Goal: Task Accomplishment & Management: Use online tool/utility

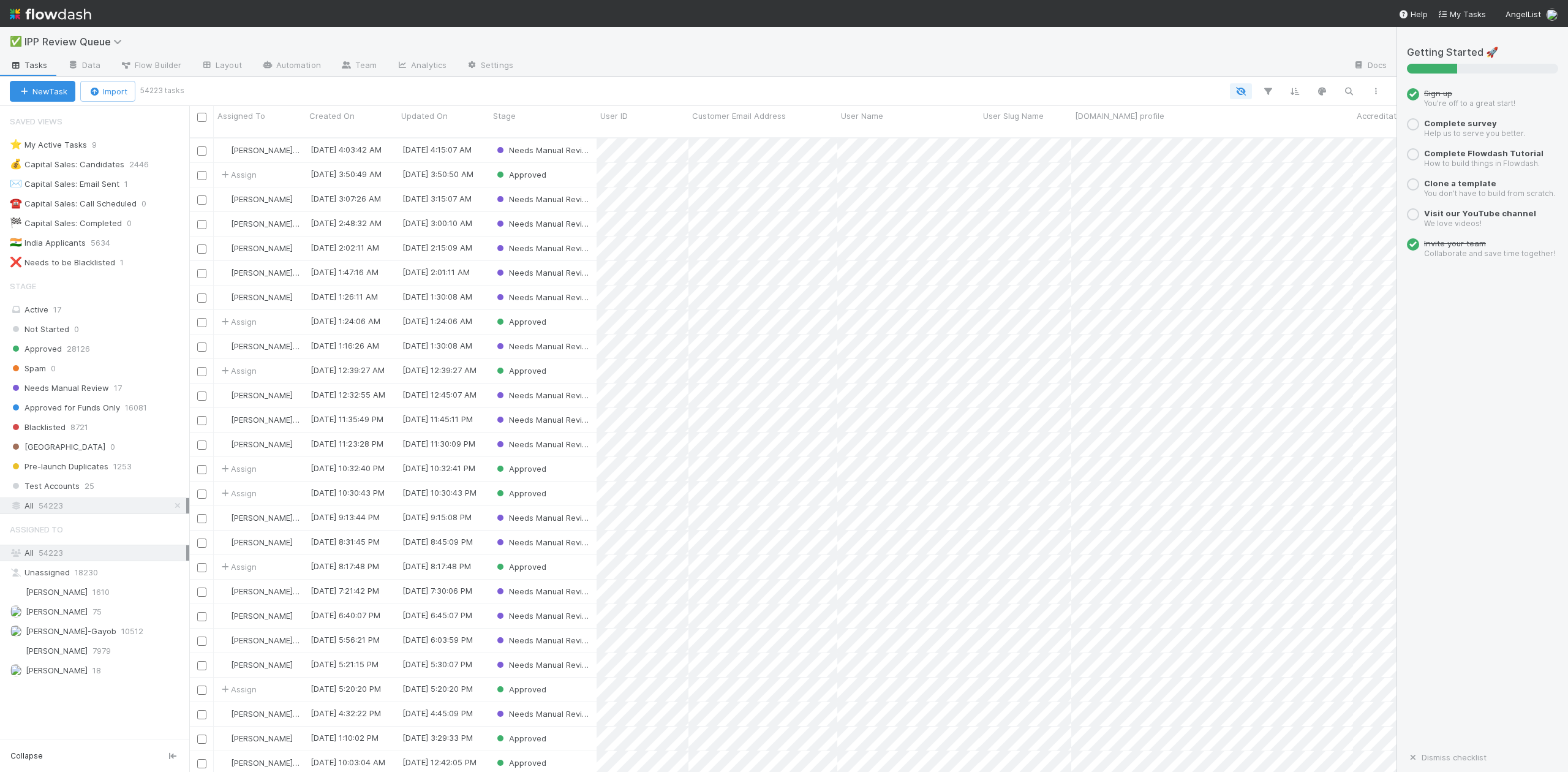
scroll to position [633, 1195]
click at [89, 393] on span "Needs Manual Review" at bounding box center [59, 388] width 99 height 16
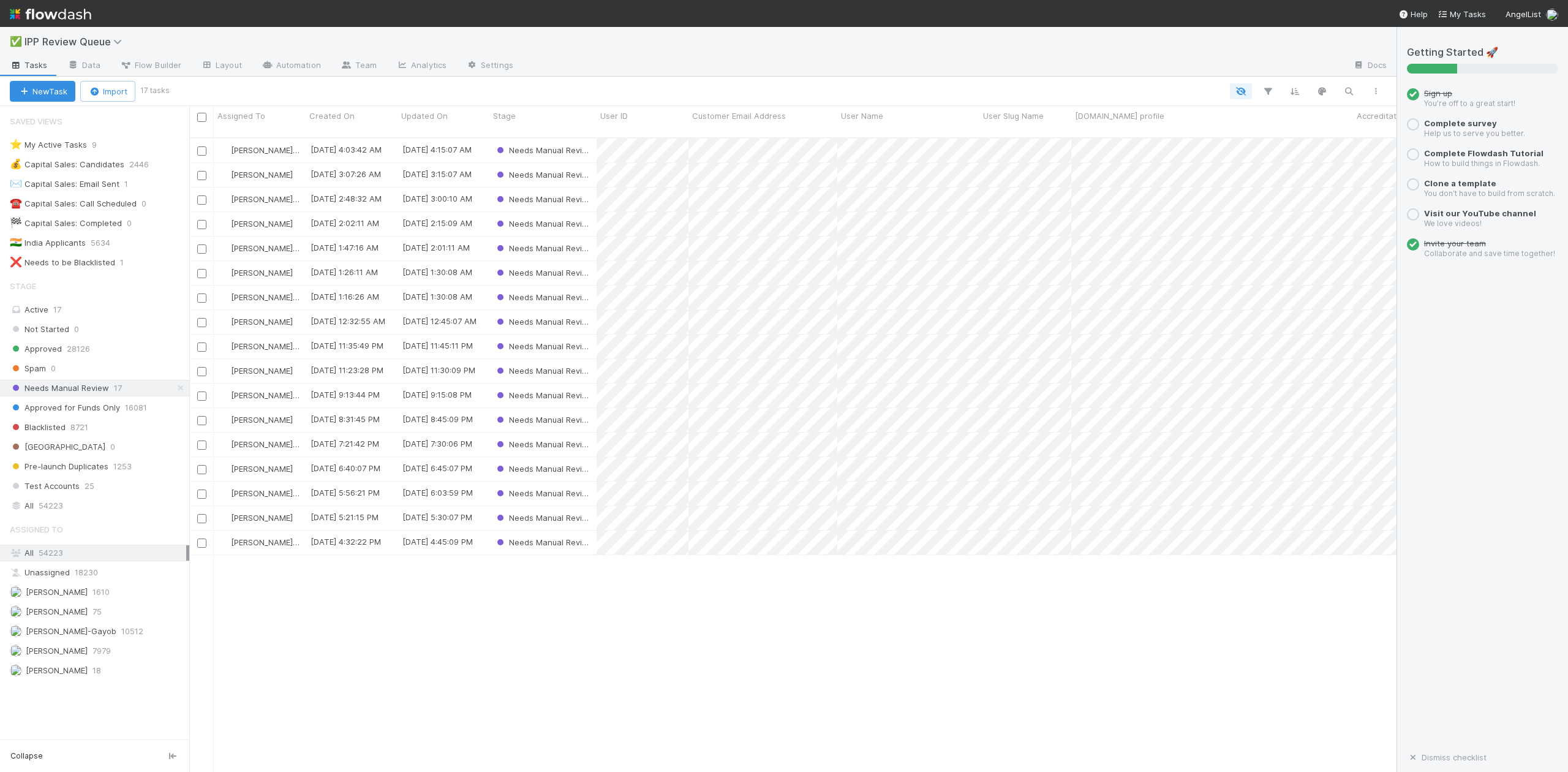
scroll to position [633, 1195]
click at [88, 636] on span "[PERSON_NAME]-Gayob" at bounding box center [70, 631] width 91 height 10
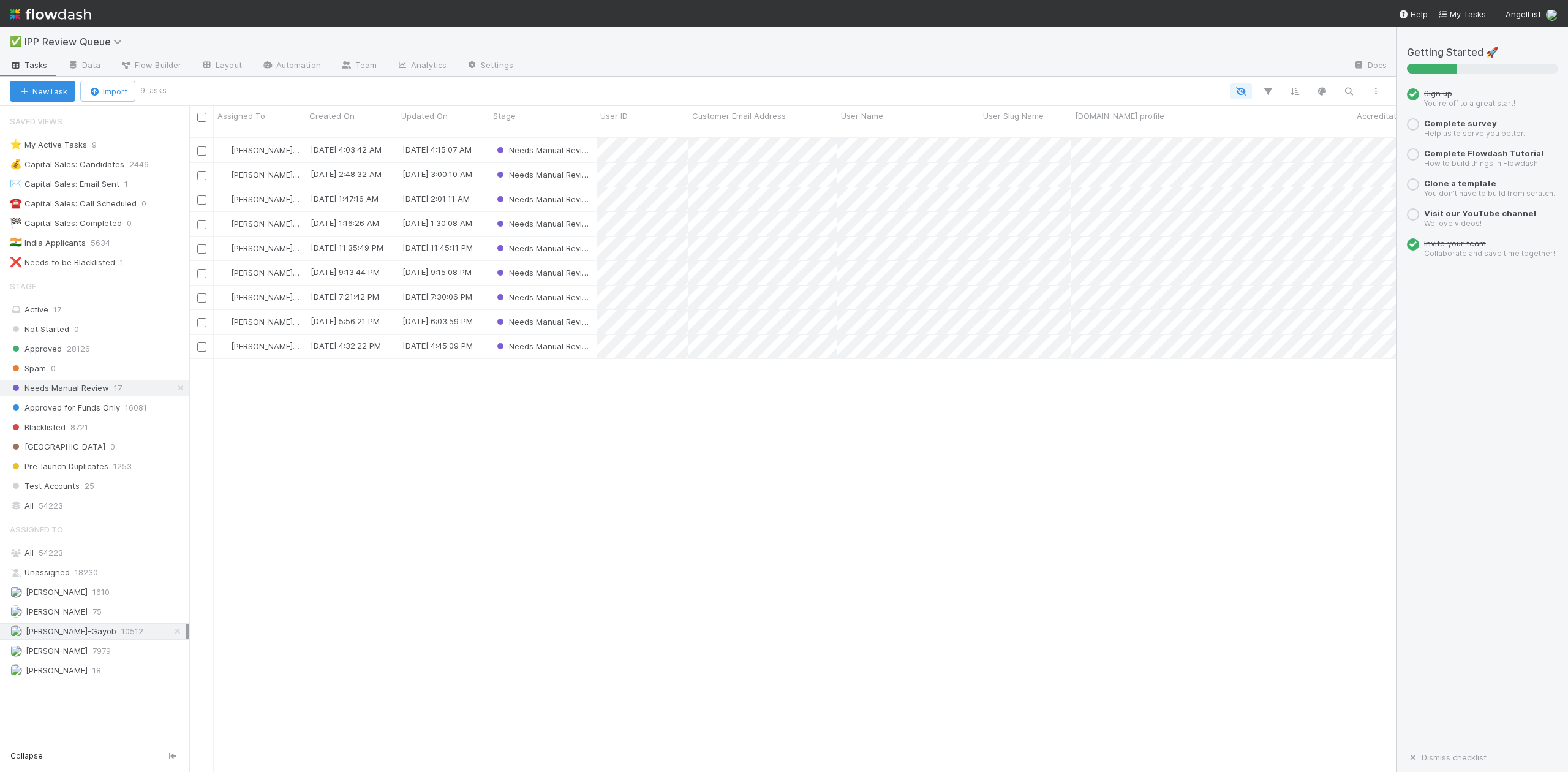
scroll to position [633, 1195]
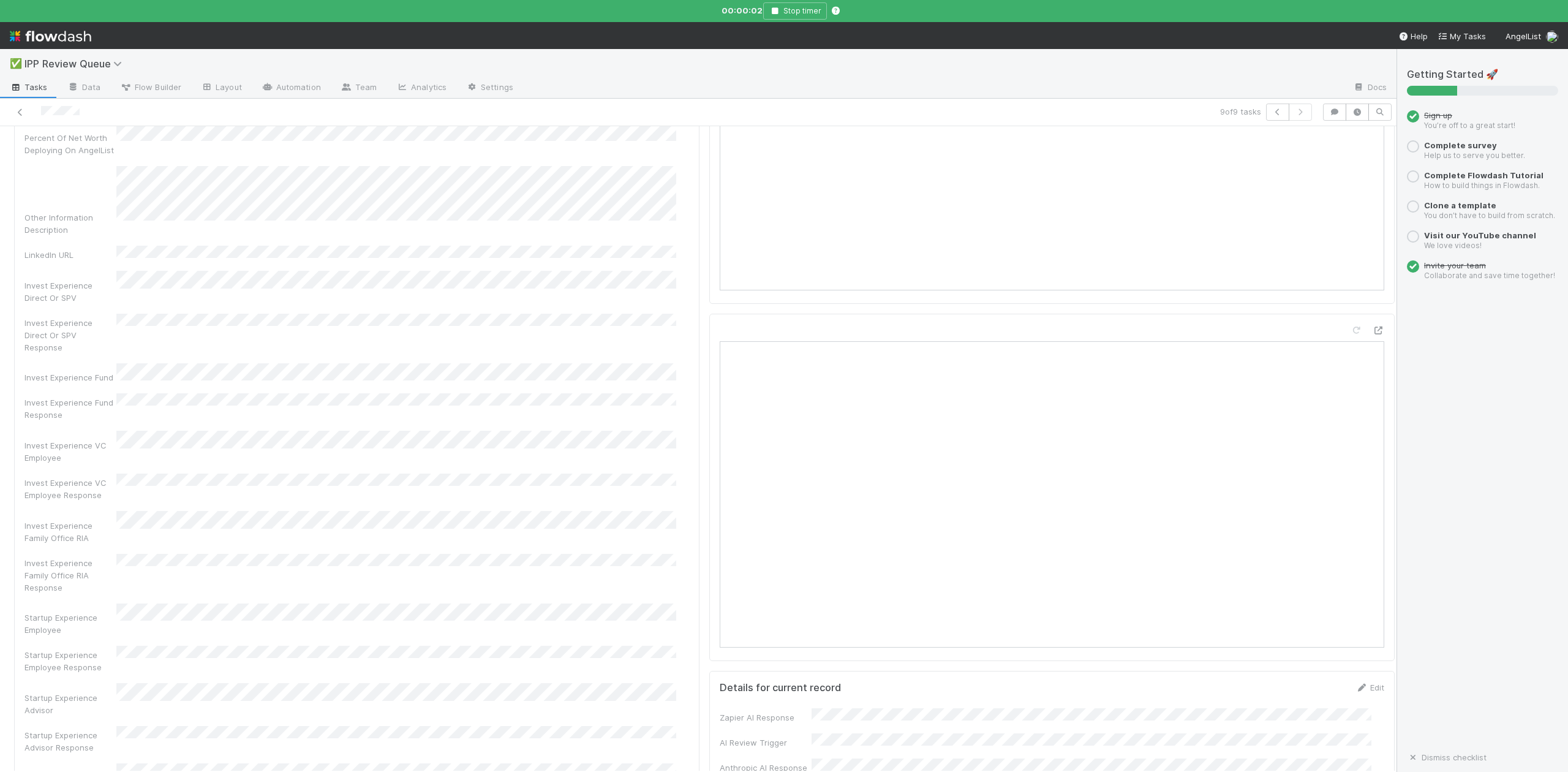
scroll to position [163, 0]
click at [779, 8] on icon "button" at bounding box center [774, 11] width 12 height 7
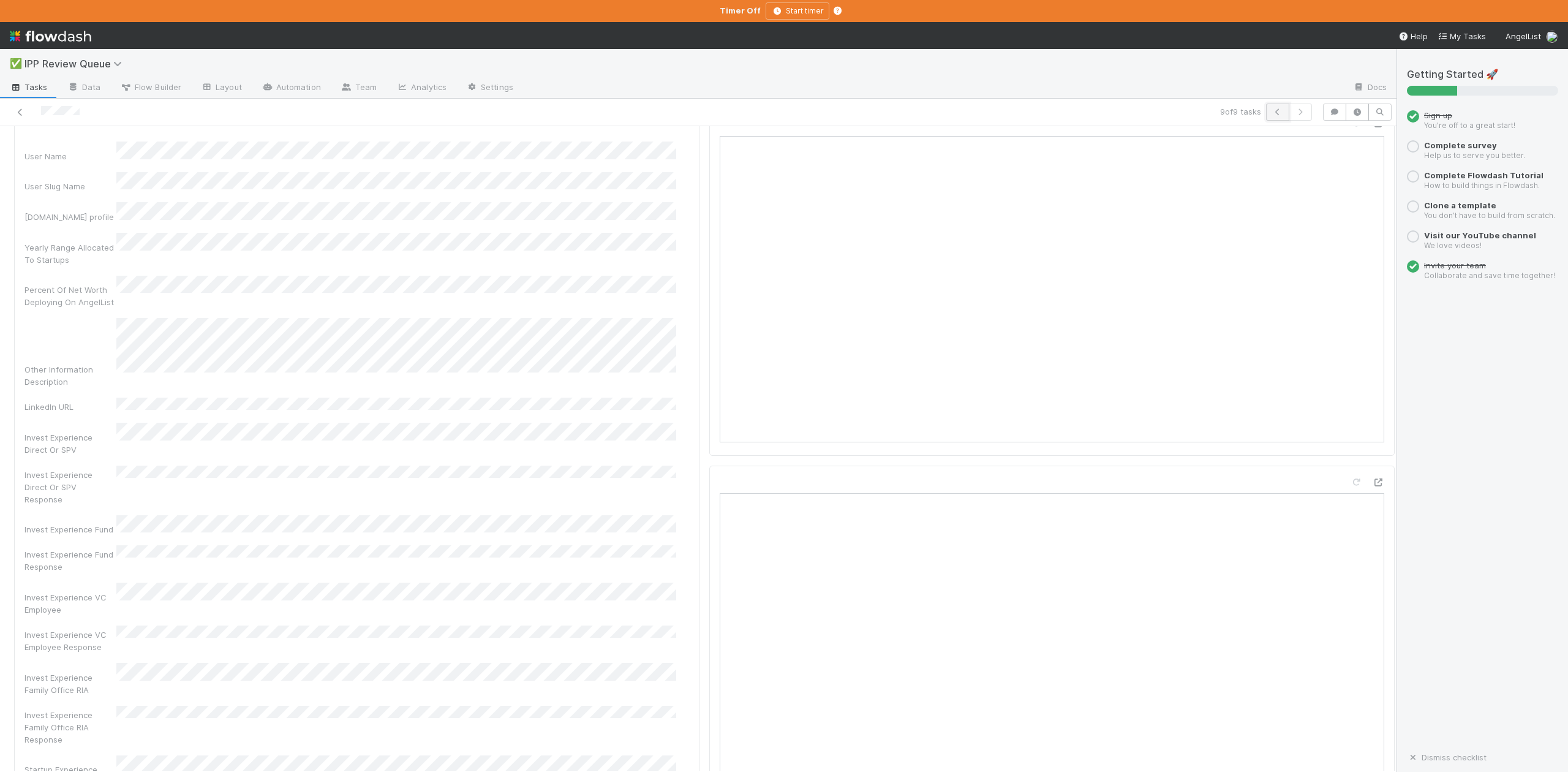
click at [1271, 113] on icon "button" at bounding box center [1277, 112] width 12 height 7
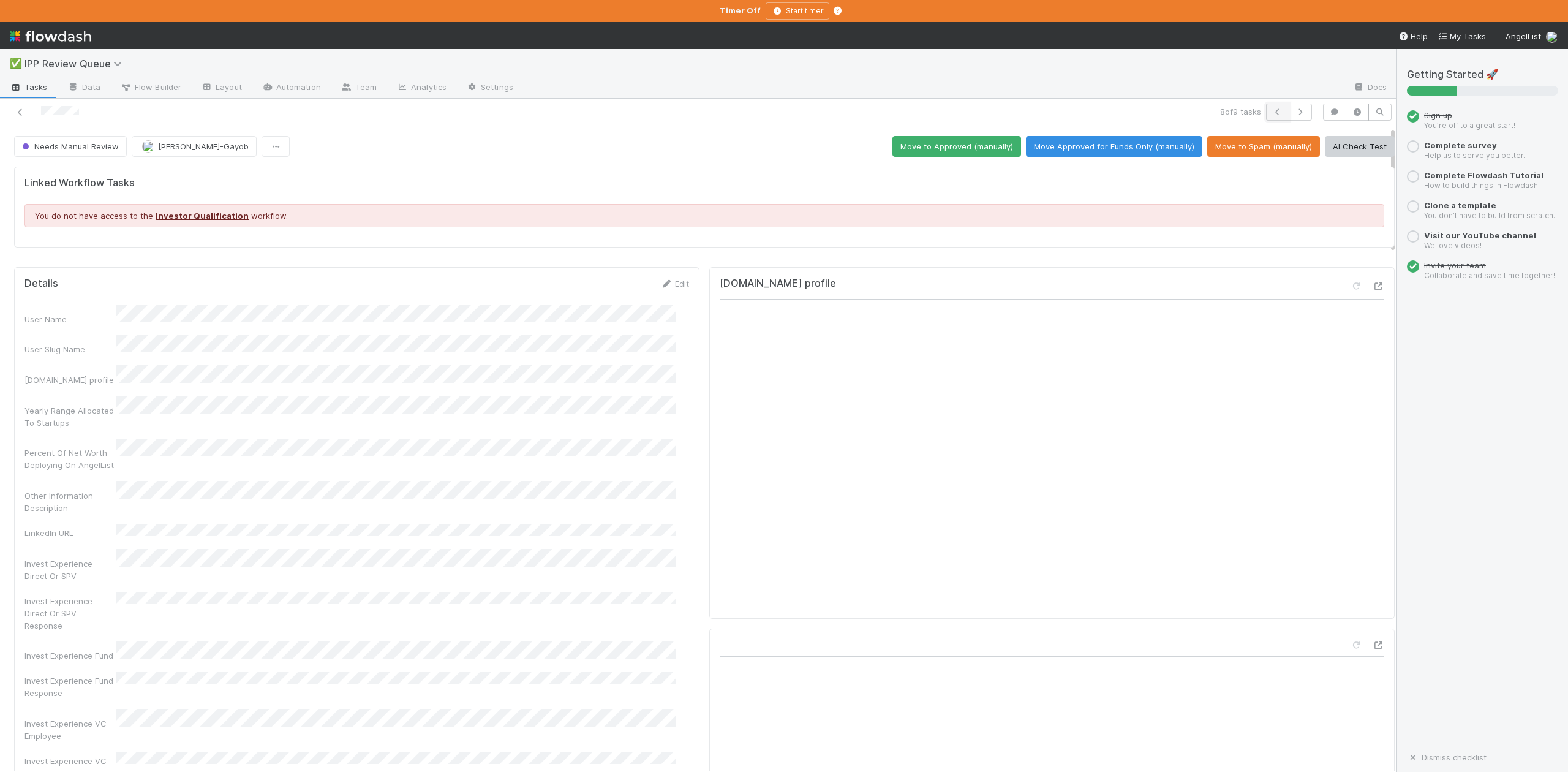
click at [1271, 112] on icon "button" at bounding box center [1277, 112] width 12 height 7
click at [1271, 110] on icon "button" at bounding box center [1277, 112] width 12 height 7
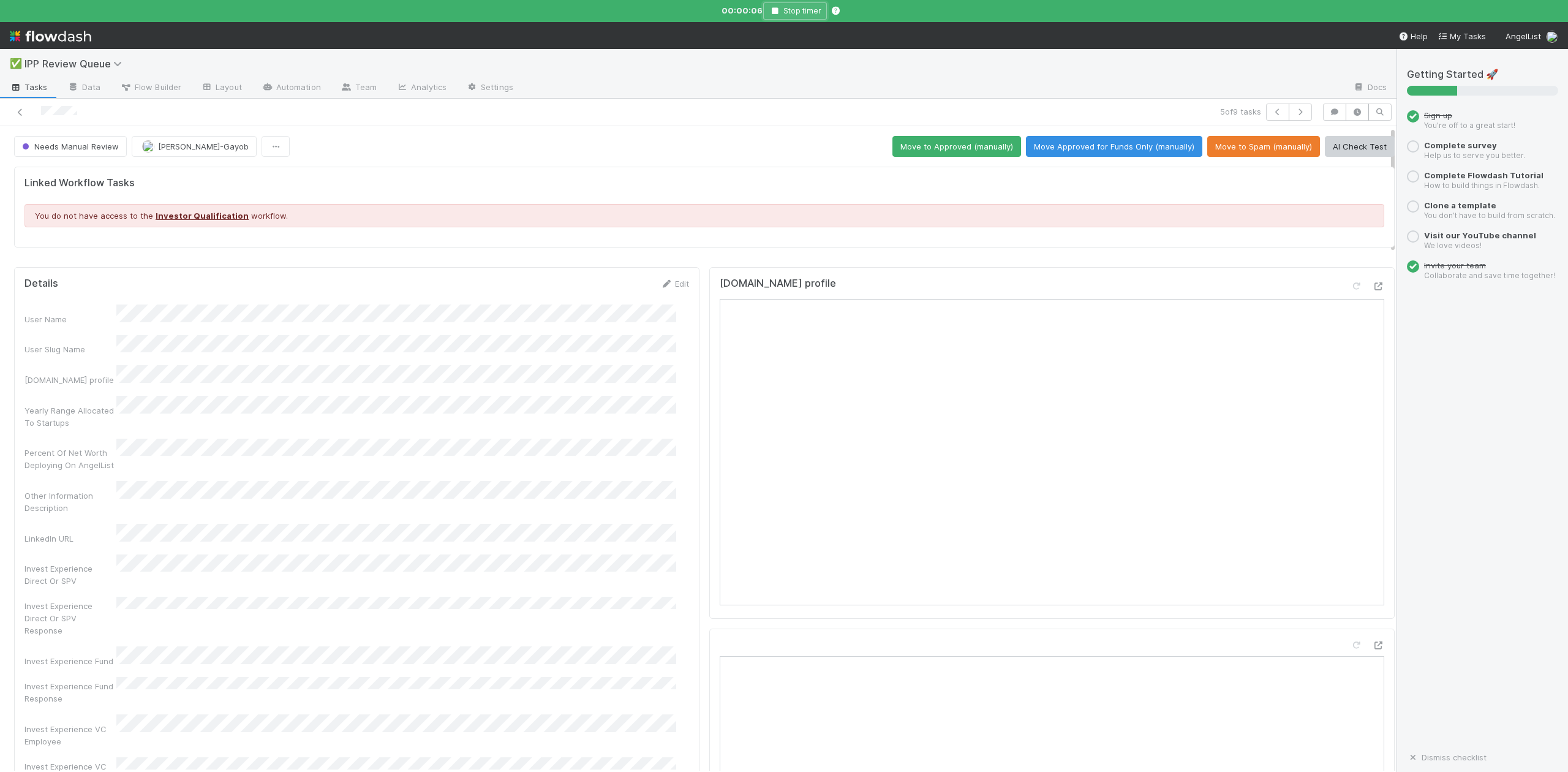
click at [773, 8] on icon "button" at bounding box center [774, 11] width 12 height 7
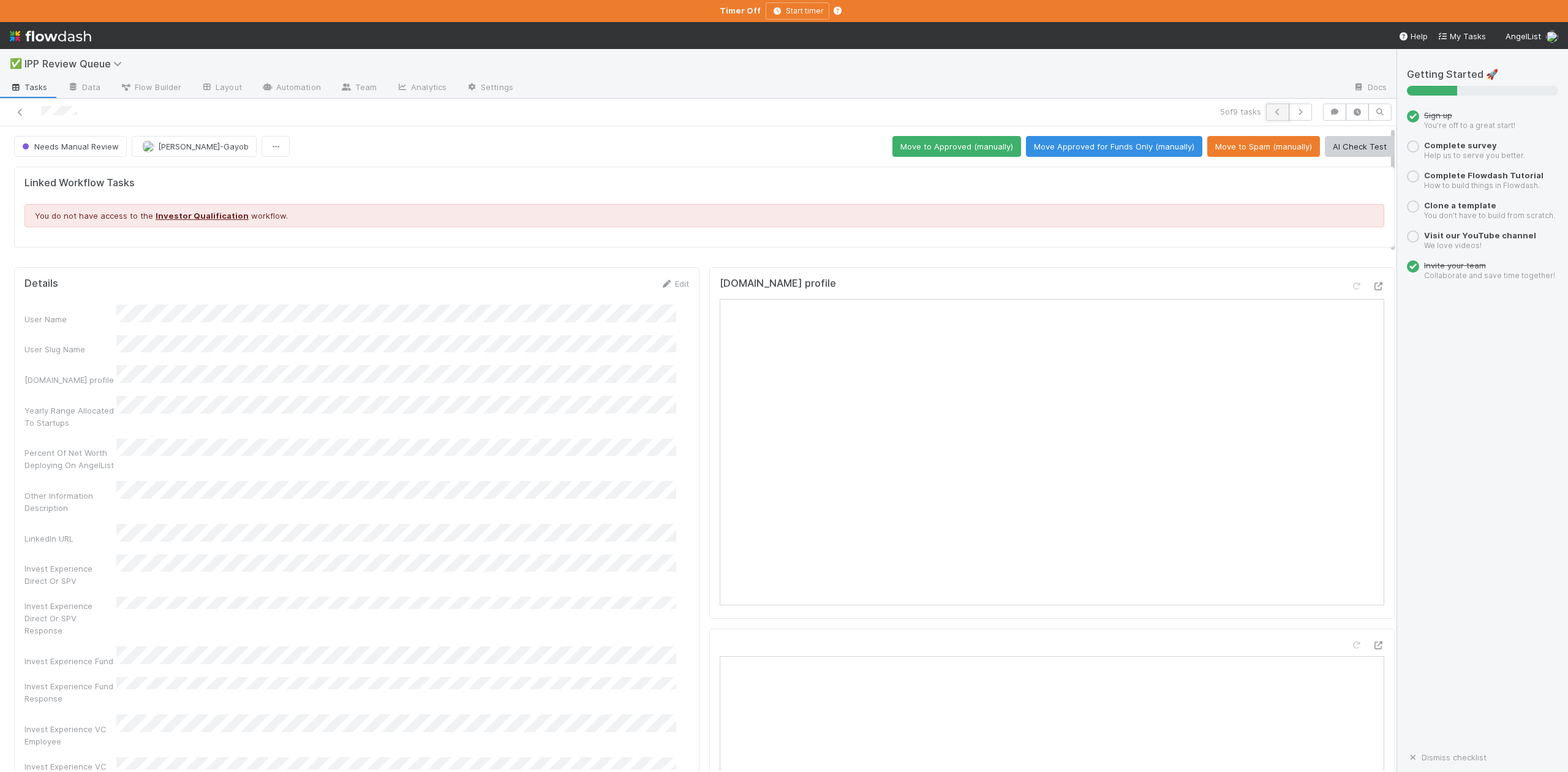
click at [1271, 108] on icon "button" at bounding box center [1277, 112] width 12 height 7
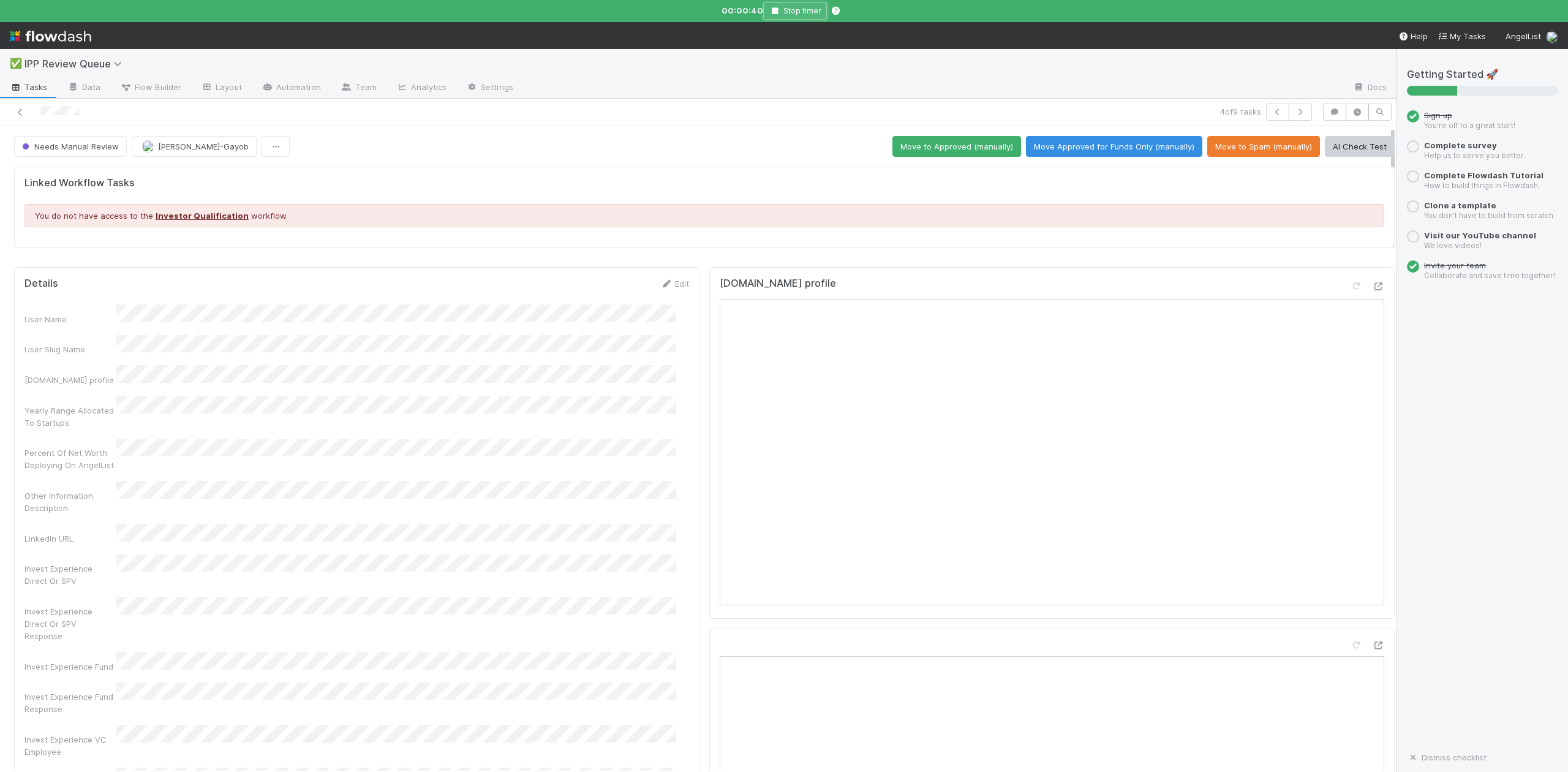
click at [773, 10] on icon "button" at bounding box center [774, 11] width 12 height 7
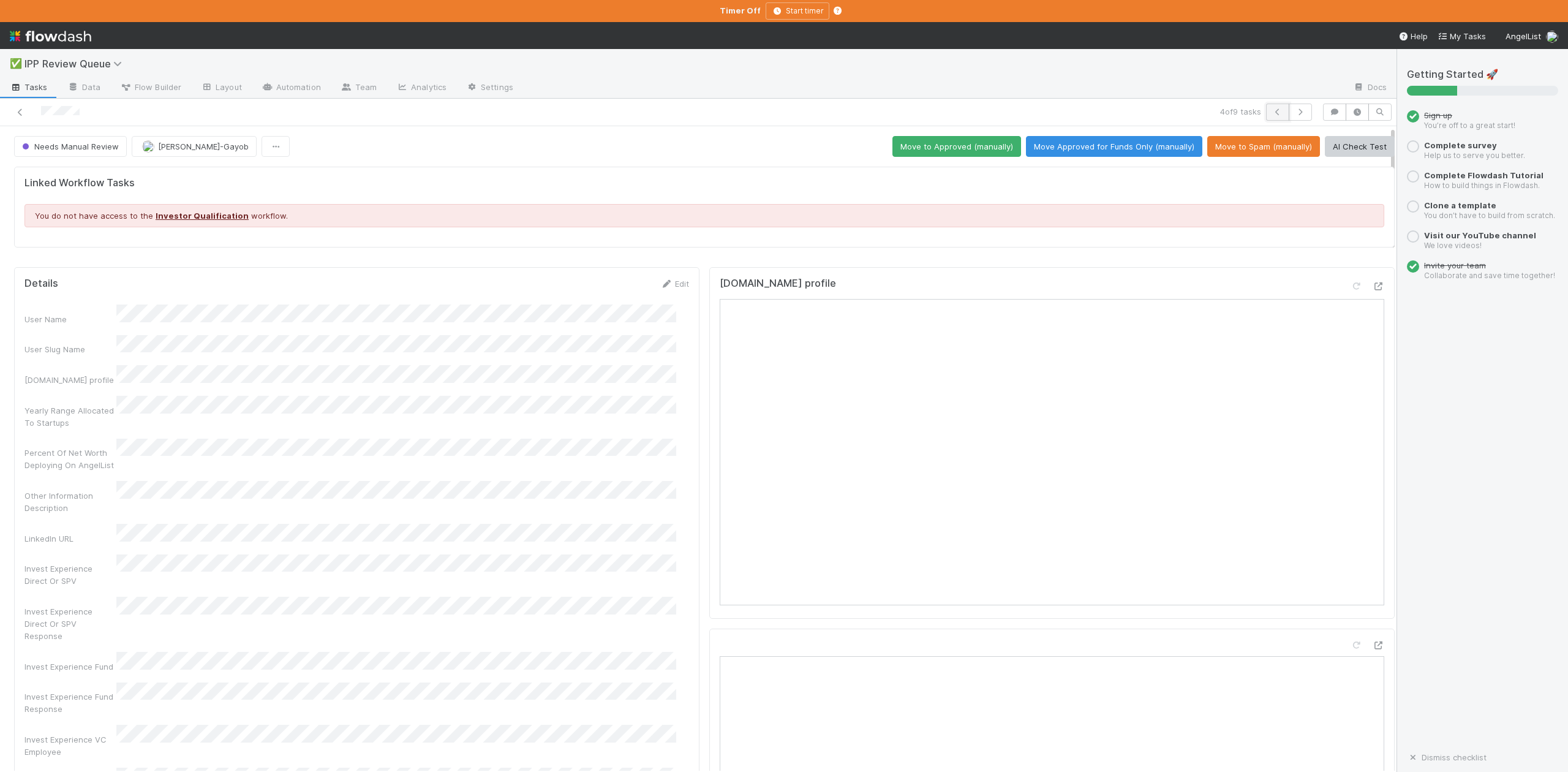
click at [1271, 114] on icon "button" at bounding box center [1277, 112] width 12 height 7
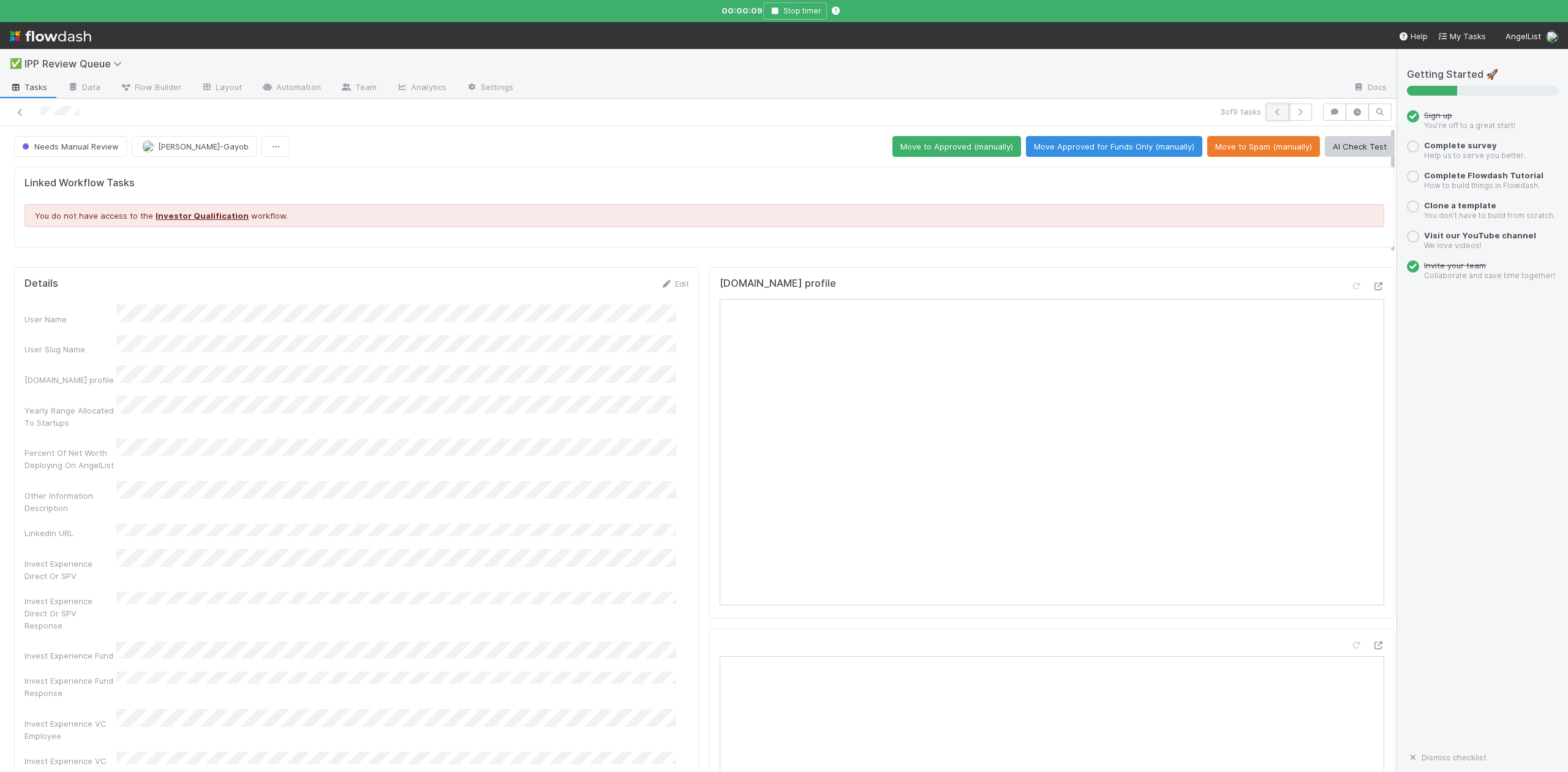
click at [1271, 113] on icon "button" at bounding box center [1277, 112] width 12 height 7
click at [725, 10] on icon "button" at bounding box center [725, 11] width 12 height 7
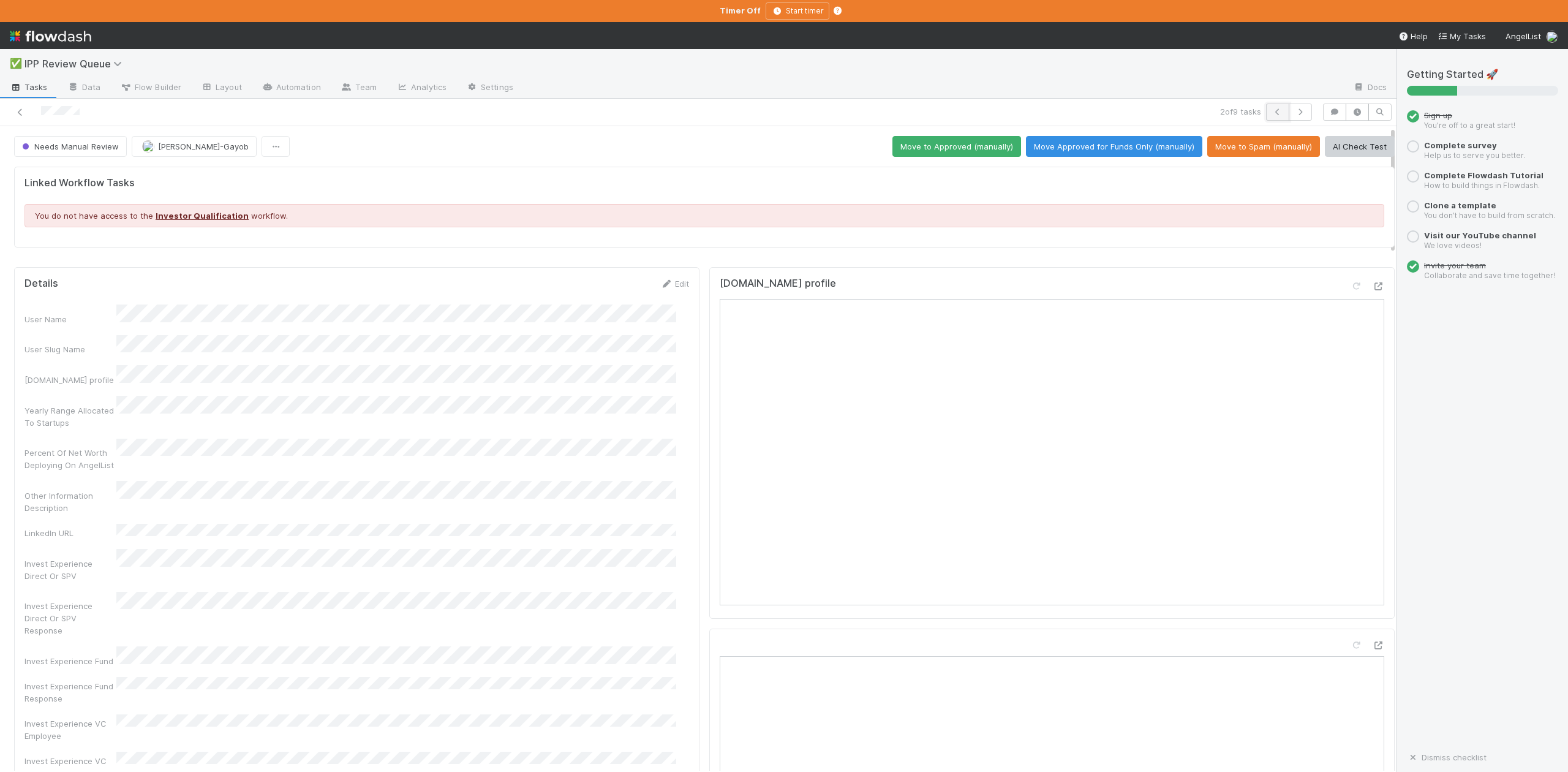
click at [1271, 109] on icon "button" at bounding box center [1277, 112] width 12 height 7
click at [23, 112] on icon at bounding box center [19, 112] width 12 height 8
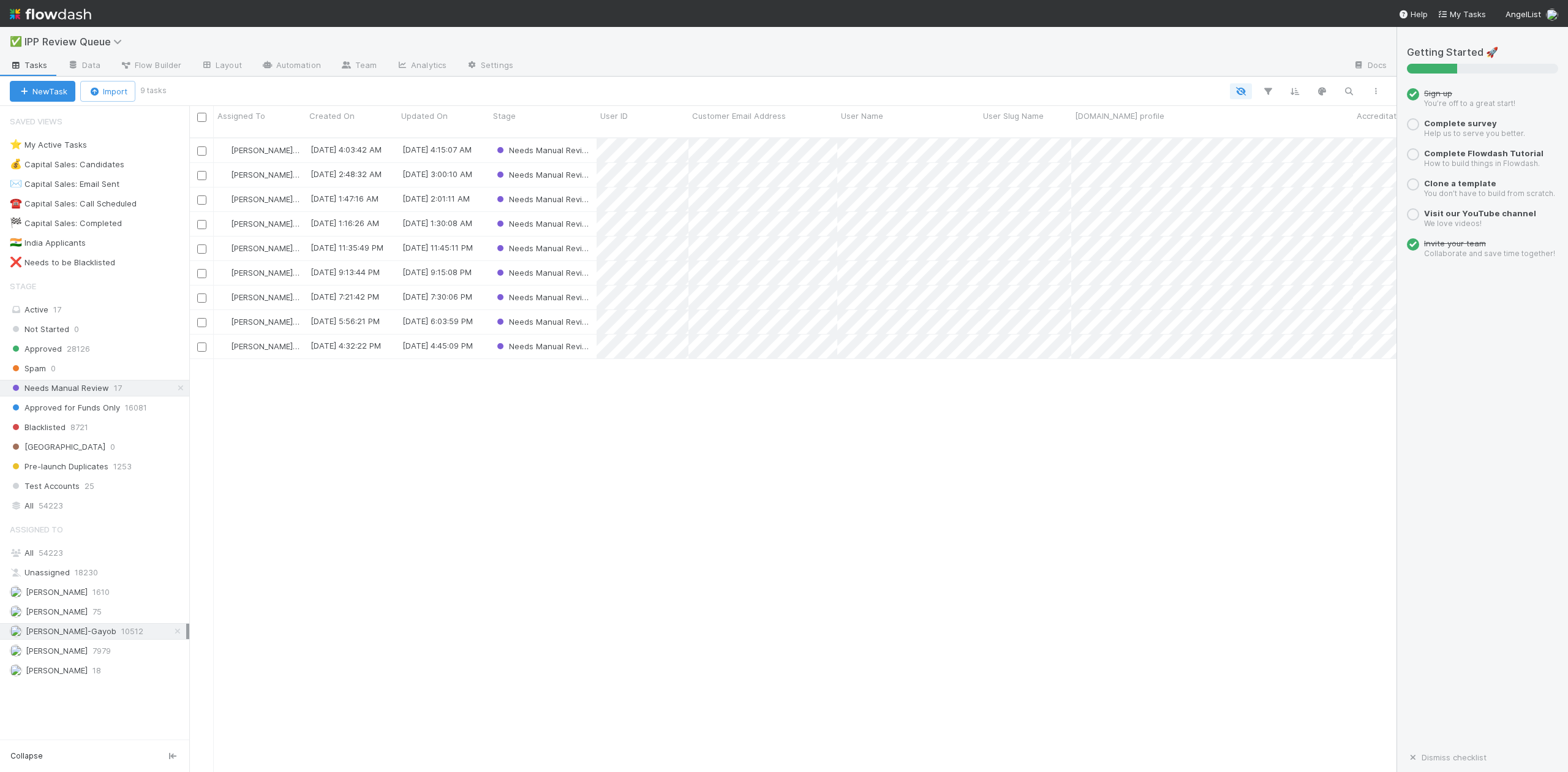
scroll to position [633, 1195]
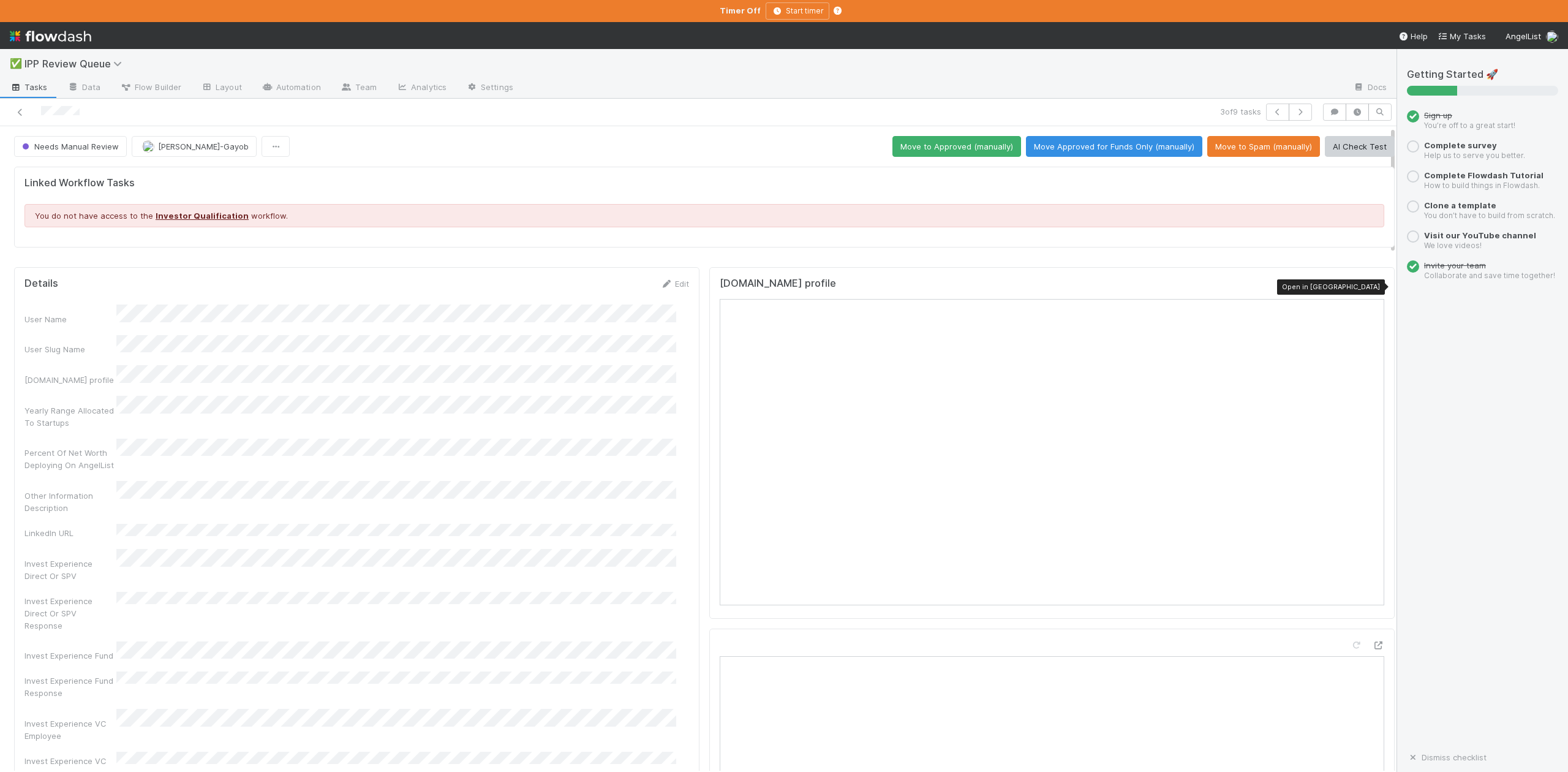
click at [1372, 290] on icon at bounding box center [1378, 287] width 12 height 8
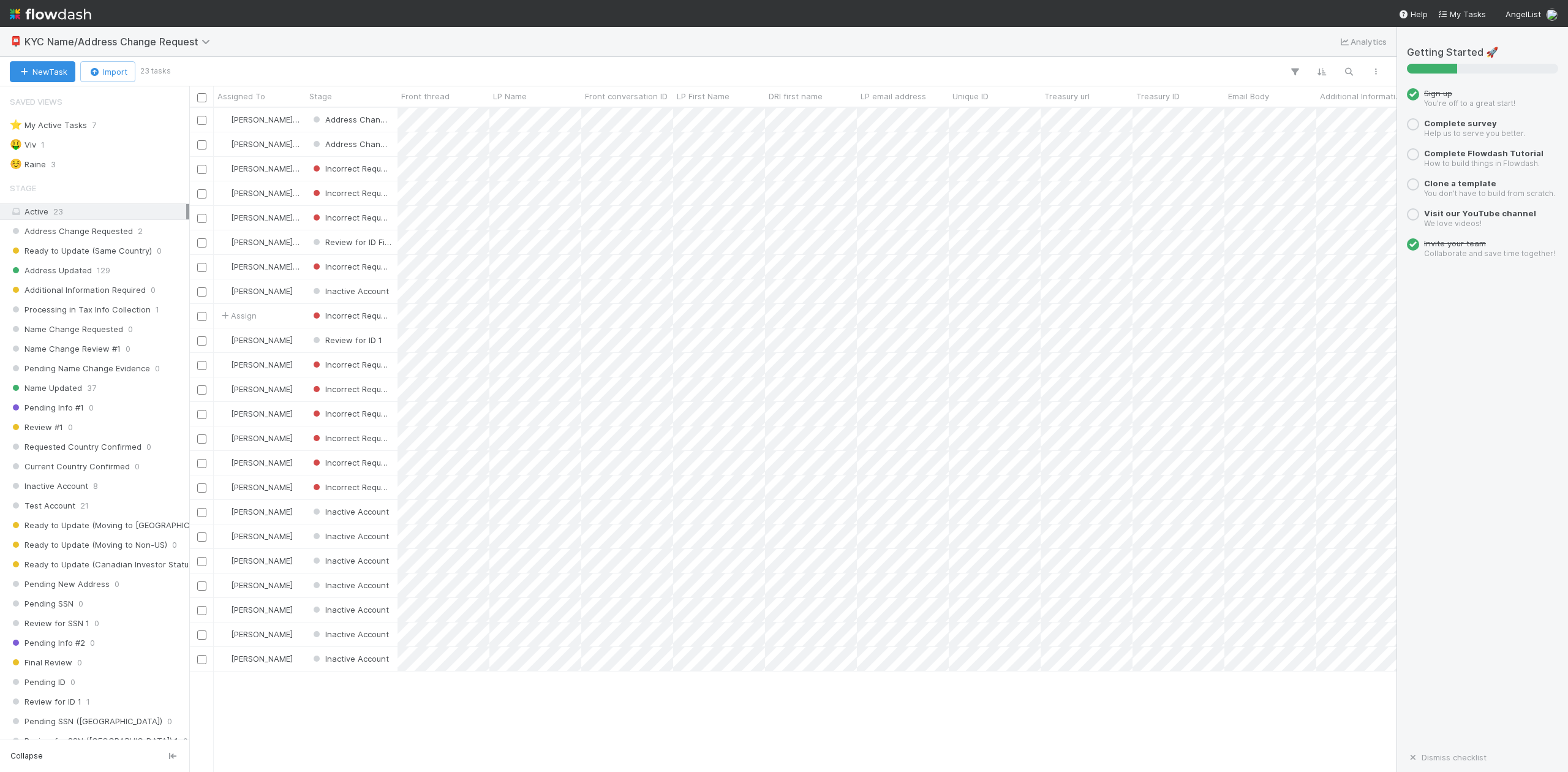
scroll to position [652, 1195]
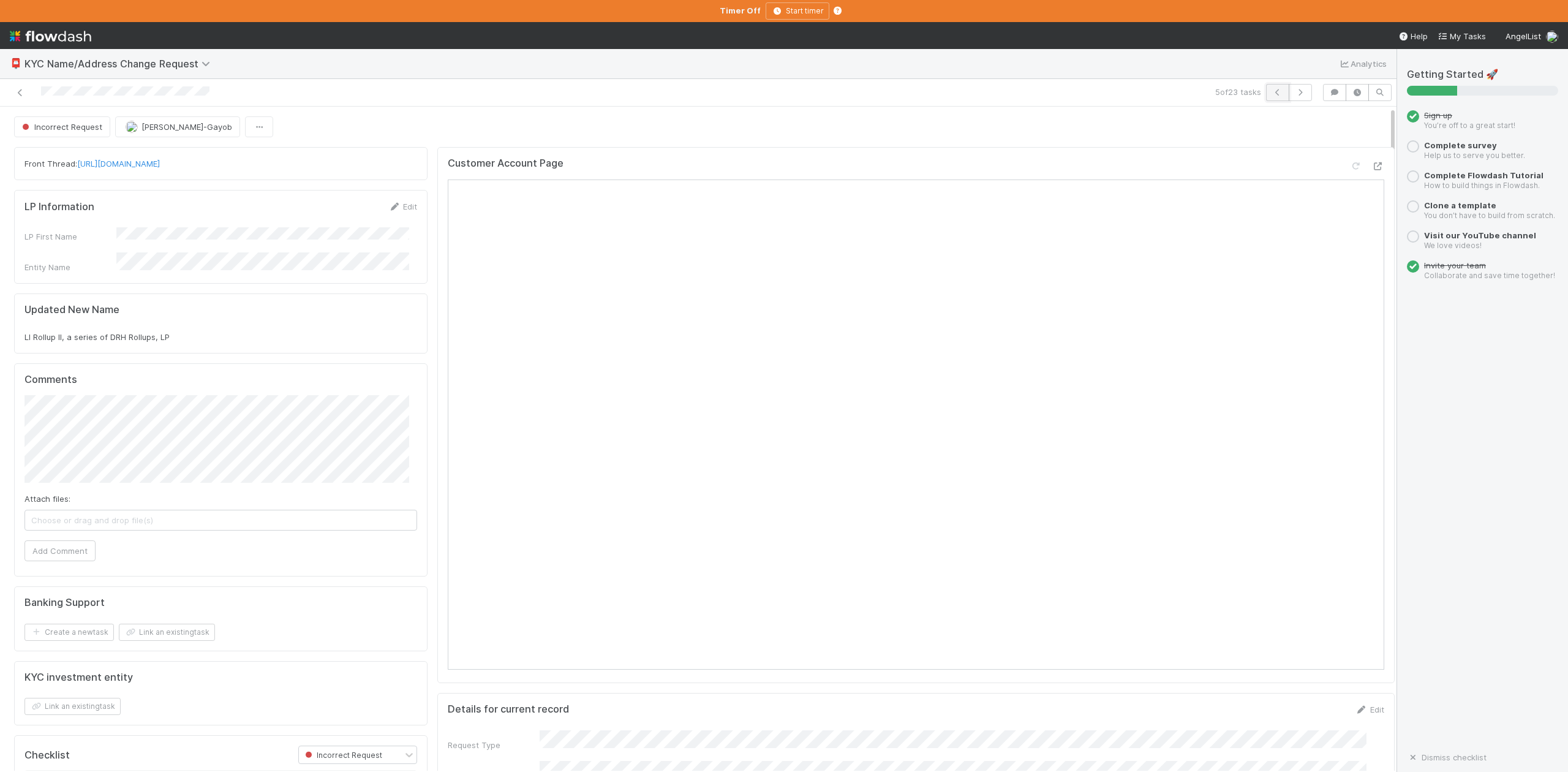
click at [1271, 93] on icon "button" at bounding box center [1277, 92] width 12 height 7
click at [160, 168] on link "https://app.frontapp.com/open/cnv_qqfu3if" at bounding box center [118, 163] width 82 height 10
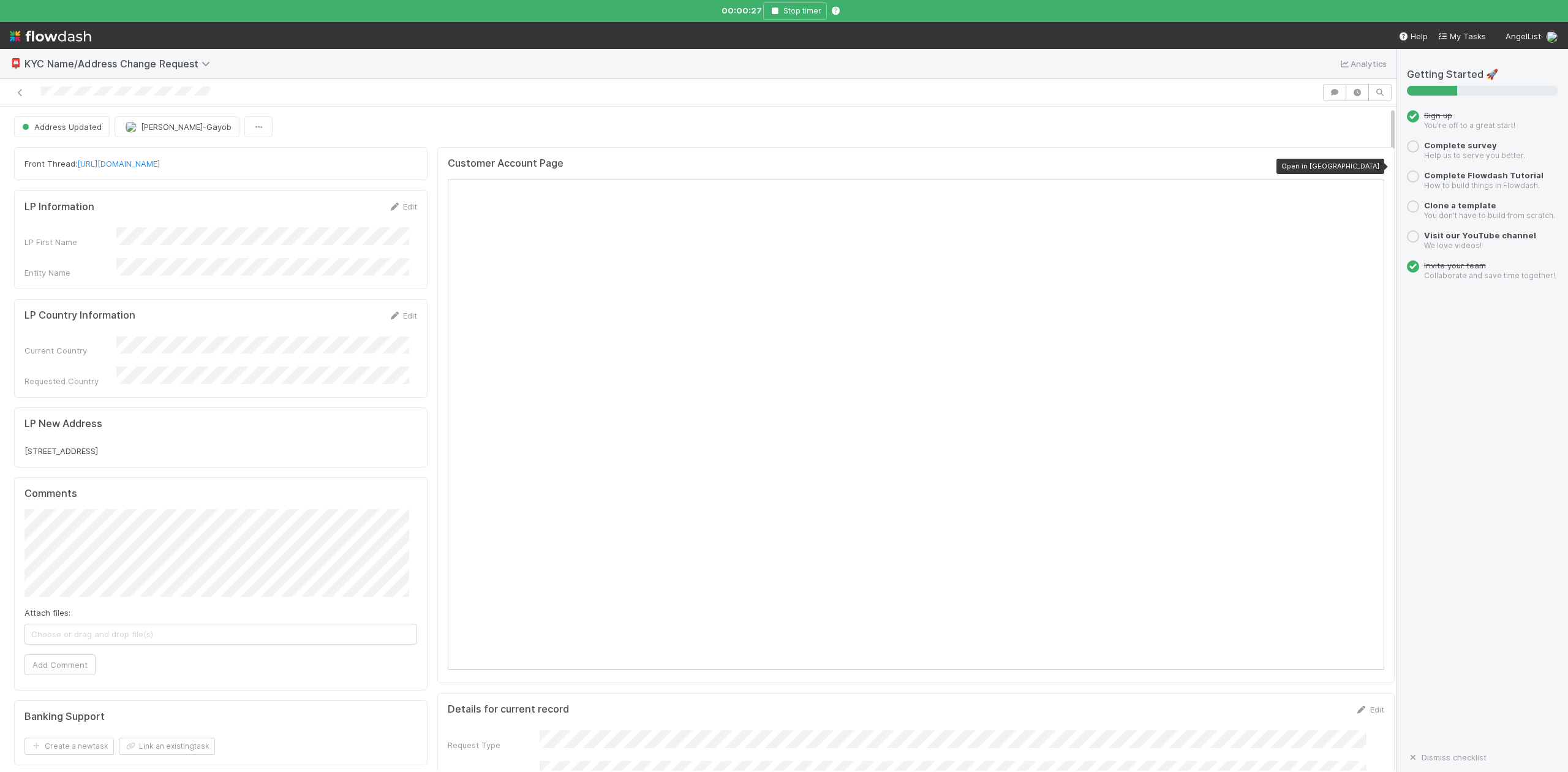
click at [1372, 164] on icon at bounding box center [1378, 166] width 12 height 8
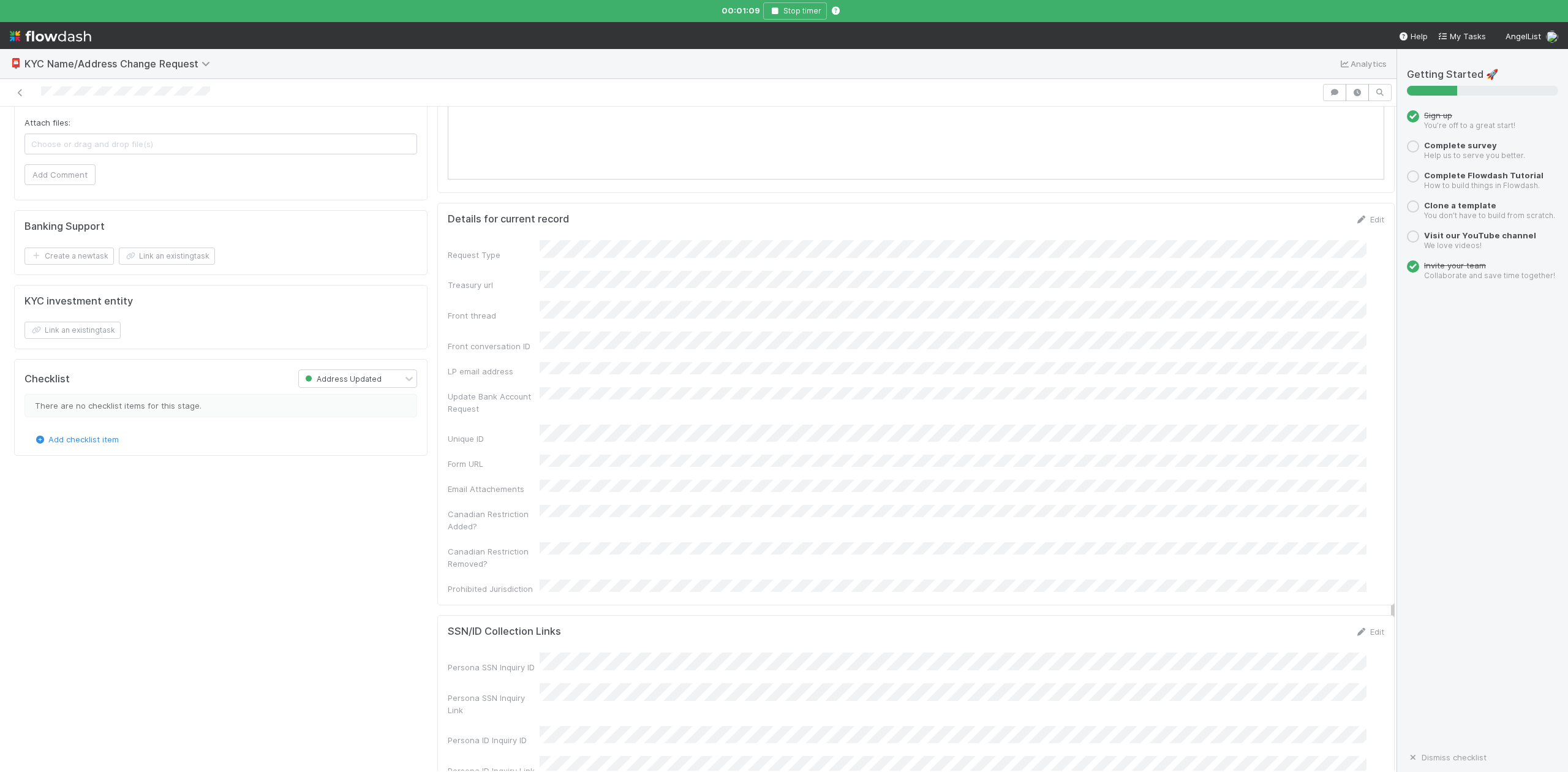
scroll to position [653, 0]
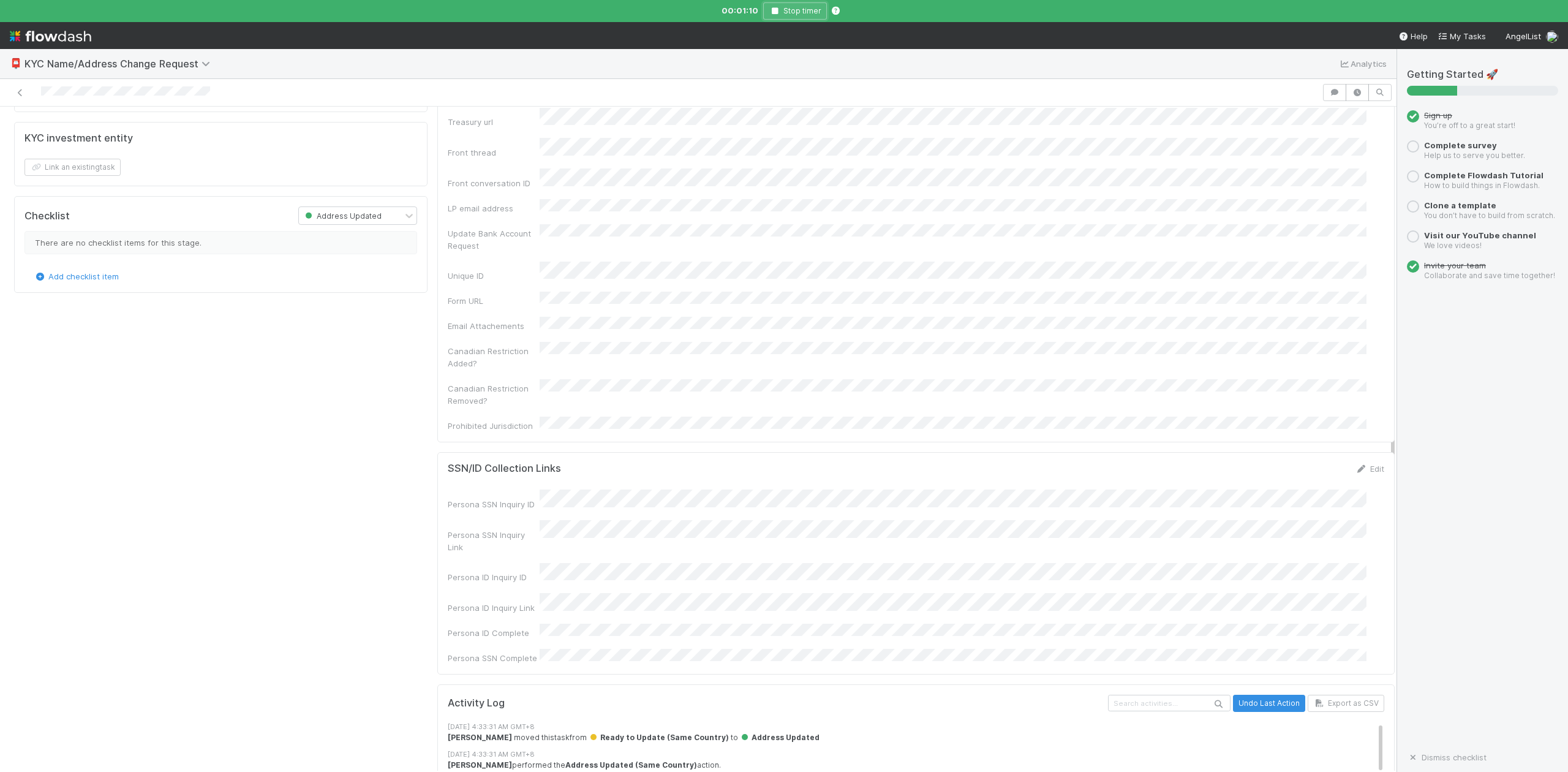
click at [774, 13] on icon "button" at bounding box center [774, 11] width 12 height 7
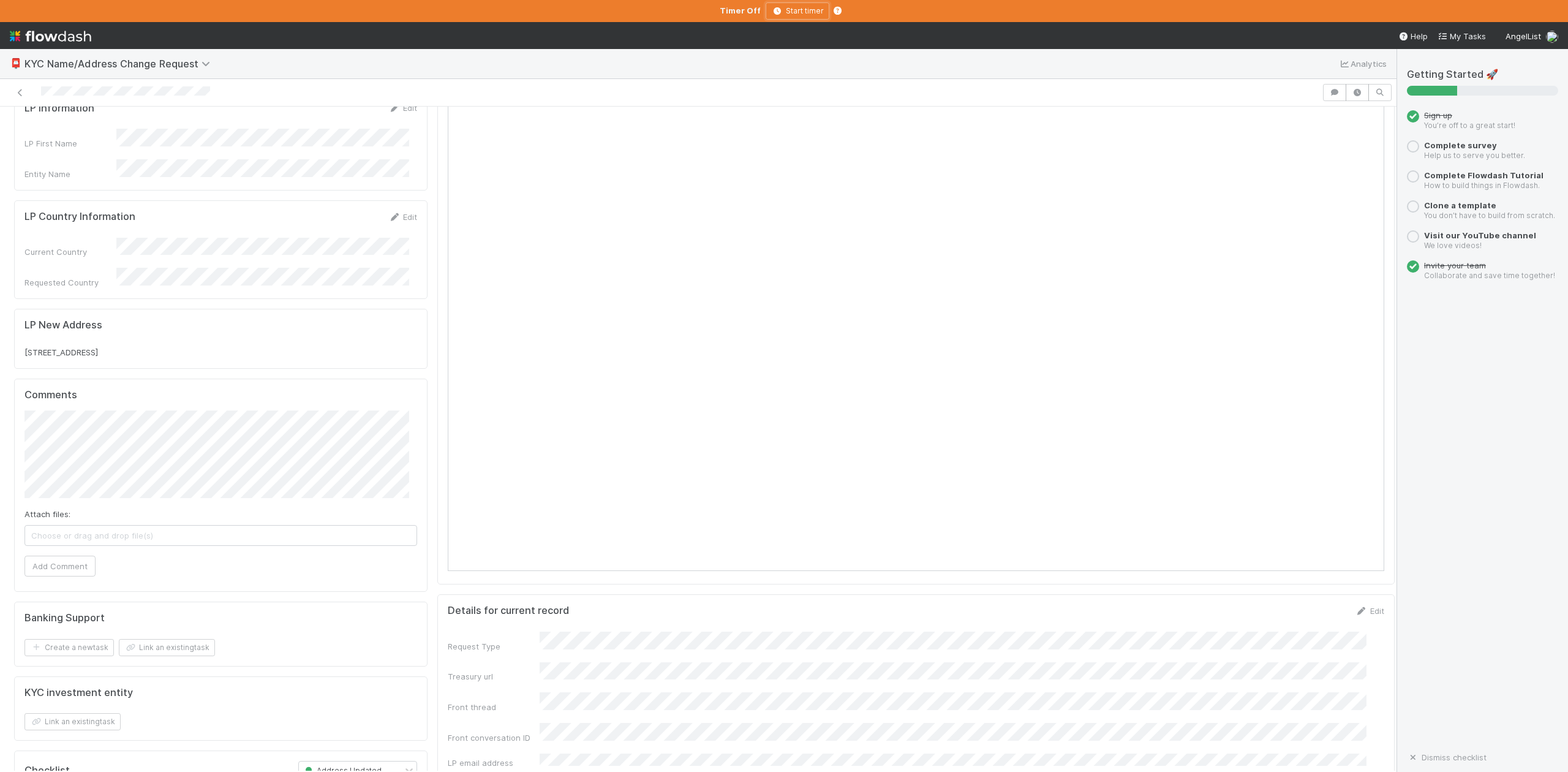
scroll to position [0, 0]
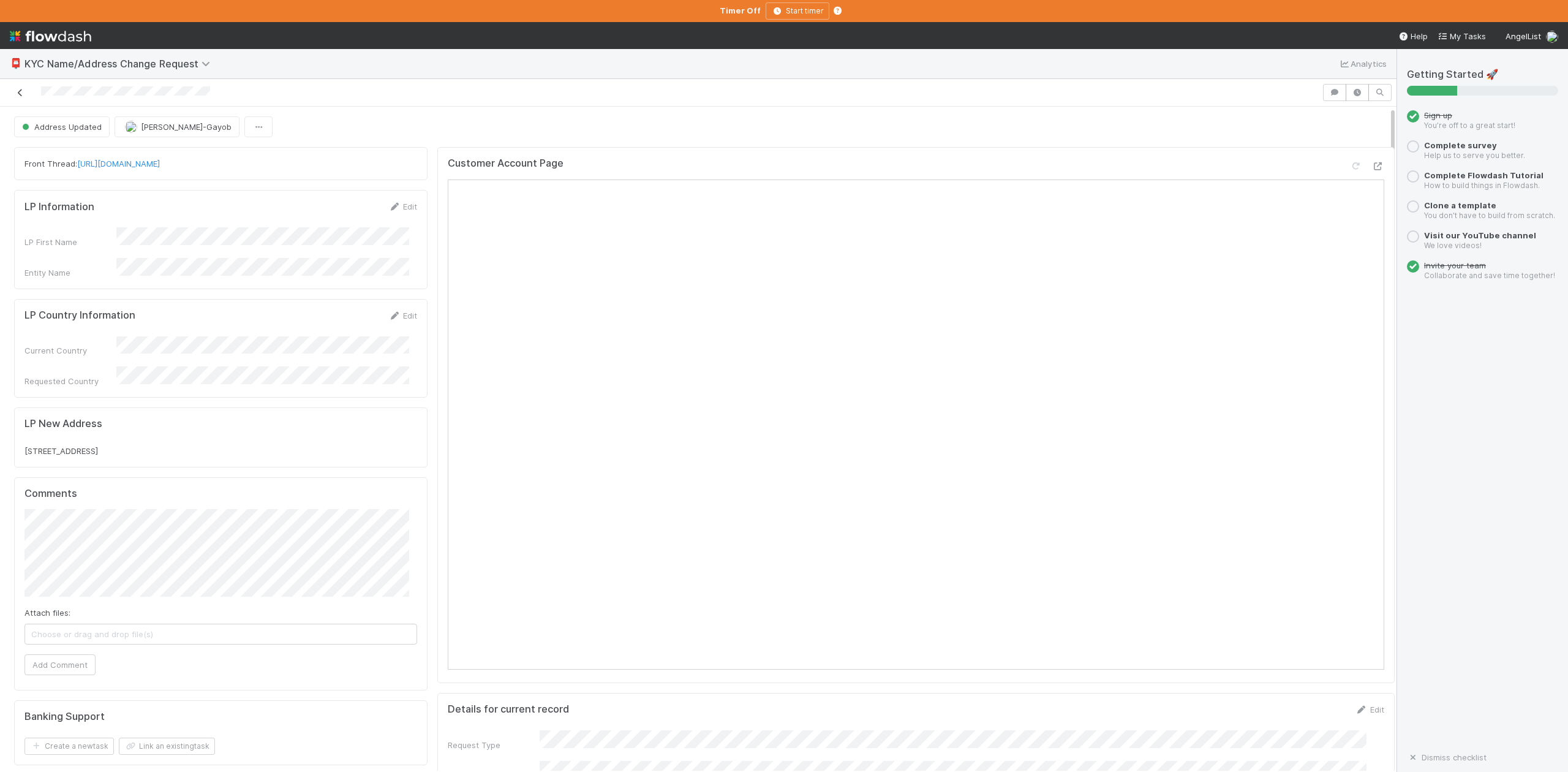
click at [18, 95] on icon at bounding box center [19, 92] width 12 height 8
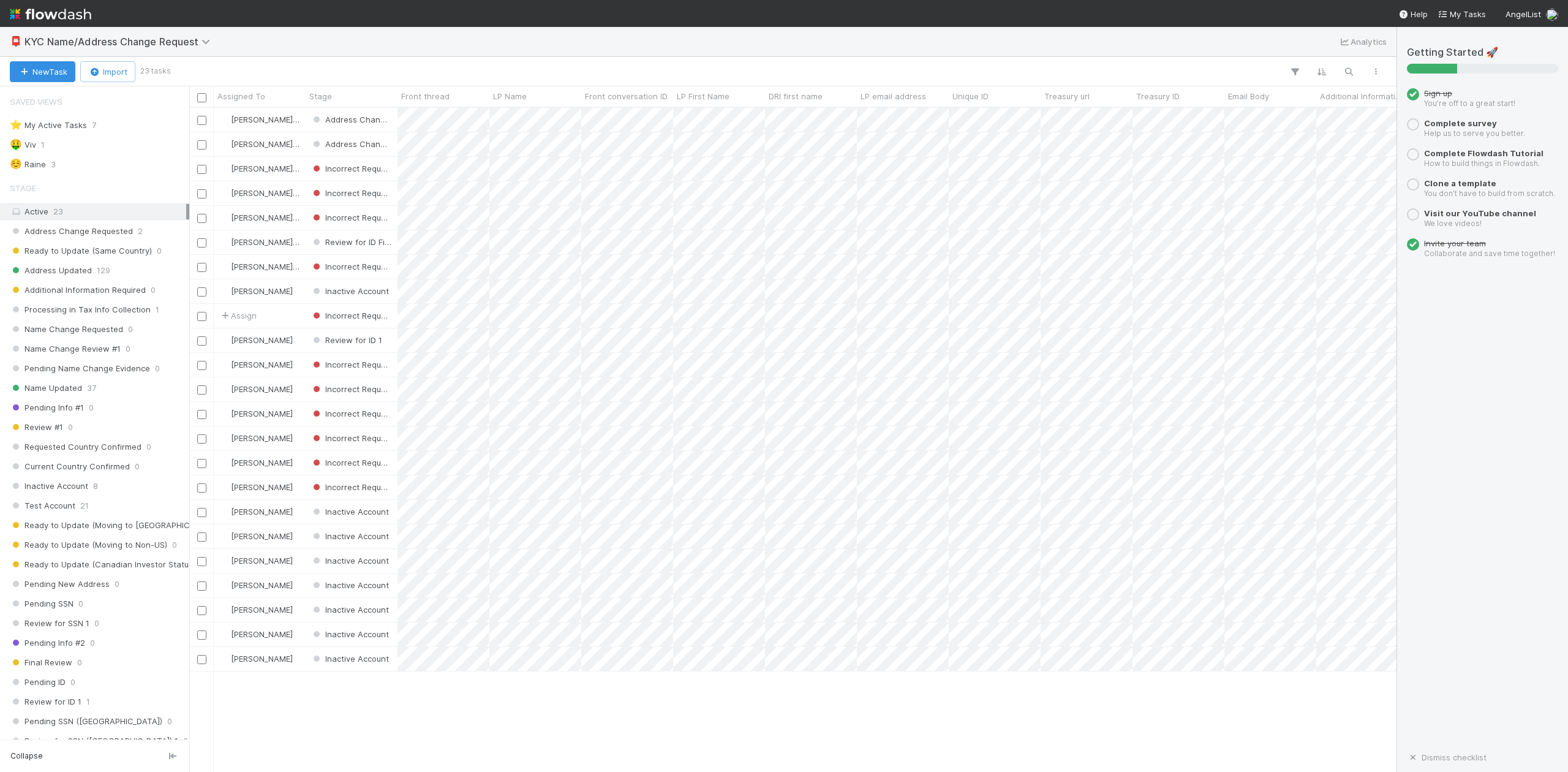
scroll to position [652, 1195]
click at [30, 143] on div "🤑 Viv" at bounding box center [23, 145] width 27 height 16
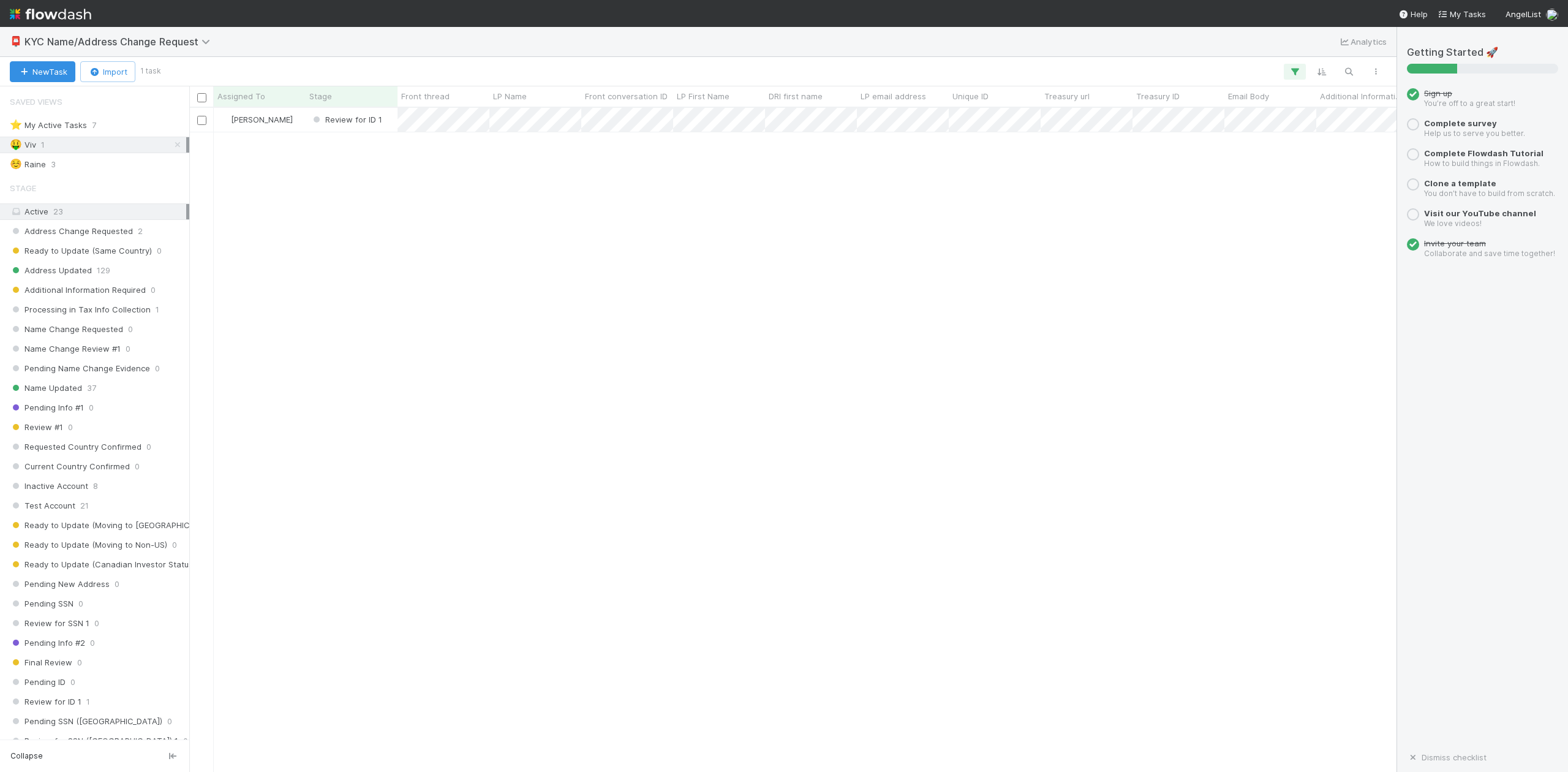
scroll to position [652, 1195]
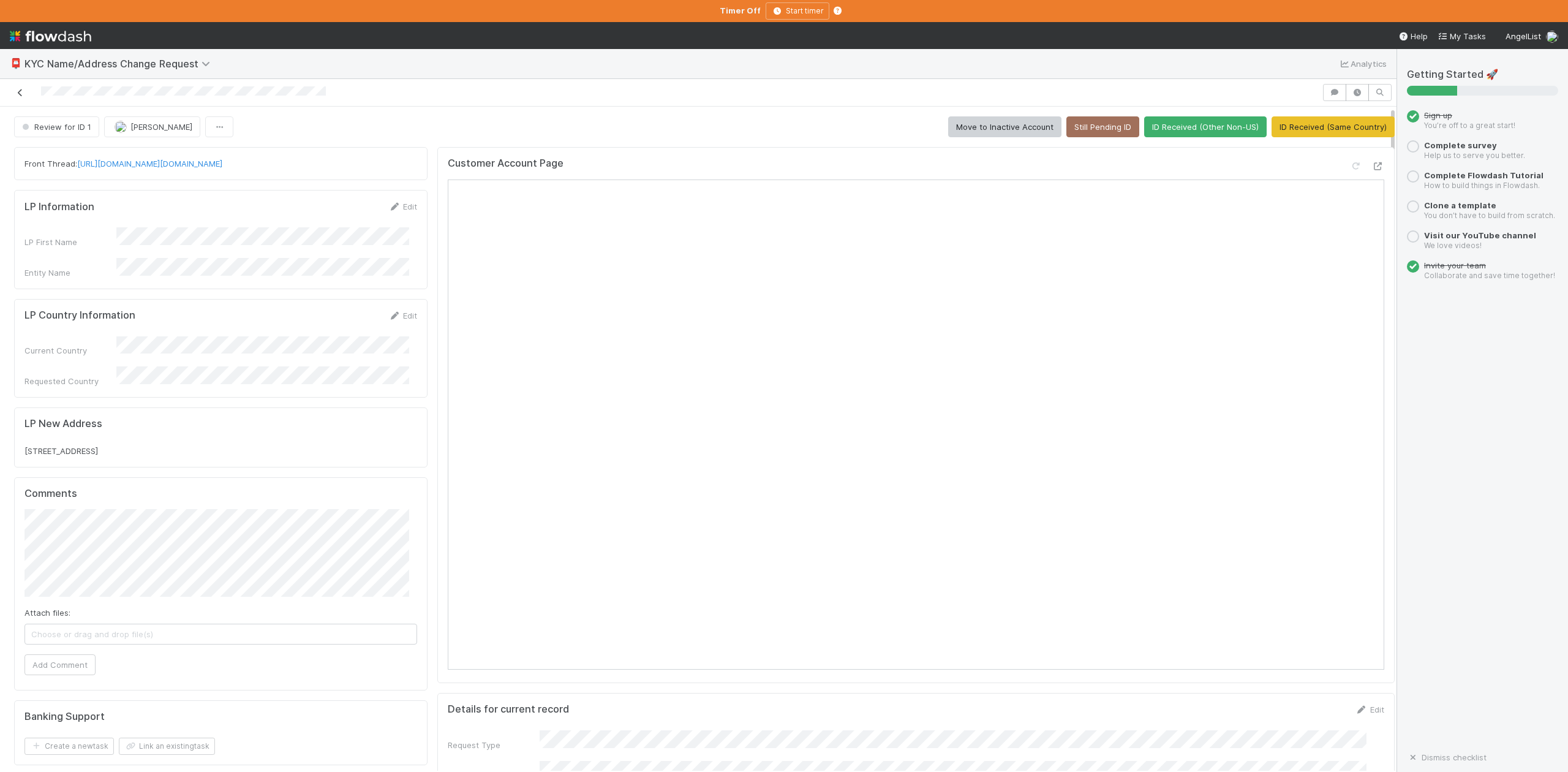
click at [23, 97] on icon at bounding box center [19, 92] width 12 height 8
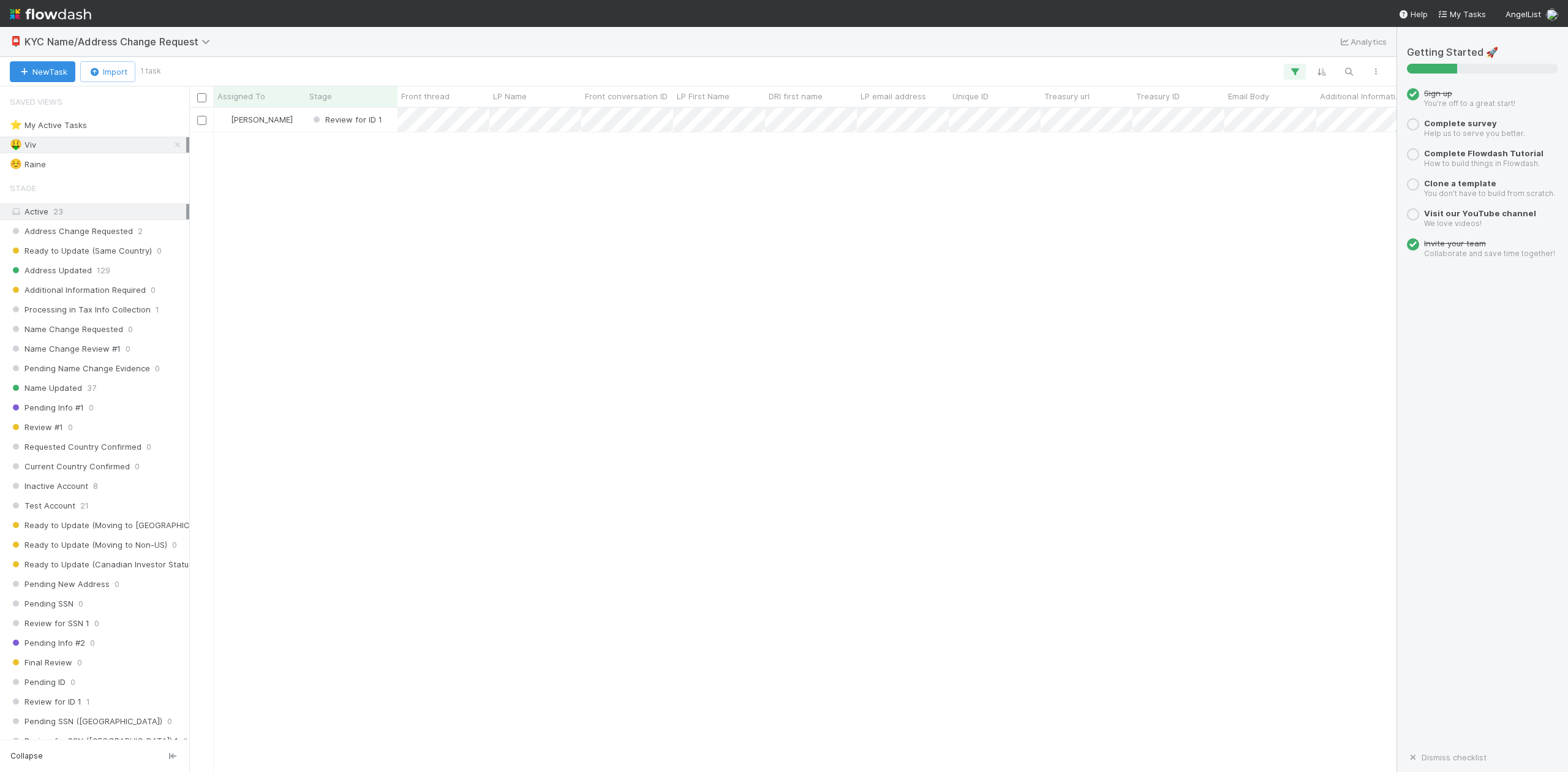
scroll to position [652, 1195]
click at [49, 168] on div "☺️ Raine 3" at bounding box center [98, 164] width 177 height 16
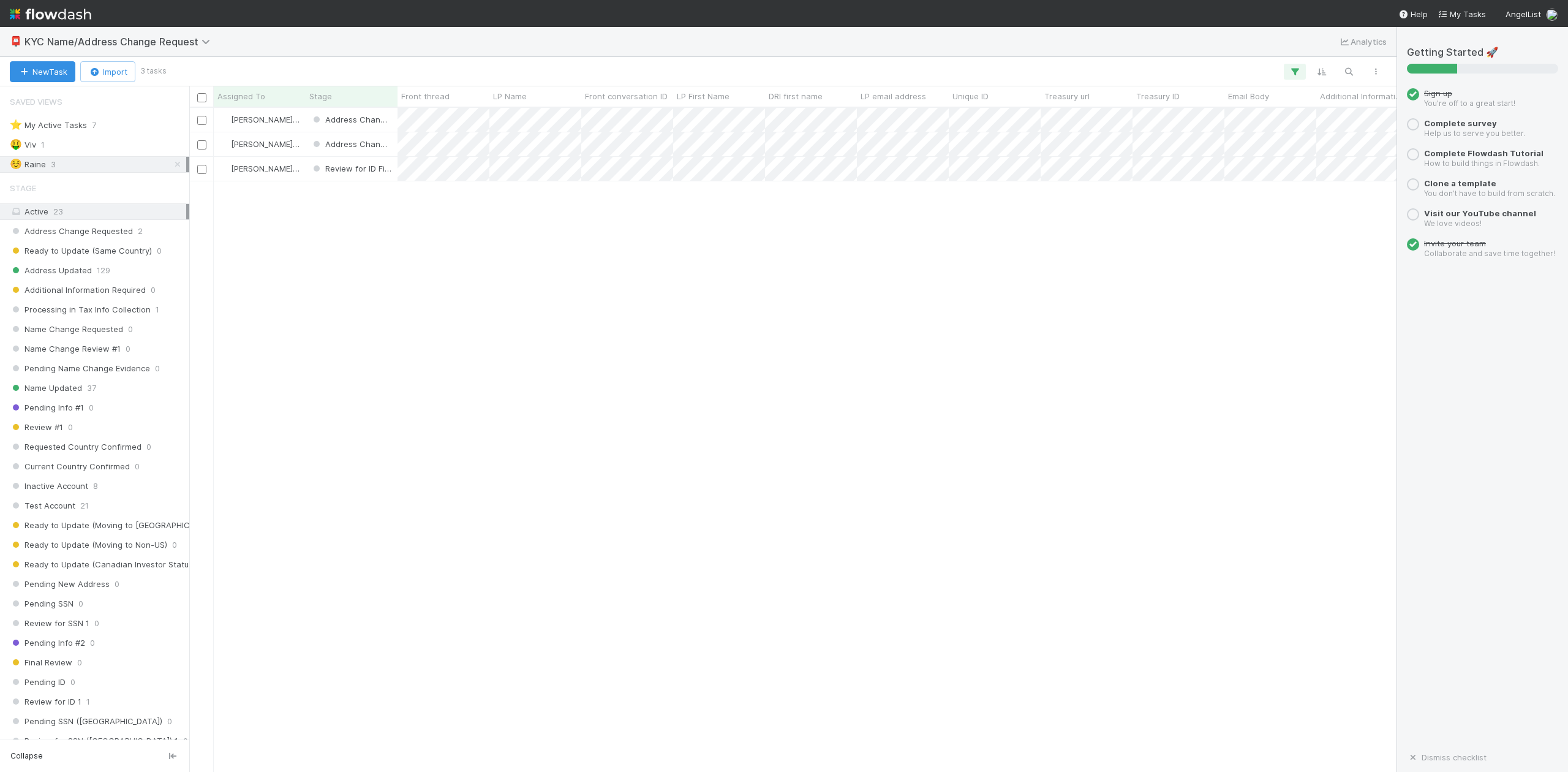
scroll to position [652, 1195]
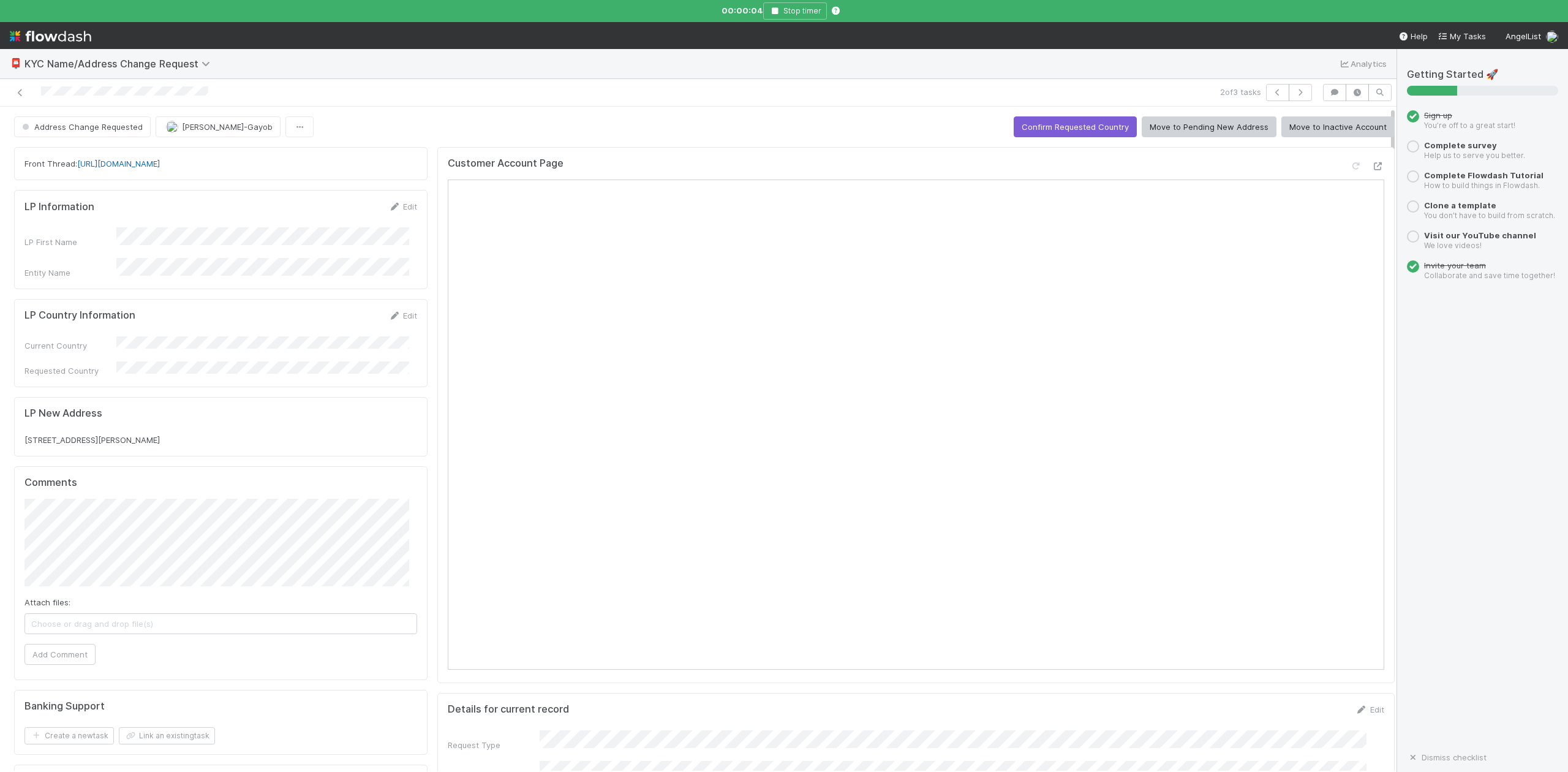
click at [160, 158] on link "https://app.frontapp.com/open/cnv_qqkck07" at bounding box center [118, 163] width 82 height 10
click at [772, 8] on icon "button" at bounding box center [774, 11] width 12 height 7
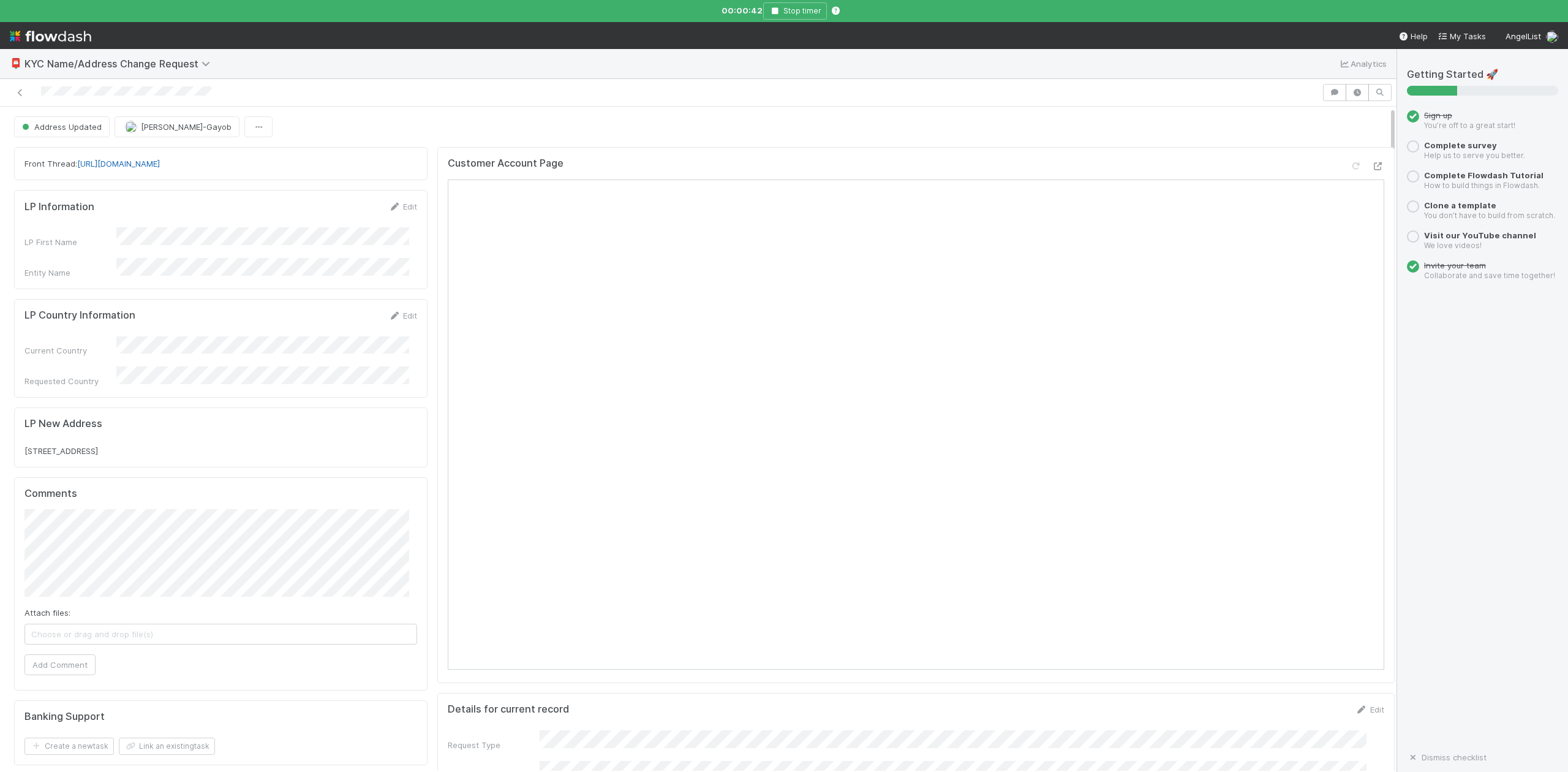
click at [160, 166] on link "[URL][DOMAIN_NAME]" at bounding box center [118, 163] width 82 height 10
click at [773, 5] on button "Stop timer" at bounding box center [795, 11] width 64 height 17
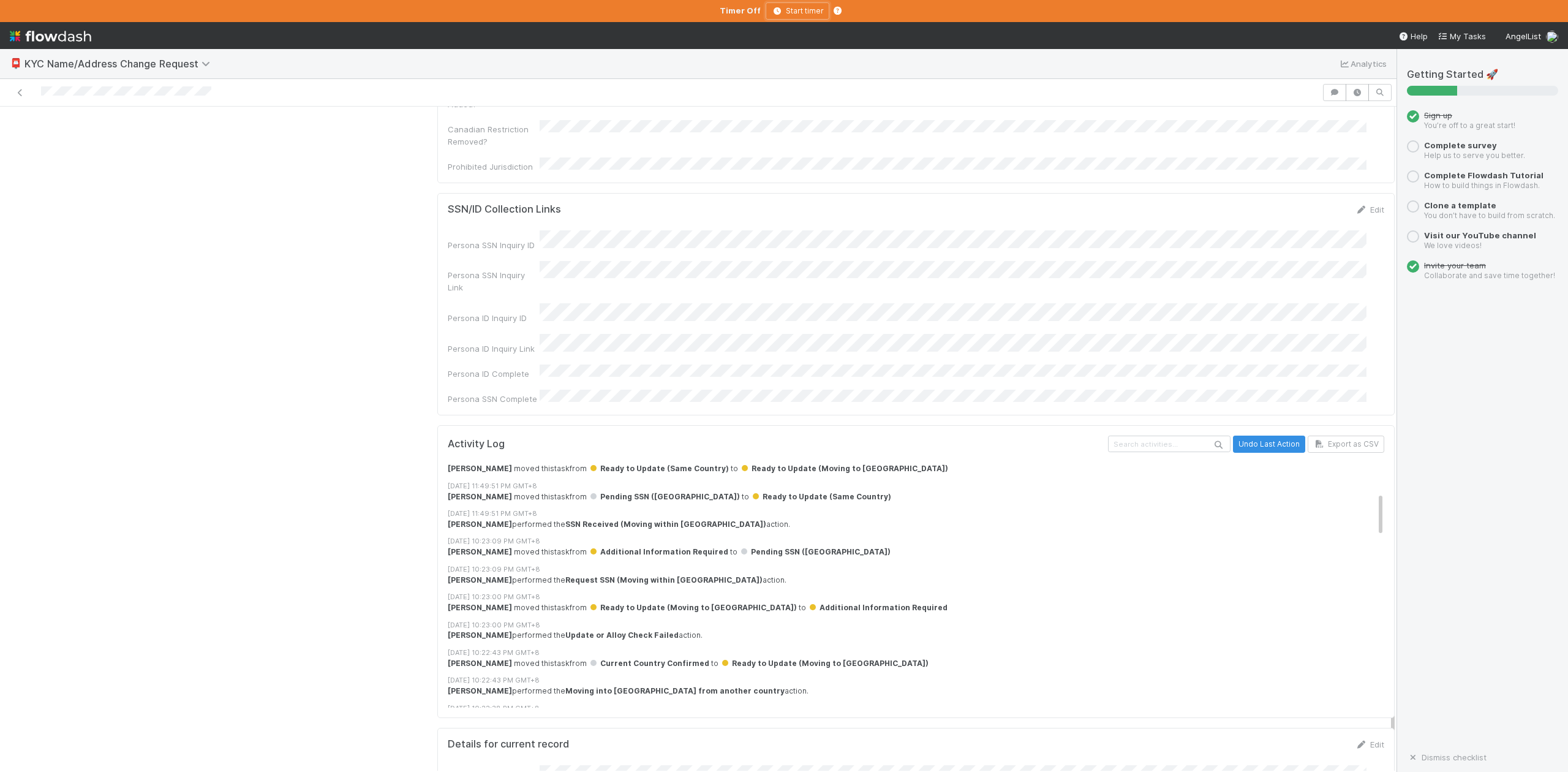
scroll to position [245, 0]
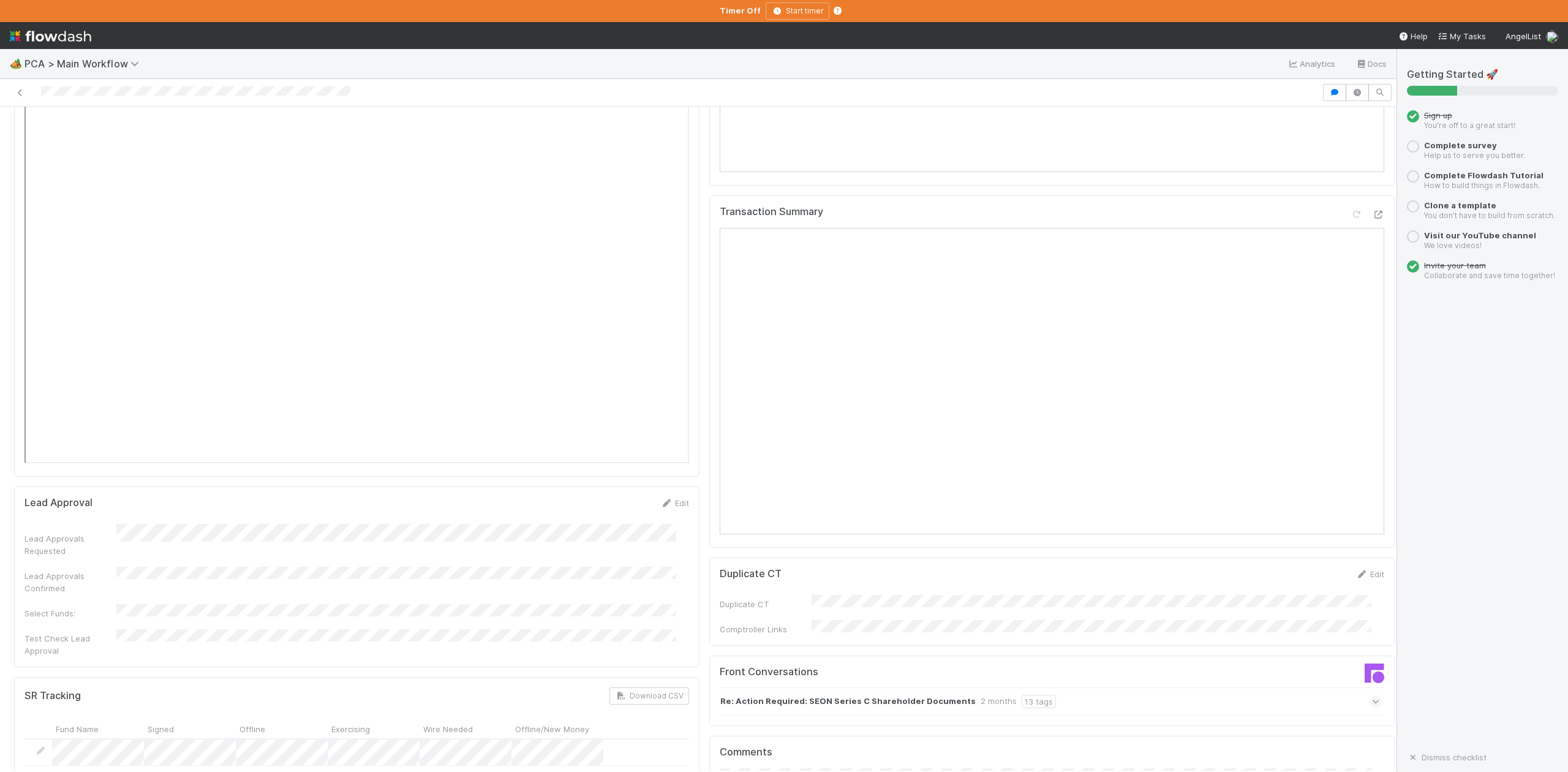
scroll to position [1962, 0]
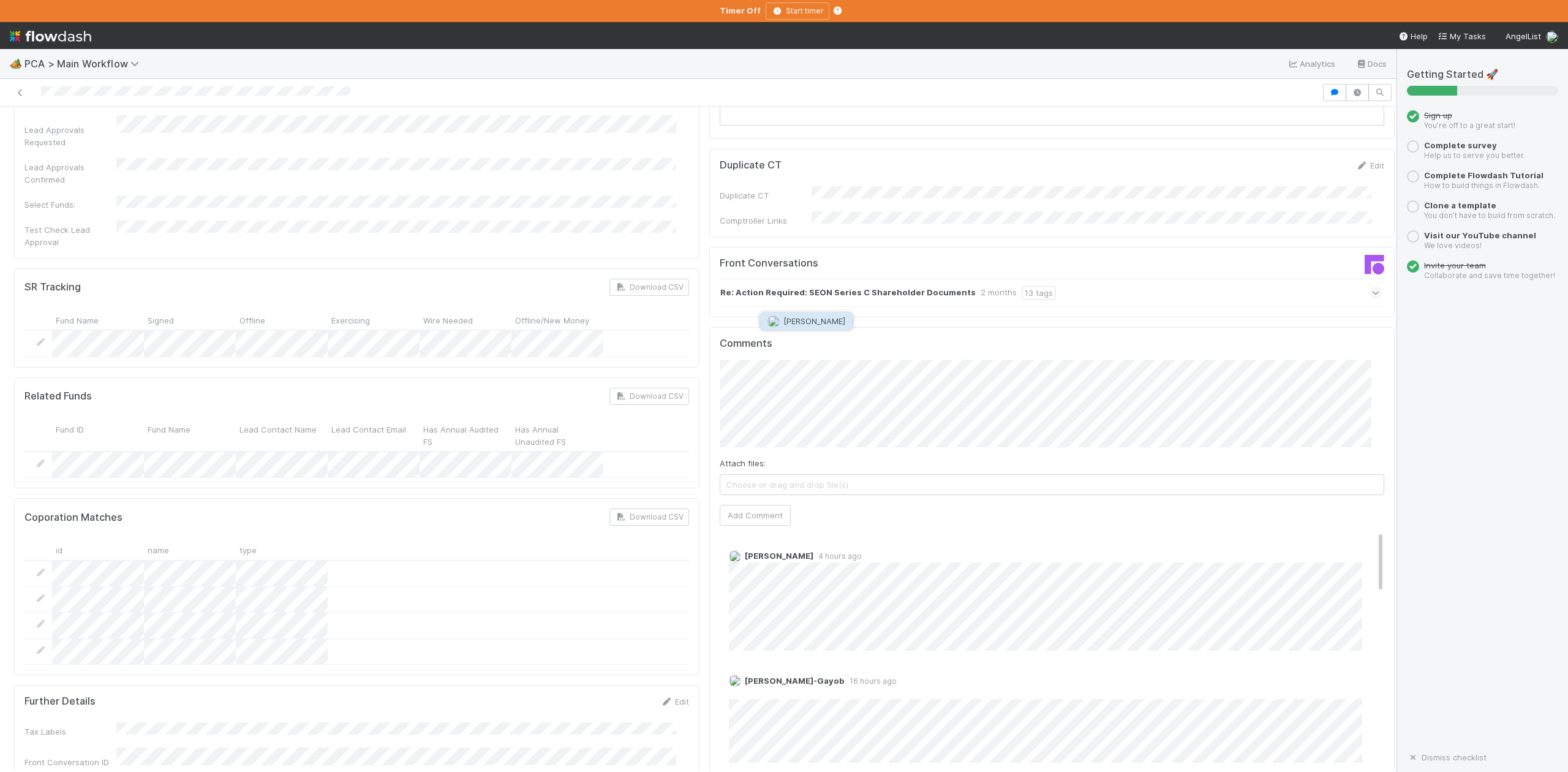
click at [804, 324] on span "Philip Chung" at bounding box center [815, 321] width 62 height 10
click at [746, 506] on button "Add Comment" at bounding box center [755, 516] width 71 height 21
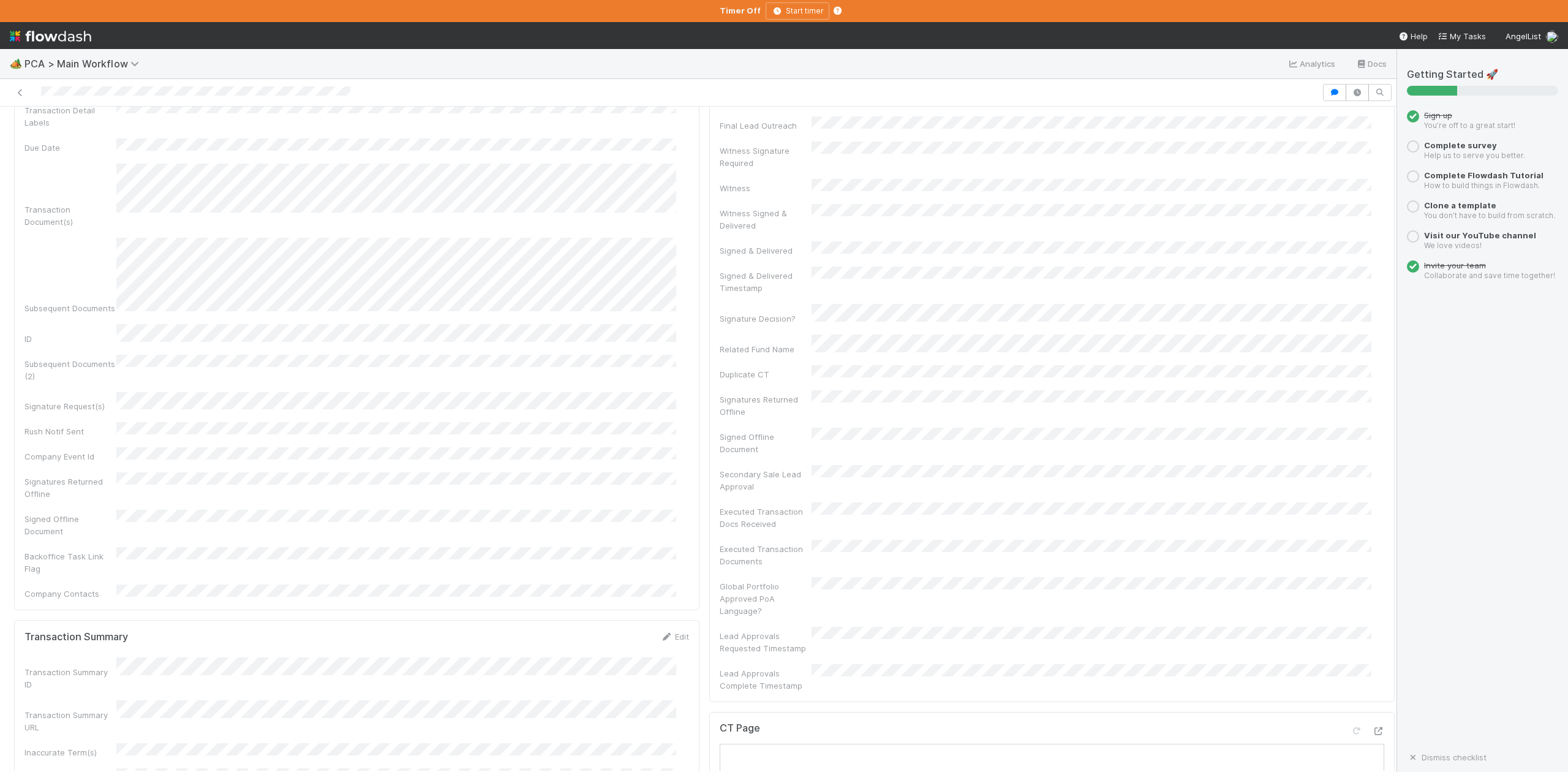
scroll to position [0, 0]
click at [159, 130] on span "Philip Chung" at bounding box center [190, 126] width 62 height 10
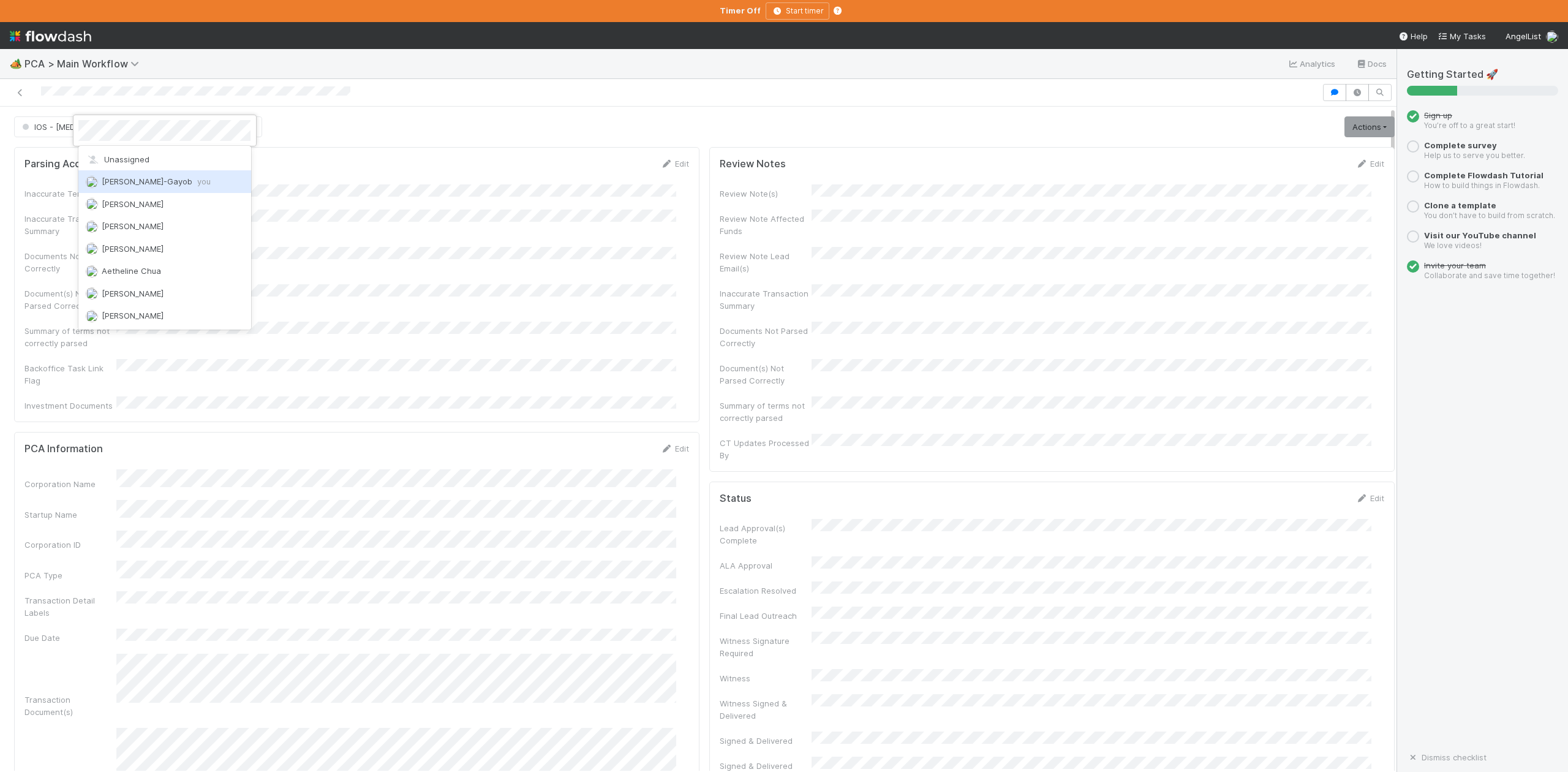
click at [171, 182] on span "Loraine Pati-Gayob you" at bounding box center [156, 181] width 109 height 10
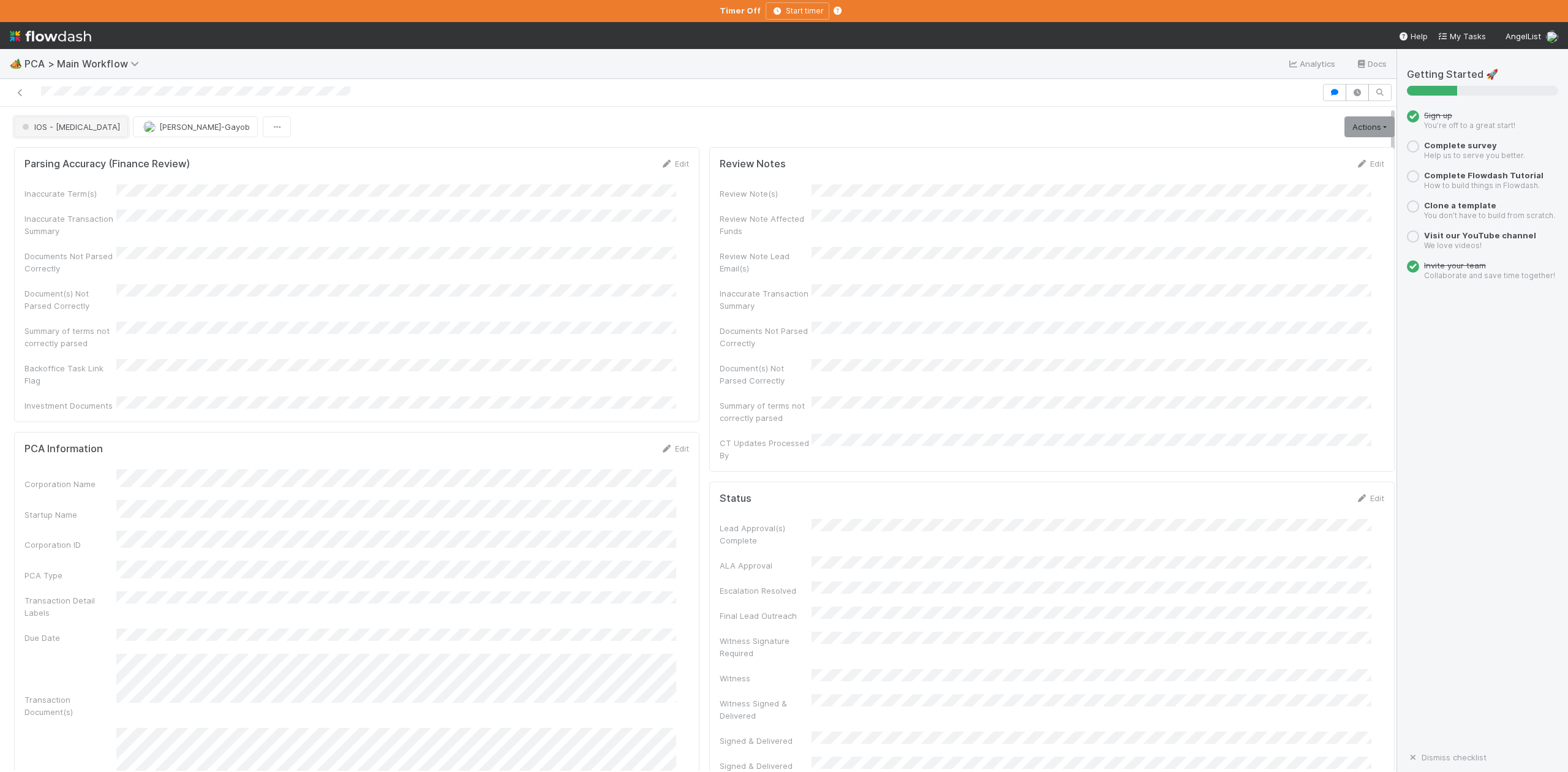
click at [46, 130] on span "IOS - ICU" at bounding box center [70, 126] width 101 height 10
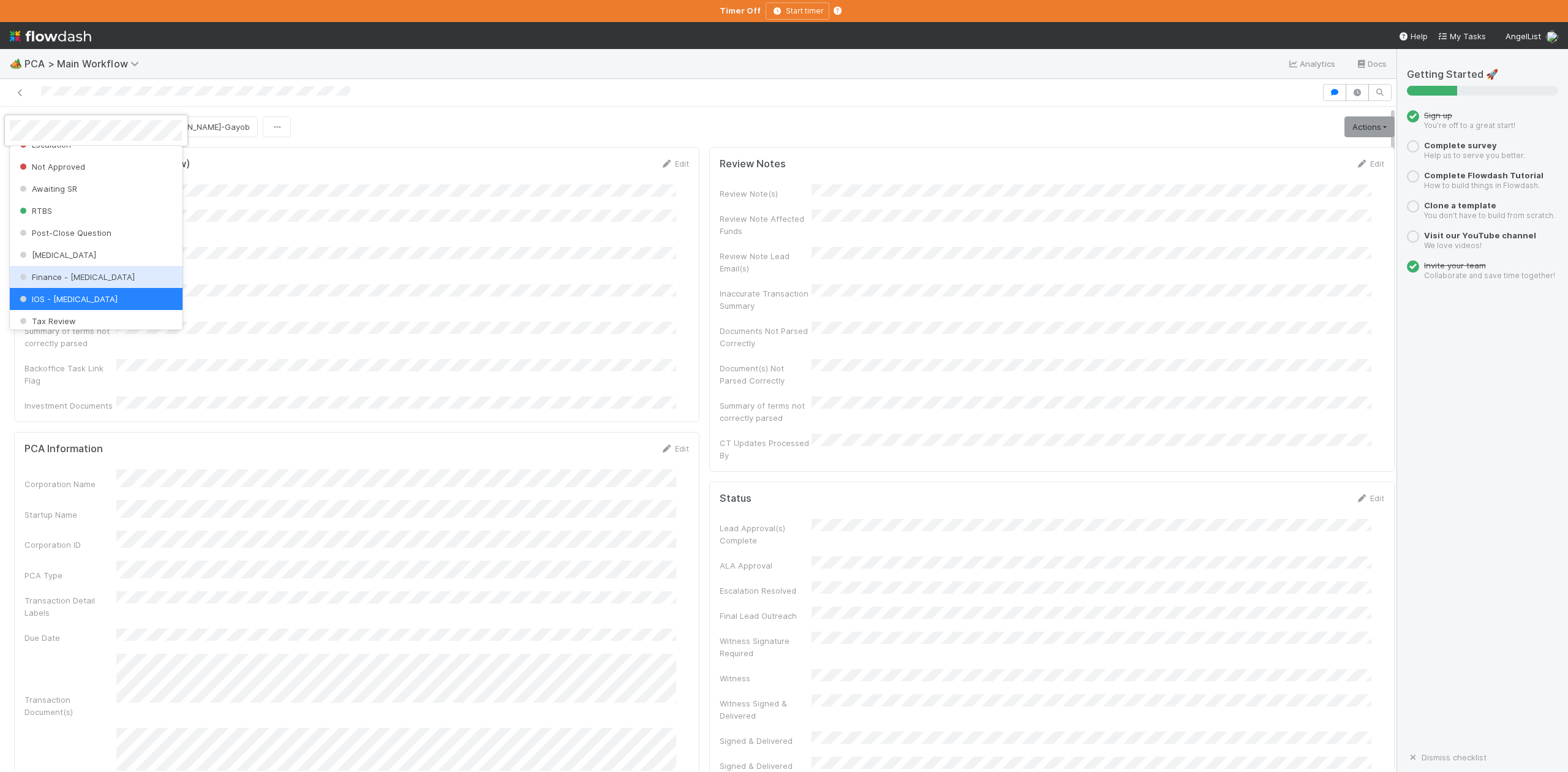
click at [76, 282] on span "Finance - ICU" at bounding box center [76, 277] width 118 height 10
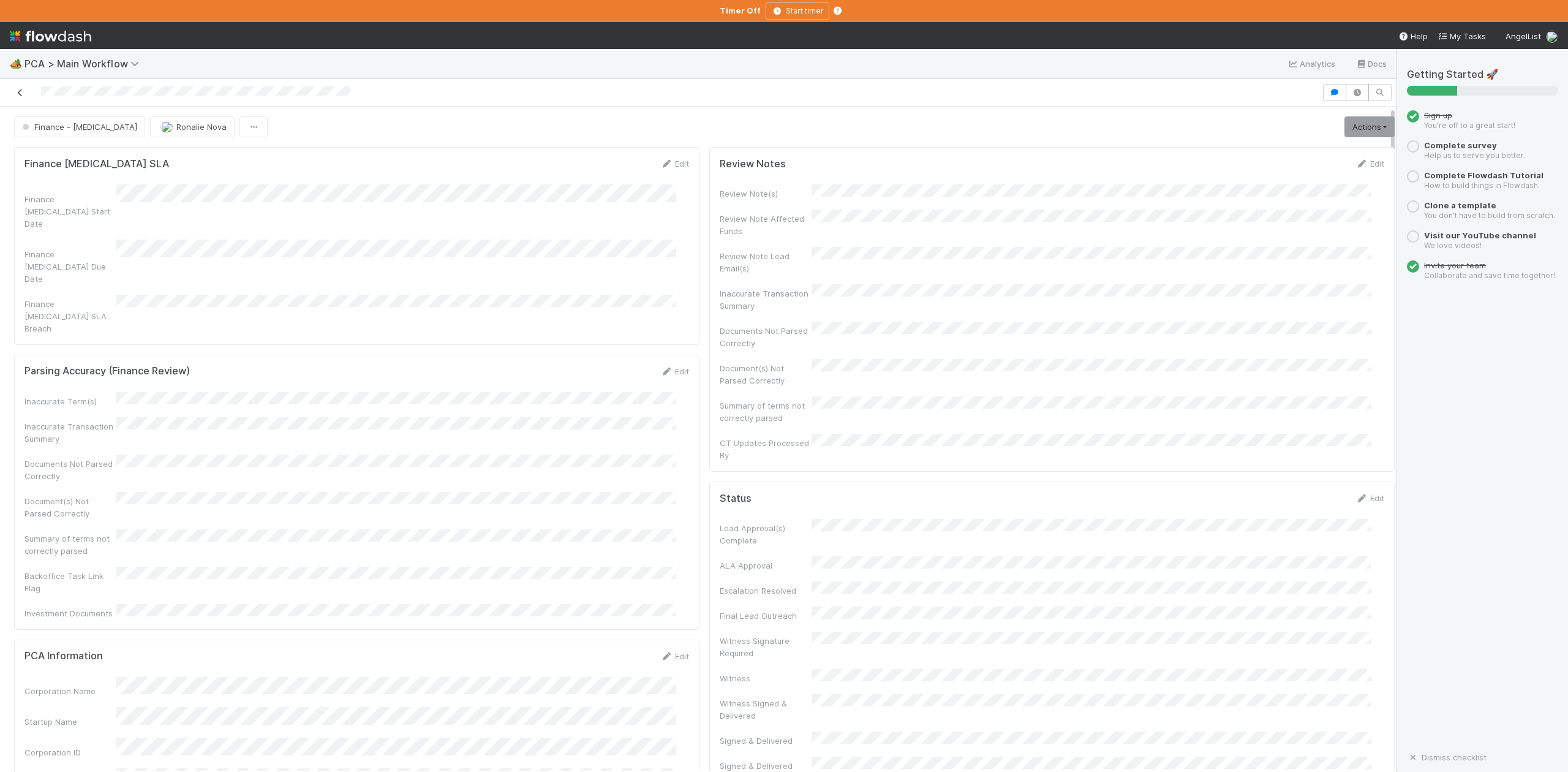
click at [17, 91] on icon at bounding box center [19, 92] width 12 height 8
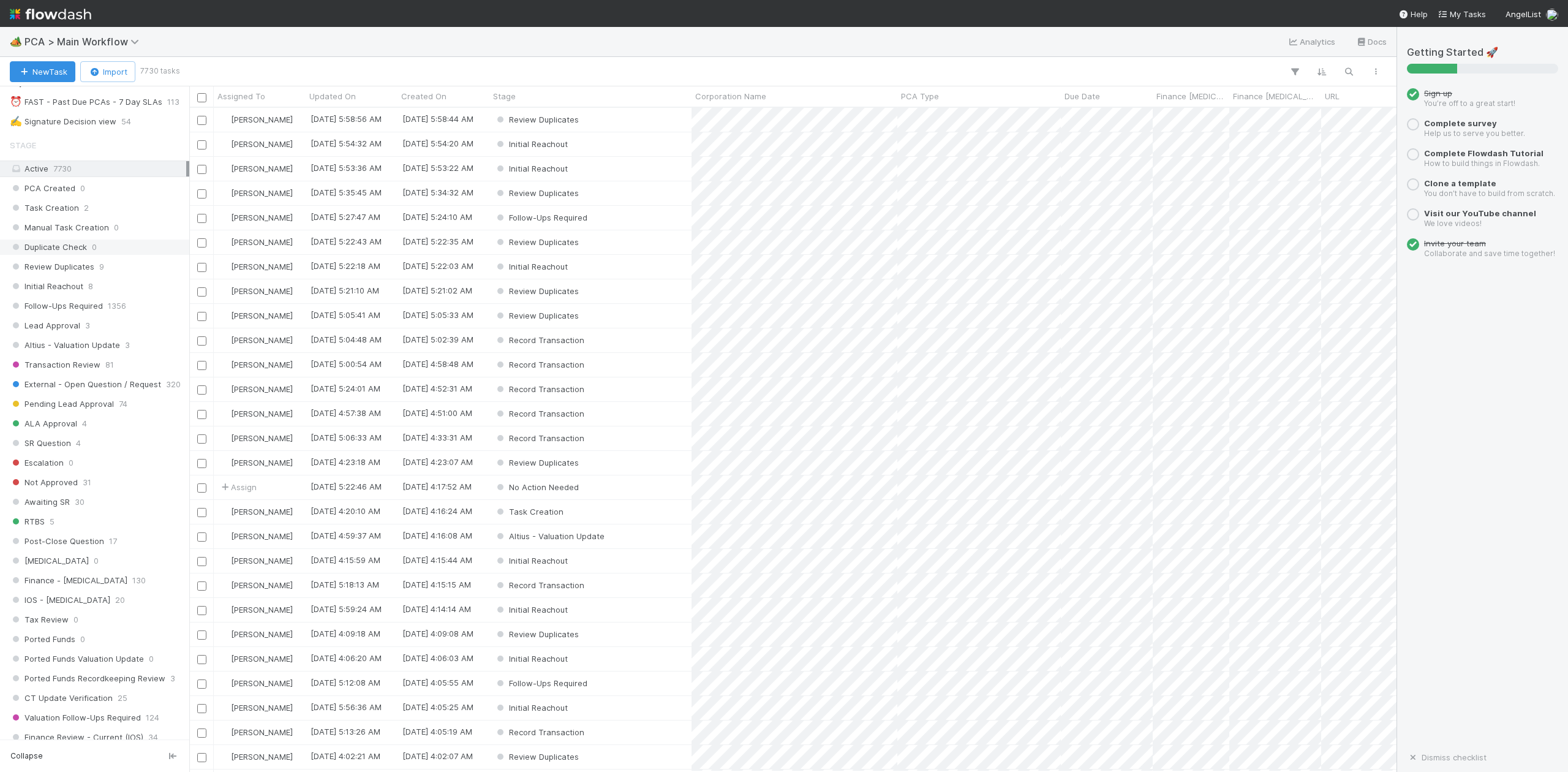
scroll to position [408, 0]
click at [51, 557] on span "IOS - ICU" at bounding box center [60, 549] width 101 height 16
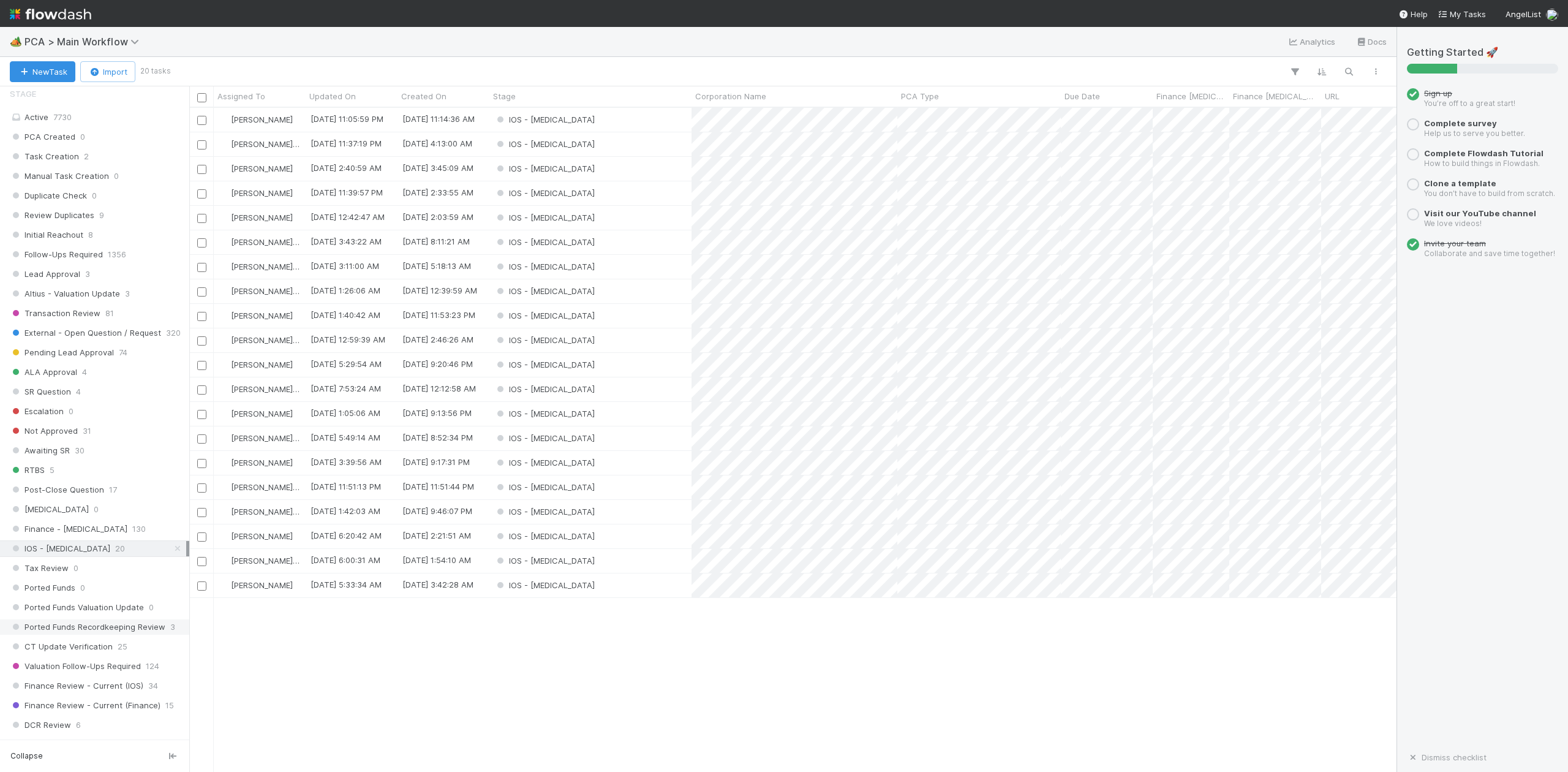
scroll to position [652, 1195]
click at [584, 592] on div "IOS - ICU" at bounding box center [590, 585] width 202 height 24
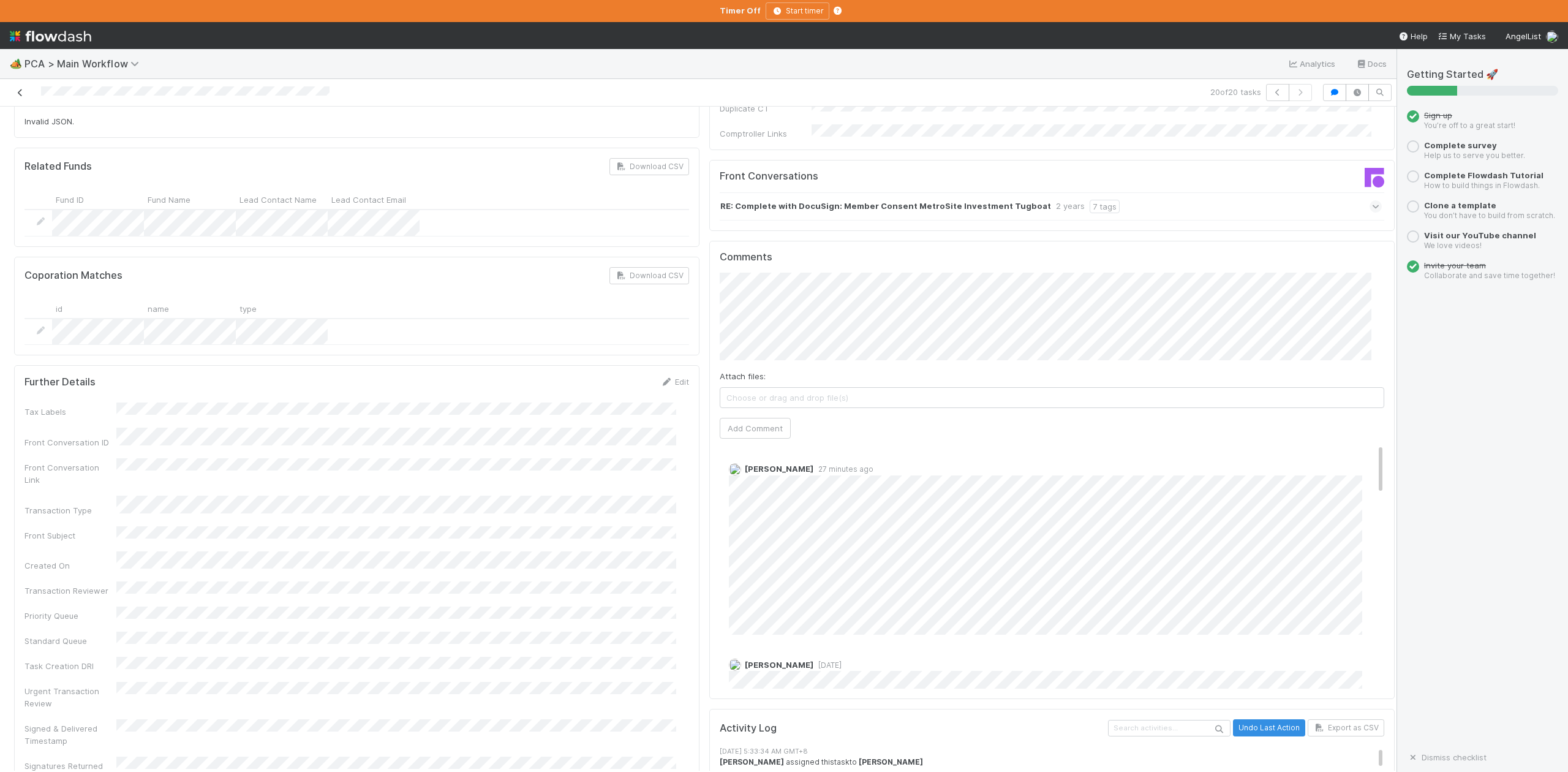
click at [19, 93] on icon at bounding box center [19, 92] width 12 height 8
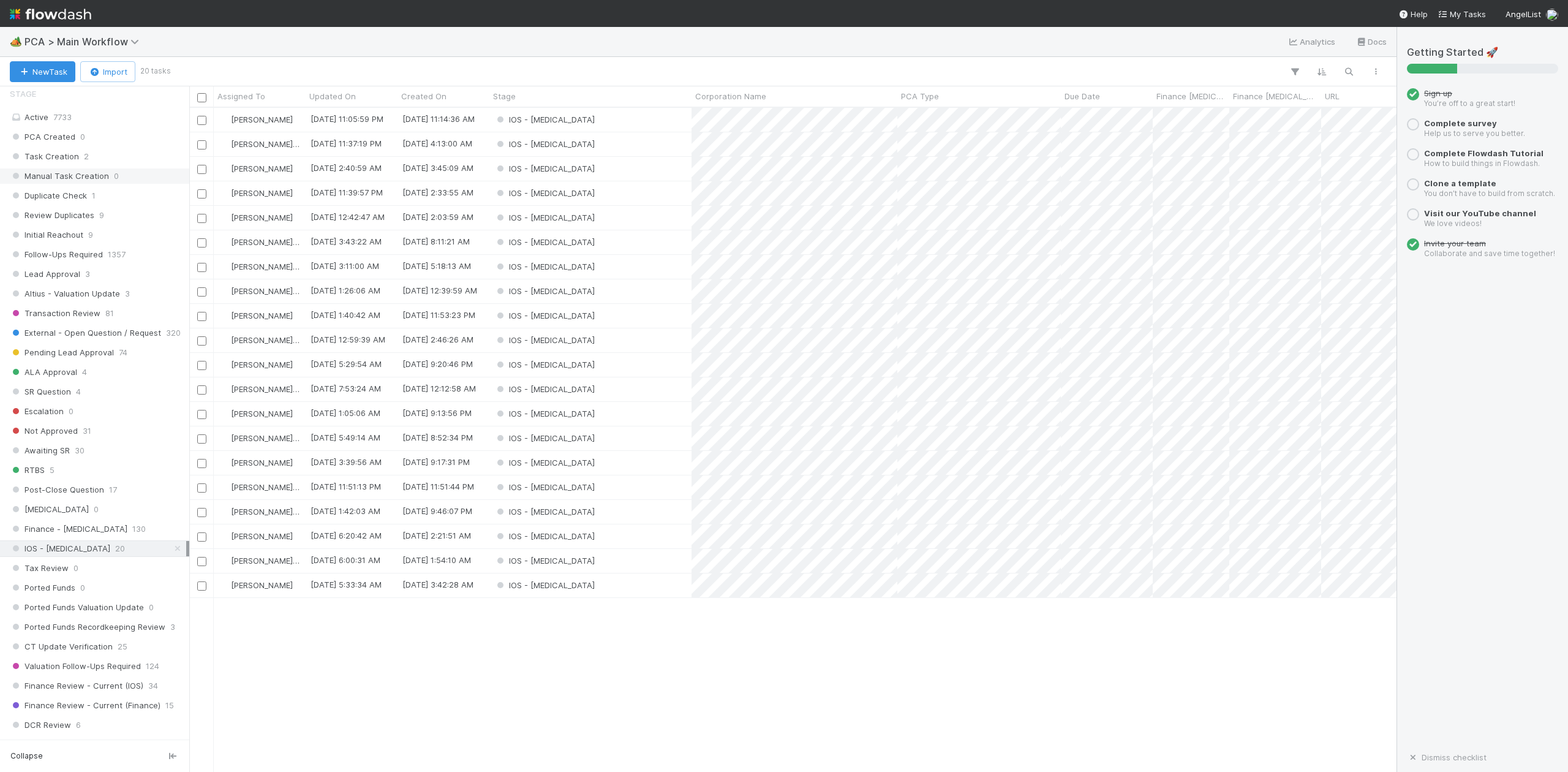
scroll to position [817, 0]
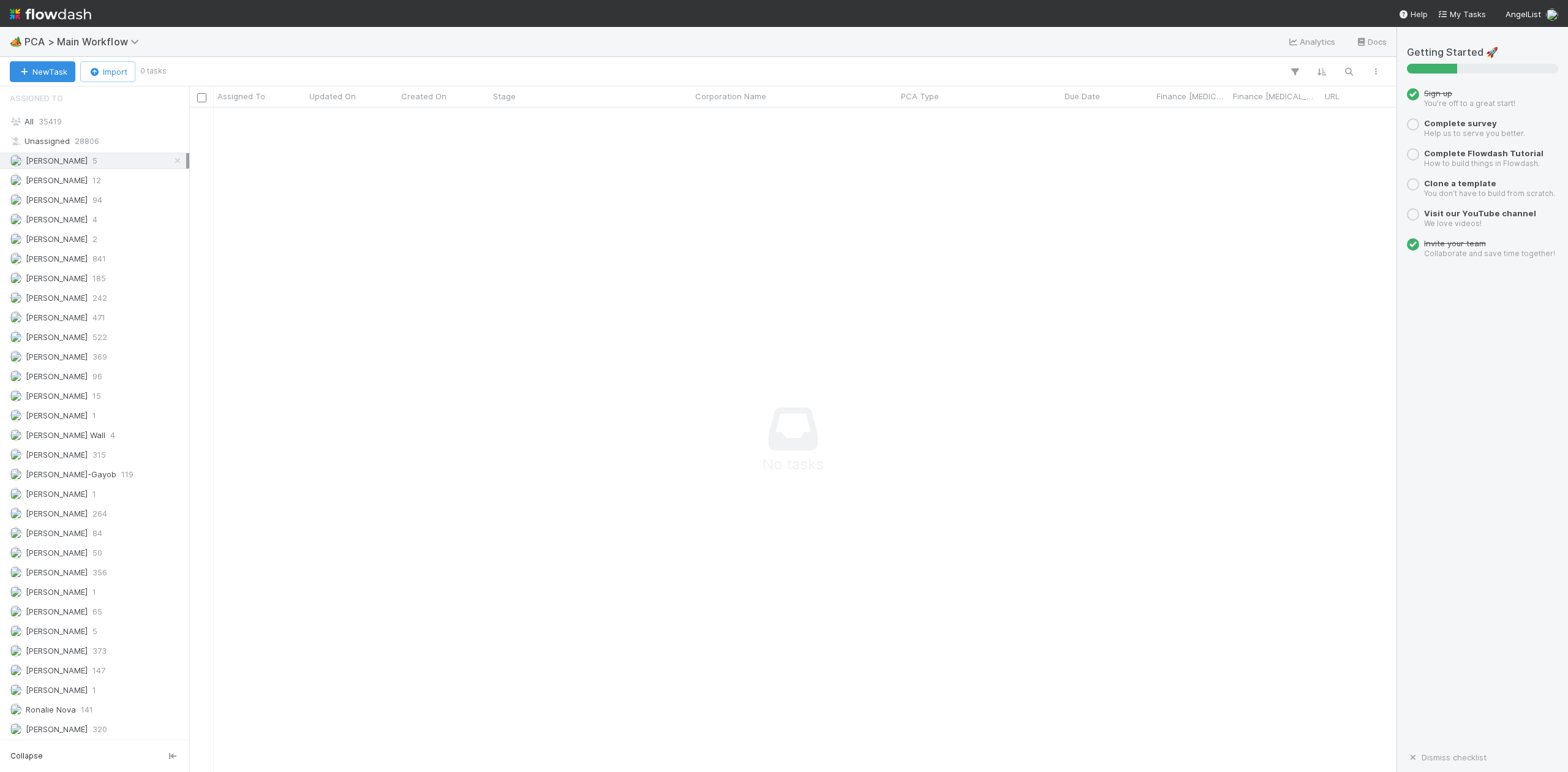
scroll to position [640, 1184]
click at [89, 479] on span "[PERSON_NAME]-Gayob" at bounding box center [70, 474] width 91 height 10
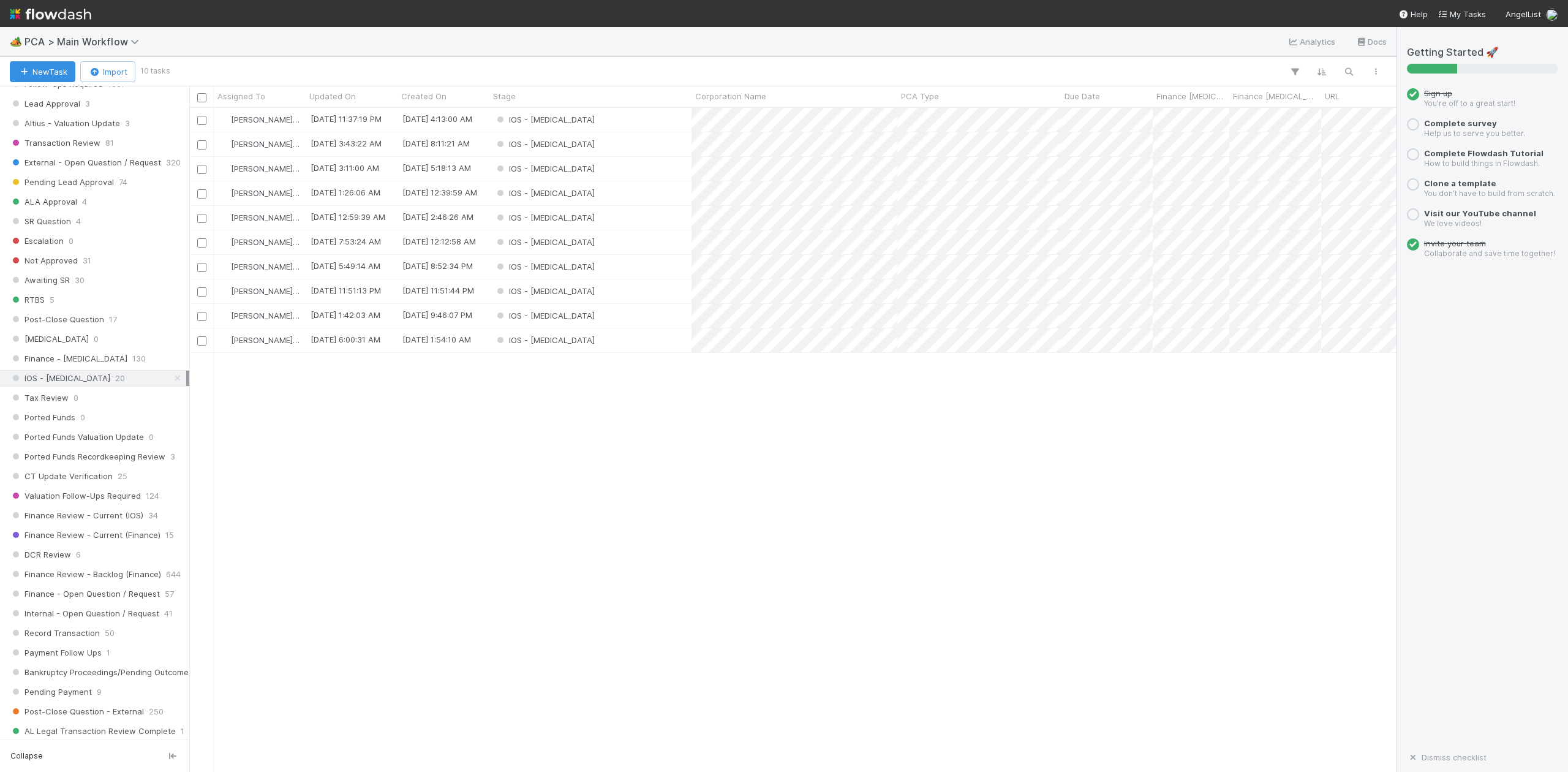
scroll to position [571, 0]
click at [560, 316] on div "IOS - ICU" at bounding box center [590, 316] width 202 height 24
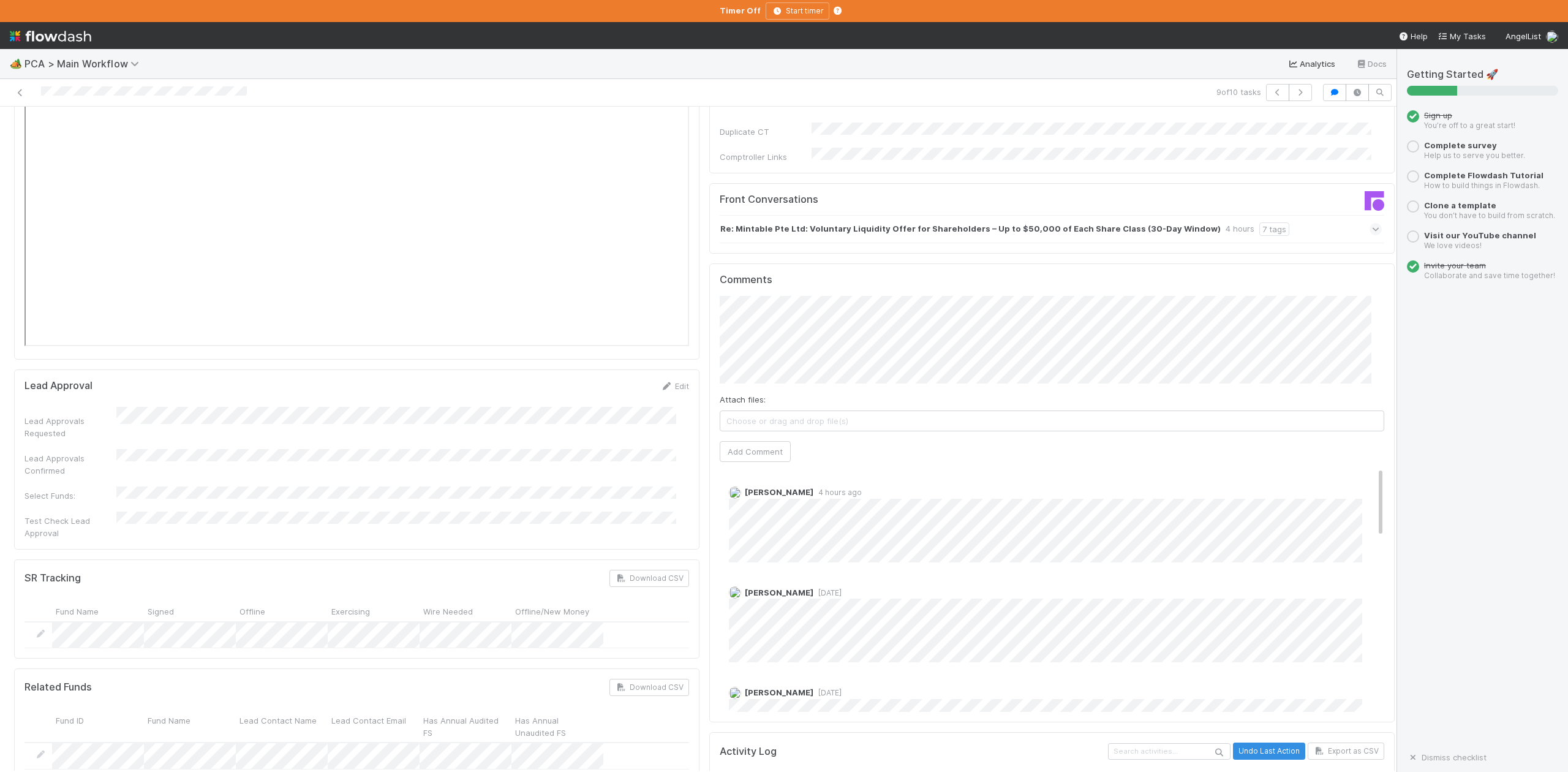
scroll to position [1552, 0]
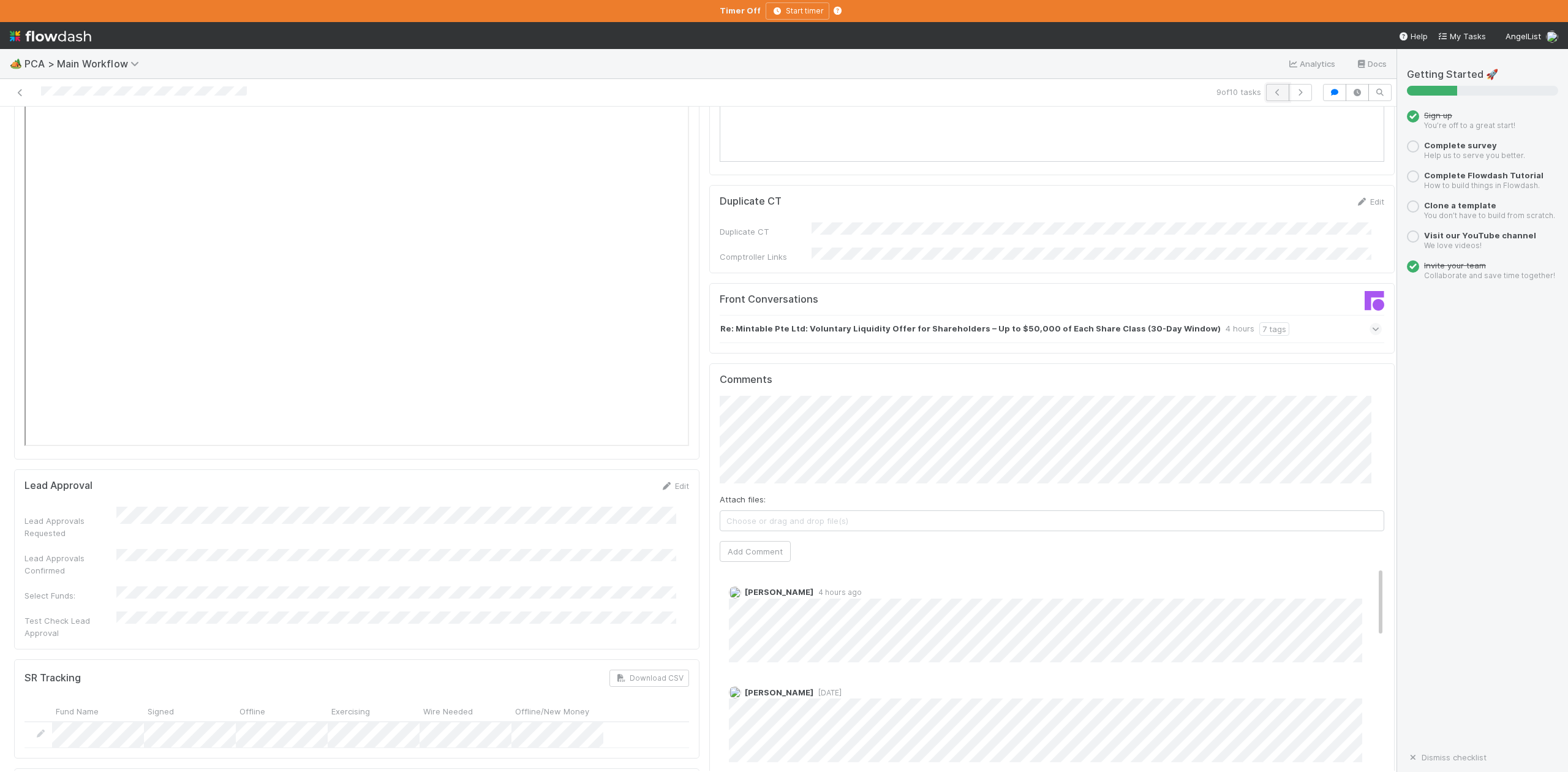
click at [1271, 92] on icon "button" at bounding box center [1277, 92] width 12 height 7
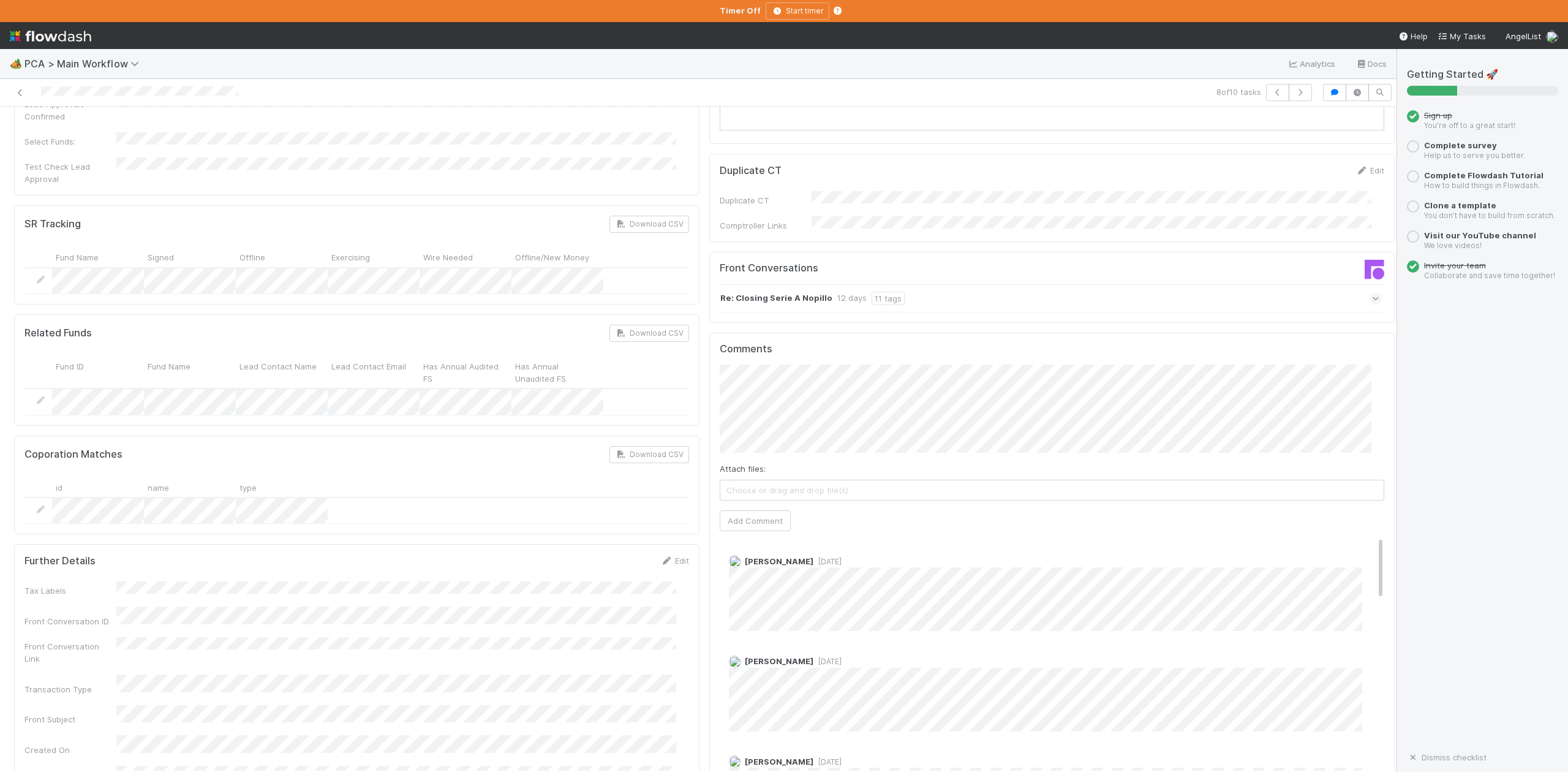
scroll to position [2043, 0]
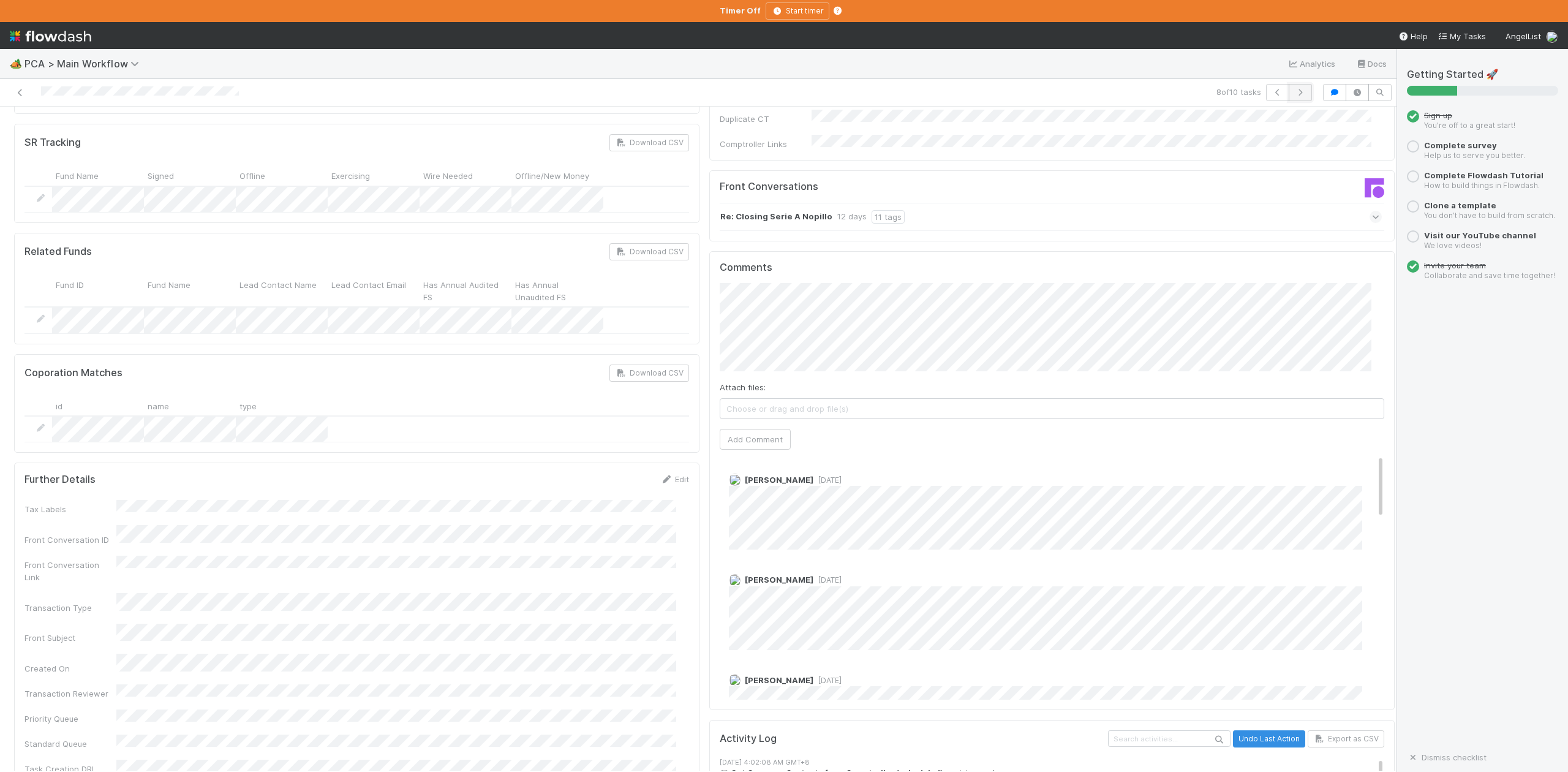
click at [1294, 90] on icon "button" at bounding box center [1300, 92] width 12 height 7
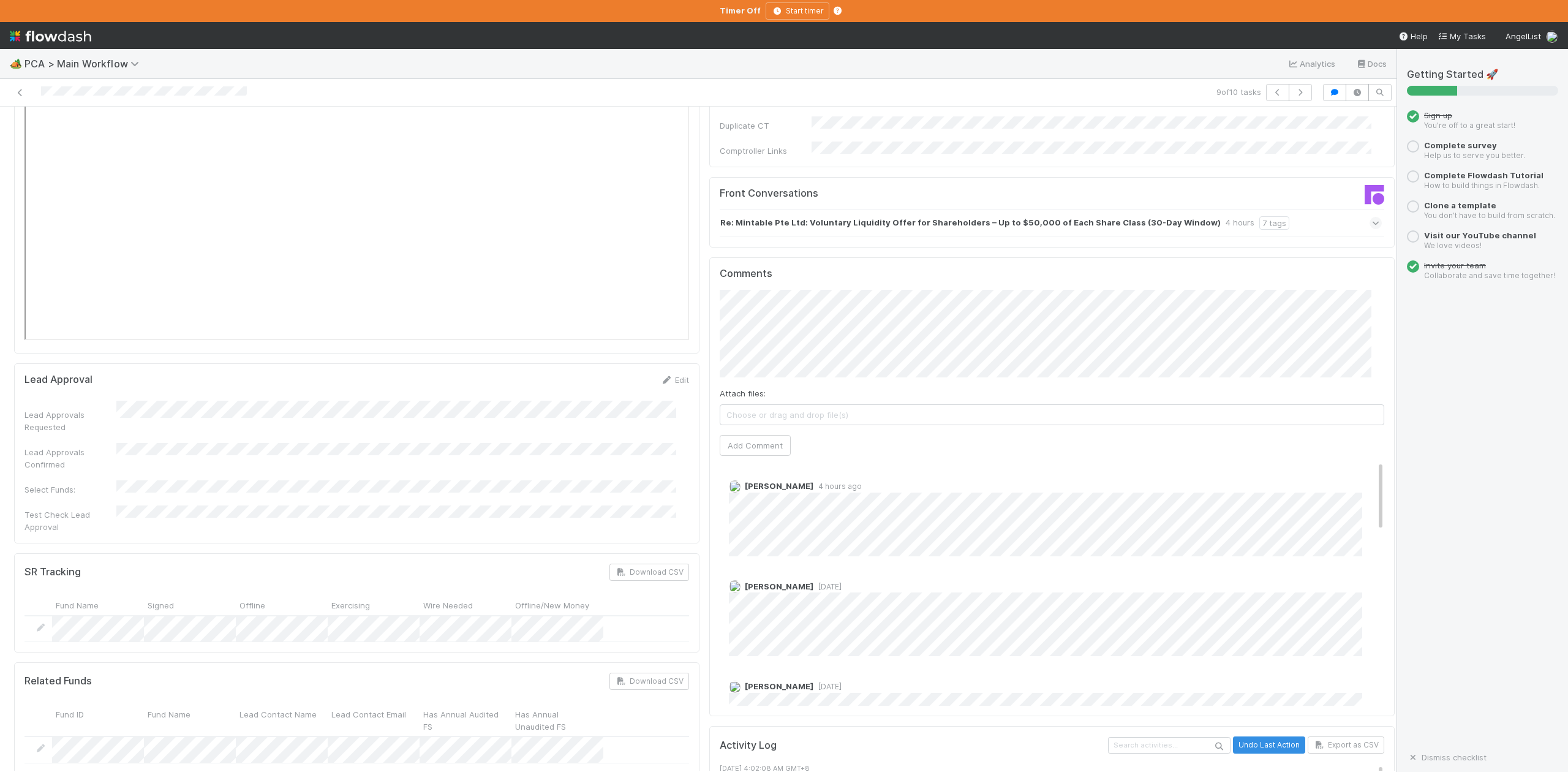
scroll to position [1634, 0]
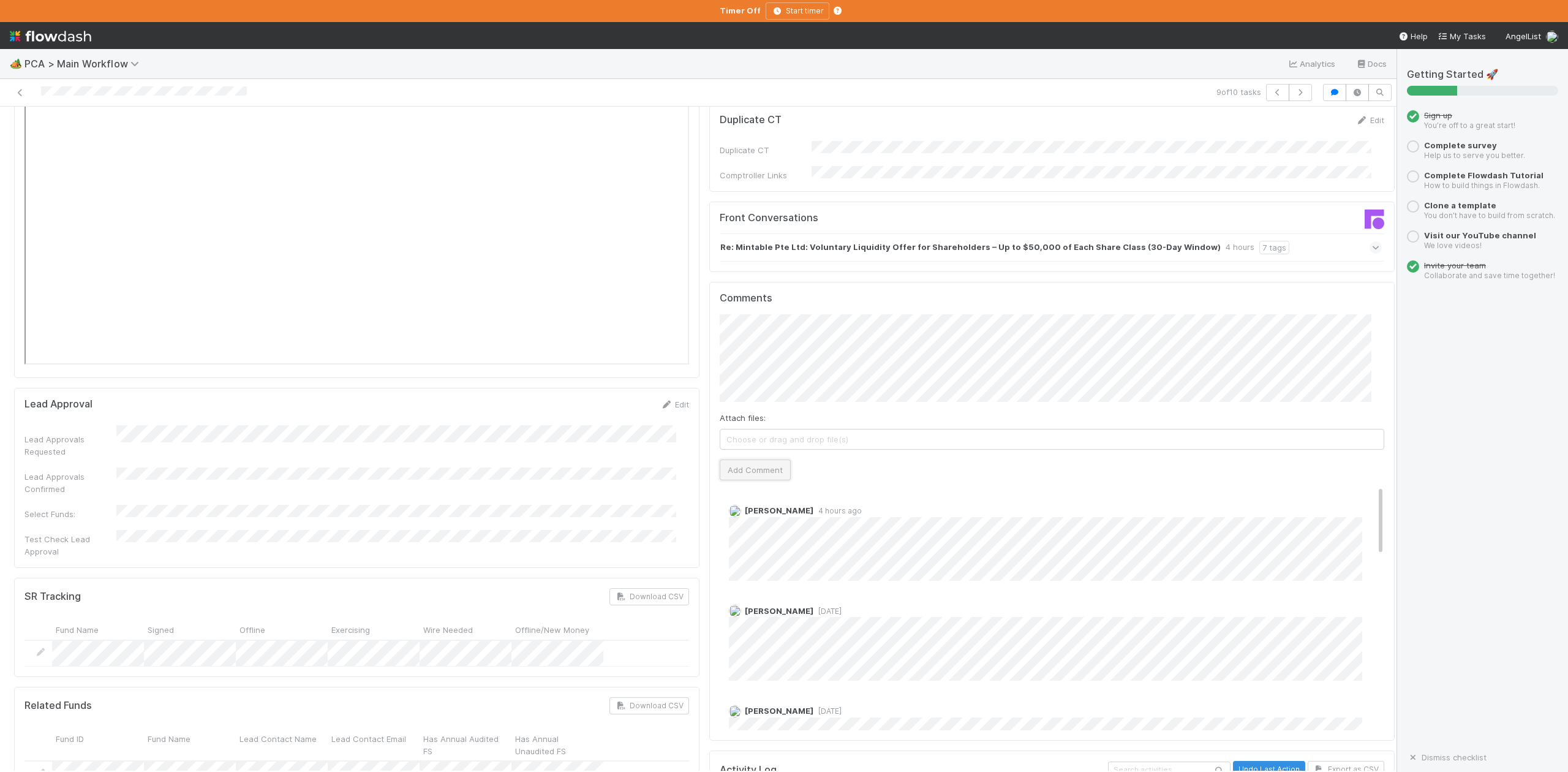
click at [750, 460] on button "Add Comment" at bounding box center [755, 470] width 71 height 21
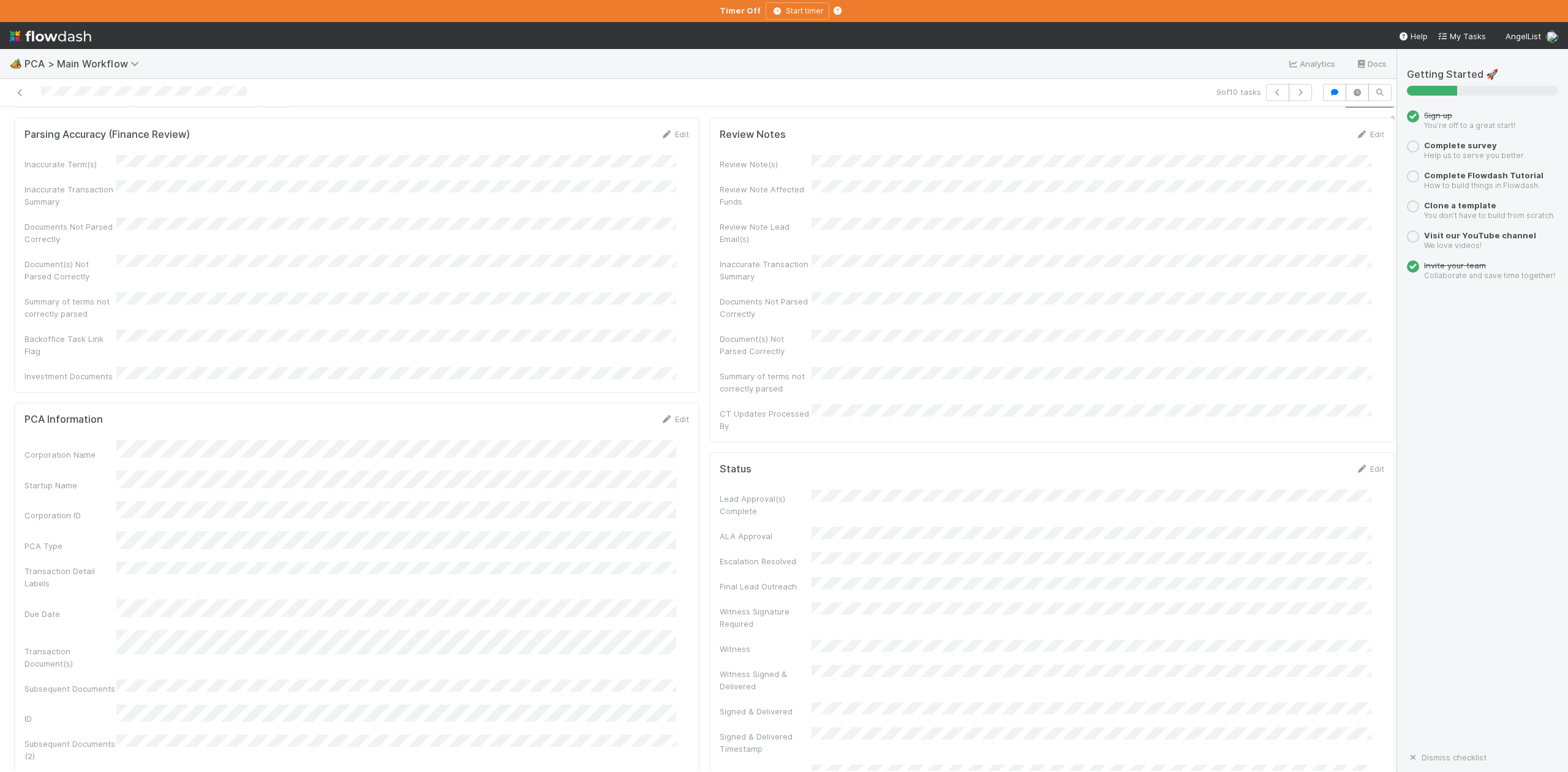
scroll to position [0, 0]
click at [38, 133] on button "IOS - ICU" at bounding box center [70, 126] width 114 height 21
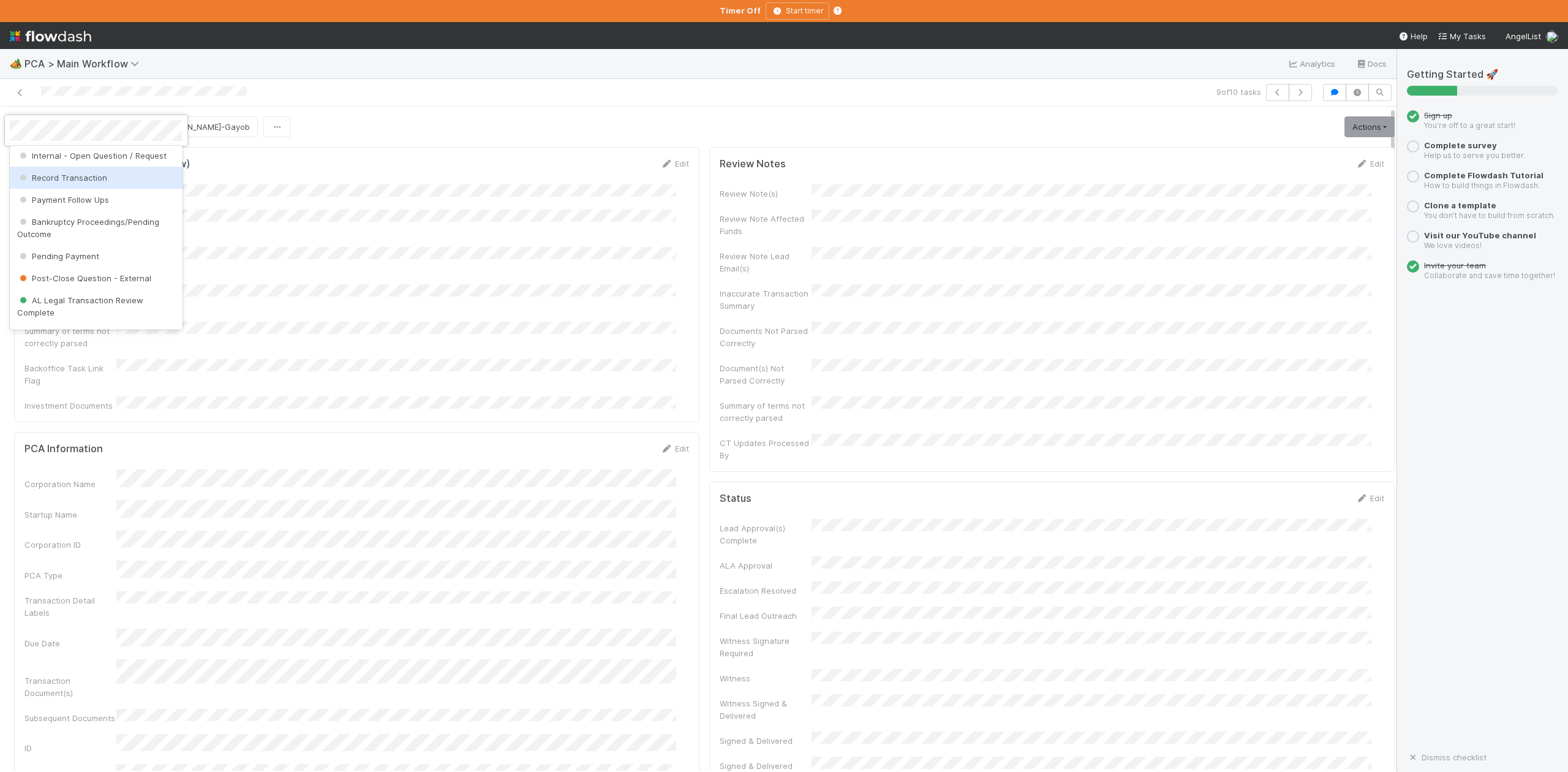
click at [86, 182] on span "Record Transaction" at bounding box center [62, 178] width 90 height 10
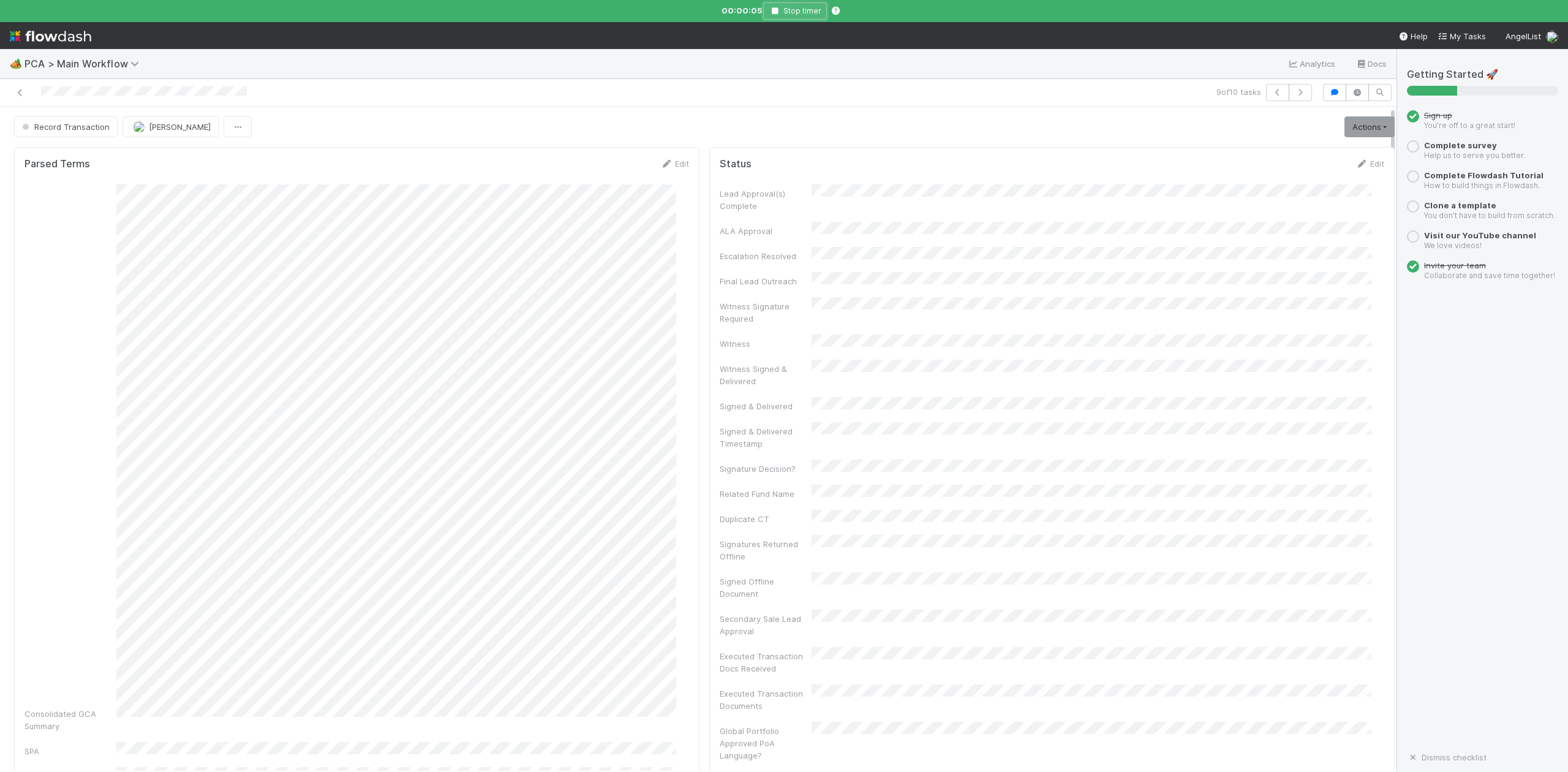
click at [775, 10] on icon "button" at bounding box center [774, 11] width 12 height 7
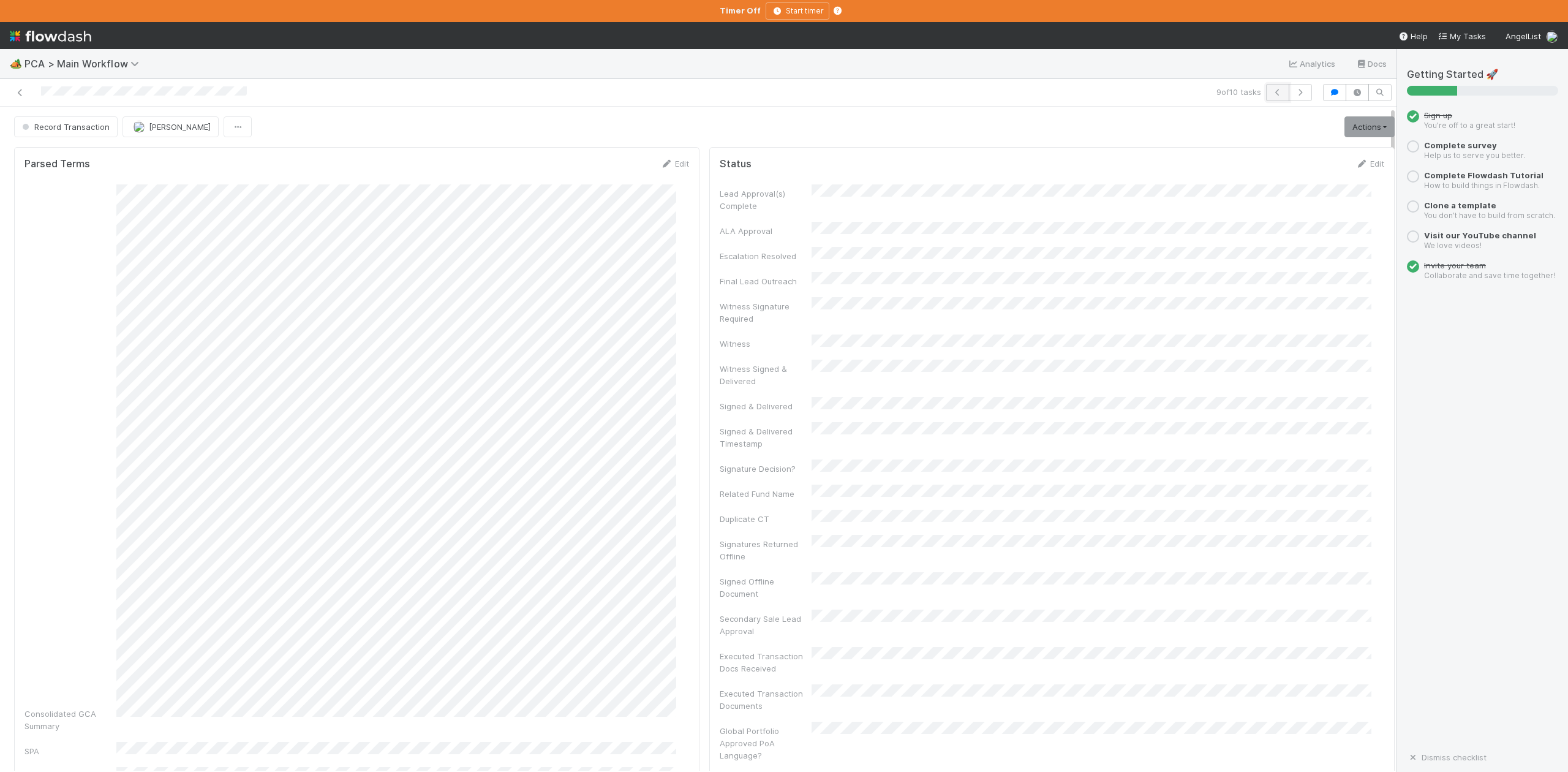
click at [1271, 95] on icon "button" at bounding box center [1277, 92] width 12 height 7
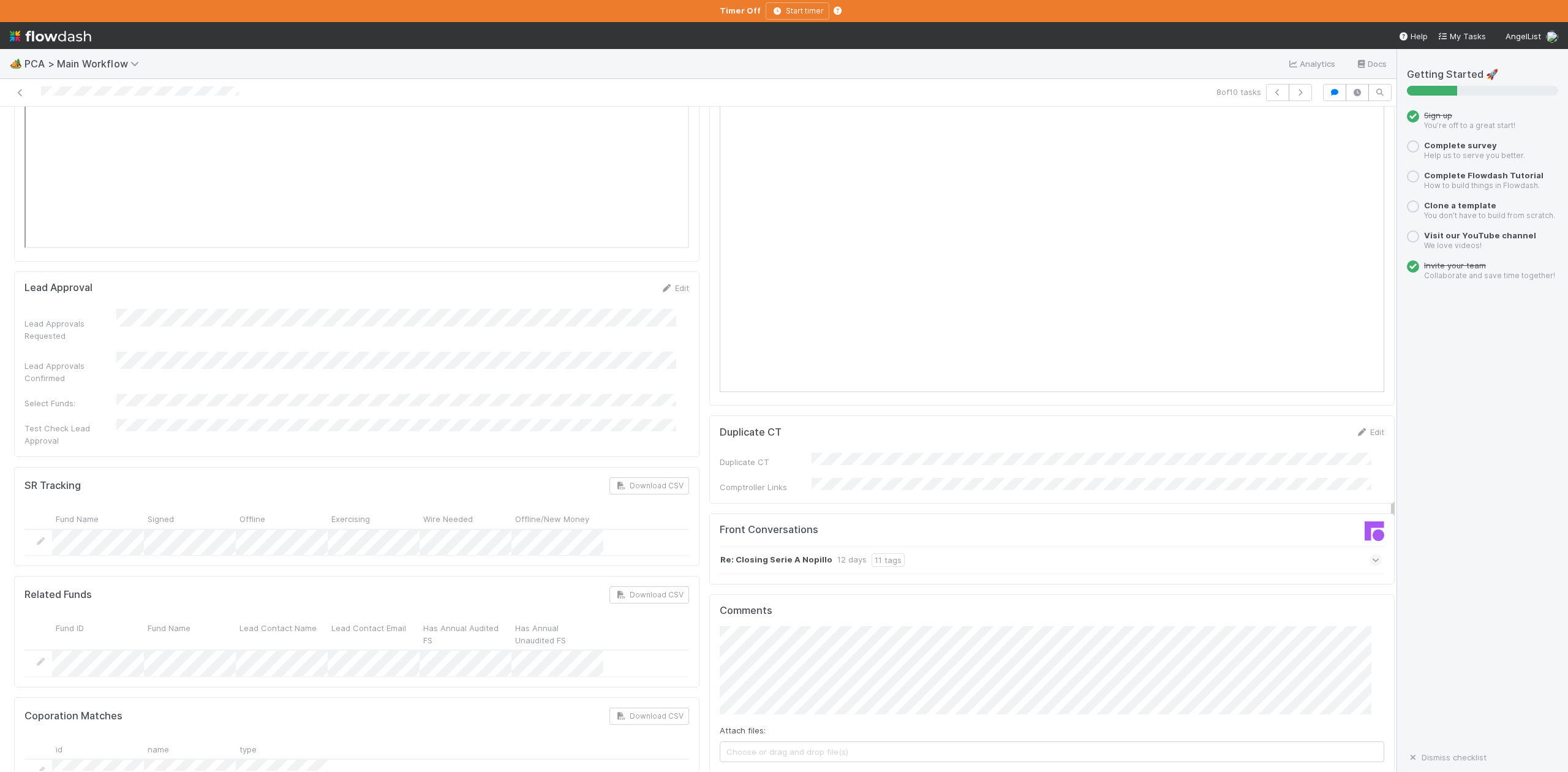
scroll to position [1798, 0]
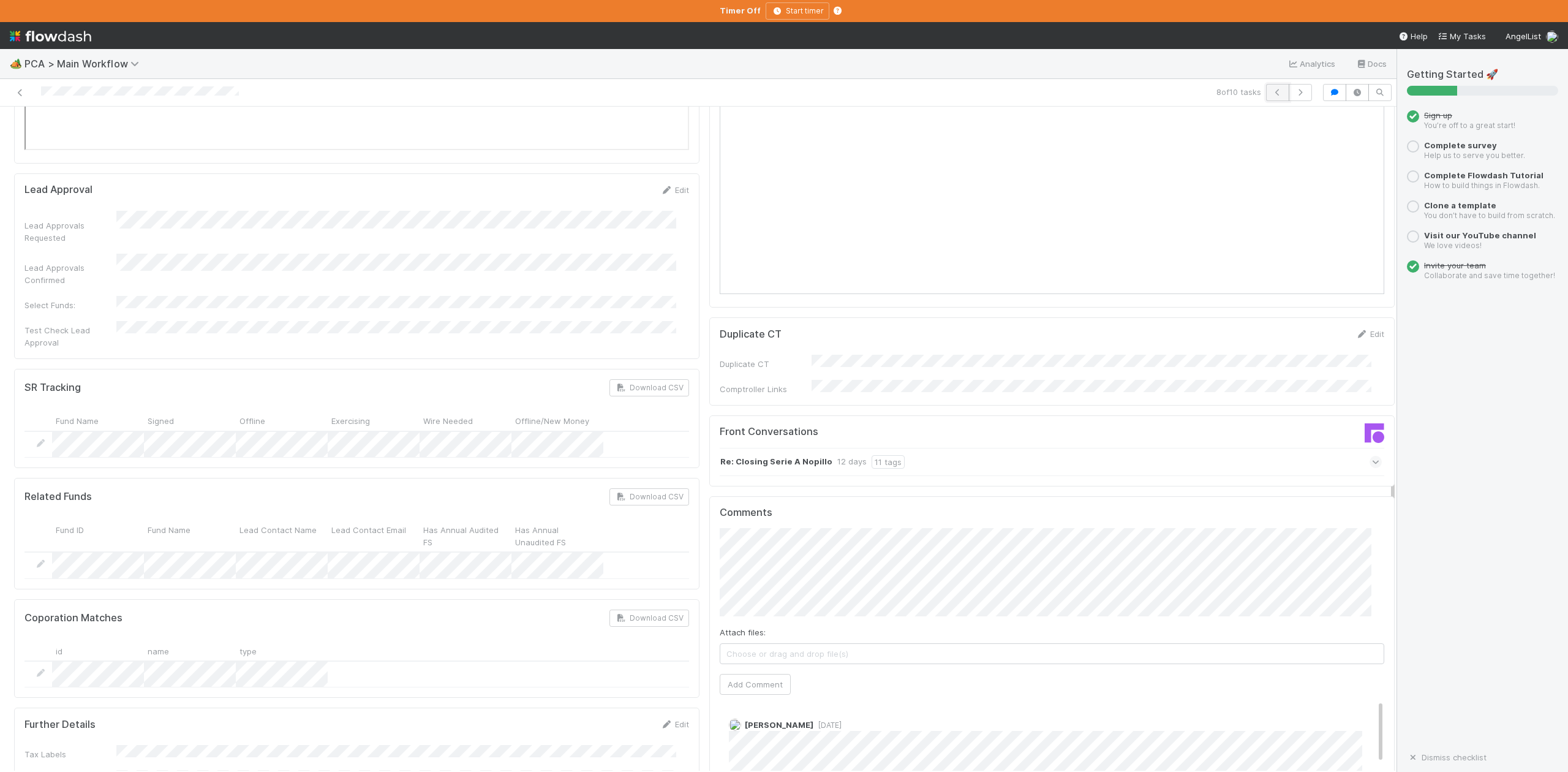
click at [1271, 94] on icon "button" at bounding box center [1277, 92] width 12 height 7
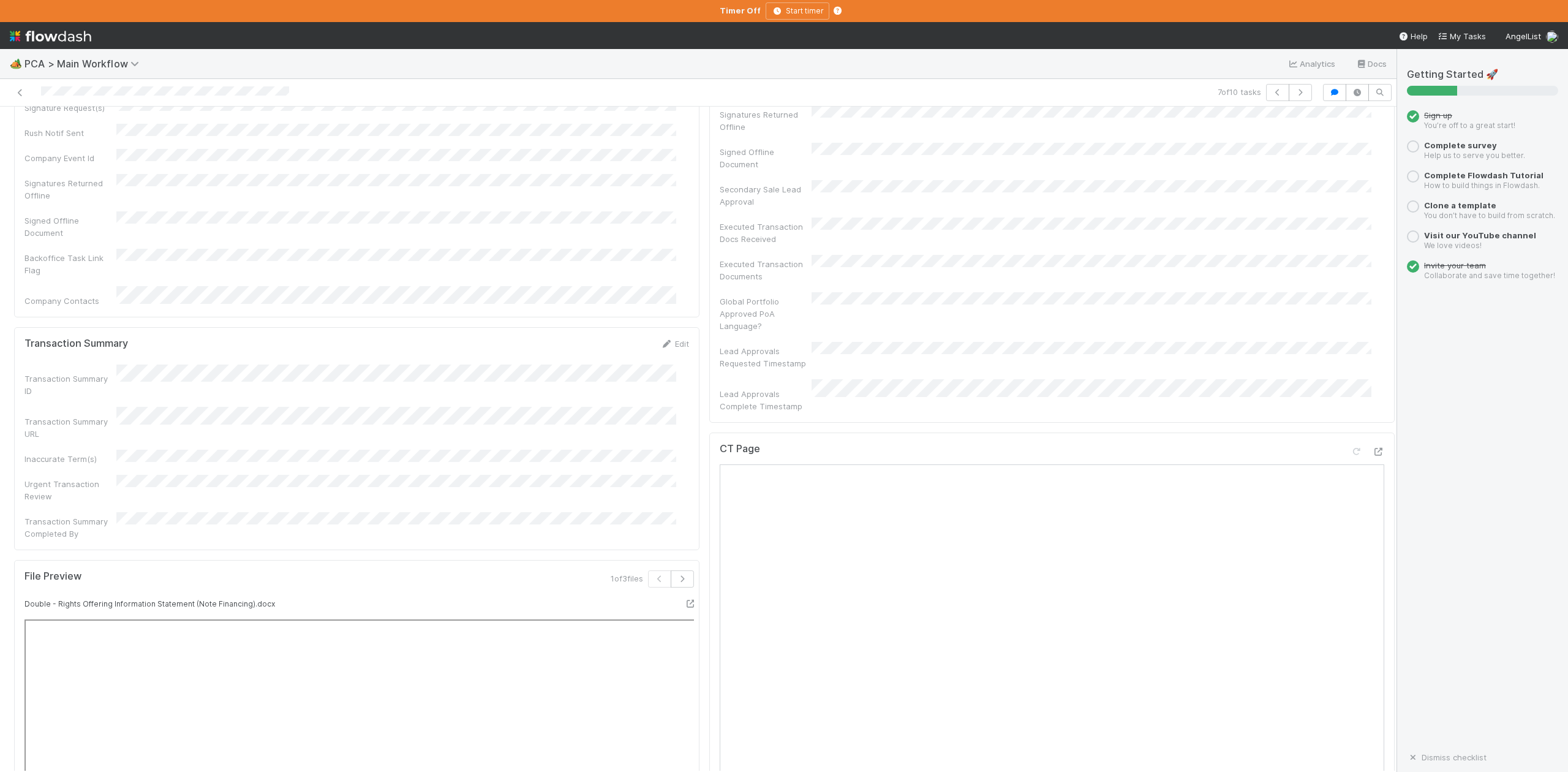
scroll to position [735, 0]
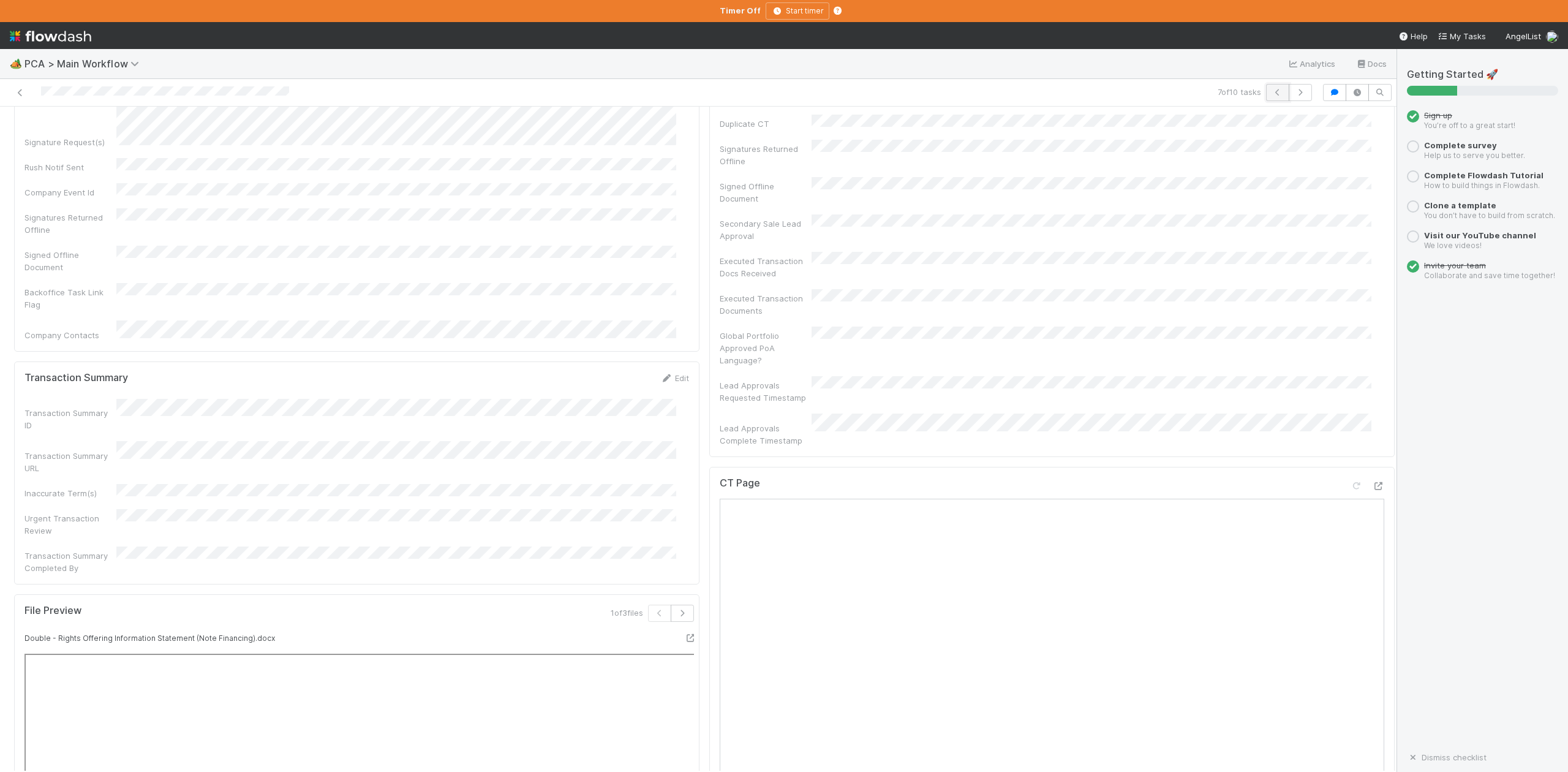
click at [1271, 93] on icon "button" at bounding box center [1277, 92] width 12 height 7
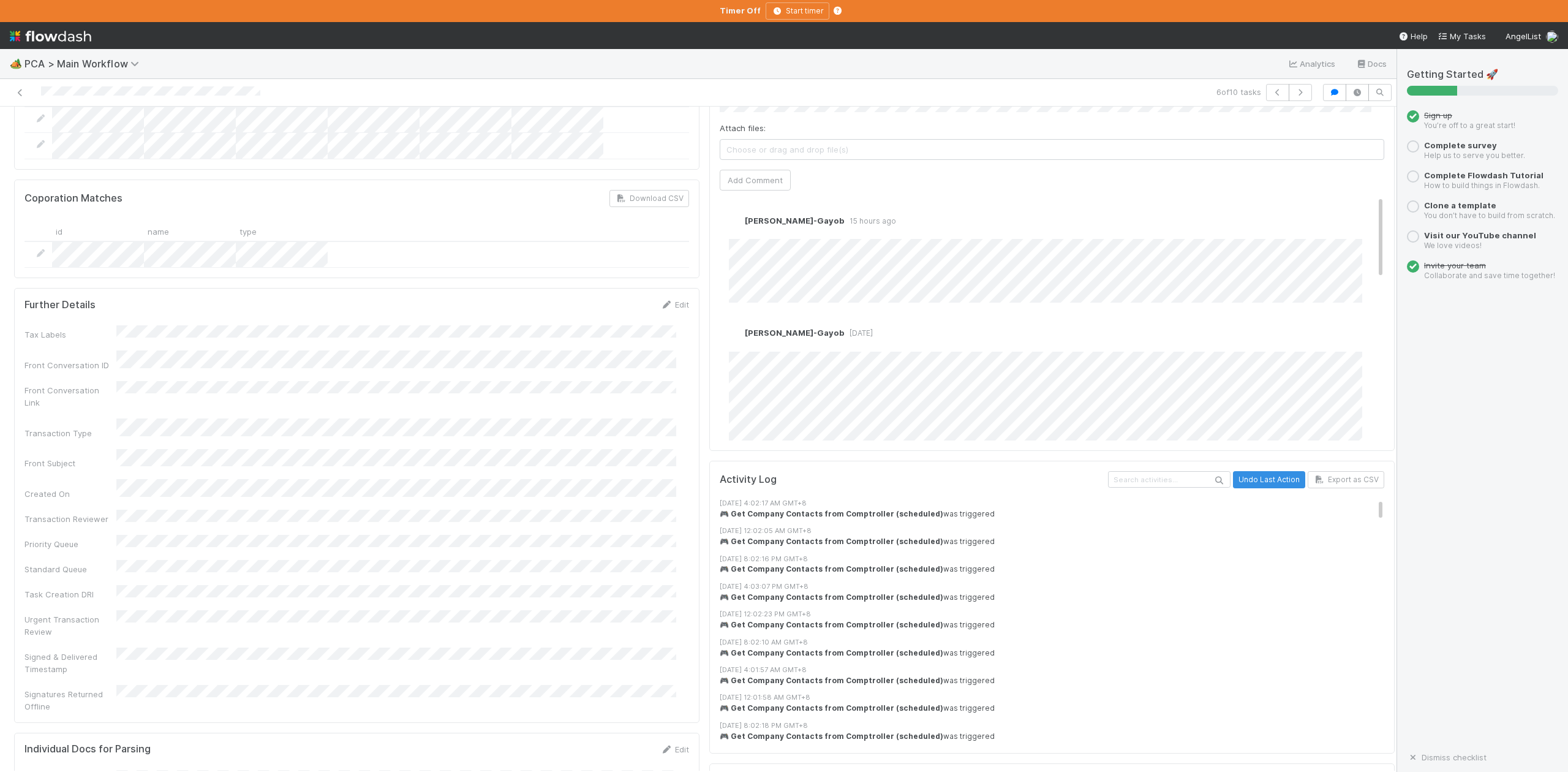
scroll to position [2289, 0]
click at [1271, 91] on icon "button" at bounding box center [1277, 92] width 12 height 7
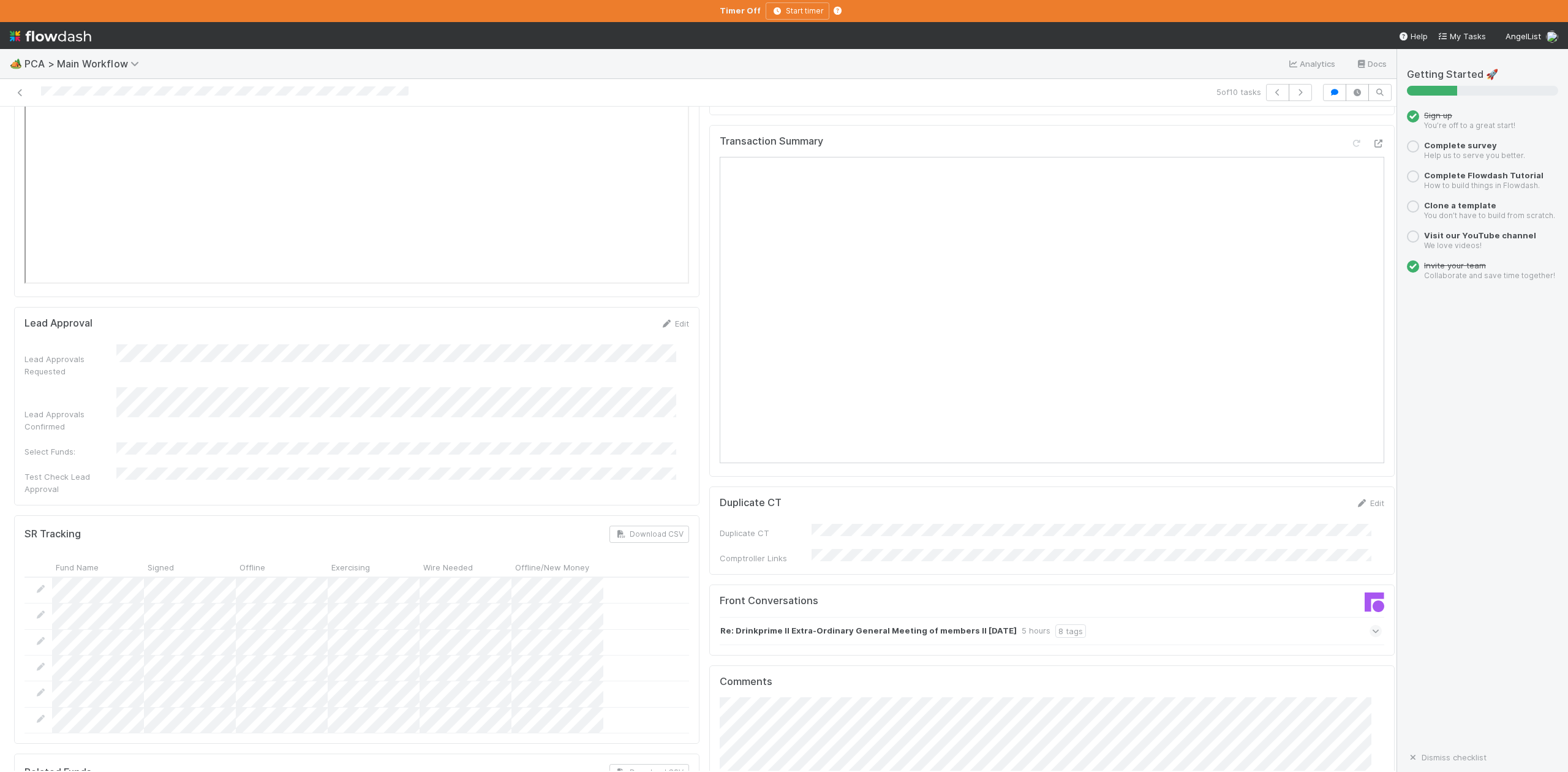
scroll to position [1962, 0]
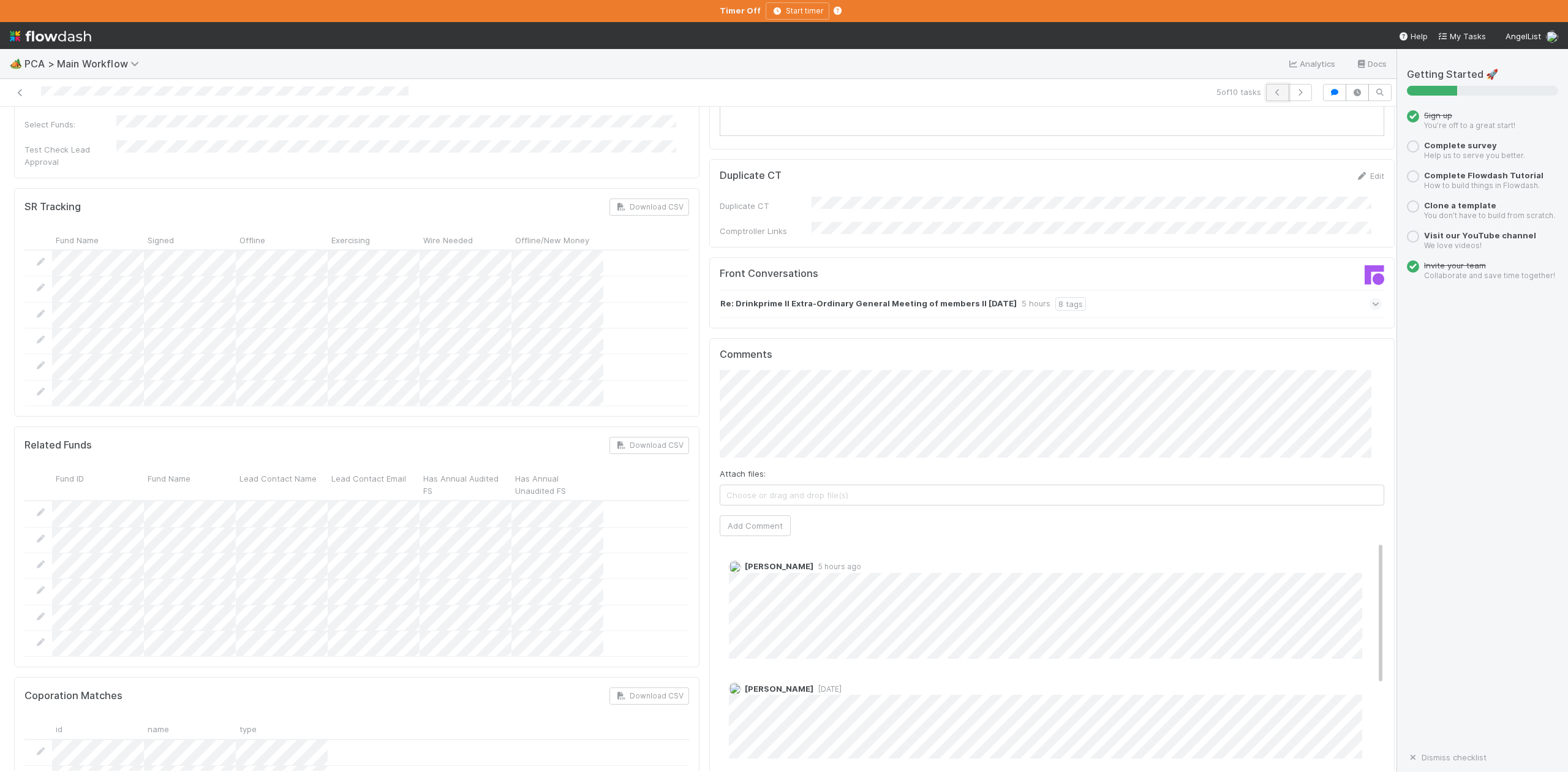
click at [1266, 92] on button "button" at bounding box center [1277, 92] width 23 height 17
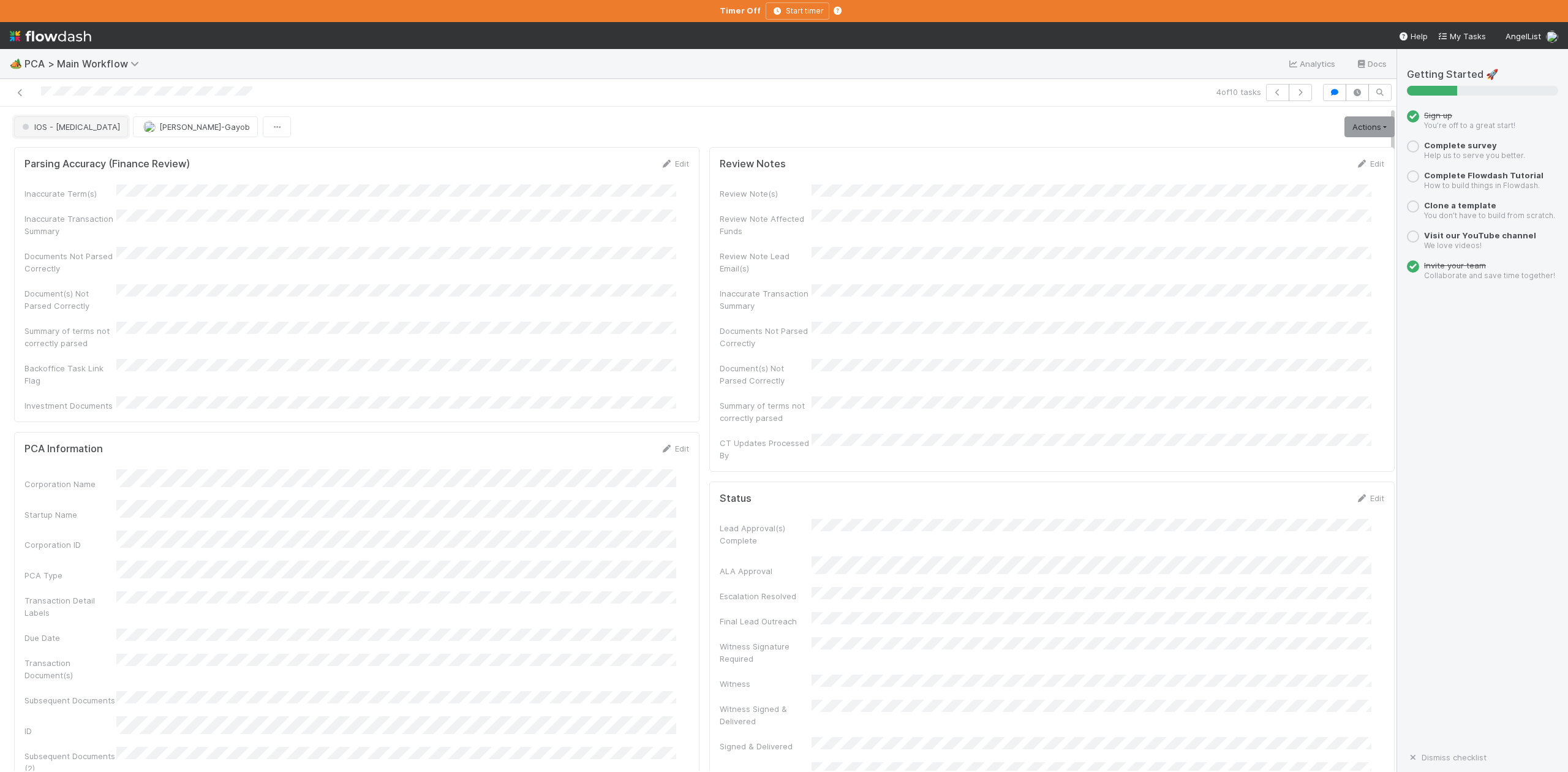
click at [57, 131] on span "IOS - ICU" at bounding box center [70, 126] width 101 height 10
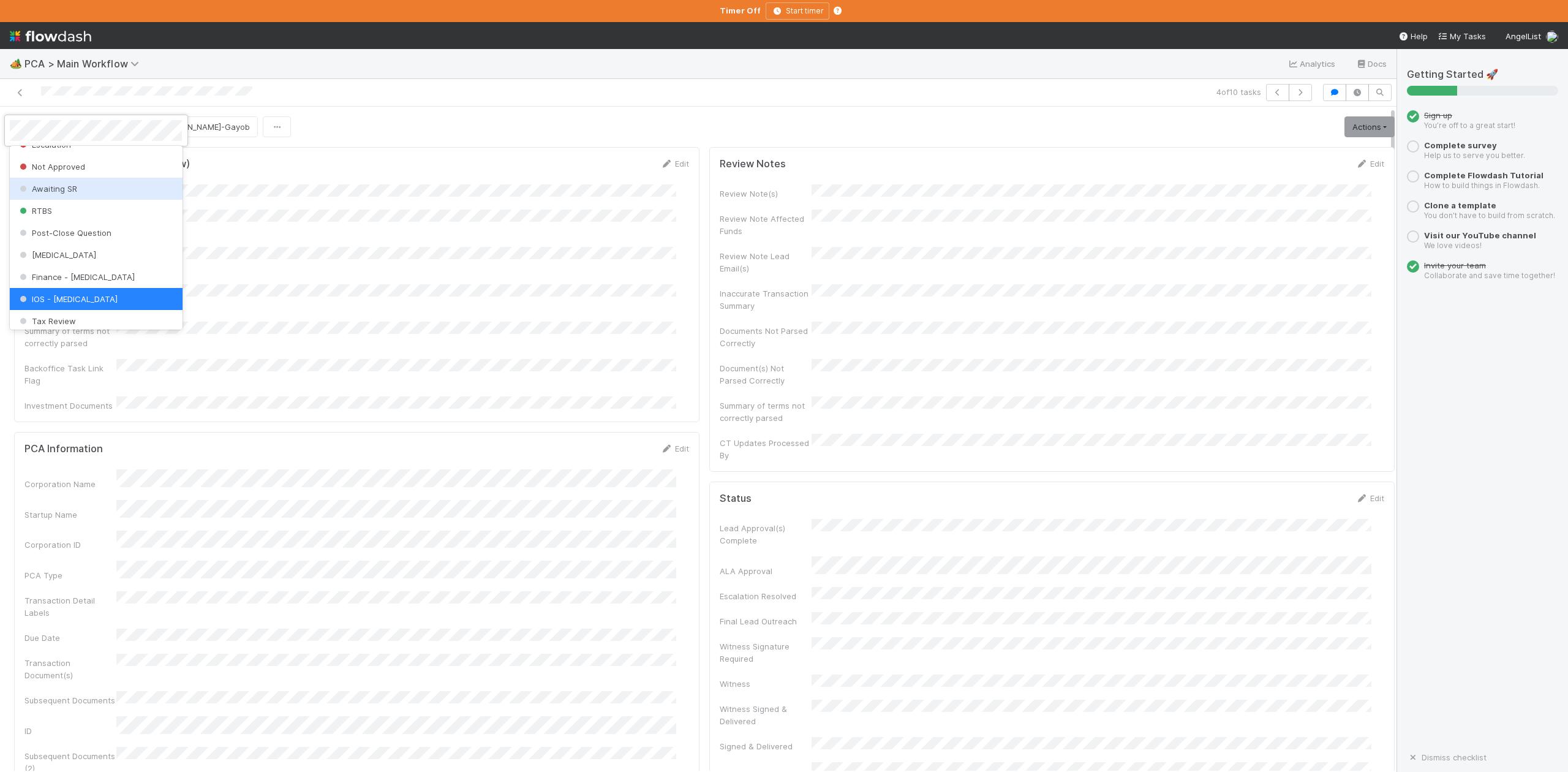
click at [492, 390] on div at bounding box center [784, 386] width 1568 height 772
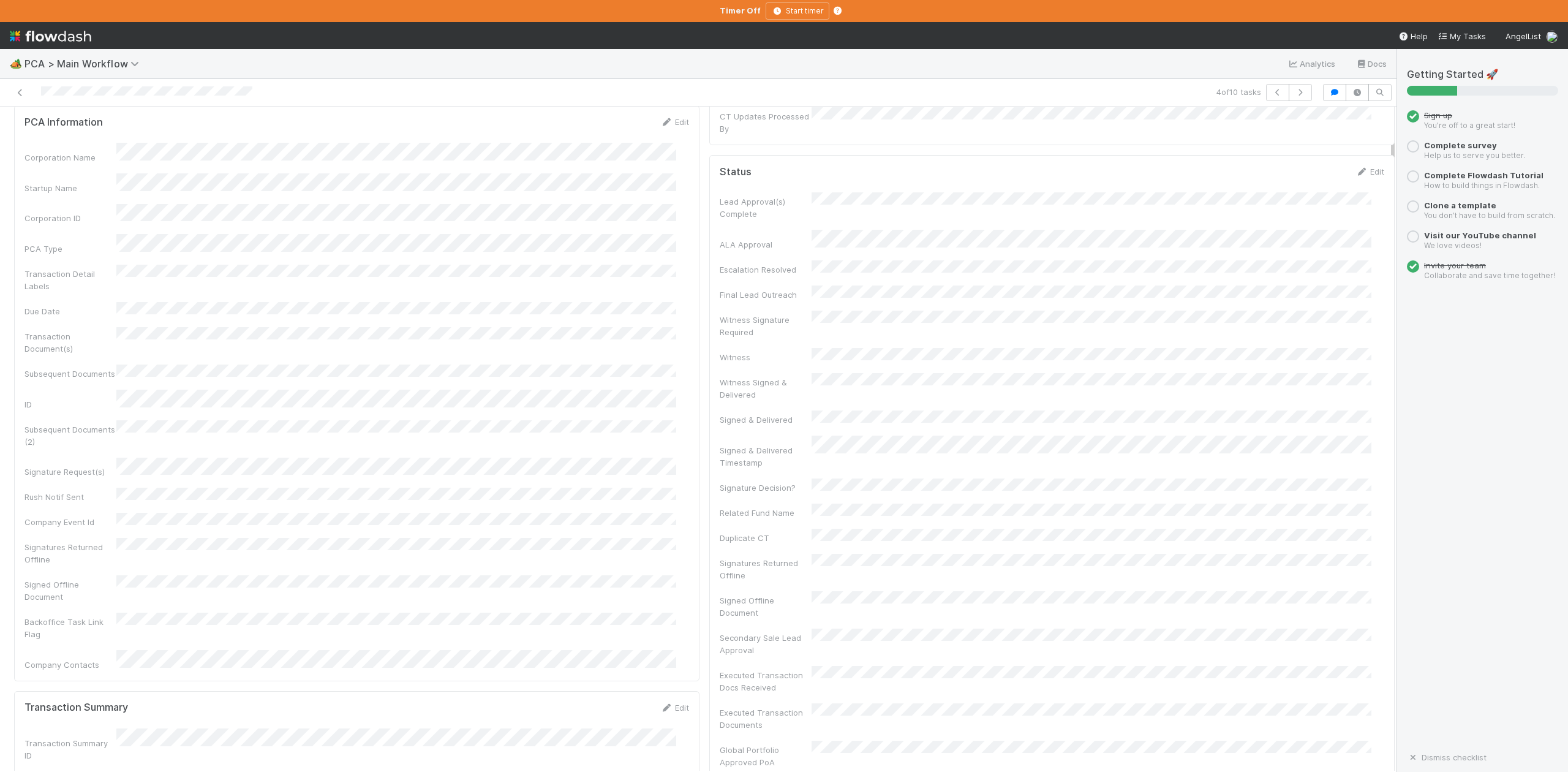
scroll to position [0, 0]
click at [55, 134] on button "IOS - ICU" at bounding box center [70, 126] width 114 height 21
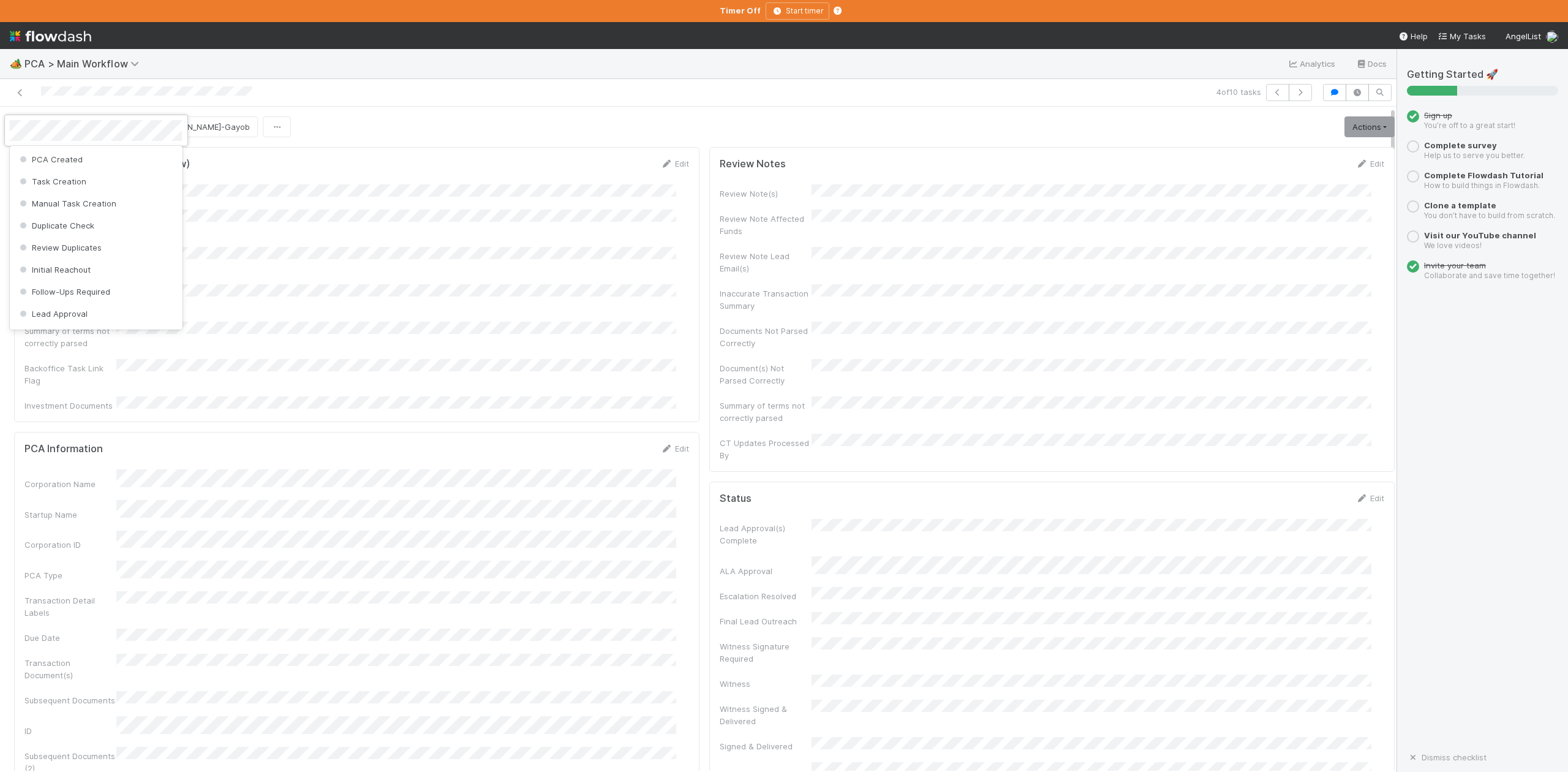
scroll to position [323, 0]
click at [69, 282] on span "Finance - [MEDICAL_DATA]" at bounding box center [76, 277] width 118 height 10
click at [1271, 92] on icon "button" at bounding box center [1277, 92] width 12 height 7
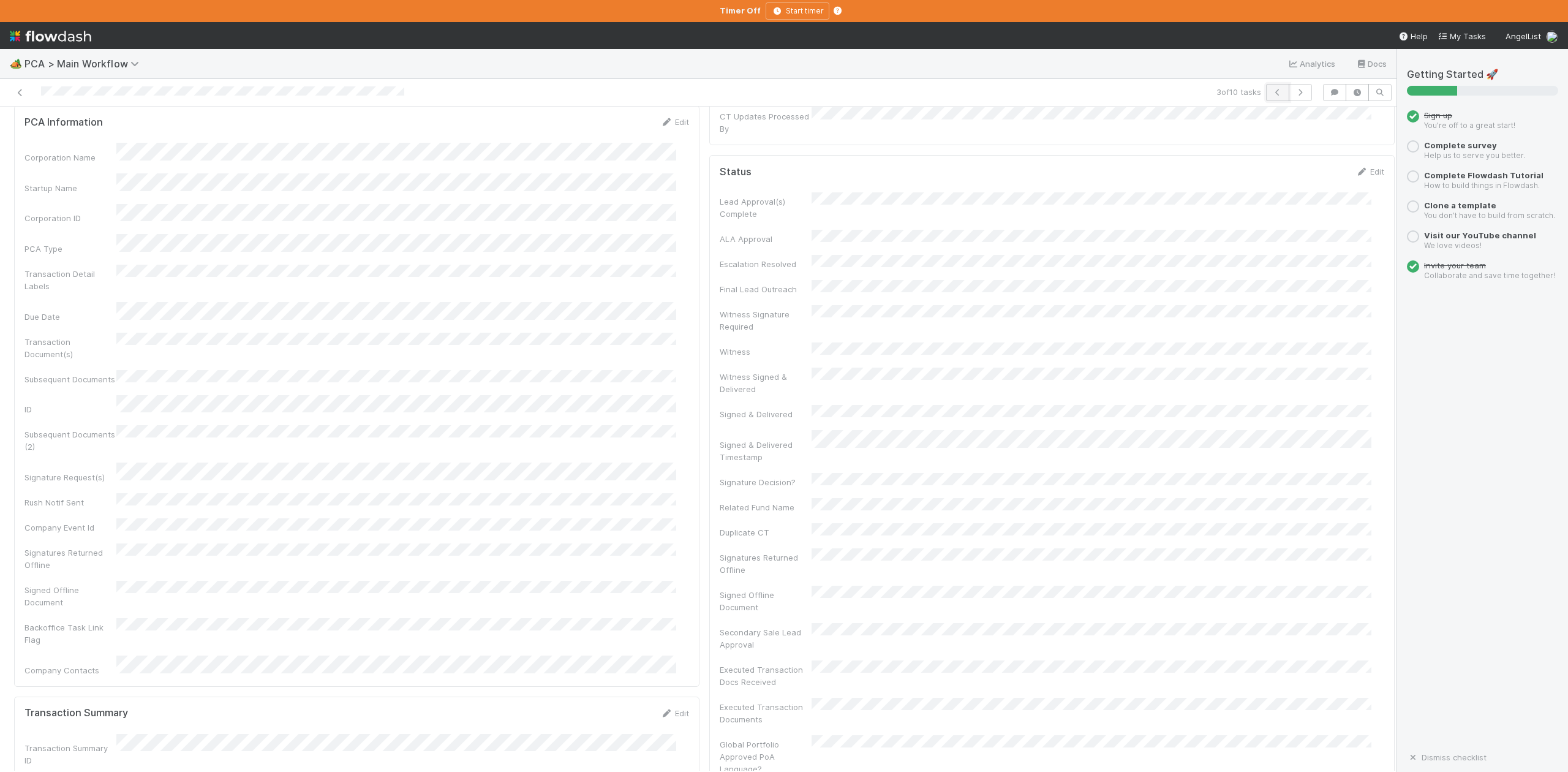
click at [1271, 94] on icon "button" at bounding box center [1277, 92] width 12 height 7
click at [59, 132] on span "IOS - ICU" at bounding box center [70, 126] width 101 height 10
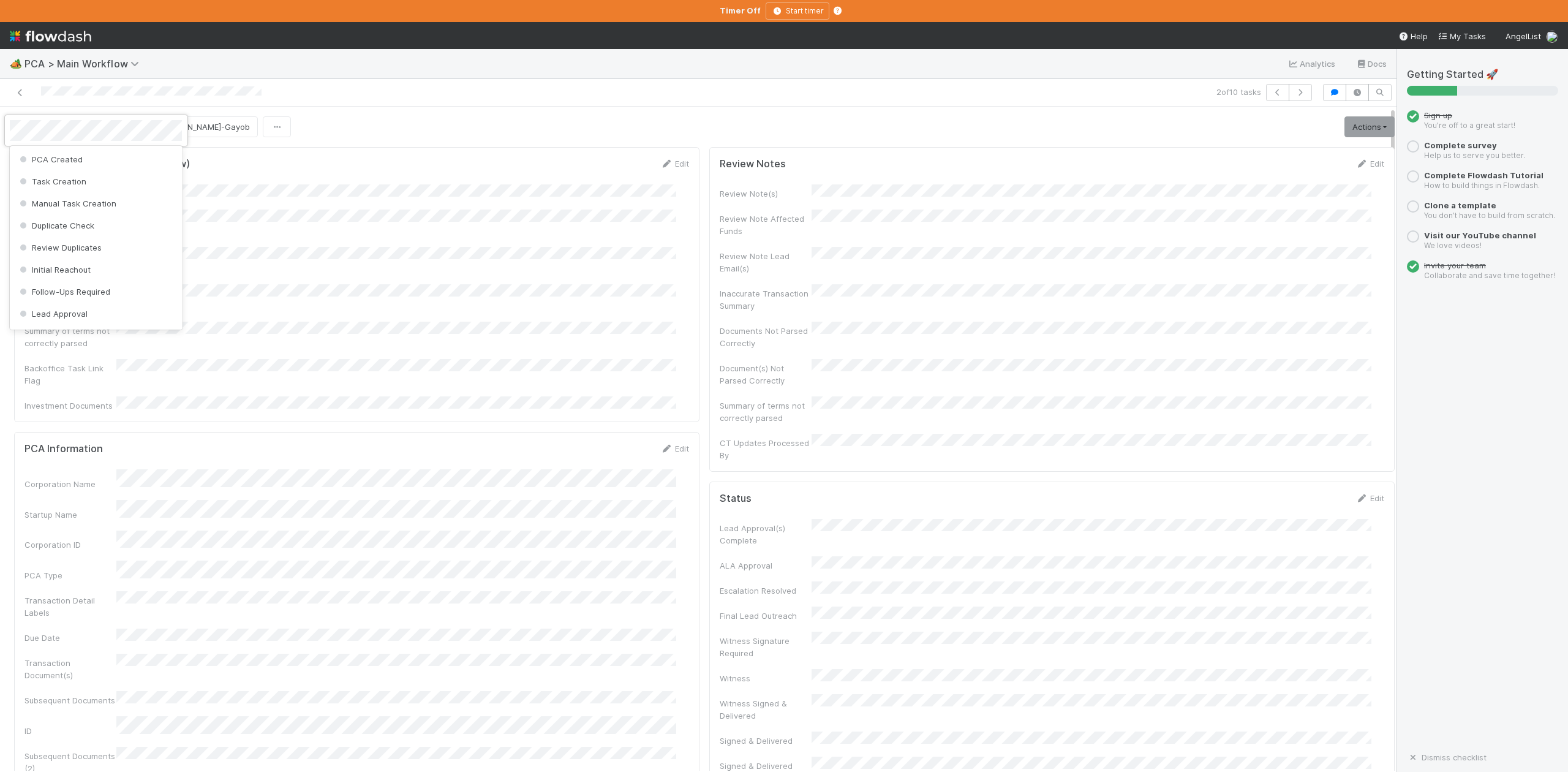
scroll to position [323, 0]
click at [65, 282] on span "Finance - [MEDICAL_DATA]" at bounding box center [76, 277] width 118 height 10
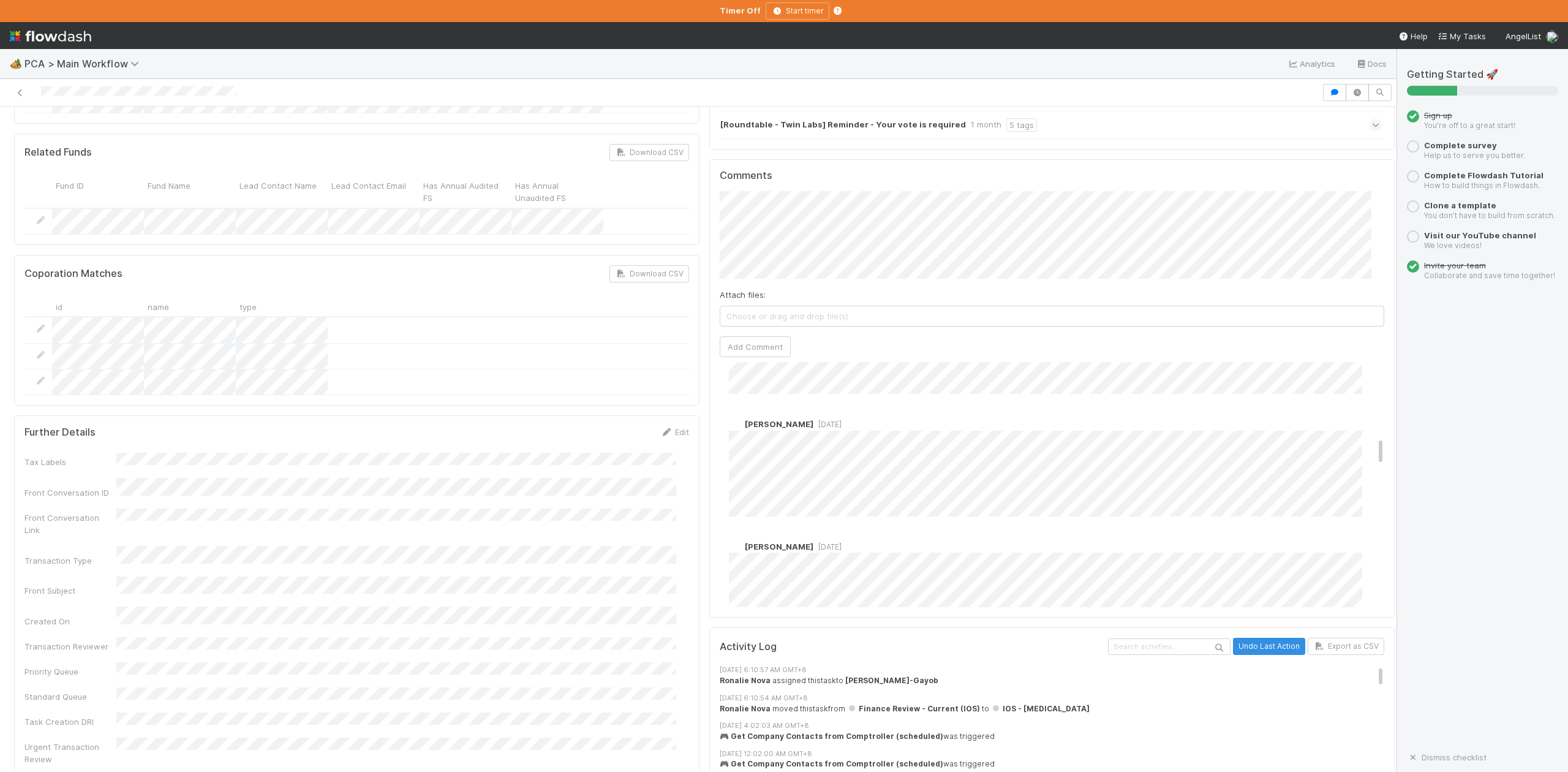
scroll to position [571, 0]
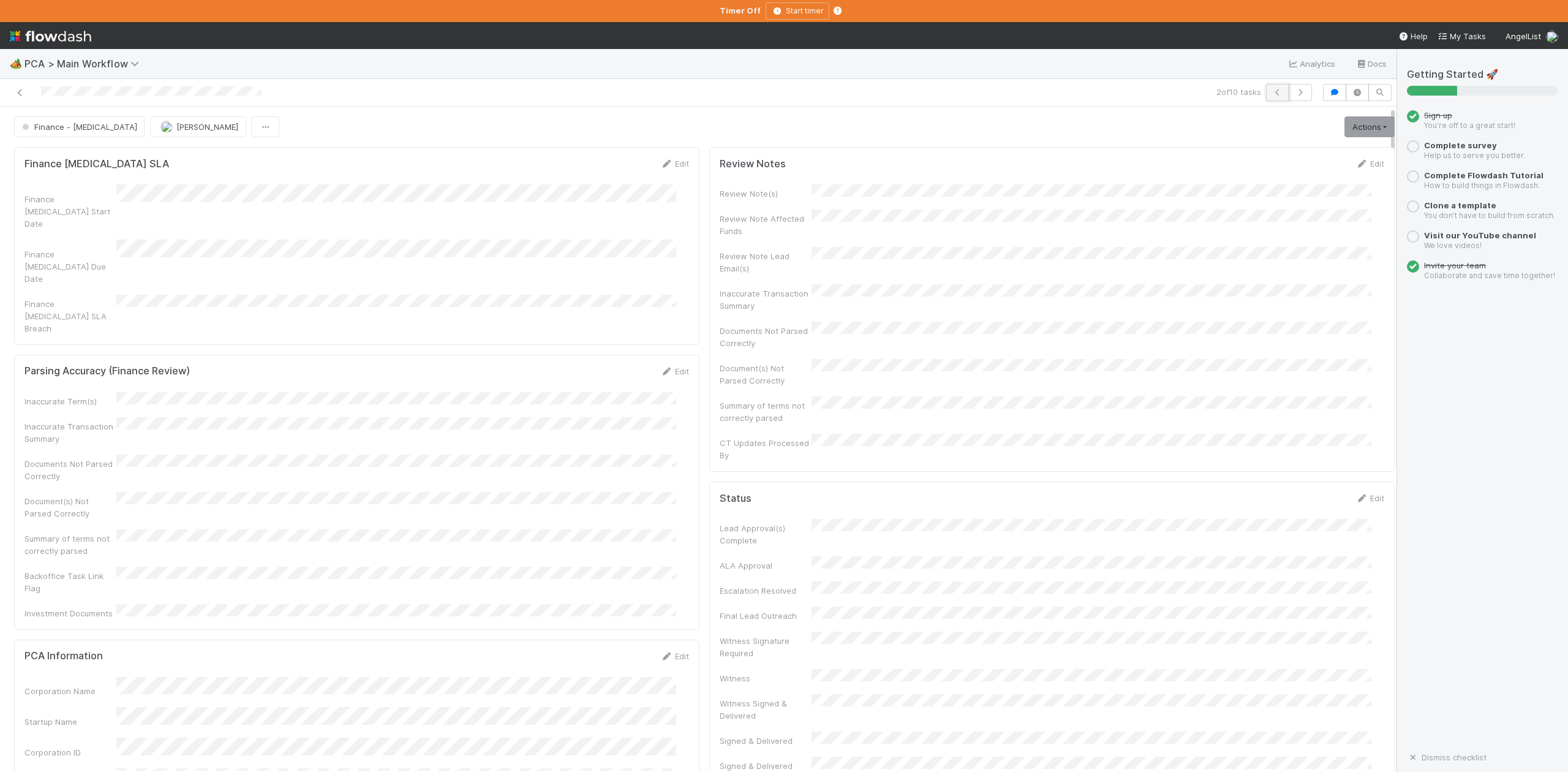
click at [1271, 94] on icon "button" at bounding box center [1277, 92] width 12 height 7
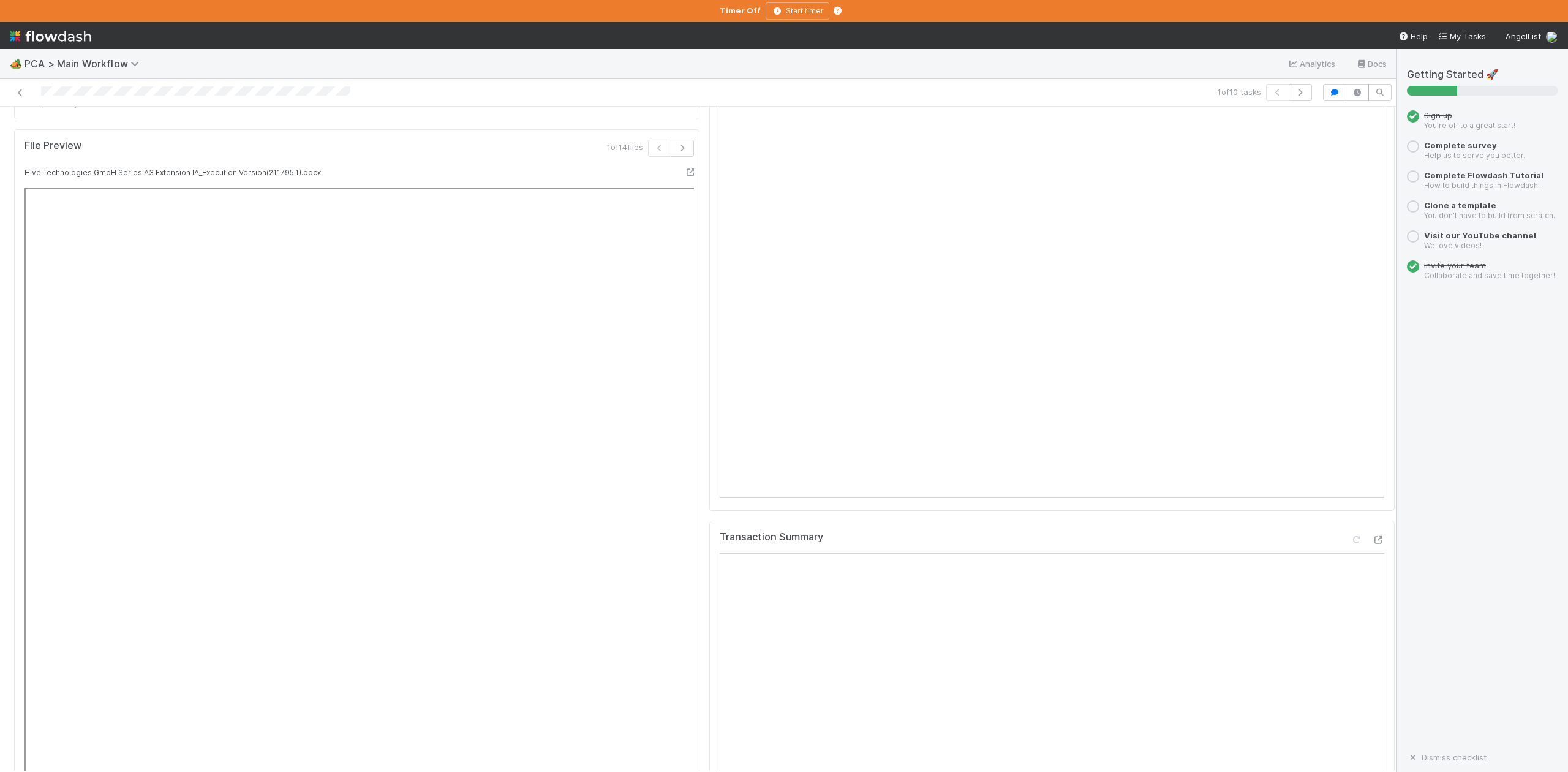
scroll to position [1226, 0]
click at [1001, 533] on div "Transaction Summary" at bounding box center [1052, 544] width 665 height 22
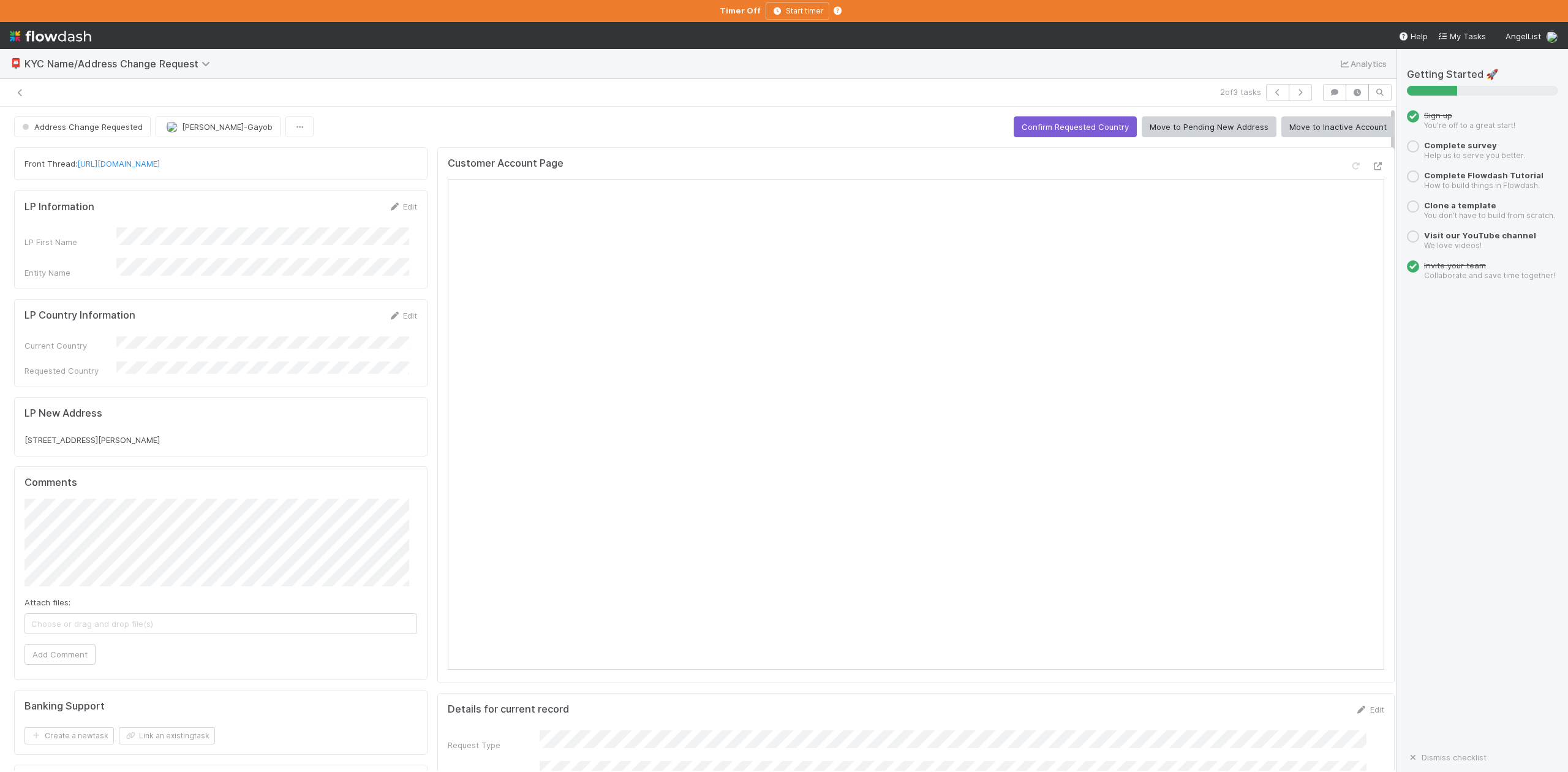
scroll to position [12, 0]
click at [160, 158] on link "[URL][DOMAIN_NAME]" at bounding box center [118, 163] width 82 height 10
click at [1372, 162] on icon at bounding box center [1378, 166] width 12 height 8
click at [1018, 116] on button "Confirm Requested Country" at bounding box center [1076, 126] width 124 height 21
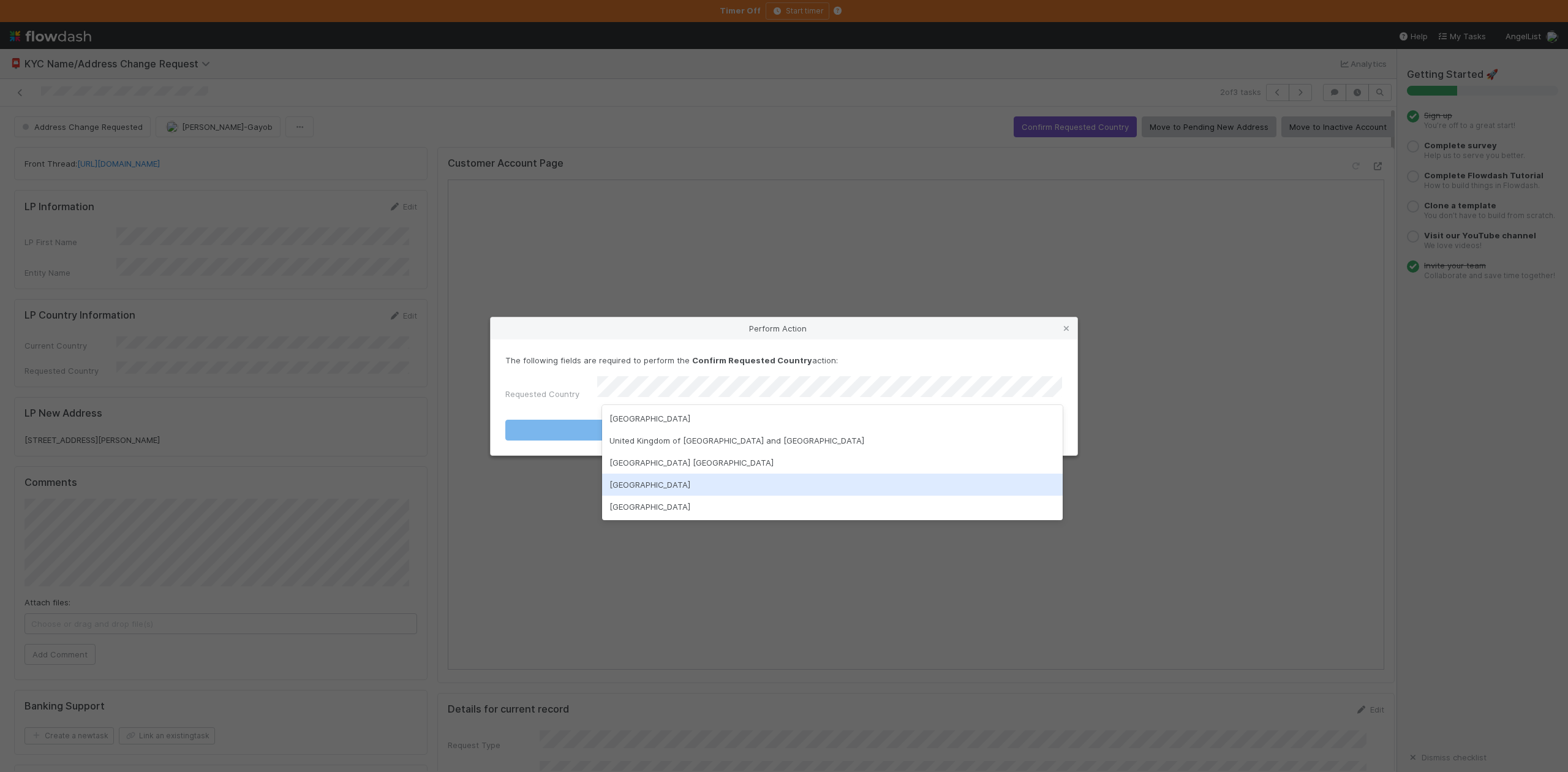
click at [696, 484] on div "[GEOGRAPHIC_DATA]" at bounding box center [832, 484] width 460 height 22
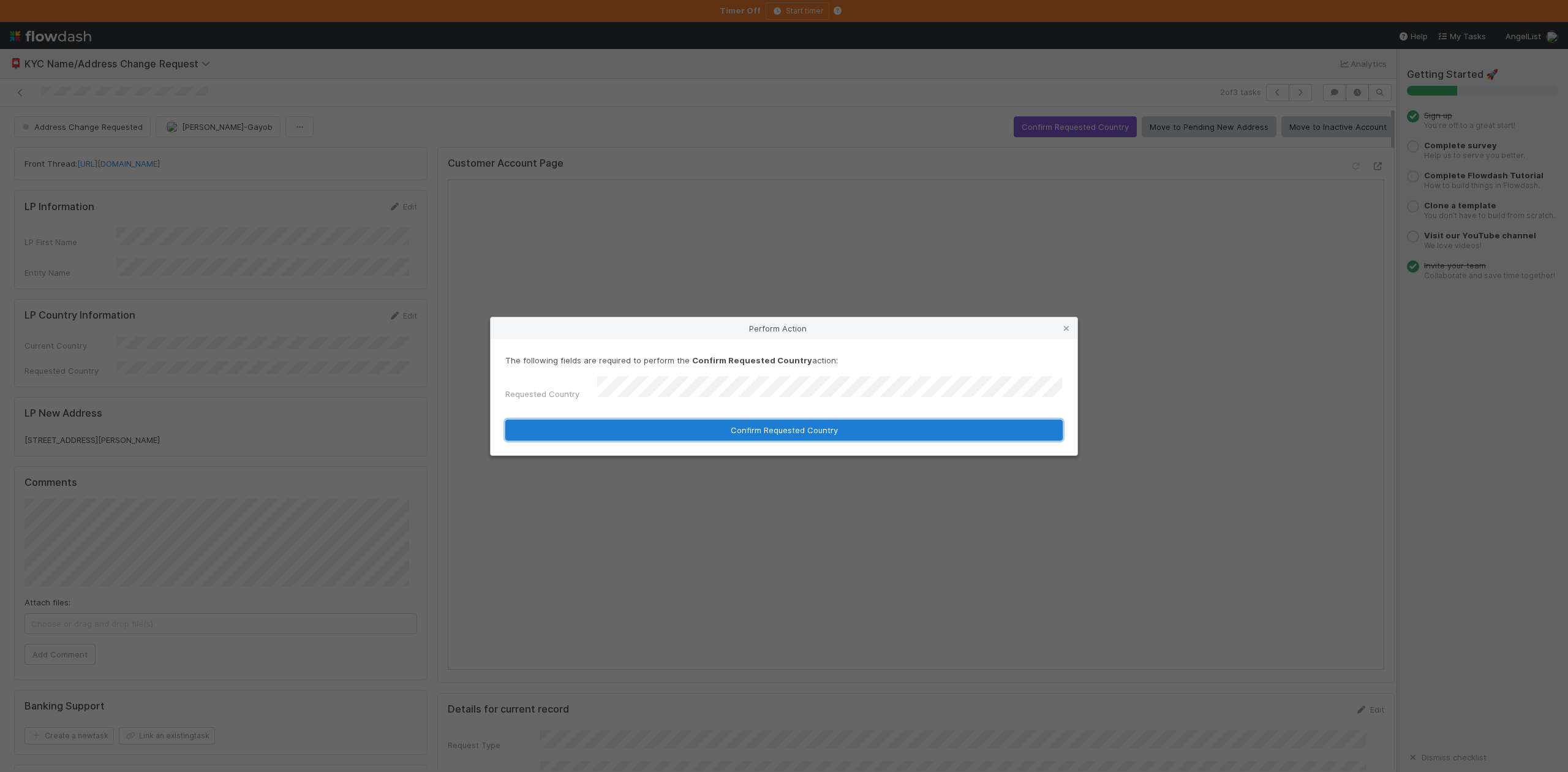
click at [716, 421] on button "Confirm Requested Country" at bounding box center [784, 429] width 557 height 21
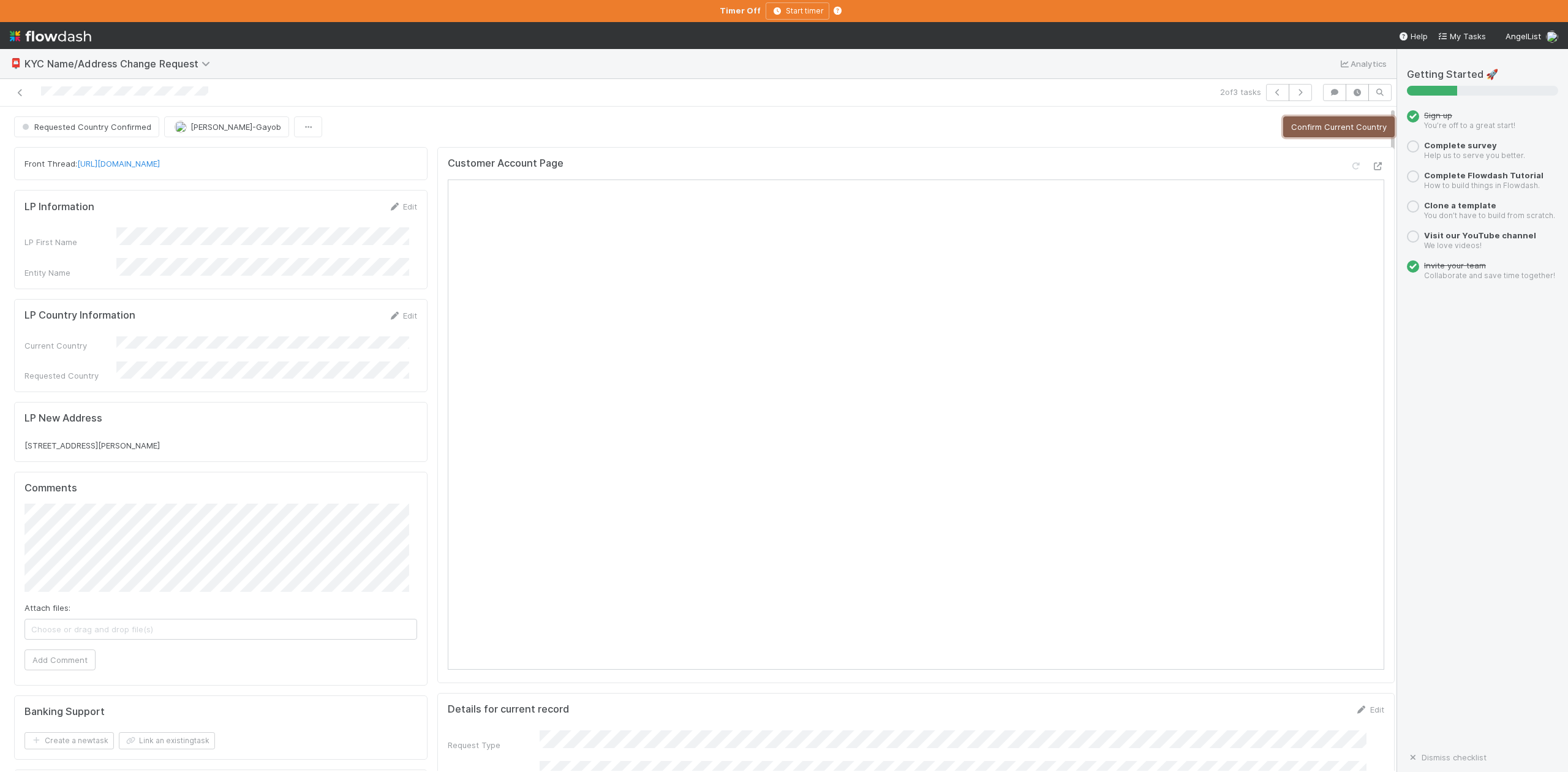
click at [1303, 118] on button "Confirm Current Country" at bounding box center [1339, 126] width 112 height 21
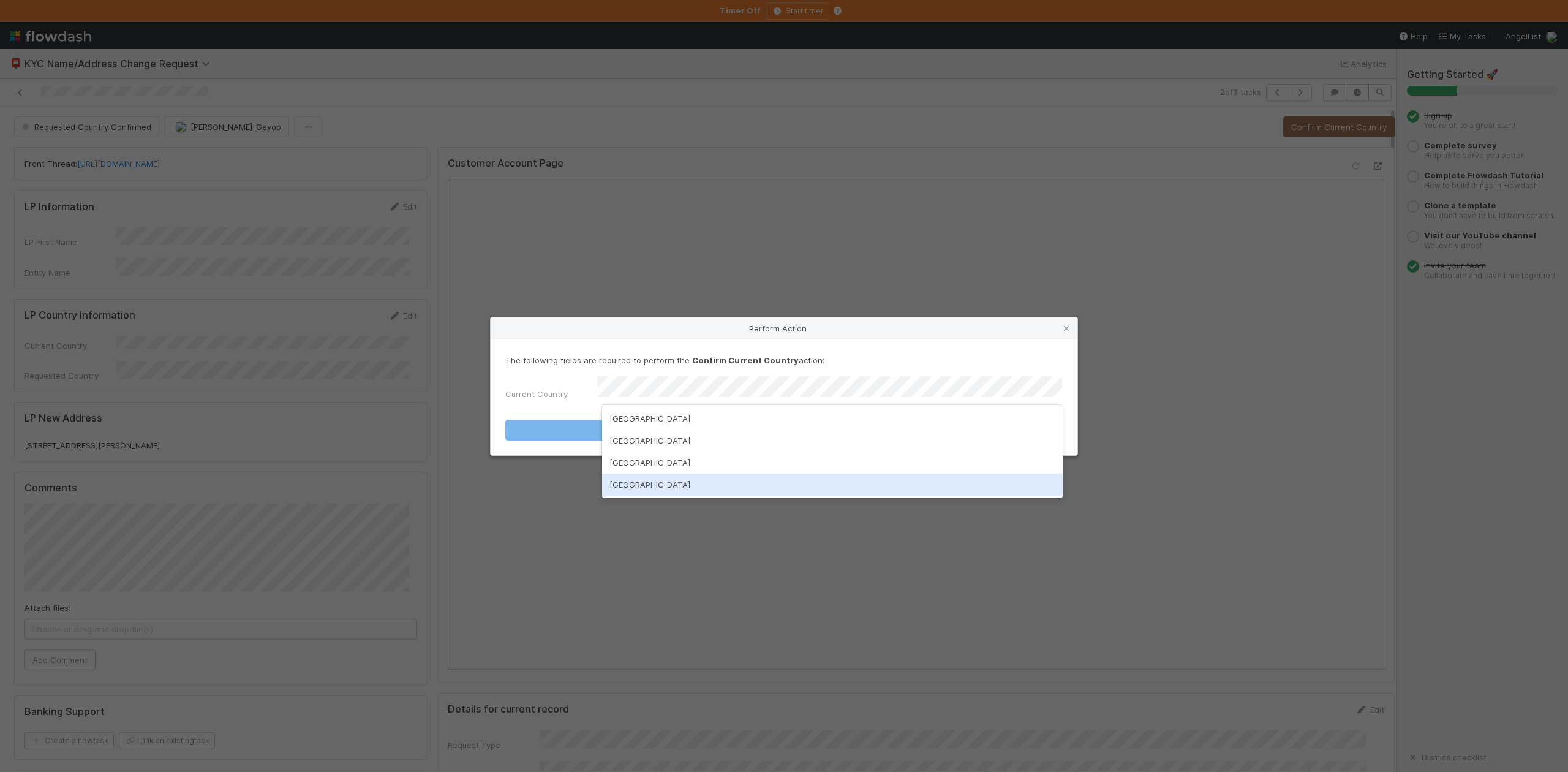
click at [679, 486] on div "United States of America" at bounding box center [832, 484] width 460 height 22
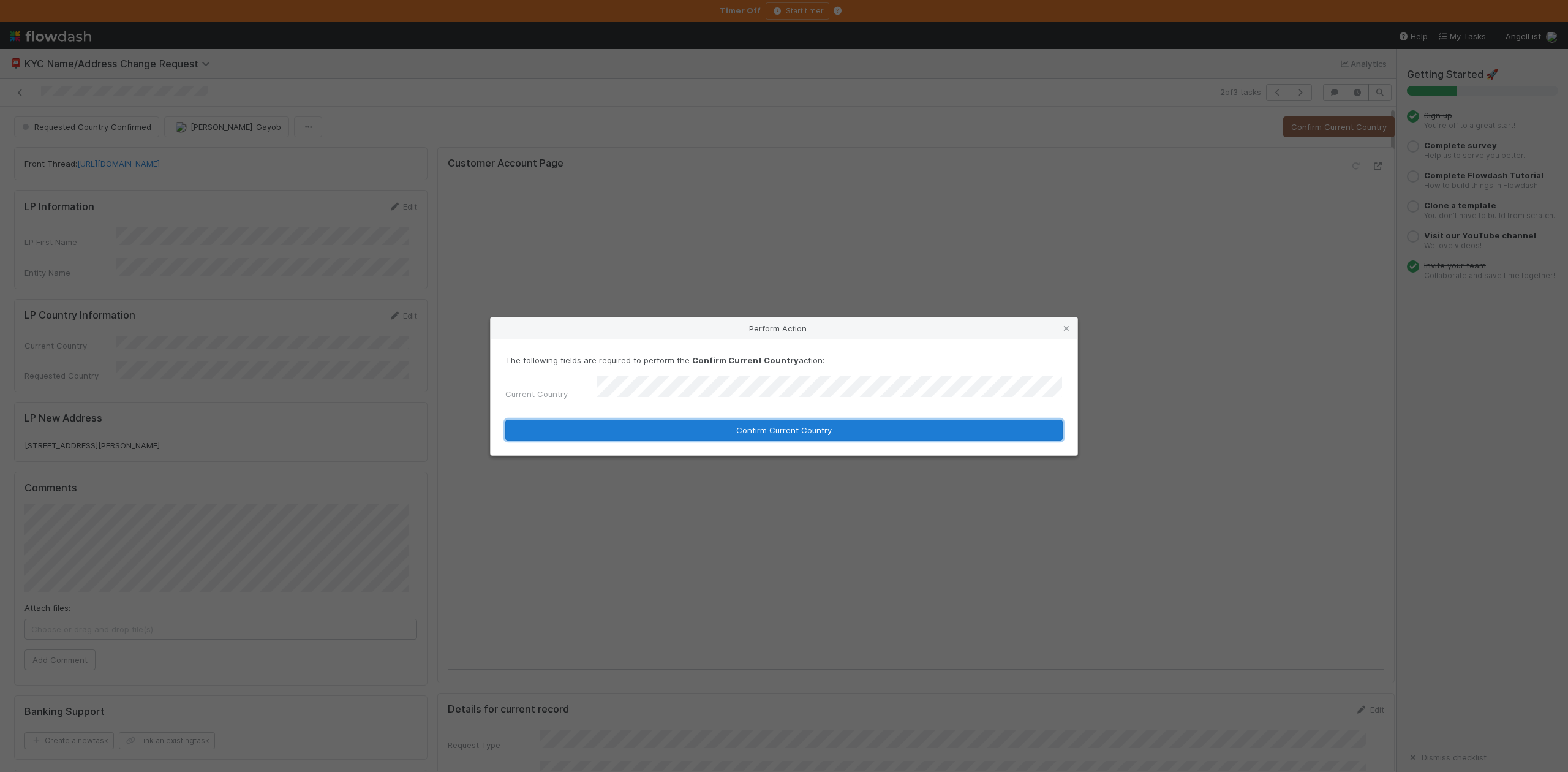
click at [760, 429] on button "Confirm Current Country" at bounding box center [784, 429] width 557 height 21
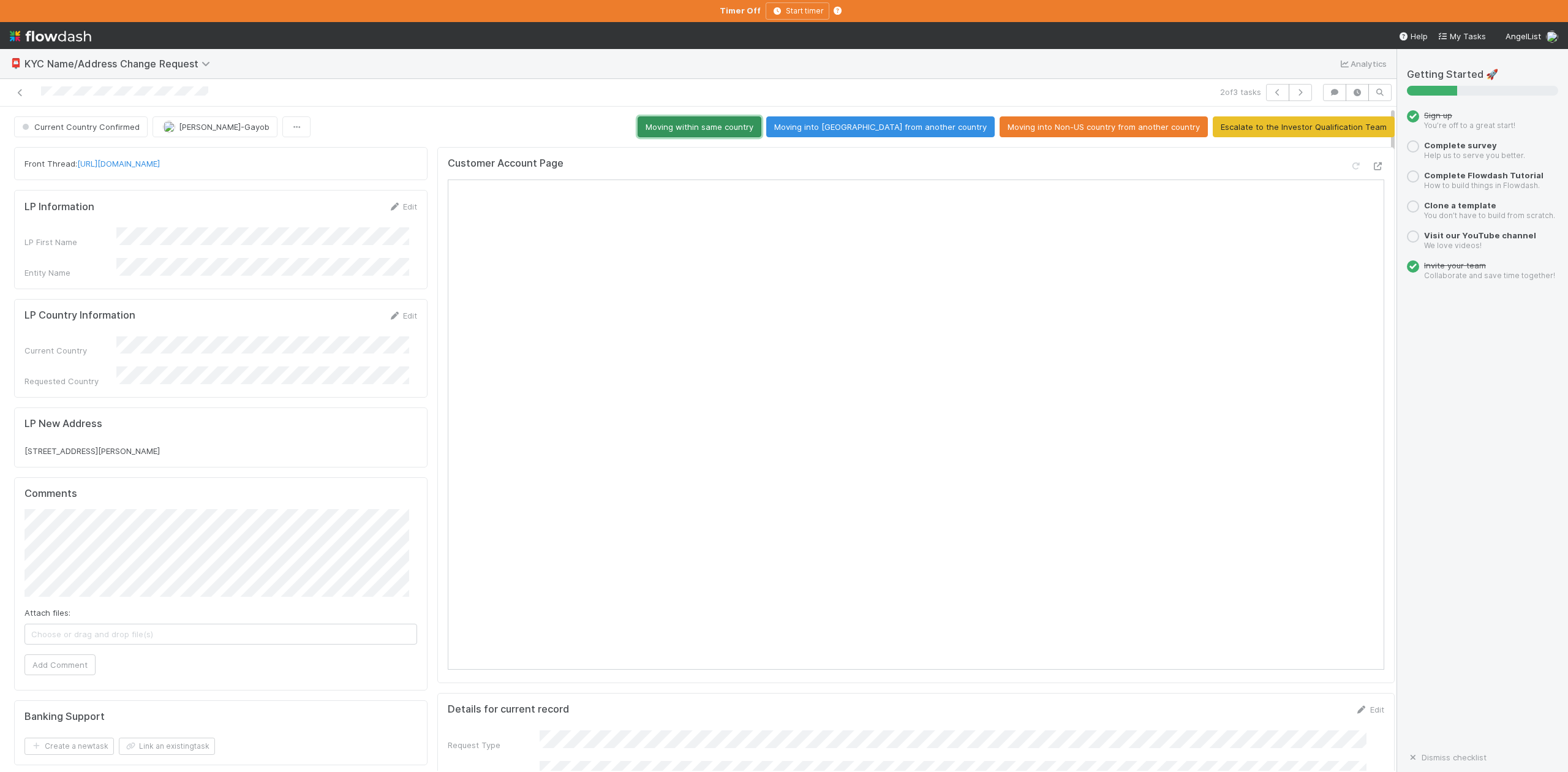
click at [729, 116] on button "Moving within same country" at bounding box center [699, 126] width 124 height 21
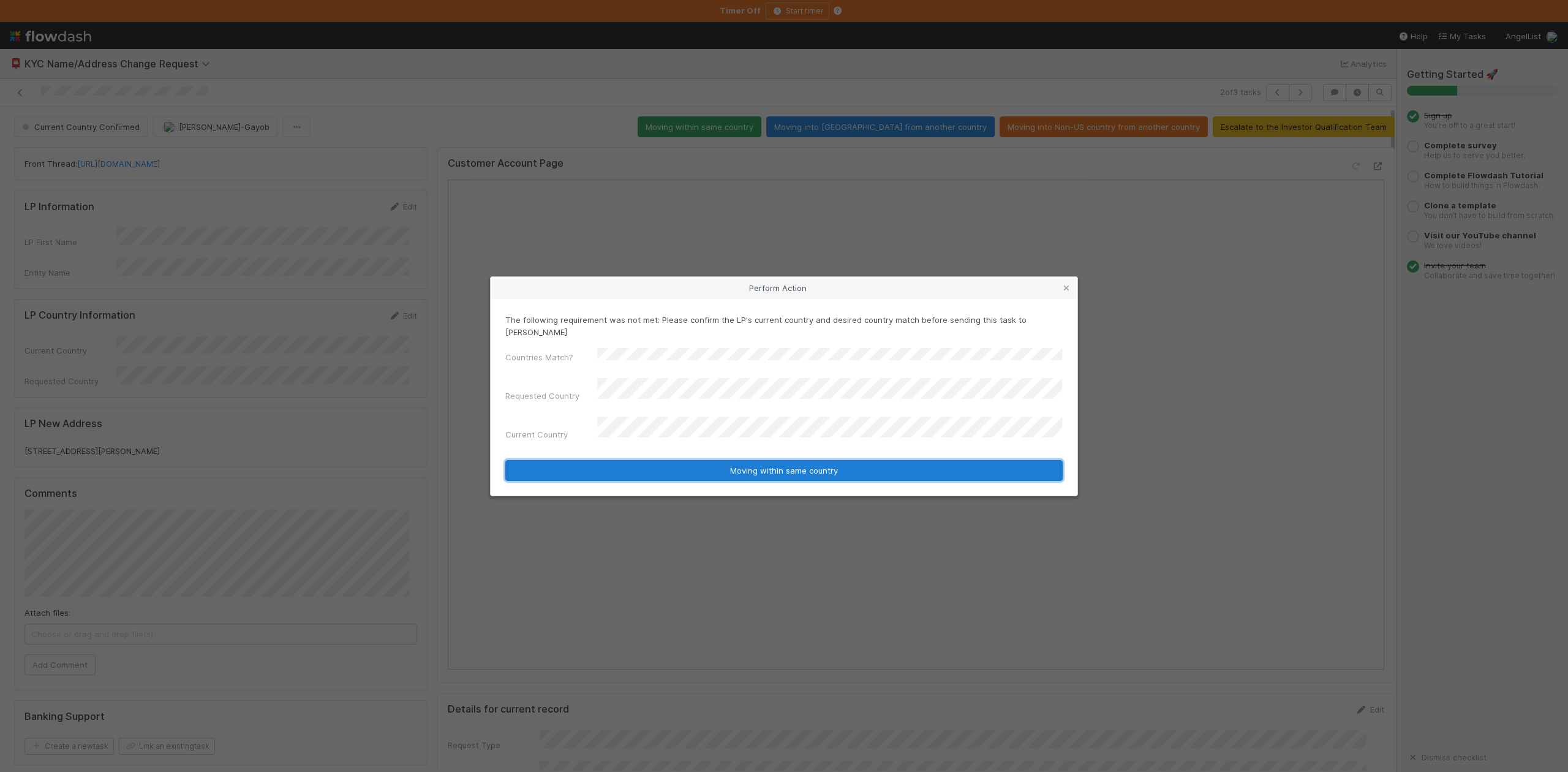
click at [761, 461] on button "Moving within same country" at bounding box center [784, 471] width 557 height 21
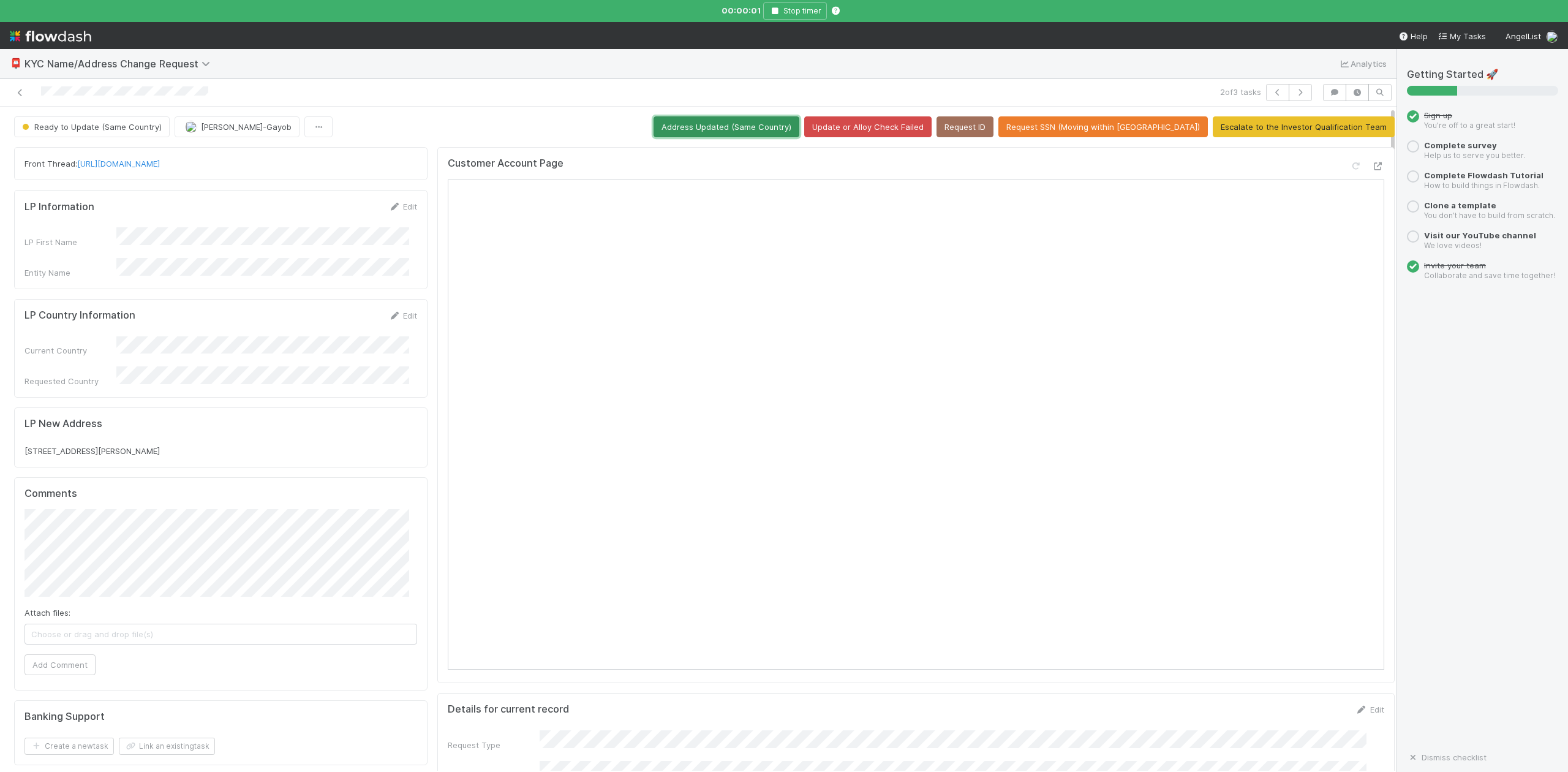
click at [781, 116] on button "Address Updated (Same Country)" at bounding box center [726, 126] width 146 height 21
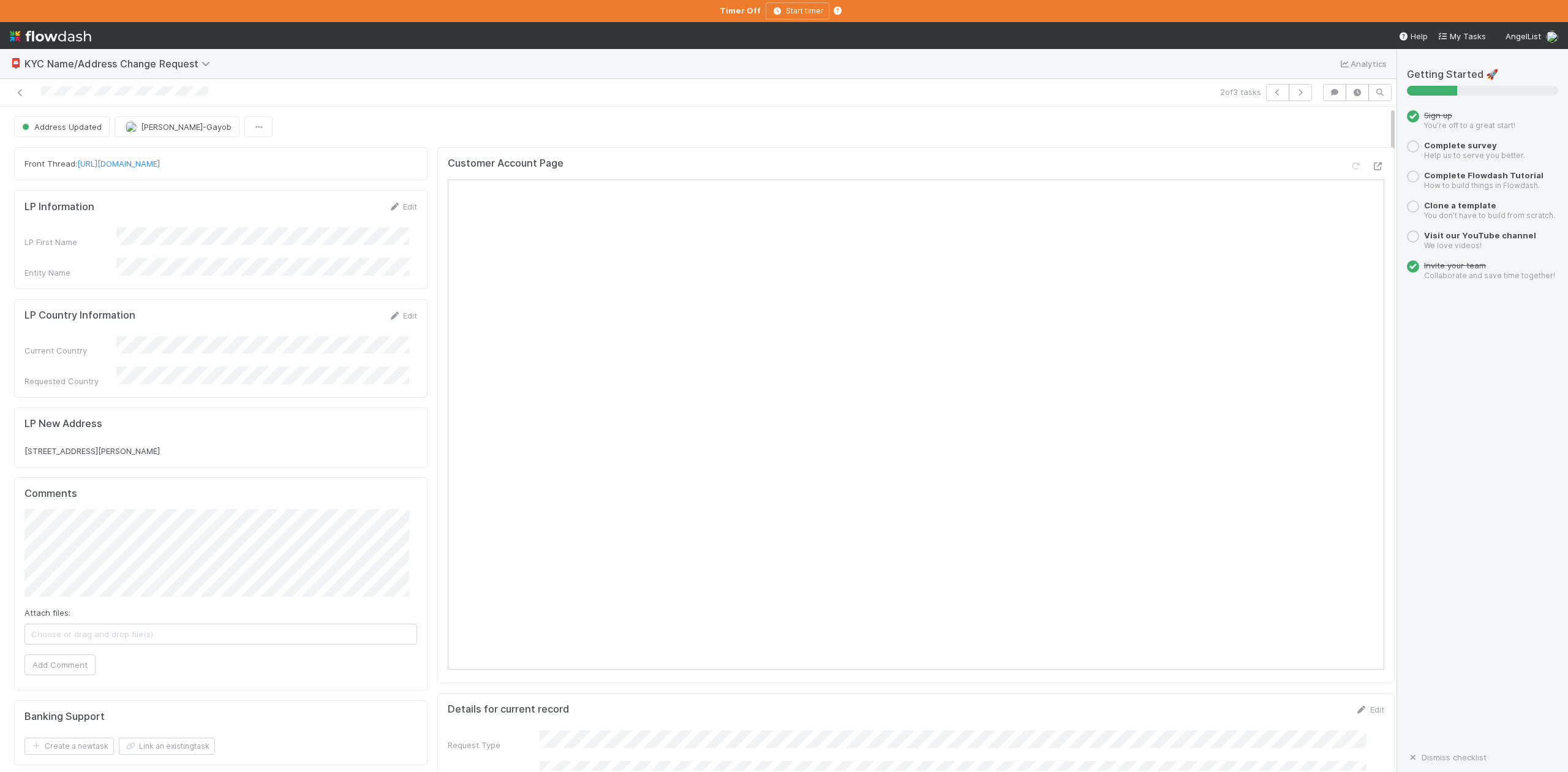
scroll to position [0, 0]
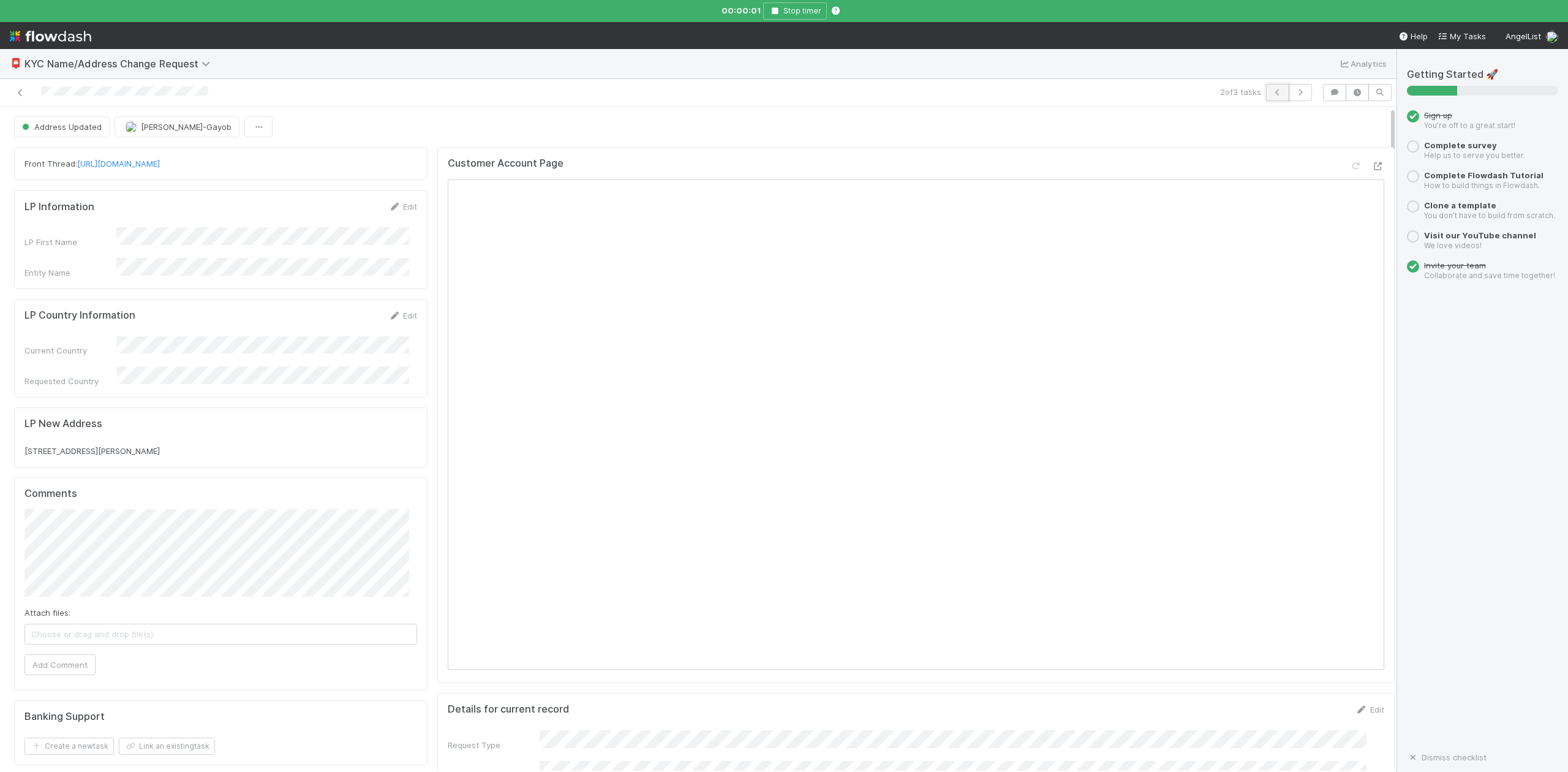
click at [1271, 94] on icon "button" at bounding box center [1277, 92] width 12 height 7
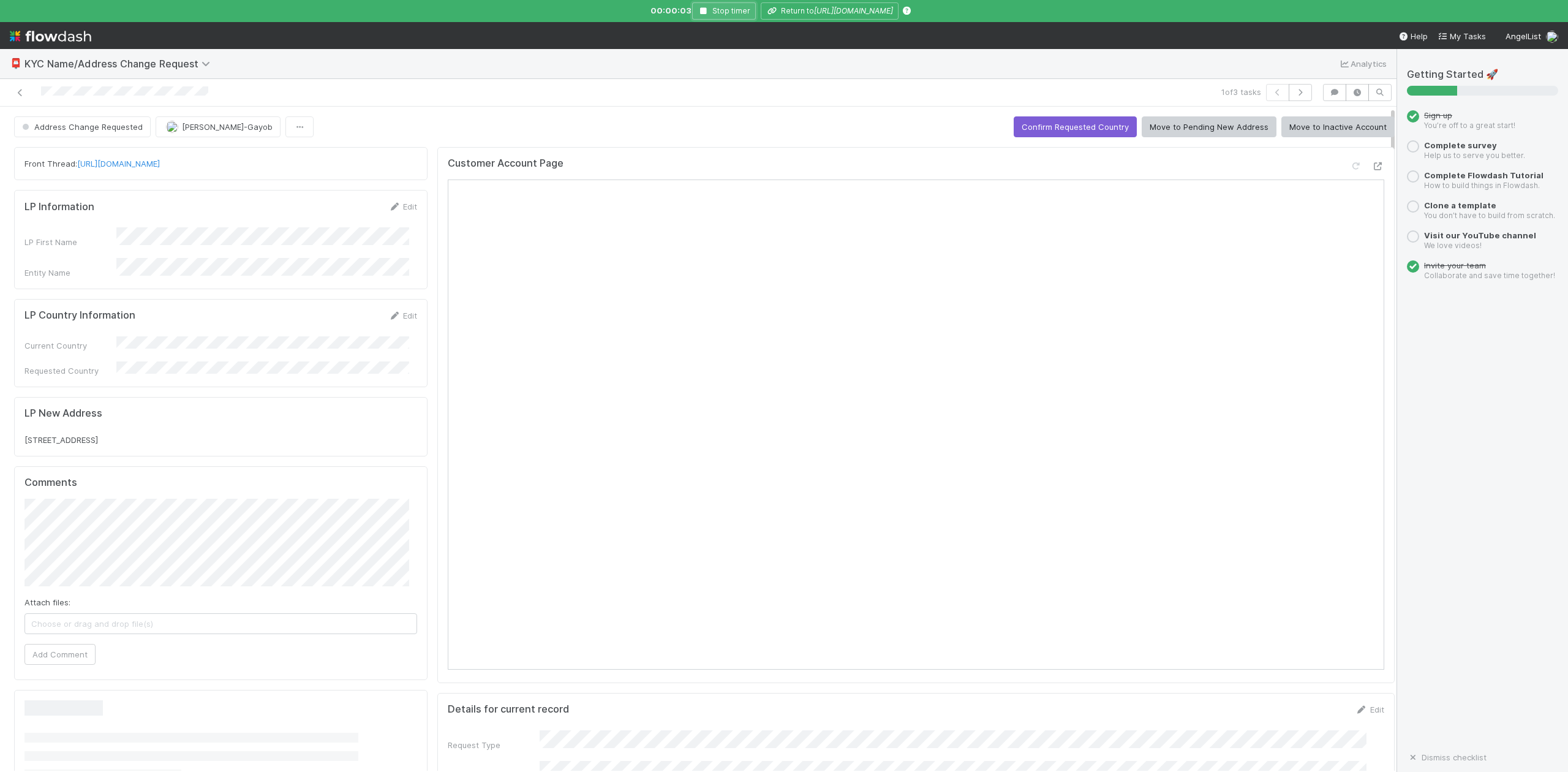
click at [697, 10] on icon "button" at bounding box center [703, 11] width 12 height 7
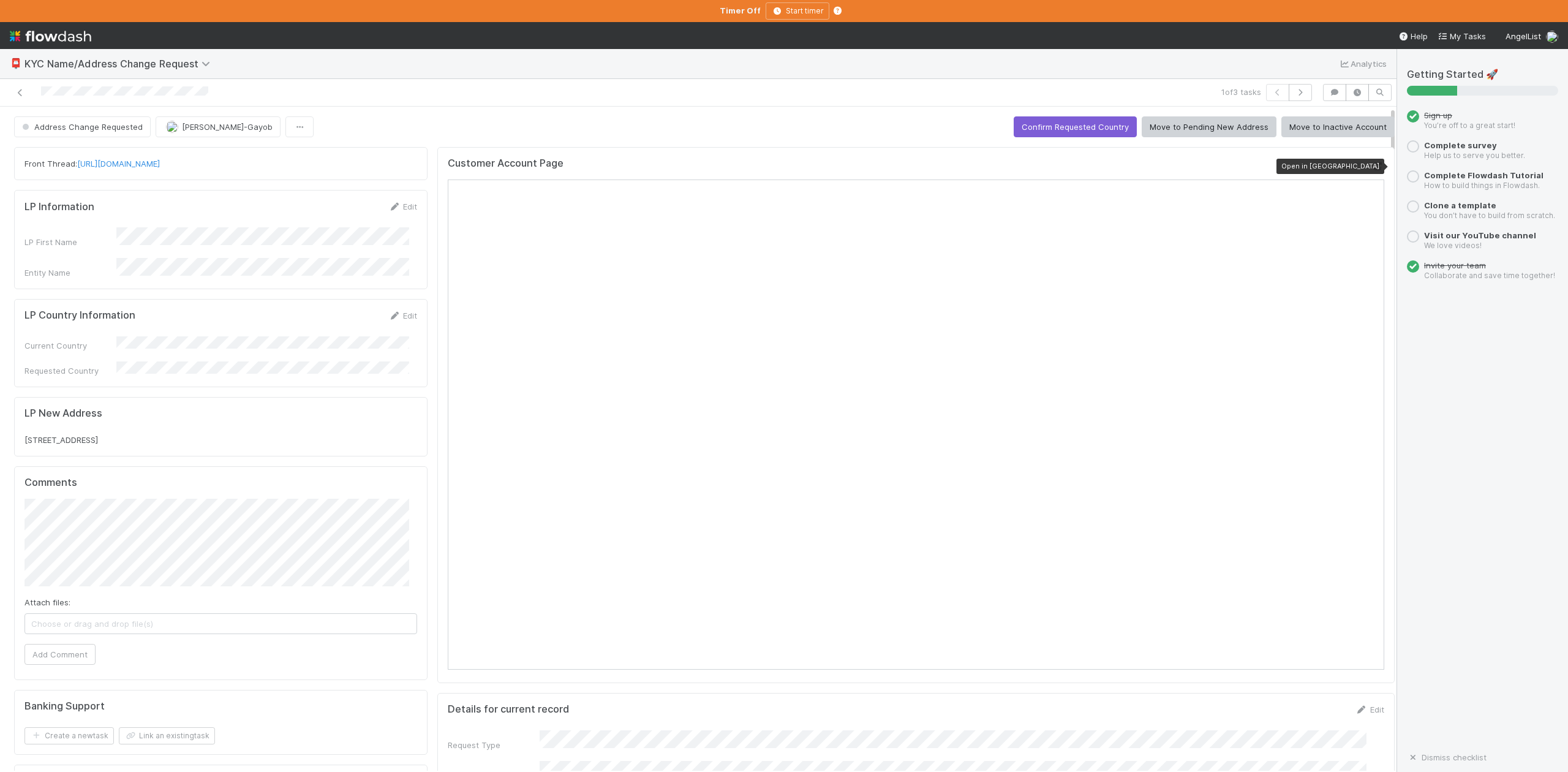
click at [1372, 169] on icon at bounding box center [1378, 166] width 12 height 8
click at [191, 160] on div "Front Thread: https://app.frontapp.com/open/cnv_qqsa8hz" at bounding box center [221, 163] width 393 height 12
click at [160, 163] on link "https://app.frontapp.com/open/cnv_qqsa8hz" at bounding box center [118, 163] width 82 height 10
drag, startPoint x: 98, startPoint y: 431, endPoint x: 8, endPoint y: 426, distance: 90.1
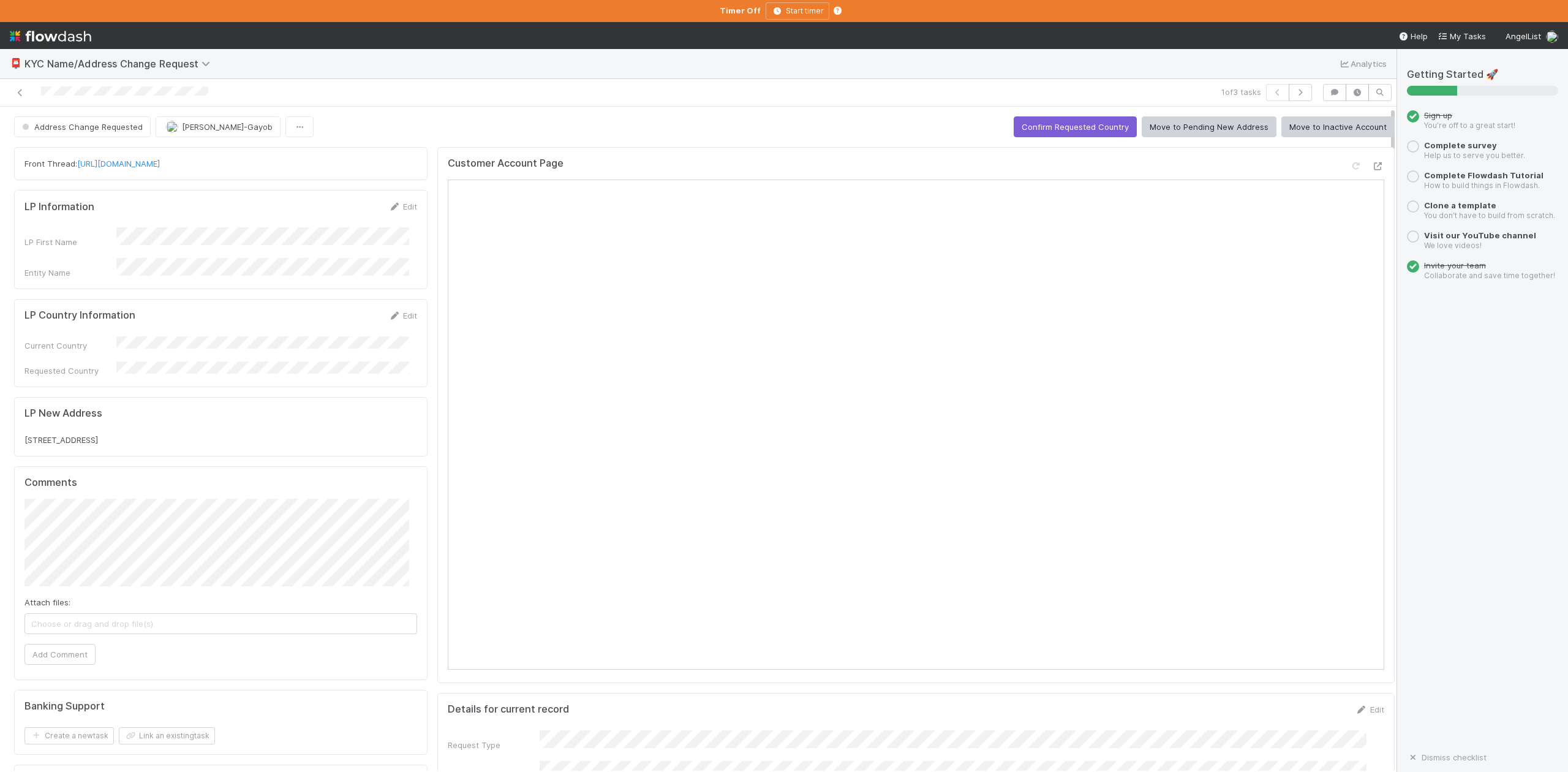
copy span "4612 W Addison St,"
click at [1042, 131] on button "Confirm Requested Country" at bounding box center [1076, 126] width 124 height 21
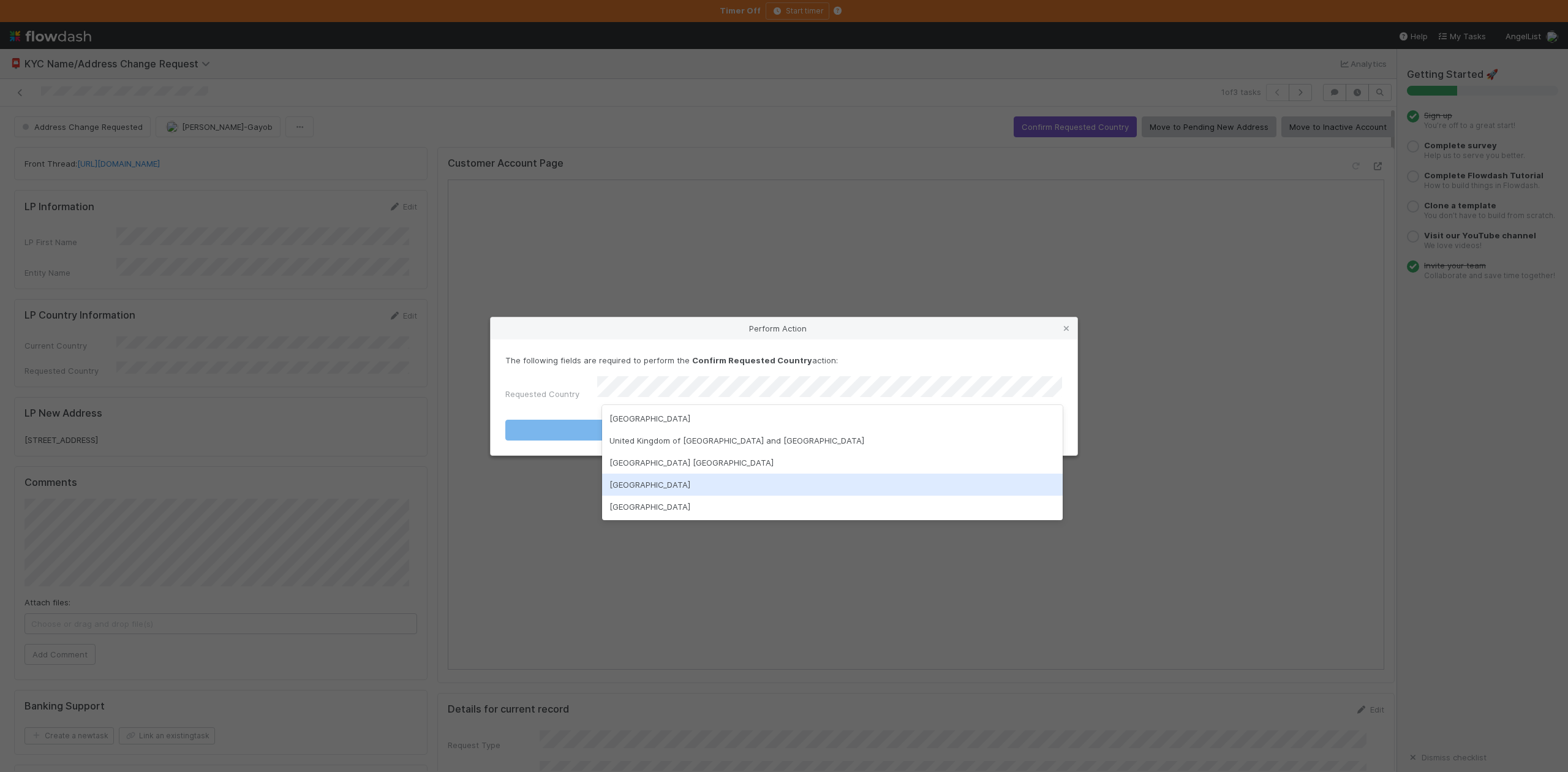
click at [690, 483] on div "United States of America" at bounding box center [832, 484] width 460 height 22
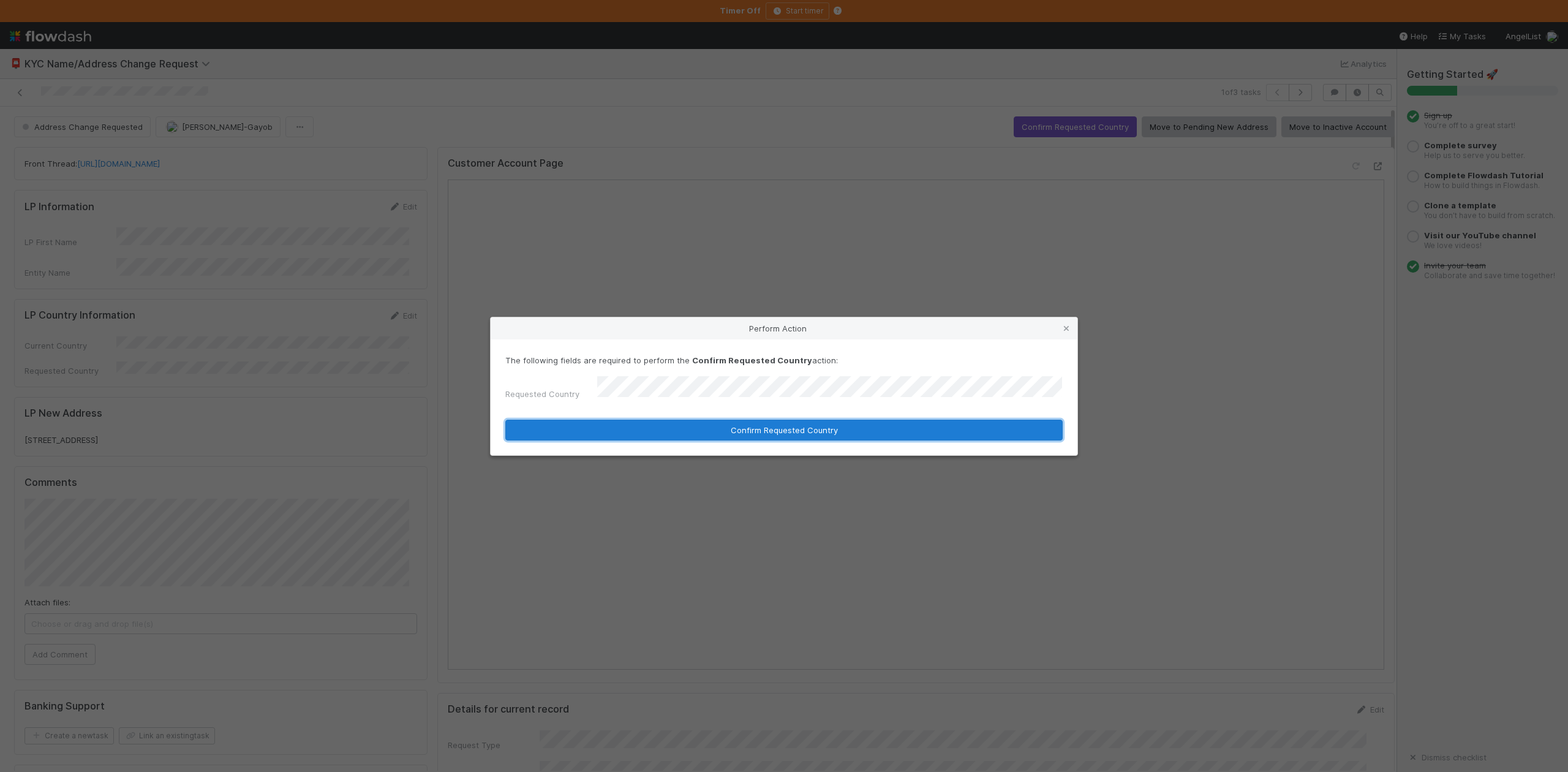
click at [821, 426] on button "Confirm Requested Country" at bounding box center [784, 429] width 557 height 21
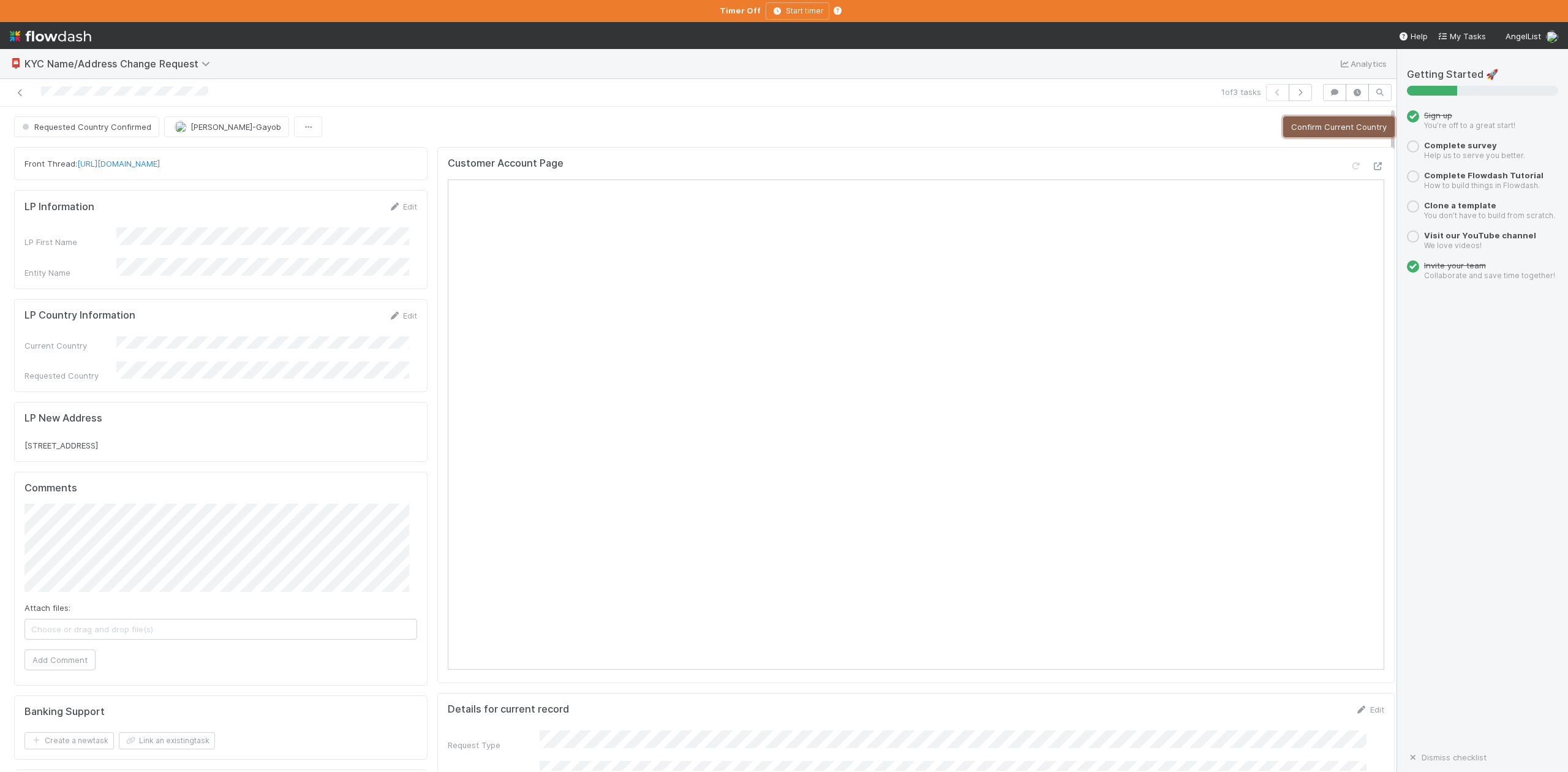
click at [1287, 127] on button "Confirm Current Country" at bounding box center [1339, 126] width 112 height 21
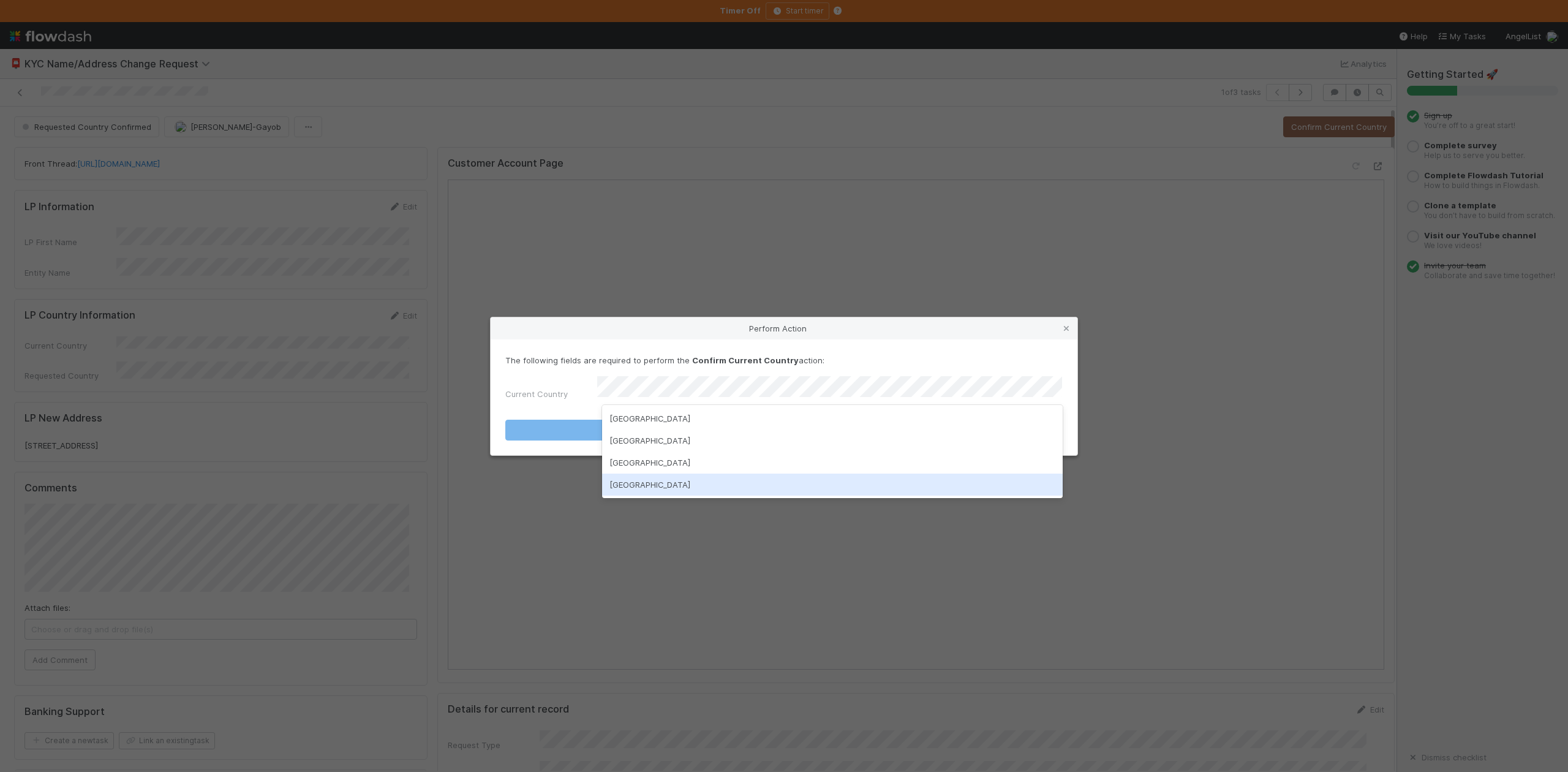
click at [698, 484] on div "United States of America" at bounding box center [832, 484] width 460 height 22
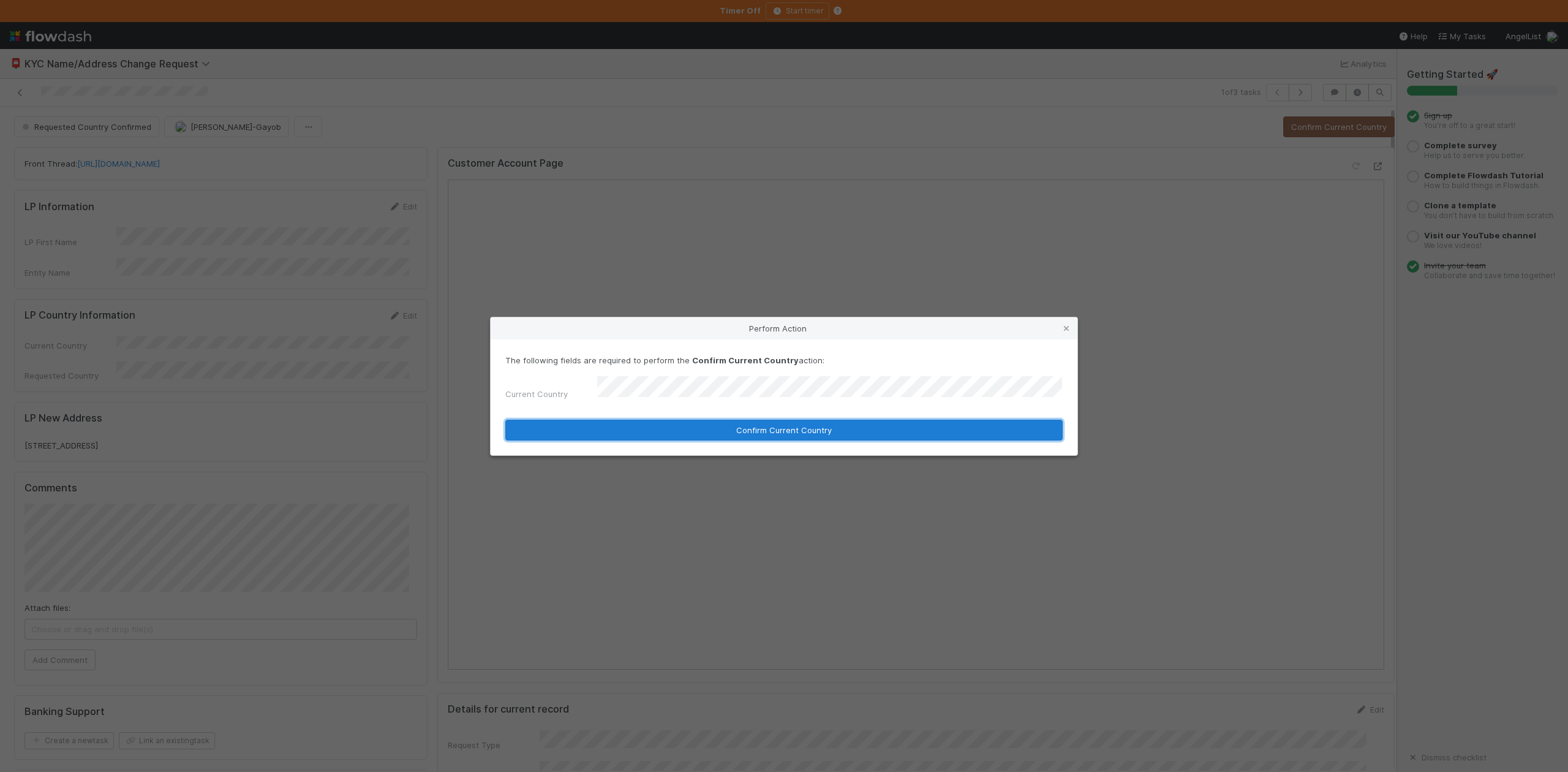
click at [779, 427] on button "Confirm Current Country" at bounding box center [784, 429] width 557 height 21
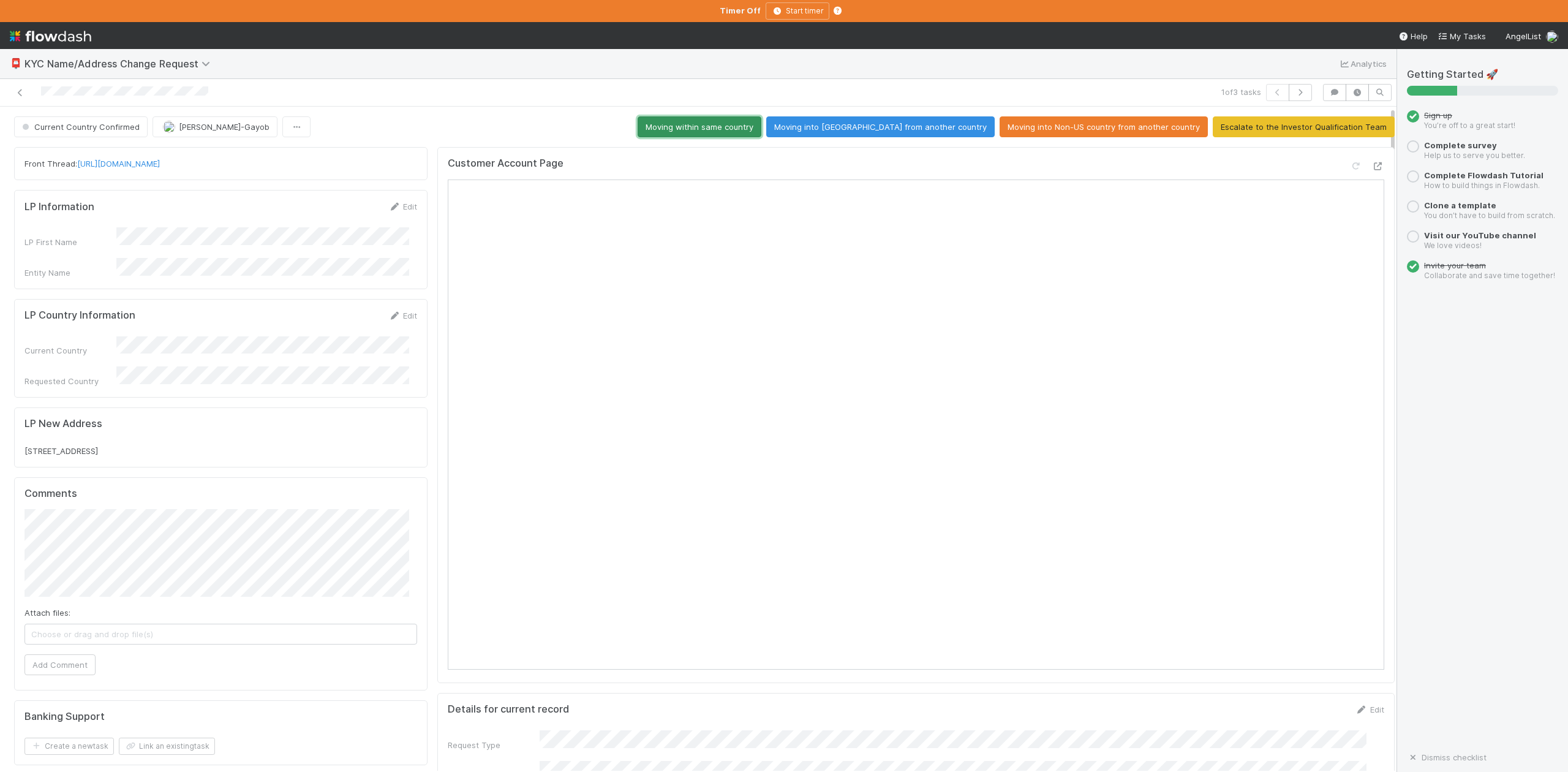
click at [734, 122] on button "Moving within same country" at bounding box center [699, 126] width 124 height 21
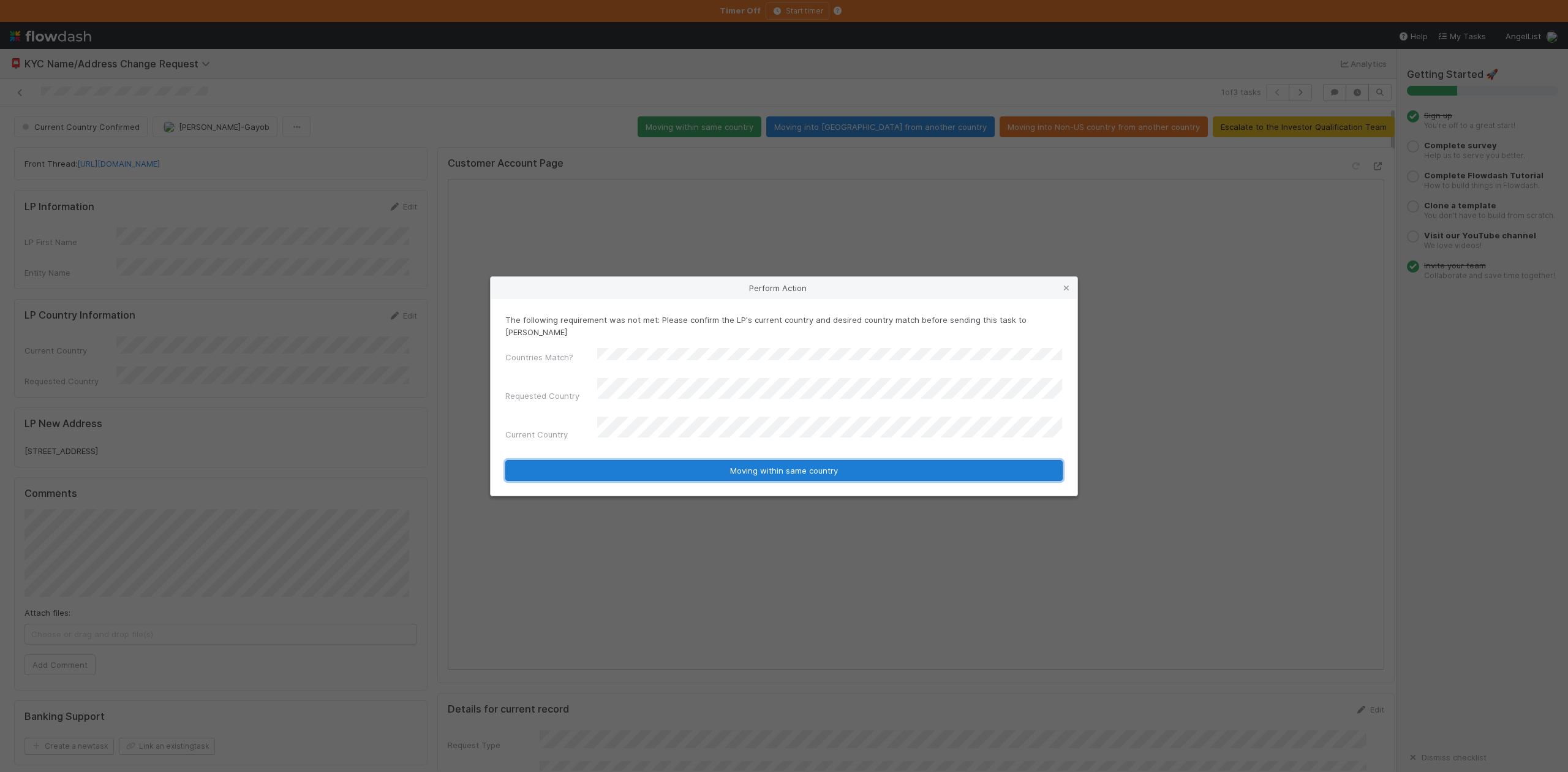
click at [739, 461] on button "Moving within same country" at bounding box center [784, 471] width 557 height 21
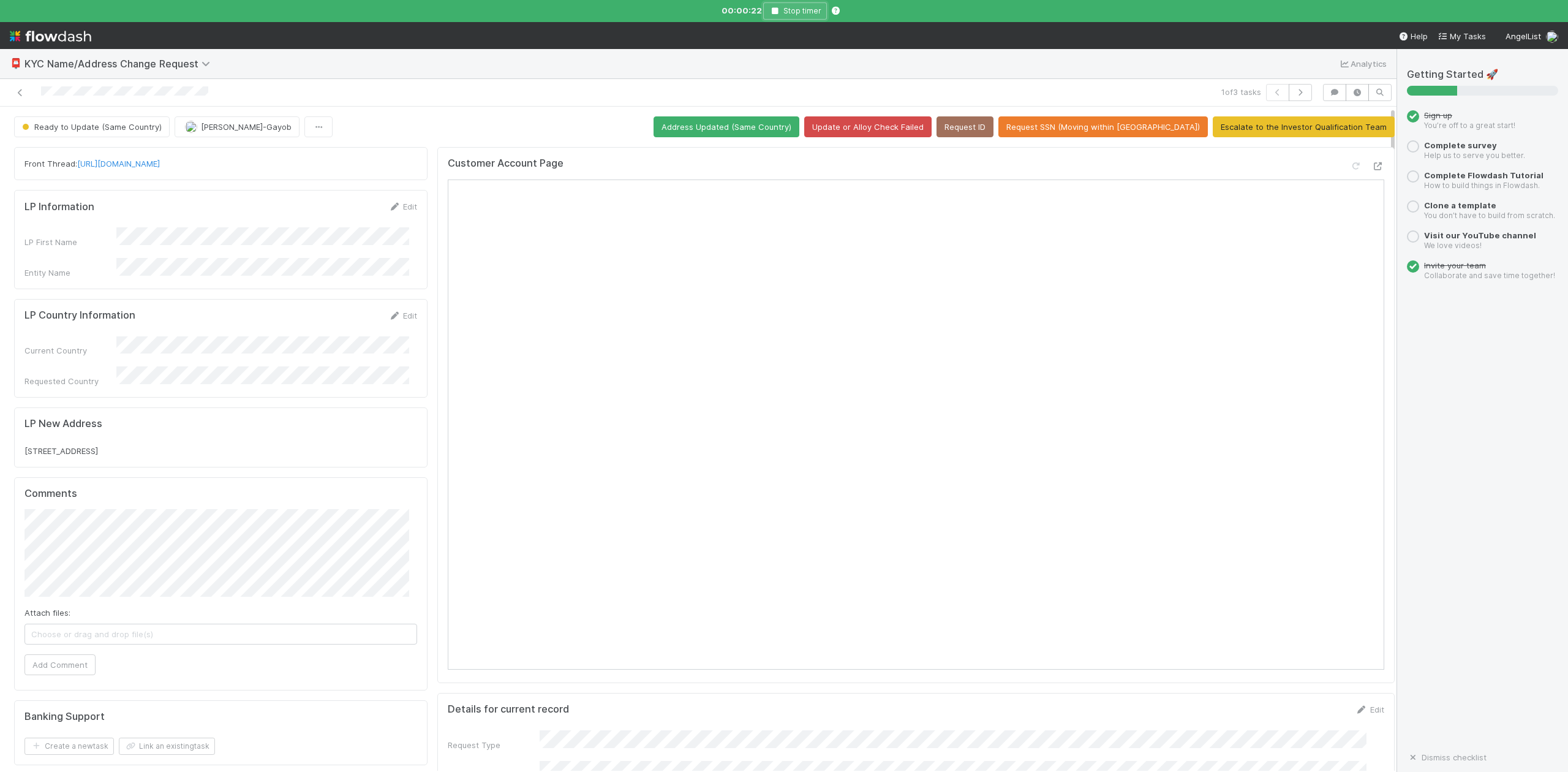
click at [774, 8] on icon "button" at bounding box center [774, 11] width 12 height 7
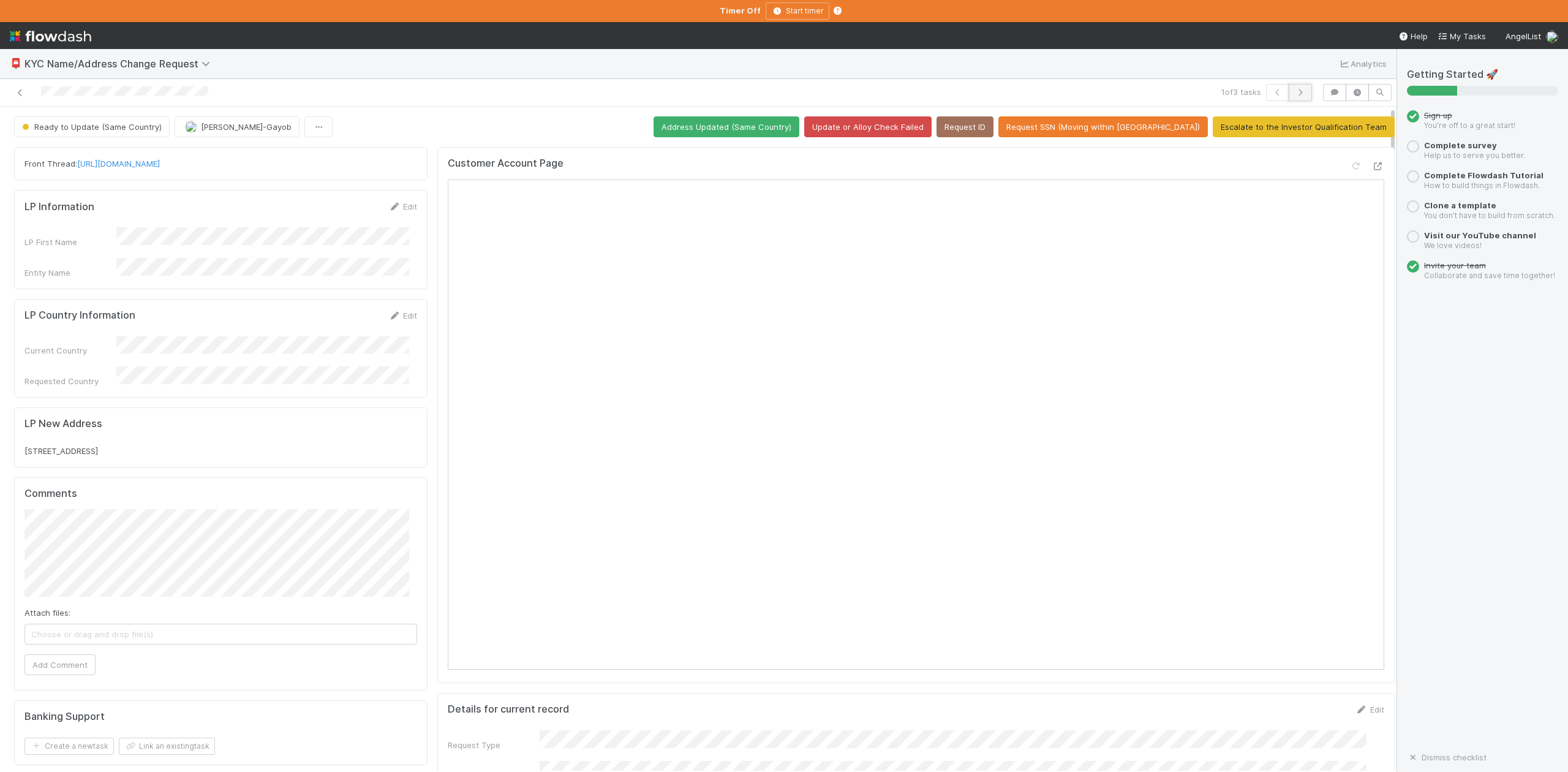
click at [1289, 88] on button "button" at bounding box center [1300, 92] width 23 height 17
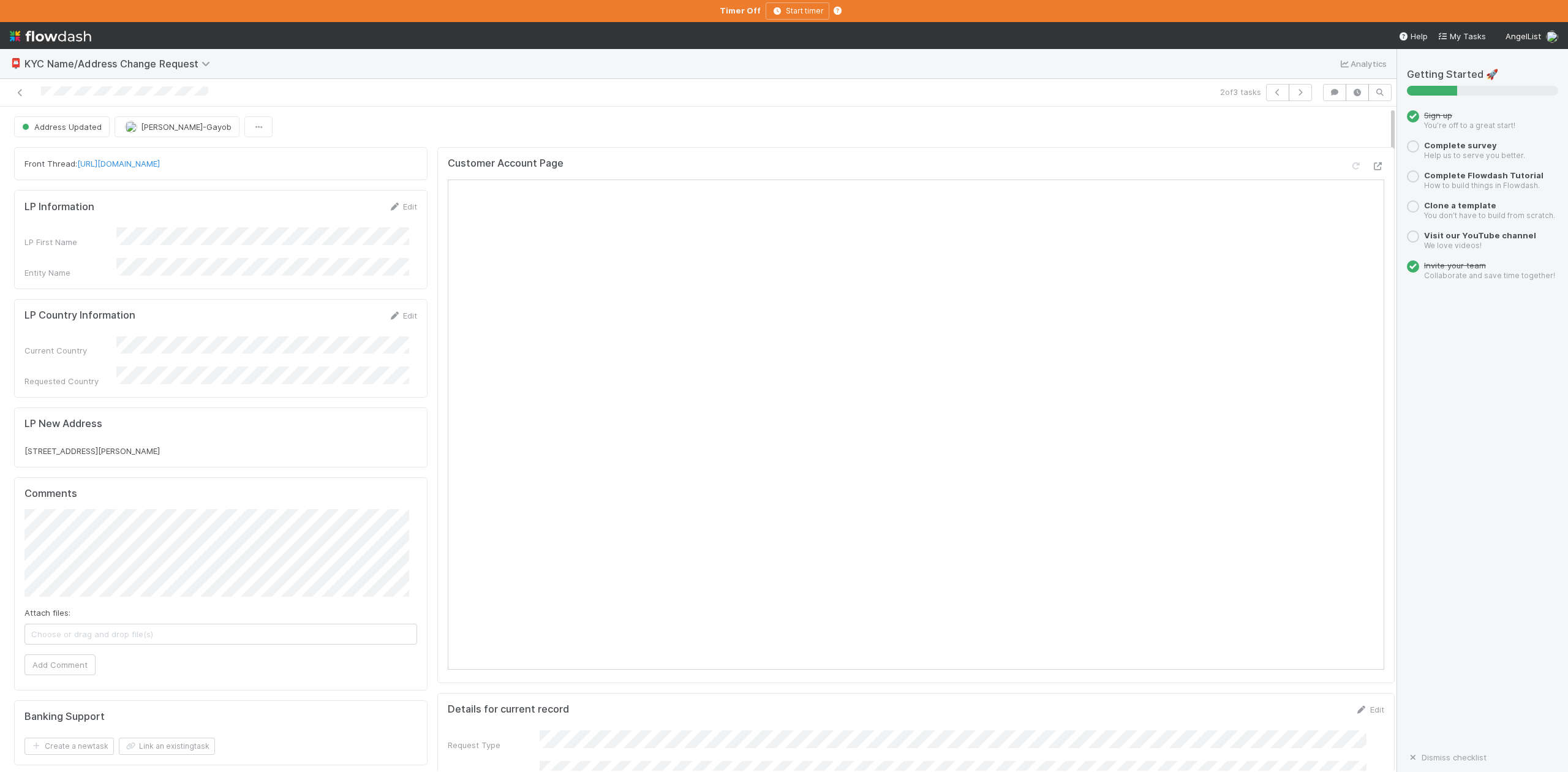
scroll to position [12, 0]
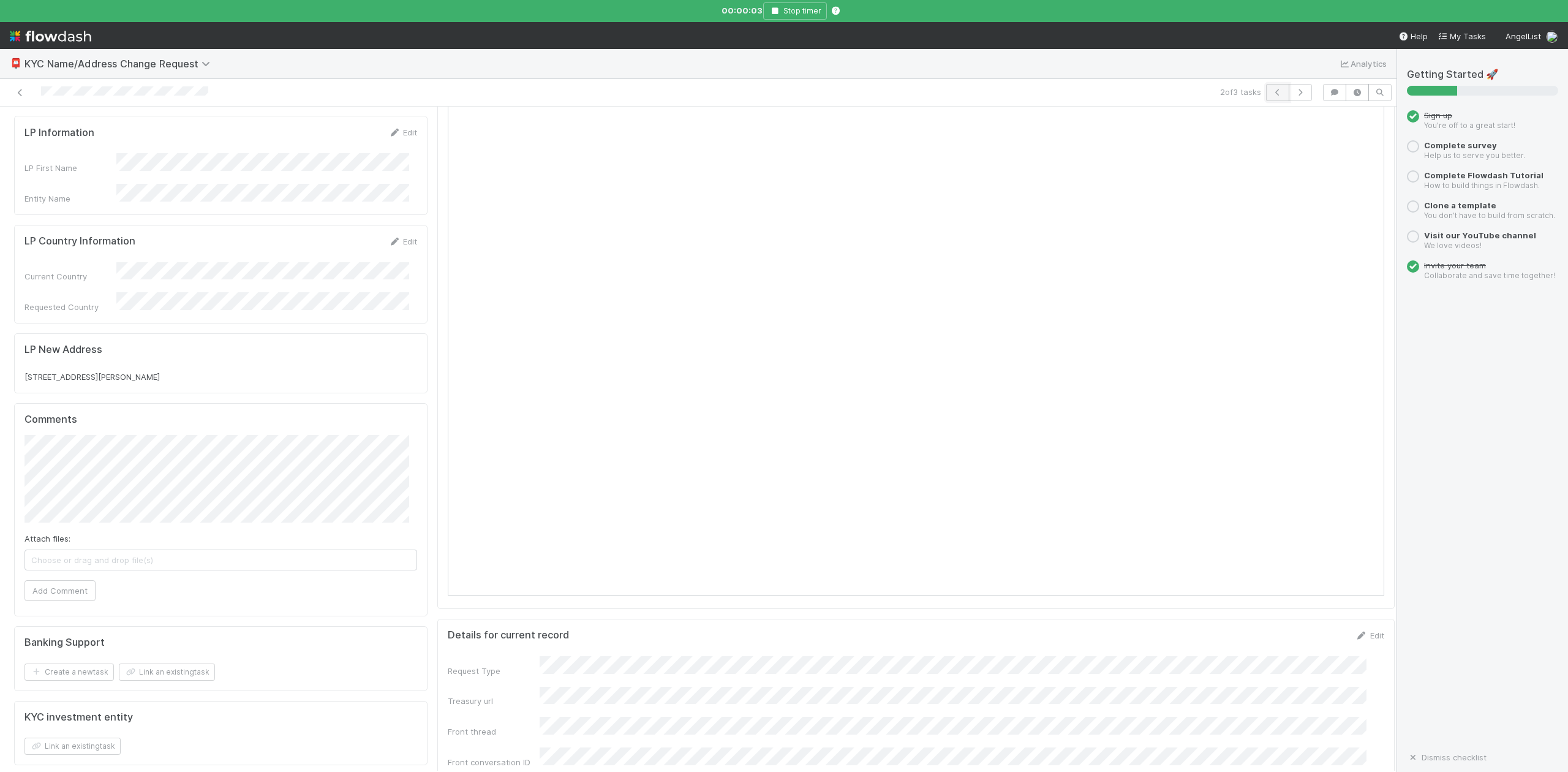
click at [1271, 89] on icon "button" at bounding box center [1277, 92] width 12 height 7
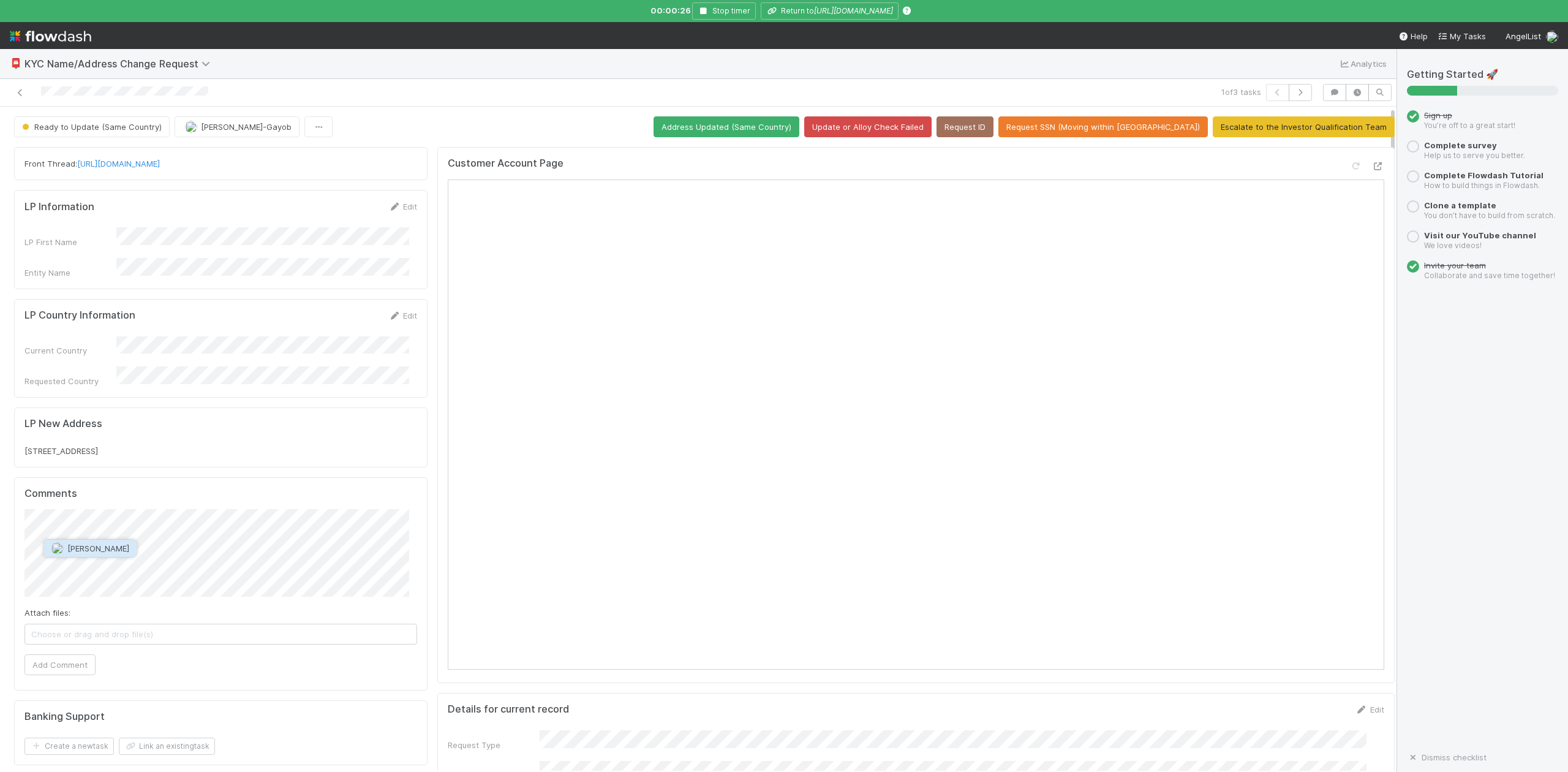
click at [81, 557] on button "Viv Hong" at bounding box center [90, 549] width 92 height 17
click at [701, 11] on icon "button" at bounding box center [703, 11] width 12 height 7
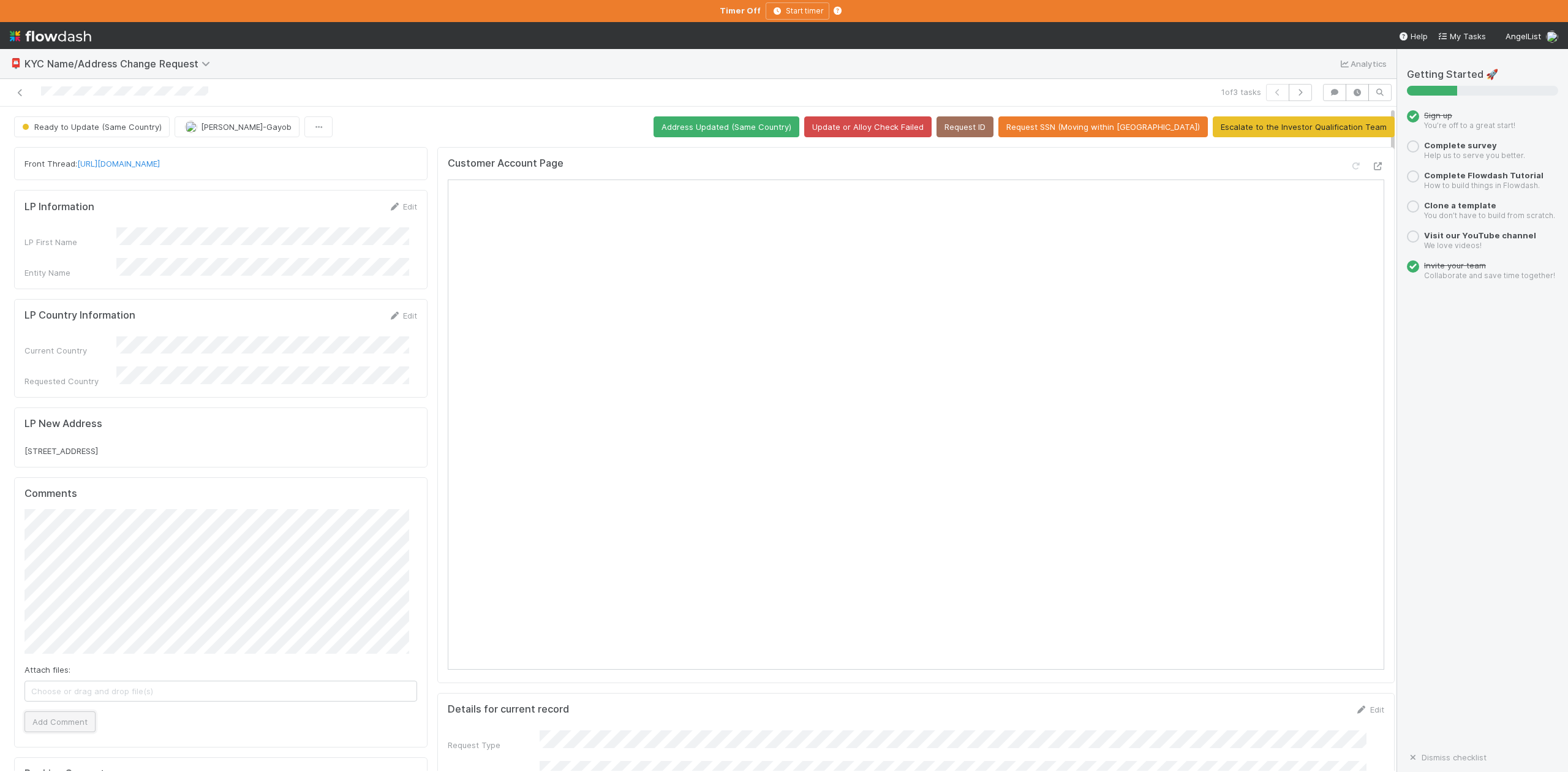
click at [70, 713] on button "Add Comment" at bounding box center [60, 722] width 71 height 21
click at [932, 125] on button "Update or Alloy Check Failed" at bounding box center [868, 126] width 127 height 21
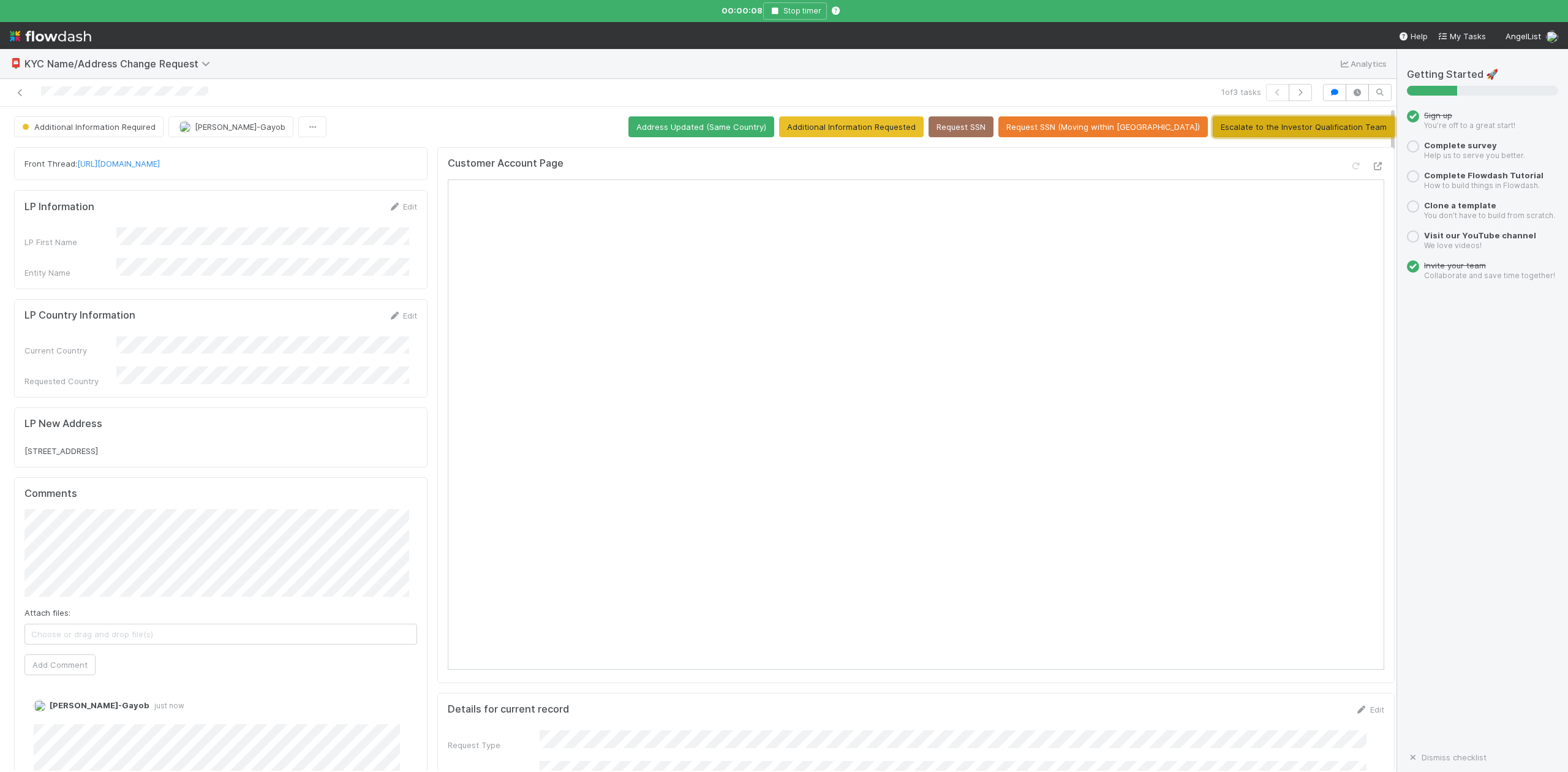
click at [1280, 127] on button "Escalate to the Investor Qualification Team" at bounding box center [1303, 126] width 182 height 21
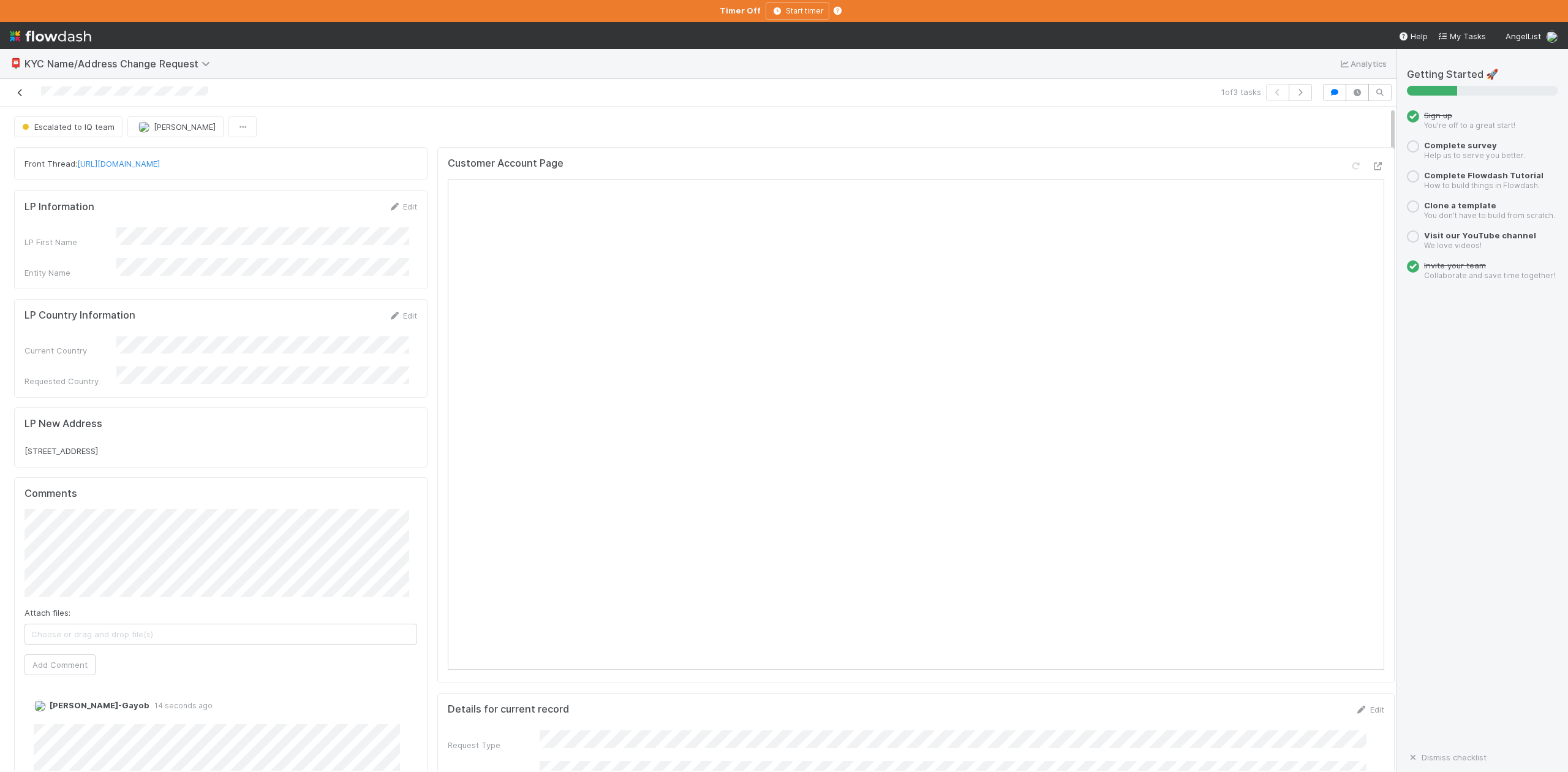
click at [21, 93] on icon at bounding box center [19, 92] width 12 height 8
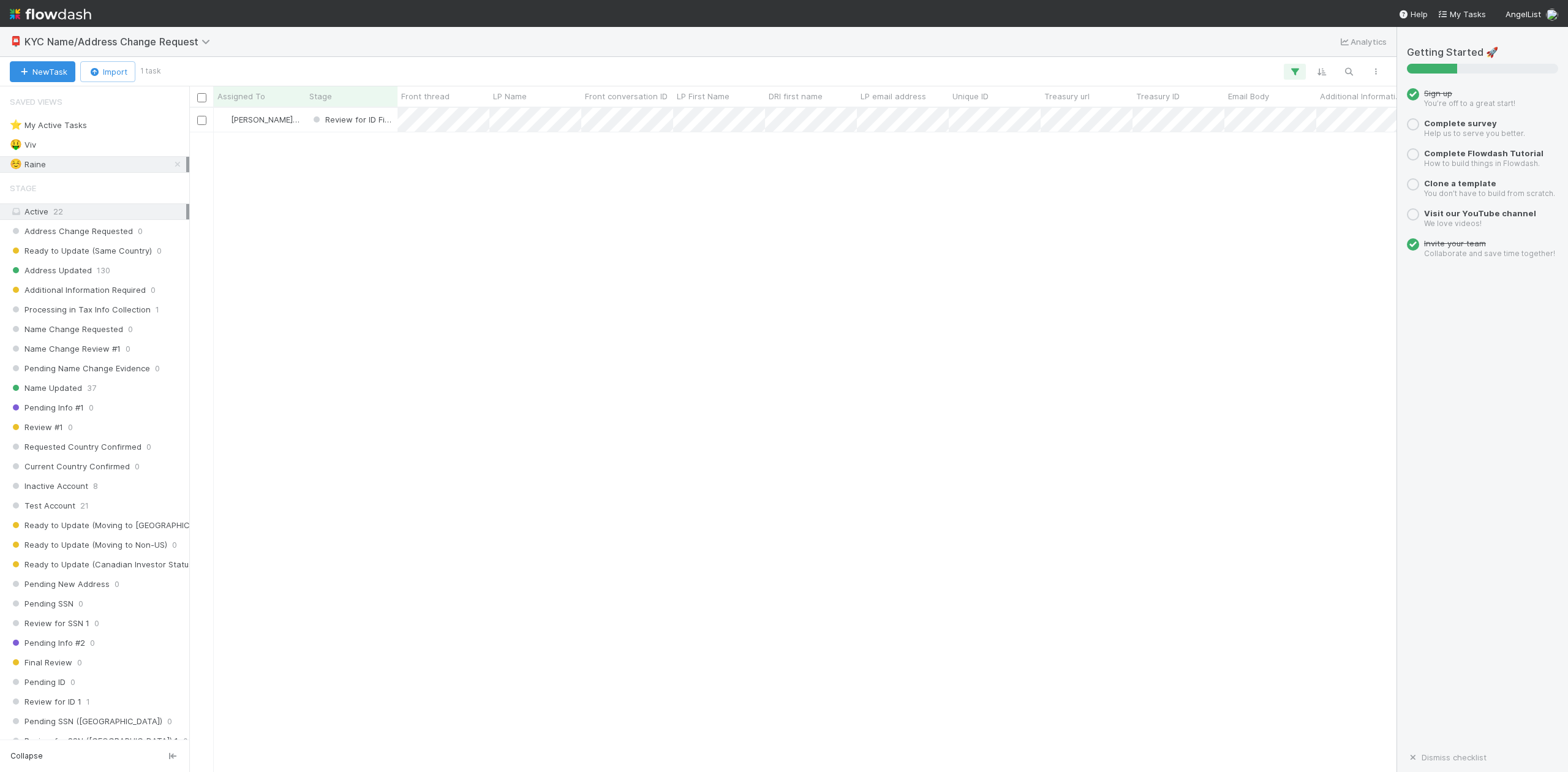
scroll to position [652, 1195]
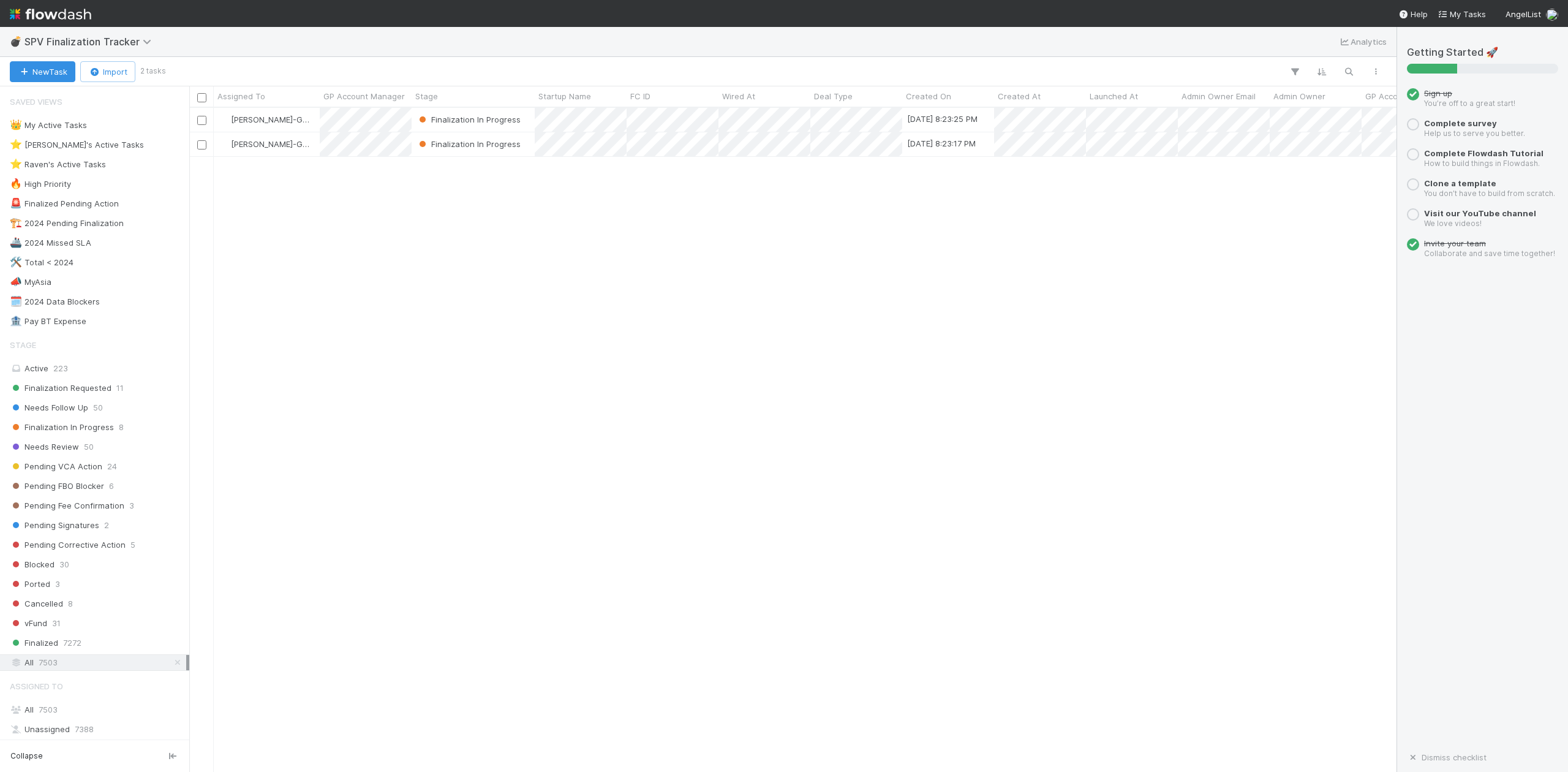
scroll to position [652, 1195]
click at [81, 146] on div "⭐ Loraine's Active Tasks" at bounding box center [77, 145] width 135 height 16
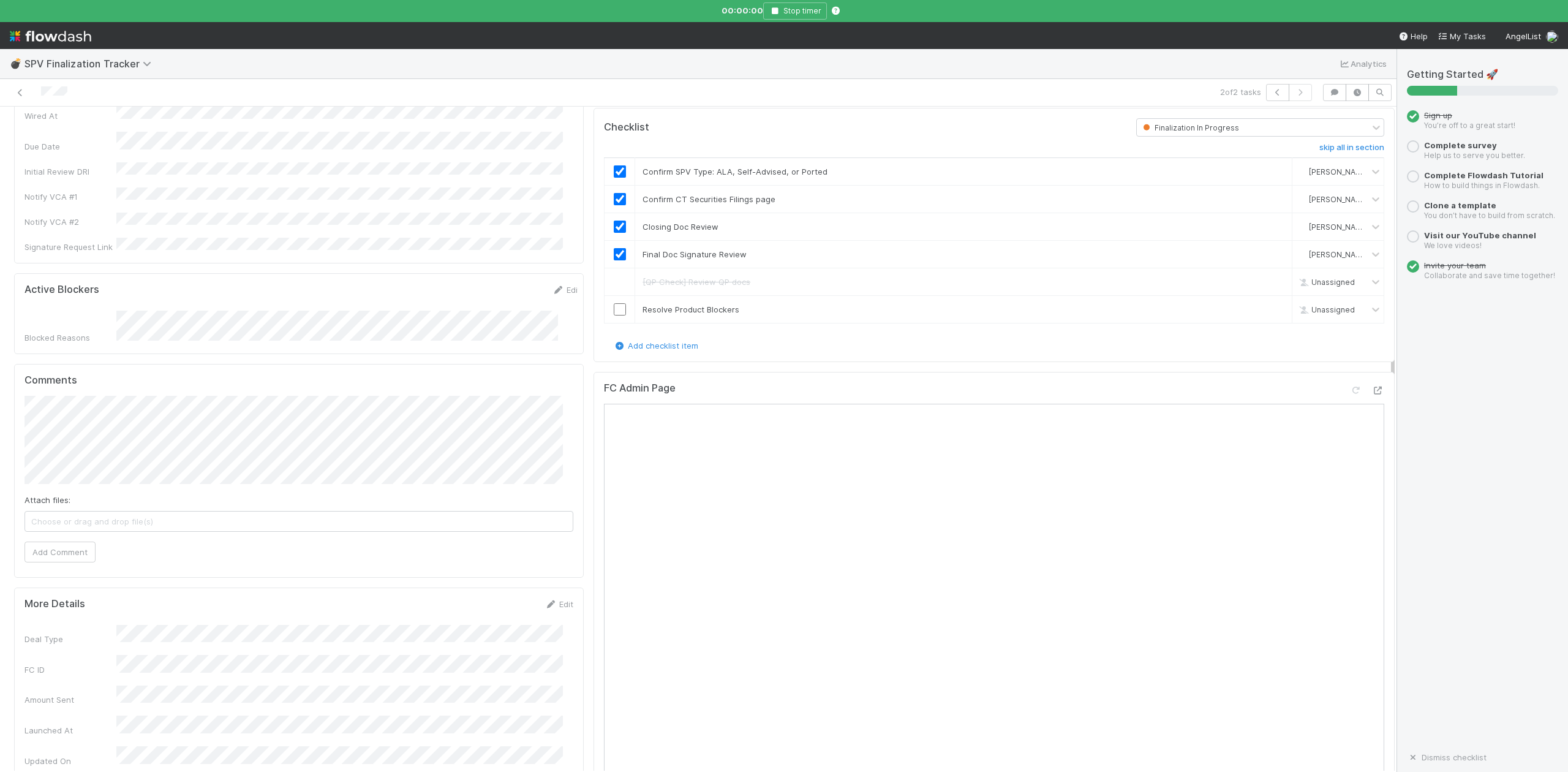
scroll to position [408, 0]
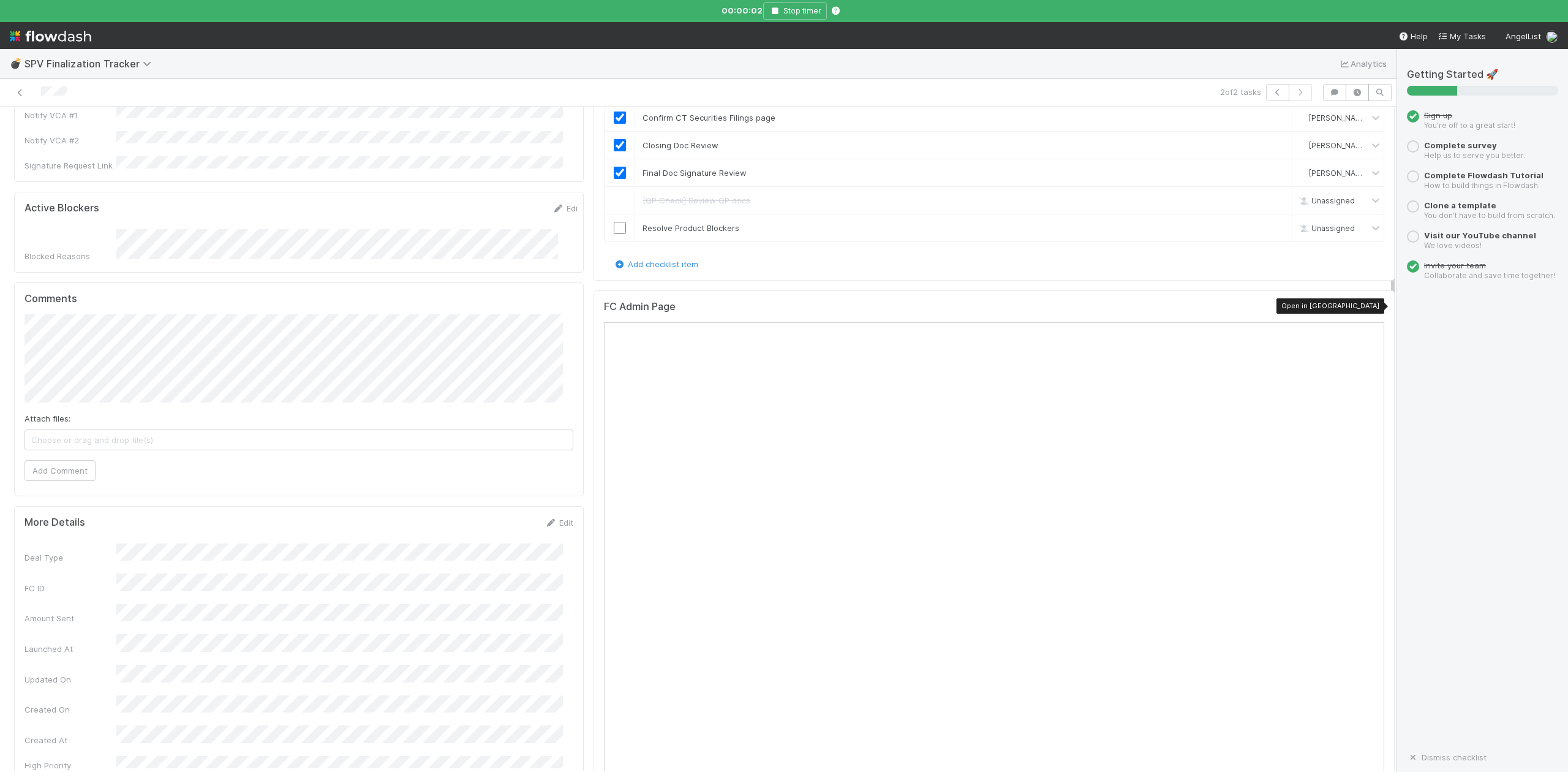
click at [1372, 308] on icon at bounding box center [1378, 309] width 12 height 8
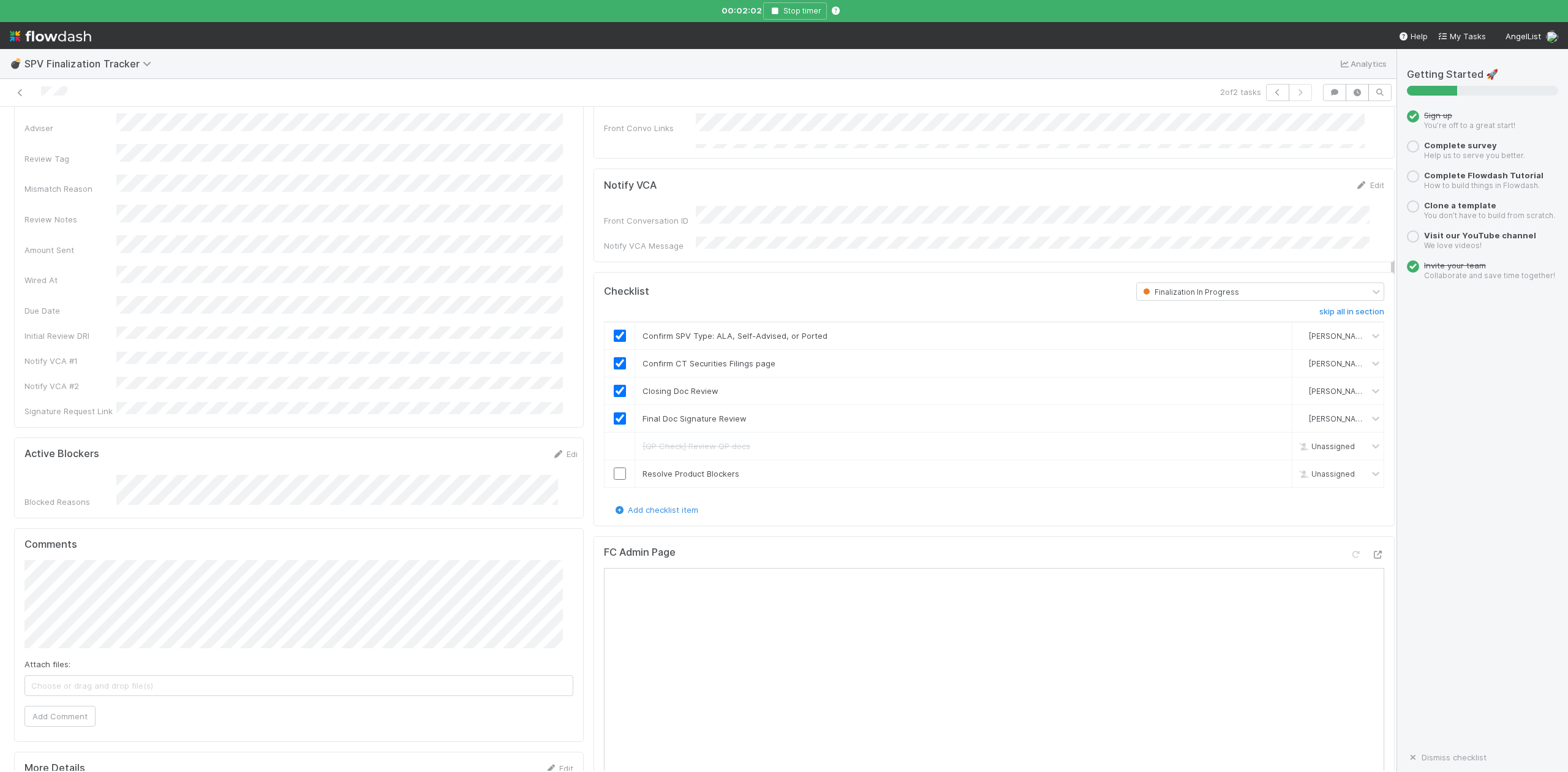
scroll to position [245, 0]
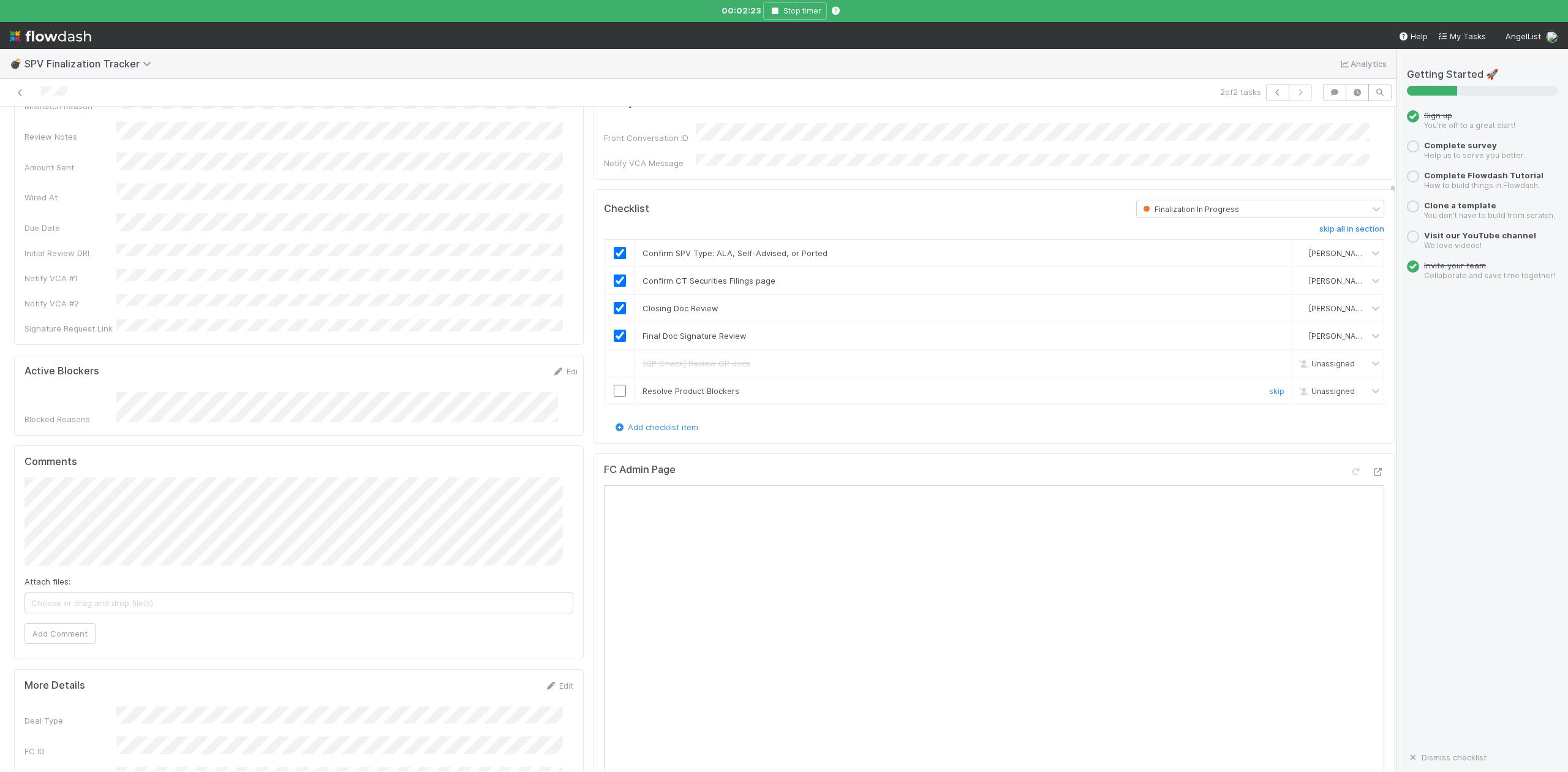
drag, startPoint x: 613, startPoint y: 390, endPoint x: 600, endPoint y: 397, distance: 14.8
click at [614, 390] on input "checkbox" at bounding box center [620, 390] width 12 height 12
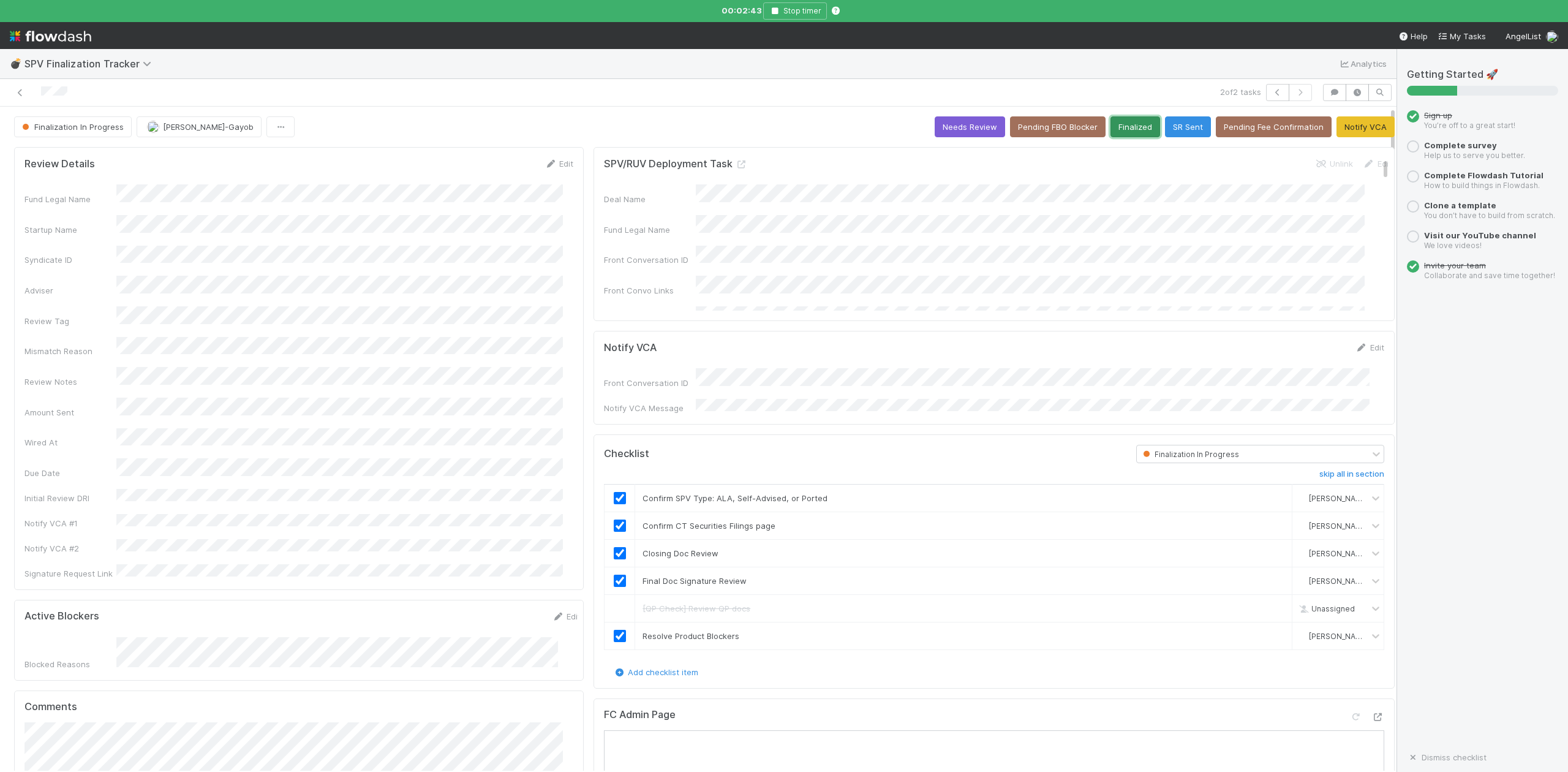
click at [1111, 129] on button "Finalized" at bounding box center [1135, 126] width 49 height 21
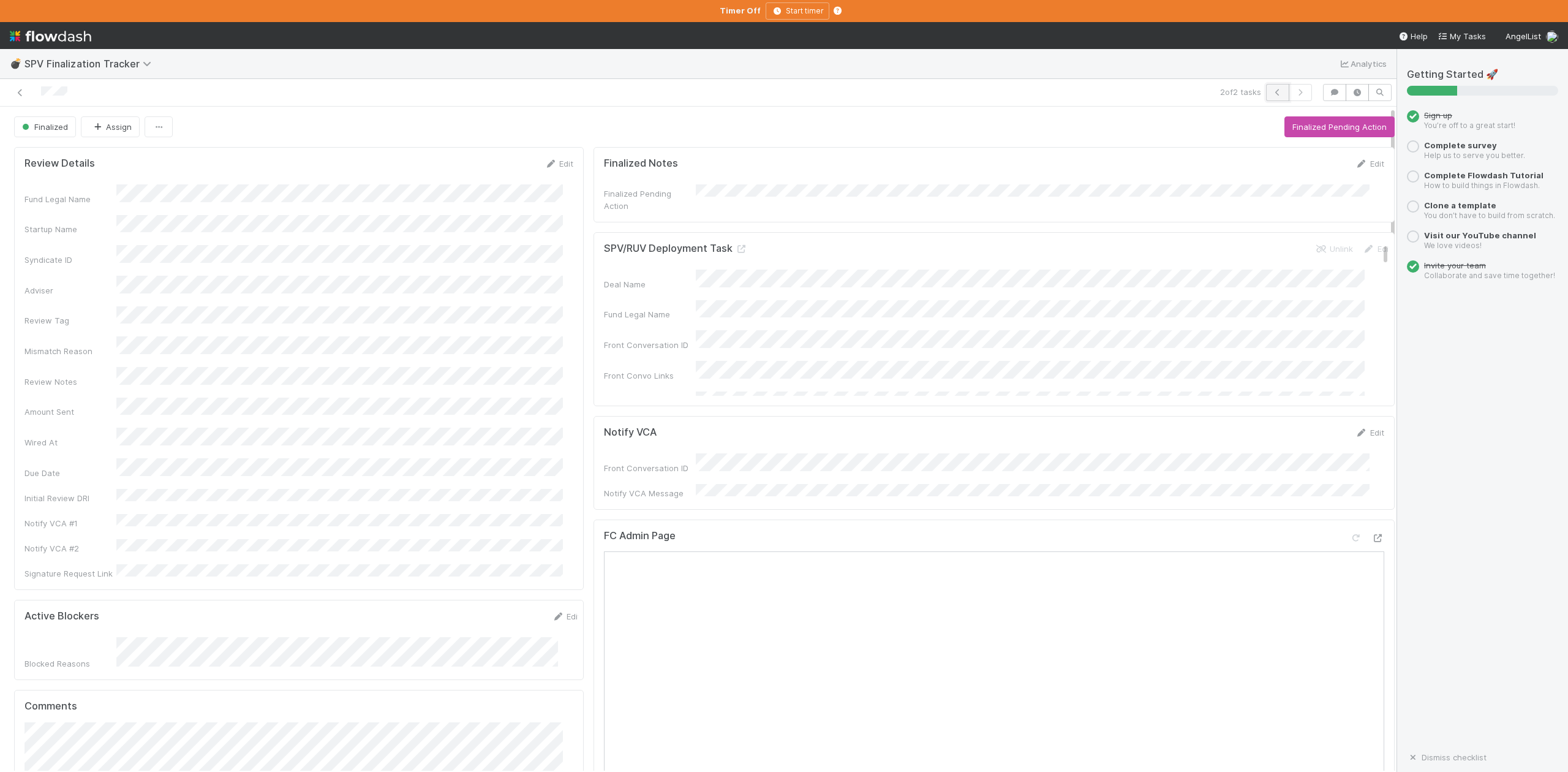
click at [1271, 91] on icon "button" at bounding box center [1277, 92] width 12 height 7
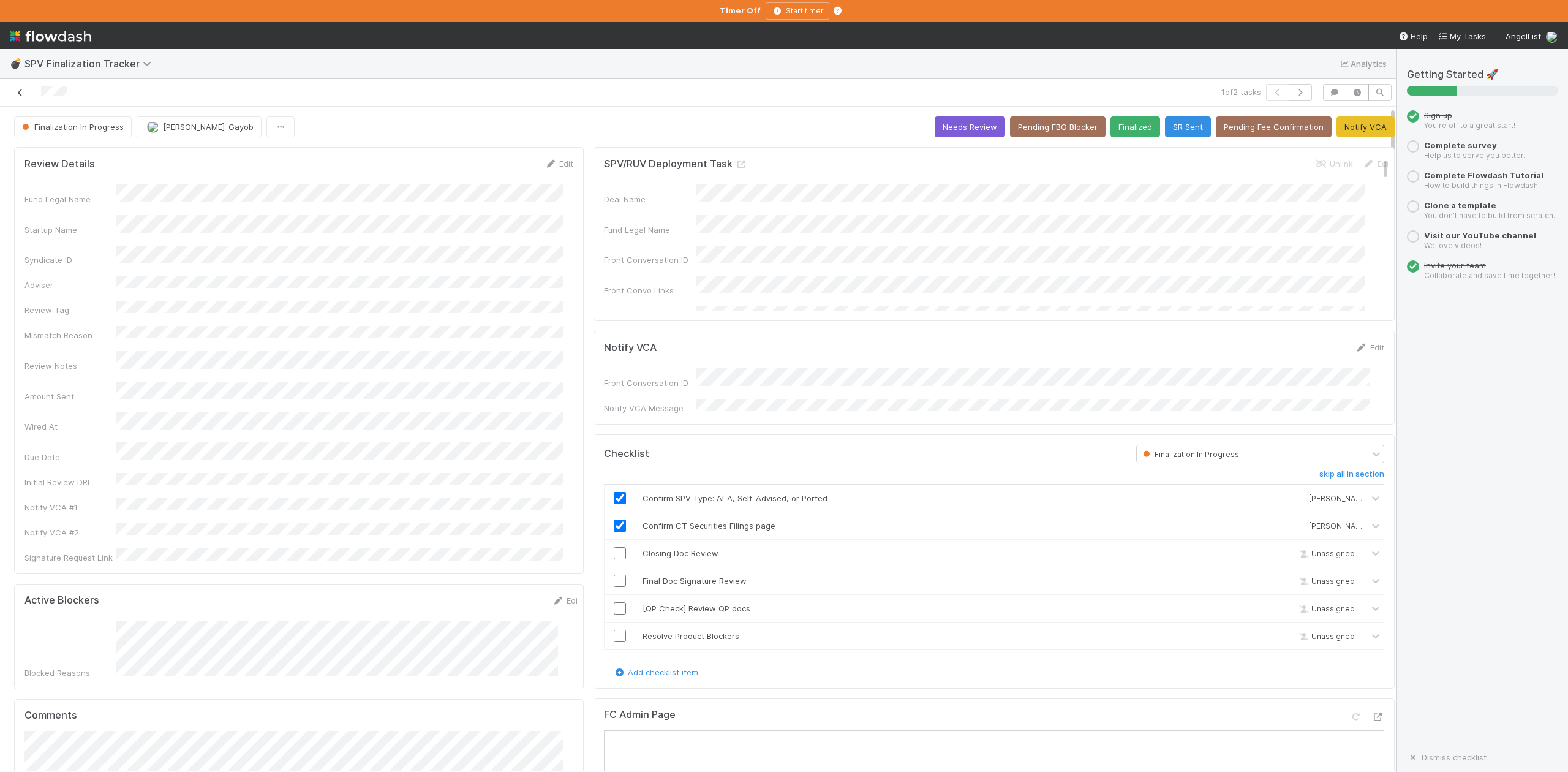
click at [21, 92] on icon at bounding box center [19, 92] width 12 height 8
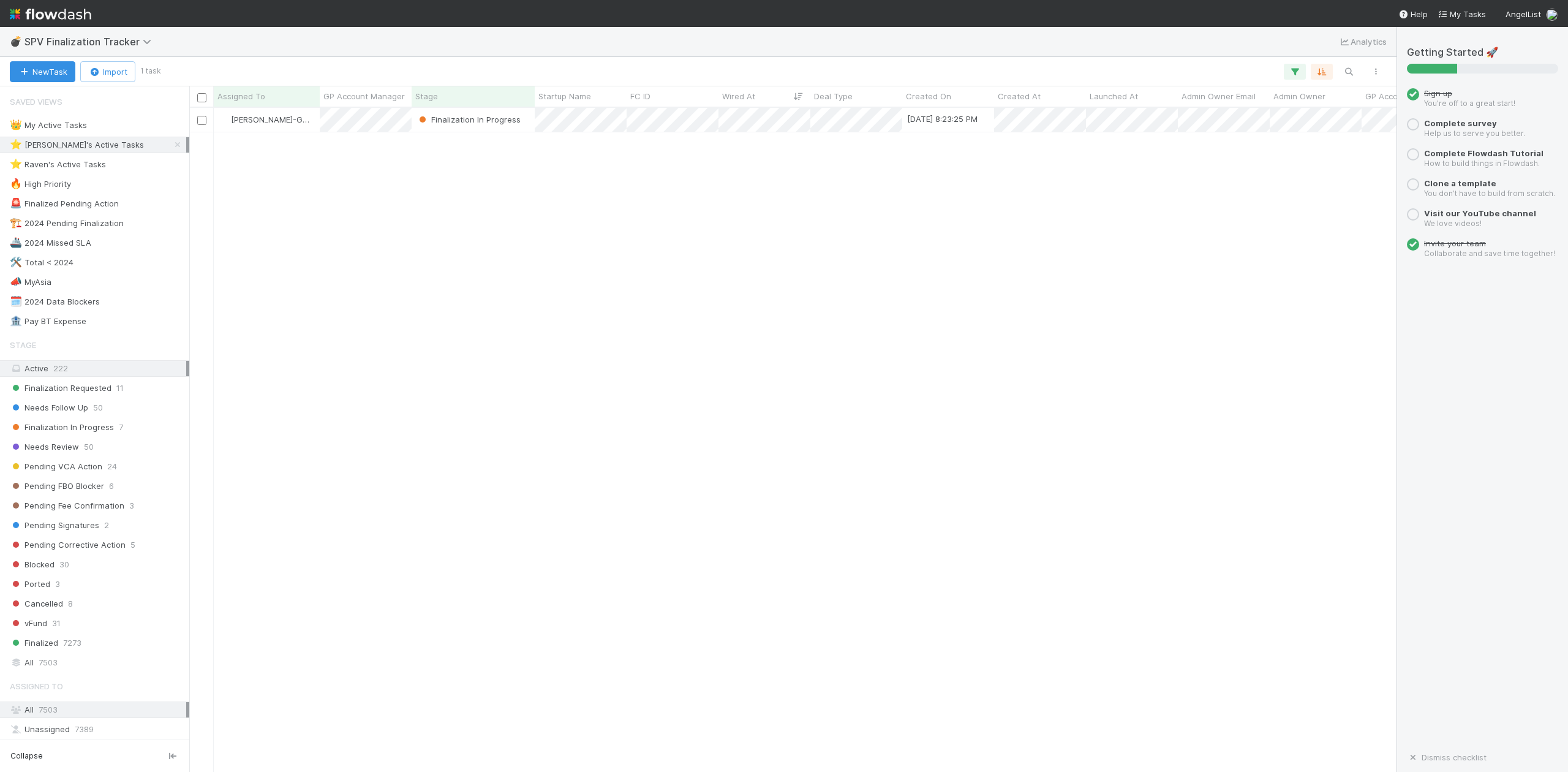
scroll to position [652, 1195]
click at [69, 124] on div "👑 My Active Tasks" at bounding box center [49, 125] width 77 height 16
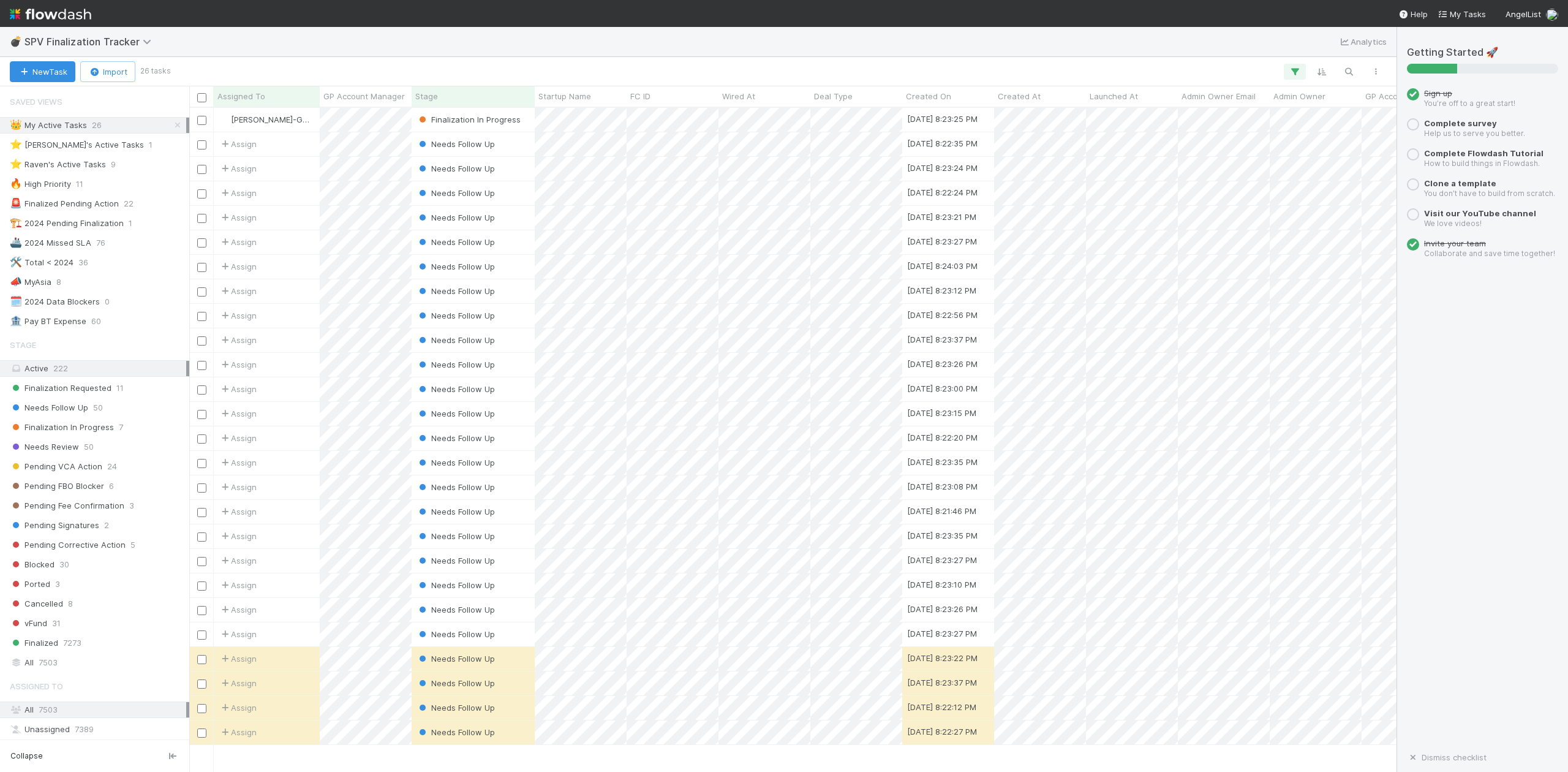
scroll to position [652, 1195]
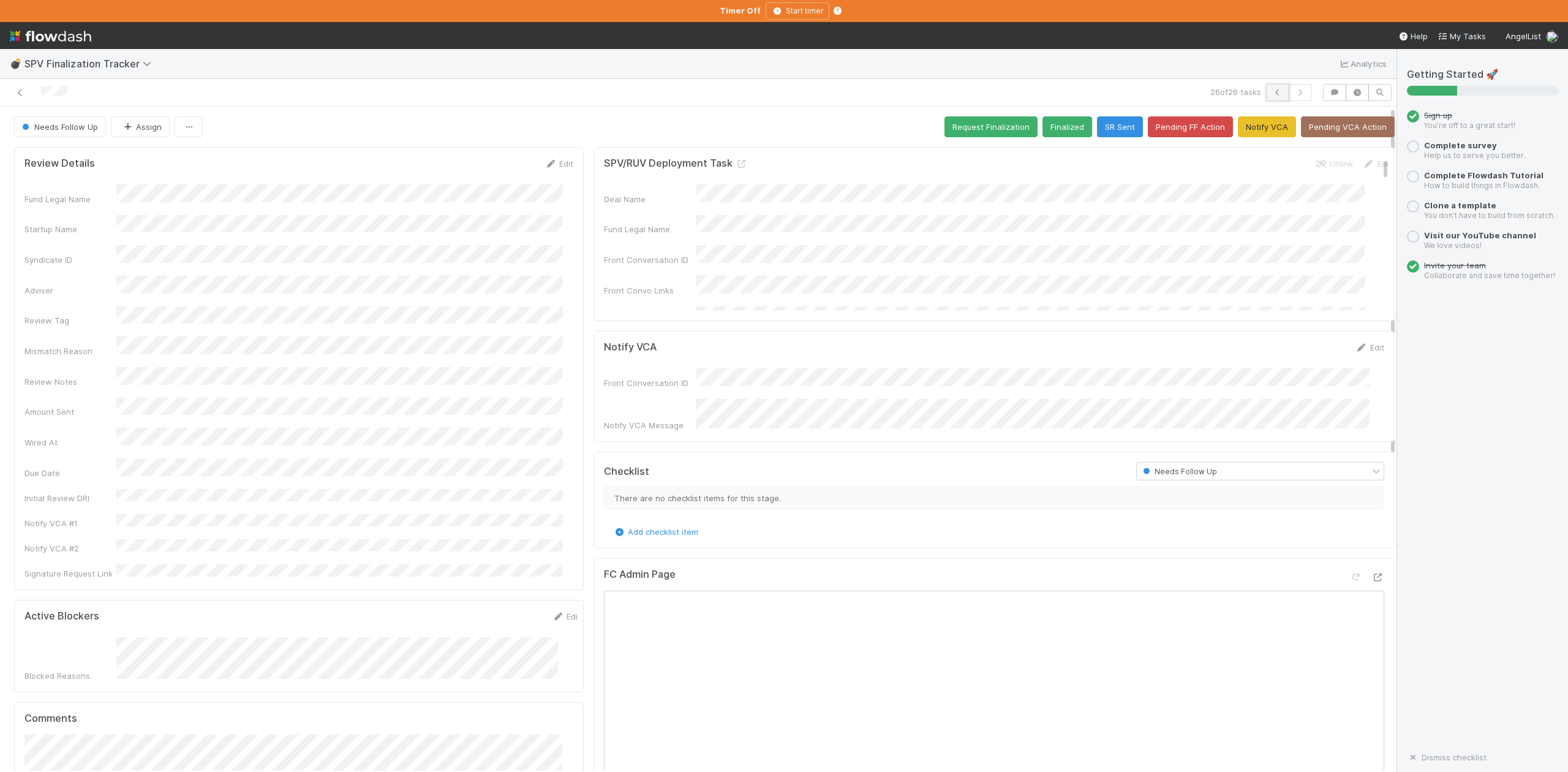
click at [1271, 93] on icon "button" at bounding box center [1277, 92] width 12 height 7
click at [1266, 86] on button "button" at bounding box center [1277, 92] width 23 height 17
click at [1372, 575] on icon at bounding box center [1378, 577] width 12 height 8
click at [954, 128] on button "Request Finalization" at bounding box center [991, 126] width 93 height 21
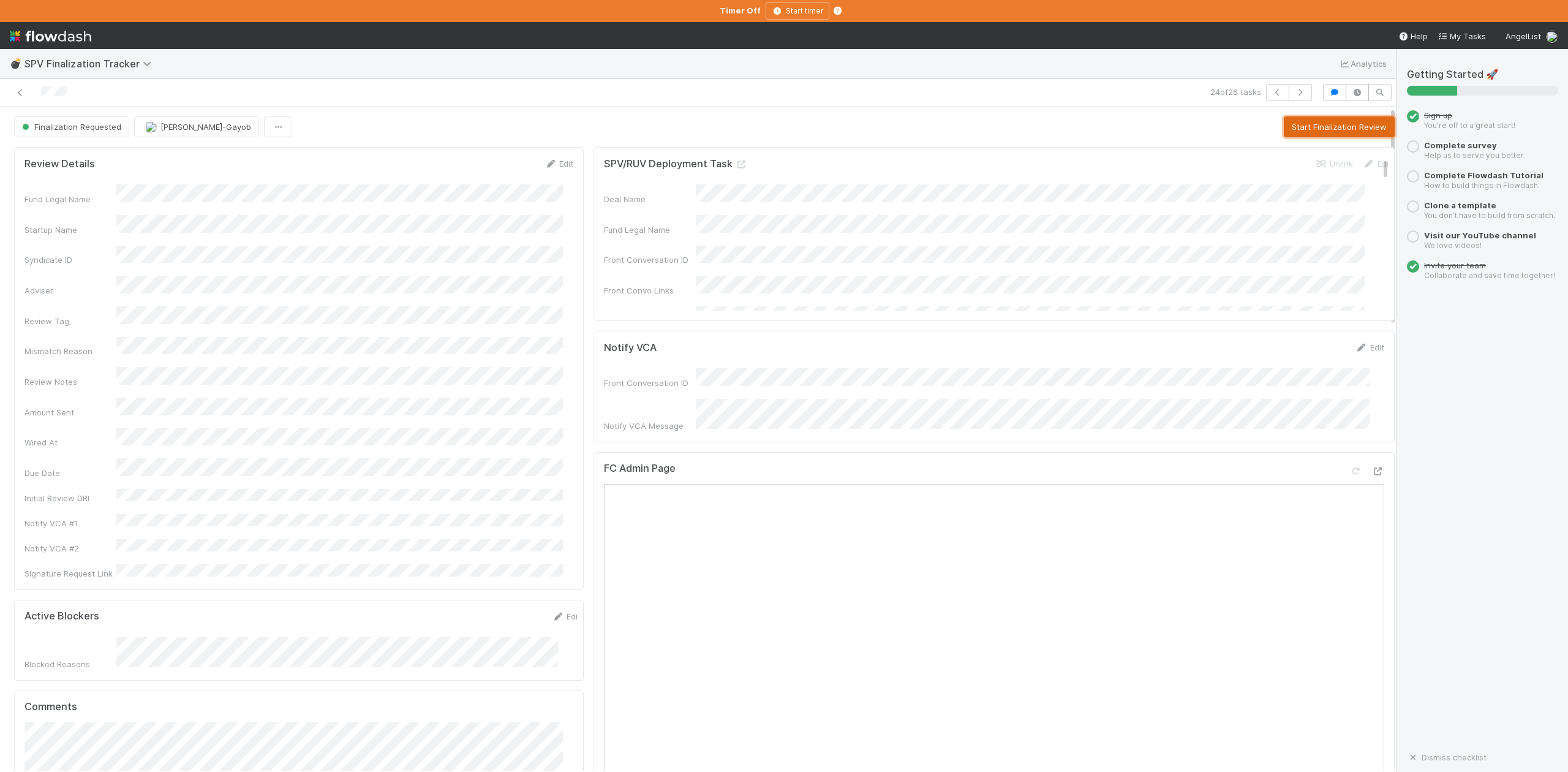
click at [1302, 129] on button "Start Finalization Review" at bounding box center [1339, 126] width 111 height 21
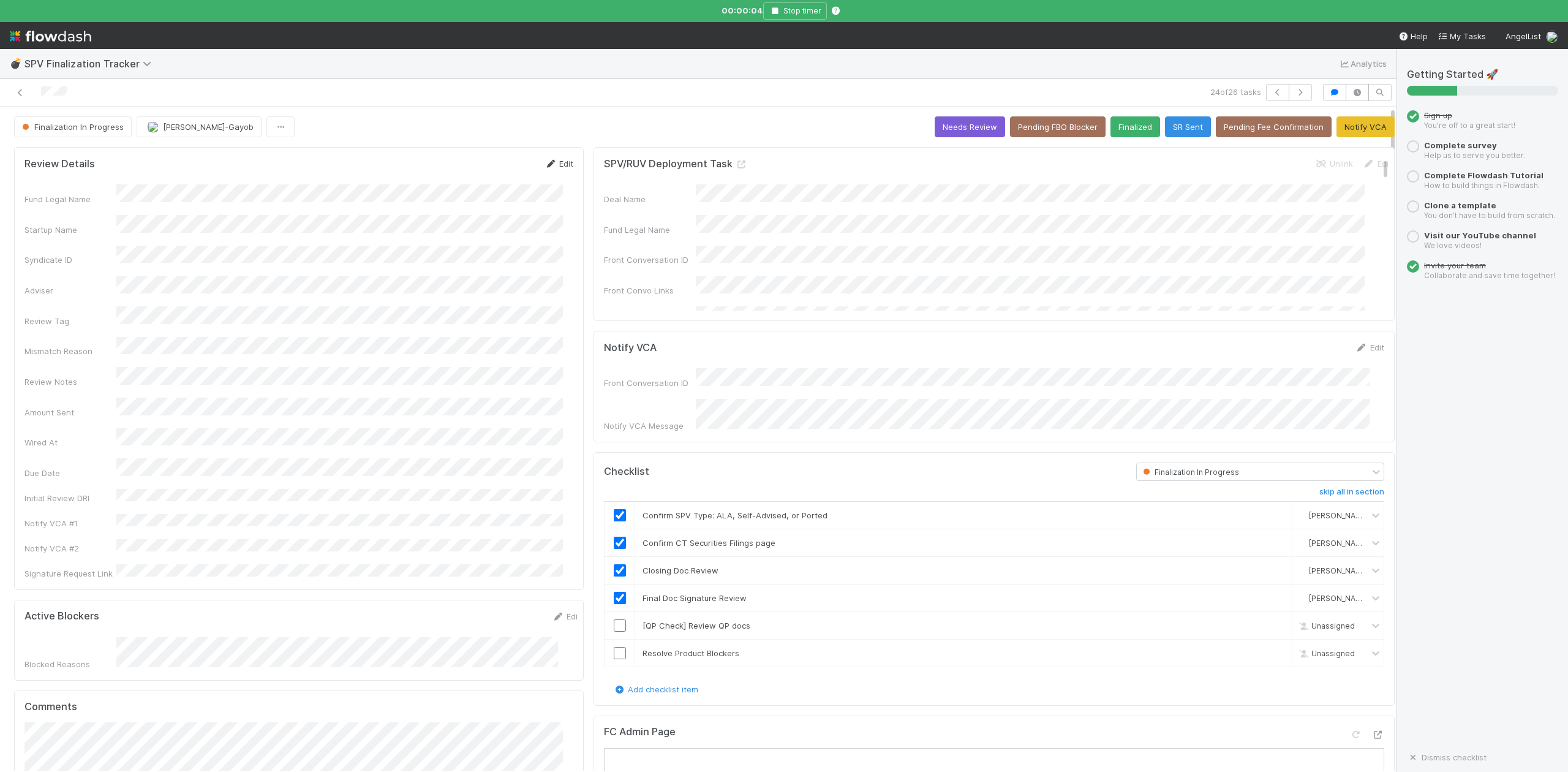
click at [557, 164] on link "Edit" at bounding box center [558, 163] width 28 height 10
click at [491, 165] on button "Save" at bounding box center [508, 168] width 35 height 21
click at [774, 10] on icon "button" at bounding box center [774, 11] width 12 height 7
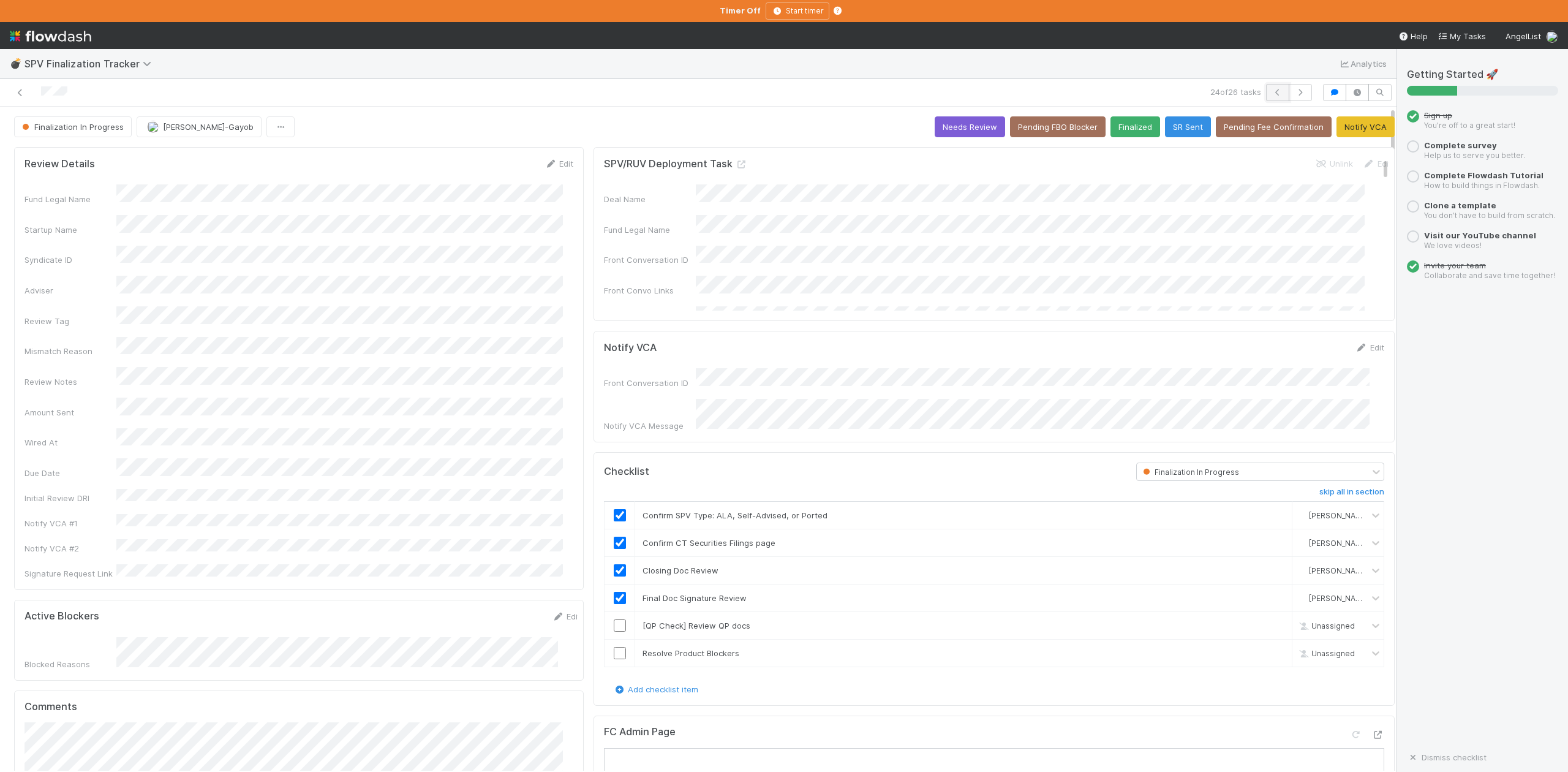
click at [1271, 90] on icon "button" at bounding box center [1277, 92] width 12 height 7
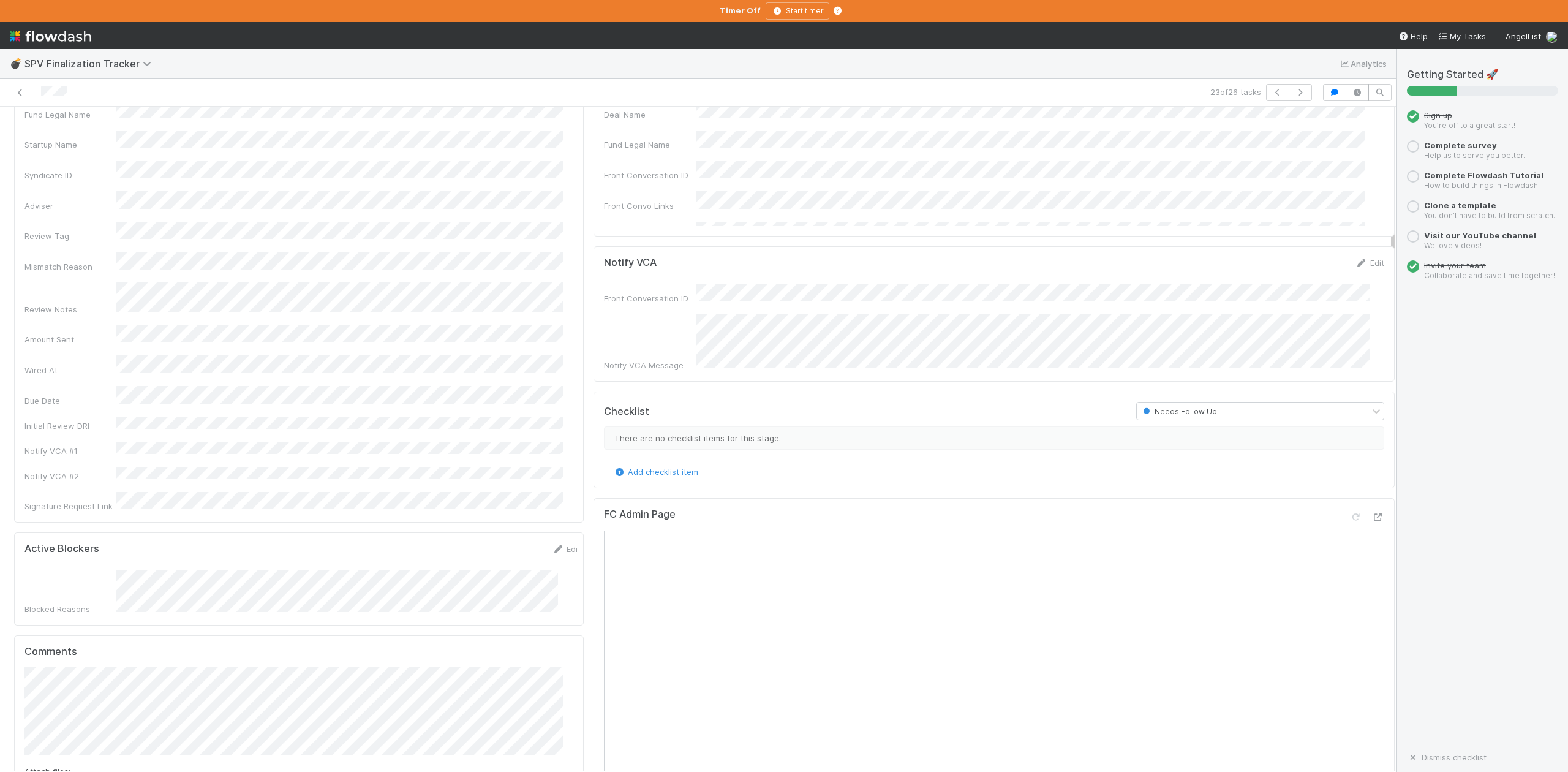
scroll to position [82, 0]
click at [1333, 307] on div "Front Conversation ID Notify VCA Message" at bounding box center [994, 331] width 781 height 88
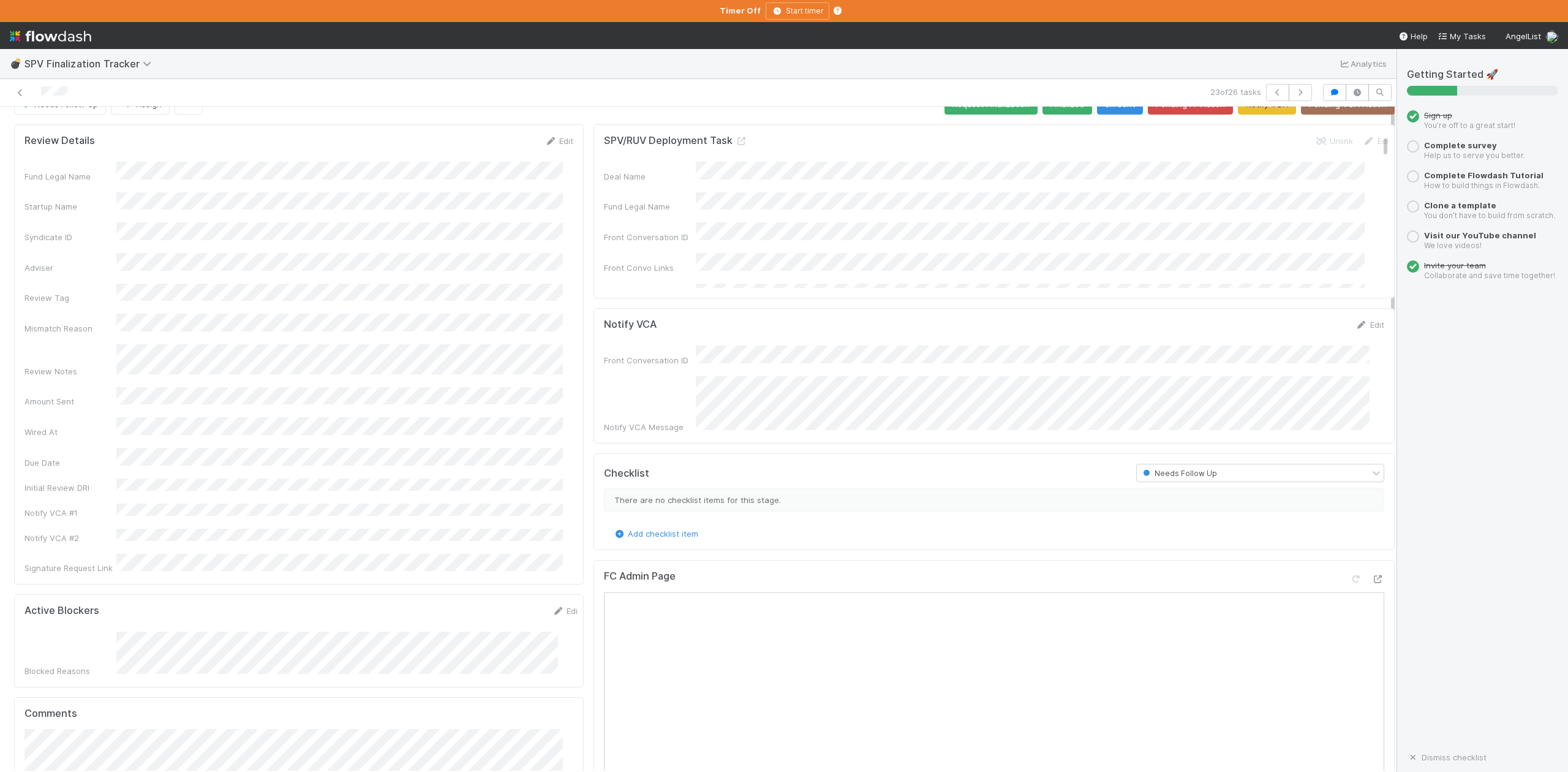
scroll to position [0, 0]
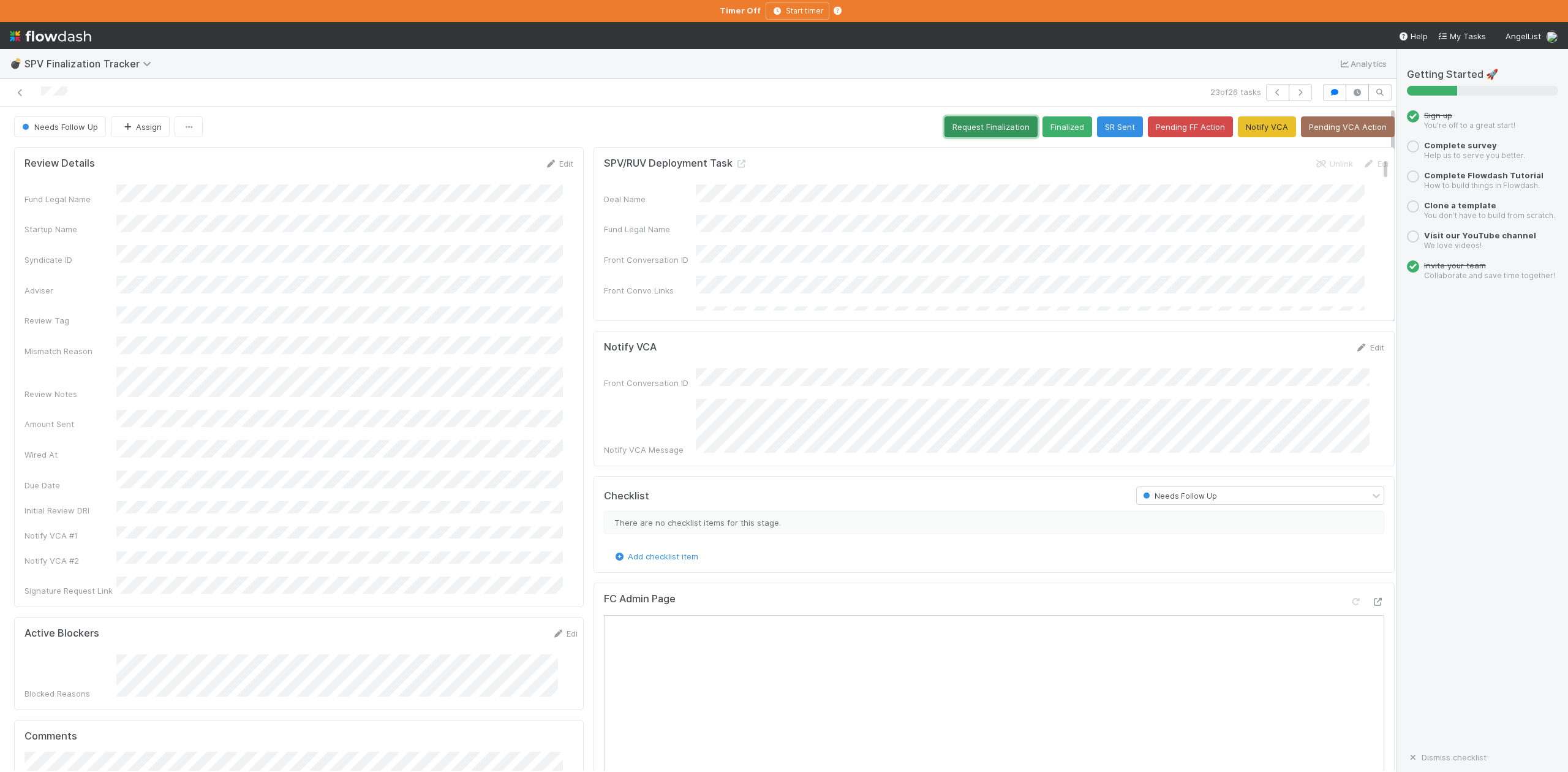
click at [957, 131] on button "Request Finalization" at bounding box center [991, 126] width 93 height 21
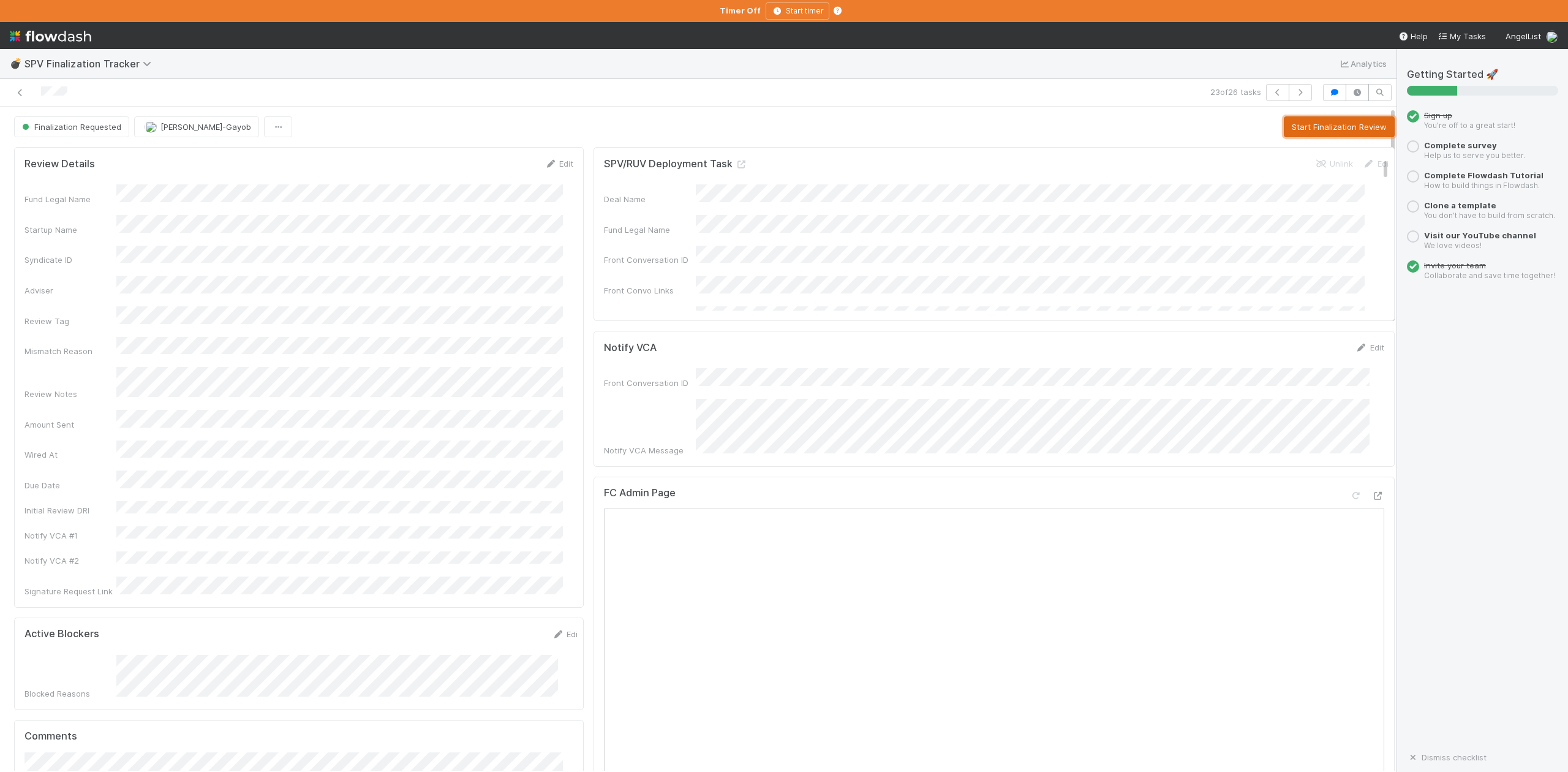
click at [1294, 118] on button "Start Finalization Review" at bounding box center [1339, 126] width 111 height 21
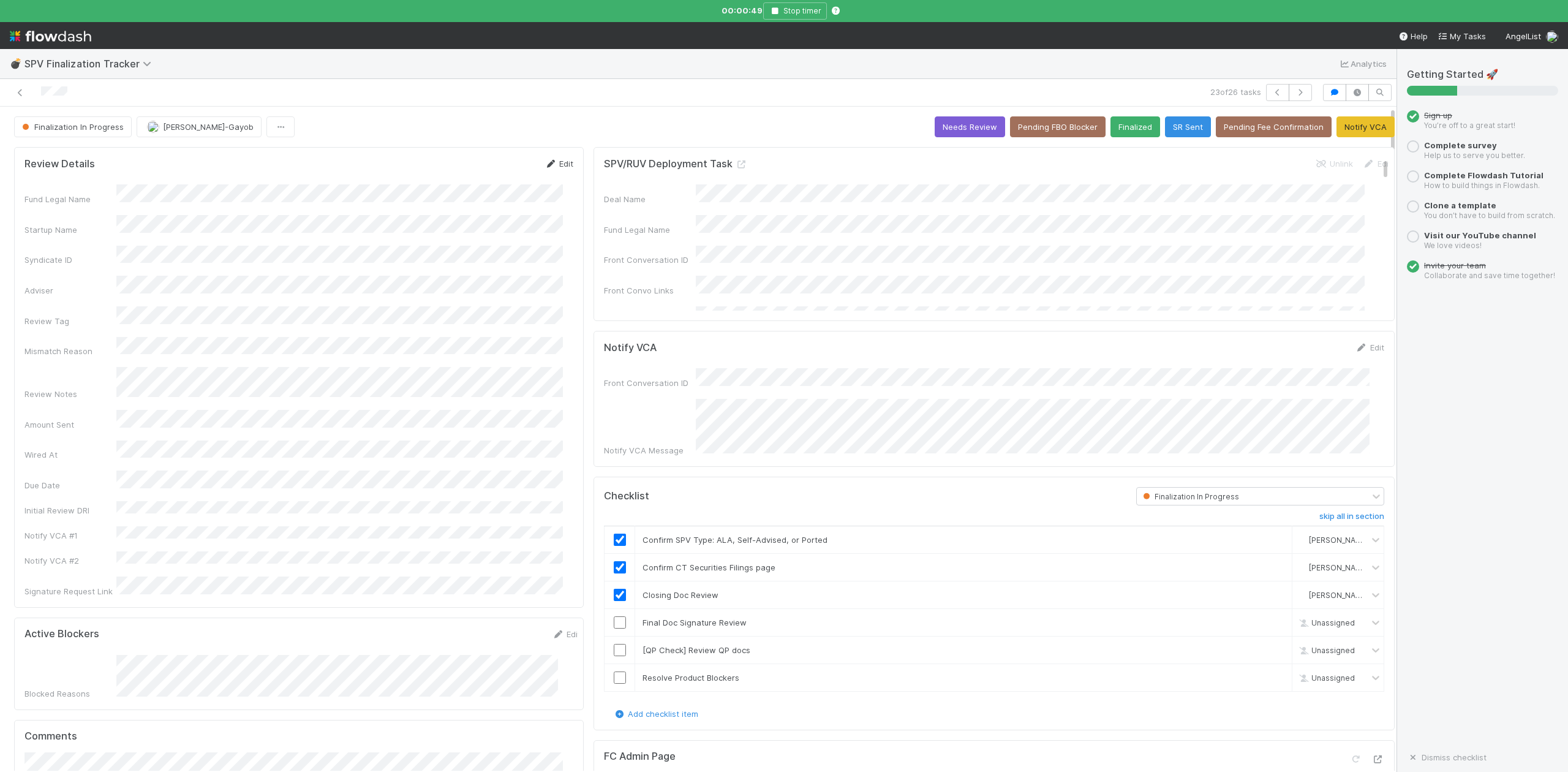
click at [557, 162] on link "Edit" at bounding box center [558, 163] width 28 height 10
click at [498, 172] on button "Save" at bounding box center [508, 168] width 35 height 21
click at [774, 12] on icon "button" at bounding box center [774, 11] width 12 height 7
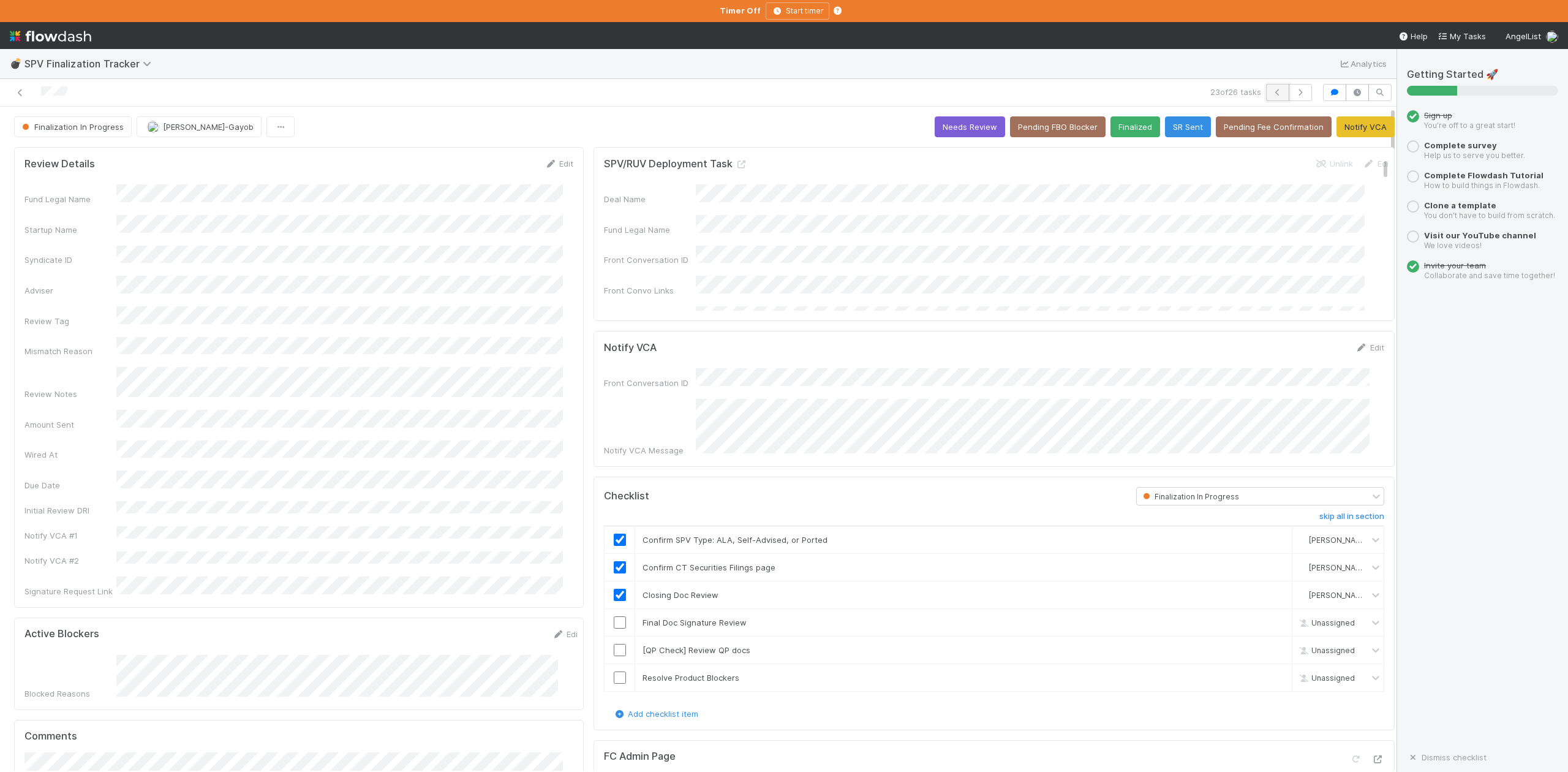
click at [1271, 93] on icon "button" at bounding box center [1277, 92] width 12 height 7
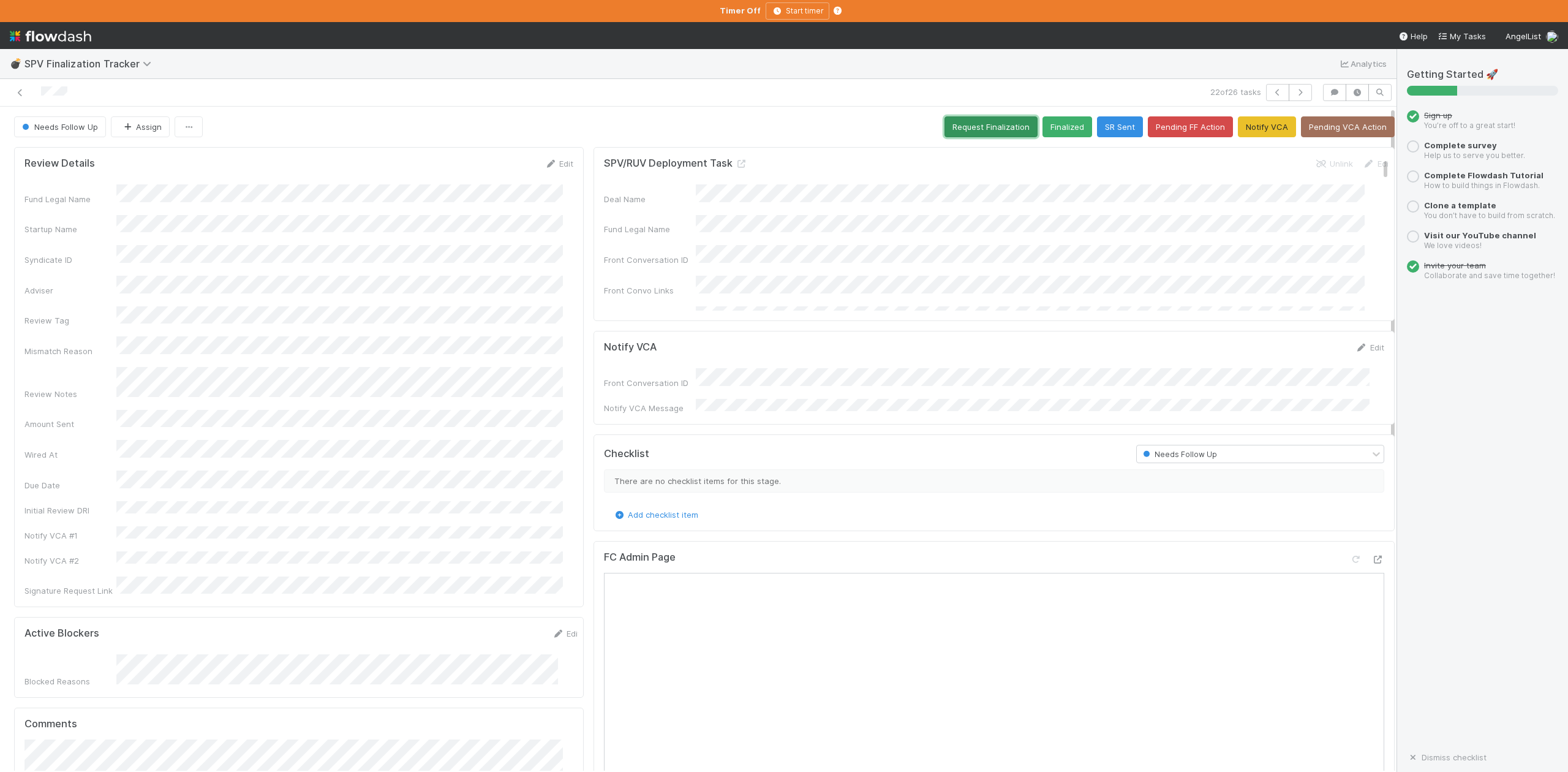
click at [951, 128] on button "Request Finalization" at bounding box center [991, 126] width 93 height 21
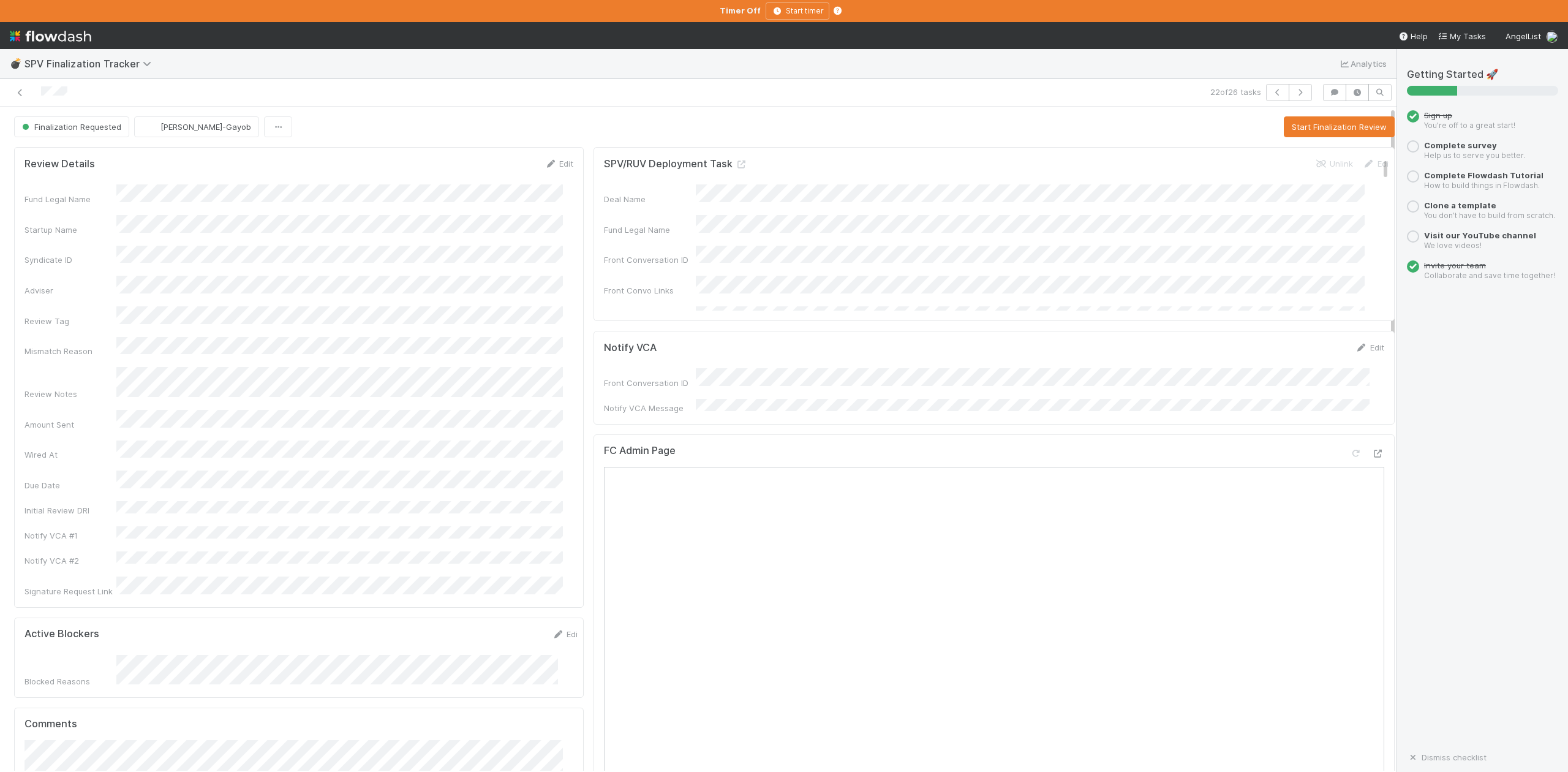
click at [1298, 126] on button "Start Finalization Review" at bounding box center [1339, 126] width 111 height 21
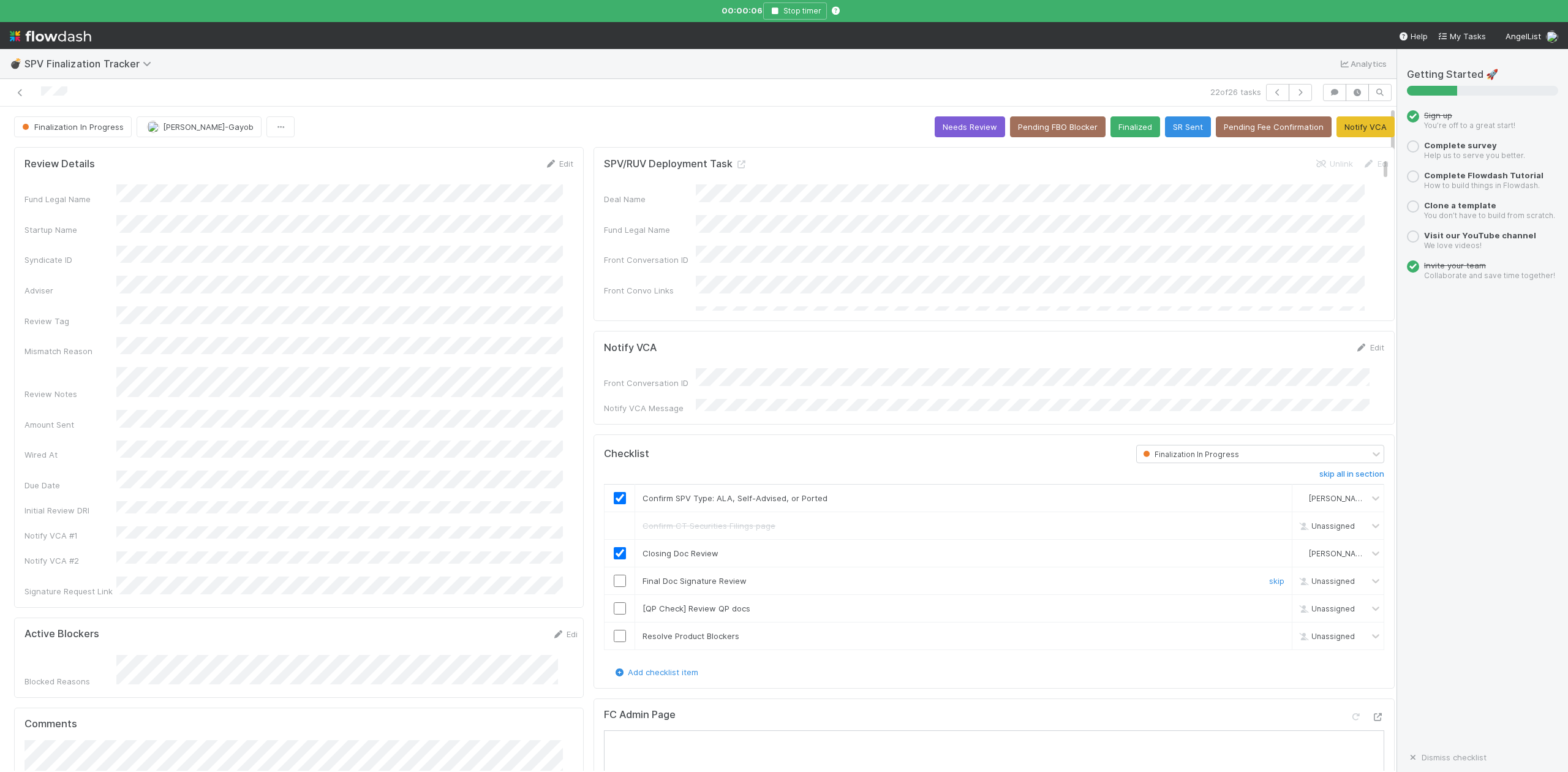
click at [614, 577] on input "checkbox" at bounding box center [620, 581] width 12 height 12
click at [1270, 609] on link "skip" at bounding box center [1277, 608] width 16 height 10
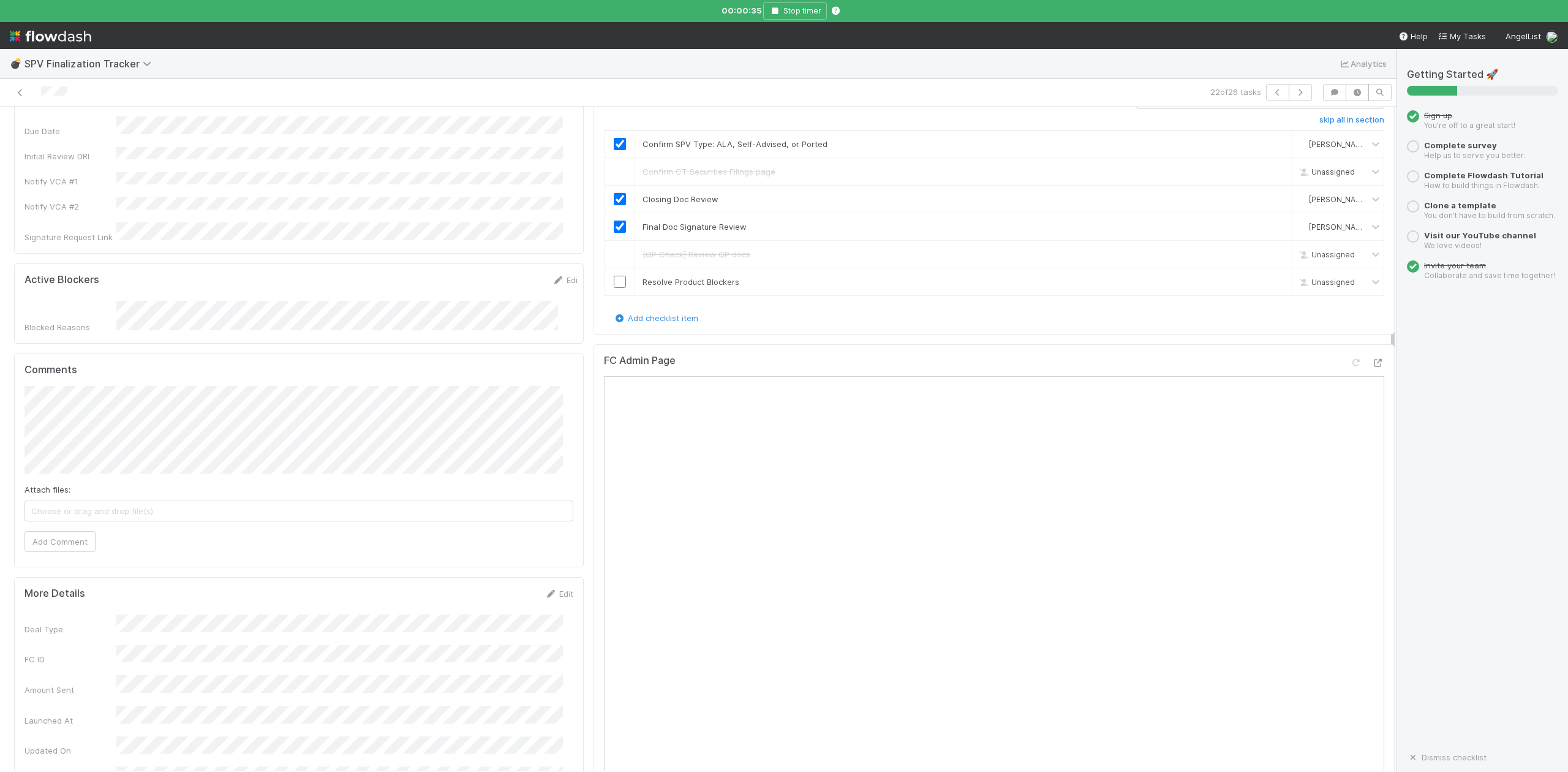
scroll to position [327, 0]
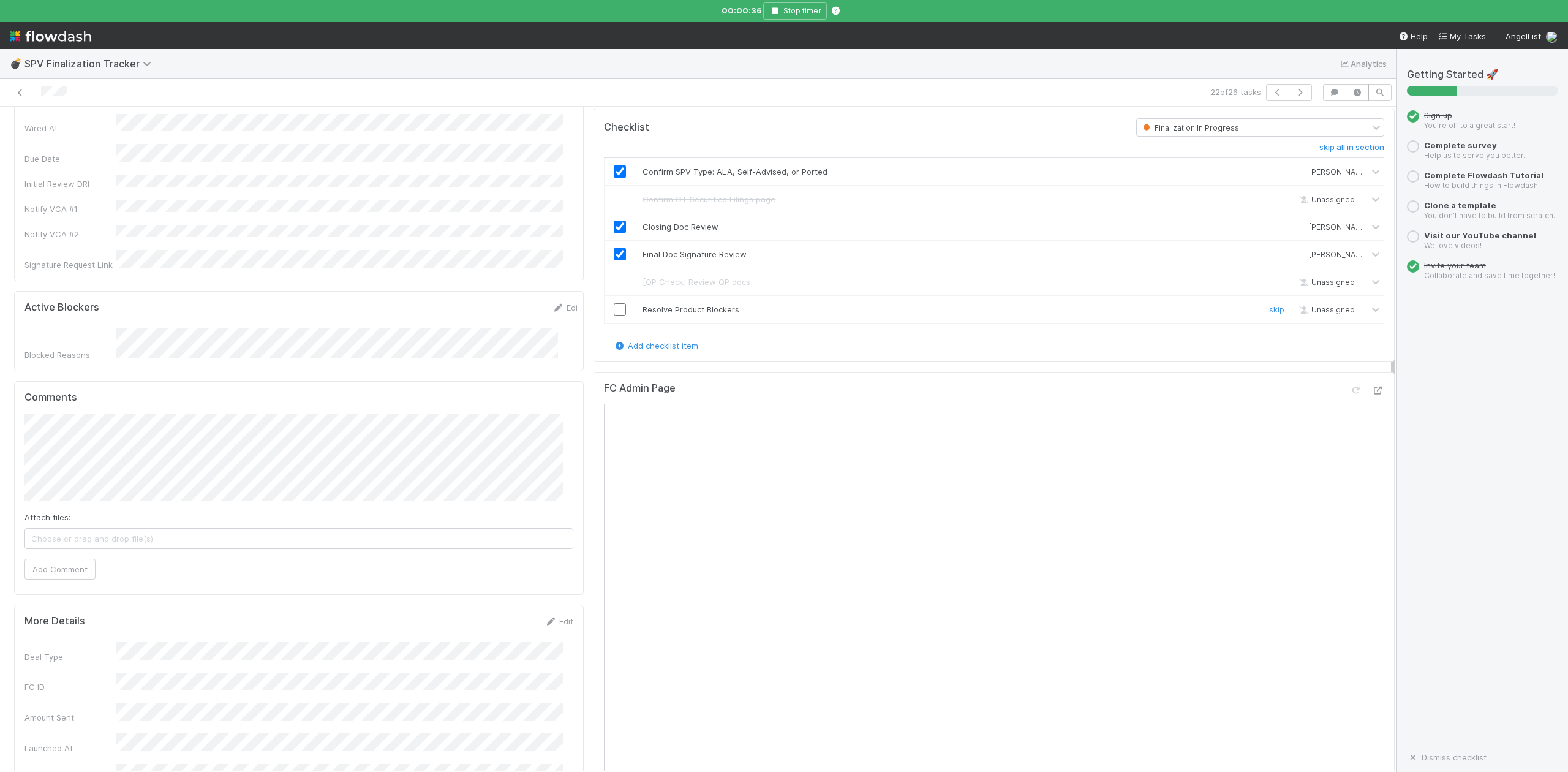
click at [614, 305] on input "checkbox" at bounding box center [620, 309] width 12 height 12
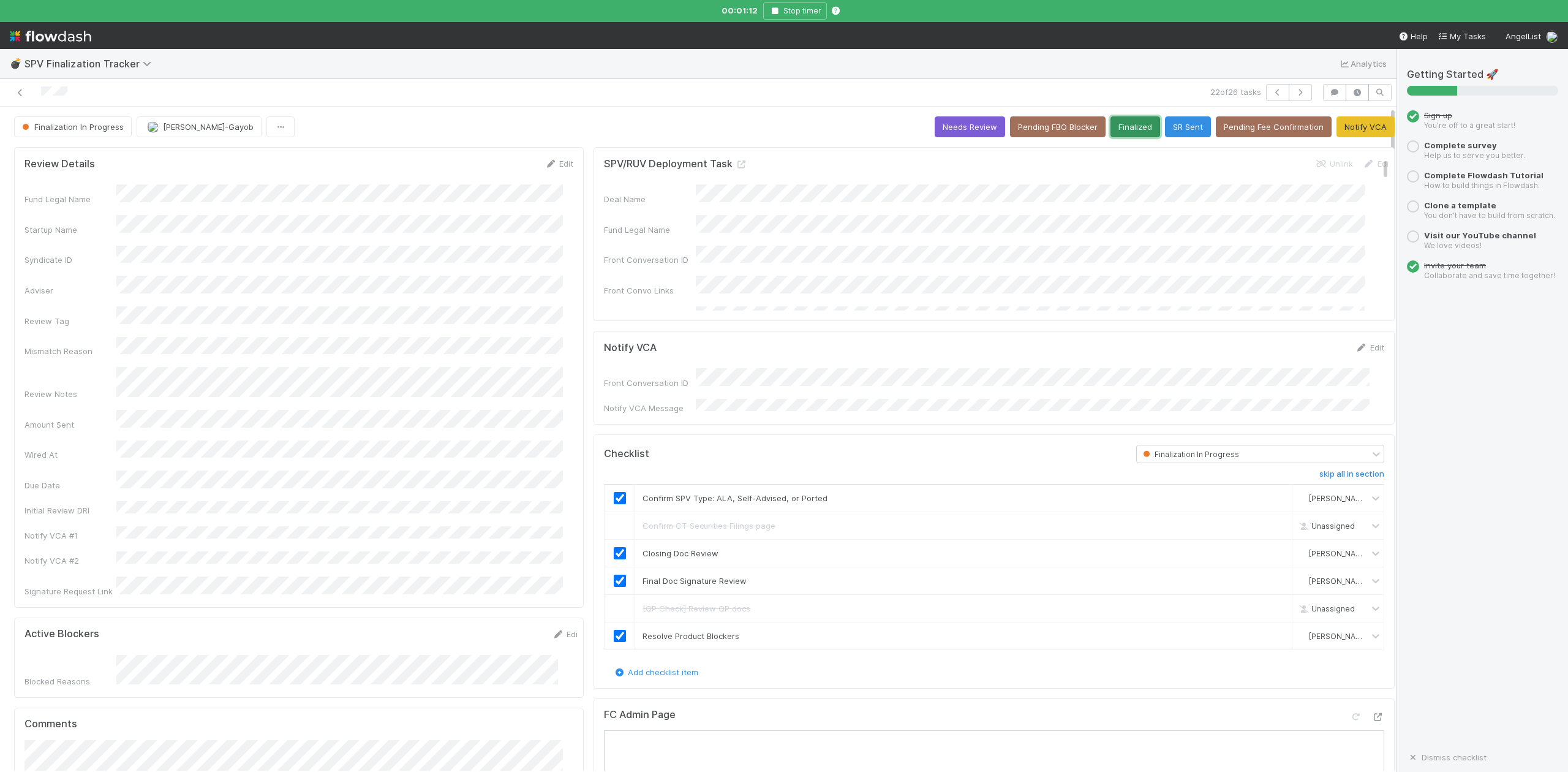
click at [1112, 131] on button "Finalized" at bounding box center [1135, 126] width 49 height 21
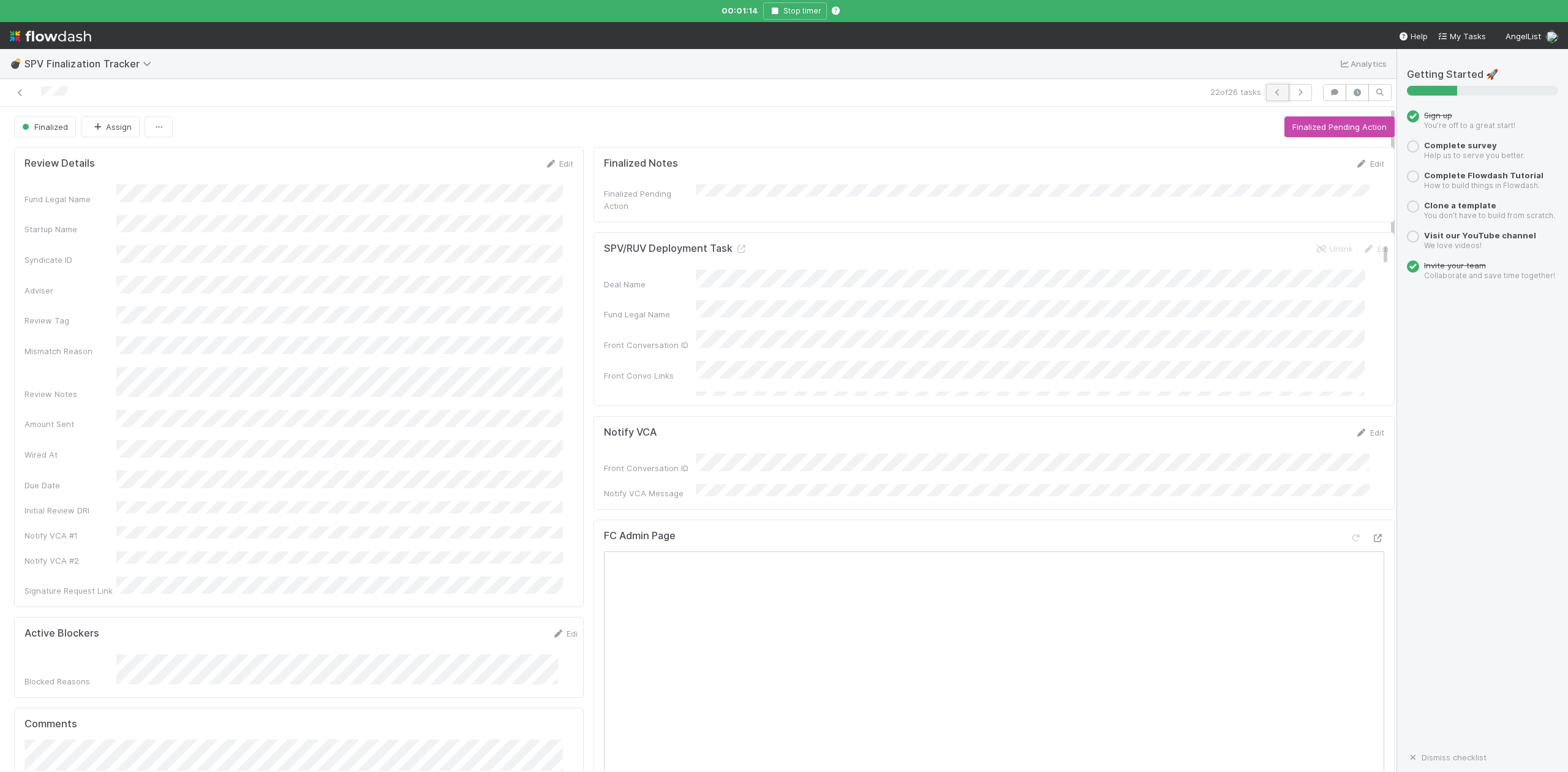
click at [1271, 92] on icon "button" at bounding box center [1277, 92] width 12 height 7
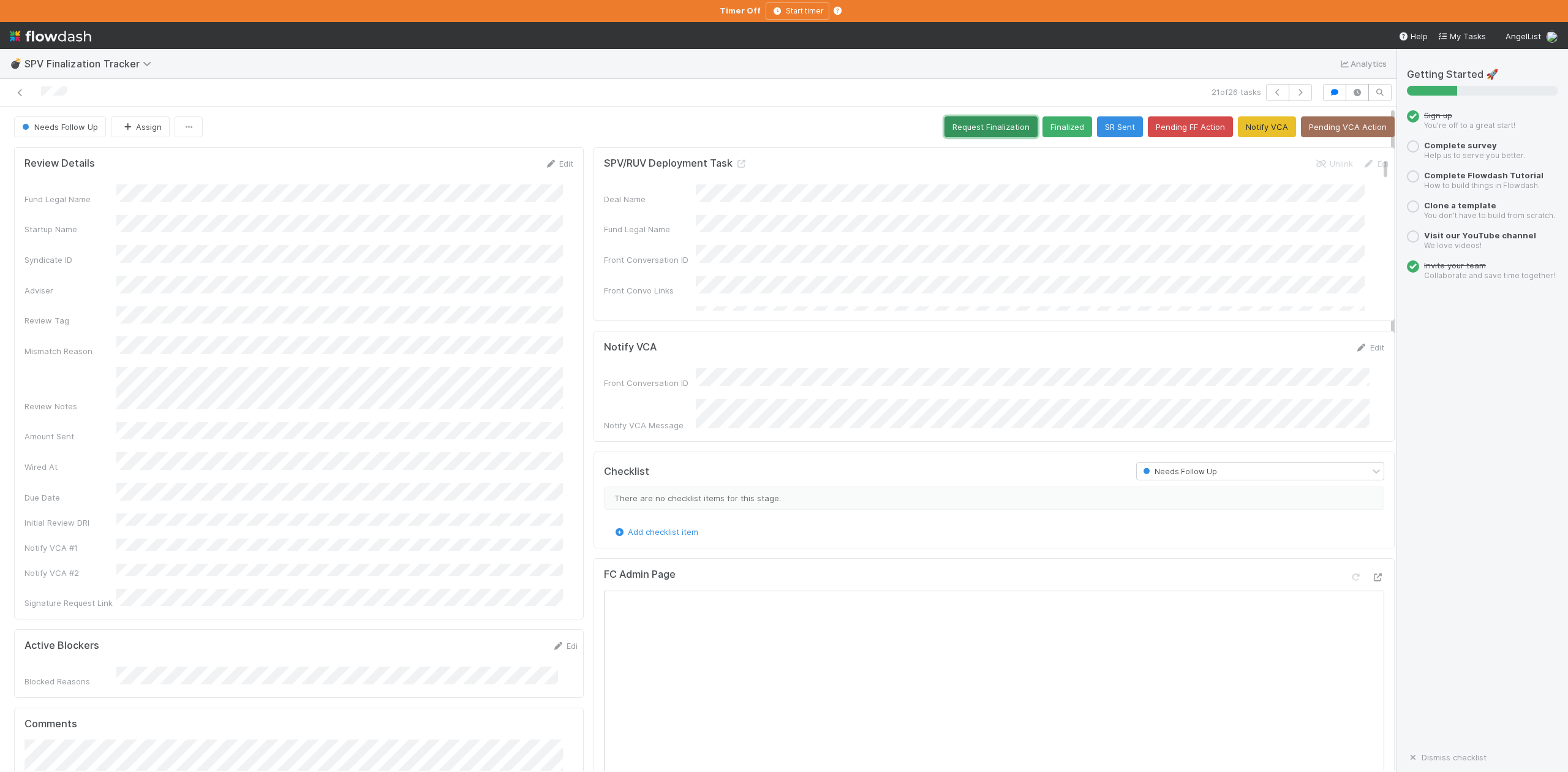
click at [951, 127] on button "Request Finalization" at bounding box center [991, 126] width 93 height 21
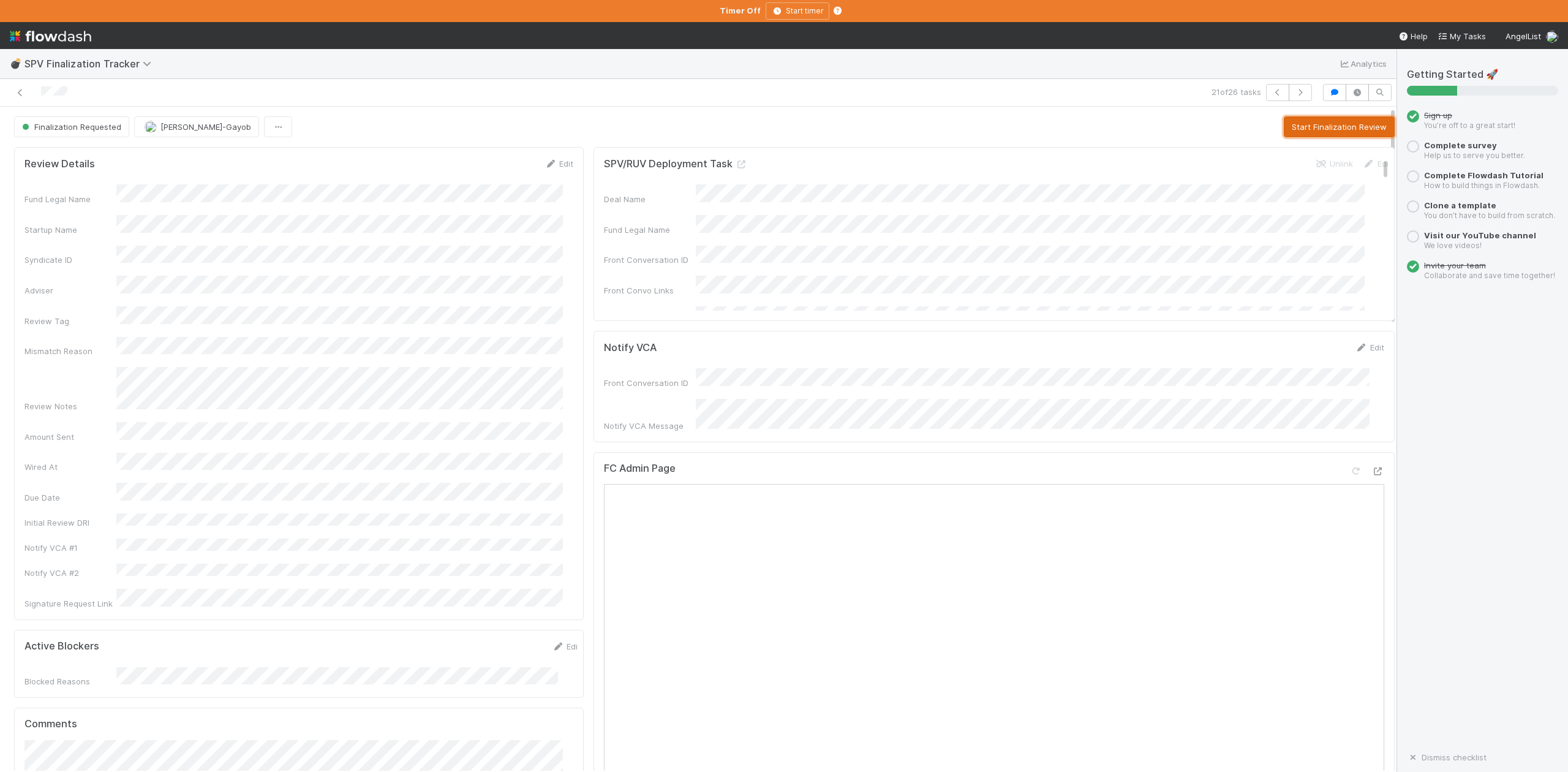
click at [1285, 120] on button "Start Finalization Review" at bounding box center [1339, 126] width 111 height 21
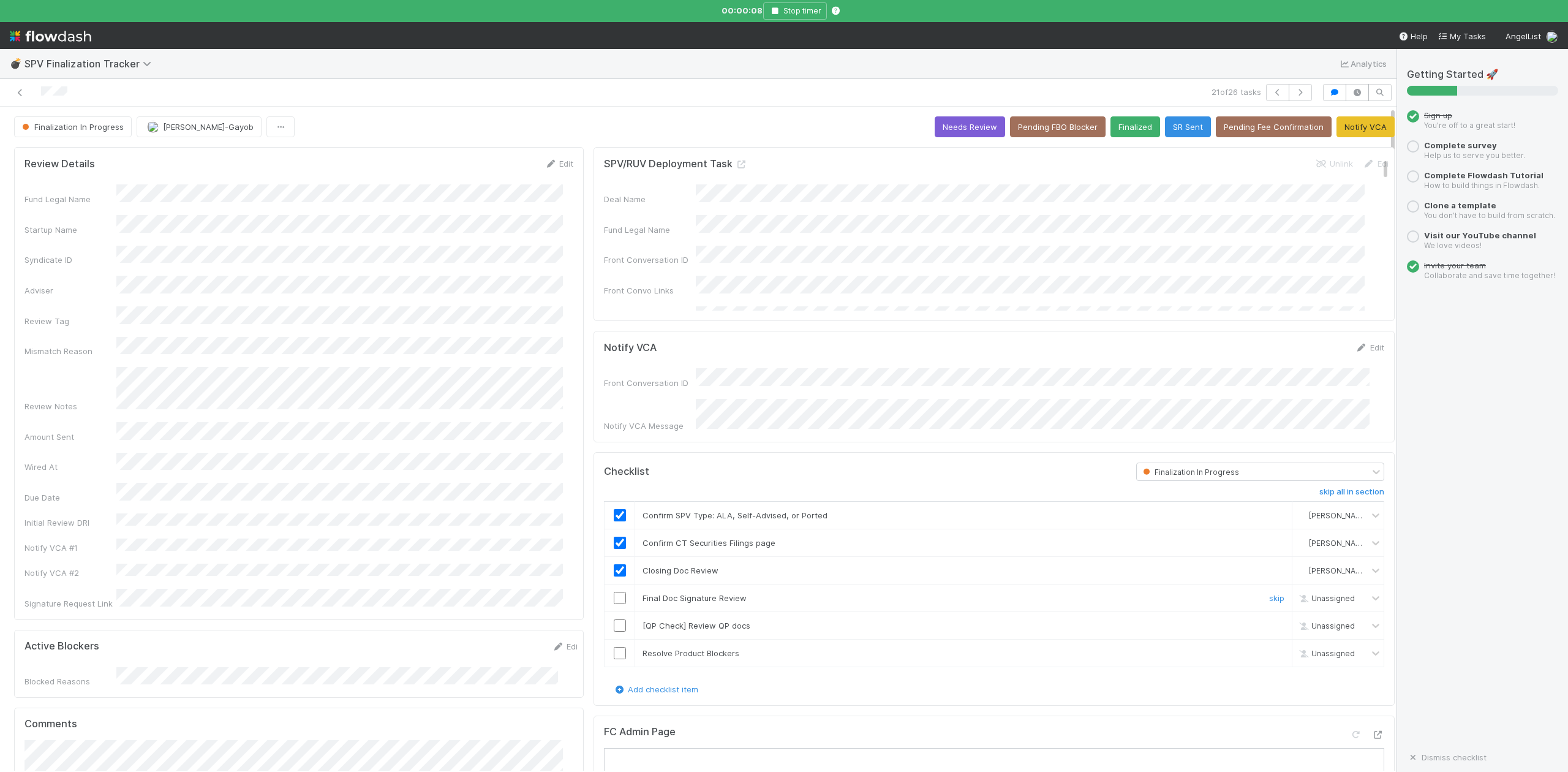
click at [614, 596] on input "checkbox" at bounding box center [620, 598] width 12 height 12
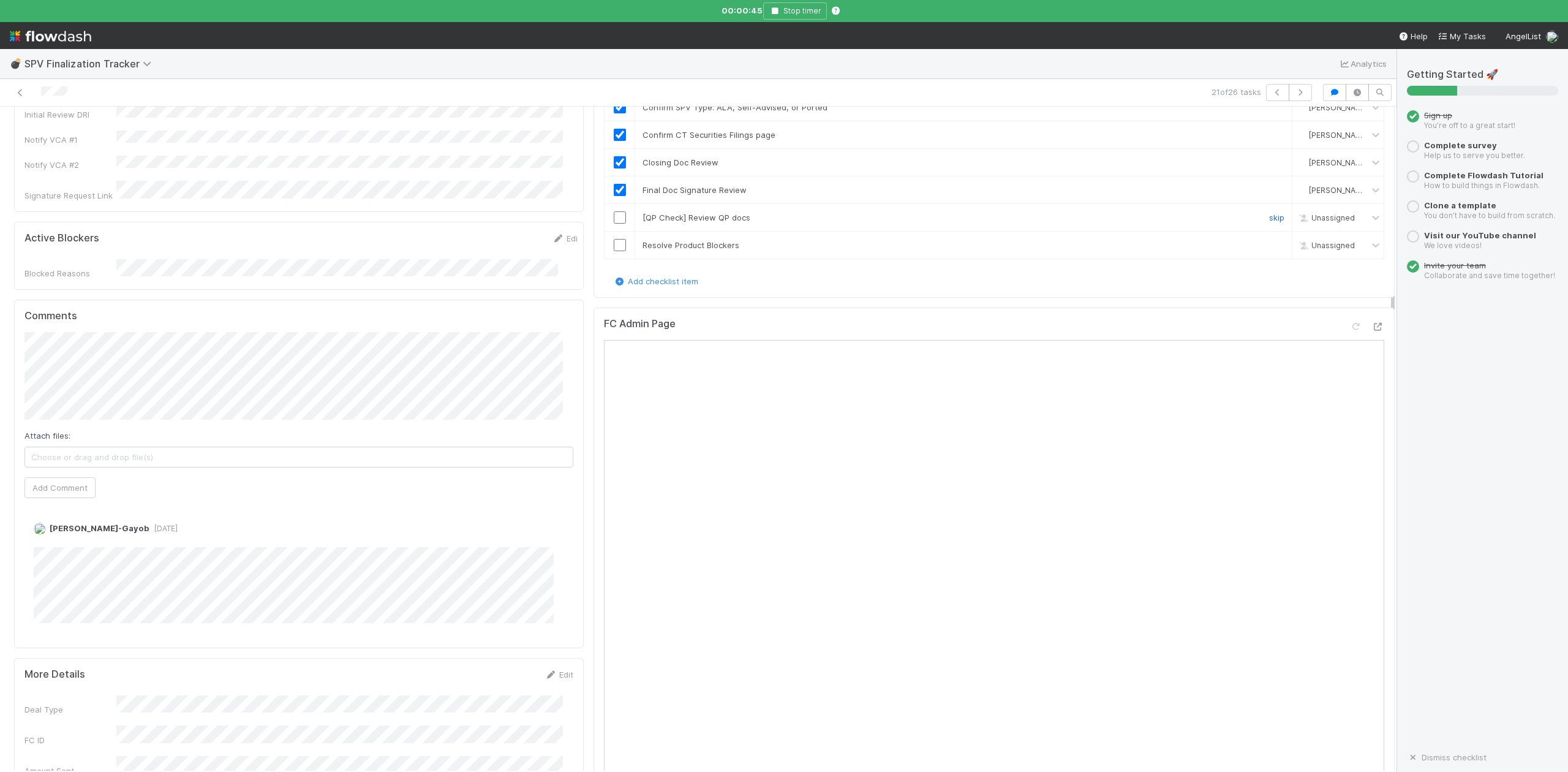
click at [1270, 212] on link "skip" at bounding box center [1277, 217] width 16 height 10
click at [1270, 216] on link "skip" at bounding box center [1277, 217] width 16 height 10
click at [614, 239] on input "checkbox" at bounding box center [620, 245] width 12 height 12
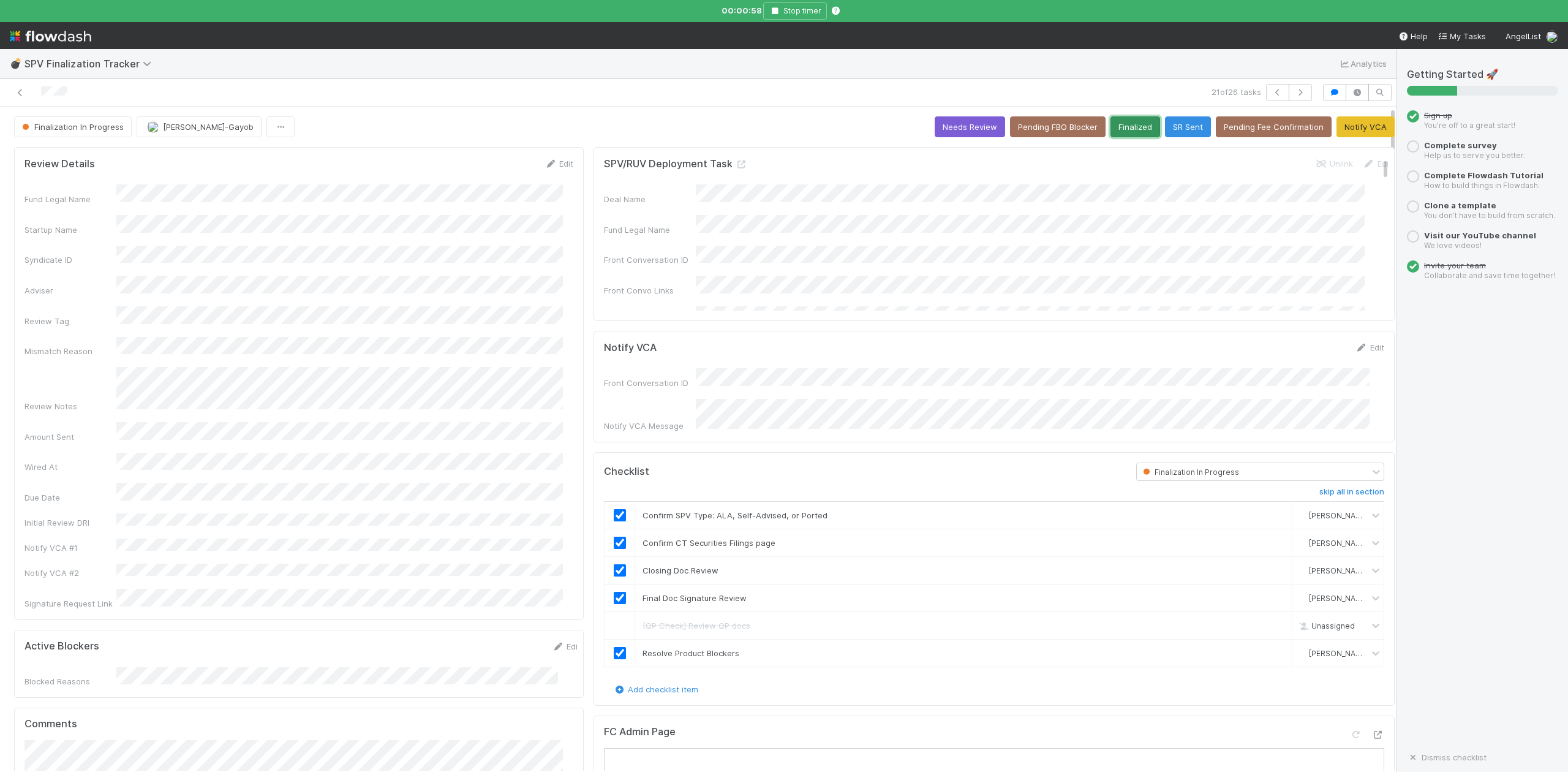
click at [1110, 123] on button "Finalized" at bounding box center [1135, 126] width 49 height 21
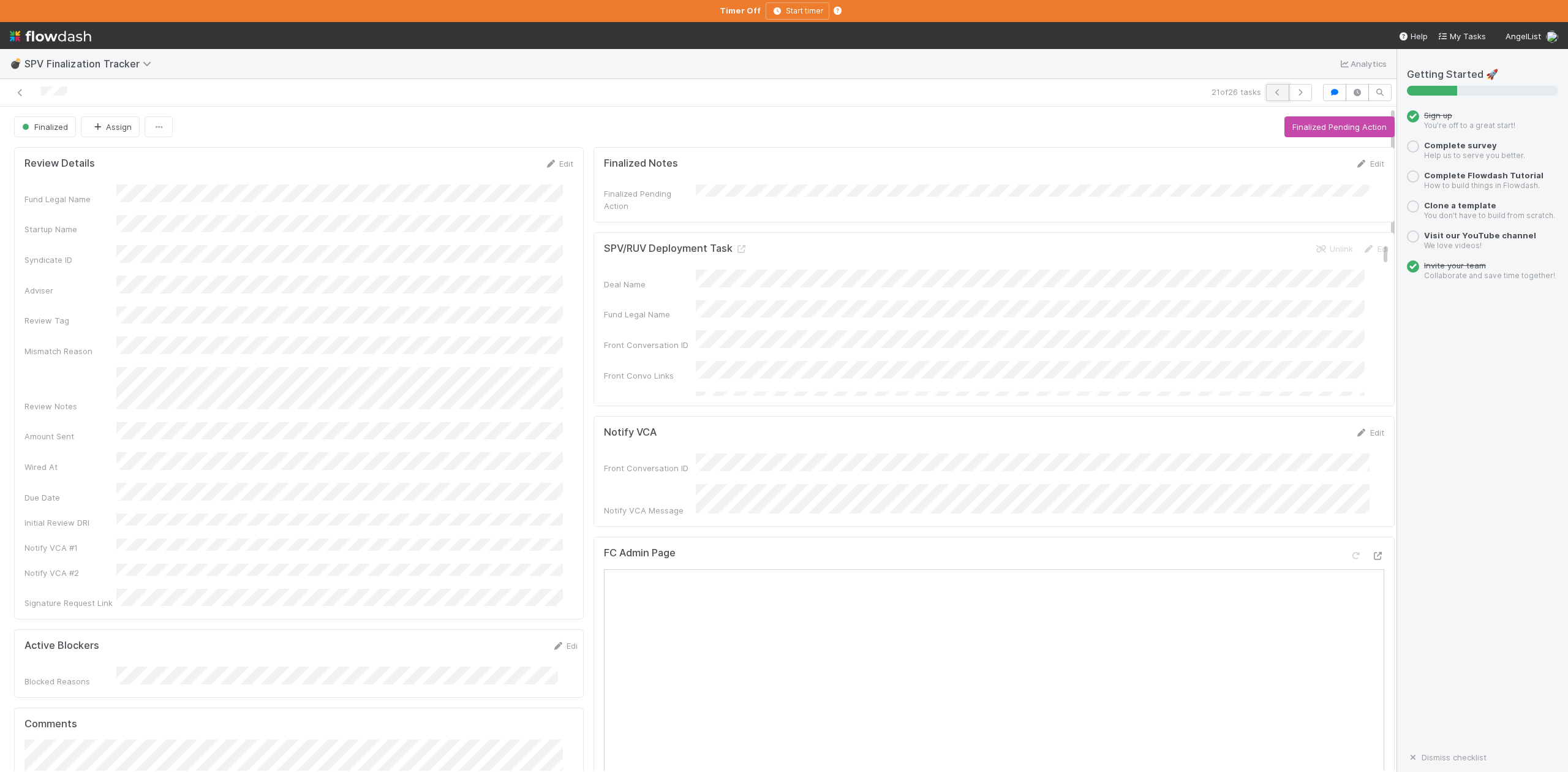
click at [1271, 94] on icon "button" at bounding box center [1277, 92] width 12 height 7
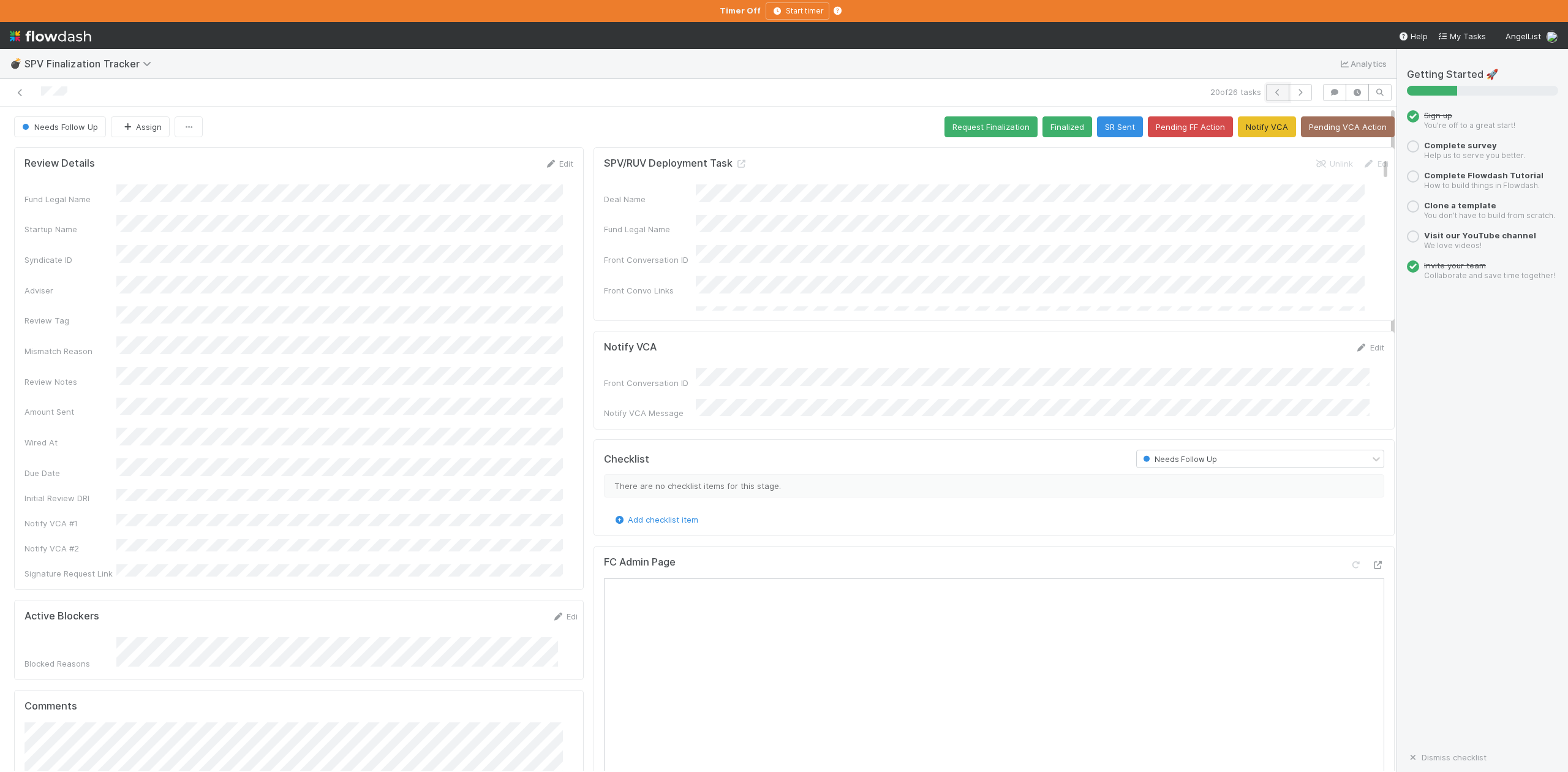
click at [1266, 87] on button "button" at bounding box center [1277, 92] width 23 height 17
click at [958, 128] on button "Request Finalization" at bounding box center [991, 126] width 93 height 21
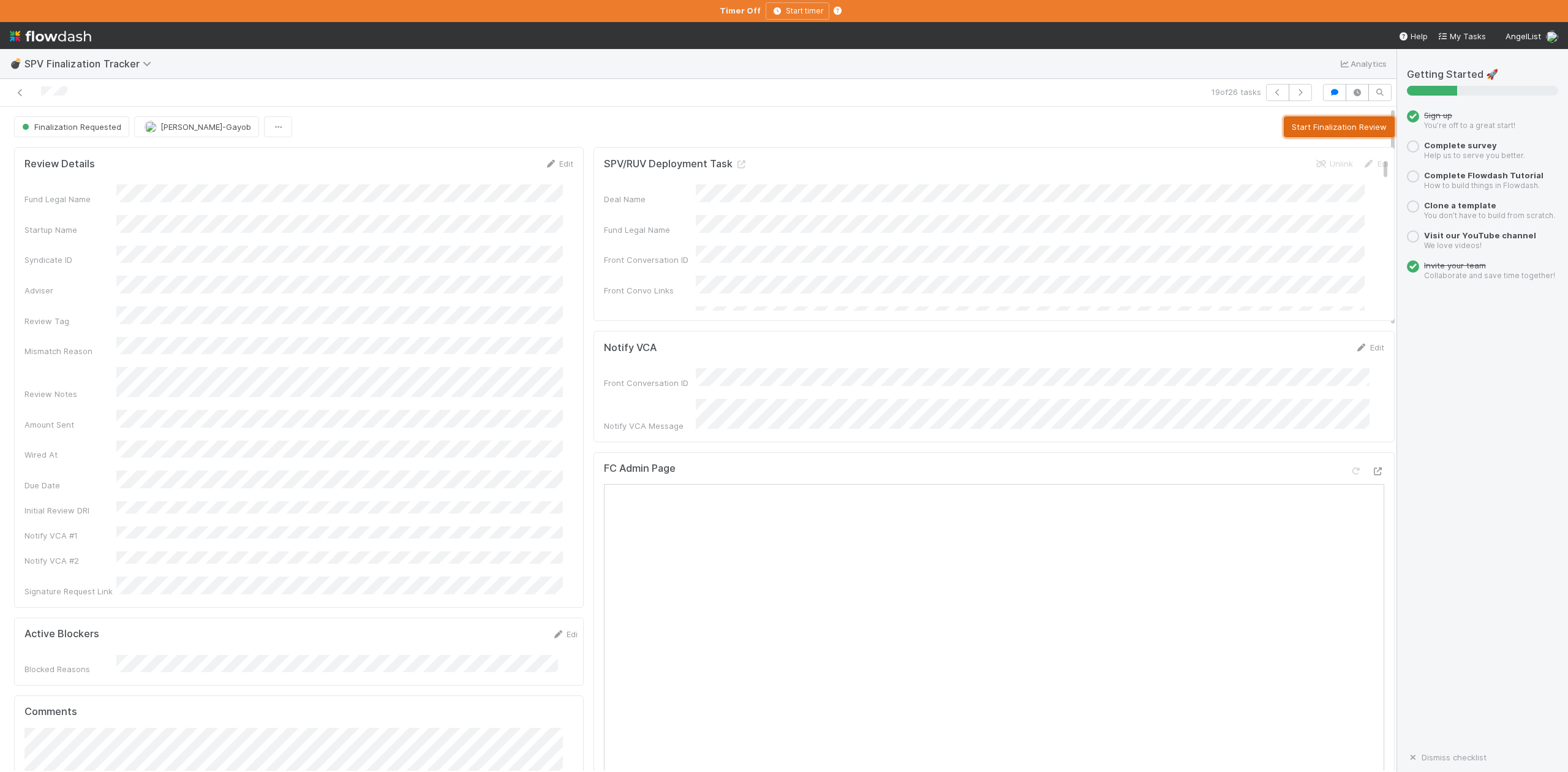
click at [1314, 126] on button "Start Finalization Review" at bounding box center [1339, 126] width 111 height 21
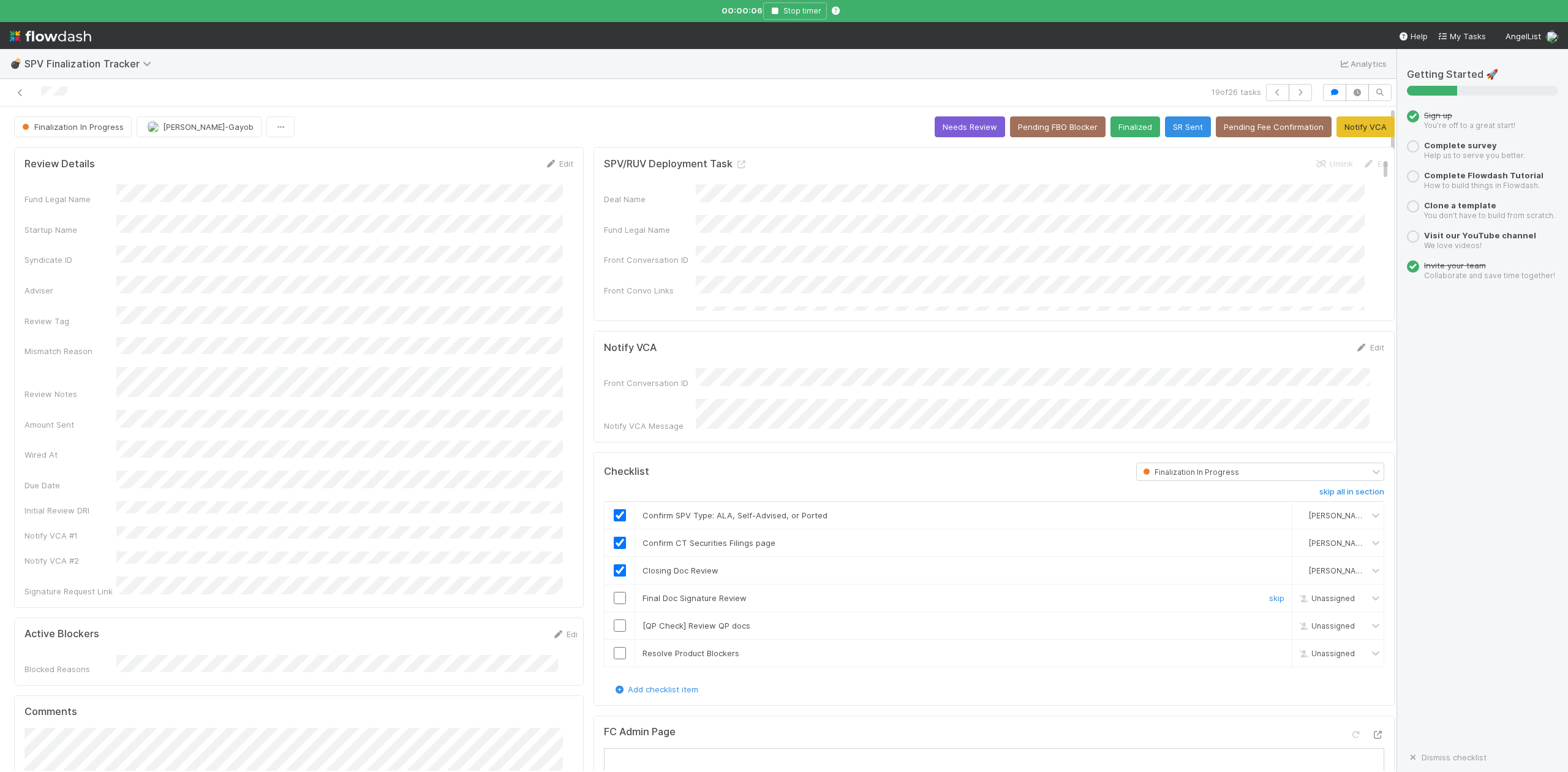
click at [614, 596] on input "checkbox" at bounding box center [620, 598] width 12 height 12
click at [1270, 624] on link "skip" at bounding box center [1277, 625] width 16 height 10
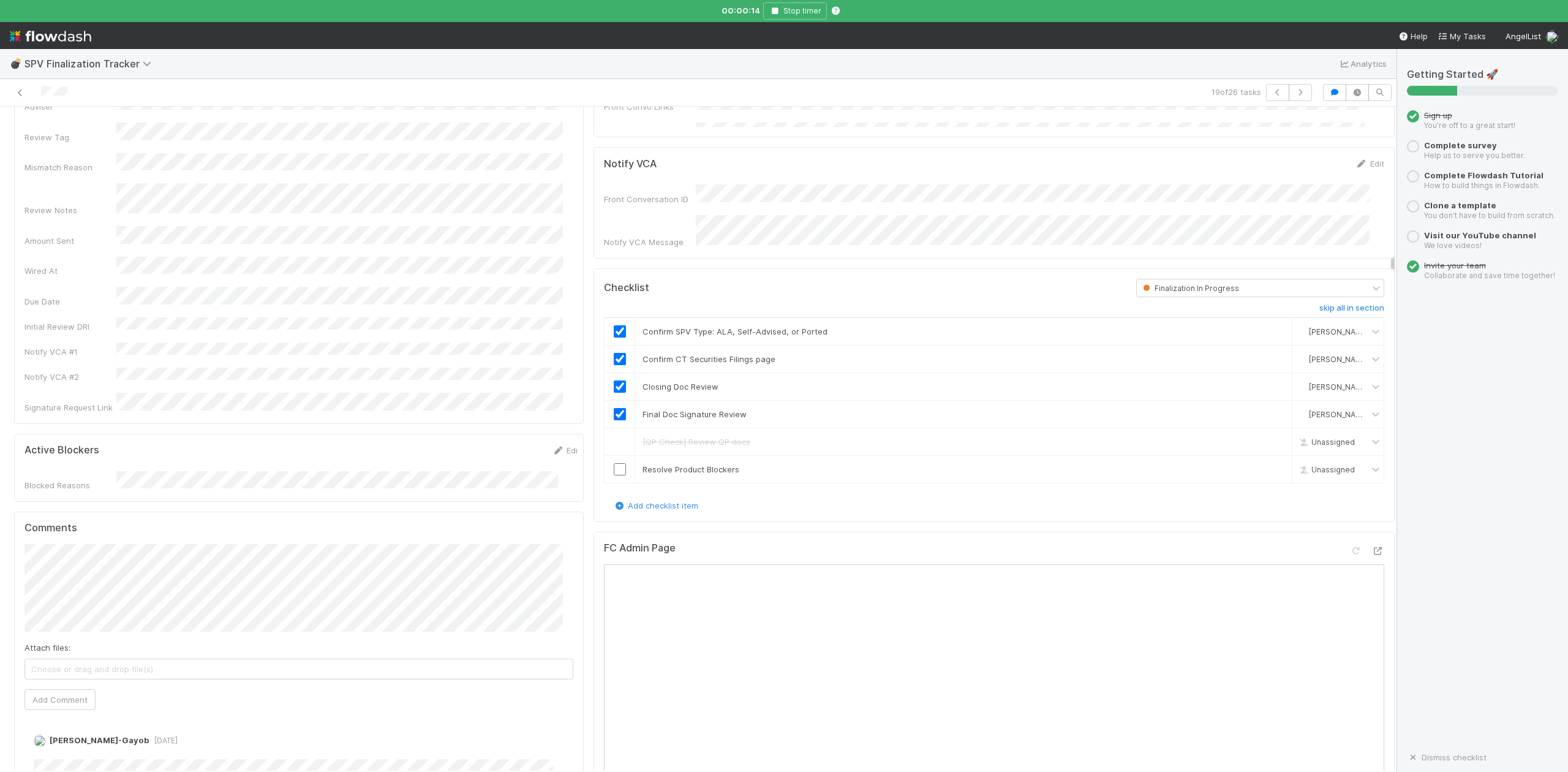
scroll to position [245, 0]
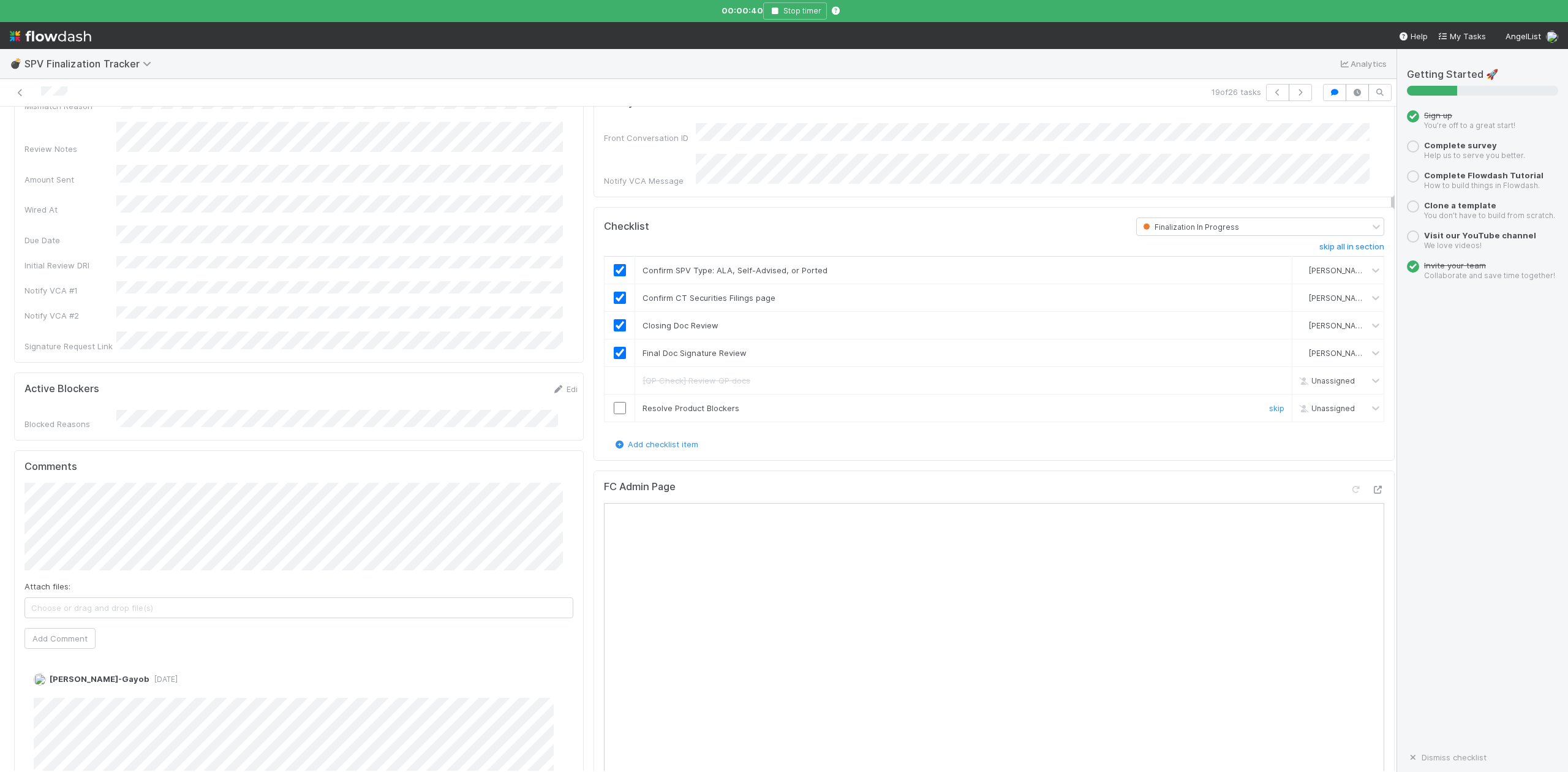
click at [614, 405] on input "checkbox" at bounding box center [620, 408] width 12 height 12
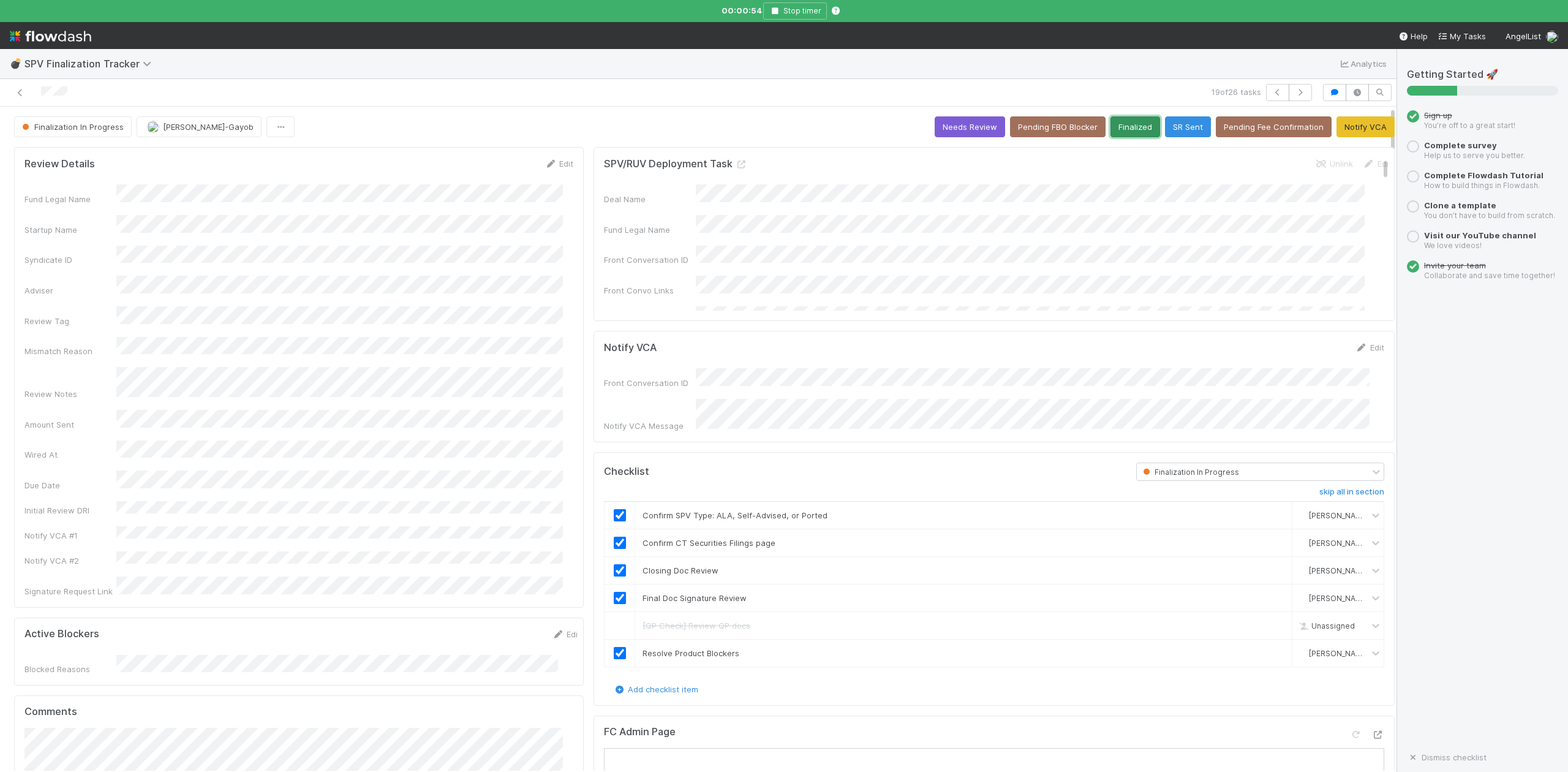
click at [1110, 128] on button "Finalized" at bounding box center [1135, 126] width 49 height 21
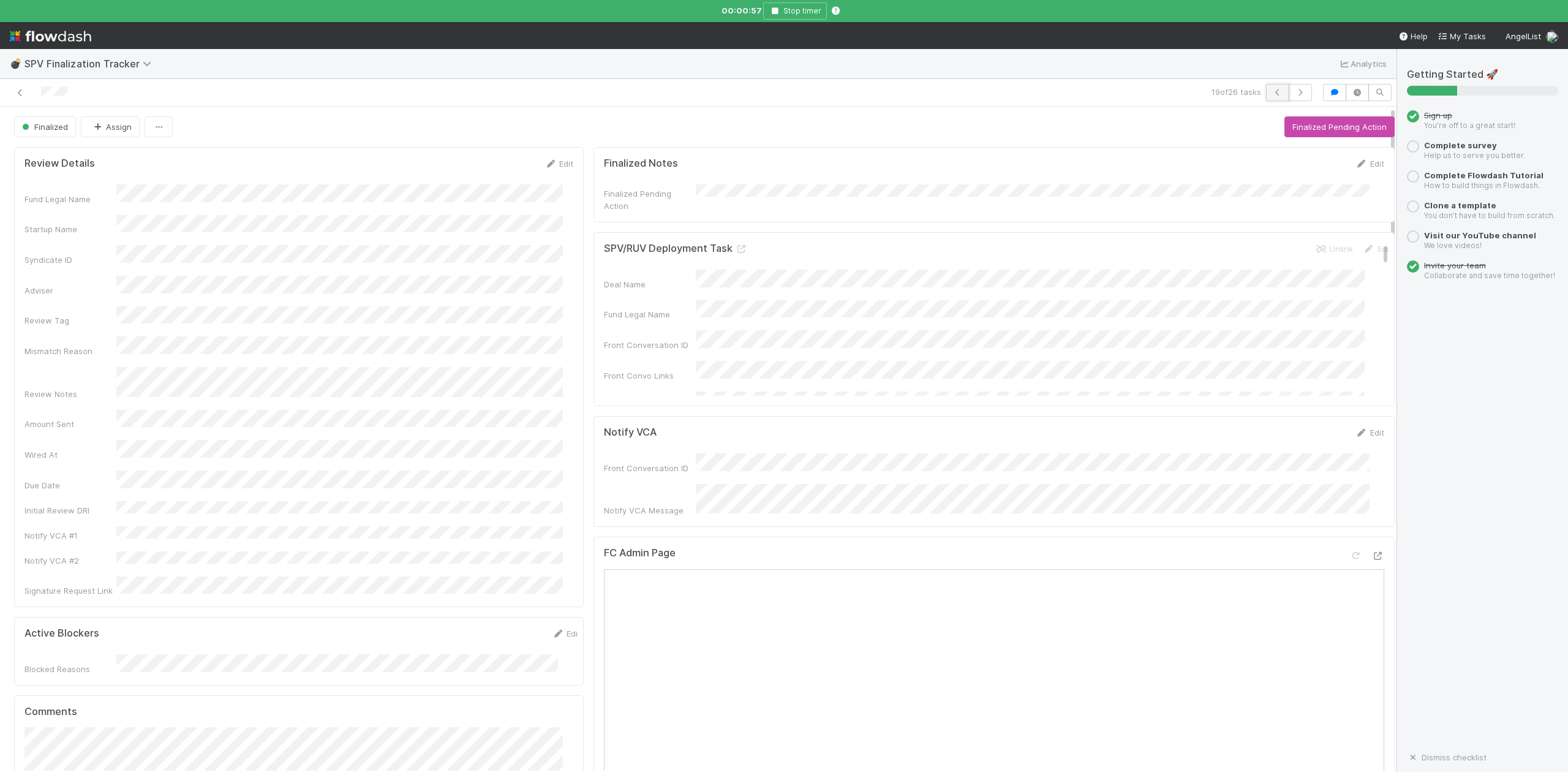
click at [1271, 93] on icon "button" at bounding box center [1277, 92] width 12 height 7
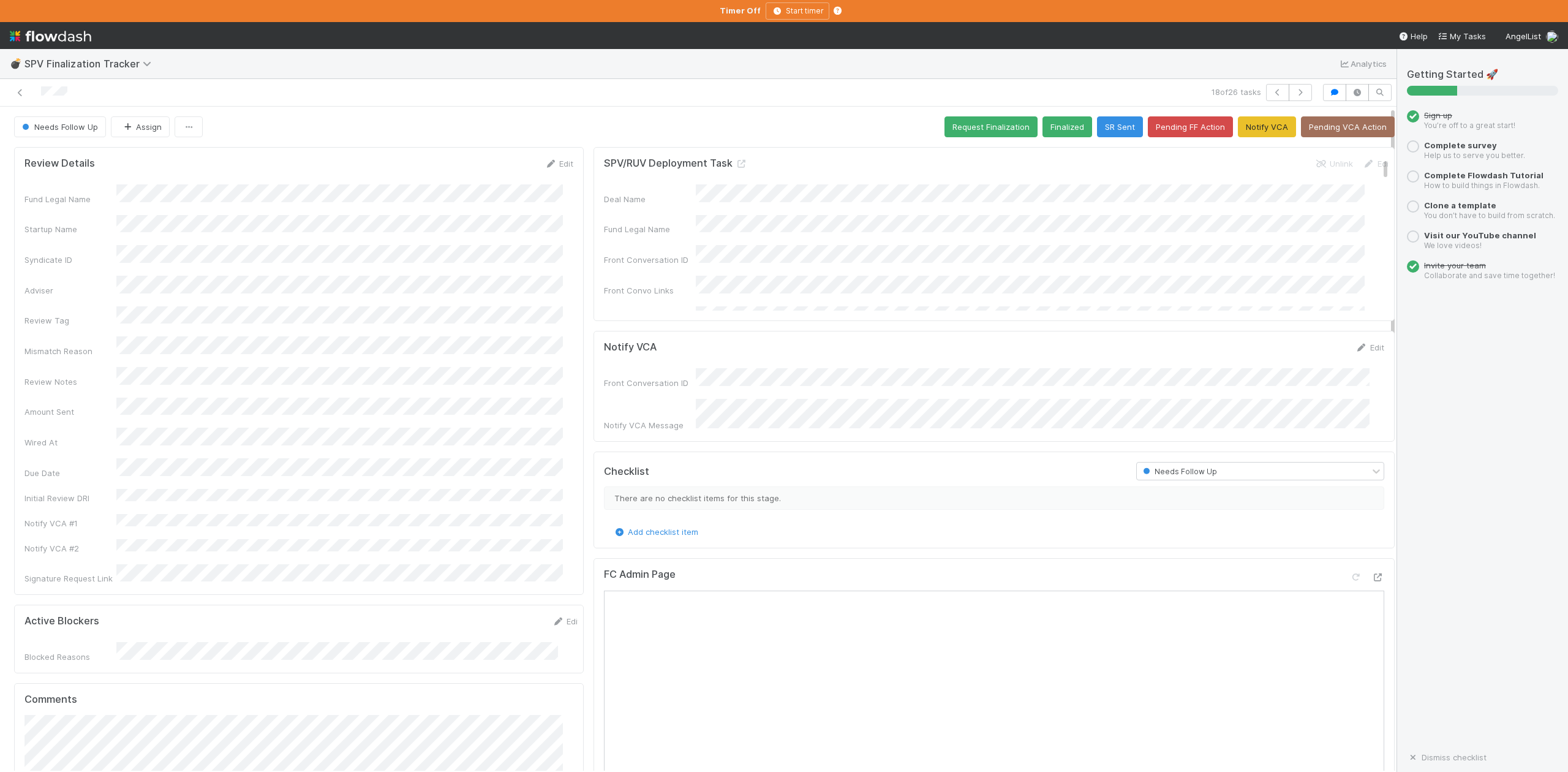
click at [1348, 394] on div "Front Conversation ID Notify VCA Message" at bounding box center [994, 399] width 781 height 63
click at [554, 165] on link "Edit" at bounding box center [558, 163] width 28 height 10
click at [492, 168] on button "Save" at bounding box center [508, 168] width 35 height 21
click at [954, 125] on button "Request Finalization" at bounding box center [991, 126] width 93 height 21
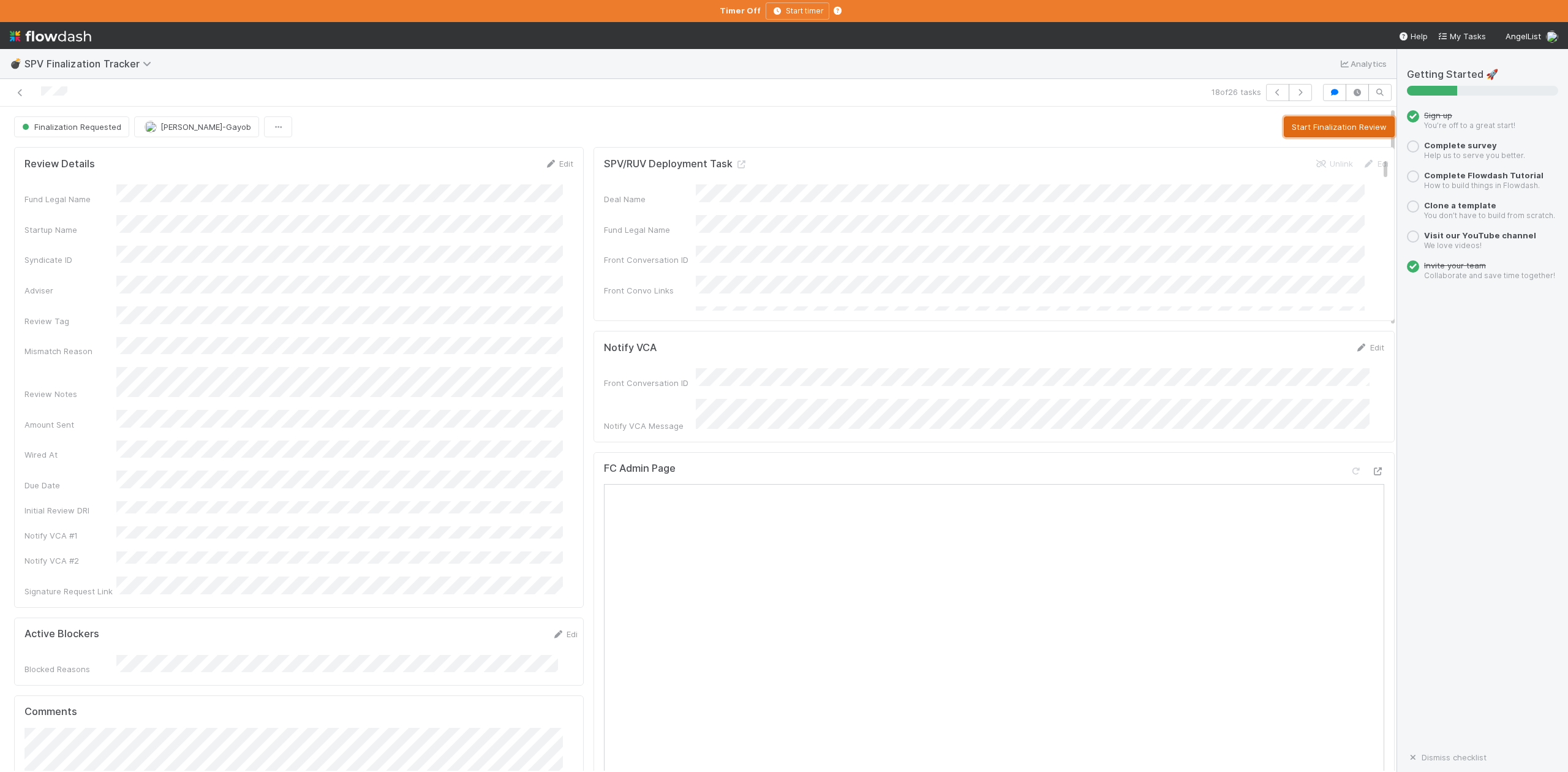
click at [1284, 126] on button "Start Finalization Review" at bounding box center [1339, 126] width 111 height 21
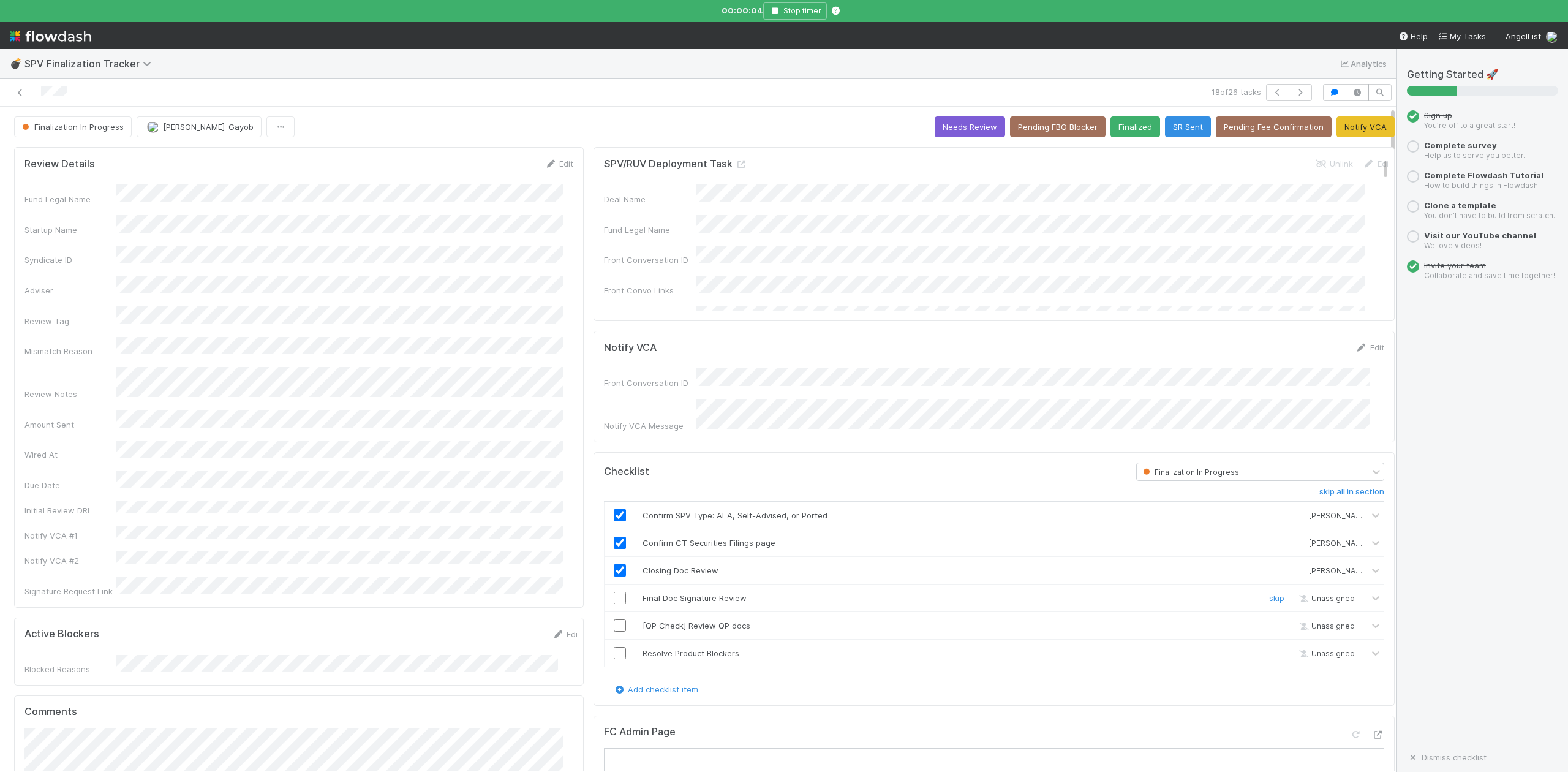
click at [614, 599] on input "checkbox" at bounding box center [620, 598] width 12 height 12
click at [1270, 624] on link "skip" at bounding box center [1277, 625] width 16 height 10
click at [614, 651] on input "checkbox" at bounding box center [620, 653] width 12 height 12
click at [1116, 127] on button "Finalized" at bounding box center [1135, 126] width 49 height 21
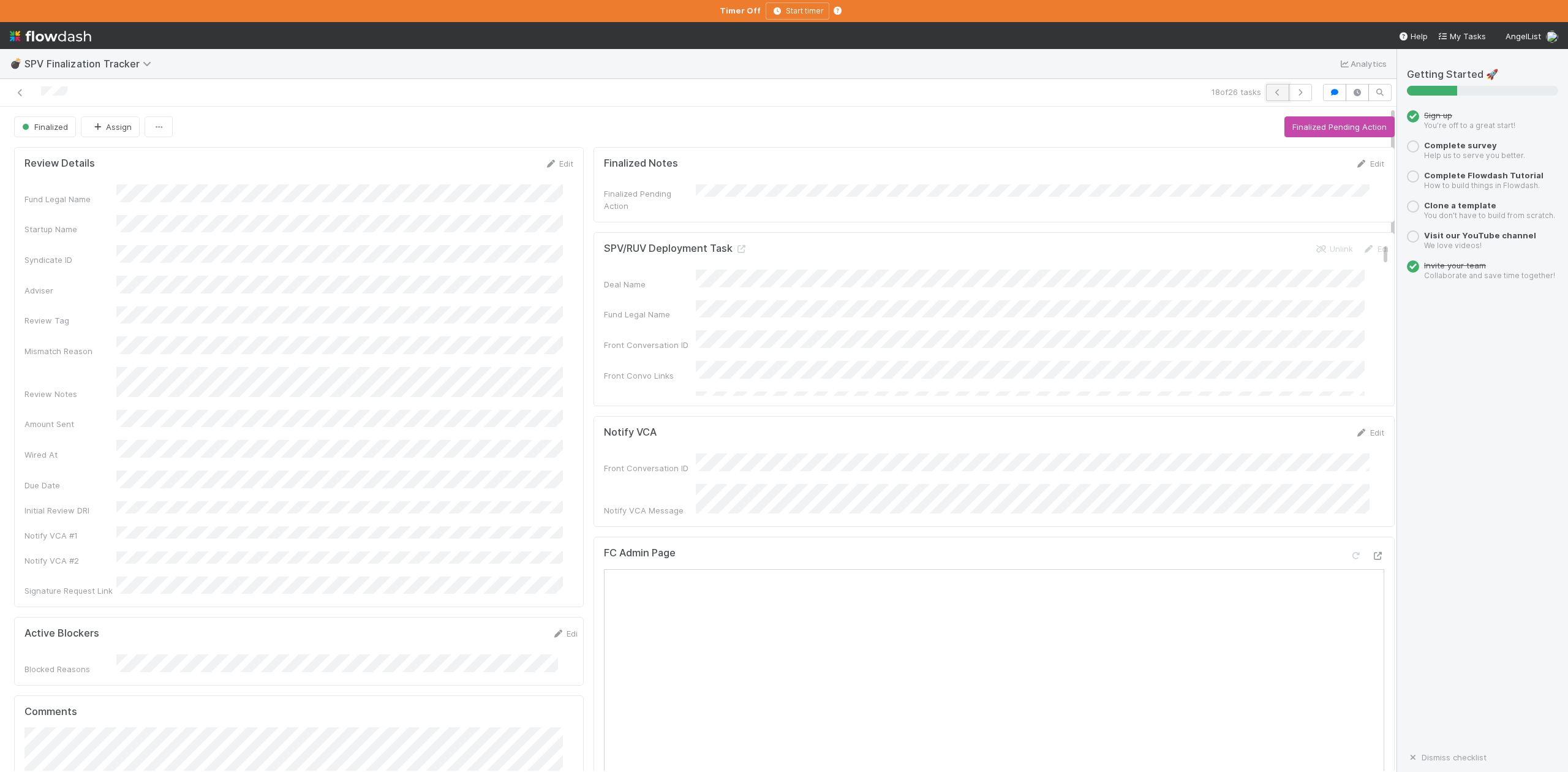
click at [1271, 91] on icon "button" at bounding box center [1277, 92] width 12 height 7
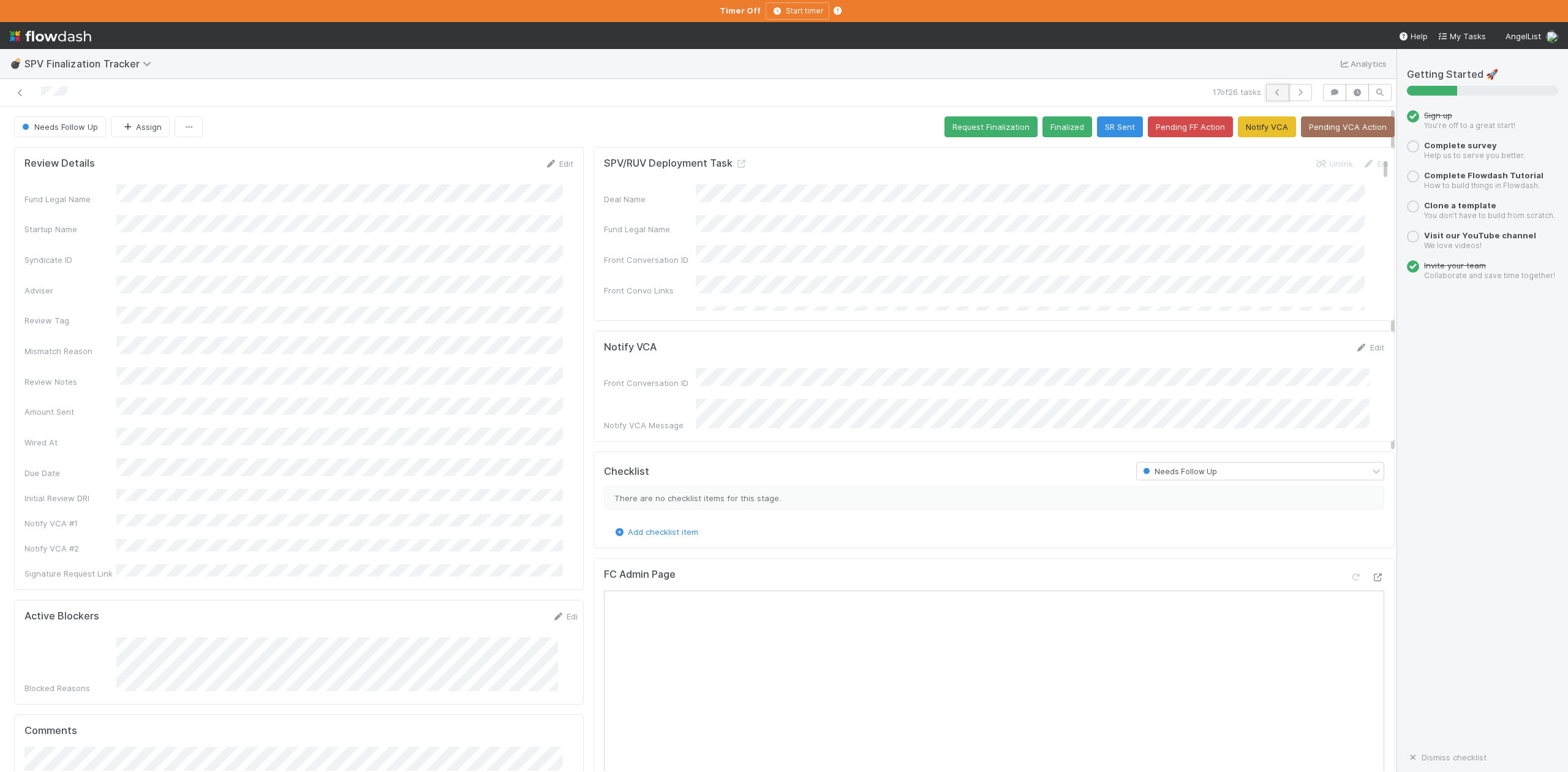
click at [1271, 90] on icon "button" at bounding box center [1277, 92] width 12 height 7
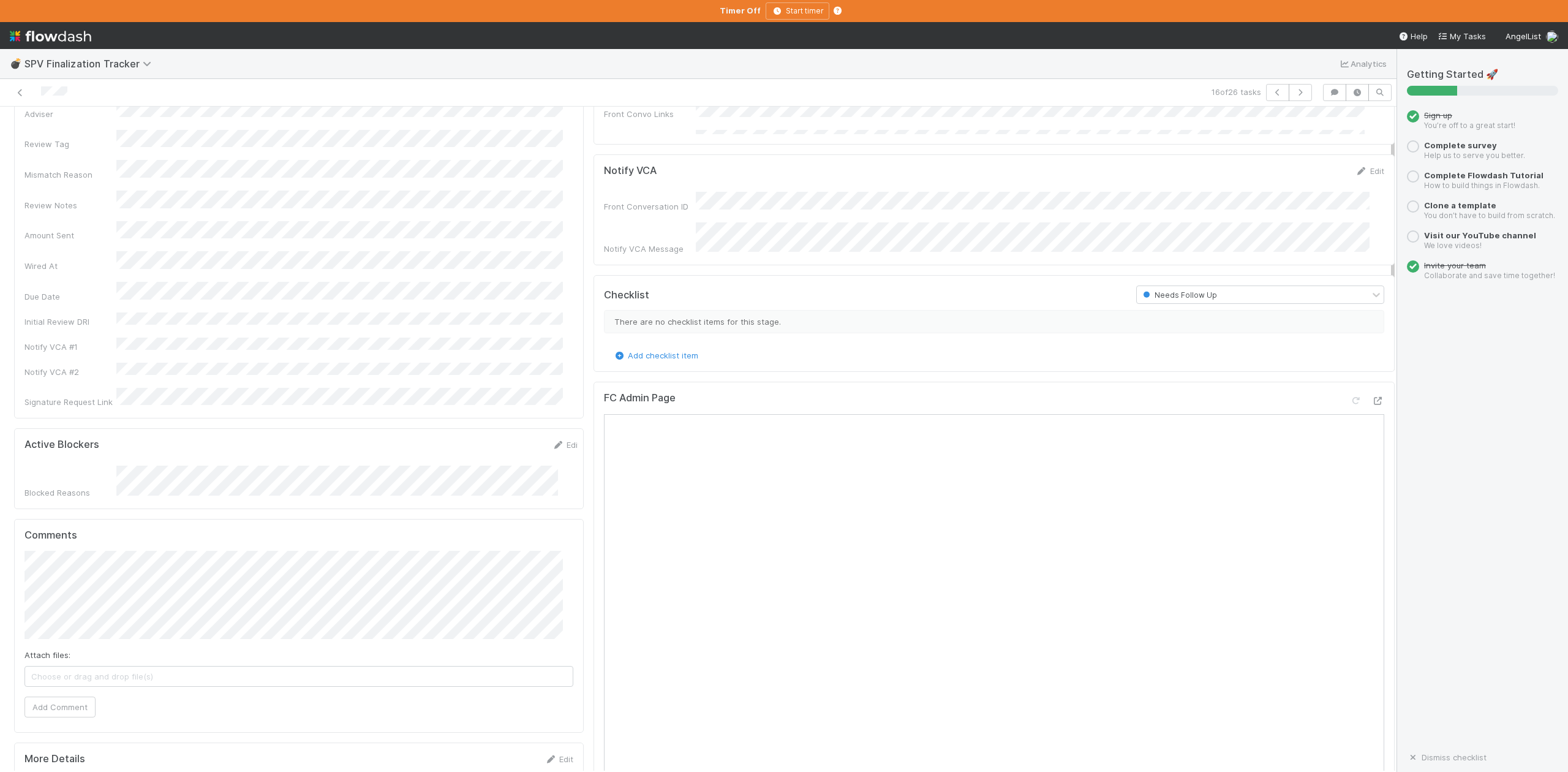
scroll to position [245, 0]
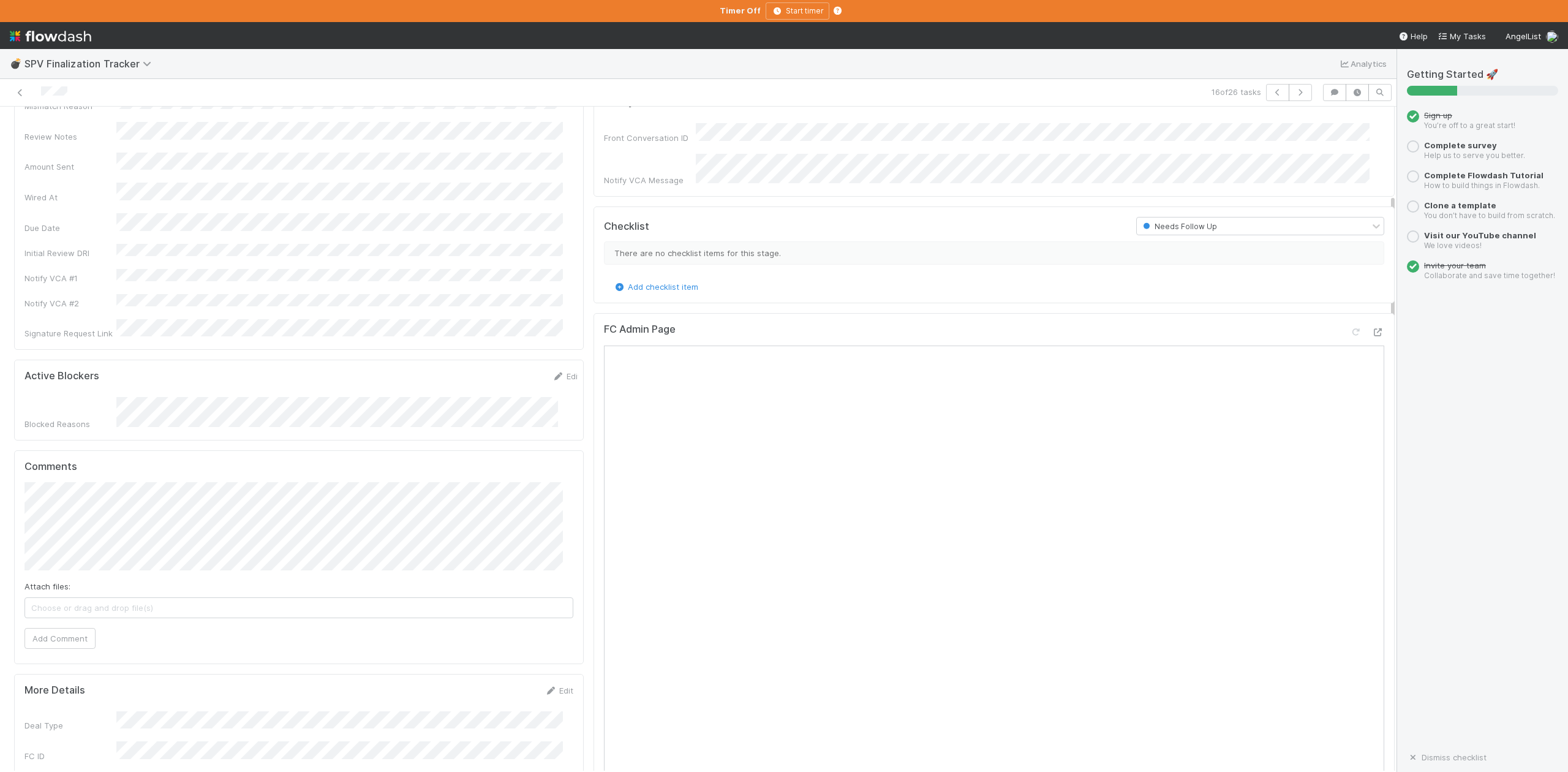
click at [373, 305] on div "Review Details Edit Fund Legal Name Startup Name Syndicate ID Adviser Review Ta…" at bounding box center [298, 125] width 569 height 448
click at [86, 628] on button "Add Comment" at bounding box center [60, 638] width 71 height 21
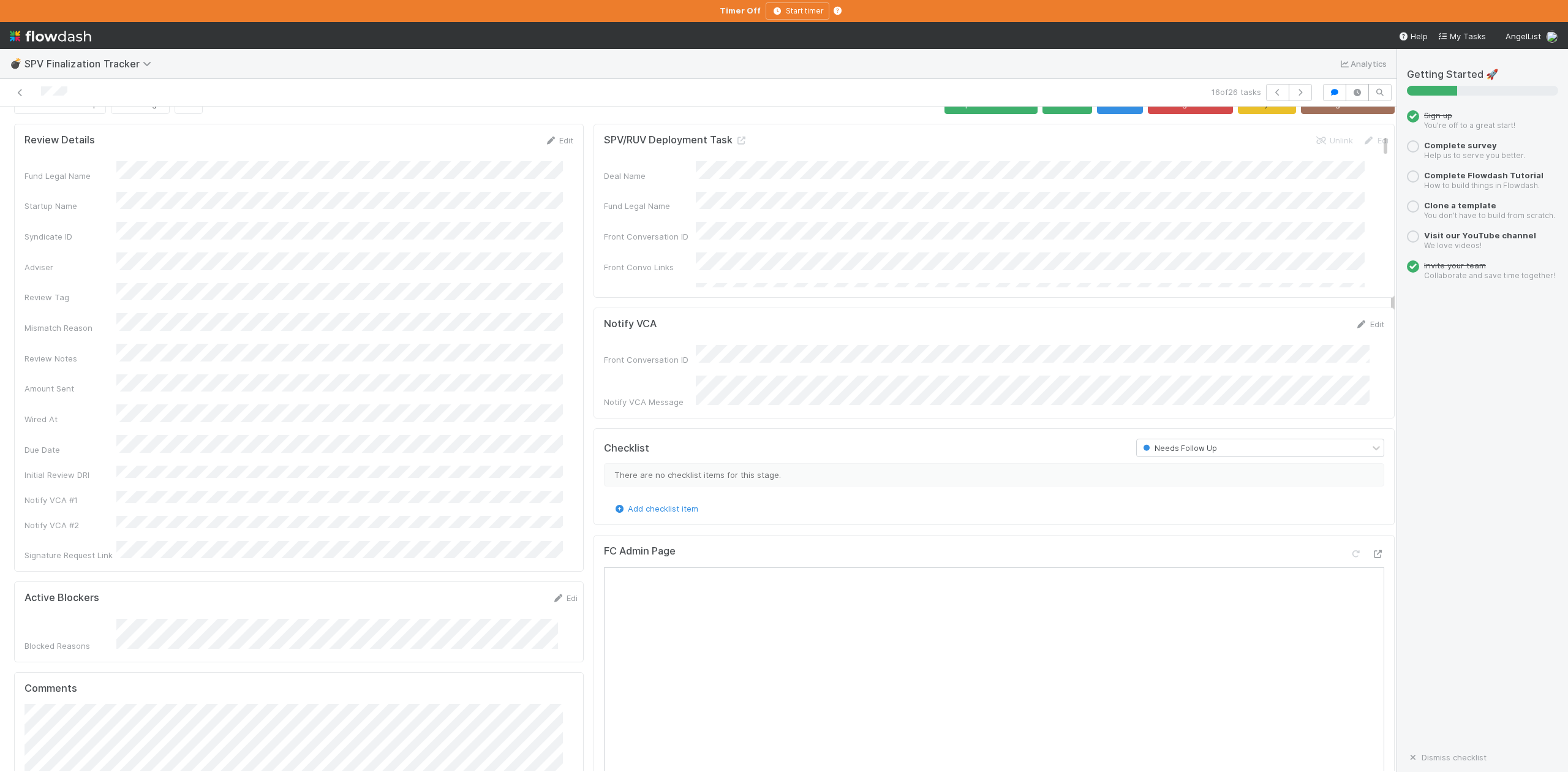
scroll to position [0, 0]
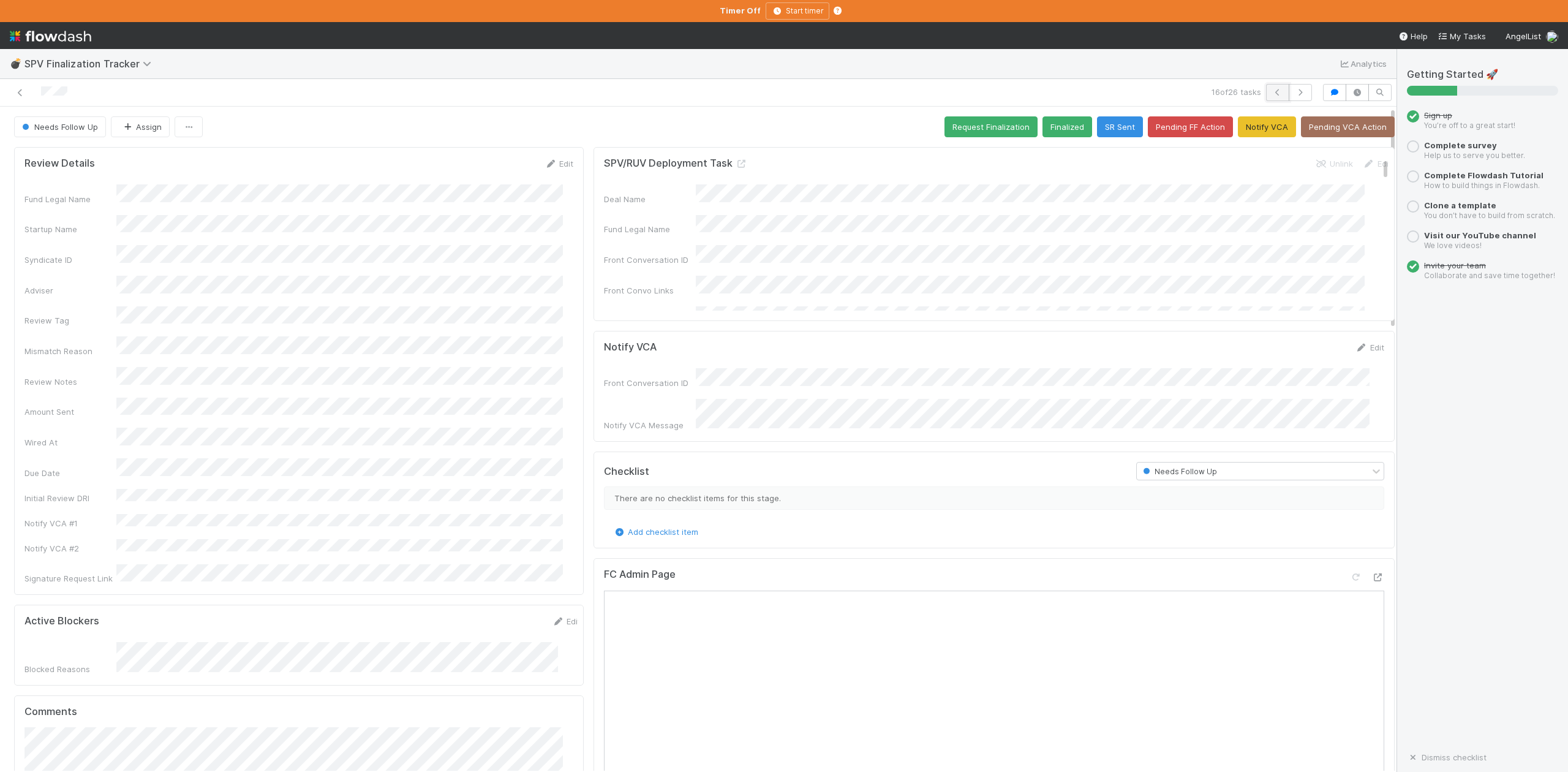
click at [1271, 90] on icon "button" at bounding box center [1277, 92] width 12 height 7
click at [970, 124] on button "Request Finalization" at bounding box center [991, 126] width 93 height 21
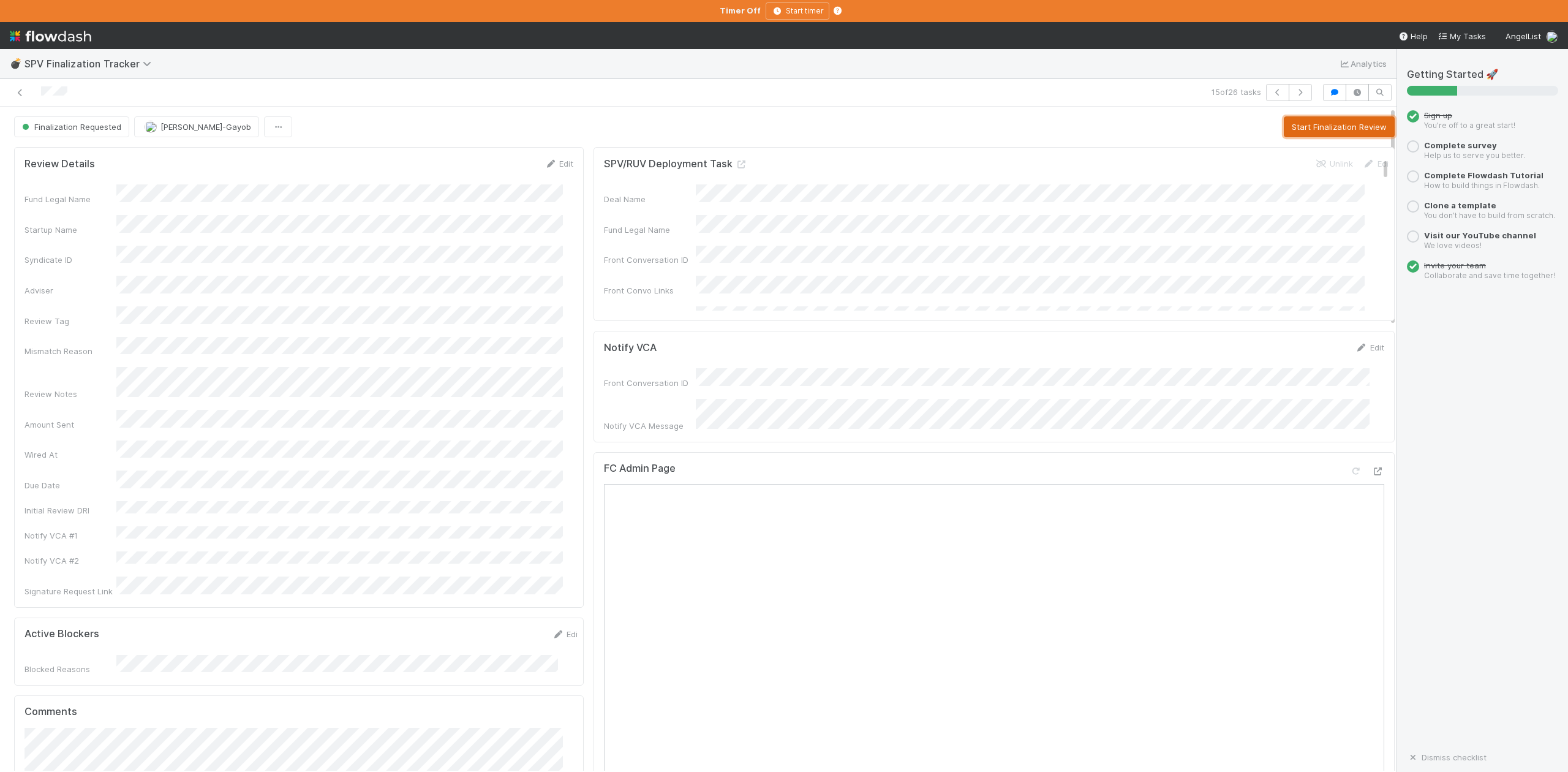
click at [1285, 129] on button "Start Finalization Review" at bounding box center [1339, 126] width 111 height 21
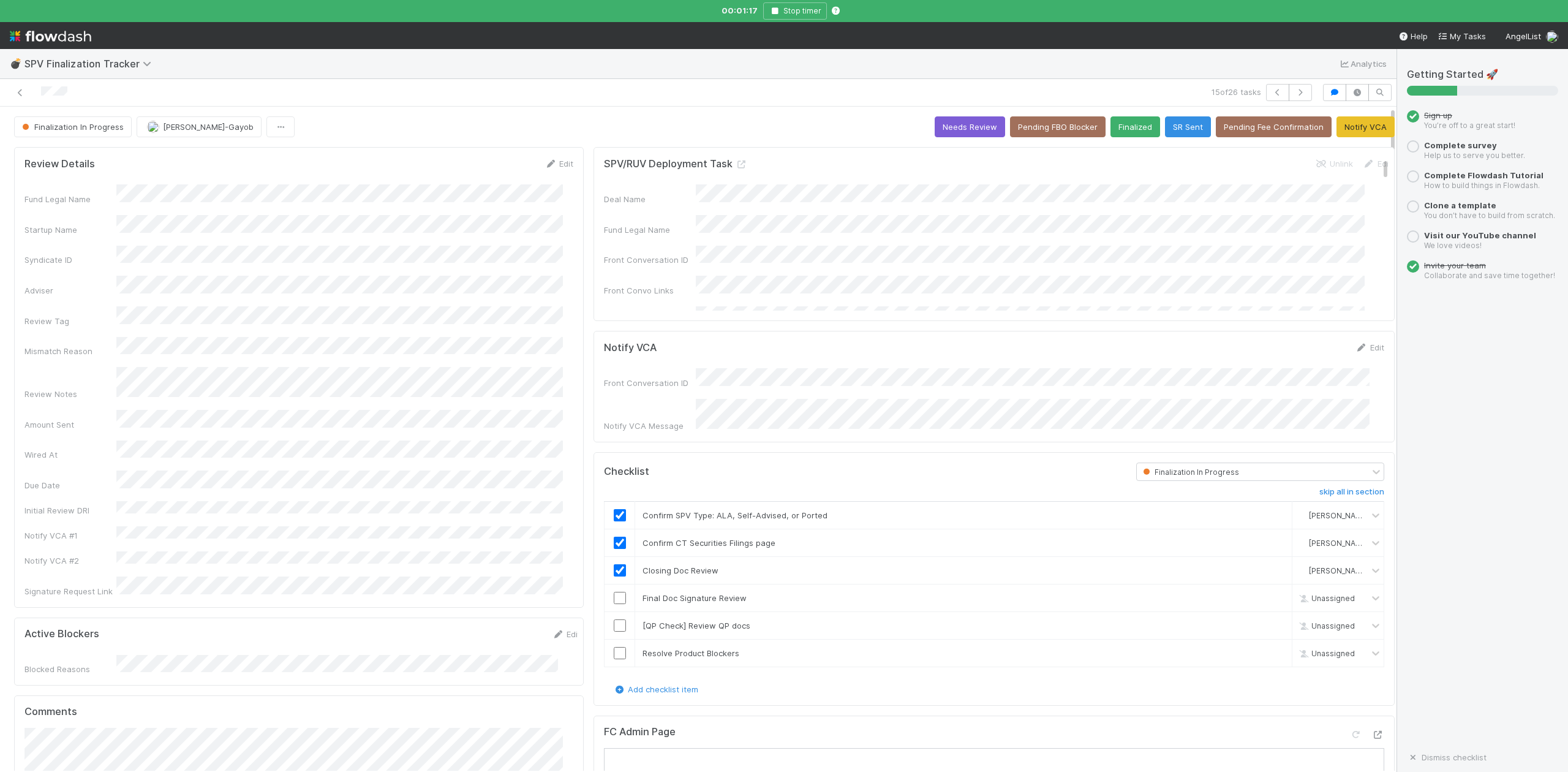
click at [677, 58] on div "💣 SPV Finalization Tracker Analytics" at bounding box center [698, 64] width 1397 height 29
click at [614, 593] on input "checkbox" at bounding box center [620, 598] width 12 height 12
click at [1270, 623] on link "skip" at bounding box center [1277, 625] width 16 height 10
click at [615, 651] on input "checkbox" at bounding box center [620, 653] width 12 height 12
click at [1112, 128] on button "Finalized" at bounding box center [1135, 126] width 49 height 21
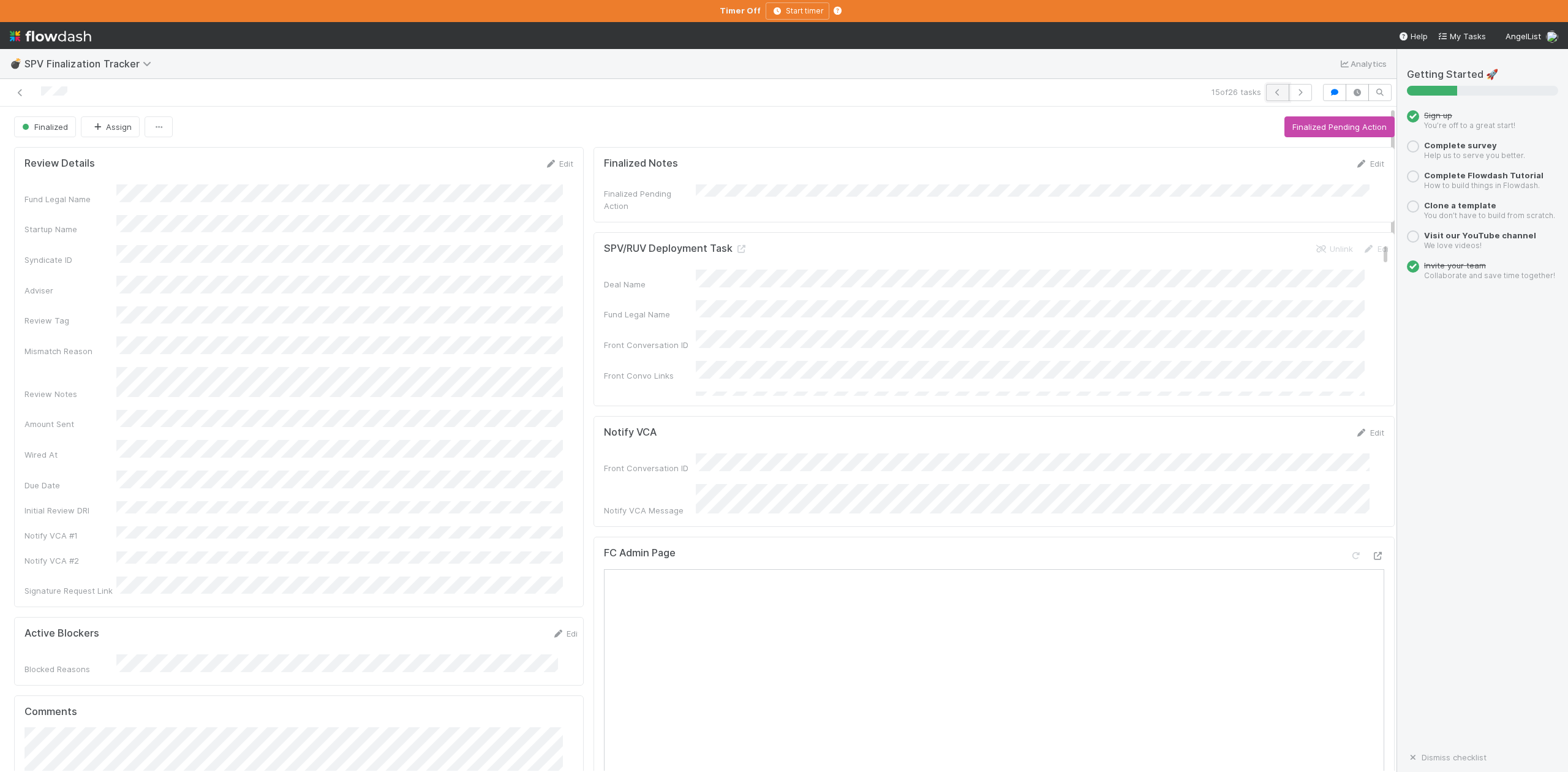
click at [1271, 92] on icon "button" at bounding box center [1277, 92] width 12 height 7
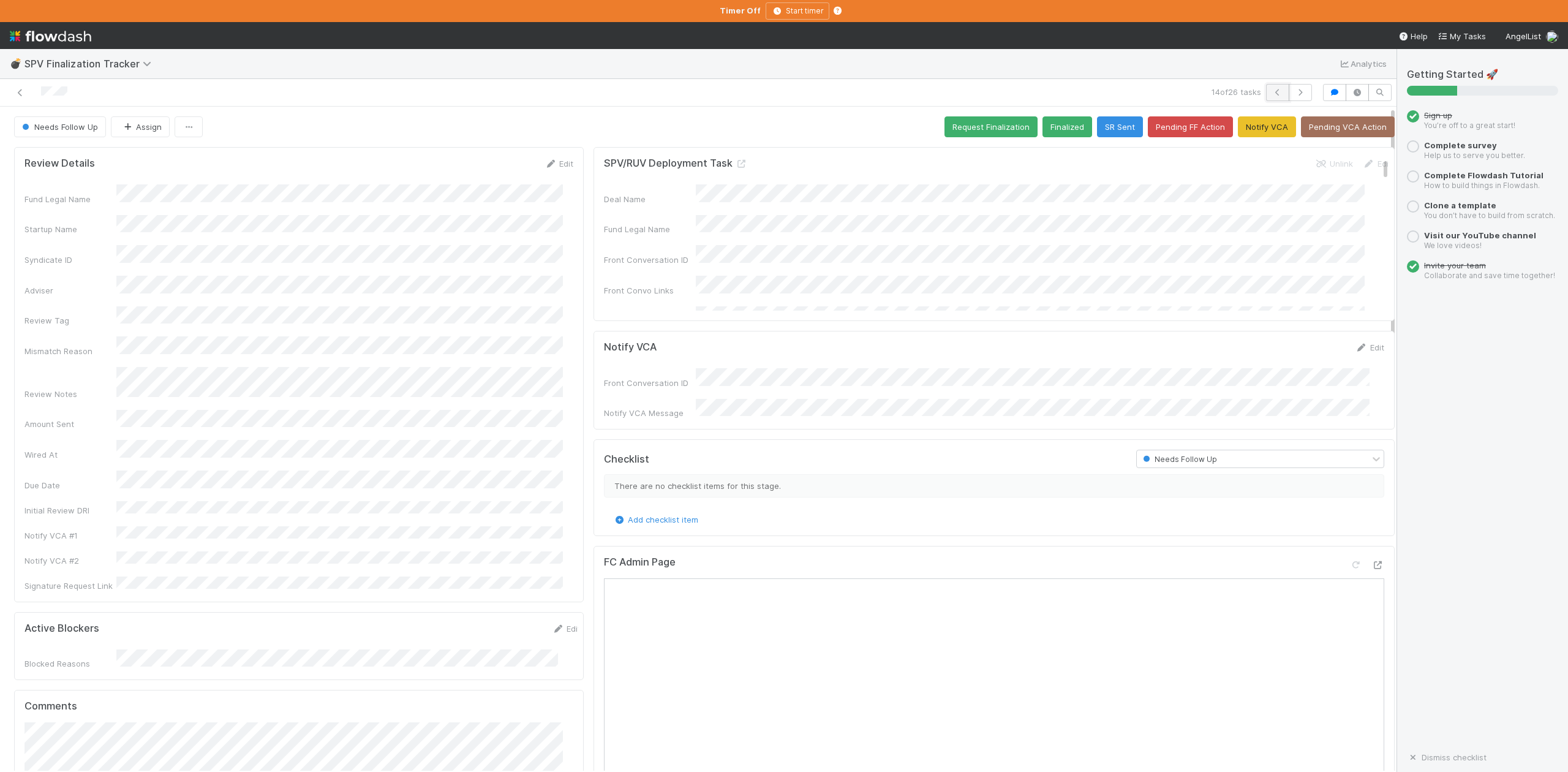
click at [1271, 93] on icon "button" at bounding box center [1277, 92] width 12 height 7
click at [946, 125] on button "Request Finalization" at bounding box center [991, 126] width 93 height 21
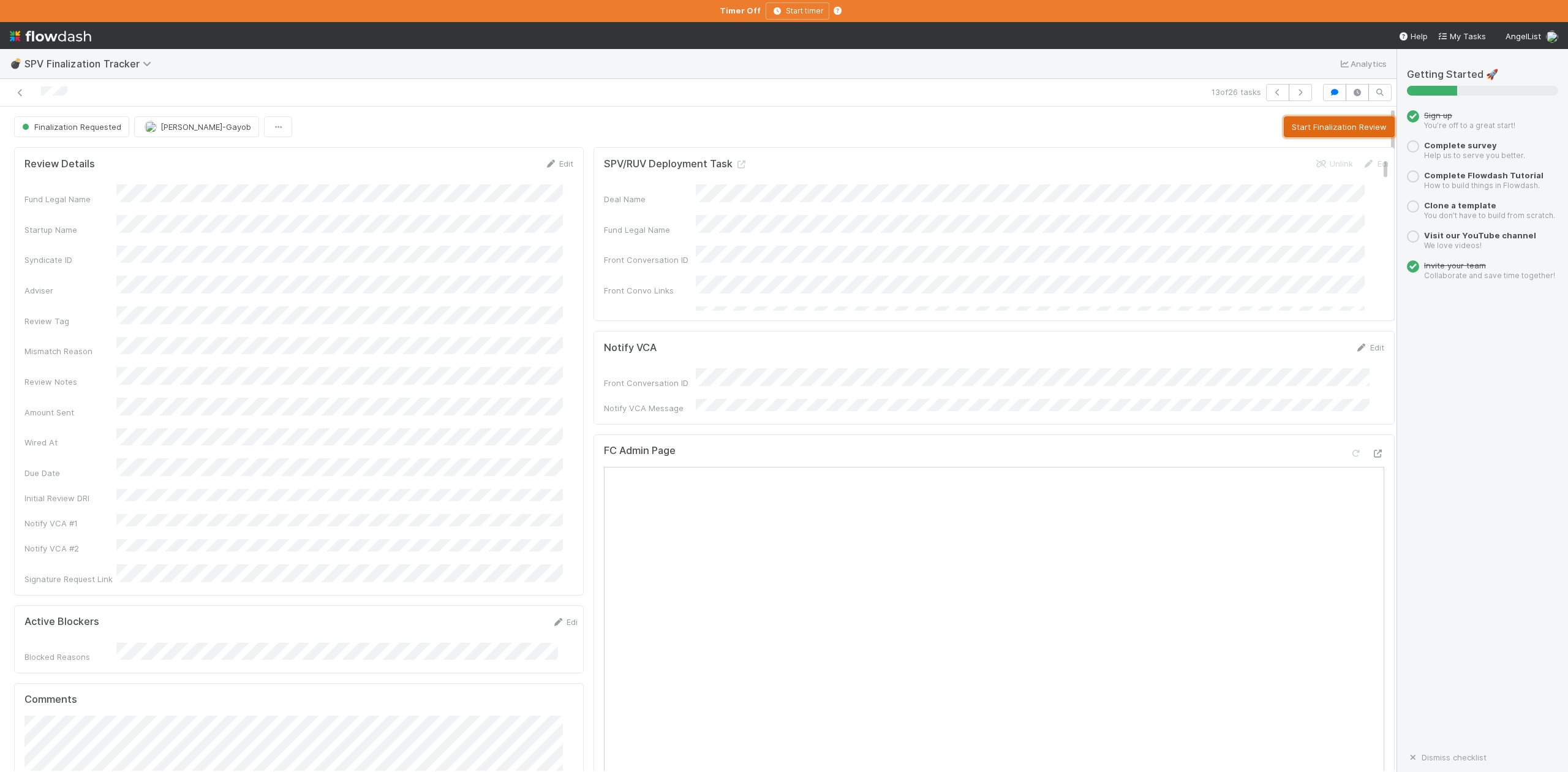
click at [1284, 128] on button "Start Finalization Review" at bounding box center [1339, 126] width 111 height 21
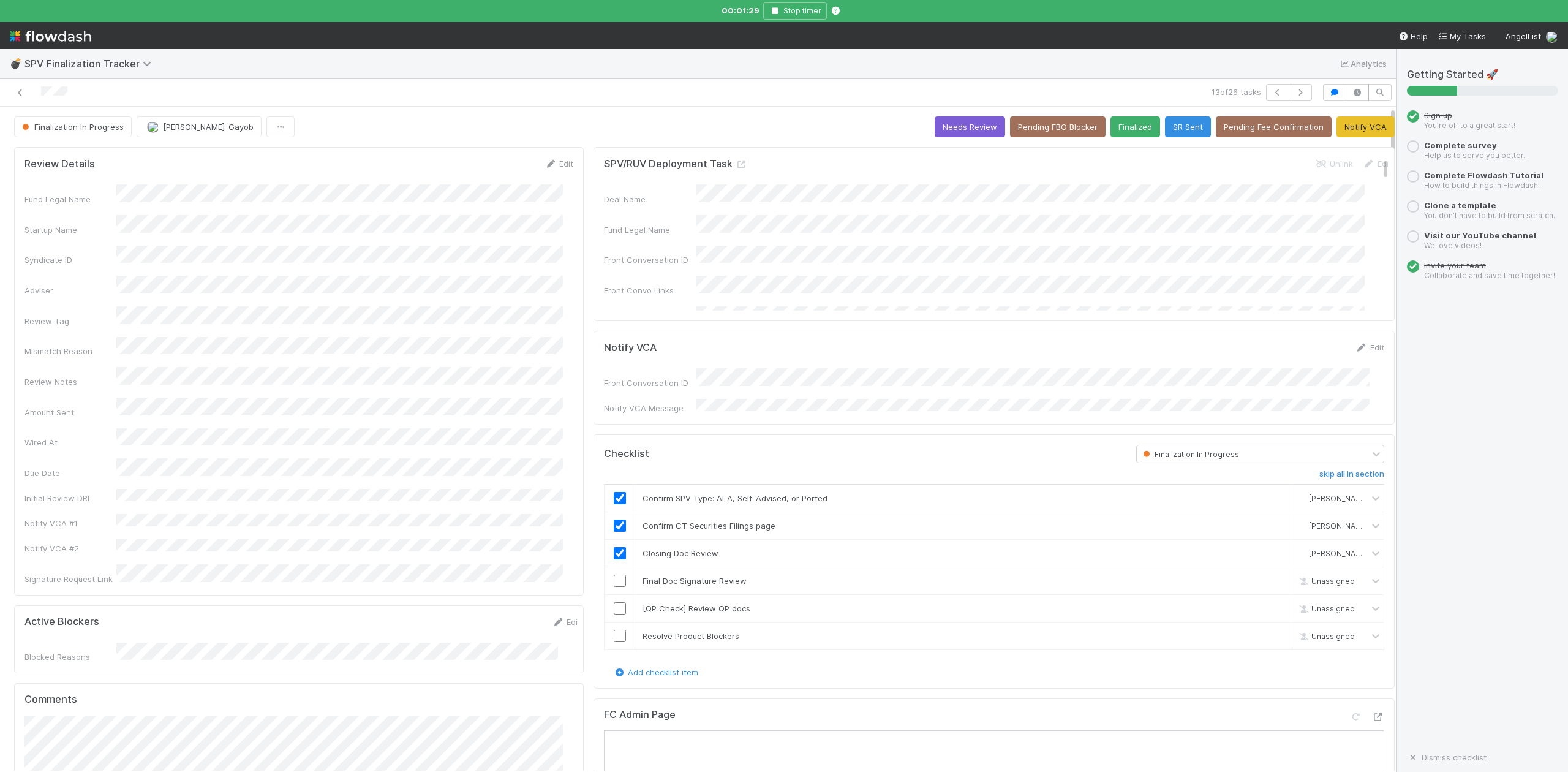
click at [614, 577] on input "checkbox" at bounding box center [620, 581] width 12 height 12
click at [1270, 606] on link "skip" at bounding box center [1277, 608] width 16 height 10
click at [614, 636] on input "checkbox" at bounding box center [620, 636] width 12 height 12
click at [1110, 131] on button "Finalized" at bounding box center [1135, 126] width 49 height 21
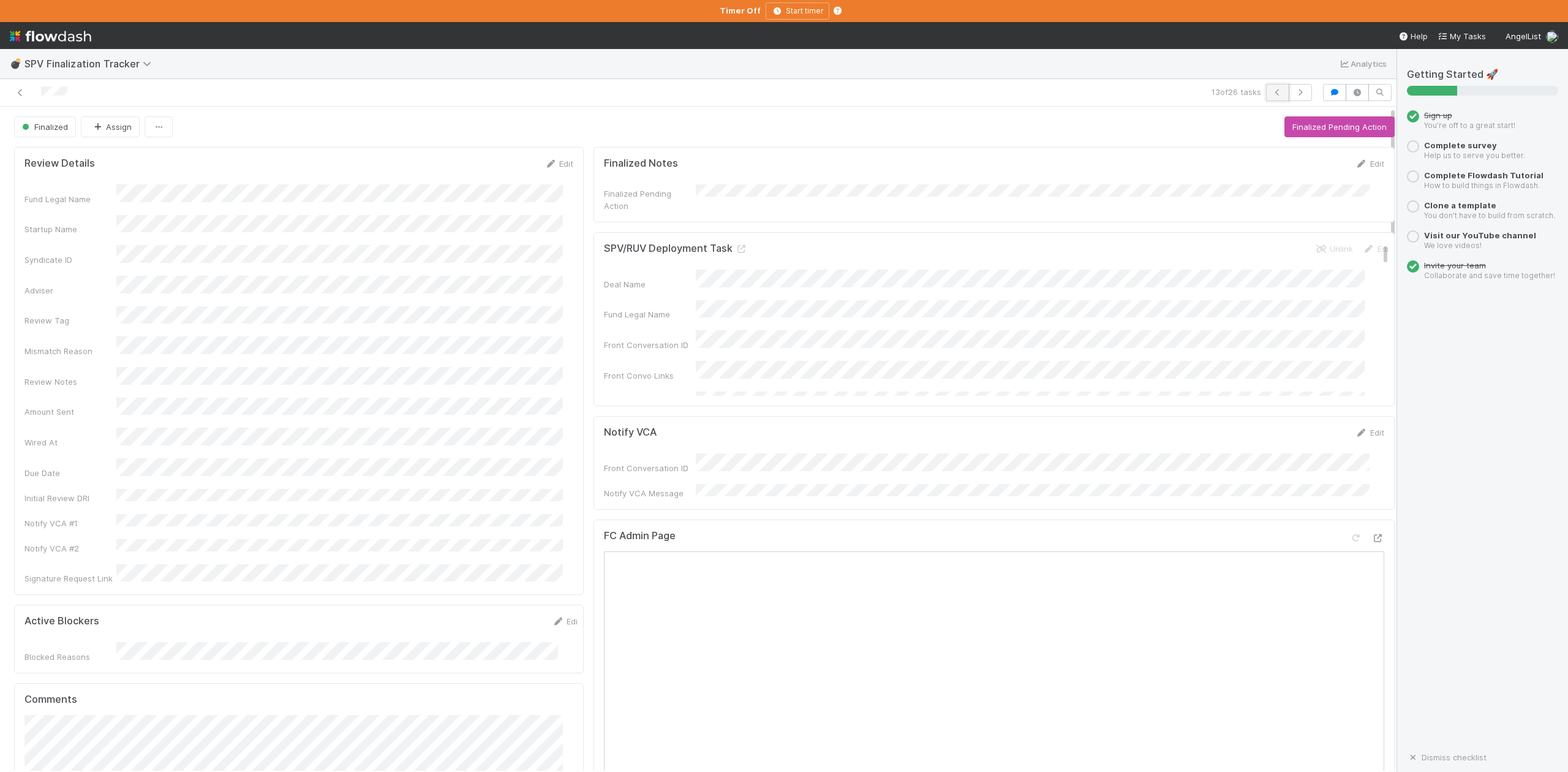
click at [1271, 93] on icon "button" at bounding box center [1277, 92] width 12 height 7
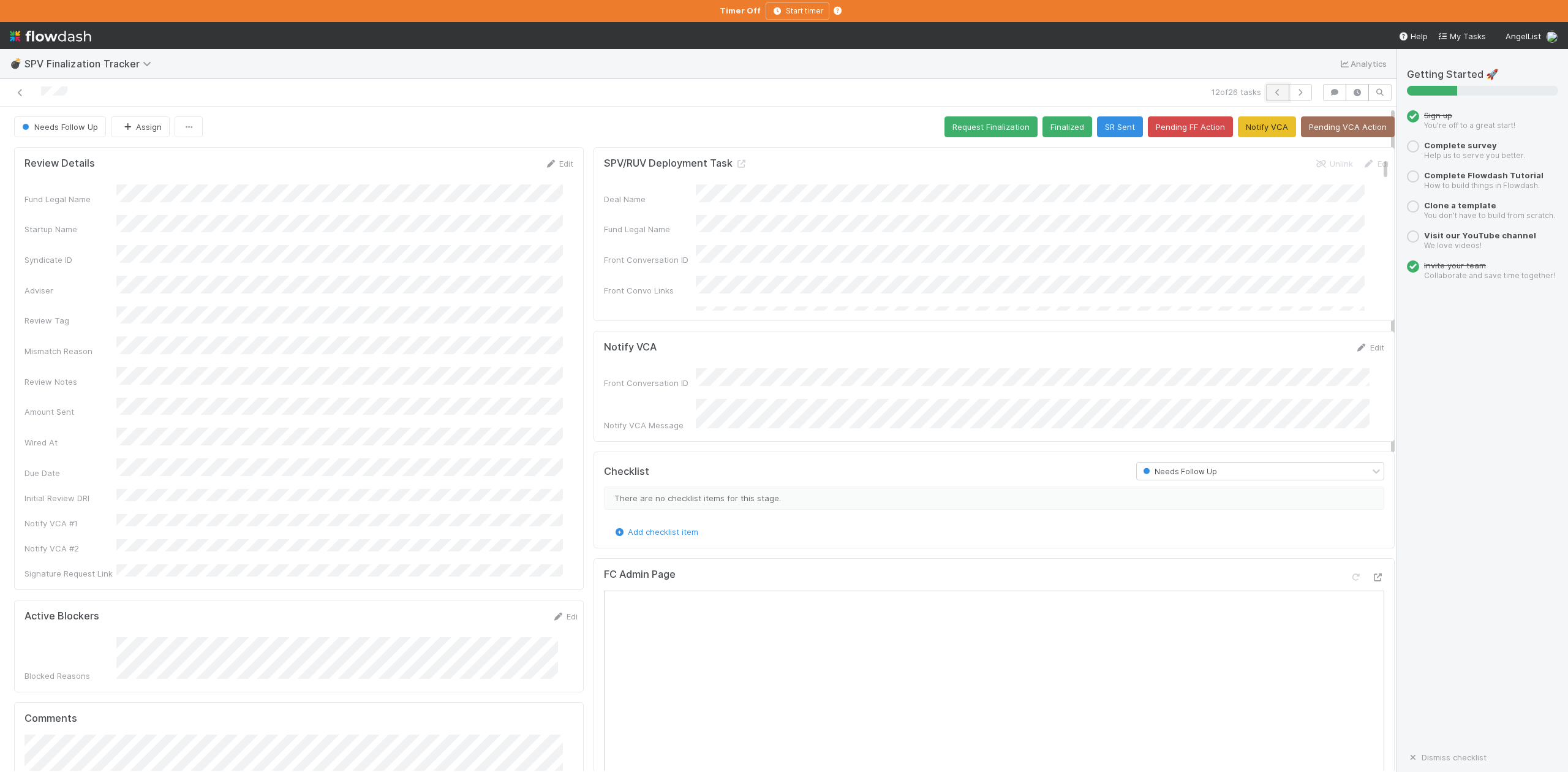
click at [1271, 91] on icon "button" at bounding box center [1277, 92] width 12 height 7
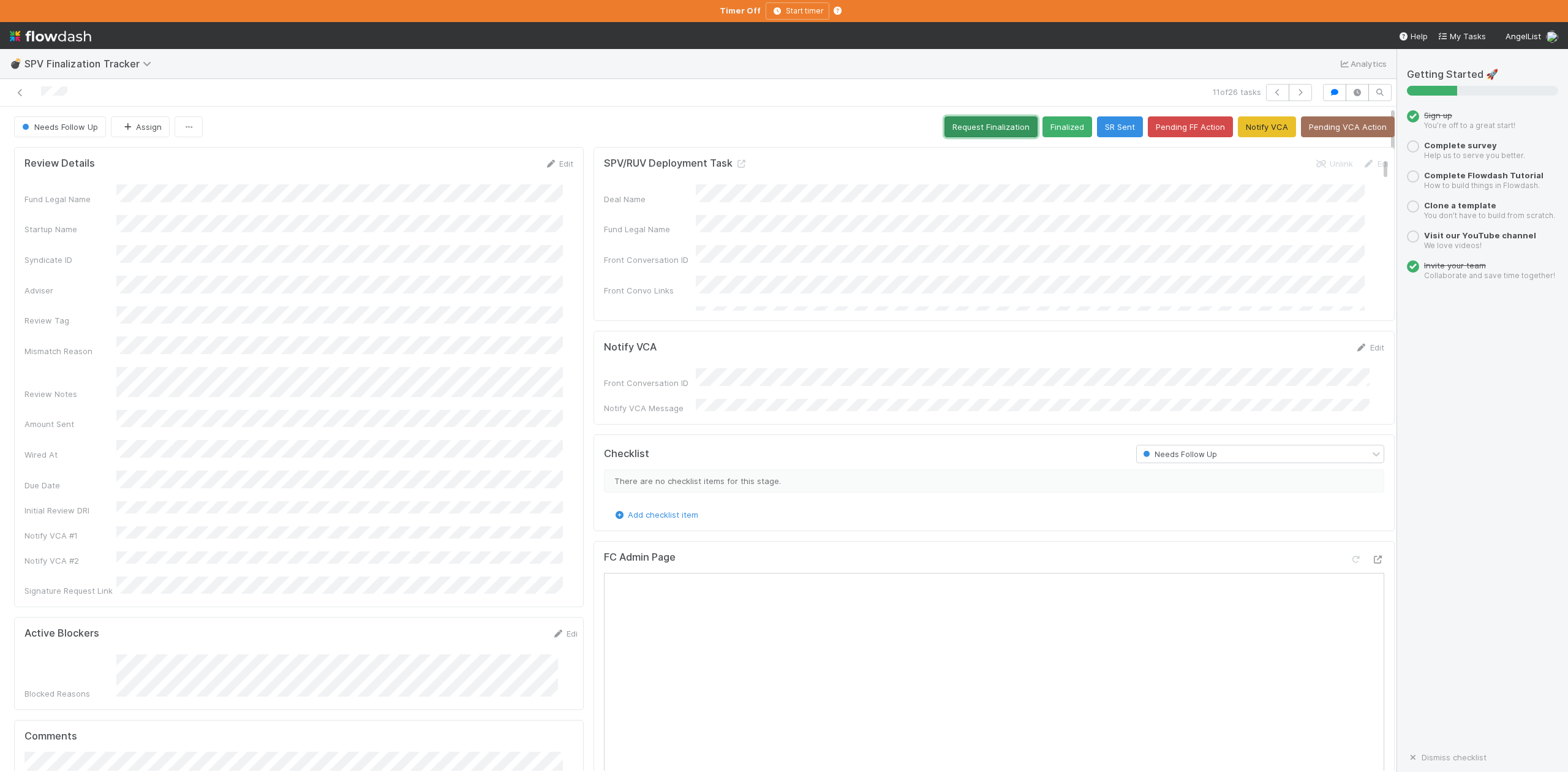
click at [945, 126] on button "Request Finalization" at bounding box center [991, 126] width 93 height 21
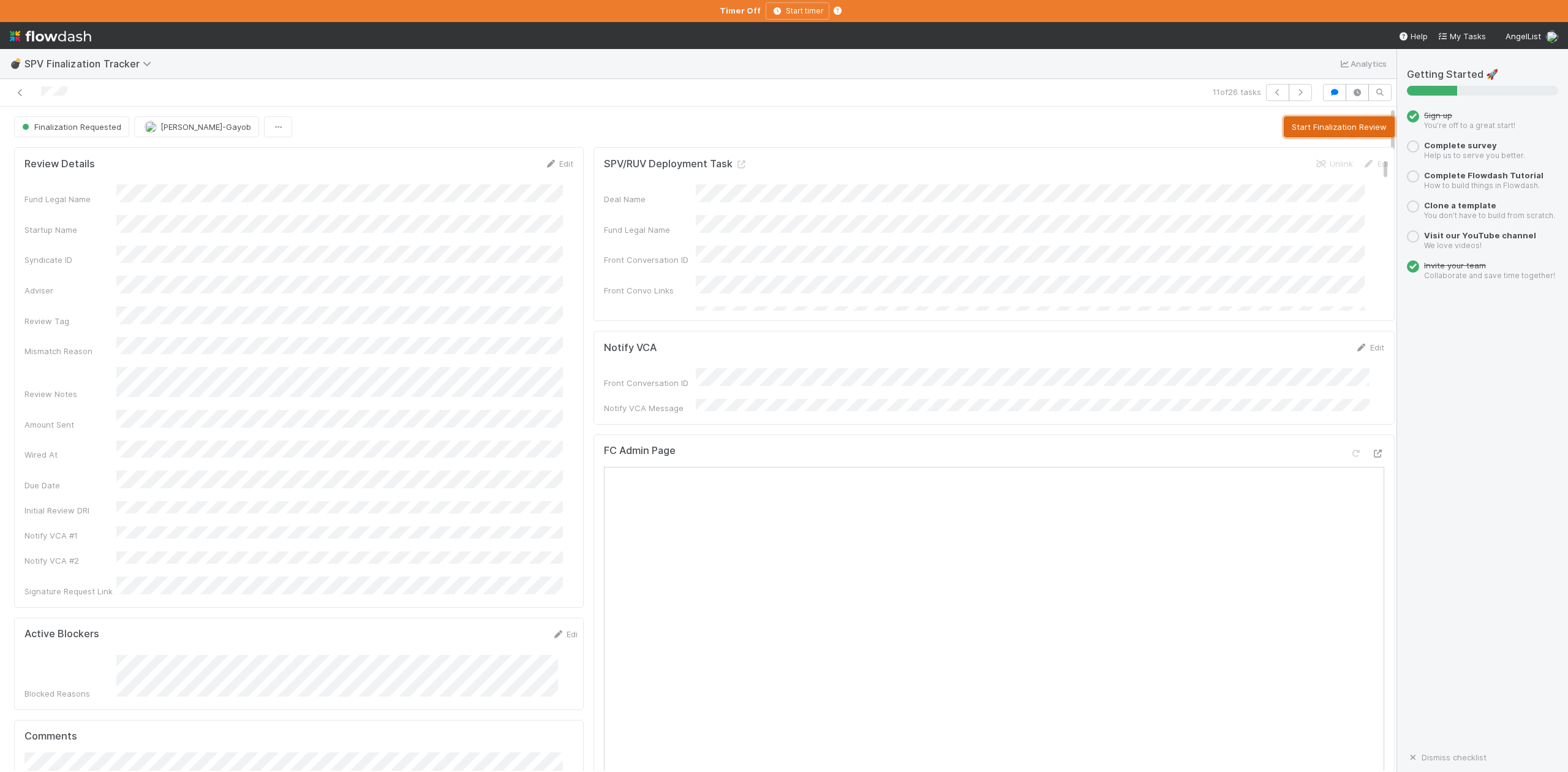
click at [1289, 123] on button "Start Finalization Review" at bounding box center [1339, 126] width 111 height 21
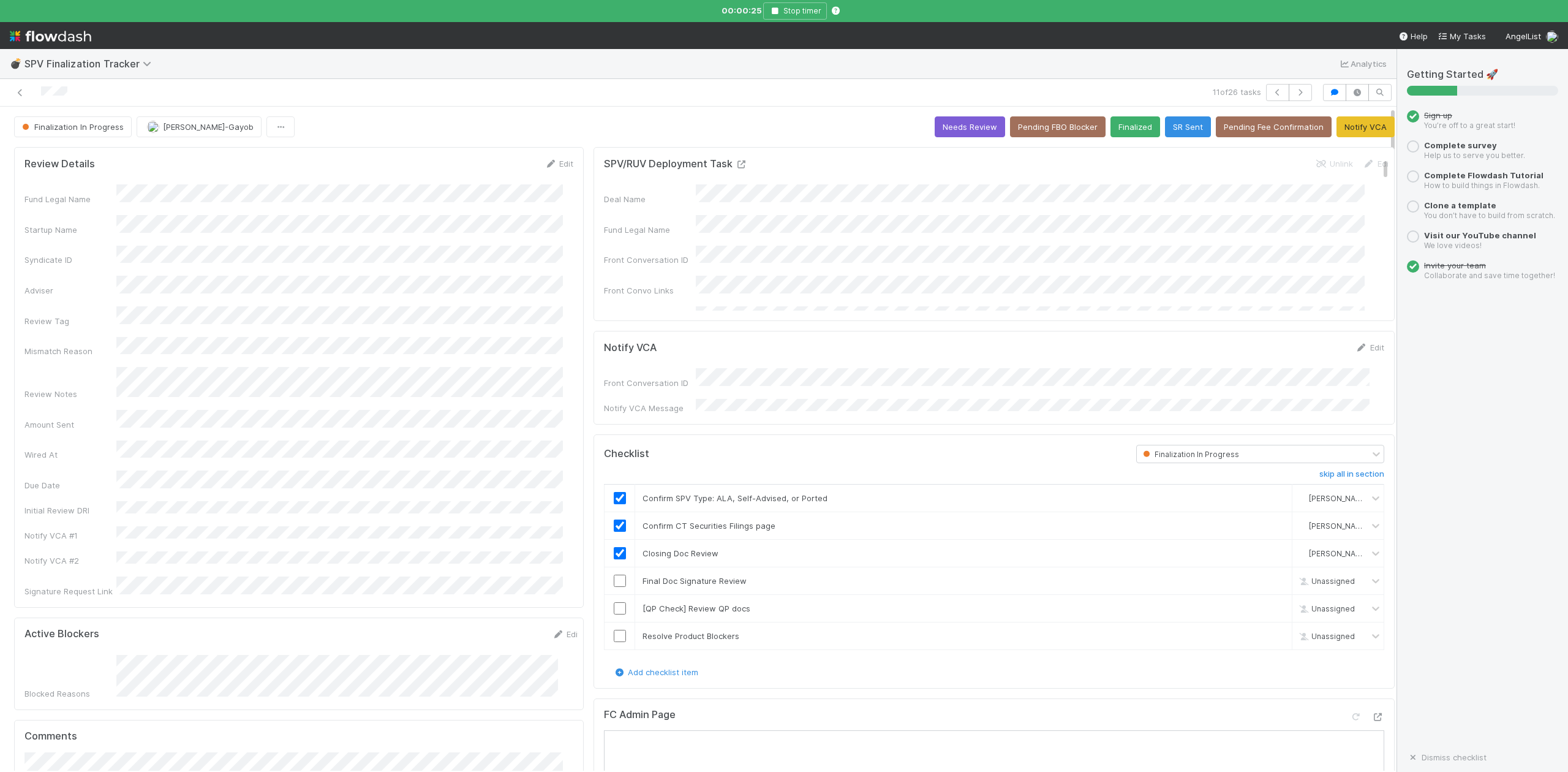
click at [735, 164] on icon at bounding box center [741, 164] width 12 height 8
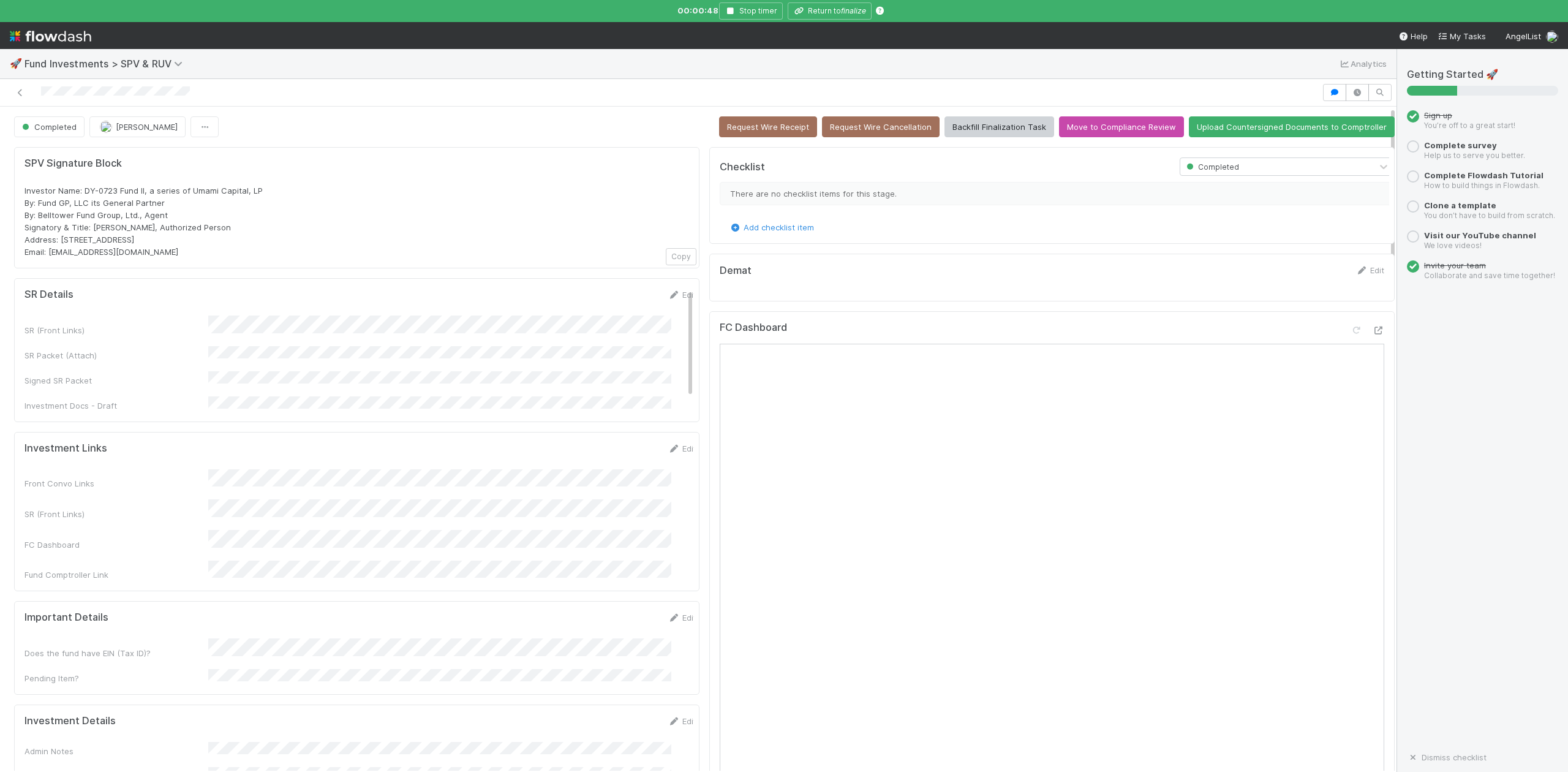
drag, startPoint x: 256, startPoint y: 316, endPoint x: 181, endPoint y: 428, distance: 134.8
click at [181, 432] on div "Investment Links Edit Front Convo Links SR (Front Links) FC Dashboard Fund Comp…" at bounding box center [356, 512] width 686 height 160
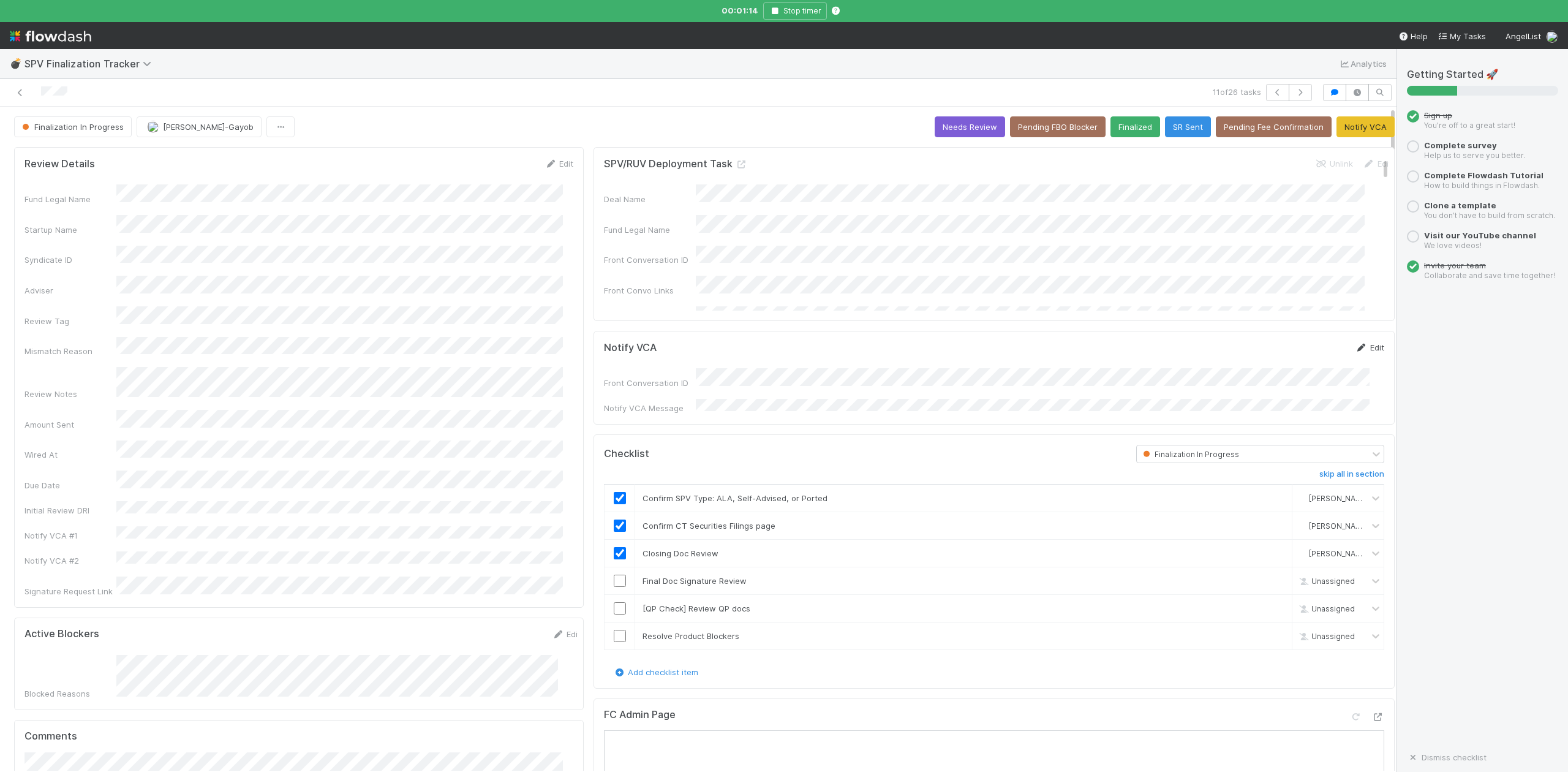
click at [1356, 348] on link "Edit" at bounding box center [1369, 347] width 28 height 10
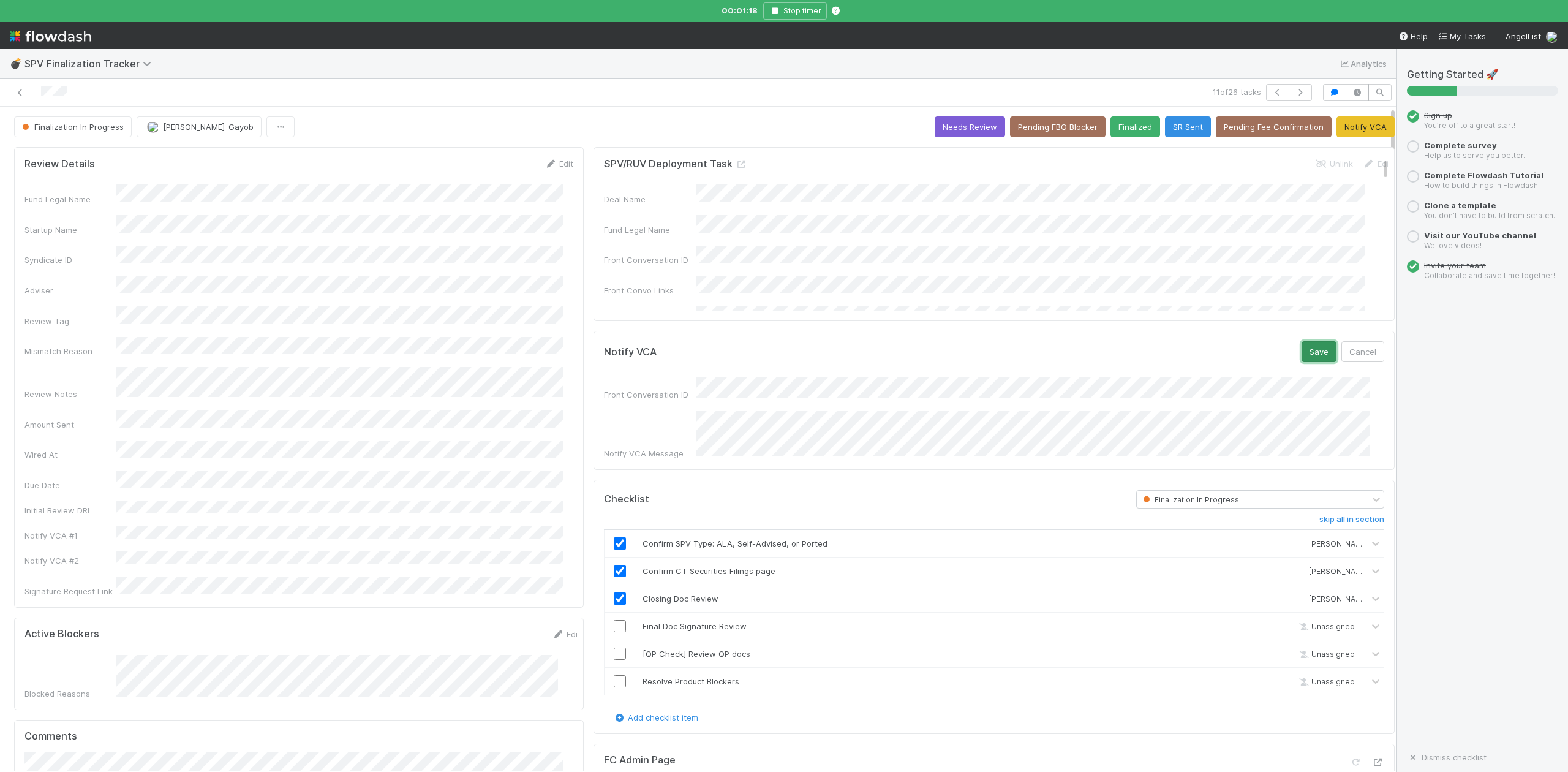
click at [1302, 352] on button "Save" at bounding box center [1319, 352] width 35 height 21
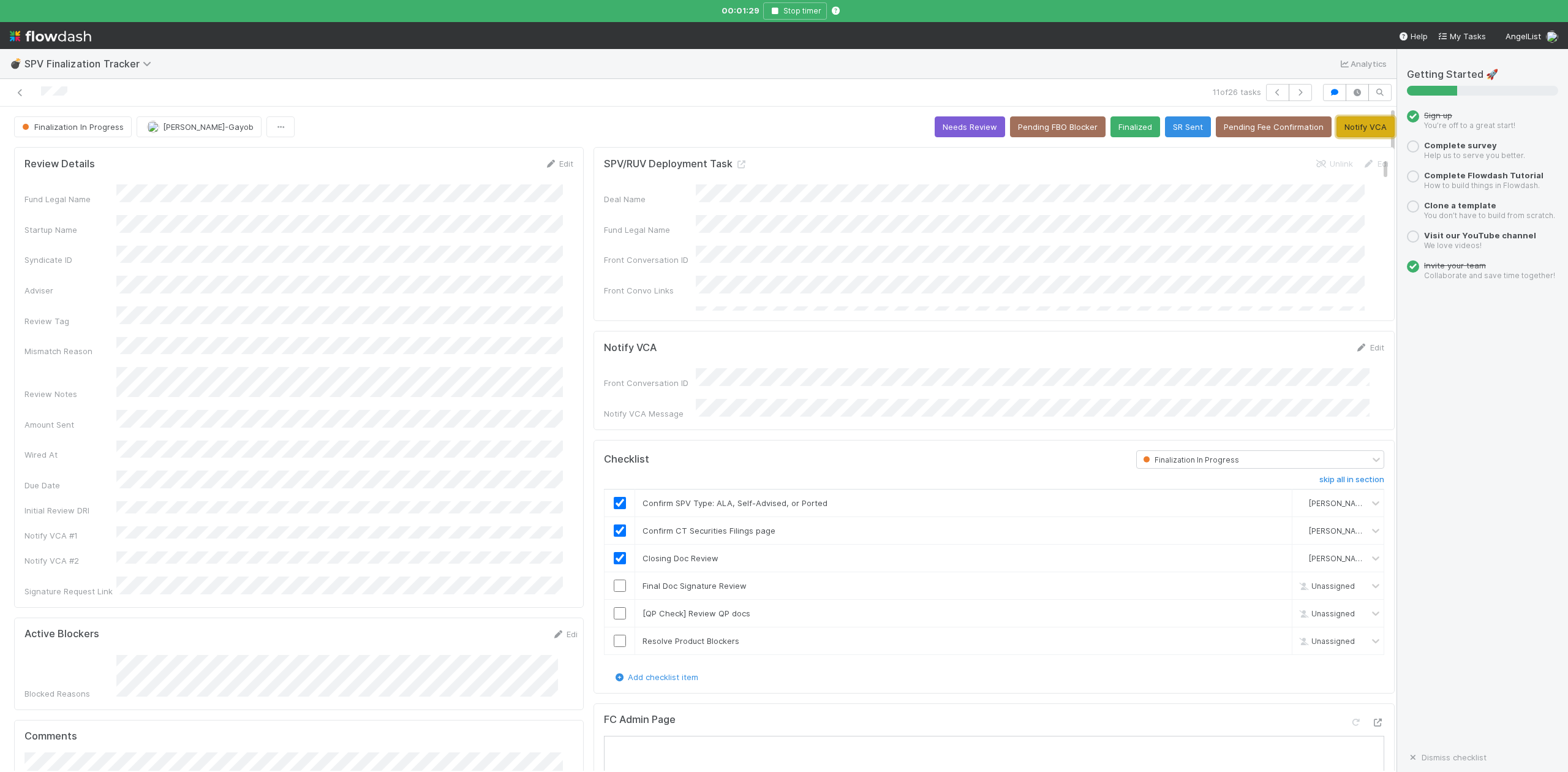
click at [1343, 129] on button "Notify VCA" at bounding box center [1366, 126] width 59 height 21
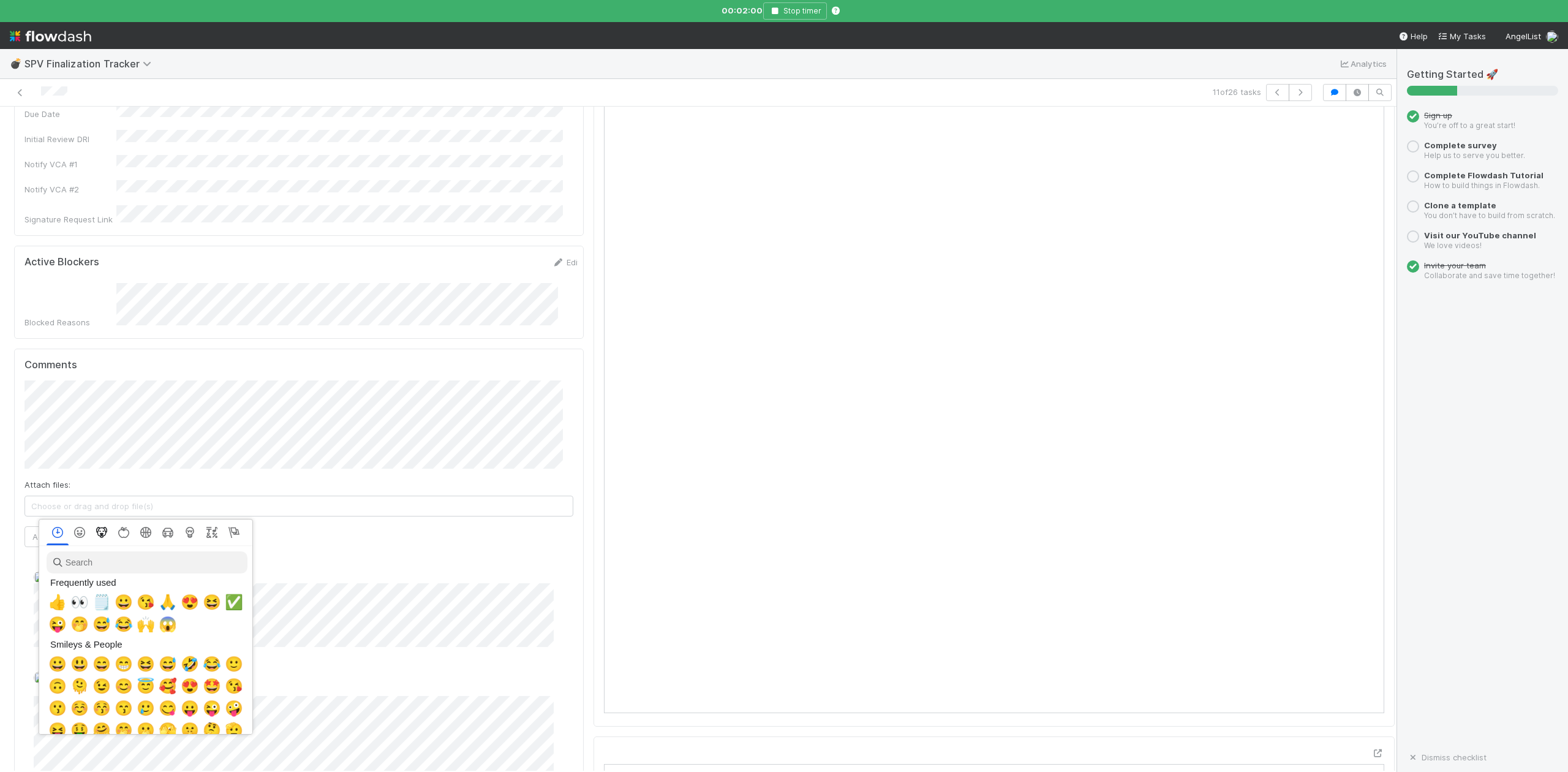
scroll to position [0, 7]
click at [54, 604] on span "👍" at bounding box center [55, 603] width 18 height 17
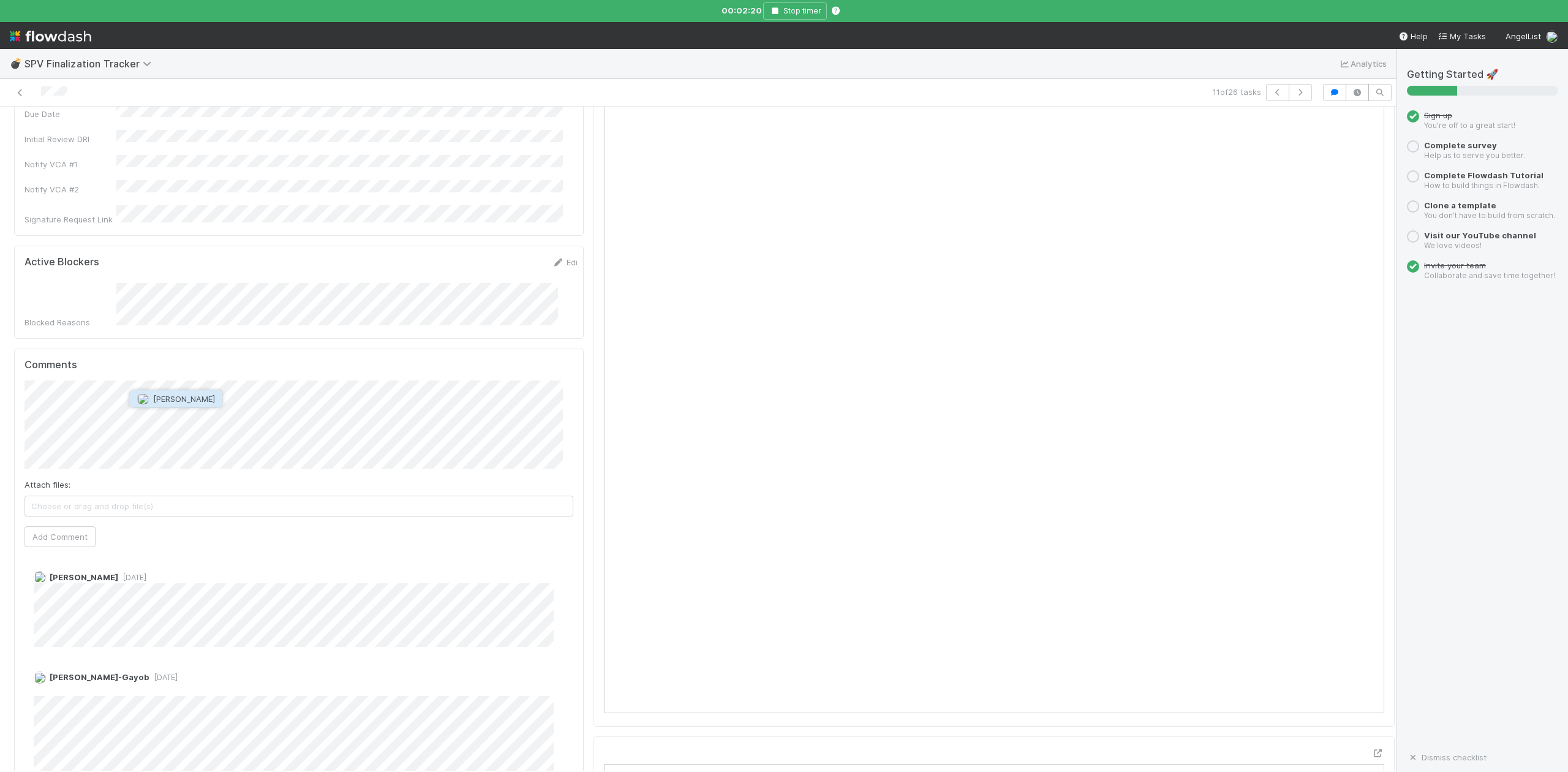
click at [170, 397] on span "Amy Saks" at bounding box center [184, 398] width 62 height 10
click at [70, 527] on button "Add Comment" at bounding box center [60, 537] width 71 height 21
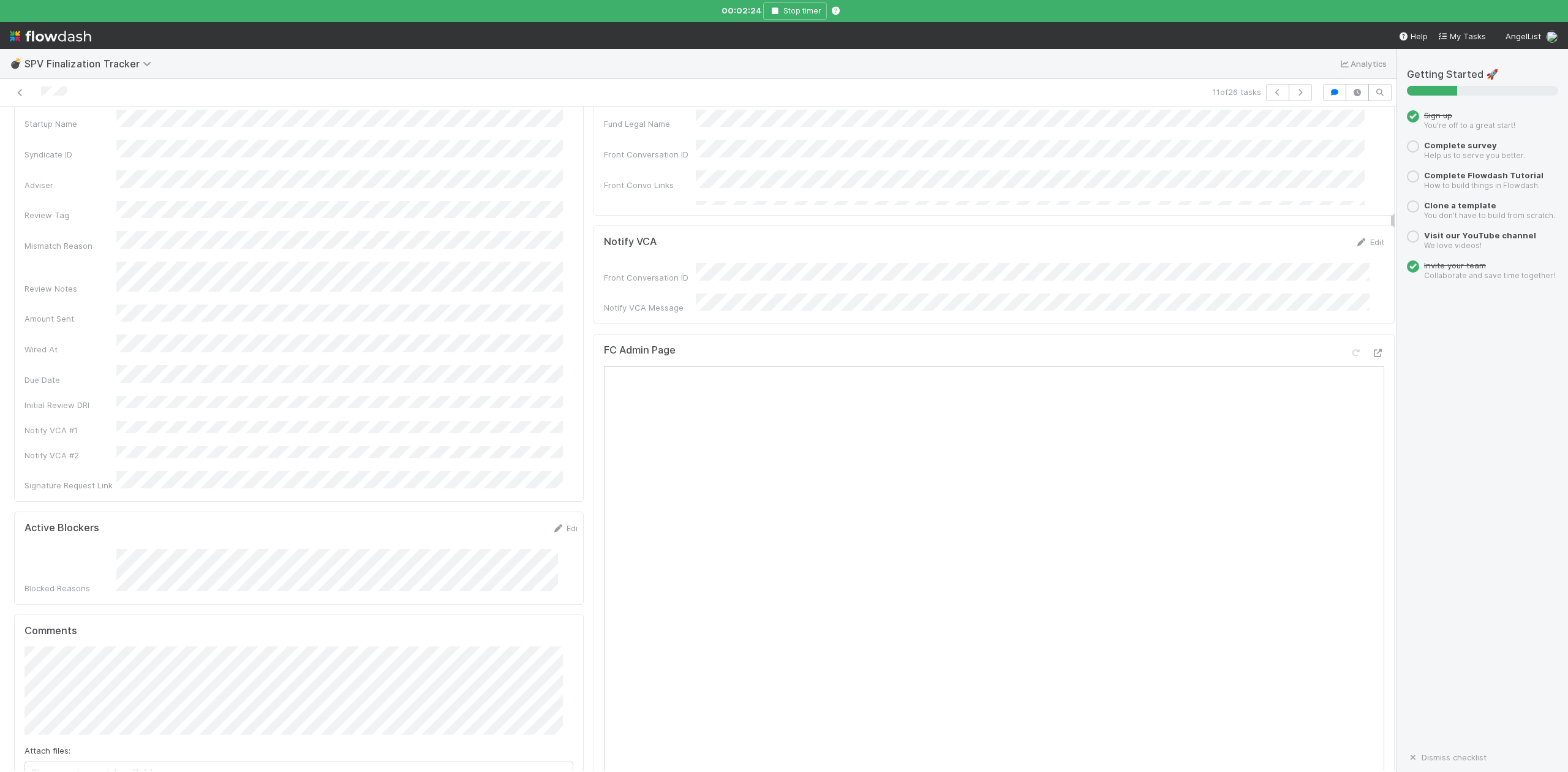
scroll to position [0, 0]
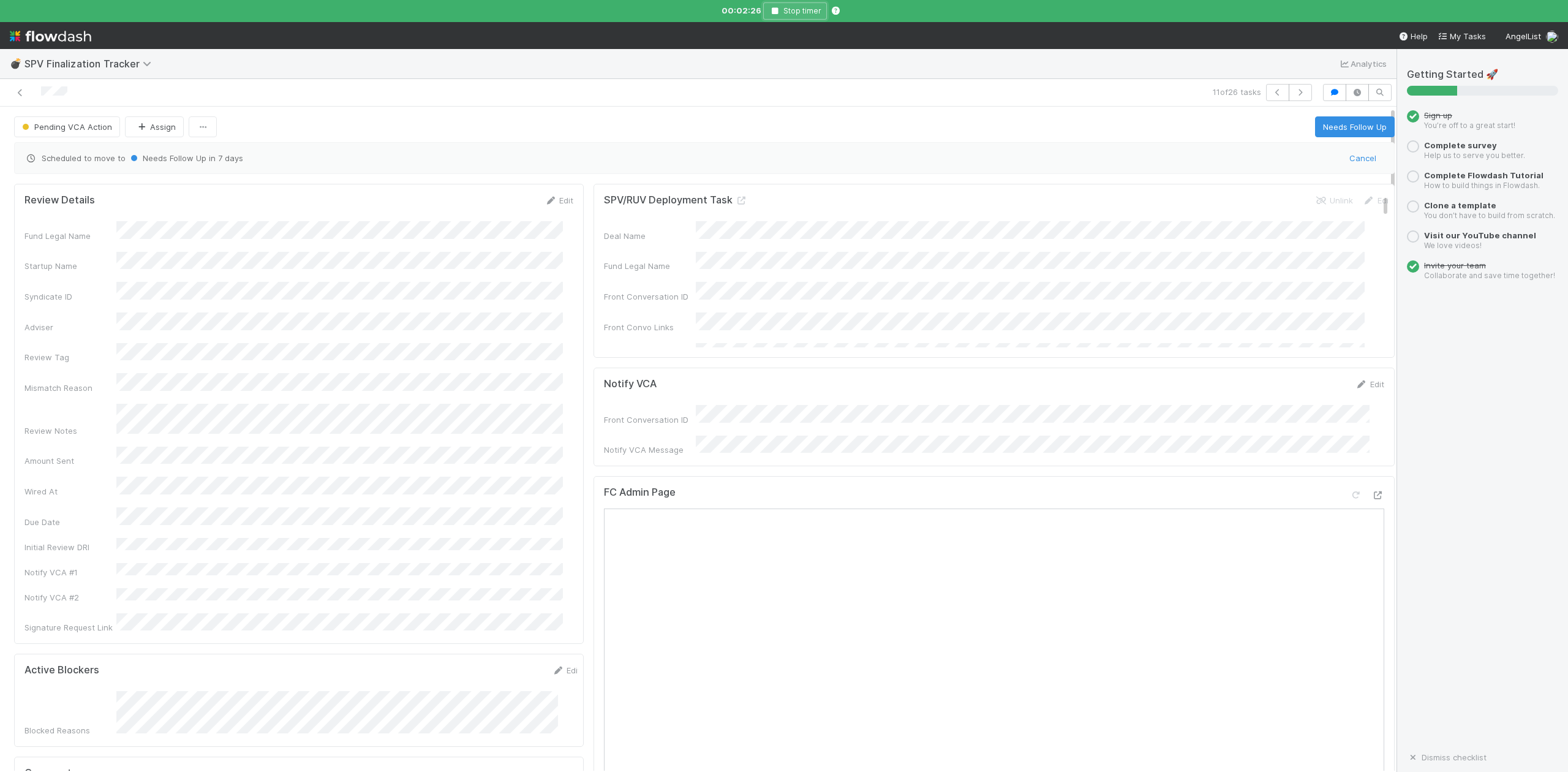
click at [777, 11] on icon "button" at bounding box center [774, 11] width 12 height 7
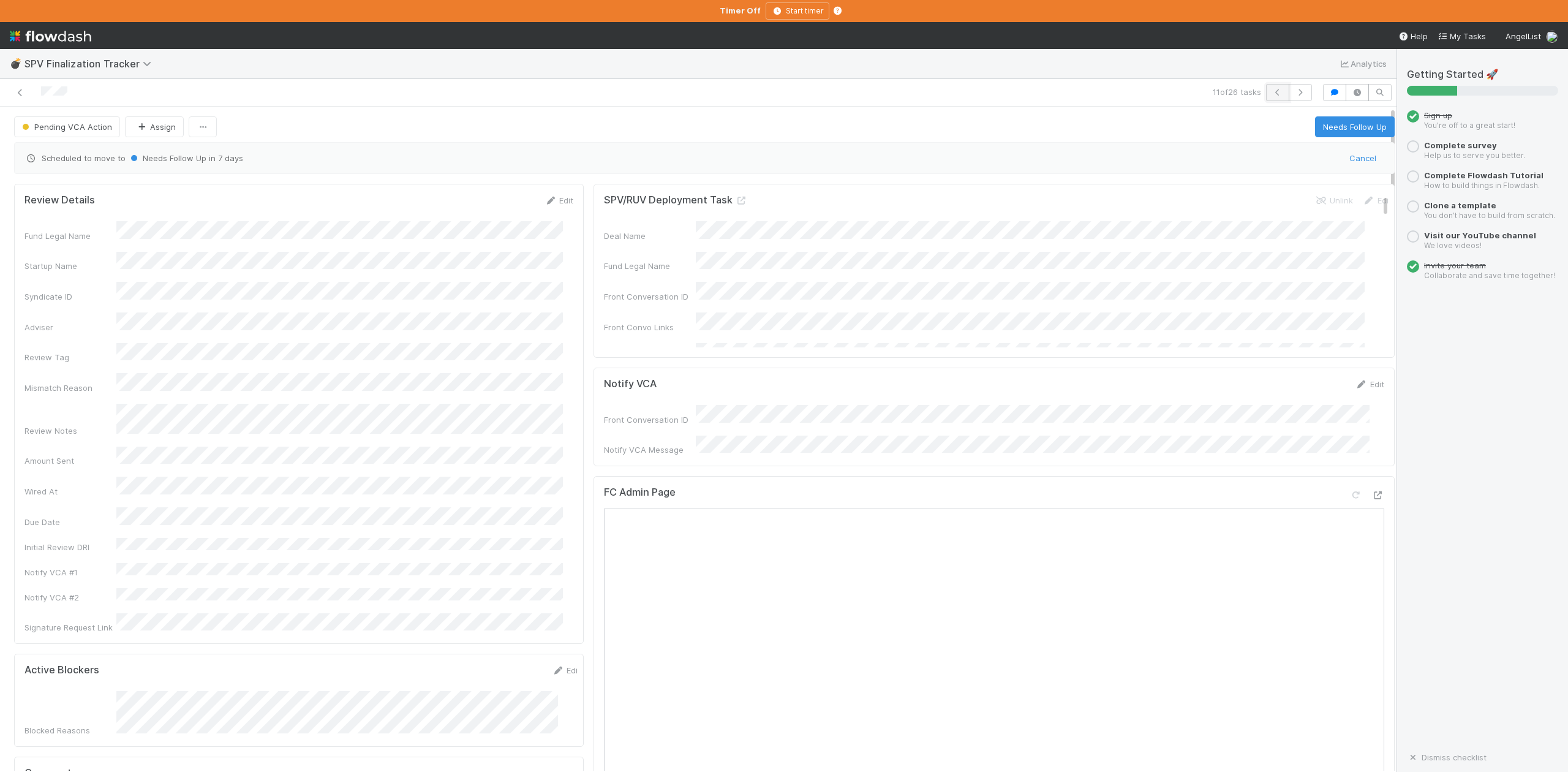
click at [1271, 94] on icon "button" at bounding box center [1277, 92] width 12 height 7
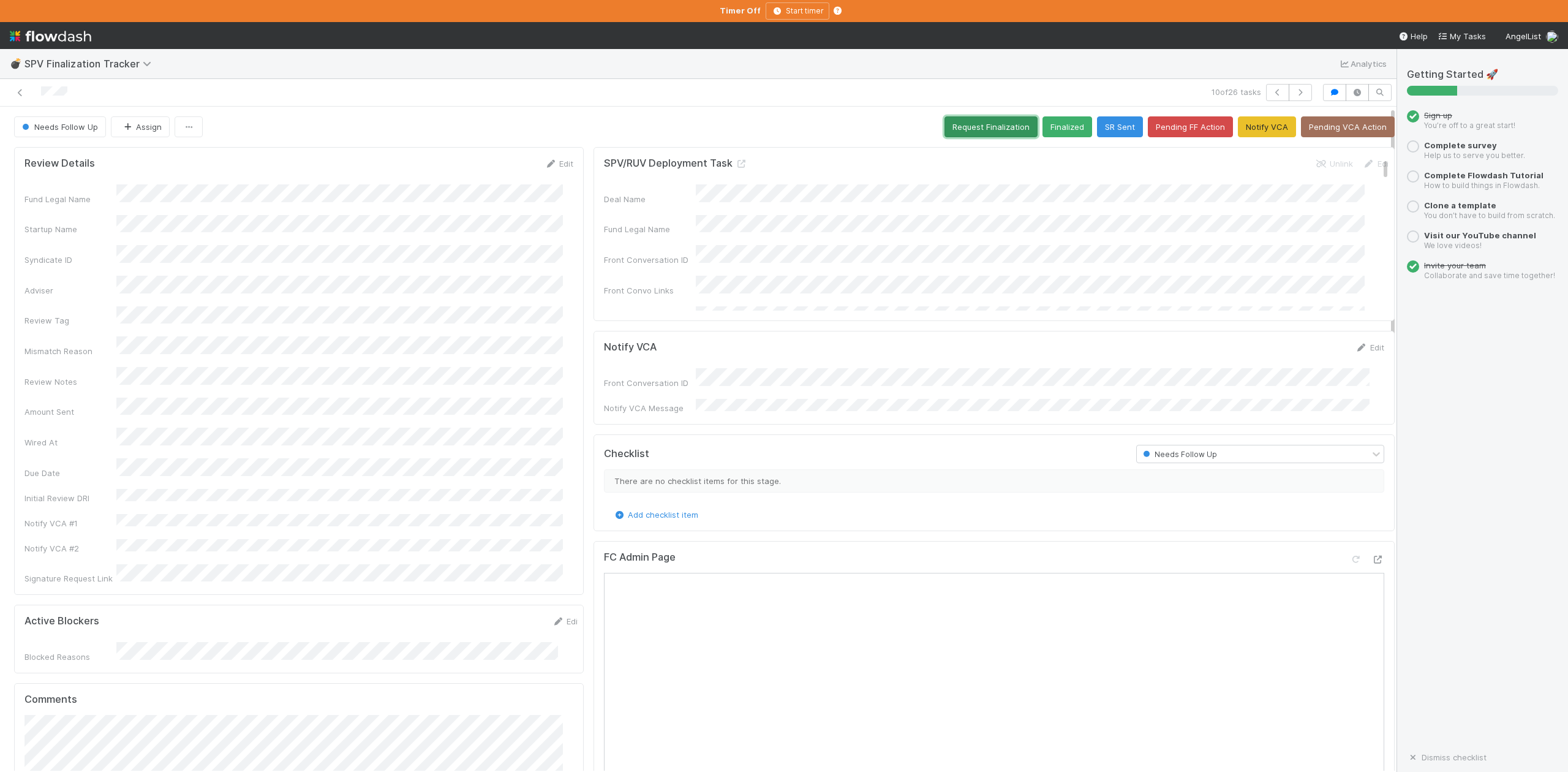
click at [957, 125] on button "Request Finalization" at bounding box center [991, 126] width 93 height 21
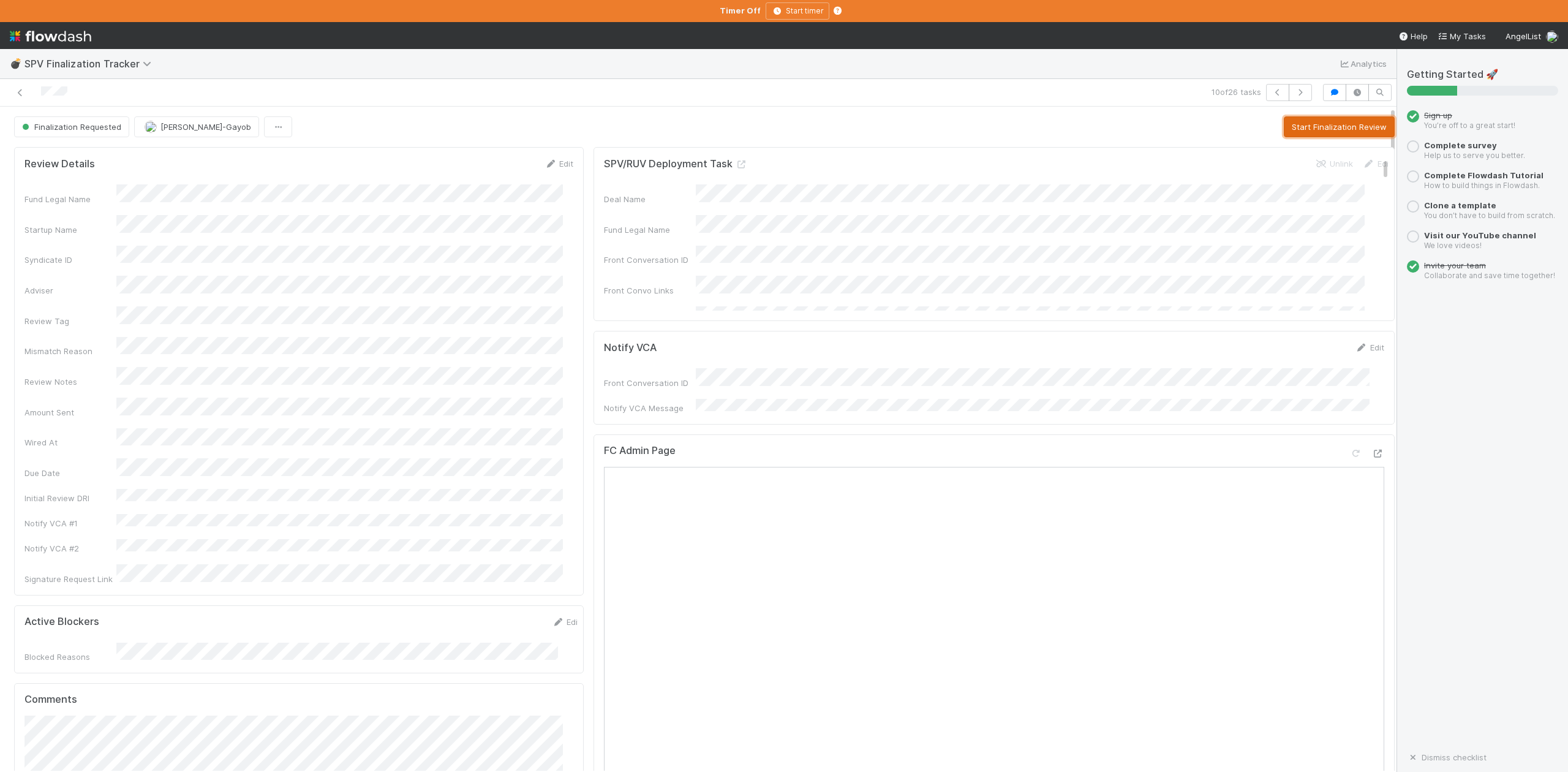
click at [1292, 129] on button "Start Finalization Review" at bounding box center [1339, 126] width 111 height 21
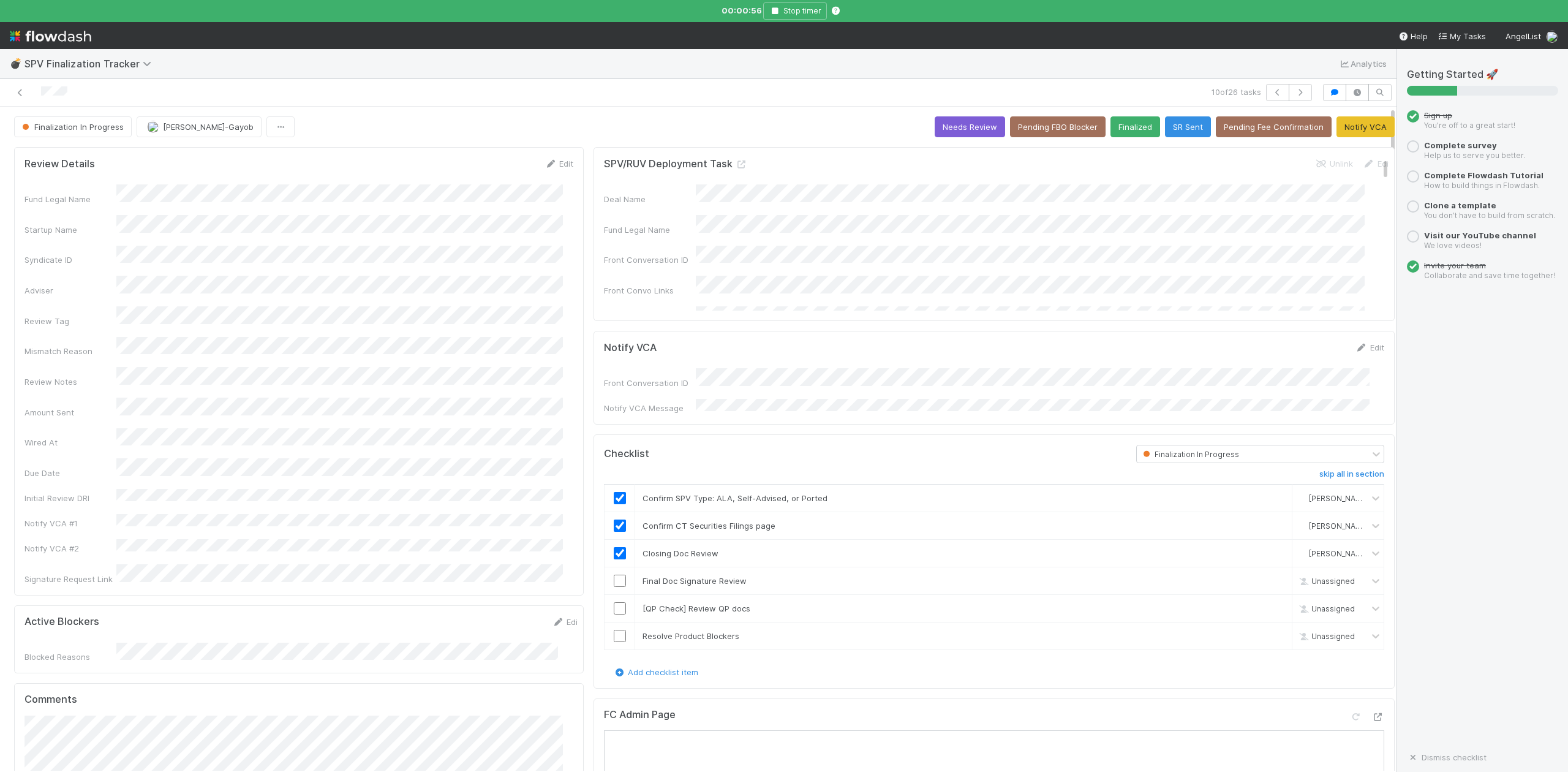
click at [614, 582] on input "checkbox" at bounding box center [620, 581] width 12 height 12
click at [614, 579] on input "checkbox" at bounding box center [620, 581] width 12 height 12
click at [1270, 604] on link "skip" at bounding box center [1277, 608] width 16 height 10
click at [614, 633] on input "checkbox" at bounding box center [620, 636] width 12 height 12
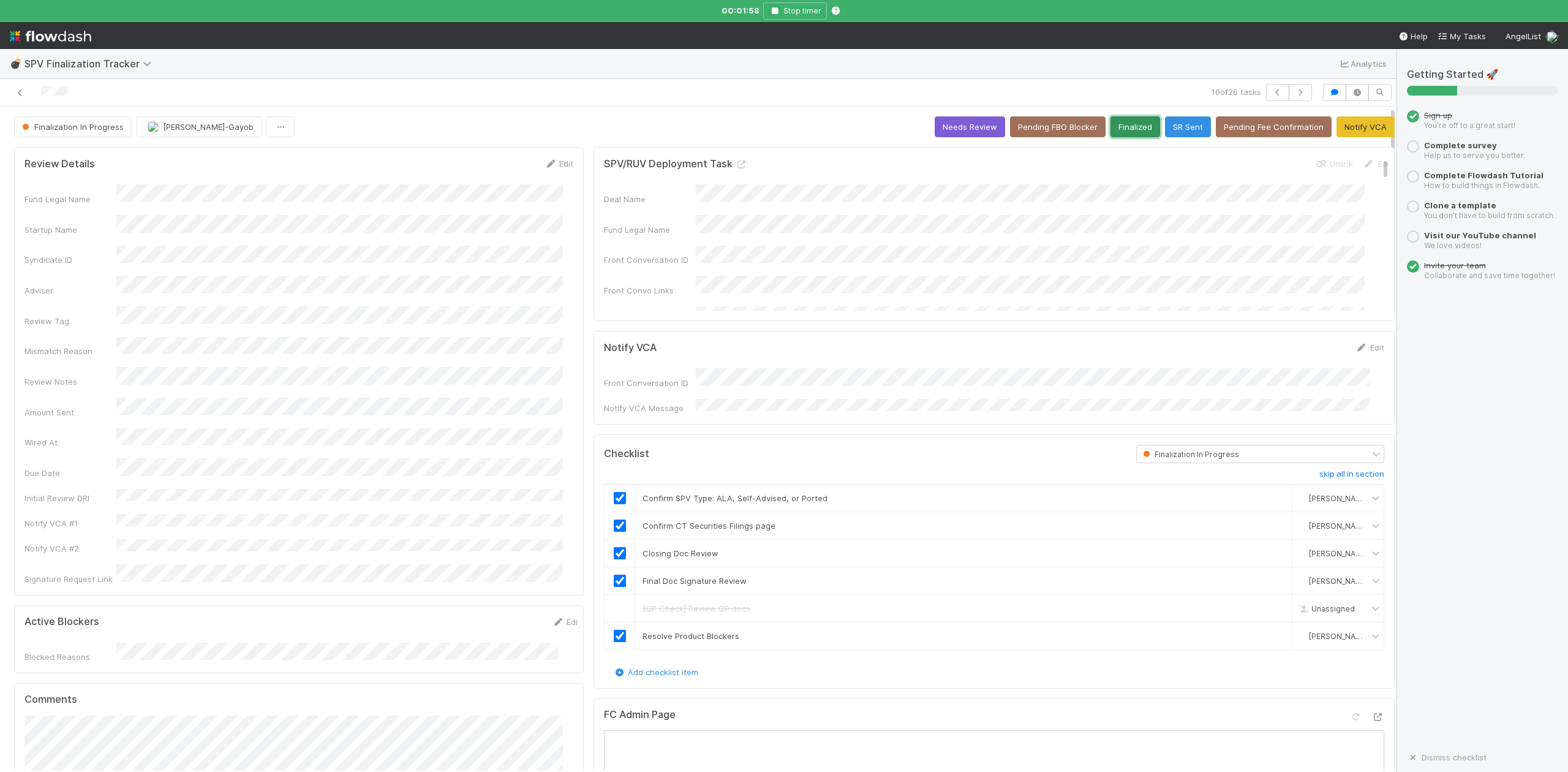
click at [1113, 127] on button "Finalized" at bounding box center [1135, 126] width 49 height 21
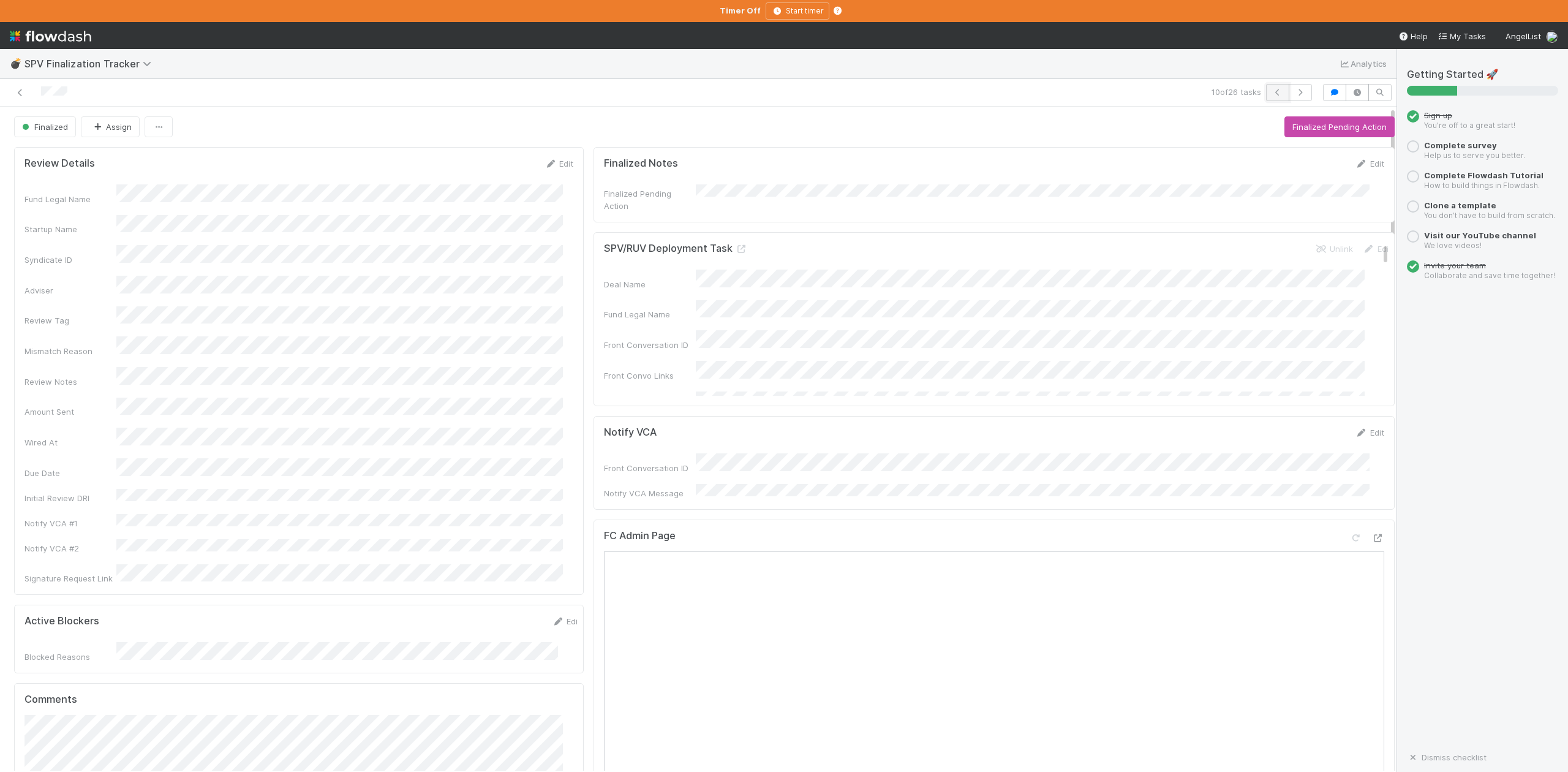
click at [1271, 92] on icon "button" at bounding box center [1277, 92] width 12 height 7
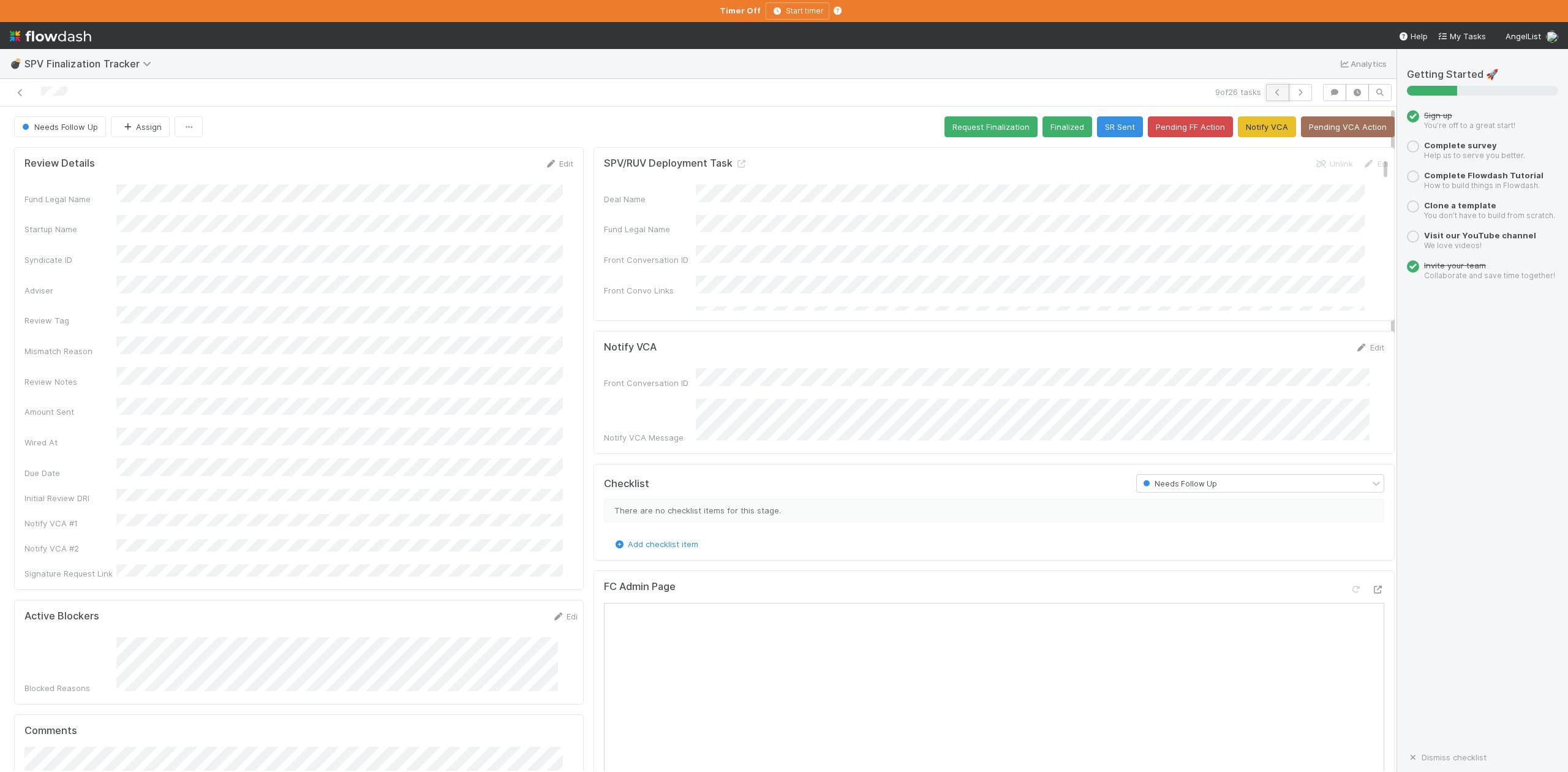
click at [1271, 92] on icon "button" at bounding box center [1277, 92] width 12 height 7
click at [1271, 93] on icon "button" at bounding box center [1277, 92] width 12 height 7
click at [1271, 92] on icon "button" at bounding box center [1277, 92] width 12 height 7
click at [1271, 91] on icon "button" at bounding box center [1277, 92] width 12 height 7
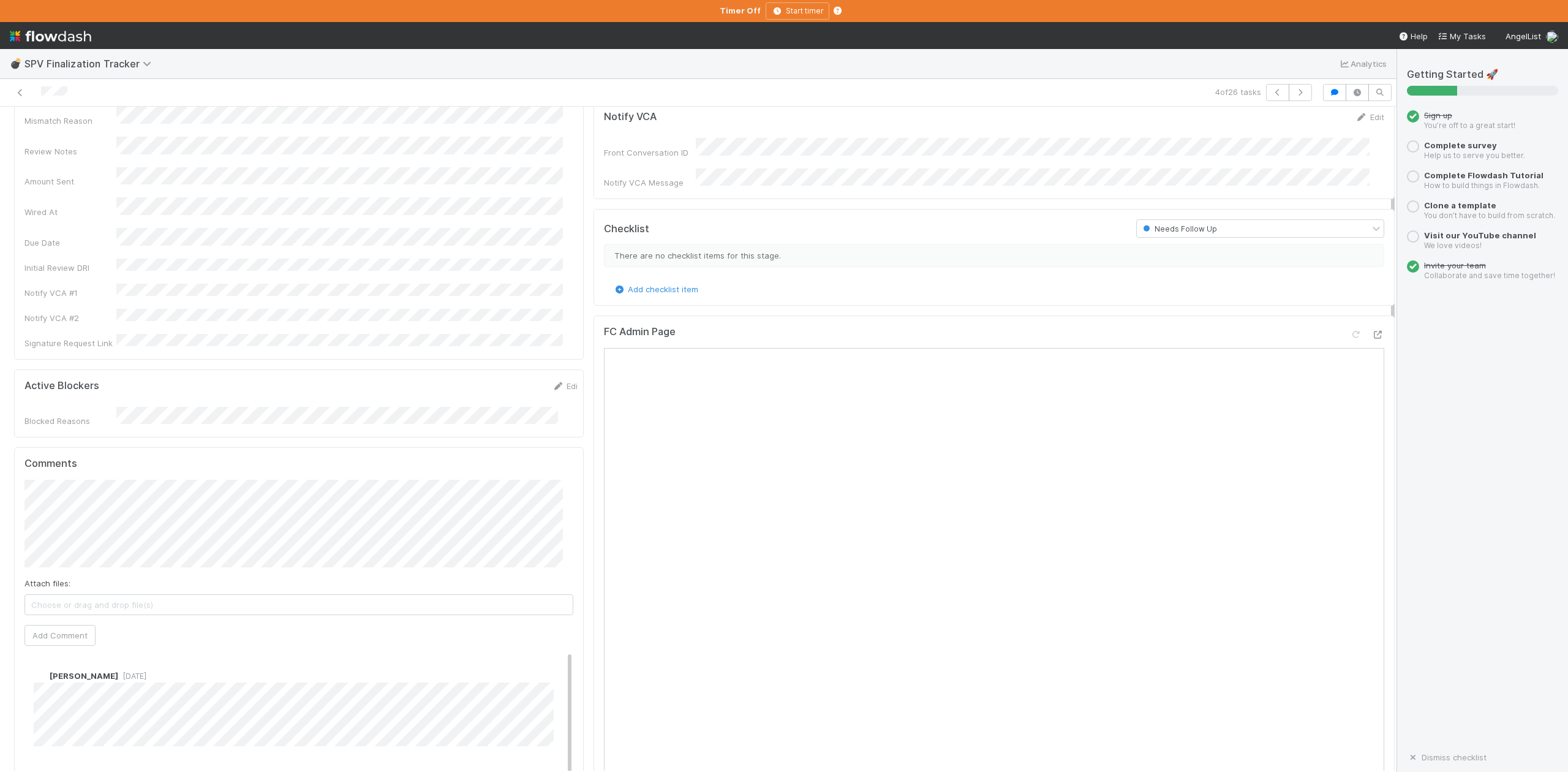
scroll to position [245, 0]
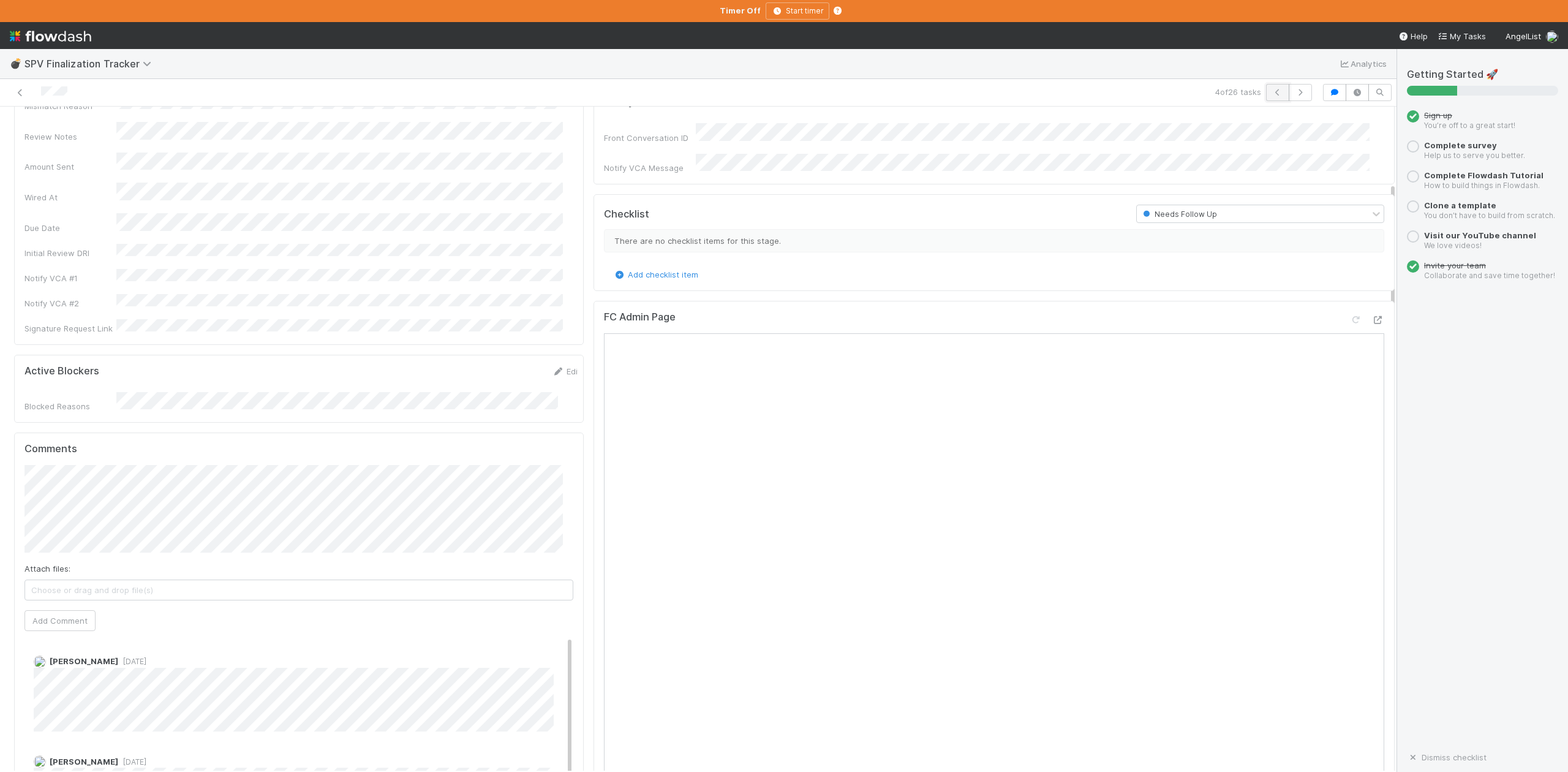
click at [1271, 93] on icon "button" at bounding box center [1277, 92] width 12 height 7
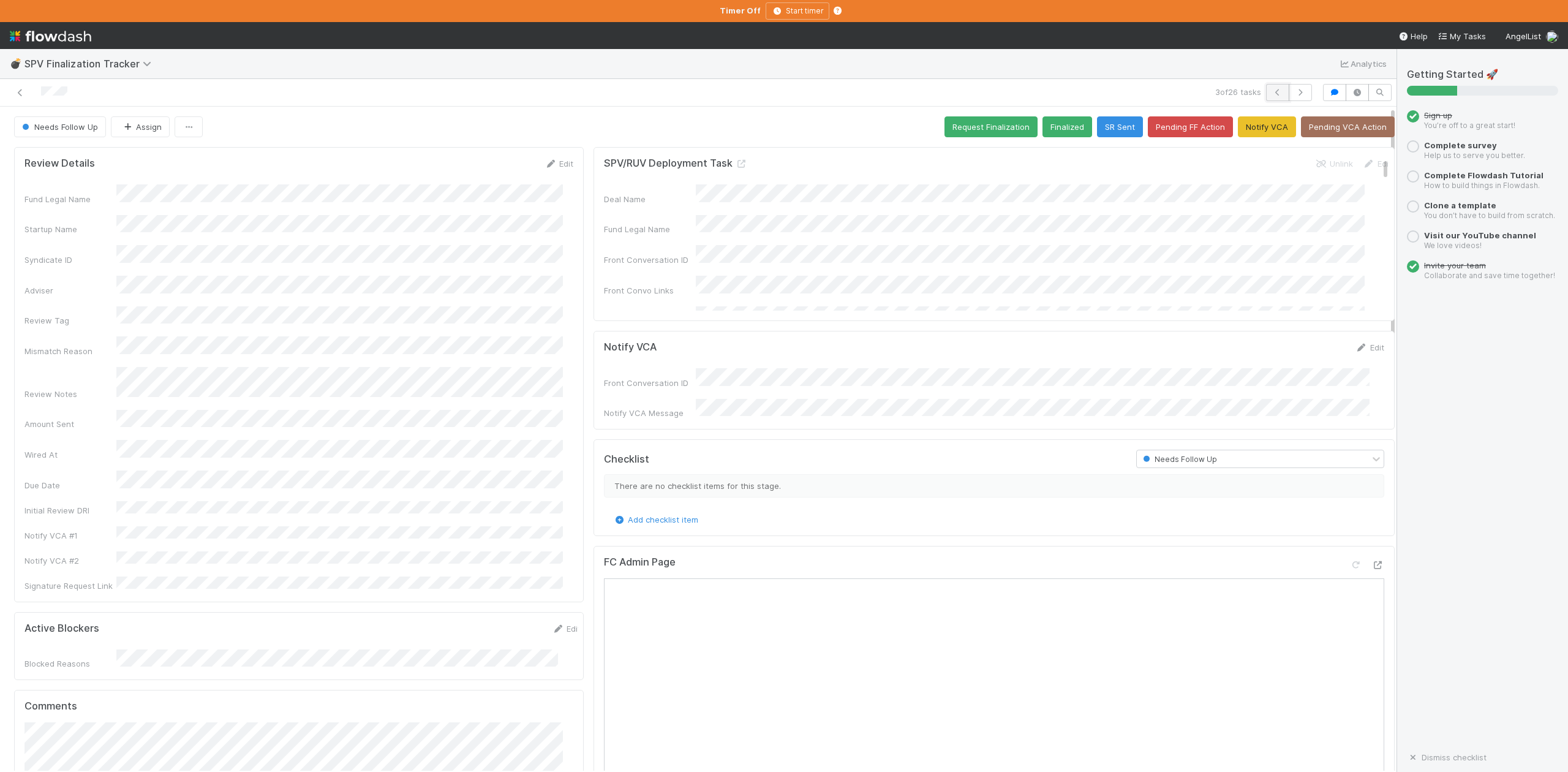
click at [1271, 89] on icon "button" at bounding box center [1277, 92] width 12 height 7
click at [1271, 93] on icon "button" at bounding box center [1277, 92] width 12 height 7
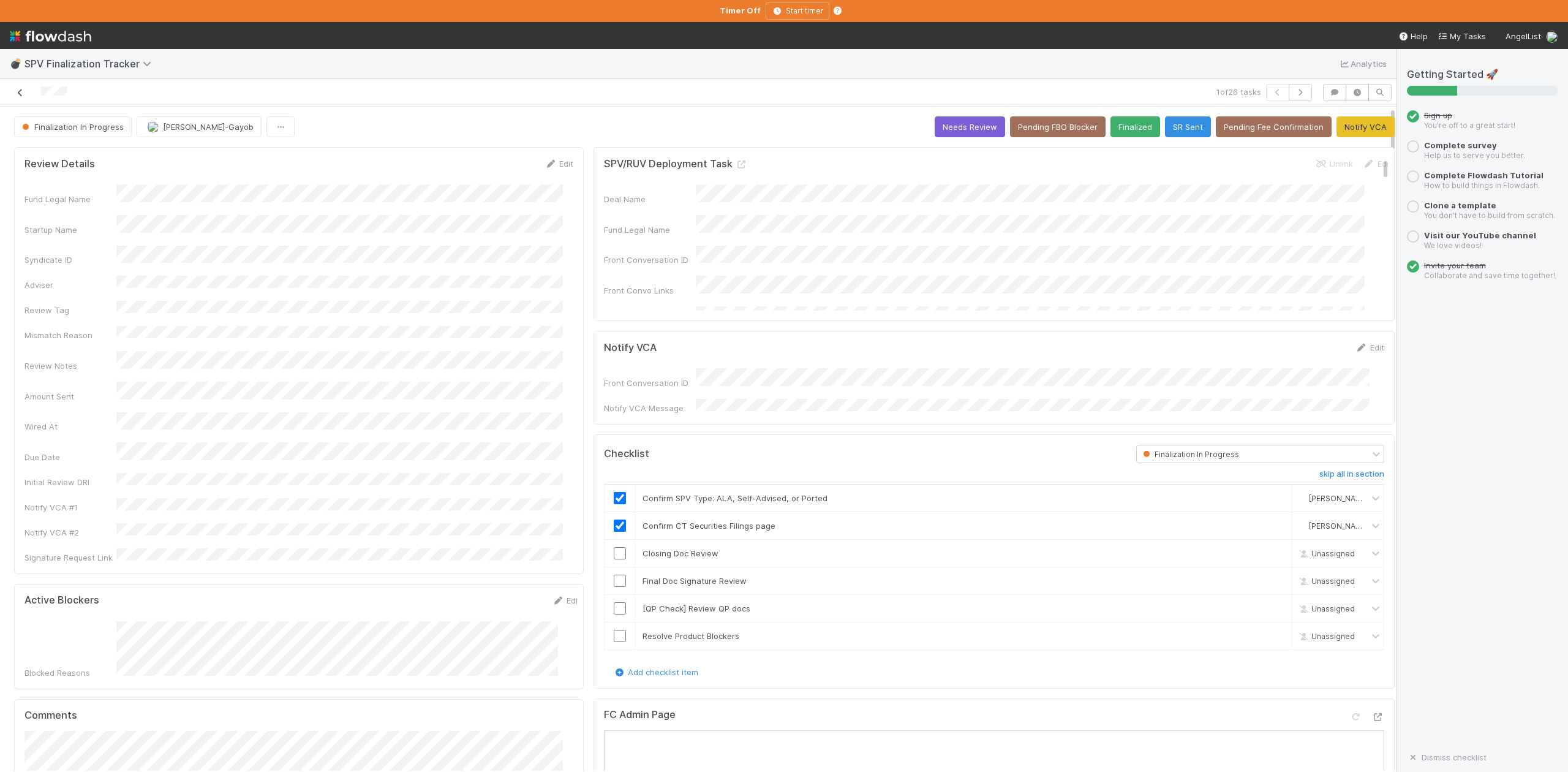
click at [18, 89] on icon at bounding box center [19, 92] width 12 height 8
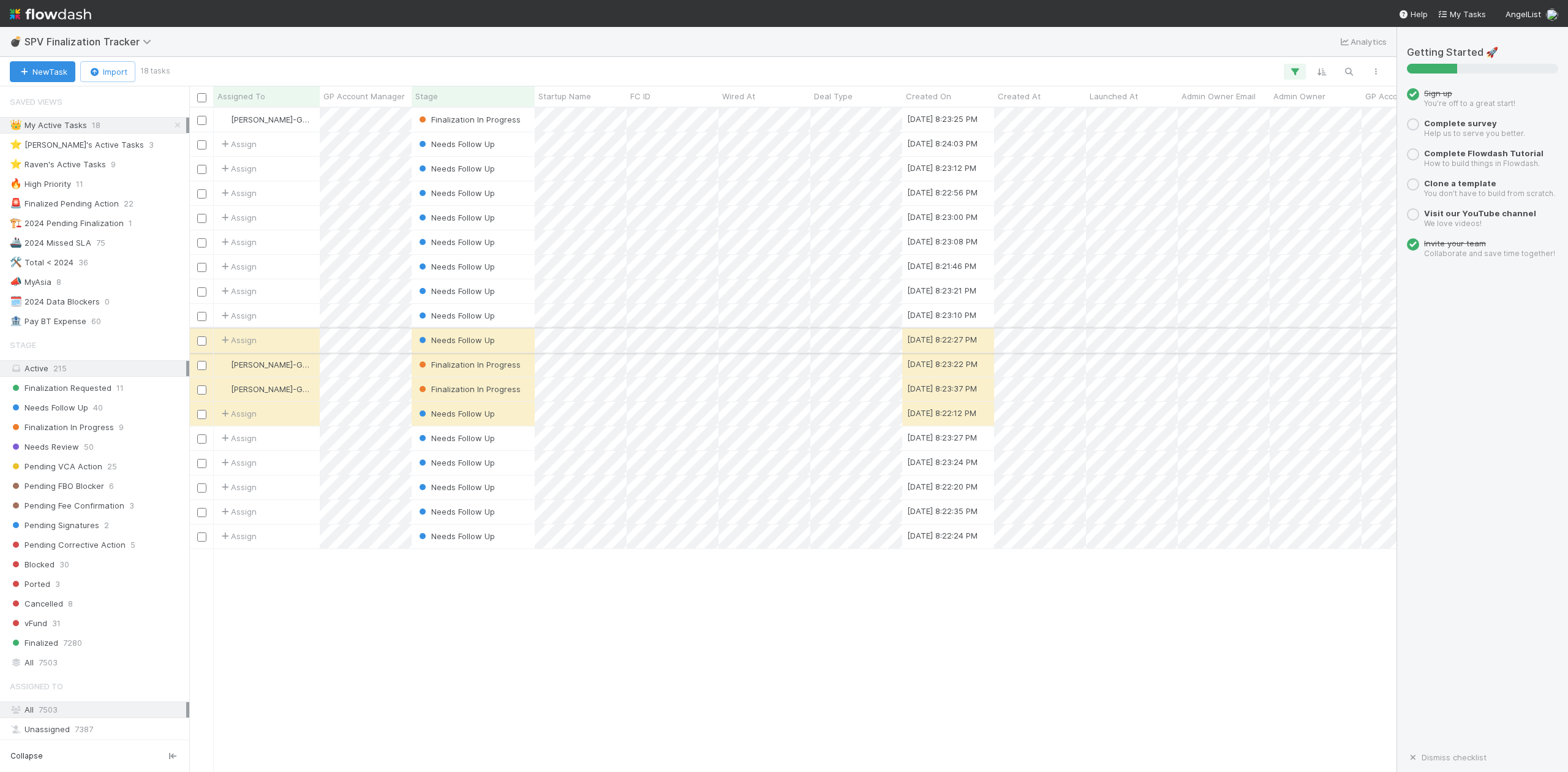
scroll to position [652, 1195]
click at [83, 145] on div "⭐ Loraine's Active Tasks" at bounding box center [77, 145] width 135 height 16
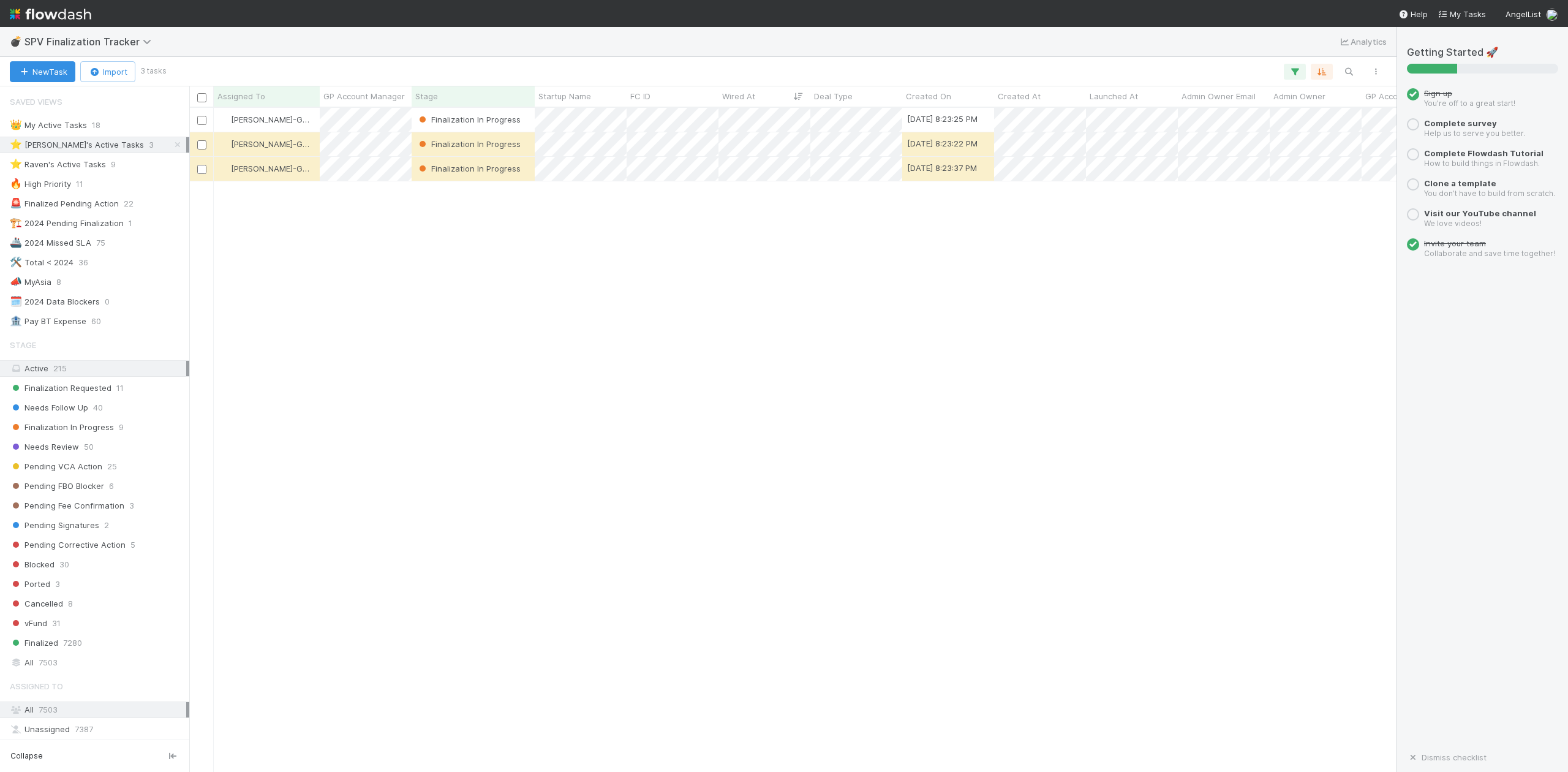
scroll to position [652, 1195]
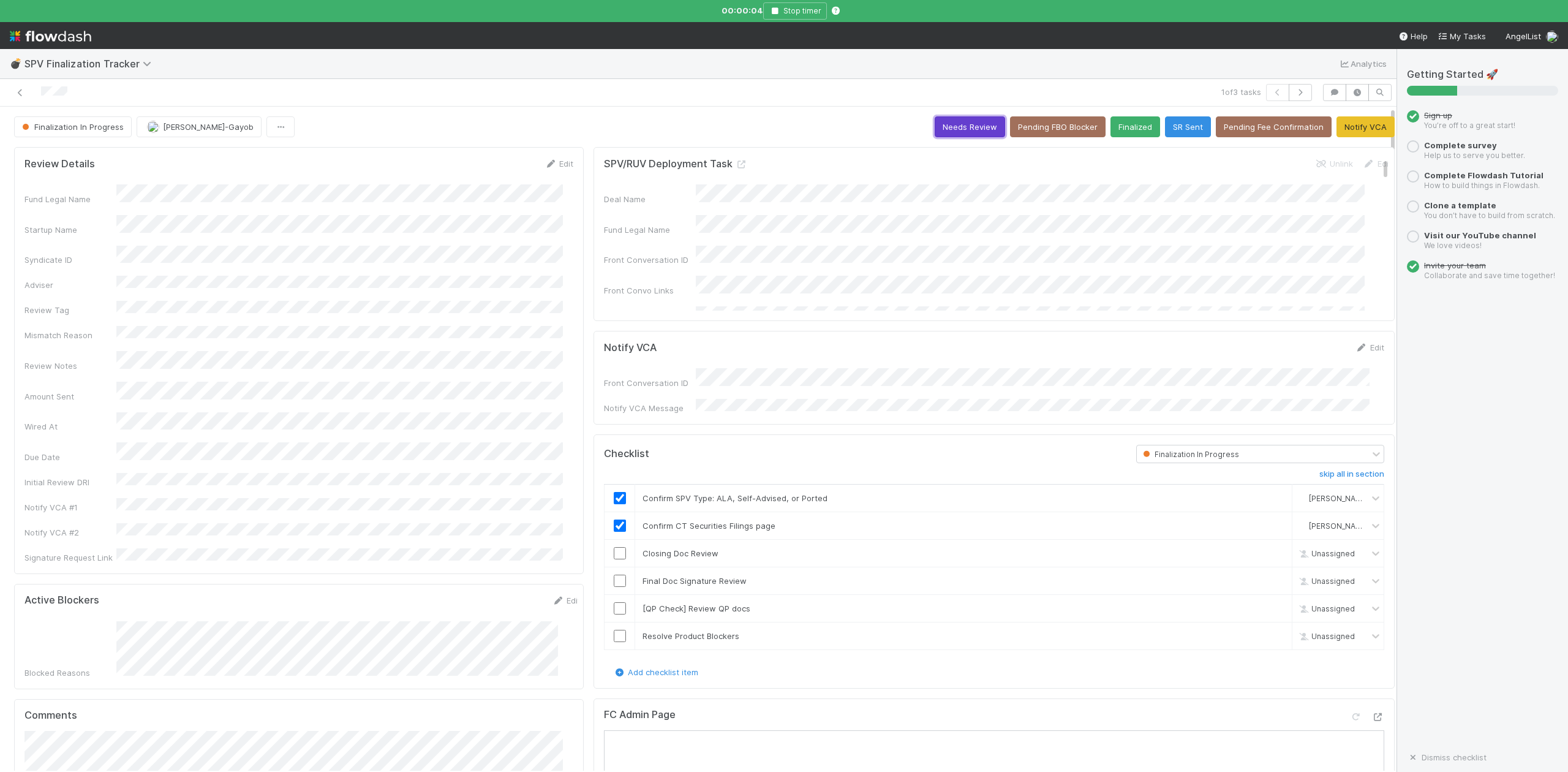
click at [935, 125] on button "Needs Review" at bounding box center [969, 126] width 70 height 21
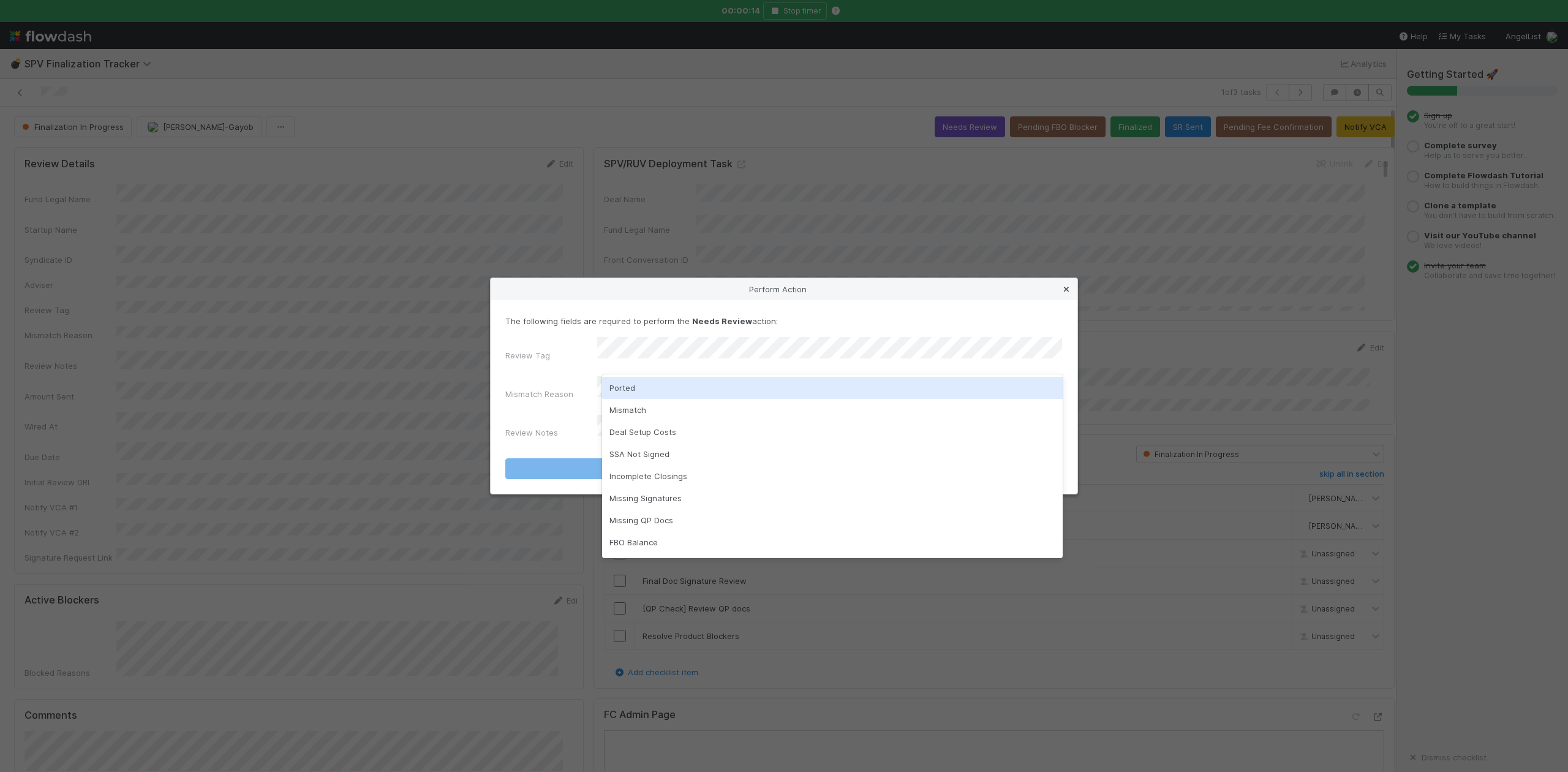
click at [1061, 294] on icon at bounding box center [1066, 289] width 12 height 8
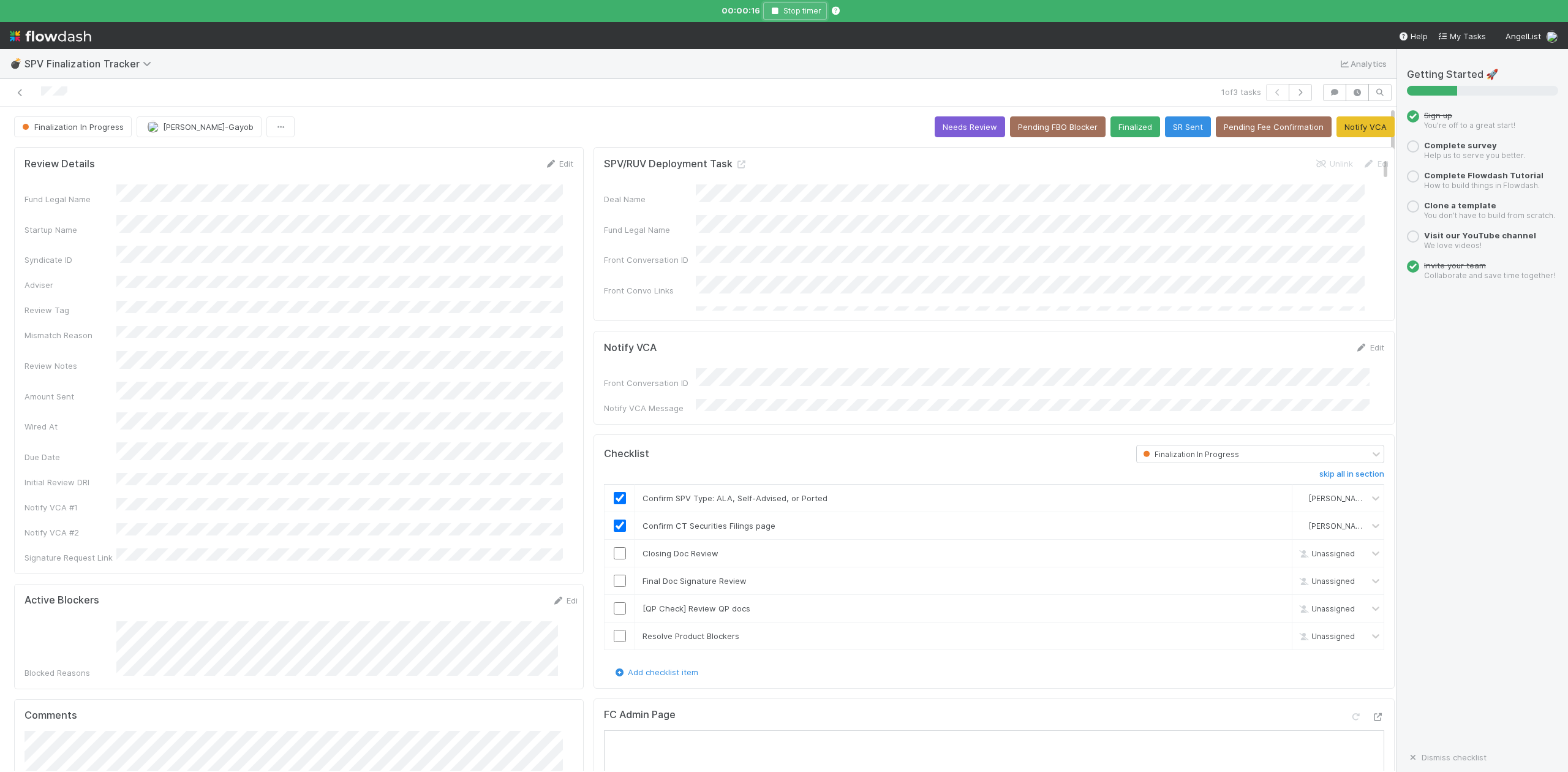
click at [780, 10] on icon "button" at bounding box center [774, 11] width 12 height 7
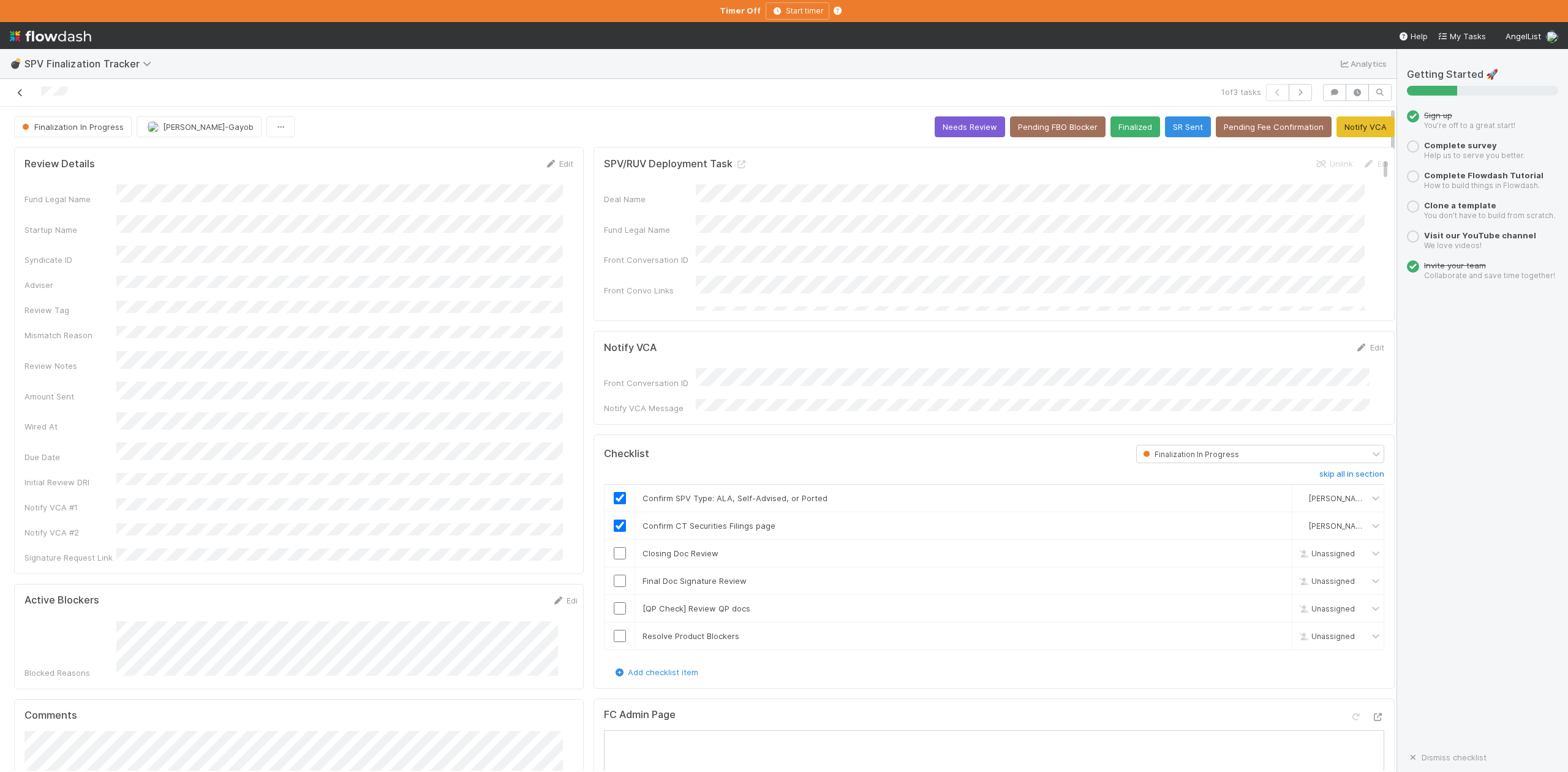
click at [20, 94] on icon at bounding box center [19, 92] width 12 height 8
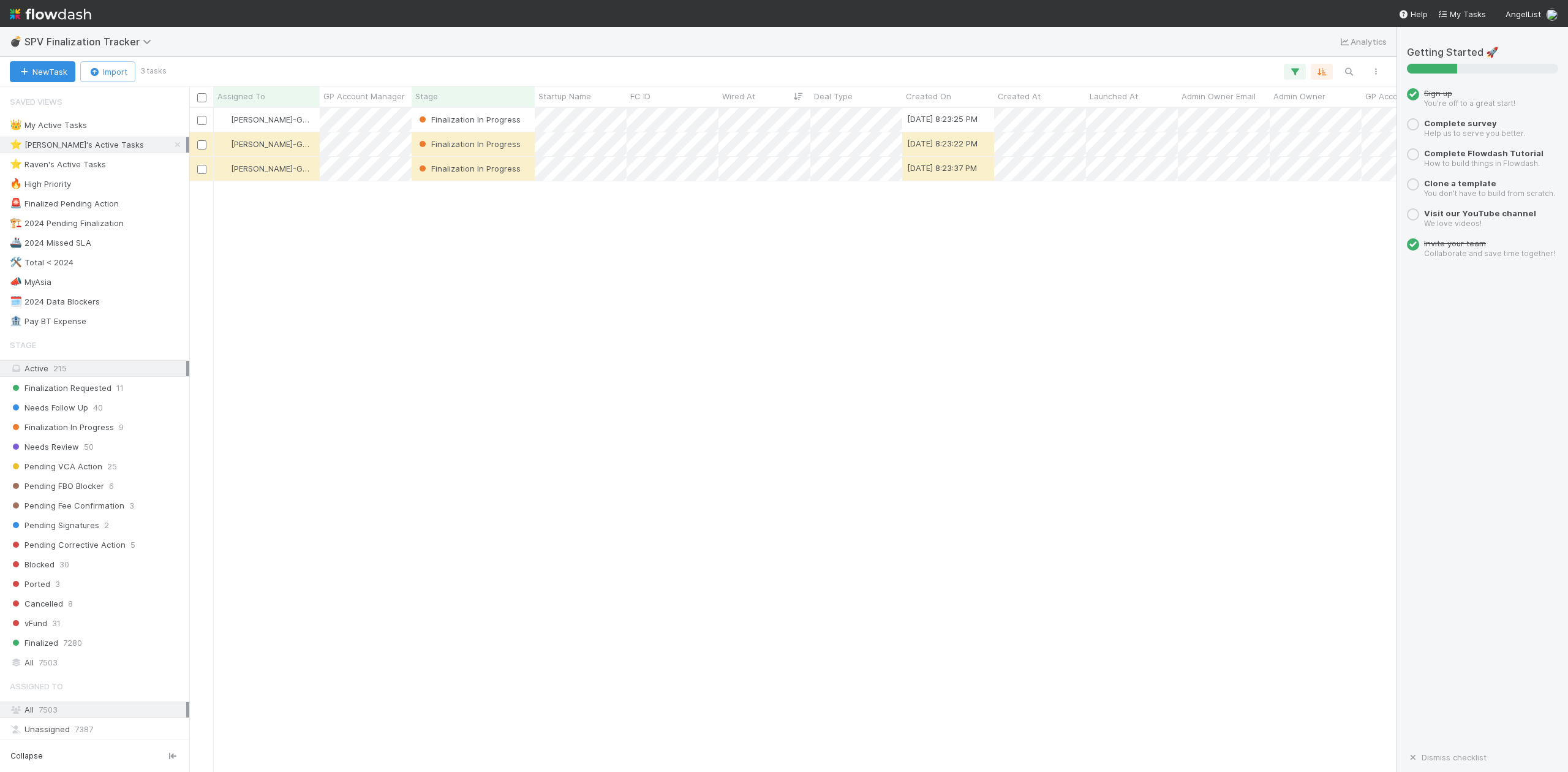
scroll to position [652, 1195]
click at [57, 533] on span "Pending Signatures" at bounding box center [55, 526] width 90 height 16
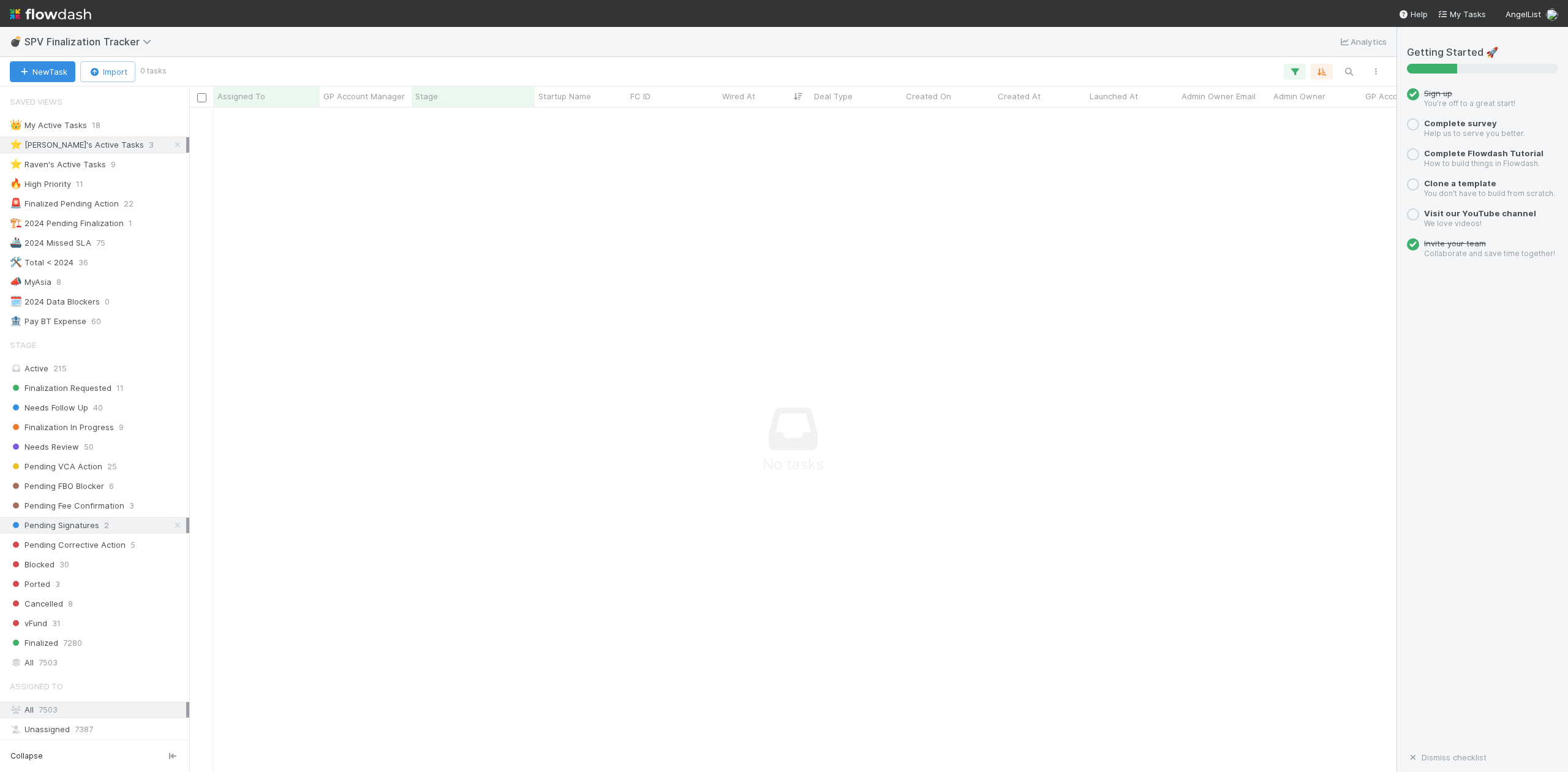
scroll to position [640, 1184]
click at [171, 141] on icon at bounding box center [177, 145] width 12 height 8
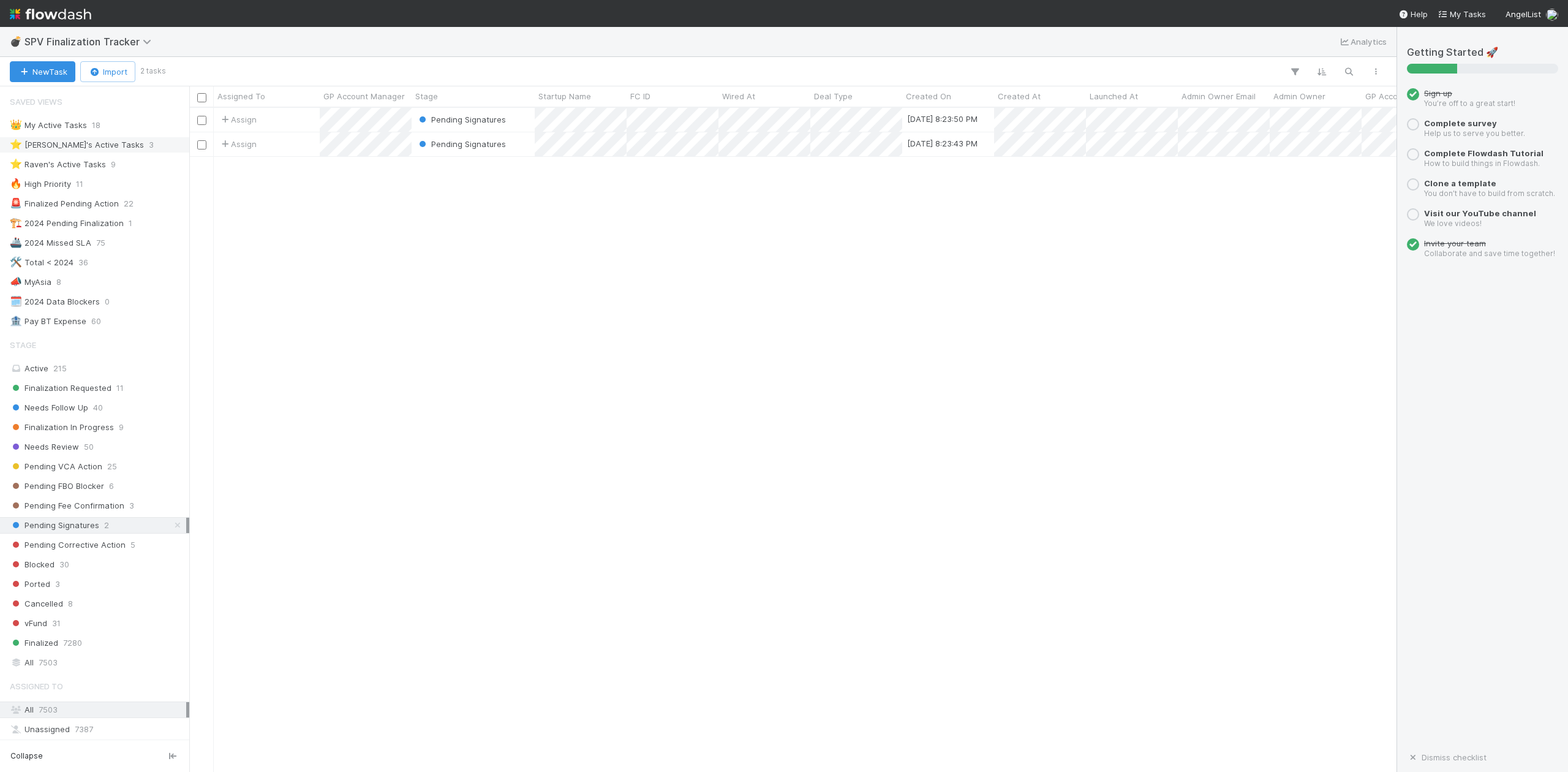
scroll to position [652, 1195]
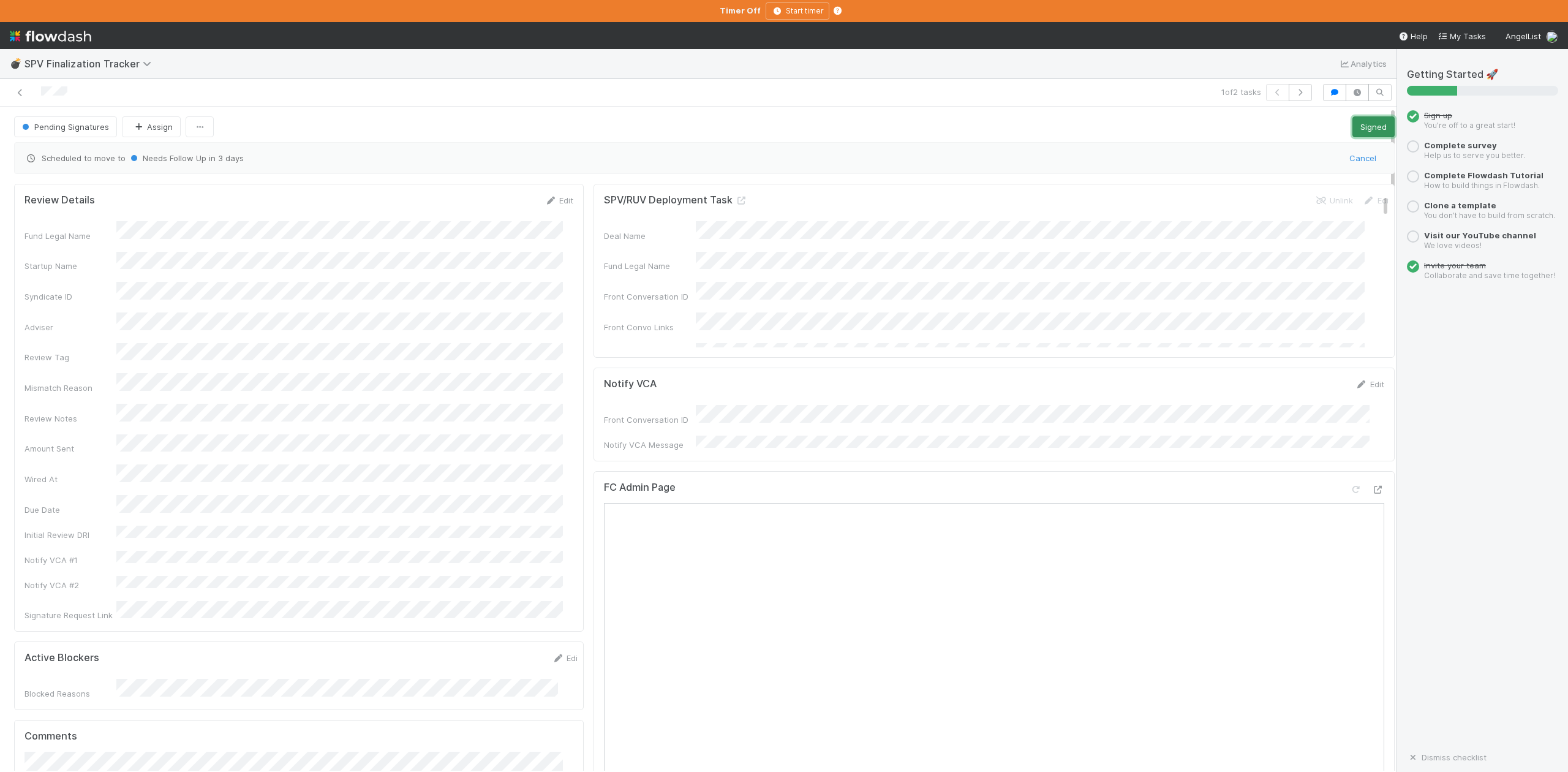
click at [1353, 127] on button "Signed" at bounding box center [1374, 126] width 42 height 21
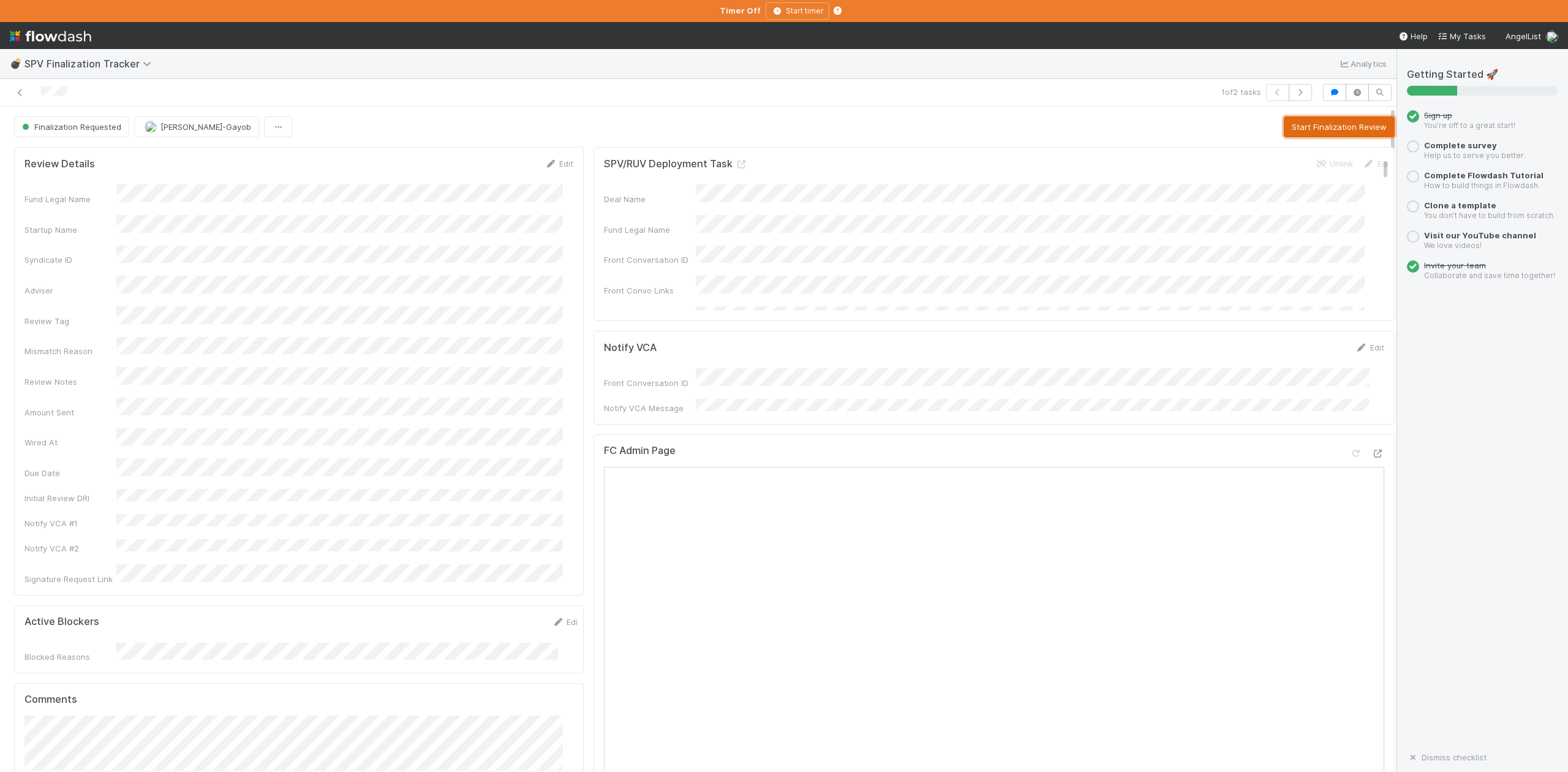
drag, startPoint x: 1334, startPoint y: 133, endPoint x: 1322, endPoint y: 136, distance: 12.4
click at [1334, 133] on button "Start Finalization Review" at bounding box center [1339, 126] width 111 height 21
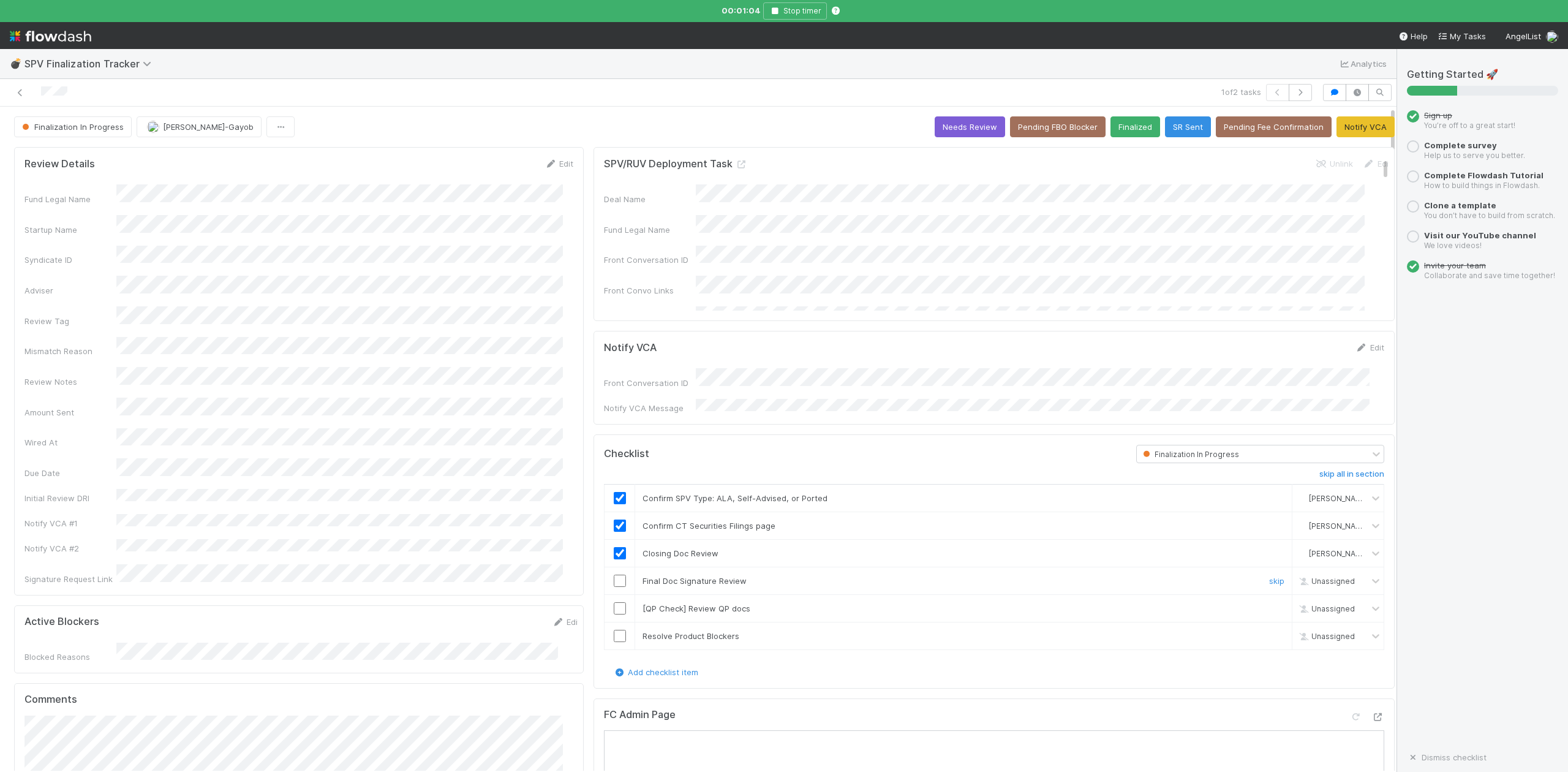
click at [614, 577] on input "checkbox" at bounding box center [620, 581] width 12 height 12
click at [1270, 606] on link "skip" at bounding box center [1277, 608] width 16 height 10
click at [614, 579] on input "checkbox" at bounding box center [620, 581] width 12 height 12
click at [877, 27] on div "Response not successful: Received status code 502" at bounding box center [784, 29] width 191 height 39
click at [614, 633] on input "checkbox" at bounding box center [620, 636] width 12 height 12
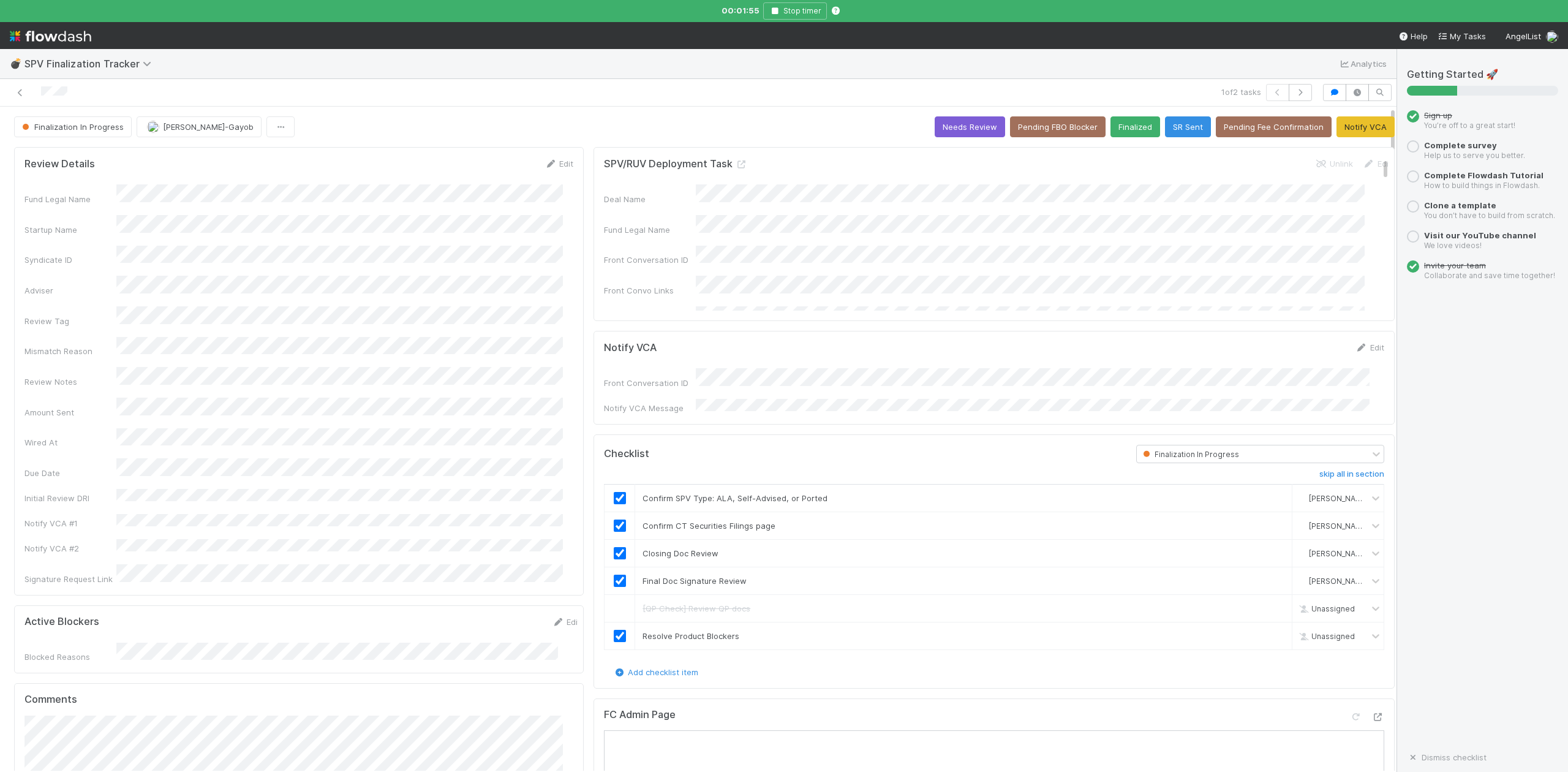
checkbox input "true"
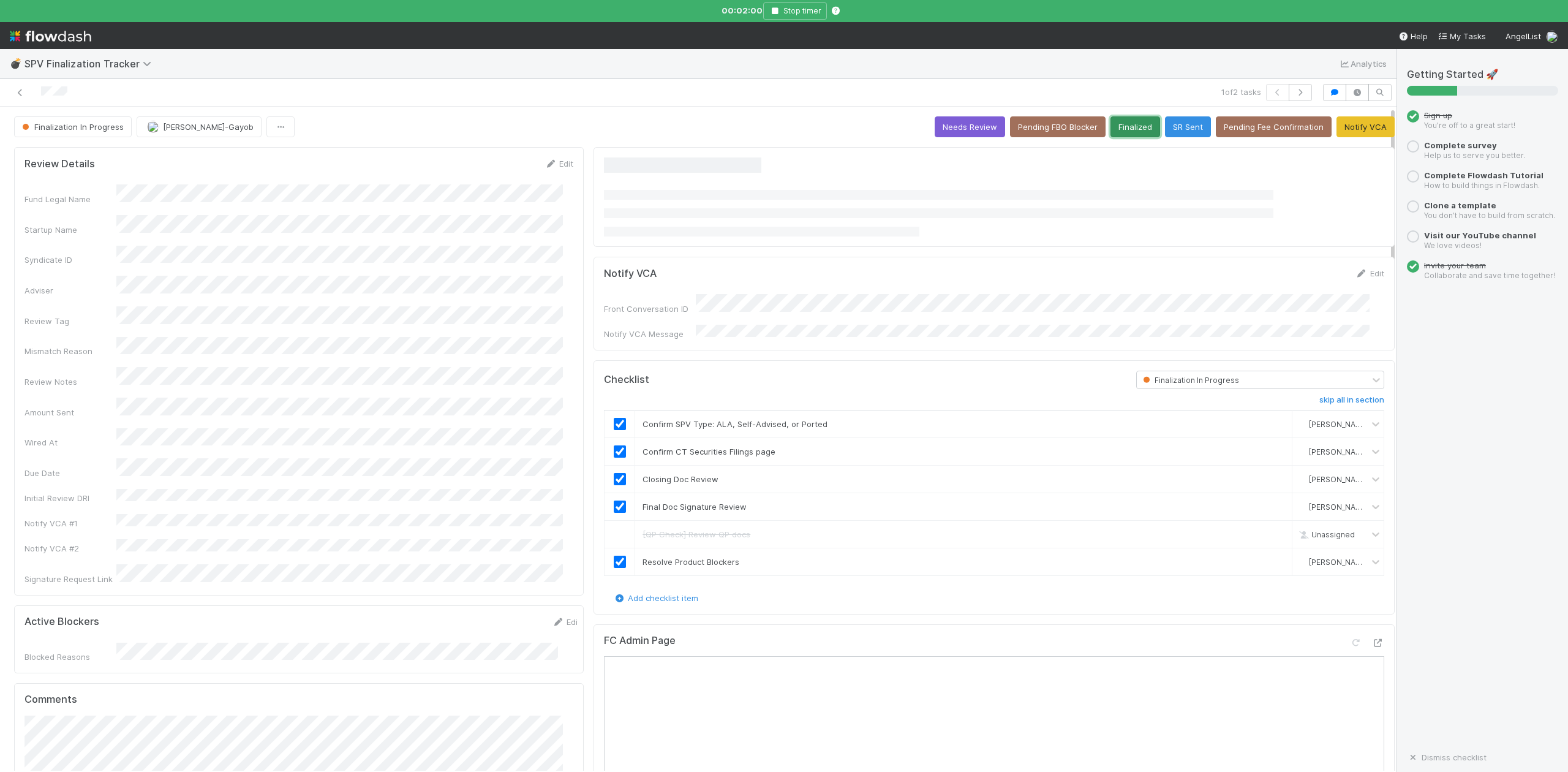
click at [1116, 123] on button "Finalized" at bounding box center [1135, 126] width 49 height 21
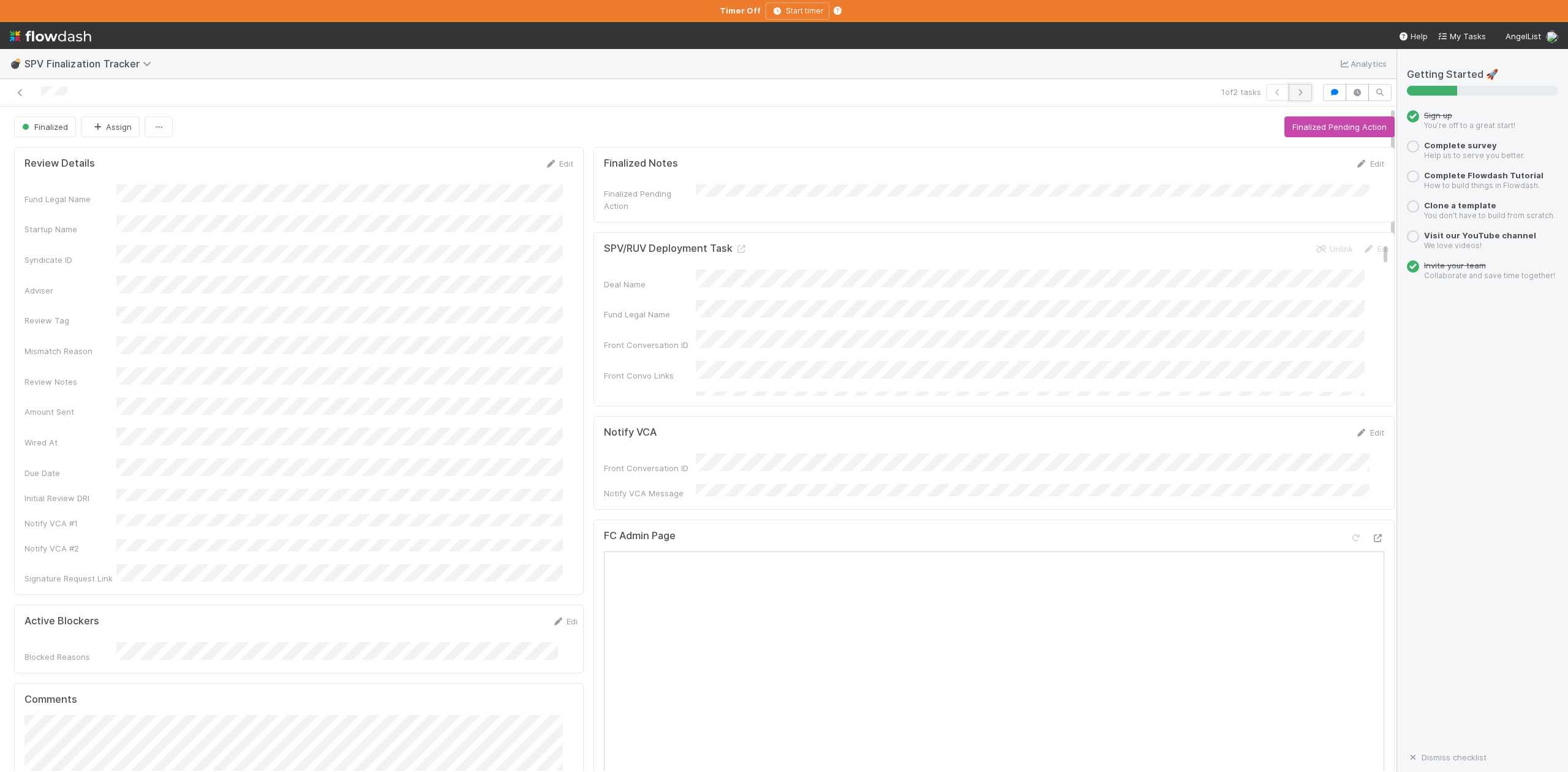
click at [1294, 91] on icon "button" at bounding box center [1300, 92] width 12 height 7
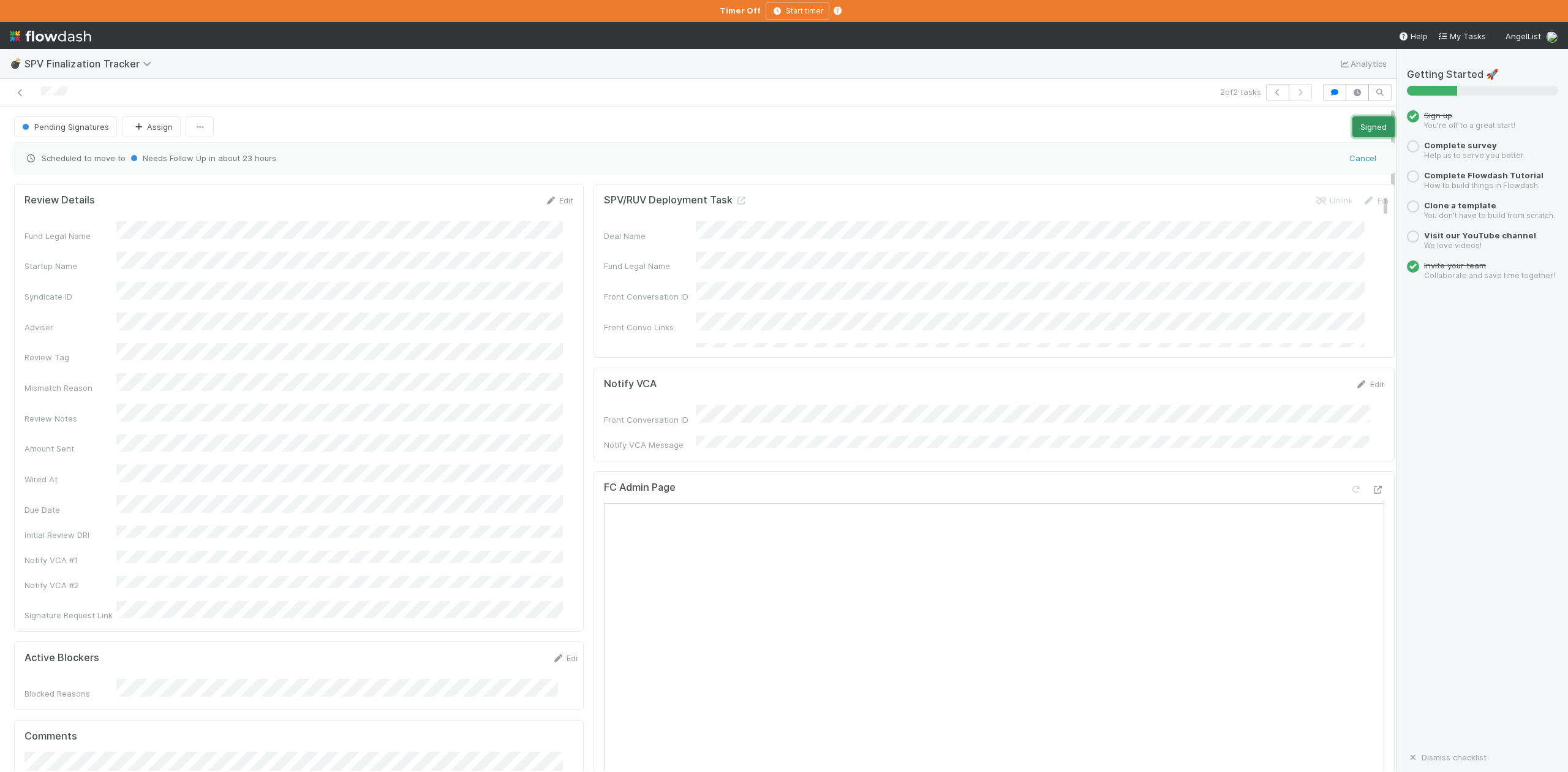
click at [1359, 126] on button "Signed" at bounding box center [1374, 126] width 42 height 21
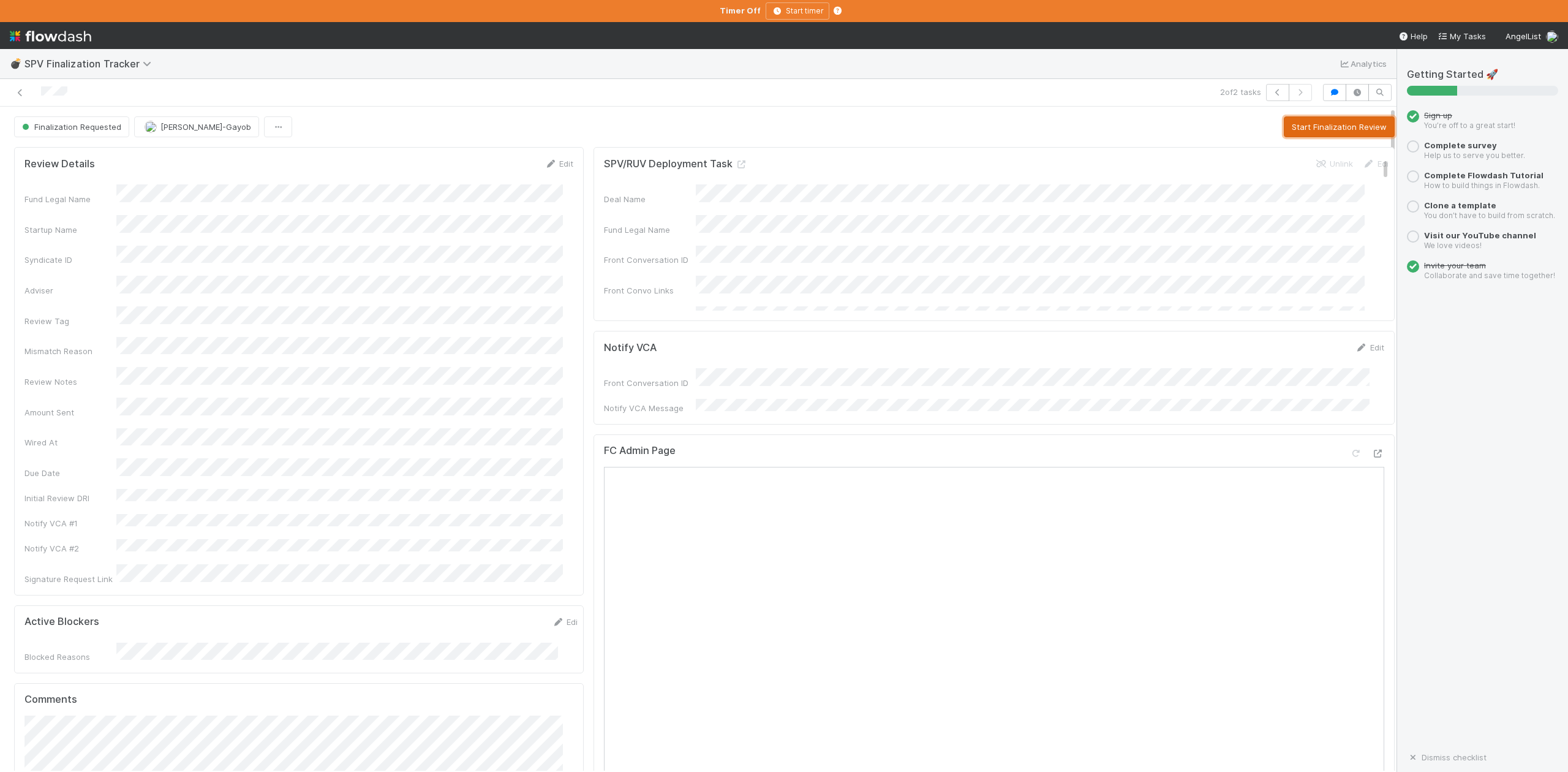
click at [1303, 129] on button "Start Finalization Review" at bounding box center [1339, 126] width 111 height 21
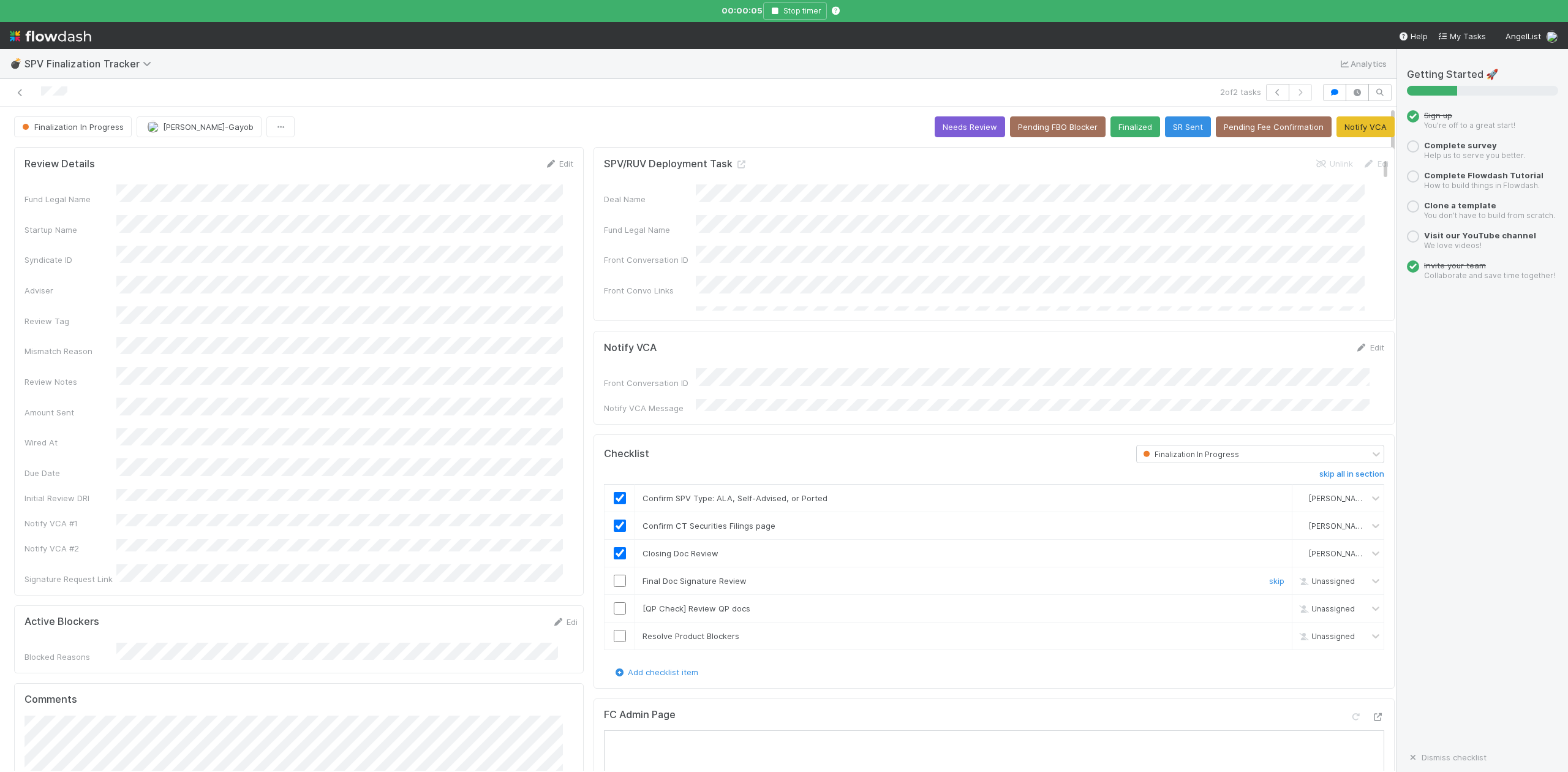
drag, startPoint x: 614, startPoint y: 579, endPoint x: 640, endPoint y: 593, distance: 29.5
click at [614, 579] on input "checkbox" at bounding box center [620, 581] width 12 height 12
click at [1270, 603] on link "skip" at bounding box center [1277, 608] width 16 height 10
click at [614, 634] on input "checkbox" at bounding box center [620, 636] width 12 height 12
click at [1110, 133] on button "Finalized" at bounding box center [1135, 126] width 49 height 21
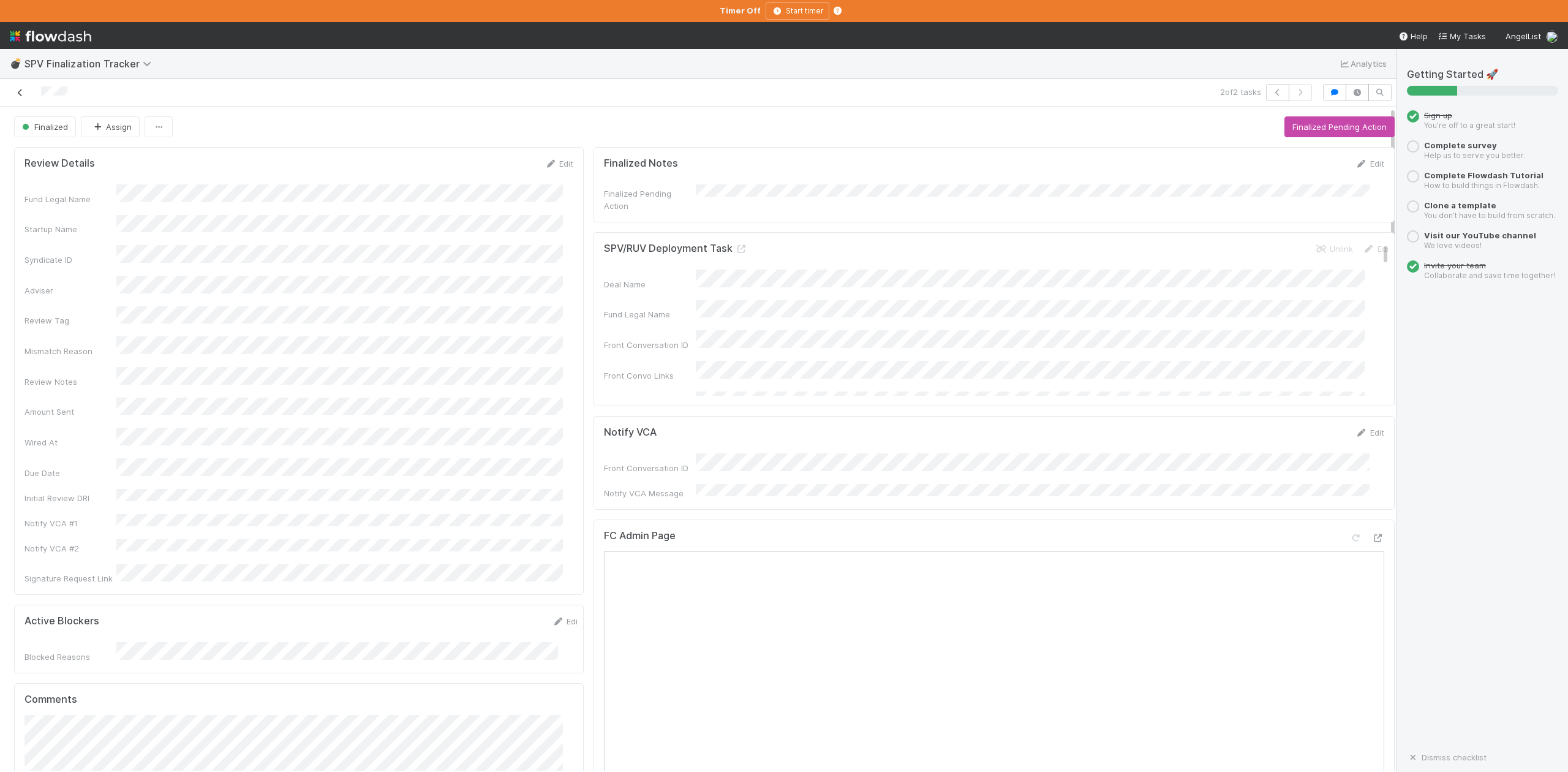
click at [16, 93] on icon at bounding box center [19, 92] width 12 height 8
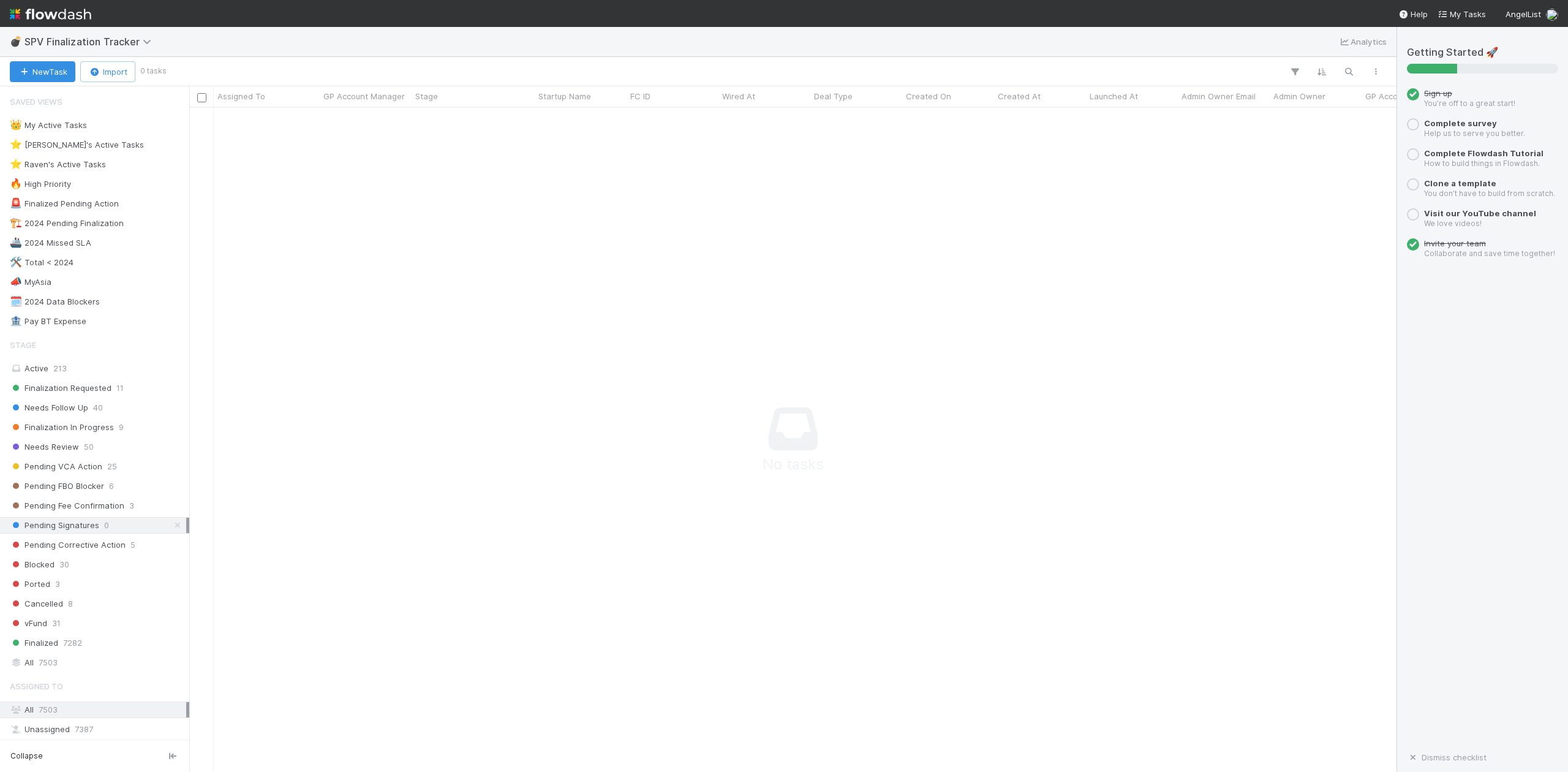
scroll to position [640, 1184]
click at [70, 413] on span "Needs Follow Up" at bounding box center [49, 408] width 79 height 16
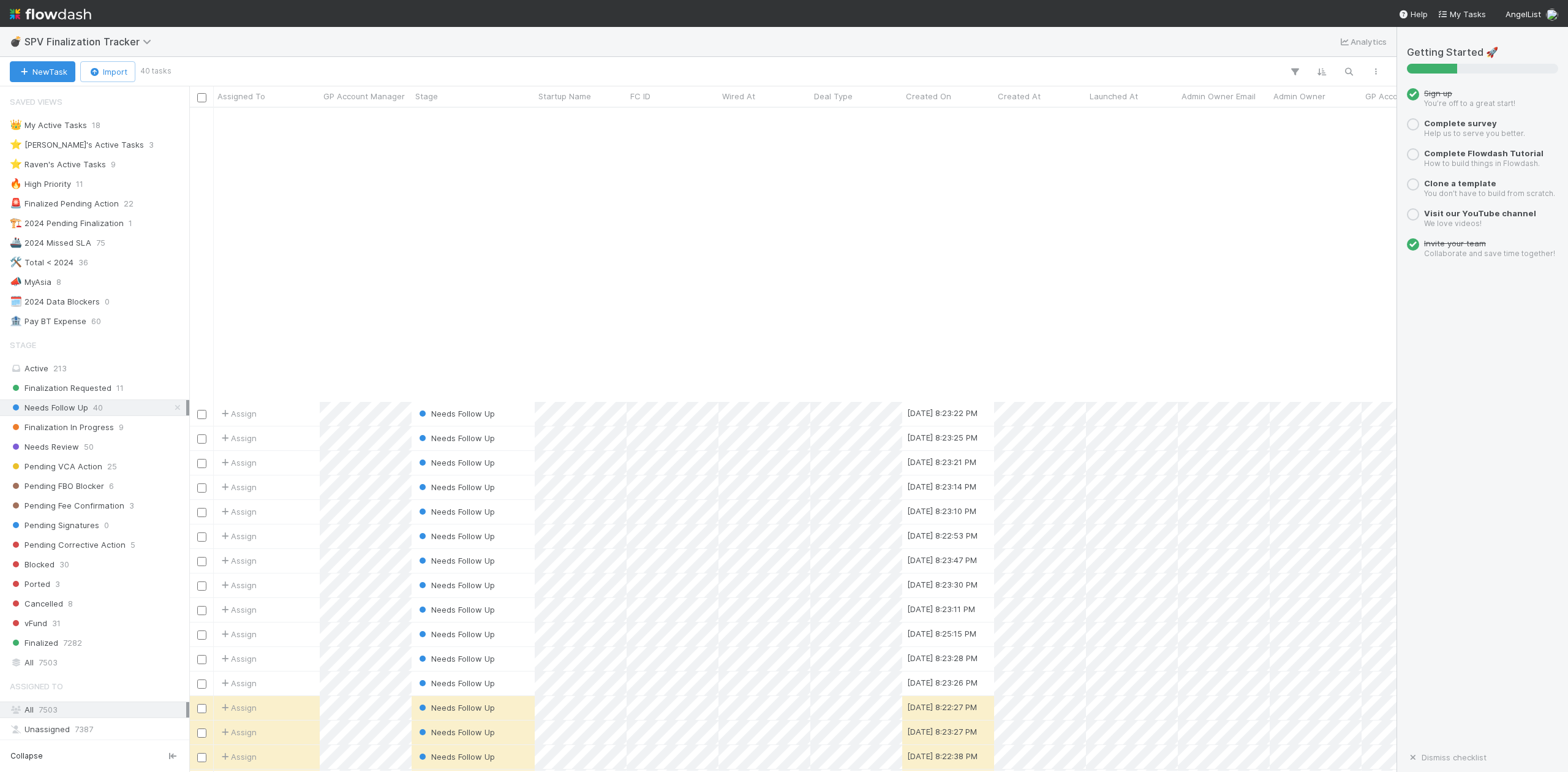
scroll to position [329, 0]
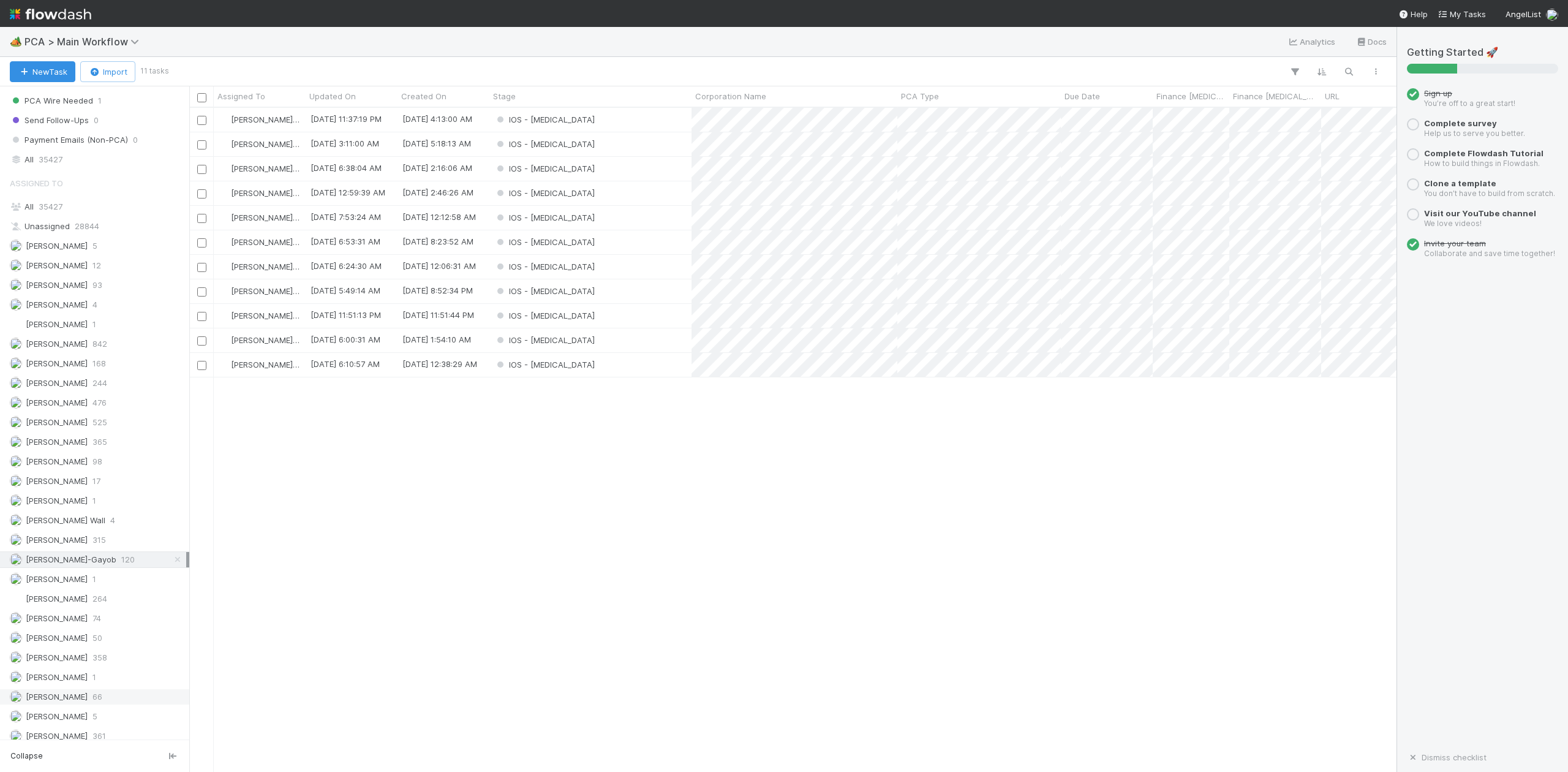
scroll to position [1167, 0]
click at [62, 430] on span "35427" at bounding box center [50, 425] width 24 height 10
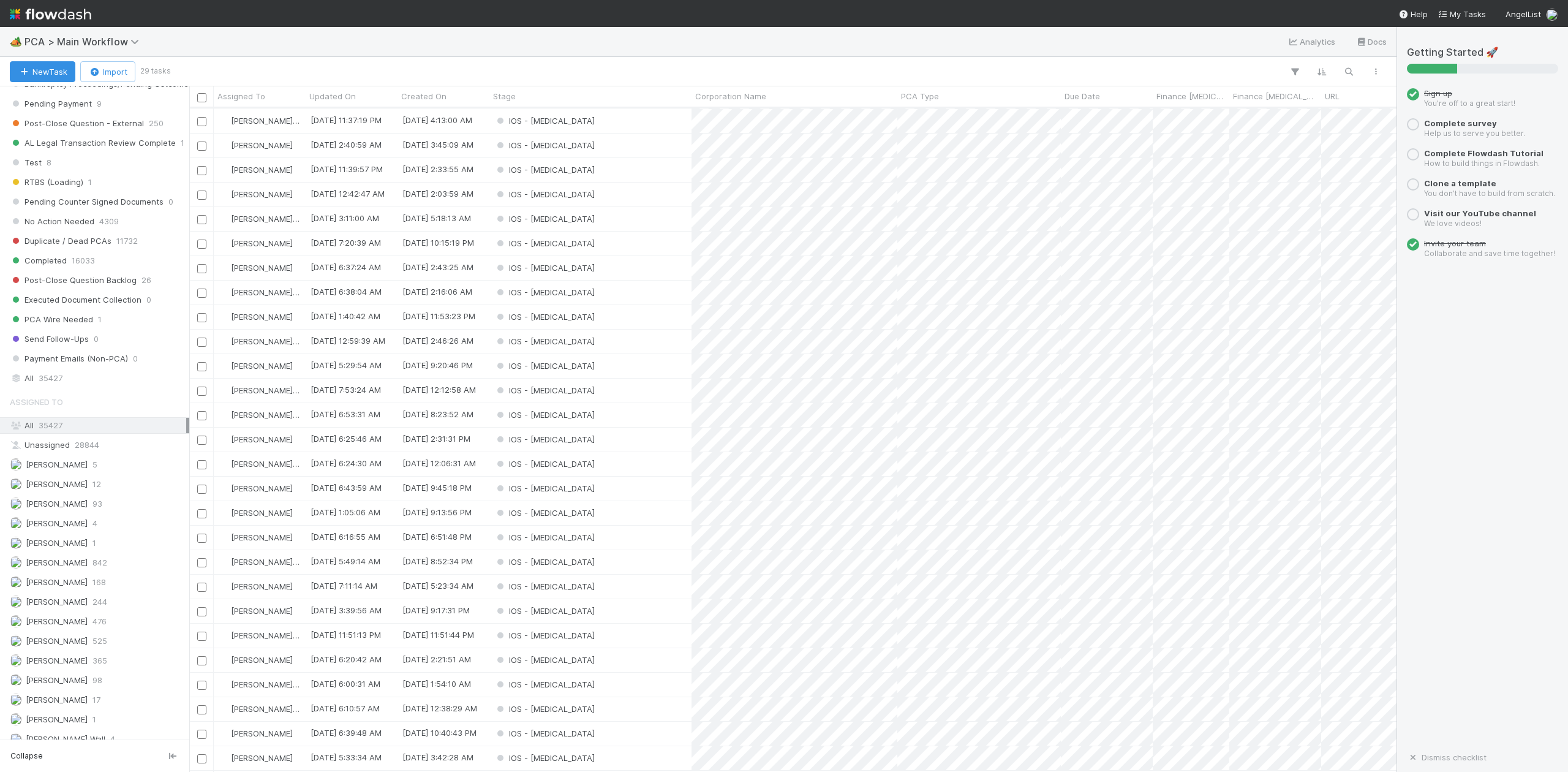
scroll to position [1575, 0]
click at [70, 409] on span "Loraine Pati-Gayob" at bounding box center [70, 414] width 91 height 10
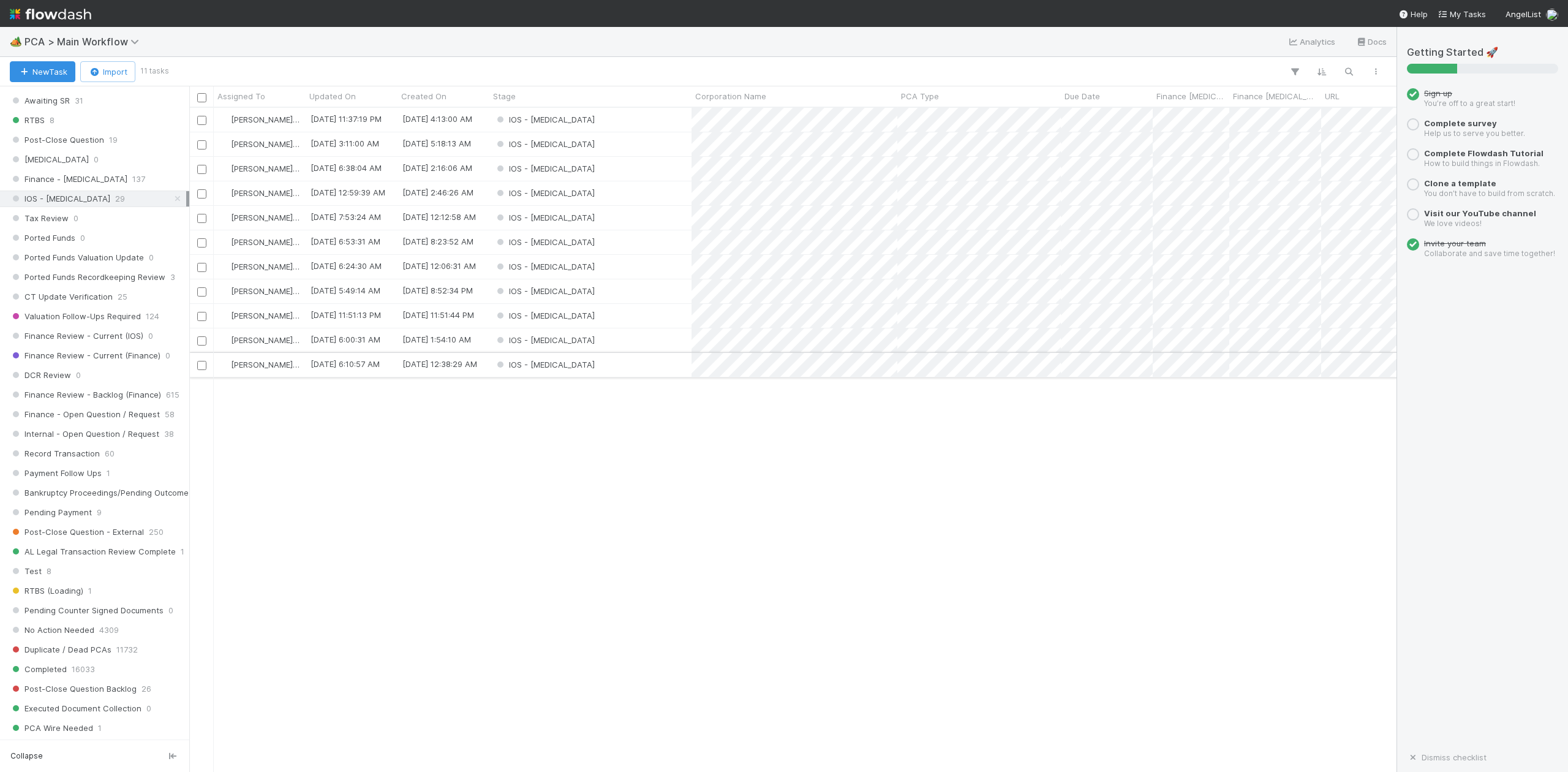
scroll to position [652, 1195]
click at [587, 369] on div "IOS - ICU" at bounding box center [590, 365] width 202 height 24
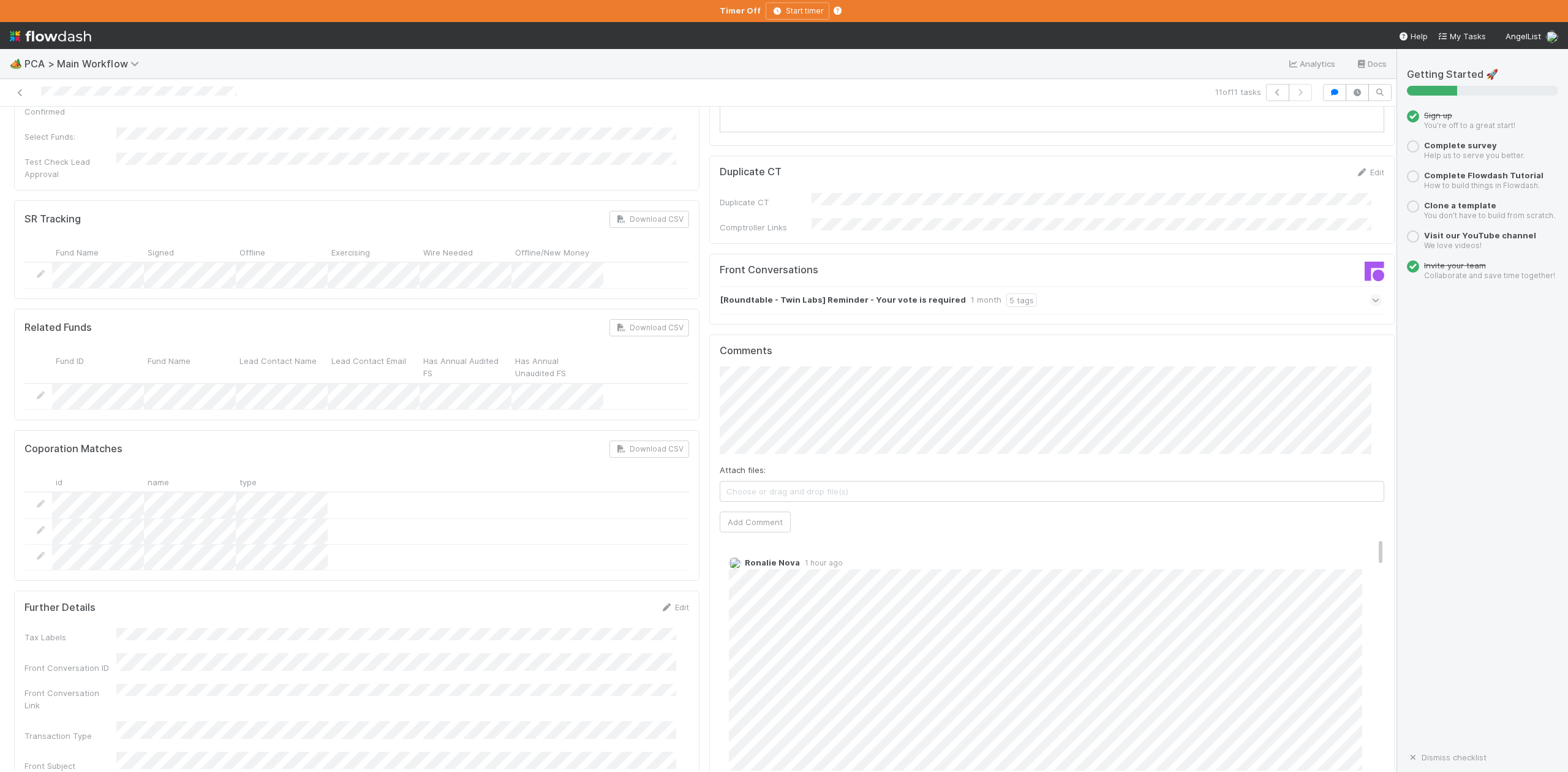
scroll to position [1879, 0]
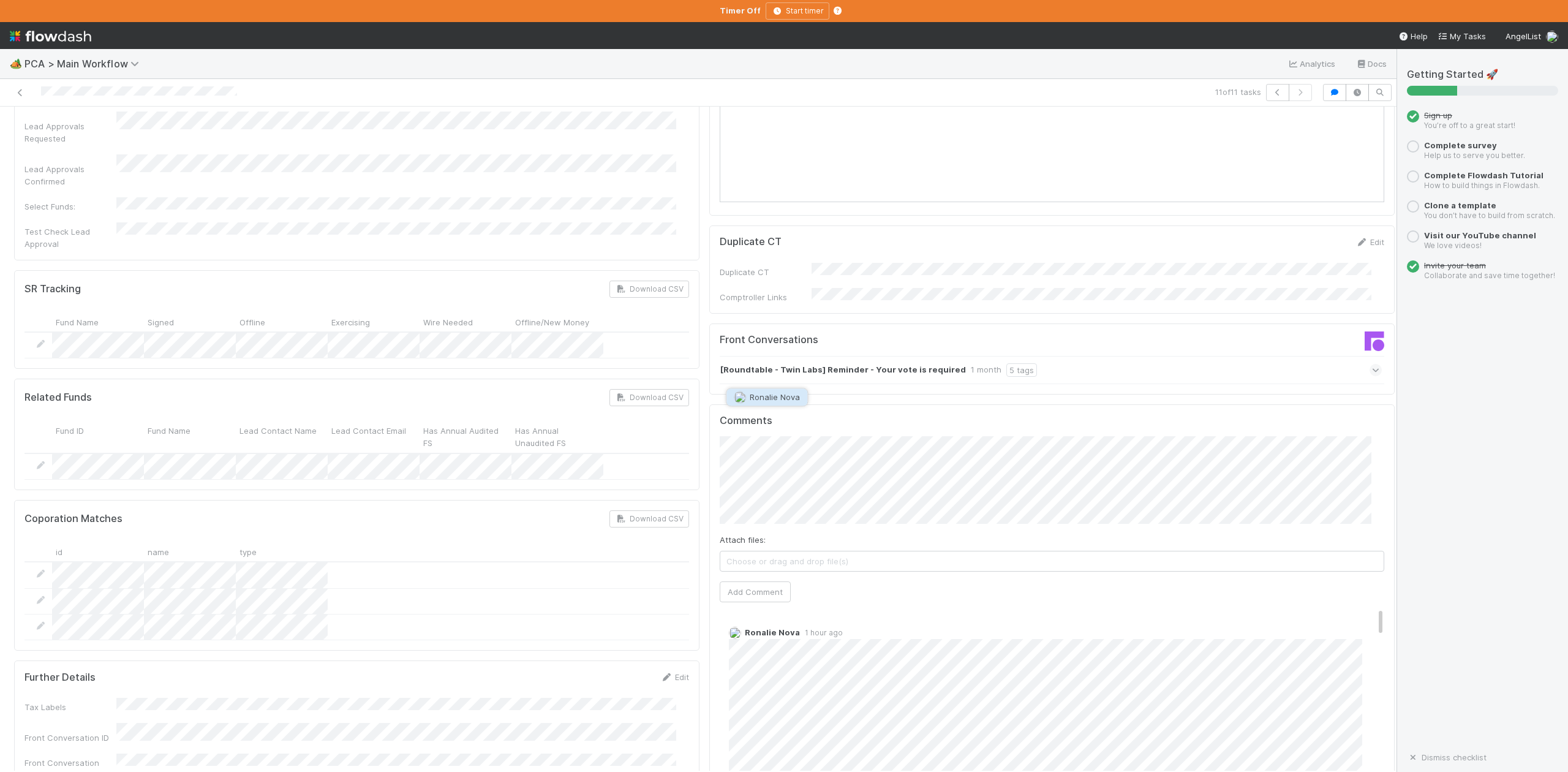
click at [764, 397] on span "Ronalie Nova" at bounding box center [774, 397] width 50 height 10
click at [723, 582] on button "Add Comment" at bounding box center [755, 592] width 71 height 21
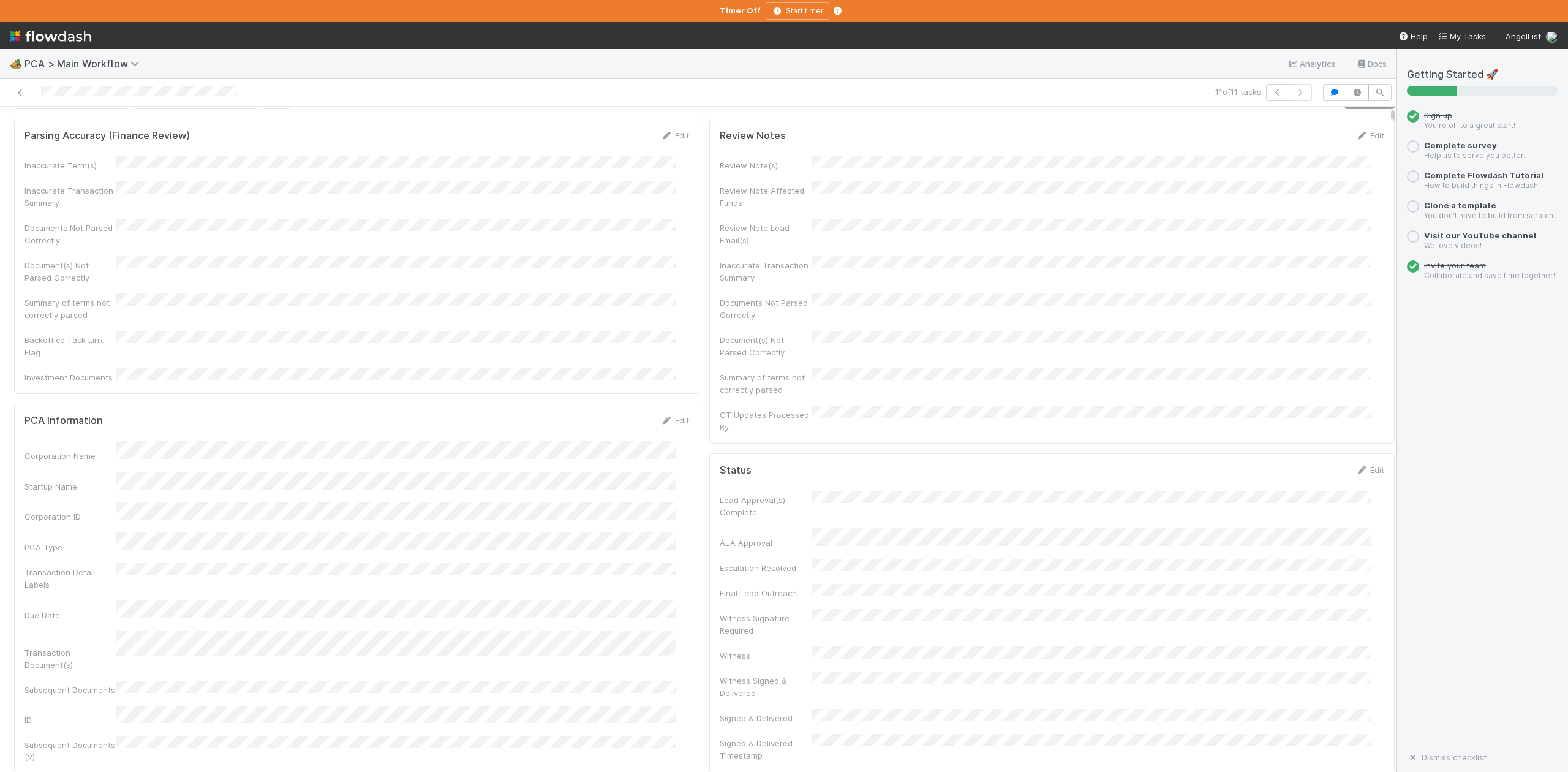
scroll to position [0, 0]
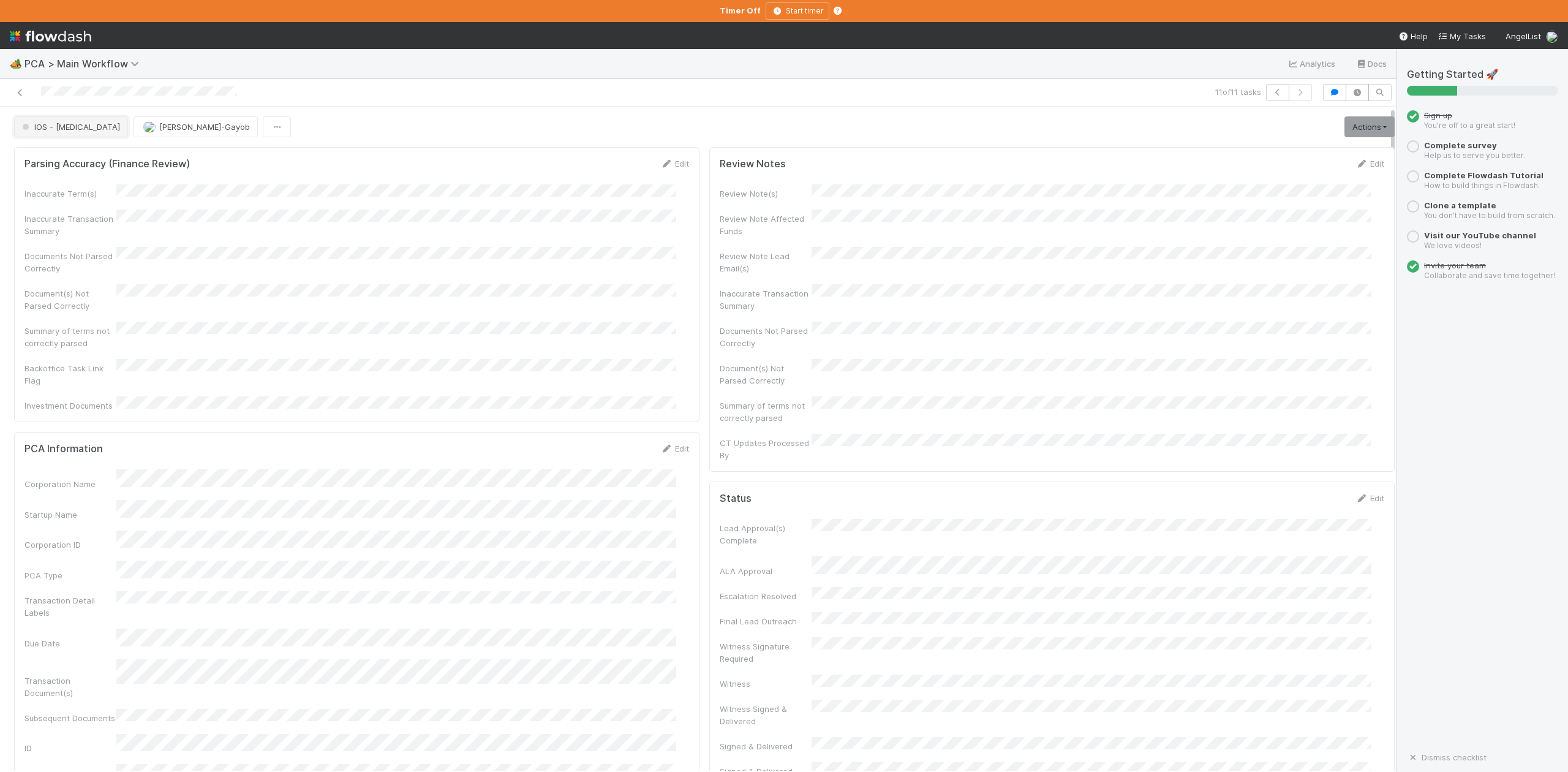
click at [59, 131] on span "IOS - ICU" at bounding box center [70, 126] width 101 height 10
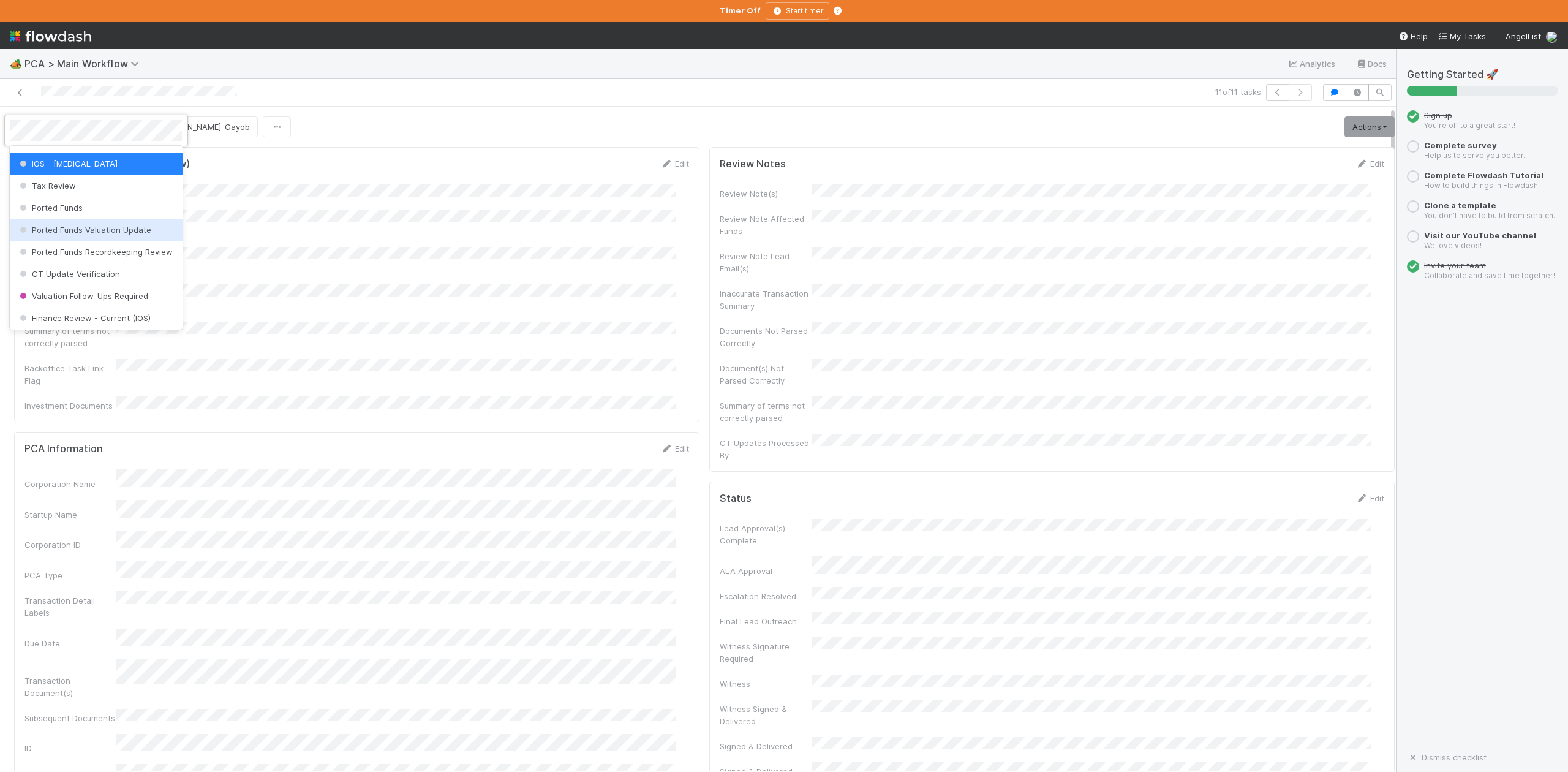
scroll to position [486, 0]
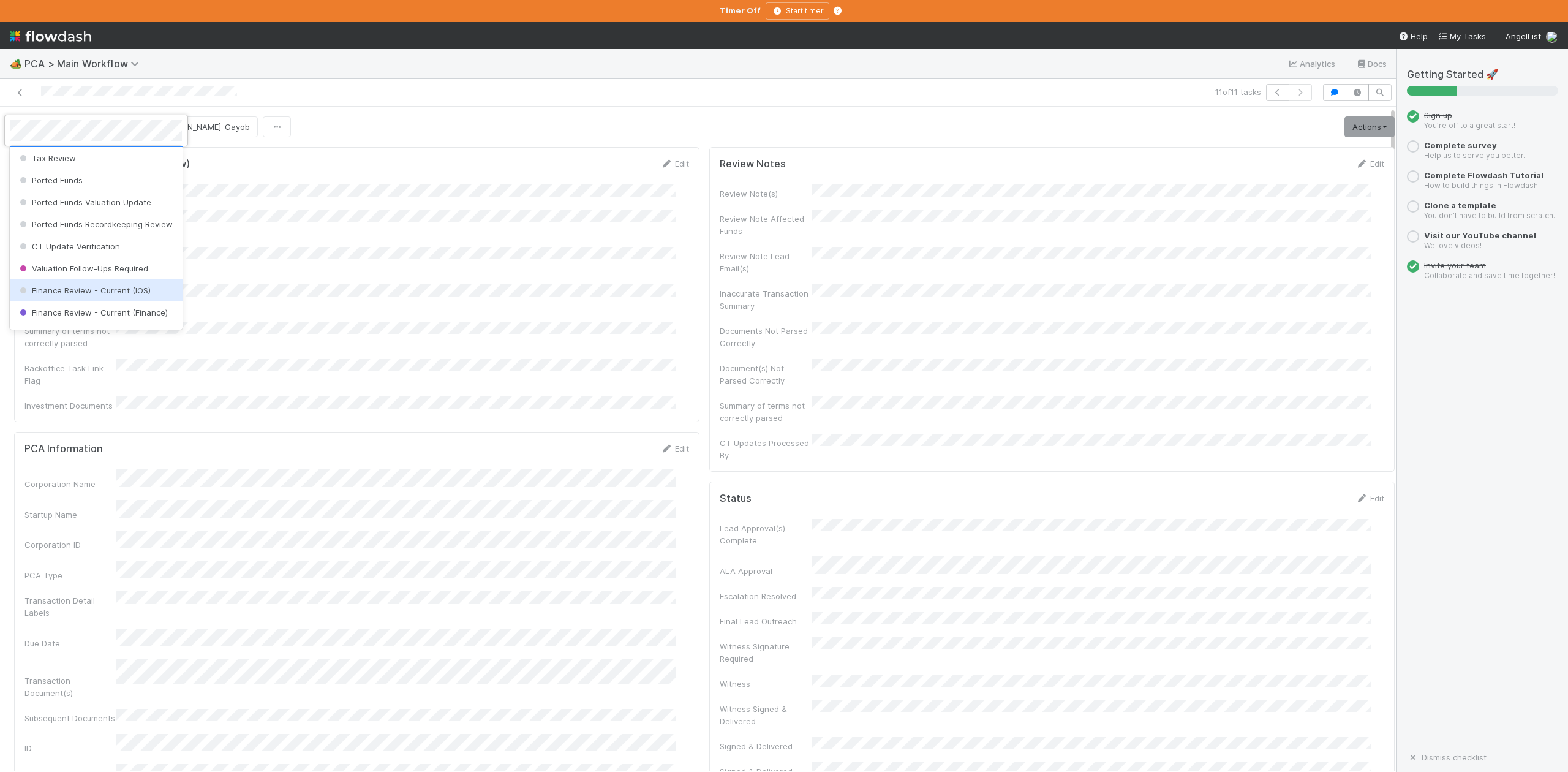
click at [90, 296] on span "Finance Review - Current (IOS)" at bounding box center [84, 290] width 134 height 10
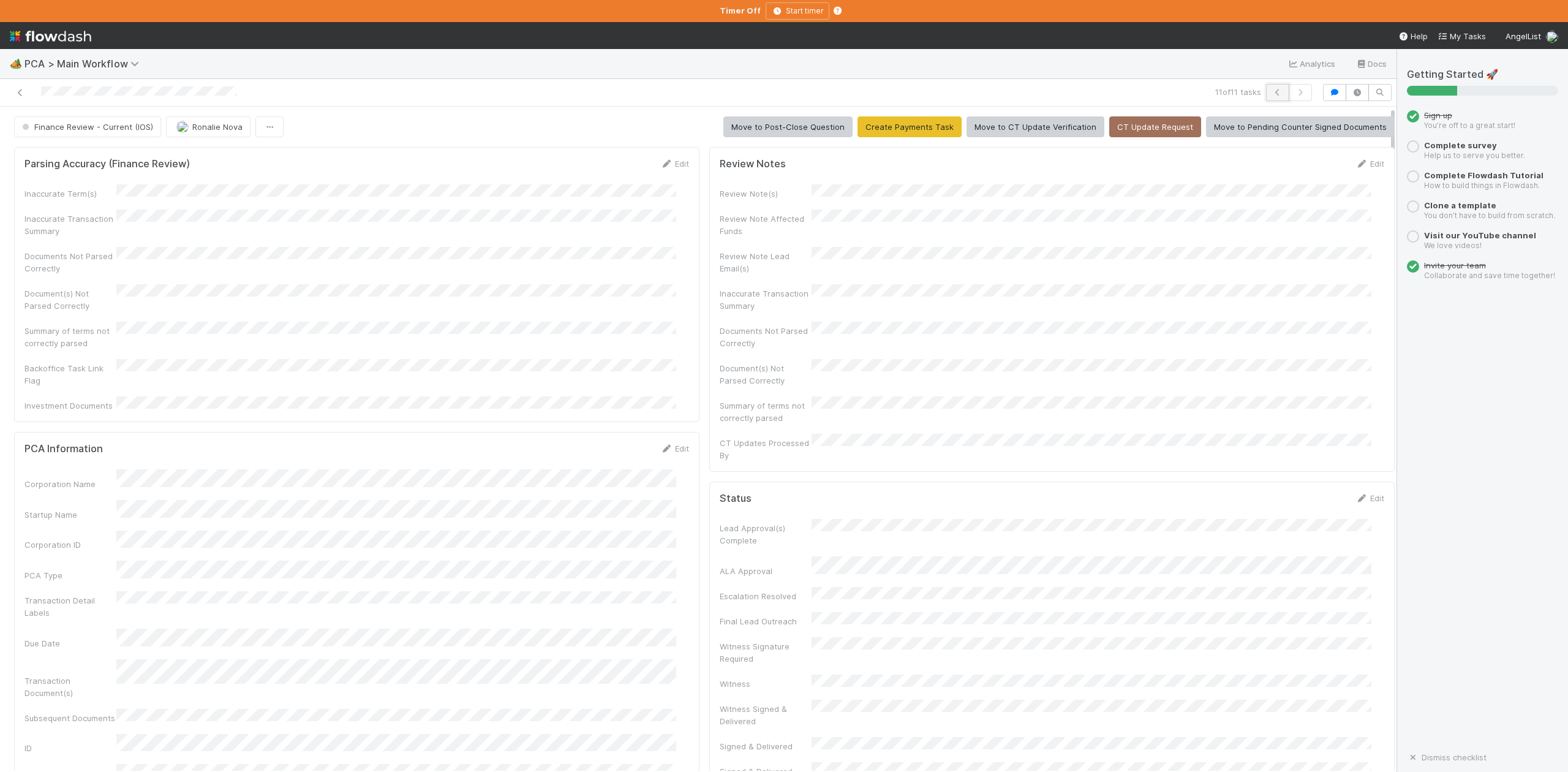
click at [1271, 93] on icon "button" at bounding box center [1277, 92] width 12 height 7
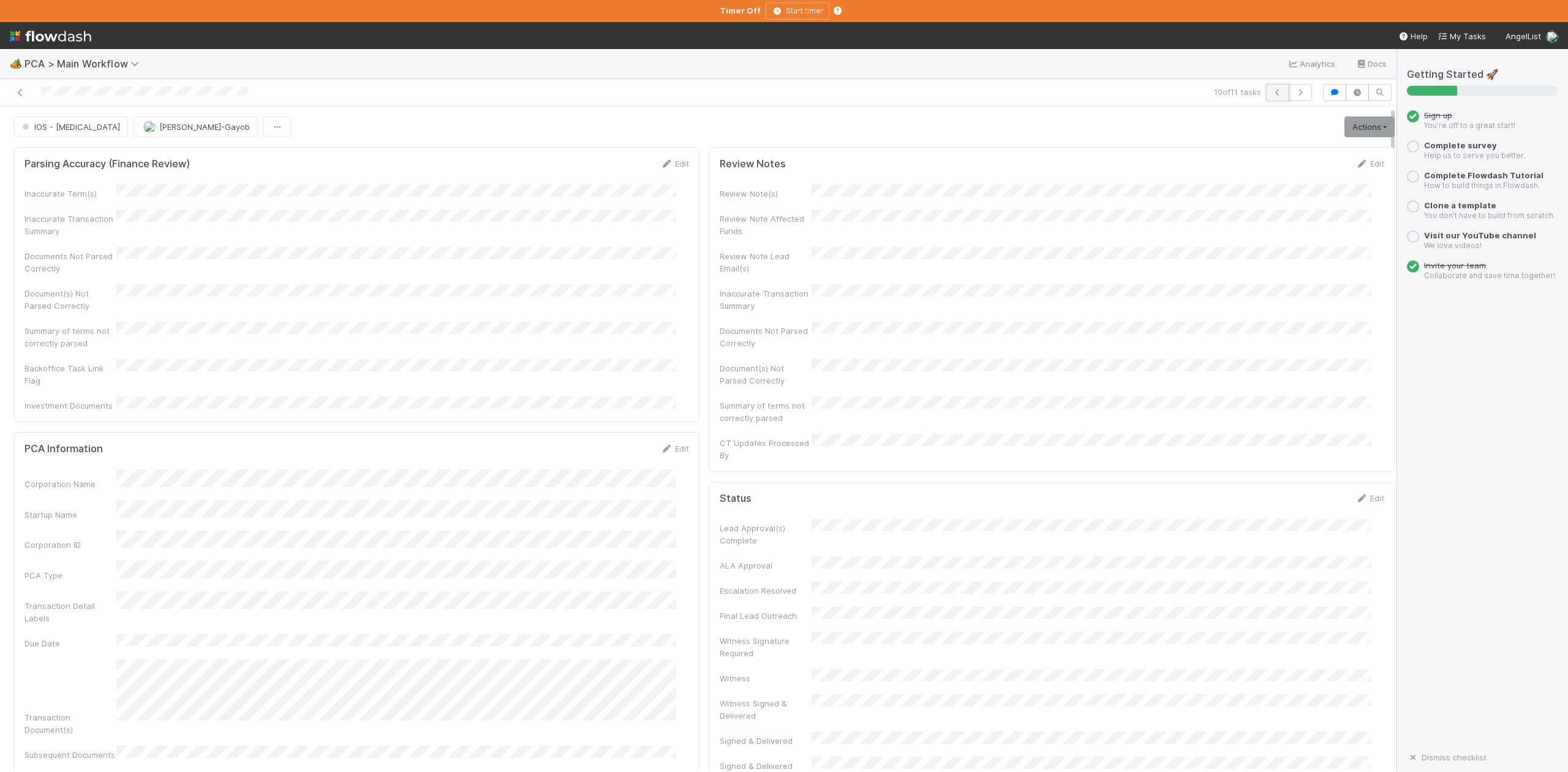
click at [1271, 93] on icon "button" at bounding box center [1277, 92] width 12 height 7
click at [564, 402] on div "Parsing Accuracy (Finance Review) Edit Inaccurate Term(s) Inaccurate Transactio…" at bounding box center [356, 285] width 686 height 276
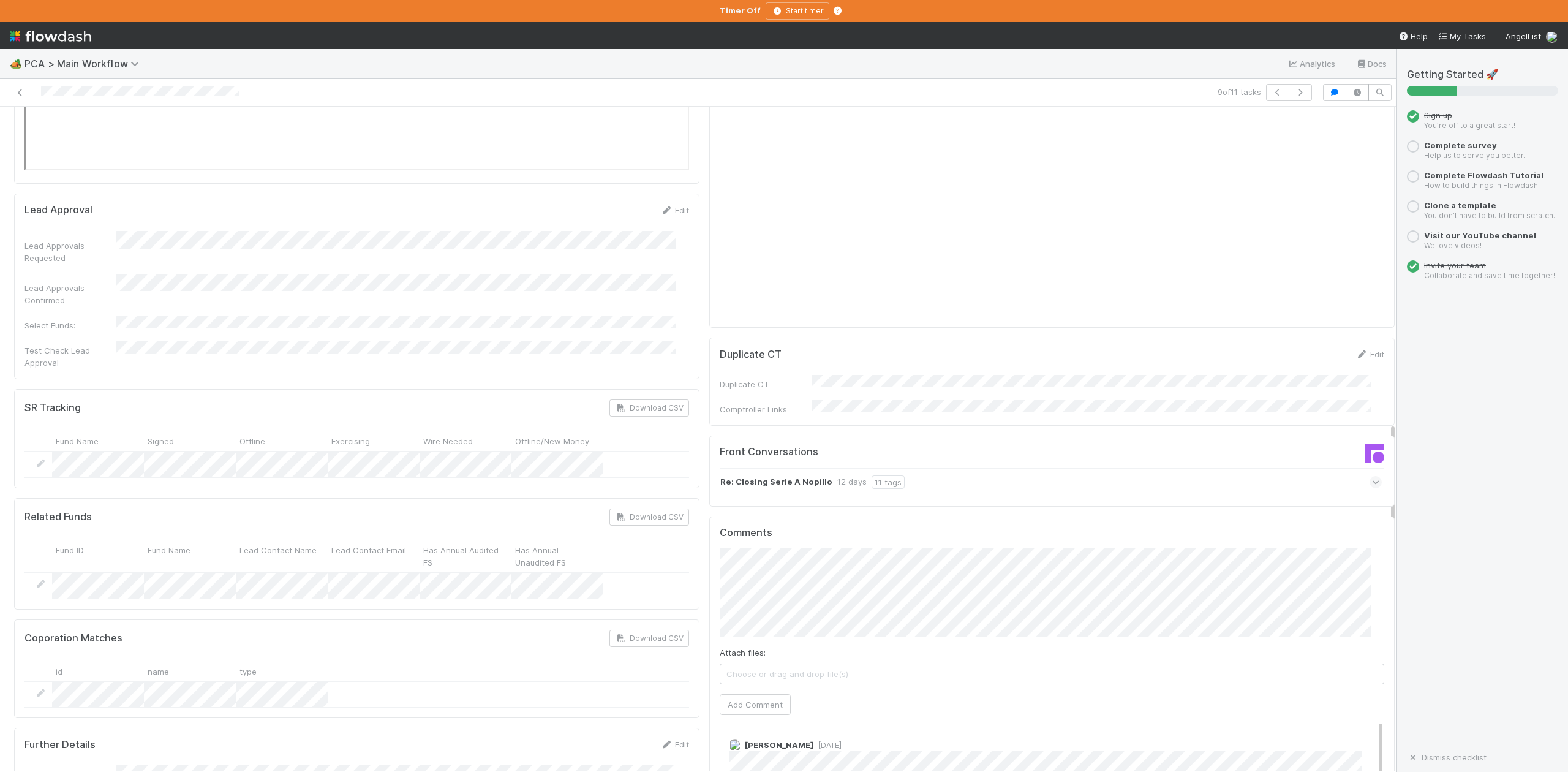
scroll to position [1879, 0]
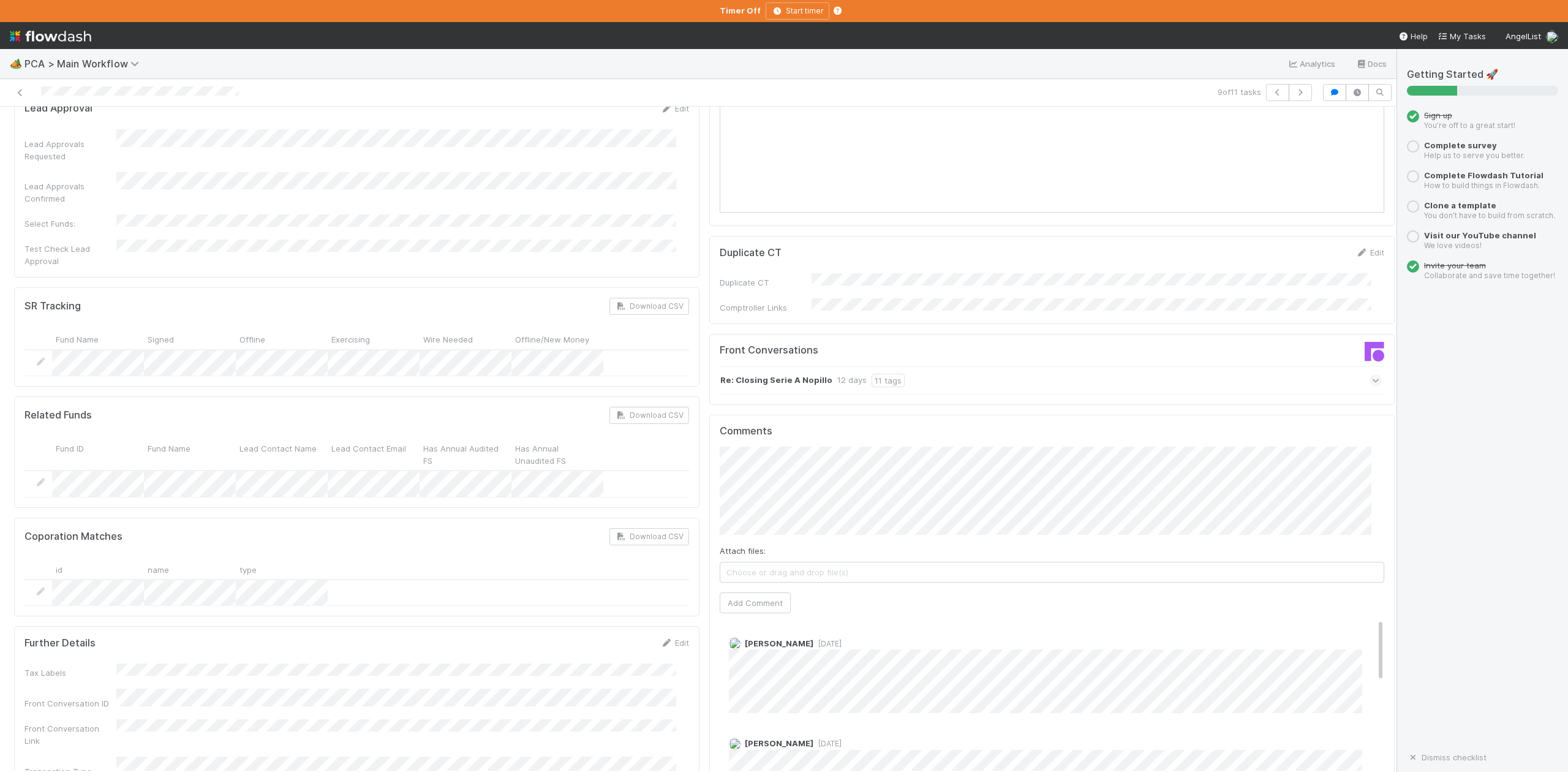
click at [1372, 375] on icon at bounding box center [1376, 380] width 8 height 12
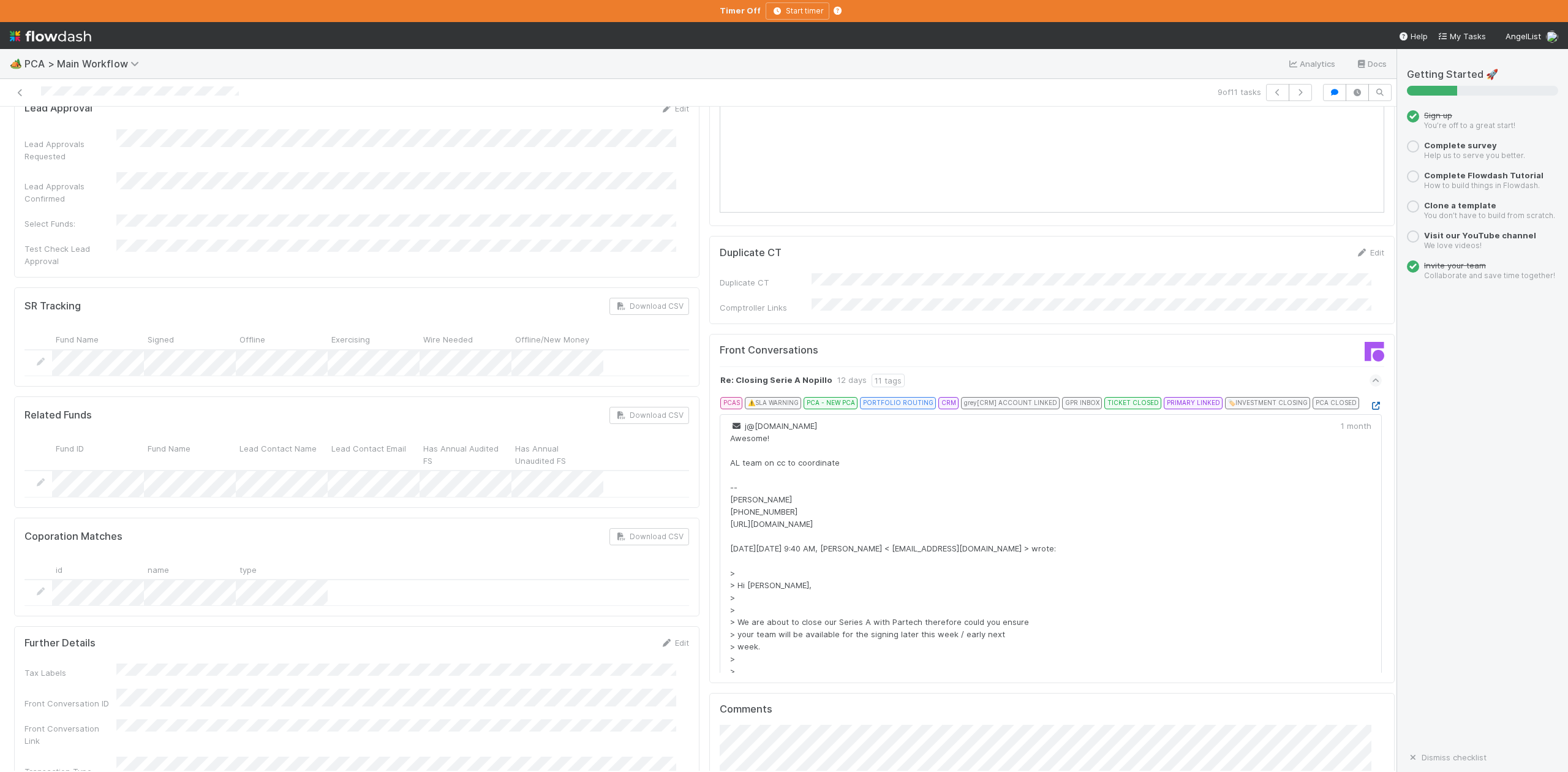
click at [1370, 402] on icon at bounding box center [1376, 406] width 12 height 8
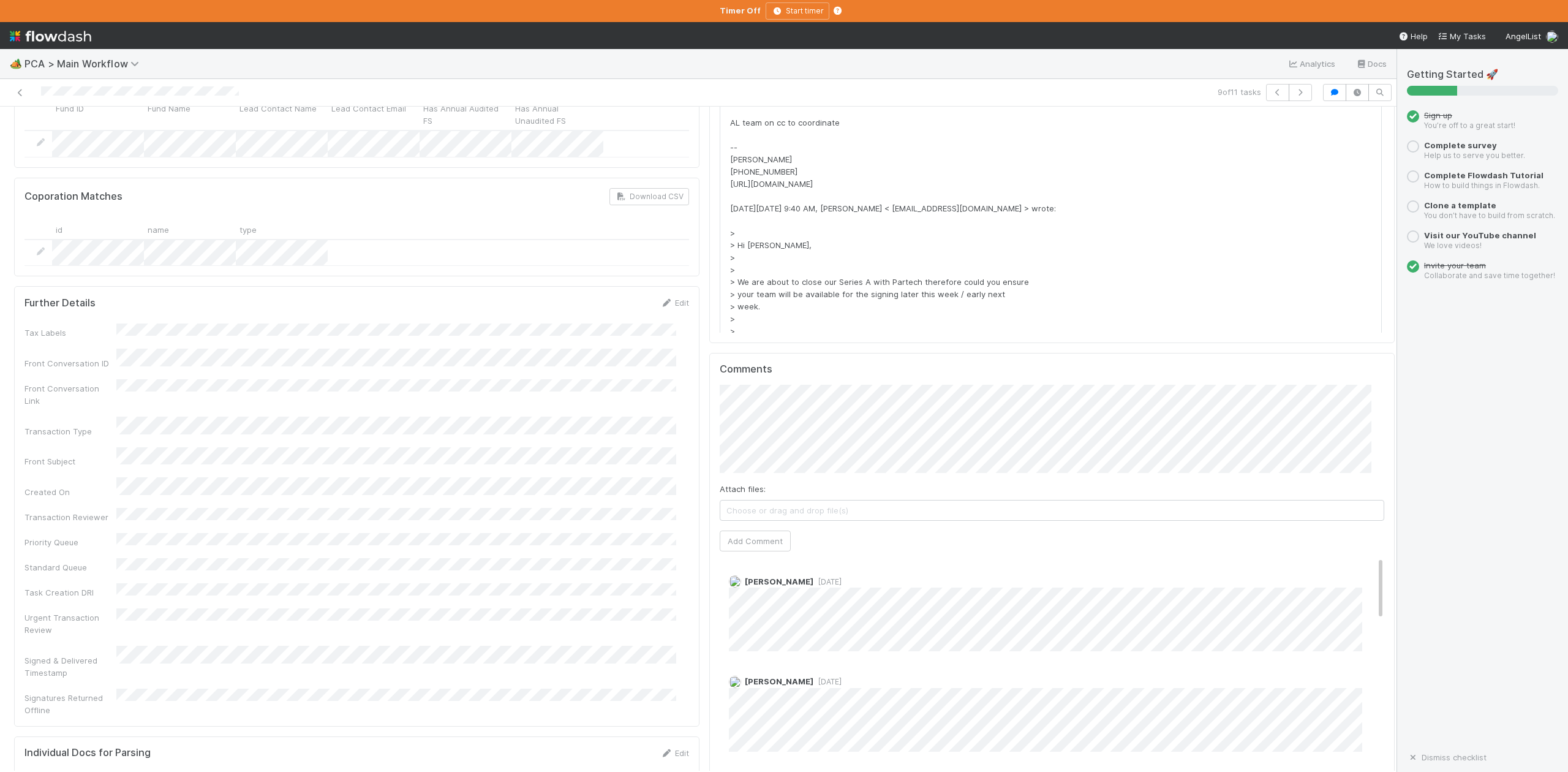
scroll to position [2370, 0]
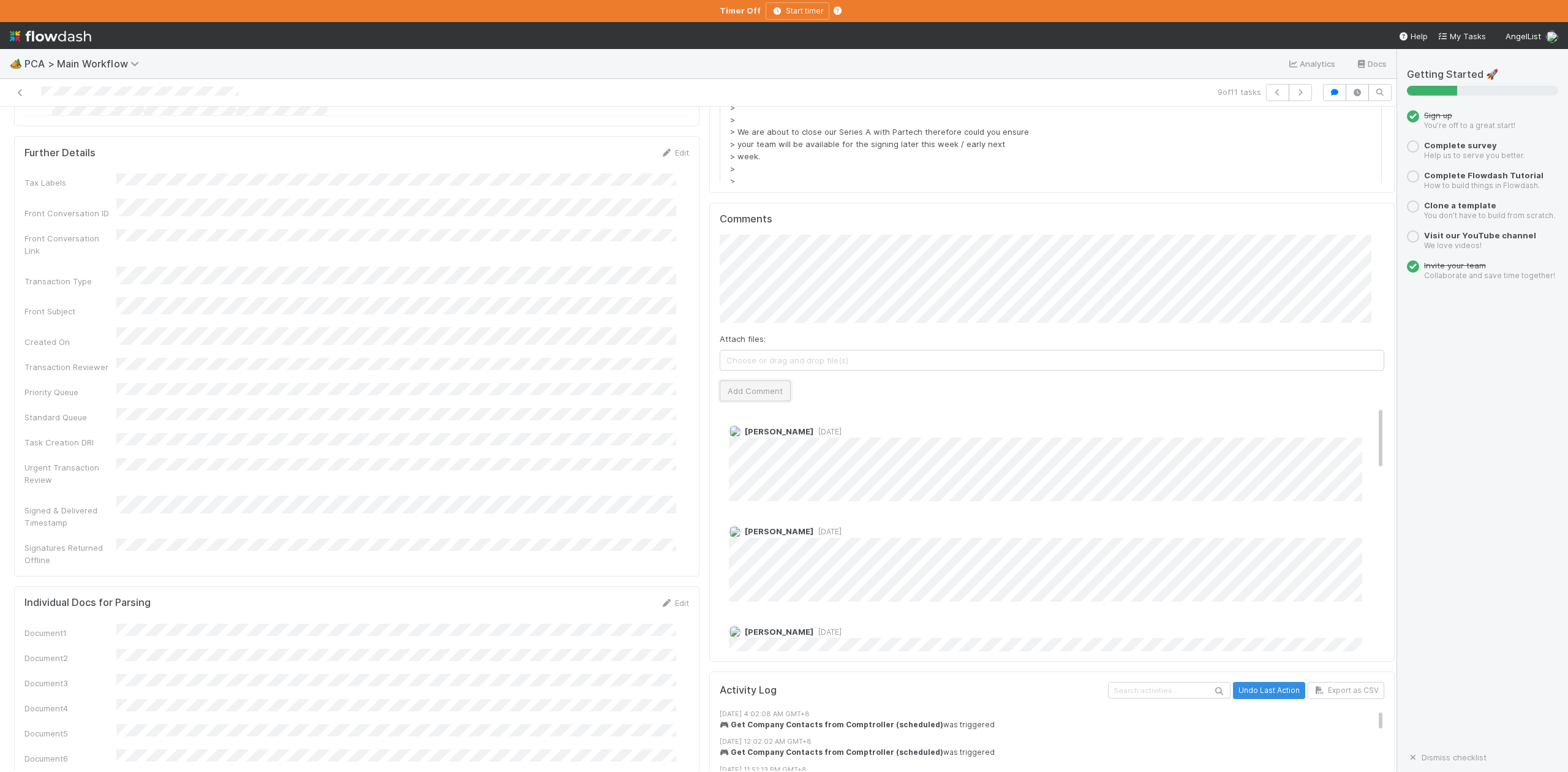
click at [758, 381] on button "Add Comment" at bounding box center [755, 391] width 71 height 21
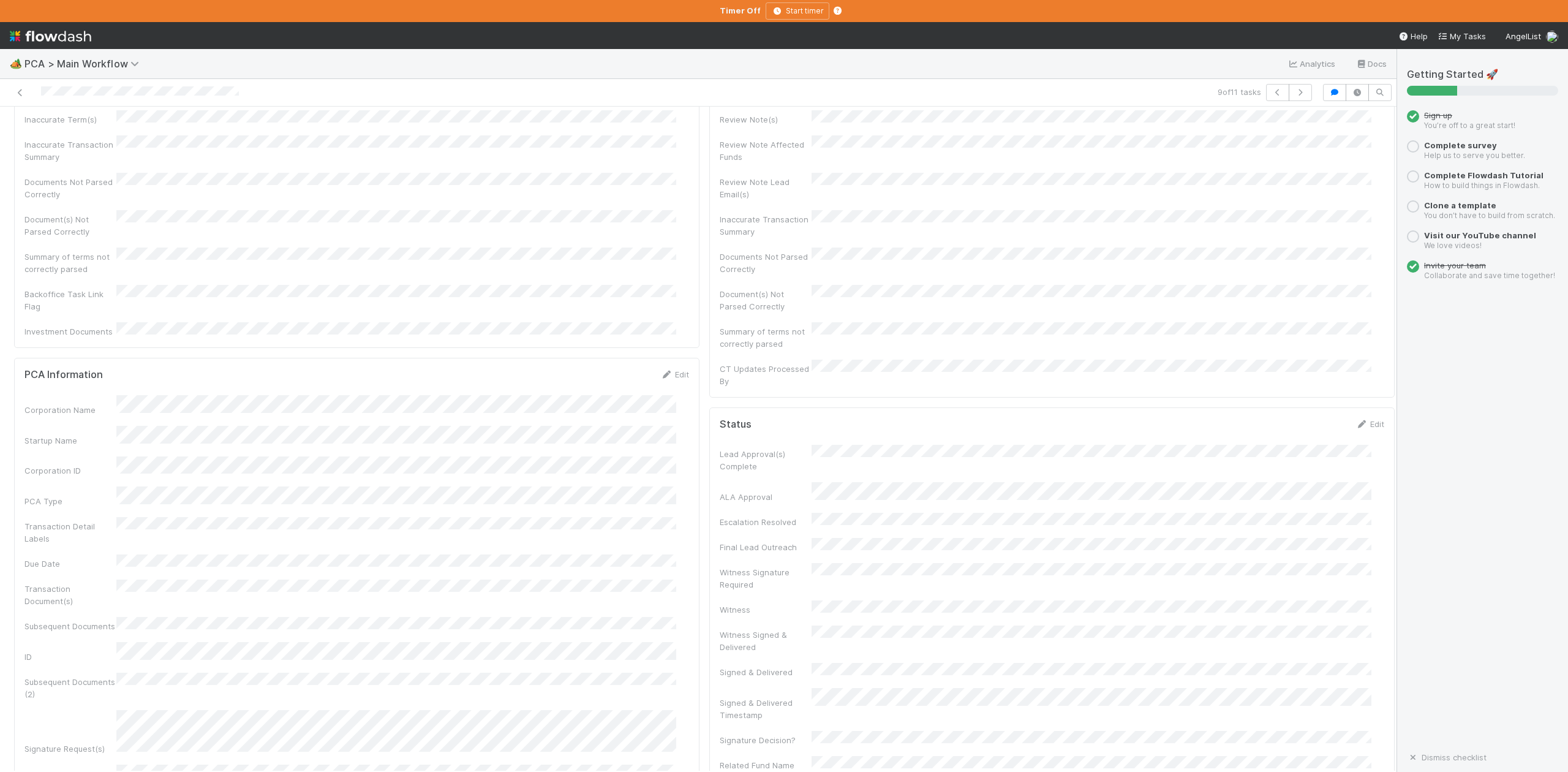
scroll to position [0, 0]
click at [57, 131] on span "IOS - ICU" at bounding box center [70, 126] width 101 height 10
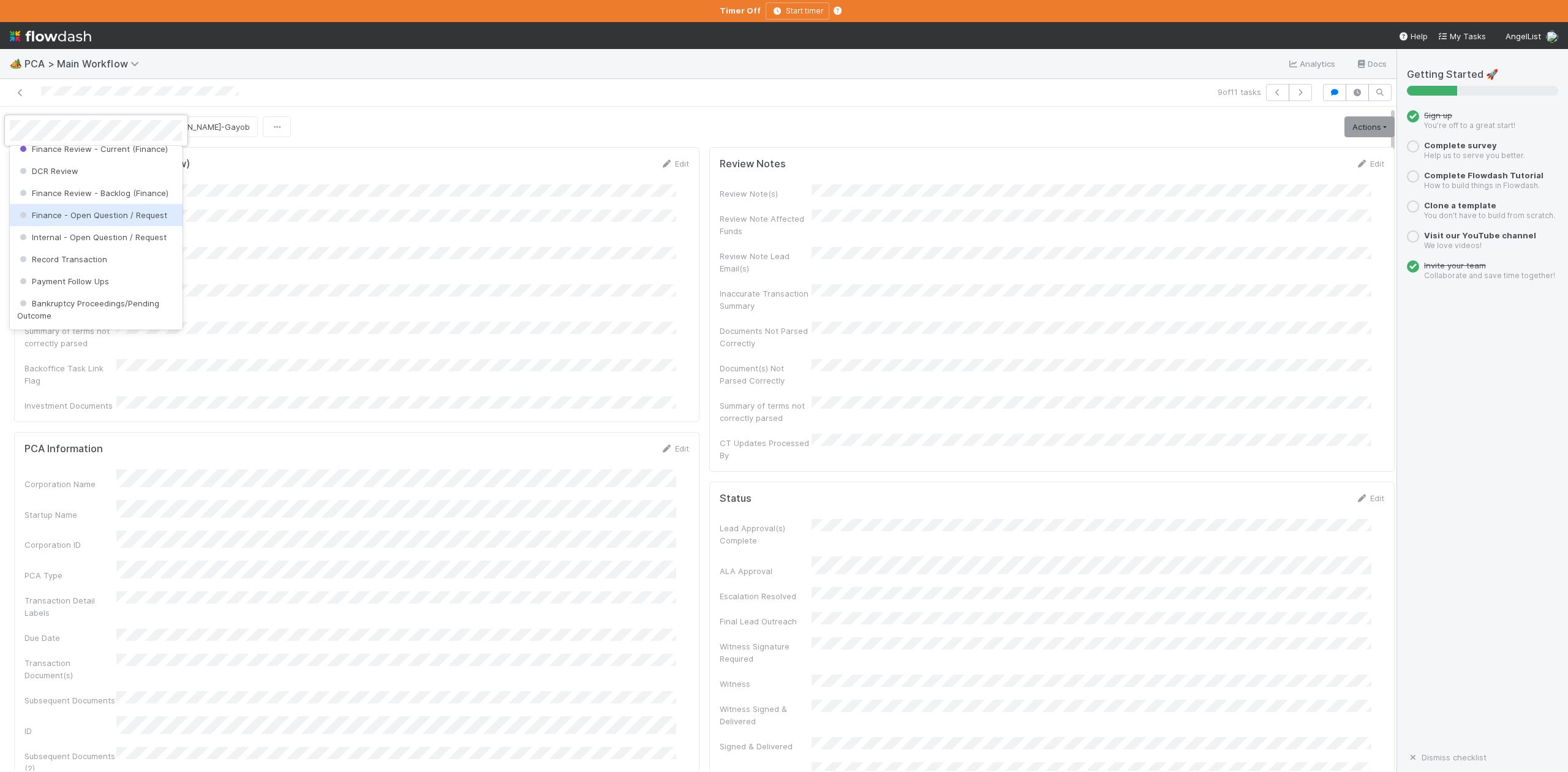
scroll to position [569, 0]
click at [67, 257] on span "DCR Review" at bounding box center [48, 252] width 61 height 10
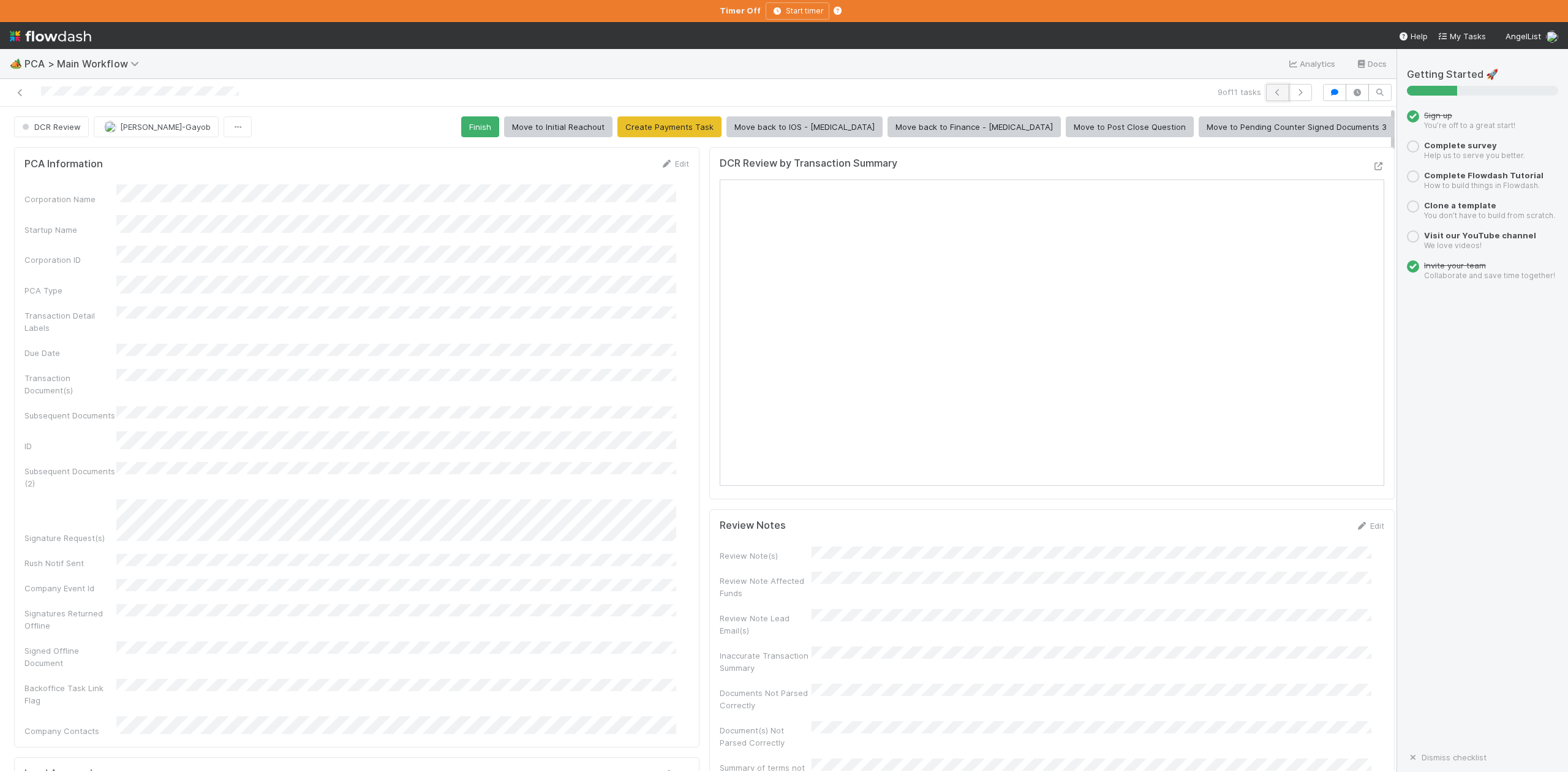
click at [1271, 91] on icon "button" at bounding box center [1277, 92] width 12 height 7
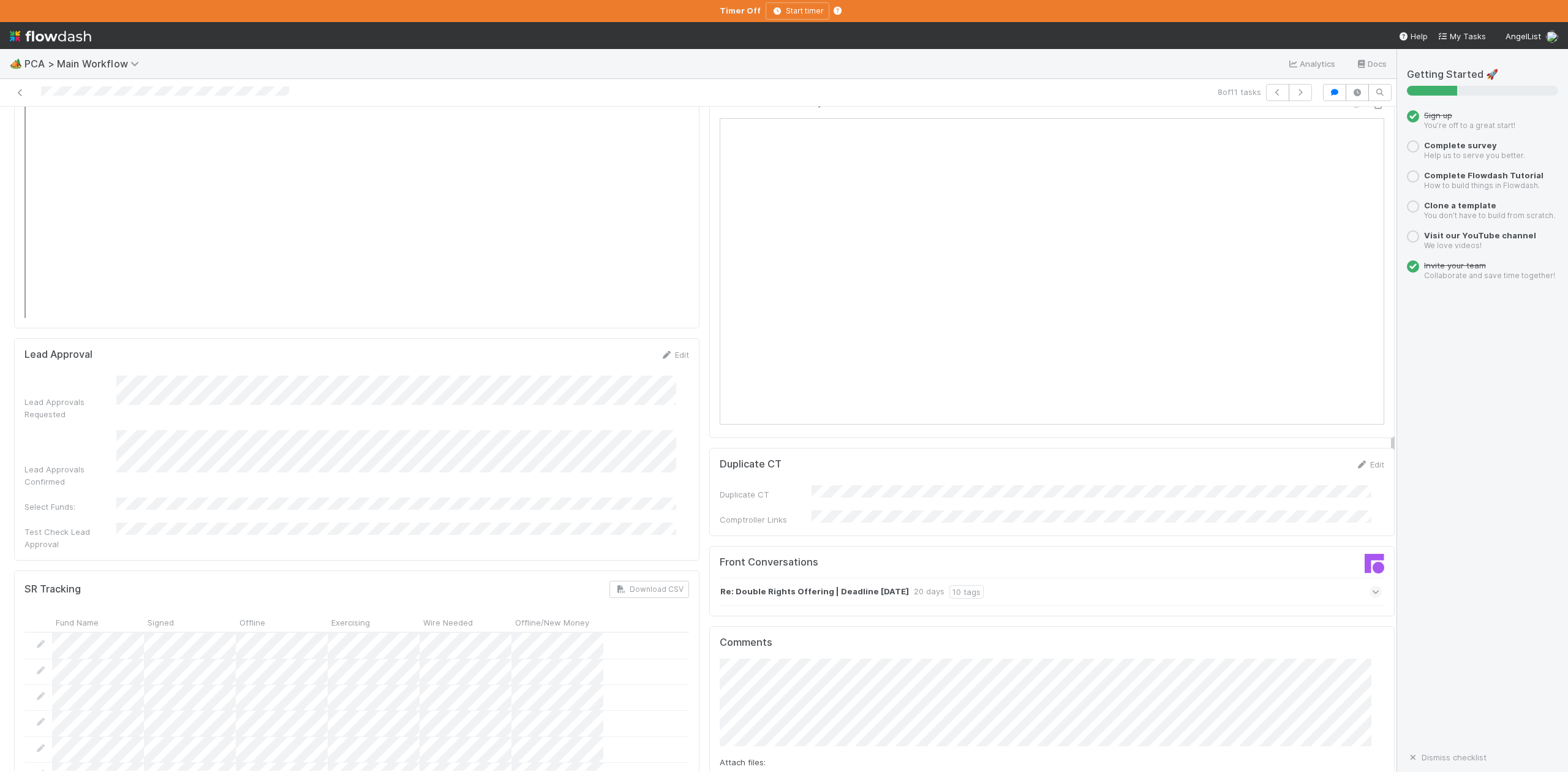
scroll to position [1962, 0]
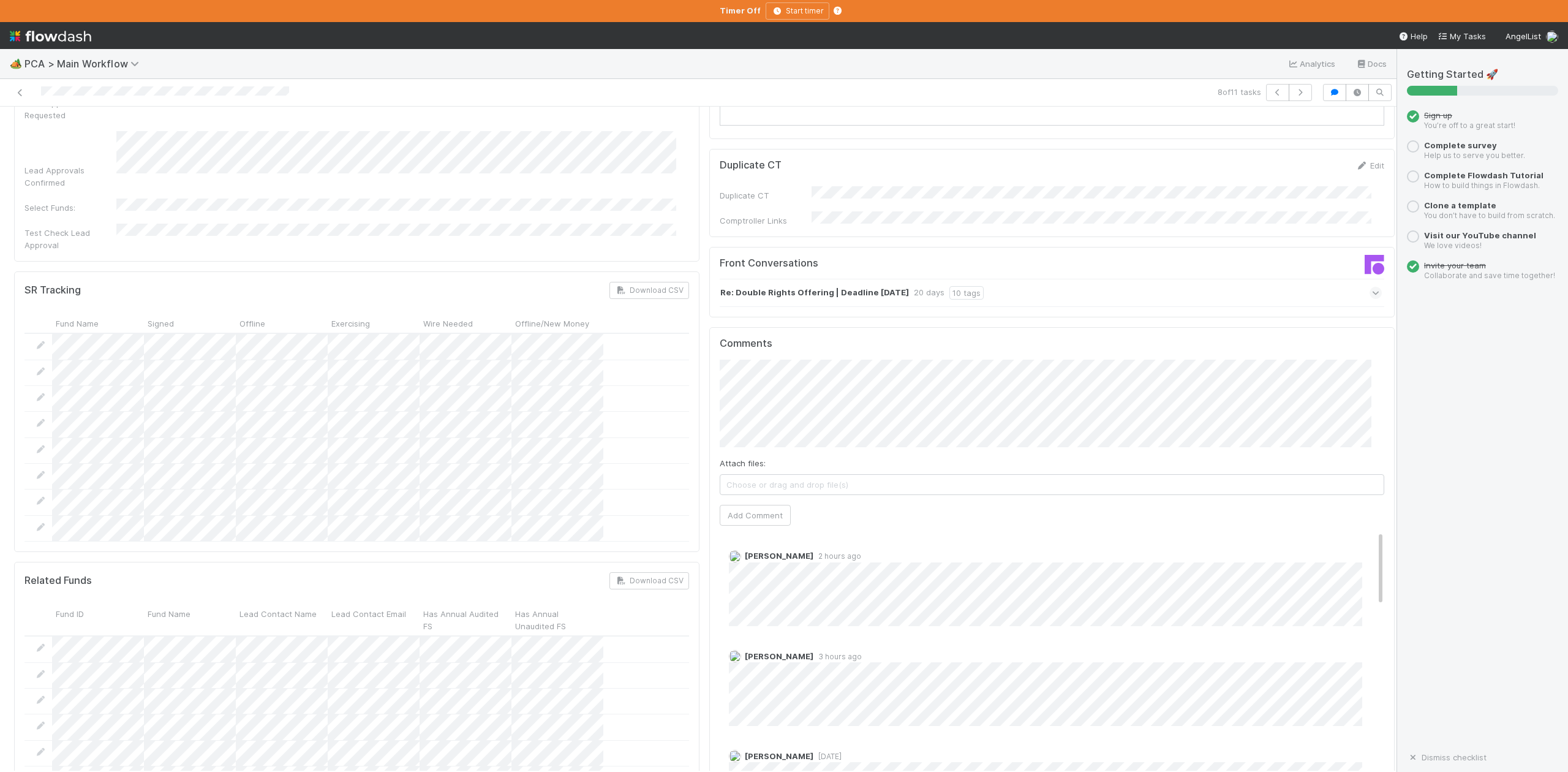
click at [1372, 287] on icon at bounding box center [1376, 292] width 8 height 12
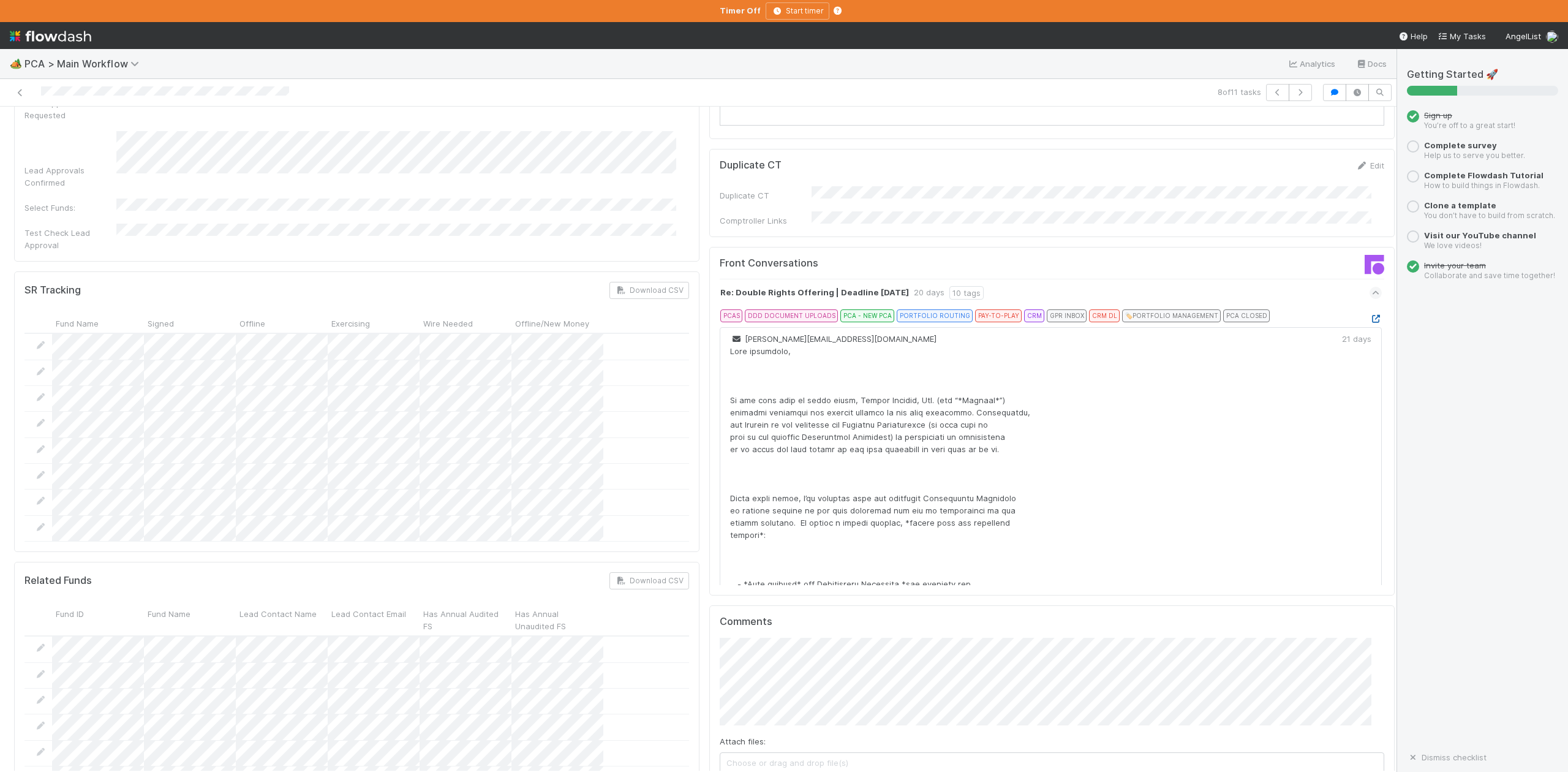
click at [1370, 315] on icon at bounding box center [1376, 319] width 12 height 8
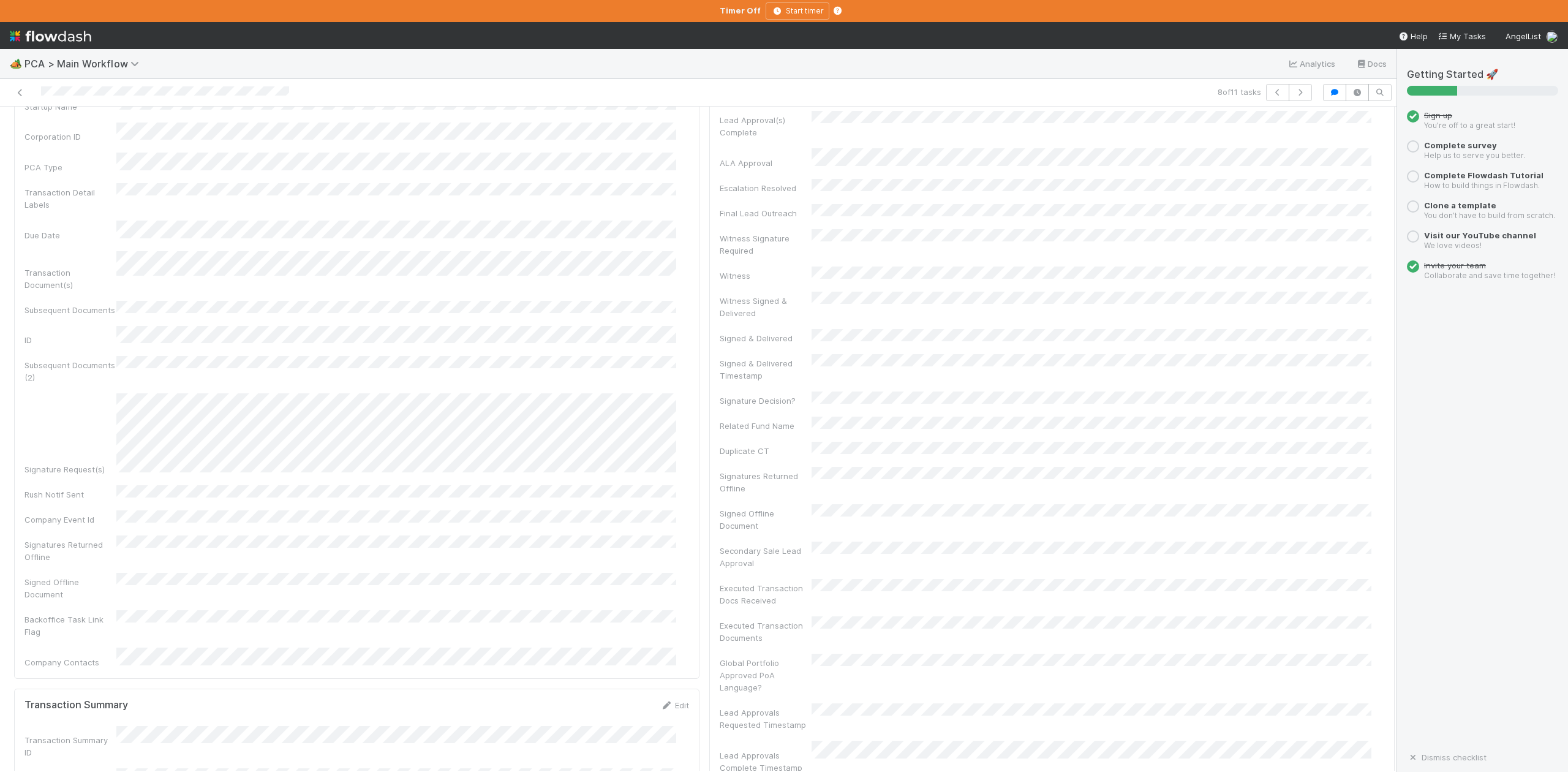
scroll to position [0, 0]
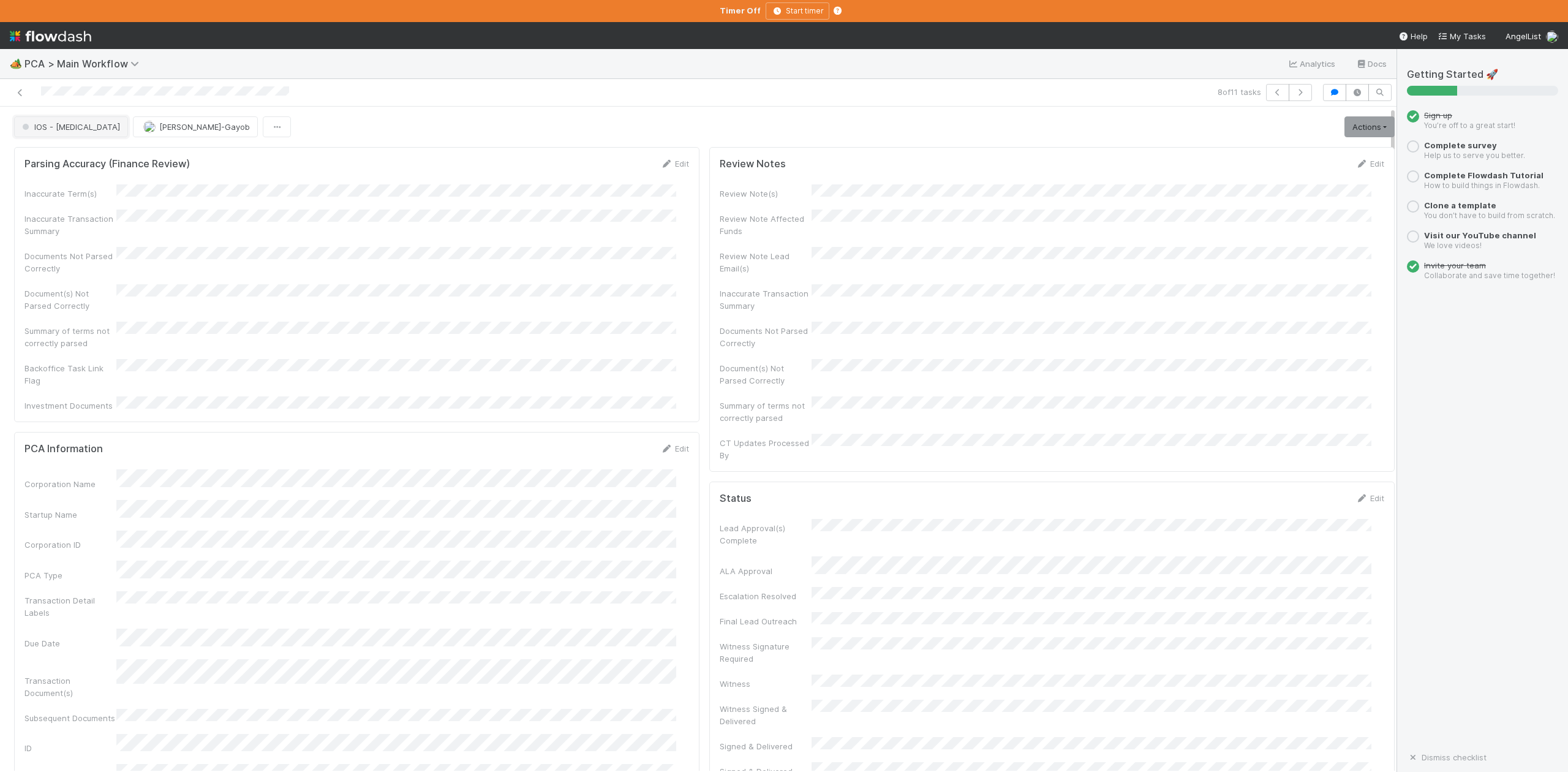
click at [60, 132] on span "IOS - ICU" at bounding box center [70, 126] width 101 height 10
click at [657, 403] on div at bounding box center [784, 386] width 1568 height 772
click at [61, 136] on button "IOS - [MEDICAL_DATA]" at bounding box center [70, 126] width 114 height 21
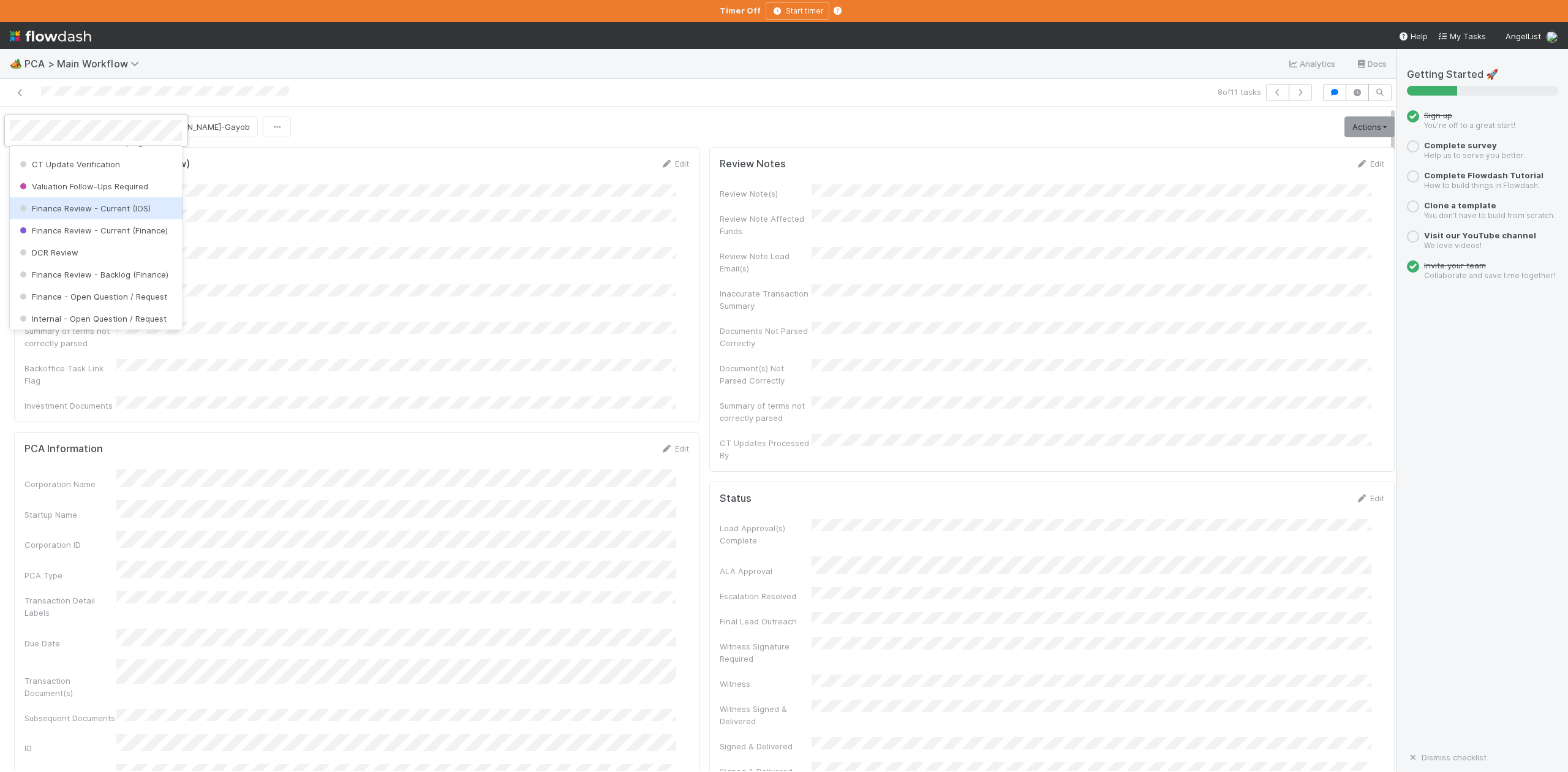
click at [114, 213] on span "Finance Review - Current (IOS)" at bounding box center [84, 208] width 134 height 10
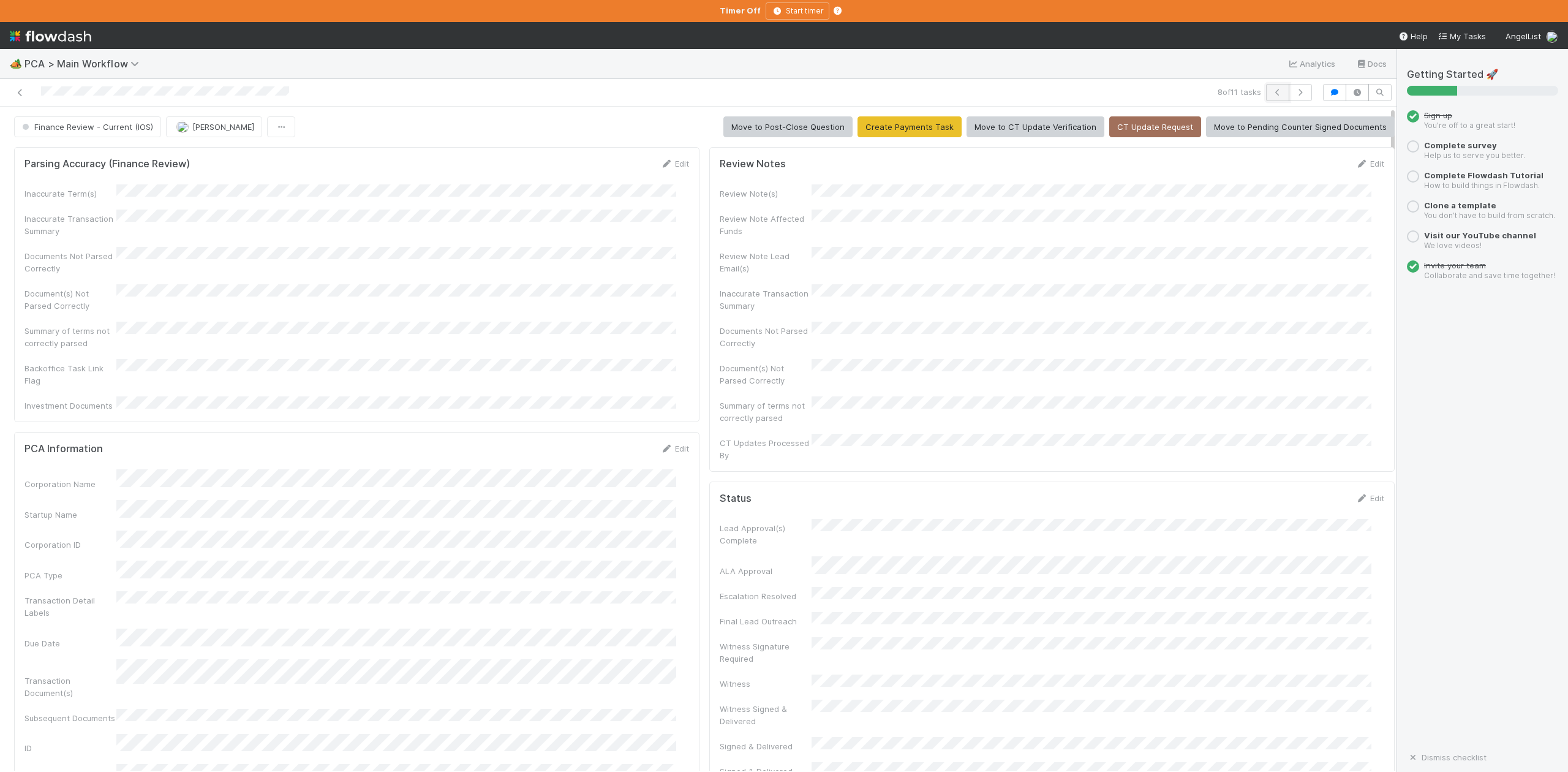
click at [1271, 92] on icon "button" at bounding box center [1277, 92] width 12 height 7
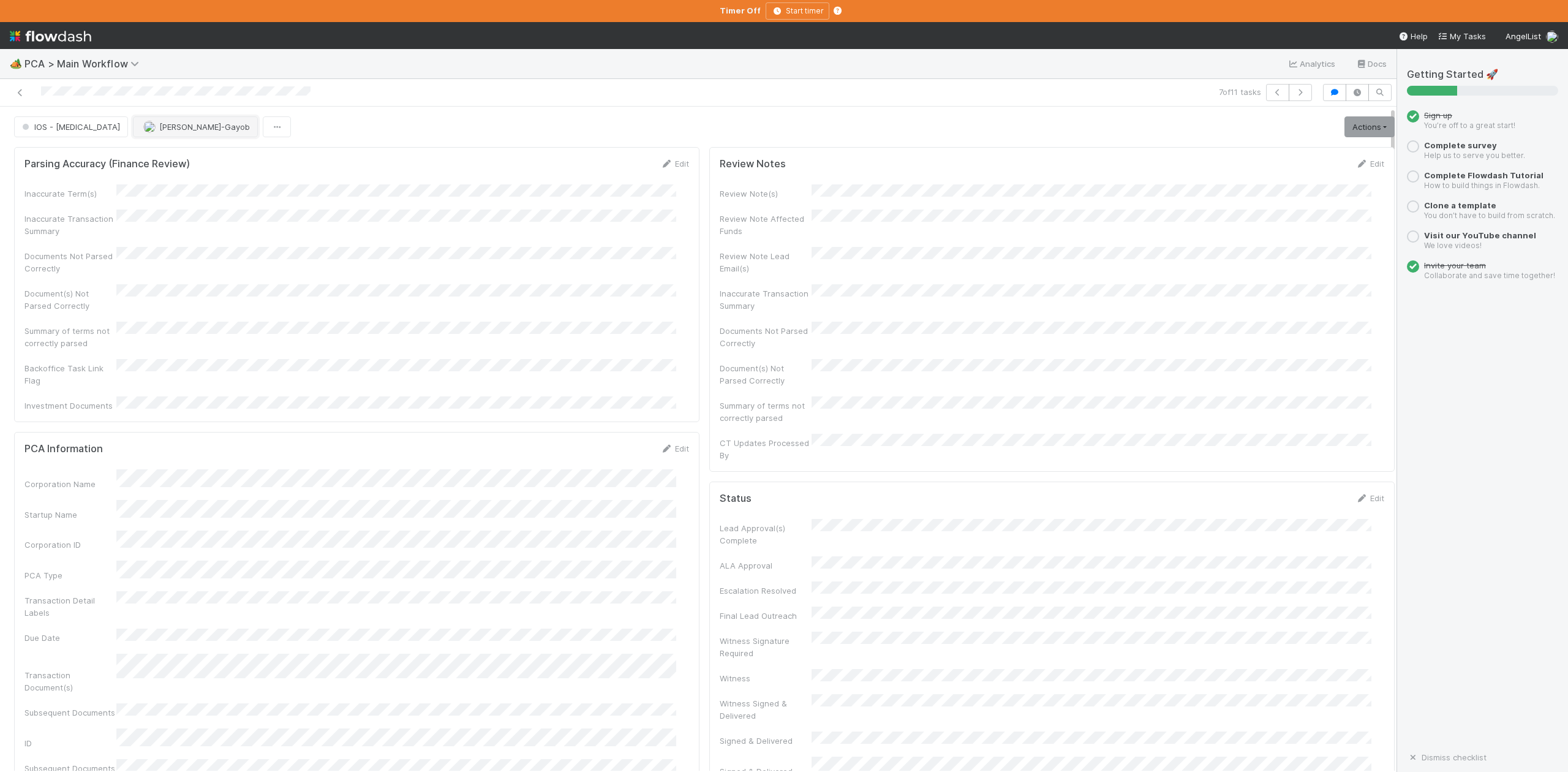
click at [159, 131] on span "[PERSON_NAME]-Gayob" at bounding box center [204, 126] width 91 height 10
click at [146, 290] on span "[PERSON_NAME]" at bounding box center [133, 295] width 62 height 10
click at [1271, 92] on icon "button" at bounding box center [1277, 92] width 12 height 7
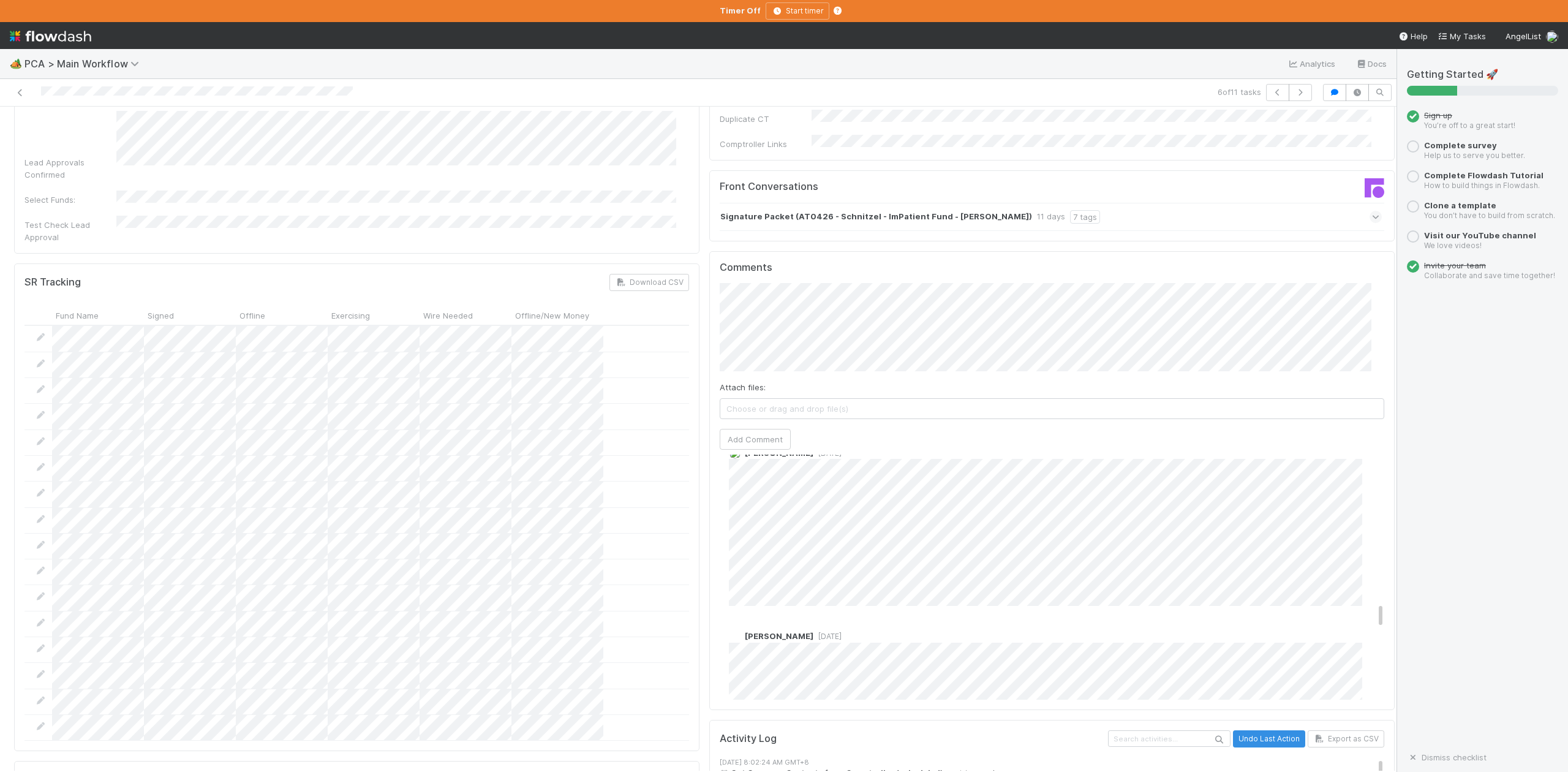
scroll to position [1389, 0]
click at [814, 546] on span "1 week ago" at bounding box center [827, 550] width 28 height 9
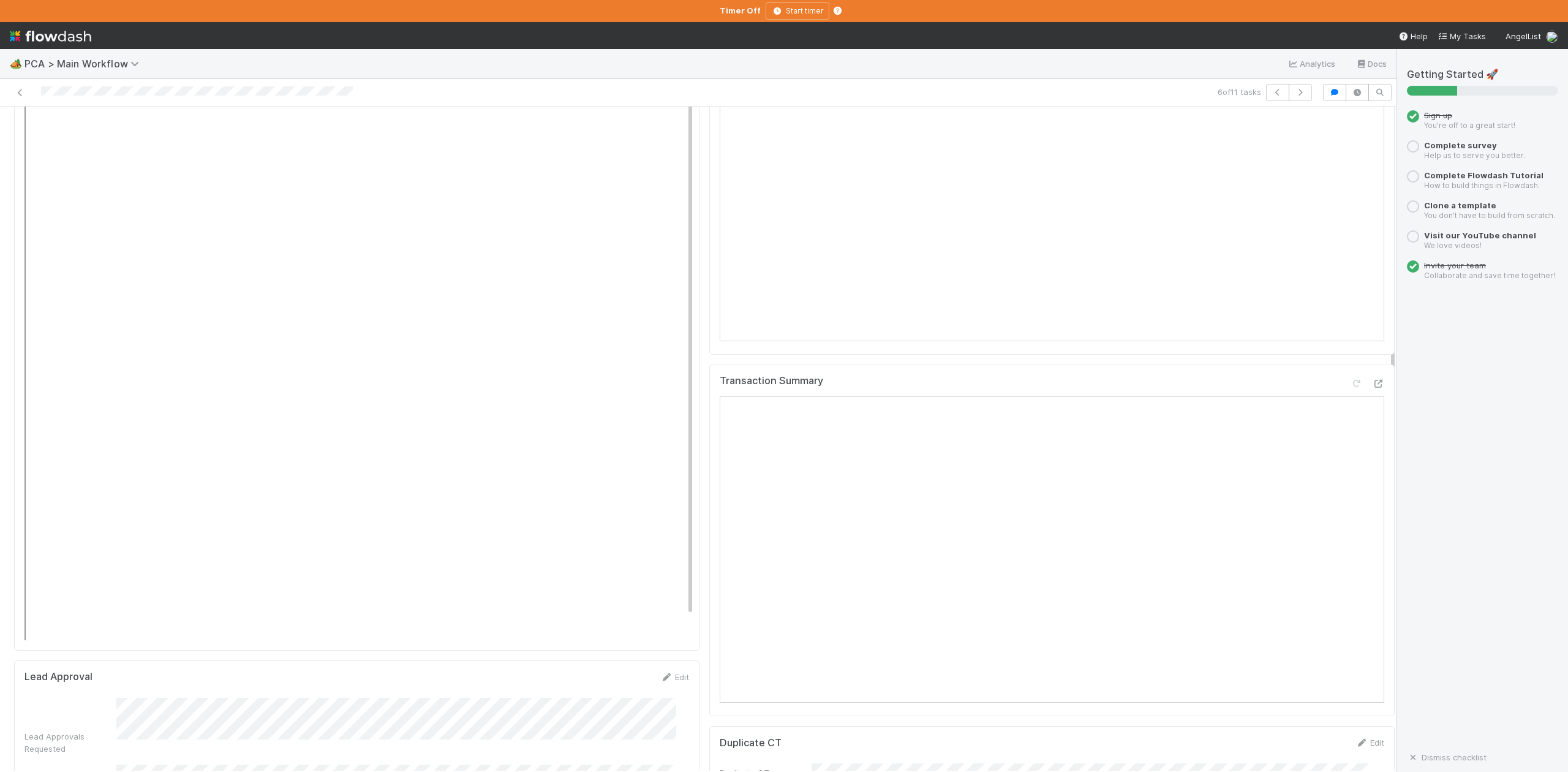
scroll to position [1634, 0]
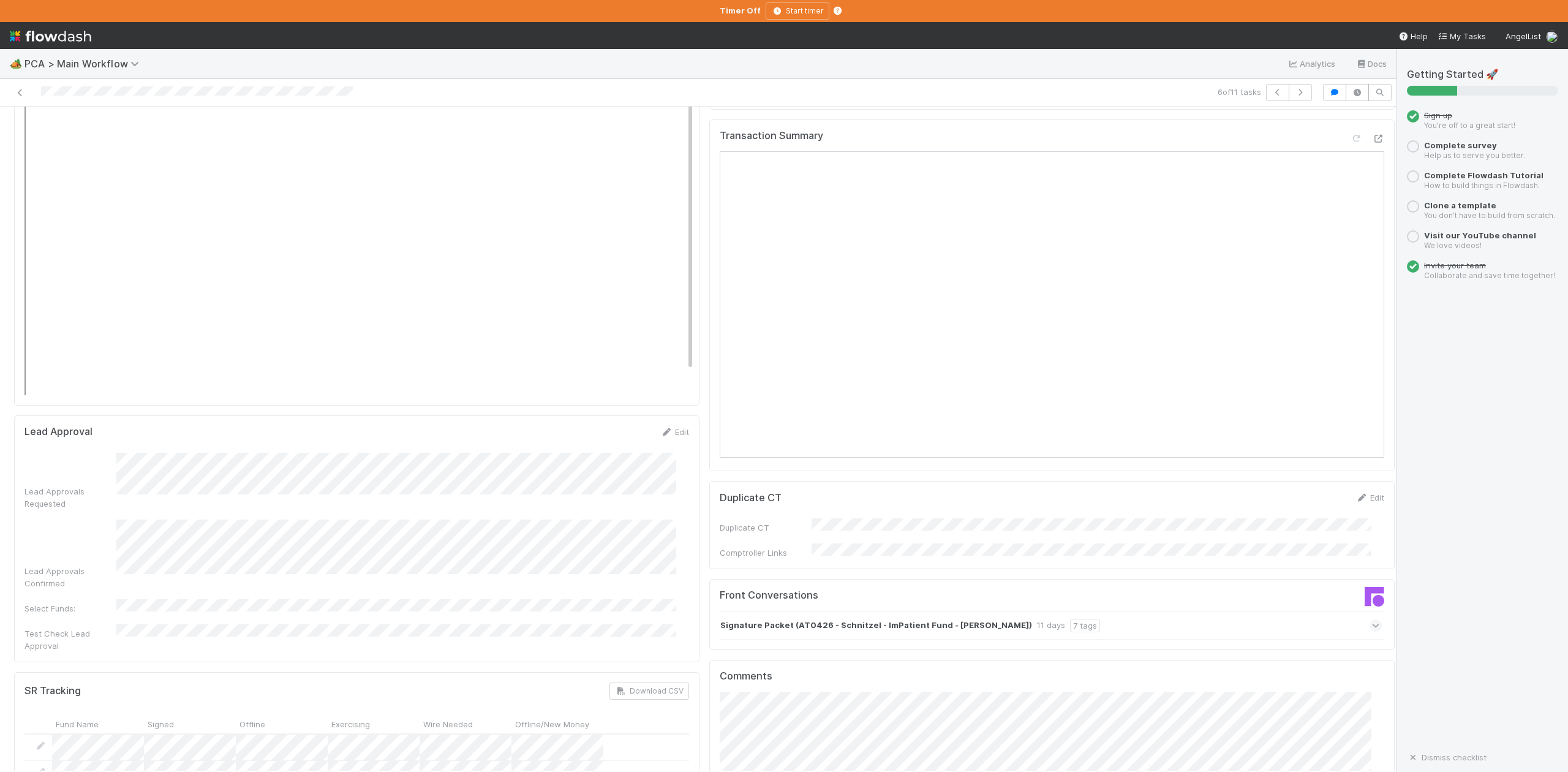
click at [1372, 620] on icon at bounding box center [1376, 625] width 8 height 12
click at [1370, 647] on icon at bounding box center [1376, 651] width 12 height 8
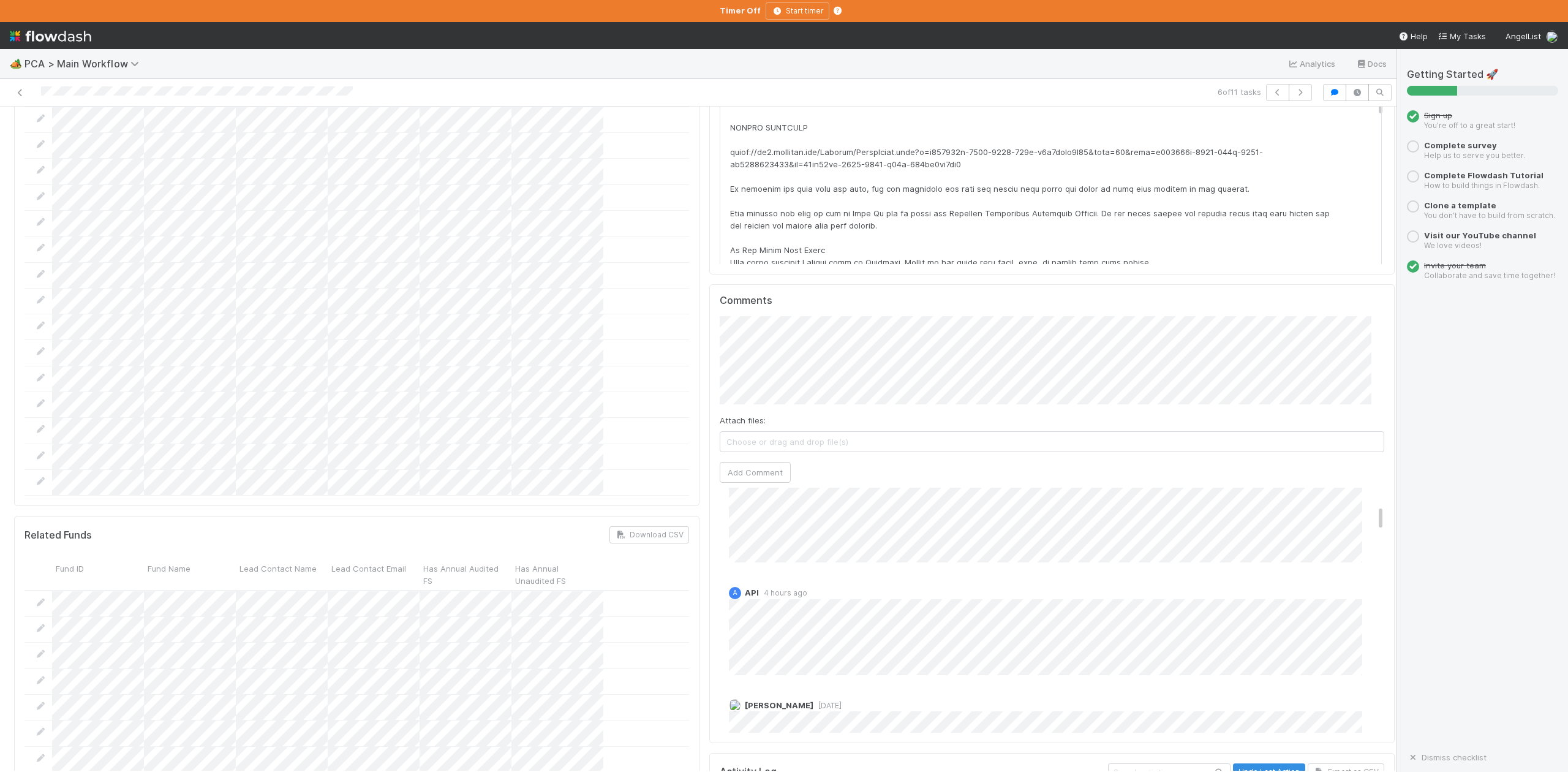
scroll to position [0, 0]
click at [755, 462] on button "Add Comment" at bounding box center [755, 473] width 71 height 21
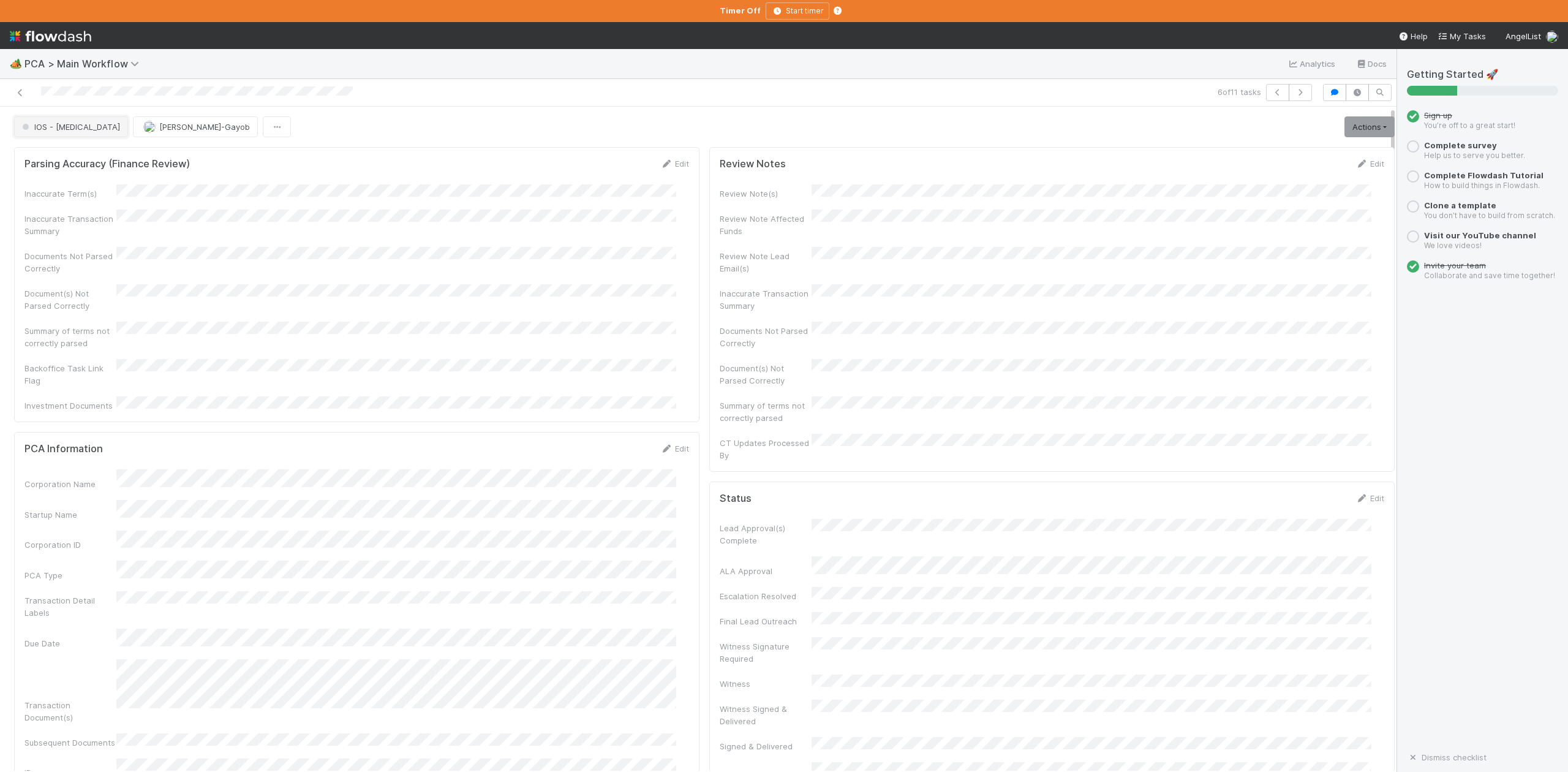
click at [57, 136] on button "IOS - ICU" at bounding box center [70, 126] width 114 height 21
click at [57, 176] on span "DCR Review" at bounding box center [48, 170] width 61 height 10
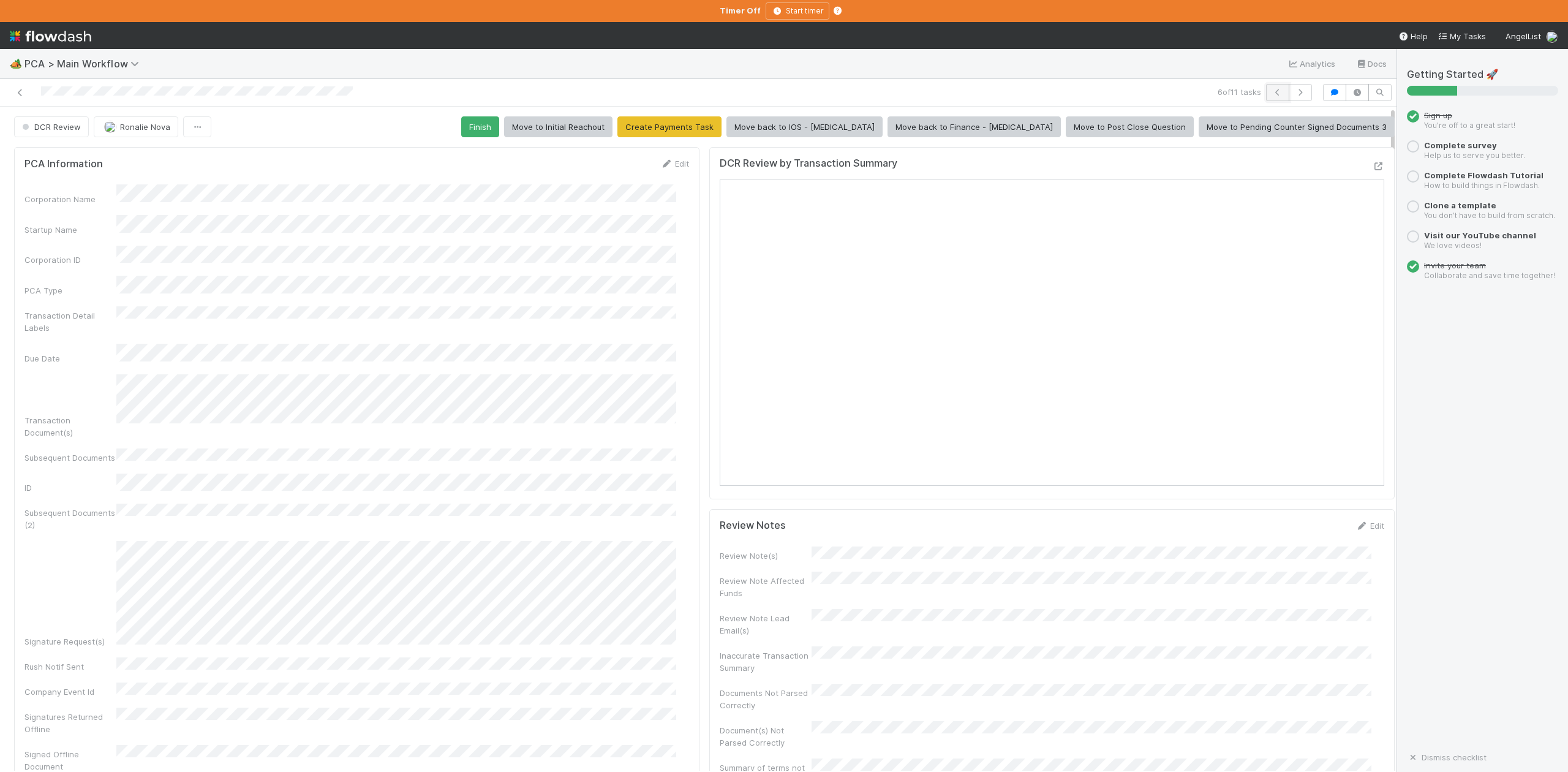
click at [1271, 93] on icon "button" at bounding box center [1277, 92] width 12 height 7
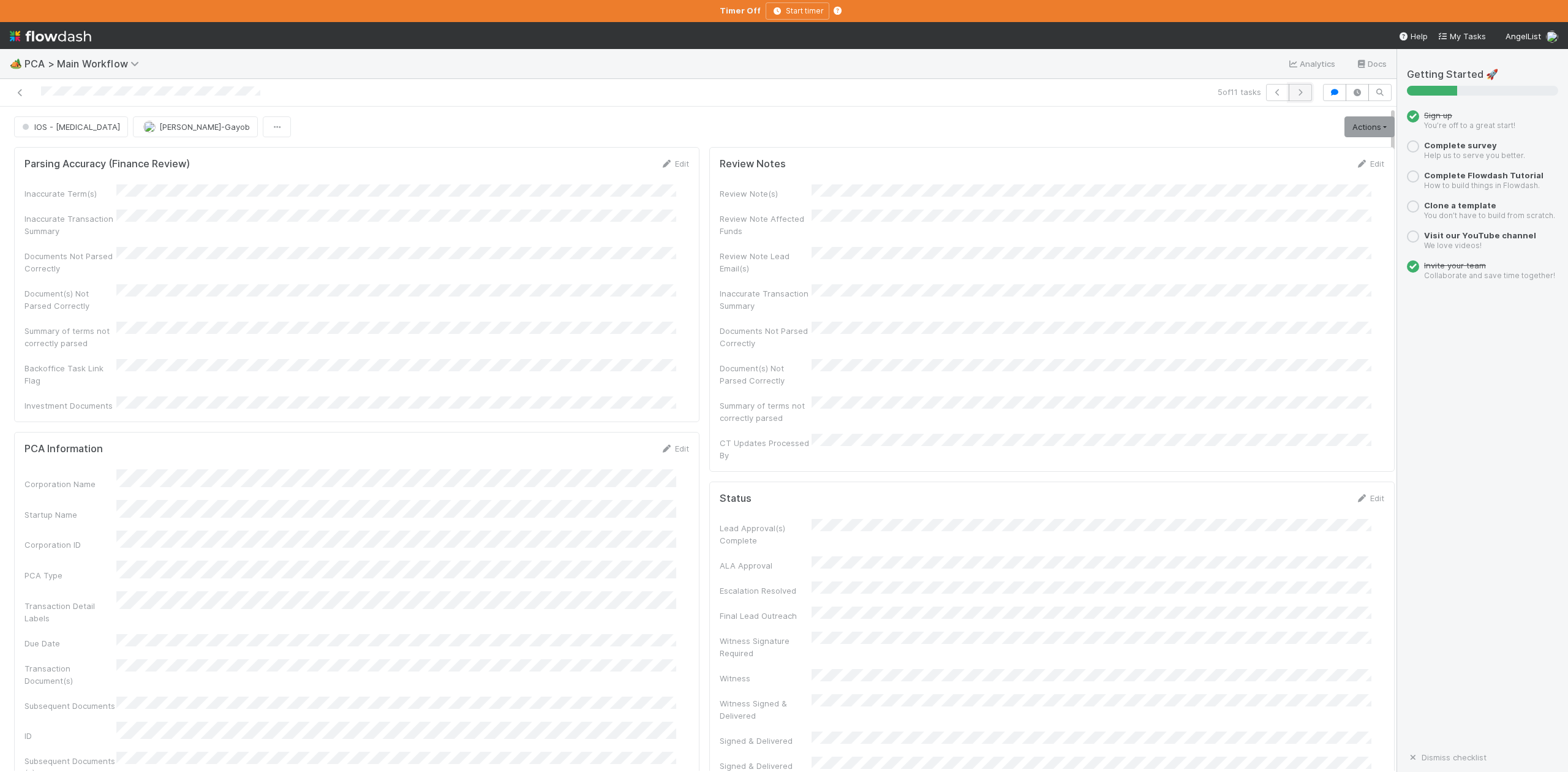
click at [1294, 92] on icon "button" at bounding box center [1300, 92] width 12 height 7
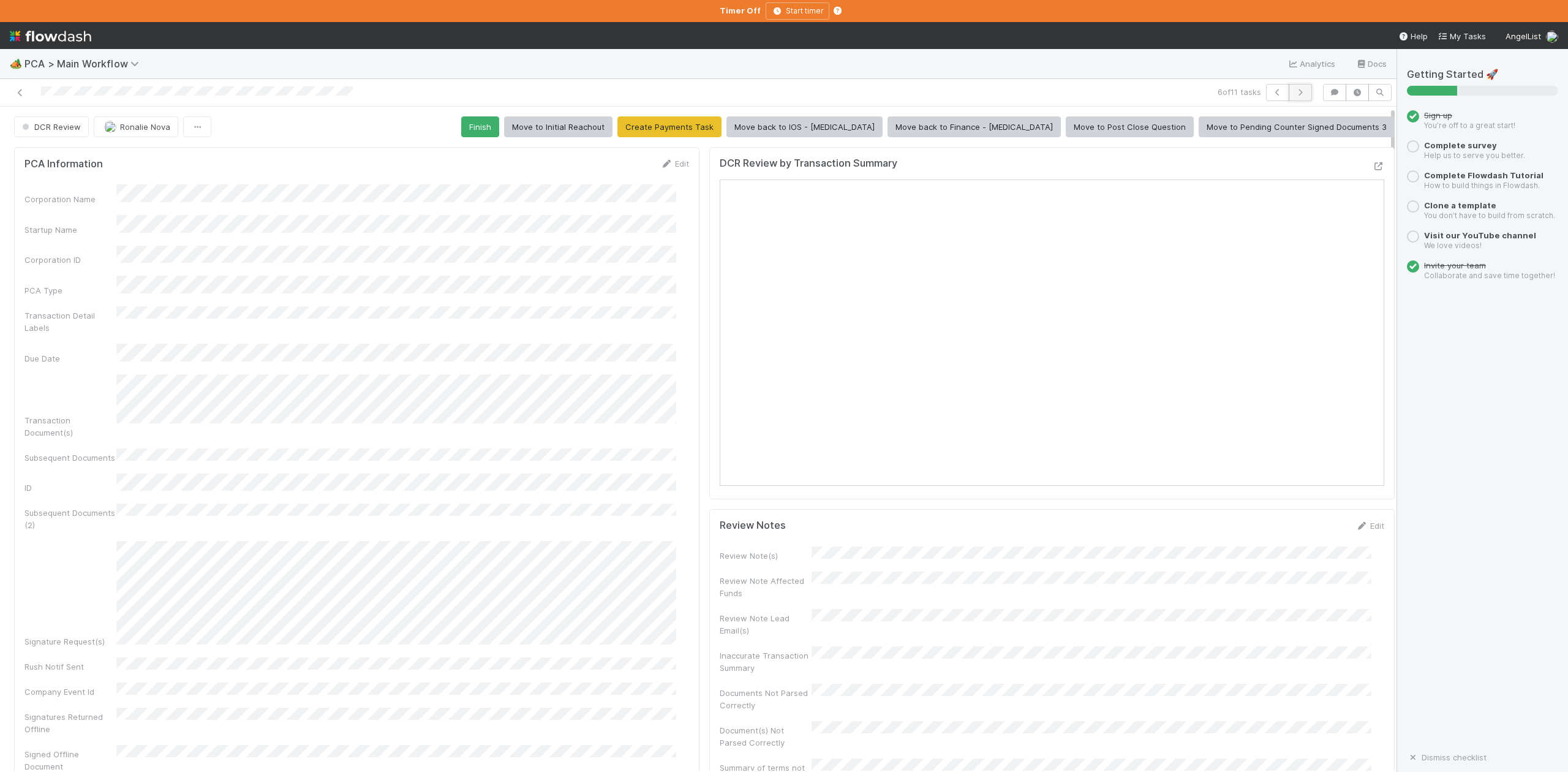
click at [1294, 92] on icon "button" at bounding box center [1300, 92] width 12 height 7
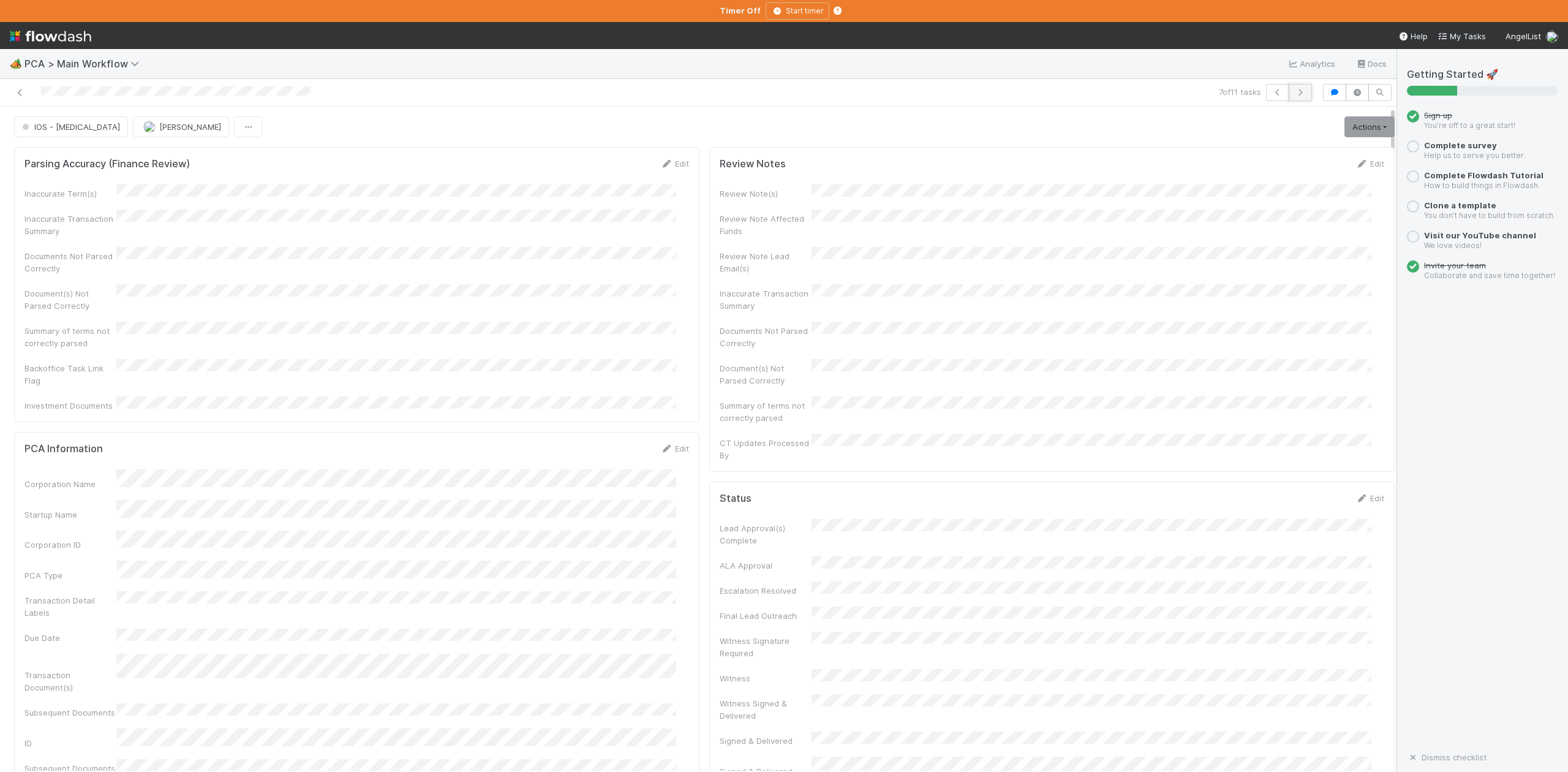
click at [1294, 92] on icon "button" at bounding box center [1300, 92] width 12 height 7
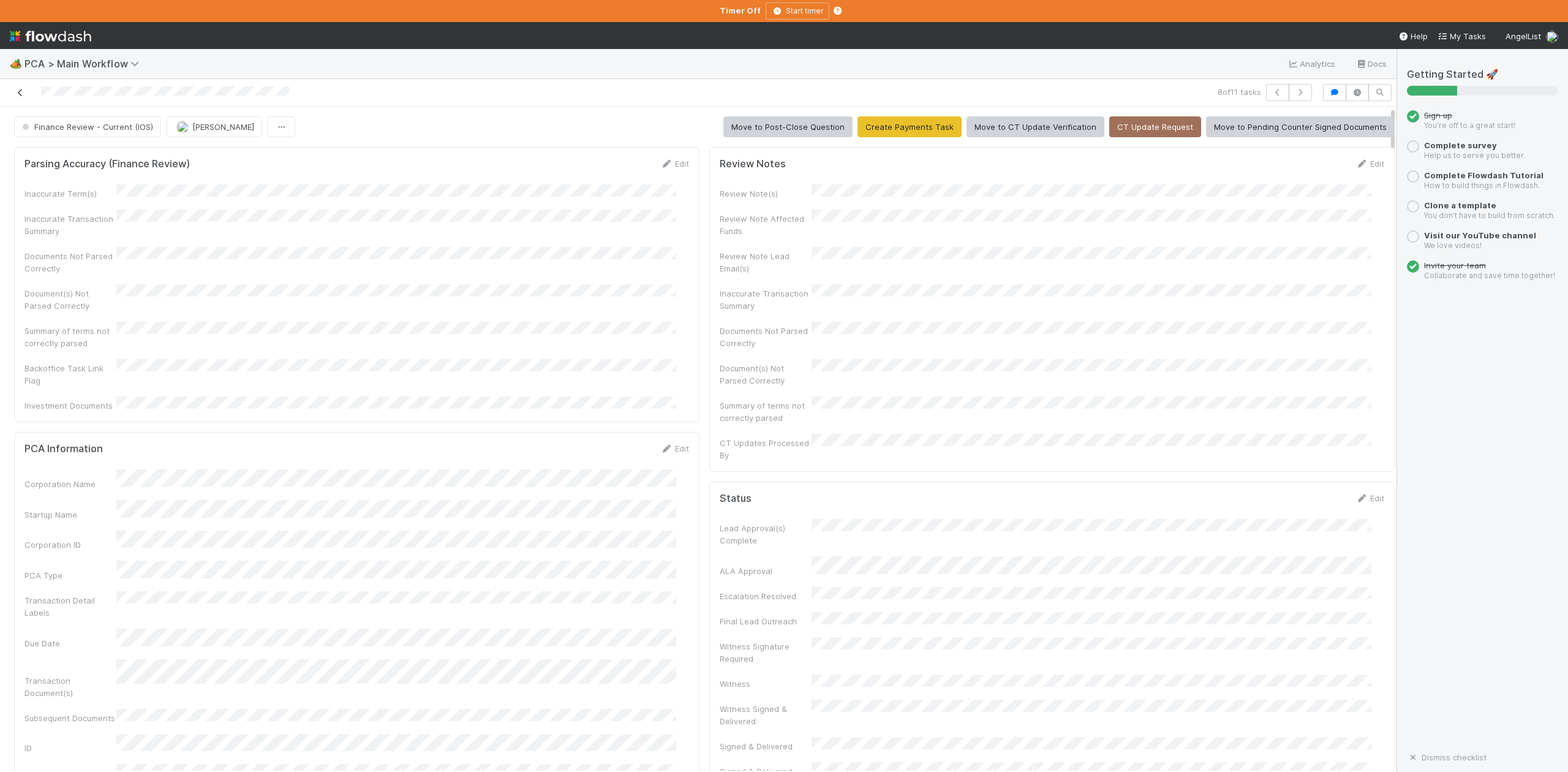
click at [21, 95] on icon at bounding box center [19, 92] width 12 height 8
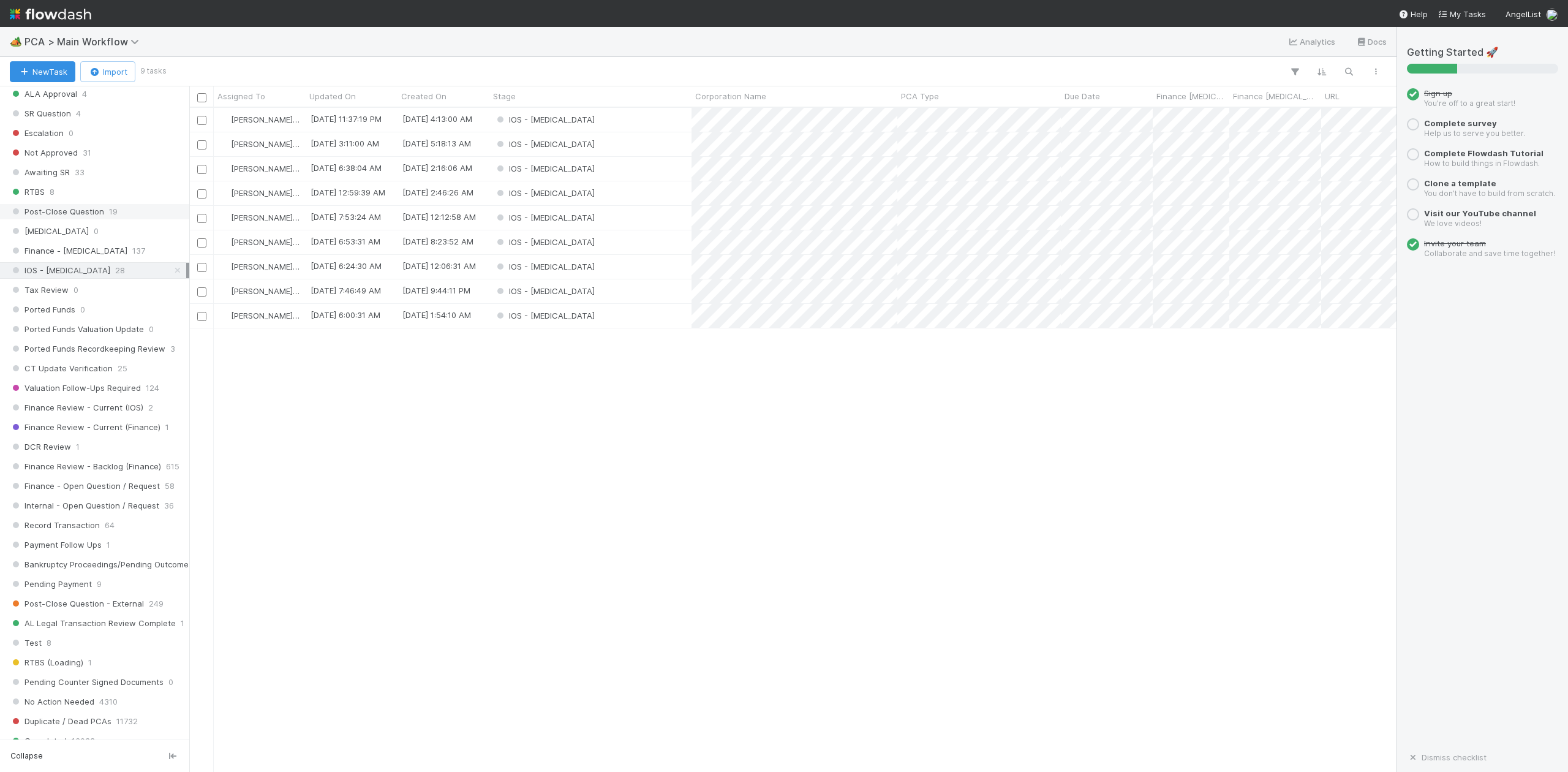
scroll to position [735, 0]
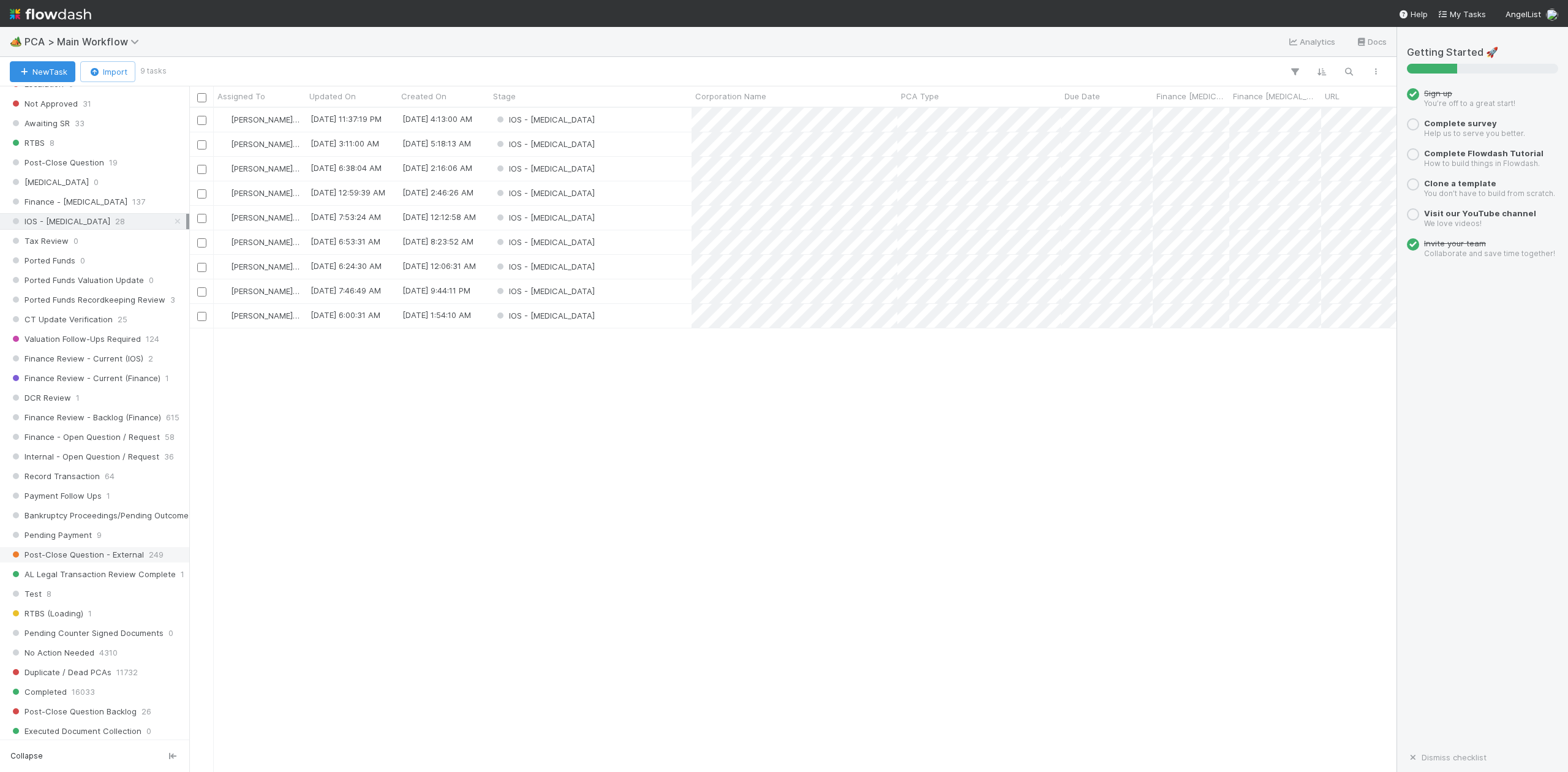
click at [58, 229] on span "IOS - ICU" at bounding box center [60, 222] width 101 height 16
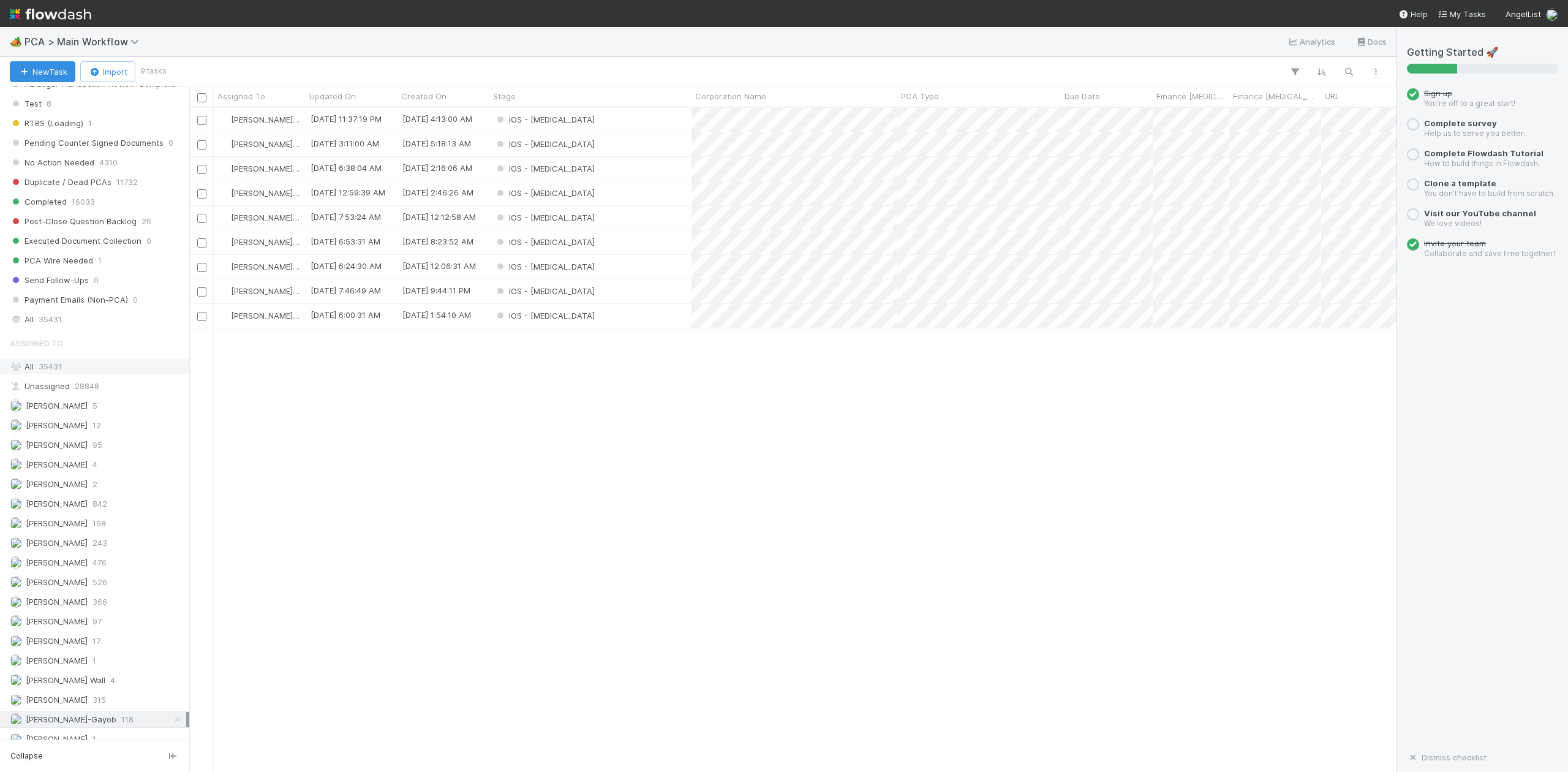
click at [53, 372] on span "35431" at bounding box center [49, 366] width 23 height 10
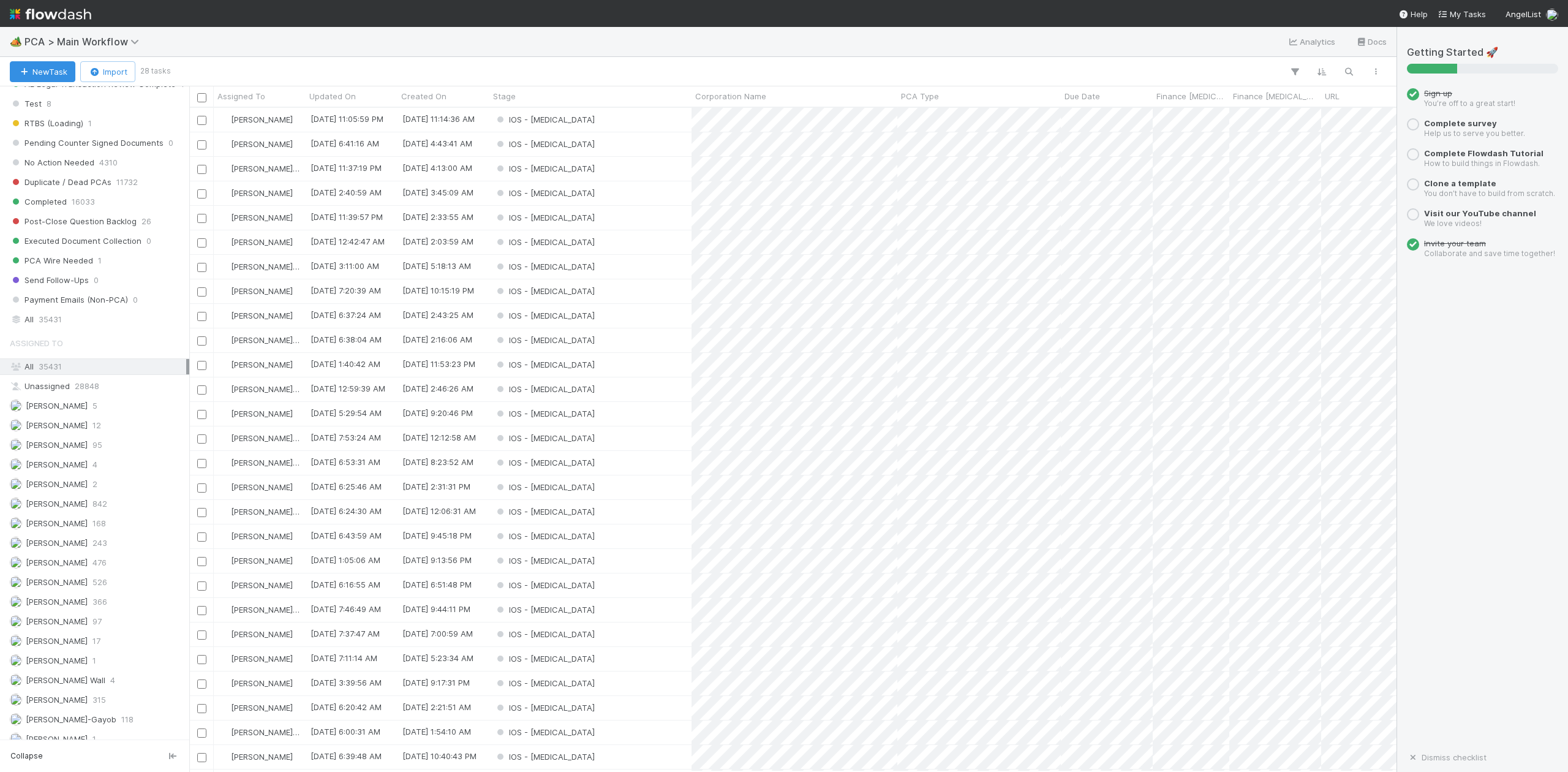
scroll to position [35, 0]
click at [557, 746] on div "IOS - [MEDICAL_DATA]" at bounding box center [590, 758] width 202 height 24
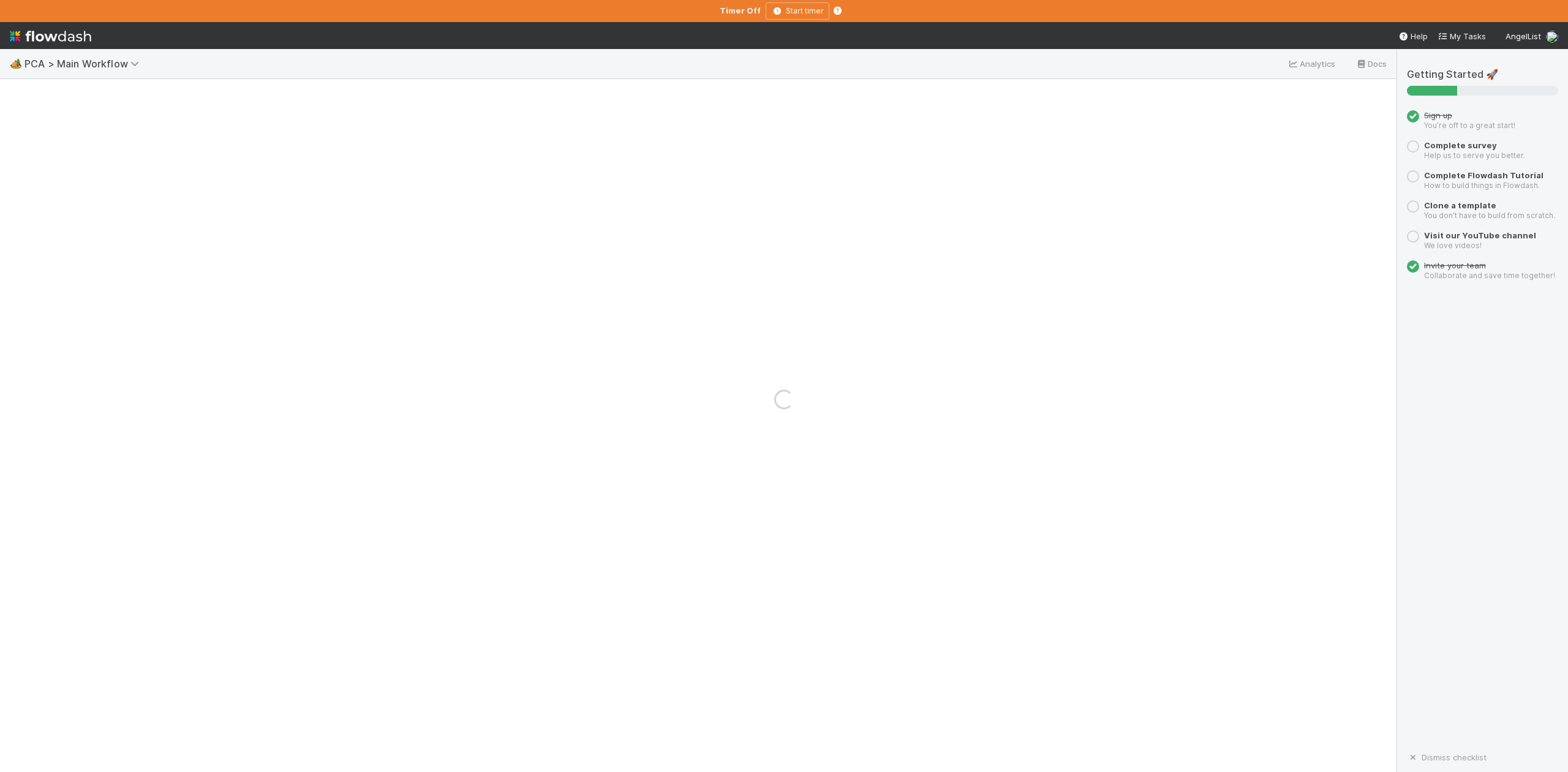
click at [559, 750] on div "Loading..." at bounding box center [784, 399] width 1568 height 745
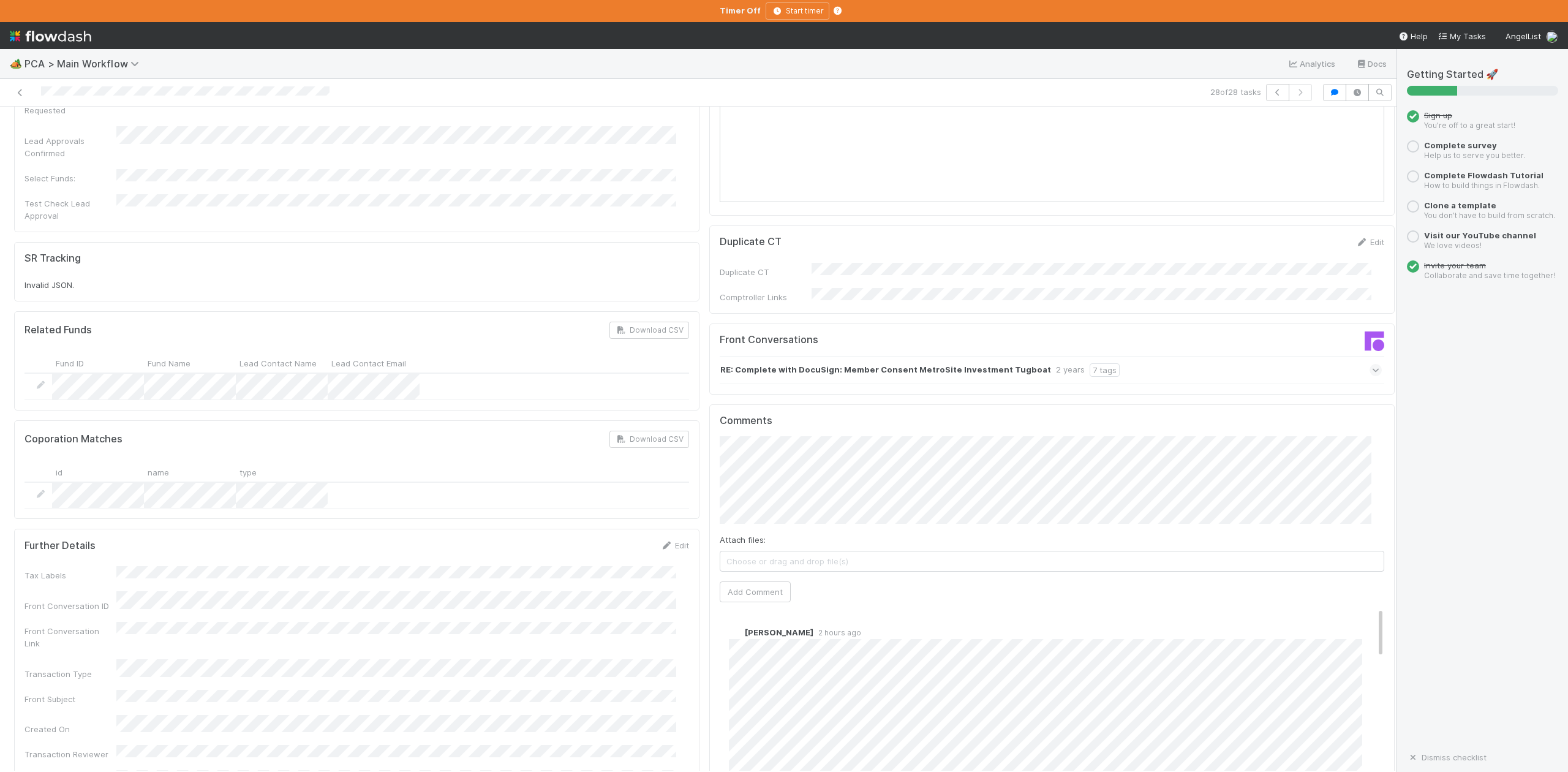
scroll to position [2207, 0]
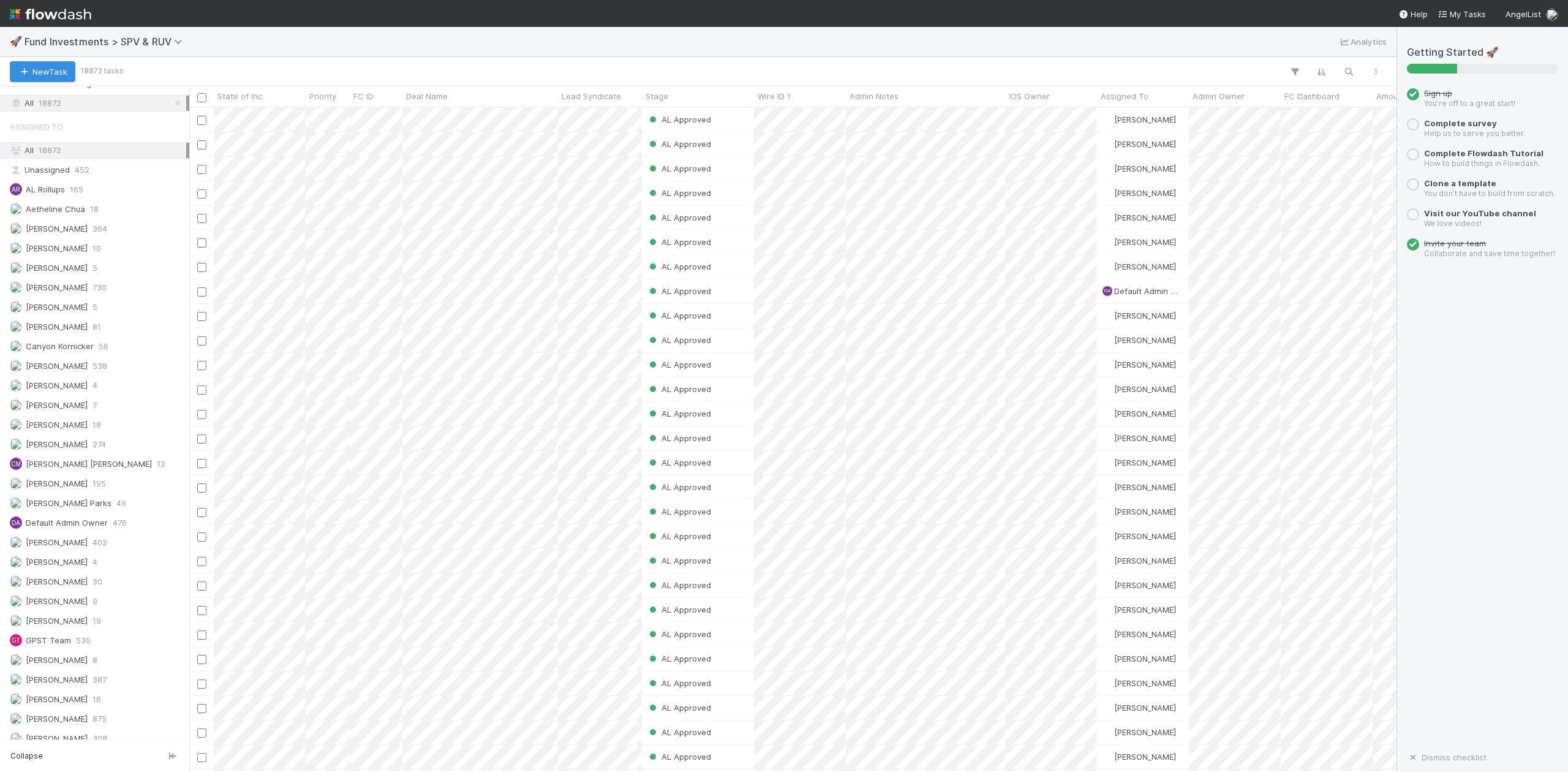
scroll to position [817, 0]
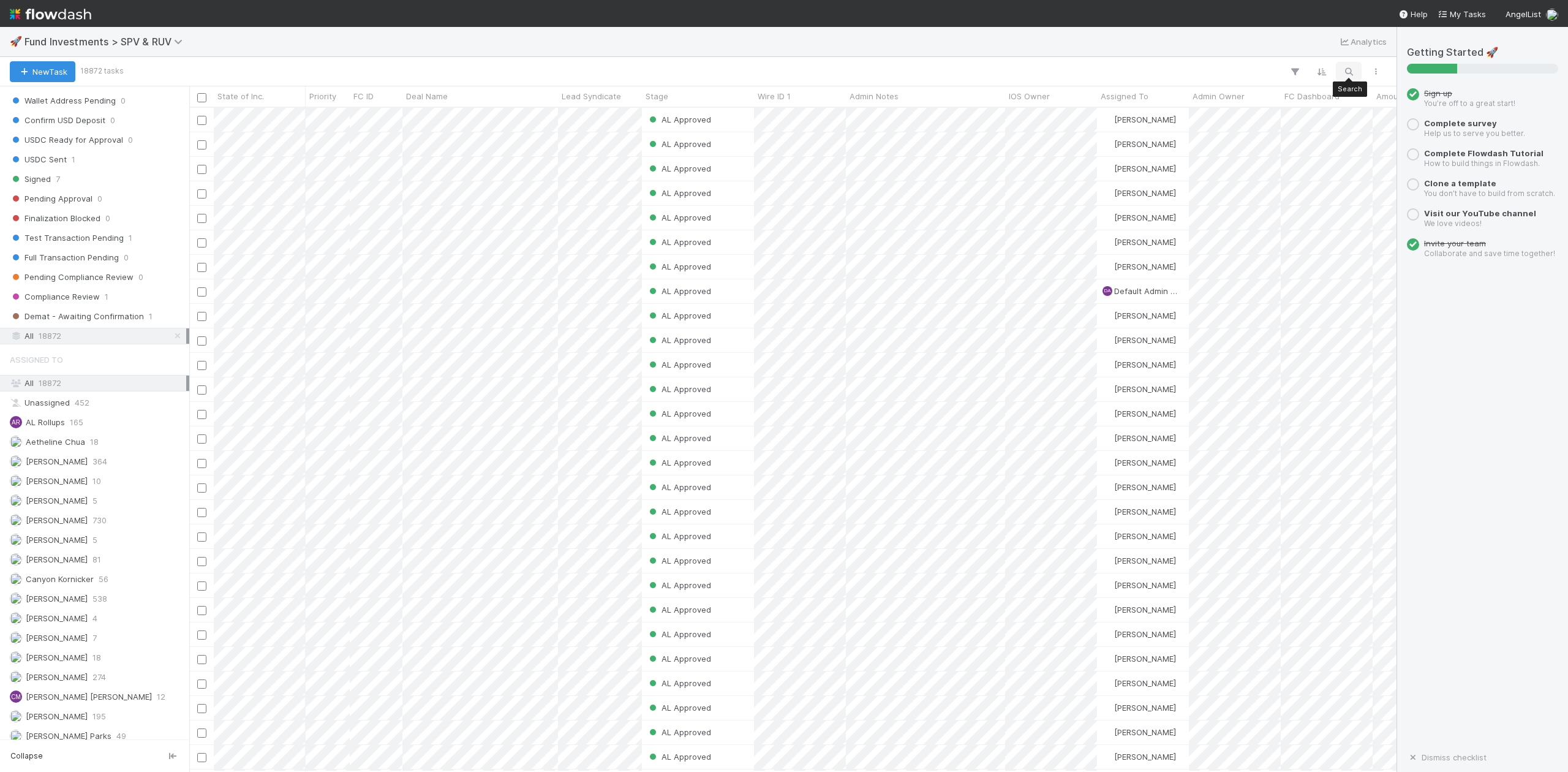
click at [1347, 70] on icon "button" at bounding box center [1348, 71] width 12 height 11
click at [1252, 50] on input at bounding box center [1285, 51] width 123 height 15
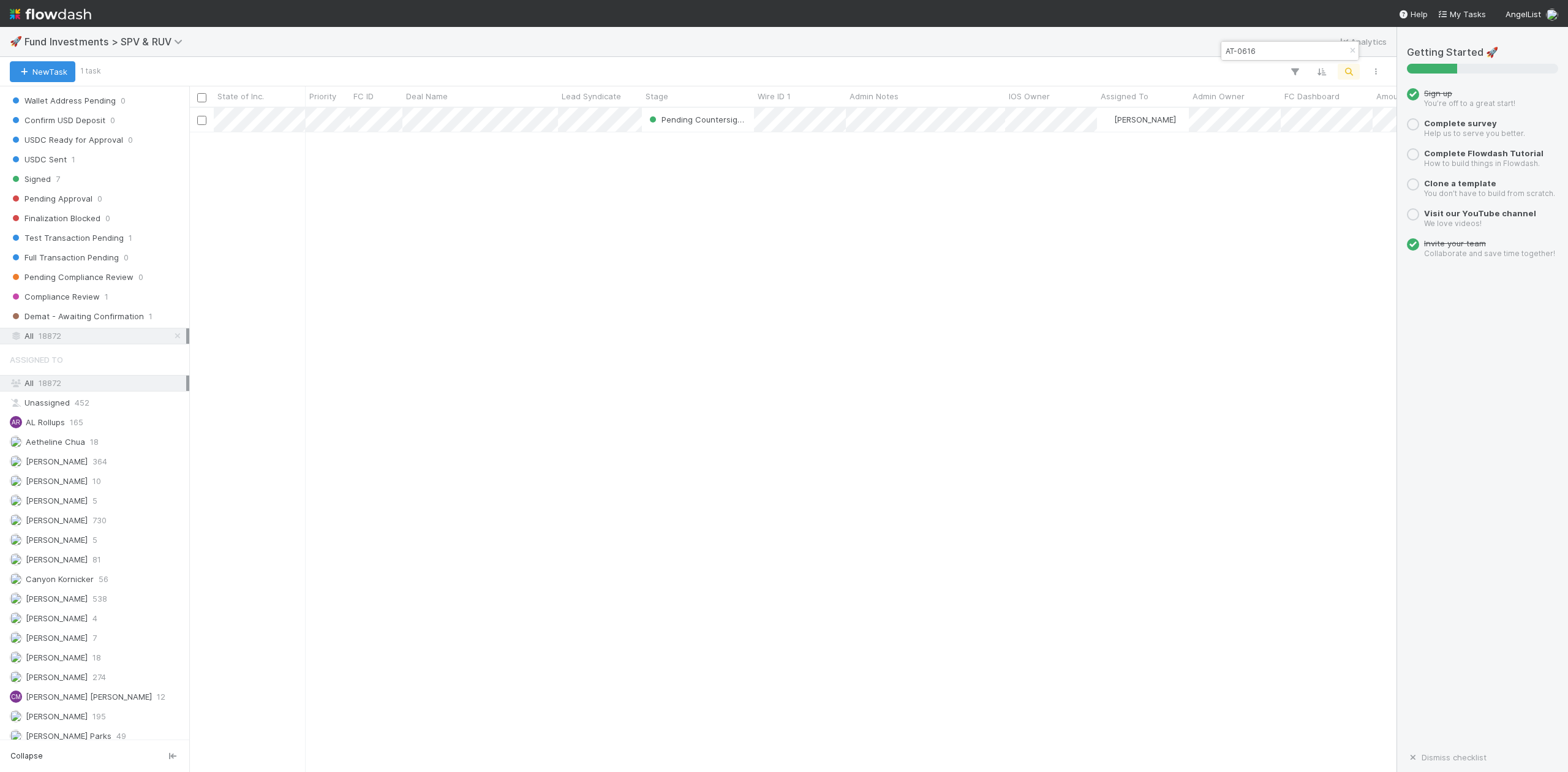
scroll to position [652, 1195]
type input "AT-0616"
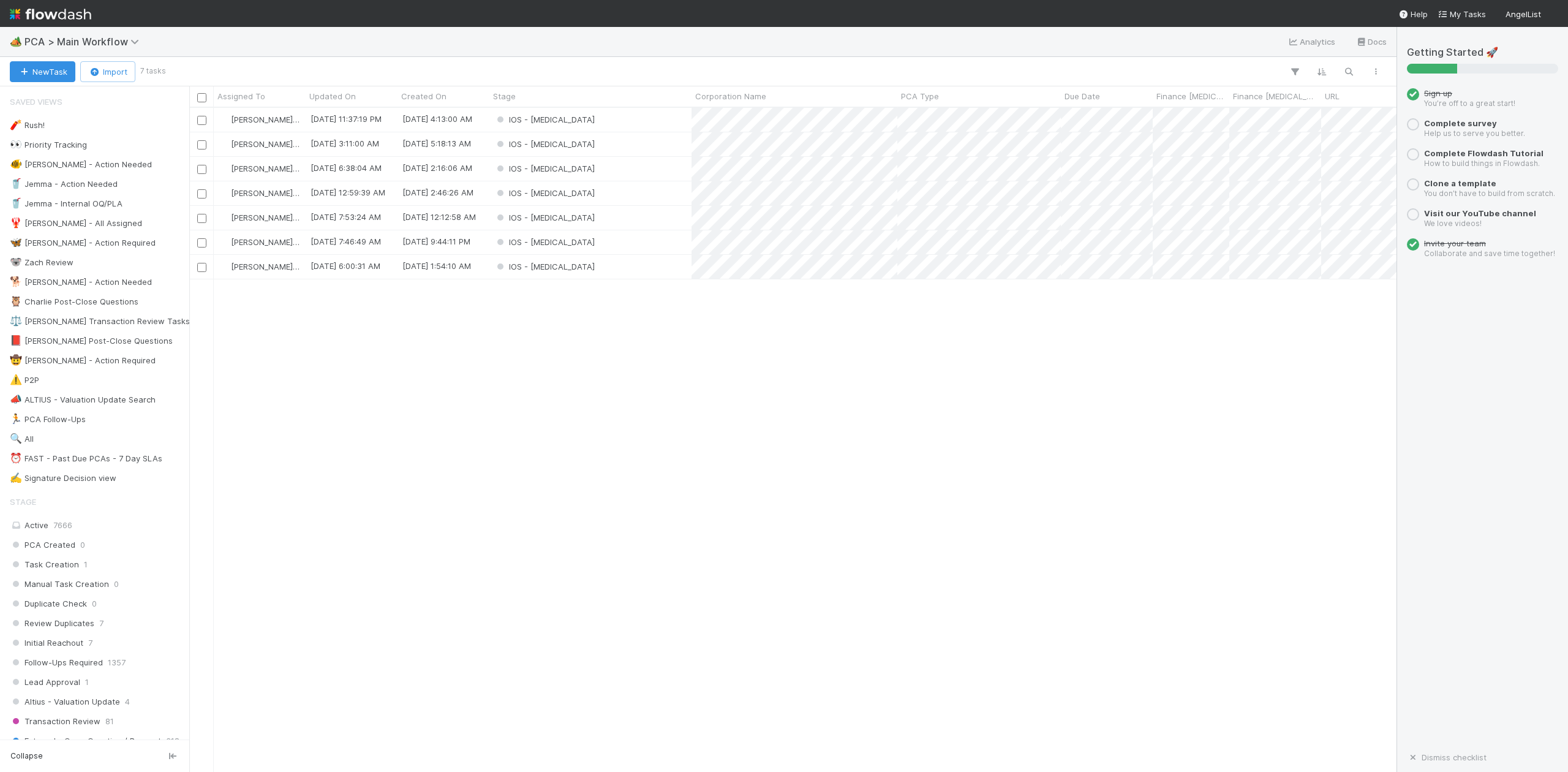
scroll to position [652, 1195]
click at [581, 194] on div "IOS - [MEDICAL_DATA]" at bounding box center [590, 193] width 202 height 24
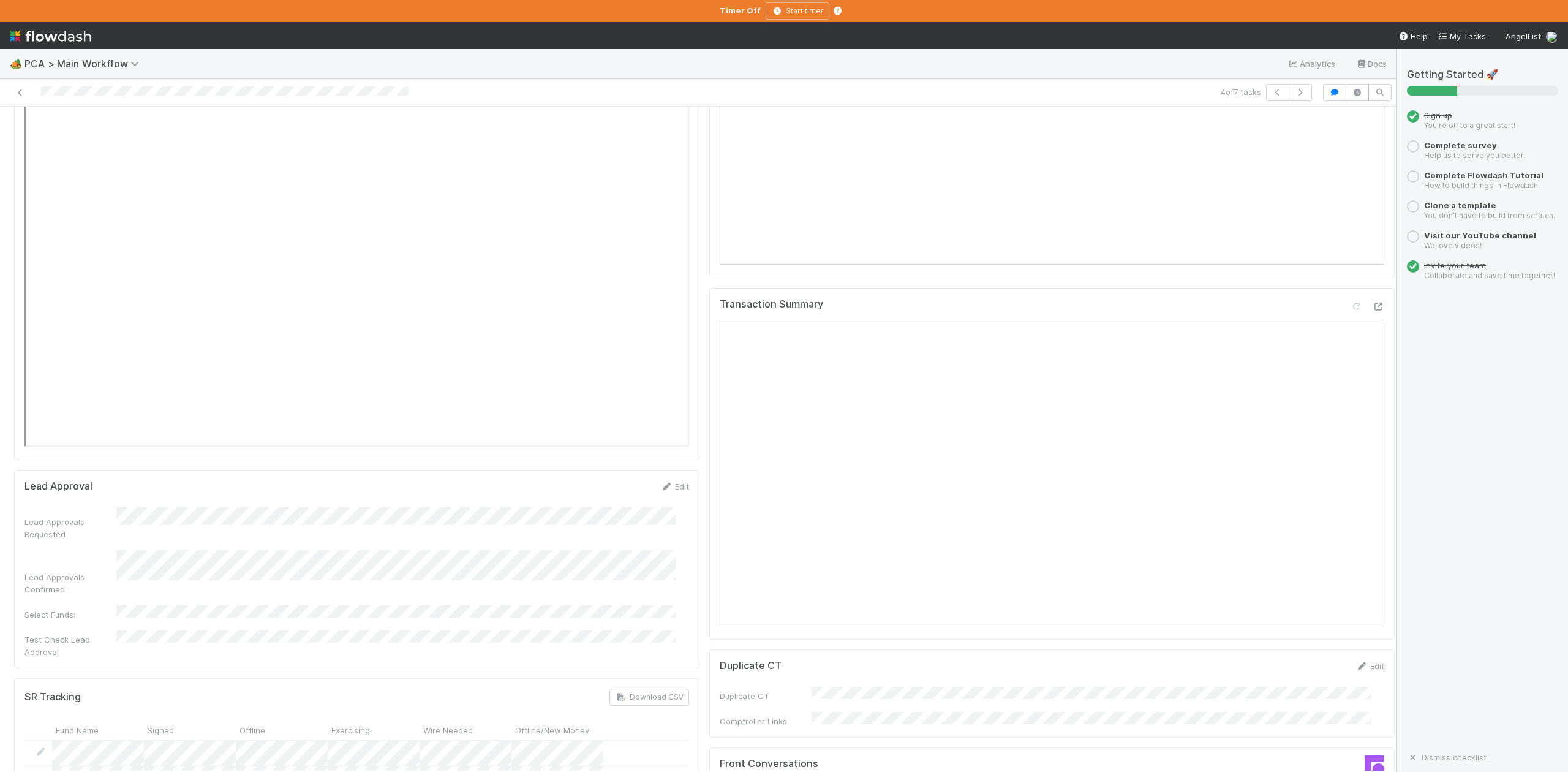
scroll to position [1879, 0]
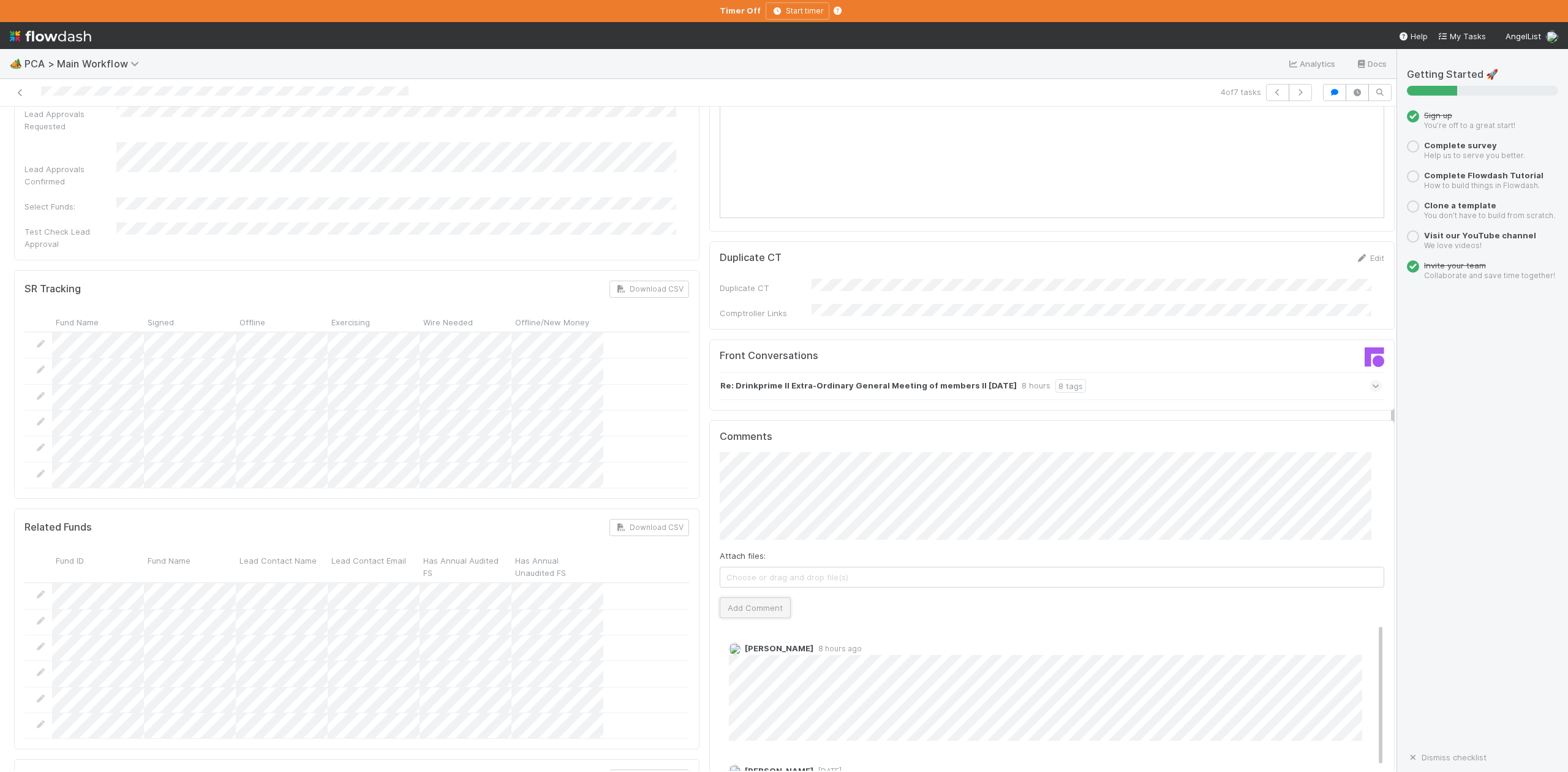
click at [764, 598] on button "Add Comment" at bounding box center [755, 608] width 71 height 21
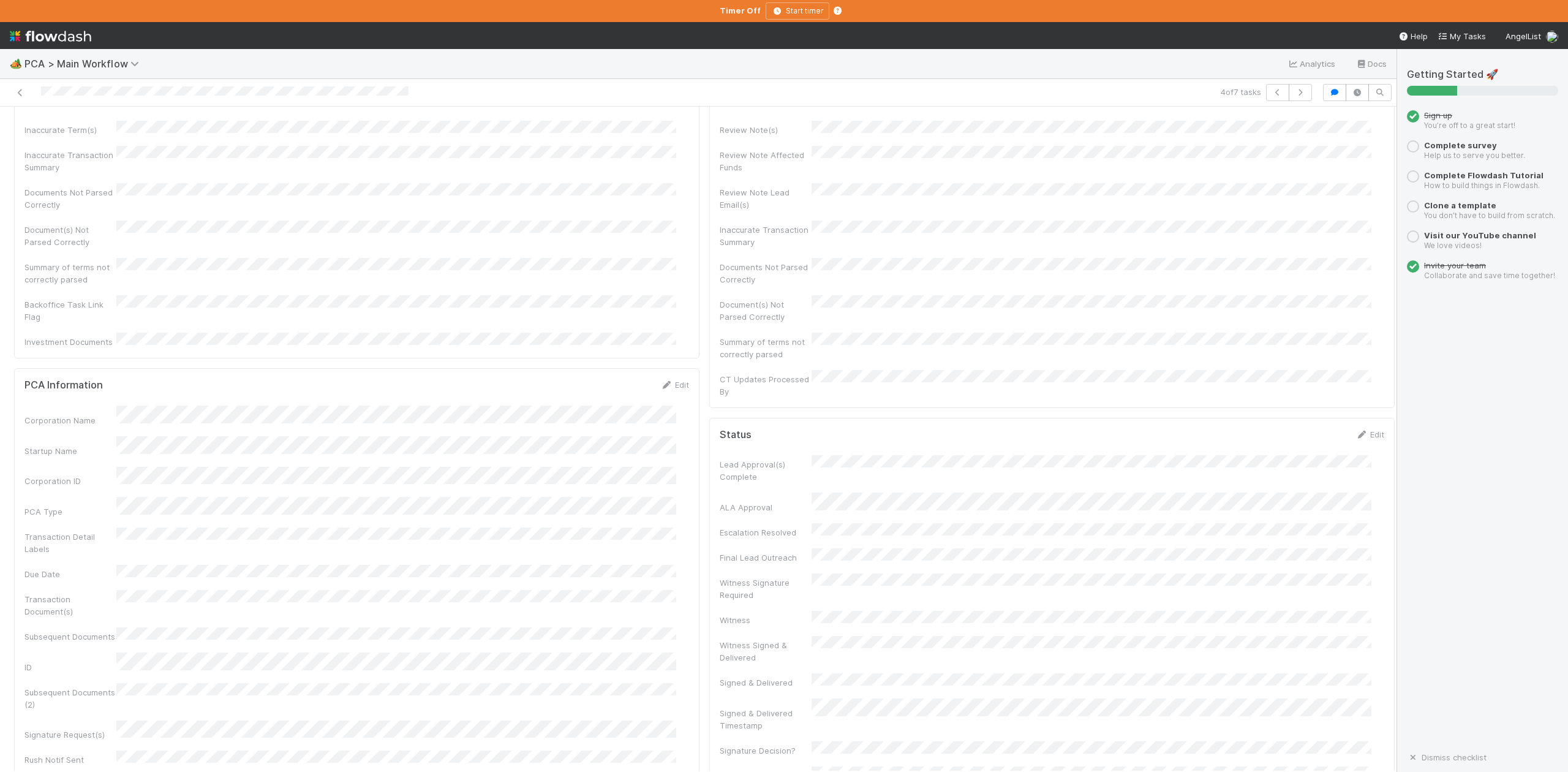
scroll to position [0, 0]
click at [46, 136] on button "IOS - ICU" at bounding box center [70, 126] width 114 height 21
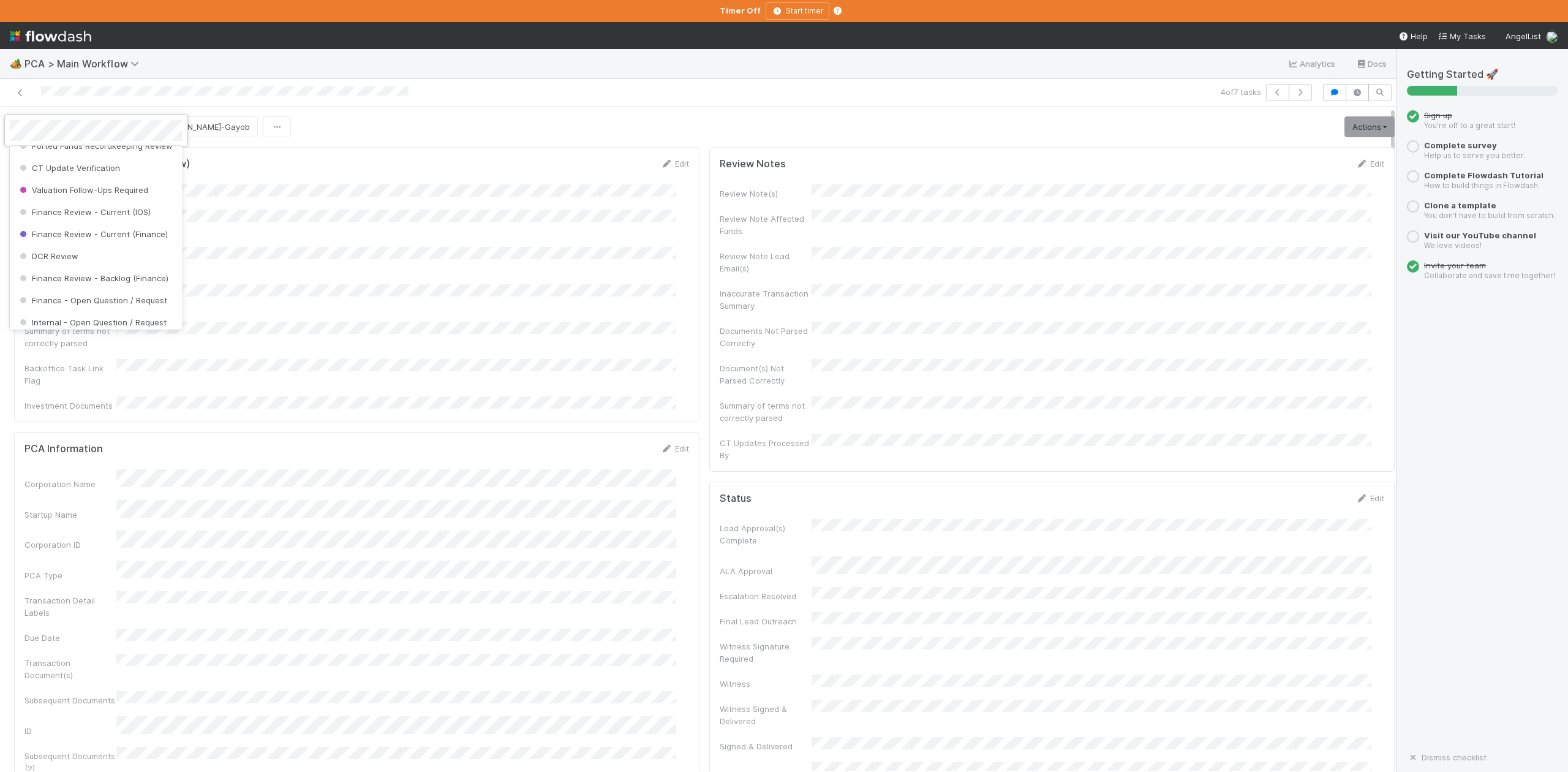
scroll to position [569, 0]
click at [101, 213] on span "Finance Review - Current (IOS)" at bounding box center [84, 208] width 134 height 10
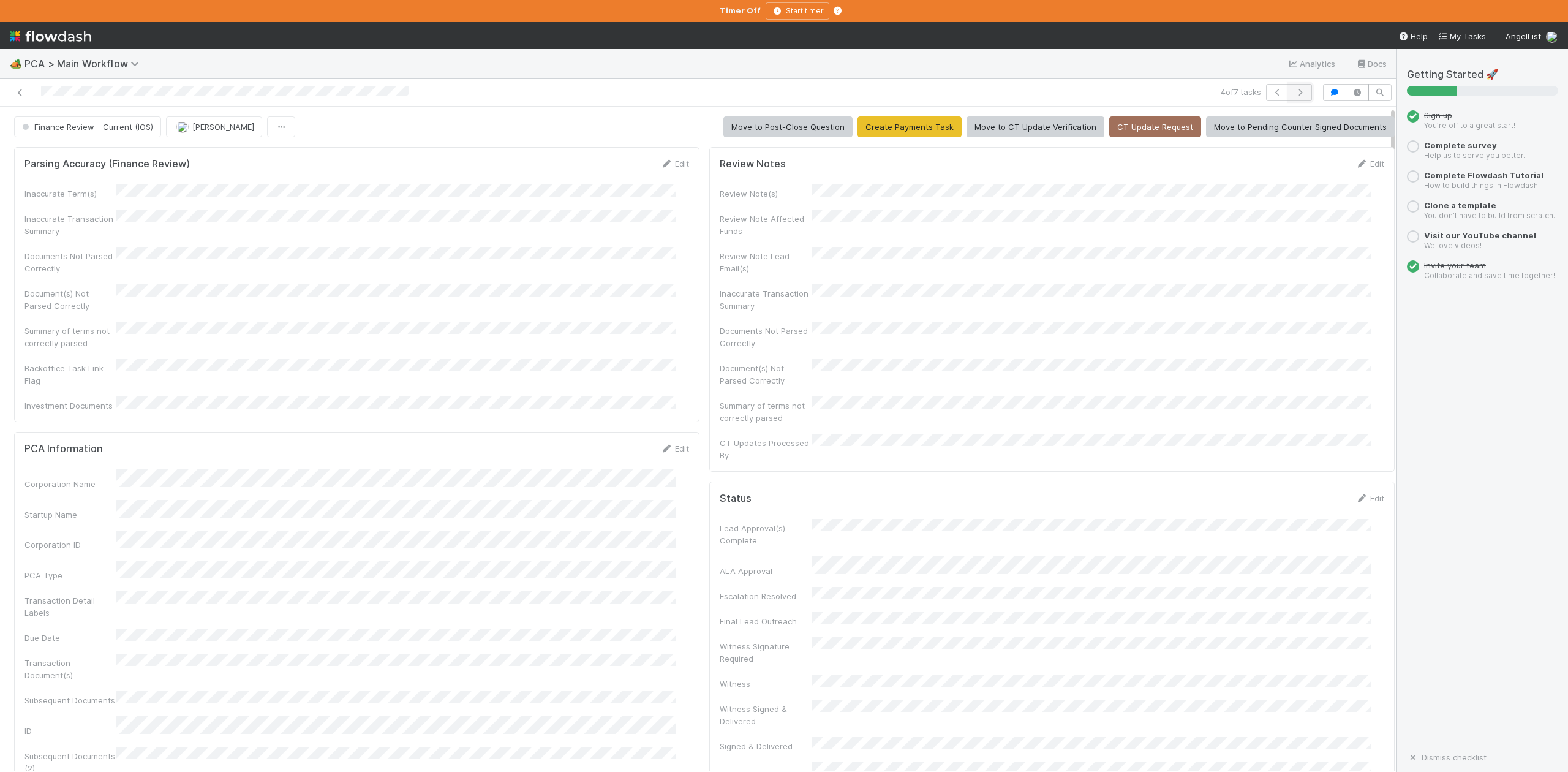
click at [1294, 94] on icon "button" at bounding box center [1300, 92] width 12 height 7
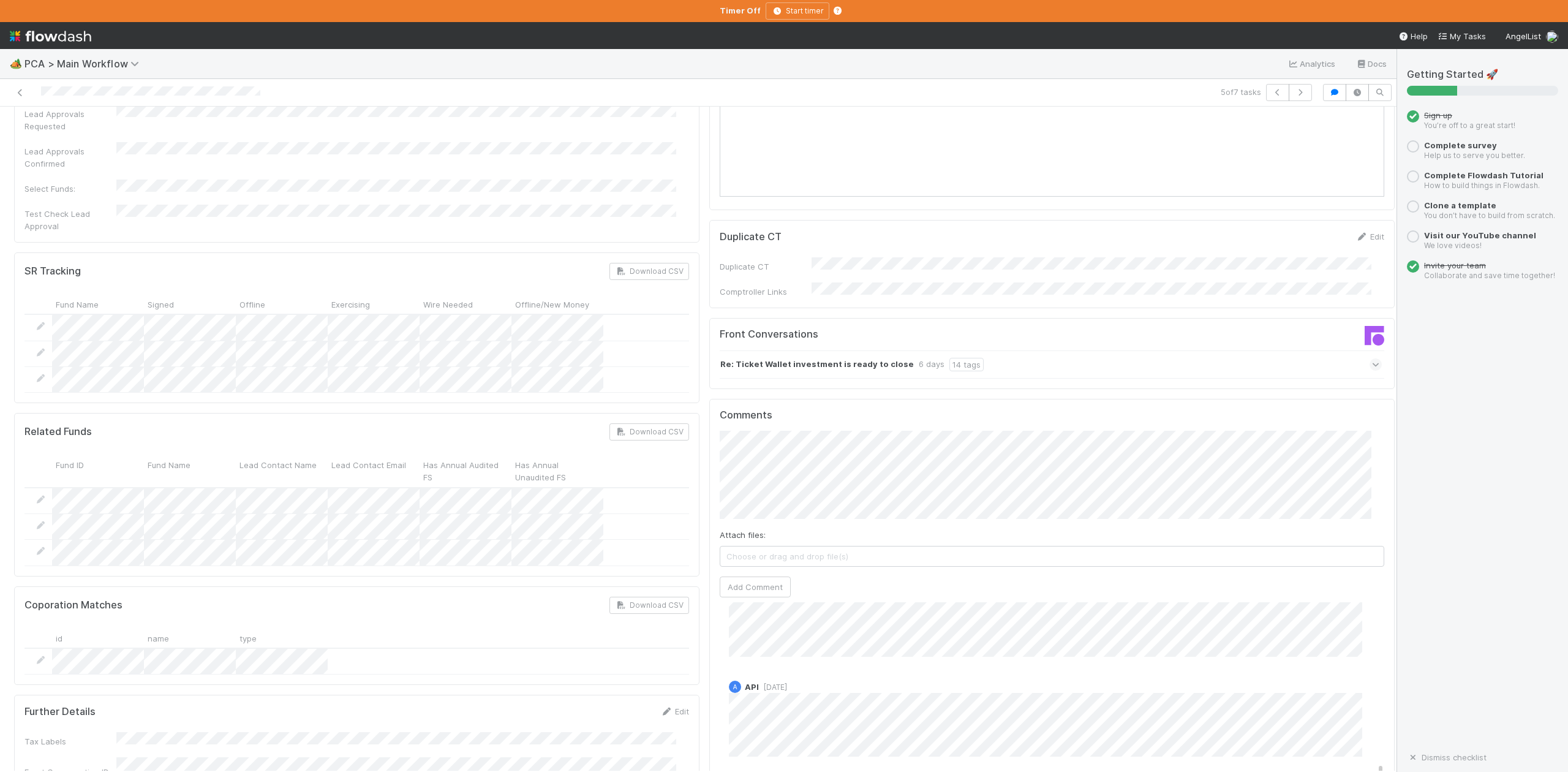
scroll to position [473, 0]
click at [1294, 91] on icon "button" at bounding box center [1300, 92] width 12 height 7
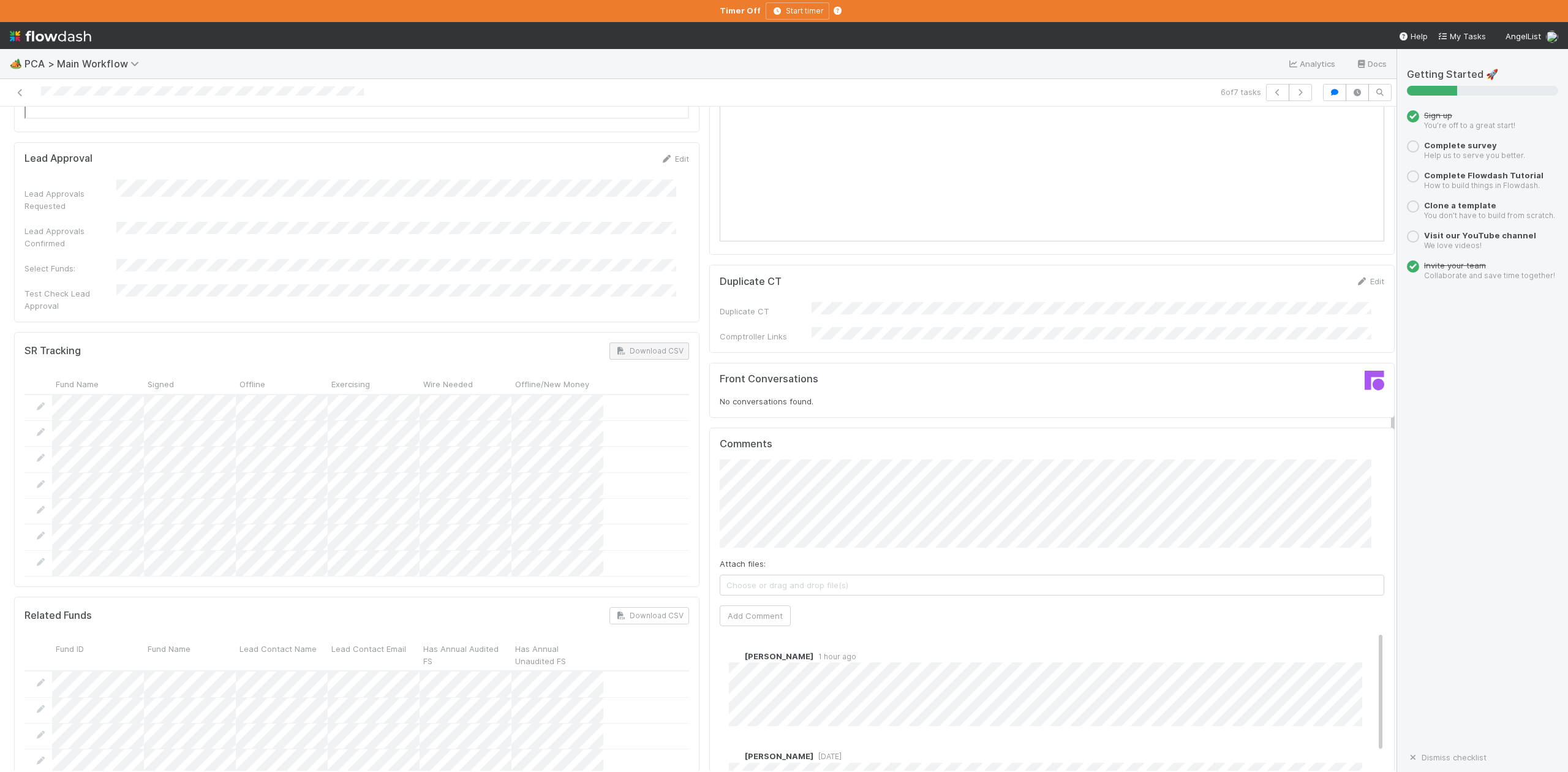
scroll to position [1962, 0]
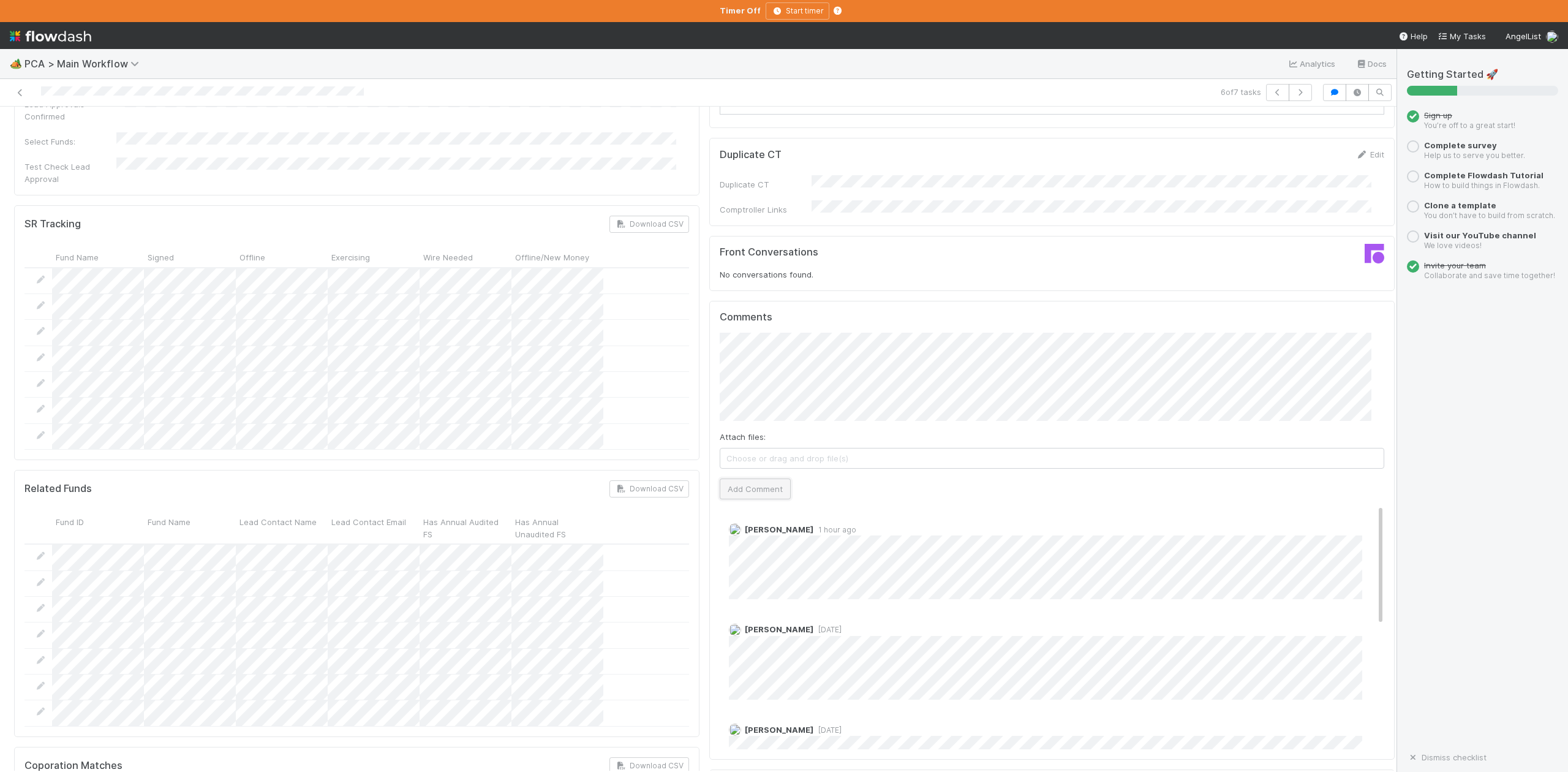
click at [760, 479] on button "Add Comment" at bounding box center [755, 489] width 71 height 21
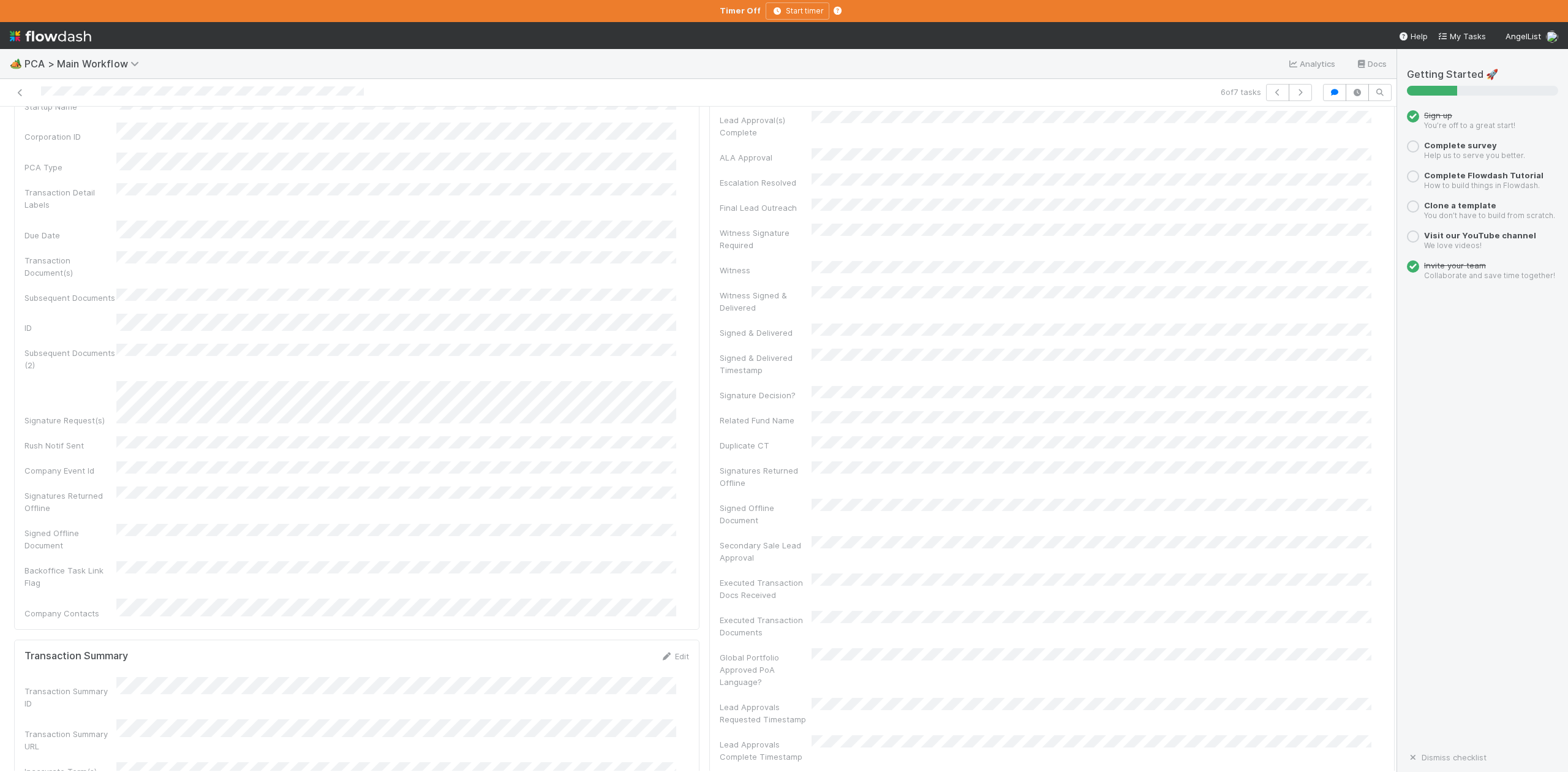
scroll to position [0, 0]
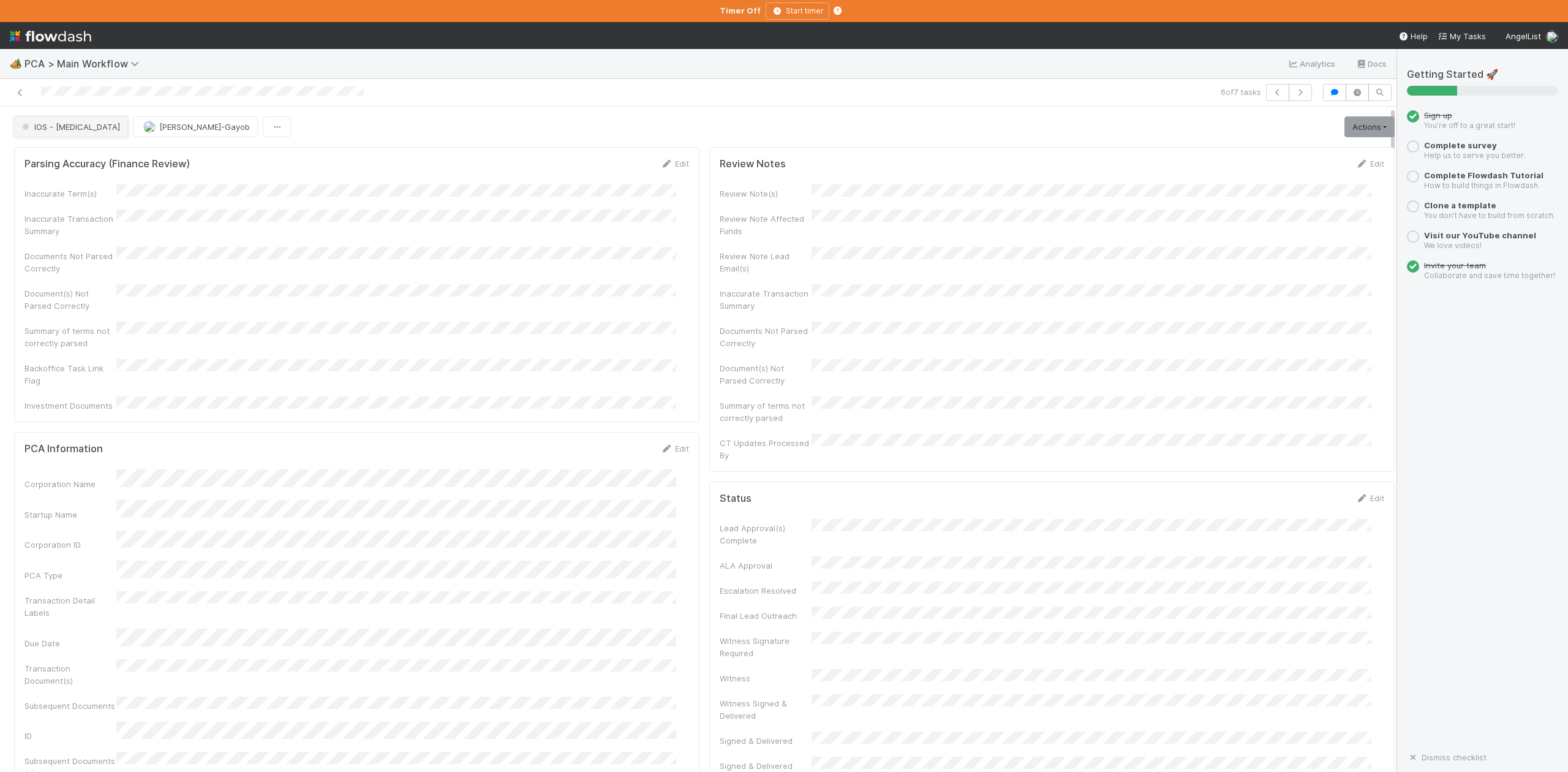
click at [49, 137] on button "IOS - ICU" at bounding box center [70, 126] width 114 height 21
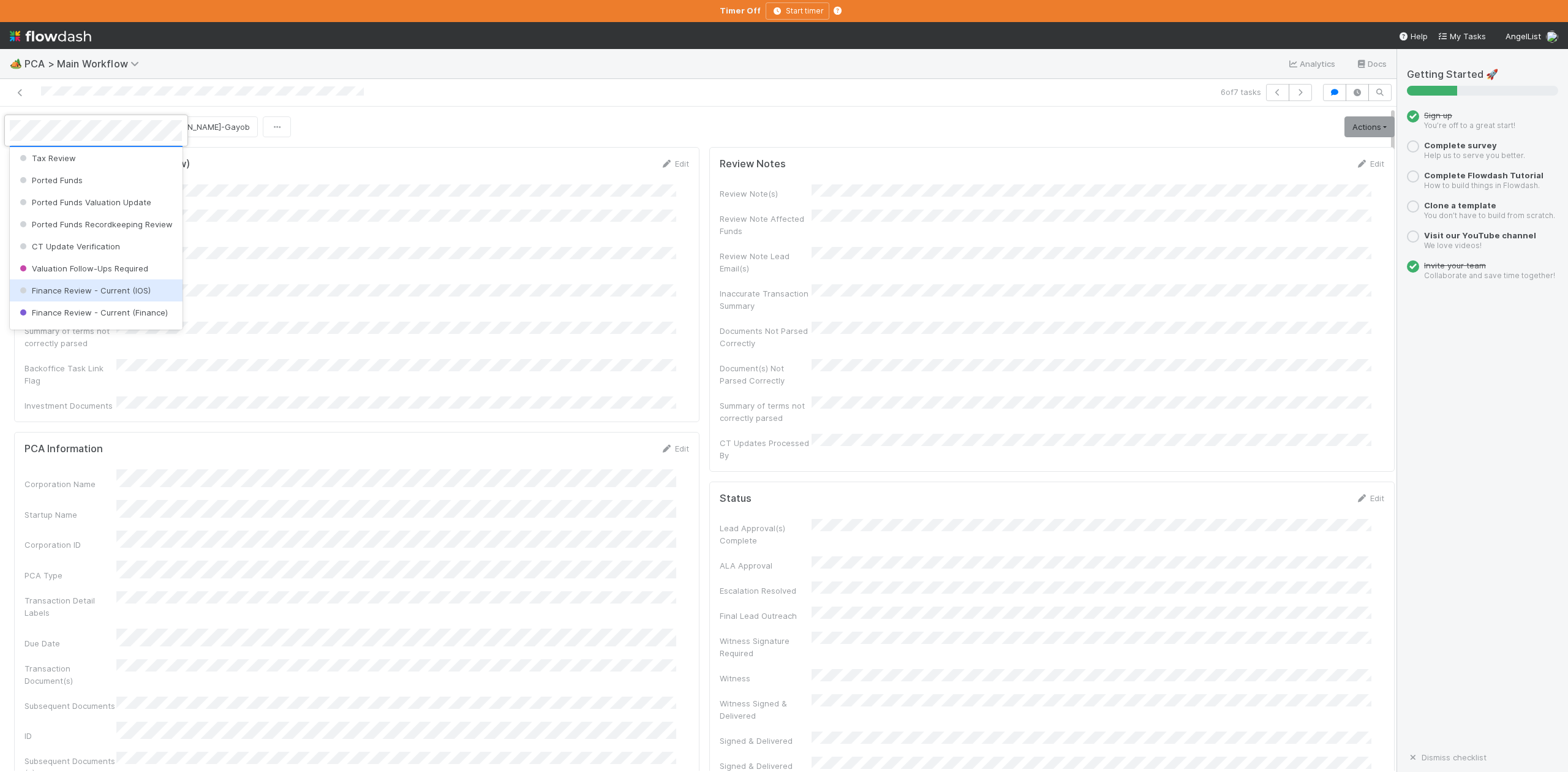
click at [108, 296] on span "Finance Review - Current (IOS)" at bounding box center [84, 290] width 134 height 10
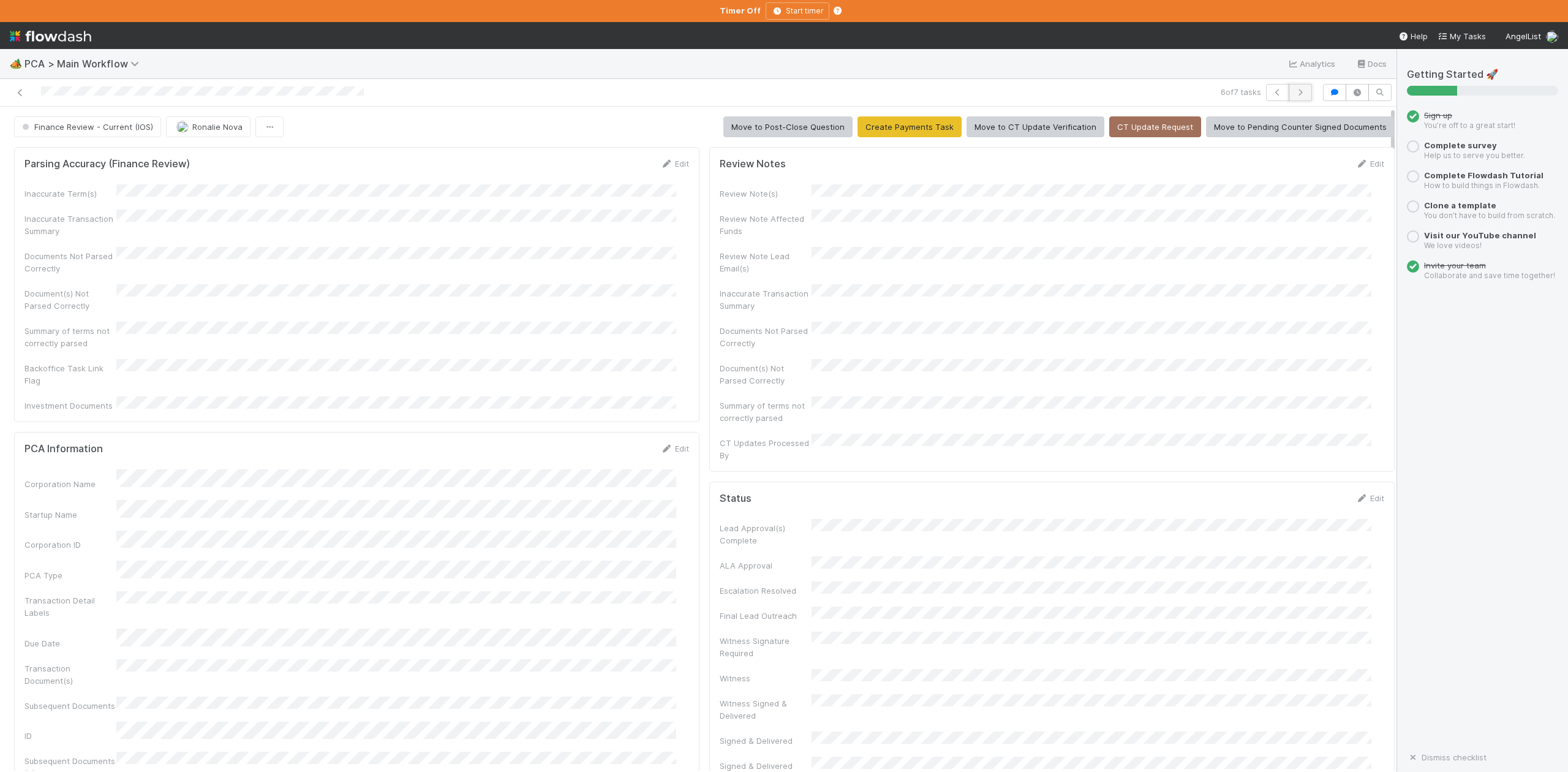
click at [1294, 92] on icon "button" at bounding box center [1300, 92] width 12 height 7
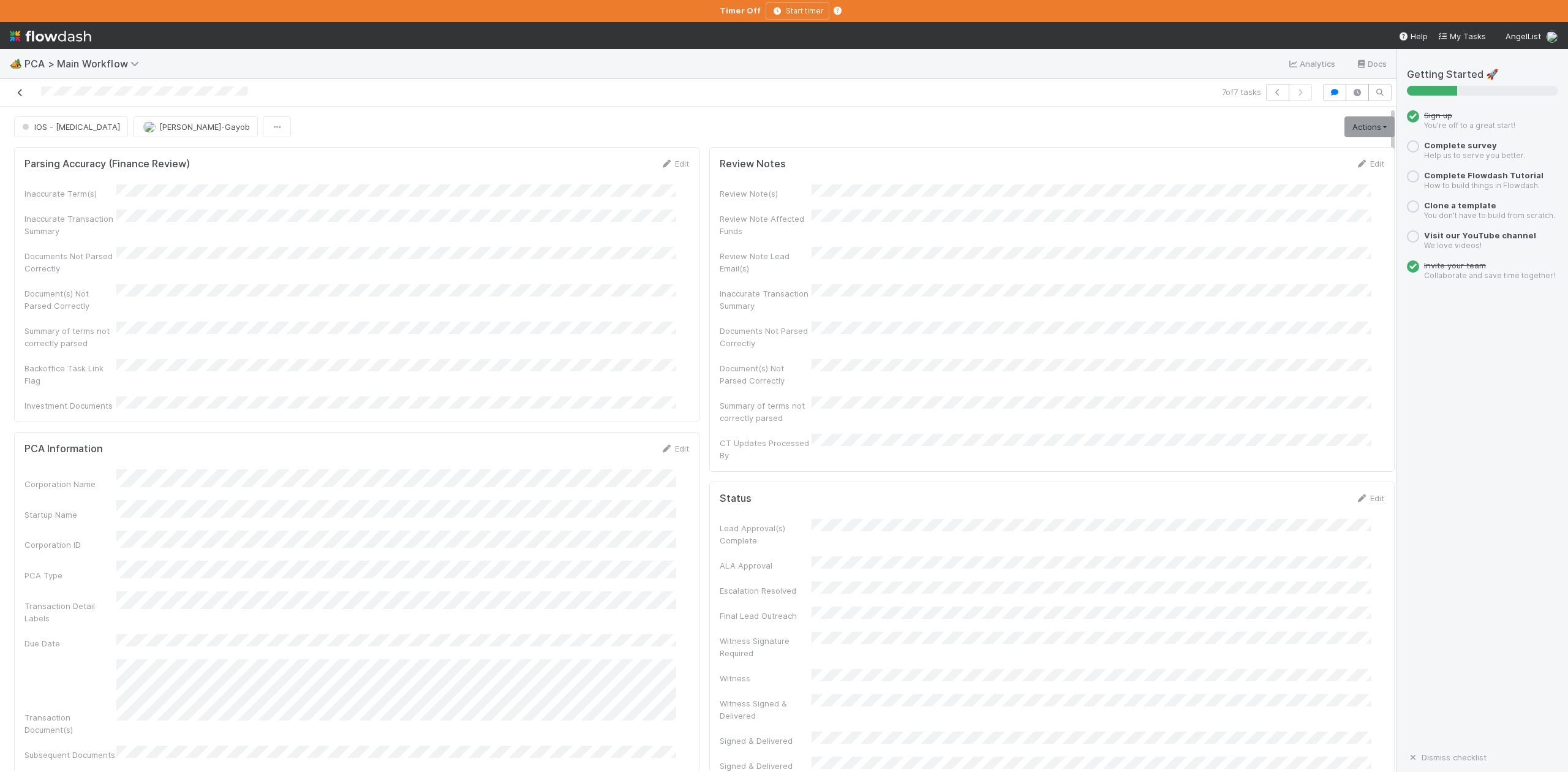
click at [17, 95] on icon at bounding box center [19, 92] width 12 height 8
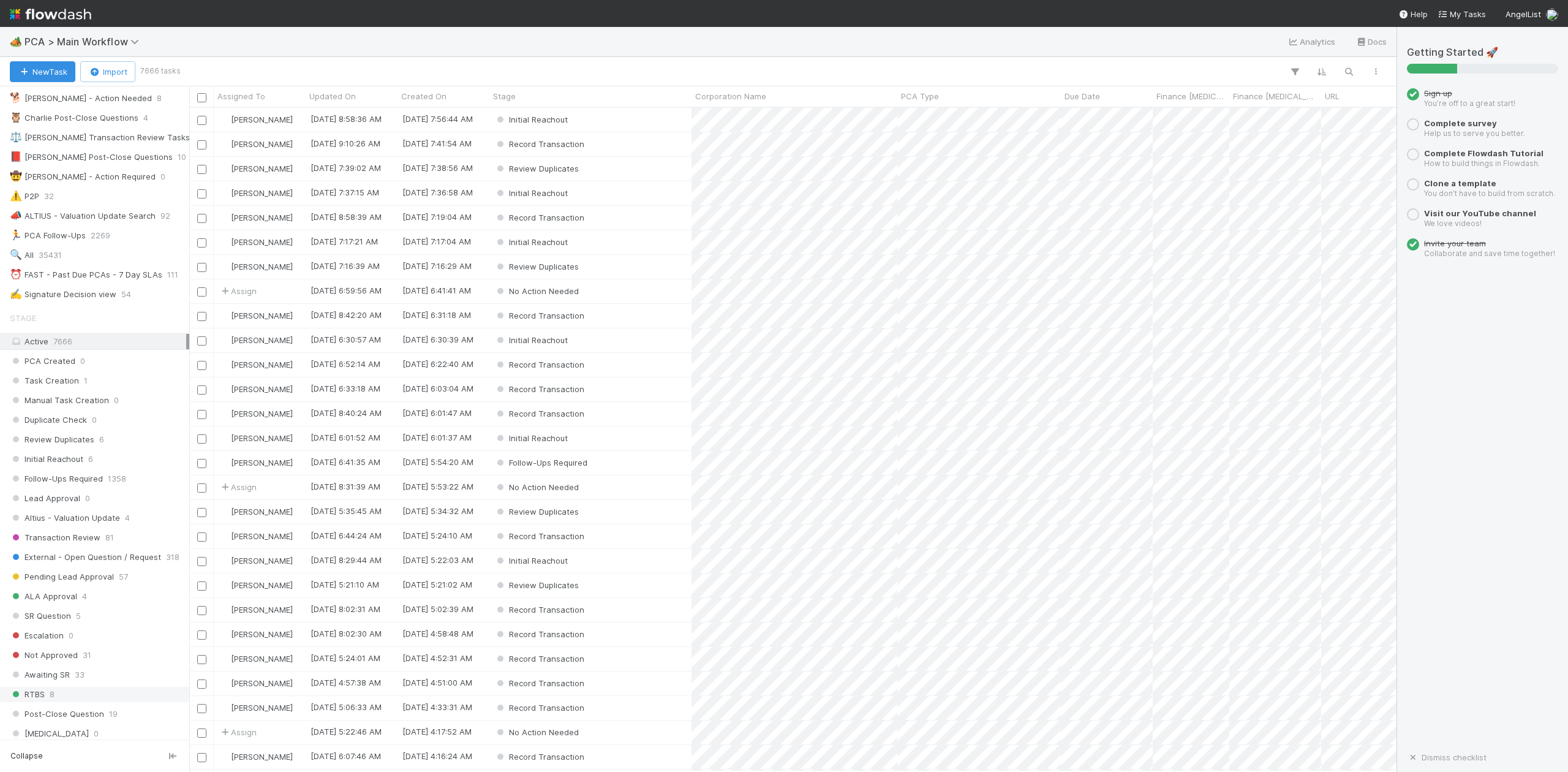
scroll to position [327, 0]
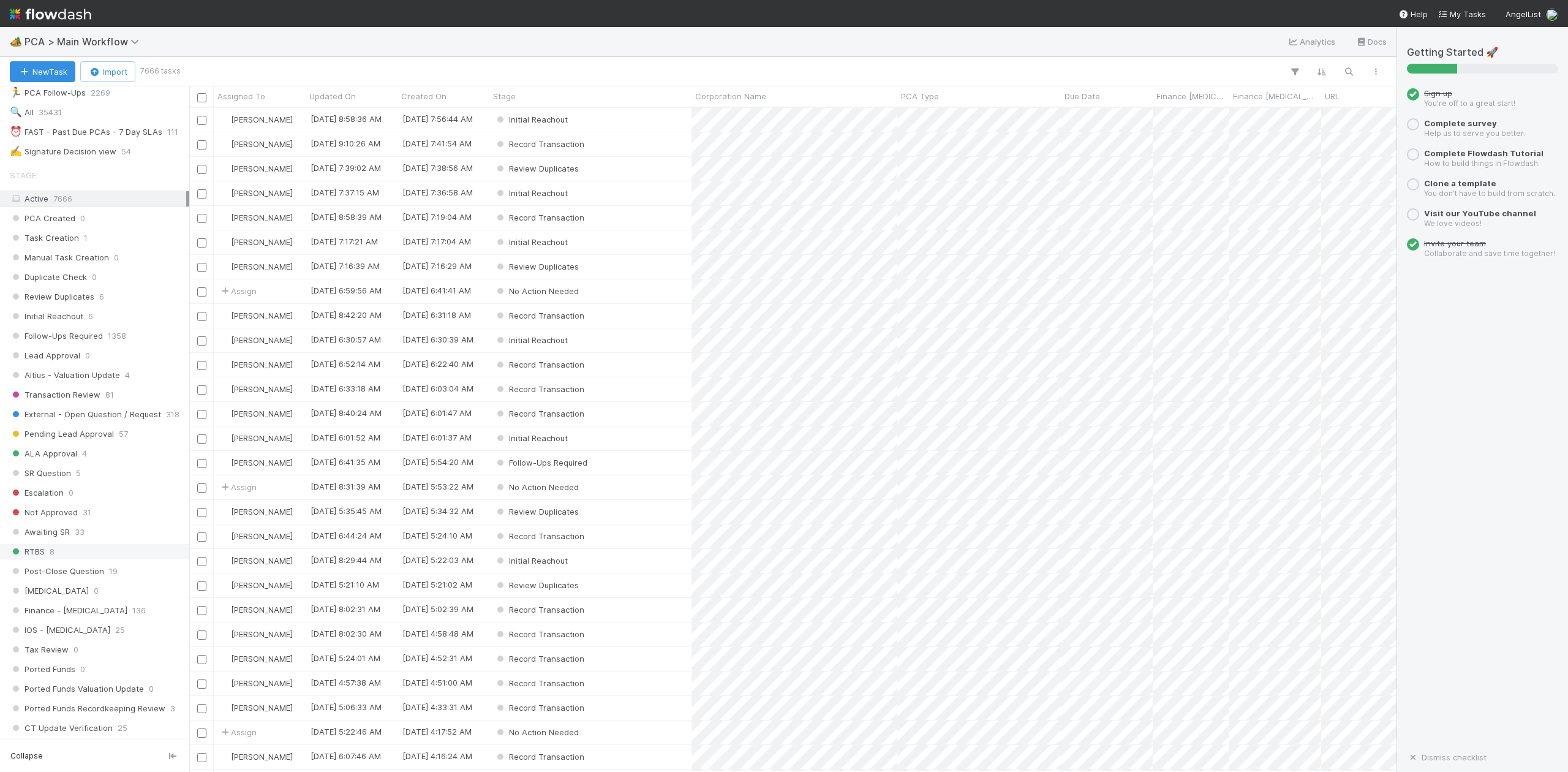
click at [40, 481] on span "SR Question" at bounding box center [40, 473] width 61 height 16
click at [51, 481] on span "SR Question" at bounding box center [40, 473] width 61 height 16
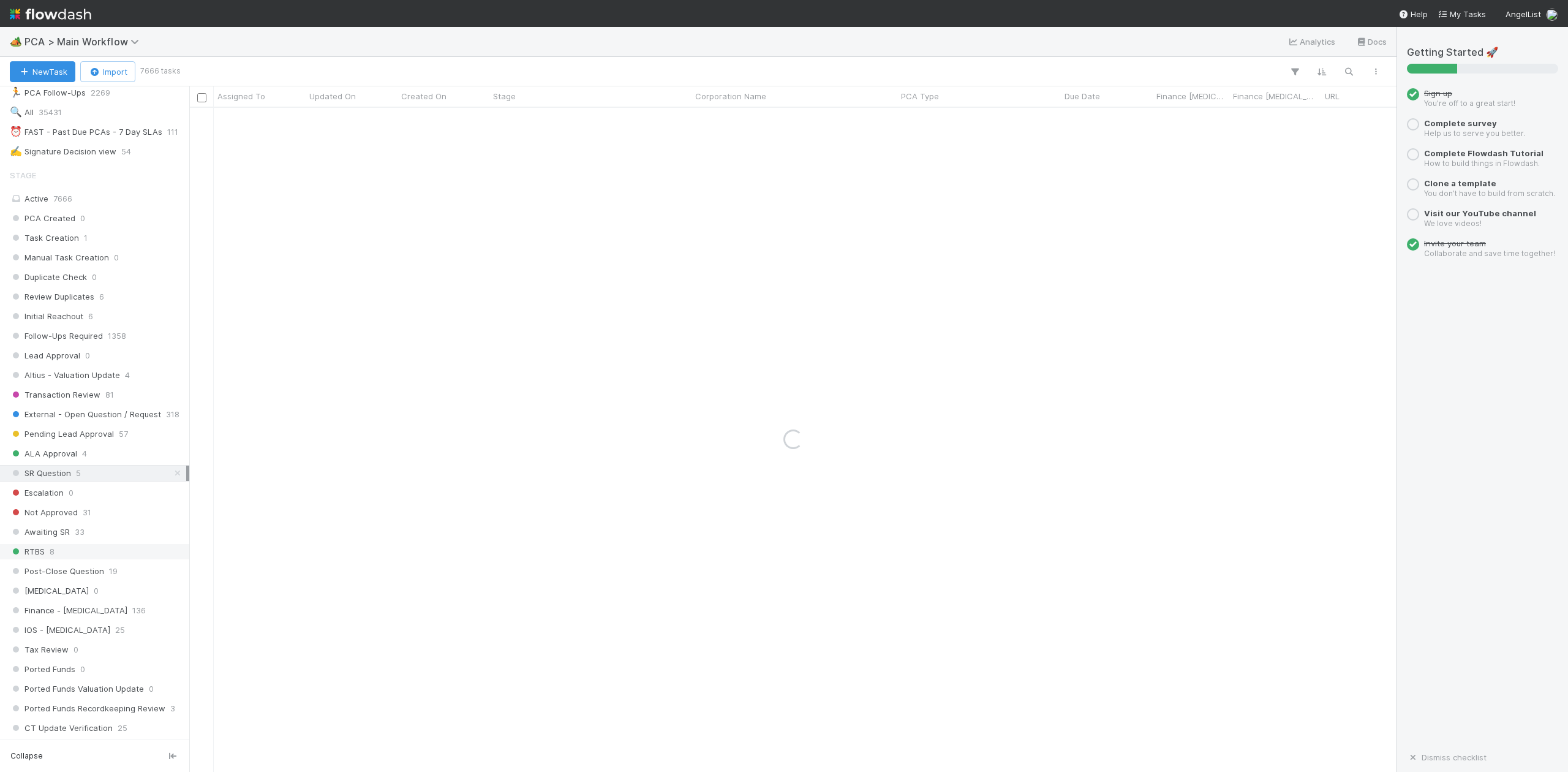
scroll to position [490, 0]
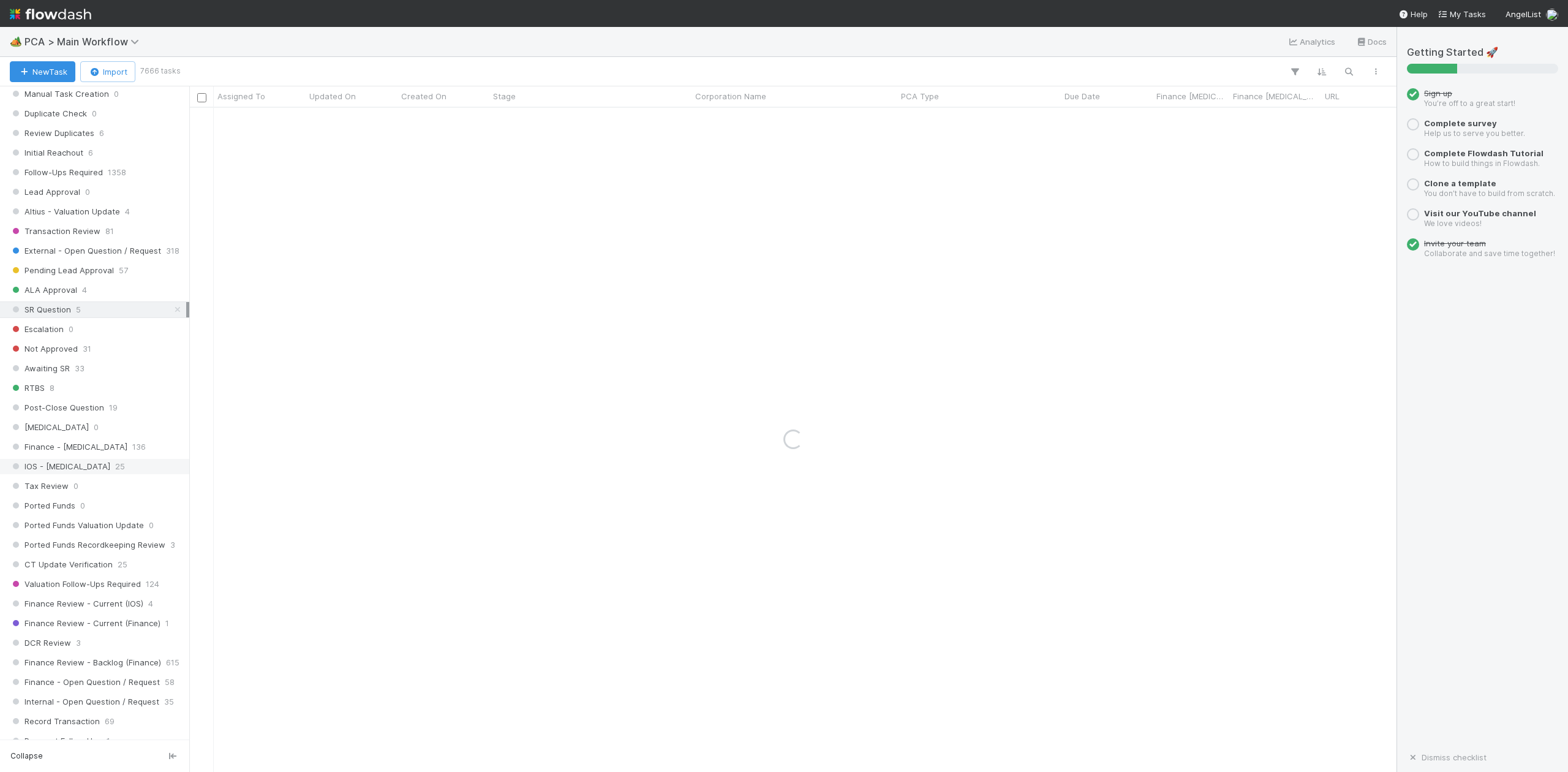
click at [60, 474] on div "IOS - ICU 25" at bounding box center [98, 466] width 177 height 16
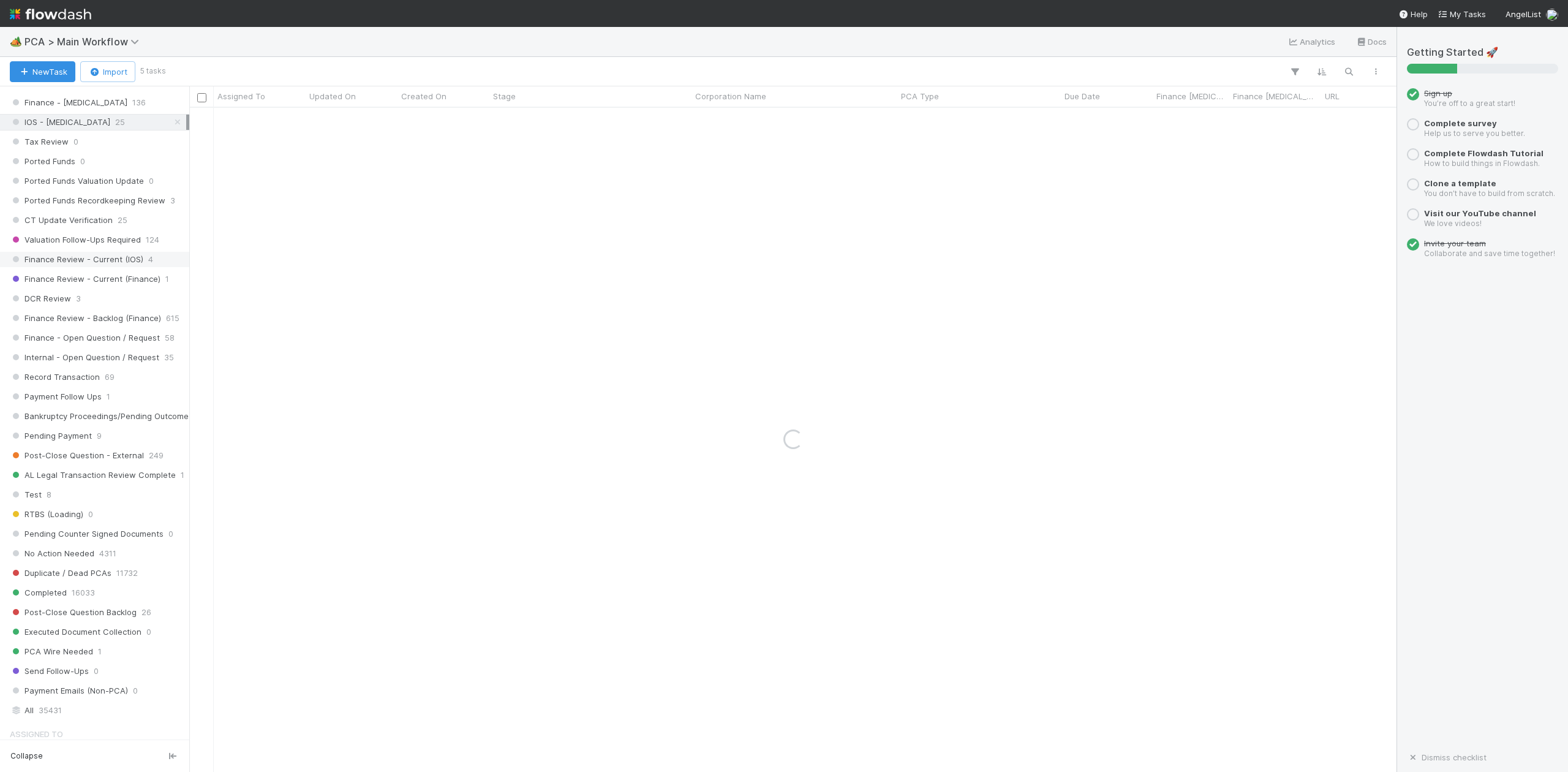
scroll to position [981, 0]
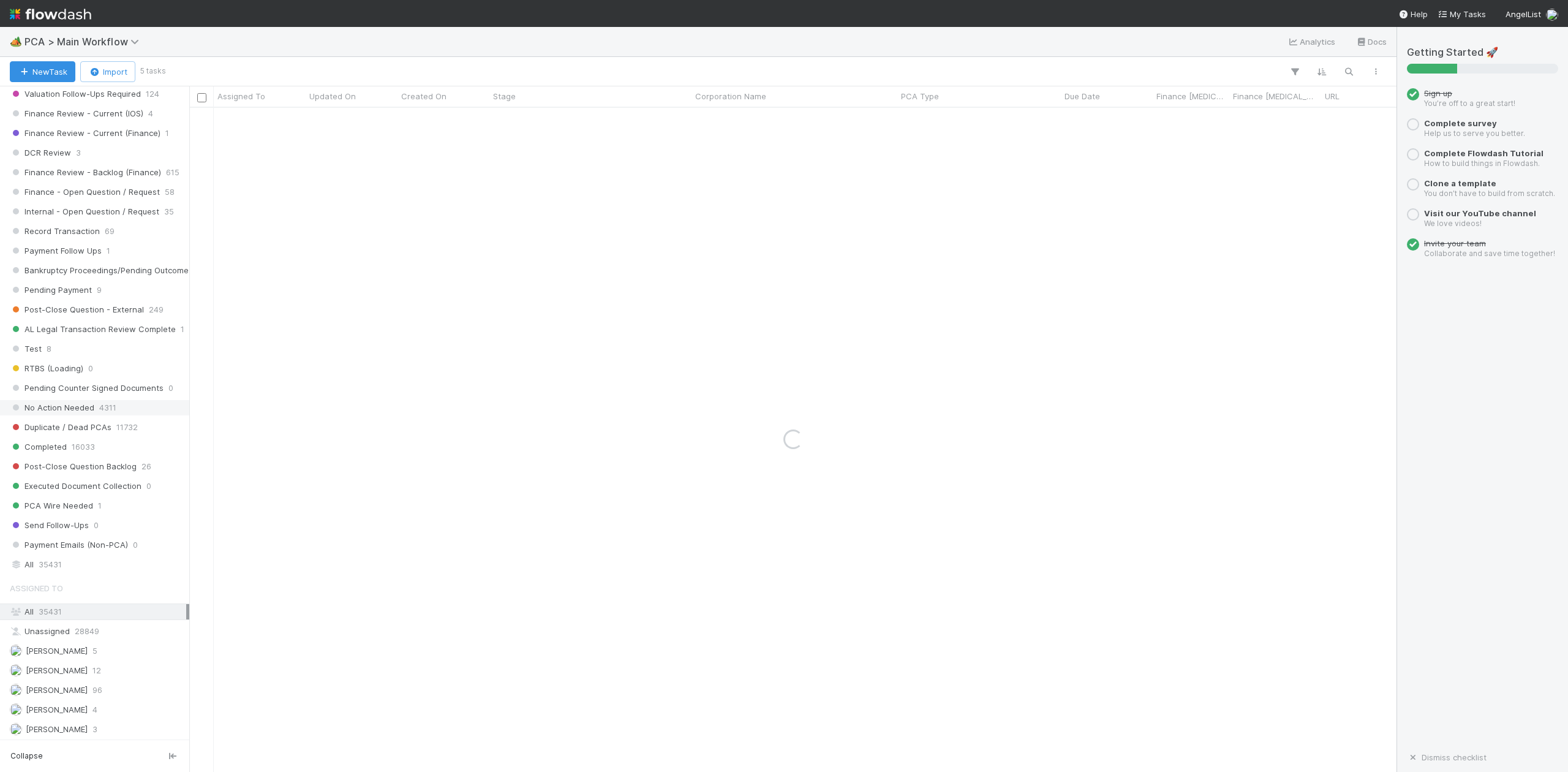
click at [64, 416] on span "No Action Needed" at bounding box center [52, 408] width 84 height 16
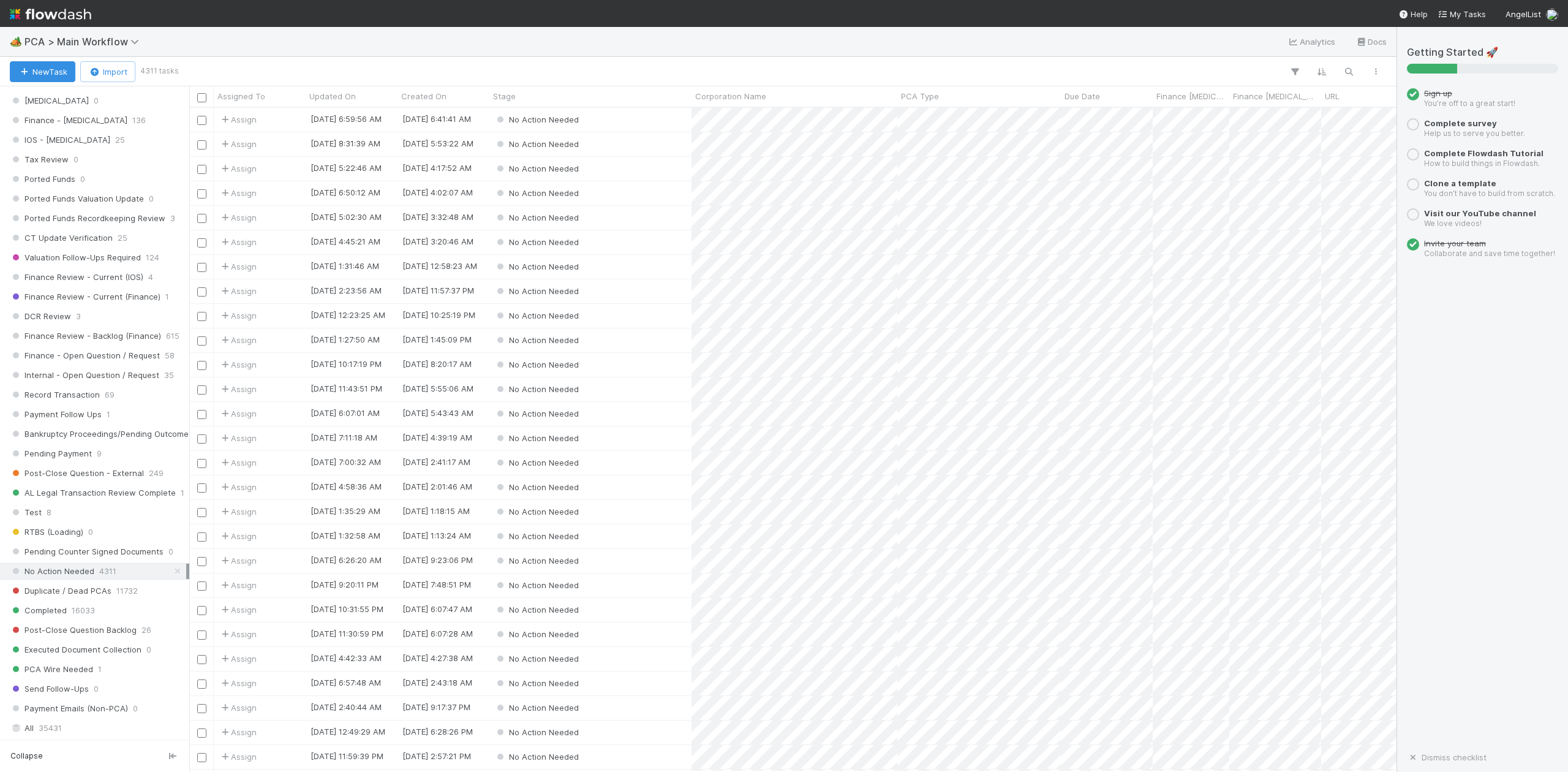
scroll to position [735, 0]
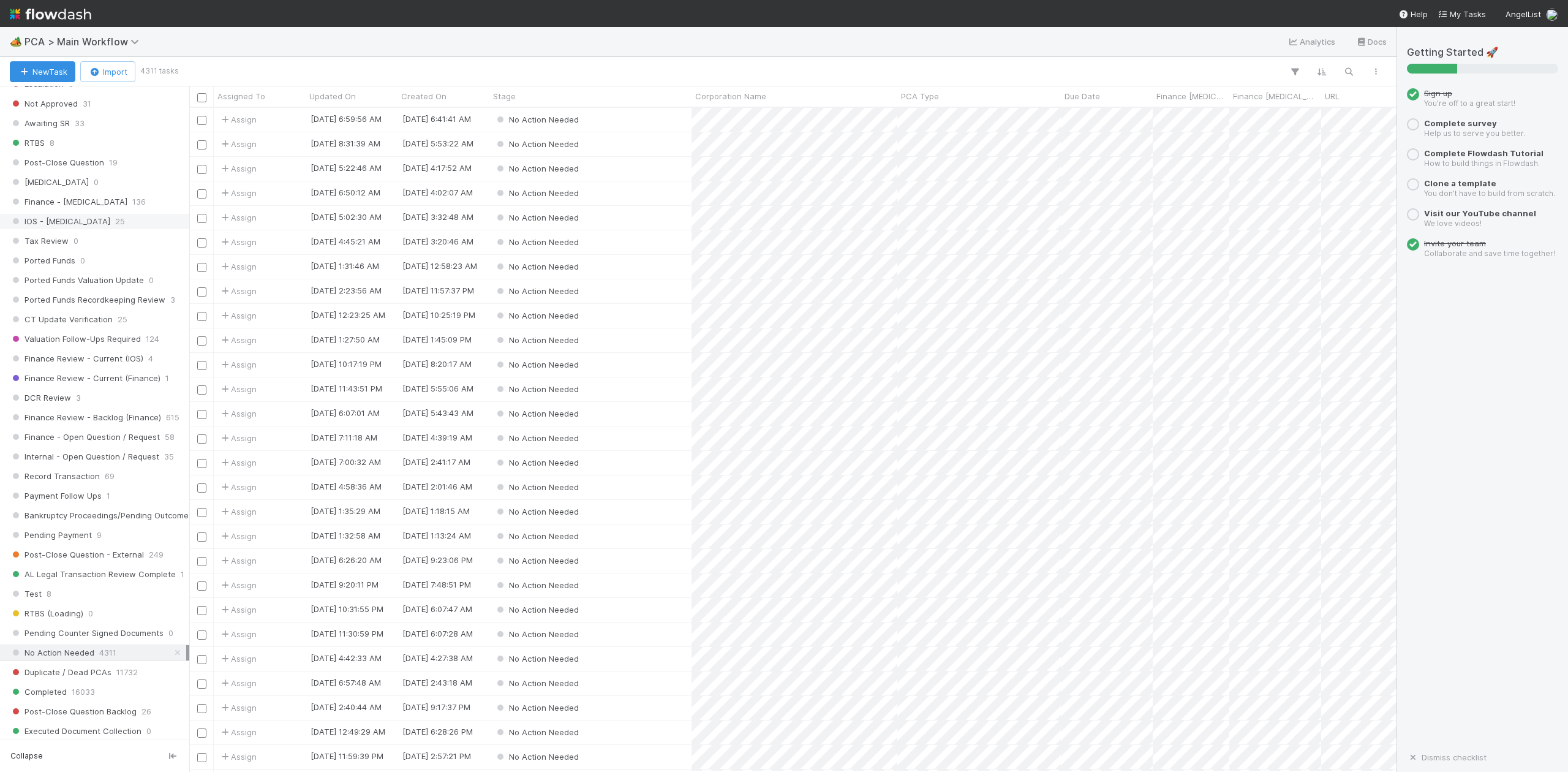
click at [47, 229] on span "IOS - ICU" at bounding box center [60, 222] width 101 height 16
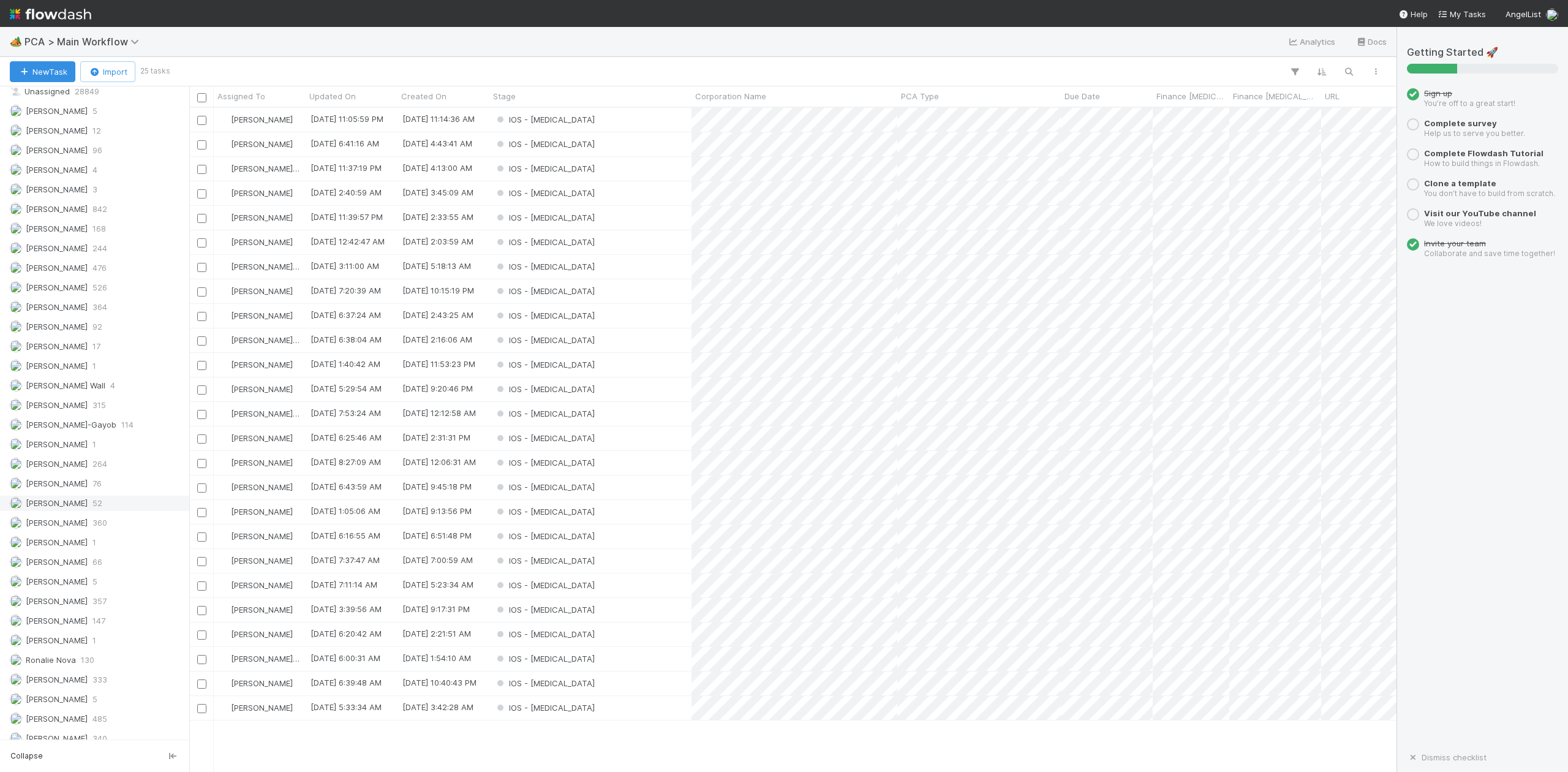
scroll to position [1575, 0]
click at [74, 409] on span "Loraine Pati-Gayob" at bounding box center [70, 414] width 91 height 10
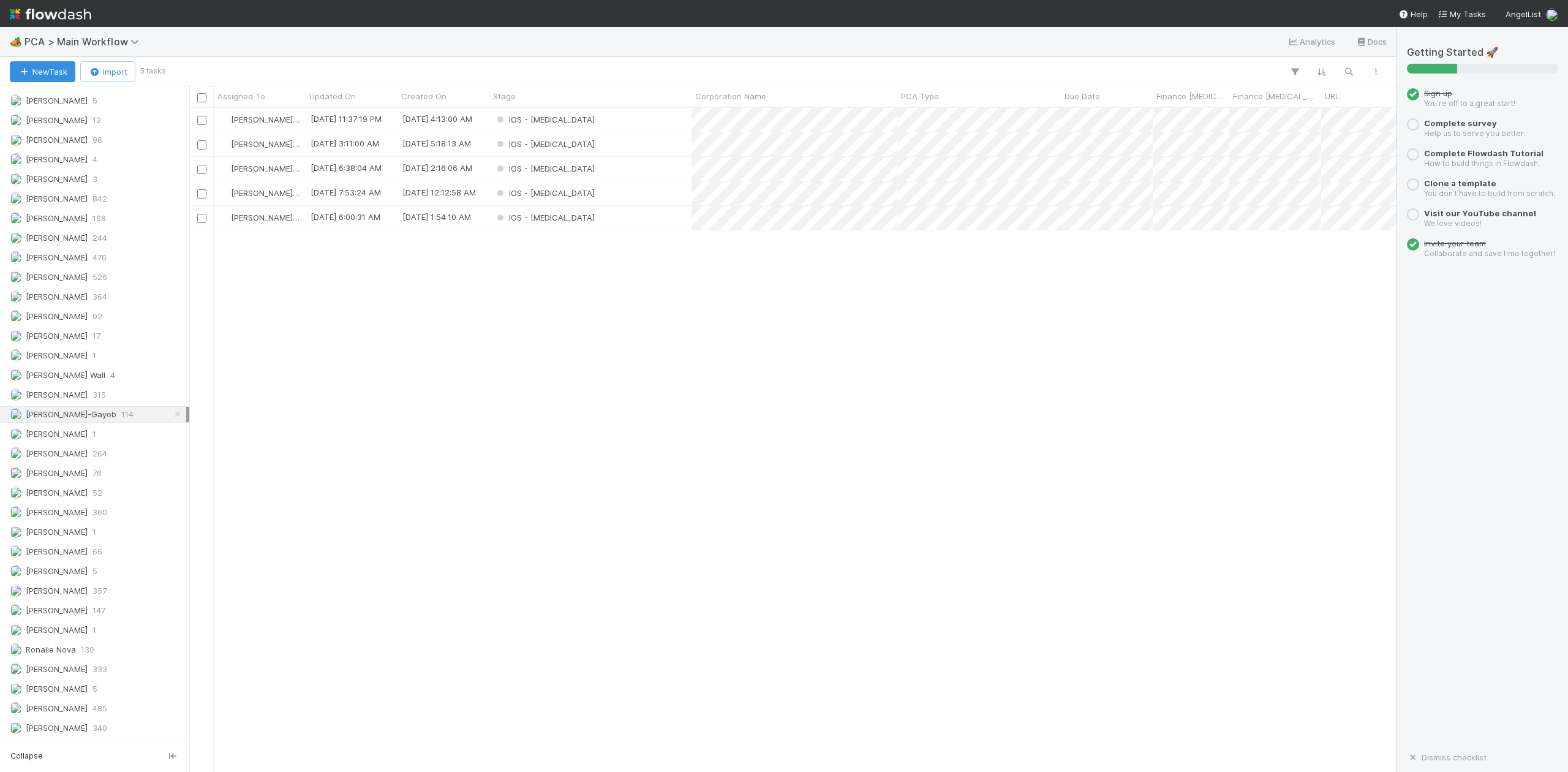
scroll to position [652, 1195]
click at [606, 168] on div "IOS - [MEDICAL_DATA]" at bounding box center [590, 169] width 202 height 24
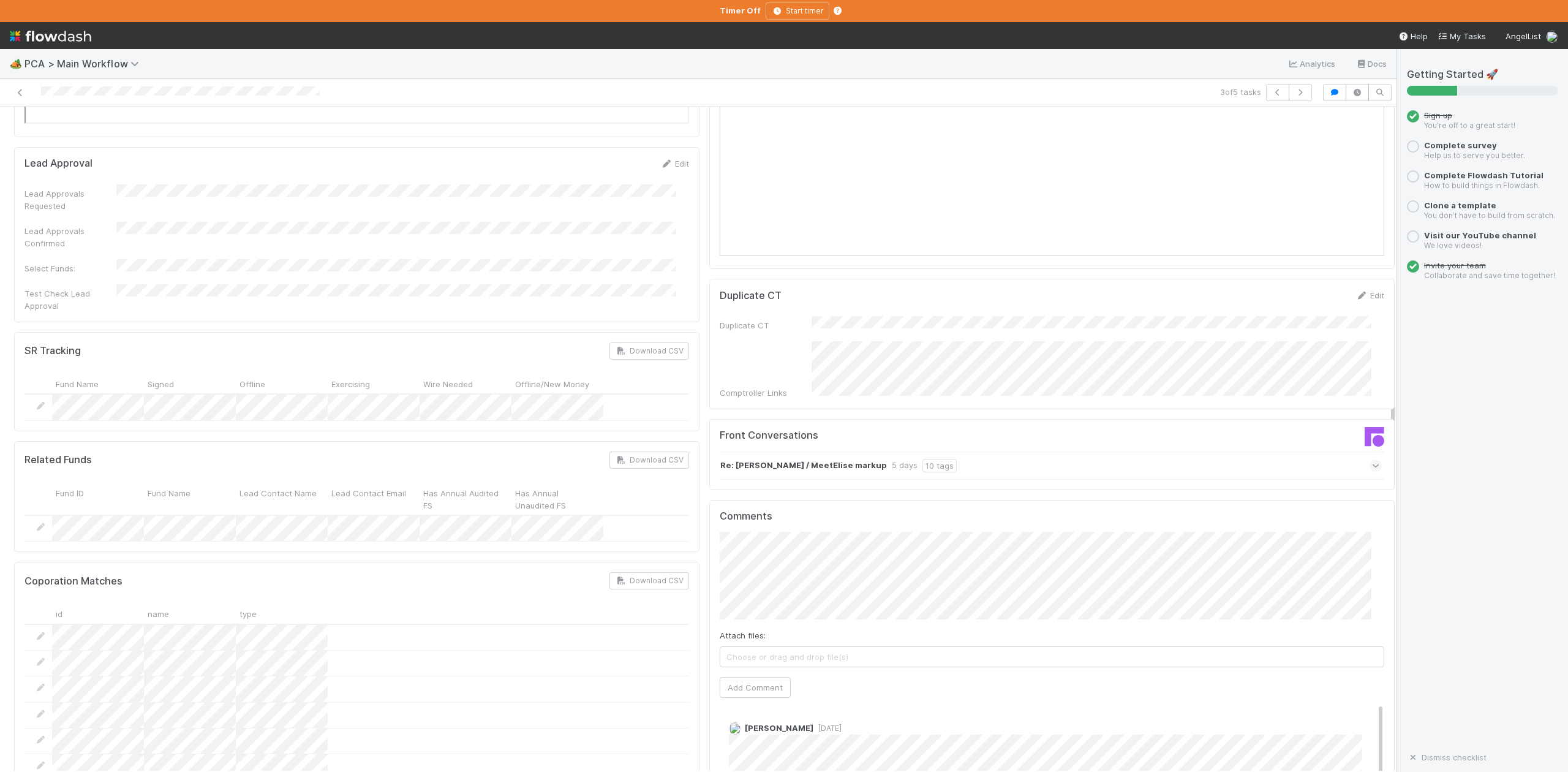
scroll to position [1798, 0]
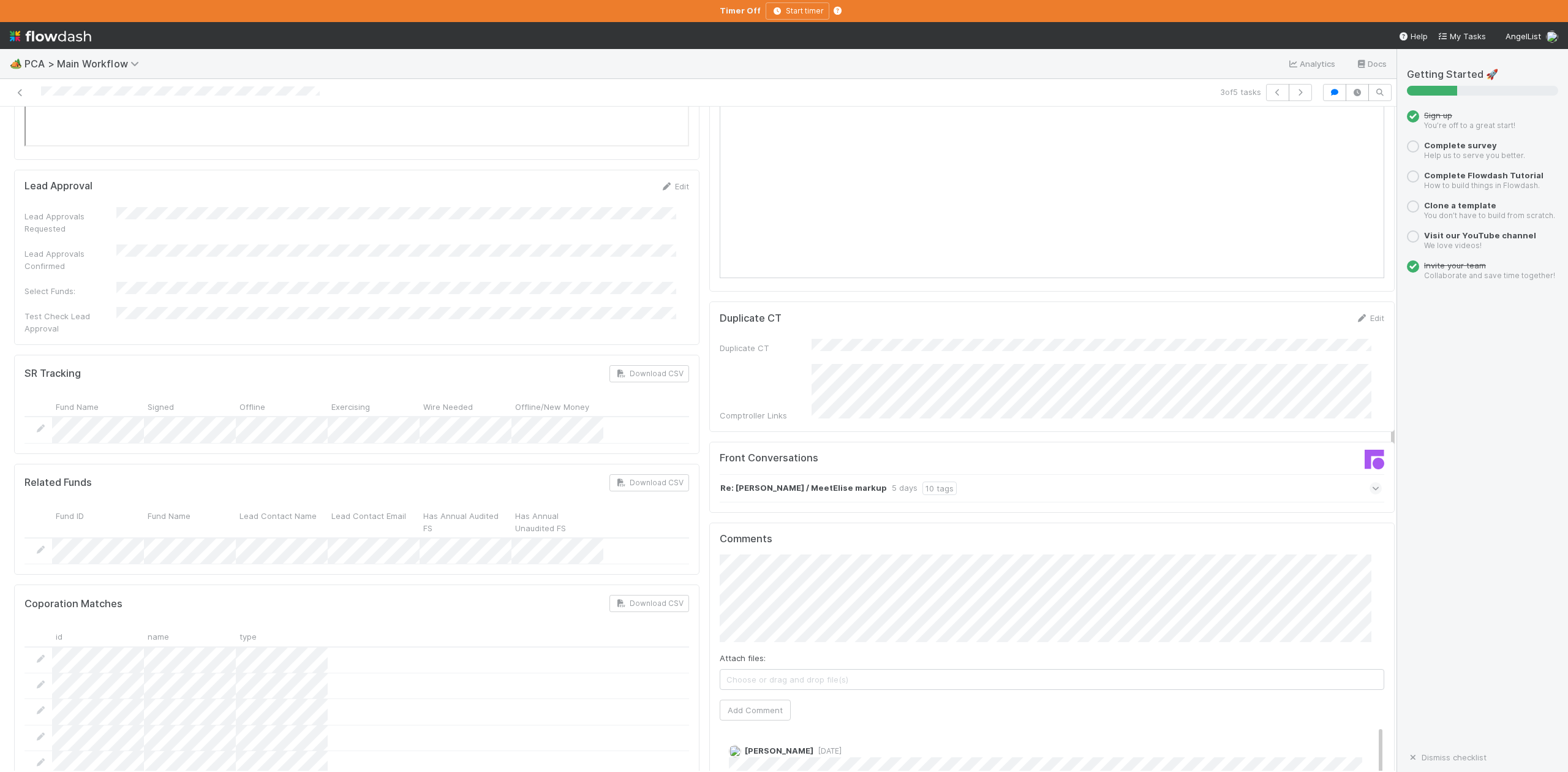
click at [1372, 483] on icon at bounding box center [1376, 488] width 8 height 12
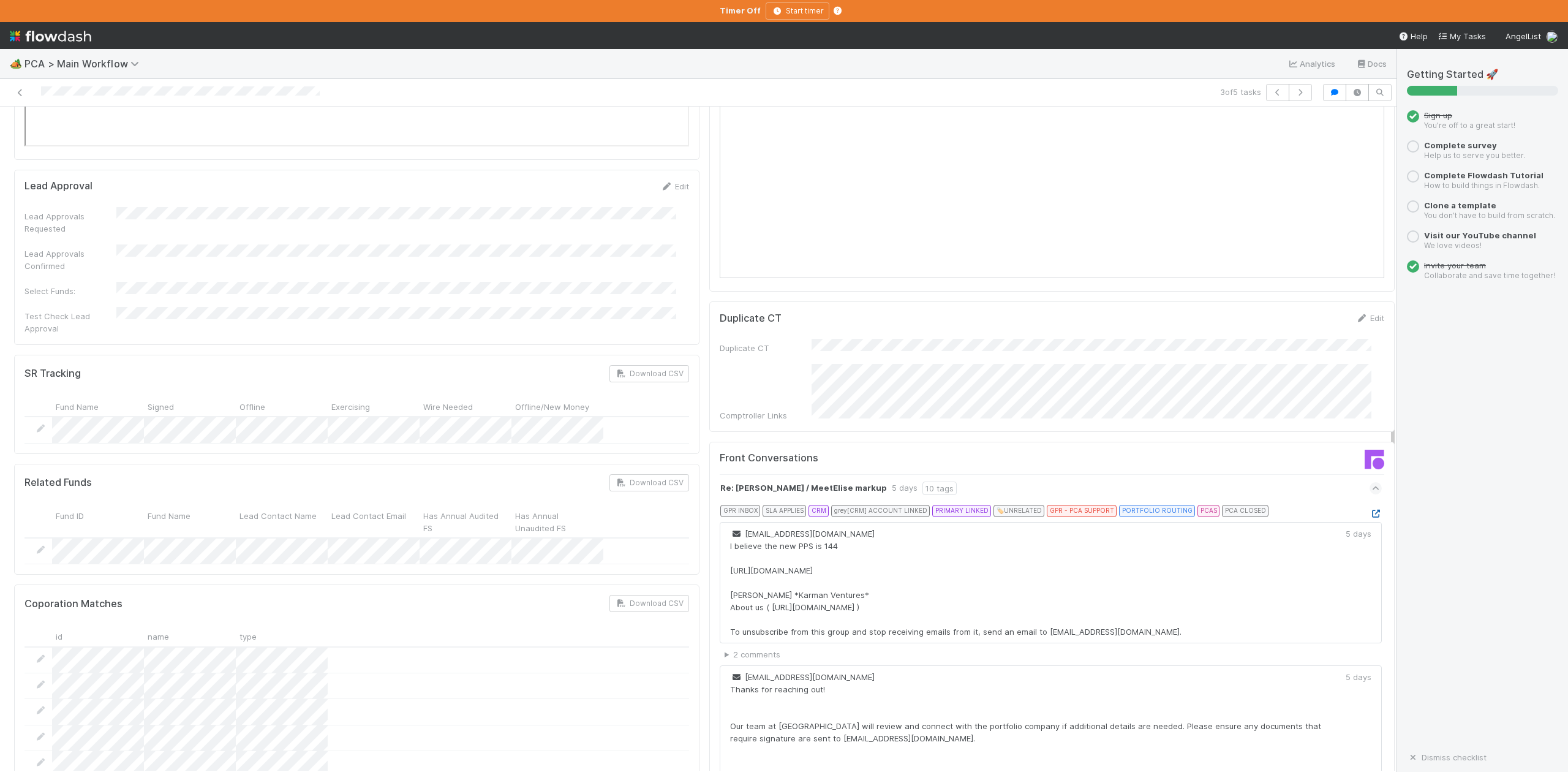
click at [1370, 510] on icon at bounding box center [1376, 514] width 12 height 8
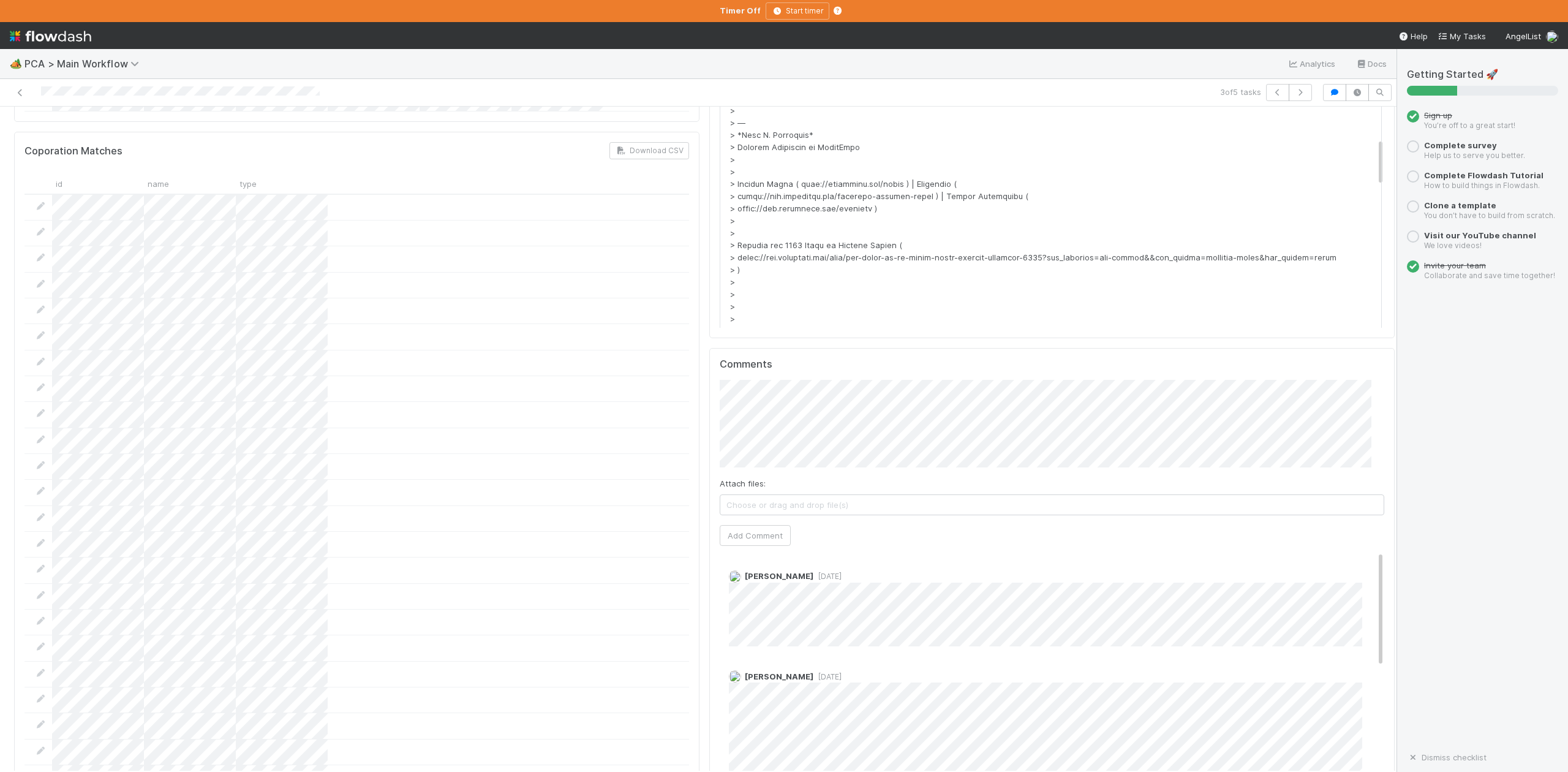
scroll to position [2370, 0]
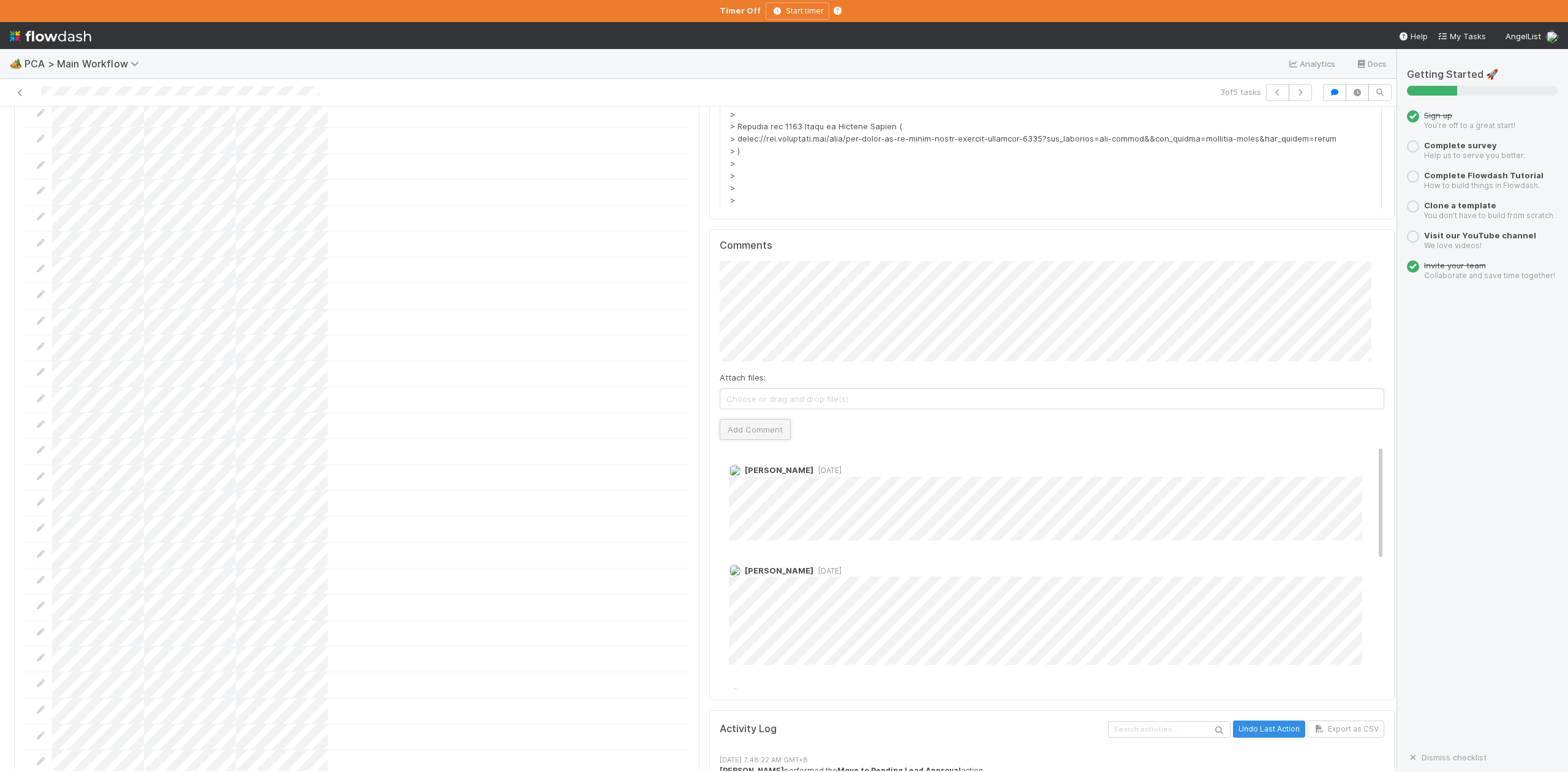
click at [748, 419] on button "Add Comment" at bounding box center [755, 429] width 71 height 21
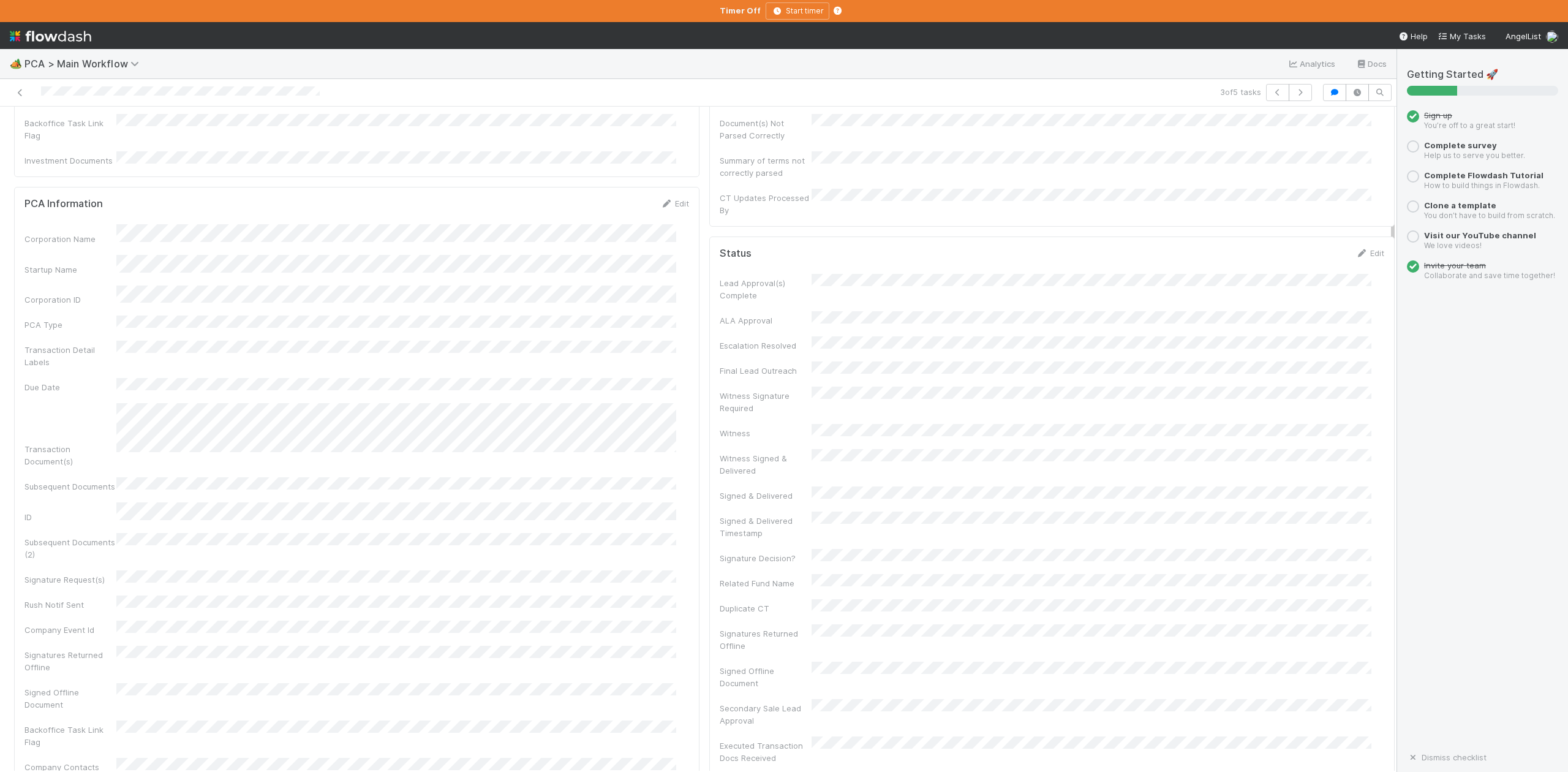
scroll to position [0, 0]
click at [69, 131] on span "IOS - ICU" at bounding box center [70, 126] width 101 height 10
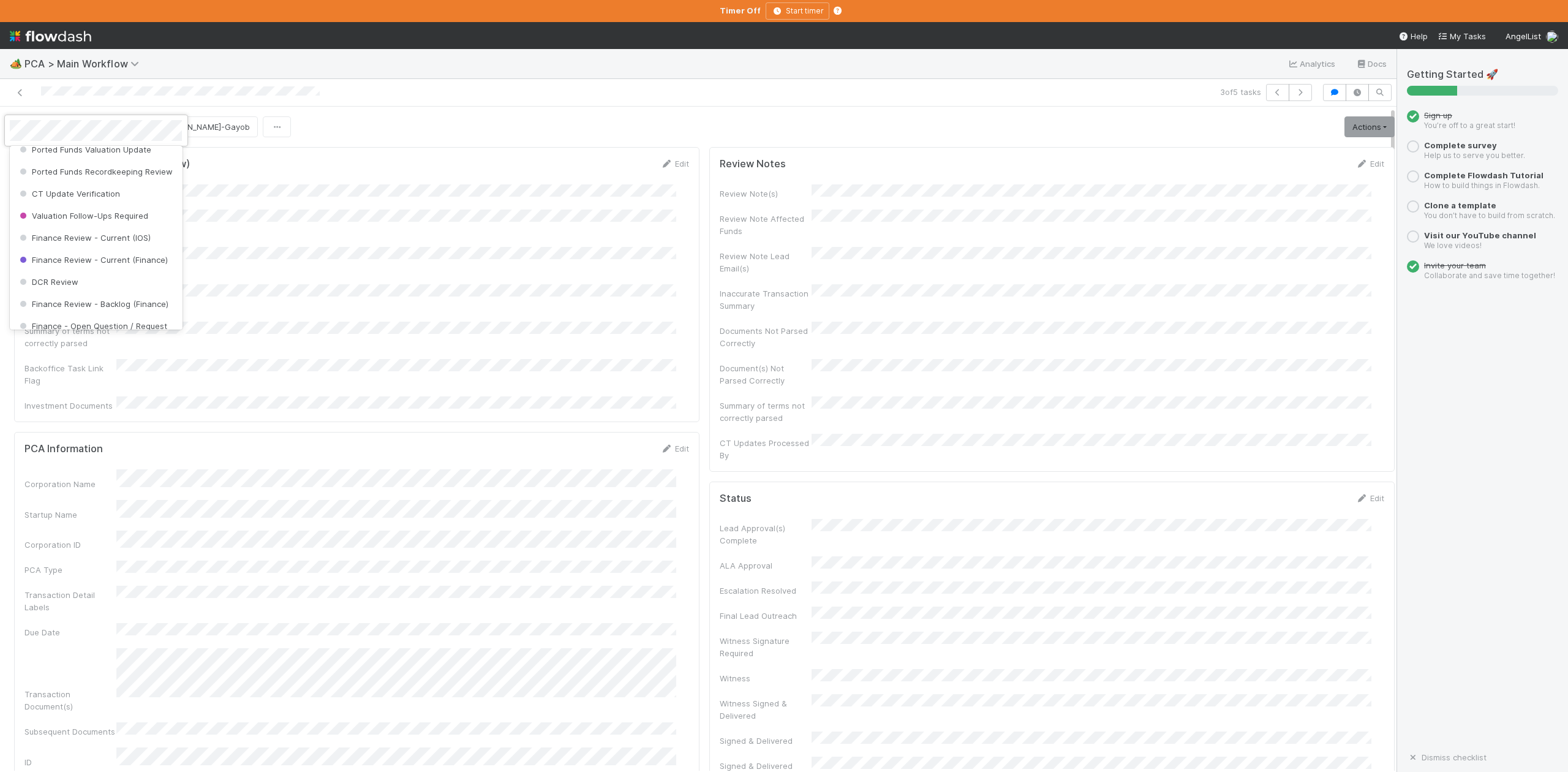
scroll to position [569, 0]
click at [81, 264] on div "DCR Review" at bounding box center [96, 253] width 172 height 22
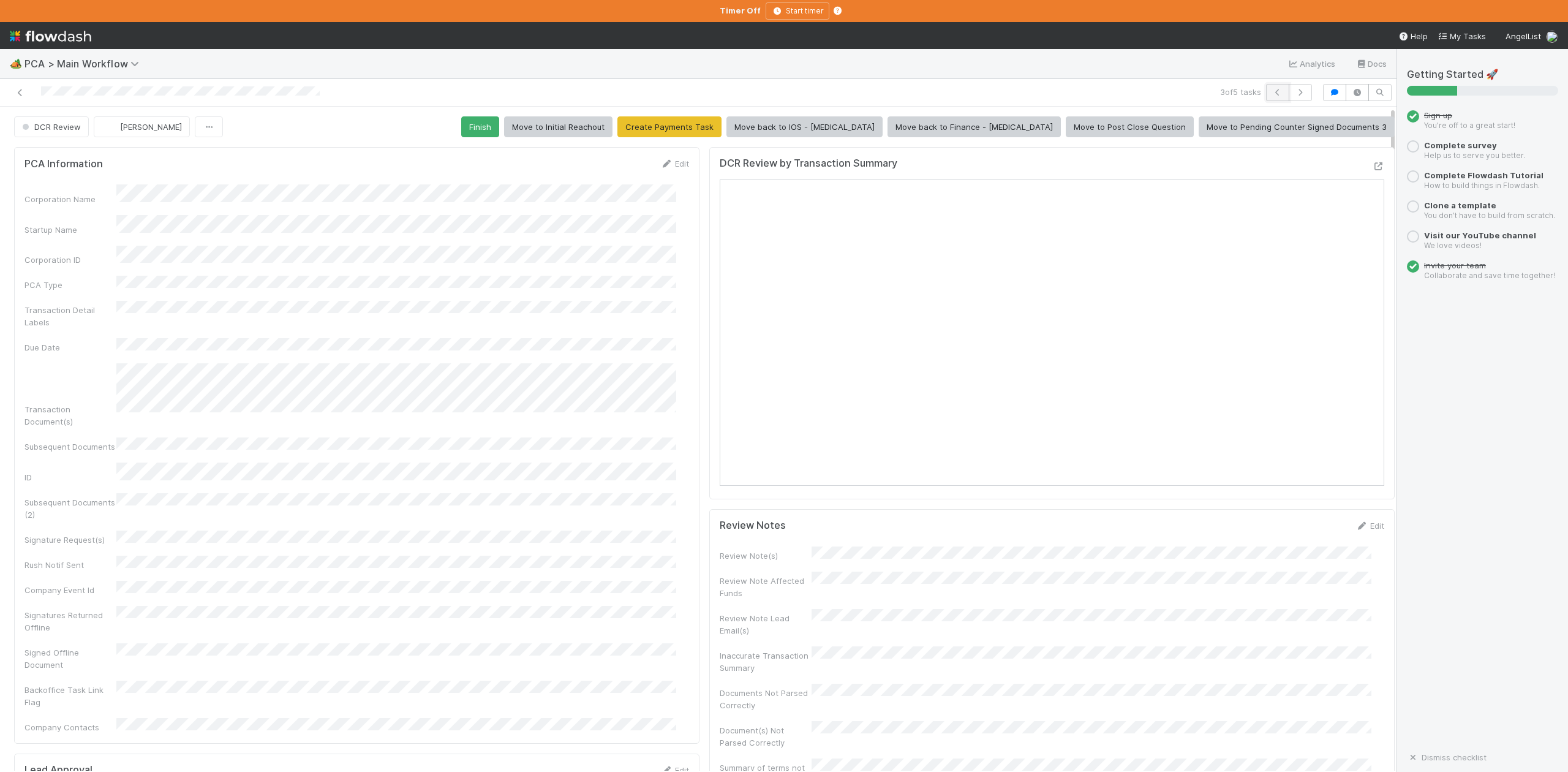
click at [1266, 95] on button "button" at bounding box center [1277, 92] width 23 height 17
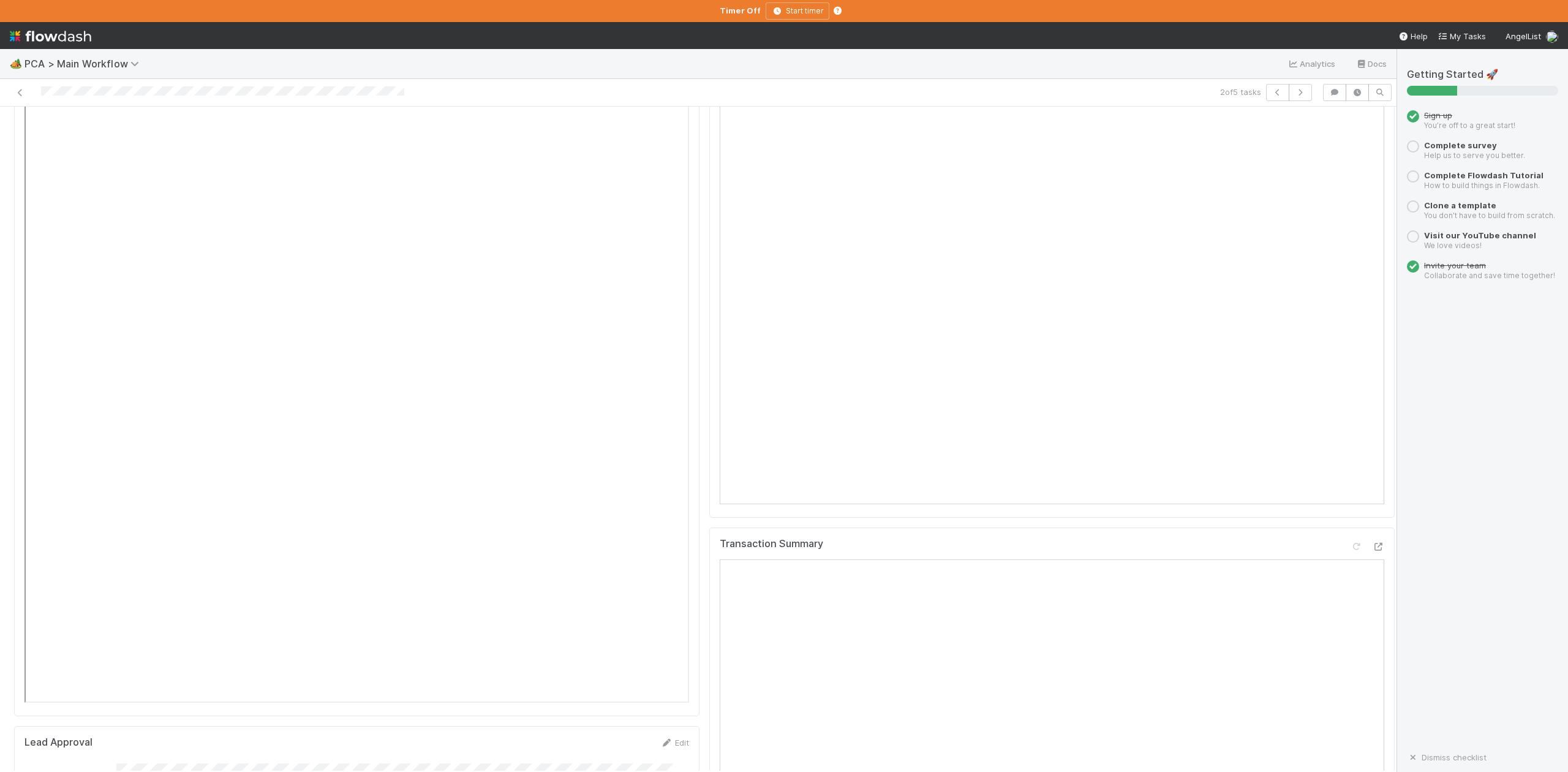
scroll to position [1552, 0]
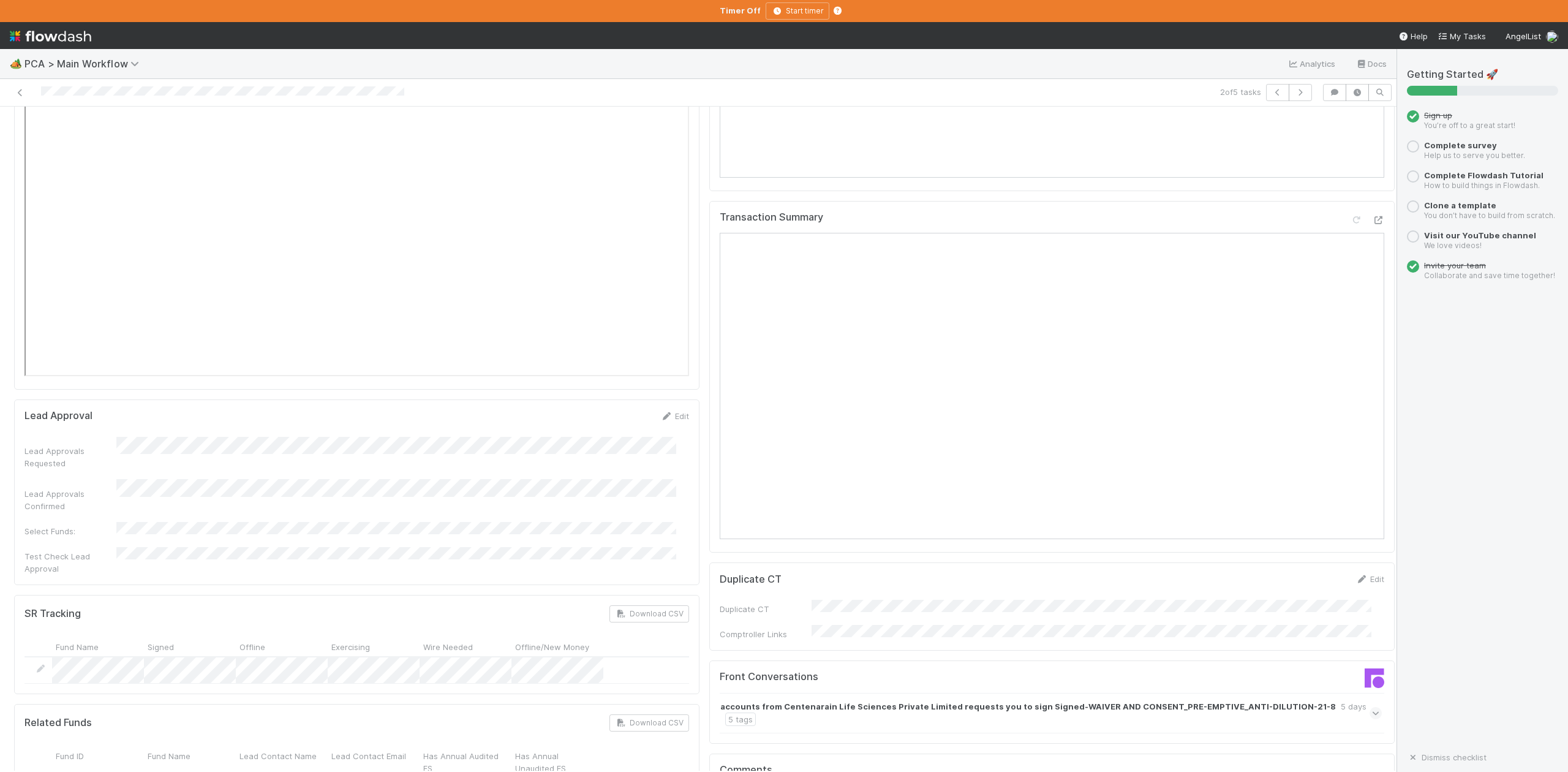
click at [1372, 707] on icon at bounding box center [1376, 712] width 8 height 12
click at [1370, 741] on icon at bounding box center [1376, 745] width 12 height 8
click at [1271, 91] on icon "button" at bounding box center [1277, 92] width 12 height 7
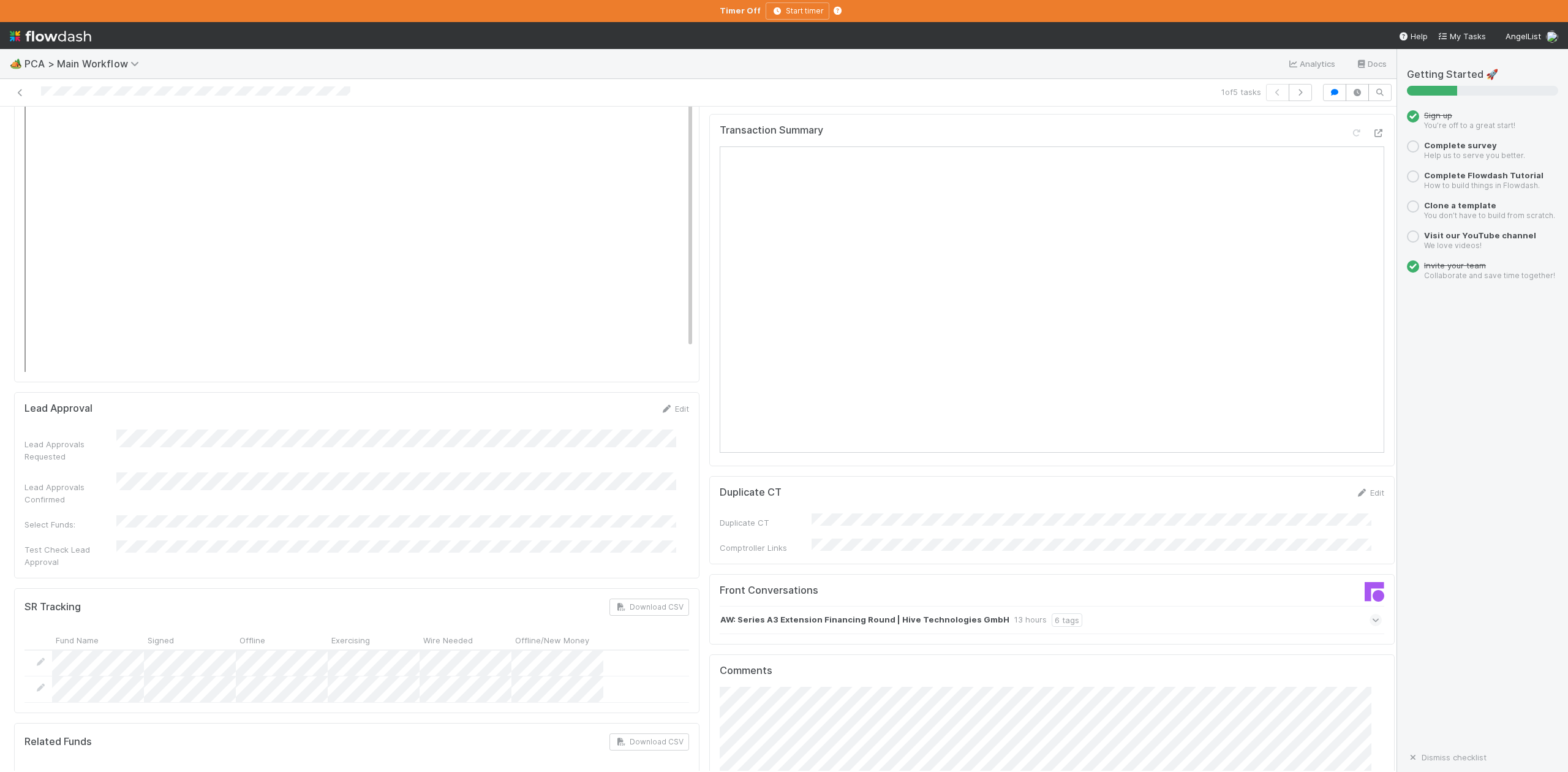
scroll to position [1879, 0]
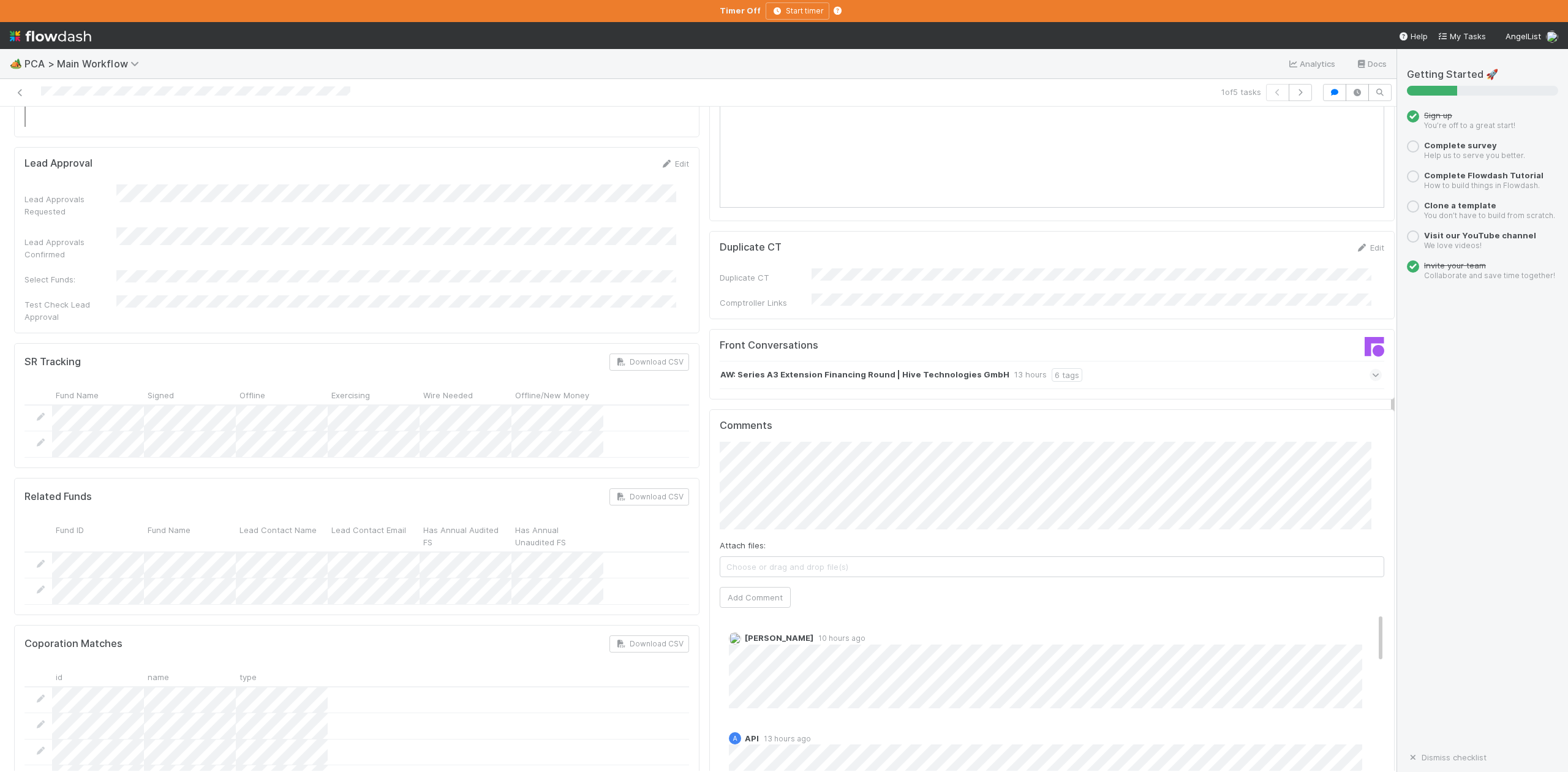
click at [687, 392] on div "Parsing Accuracy (Finance Review) Edit Inaccurate Term(s) Inaccurate Transactio…" at bounding box center [704, 566] width 1390 height 4607
click at [748, 587] on button "Add Comment" at bounding box center [755, 597] width 71 height 21
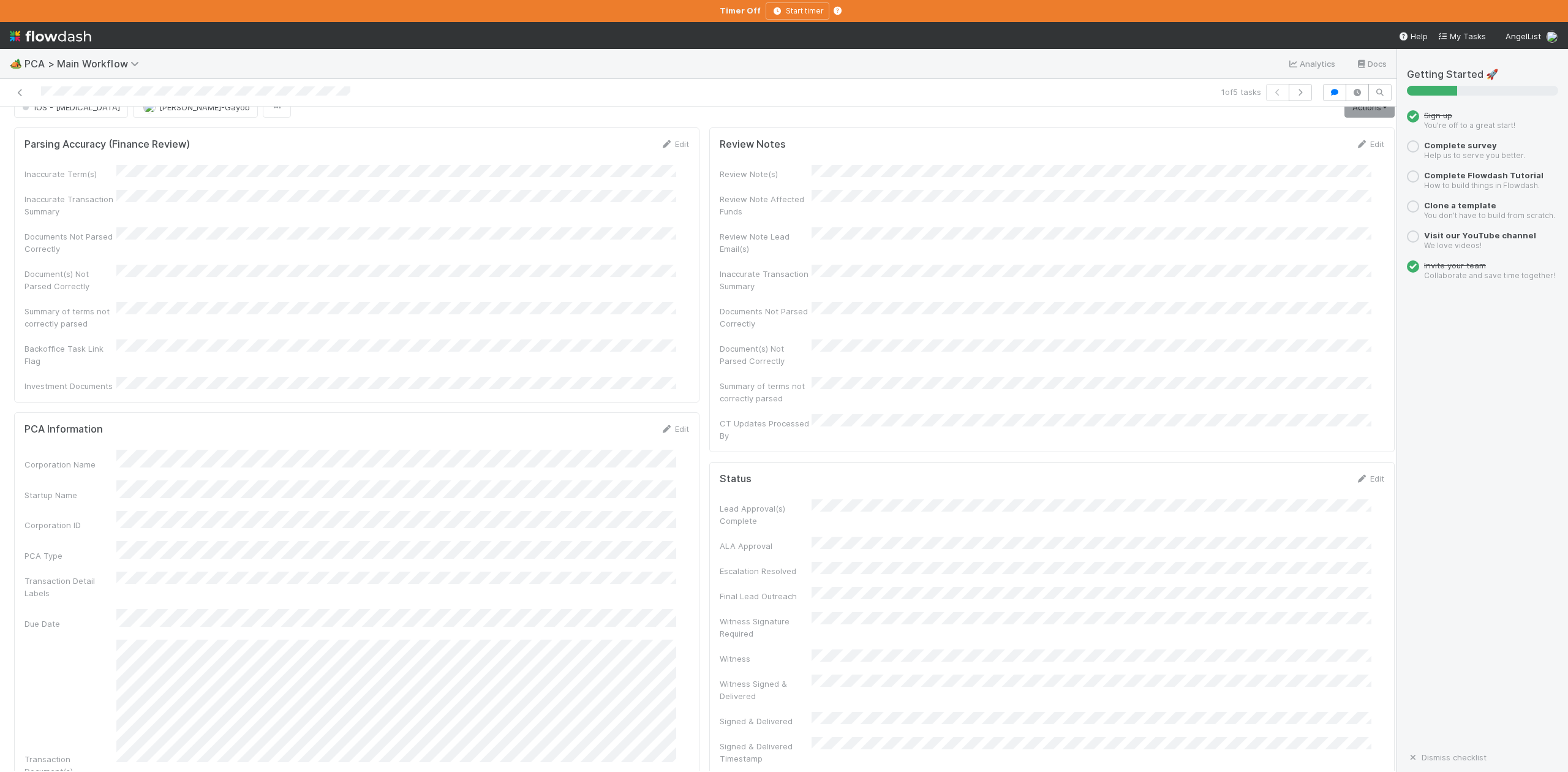
scroll to position [0, 0]
click at [60, 134] on button "IOS - ICU" at bounding box center [70, 126] width 114 height 21
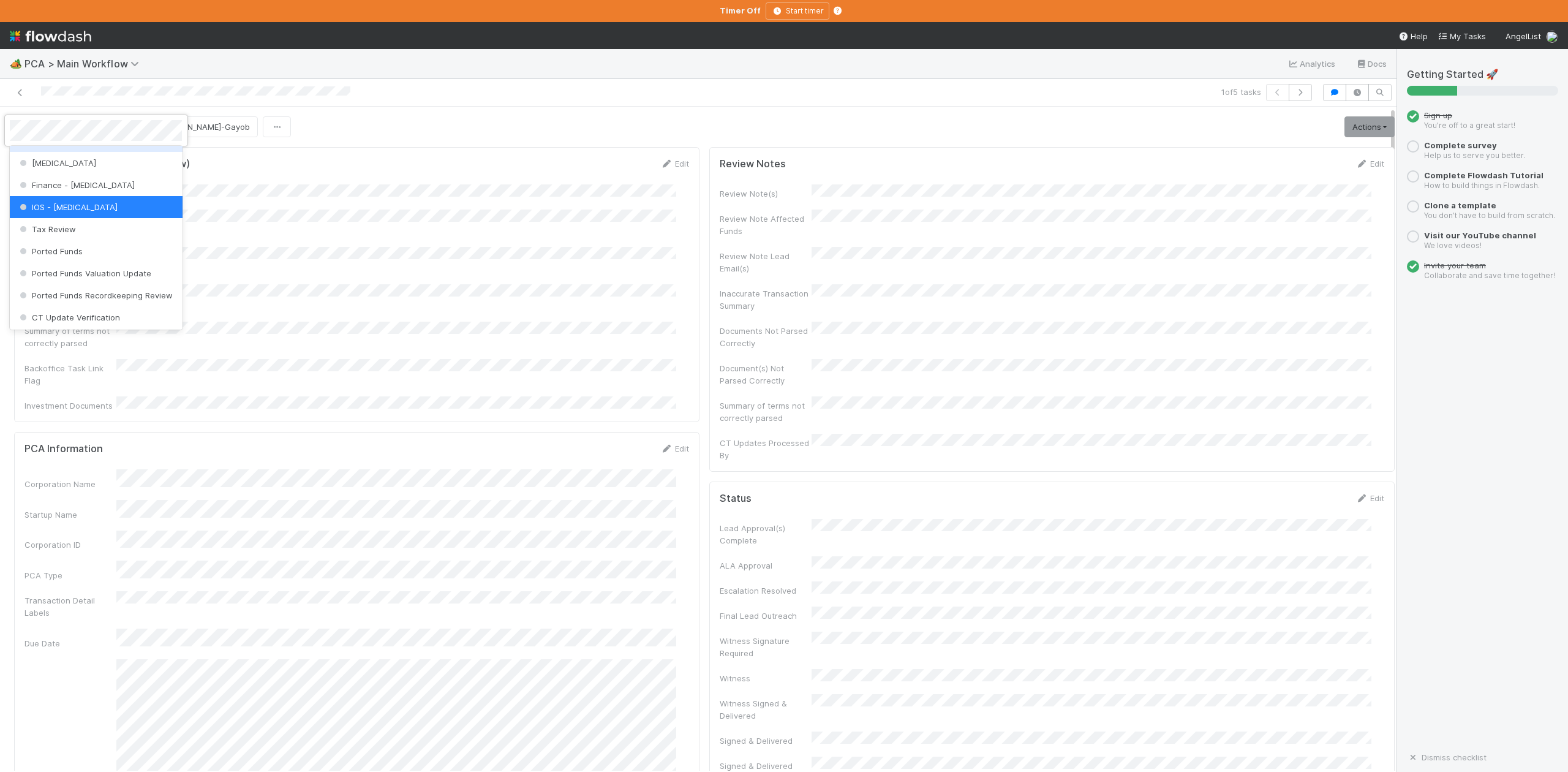
scroll to position [569, 0]
click at [106, 213] on span "Finance Review - Current (IOS)" at bounding box center [84, 208] width 134 height 10
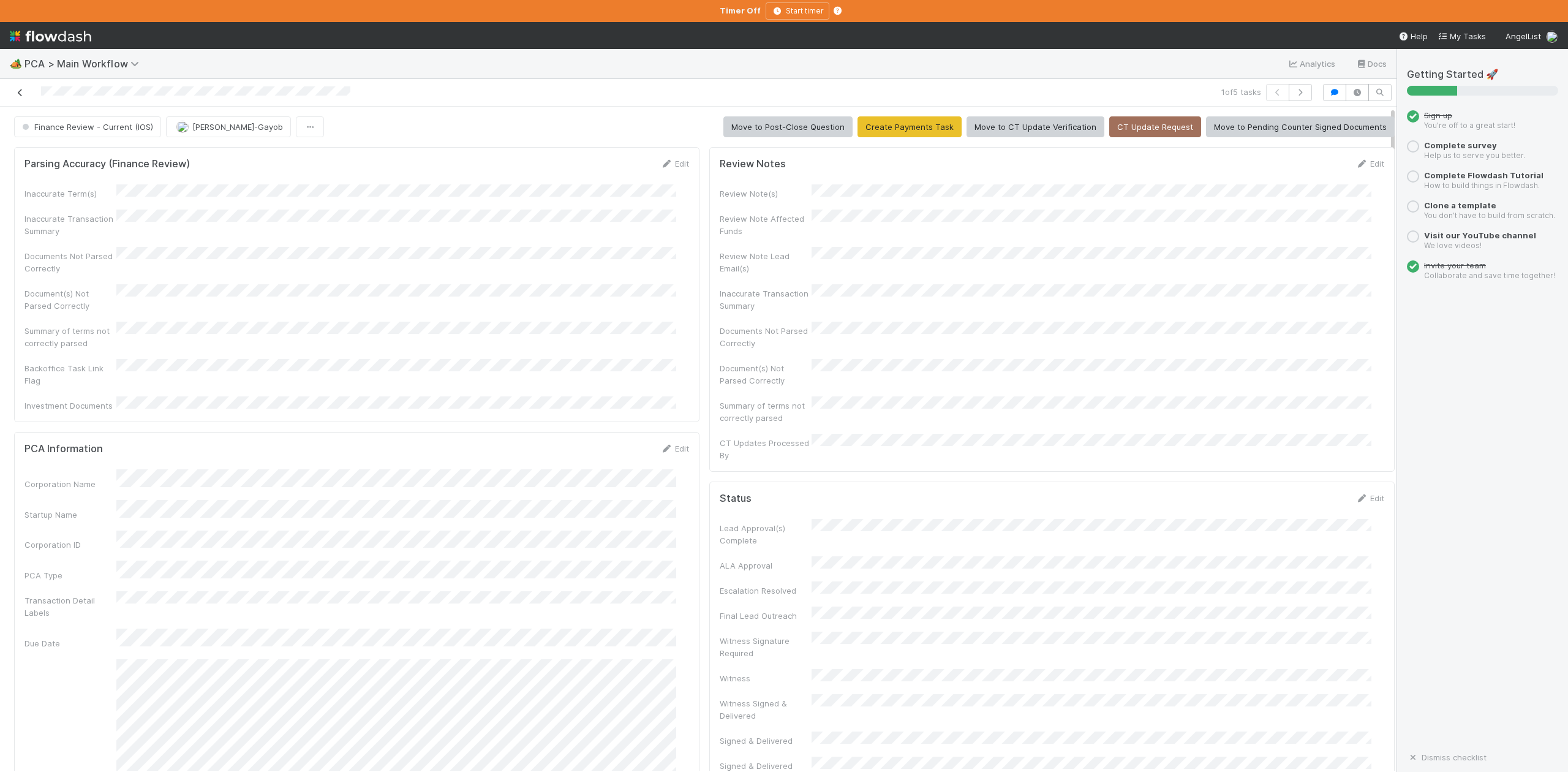
click at [23, 92] on icon at bounding box center [19, 92] width 12 height 8
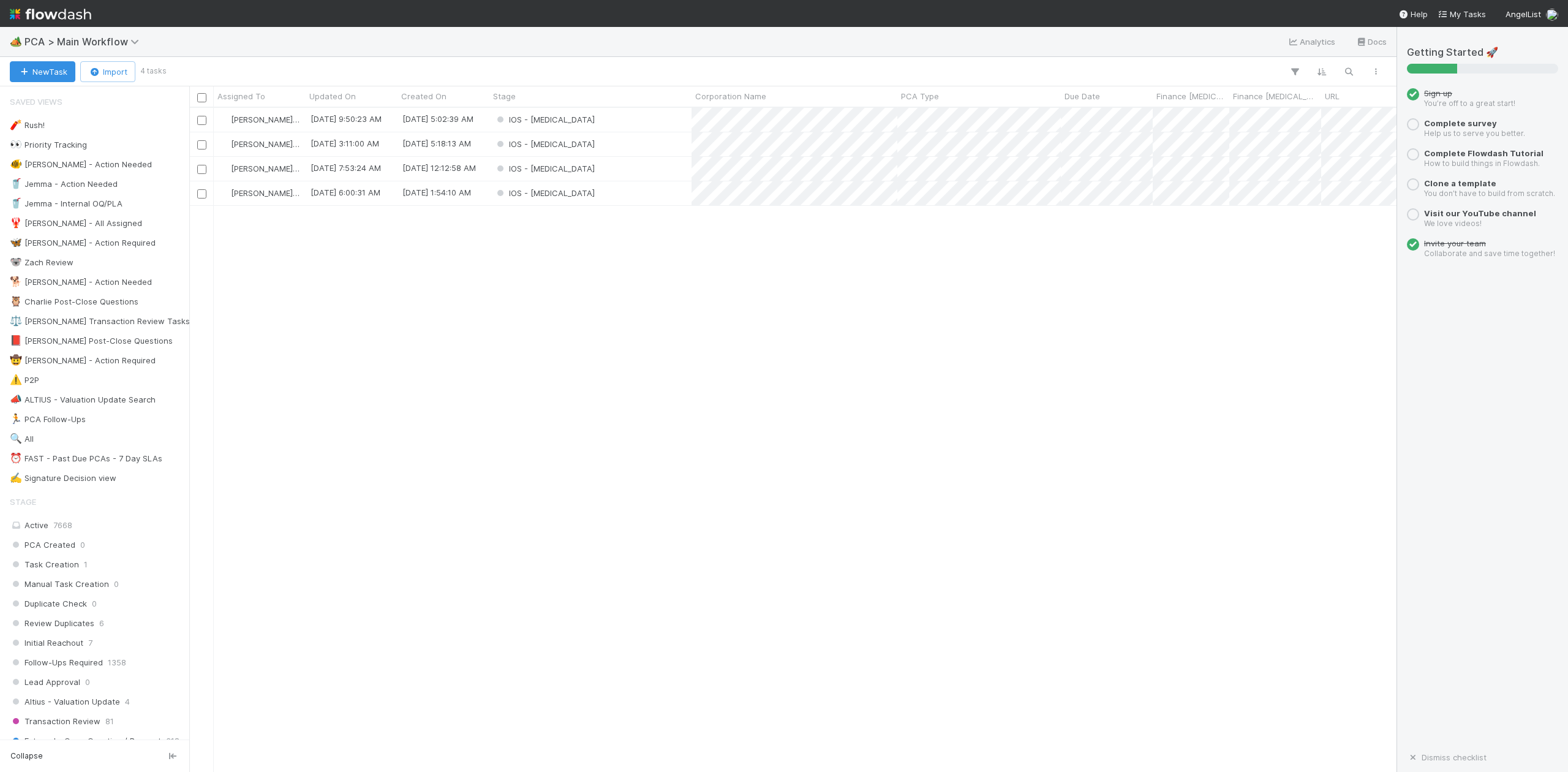
scroll to position [652, 1195]
click at [568, 122] on div "IOS - ICU" at bounding box center [590, 120] width 202 height 24
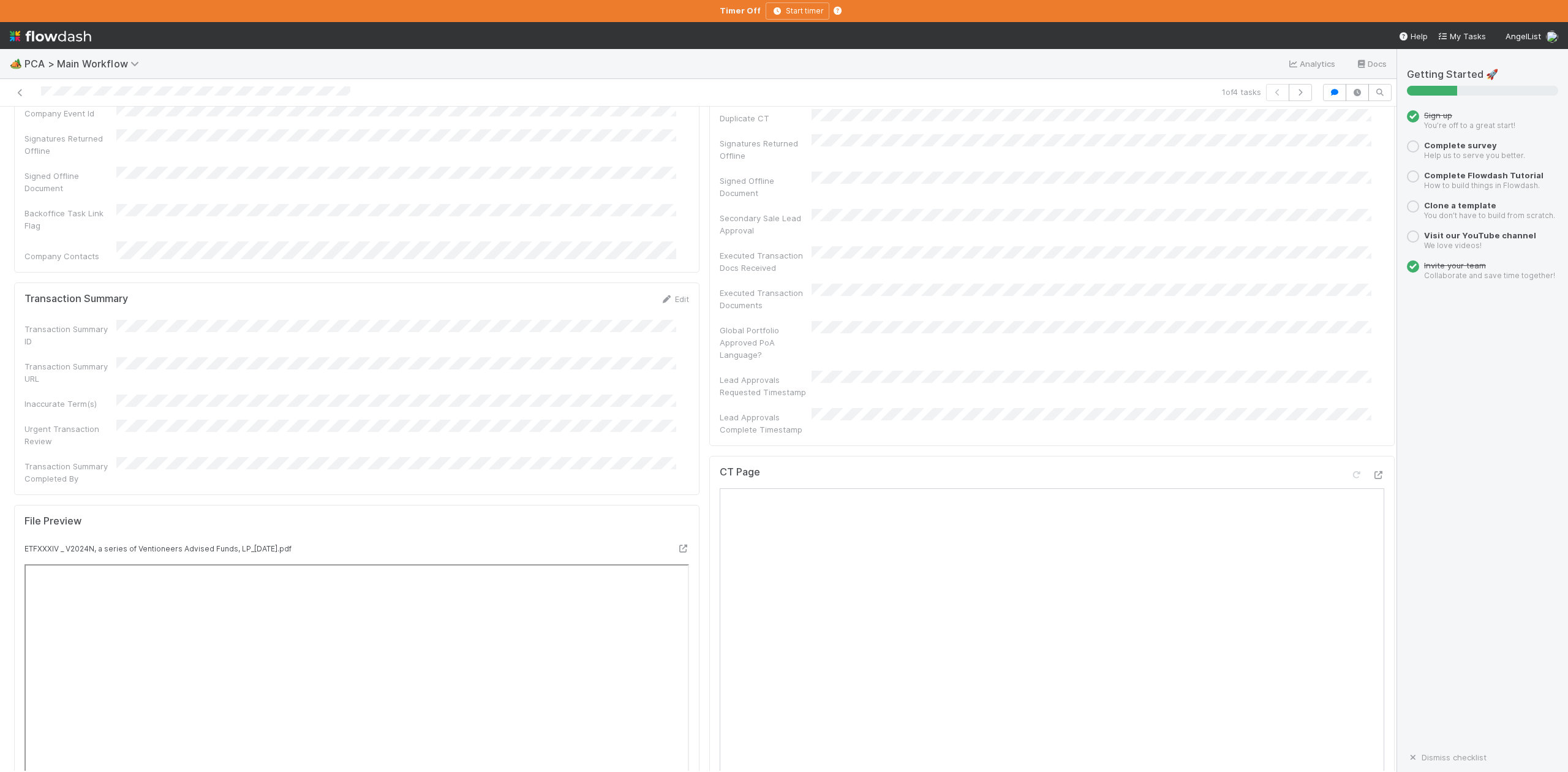
scroll to position [898, 0]
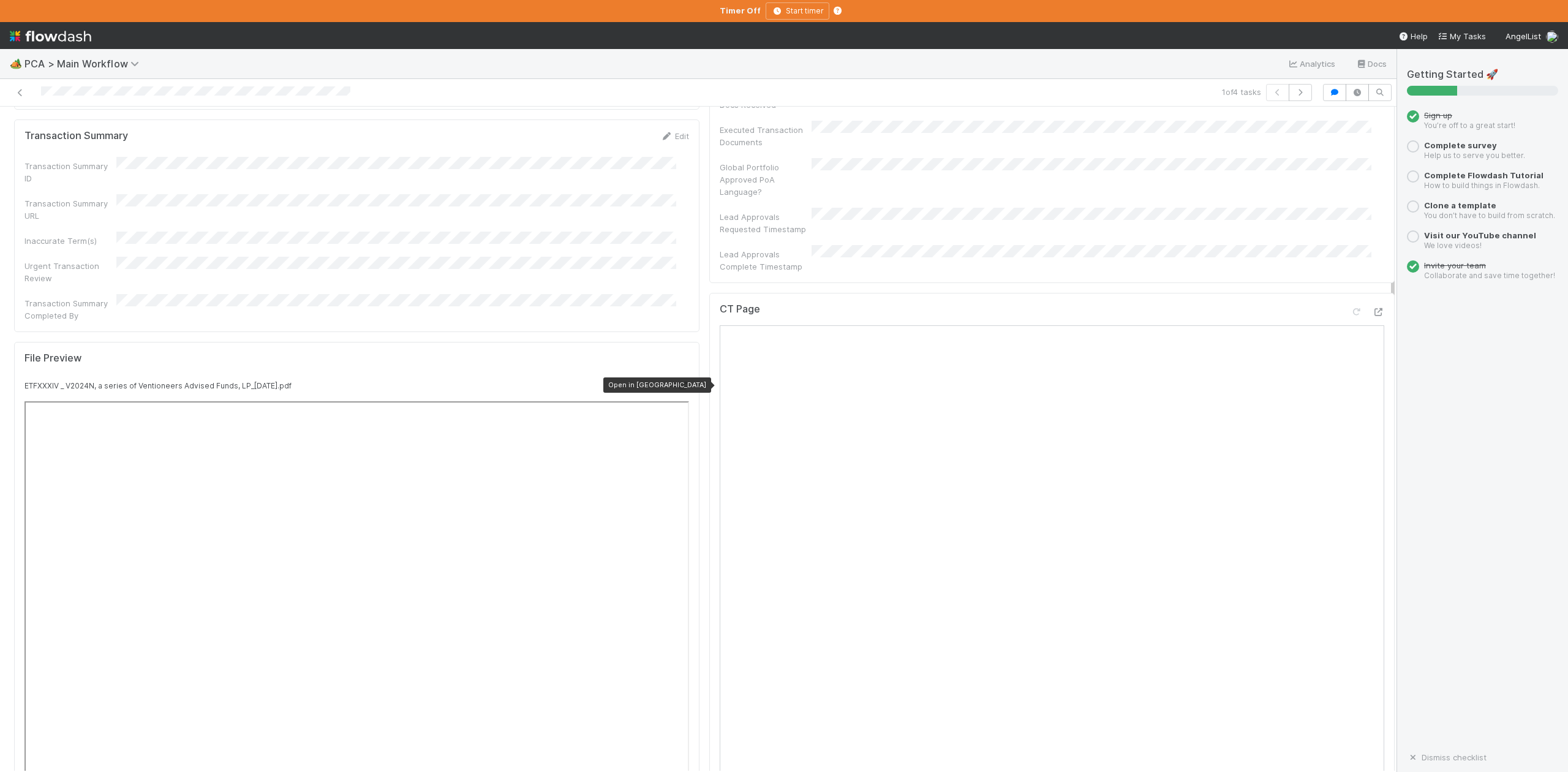
click at [677, 382] on icon at bounding box center [683, 386] width 12 height 8
drag, startPoint x: 1354, startPoint y: 229, endPoint x: 1237, endPoint y: 125, distance: 156.5
click at [1372, 309] on icon at bounding box center [1378, 312] width 12 height 8
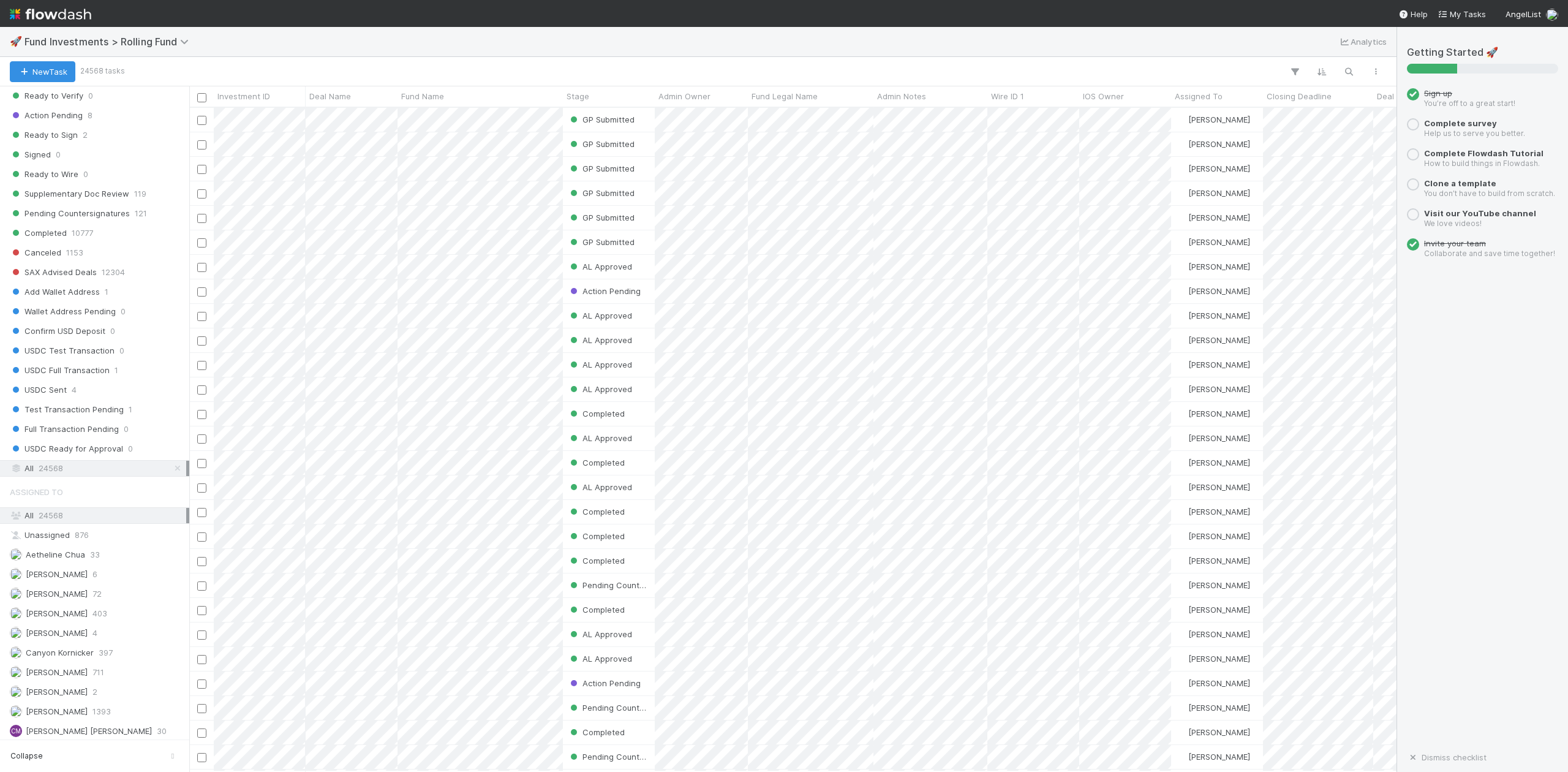
scroll to position [571, 0]
click at [1351, 71] on icon "button" at bounding box center [1348, 71] width 12 height 11
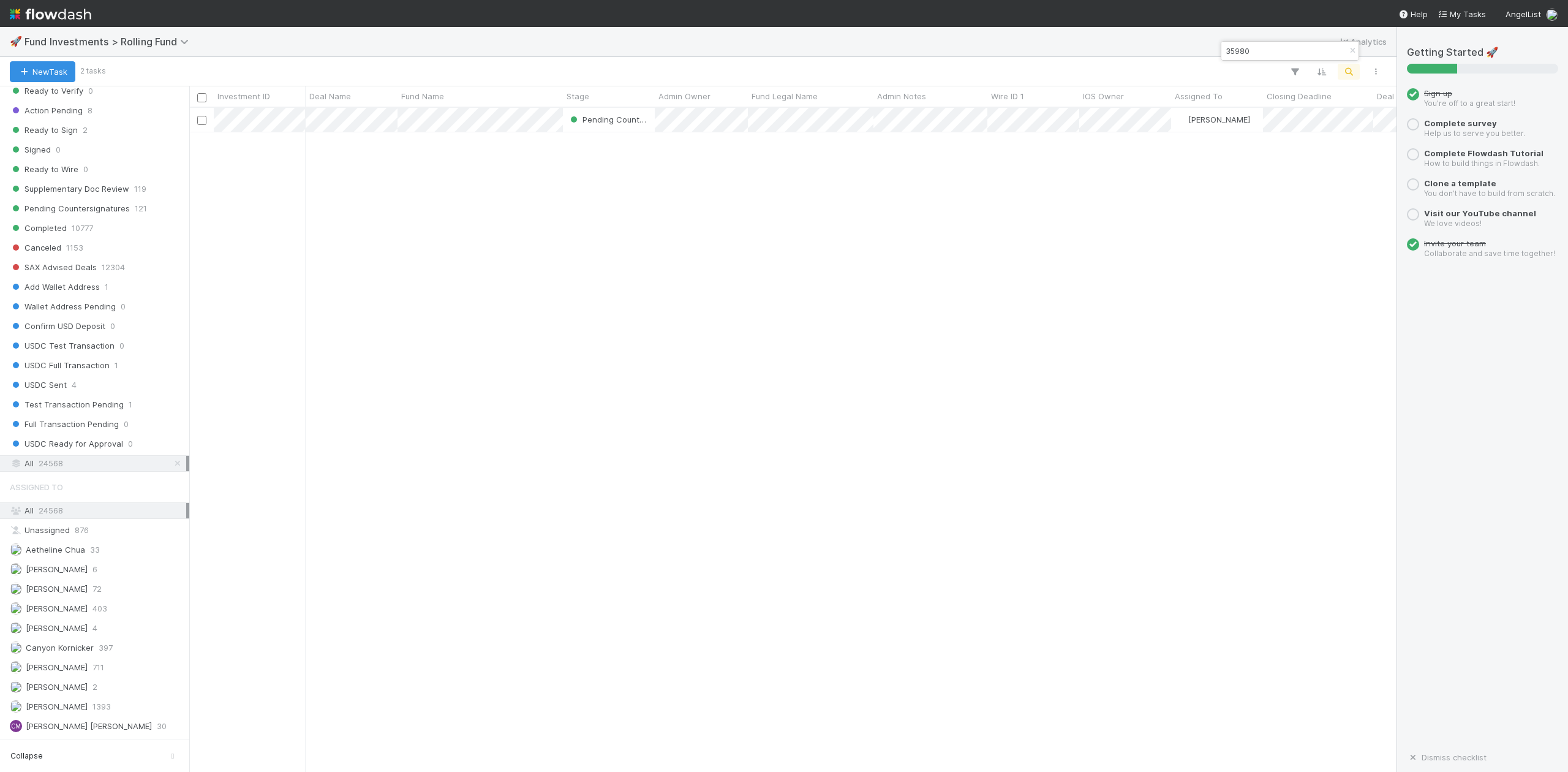
scroll to position [652, 1195]
type input "35980"
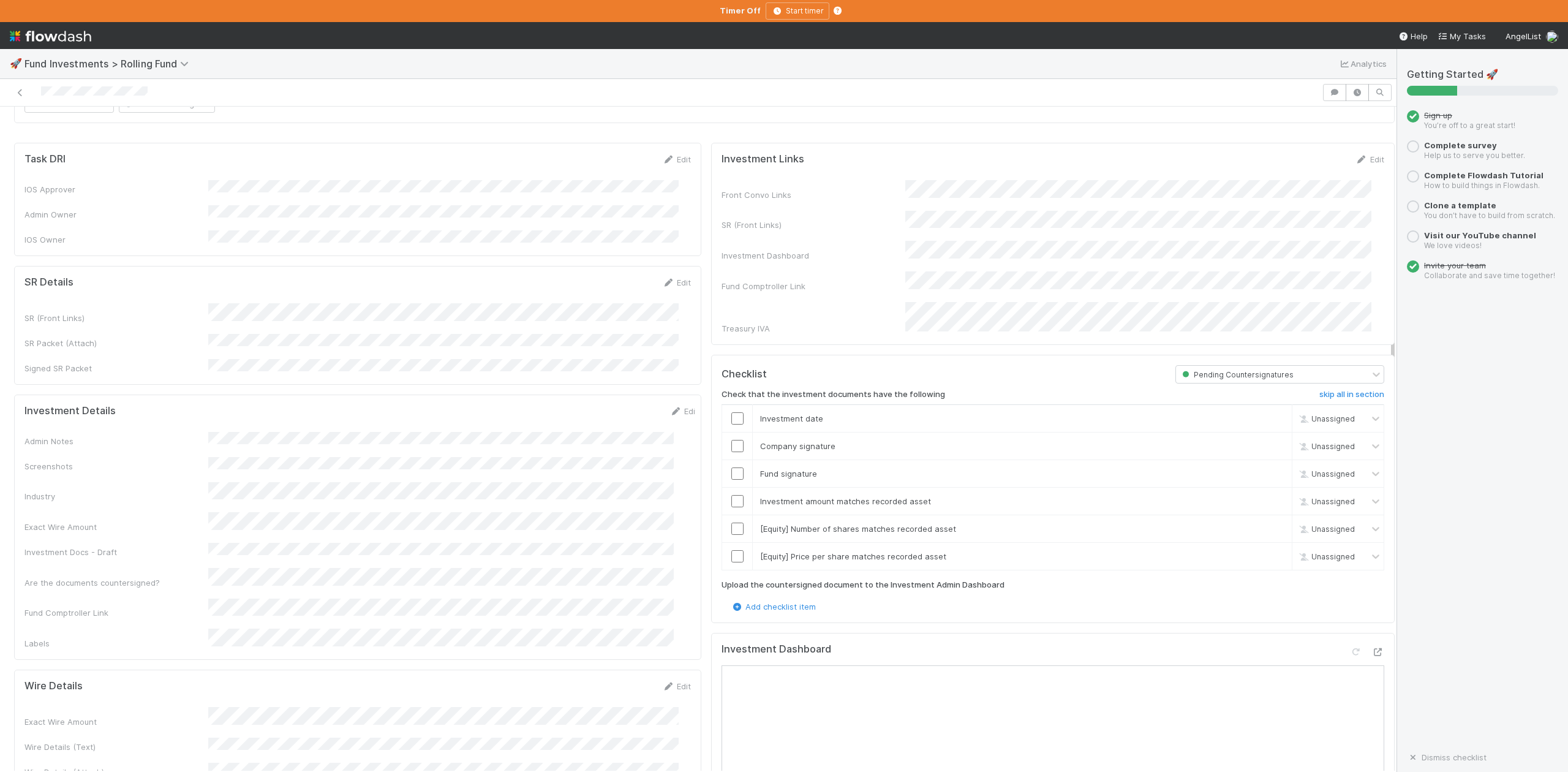
scroll to position [163, 0]
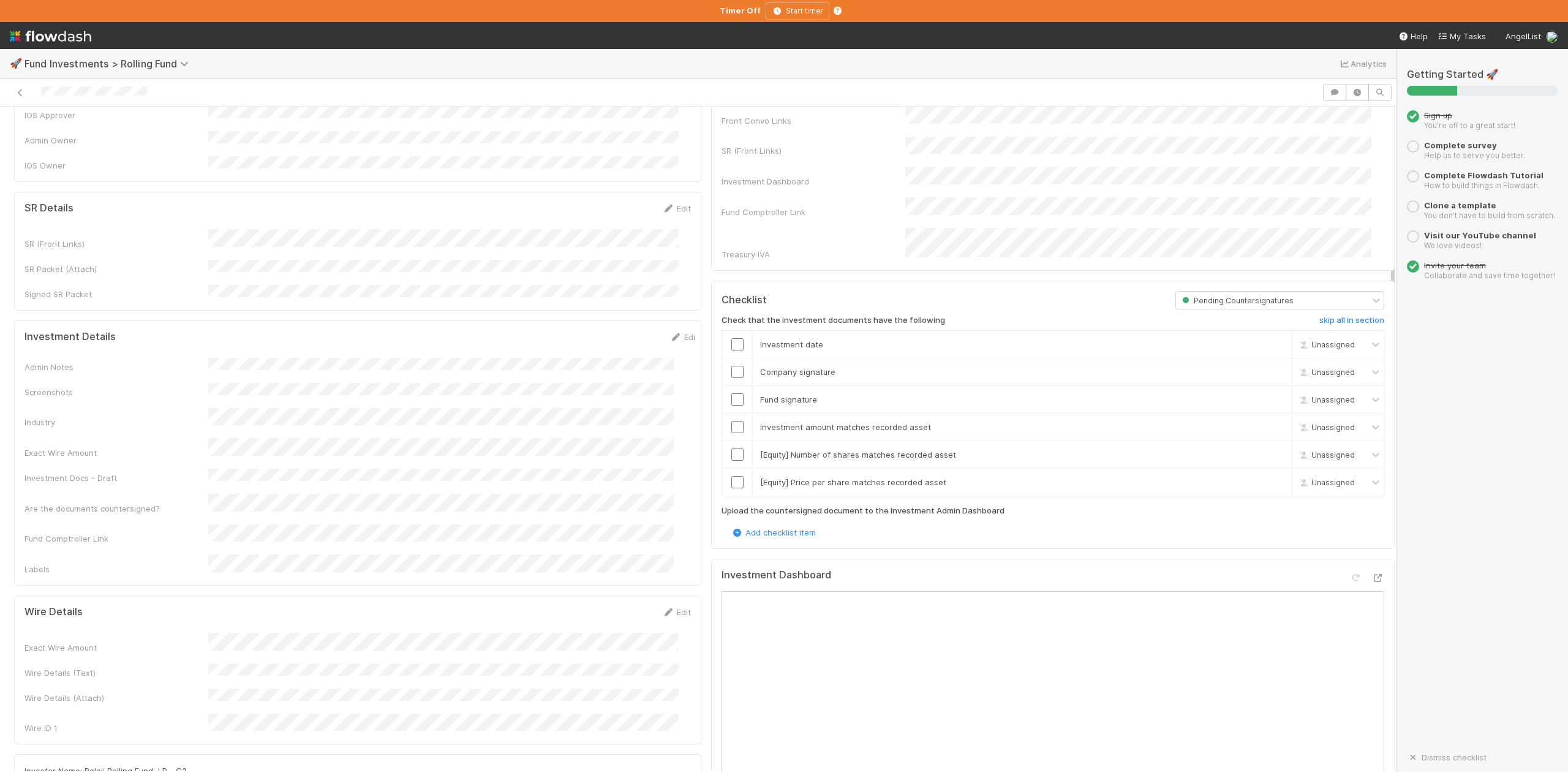
click at [370, 95] on div at bounding box center [661, 92] width 1313 height 17
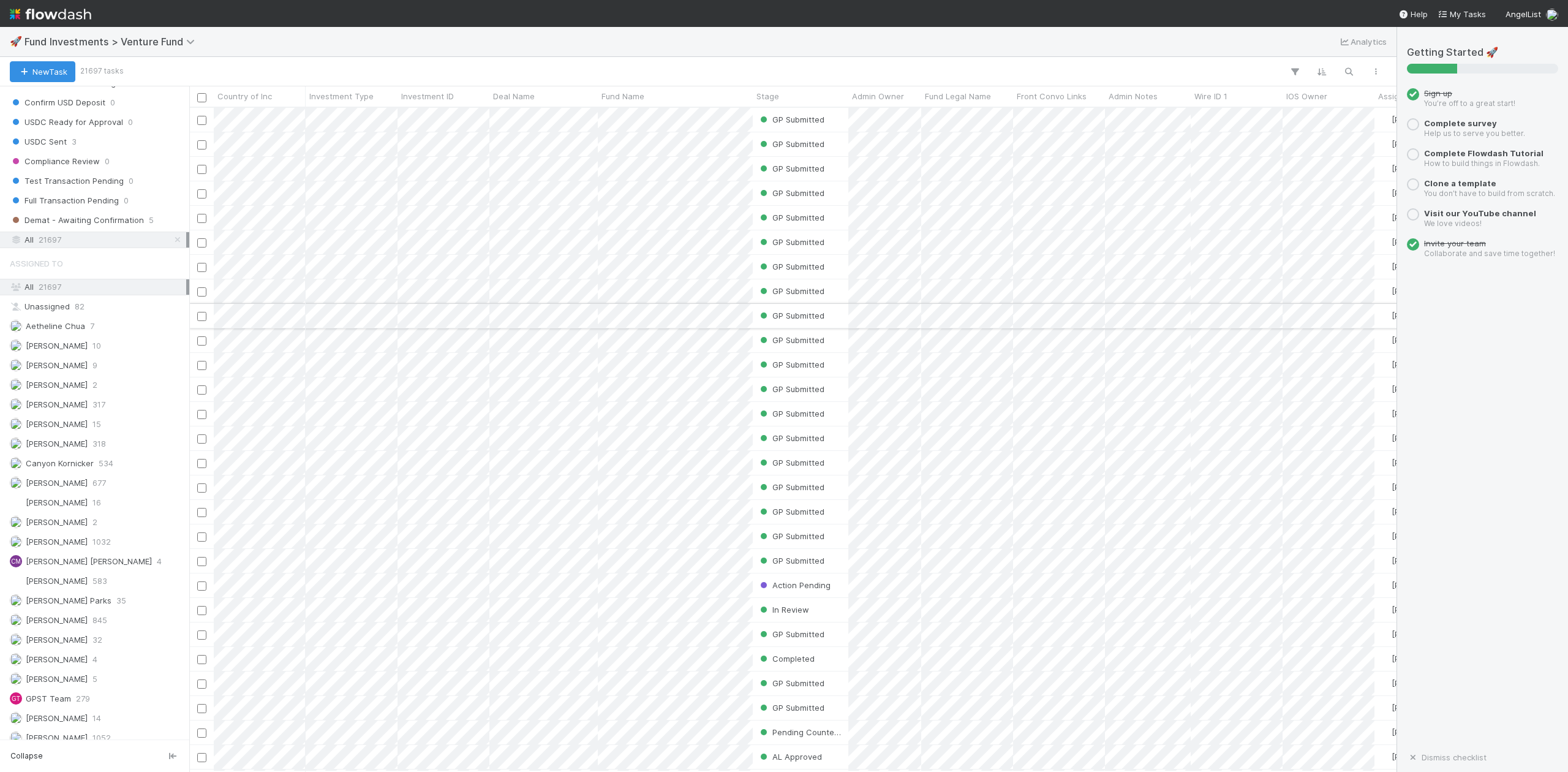
scroll to position [817, 0]
click at [1348, 70] on icon "button" at bounding box center [1348, 71] width 12 height 11
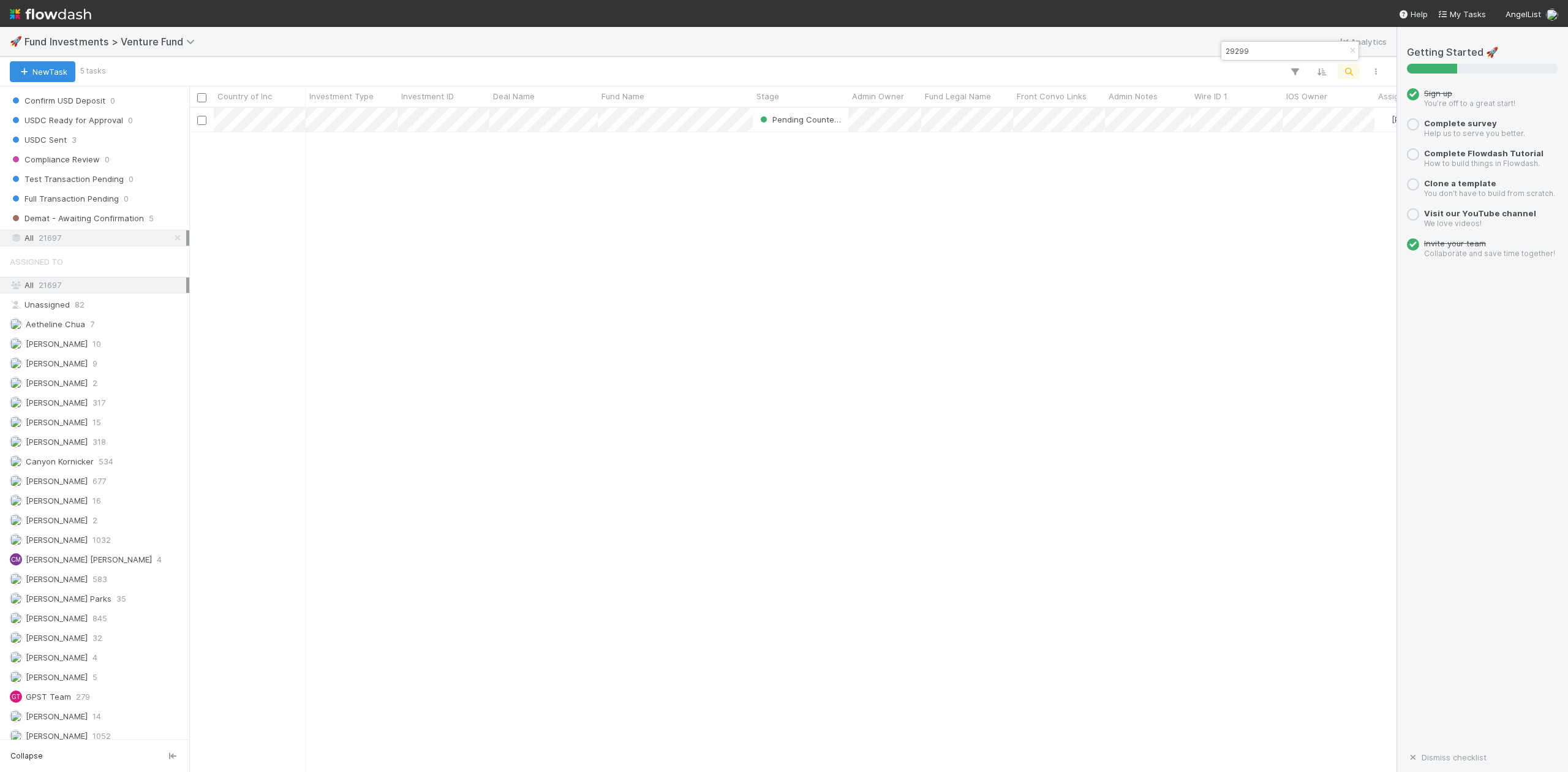
scroll to position [652, 1195]
type input "29299"
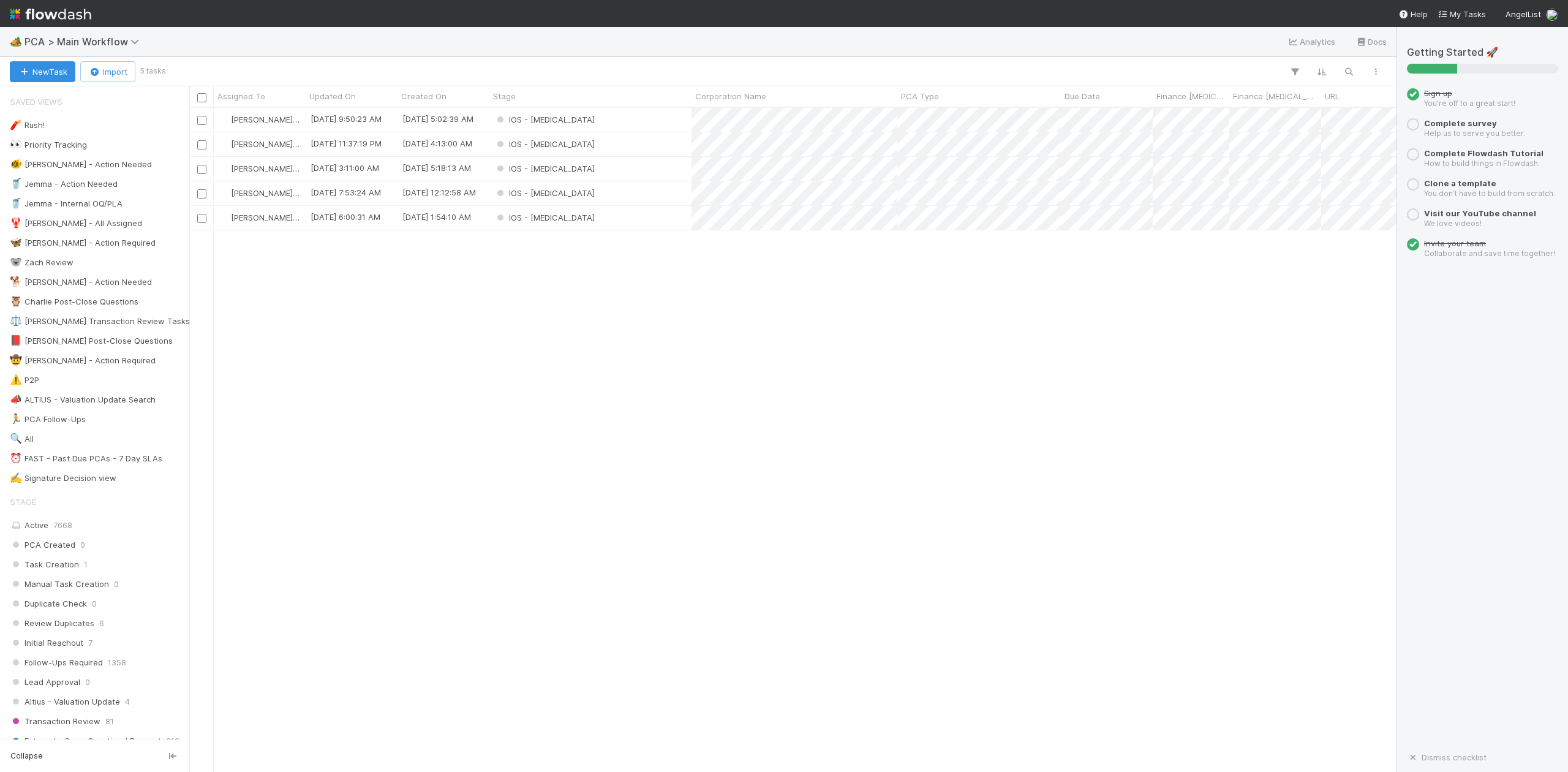
scroll to position [652, 1195]
click at [589, 146] on div "IOS - [MEDICAL_DATA]" at bounding box center [590, 145] width 202 height 24
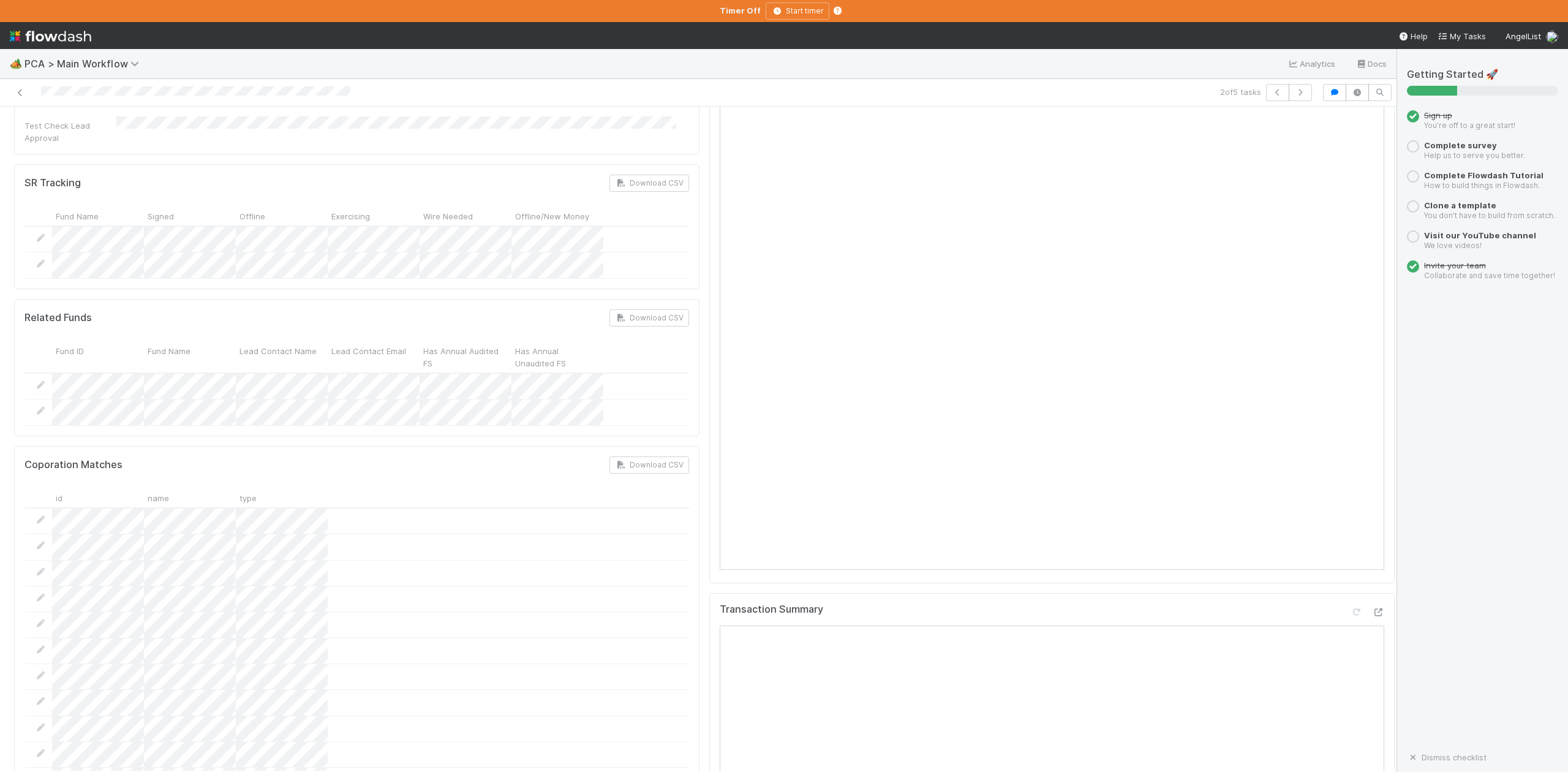
scroll to position [1308, 0]
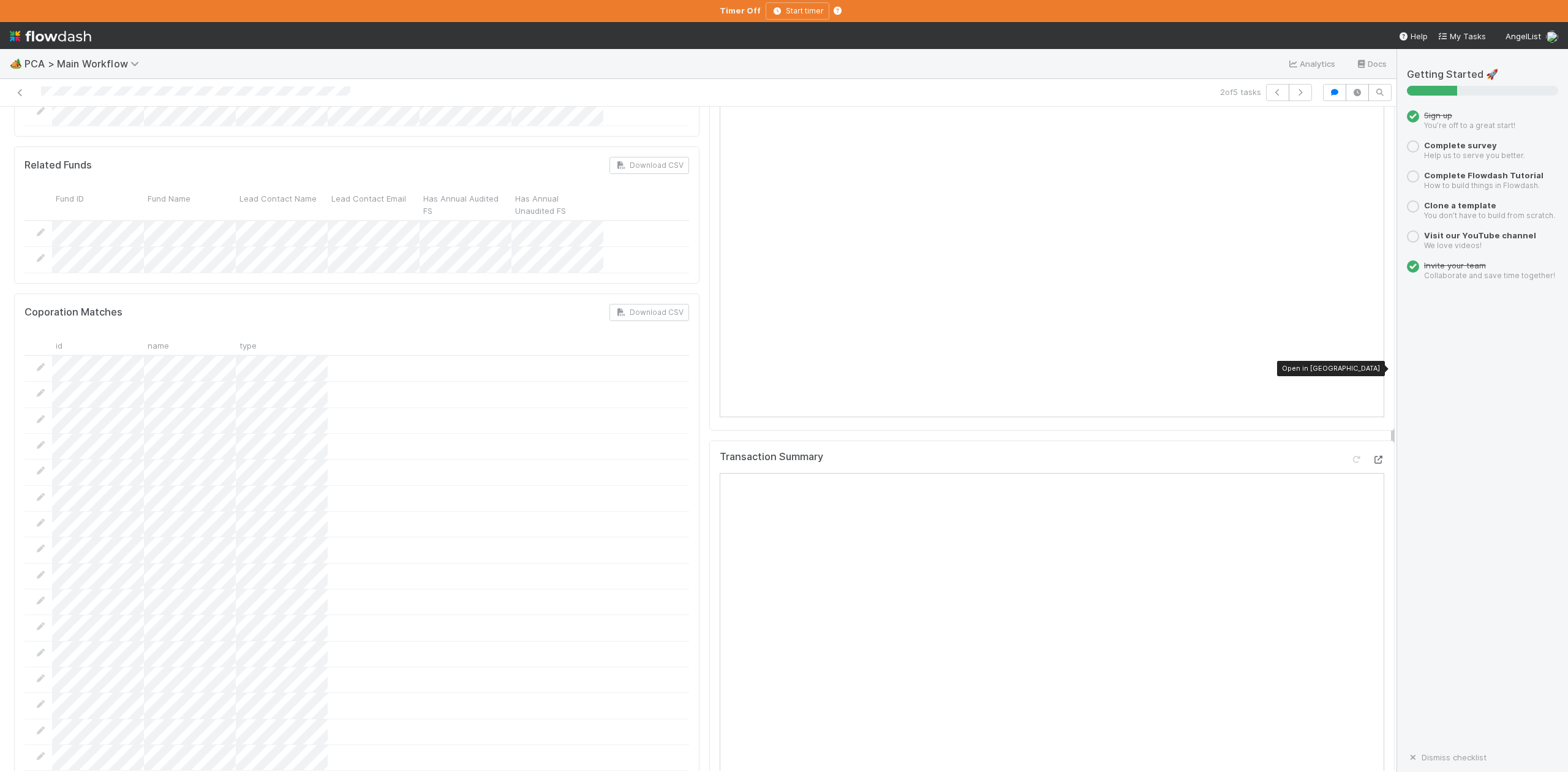
click at [1372, 456] on icon at bounding box center [1378, 460] width 12 height 8
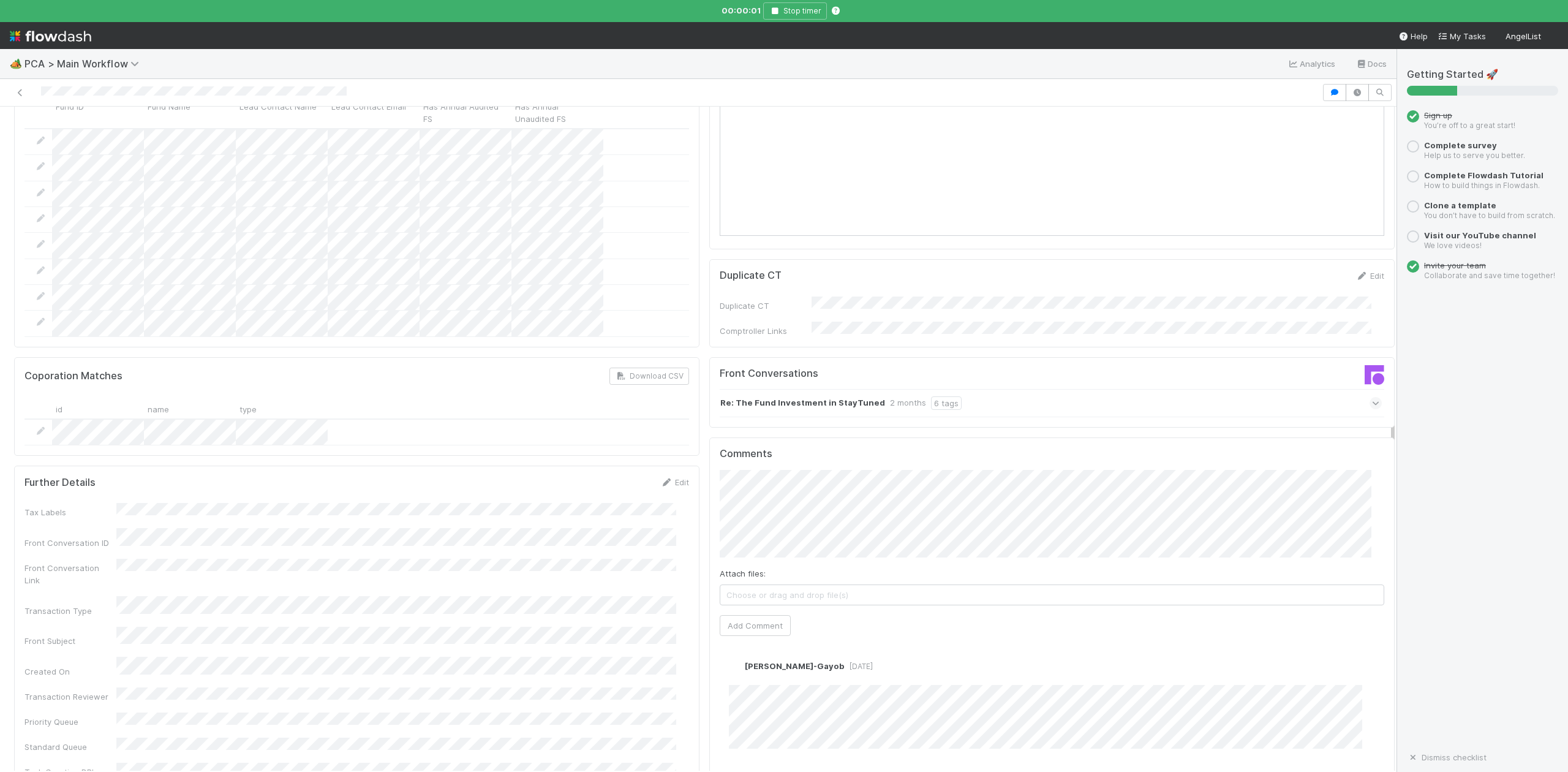
scroll to position [1471, 0]
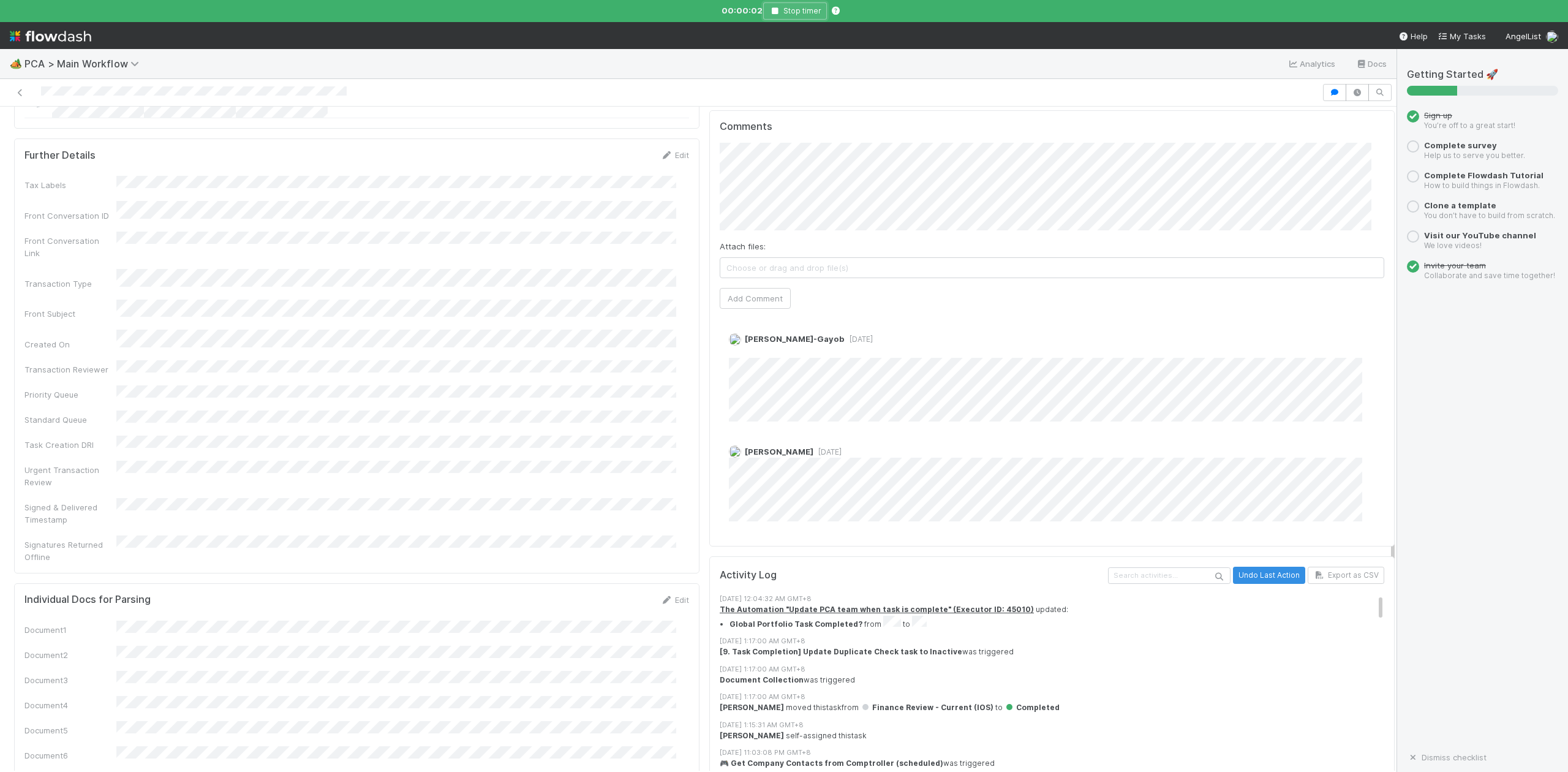
click at [775, 10] on icon "button" at bounding box center [774, 11] width 12 height 7
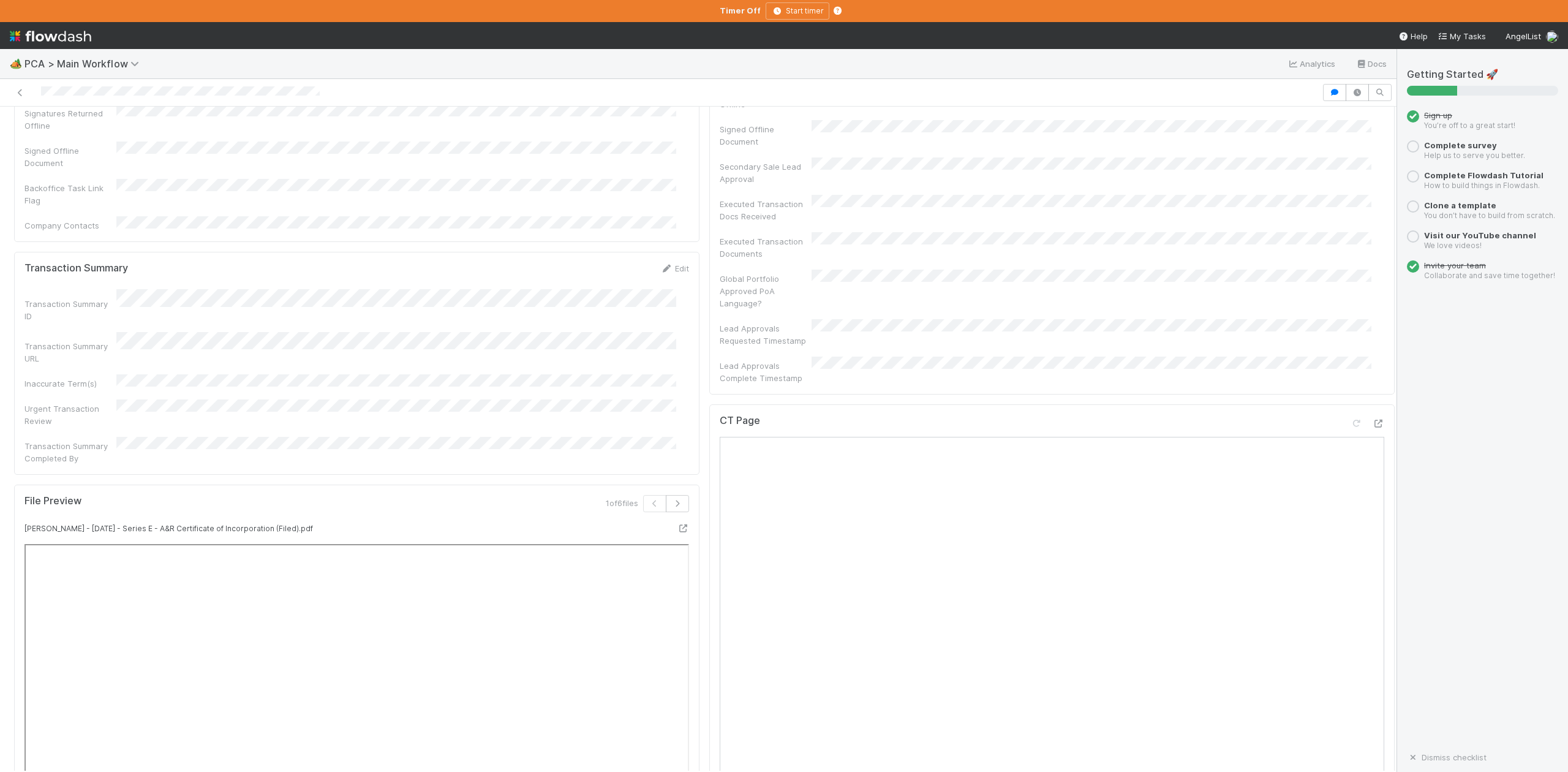
scroll to position [735, 0]
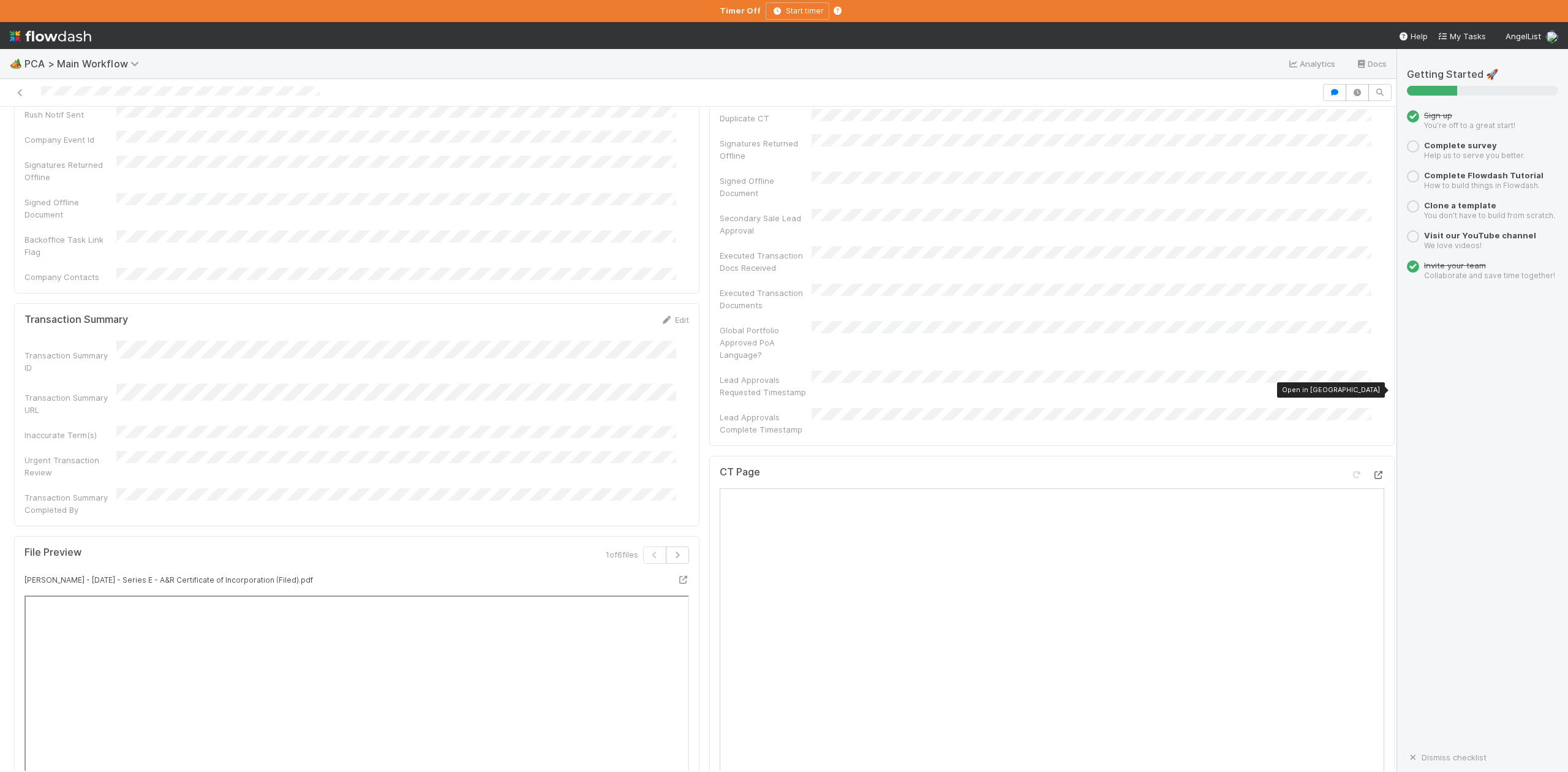
click at [1372, 472] on icon at bounding box center [1378, 475] width 12 height 8
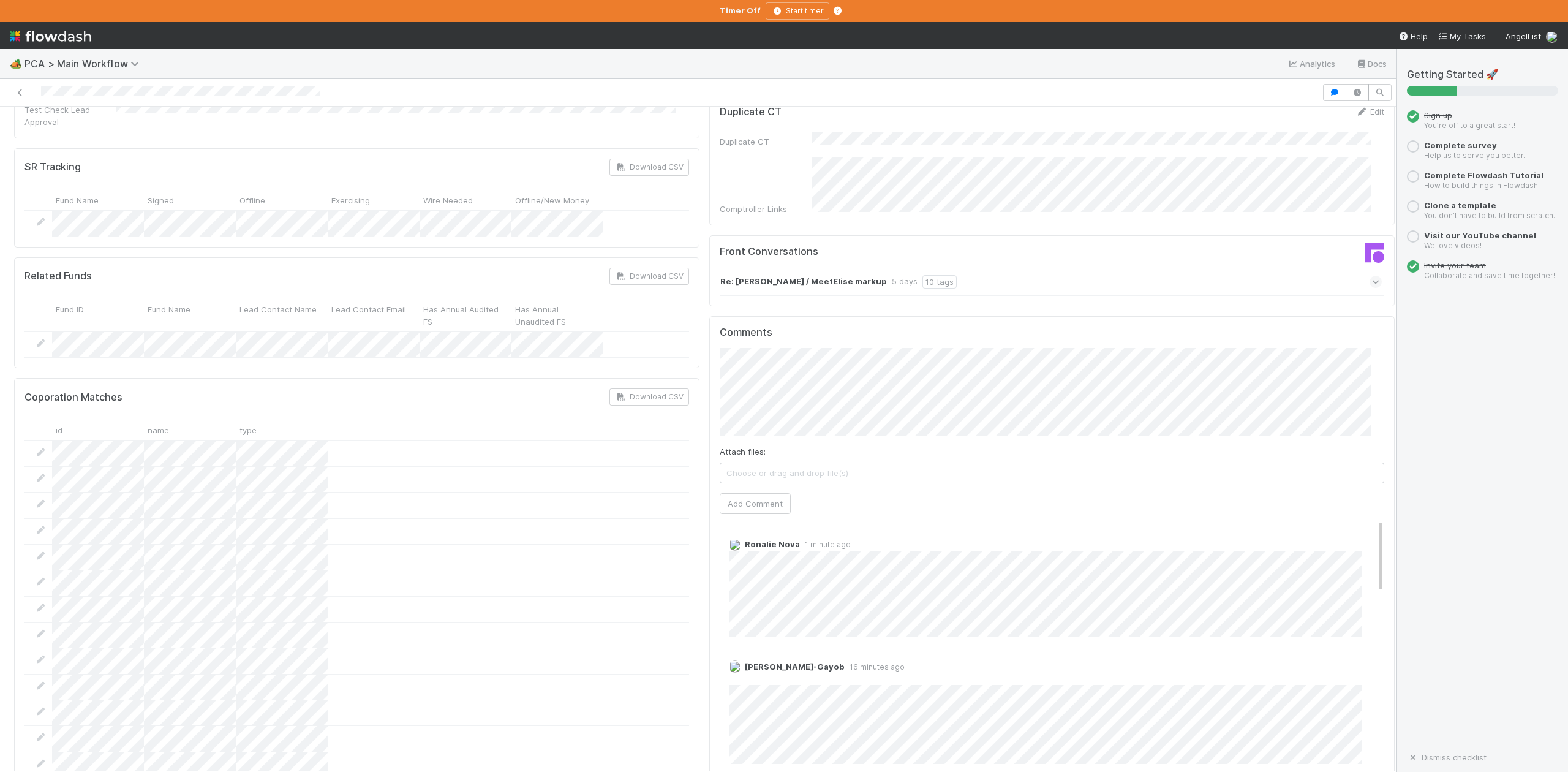
scroll to position [2125, 0]
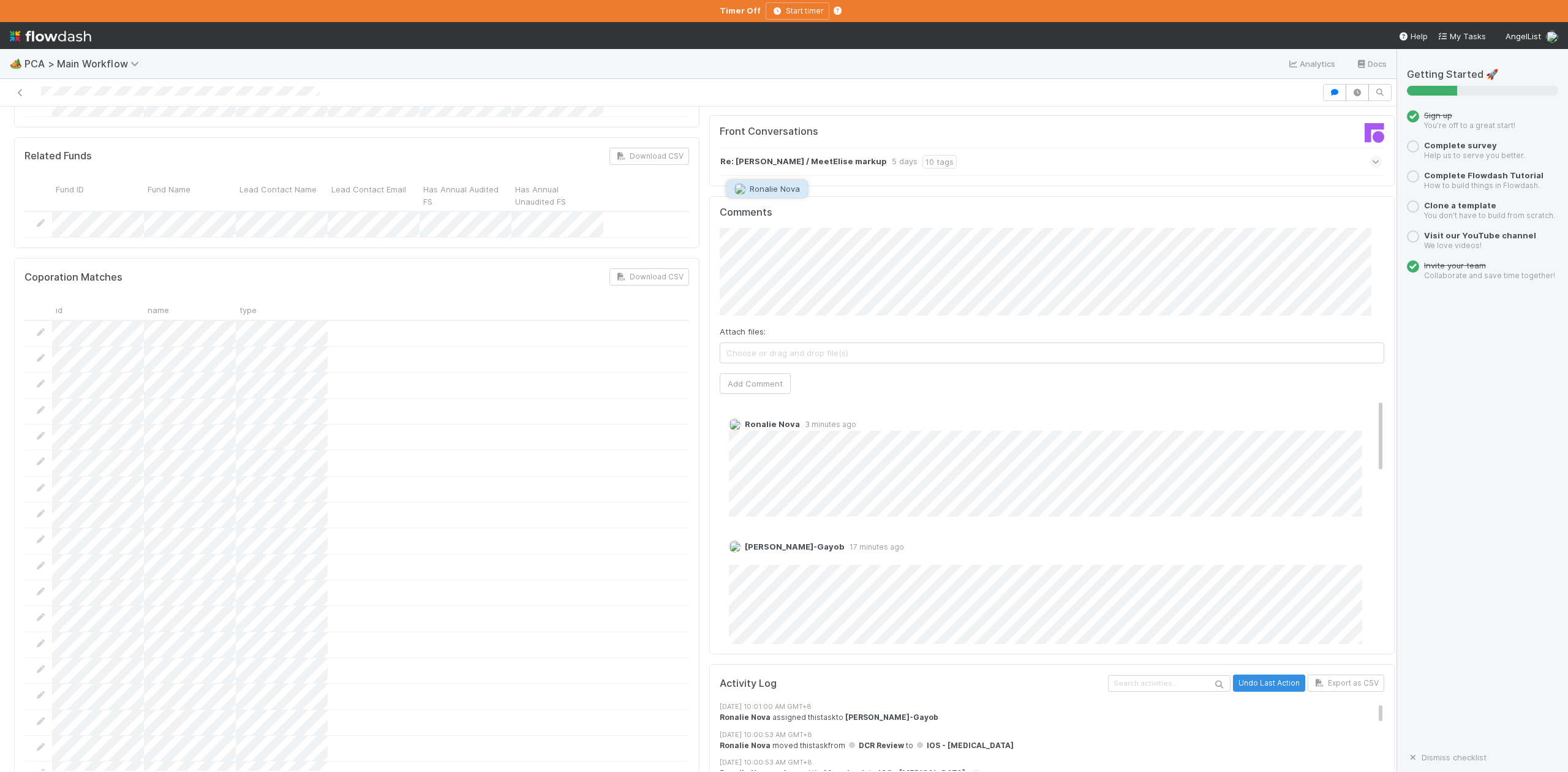
click at [768, 190] on span "Ronalie Nova" at bounding box center [774, 189] width 50 height 10
click at [729, 374] on button "Add Comment" at bounding box center [755, 384] width 71 height 21
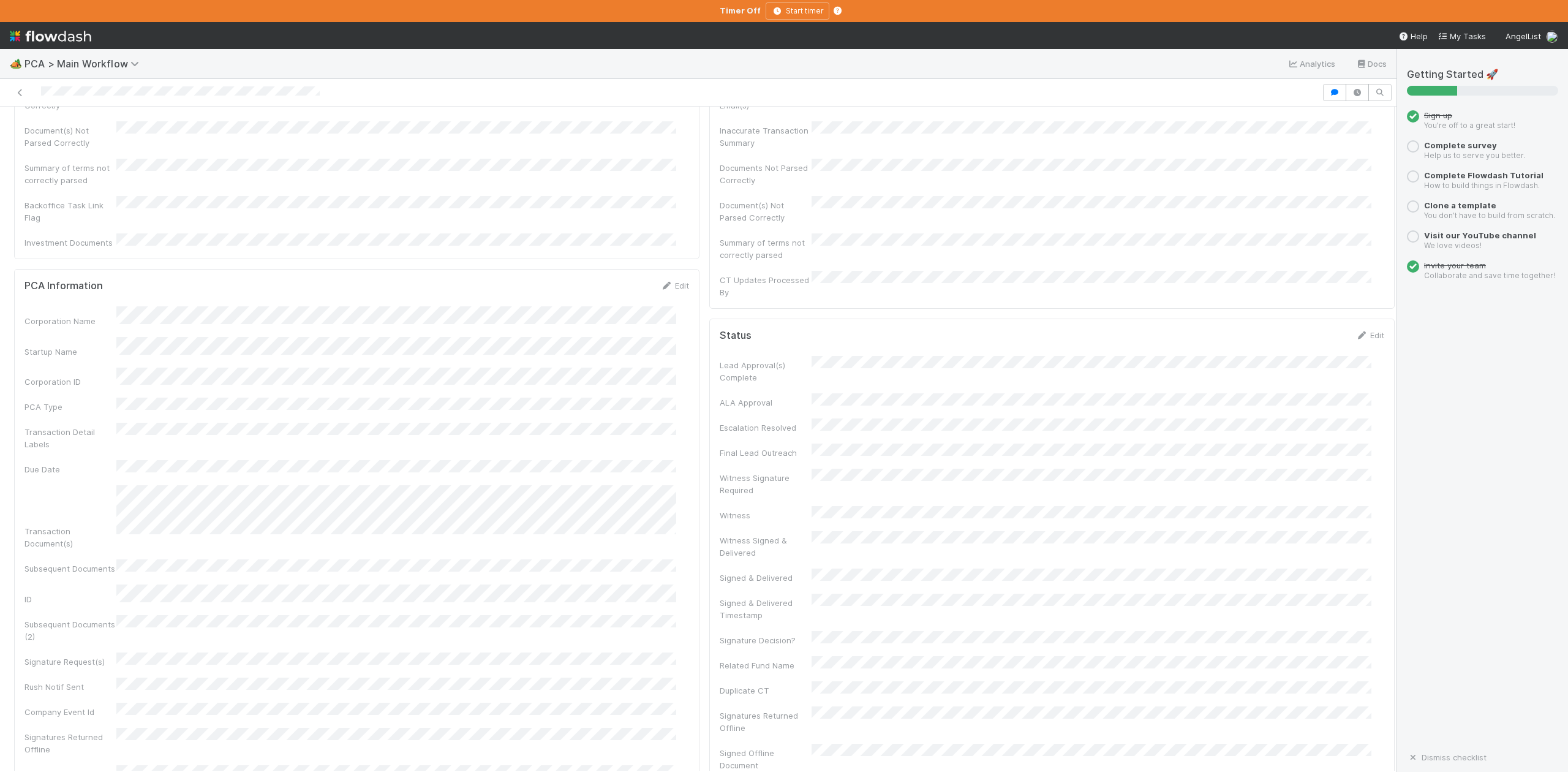
scroll to position [0, 0]
click at [43, 131] on span "IOS - [MEDICAL_DATA]" at bounding box center [70, 126] width 101 height 10
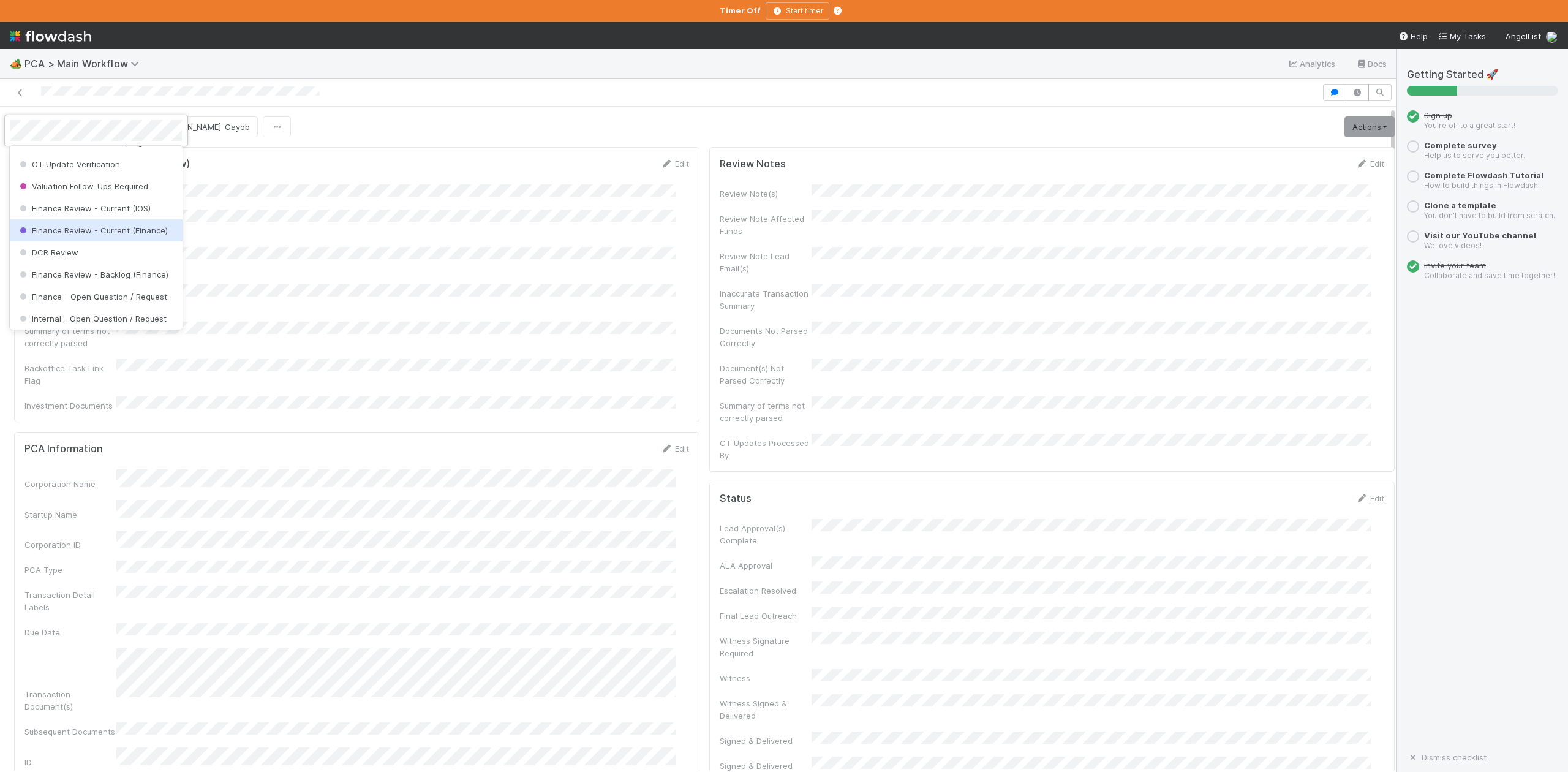
scroll to position [650, 0]
click at [53, 182] on div "DCR Review" at bounding box center [96, 171] width 172 height 22
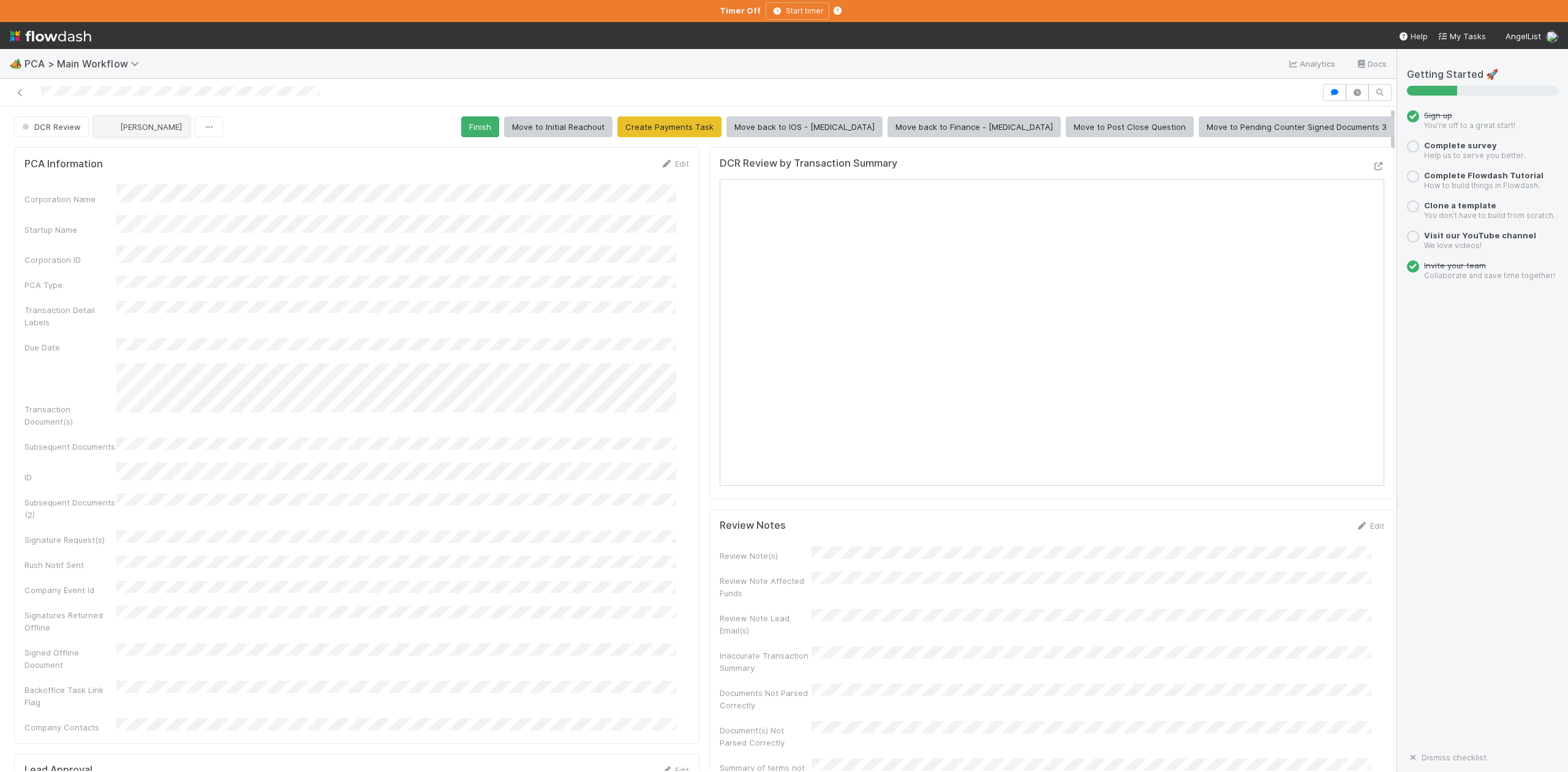
click at [133, 128] on span "Marlon" at bounding box center [151, 126] width 62 height 10
click at [144, 274] on div "Ronalie Nova" at bounding box center [175, 285] width 172 height 22
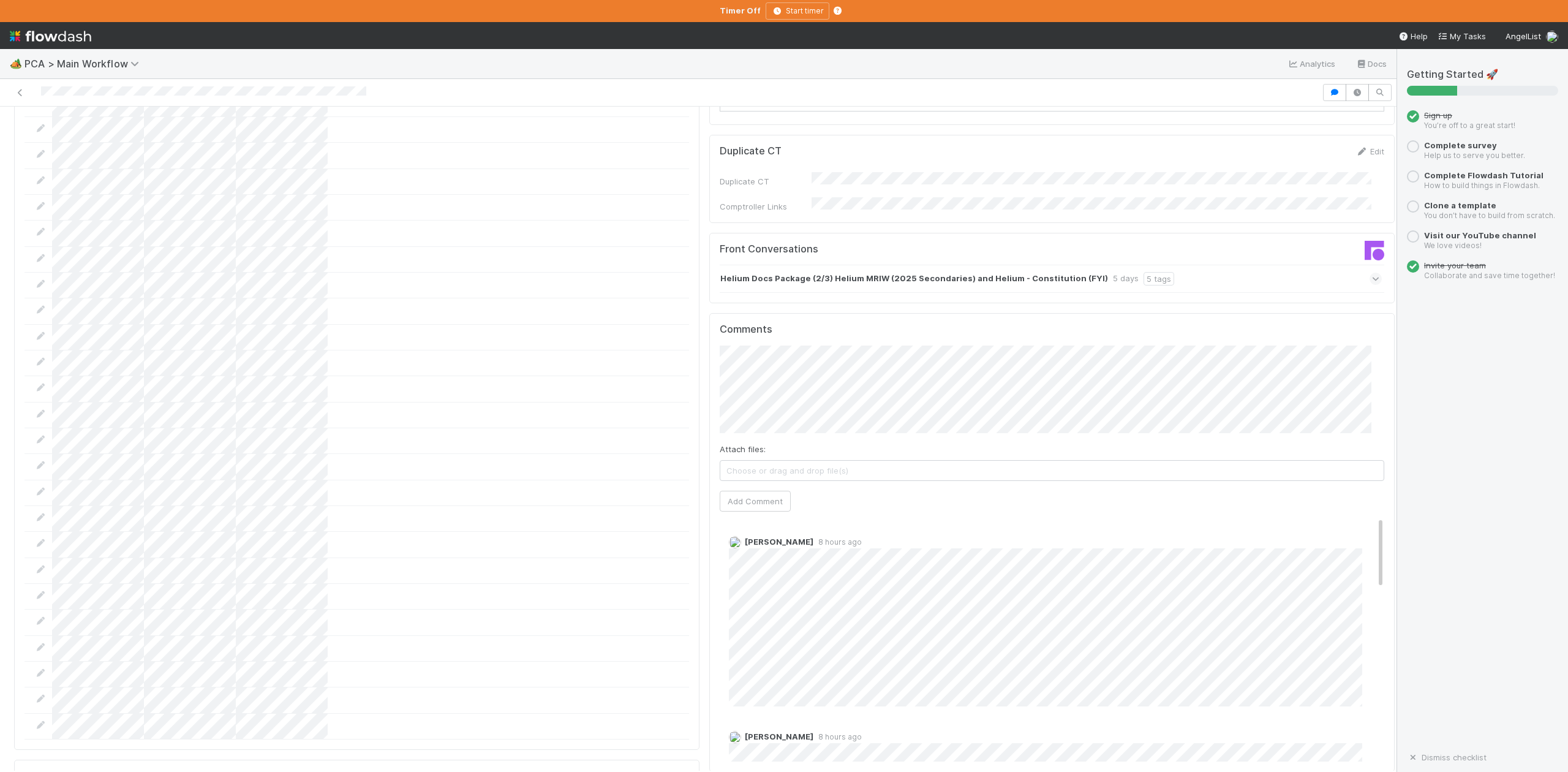
scroll to position [1634, 0]
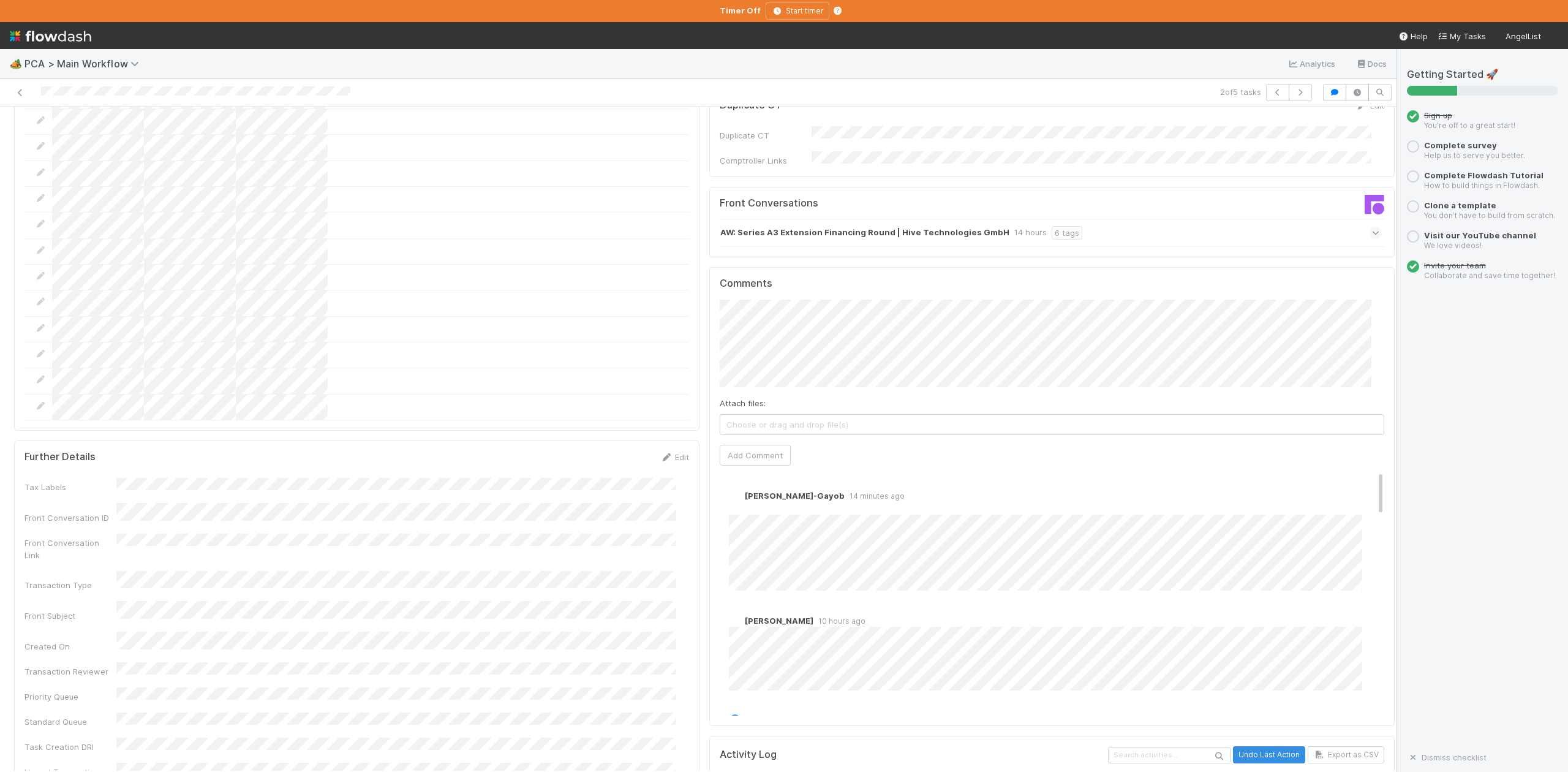
scroll to position [2207, 0]
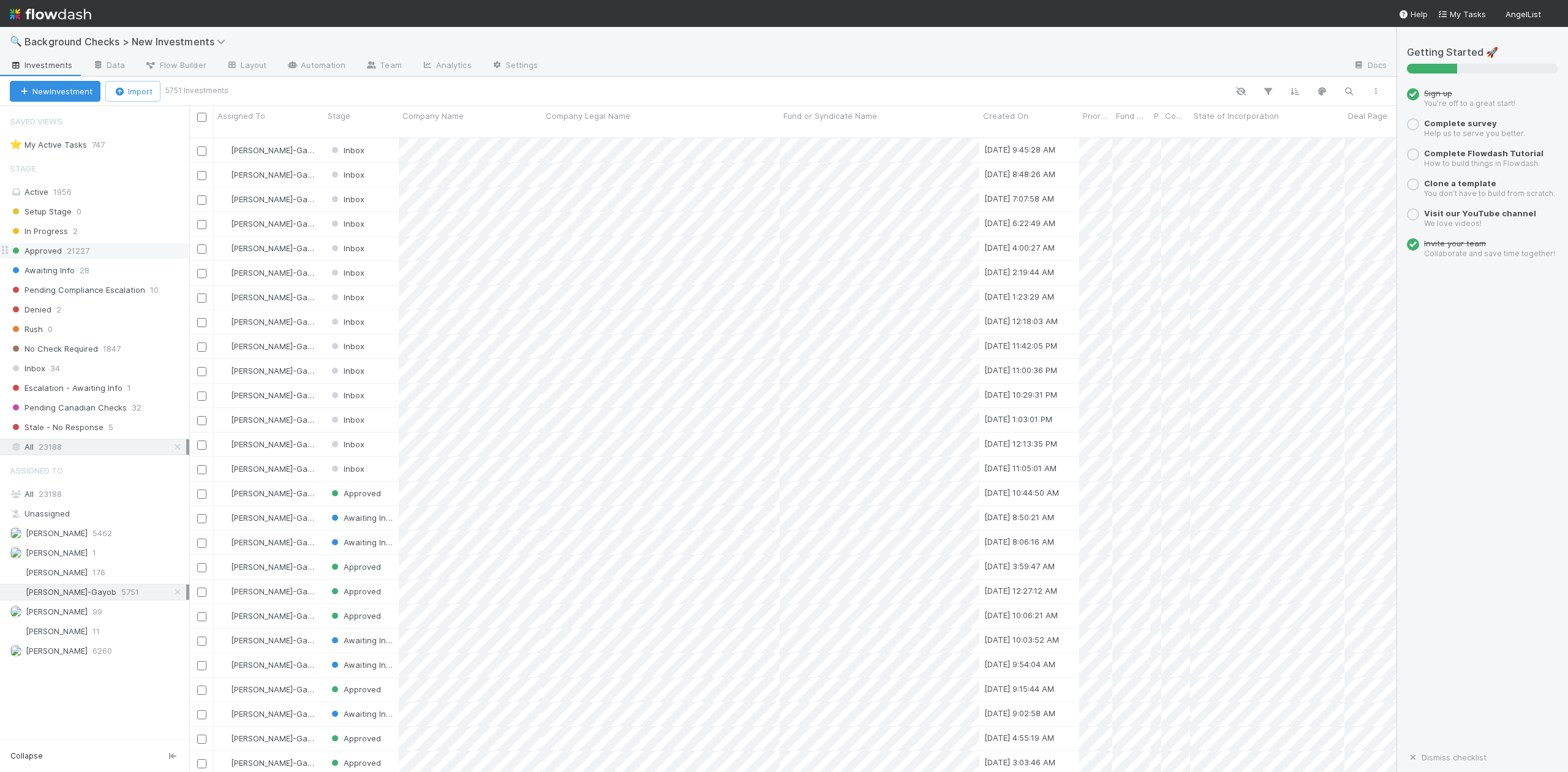
scroll to position [13, 13]
click at [37, 374] on span "Inbox" at bounding box center [27, 368] width 36 height 16
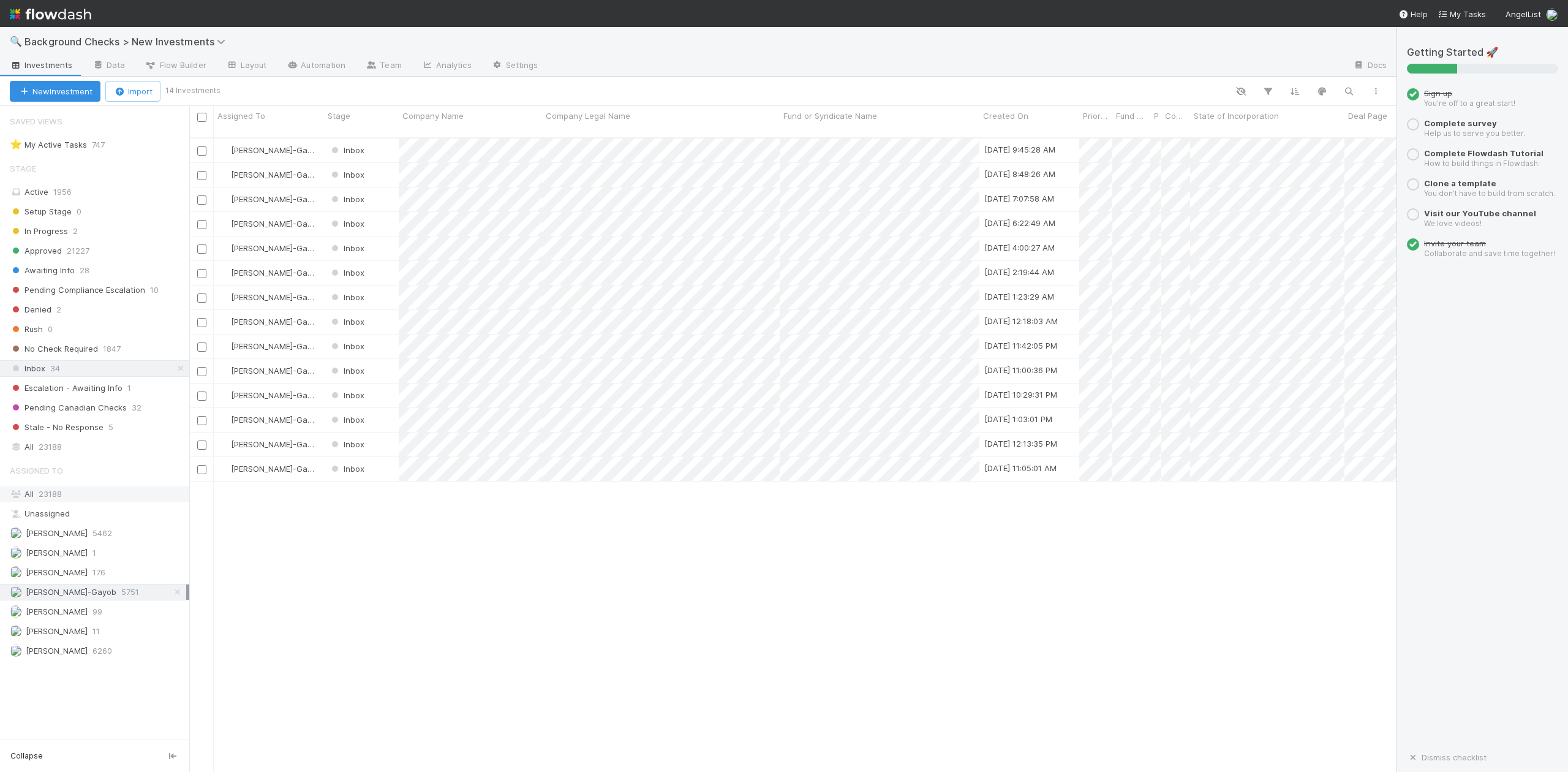
scroll to position [633, 1195]
click at [64, 616] on span "[PERSON_NAME]" at bounding box center [57, 612] width 62 height 10
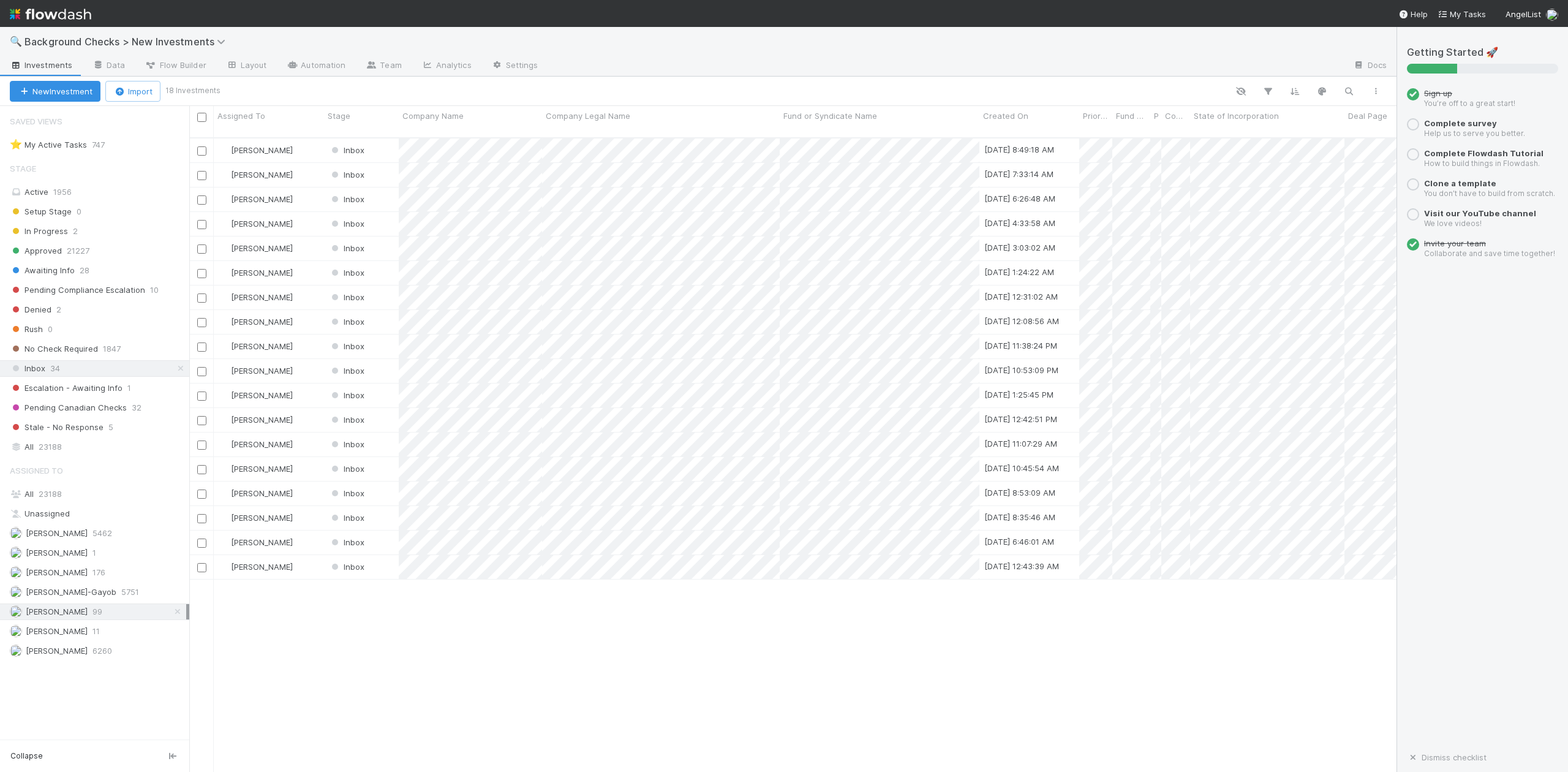
scroll to position [633, 1195]
click at [81, 597] on span "[PERSON_NAME]-Gayob" at bounding box center [70, 592] width 91 height 10
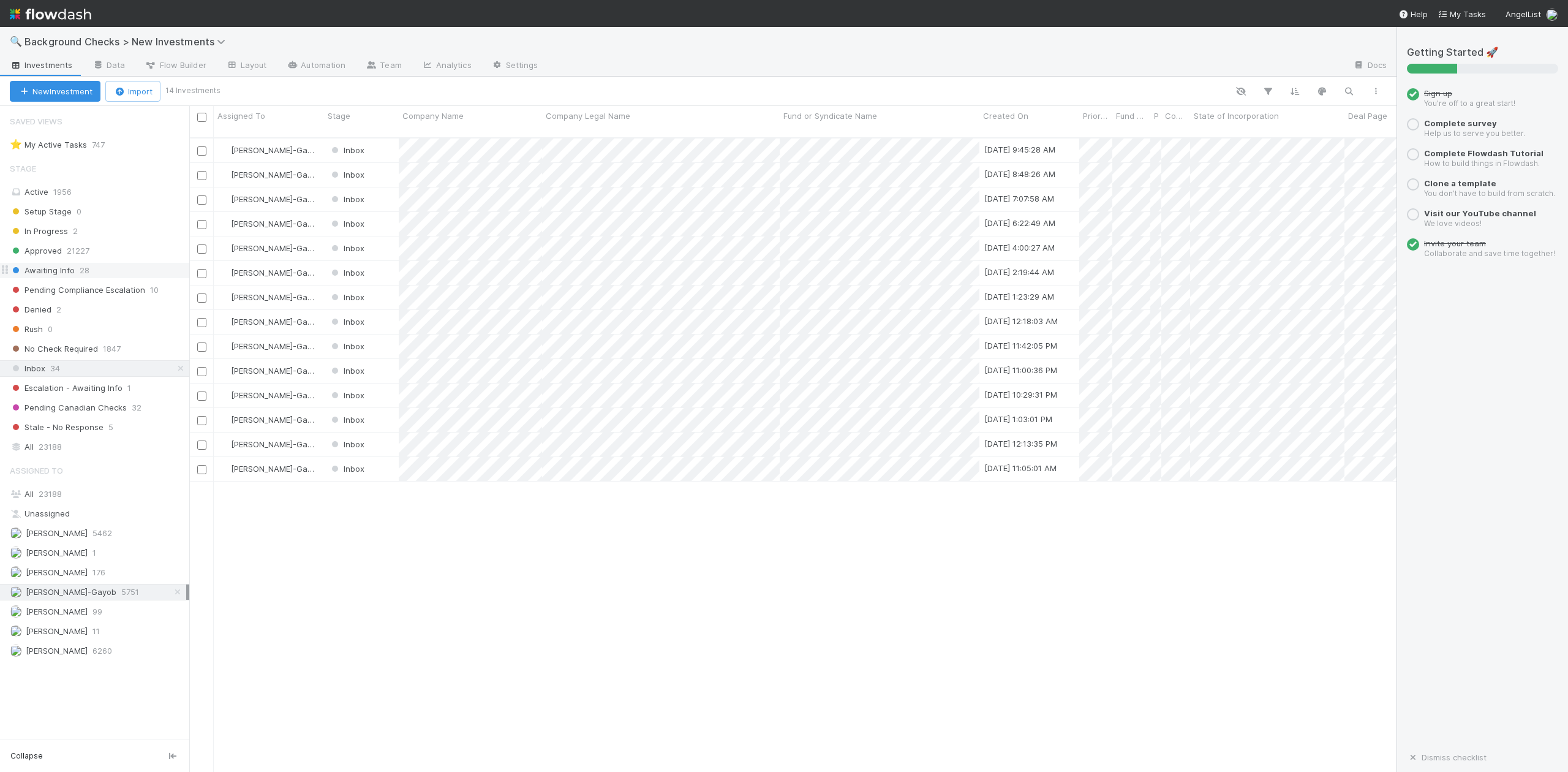
scroll to position [633, 1195]
click at [53, 277] on span "Awaiting Info" at bounding box center [42, 270] width 65 height 16
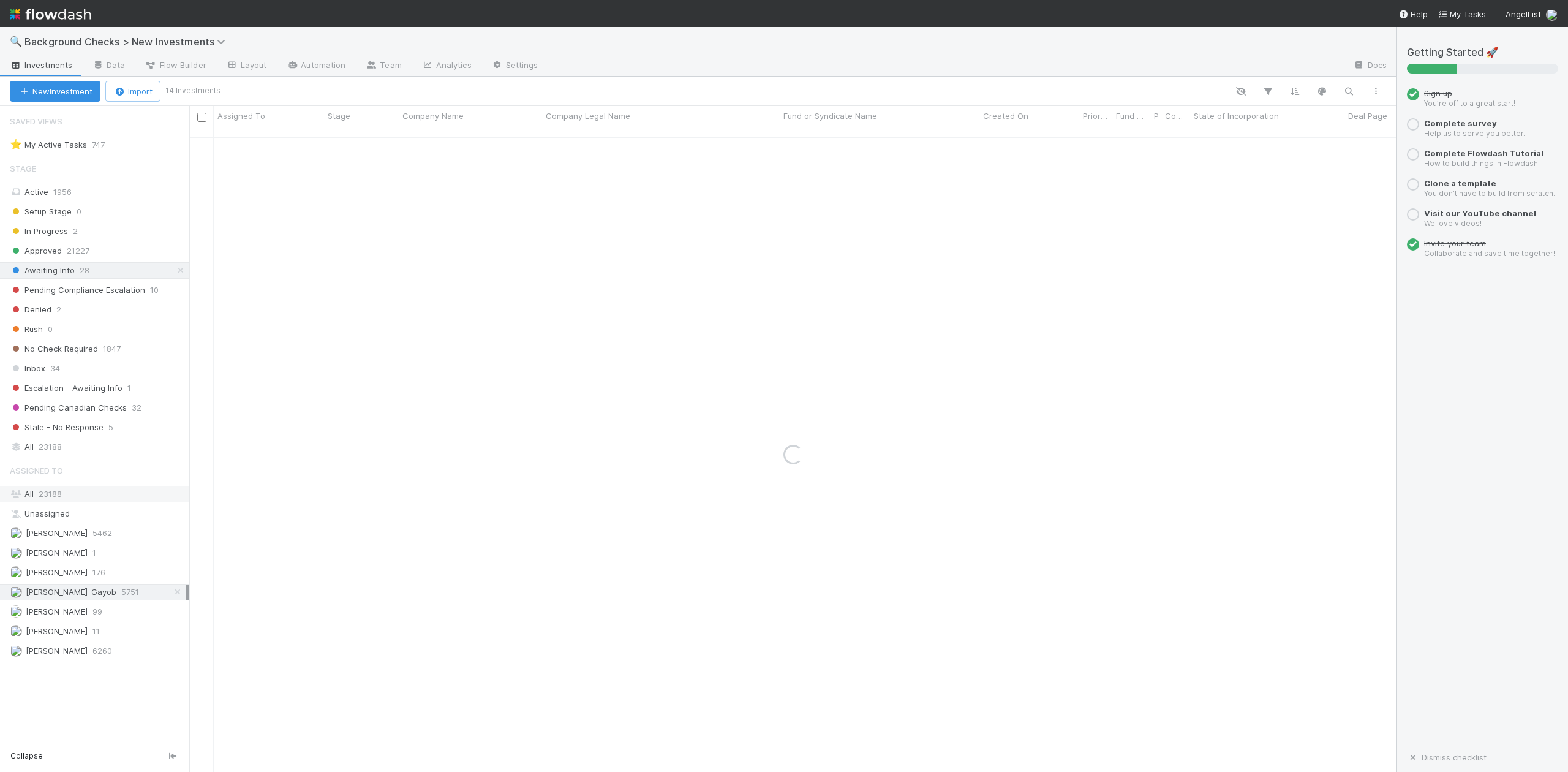
click at [53, 499] on span "23188" at bounding box center [49, 494] width 23 height 10
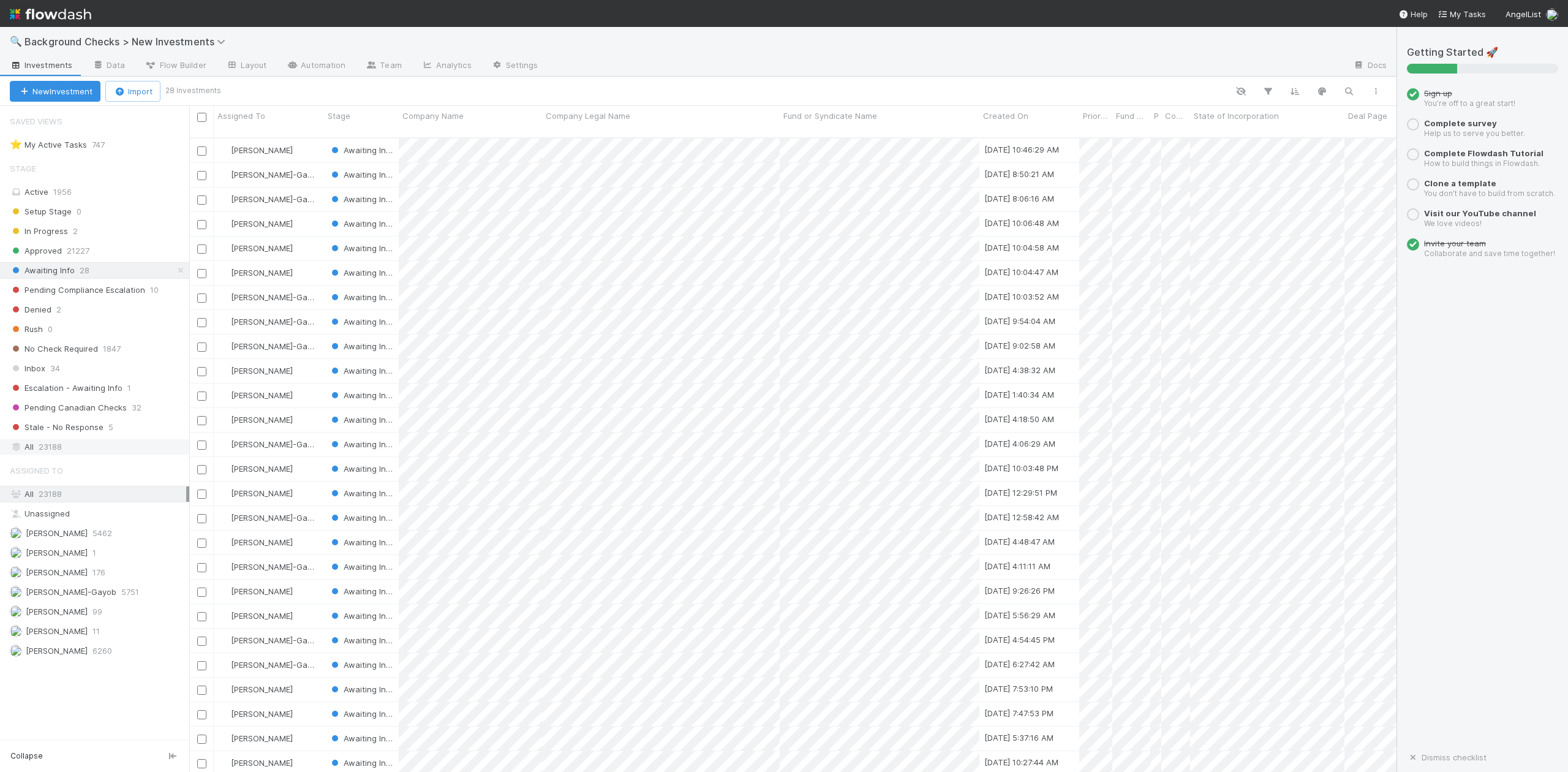
scroll to position [633, 1195]
click at [83, 597] on span "[PERSON_NAME]-Gayob" at bounding box center [70, 592] width 91 height 10
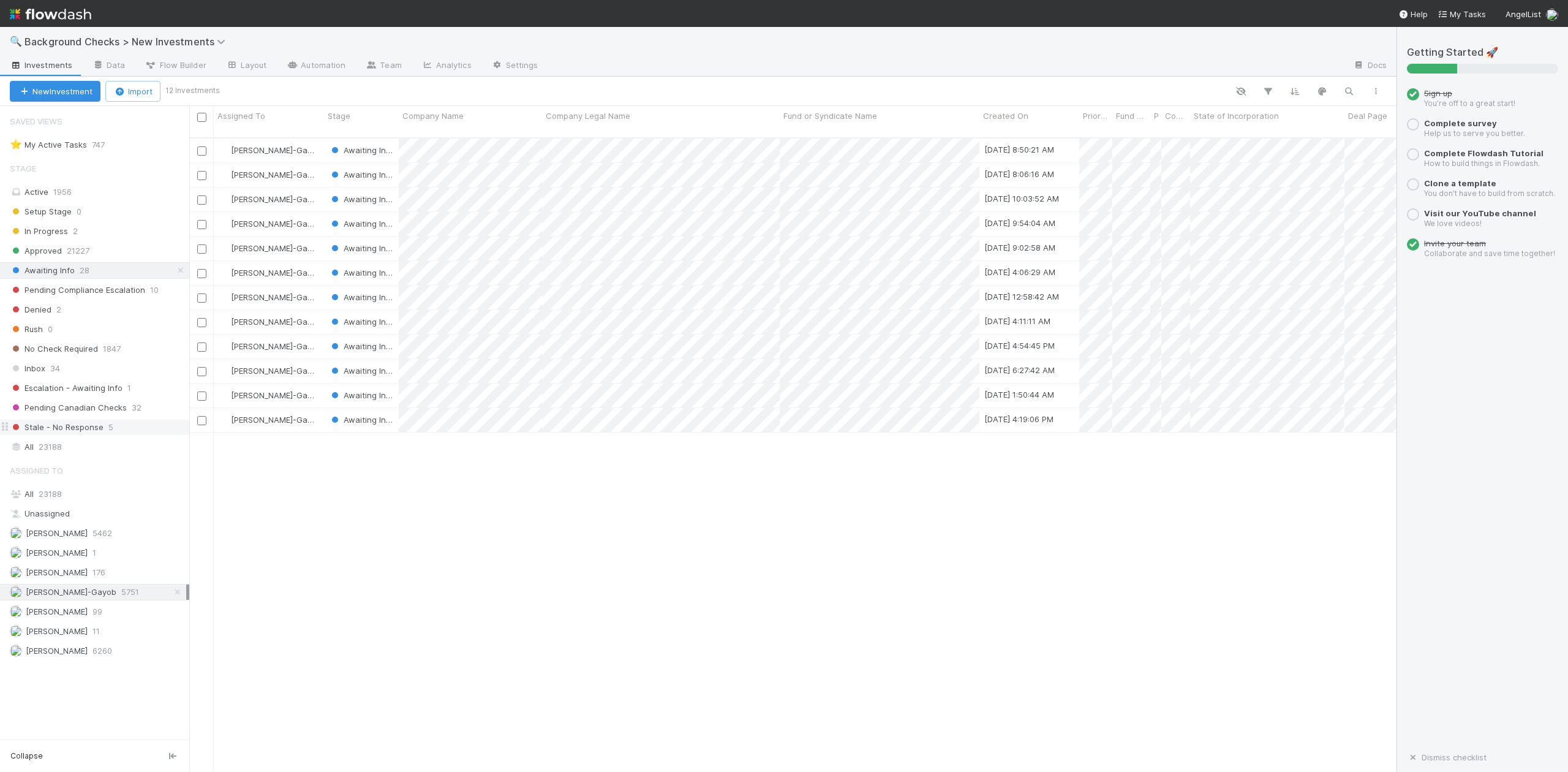
scroll to position [633, 1195]
click at [218, 42] on icon at bounding box center [222, 41] width 12 height 10
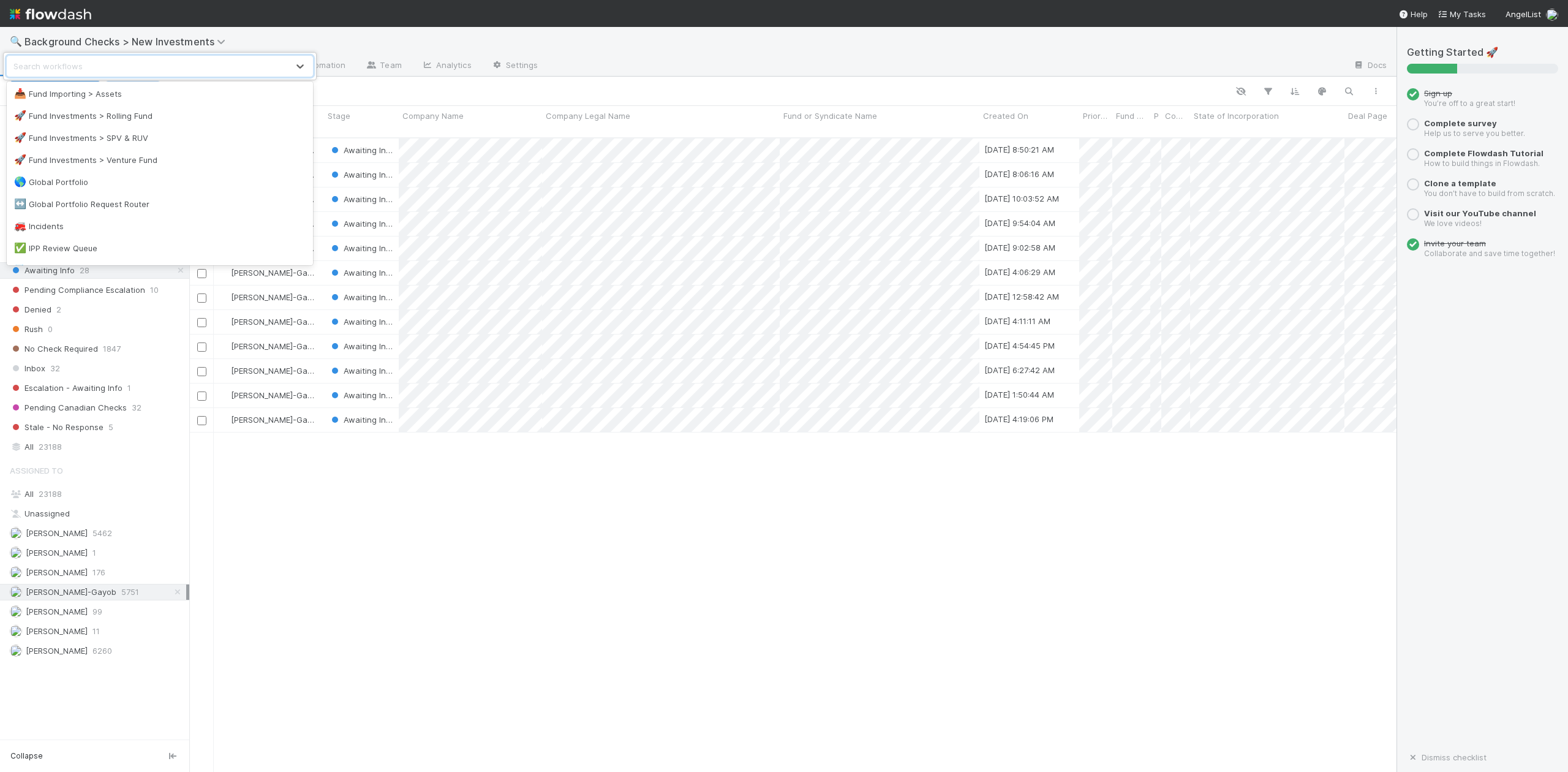
scroll to position [735, 0]
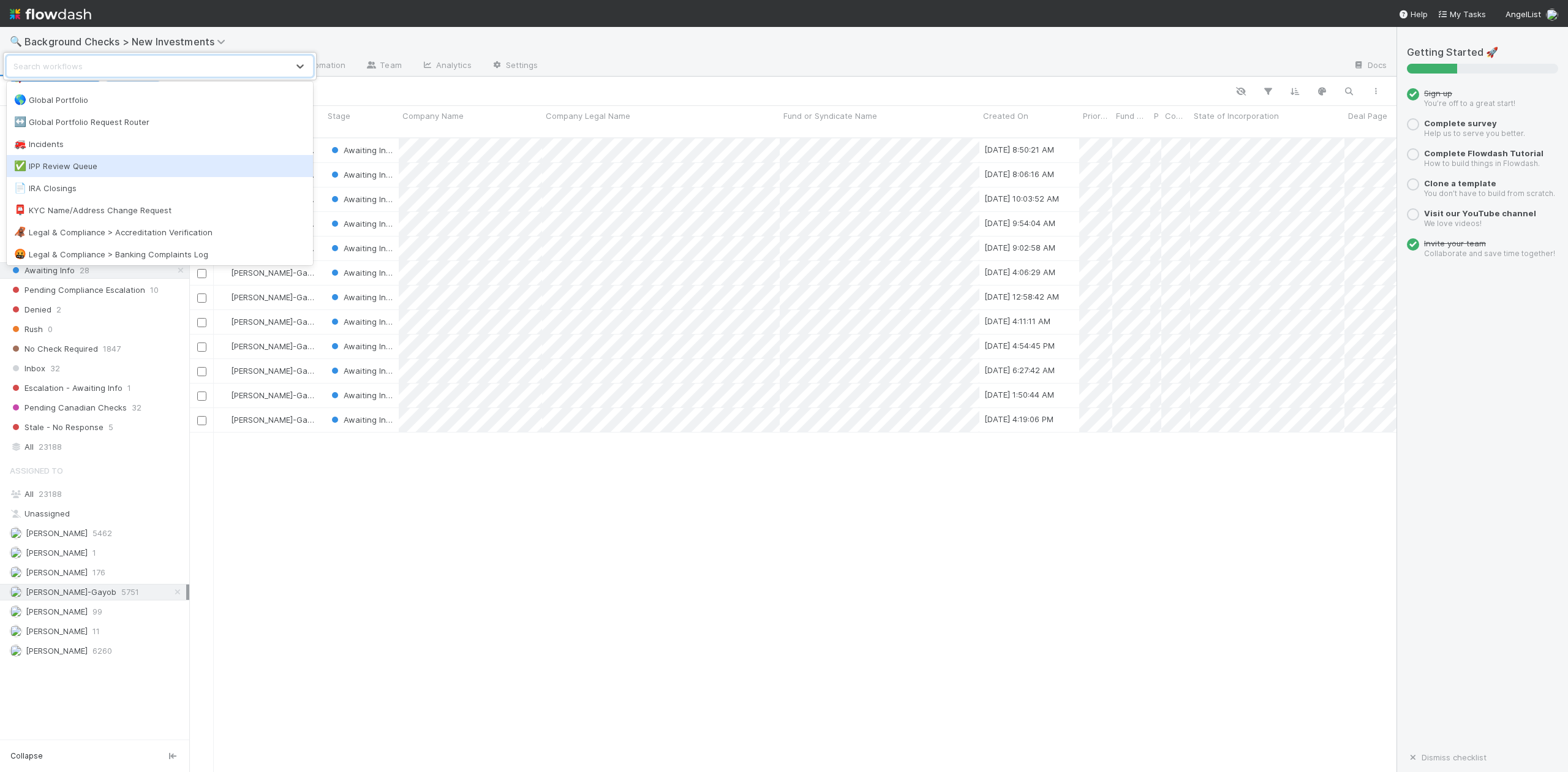
click at [59, 168] on div "✅ IPP Review Queue" at bounding box center [159, 166] width 292 height 12
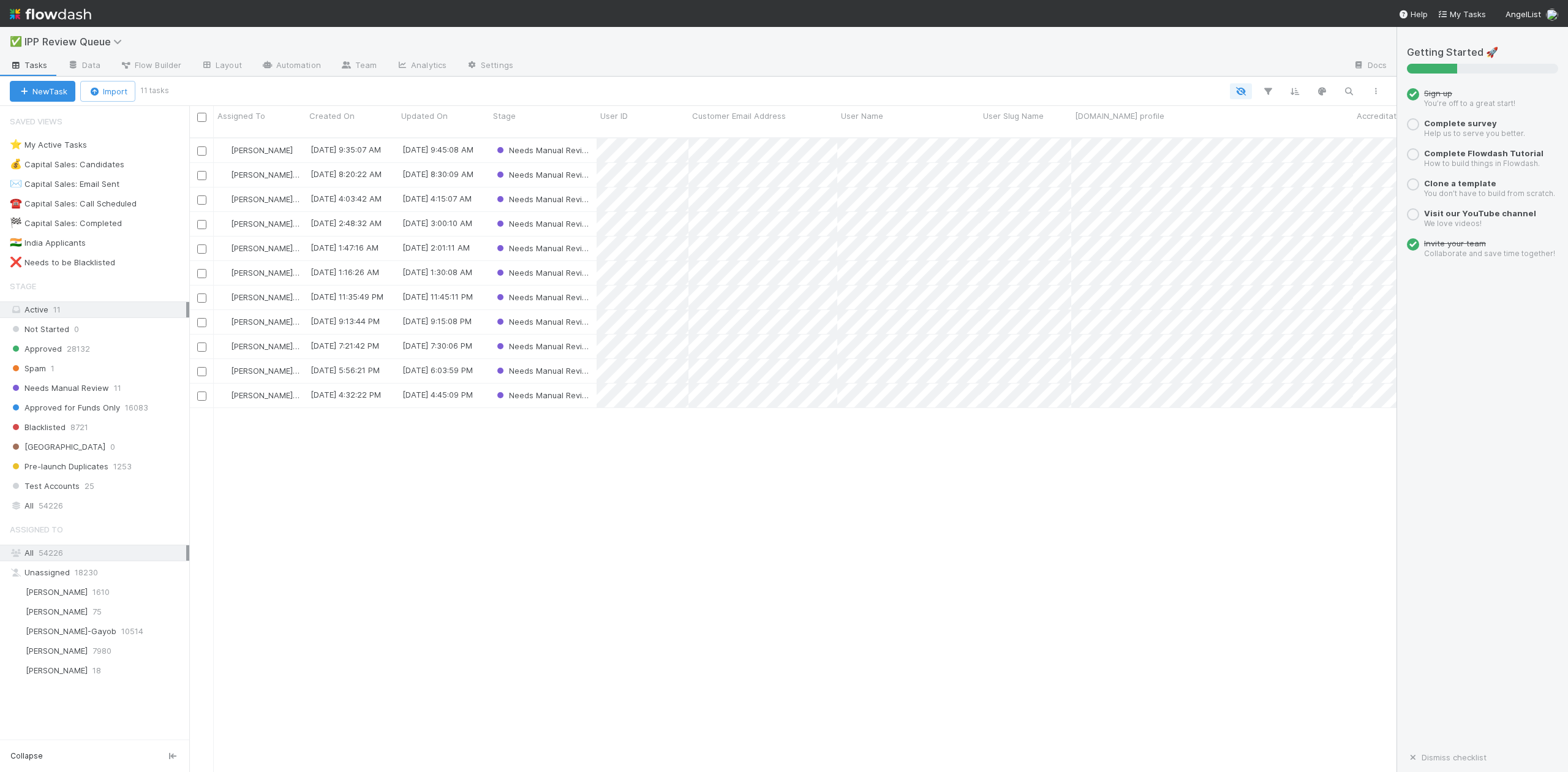
scroll to position [633, 1195]
click at [295, 64] on link "Automation" at bounding box center [291, 66] width 79 height 19
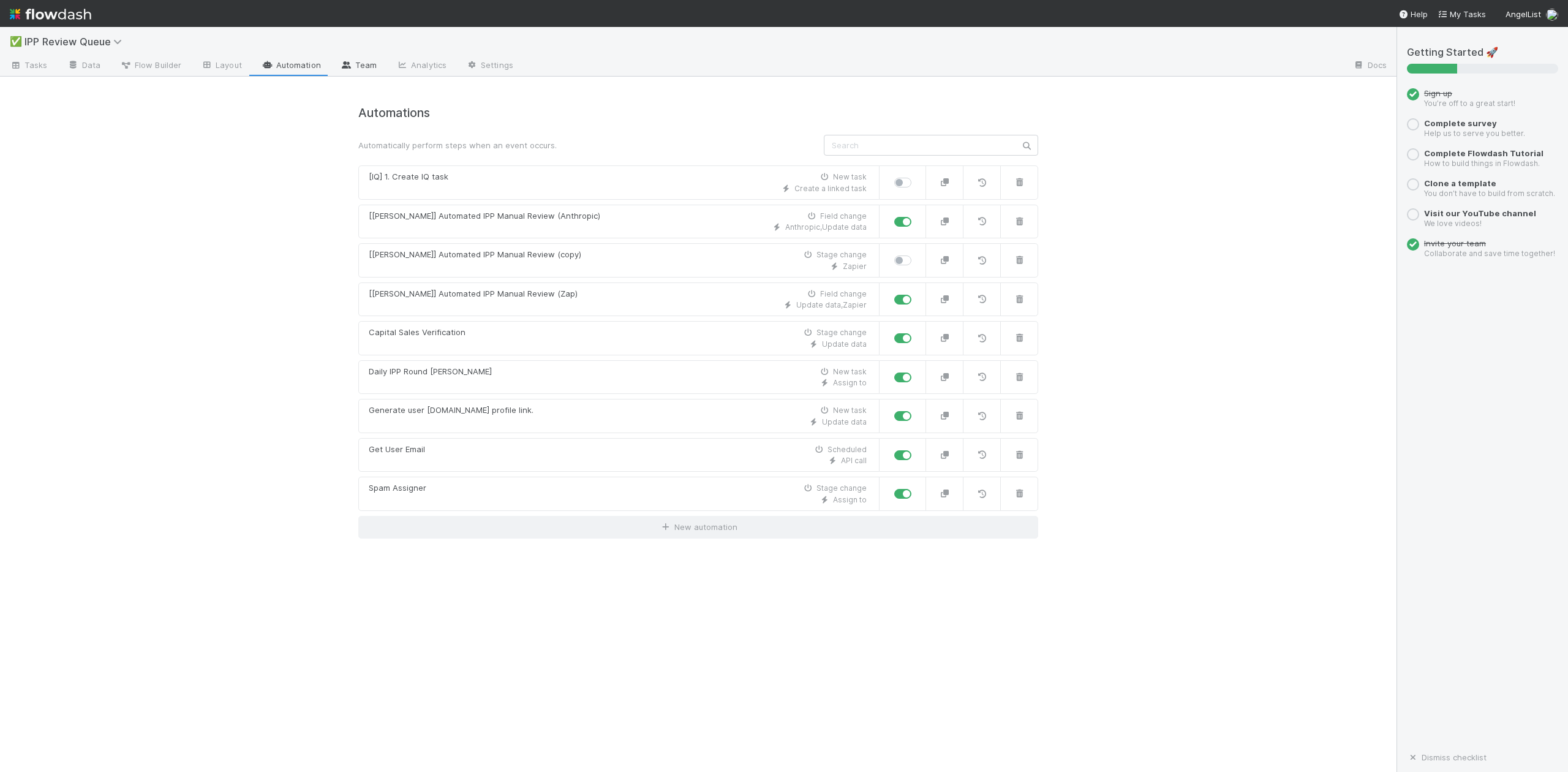
click at [355, 62] on link "Team" at bounding box center [358, 66] width 56 height 19
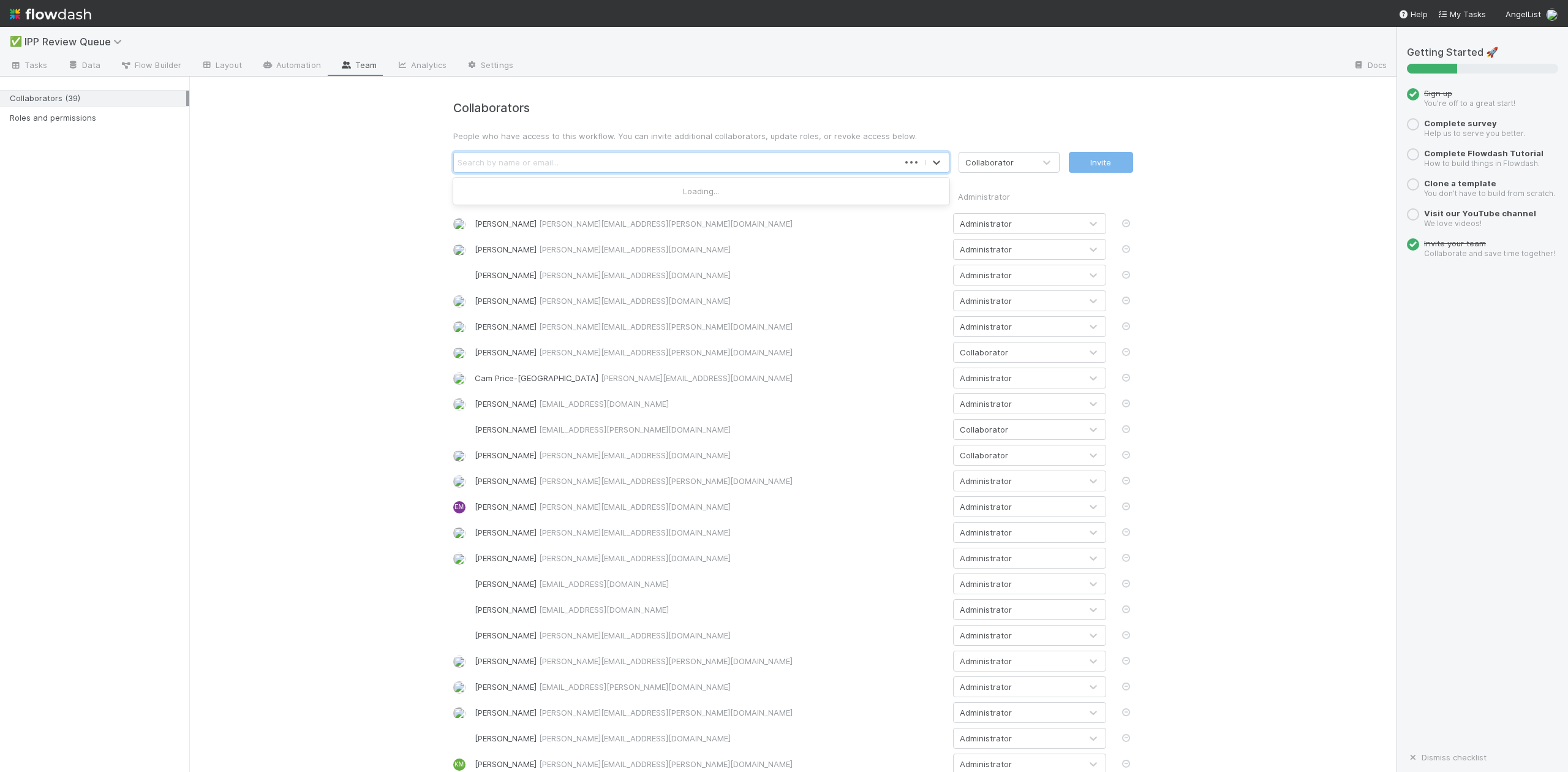
click at [484, 158] on div "Search by name or email..." at bounding box center [508, 162] width 101 height 12
type input "karen"
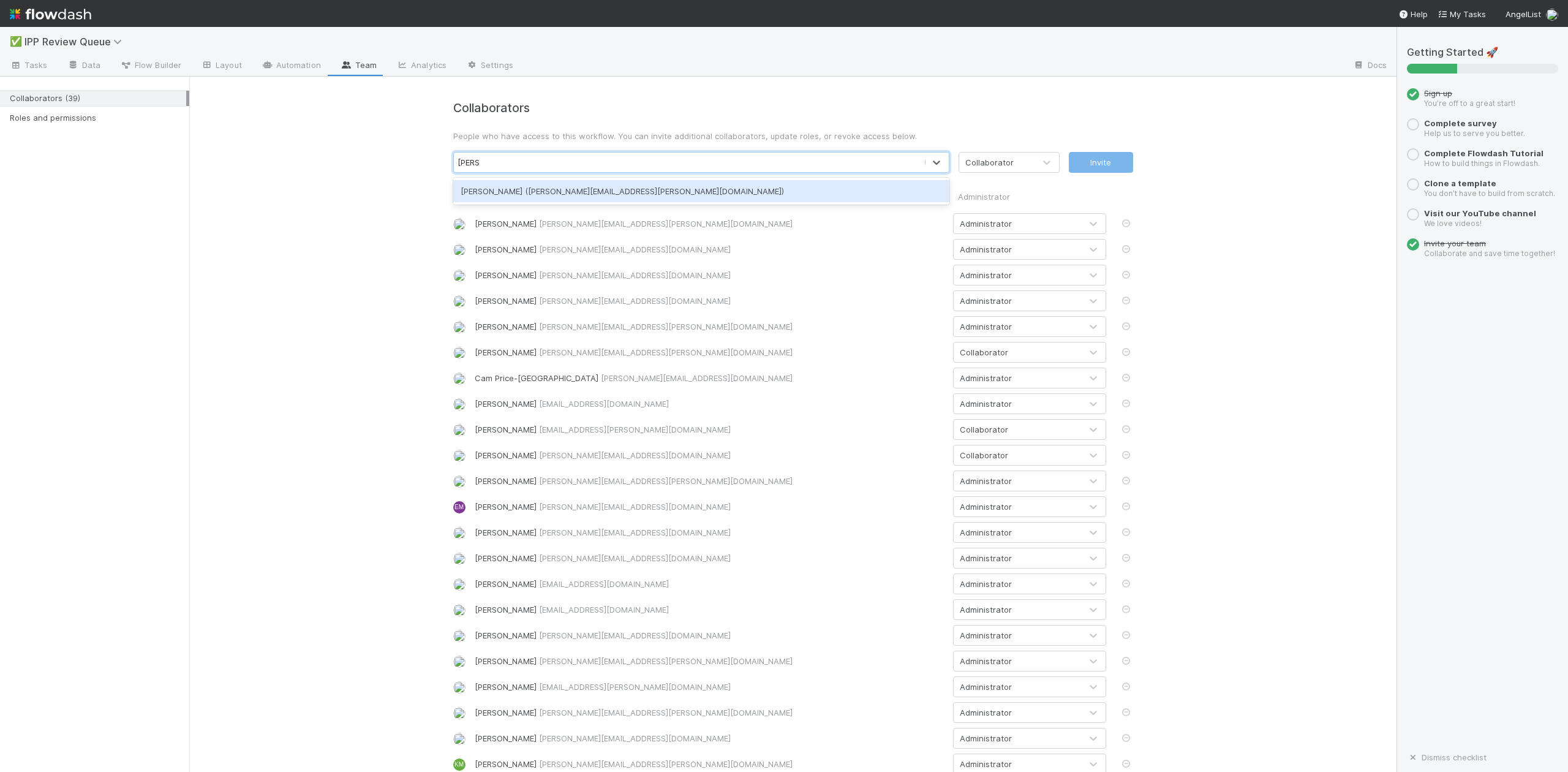
click at [509, 194] on div "Karen Jane Salcedo (karen.salcedo@belltowerfunds.com)" at bounding box center [701, 191] width 496 height 22
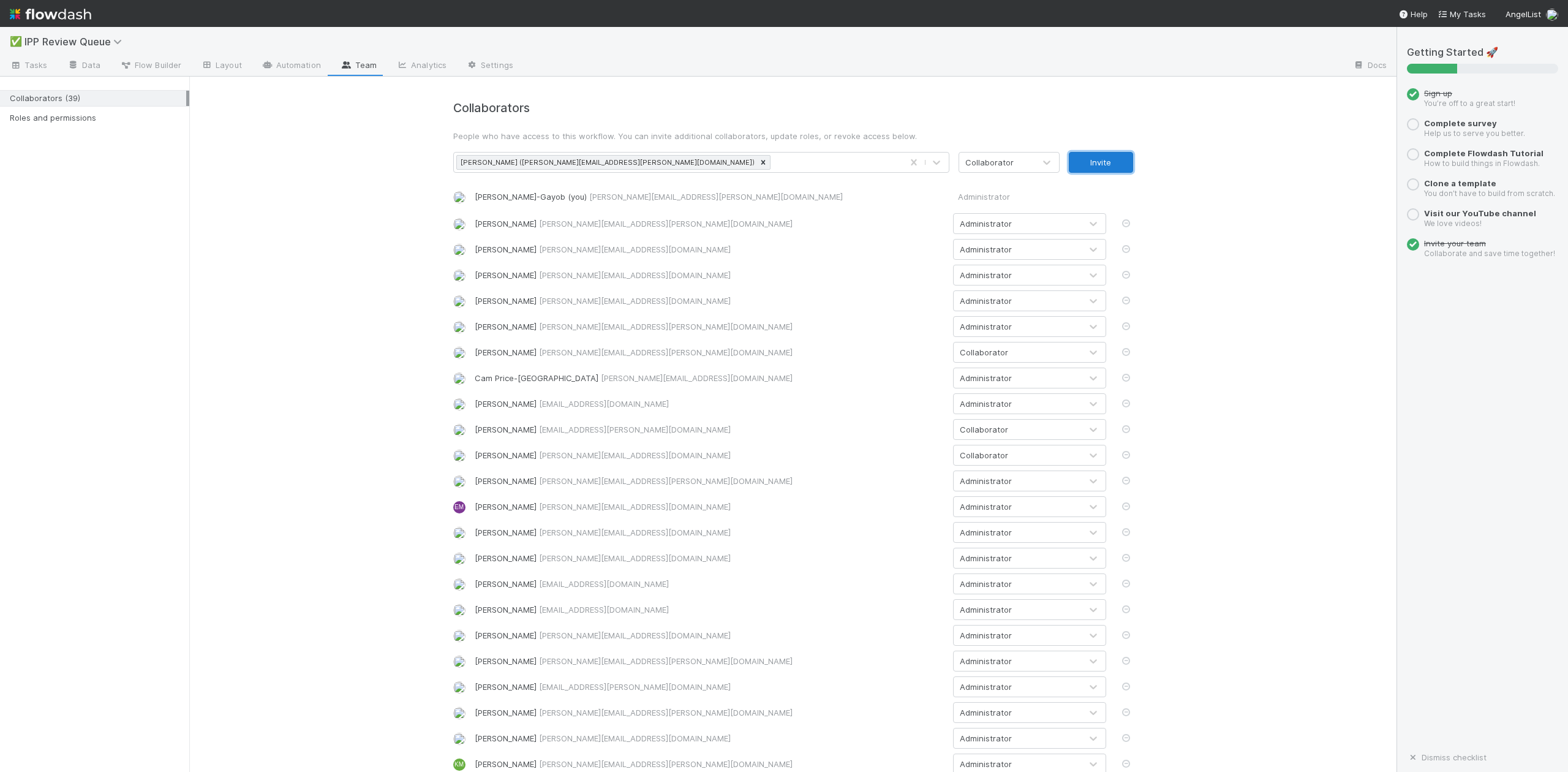
click at [1097, 160] on button "Invite" at bounding box center [1101, 162] width 64 height 21
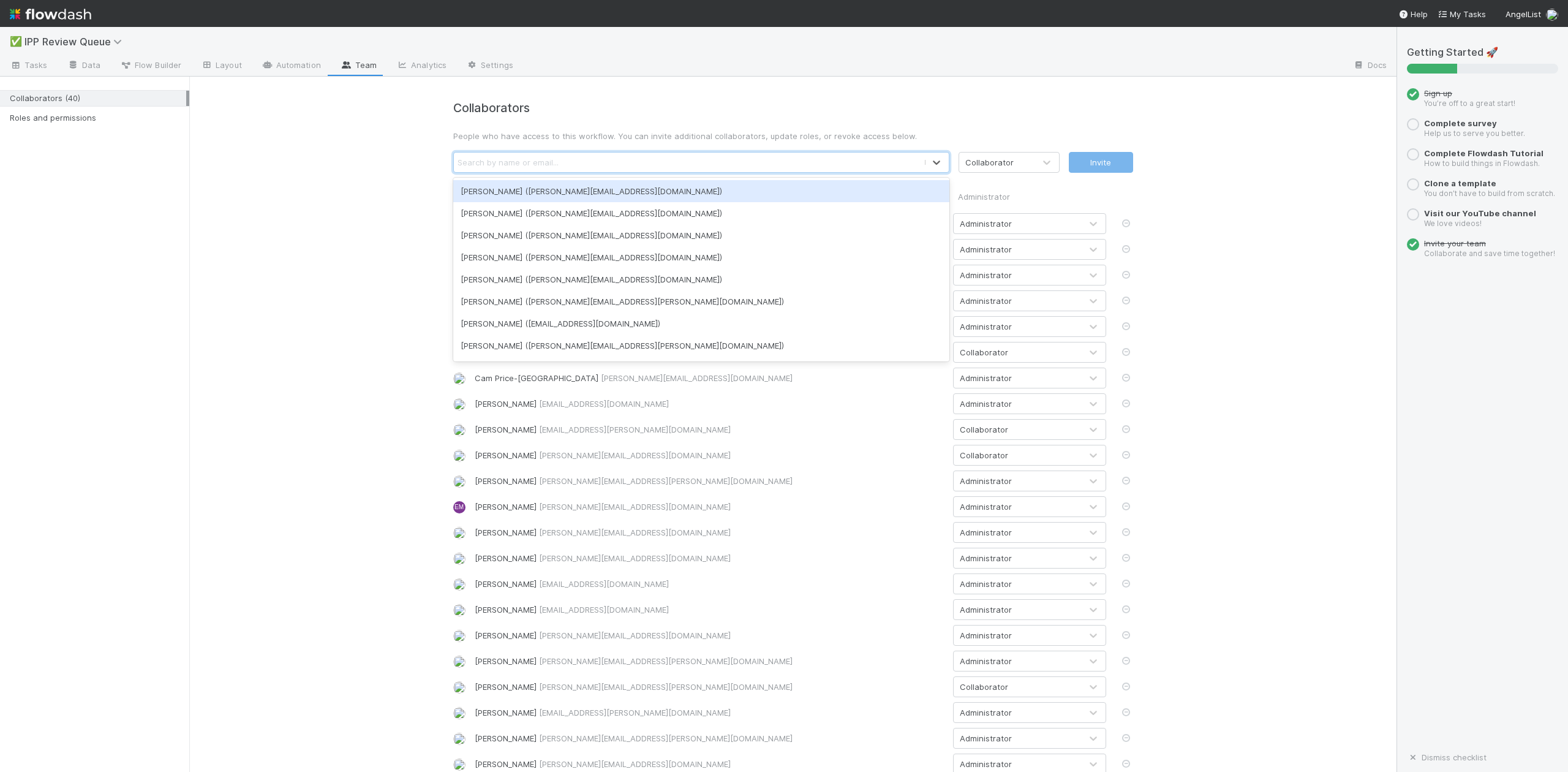
click at [470, 162] on div "Search by name or email..." at bounding box center [508, 162] width 101 height 12
type input "william"
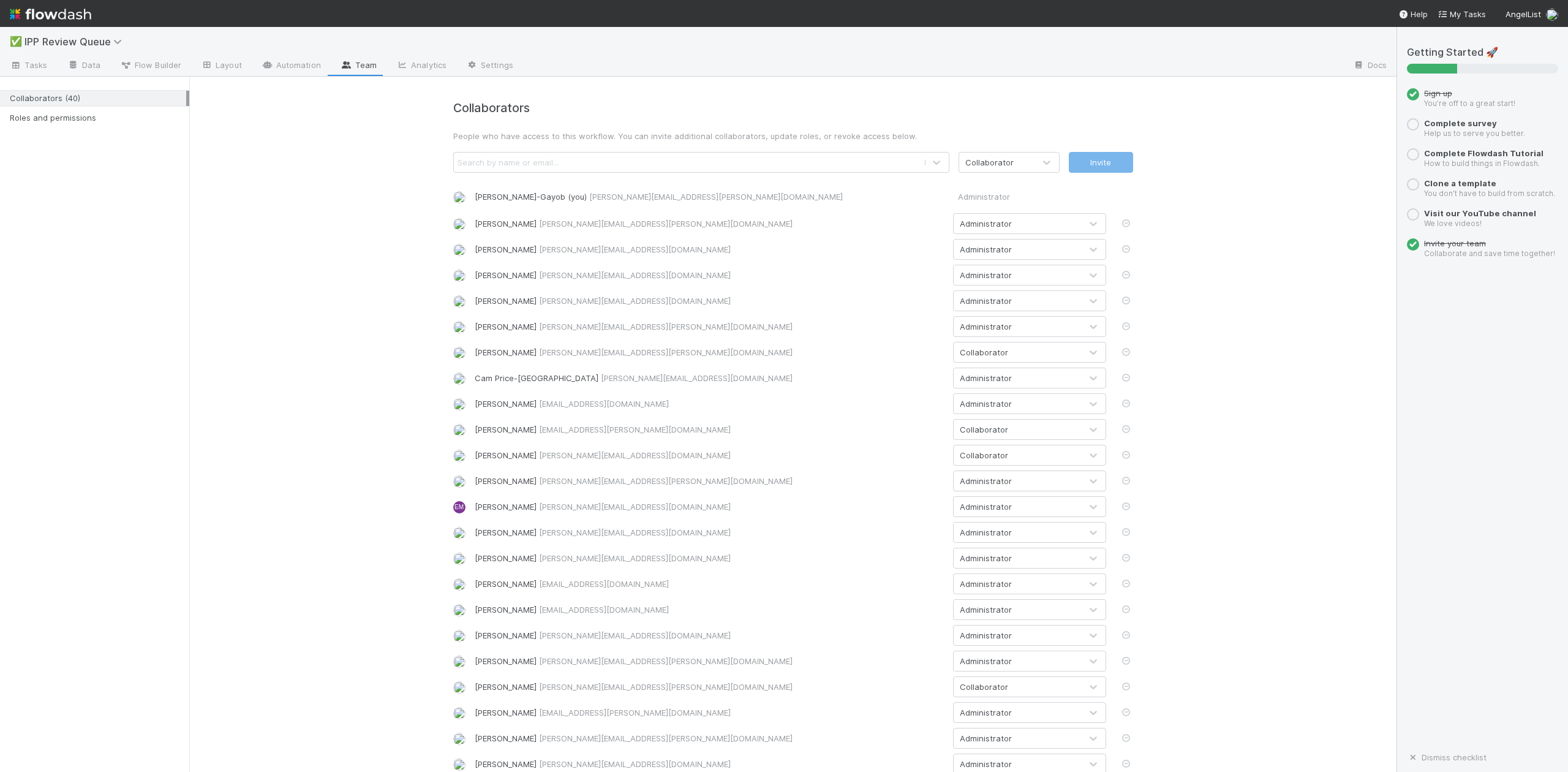
click at [460, 158] on div "Search by name or email..." at bounding box center [508, 162] width 101 height 12
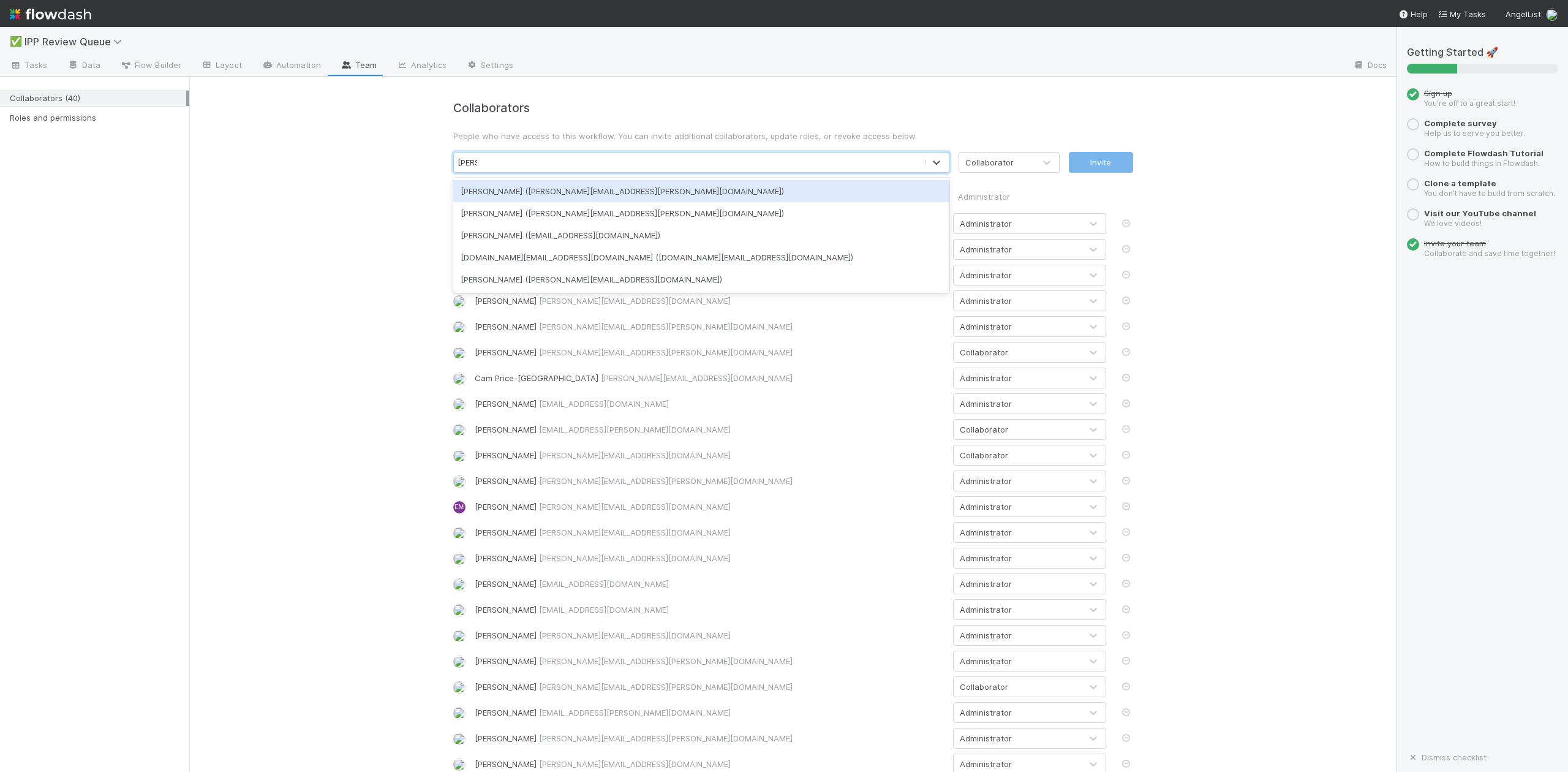
type input "william"
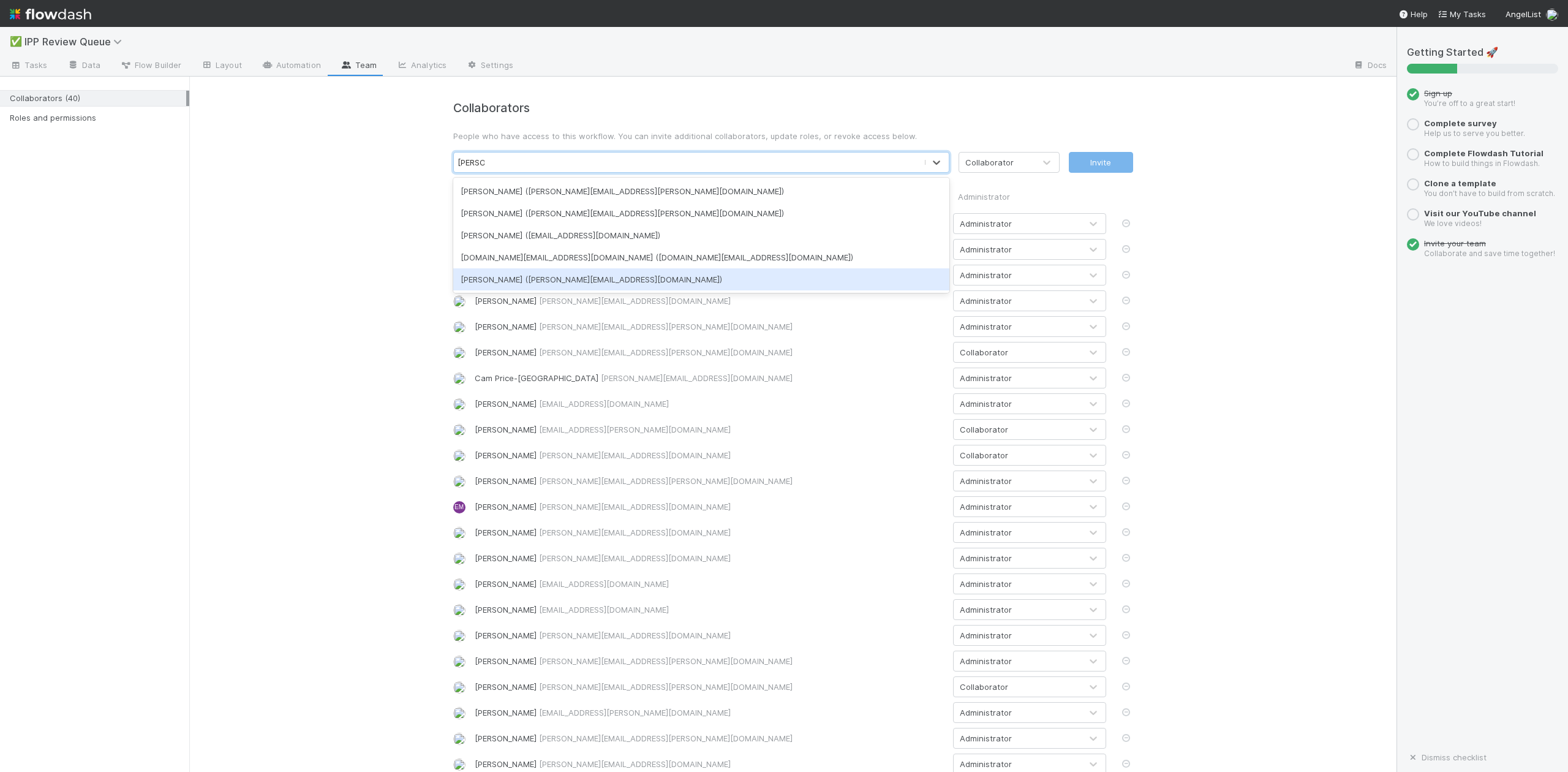
click at [508, 277] on div "William Axalan VI (william.axalanvi@belltowerfunds.com)" at bounding box center [701, 279] width 496 height 22
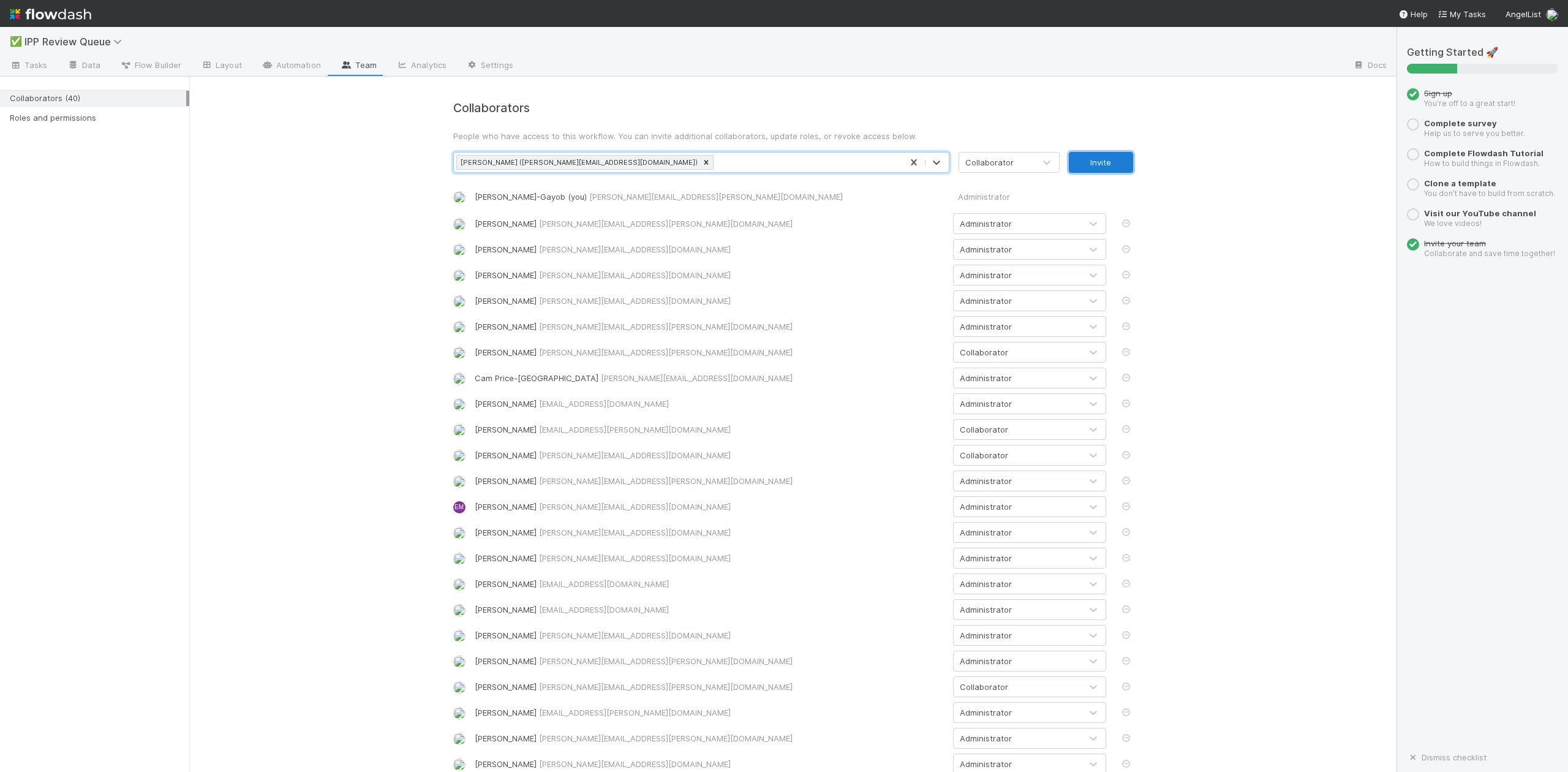
click at [1097, 160] on button "Invite" at bounding box center [1101, 162] width 64 height 21
click at [35, 62] on span "Tasks" at bounding box center [28, 64] width 38 height 12
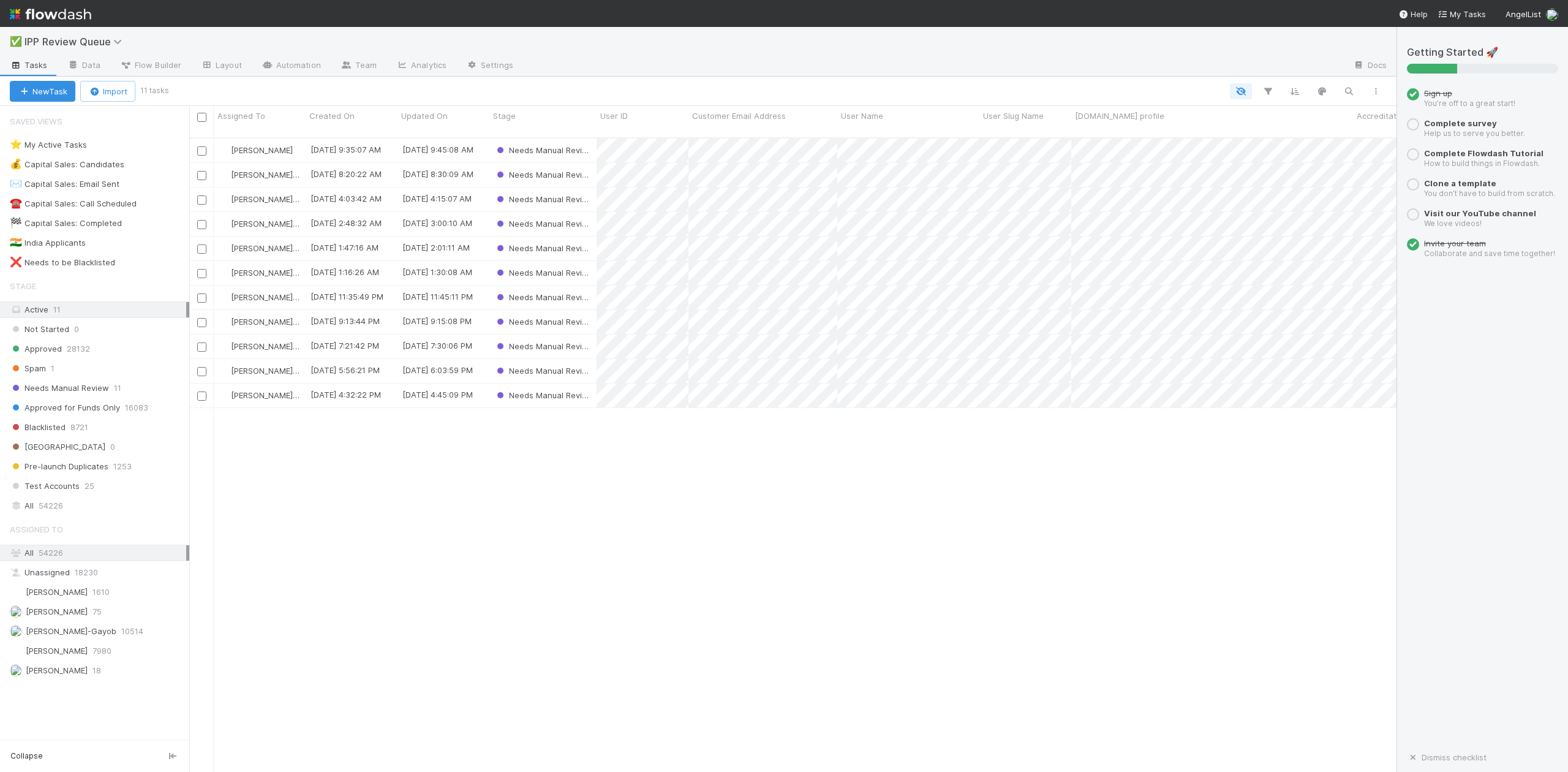
scroll to position [633, 1195]
click at [47, 393] on span "Needs Manual Review" at bounding box center [59, 388] width 99 height 16
click at [77, 634] on span "Loraine Pati-Gayob" at bounding box center [63, 631] width 106 height 16
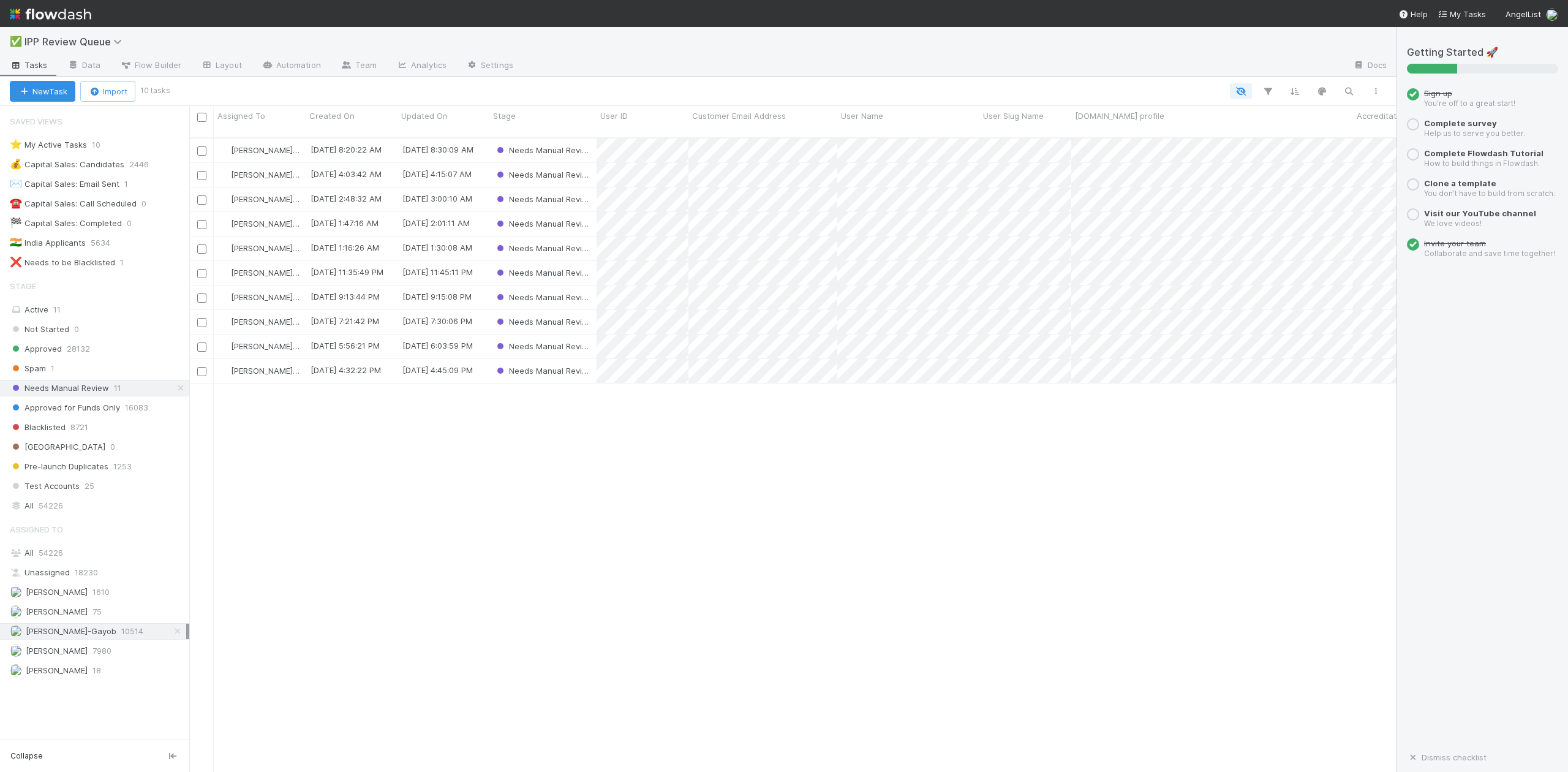
scroll to position [633, 1195]
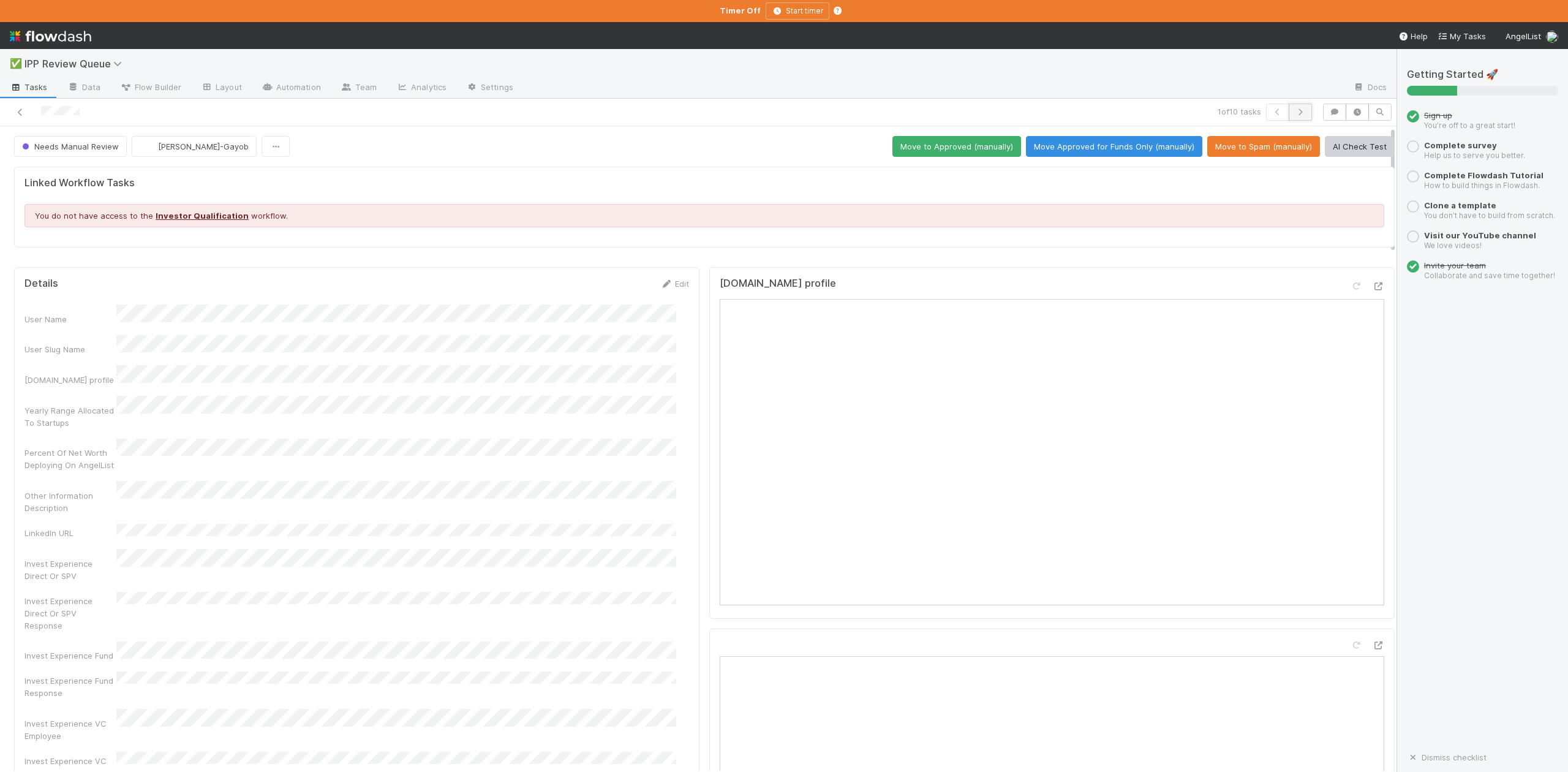
click at [1289, 113] on button "button" at bounding box center [1300, 112] width 23 height 17
click at [1289, 106] on button "button" at bounding box center [1300, 112] width 23 height 17
click at [1294, 110] on icon "button" at bounding box center [1300, 112] width 12 height 7
click at [1294, 113] on icon "button" at bounding box center [1300, 112] width 12 height 7
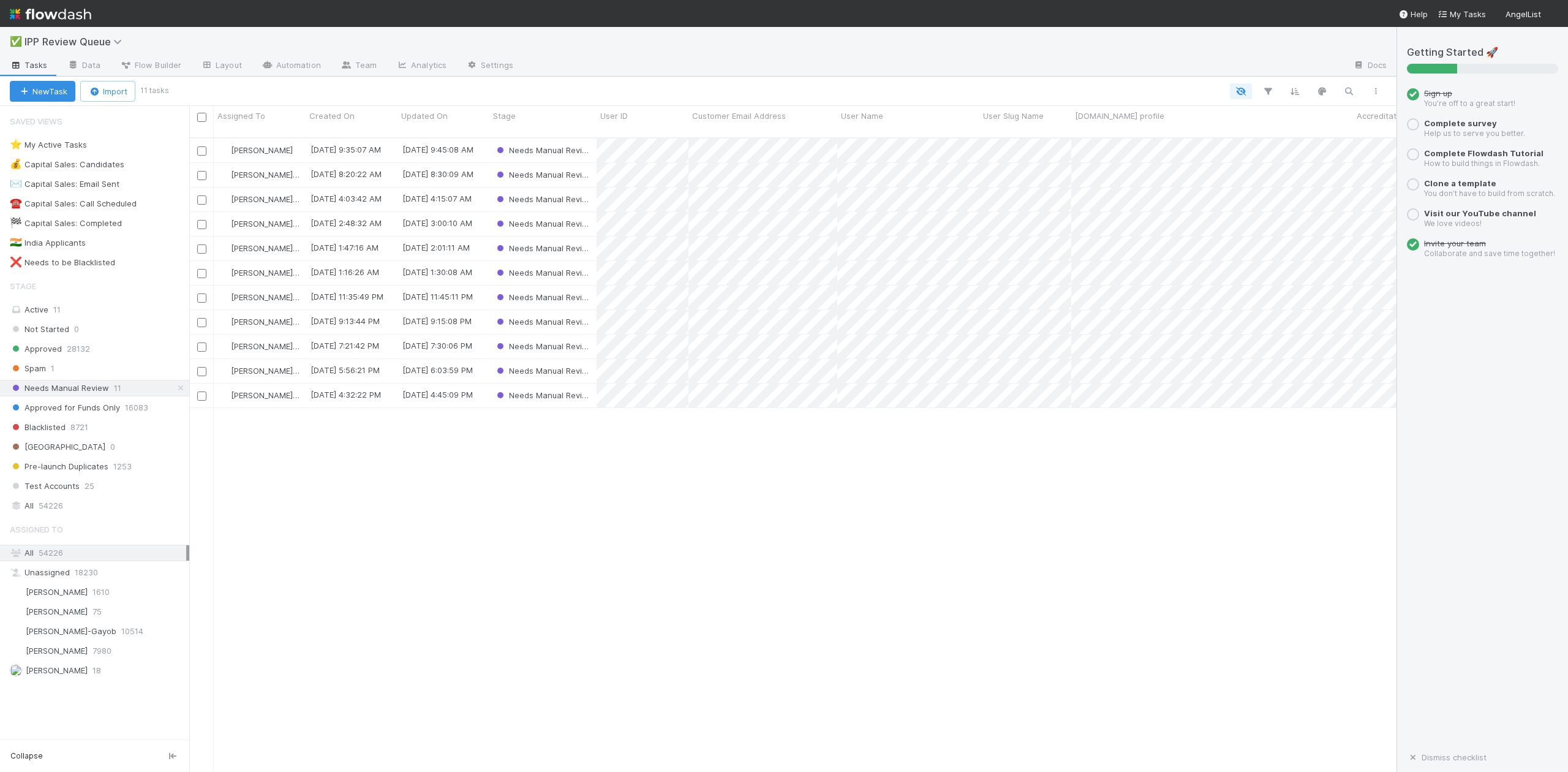
scroll to position [633, 1195]
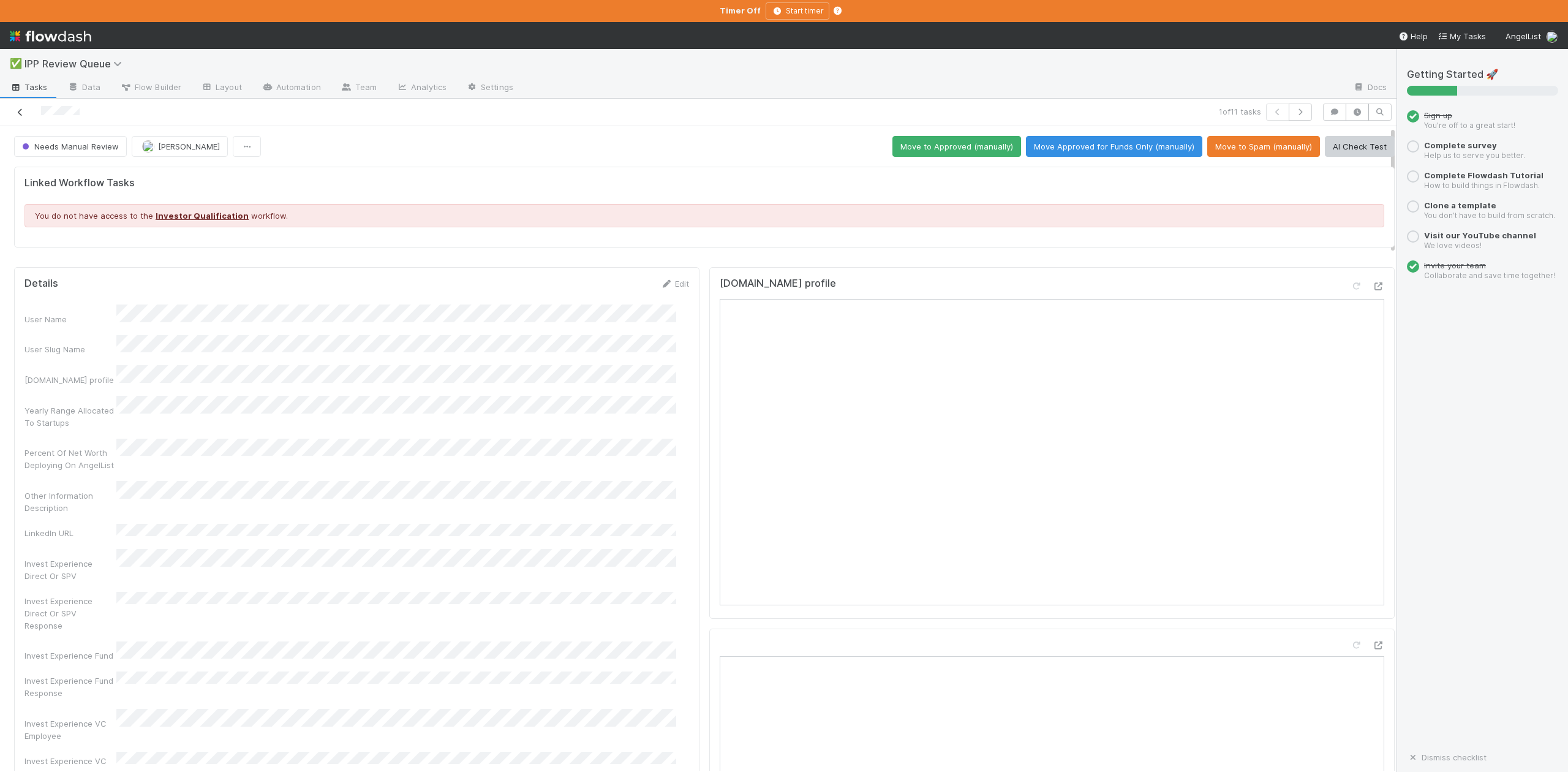
click at [20, 111] on icon at bounding box center [19, 112] width 12 height 8
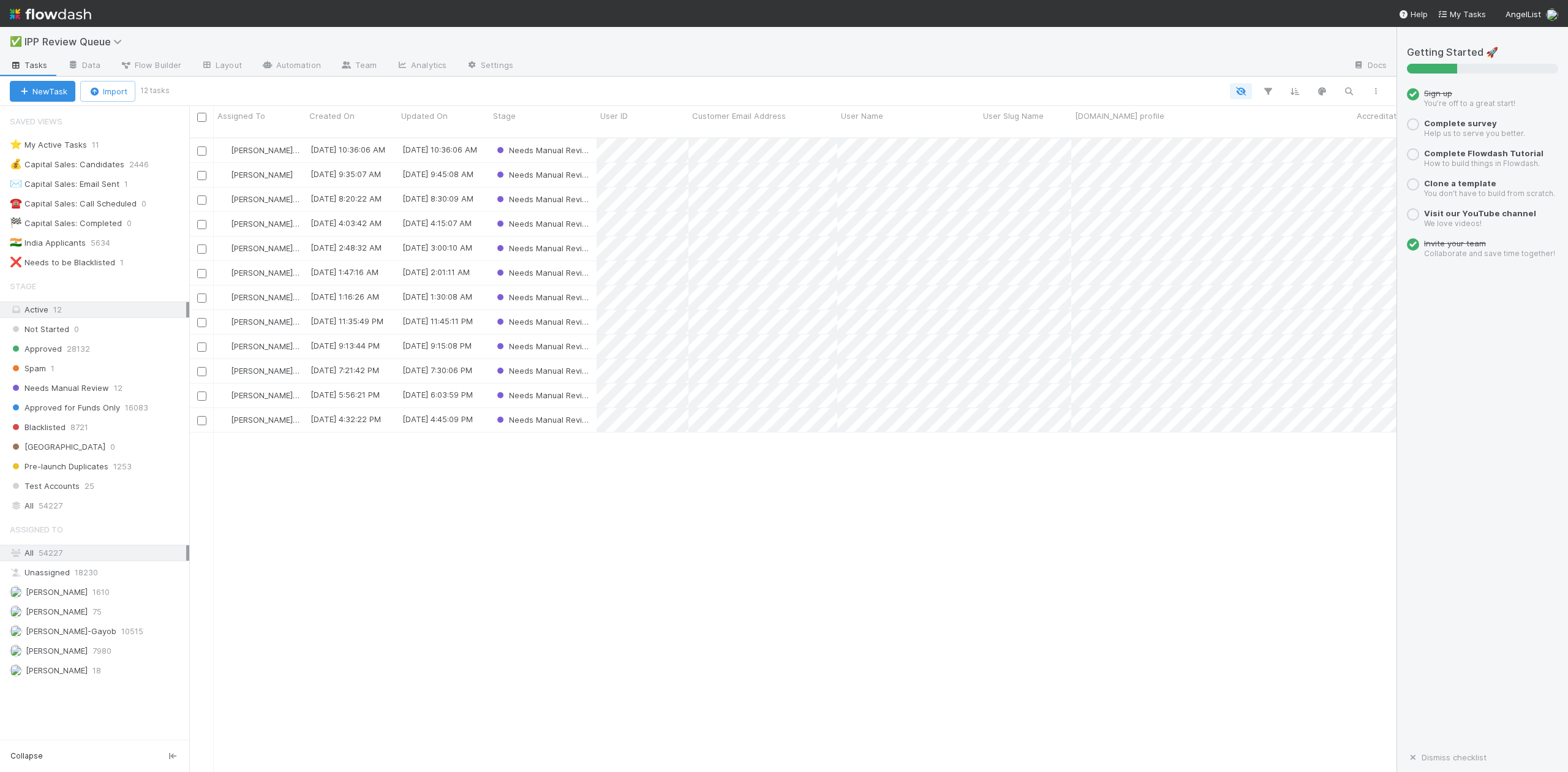
scroll to position [633, 1195]
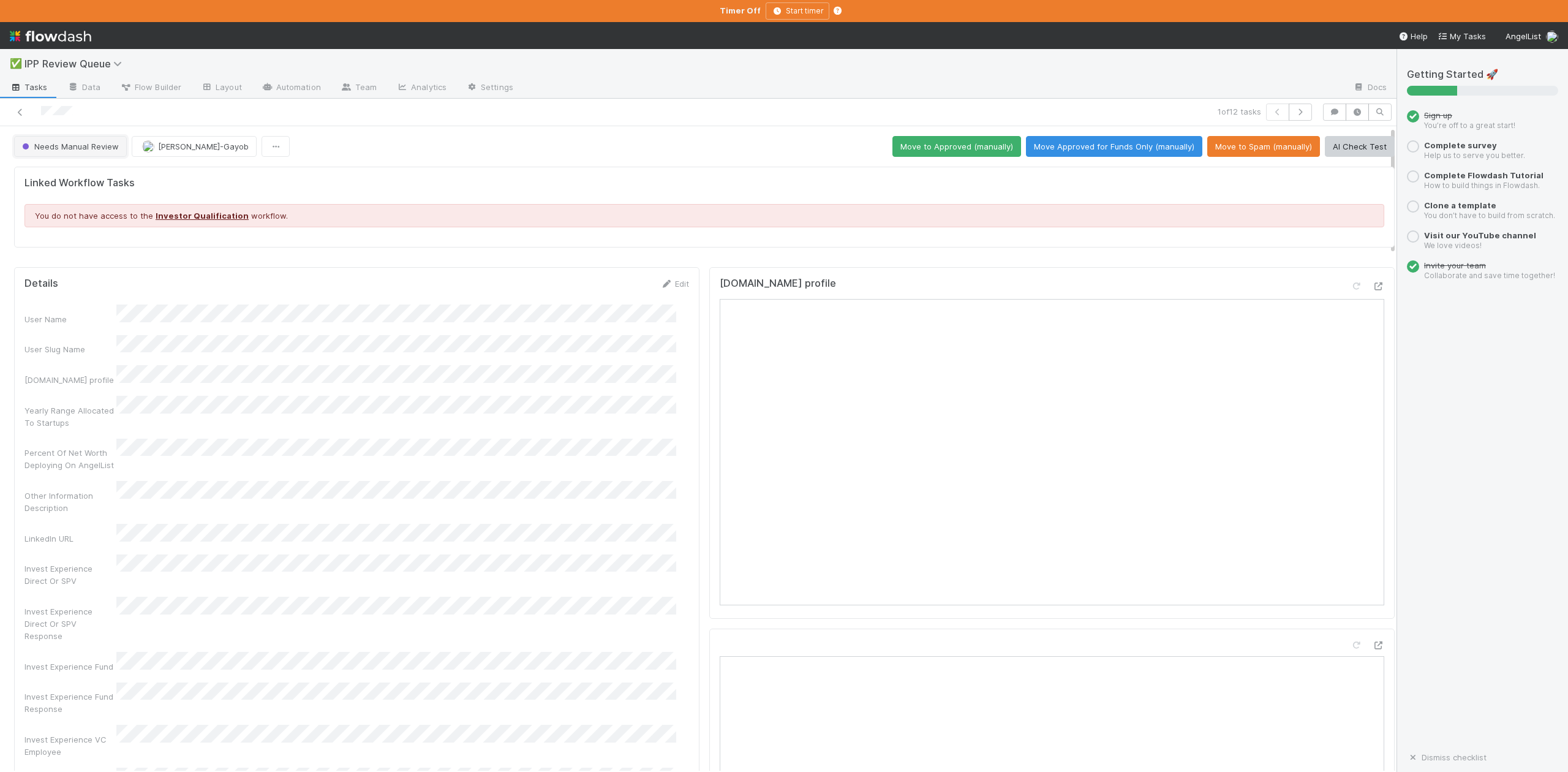
click at [64, 157] on button "Needs Manual Review" at bounding box center [70, 147] width 113 height 21
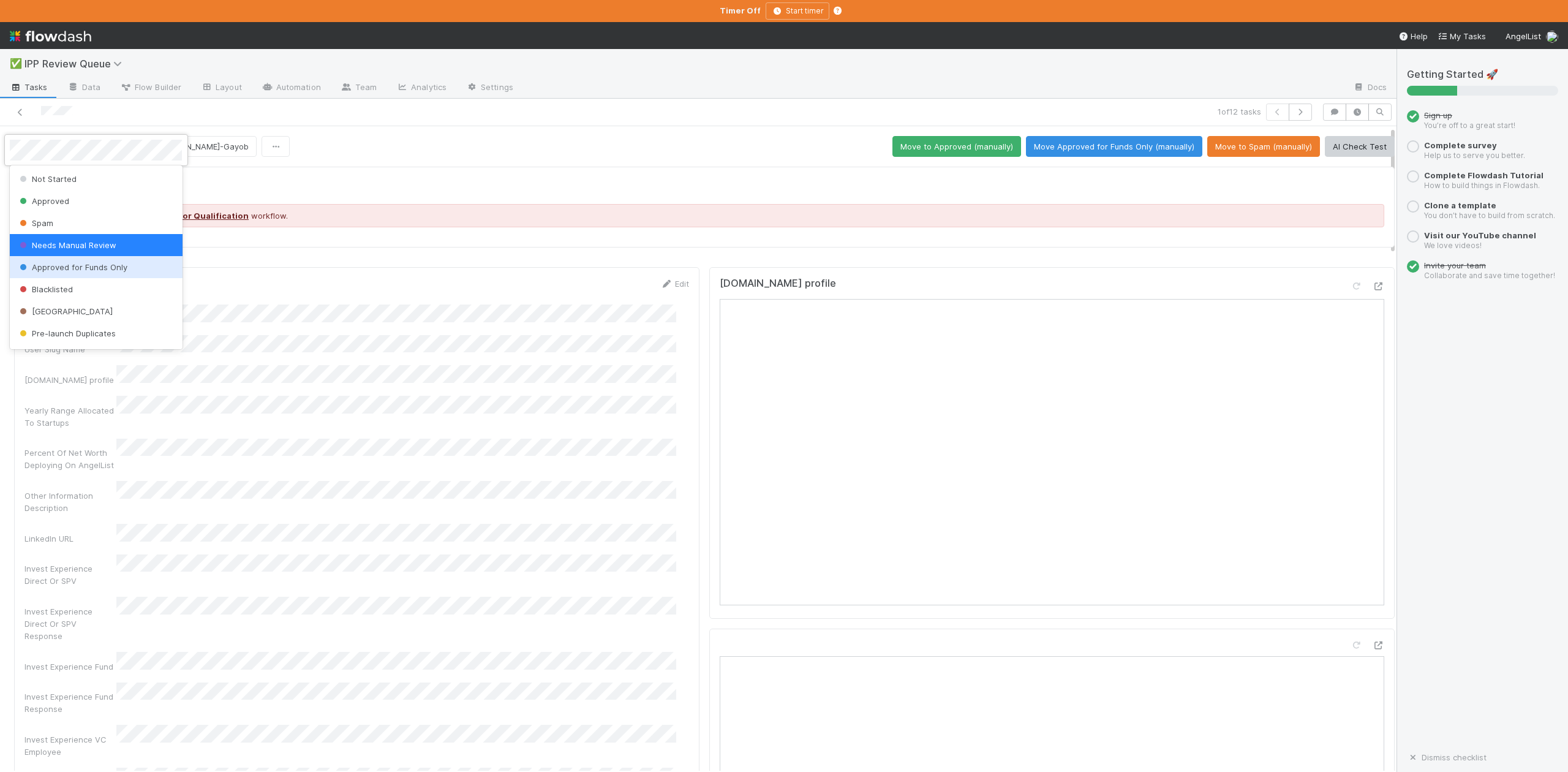
click at [535, 153] on div at bounding box center [784, 386] width 1568 height 772
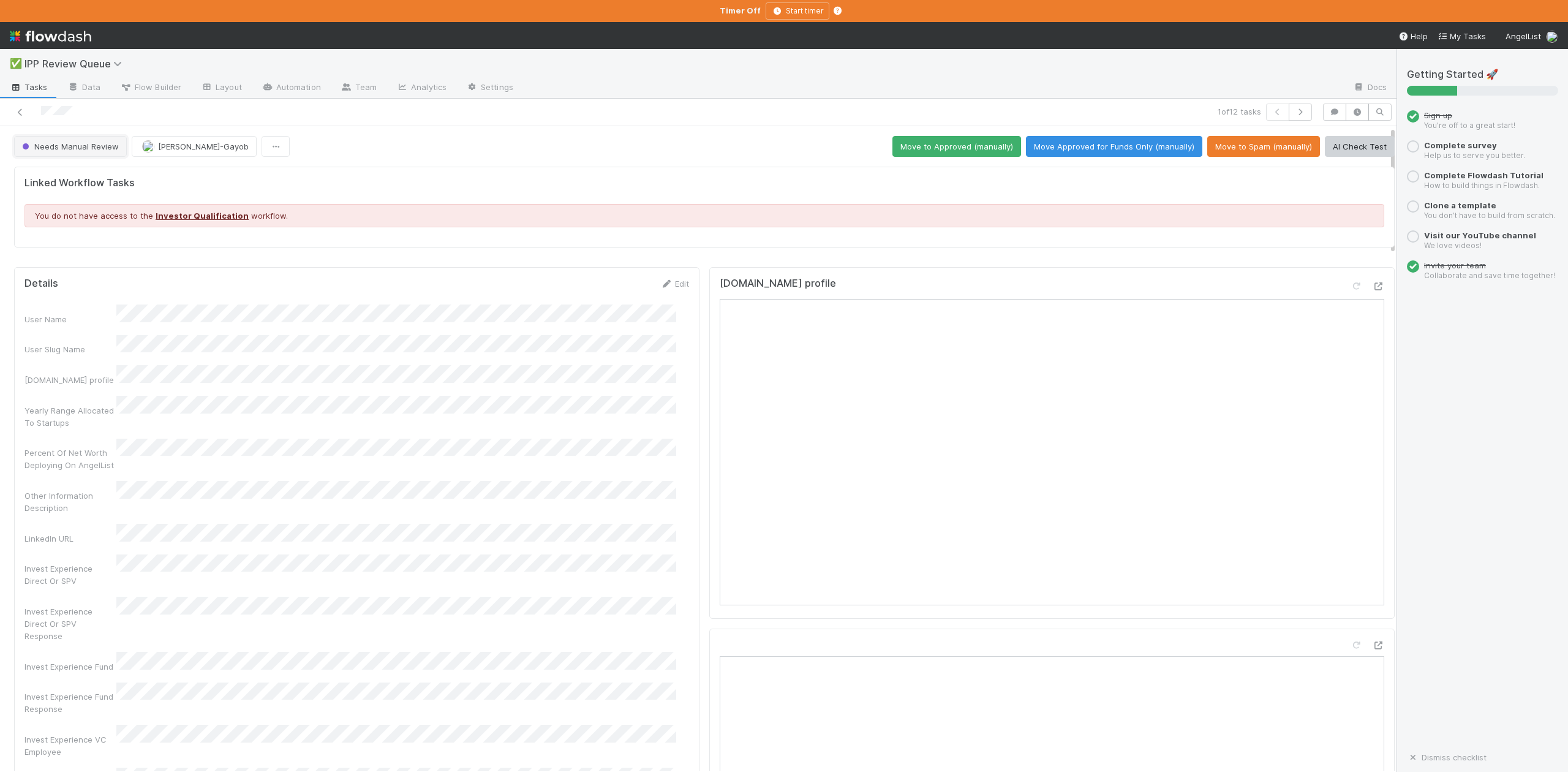
click at [75, 148] on span "Needs Manual Review" at bounding box center [69, 147] width 99 height 10
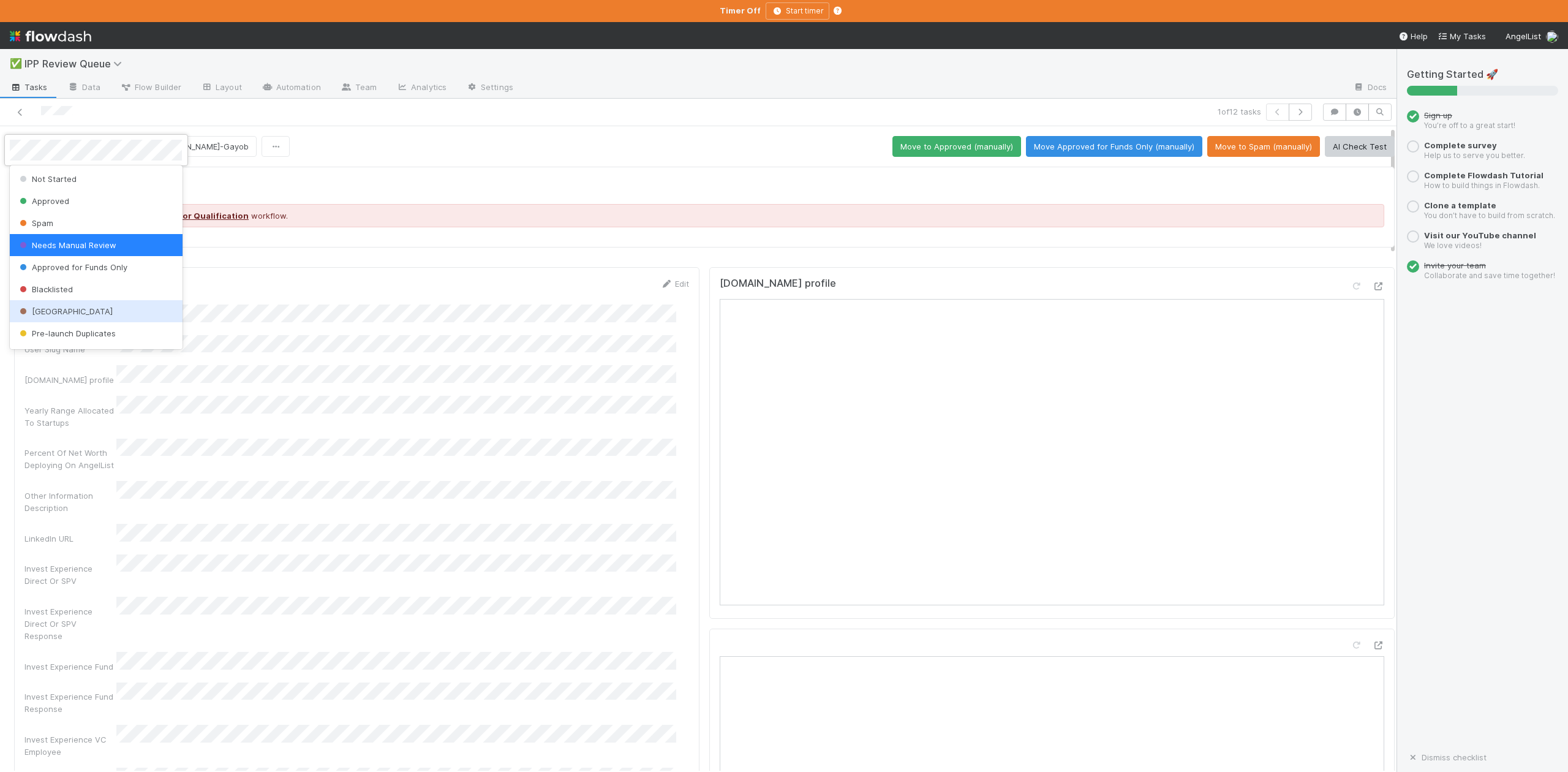
click at [826, 108] on div at bounding box center [784, 386] width 1568 height 772
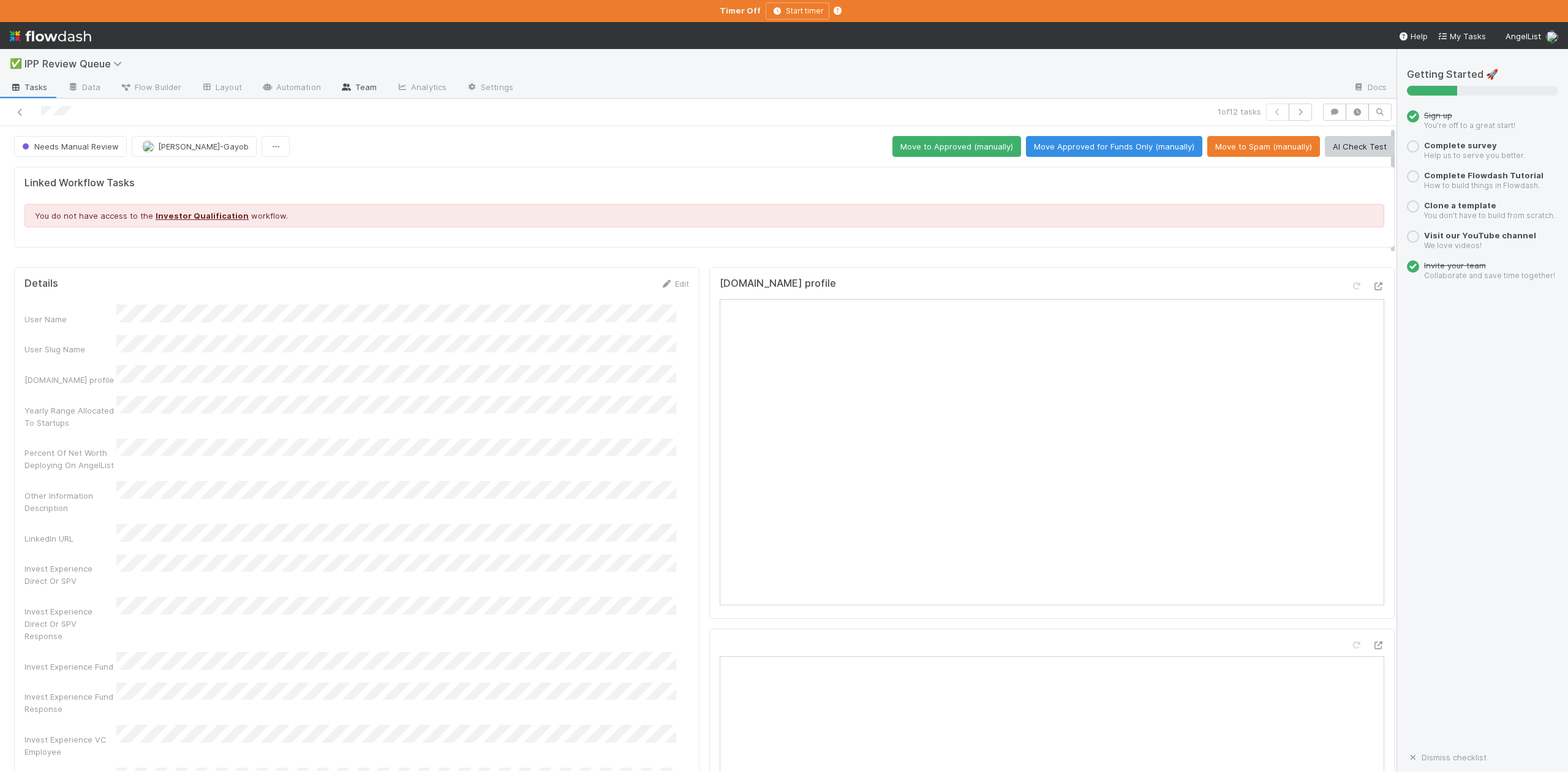
click at [366, 84] on link "Team" at bounding box center [358, 88] width 56 height 19
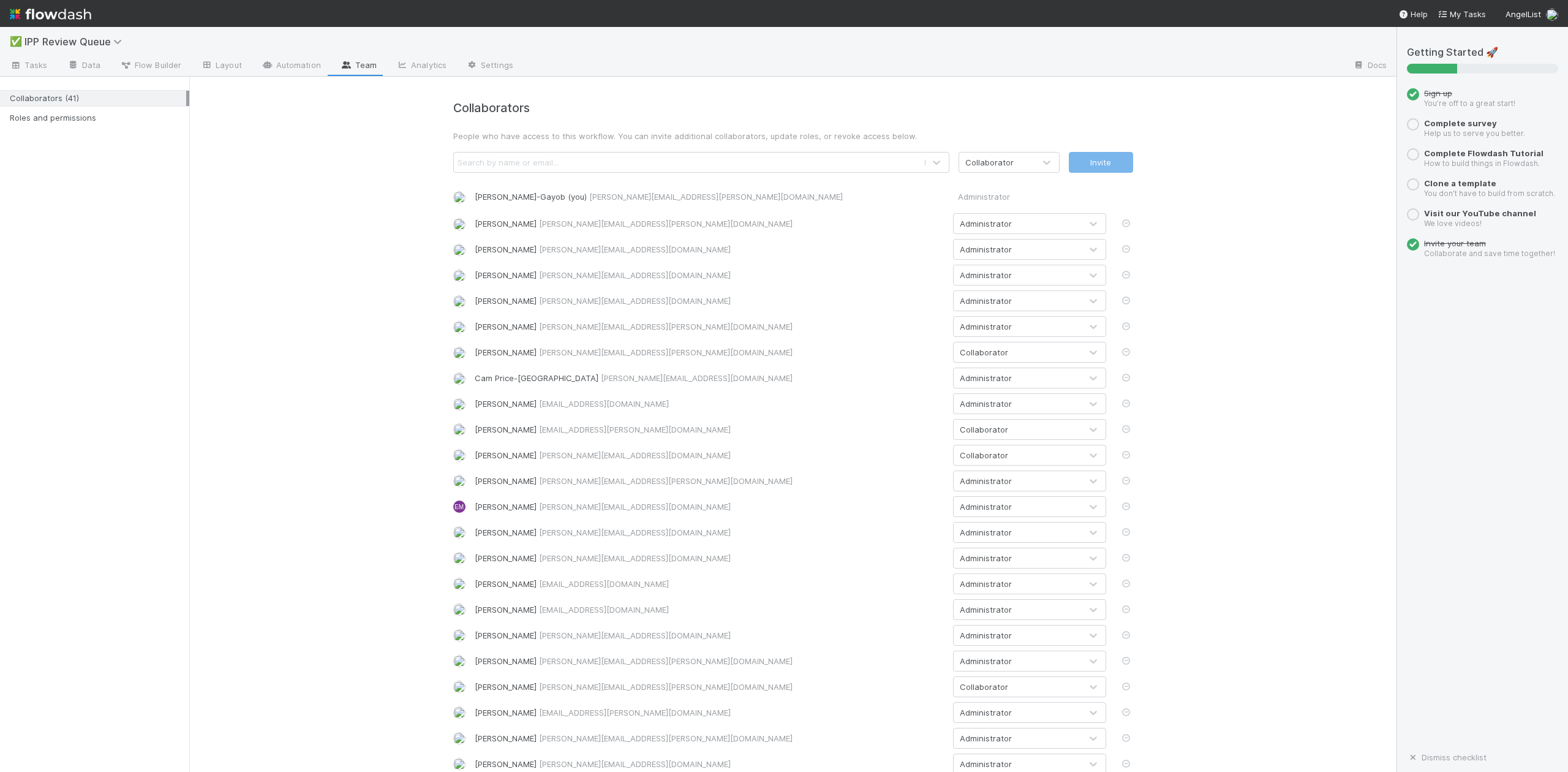
click at [546, 164] on div "Search by name or email..." at bounding box center [508, 162] width 101 height 12
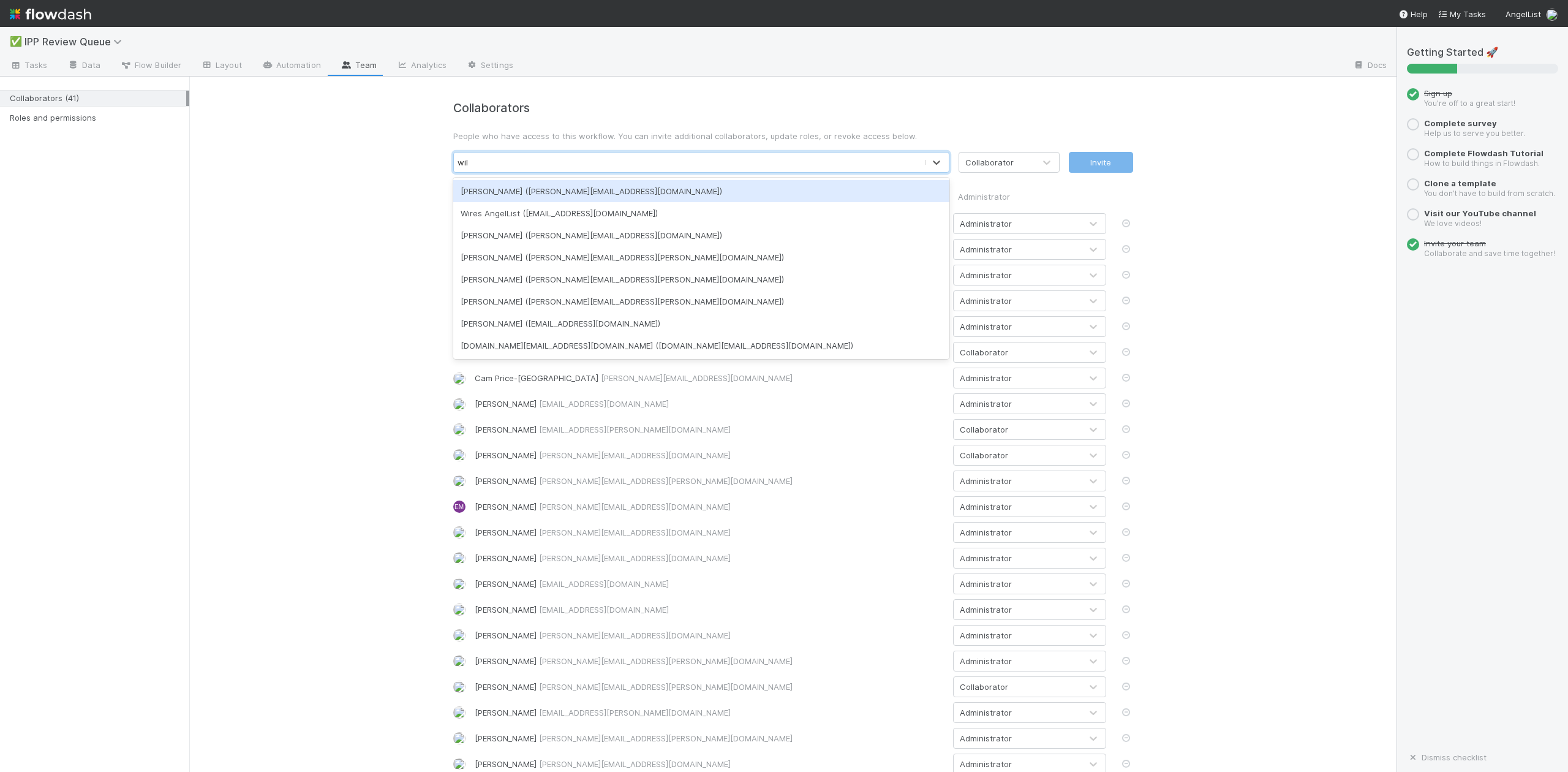
type input "will"
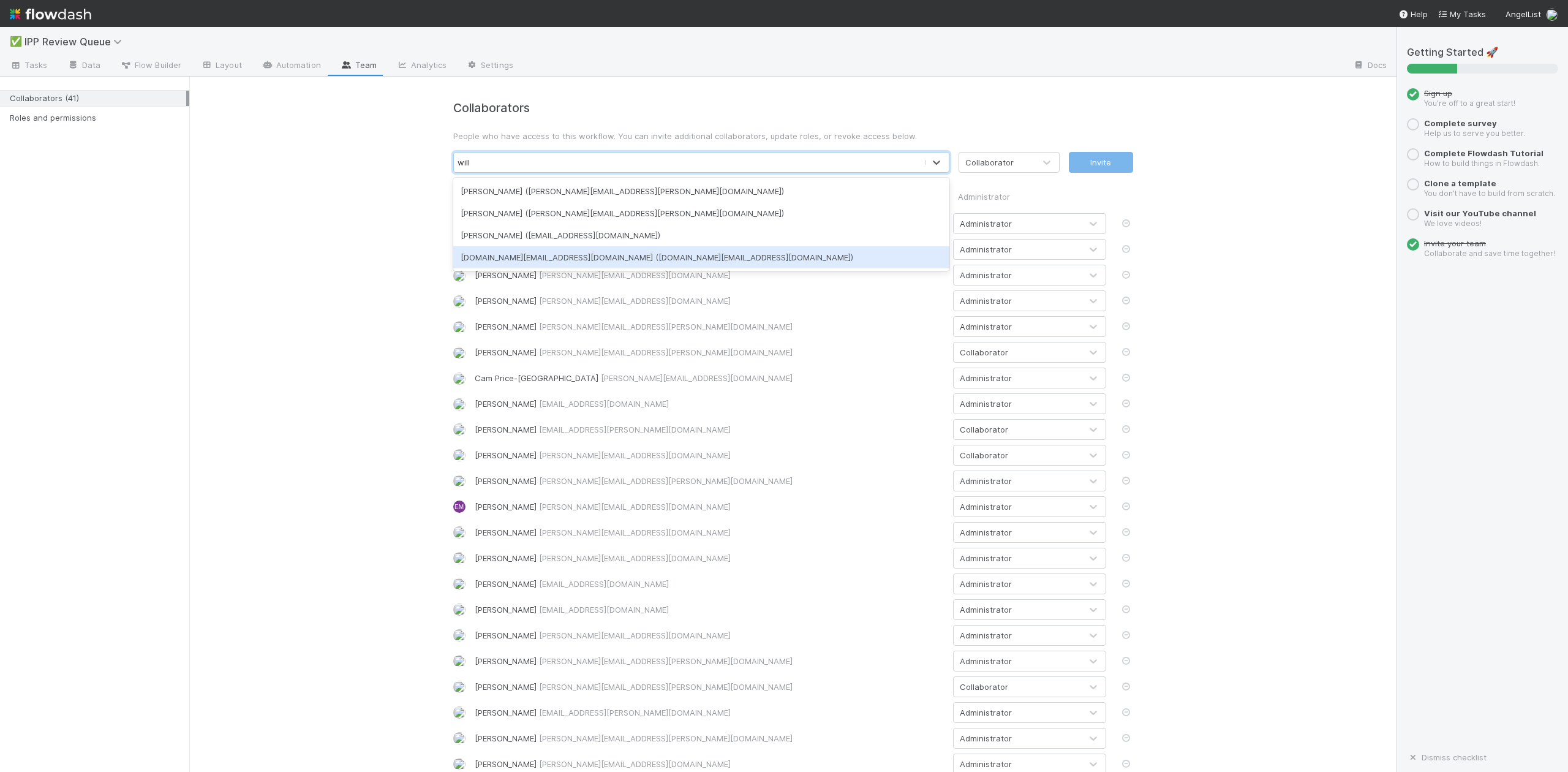
click at [579, 258] on div "[DOMAIN_NAME][EMAIL_ADDRESS][DOMAIN_NAME] ([DOMAIN_NAME][EMAIL_ADDRESS][DOMAIN_…" at bounding box center [701, 257] width 496 height 22
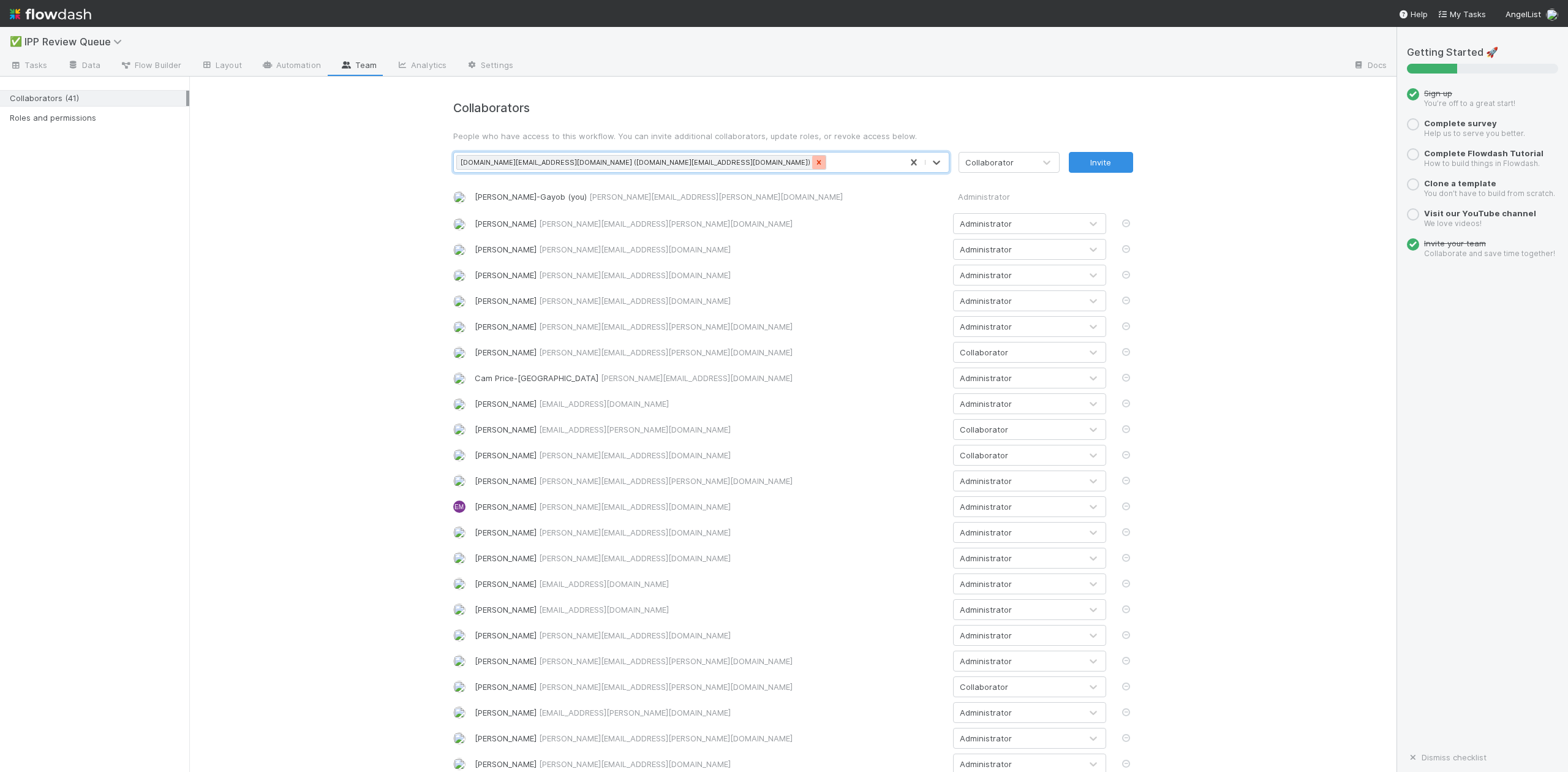
click at [816, 163] on icon at bounding box center [818, 162] width 5 height 5
click at [48, 60] on link "Tasks" at bounding box center [28, 66] width 58 height 19
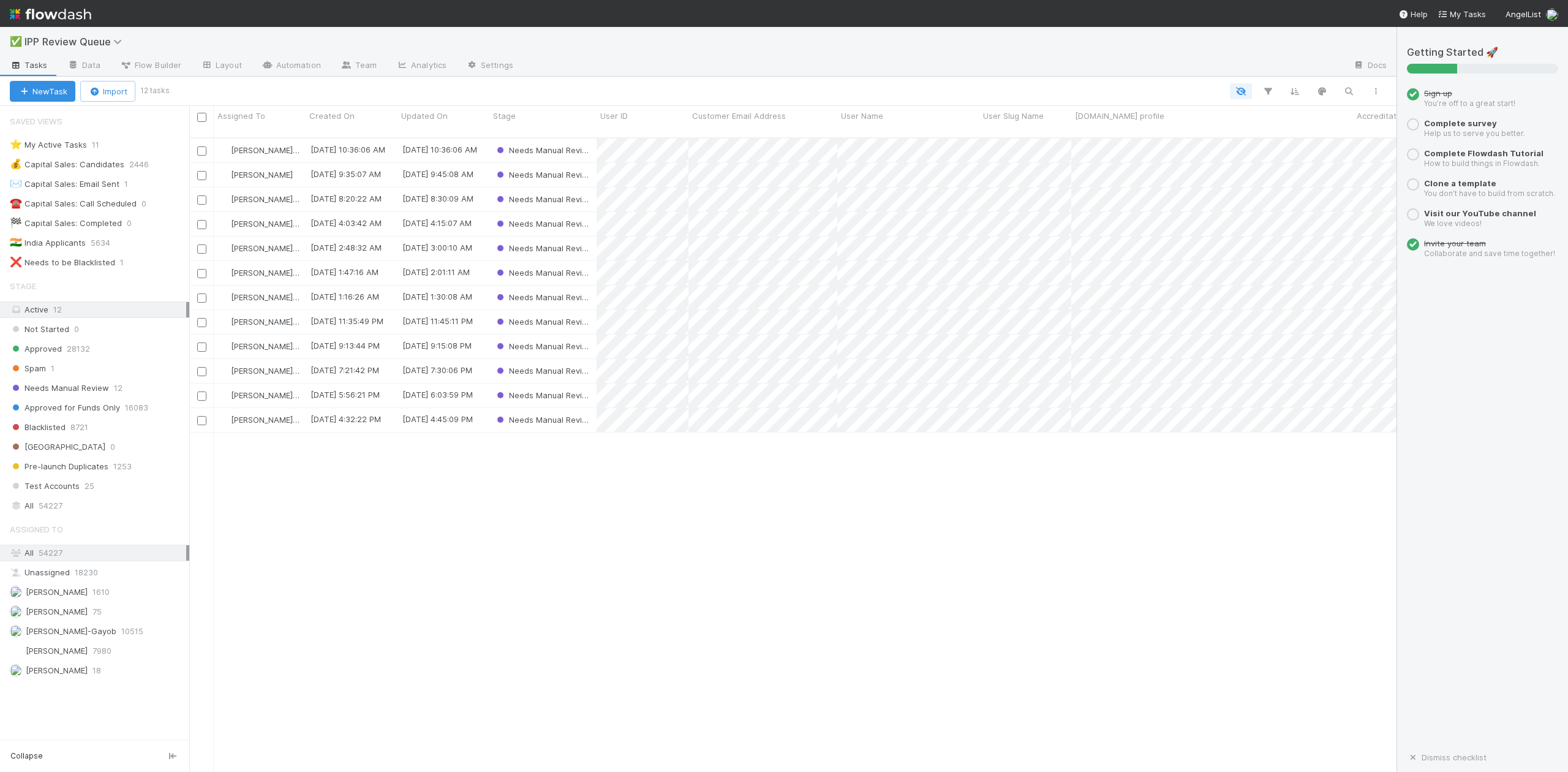
scroll to position [633, 1195]
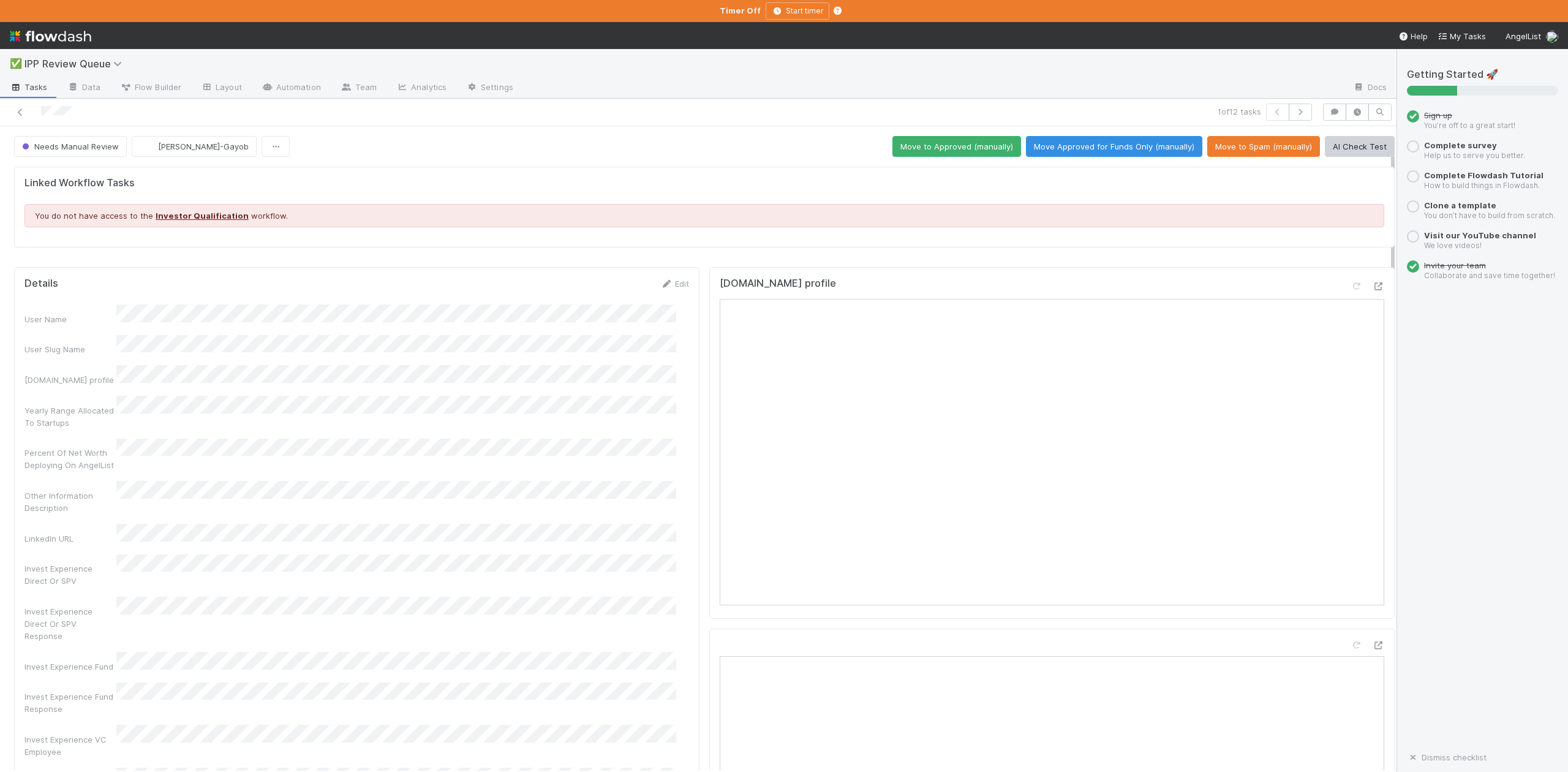
scroll to position [163, 0]
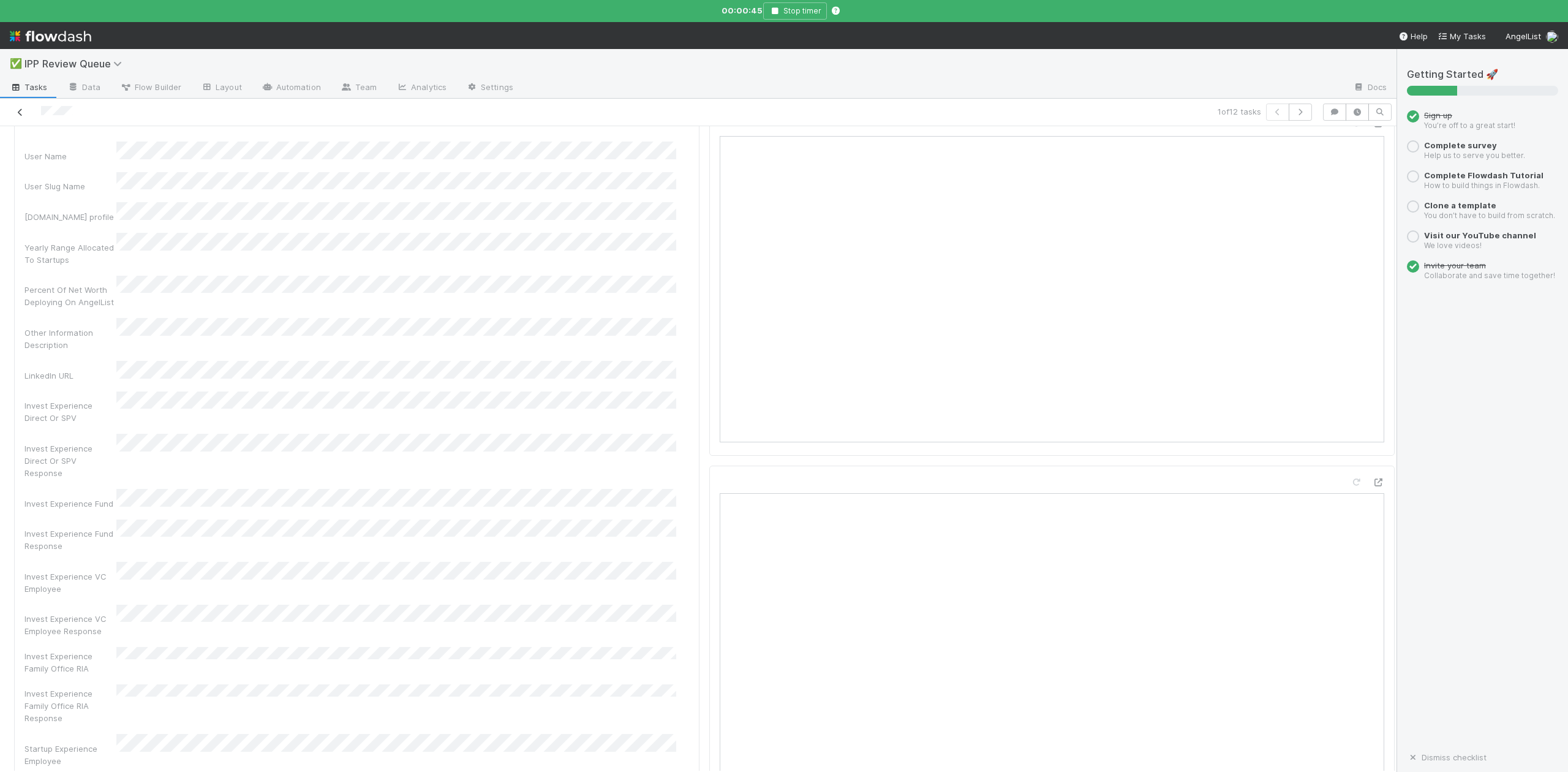
click at [21, 112] on icon at bounding box center [19, 112] width 12 height 8
click at [728, 10] on icon "button" at bounding box center [728, 11] width 12 height 7
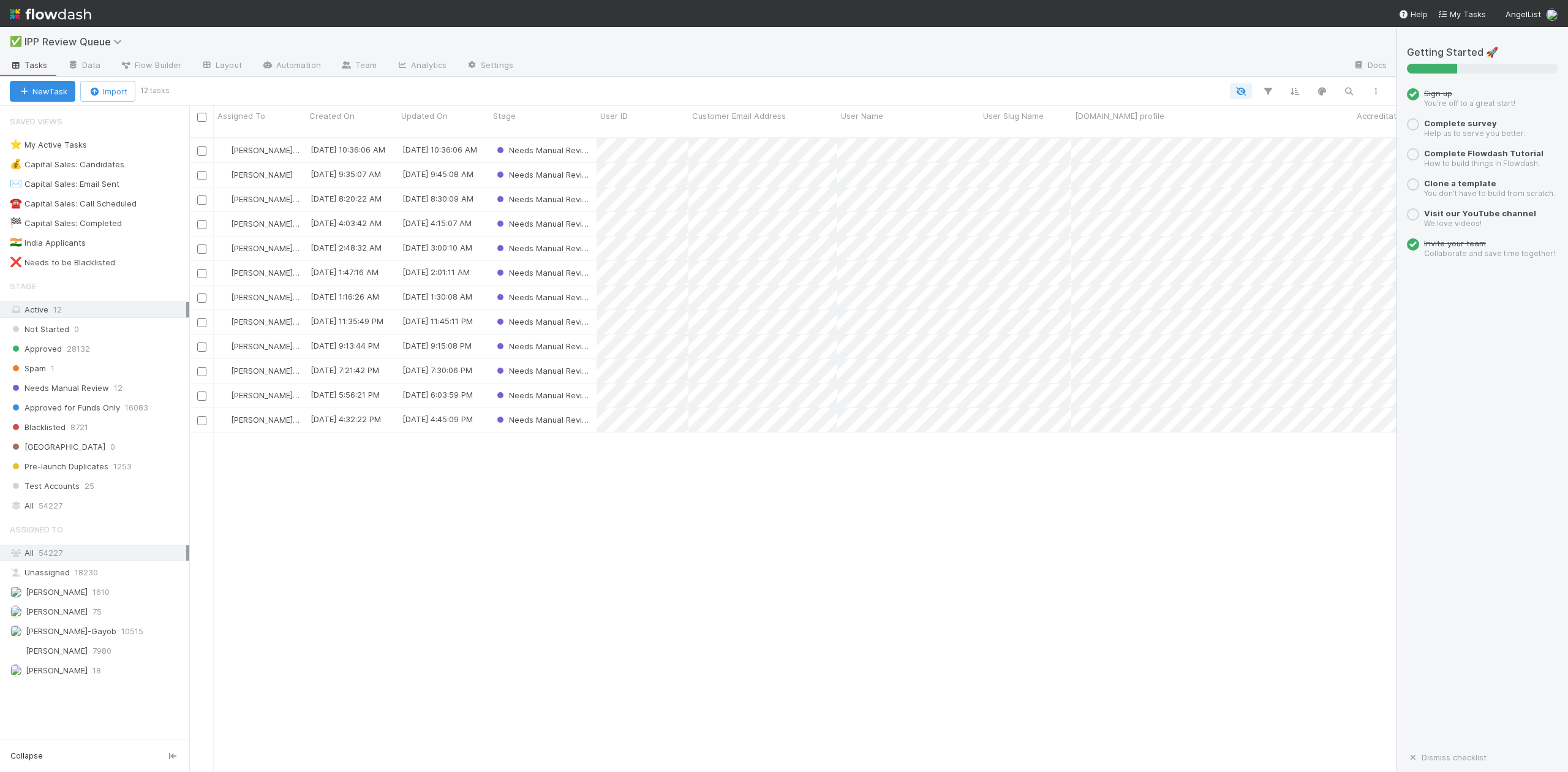
scroll to position [633, 1195]
click at [39, 430] on span "Blacklisted" at bounding box center [38, 427] width 56 height 16
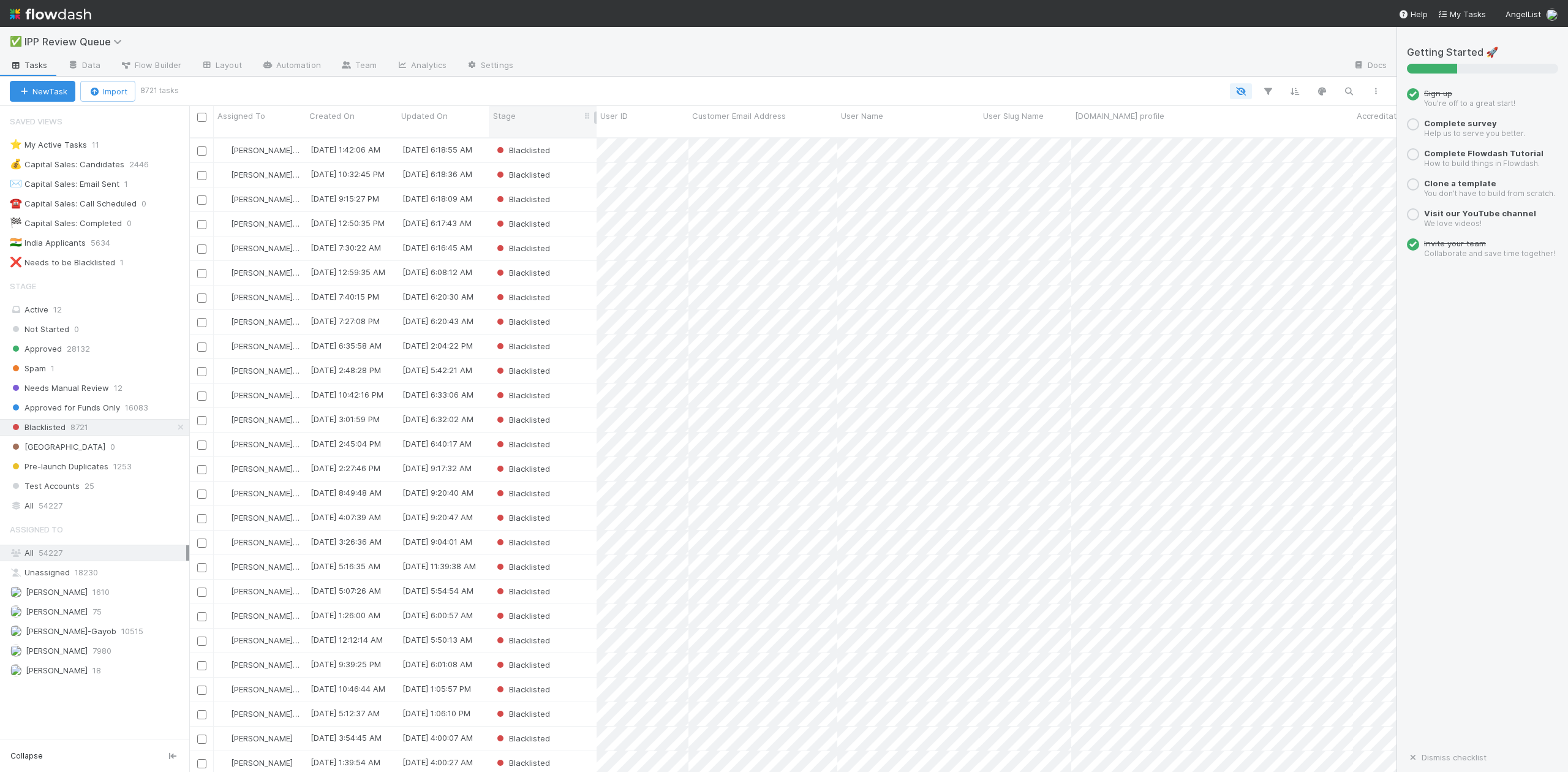
scroll to position [633, 1195]
click at [577, 140] on div "Blacklisted" at bounding box center [543, 150] width 107 height 24
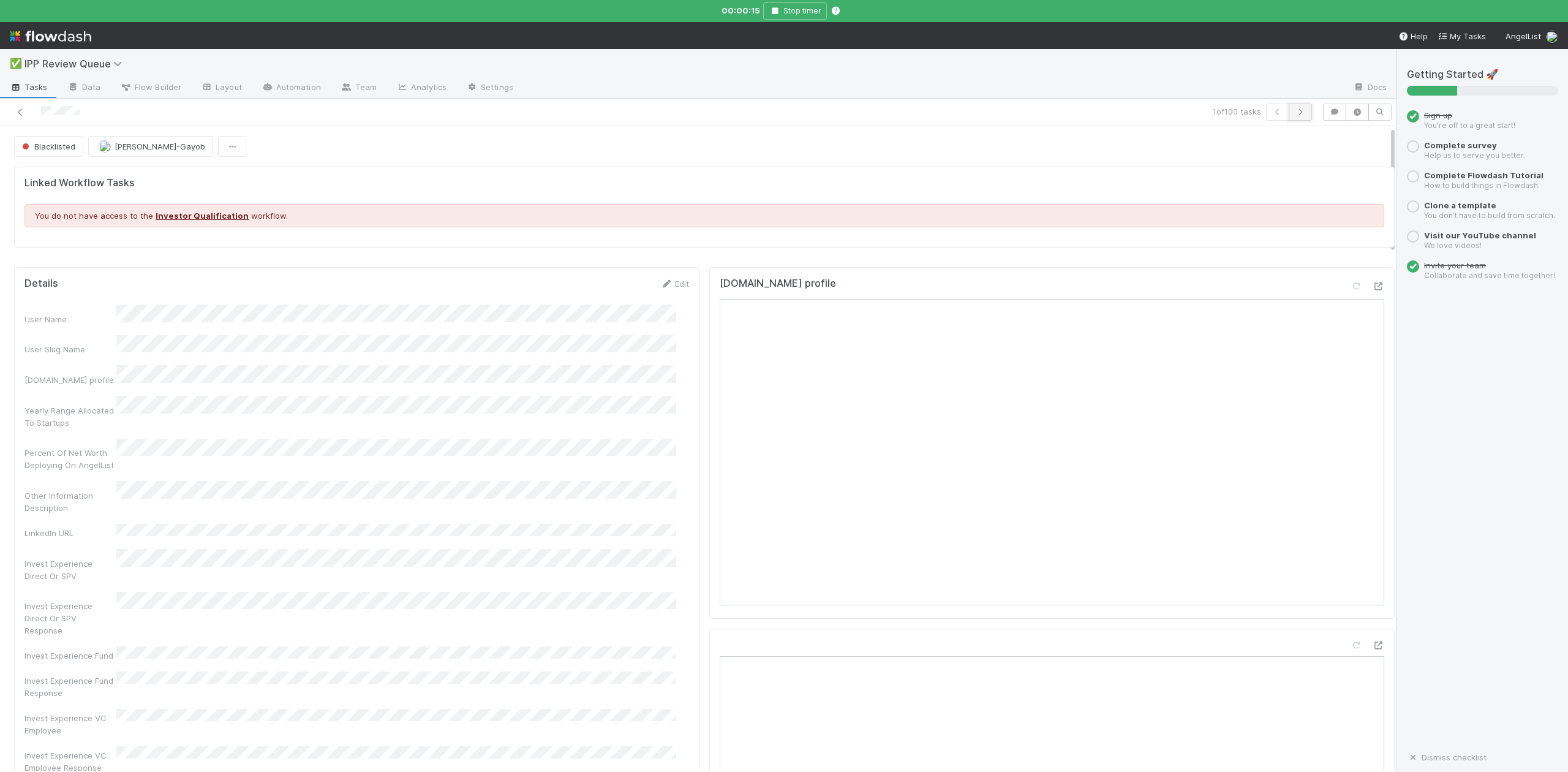
click at [1294, 114] on icon "button" at bounding box center [1300, 112] width 12 height 7
click at [1294, 113] on icon "button" at bounding box center [1300, 112] width 12 height 7
click at [725, 10] on icon "button" at bounding box center [725, 11] width 12 height 7
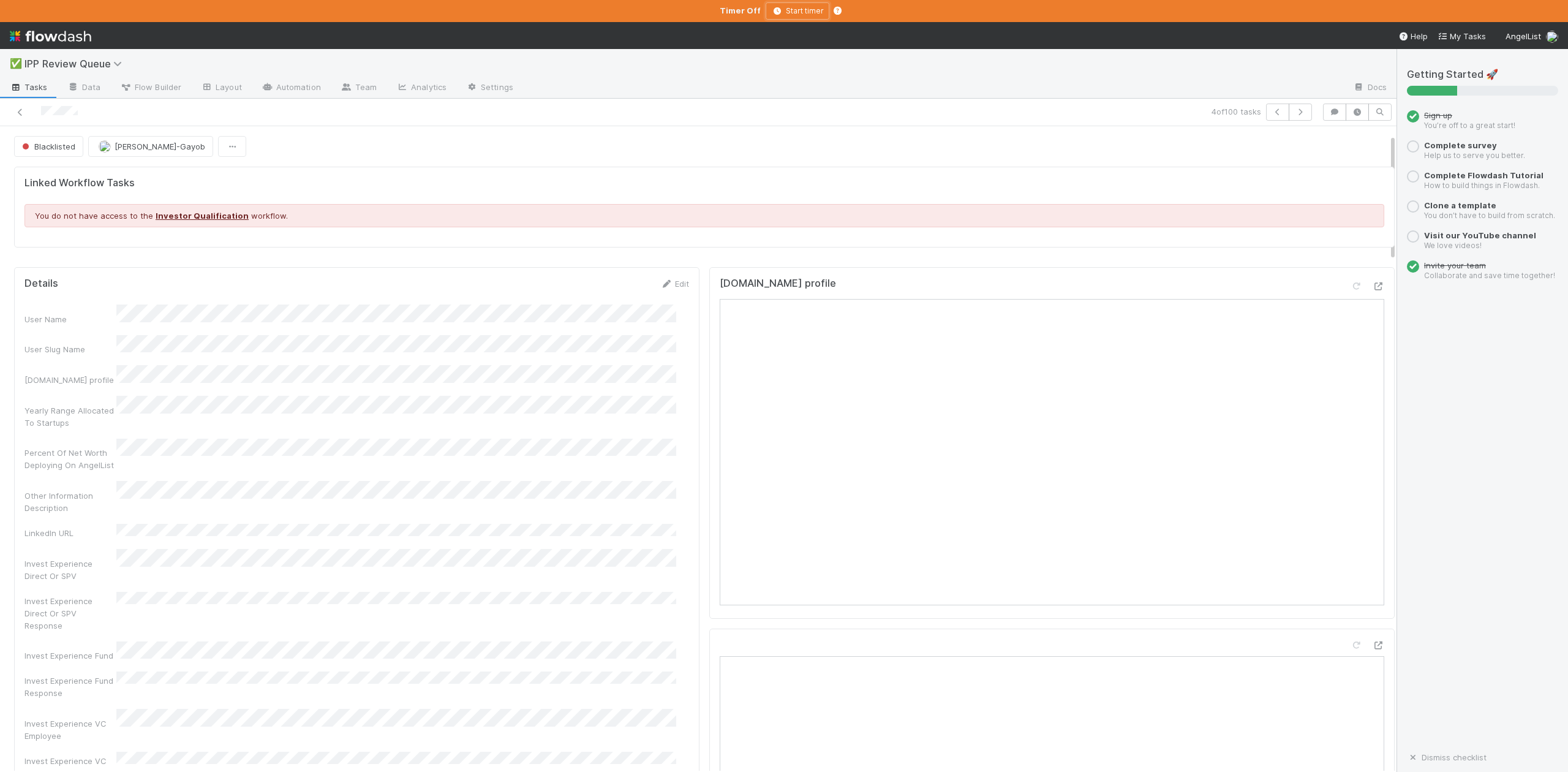
scroll to position [82, 0]
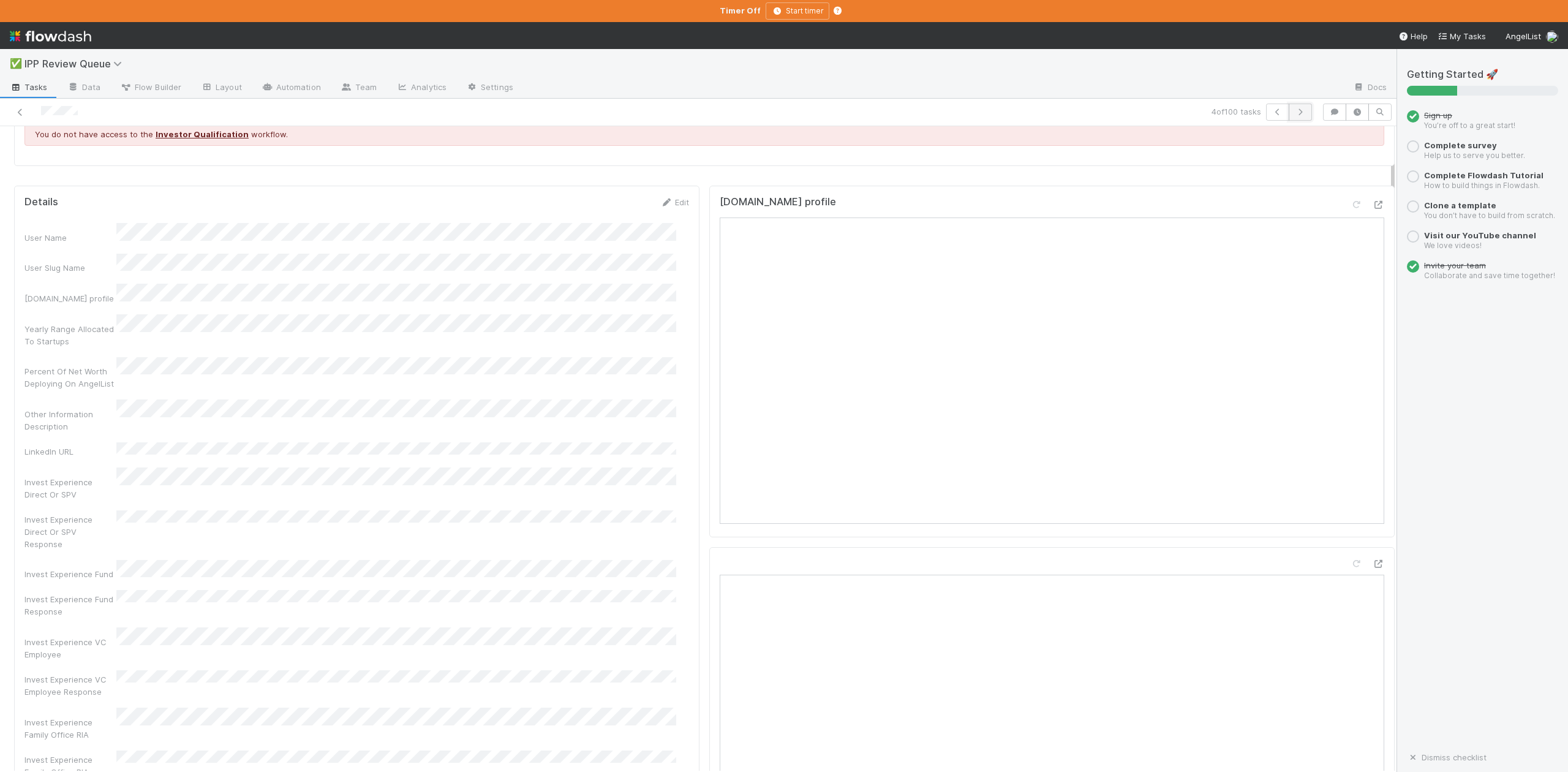
click at [1294, 114] on icon "button" at bounding box center [1300, 112] width 12 height 7
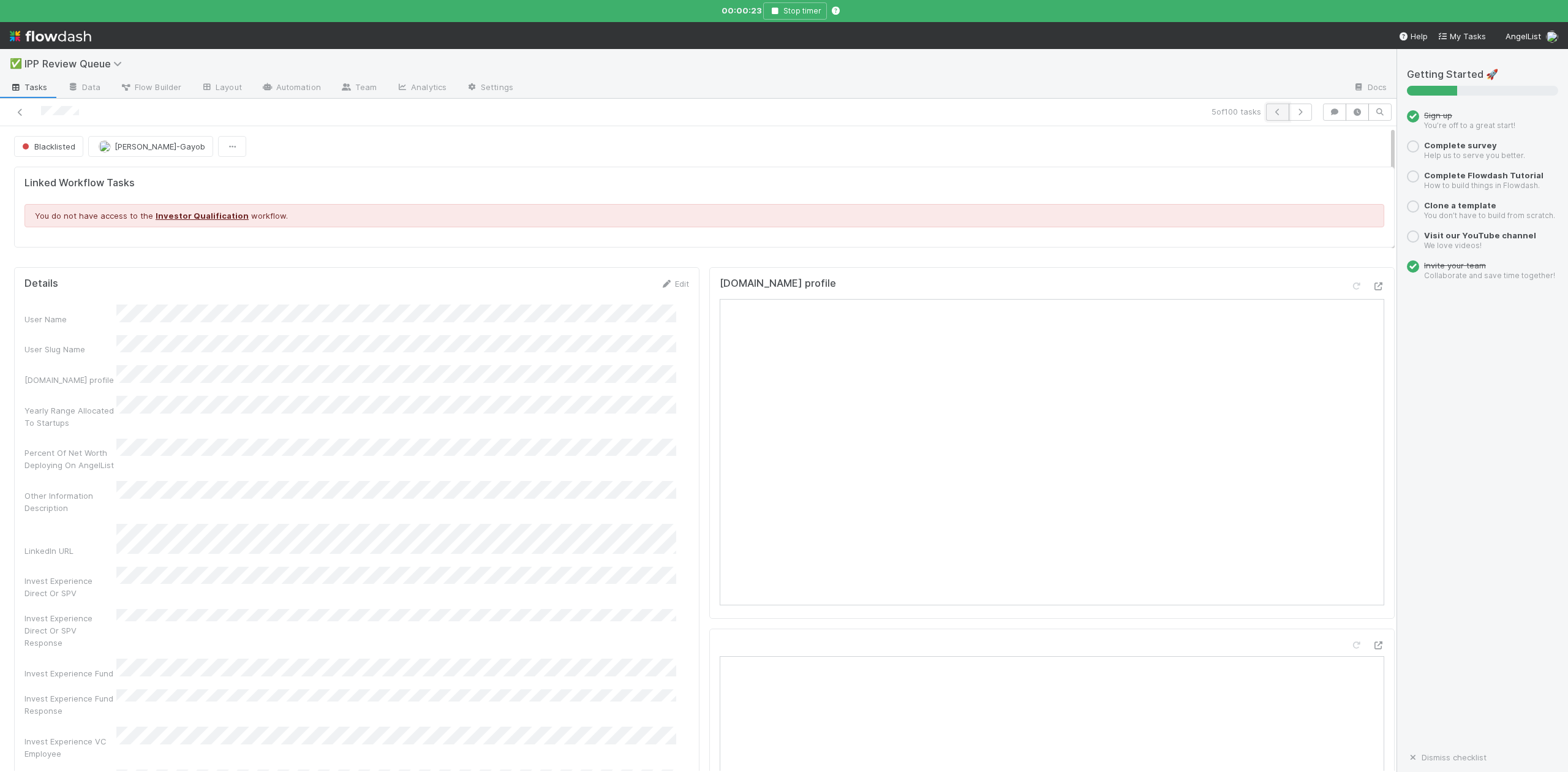
click at [1271, 115] on icon "button" at bounding box center [1277, 112] width 12 height 7
click at [1294, 109] on icon "button" at bounding box center [1300, 112] width 12 height 7
click at [779, 7] on icon "button" at bounding box center [774, 11] width 12 height 7
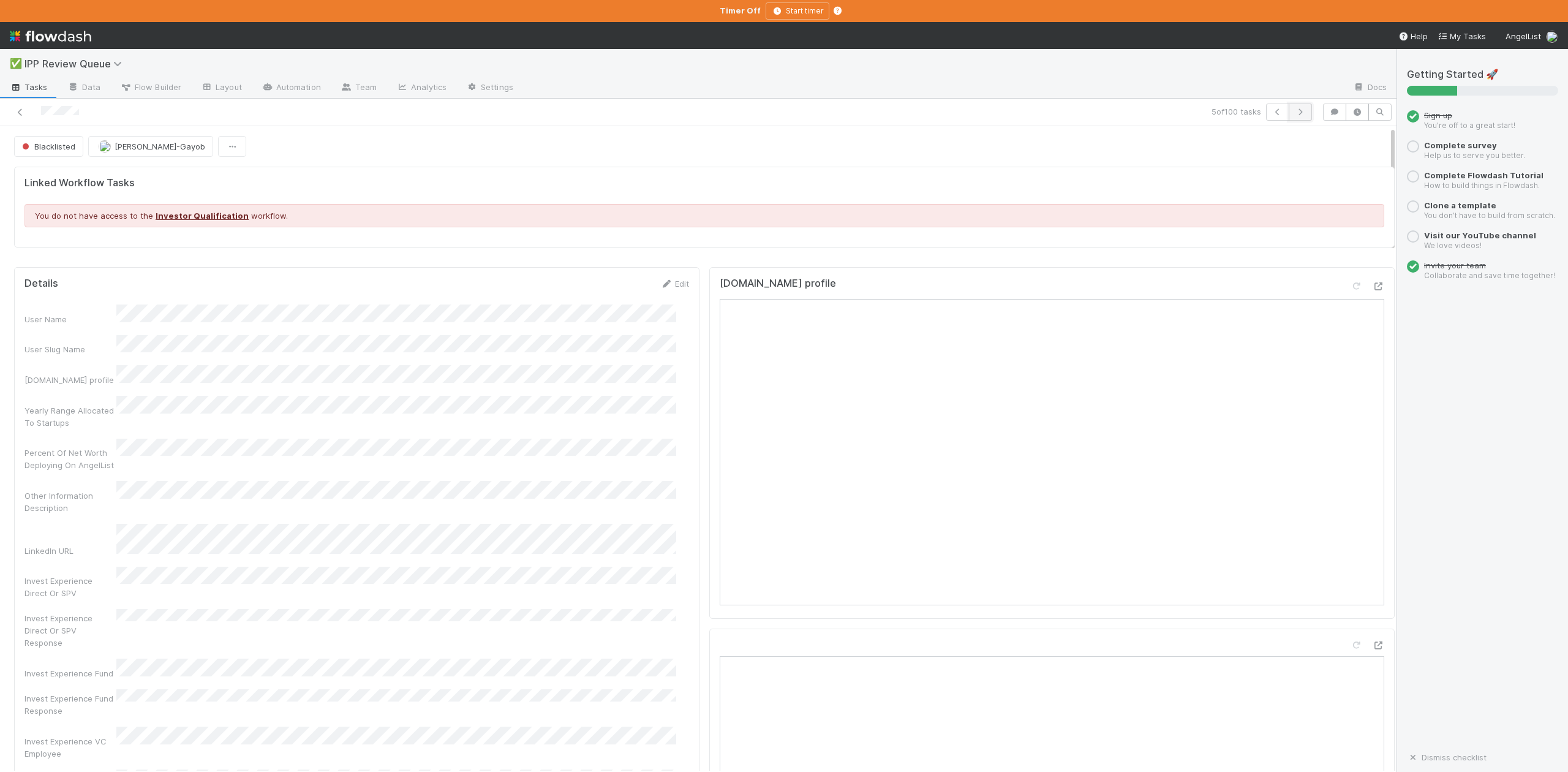
click at [1294, 114] on icon "button" at bounding box center [1300, 112] width 12 height 7
click at [1294, 111] on icon "button" at bounding box center [1300, 112] width 12 height 7
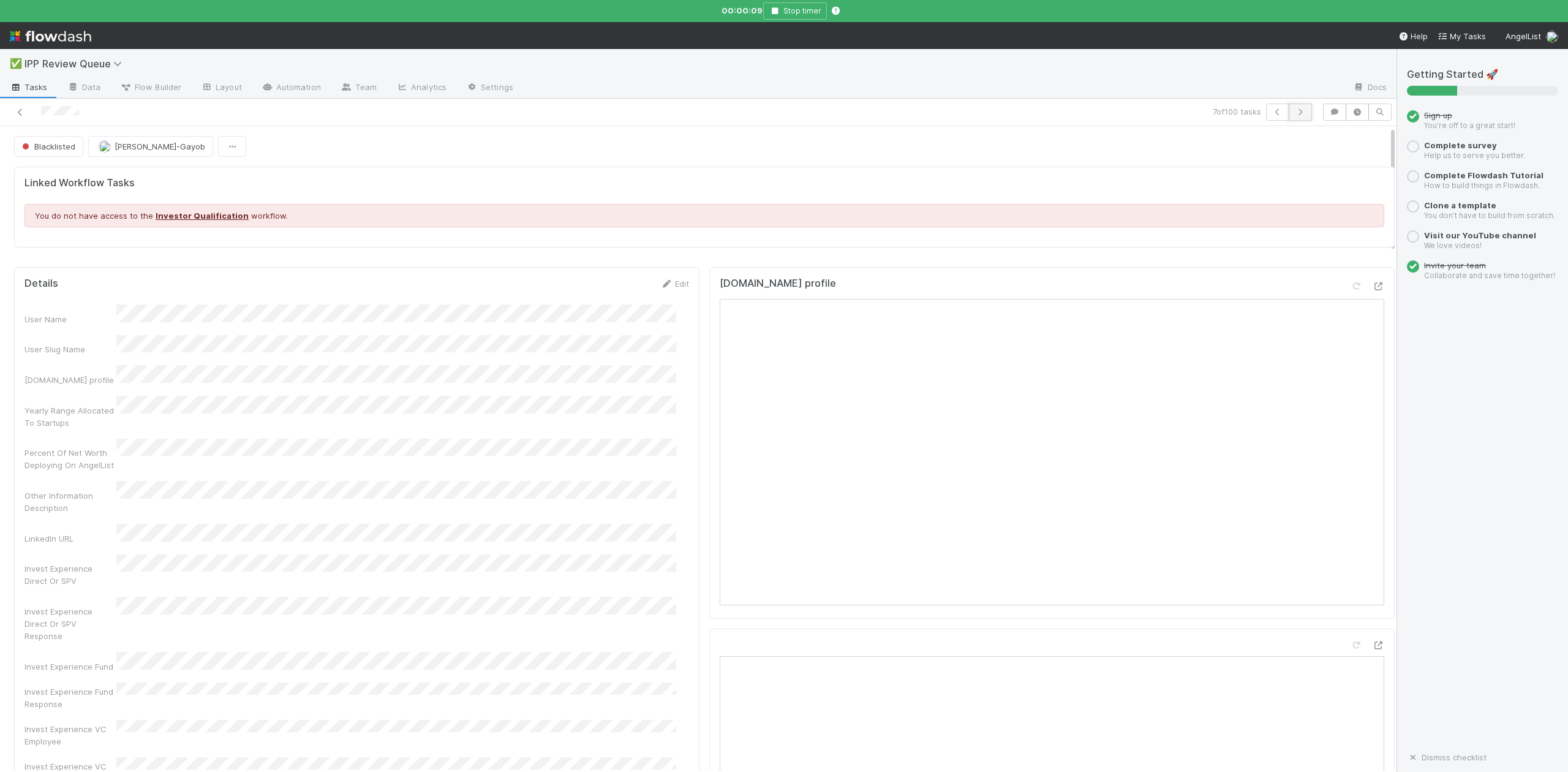
click at [1294, 112] on icon "button" at bounding box center [1300, 112] width 12 height 7
click at [1294, 113] on icon "button" at bounding box center [1300, 112] width 12 height 7
click at [727, 14] on icon "button" at bounding box center [725, 11] width 12 height 7
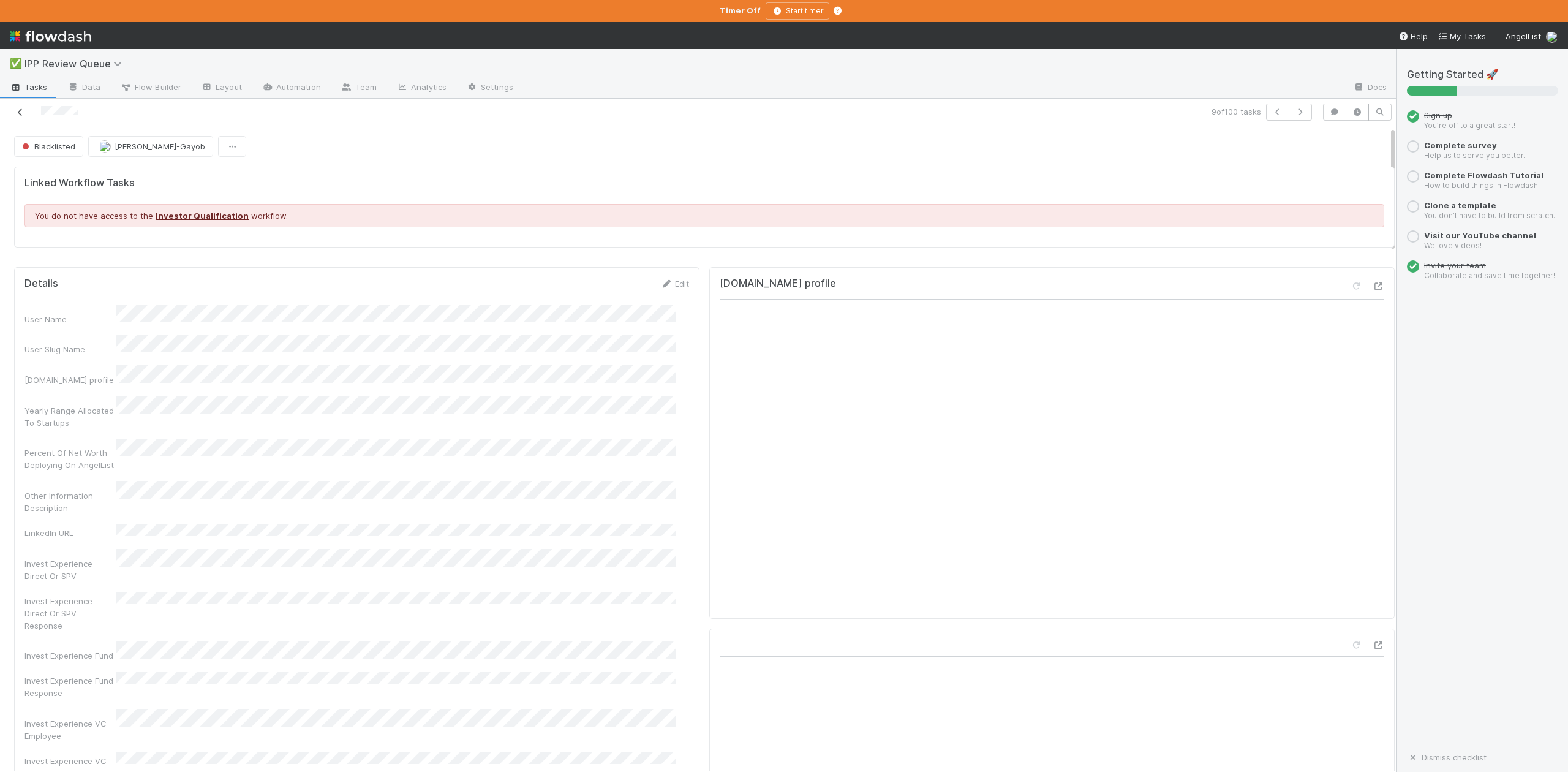
click at [19, 115] on icon at bounding box center [19, 112] width 12 height 8
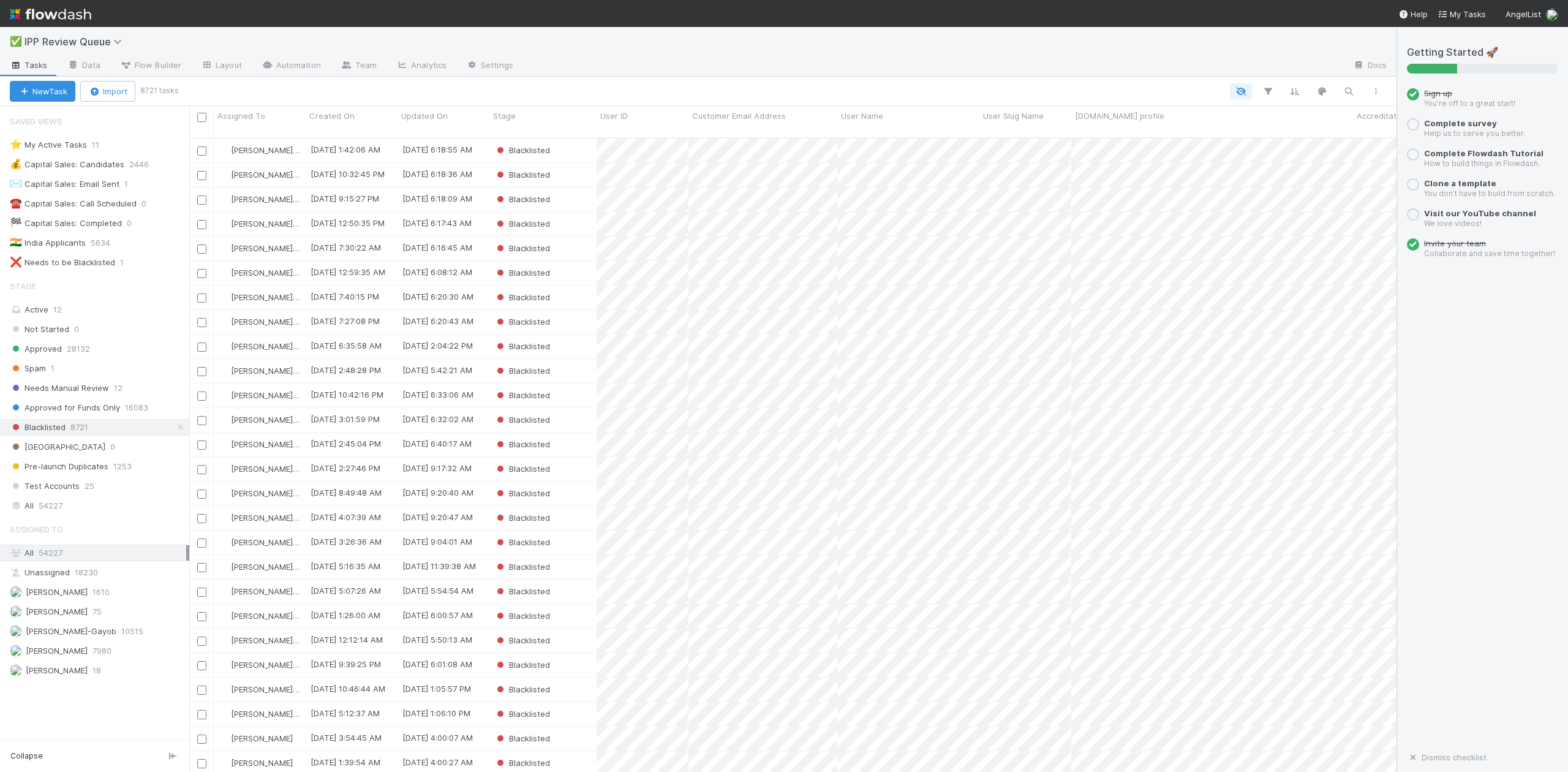
scroll to position [633, 1195]
click at [40, 393] on span "Needs Manual Review" at bounding box center [59, 388] width 99 height 16
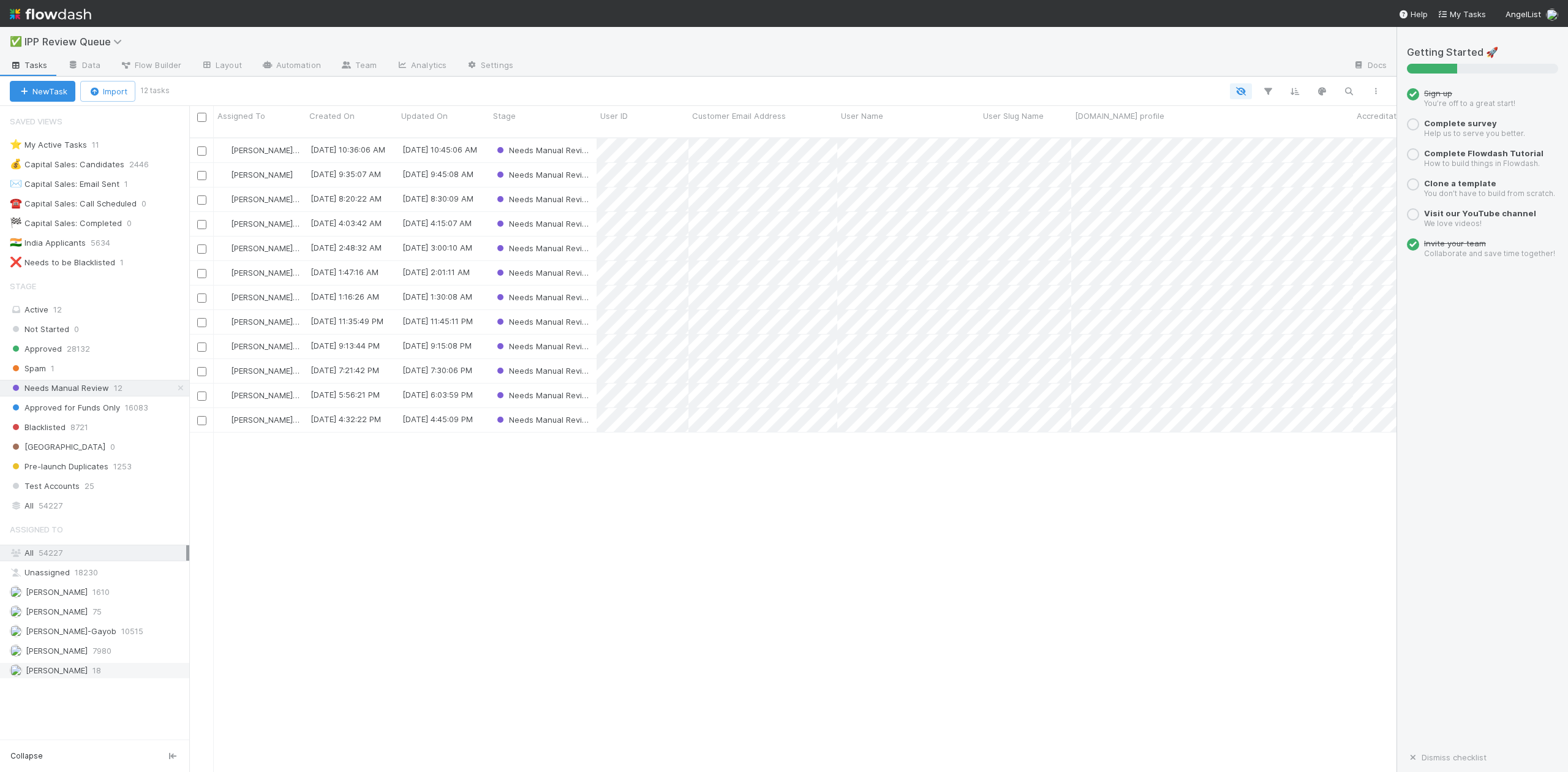
scroll to position [633, 1195]
click at [81, 636] on span "[PERSON_NAME]-Gayob" at bounding box center [70, 631] width 91 height 10
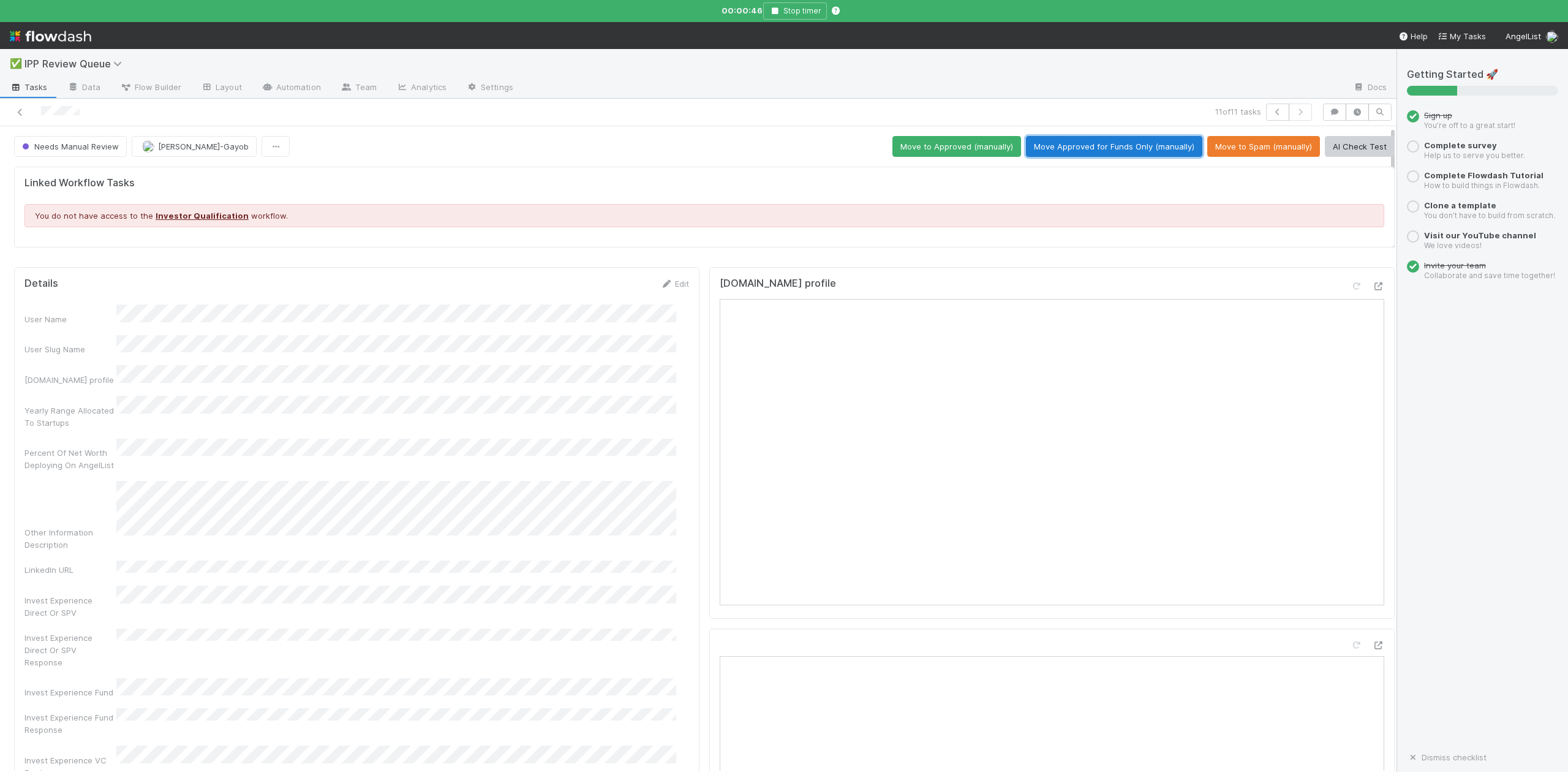
click at [1072, 145] on button "Move Approved for Funds Only (manually)" at bounding box center [1114, 147] width 177 height 21
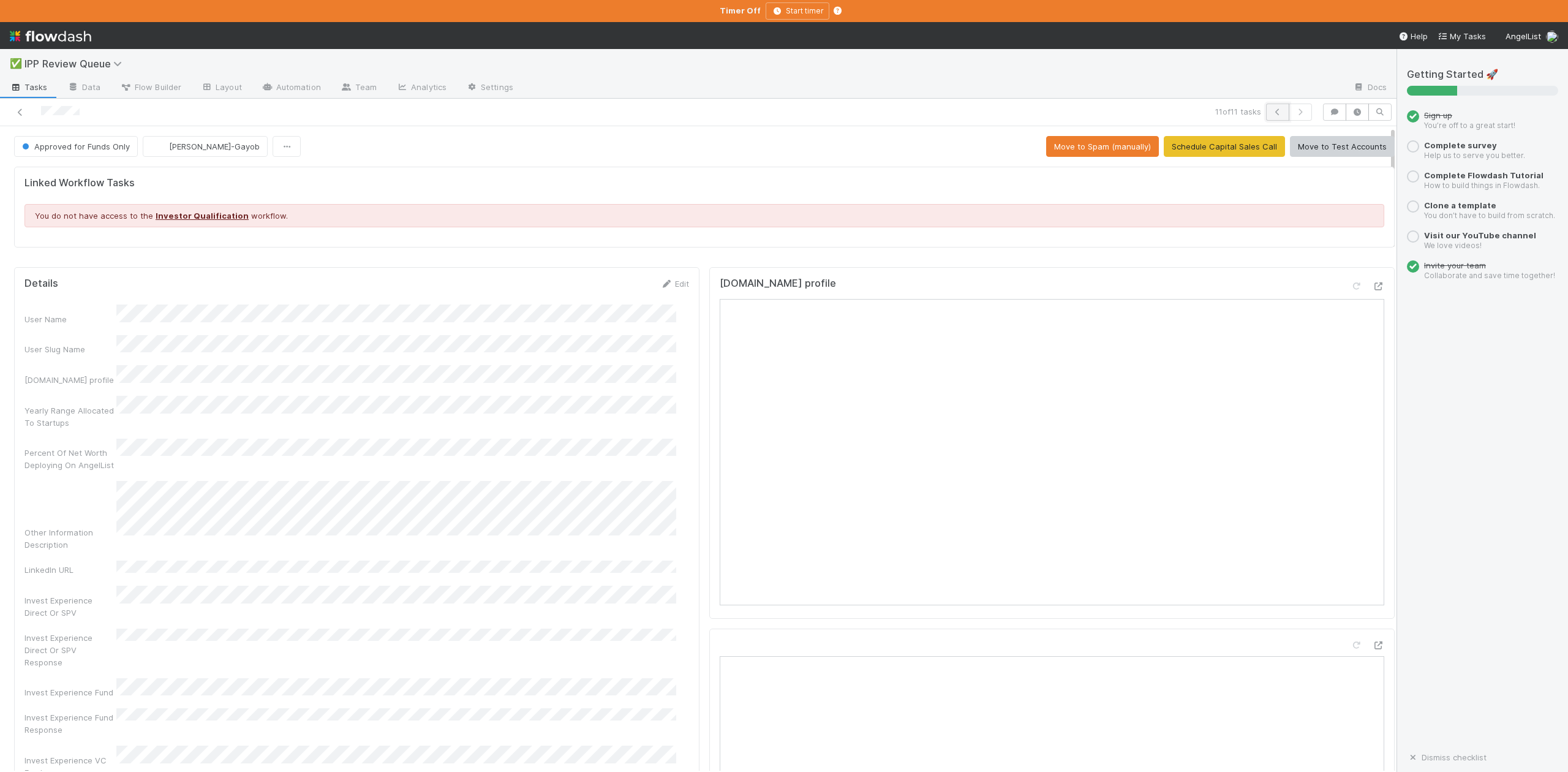
click at [1271, 115] on icon "button" at bounding box center [1277, 112] width 12 height 7
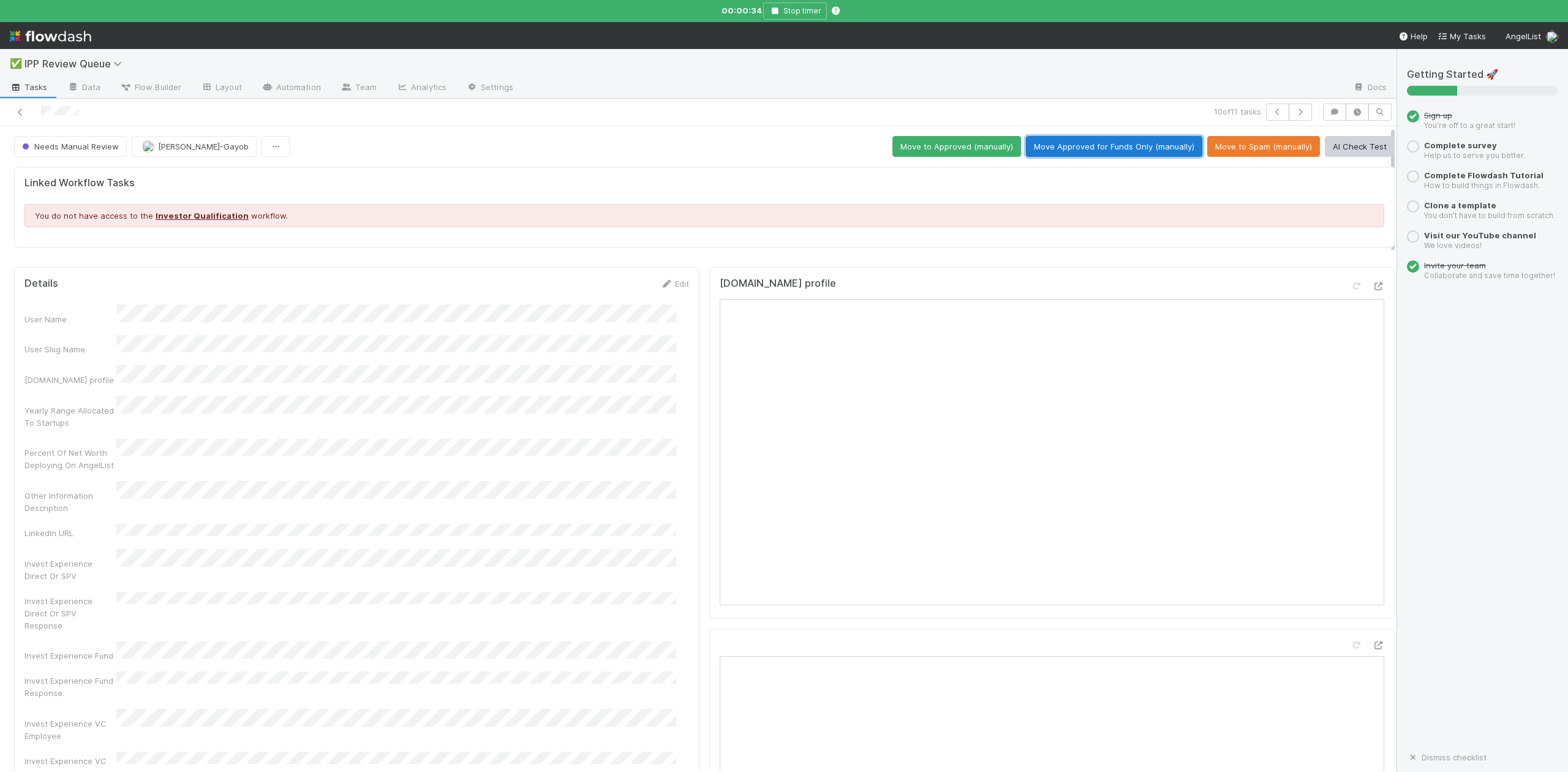
click at [1094, 150] on button "Move Approved for Funds Only (manually)" at bounding box center [1114, 147] width 177 height 21
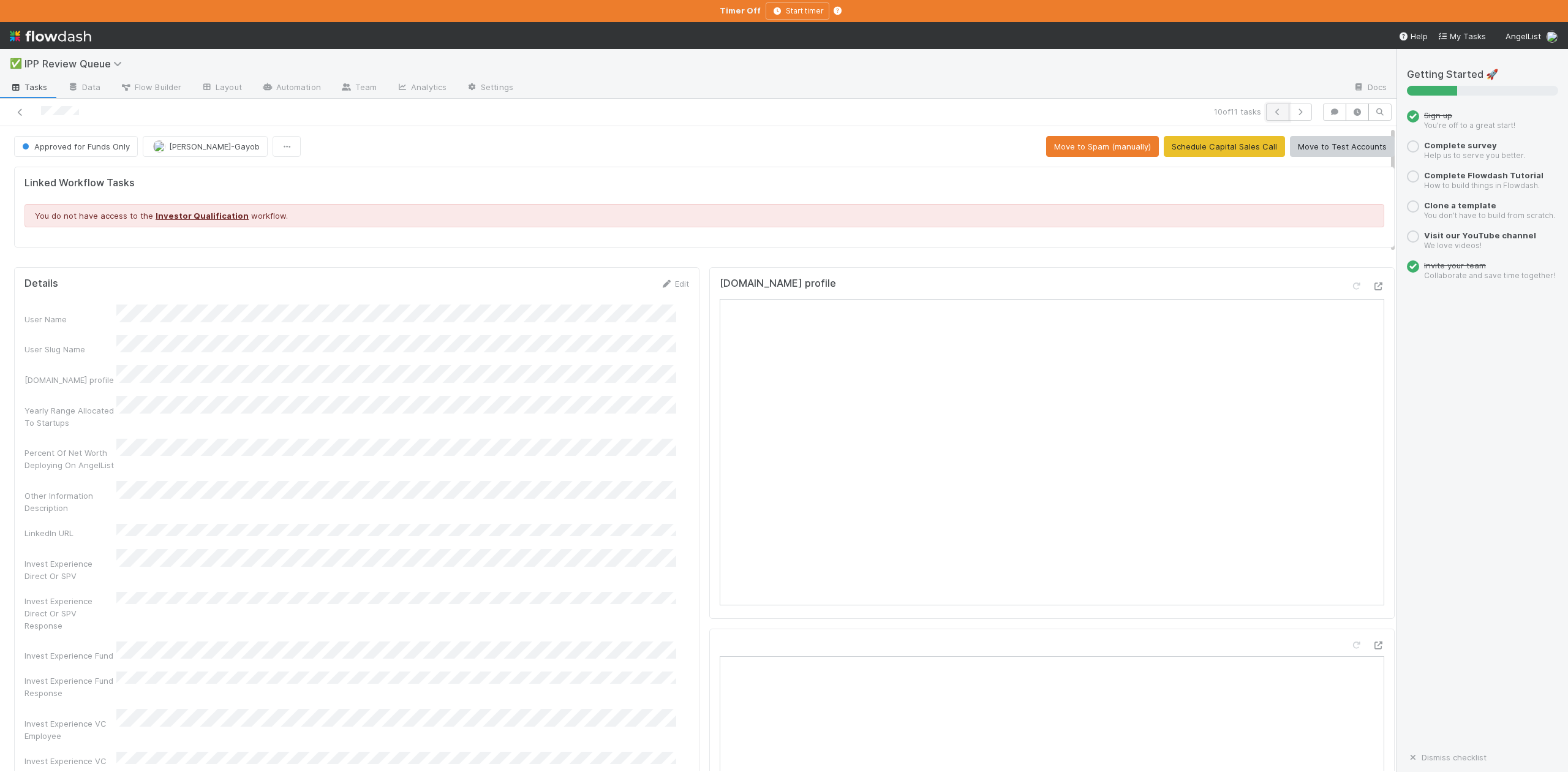
click at [1271, 111] on icon "button" at bounding box center [1277, 112] width 12 height 7
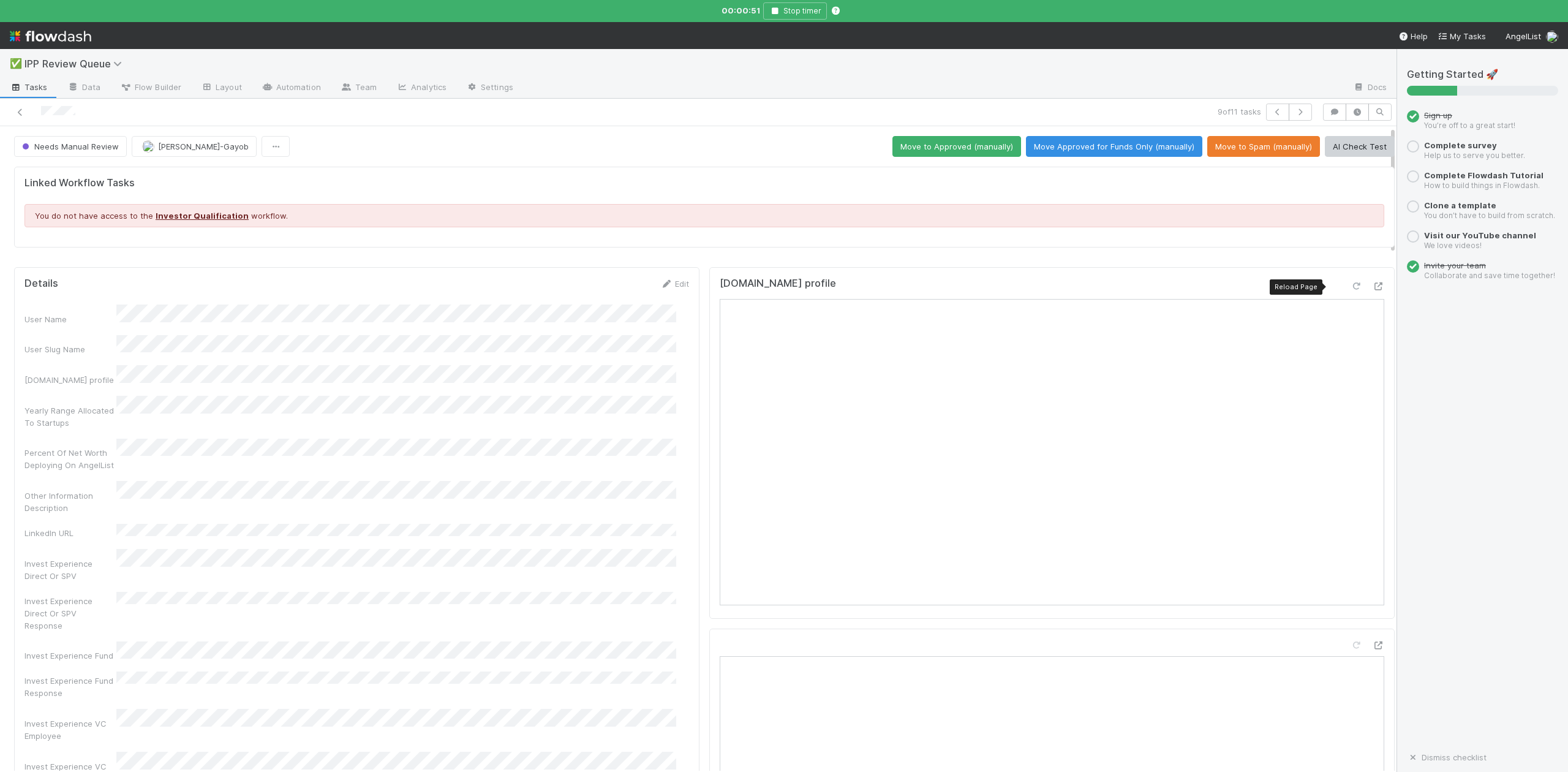
click at [1350, 285] on icon at bounding box center [1356, 287] width 12 height 8
click at [1093, 146] on button "Move Approved for Funds Only (manually)" at bounding box center [1114, 147] width 177 height 21
click at [1271, 113] on icon "button" at bounding box center [1277, 112] width 12 height 7
click at [916, 144] on button "Move to Approved (manually)" at bounding box center [957, 147] width 129 height 21
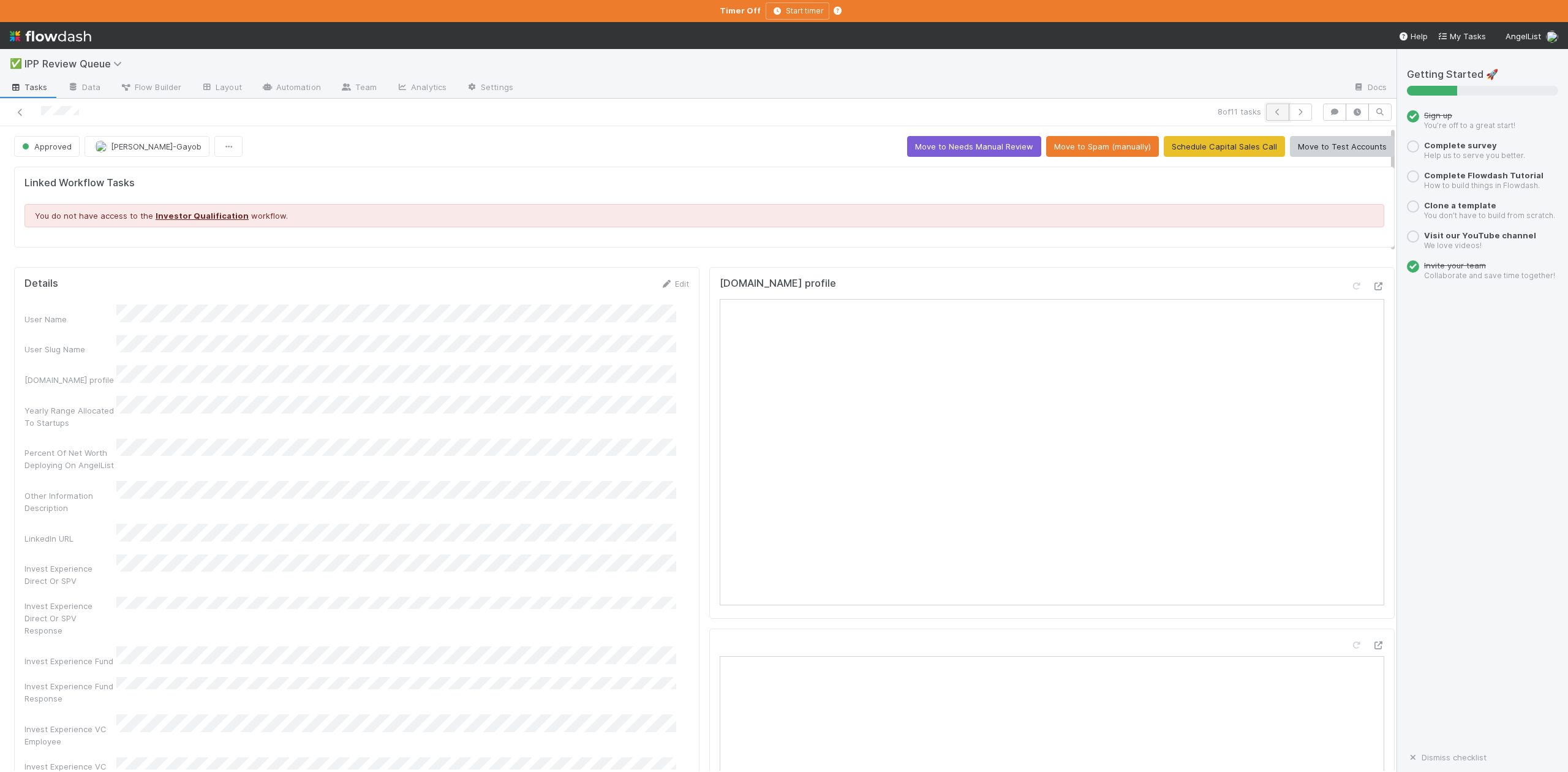
click at [1271, 111] on icon "button" at bounding box center [1277, 112] width 12 height 7
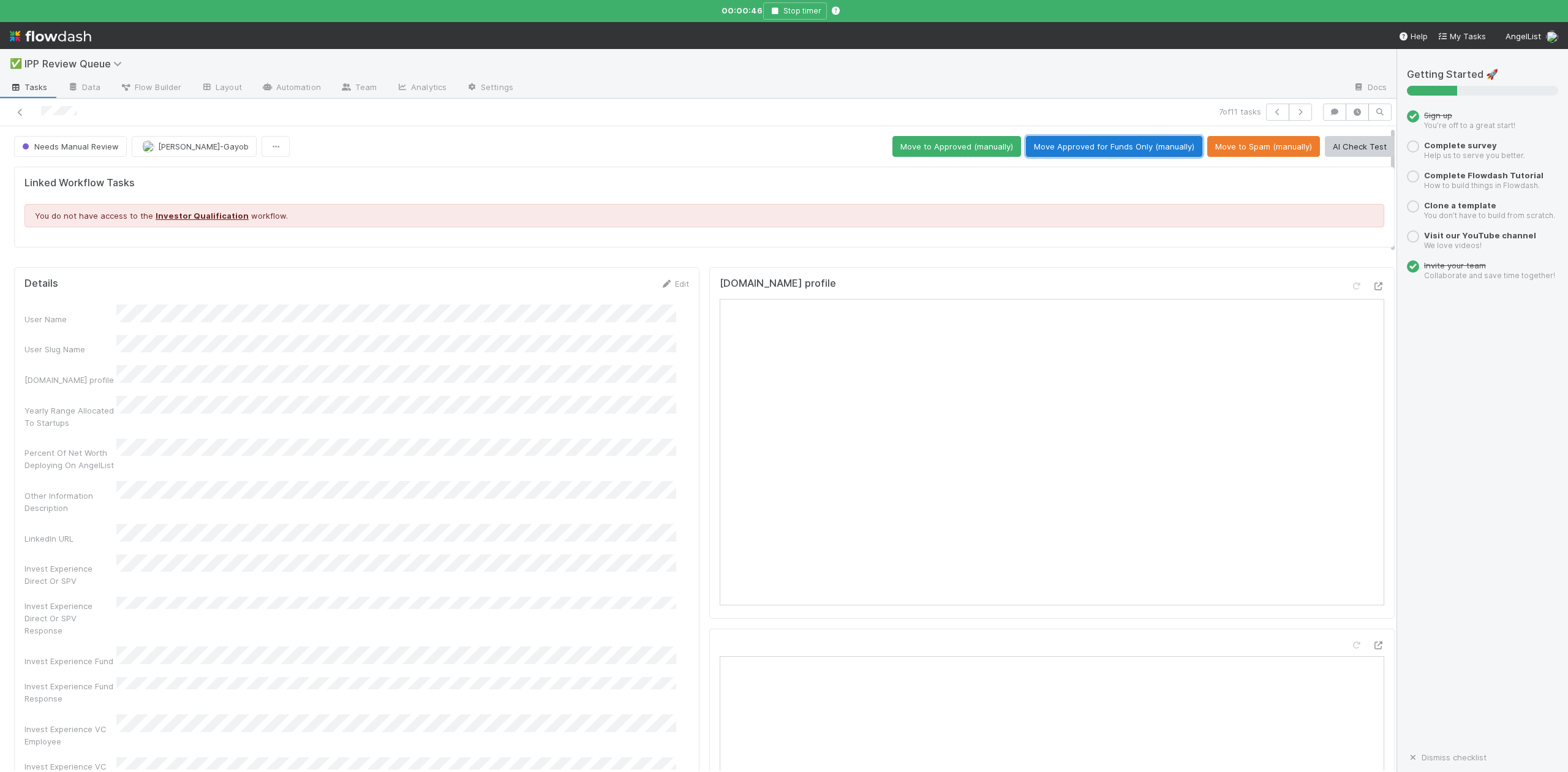
click at [1096, 146] on button "Move Approved for Funds Only (manually)" at bounding box center [1114, 147] width 177 height 21
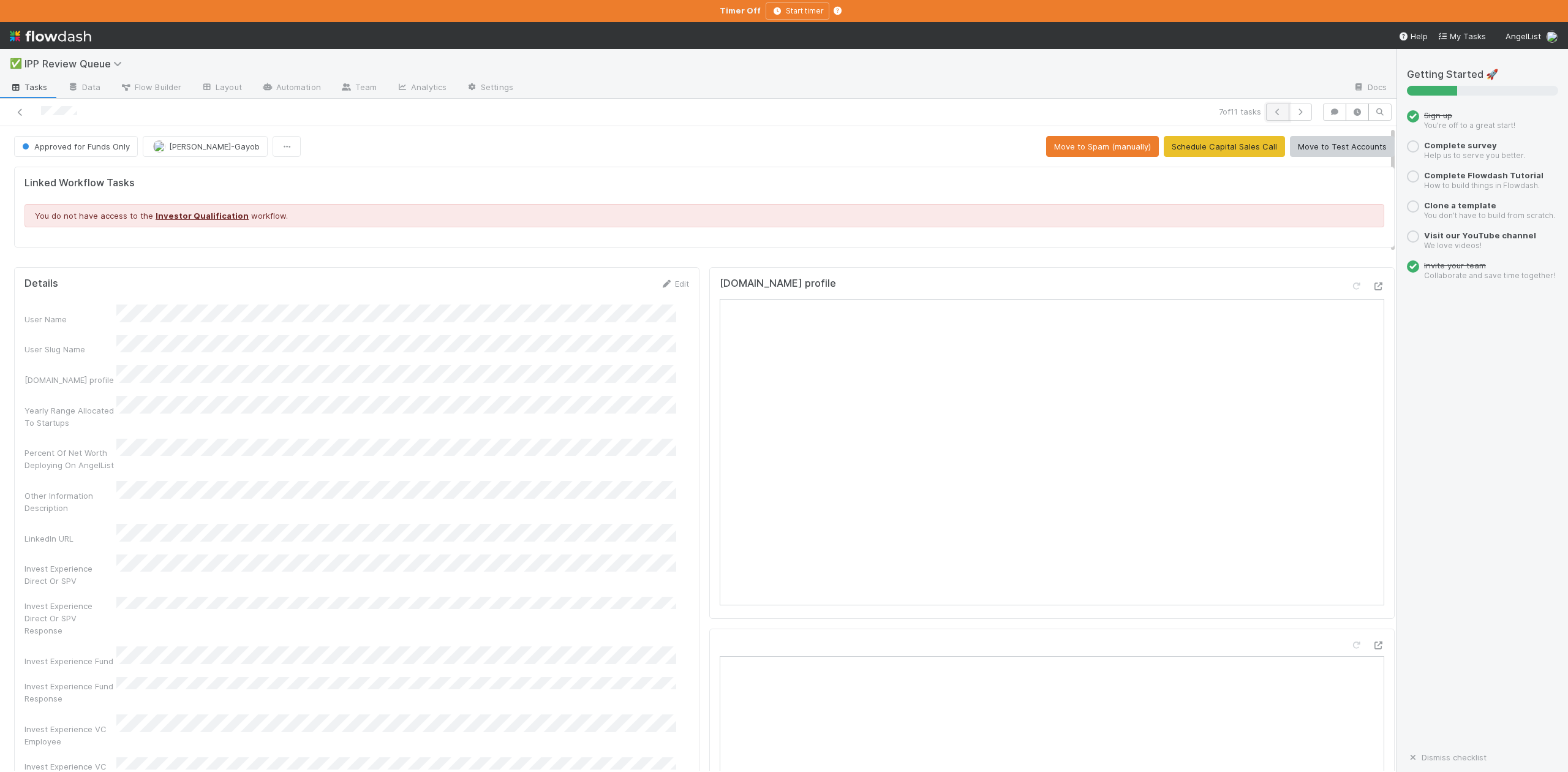
click at [1271, 111] on icon "button" at bounding box center [1277, 112] width 12 height 7
click at [1097, 148] on button "Move Approved for Funds Only (manually)" at bounding box center [1114, 147] width 177 height 21
click at [1271, 112] on icon "button" at bounding box center [1277, 112] width 12 height 7
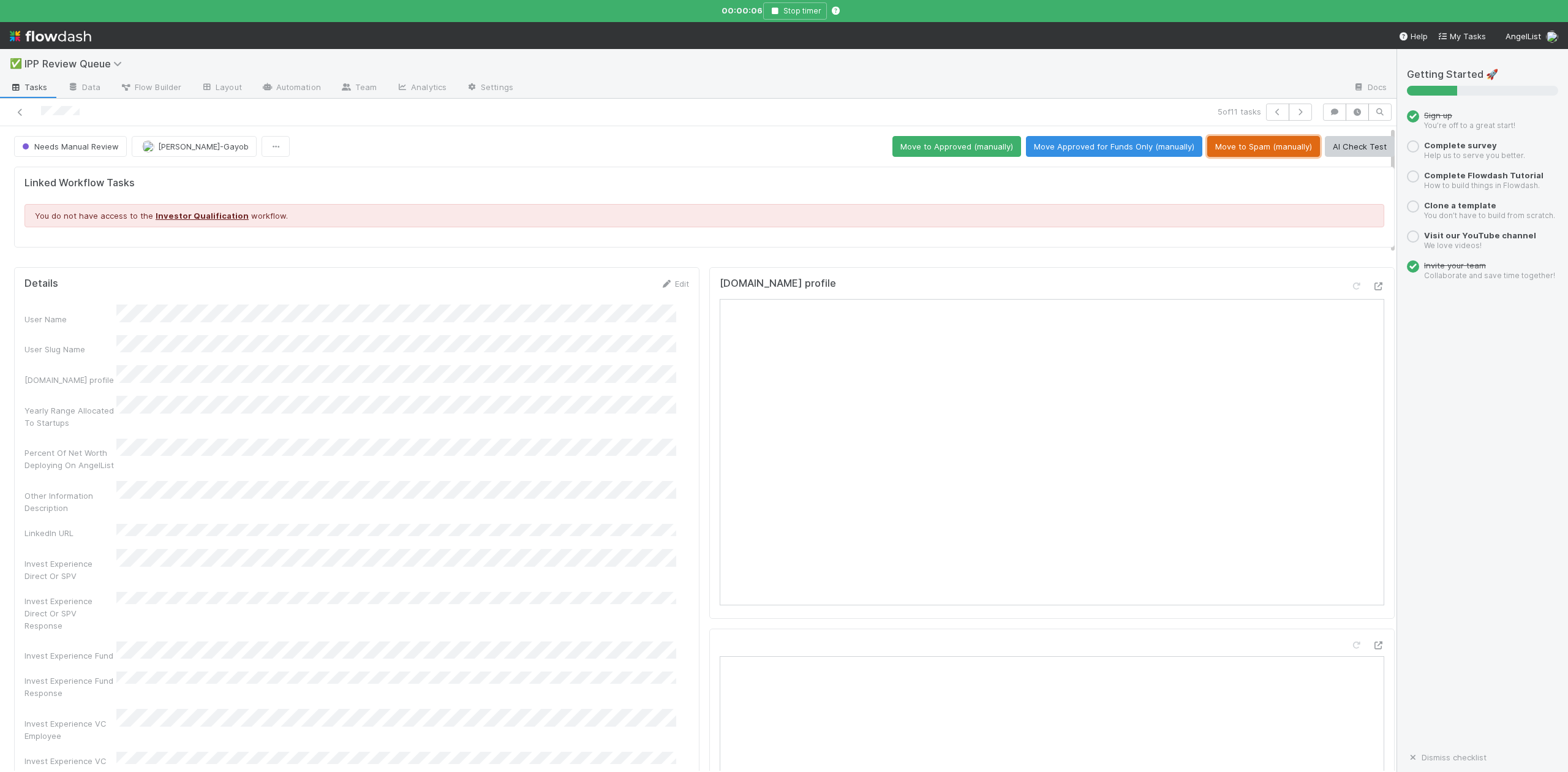
click at [1257, 146] on button "Move to Spam (manually)" at bounding box center [1263, 147] width 113 height 21
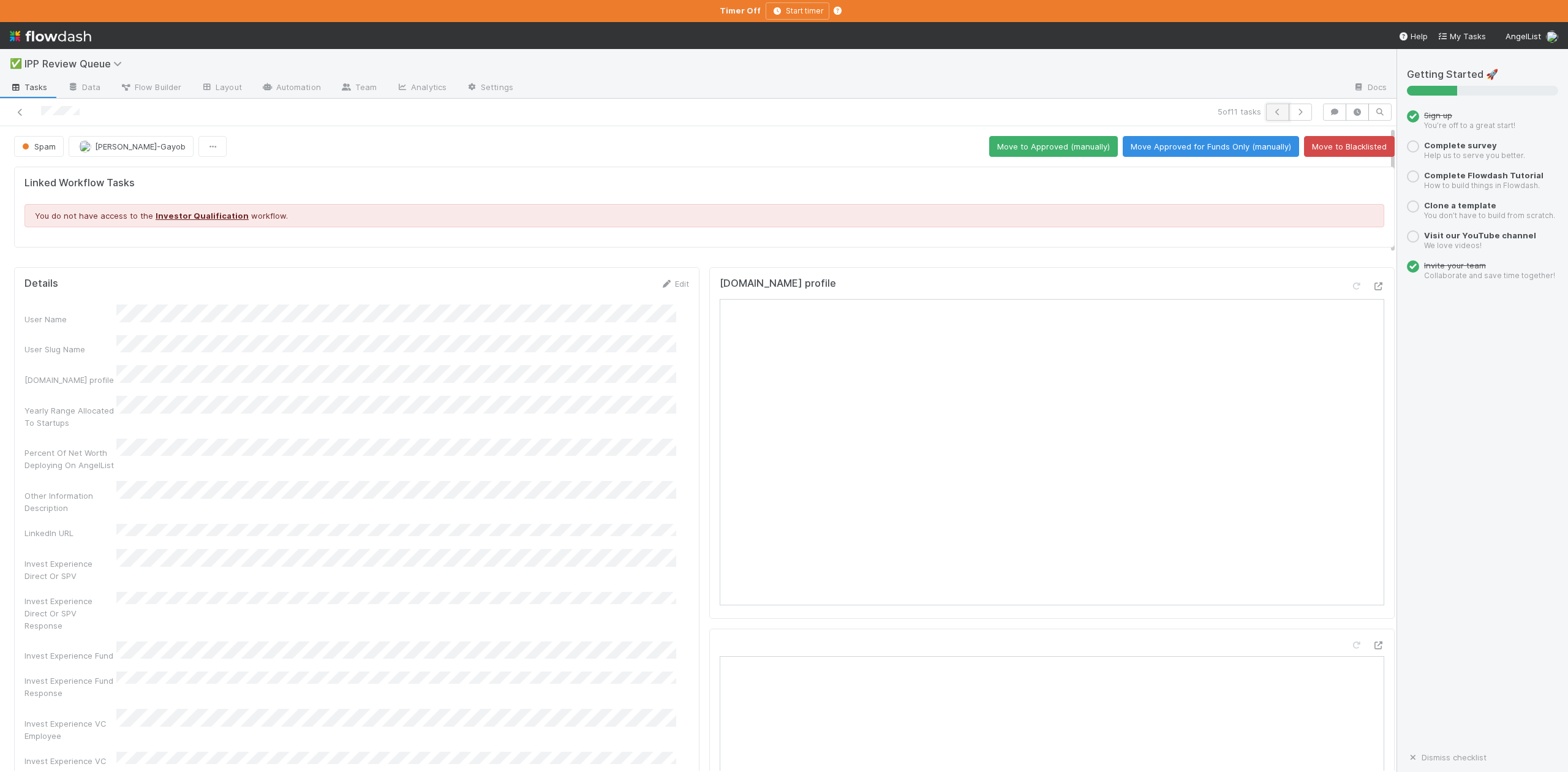
click at [1271, 113] on icon "button" at bounding box center [1277, 112] width 12 height 7
click at [1294, 113] on icon "button" at bounding box center [1300, 112] width 12 height 7
click at [1271, 111] on icon "button" at bounding box center [1277, 112] width 12 height 7
click at [1098, 151] on button "Move Approved for Funds Only (manually)" at bounding box center [1114, 147] width 177 height 21
click at [1271, 114] on icon "button" at bounding box center [1277, 112] width 12 height 7
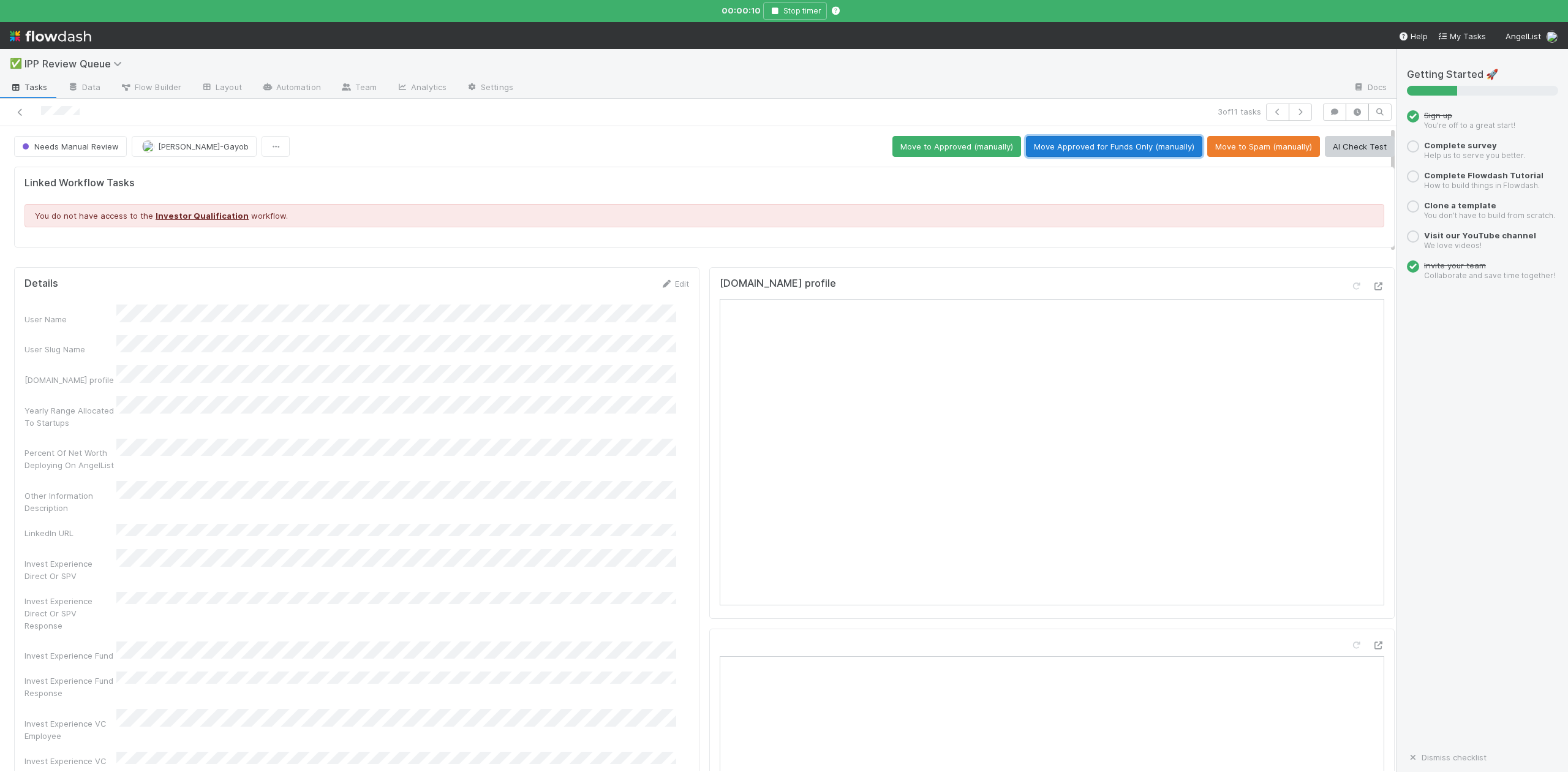
click at [1099, 149] on button "Move Approved for Funds Only (manually)" at bounding box center [1114, 147] width 177 height 21
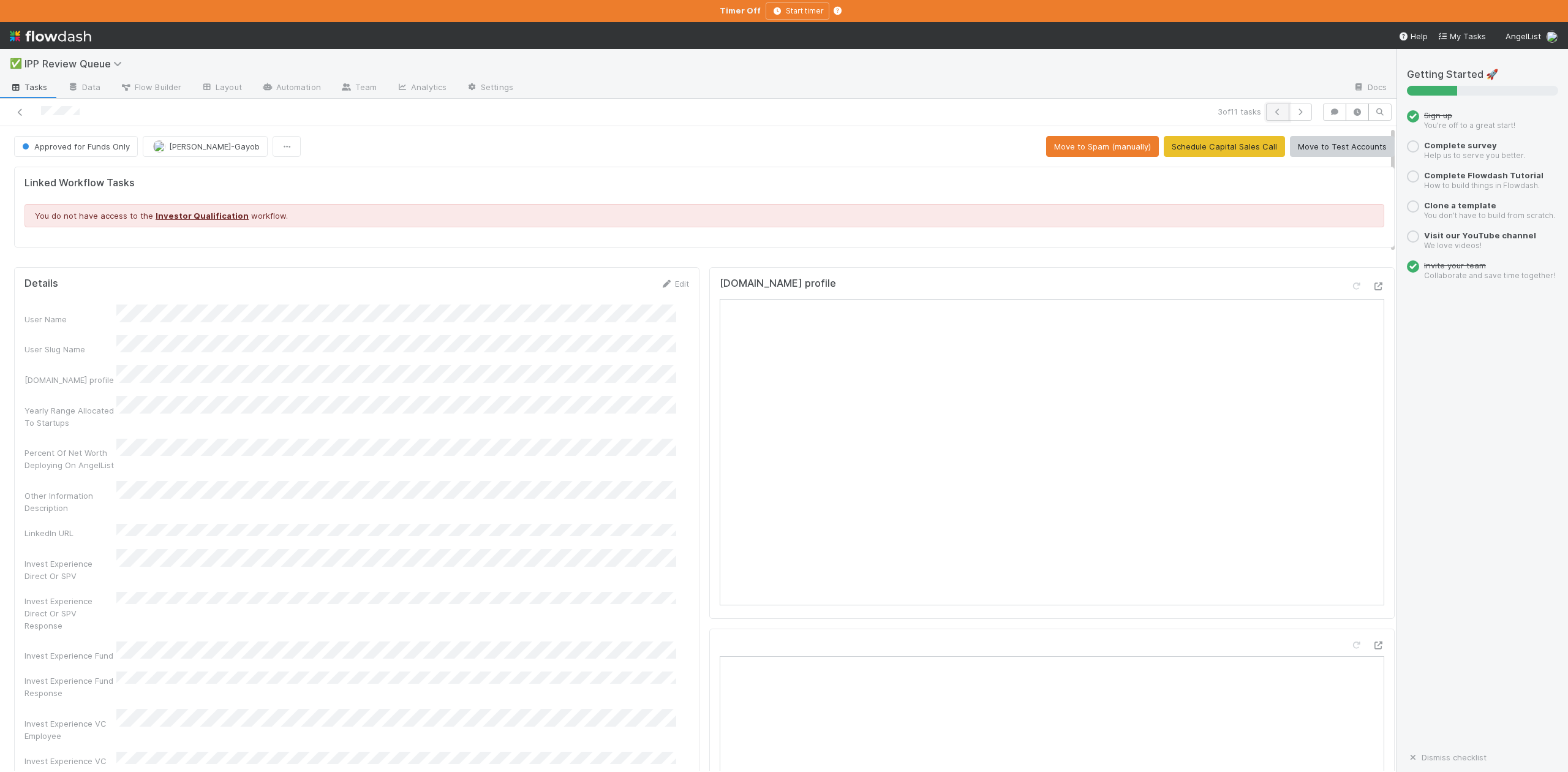
click at [1271, 114] on icon "button" at bounding box center [1277, 112] width 12 height 7
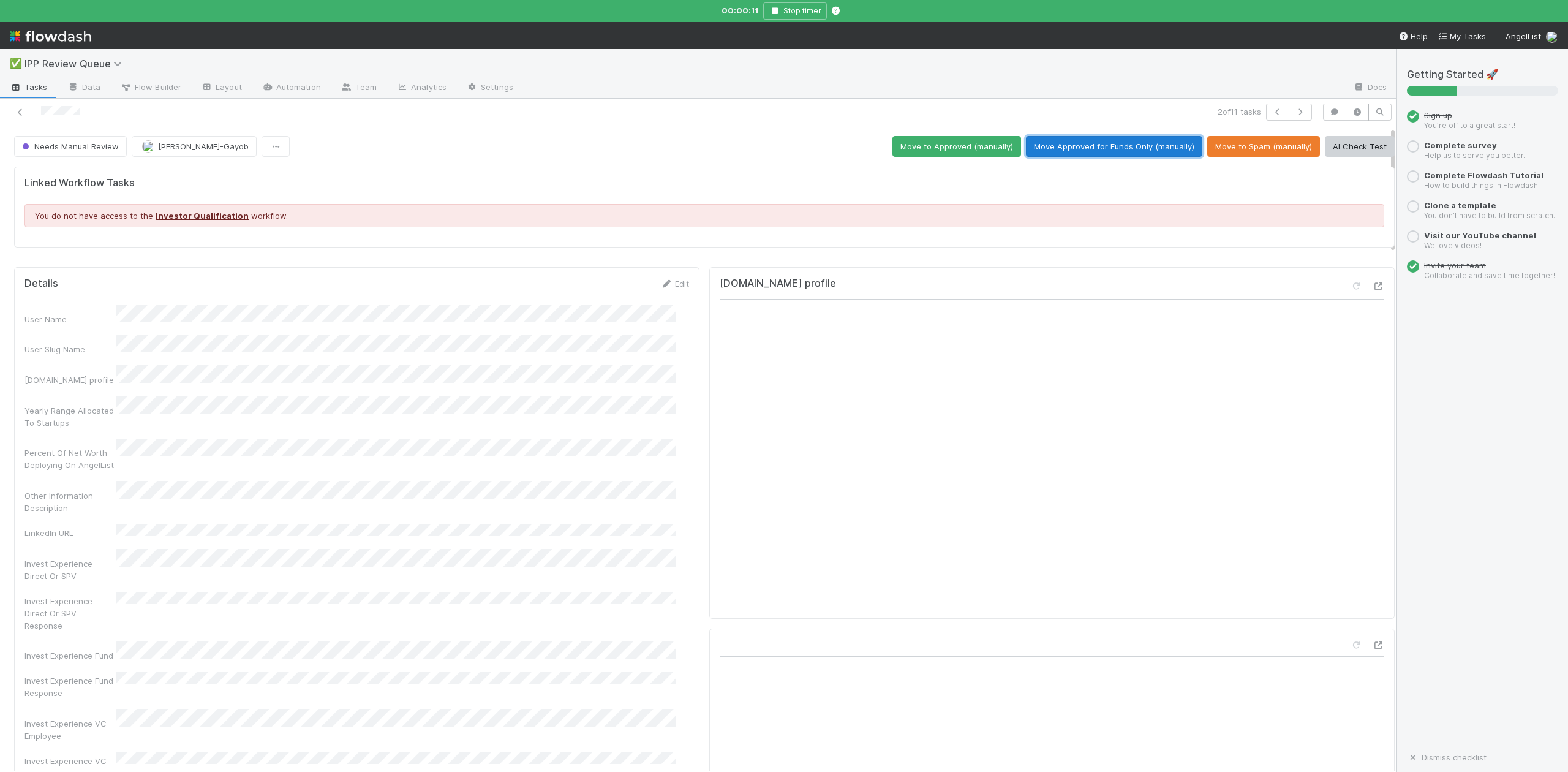
click at [1087, 147] on button "Move Approved for Funds Only (manually)" at bounding box center [1114, 147] width 177 height 21
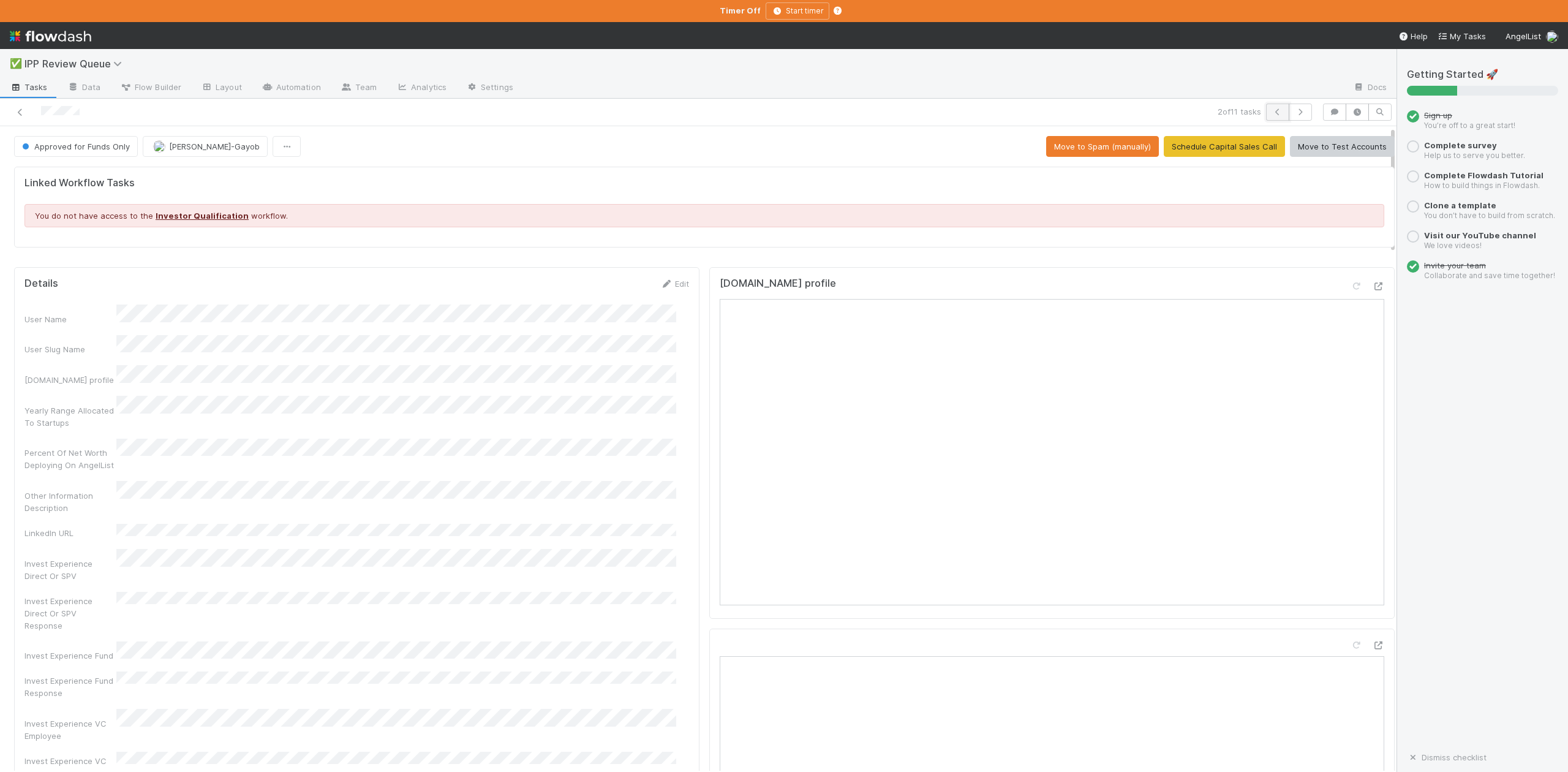
click at [1271, 111] on icon "button" at bounding box center [1277, 112] width 12 height 7
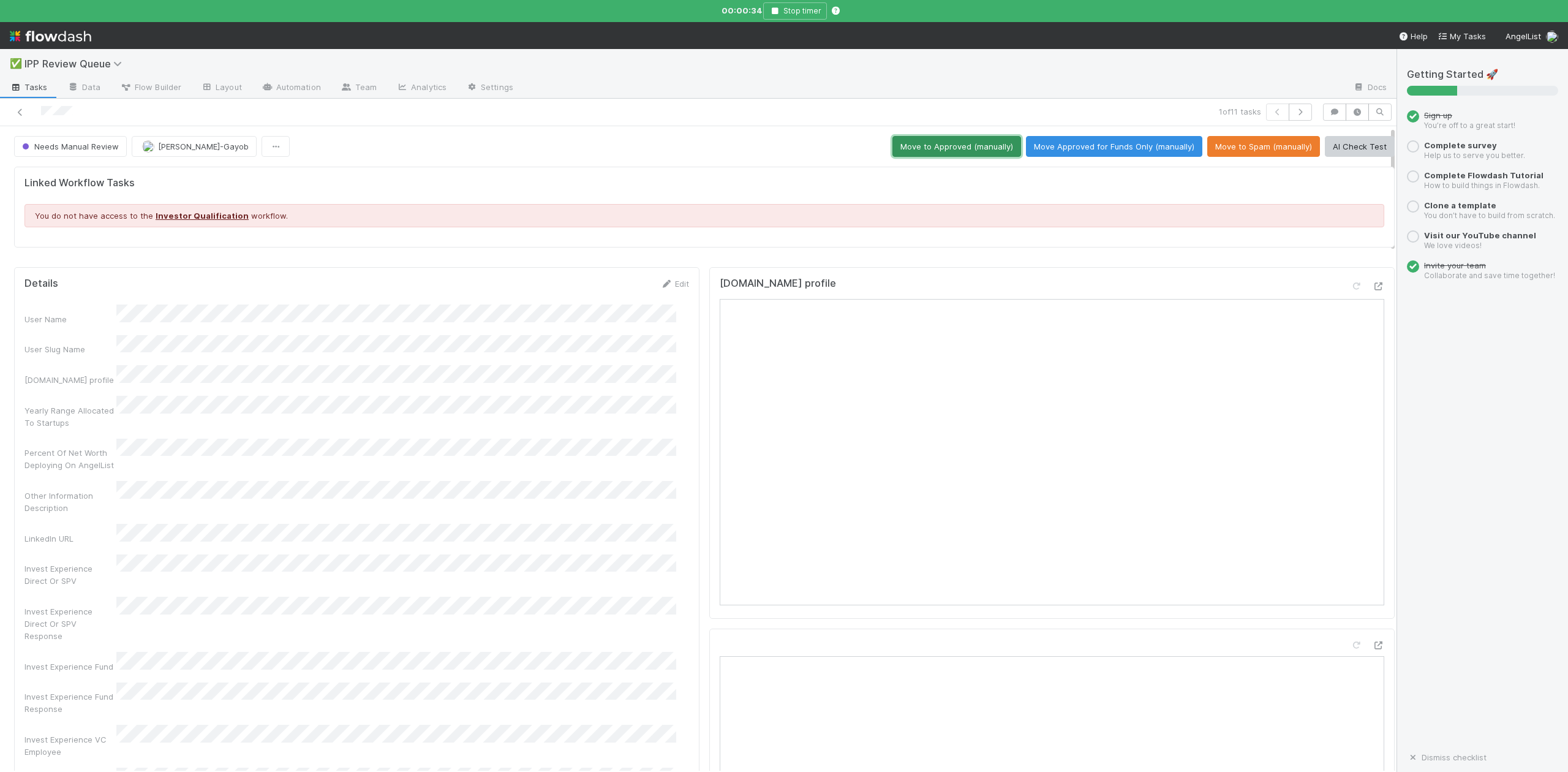
click at [930, 147] on button "Move to Approved (manually)" at bounding box center [957, 147] width 129 height 21
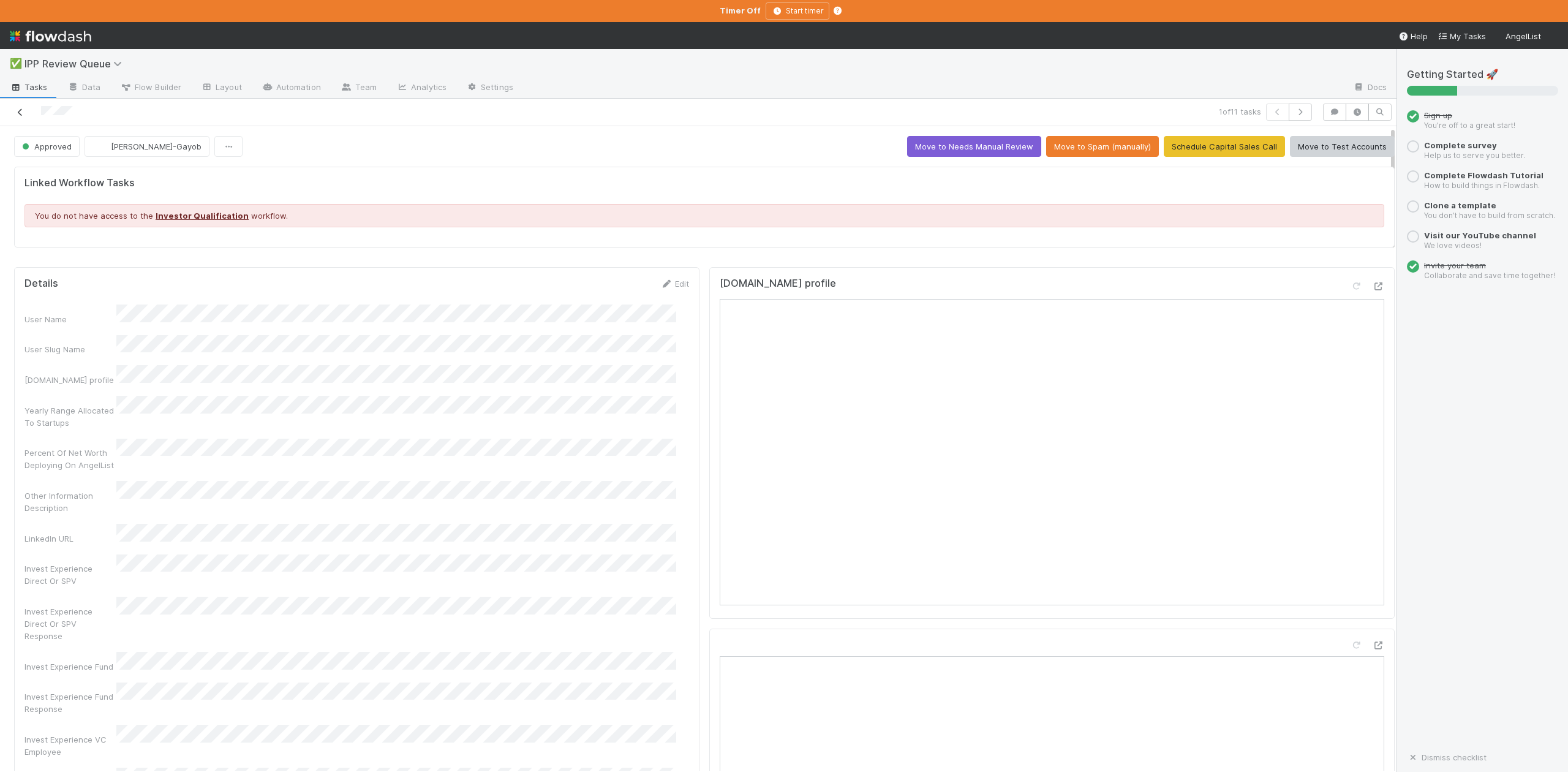
click at [19, 114] on icon at bounding box center [19, 112] width 12 height 8
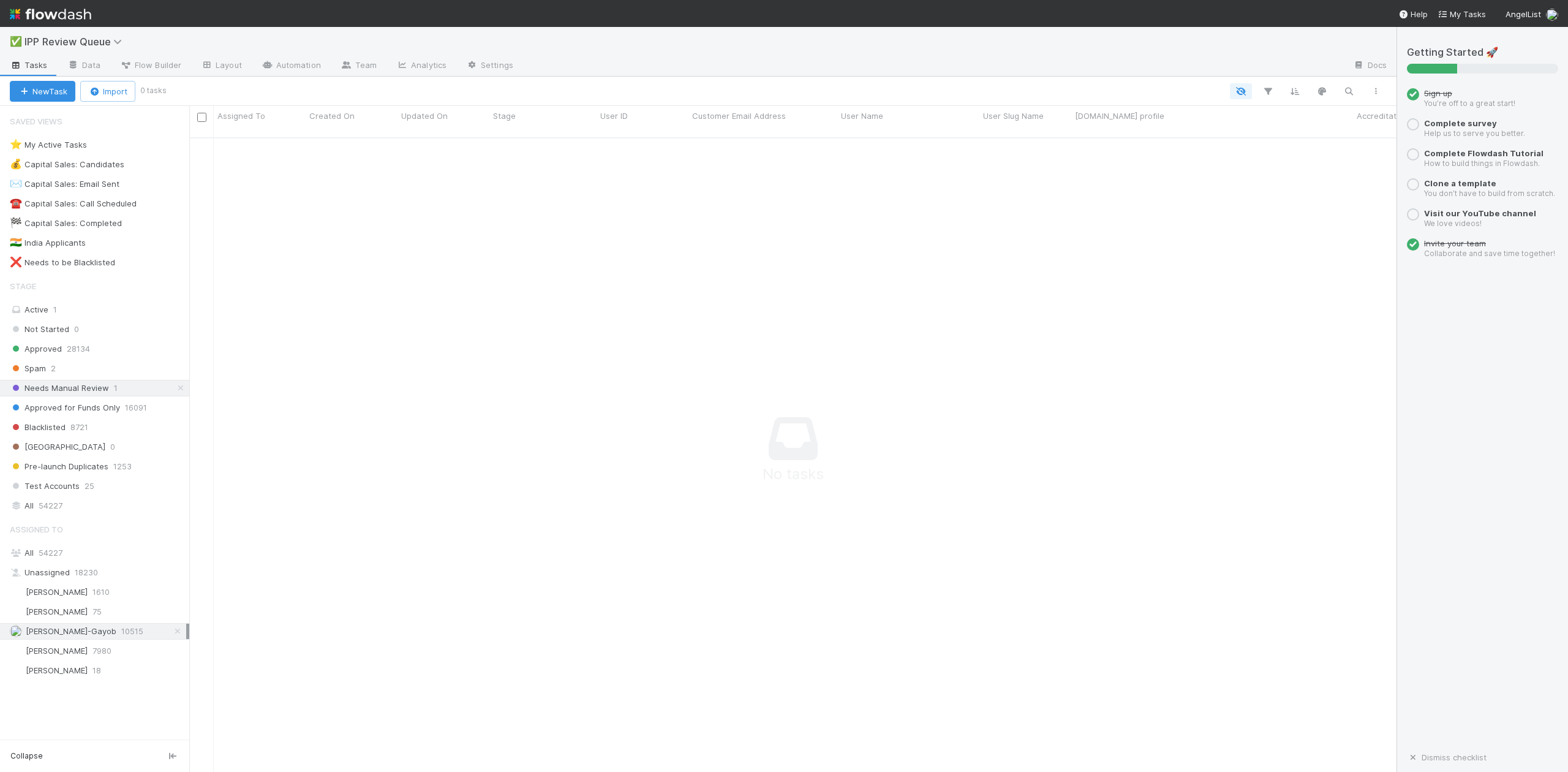
scroll to position [620, 1184]
click at [302, 62] on link "Automation" at bounding box center [291, 66] width 79 height 19
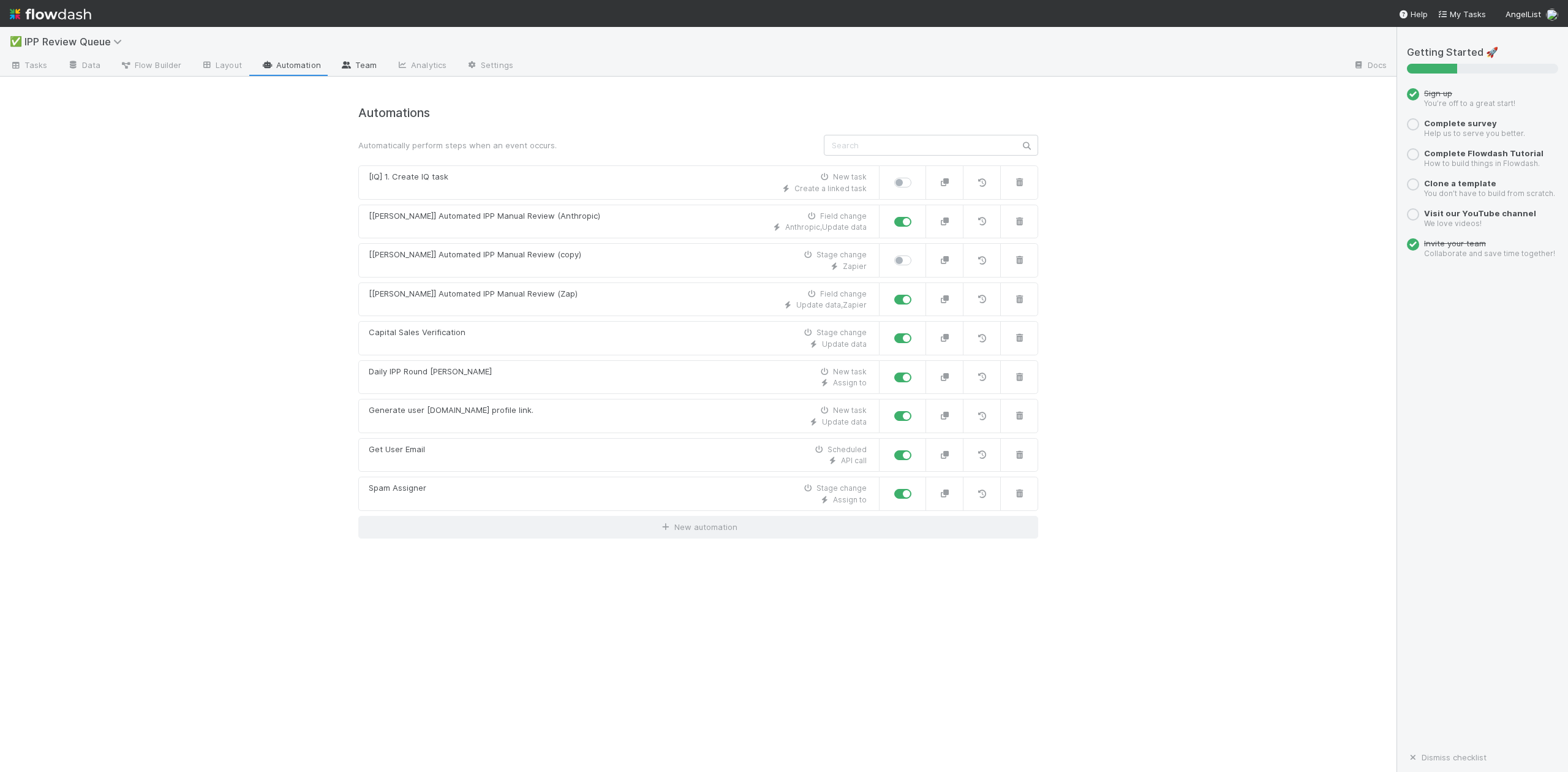
click at [362, 62] on link "Team" at bounding box center [358, 66] width 56 height 19
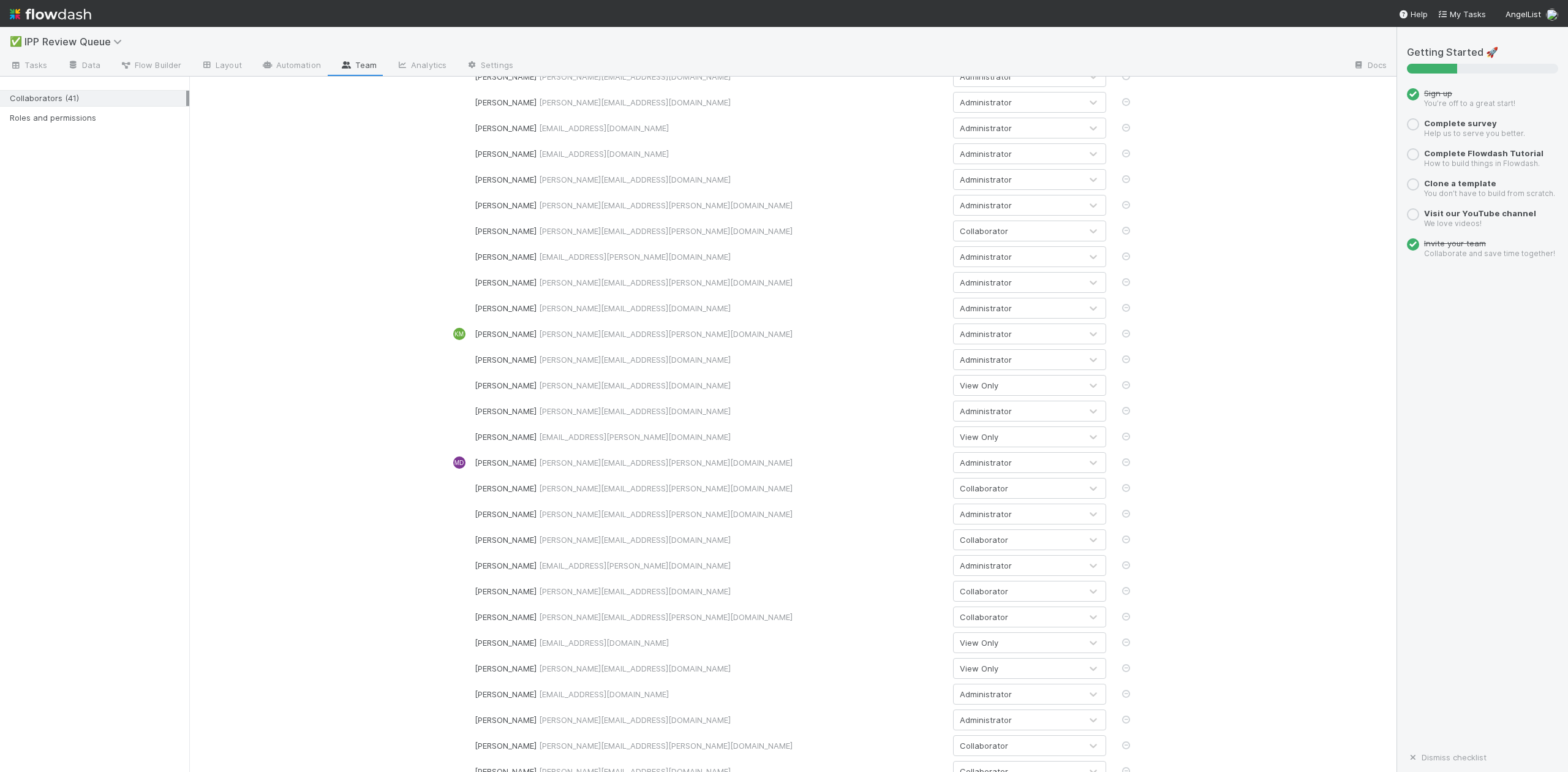
scroll to position [481, 0]
drag, startPoint x: 682, startPoint y: 739, endPoint x: 537, endPoint y: 763, distance: 147.0
click at [537, 763] on div "Collaborators People who have access to this workflow. You can invite additiona…" at bounding box center [793, 184] width 1207 height 1176
copy span "william.axalanvi@belltowerfunds.com"
click at [1122, 746] on icon at bounding box center [1126, 746] width 12 height 8
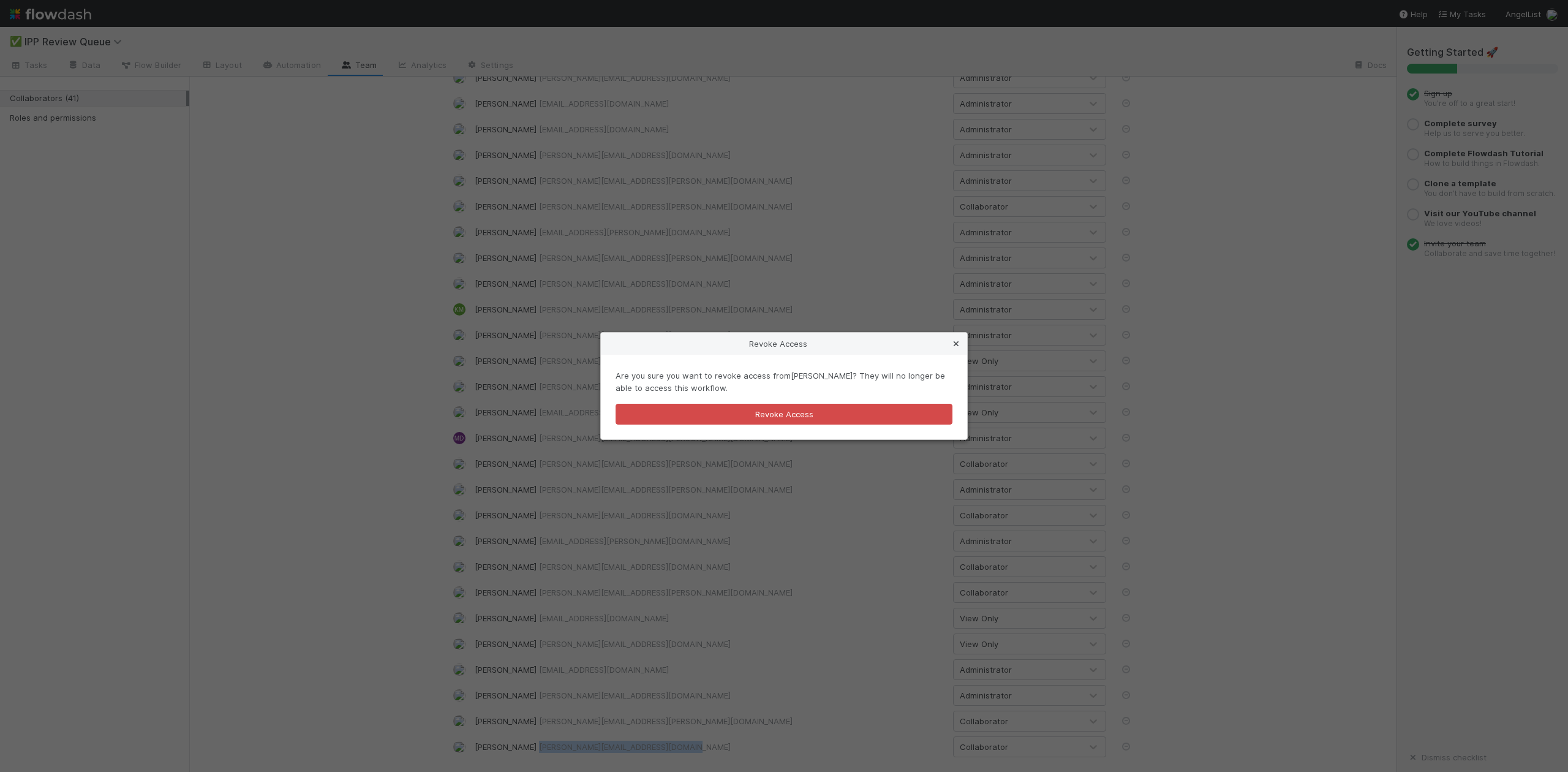
click at [957, 342] on icon at bounding box center [956, 343] width 12 height 8
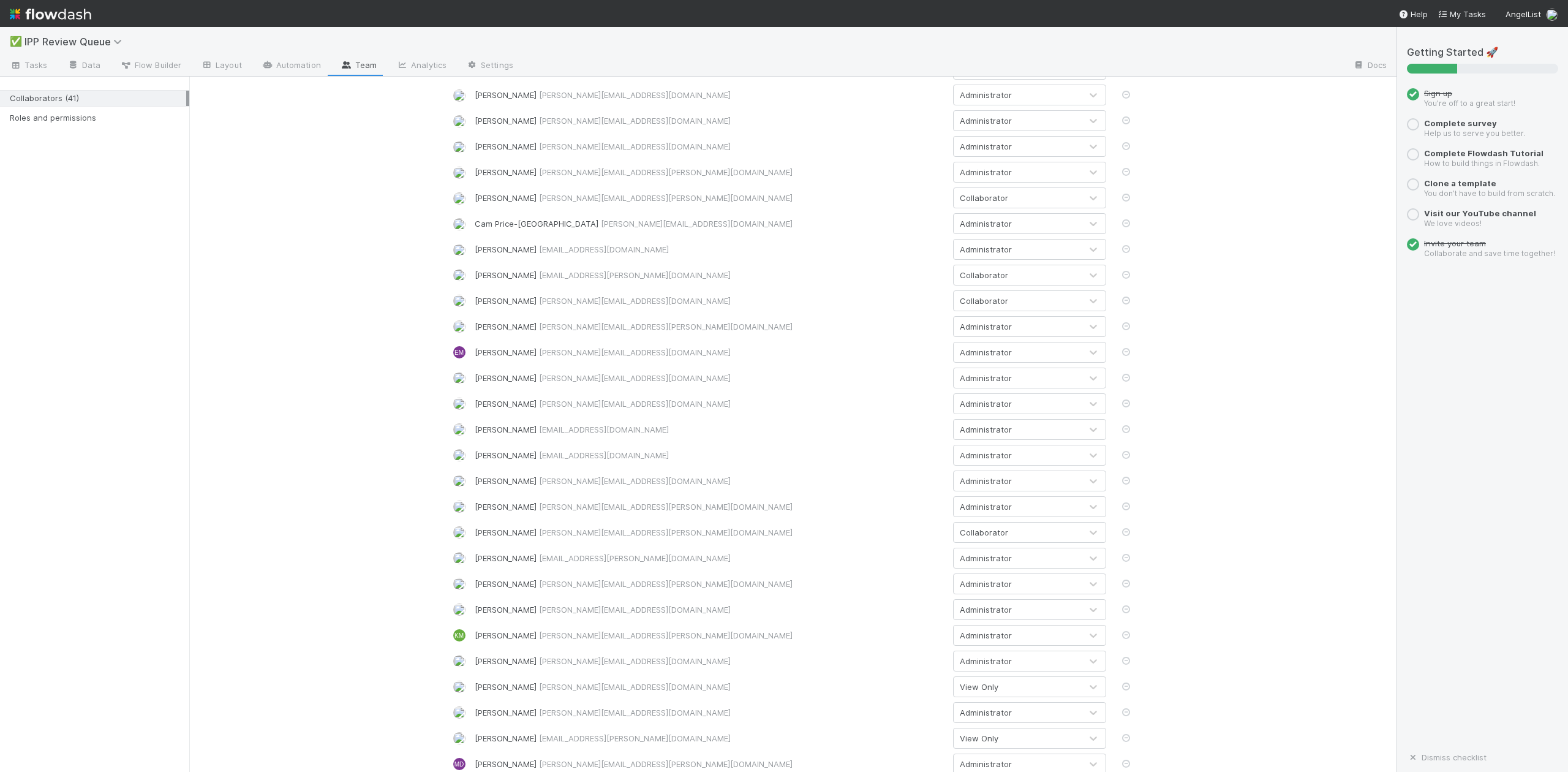
scroll to position [0, 0]
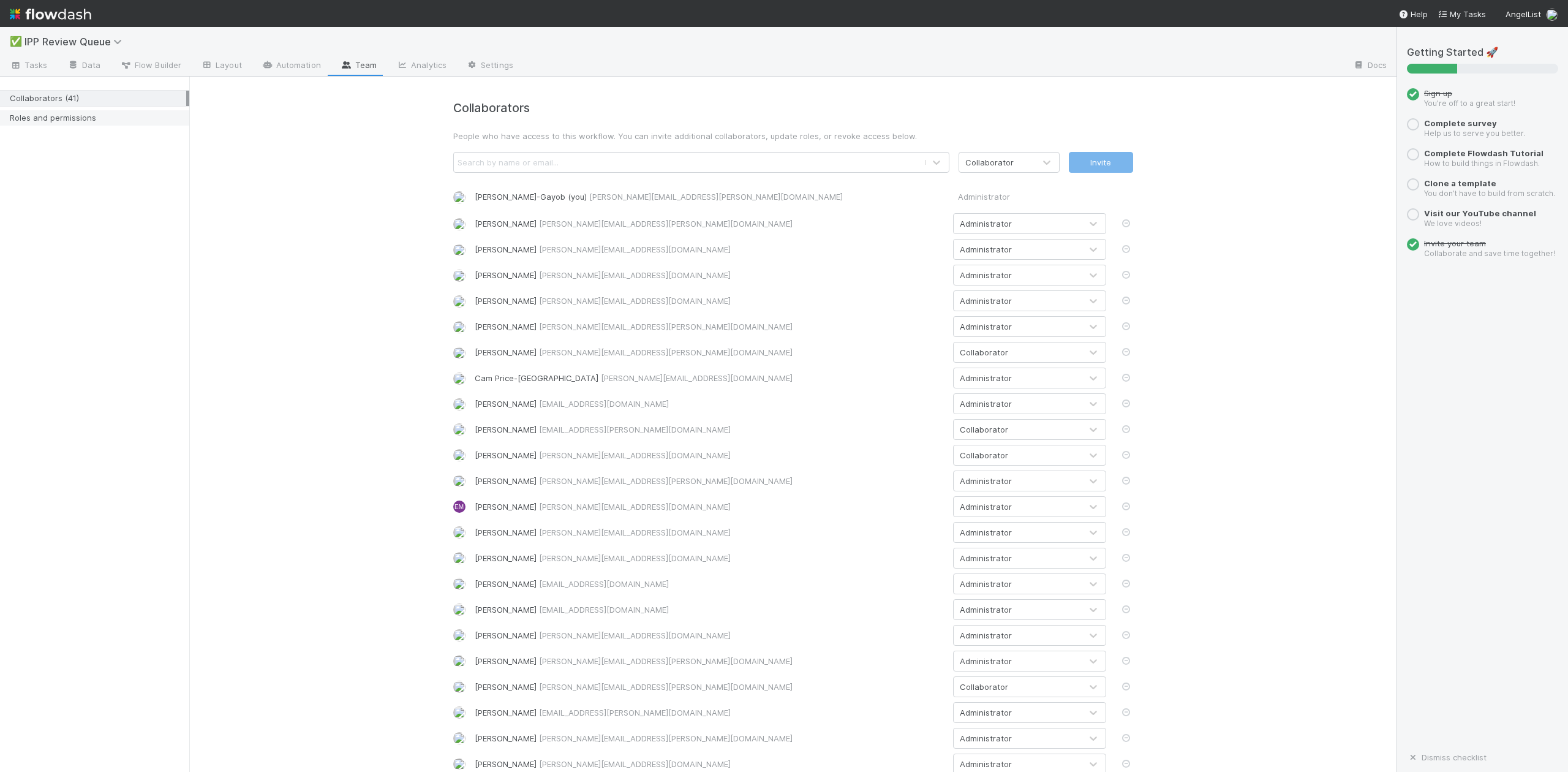
click at [81, 119] on div "Roles and permissions" at bounding box center [98, 117] width 177 height 16
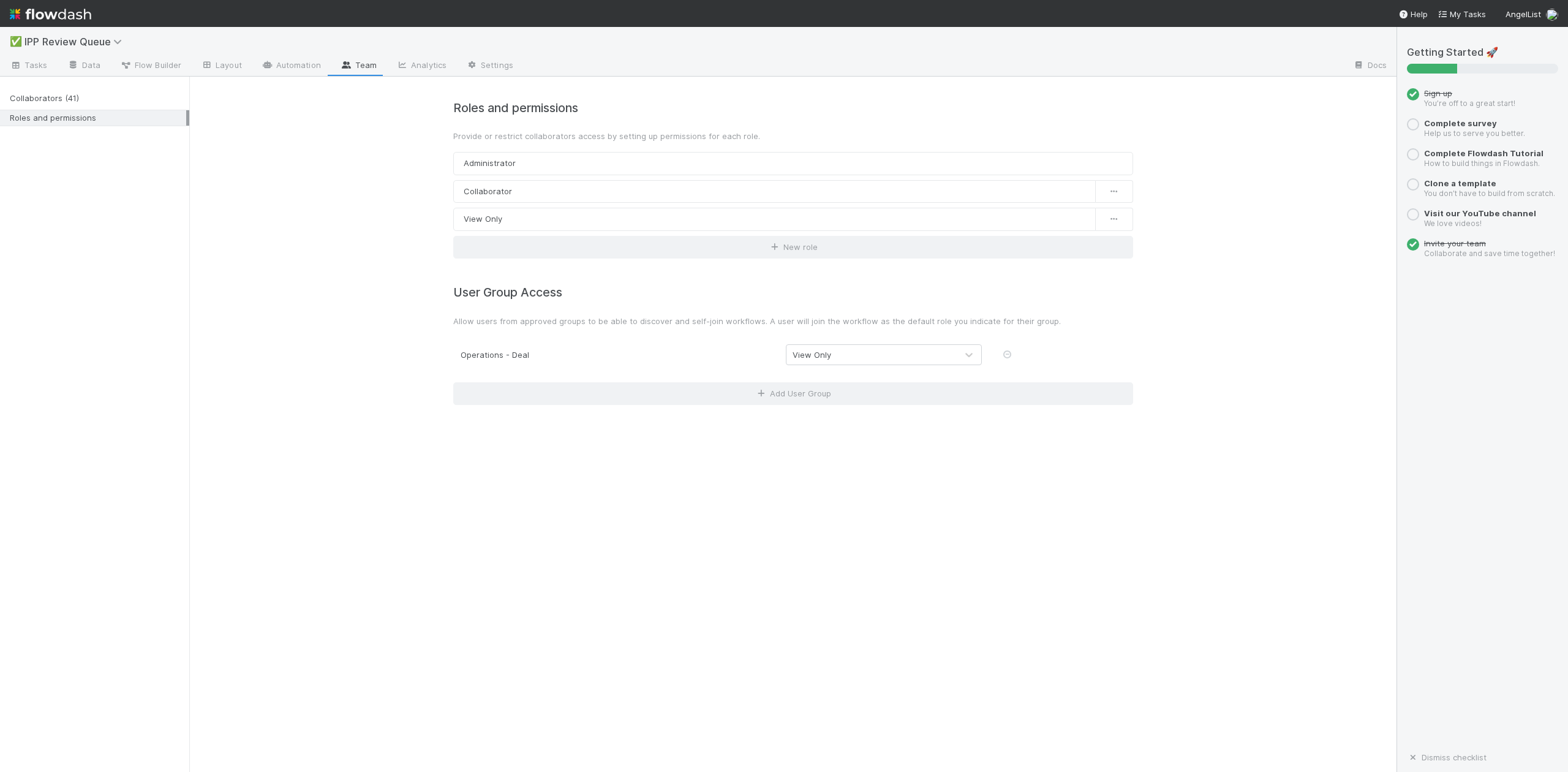
click at [355, 64] on link "Team" at bounding box center [358, 66] width 56 height 19
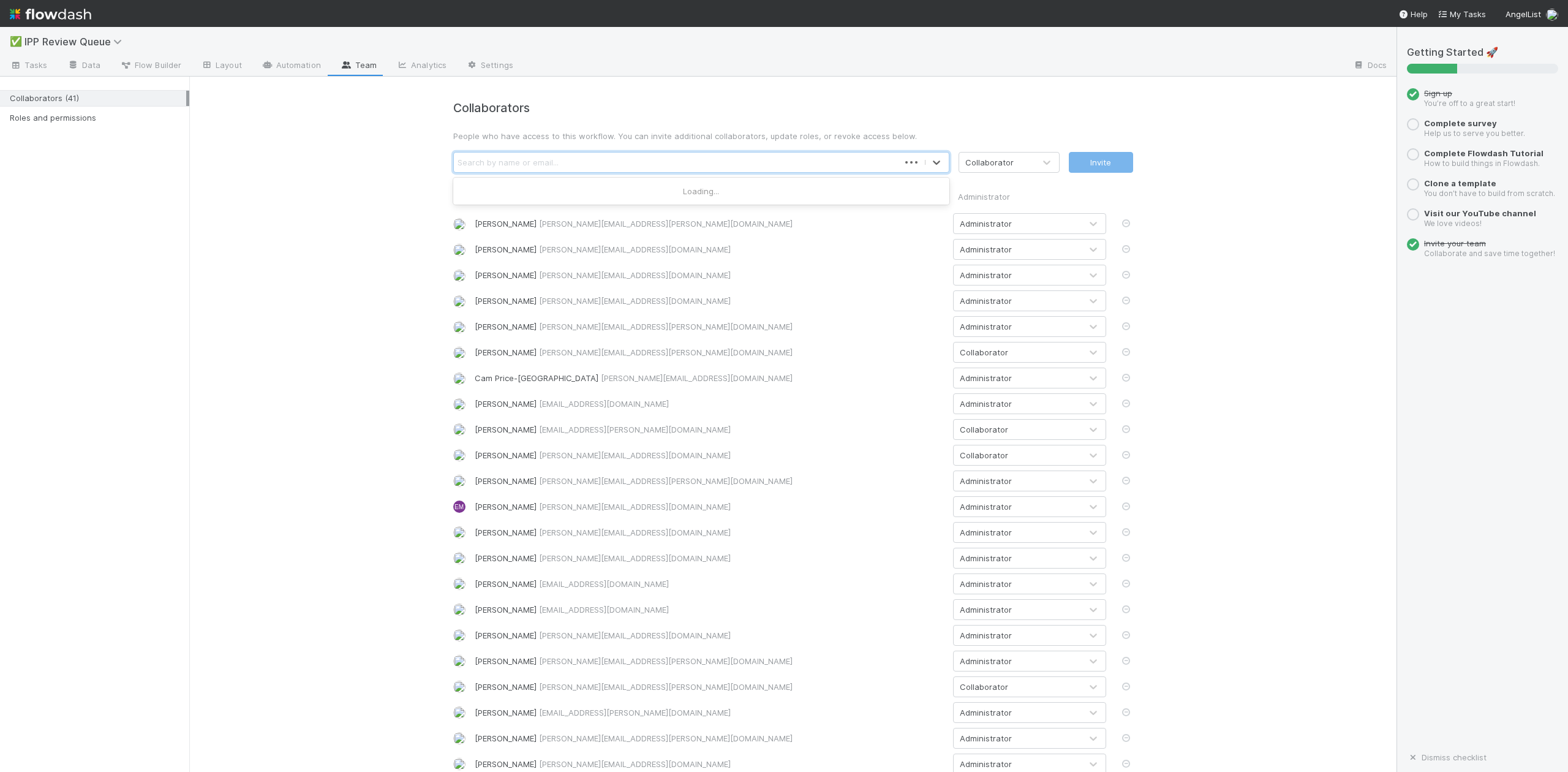
click at [516, 162] on div "Search by name or email..." at bounding box center [508, 162] width 101 height 12
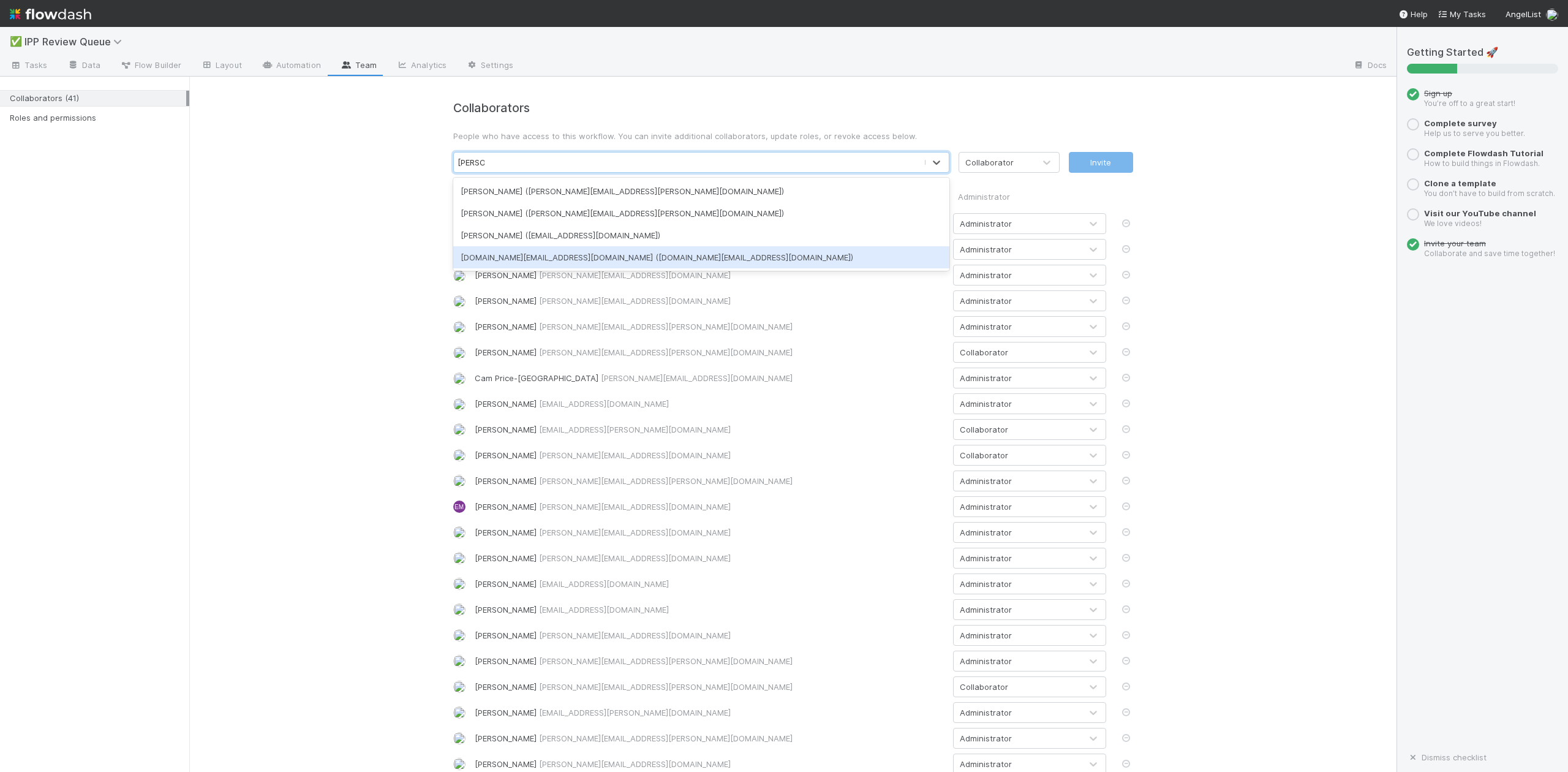
type input "william"
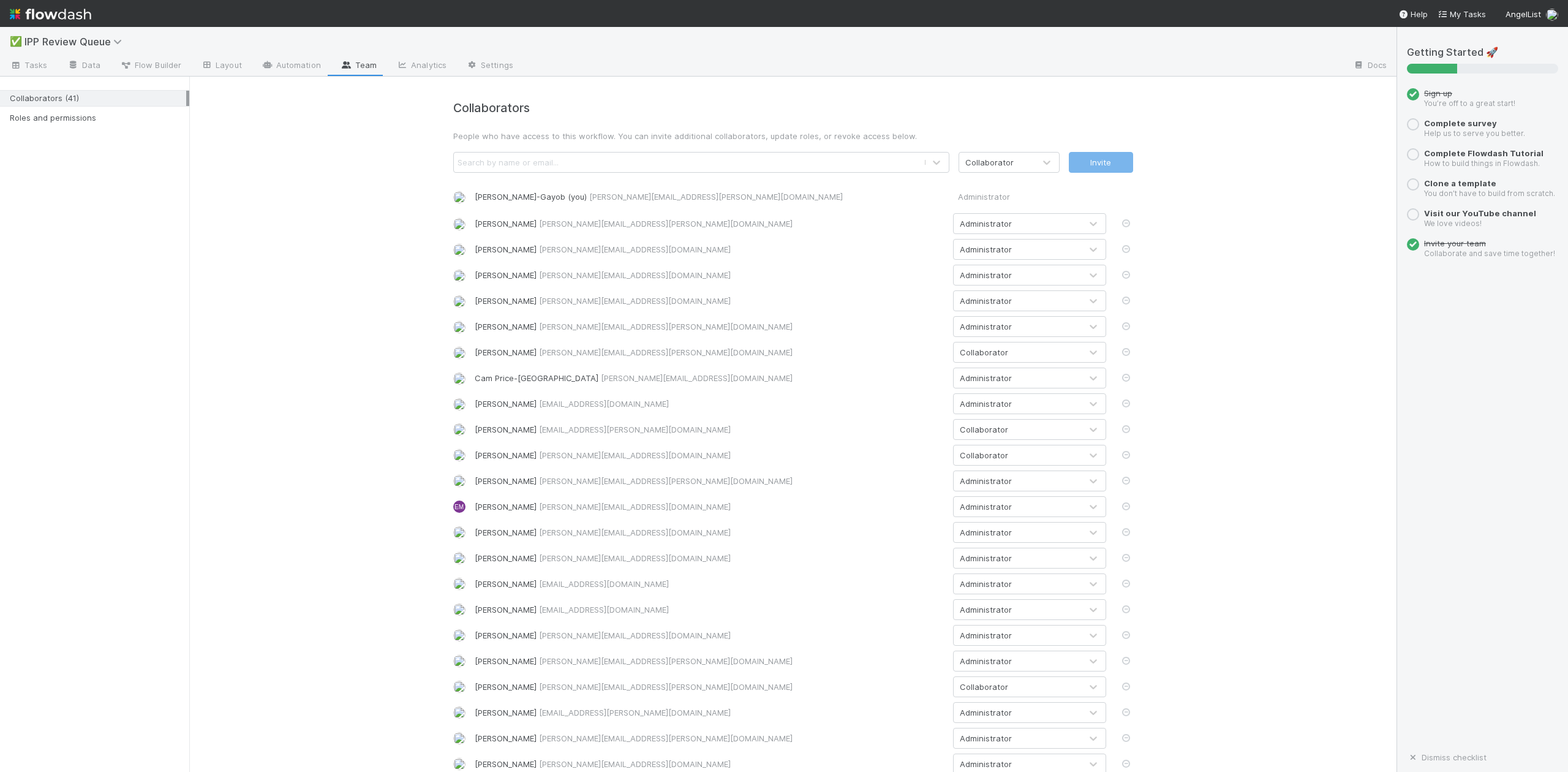
click at [316, 481] on div "Collaborators People who have access to this workflow. You can invite additiona…" at bounding box center [793, 665] width 1207 height 1176
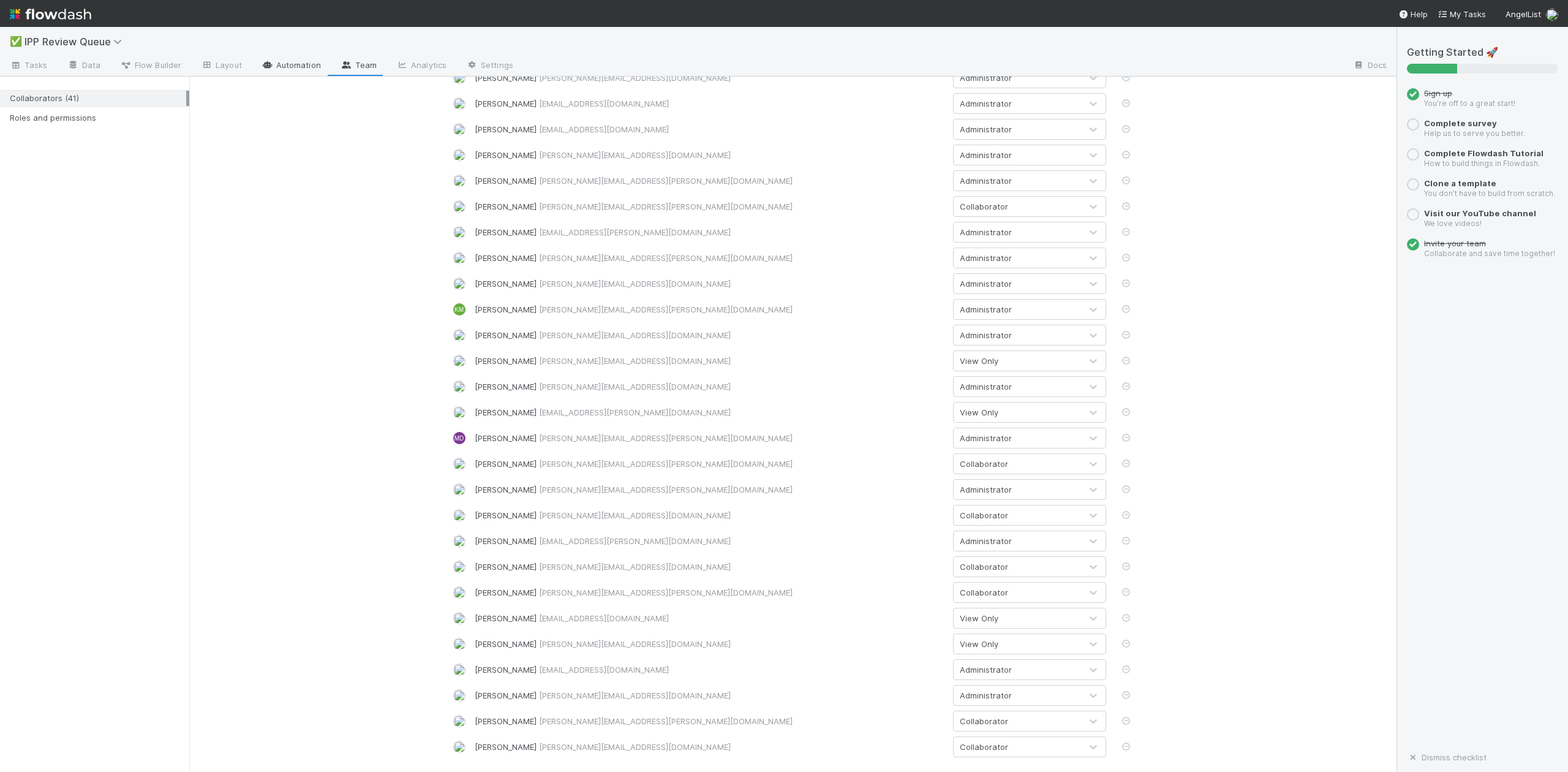
click at [292, 66] on link "Automation" at bounding box center [291, 66] width 79 height 19
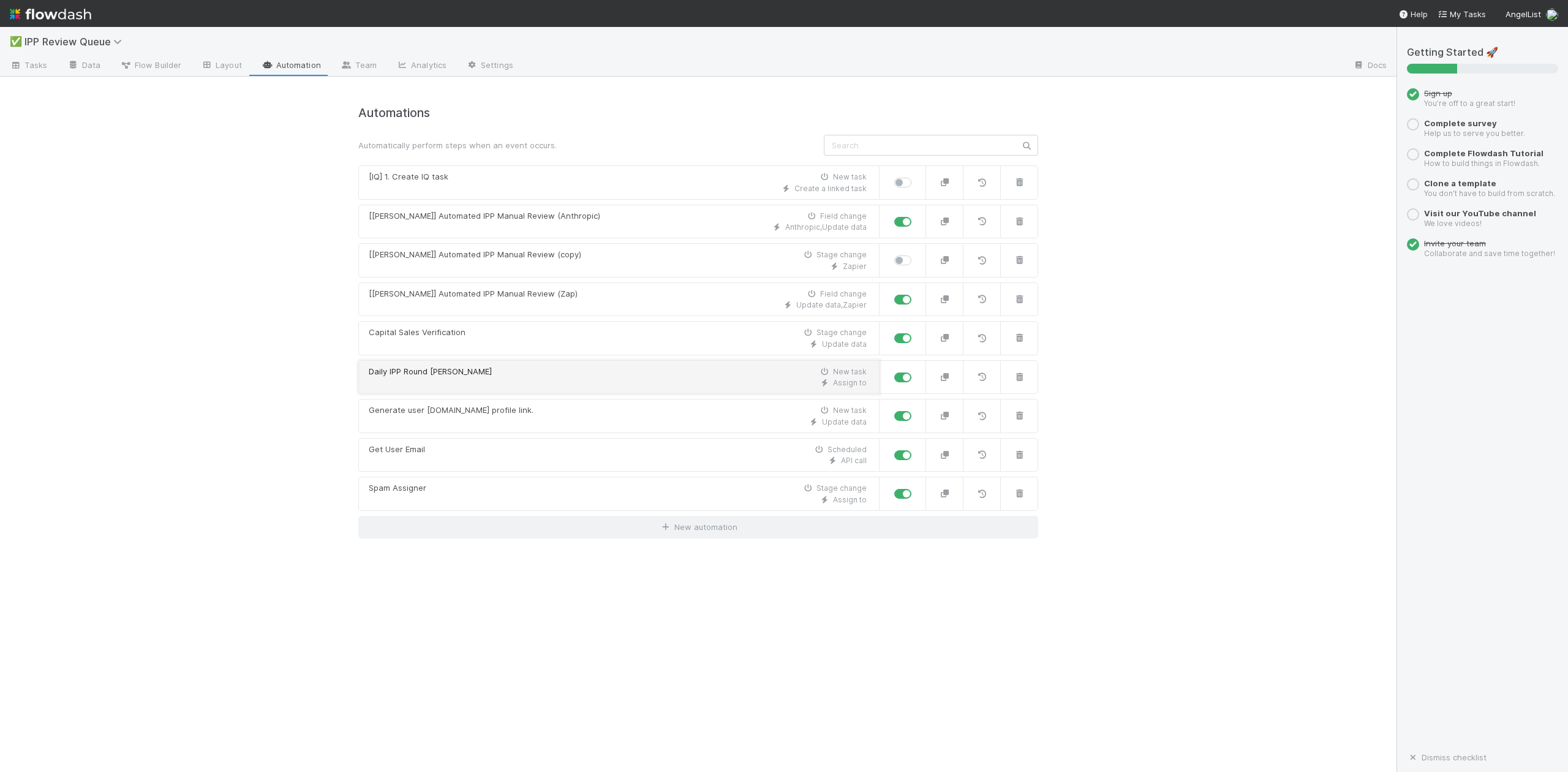
click at [459, 374] on div "Daily IPP Round [PERSON_NAME] New task" at bounding box center [618, 372] width 498 height 12
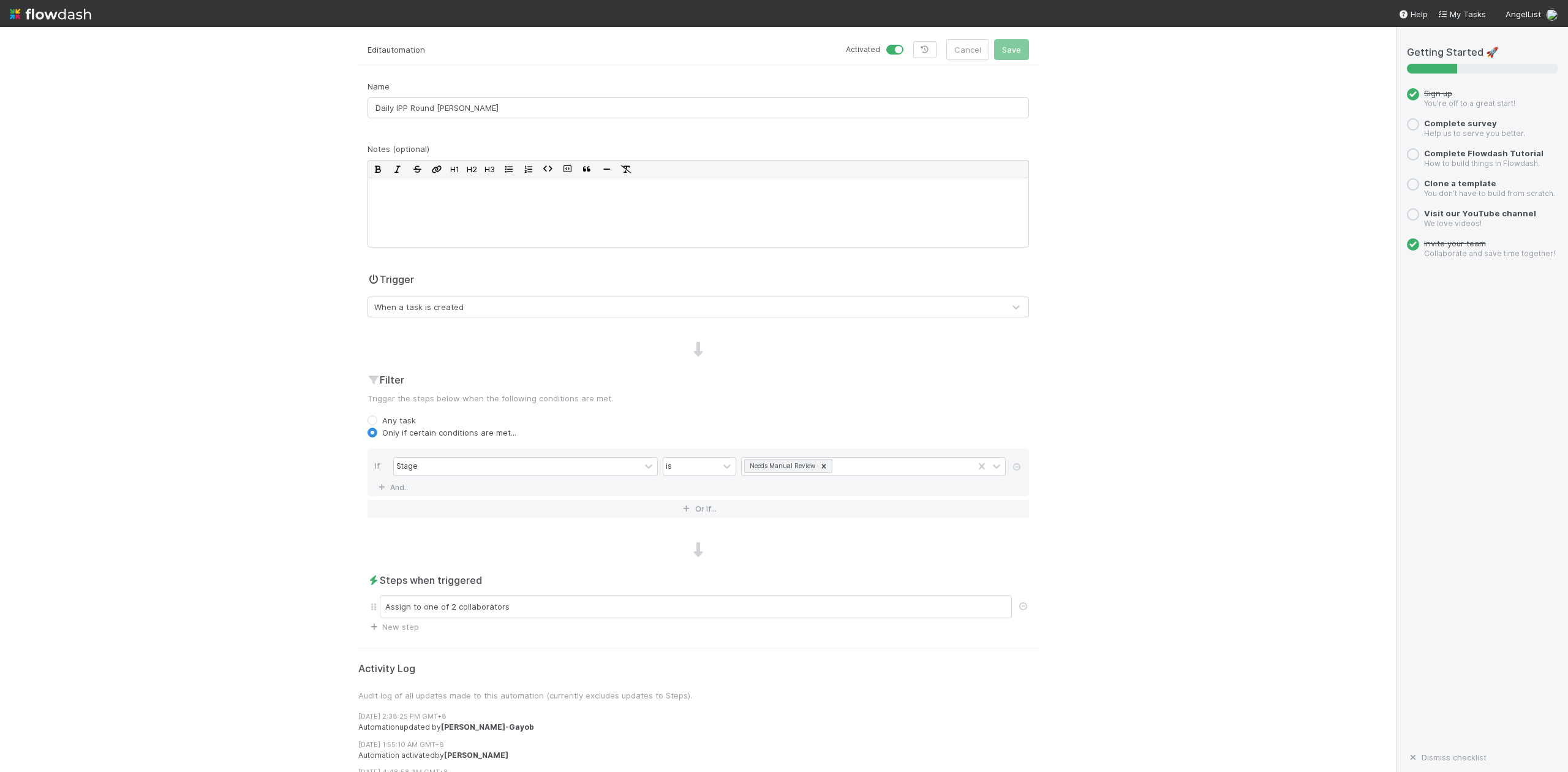
scroll to position [77, 0]
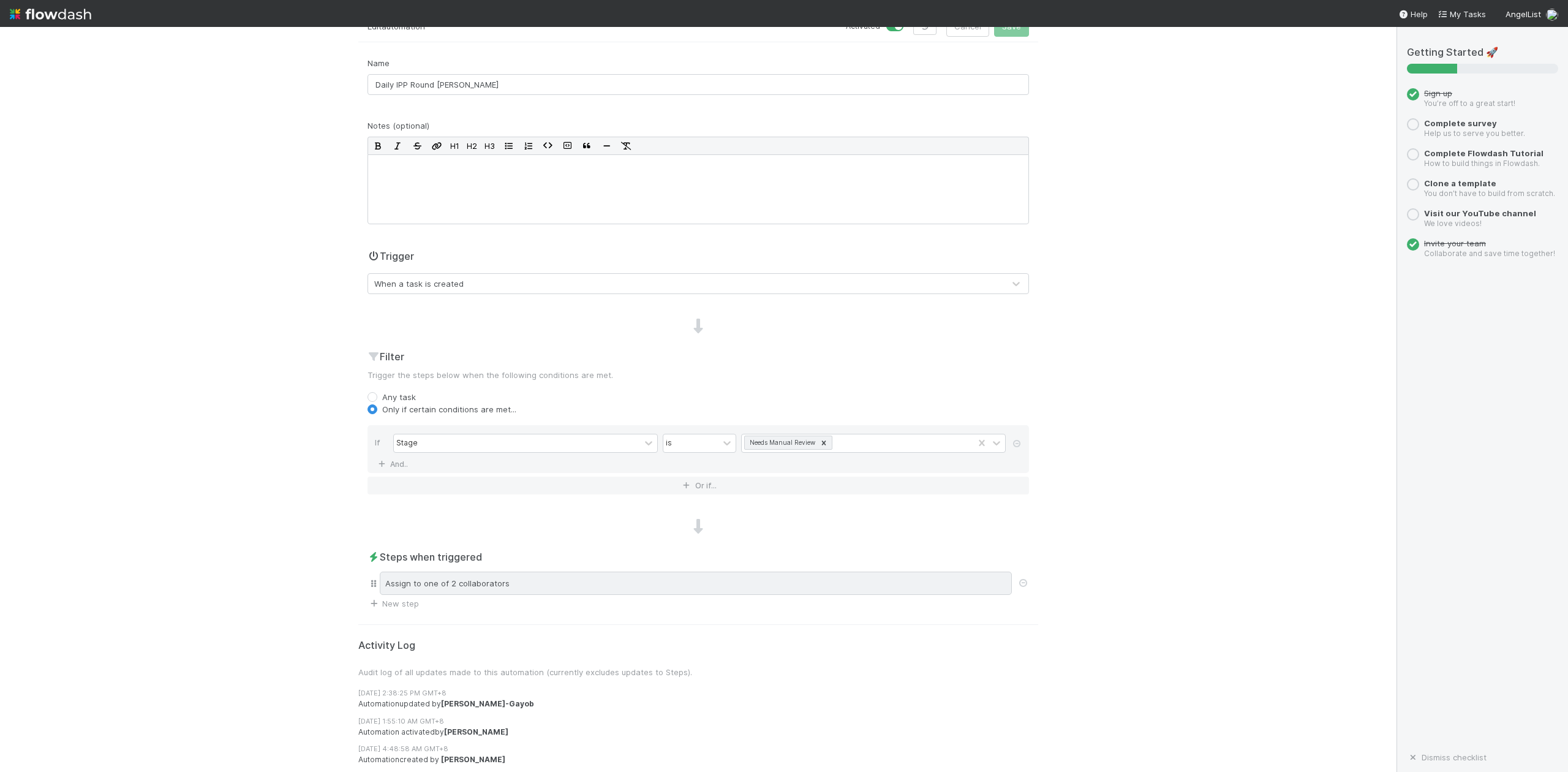
click at [766, 586] on div "Assign to one of 2 collaborators" at bounding box center [696, 582] width 633 height 23
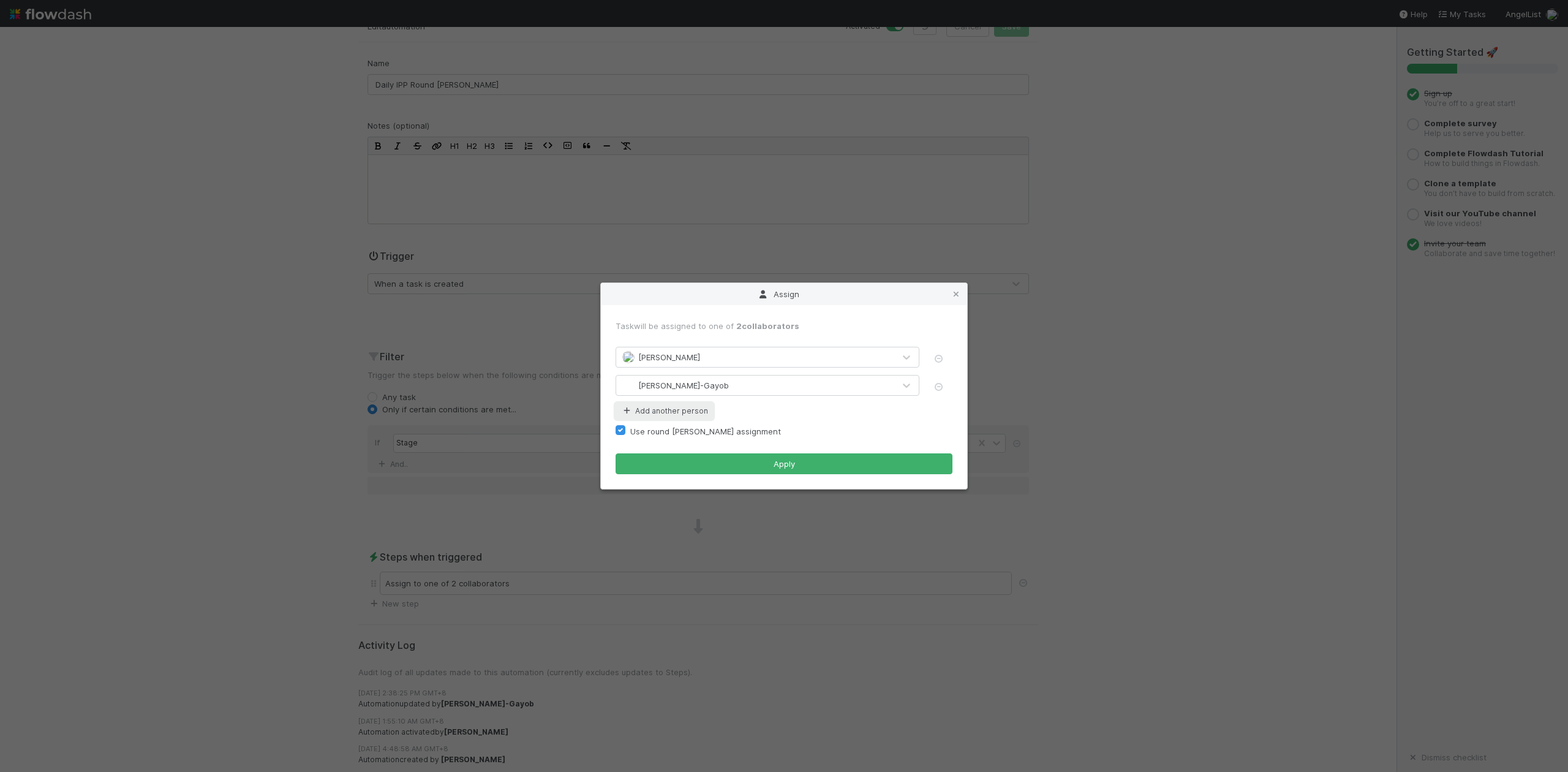
click at [683, 410] on button "Add another person" at bounding box center [665, 410] width 97 height 16
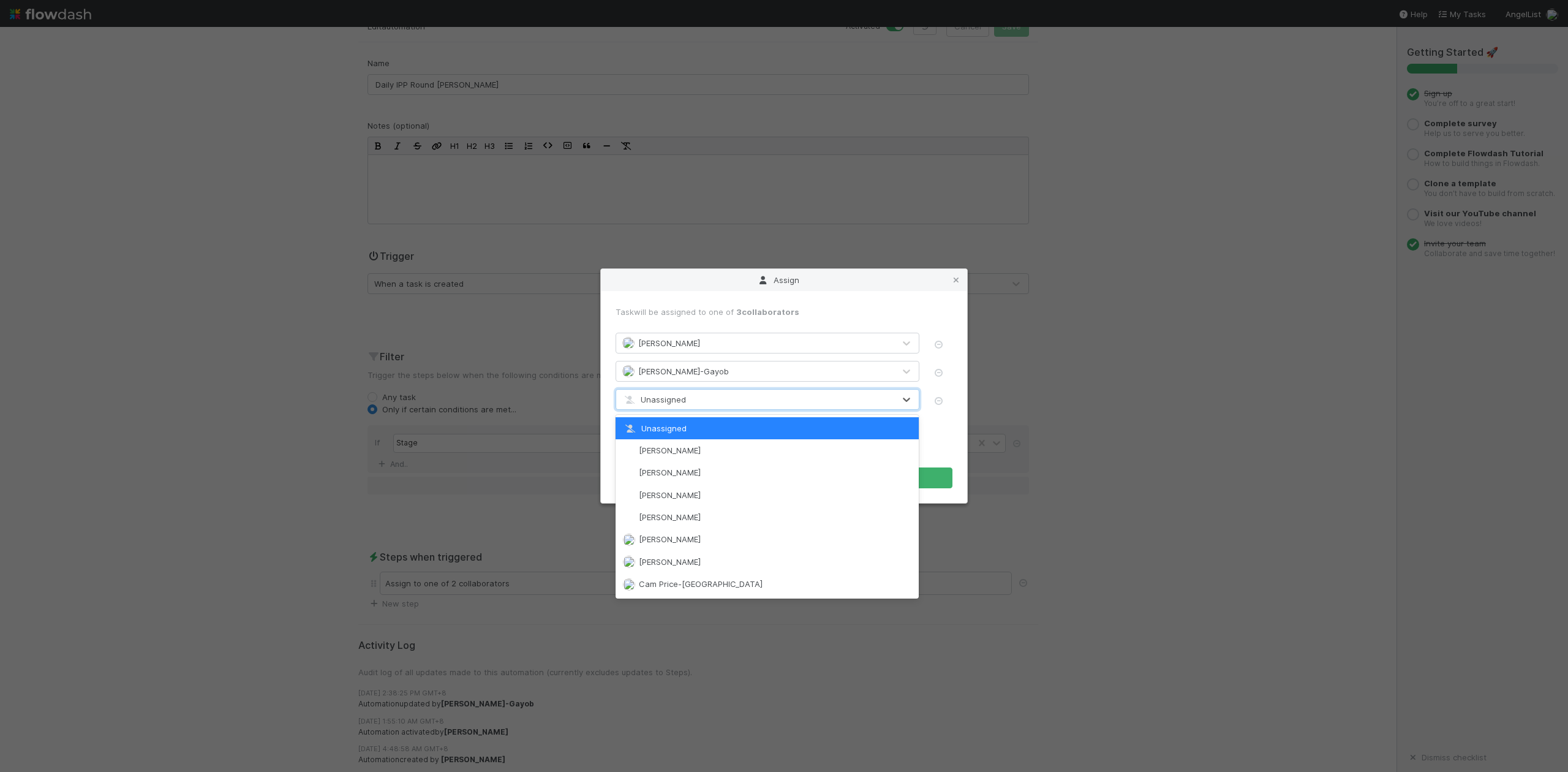
click at [665, 397] on span "Unassigned" at bounding box center [654, 399] width 64 height 10
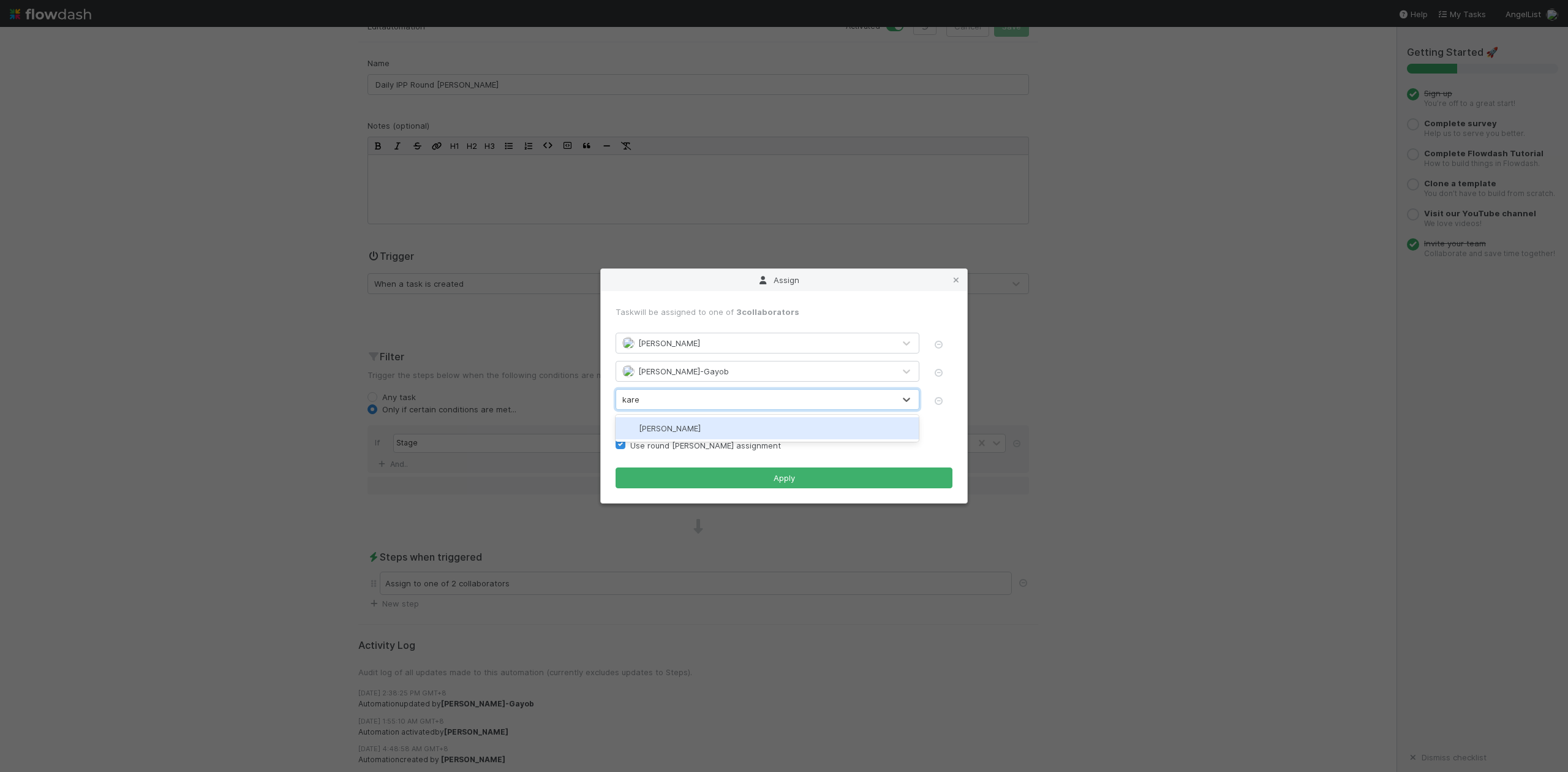
type input "karen"
click at [694, 432] on span "[PERSON_NAME]" at bounding box center [670, 428] width 62 height 10
click at [938, 400] on icon "button" at bounding box center [938, 401] width 12 height 8
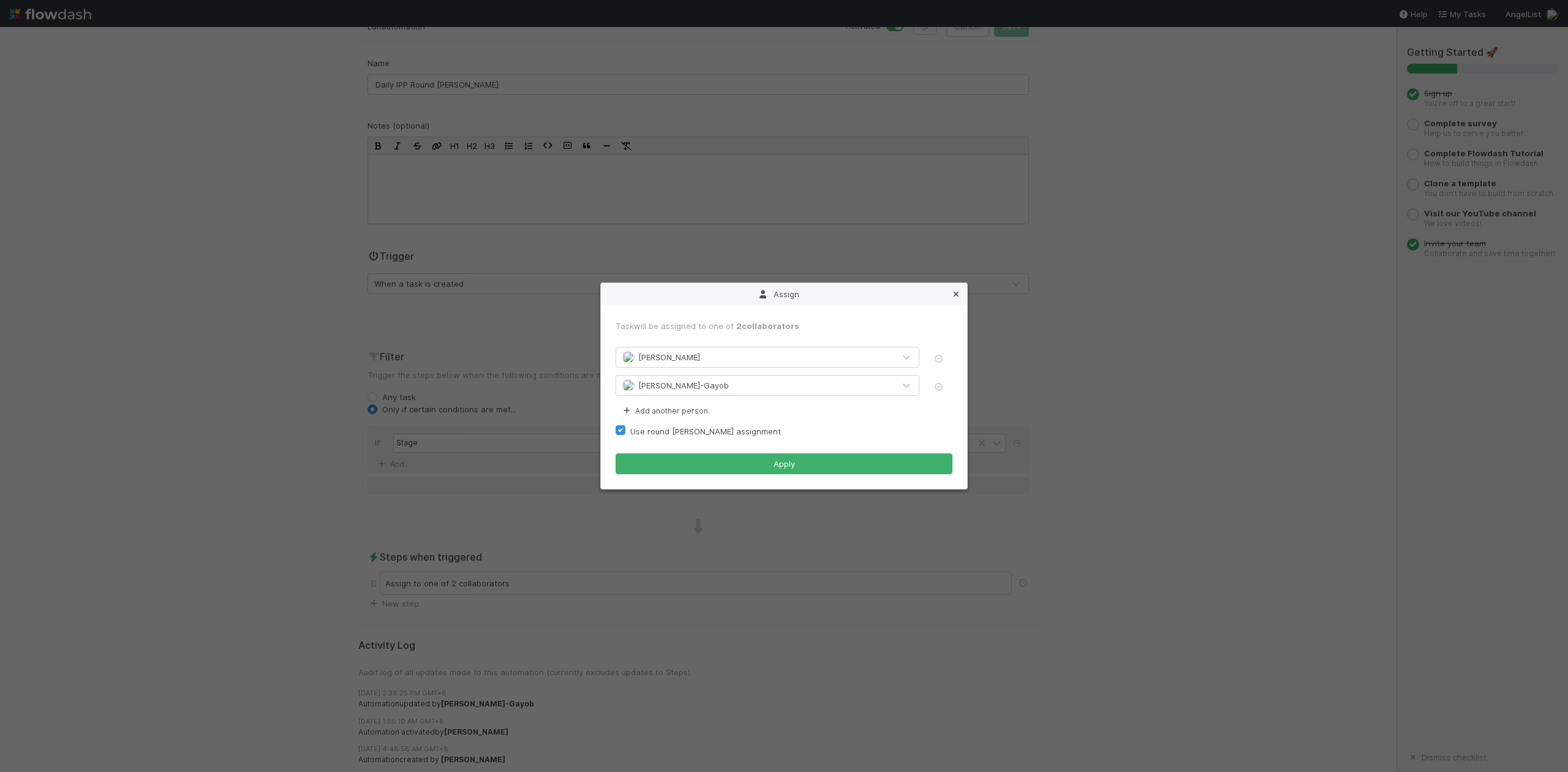
click at [955, 295] on icon at bounding box center [956, 294] width 12 height 8
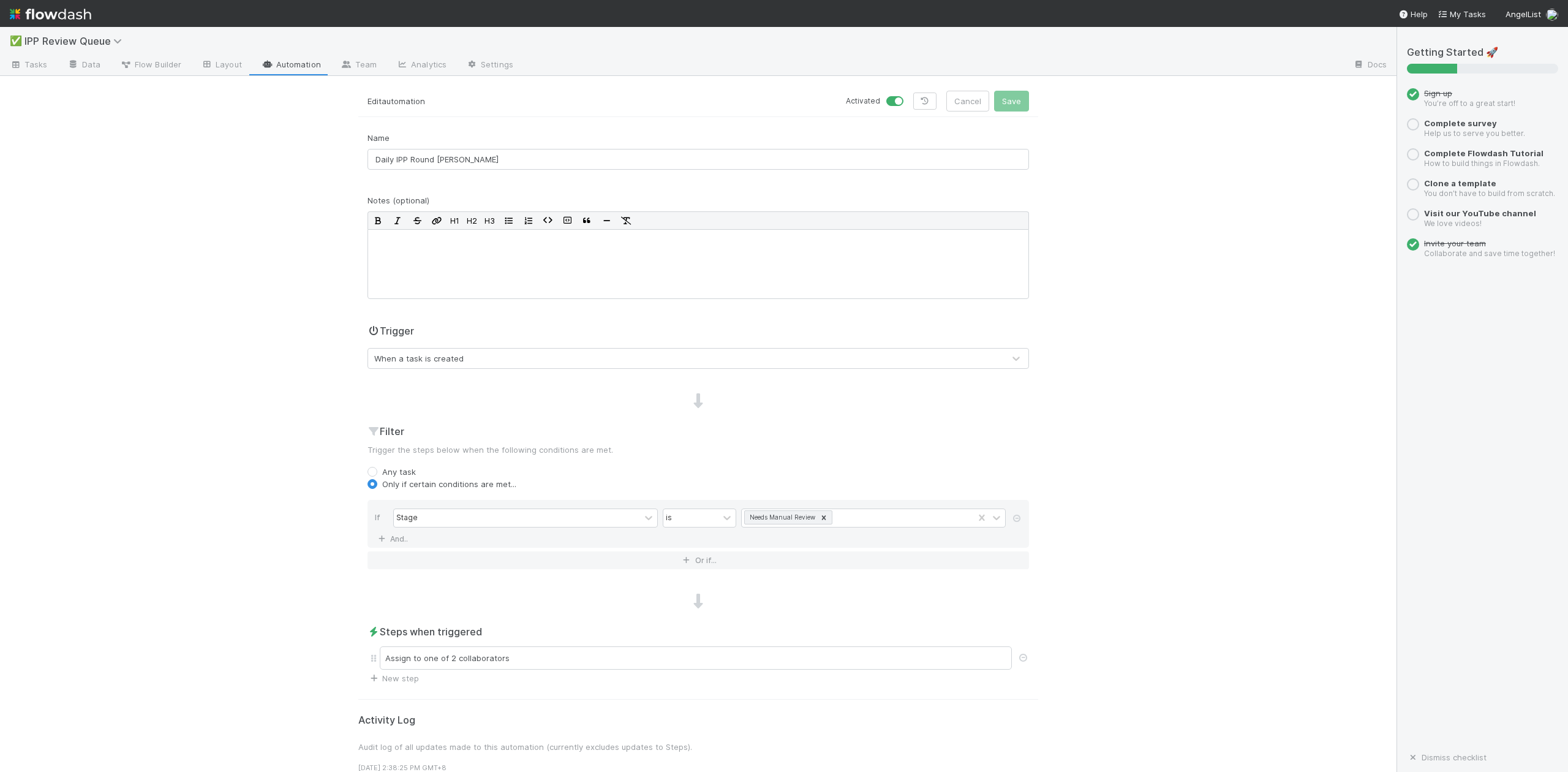
scroll to position [0, 0]
click at [34, 66] on span "Tasks" at bounding box center [28, 64] width 38 height 12
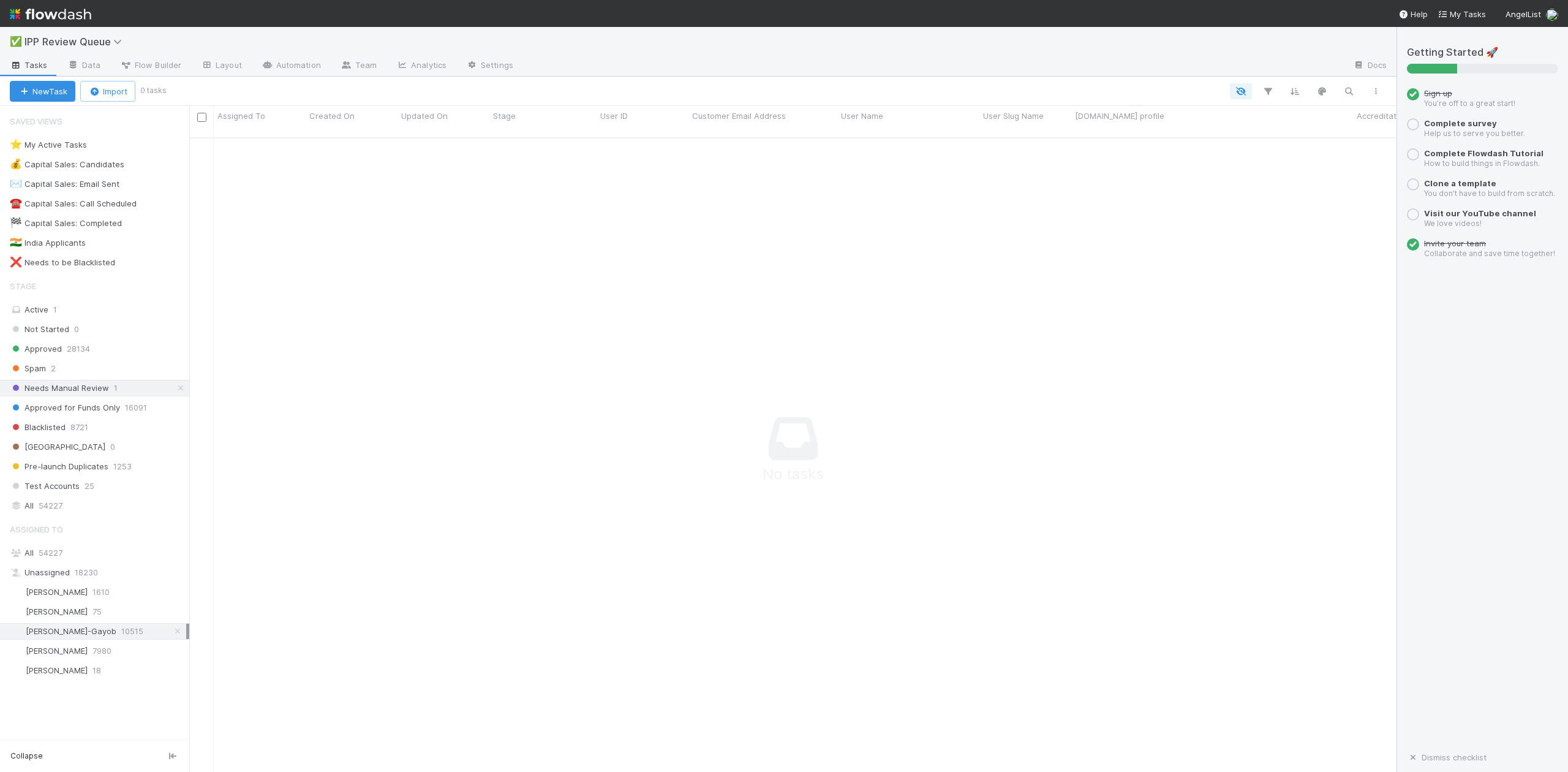
scroll to position [620, 1184]
click at [32, 370] on span "Spam" at bounding box center [27, 368] width 36 height 16
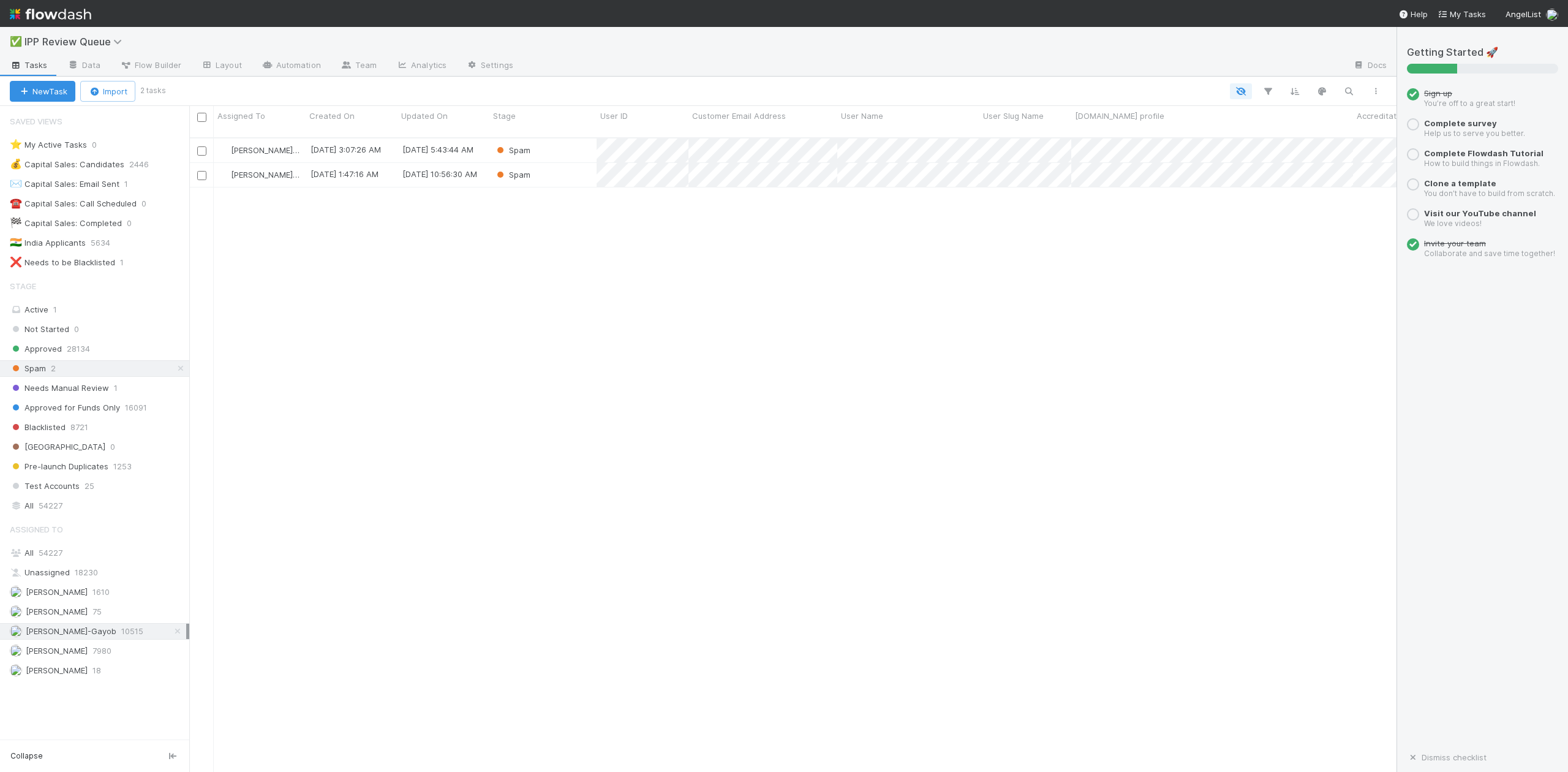
scroll to position [633, 1195]
click at [555, 140] on div "Spam" at bounding box center [543, 150] width 107 height 24
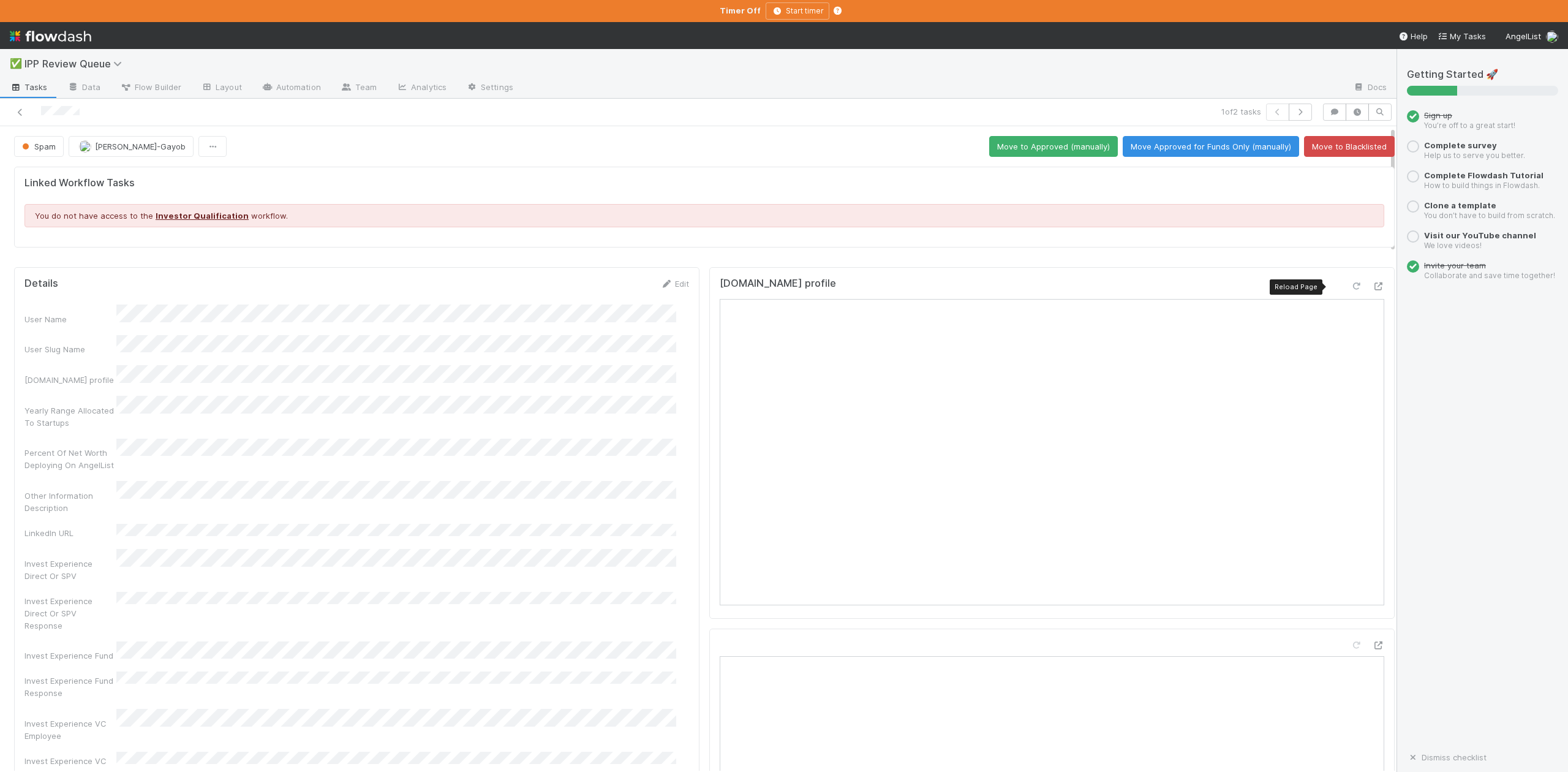
click at [1350, 285] on icon at bounding box center [1356, 287] width 12 height 8
click at [1320, 146] on button "Move to Blacklisted" at bounding box center [1349, 147] width 91 height 21
click at [1294, 109] on icon "button" at bounding box center [1300, 112] width 12 height 7
click at [1322, 147] on button "Move to Blacklisted" at bounding box center [1349, 147] width 91 height 21
click at [20, 114] on icon at bounding box center [19, 112] width 12 height 8
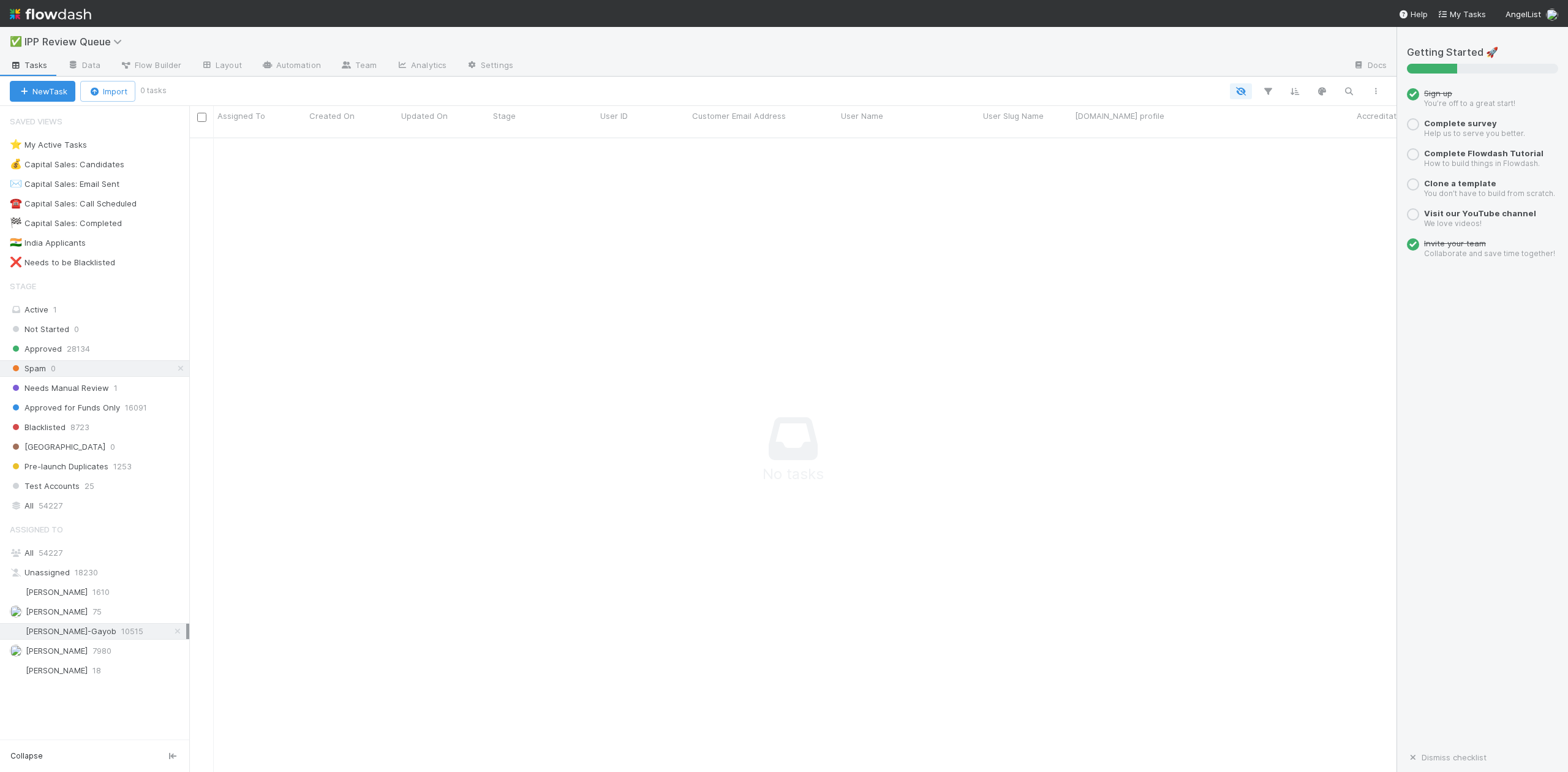
scroll to position [620, 1184]
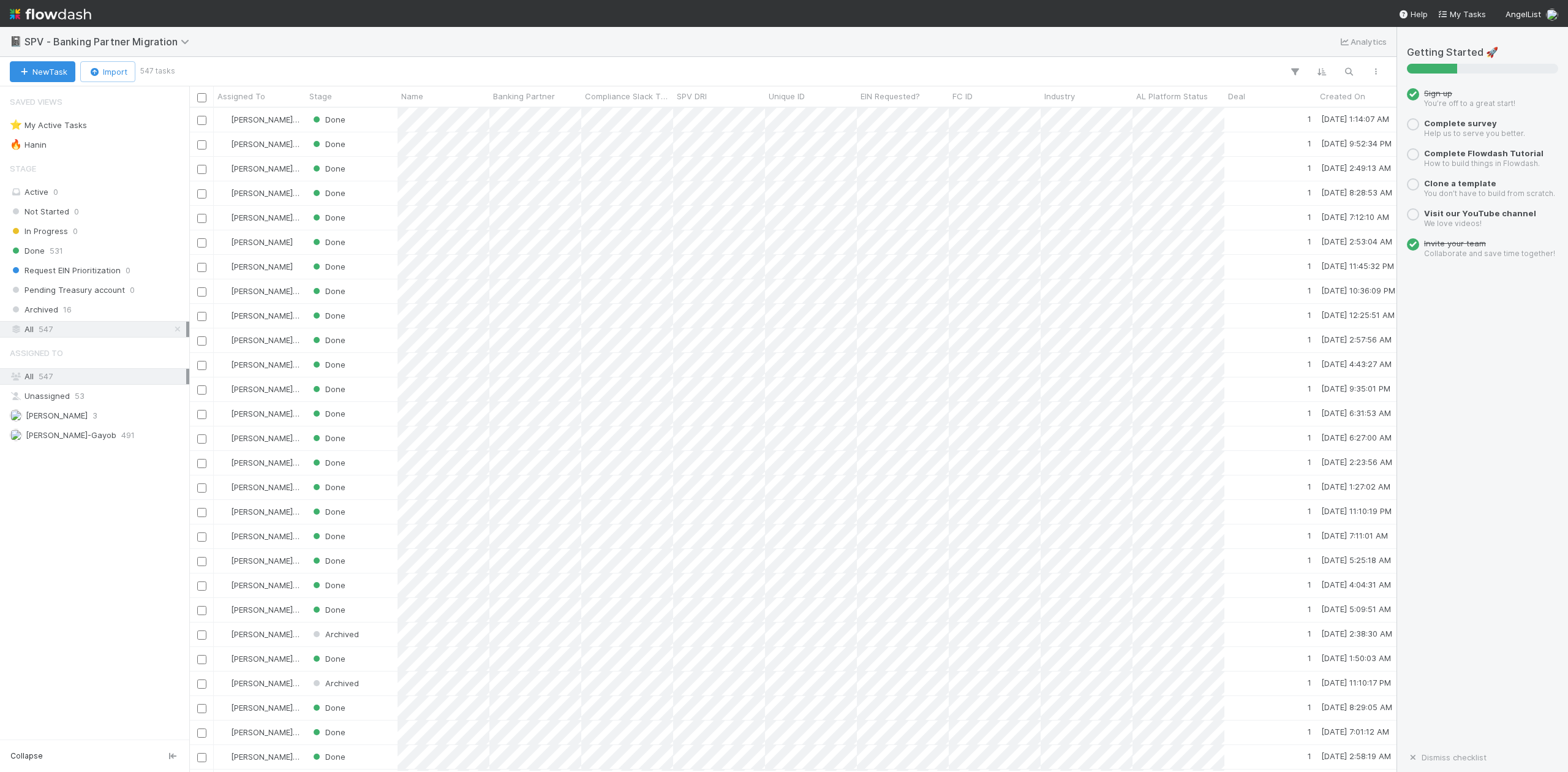
scroll to position [652, 1195]
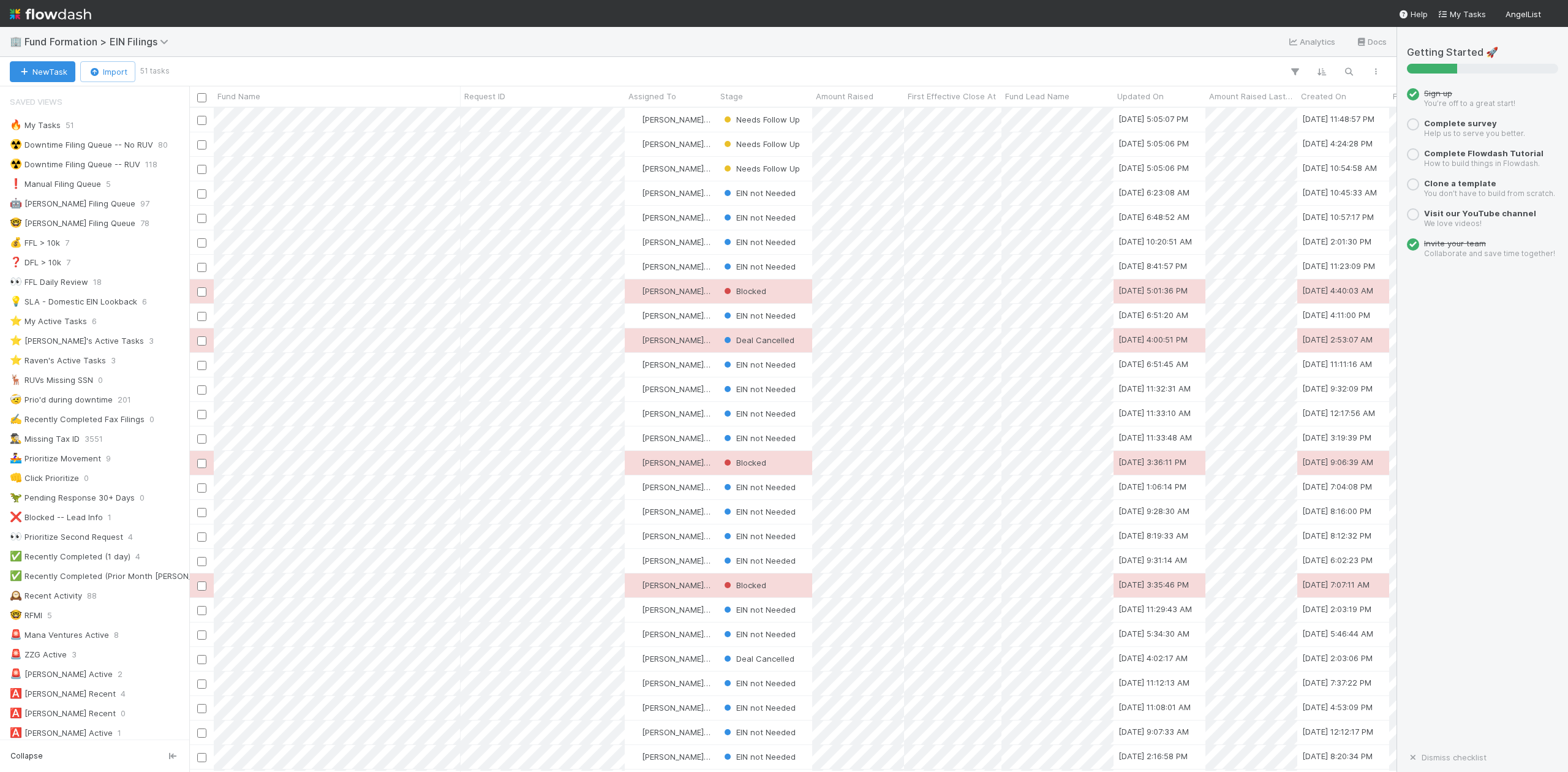
scroll to position [652, 1195]
click at [89, 342] on div "⭐ [PERSON_NAME]'s Active Tasks" at bounding box center [77, 341] width 135 height 16
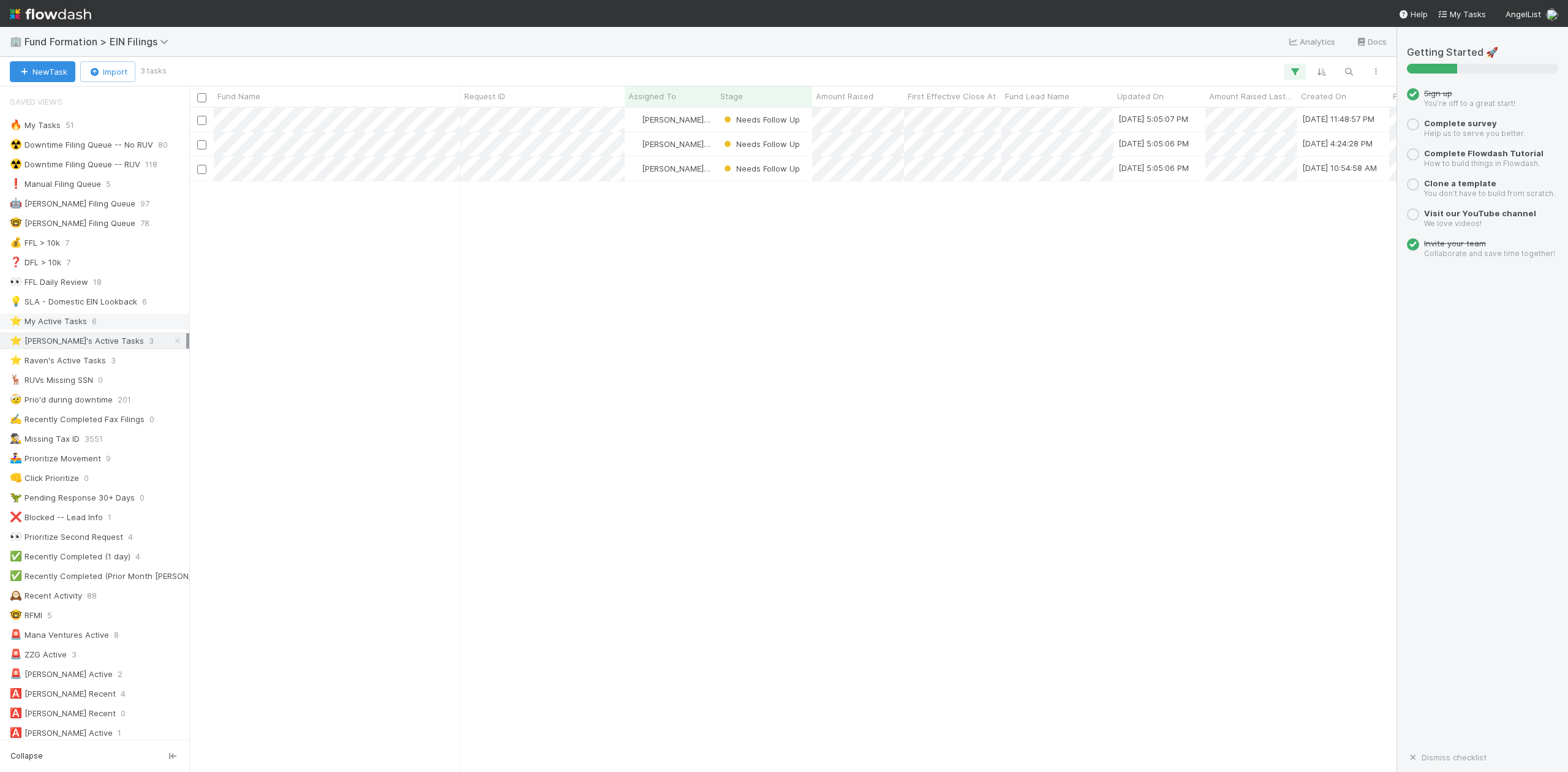
scroll to position [652, 1195]
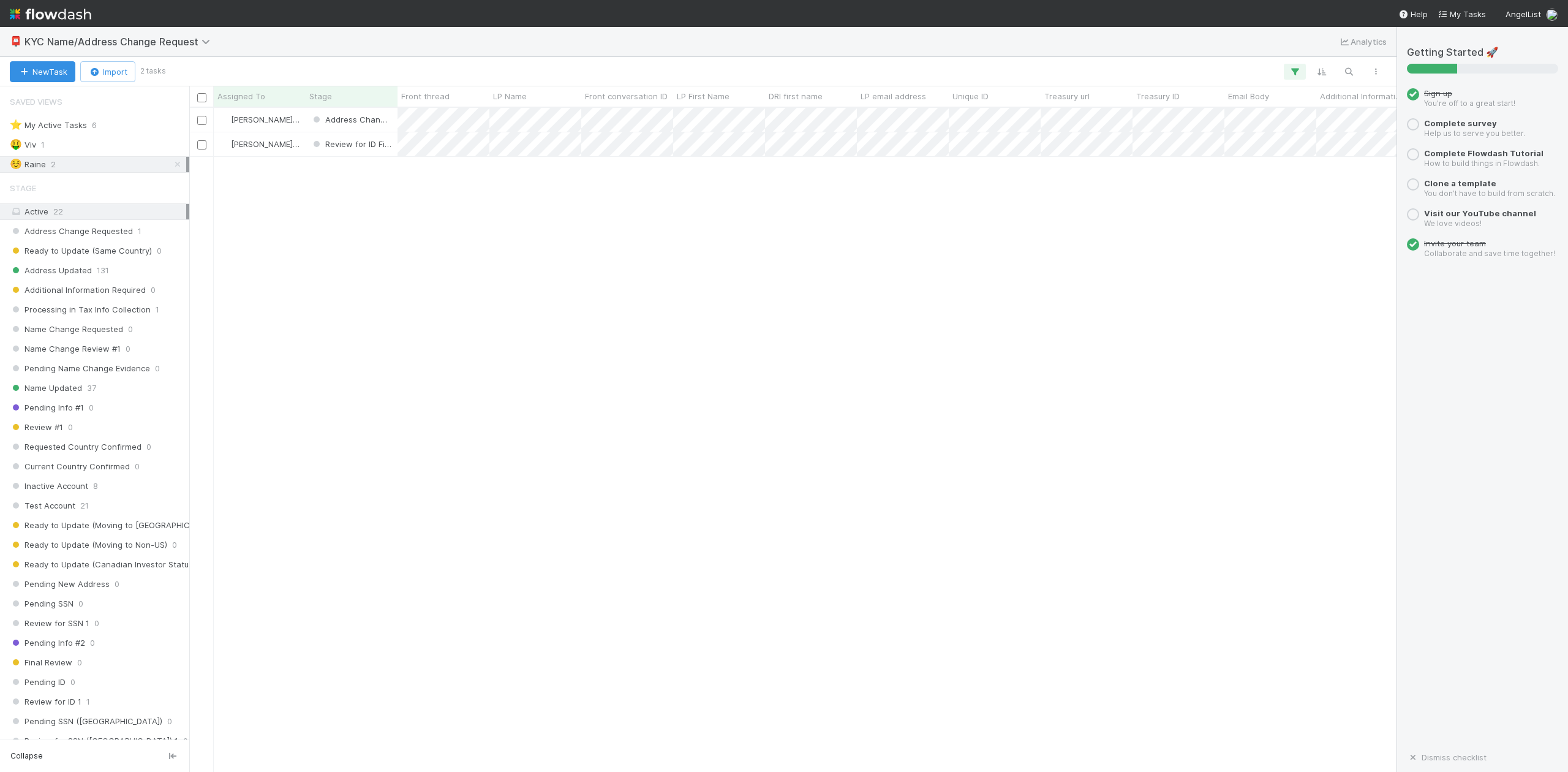
scroll to position [13, 13]
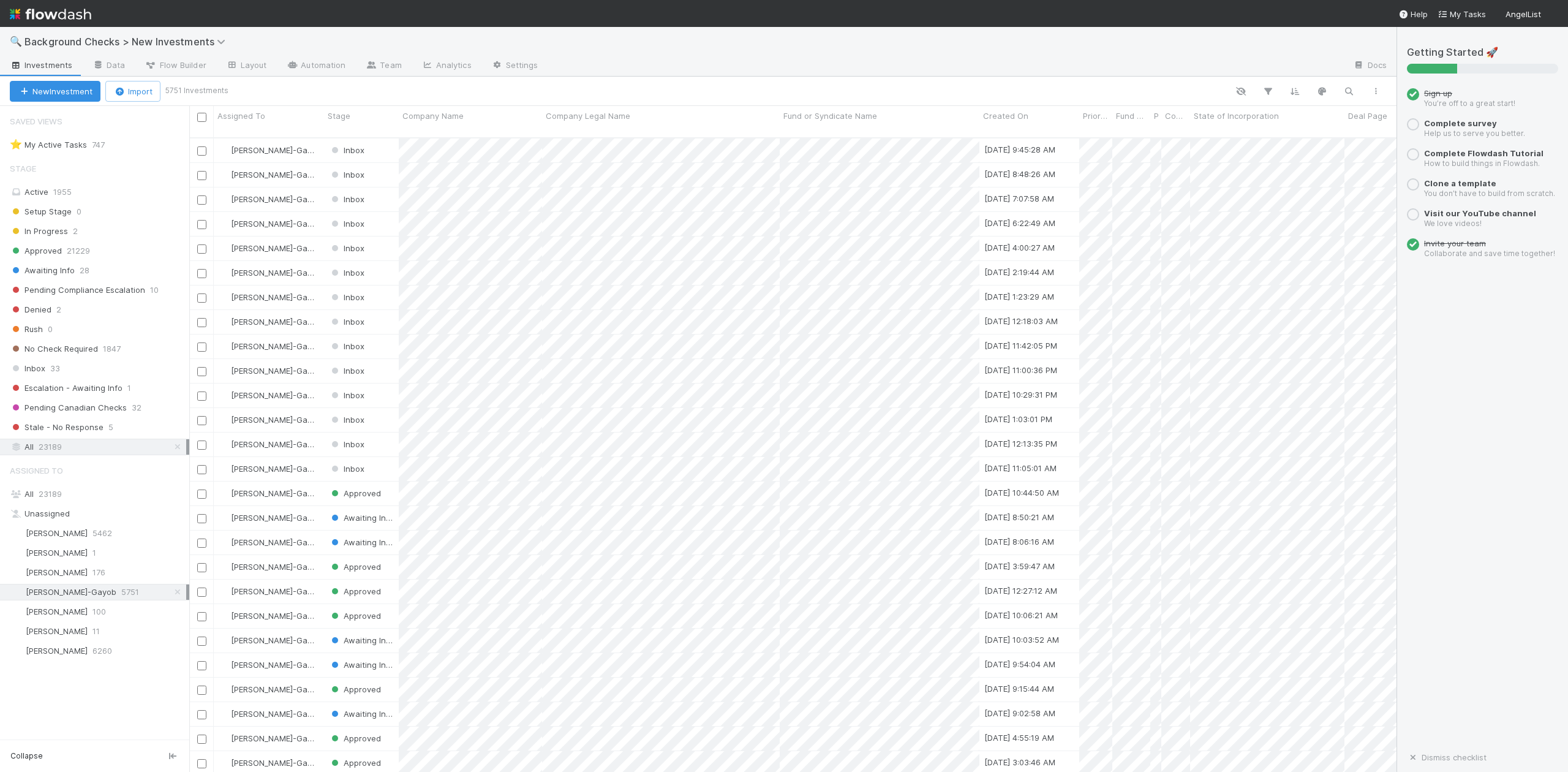
scroll to position [633, 1195]
click at [42, 496] on span "23189" at bounding box center [49, 494] width 23 height 10
click at [1353, 87] on icon "button" at bounding box center [1348, 92] width 12 height 11
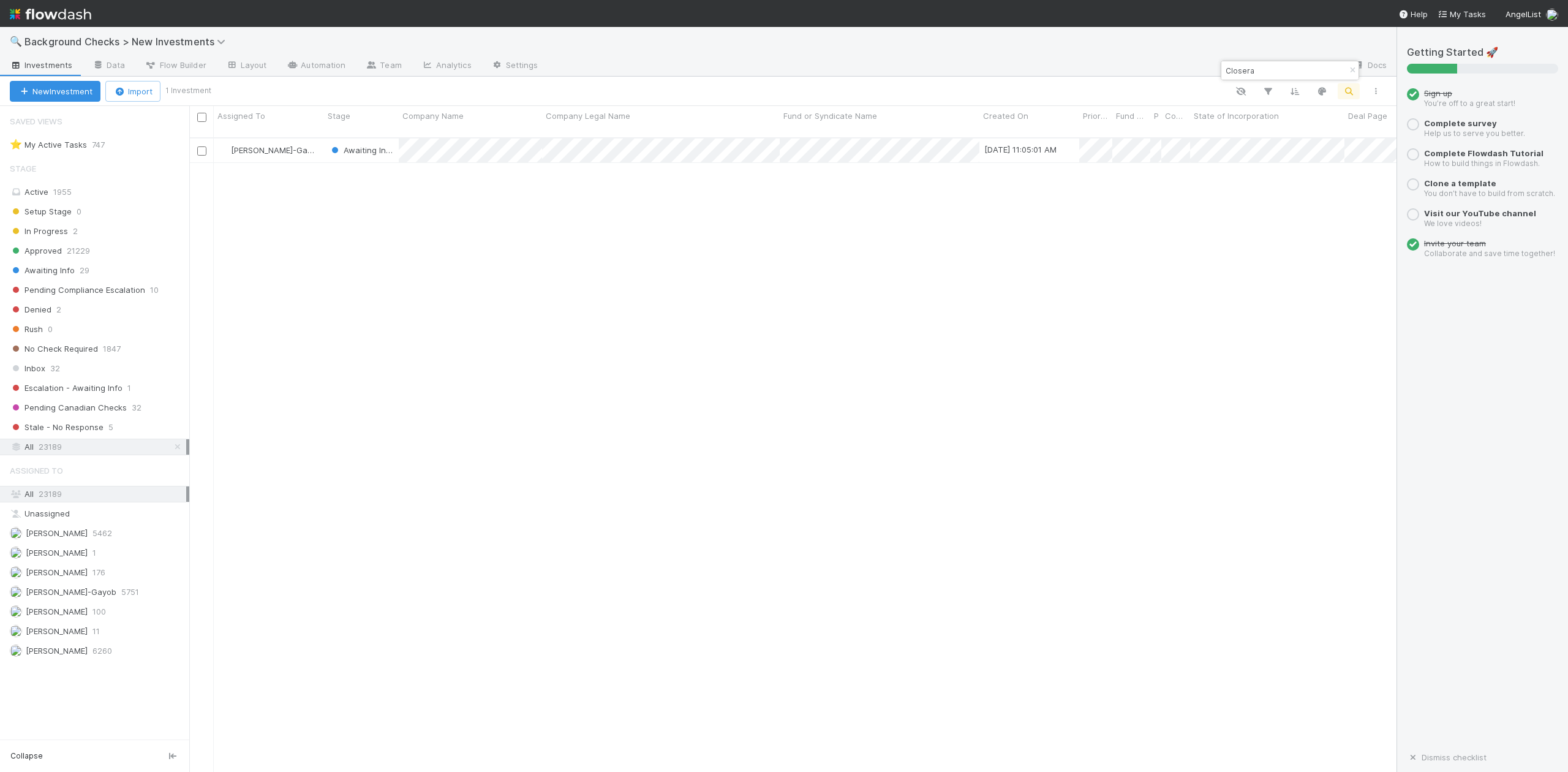
drag, startPoint x: 1302, startPoint y: 65, endPoint x: 1224, endPoint y: 71, distance: 78.2
click at [1224, 71] on input "Closera" at bounding box center [1285, 71] width 123 height 15
paste input "OnArrival Travel"
click at [1224, 71] on input "OnArrival Travel" at bounding box center [1285, 71] width 123 height 15
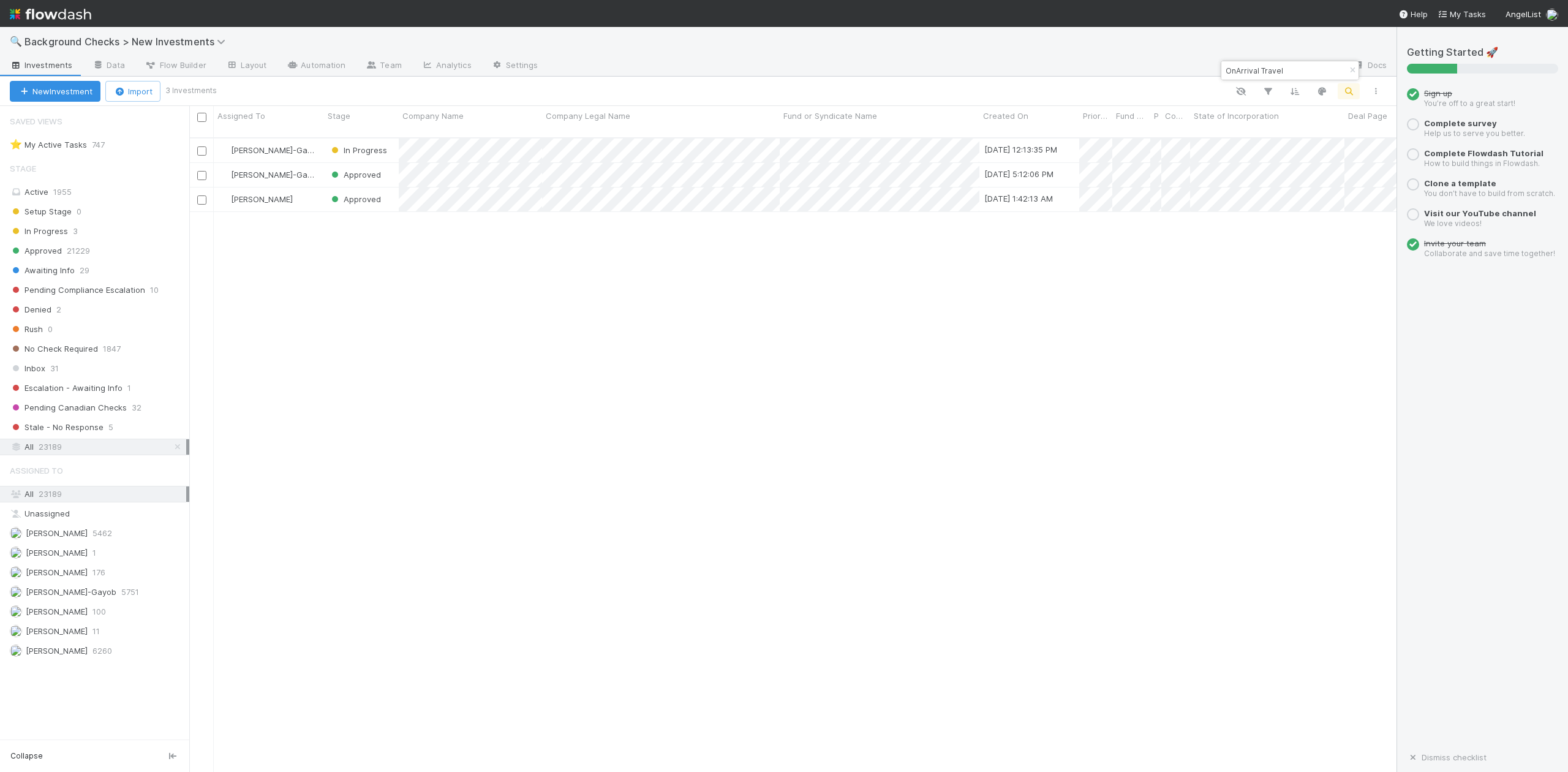
click at [1294, 71] on input "OnArrival Travel" at bounding box center [1285, 71] width 123 height 15
type input "O"
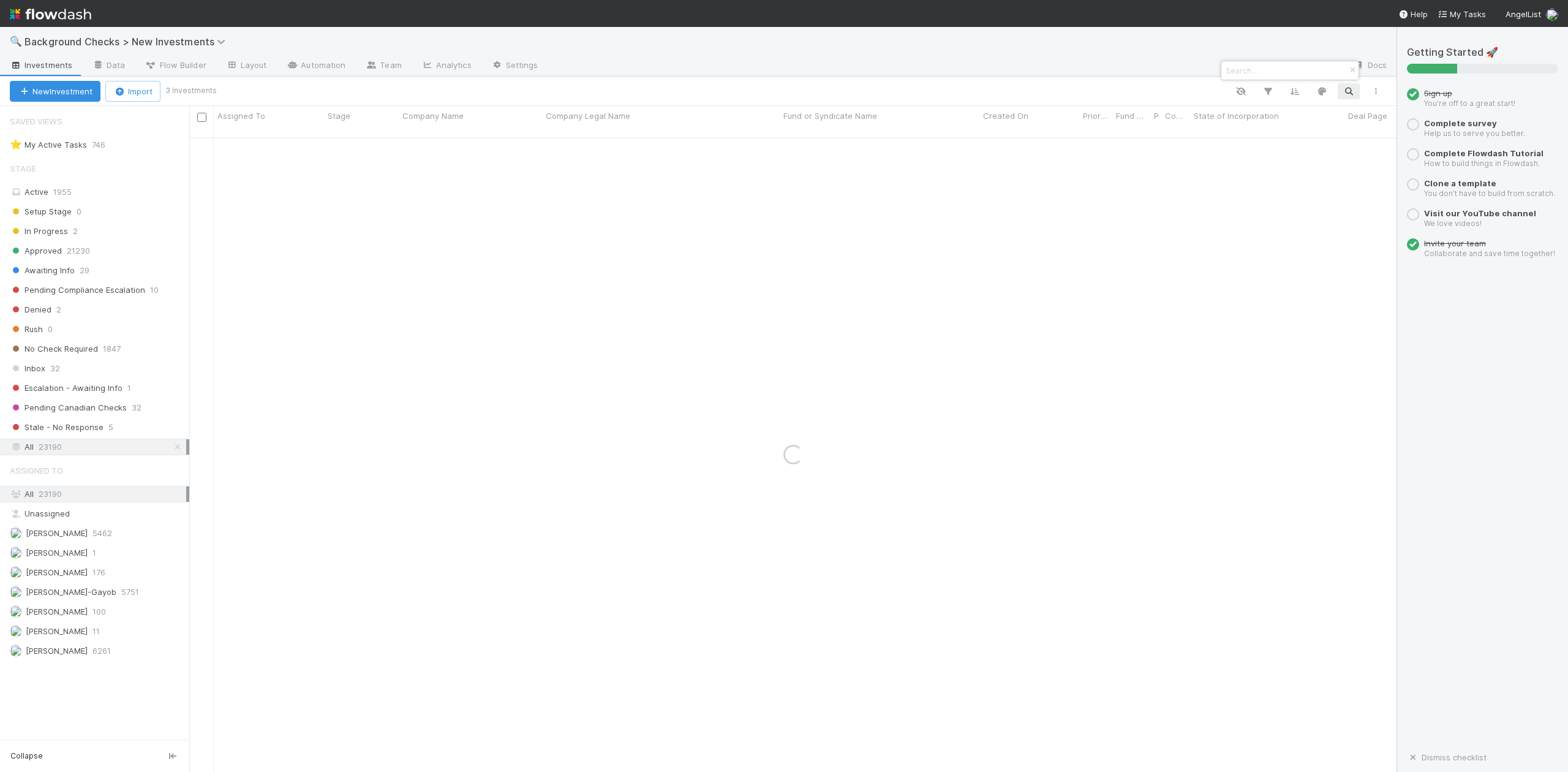
paste input "Cascade"
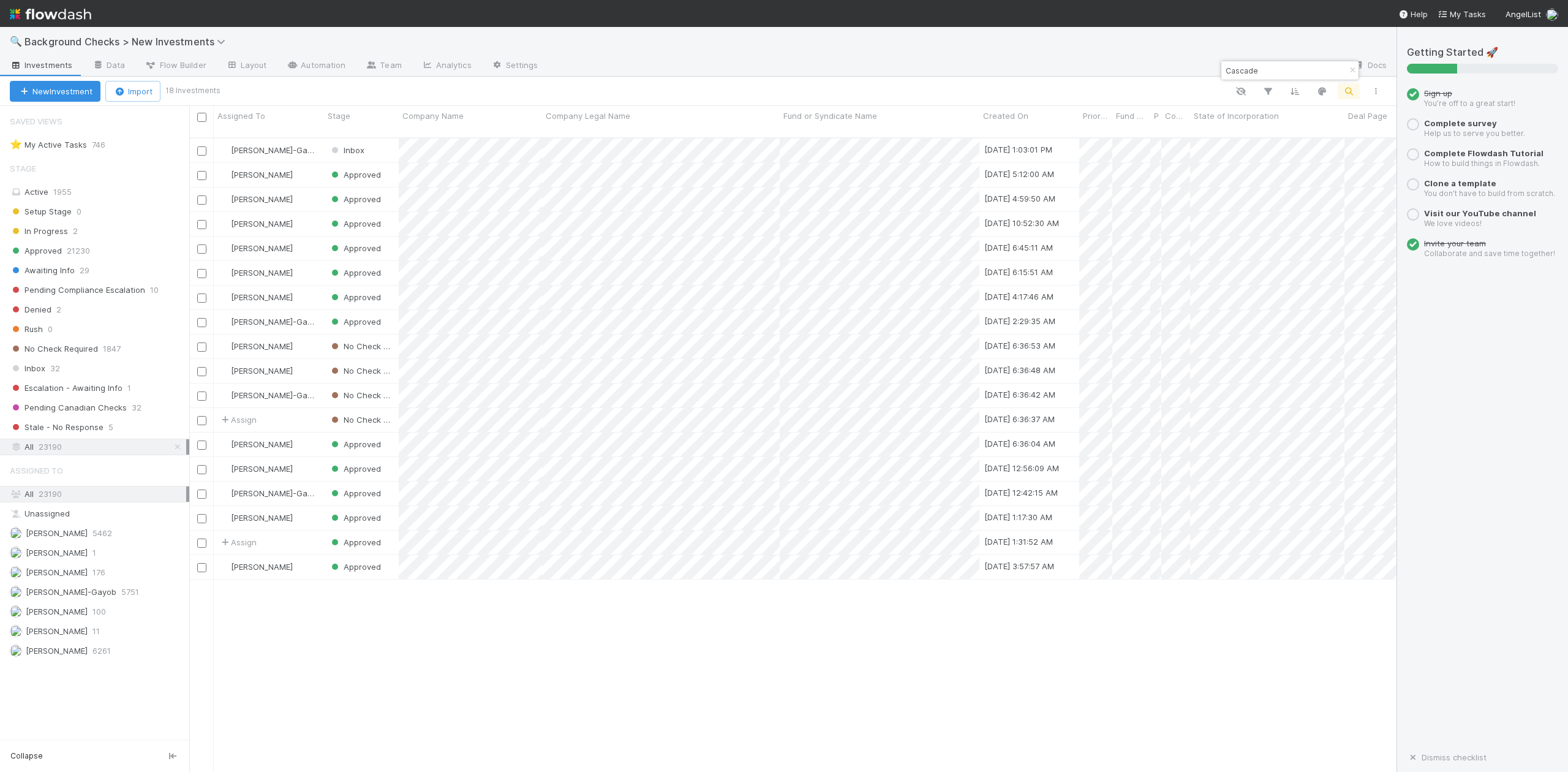
click at [1280, 72] on input "Cascade" at bounding box center [1285, 71] width 123 height 15
type input "C"
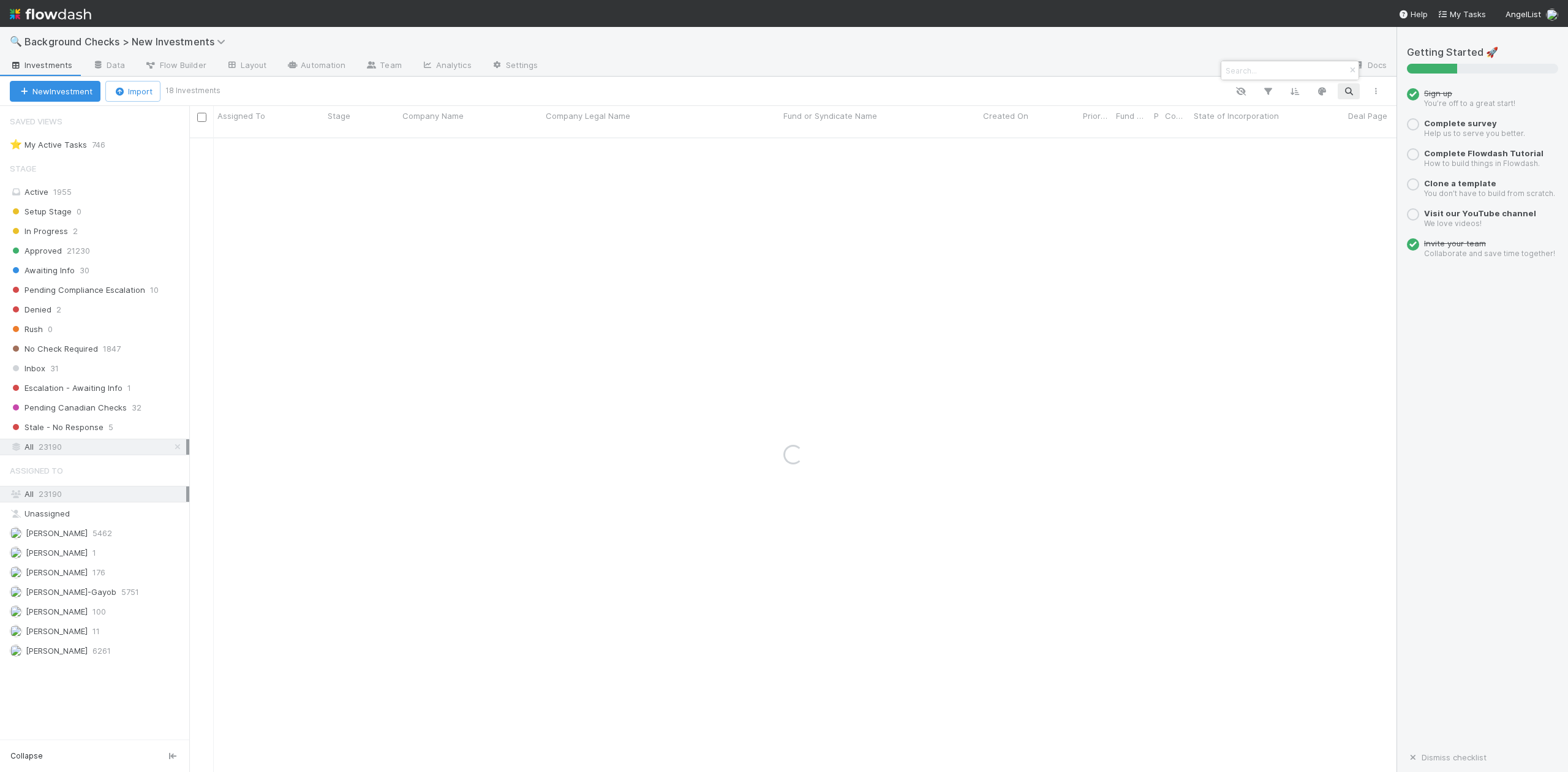
paste input "MCP-USE"
type input "MCP-USE"
click at [221, 40] on icon at bounding box center [222, 41] width 12 height 10
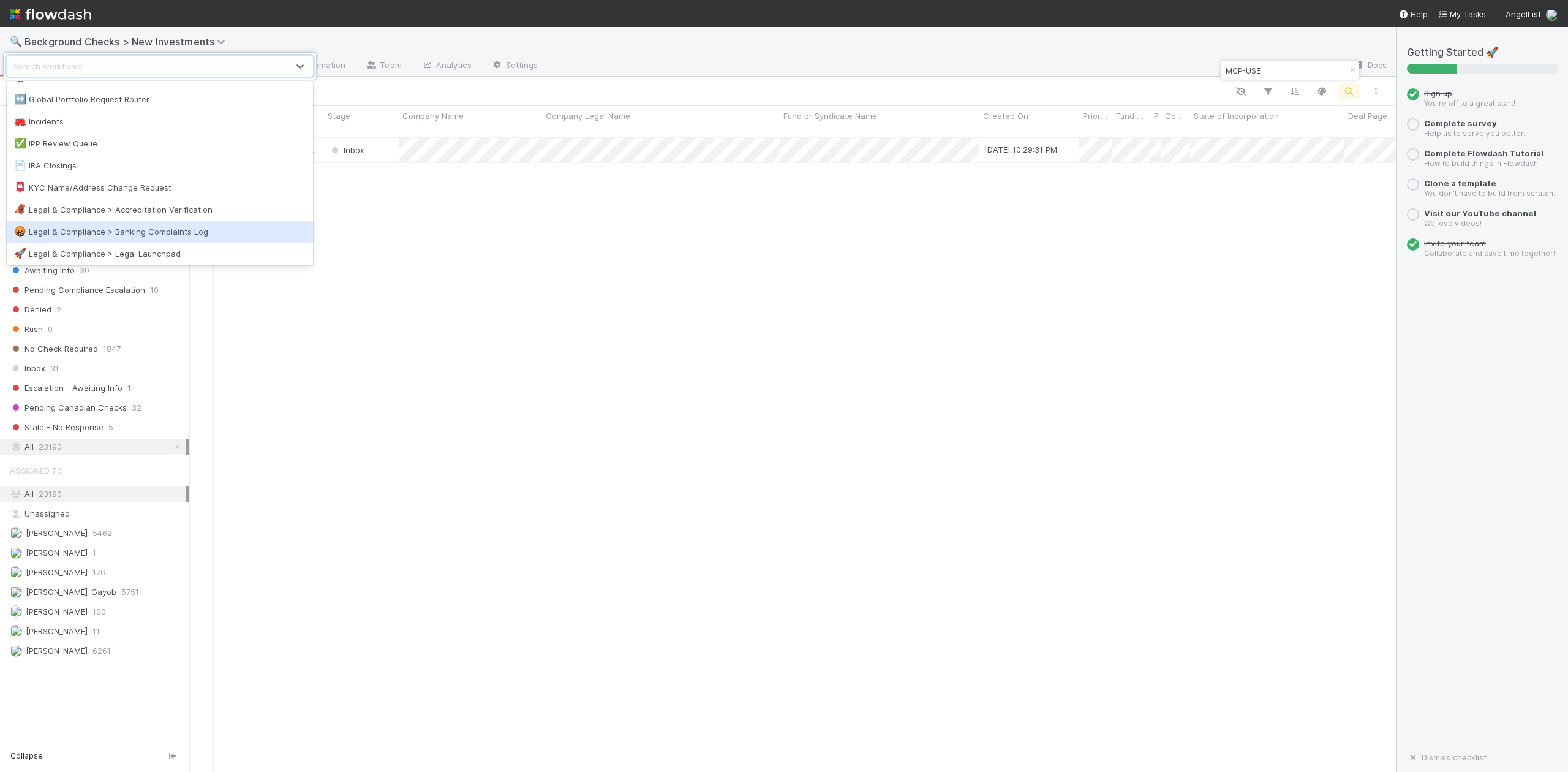
scroll to position [735, 0]
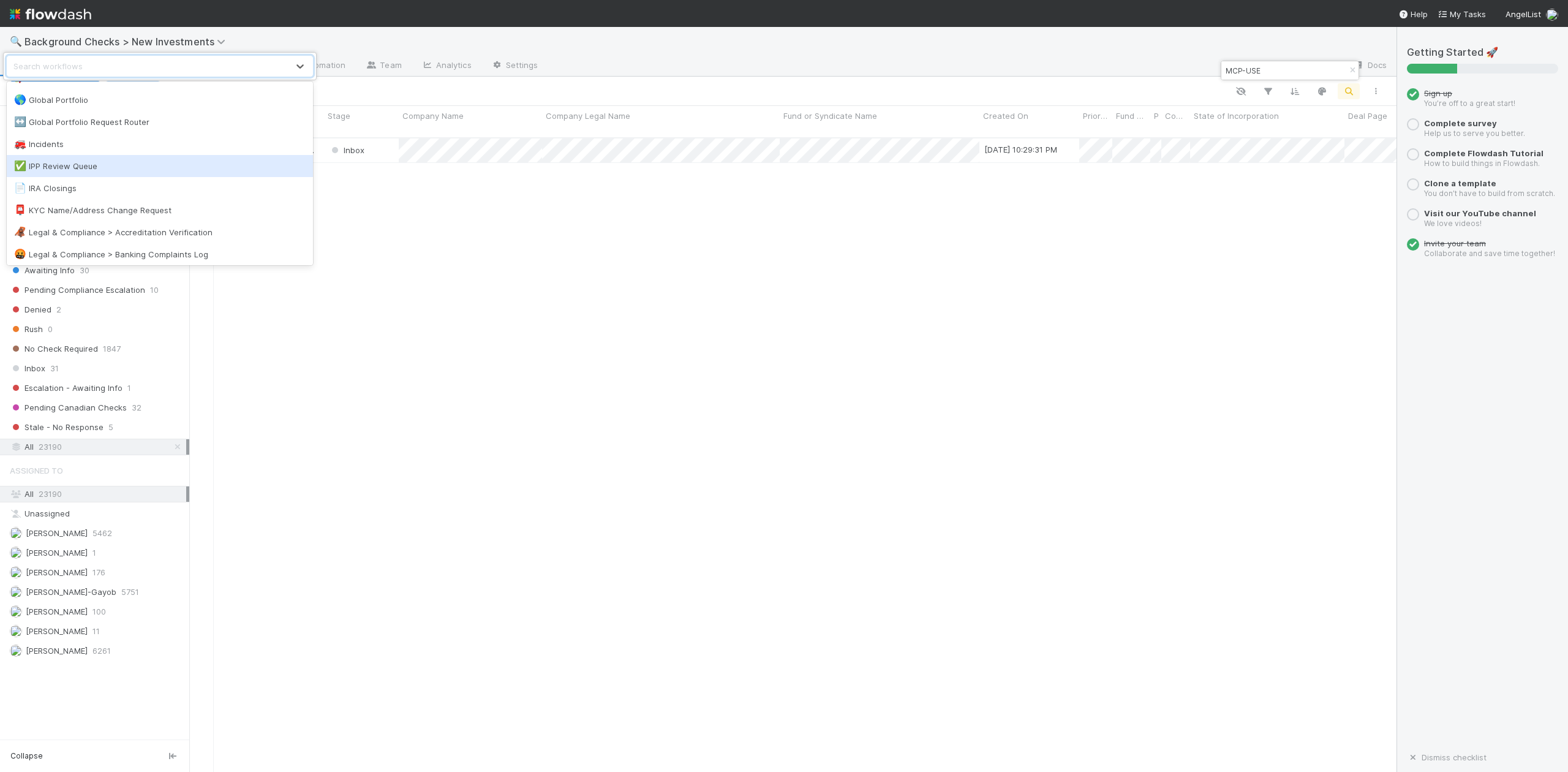
click at [84, 165] on div "✅ IPP Review Queue" at bounding box center [159, 166] width 292 height 12
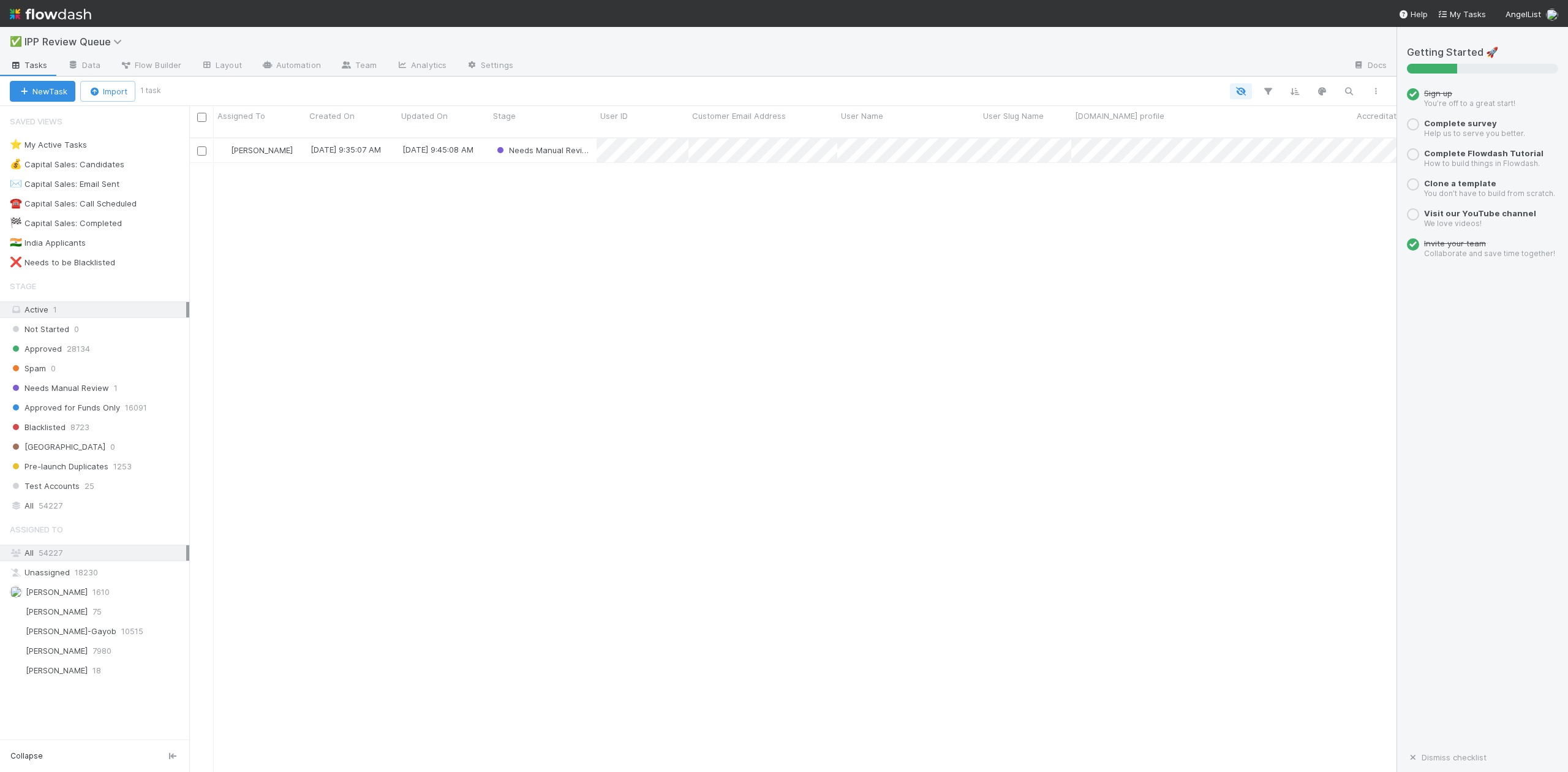
scroll to position [633, 1195]
click at [282, 60] on link "Automation" at bounding box center [291, 66] width 79 height 19
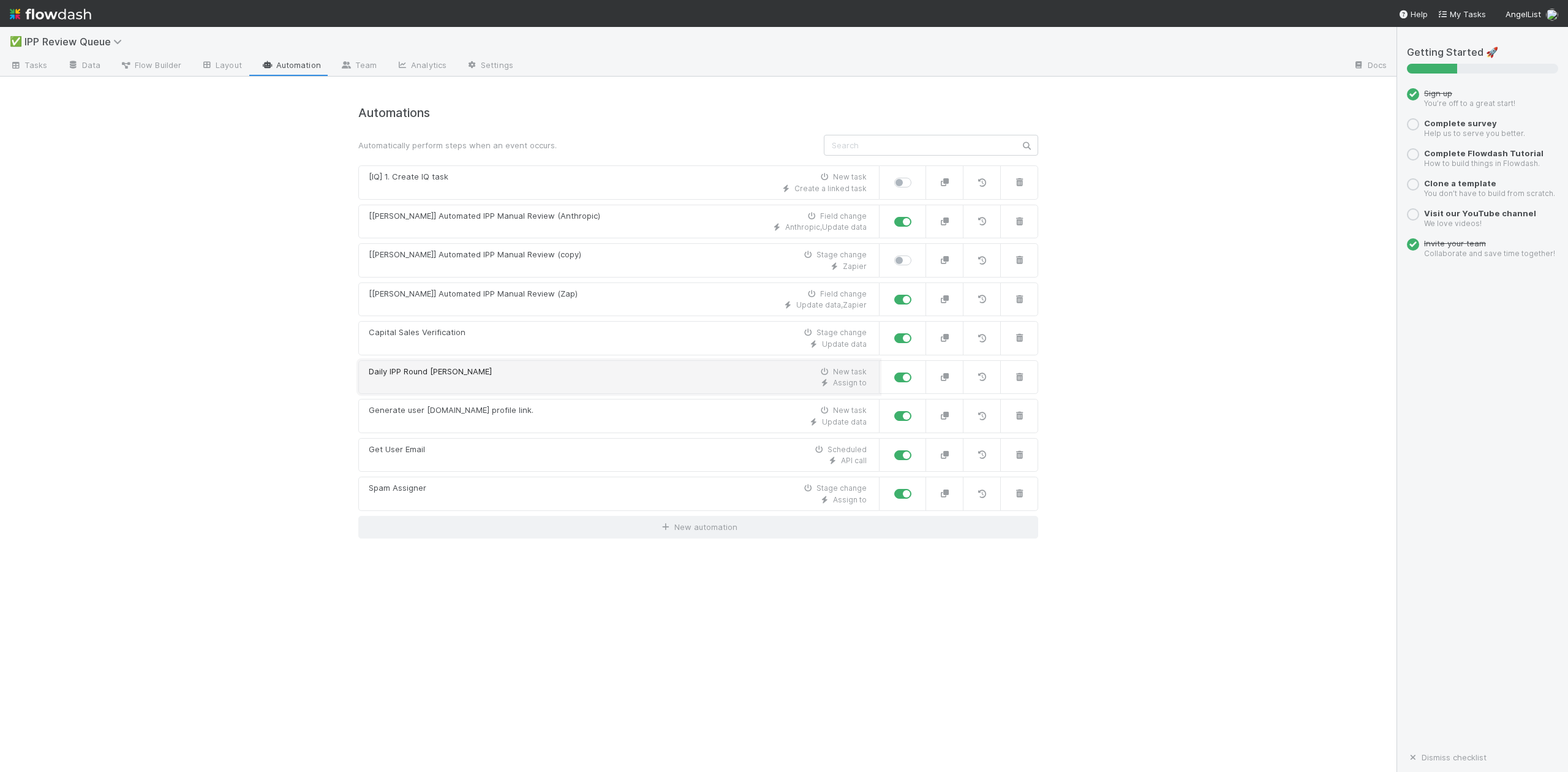
click at [471, 376] on div "Daily IPP Round Robin New task" at bounding box center [618, 372] width 498 height 12
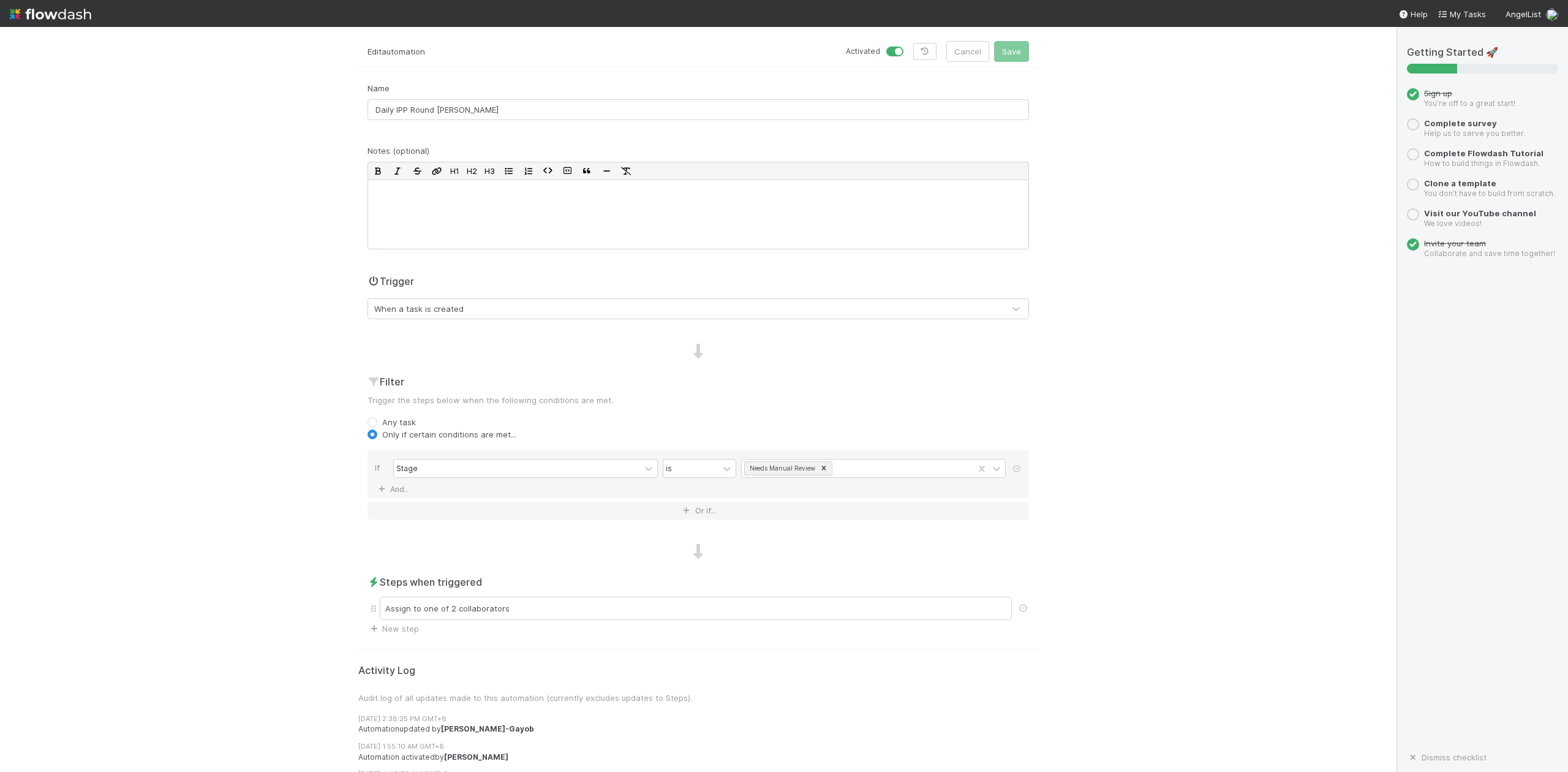
scroll to position [77, 0]
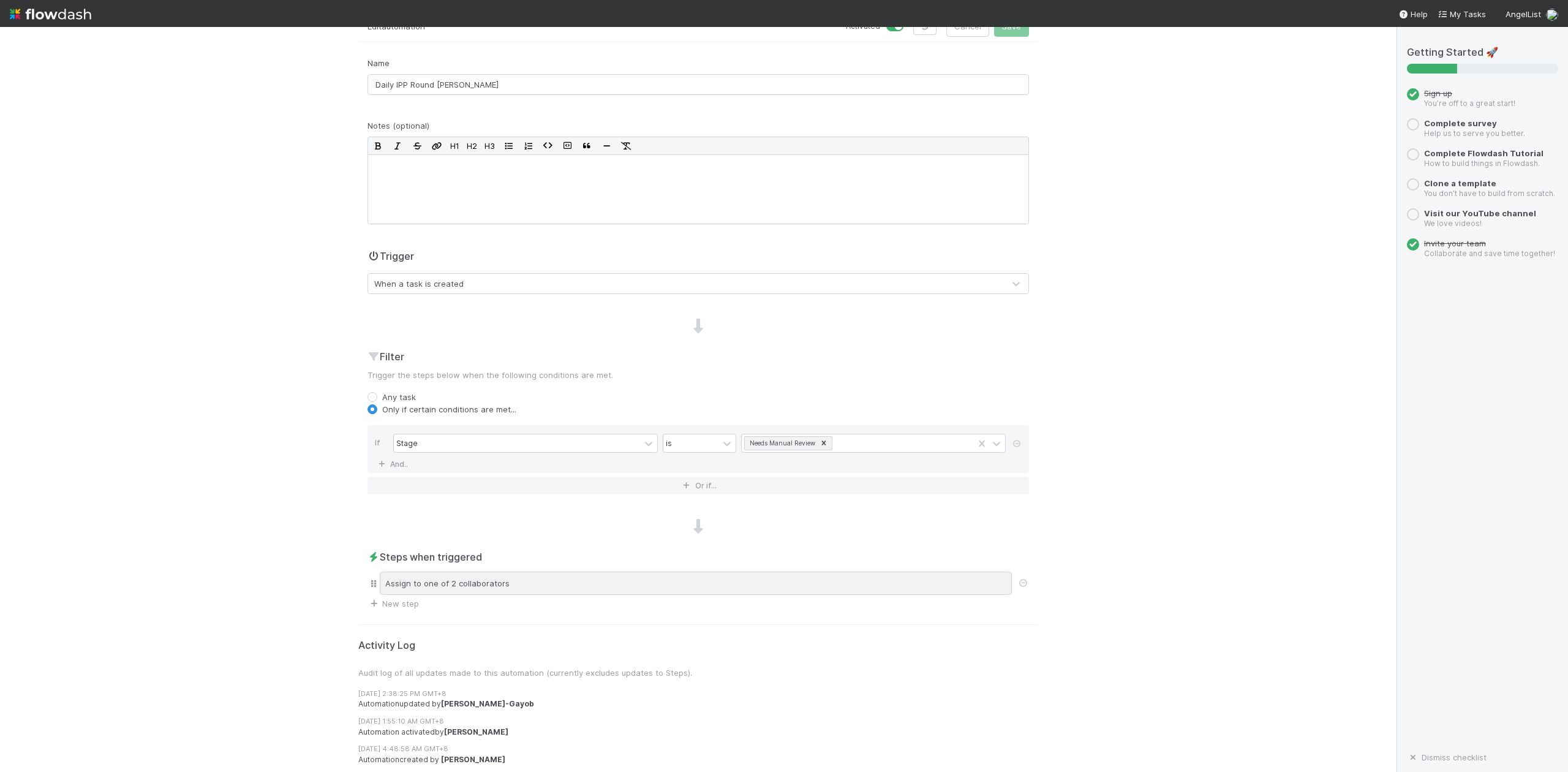
click at [520, 577] on div "Assign to one of 2 collaborators" at bounding box center [696, 582] width 633 height 23
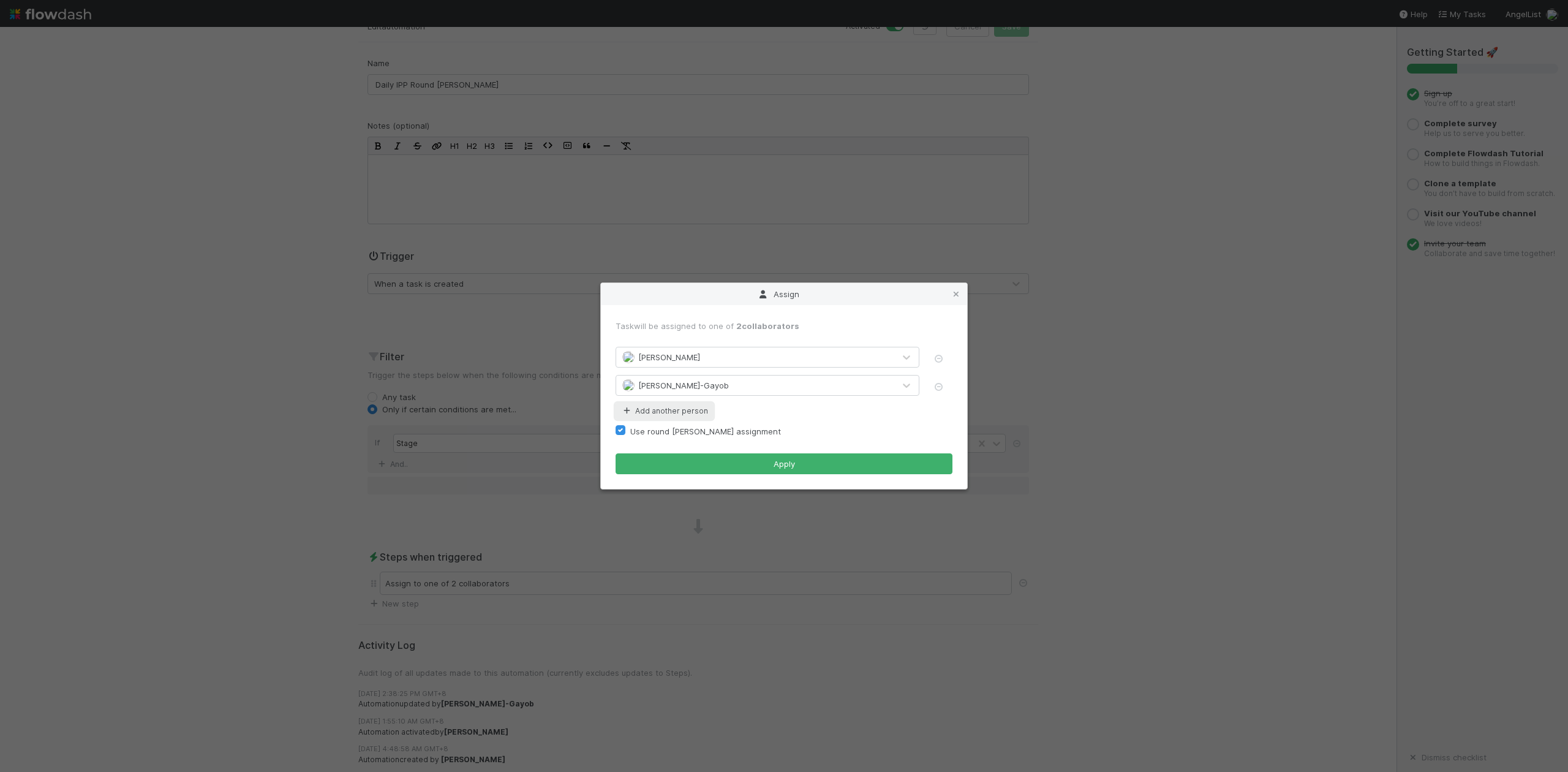
click at [684, 408] on button "Add another person" at bounding box center [665, 410] width 97 height 16
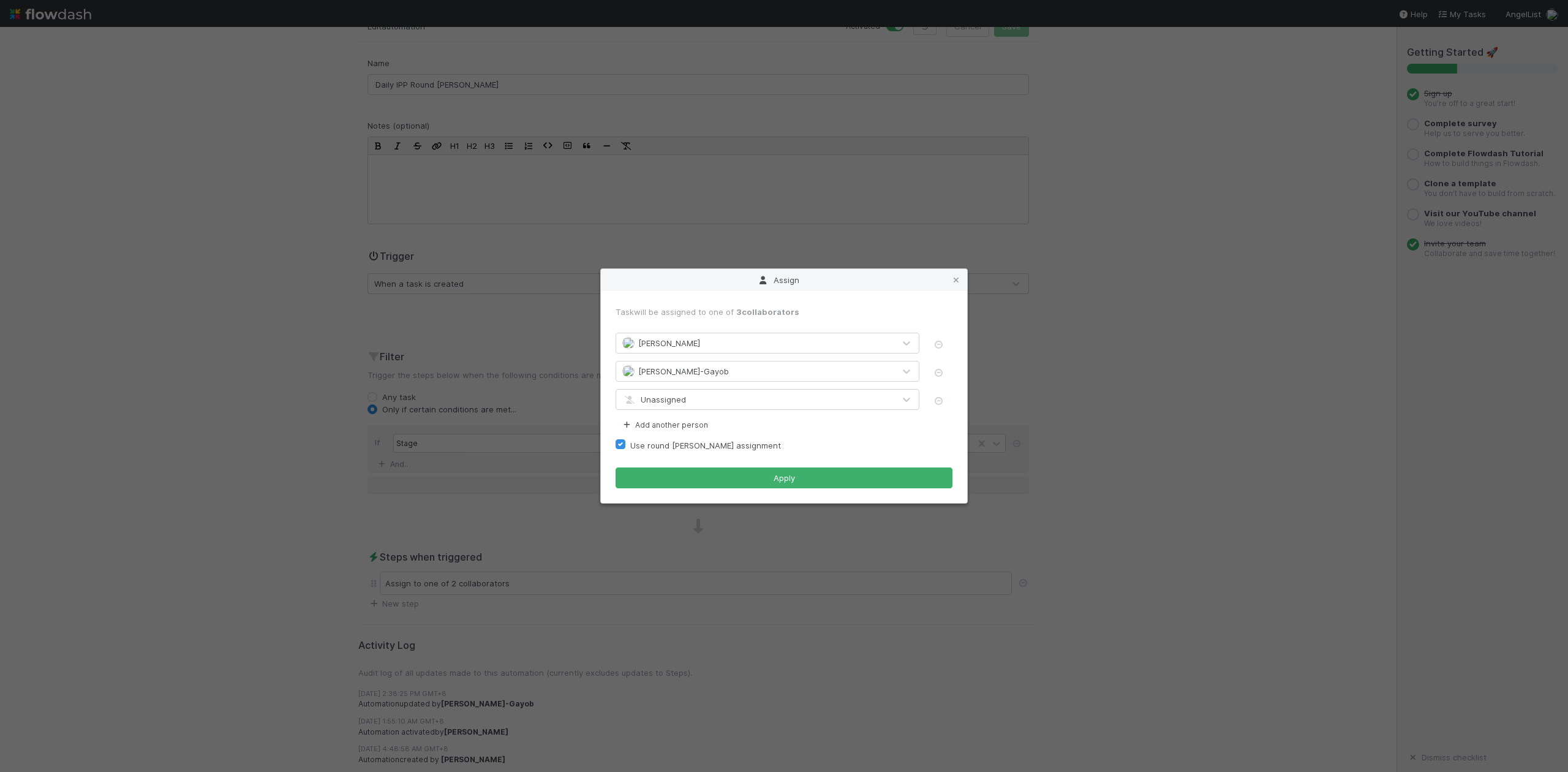
click at [692, 401] on div "Unassigned" at bounding box center [755, 399] width 278 height 19
type input "will"
click at [709, 431] on div "William Axalan VI" at bounding box center [767, 429] width 303 height 22
click at [831, 481] on button "Apply" at bounding box center [784, 478] width 337 height 21
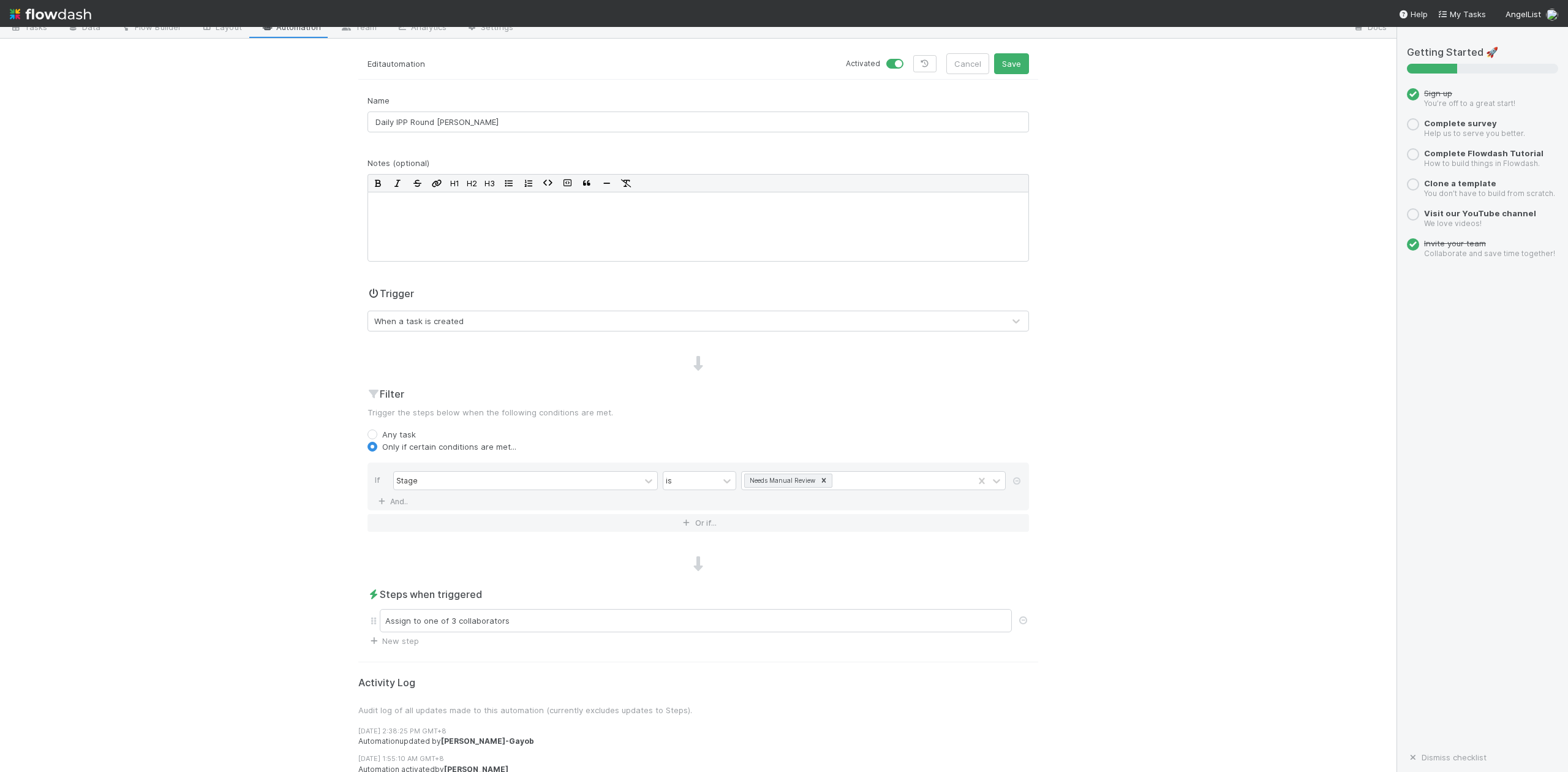
scroll to position [0, 0]
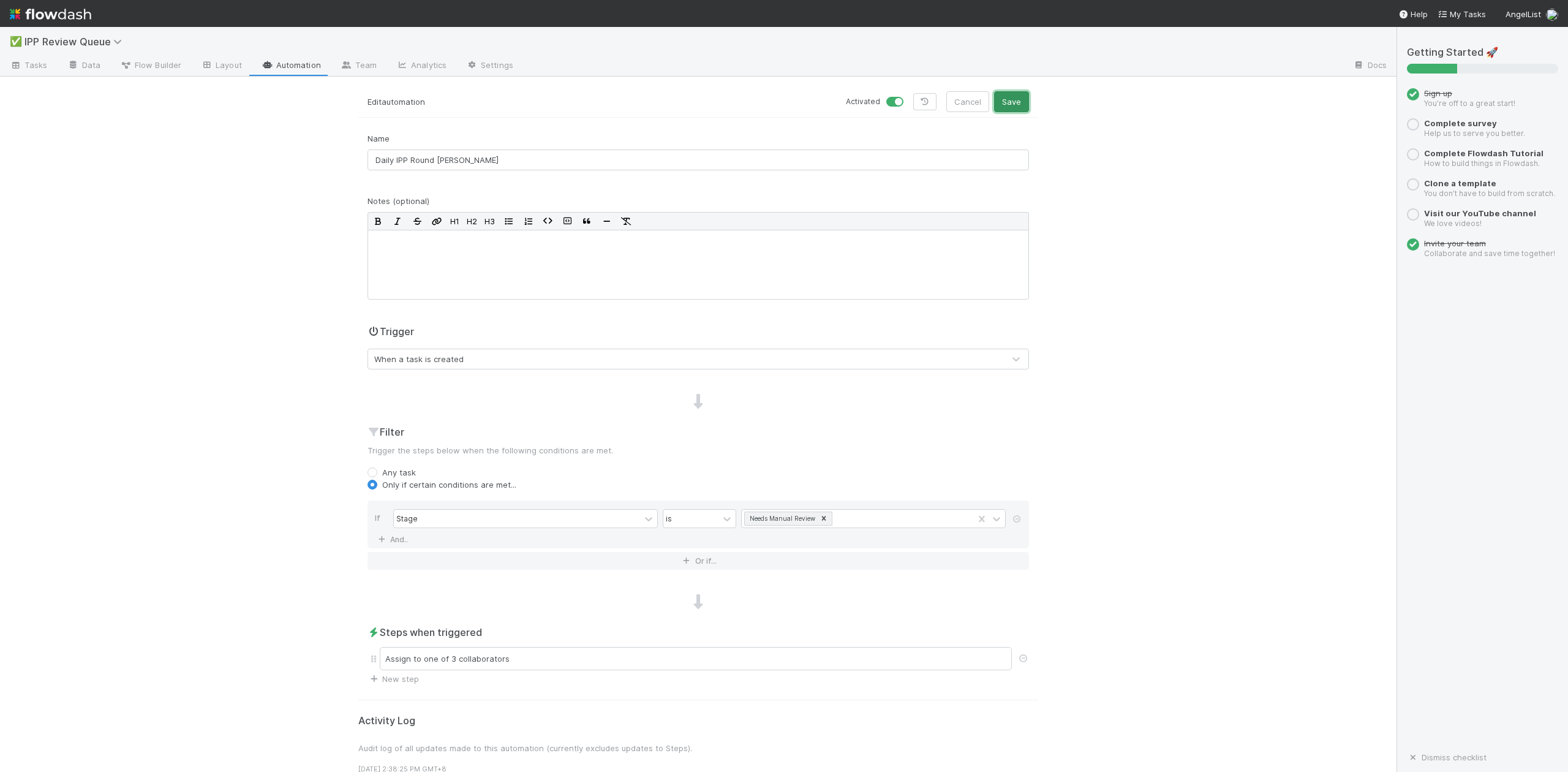
click at [1005, 99] on button "Save" at bounding box center [1011, 102] width 35 height 21
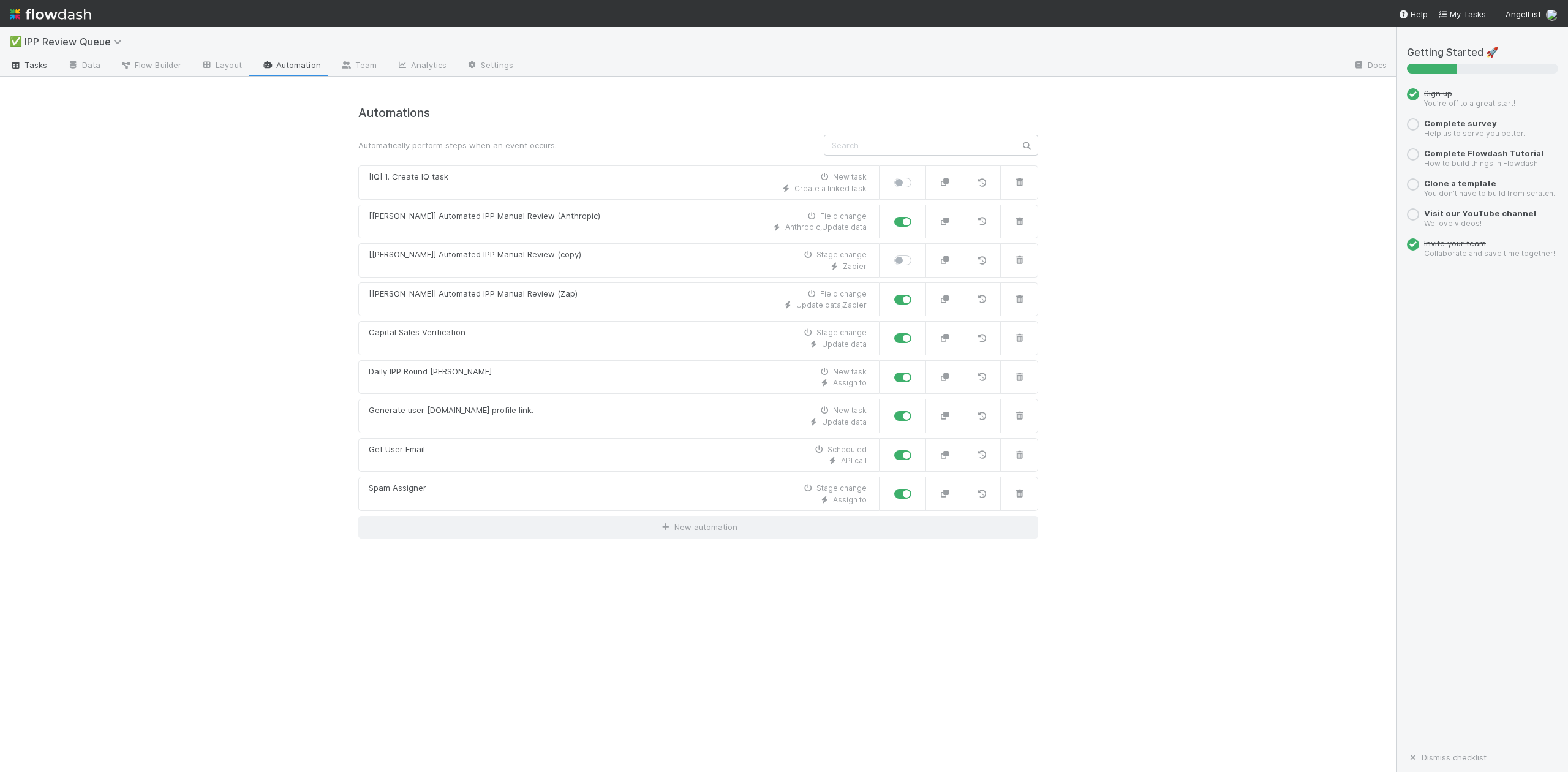
click at [21, 64] on icon at bounding box center [16, 66] width 12 height 7
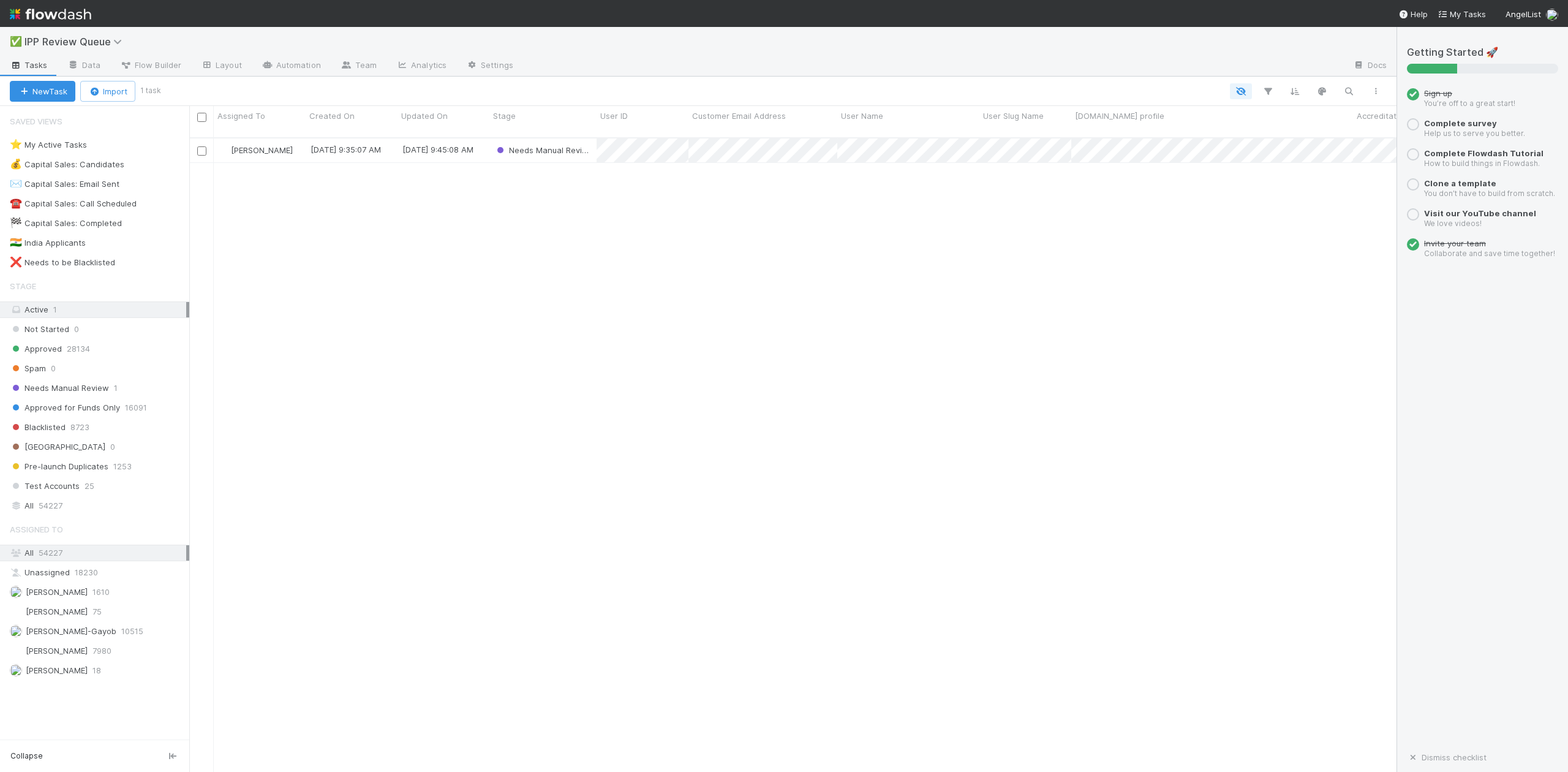
scroll to position [633, 1195]
click at [118, 38] on icon at bounding box center [119, 41] width 12 height 10
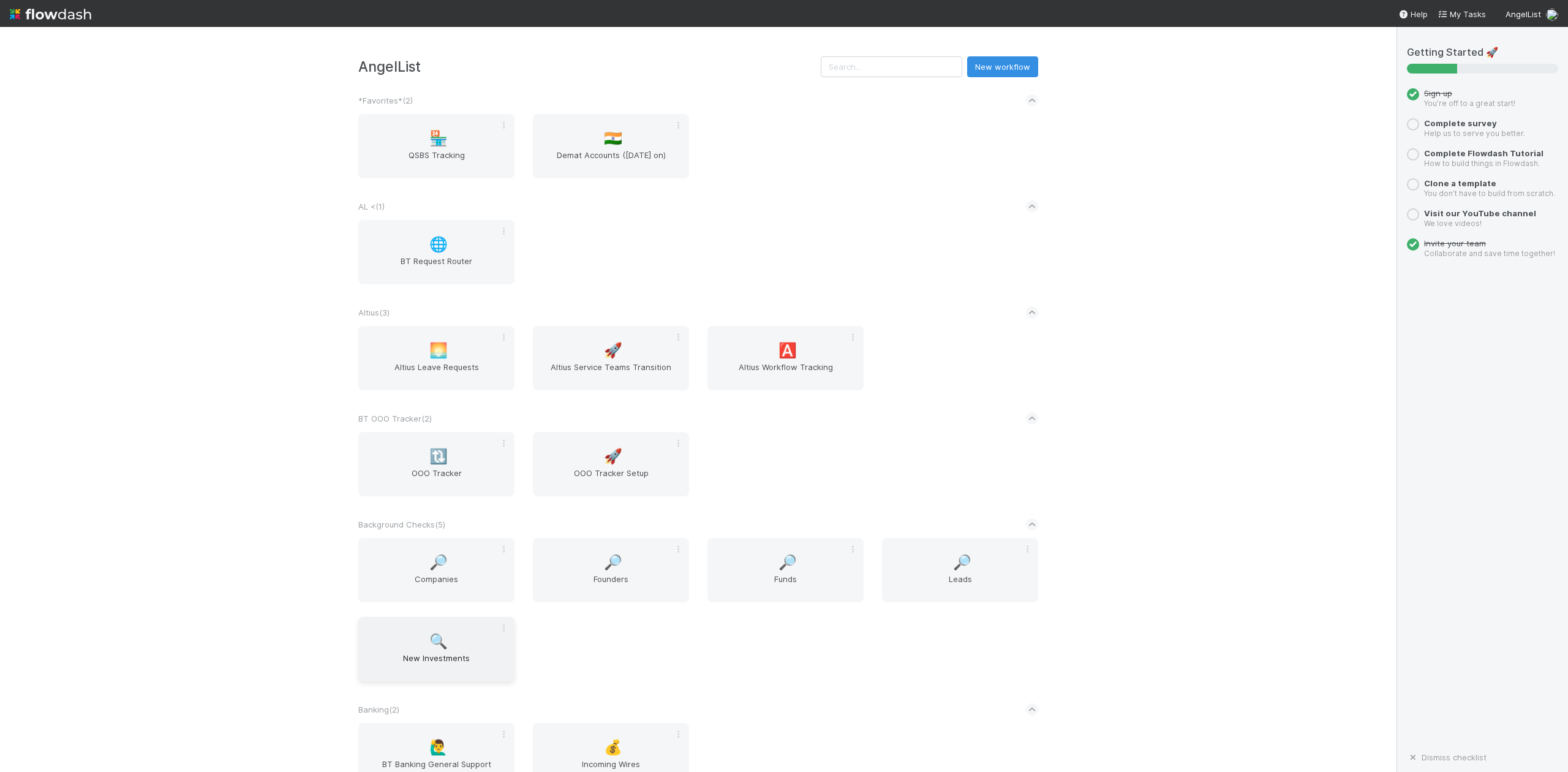
click at [432, 660] on span "New Investments" at bounding box center [437, 664] width 146 height 25
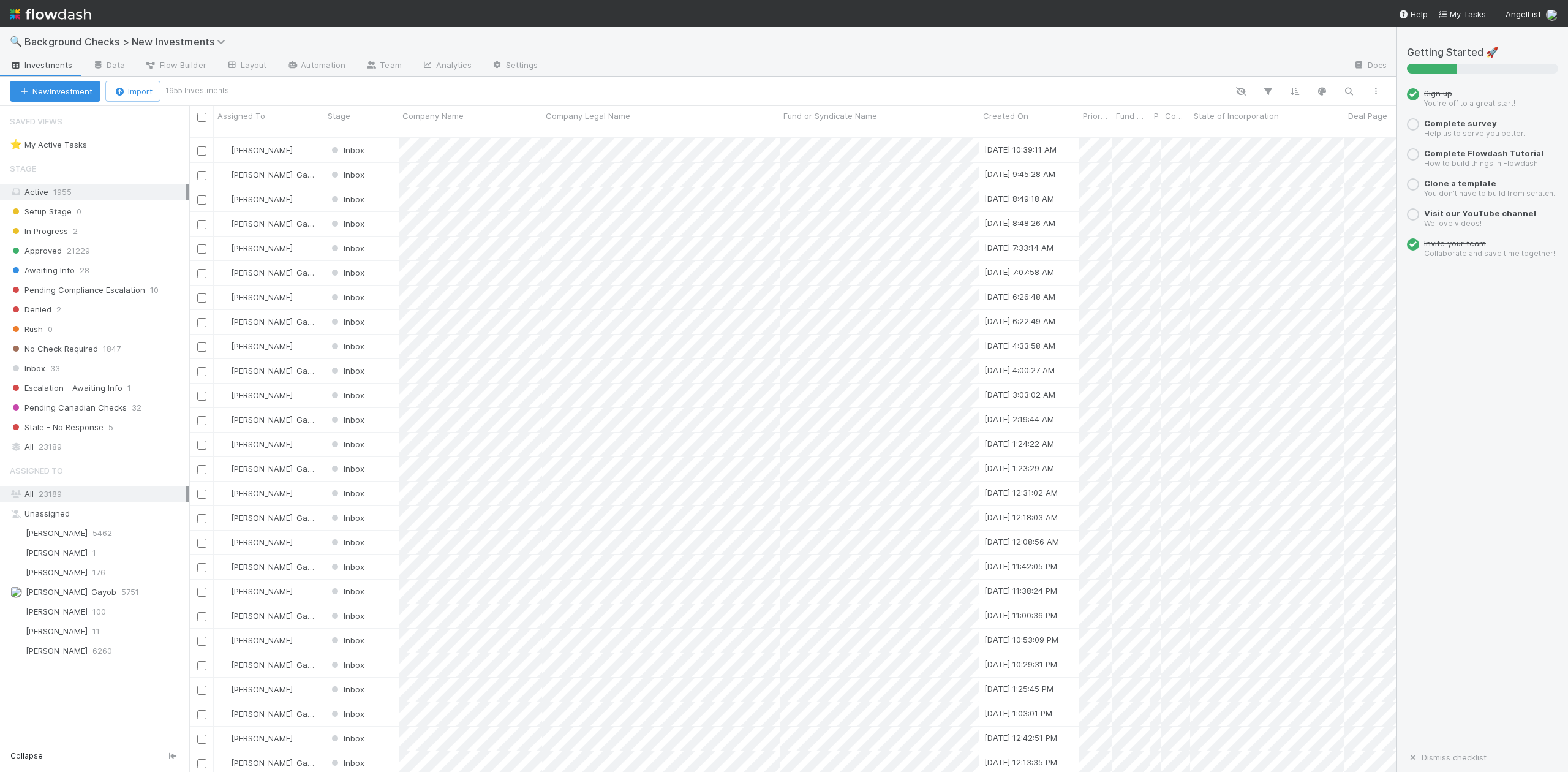
scroll to position [633, 1195]
click at [57, 373] on span "33" at bounding box center [55, 368] width 10 height 16
click at [71, 597] on span "[PERSON_NAME]-Gayob" at bounding box center [70, 592] width 91 height 10
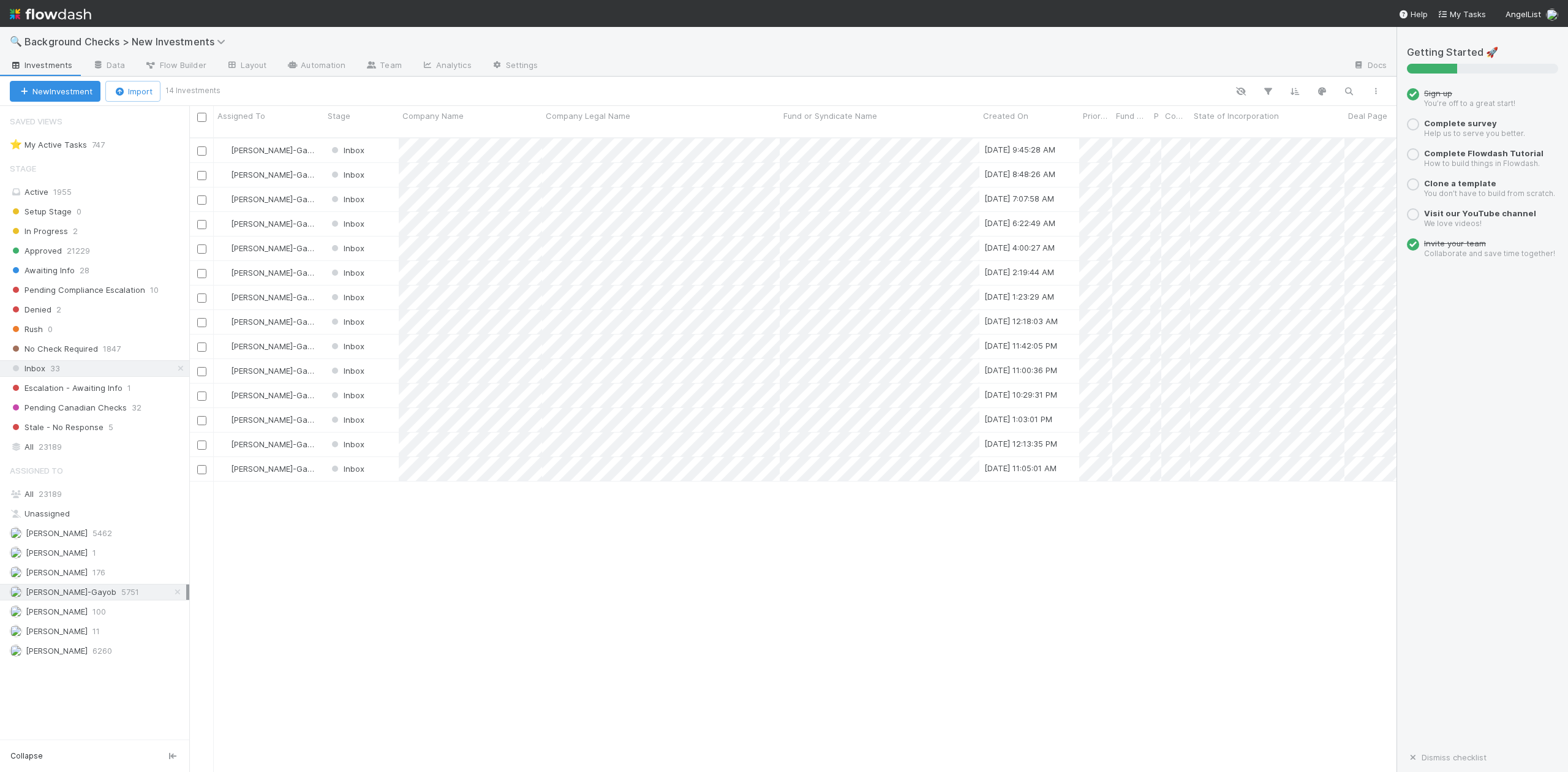
scroll to position [633, 1195]
click at [426, 506] on div at bounding box center [784, 386] width 1568 height 772
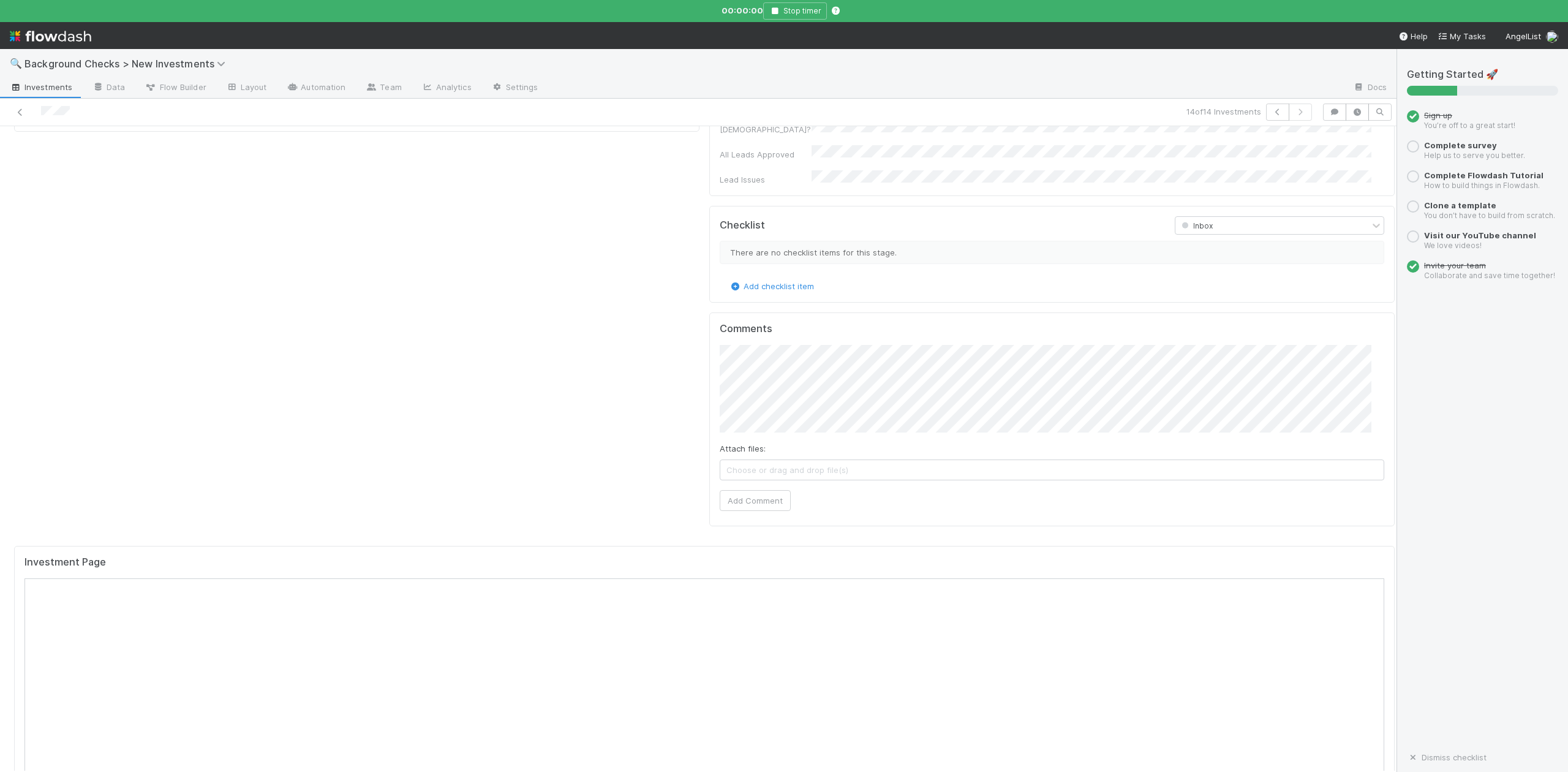
scroll to position [898, 0]
click at [723, 367] on button "Add Comment" at bounding box center [755, 377] width 71 height 21
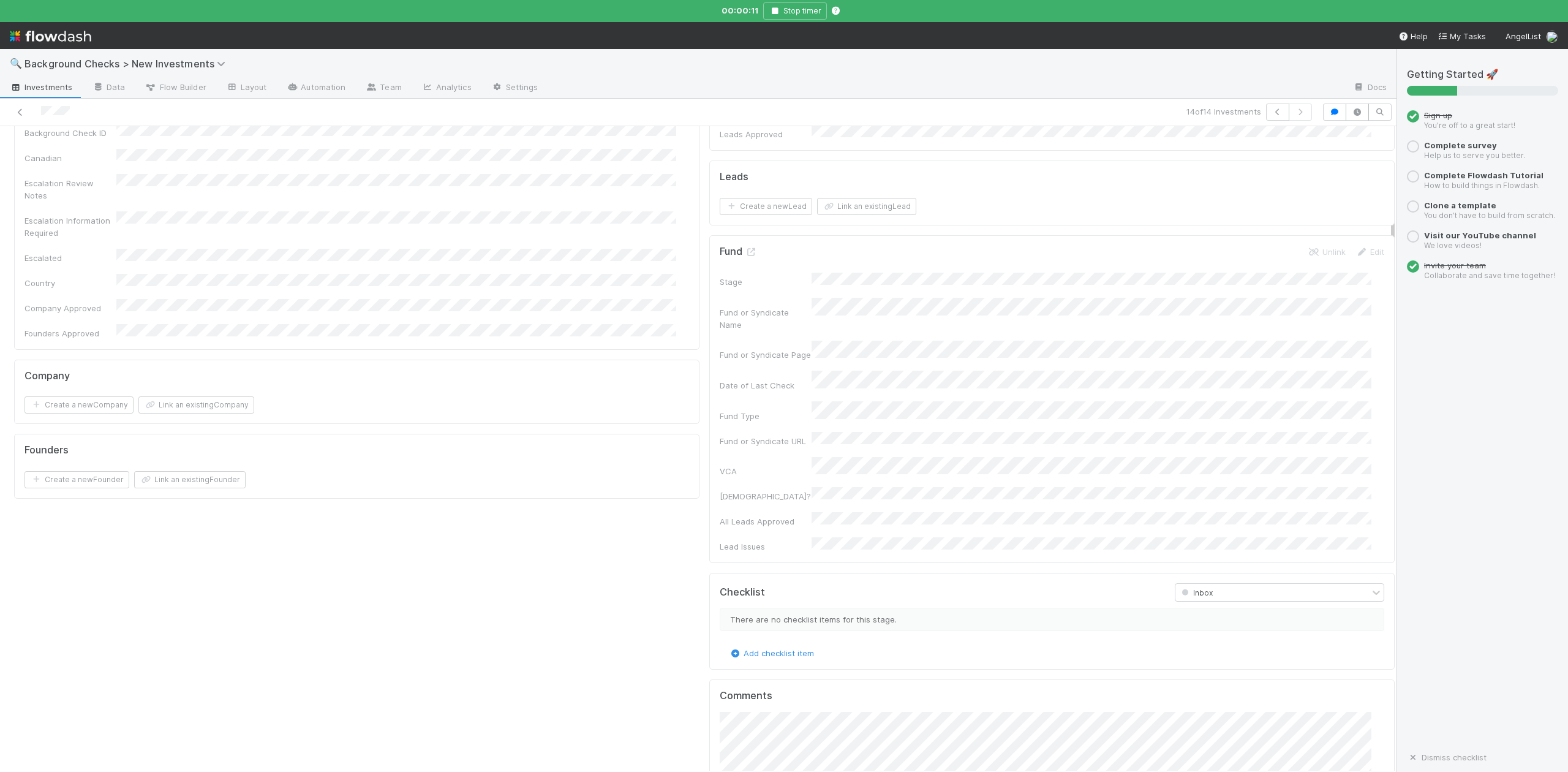
scroll to position [0, 0]
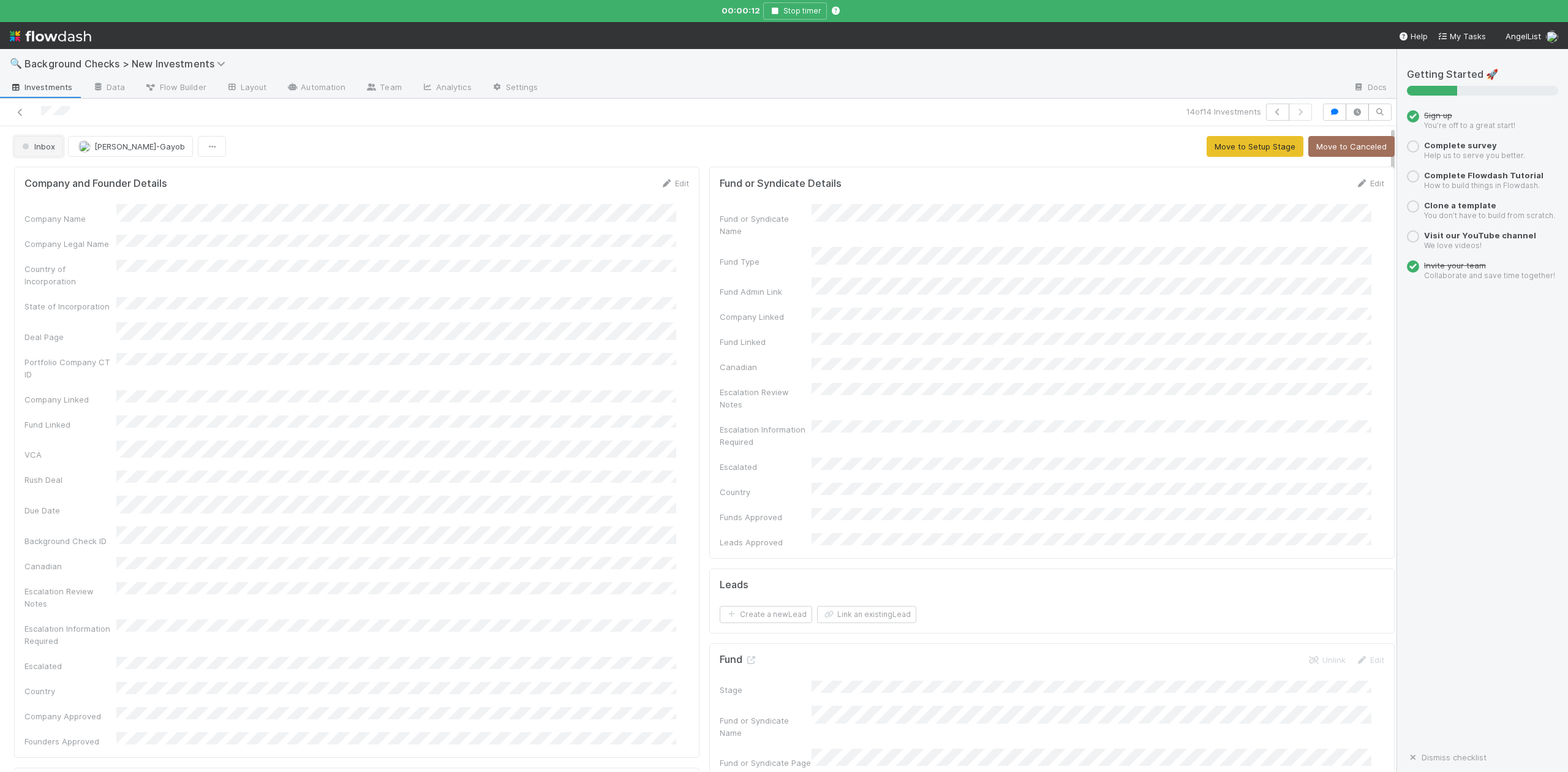
click at [49, 151] on span "Inbox" at bounding box center [37, 147] width 36 height 10
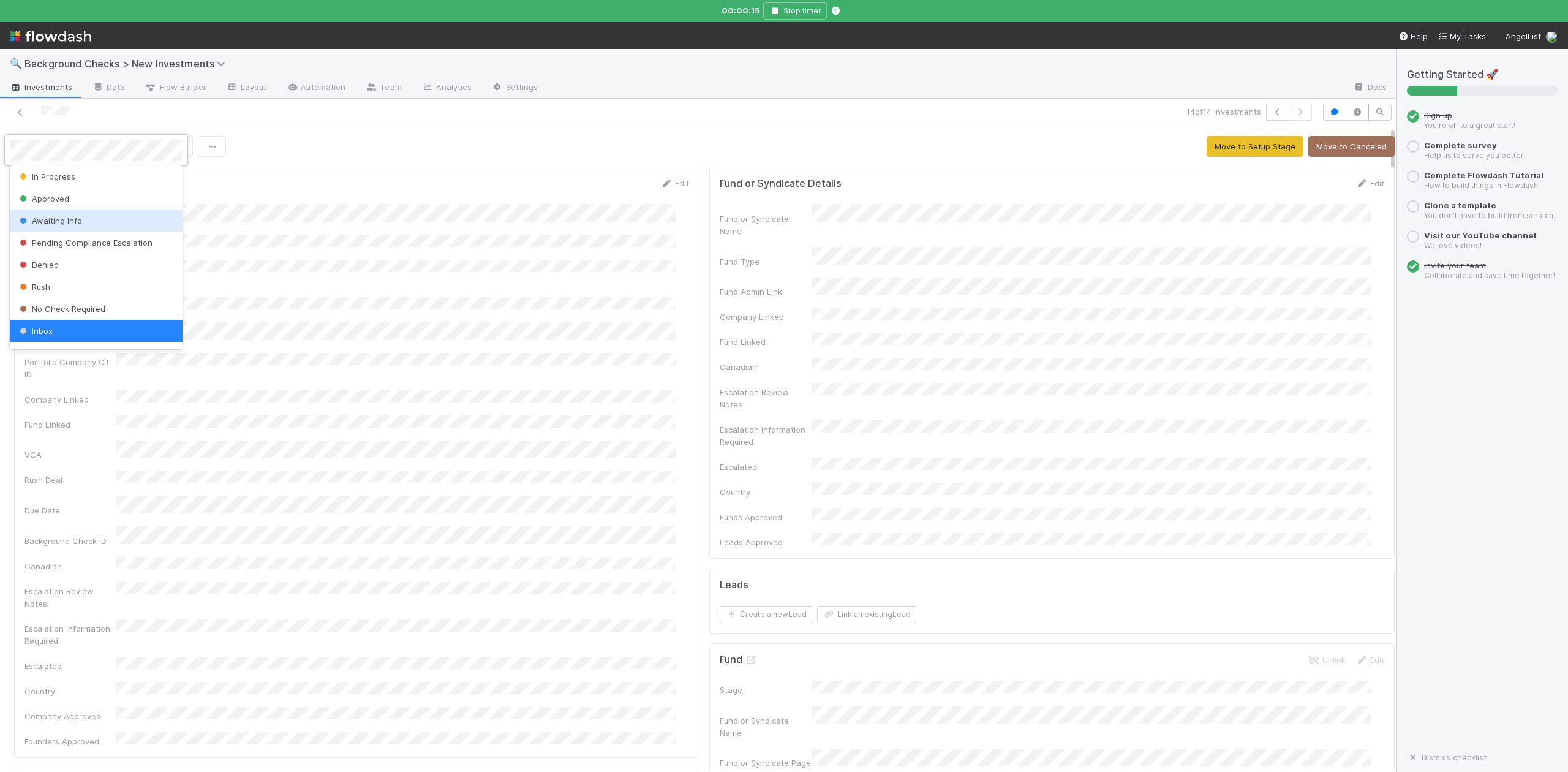
click at [73, 220] on span "Awaiting Info" at bounding box center [49, 221] width 65 height 10
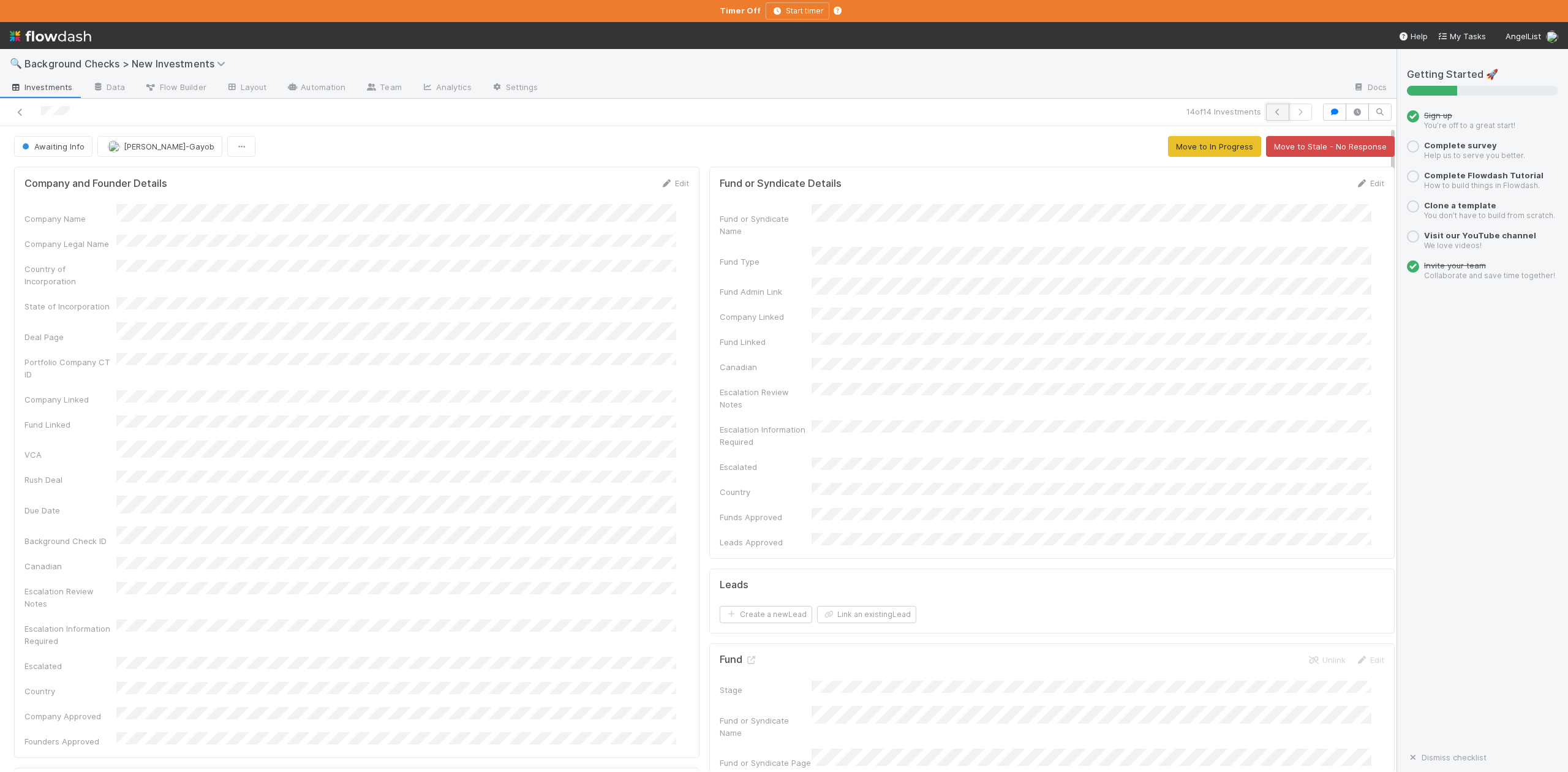
click at [1271, 111] on icon "button" at bounding box center [1277, 112] width 12 height 7
click at [669, 185] on link "Edit" at bounding box center [675, 183] width 28 height 10
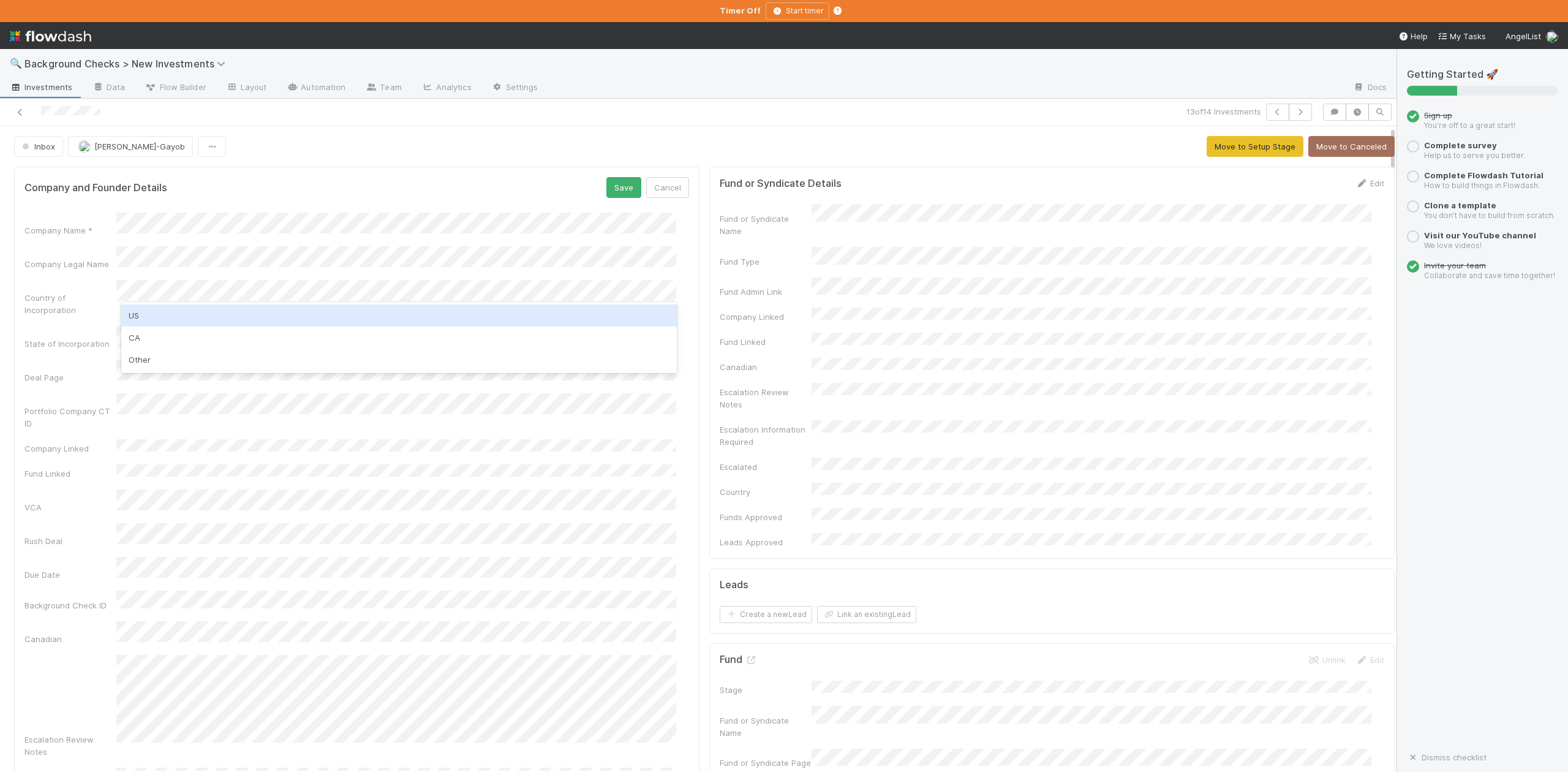
click at [88, 326] on div "State of Incorporation" at bounding box center [357, 338] width 665 height 24
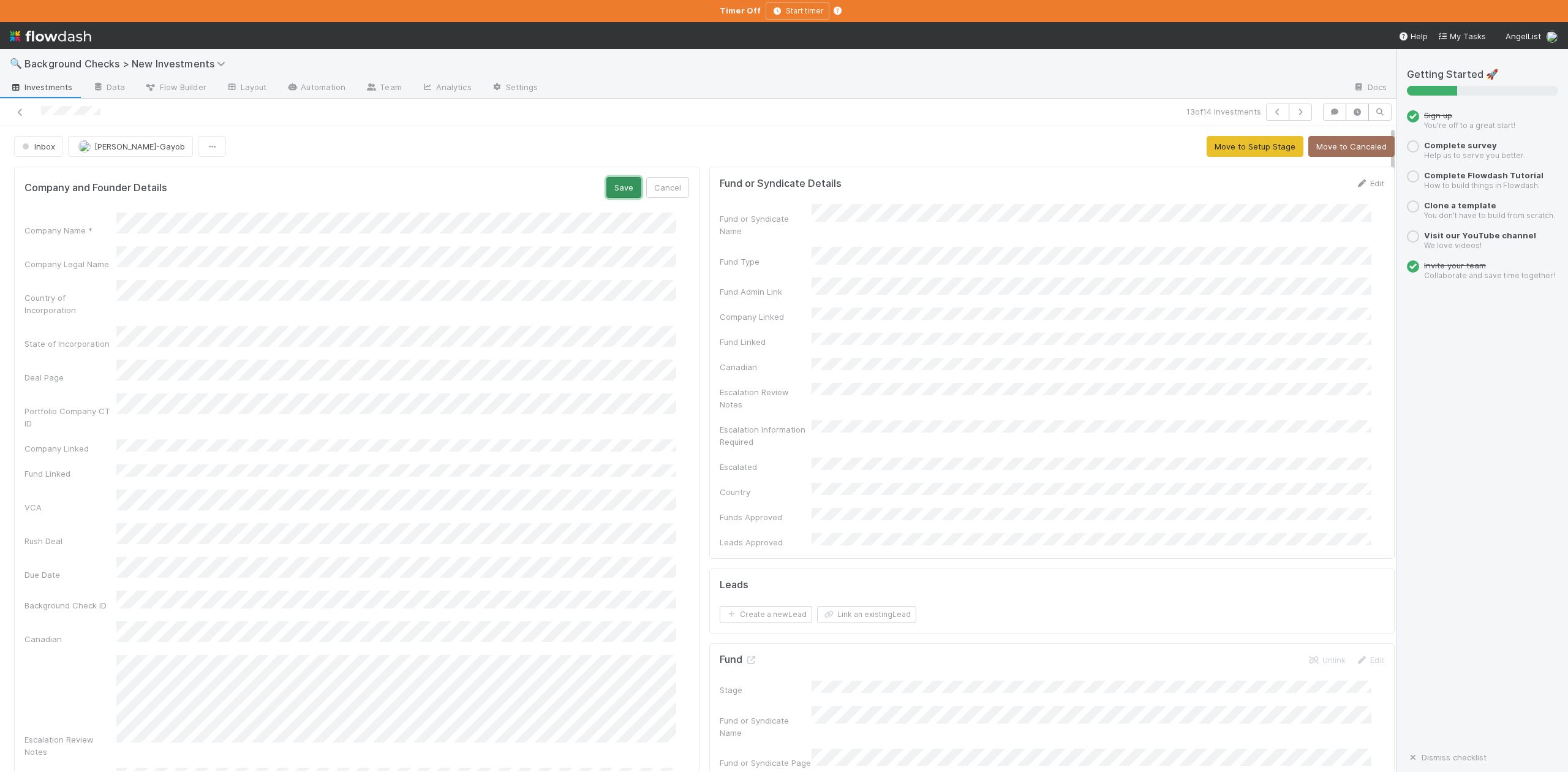
click at [607, 188] on button "Save" at bounding box center [624, 187] width 35 height 21
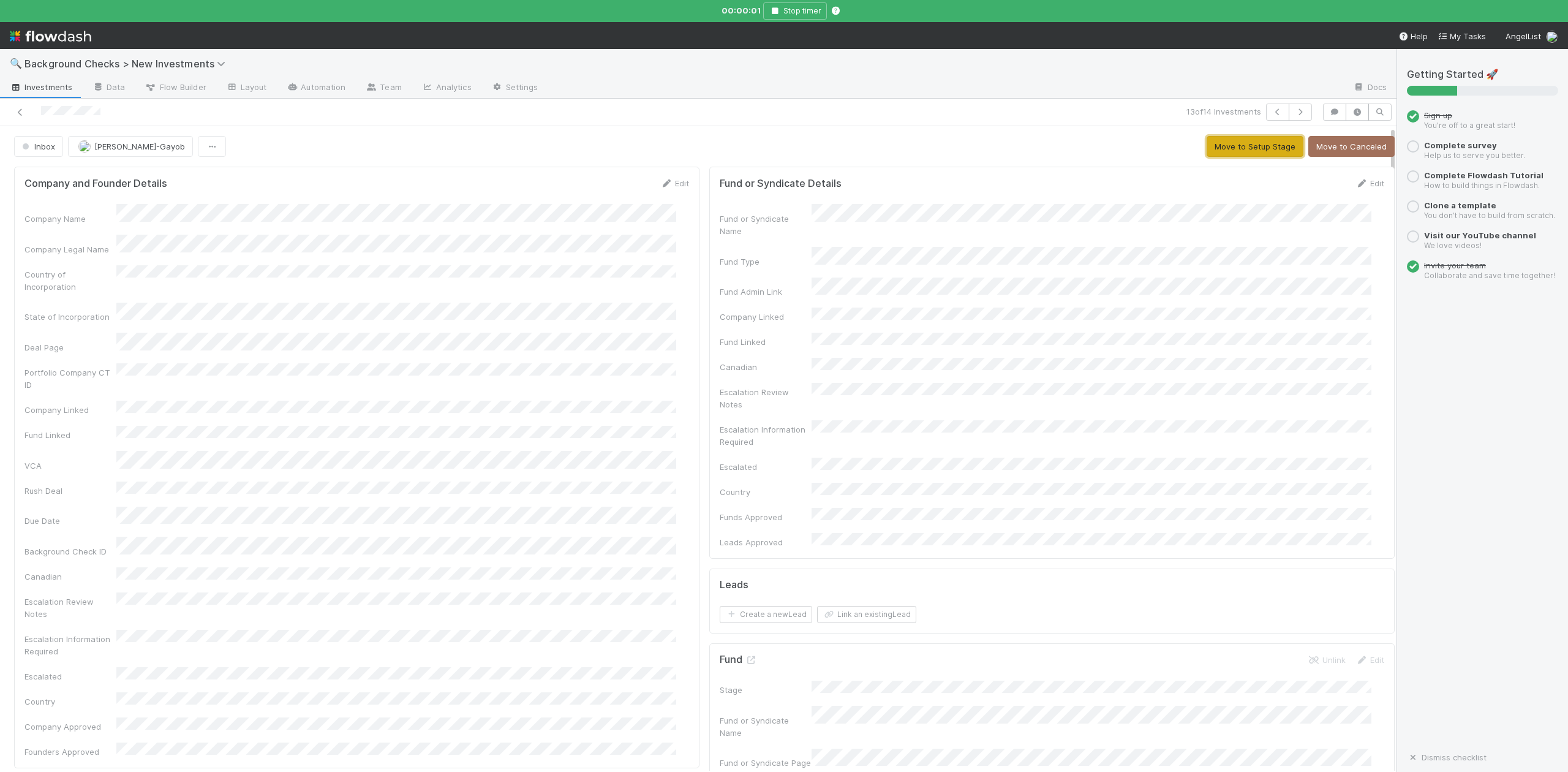
click at [1240, 144] on button "Move to Setup Stage" at bounding box center [1256, 147] width 97 height 21
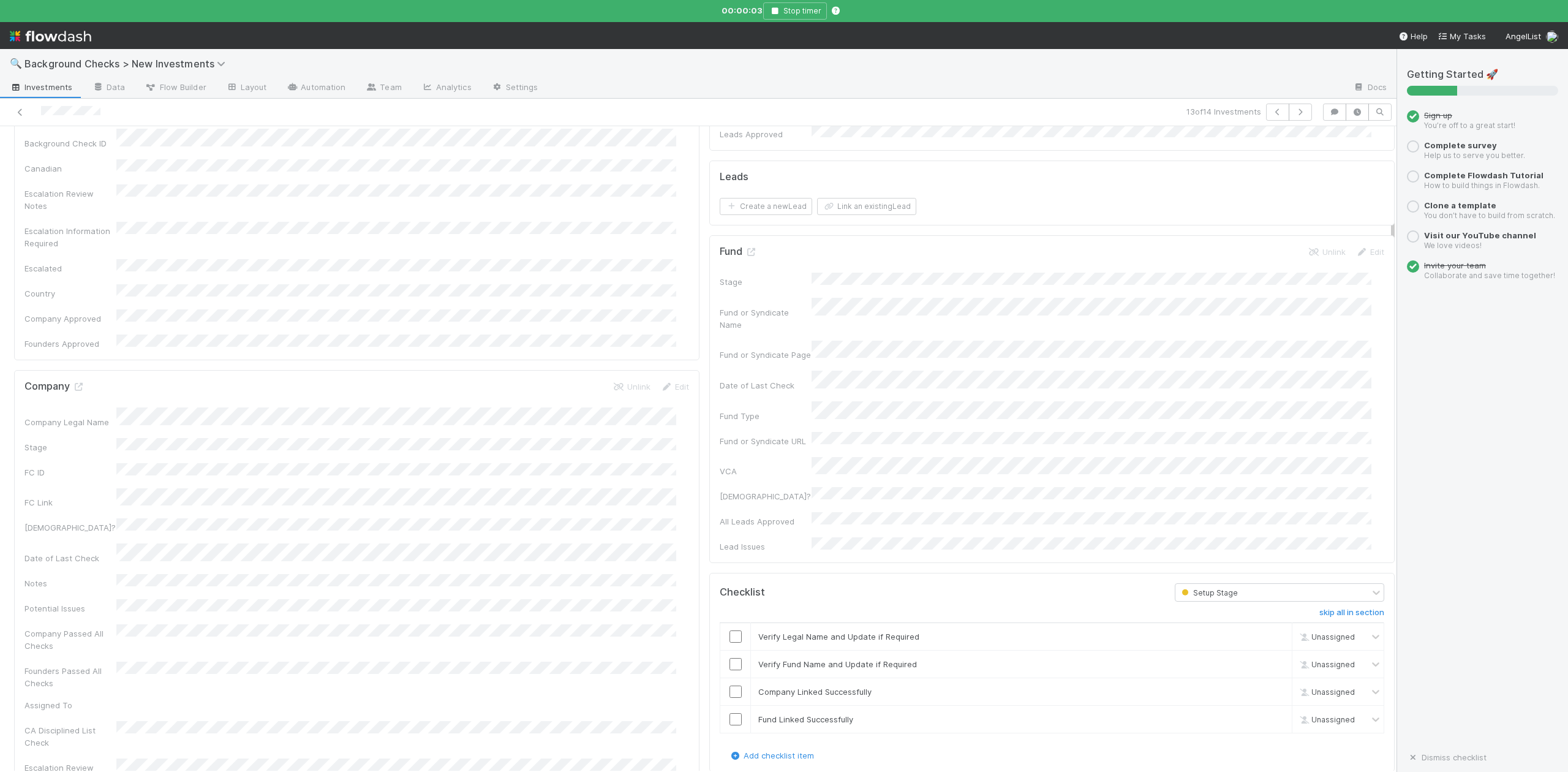
scroll to position [817, 0]
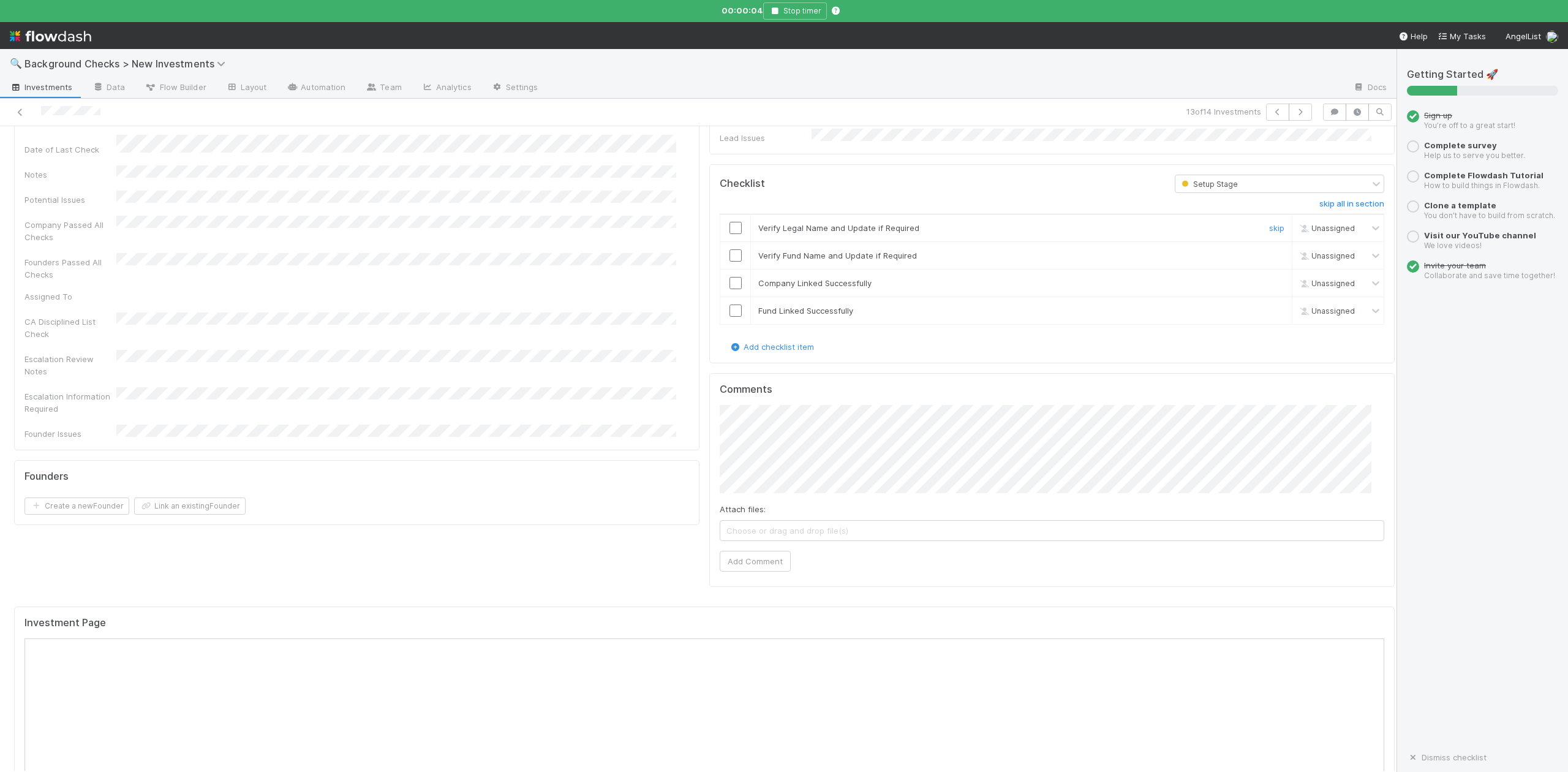
click at [730, 222] on input "checkbox" at bounding box center [735, 227] width 12 height 12
click at [730, 249] on input "checkbox" at bounding box center [735, 255] width 12 height 12
click at [730, 277] on input "checkbox" at bounding box center [735, 283] width 12 height 12
checkbox input "true"
click at [730, 305] on input "checkbox" at bounding box center [735, 310] width 12 height 12
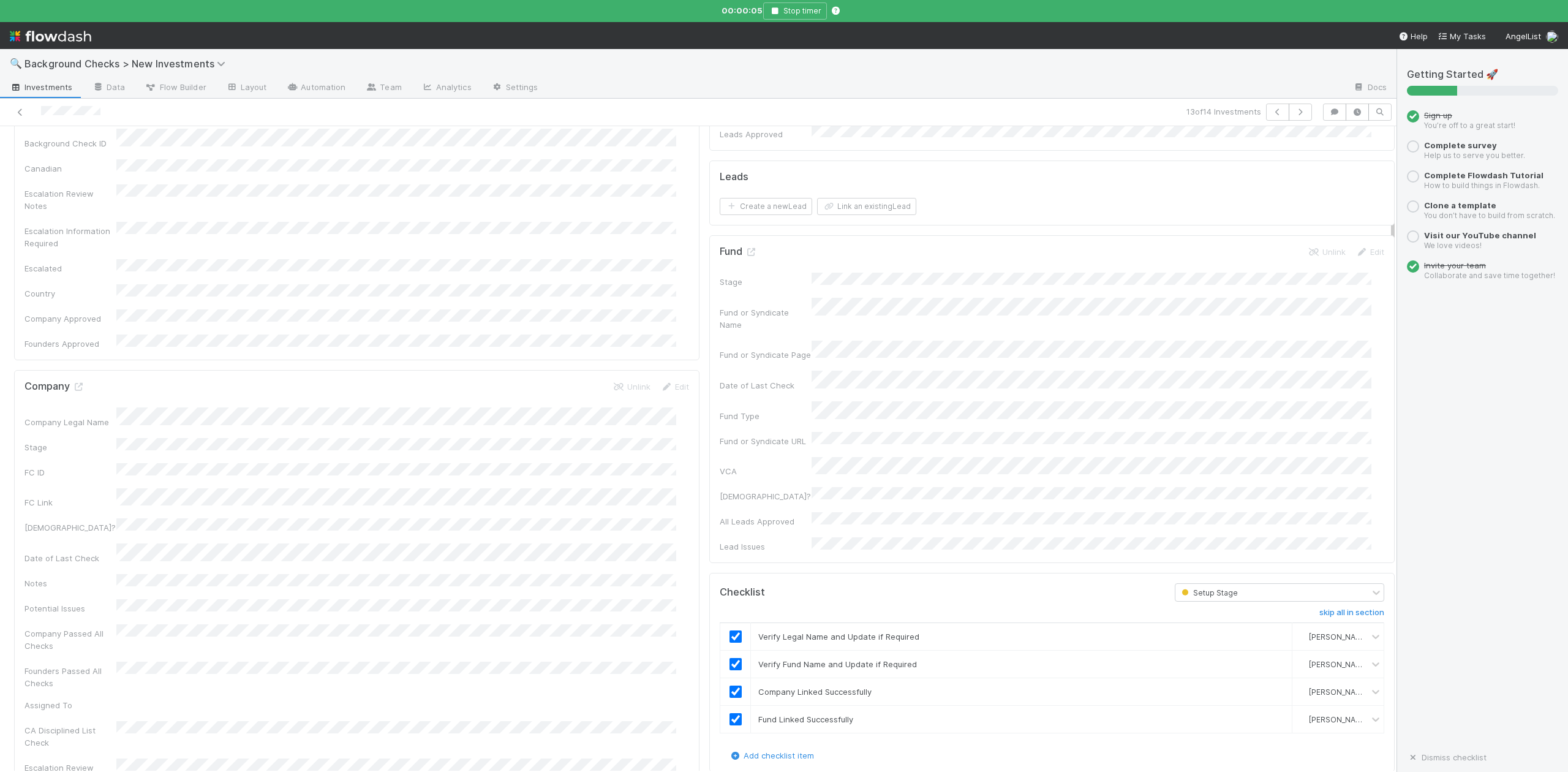
scroll to position [0, 0]
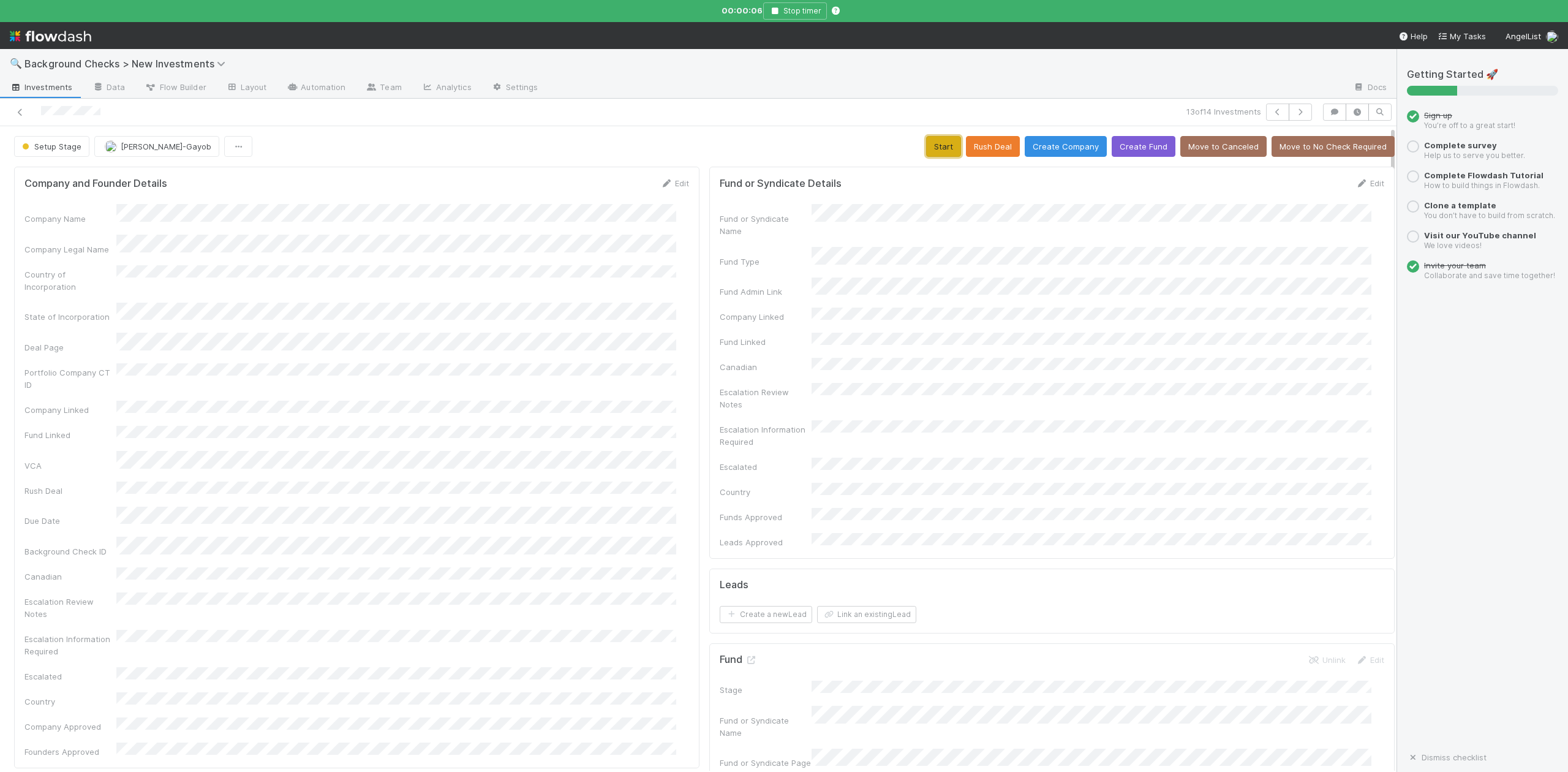
click at [927, 140] on button "Start" at bounding box center [944, 147] width 35 height 21
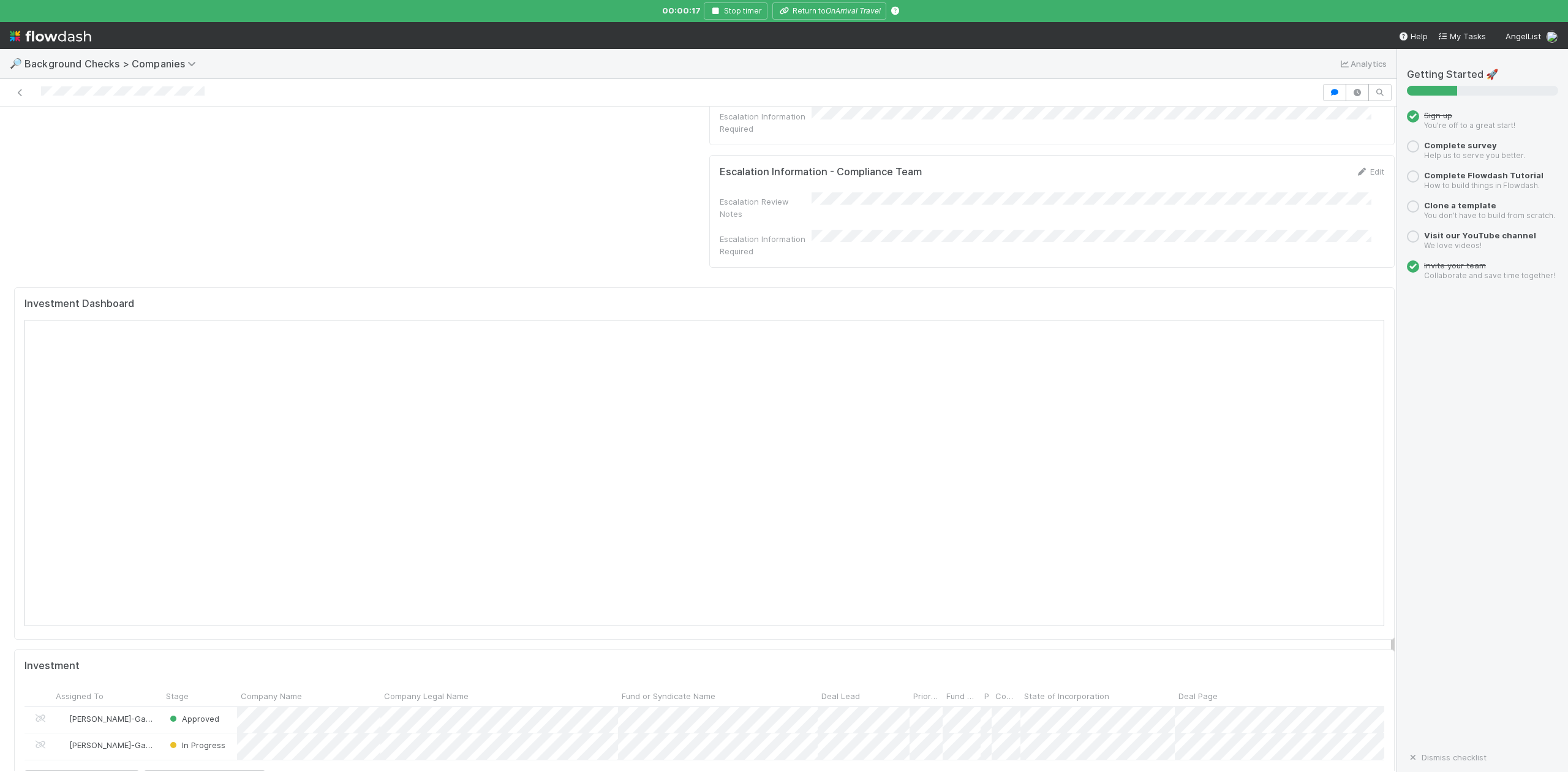
scroll to position [1308, 0]
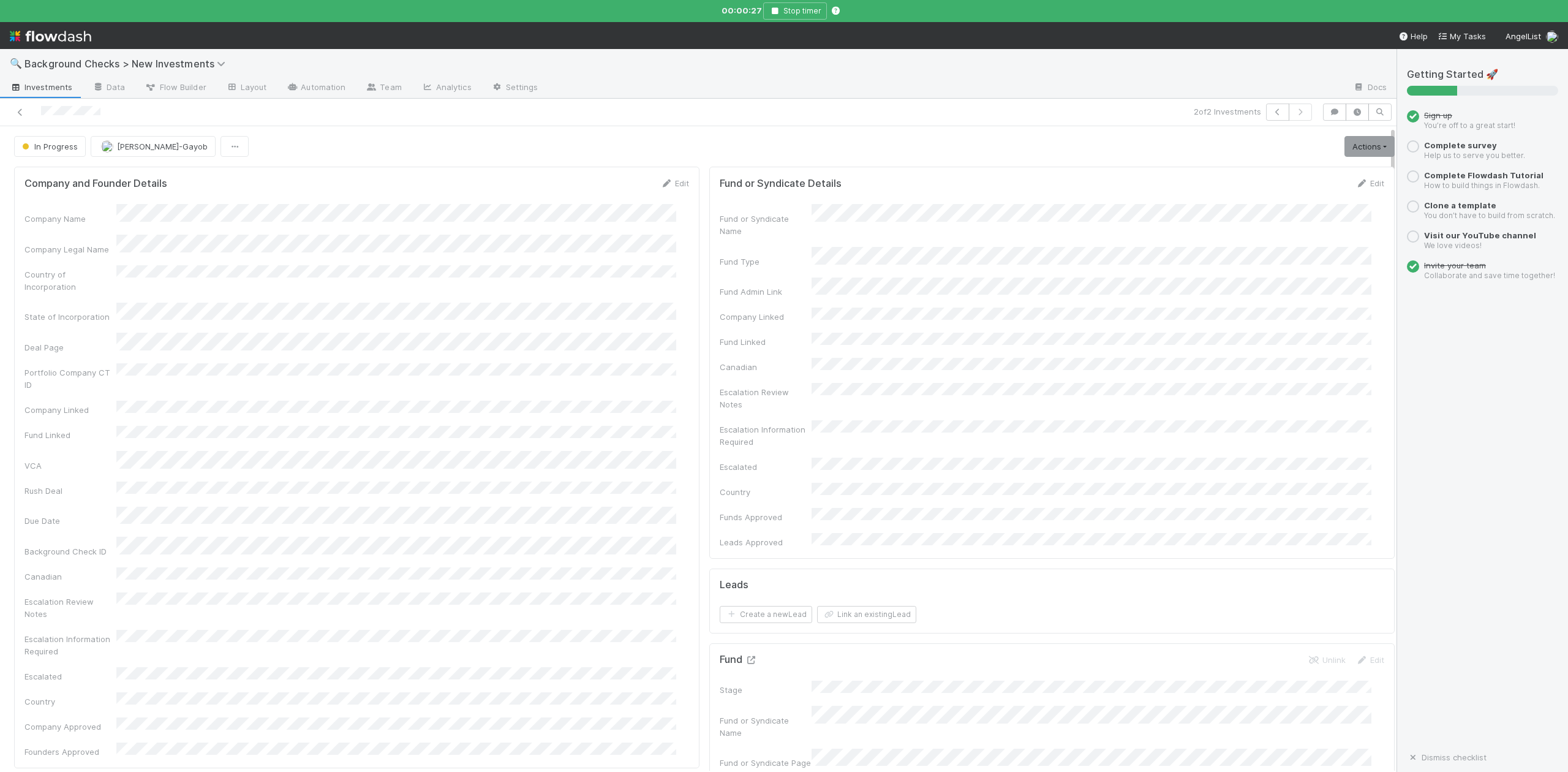
click at [745, 657] on icon at bounding box center [751, 660] width 12 height 8
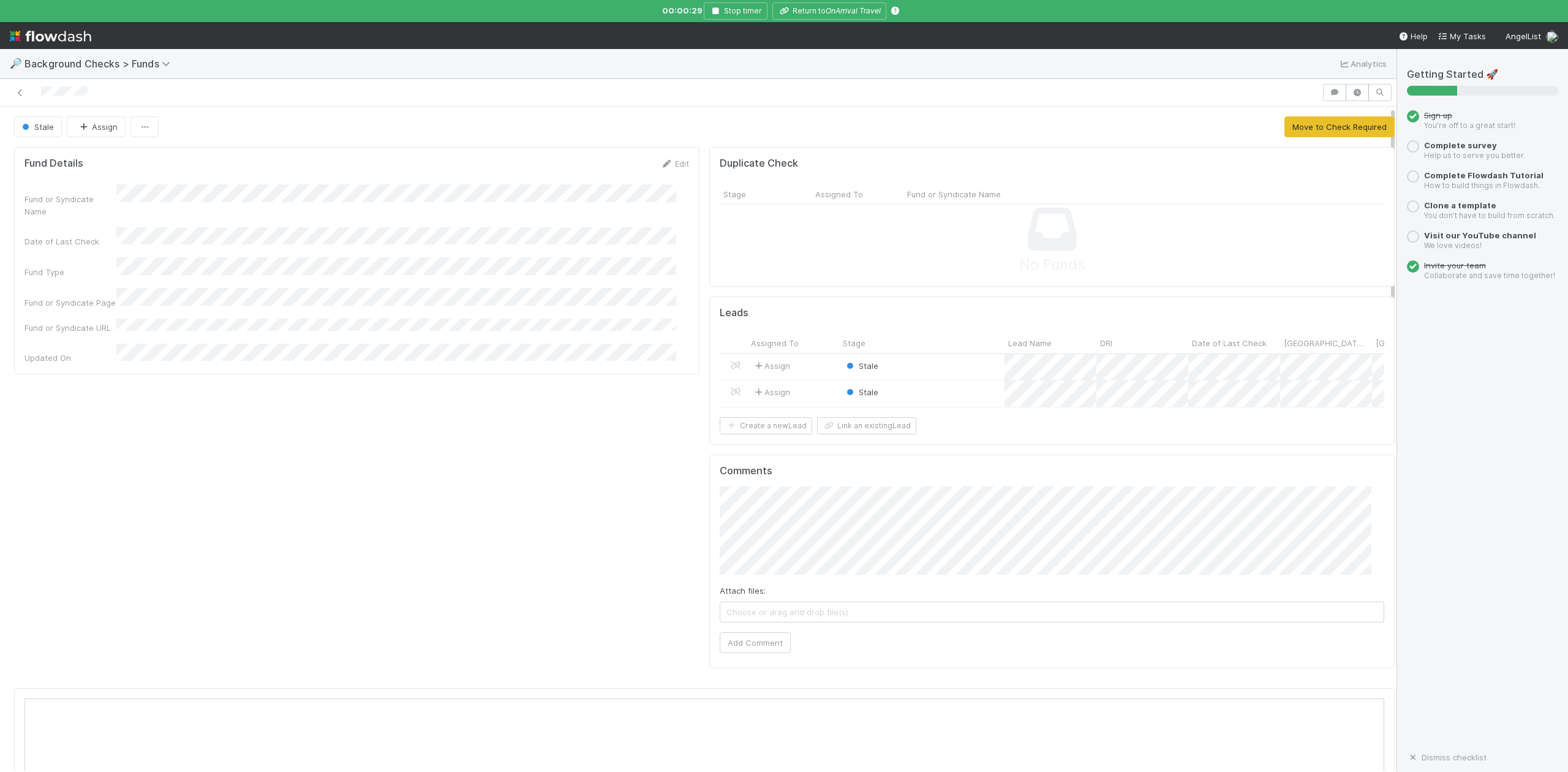
scroll to position [236, 1322]
click at [1297, 128] on button "Move to Check Required" at bounding box center [1340, 126] width 110 height 21
click at [907, 390] on div "Stale" at bounding box center [922, 394] width 166 height 27
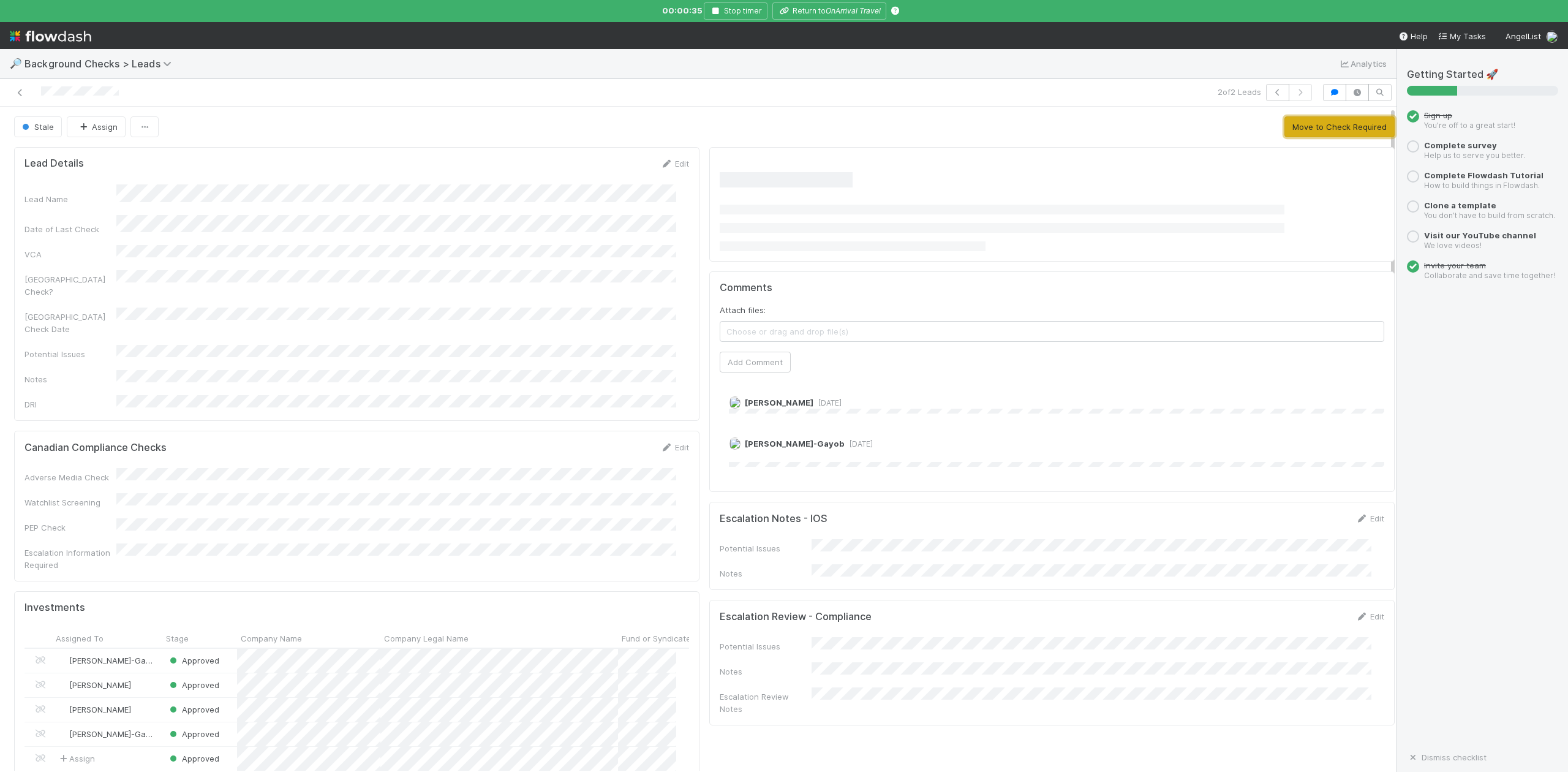
click at [1292, 131] on button "Move to Check Required" at bounding box center [1340, 126] width 110 height 21
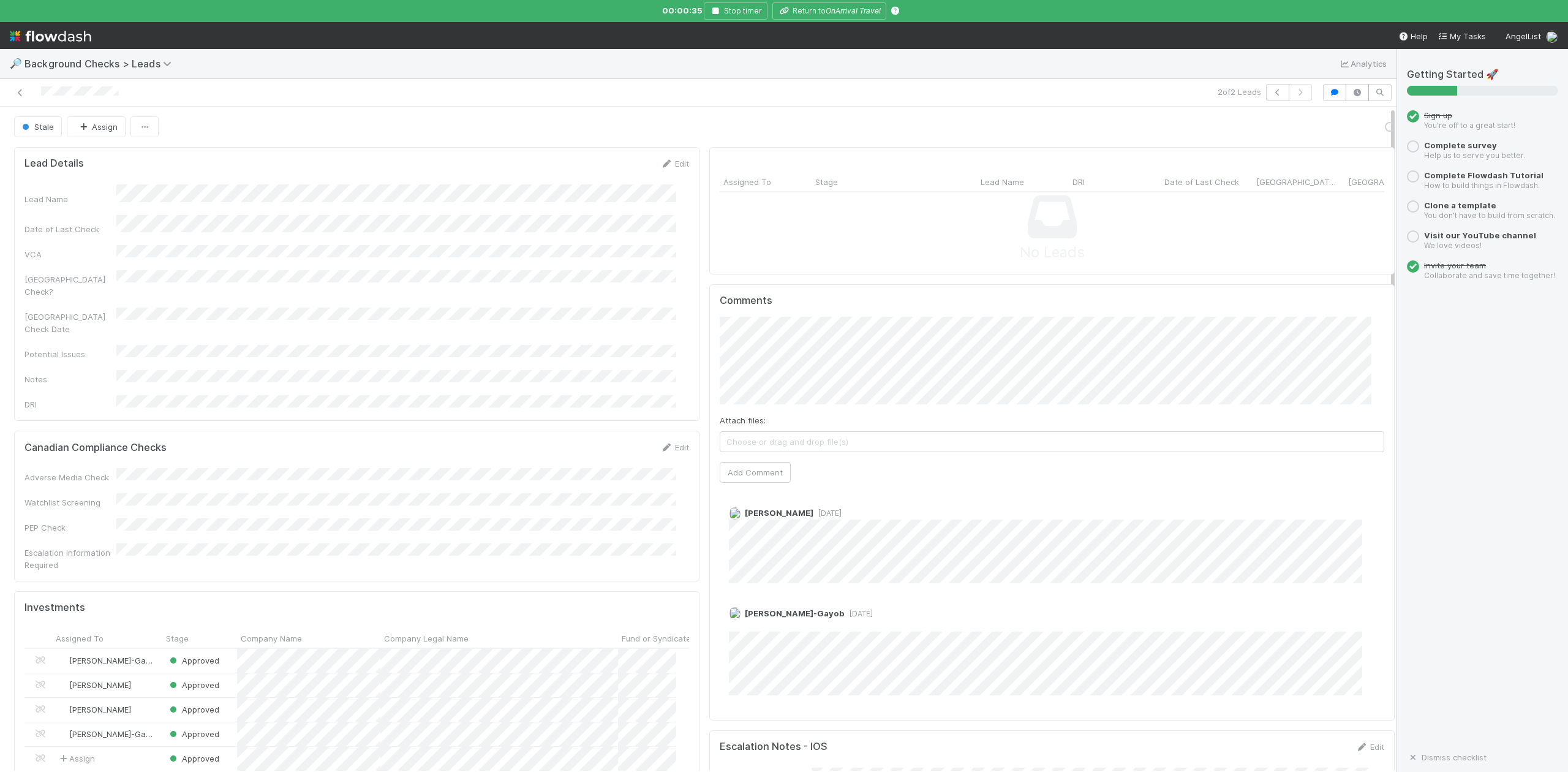
scroll to position [236, 640]
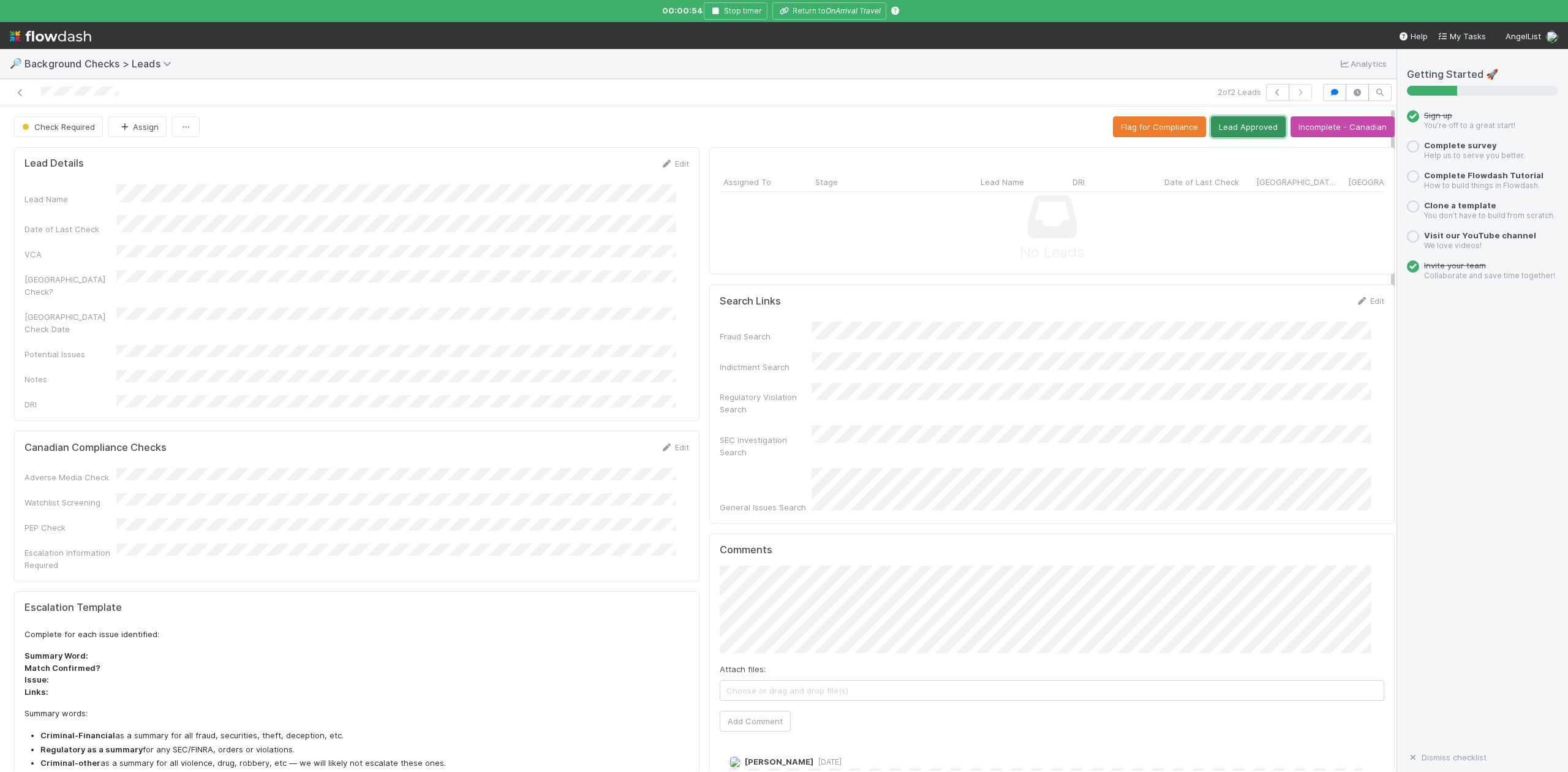
click at [1224, 126] on button "Lead Approved" at bounding box center [1249, 126] width 75 height 21
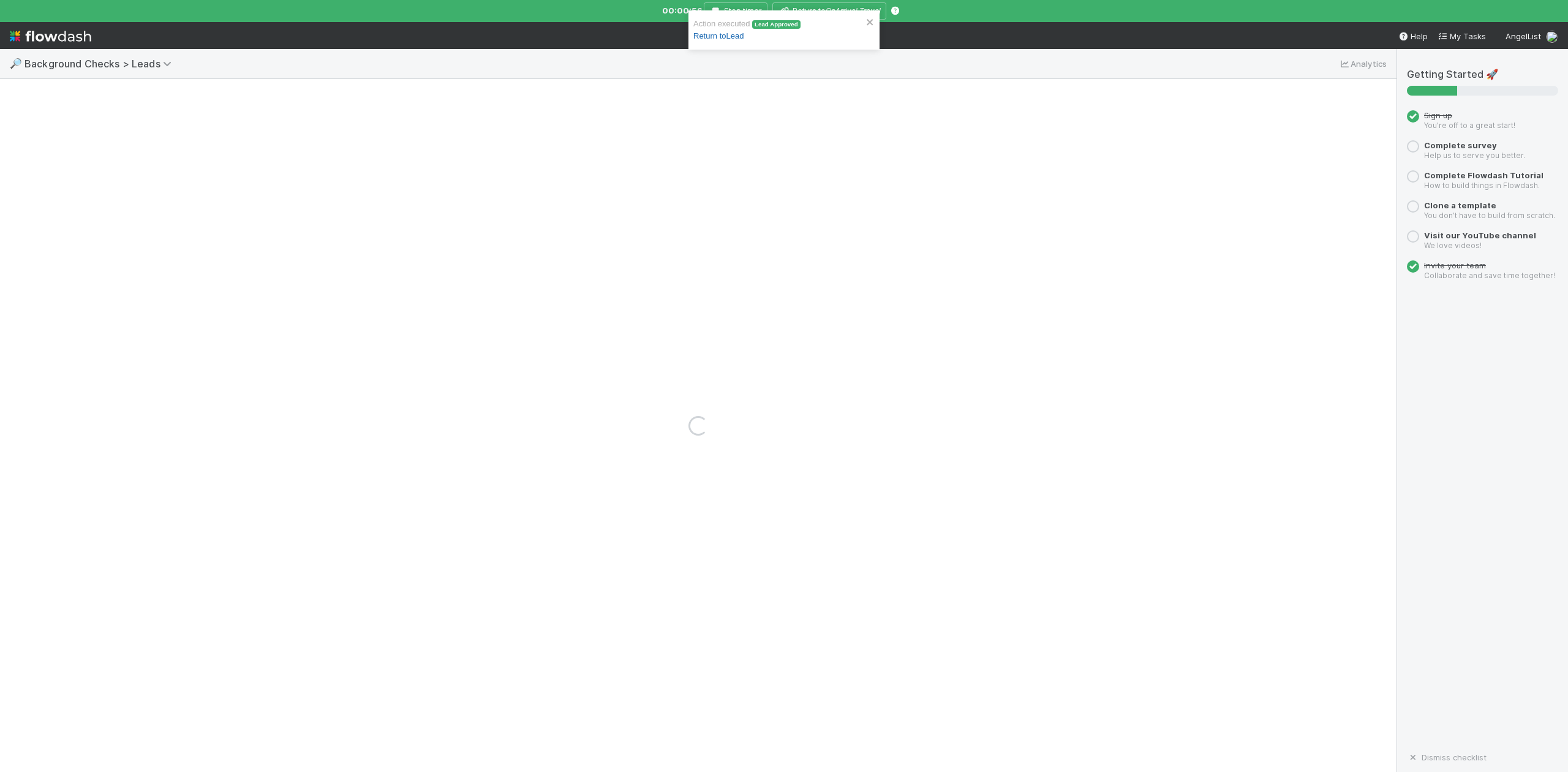
click at [732, 33] on link "Return to Lead" at bounding box center [719, 36] width 50 height 9
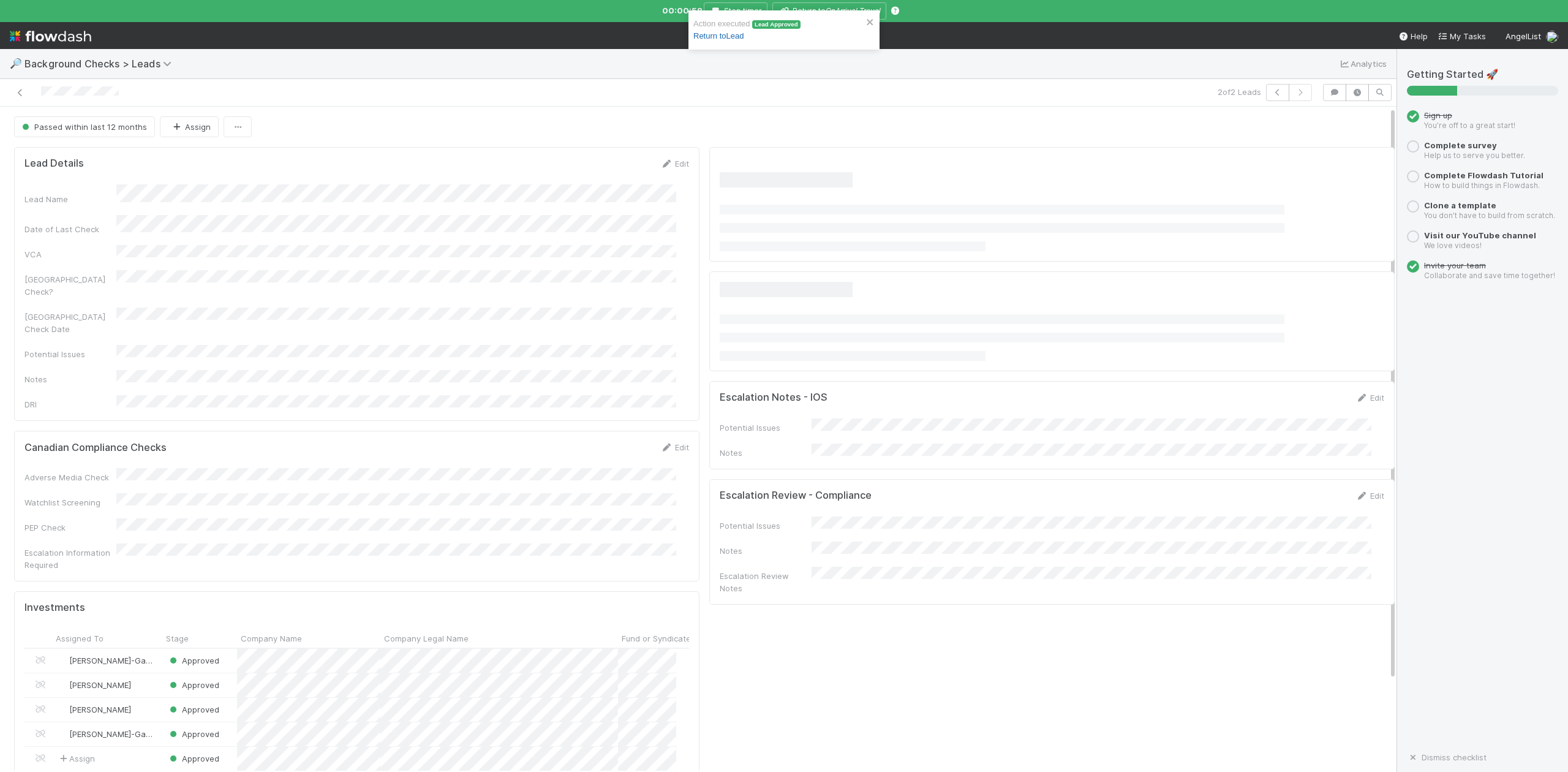
click at [731, 37] on link "Return to Lead" at bounding box center [719, 36] width 50 height 9
click at [1271, 94] on icon "button" at bounding box center [1277, 92] width 12 height 7
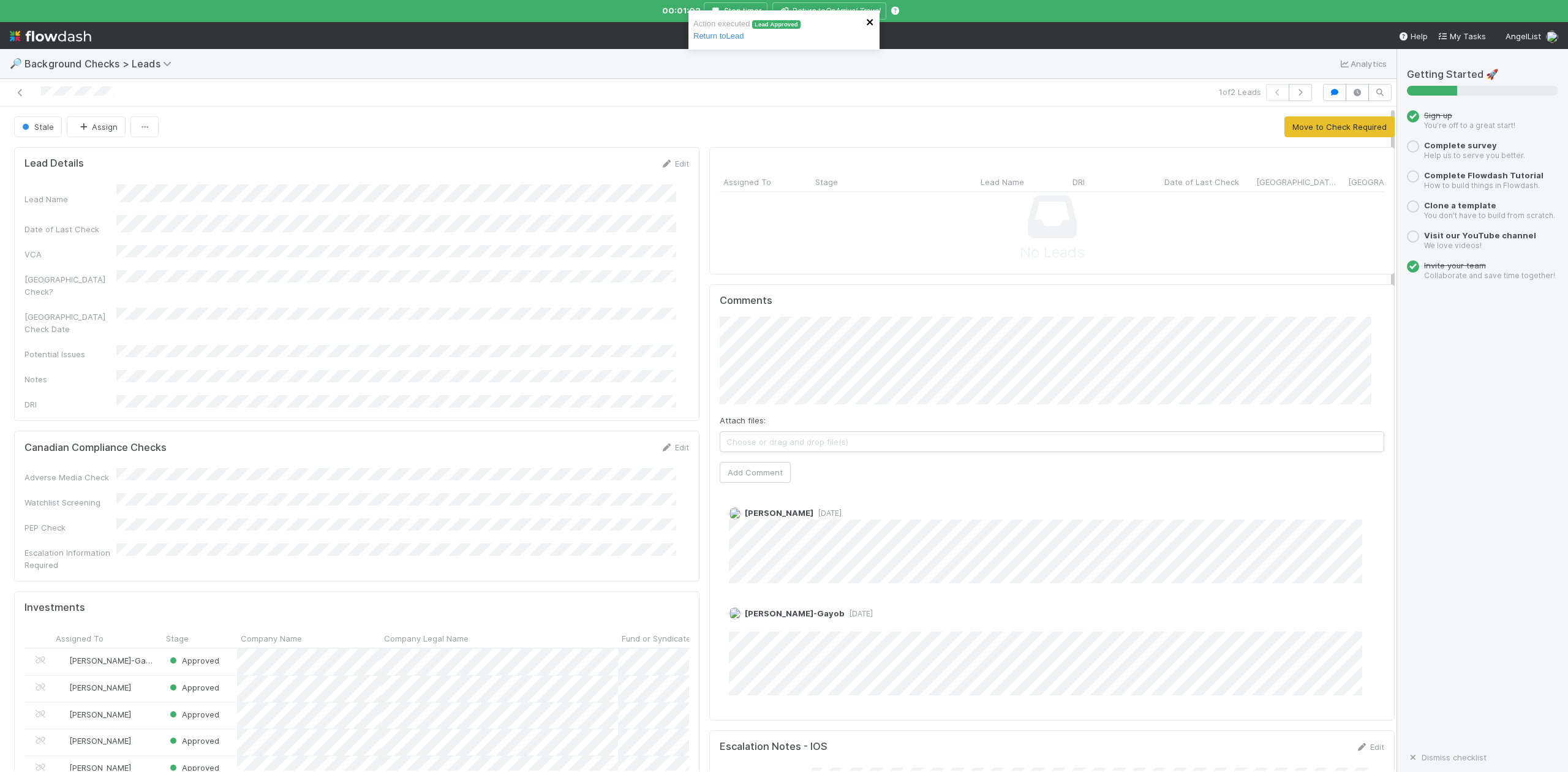
click at [868, 23] on icon "close" at bounding box center [870, 22] width 6 height 6
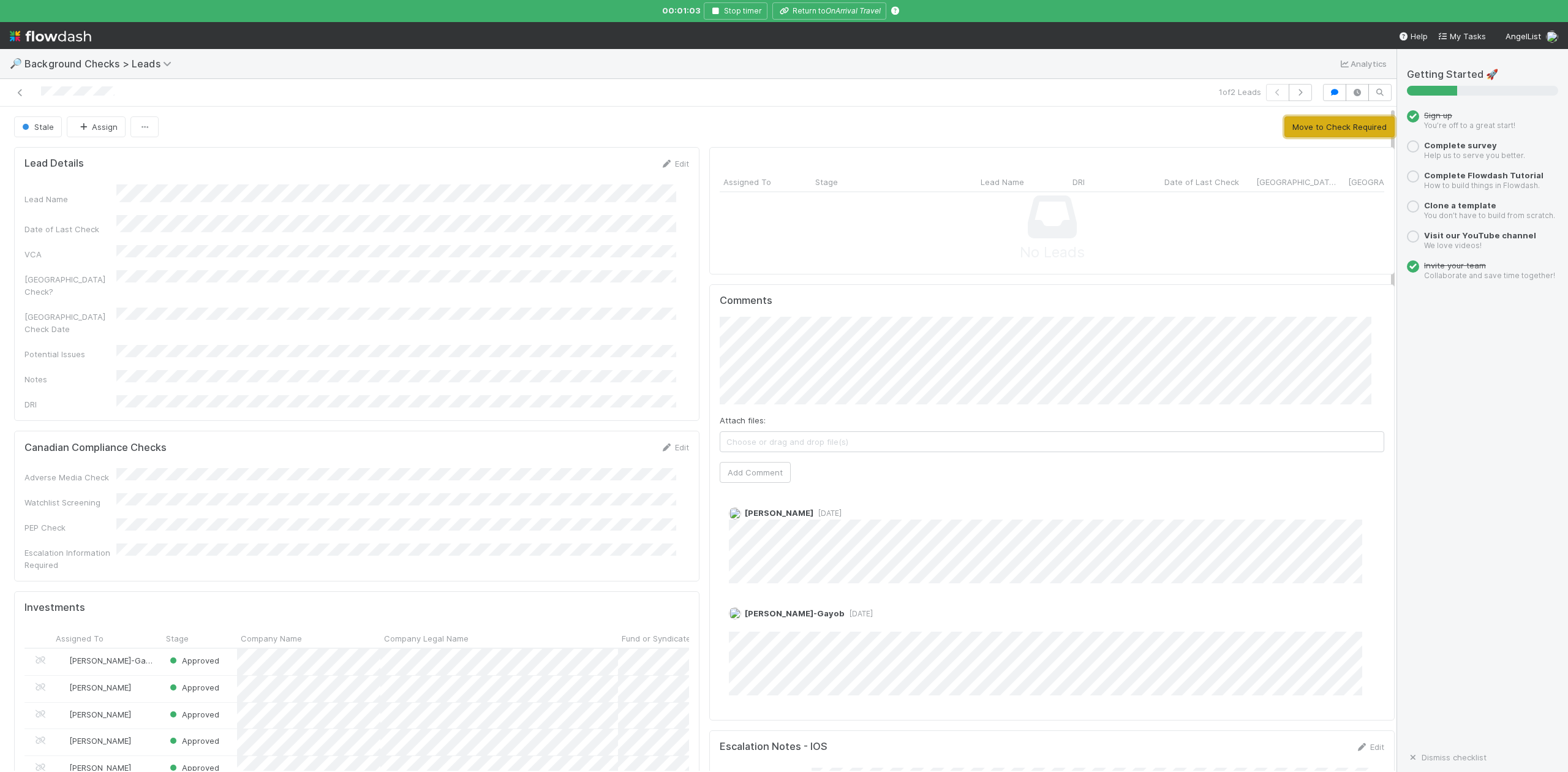
click at [1287, 125] on button "Move to Check Required" at bounding box center [1340, 126] width 110 height 21
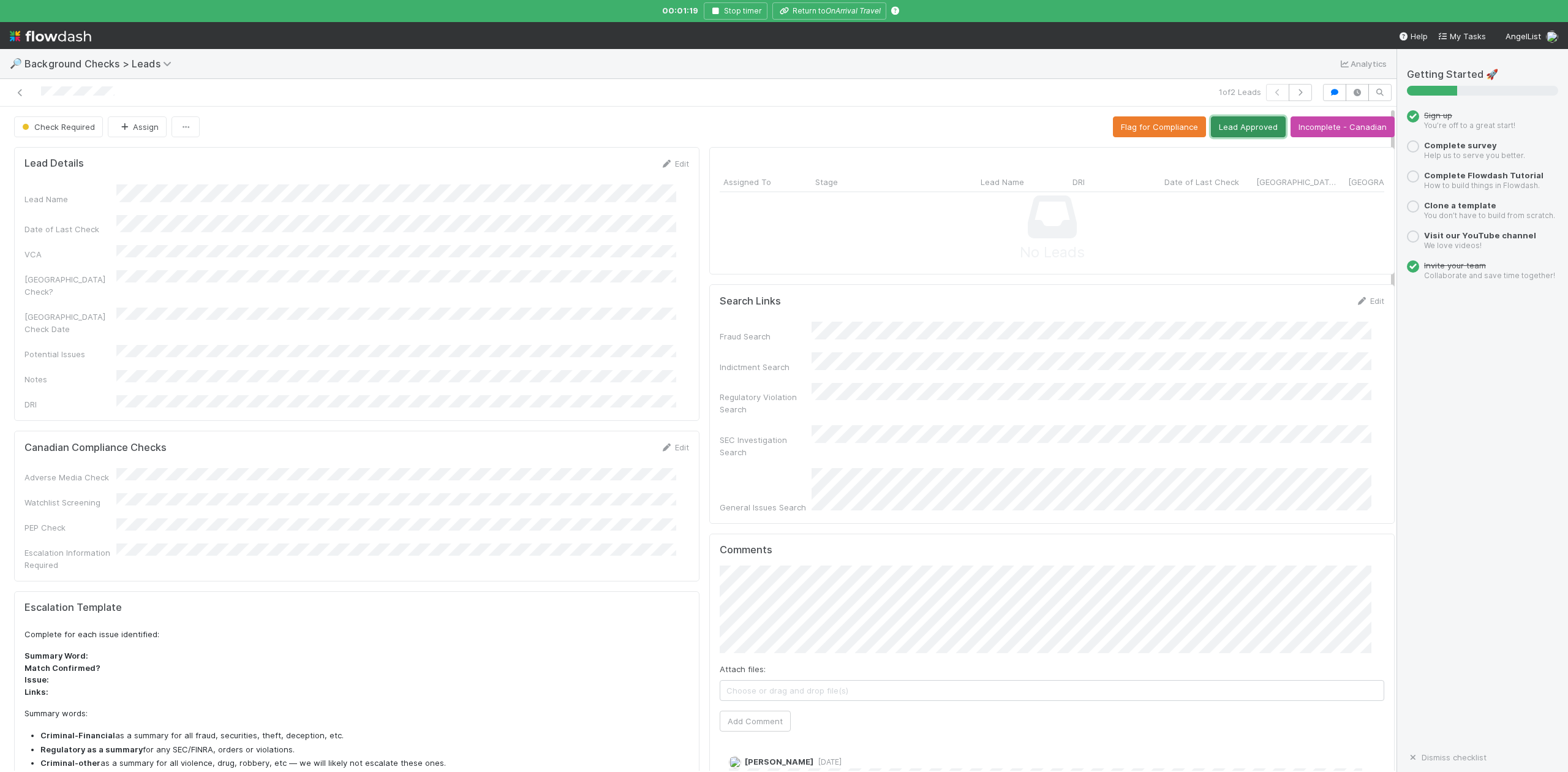
click at [1236, 130] on button "Lead Approved" at bounding box center [1249, 126] width 75 height 21
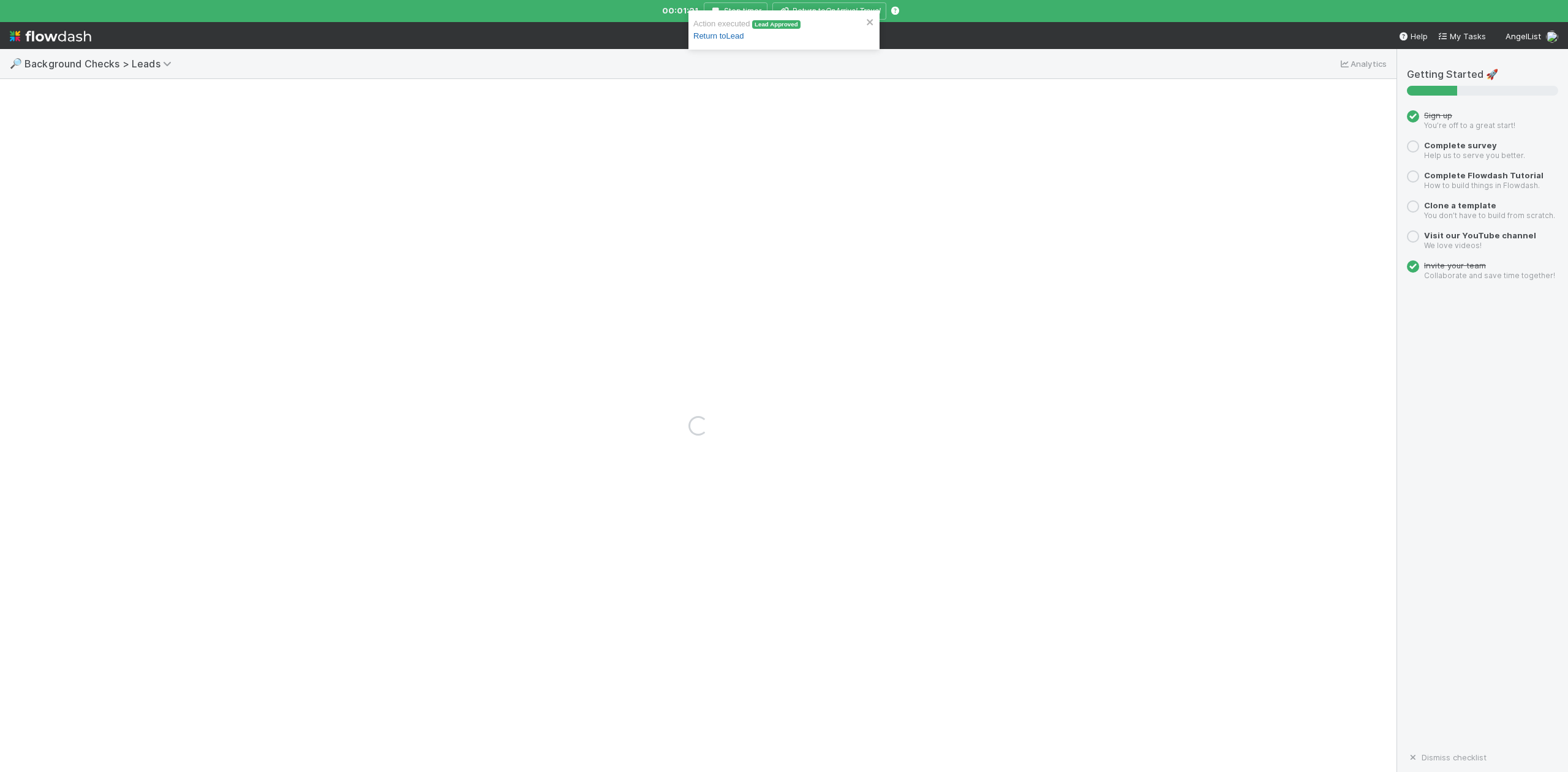
click at [710, 38] on link "Return to Lead" at bounding box center [719, 36] width 50 height 9
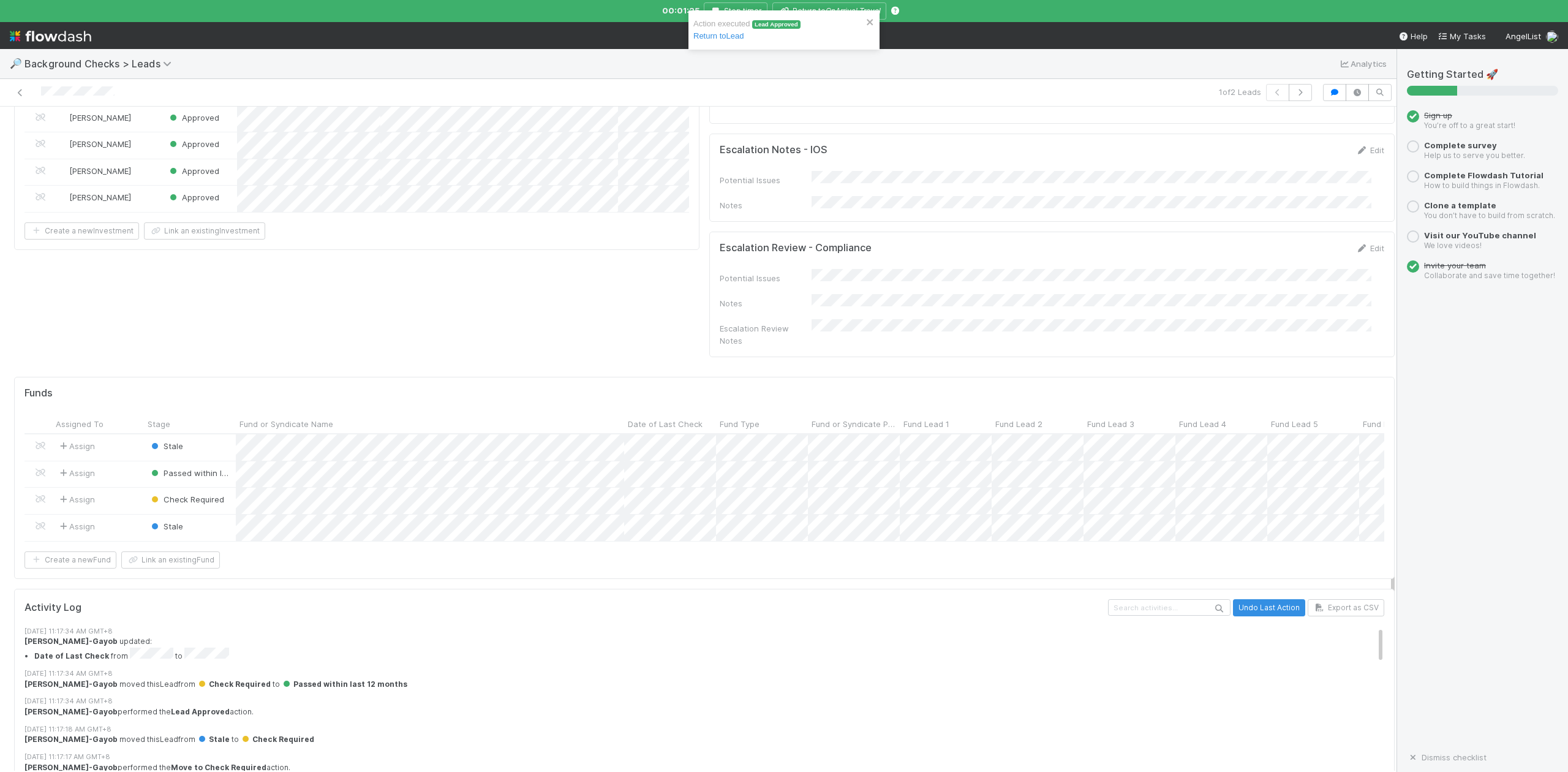
scroll to position [683, 0]
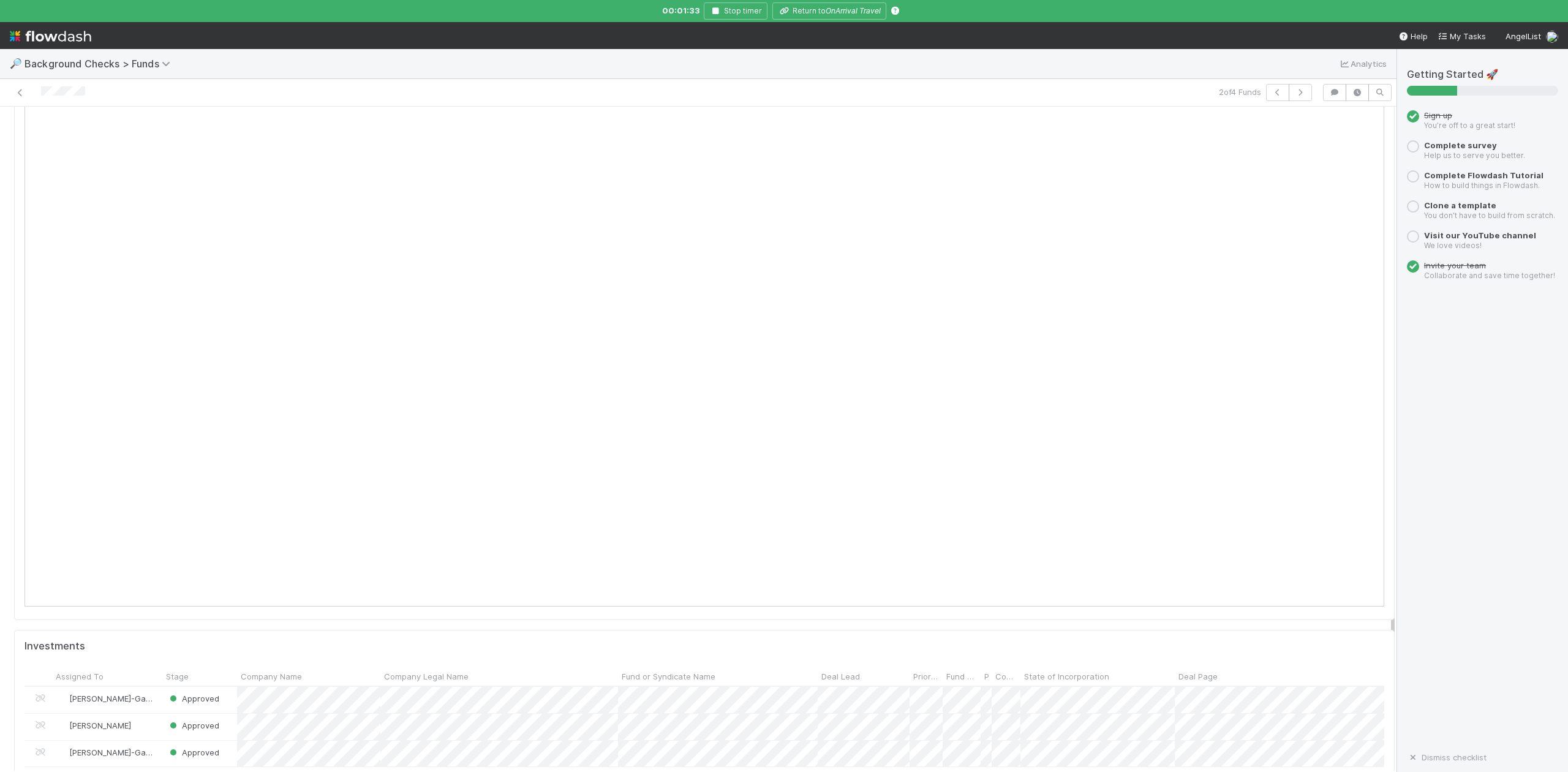
scroll to position [1144, 0]
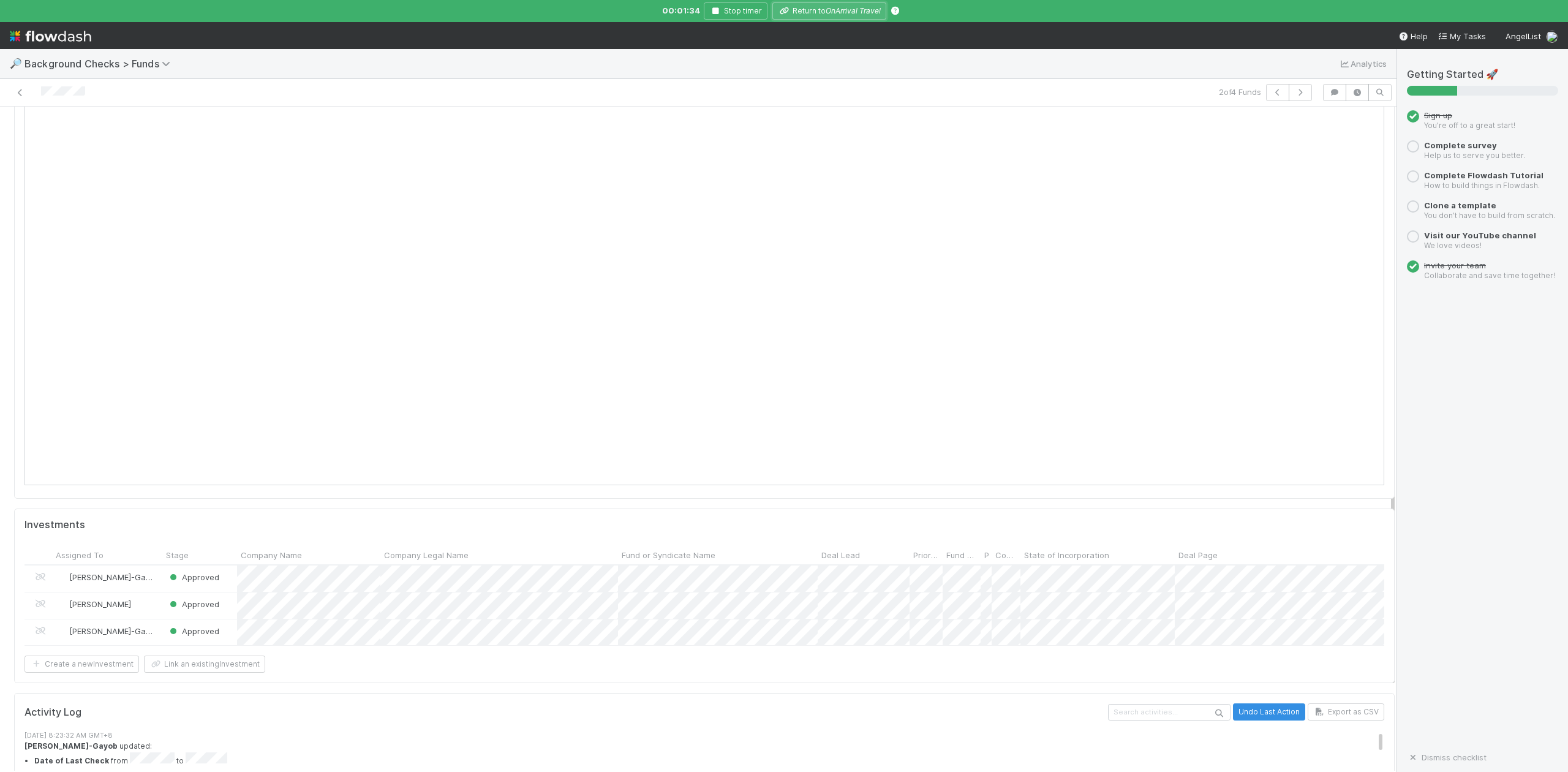
click at [818, 13] on button "Return to OnArrival Travel" at bounding box center [829, 11] width 114 height 17
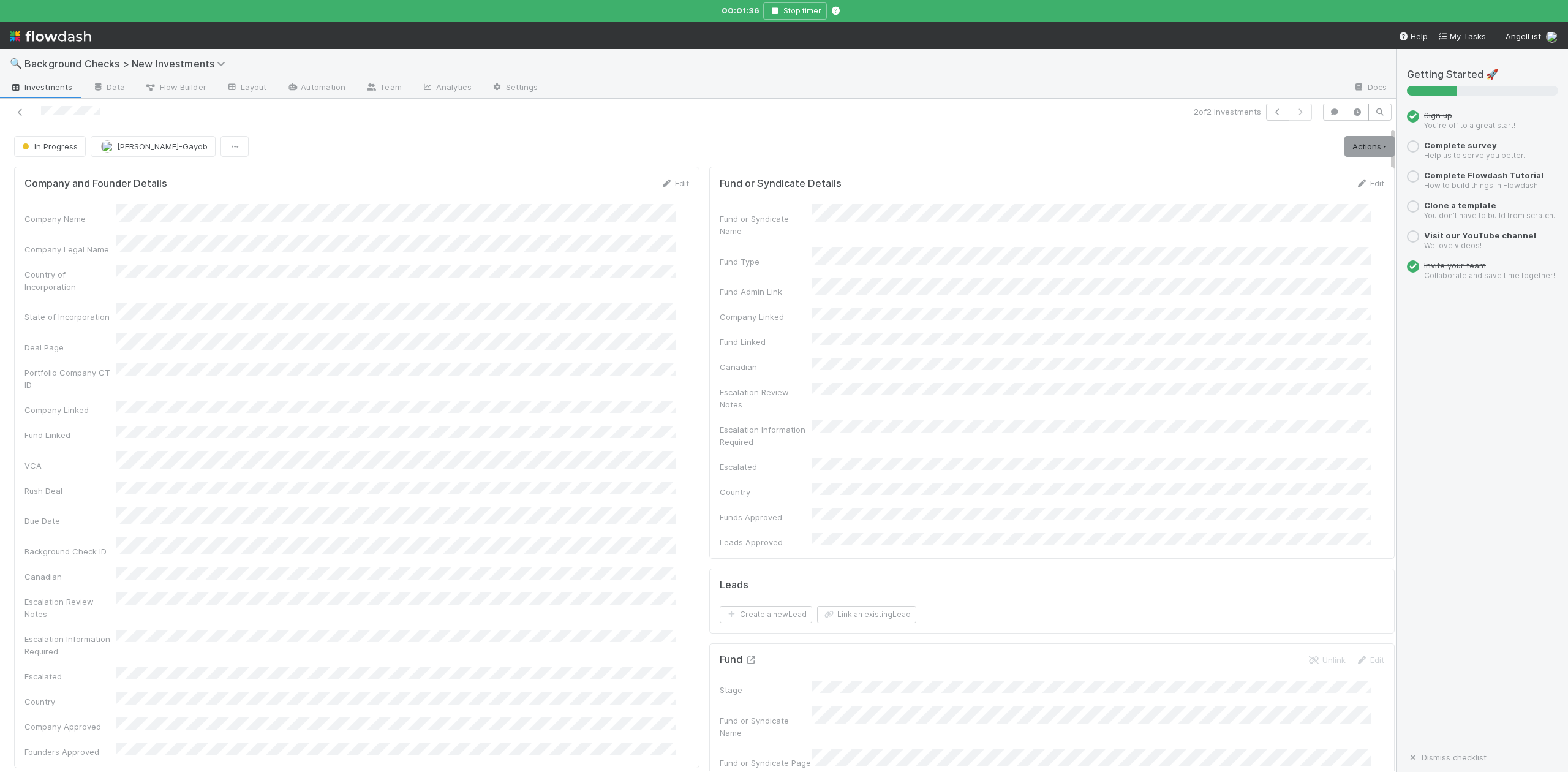
click at [745, 657] on icon at bounding box center [751, 660] width 12 height 8
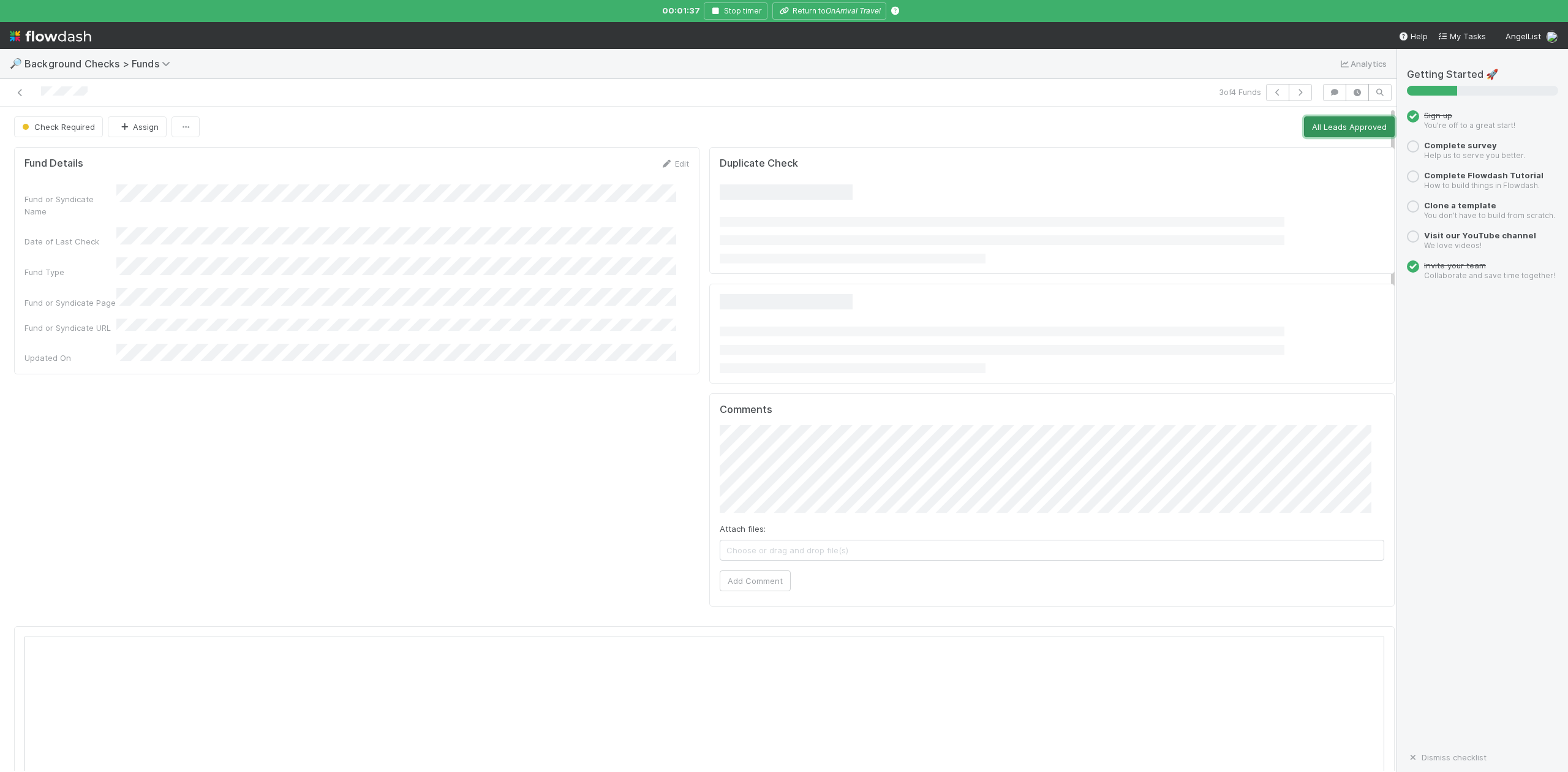
click at [1304, 130] on button "All Leads Approved" at bounding box center [1349, 126] width 91 height 21
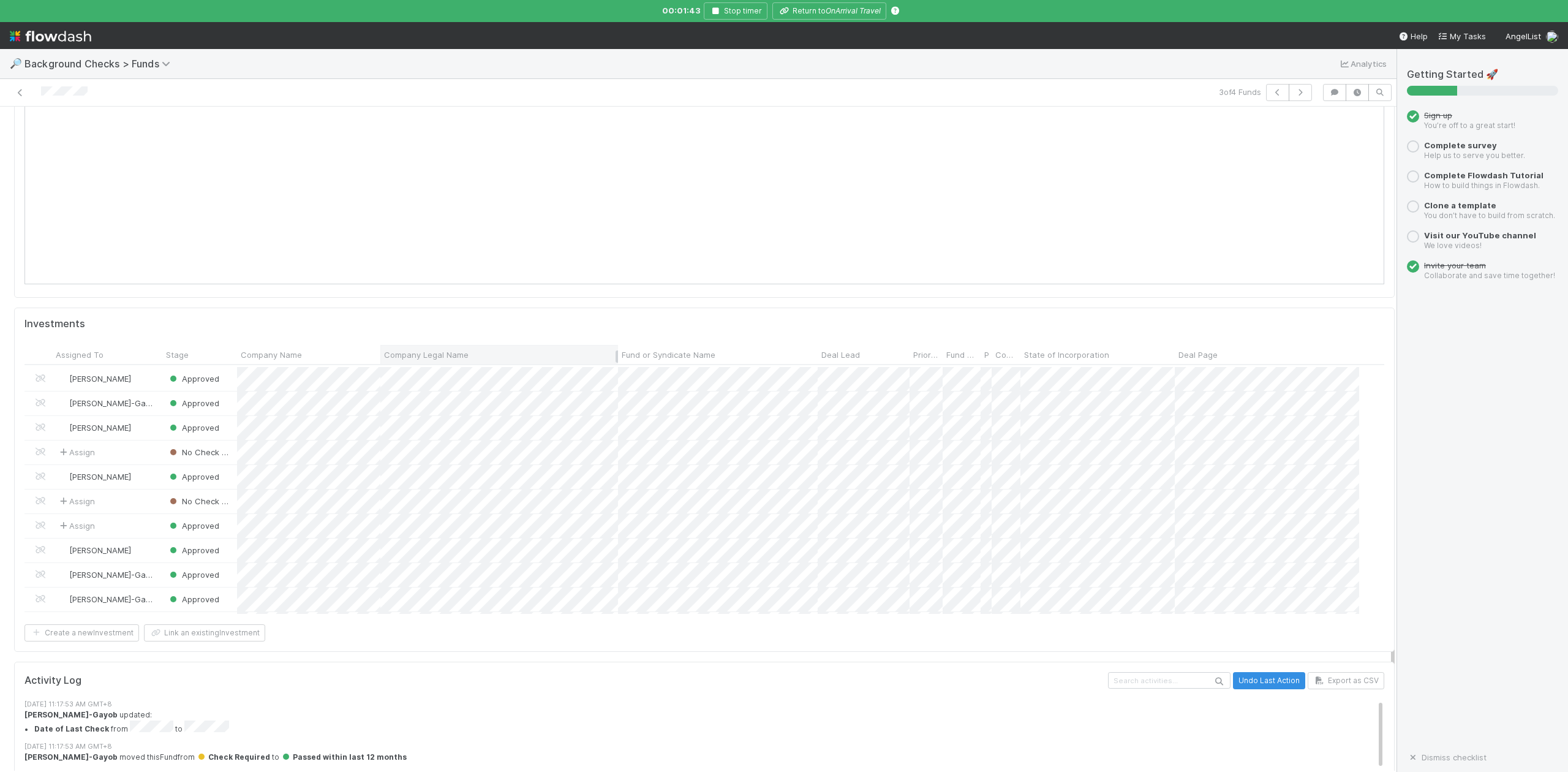
scroll to position [400, 0]
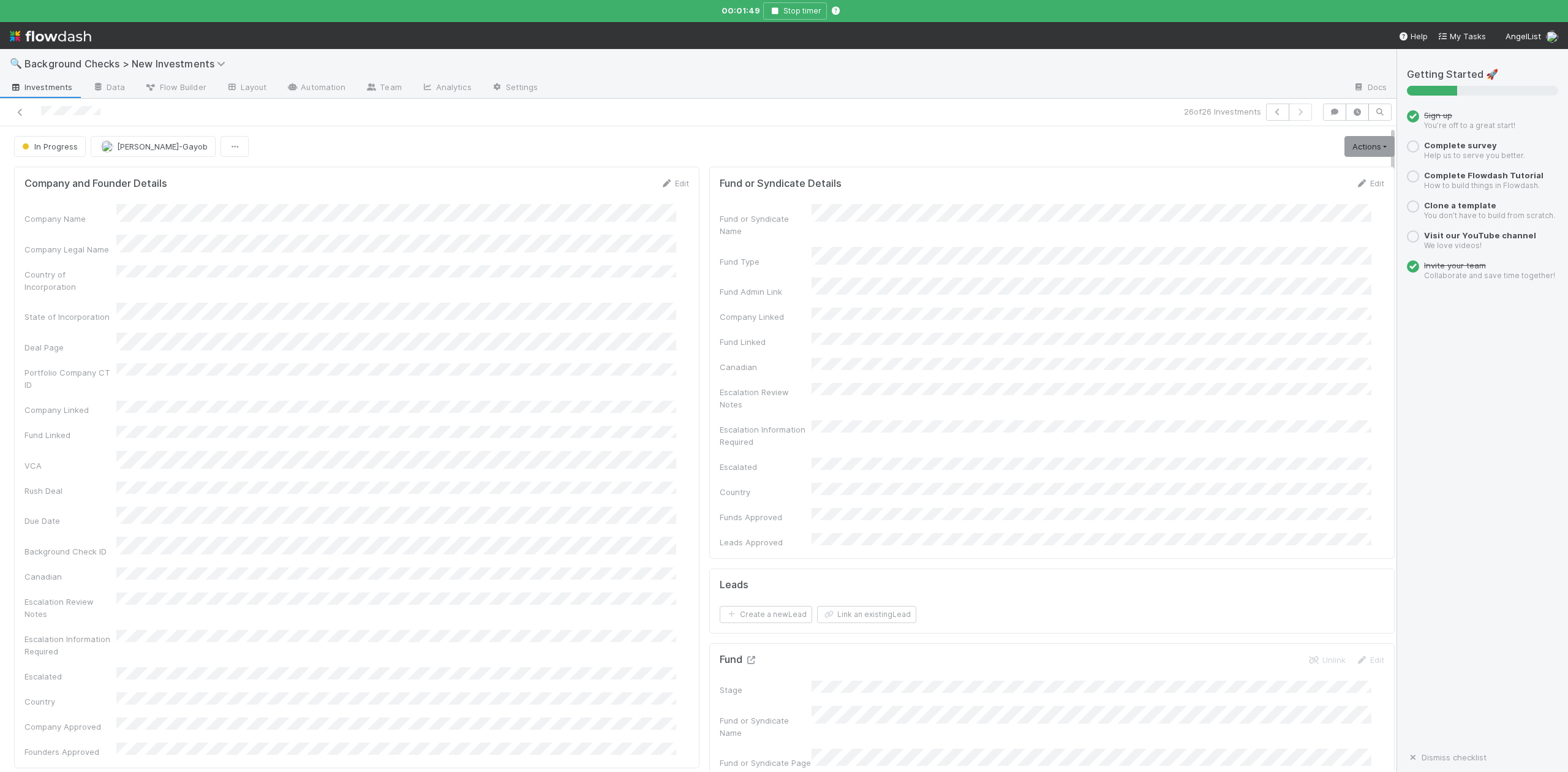
click at [745, 657] on icon at bounding box center [751, 660] width 12 height 8
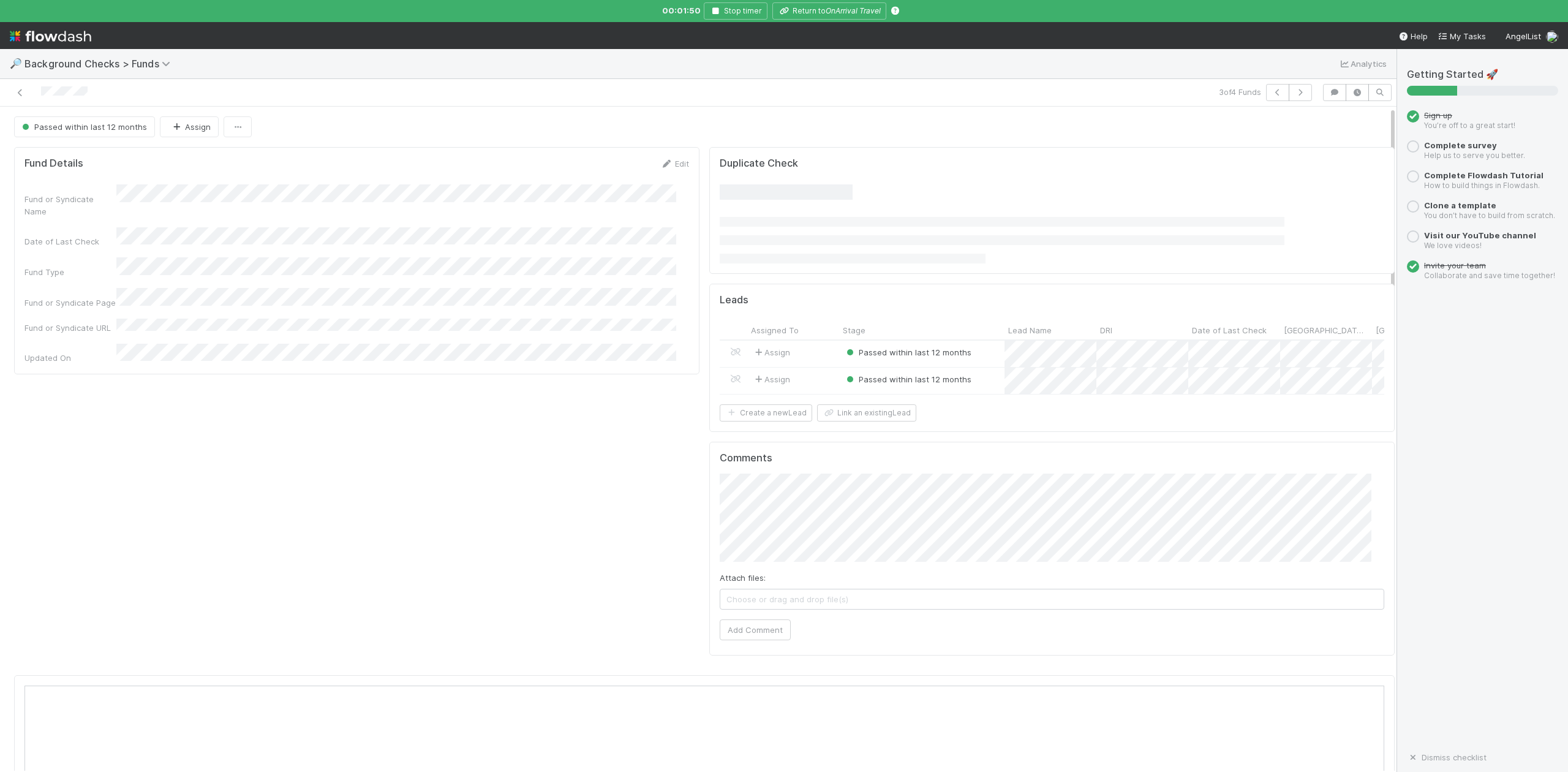
scroll to position [236, 1322]
click at [829, 14] on div at bounding box center [784, 386] width 1568 height 772
click at [838, 13] on icon "OnArrival Travel" at bounding box center [853, 11] width 55 height 9
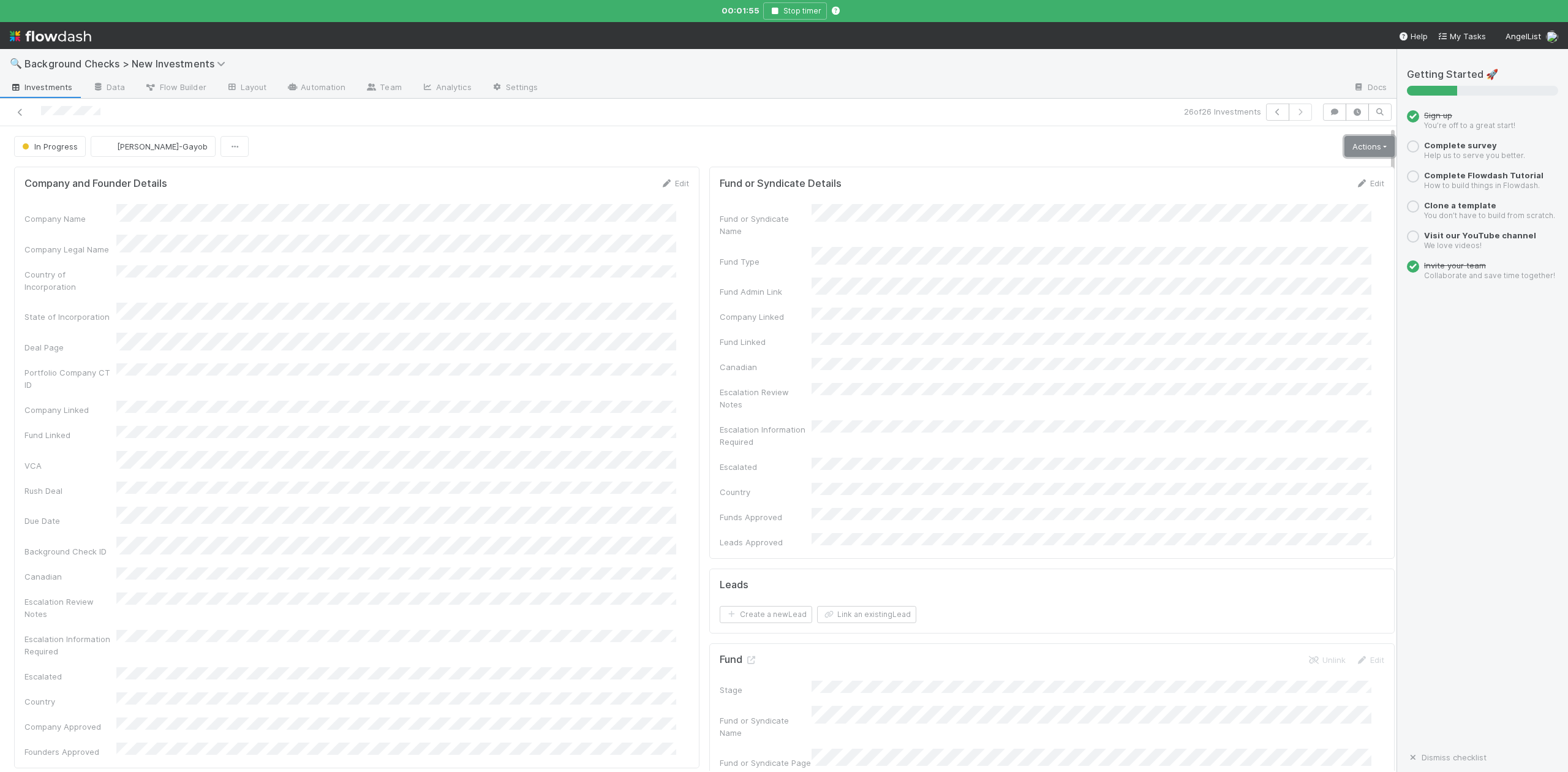
click at [1345, 149] on link "Actions" at bounding box center [1369, 147] width 50 height 21
click at [1260, 173] on button "Finish" at bounding box center [1326, 172] width 136 height 17
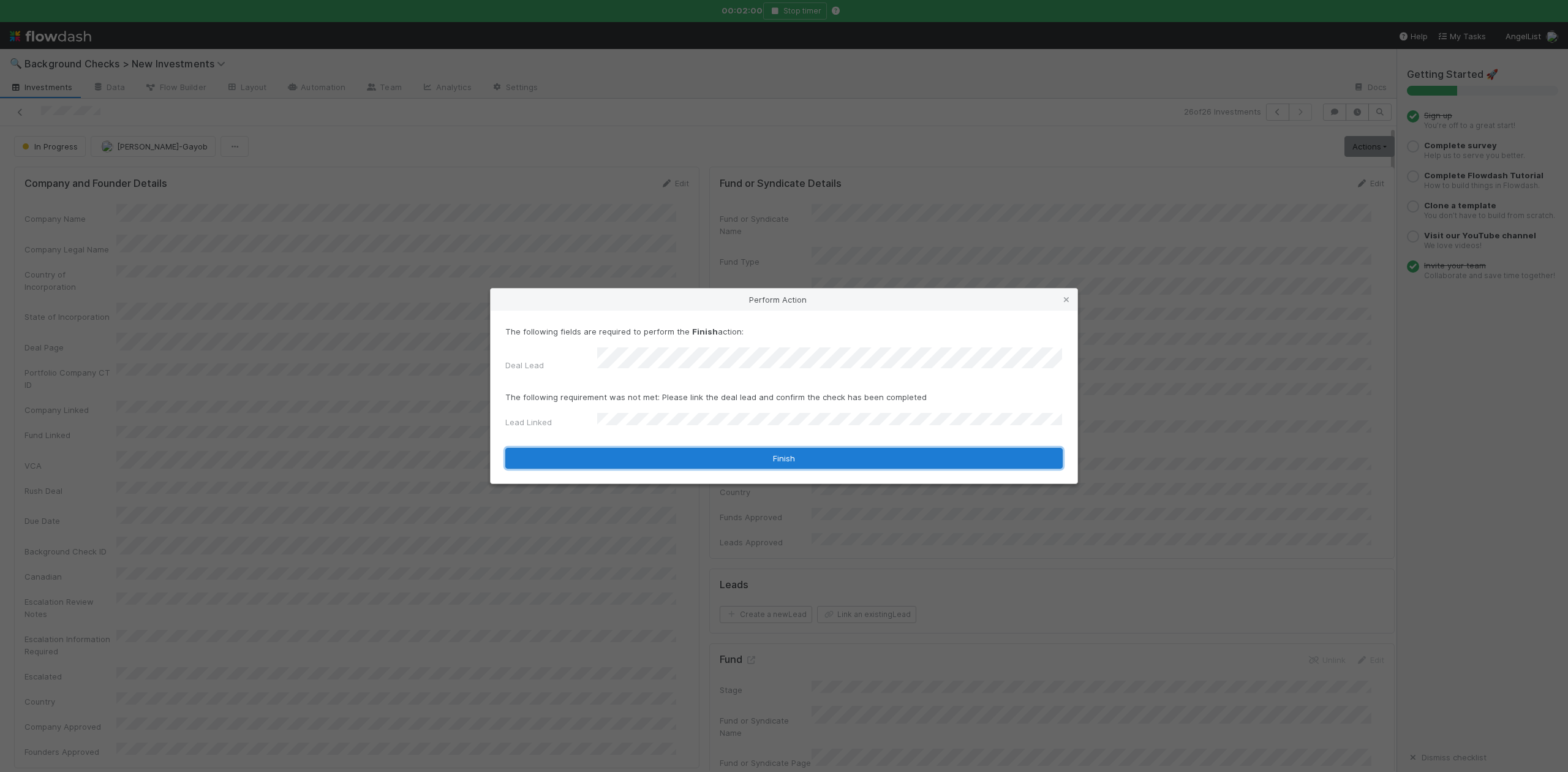
click at [630, 448] on button "Finish" at bounding box center [784, 458] width 557 height 21
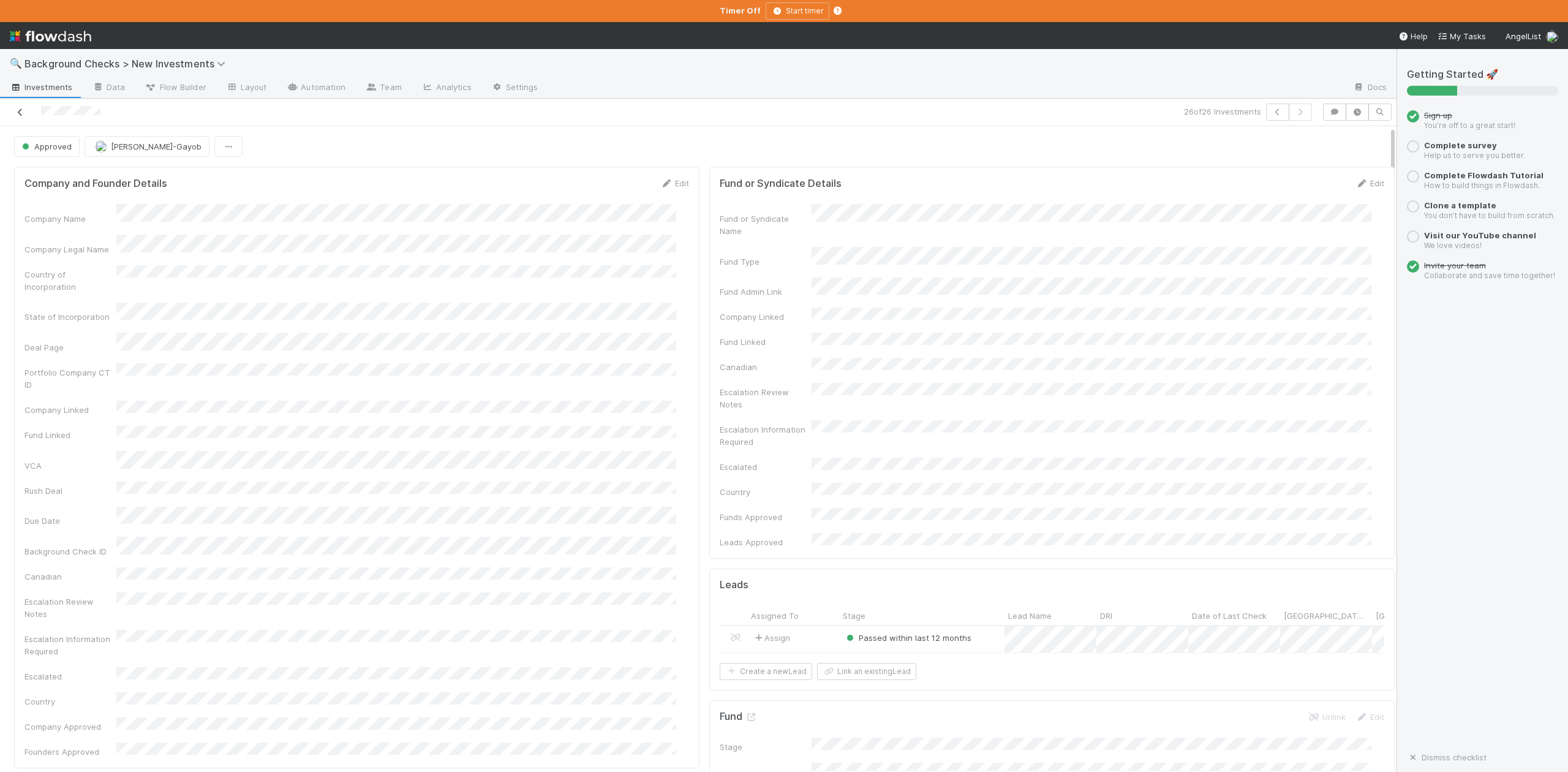
click at [20, 112] on icon at bounding box center [19, 112] width 12 height 8
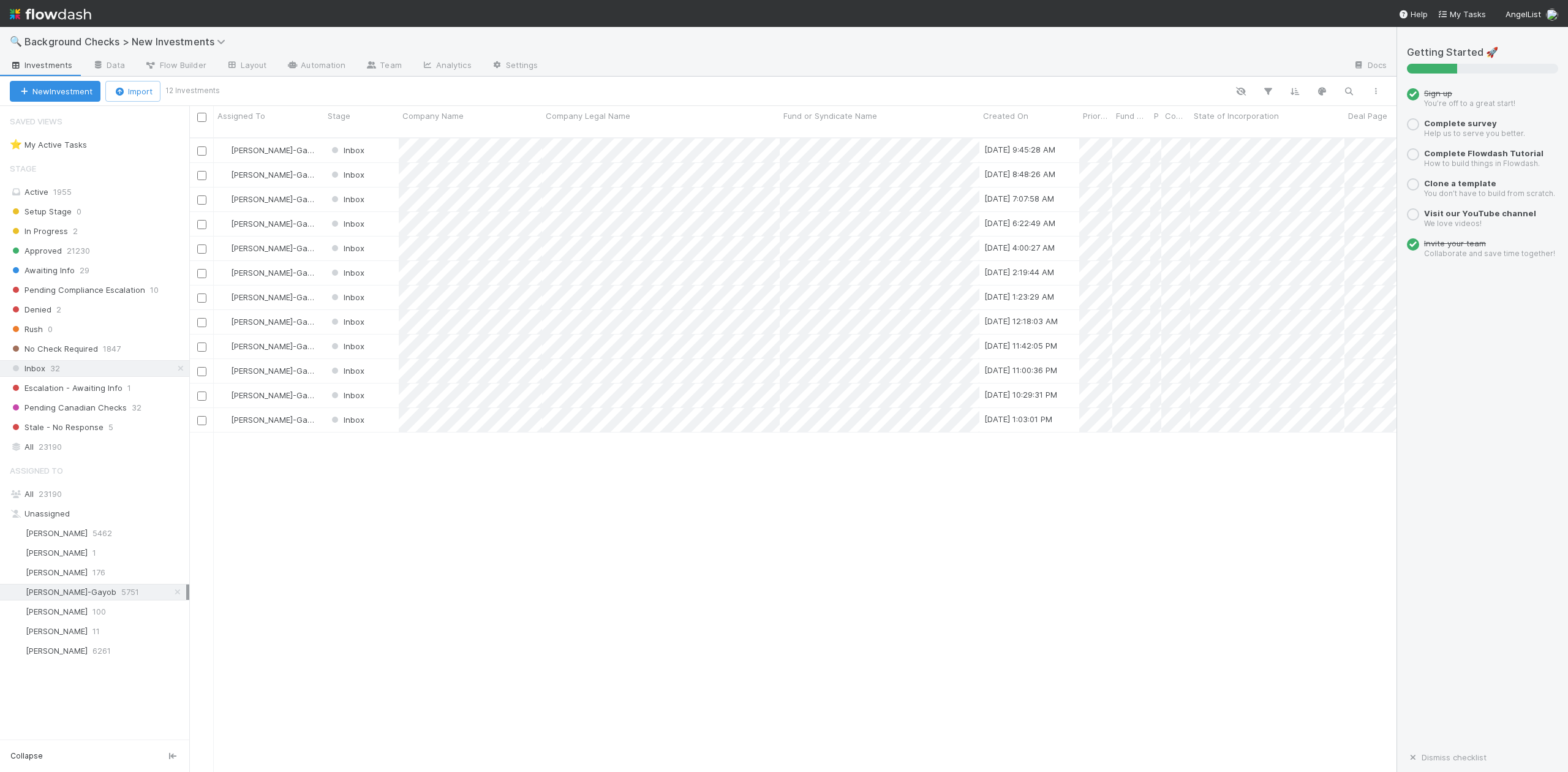
scroll to position [633, 1195]
click at [410, 462] on div at bounding box center [784, 386] width 1568 height 772
click at [362, 560] on div at bounding box center [784, 386] width 1568 height 772
click at [388, 409] on div "Inbox" at bounding box center [362, 420] width 75 height 24
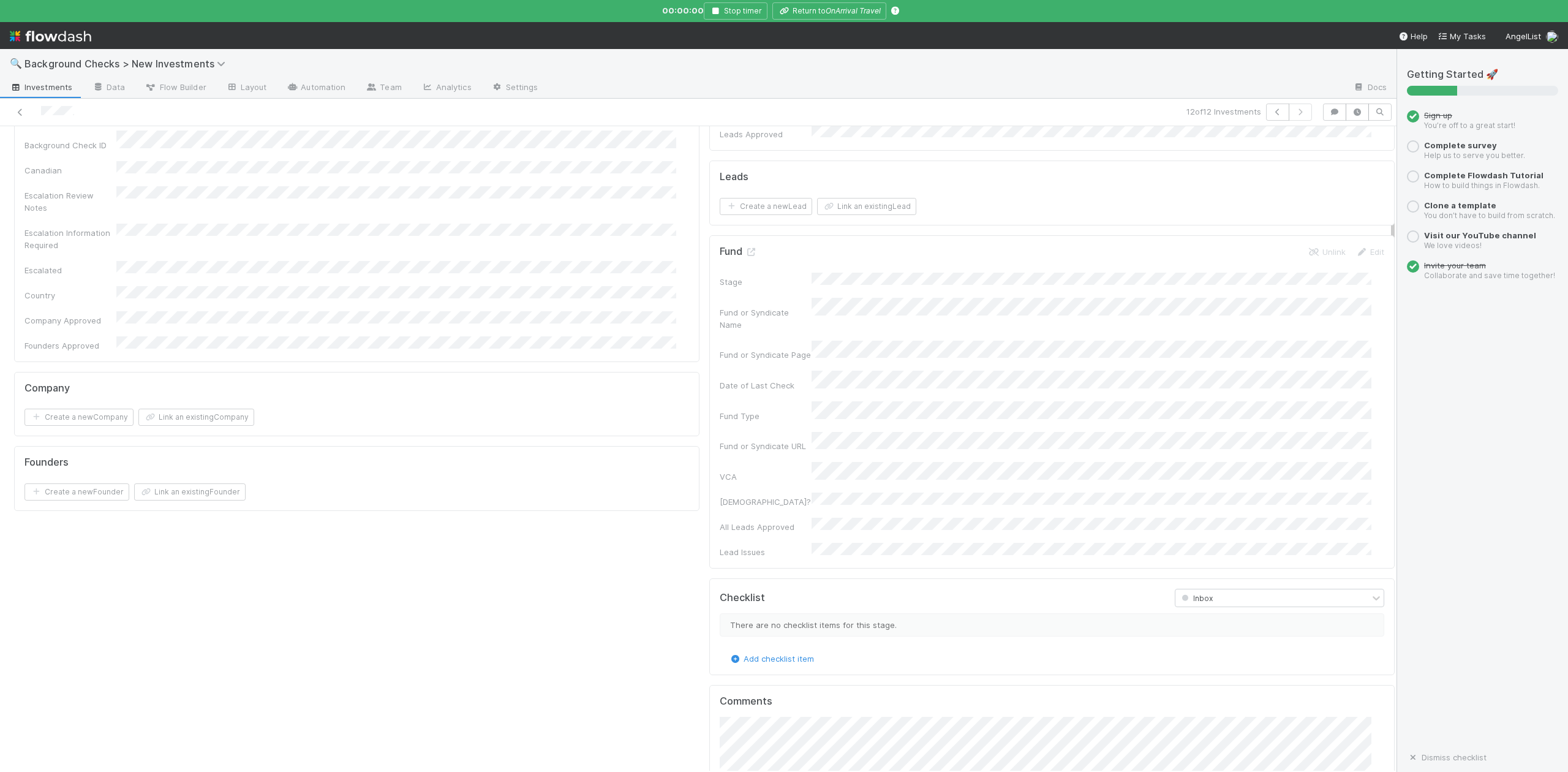
scroll to position [735, 0]
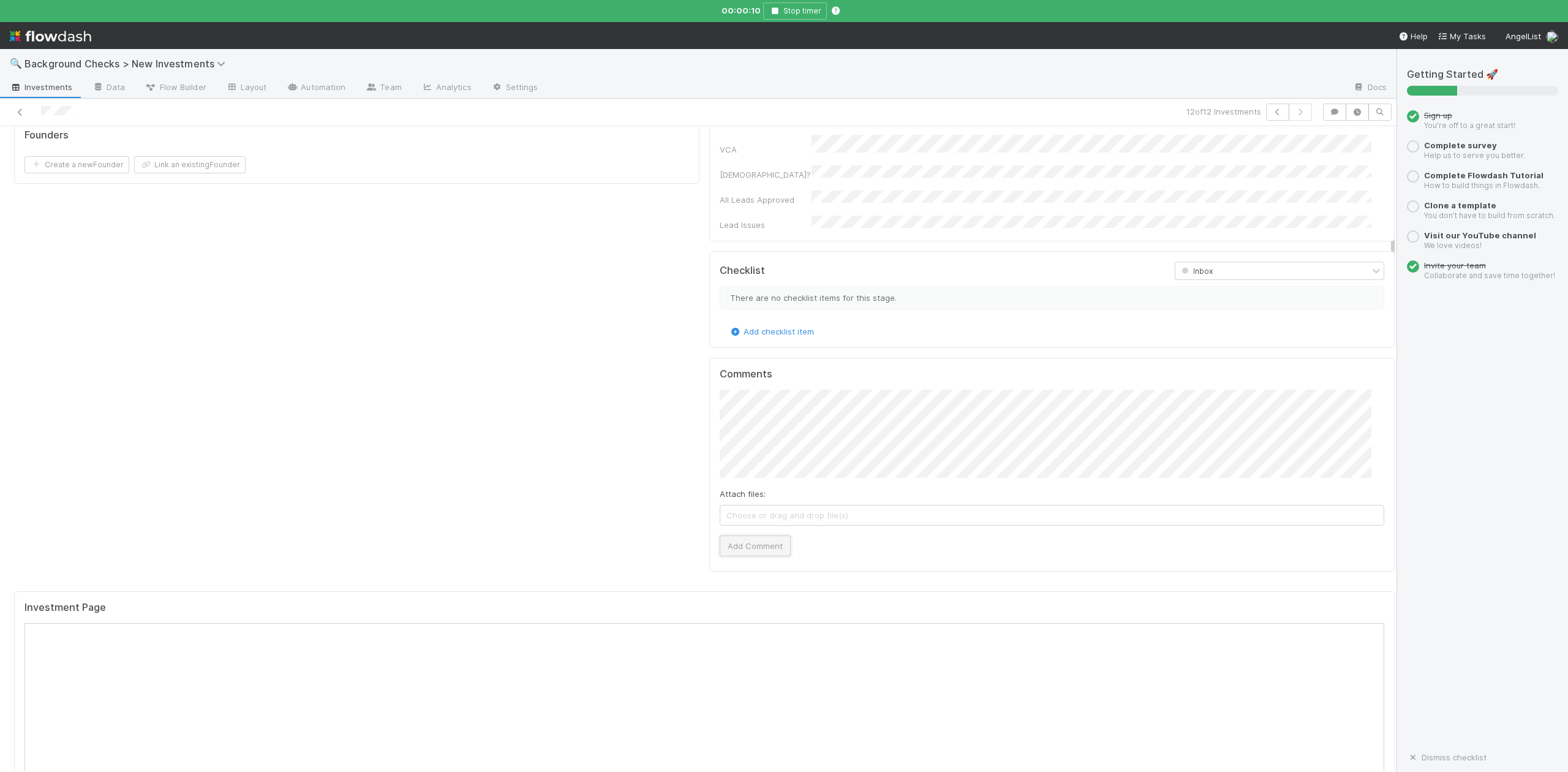
click at [745, 536] on button "Add Comment" at bounding box center [755, 546] width 71 height 21
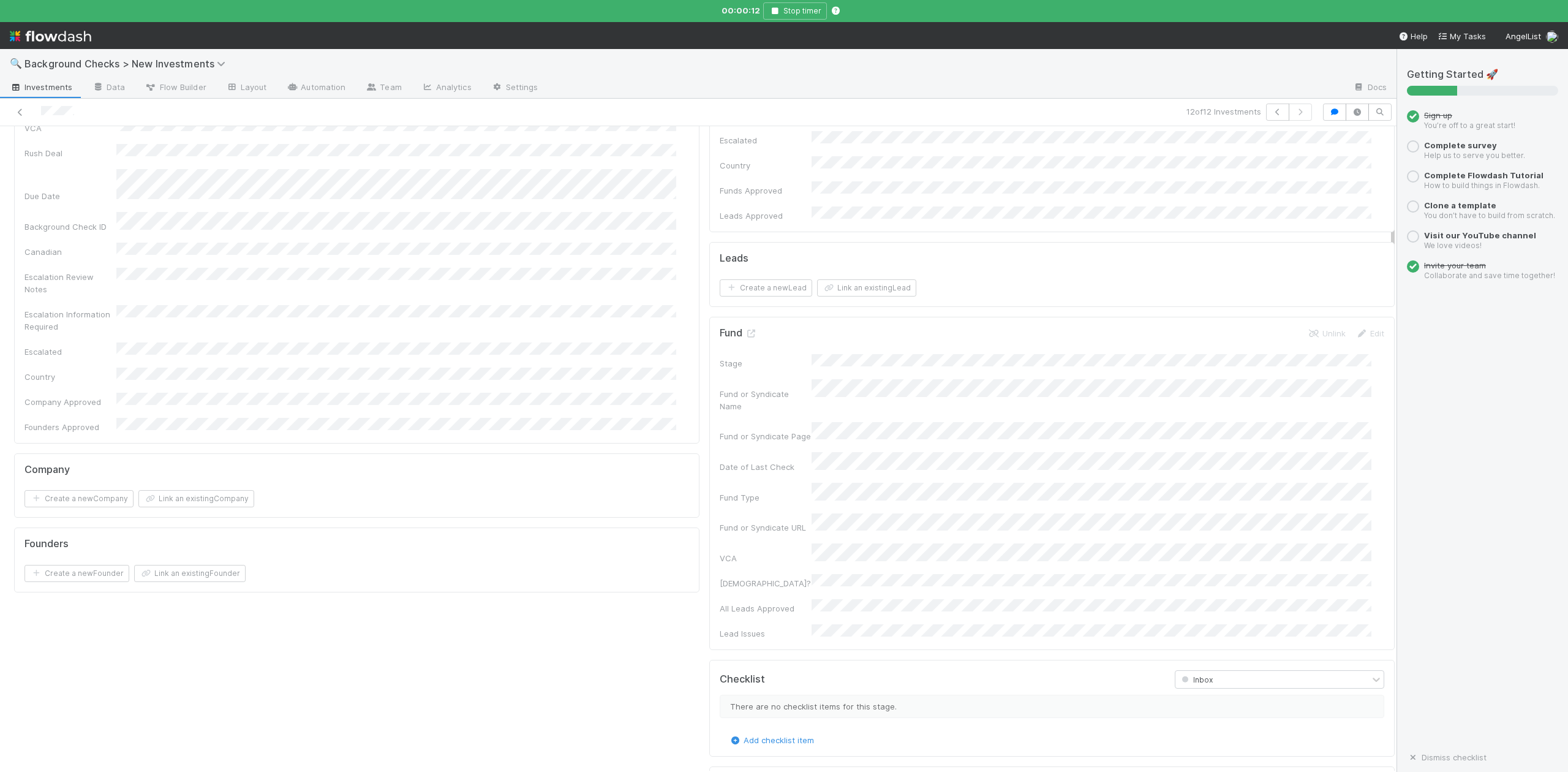
scroll to position [0, 0]
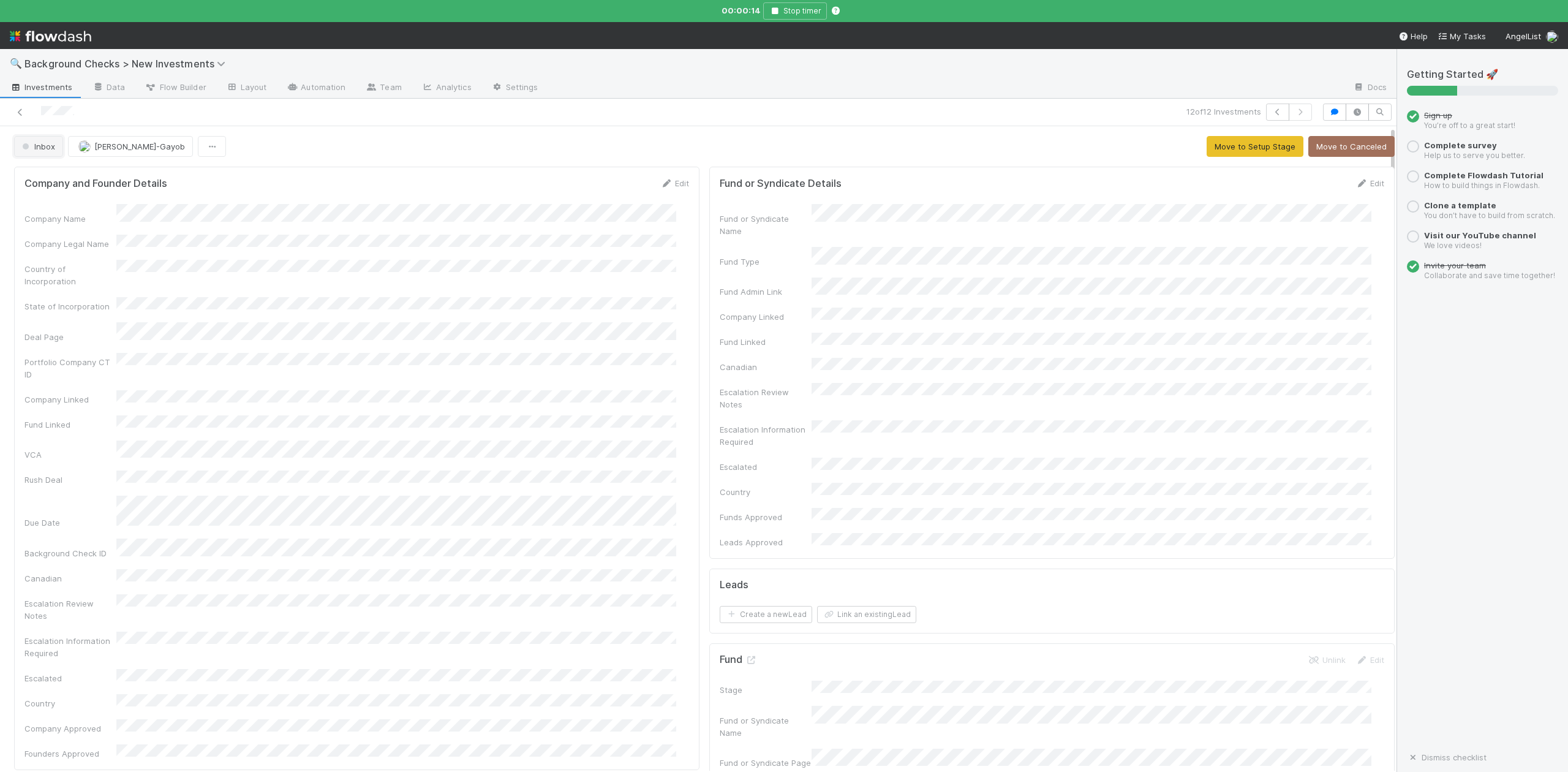
click at [38, 153] on button "Inbox" at bounding box center [38, 147] width 49 height 21
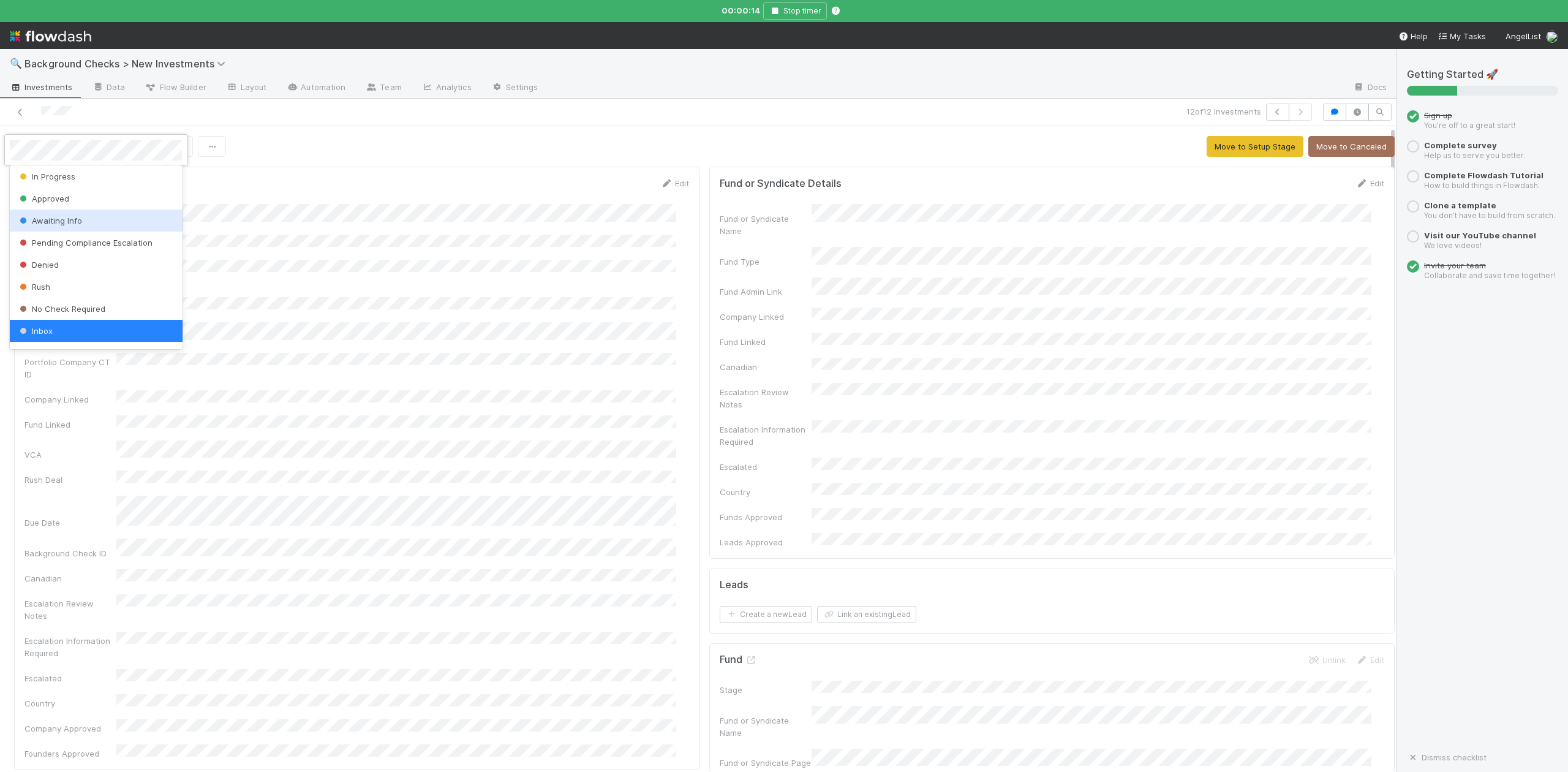
click at [46, 219] on span "Awaiting Info" at bounding box center [49, 221] width 65 height 10
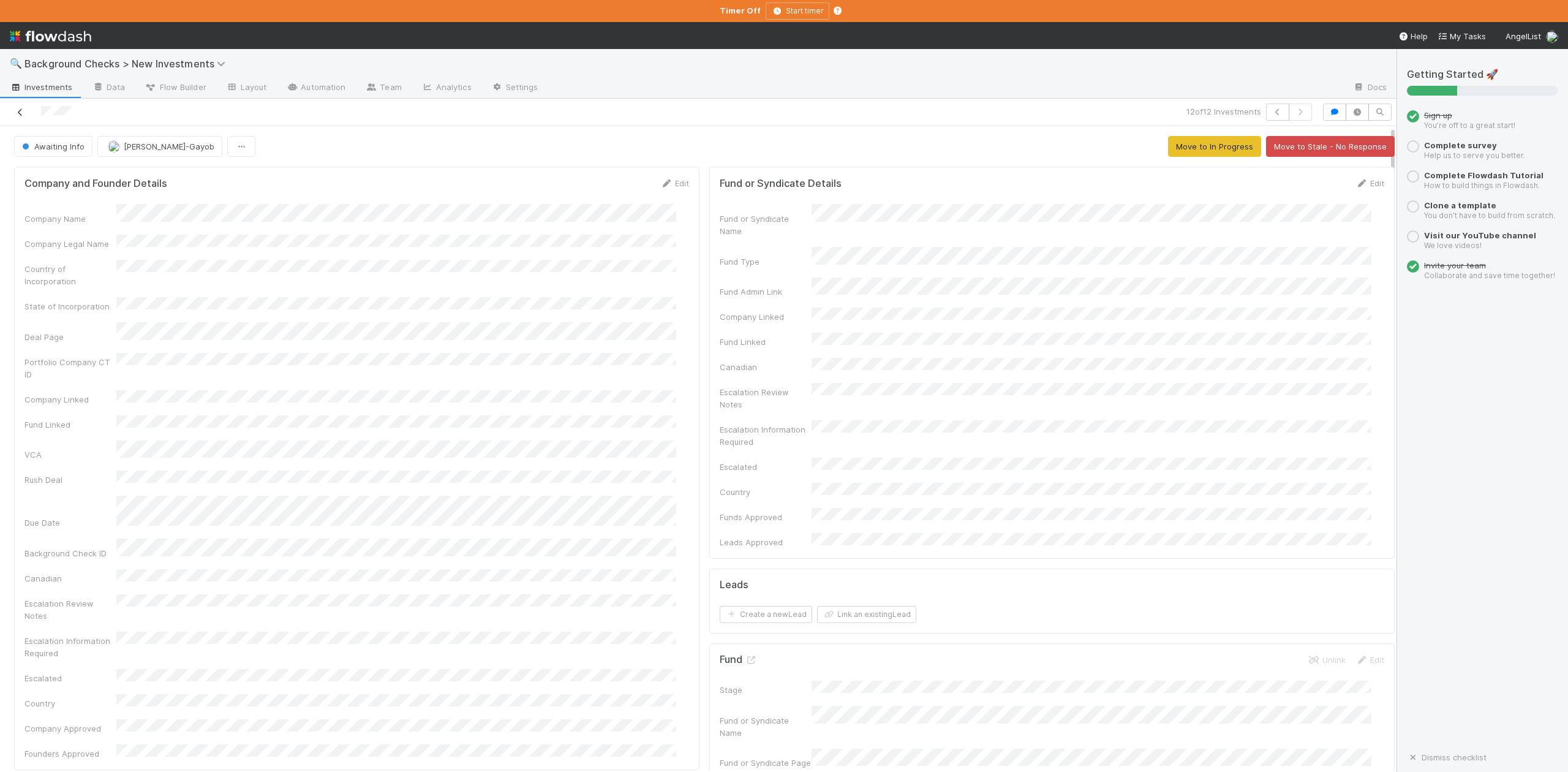
click at [22, 115] on icon at bounding box center [19, 112] width 12 height 8
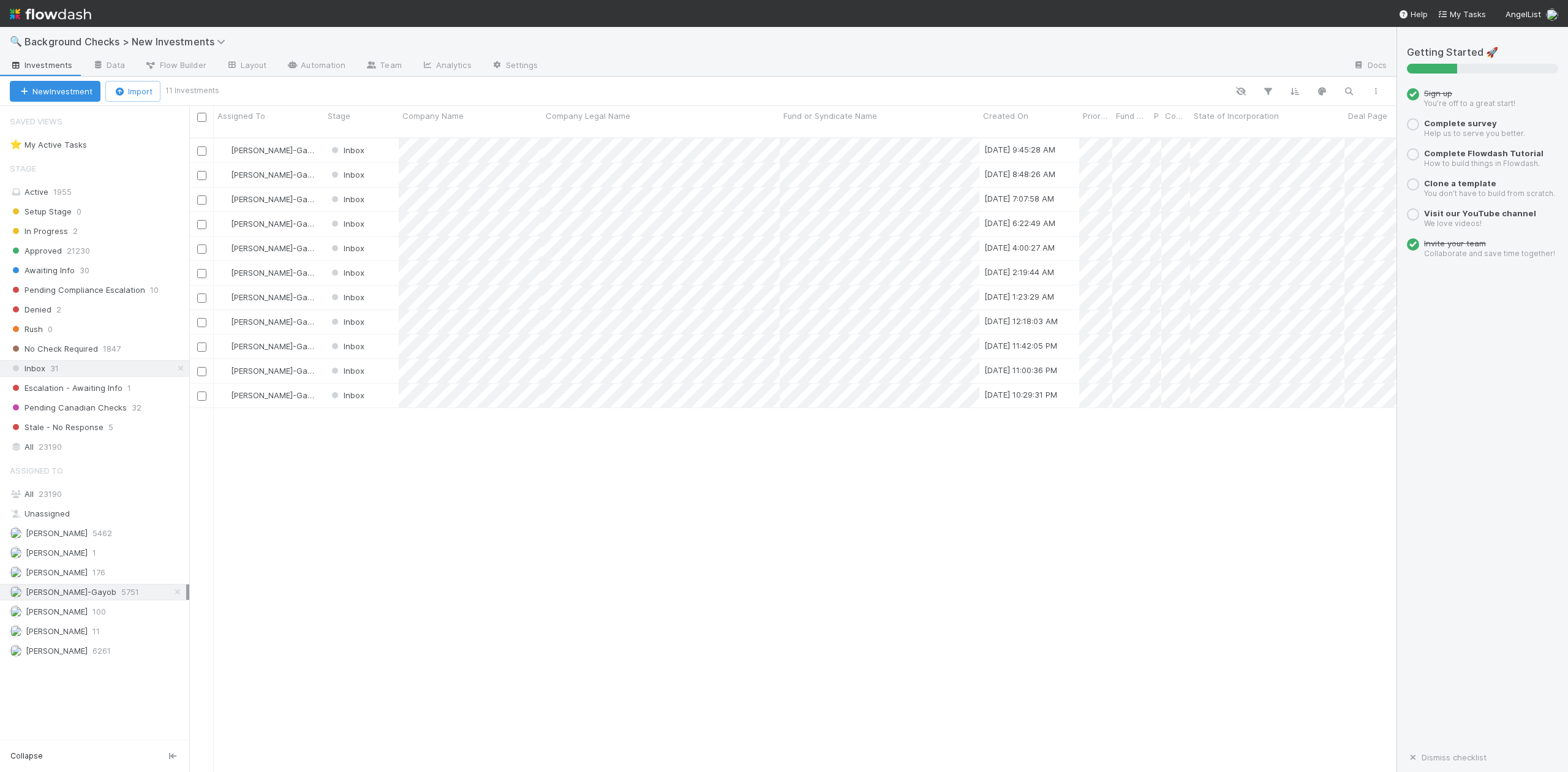
scroll to position [633, 1195]
click at [520, 453] on div at bounding box center [784, 386] width 1568 height 772
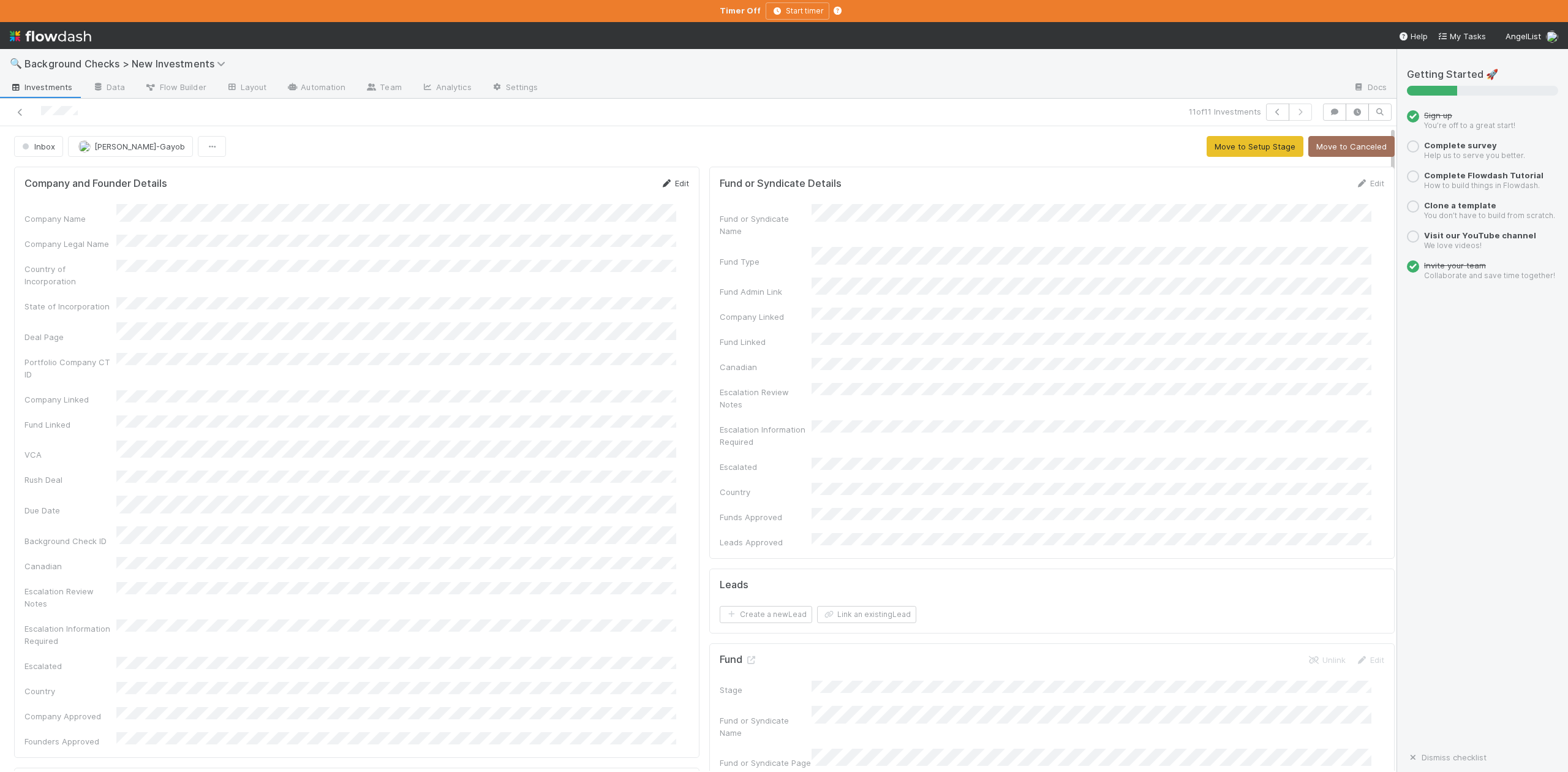
click at [672, 185] on link "Edit" at bounding box center [675, 183] width 28 height 10
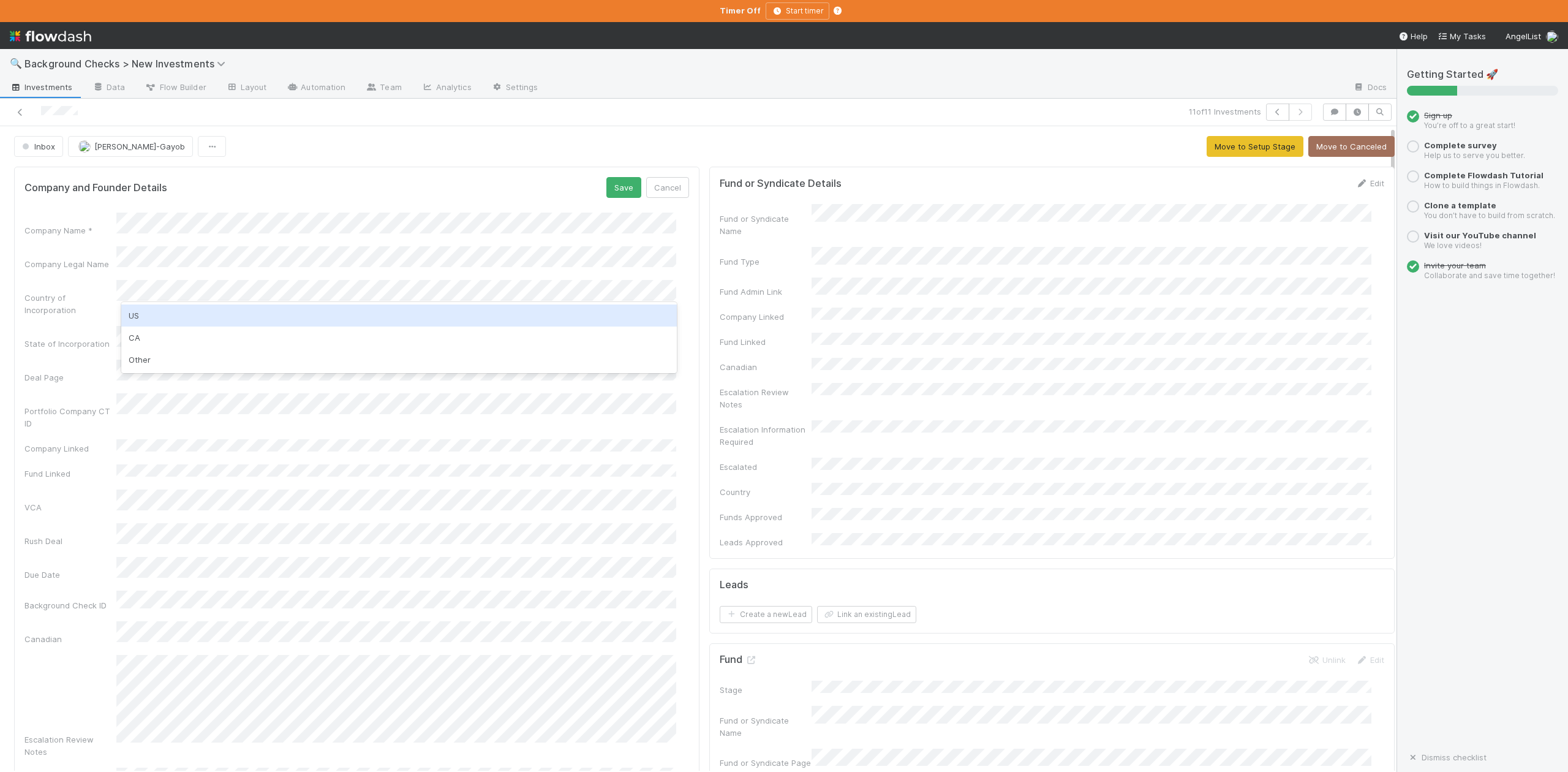
click at [147, 316] on div "US" at bounding box center [399, 316] width 555 height 22
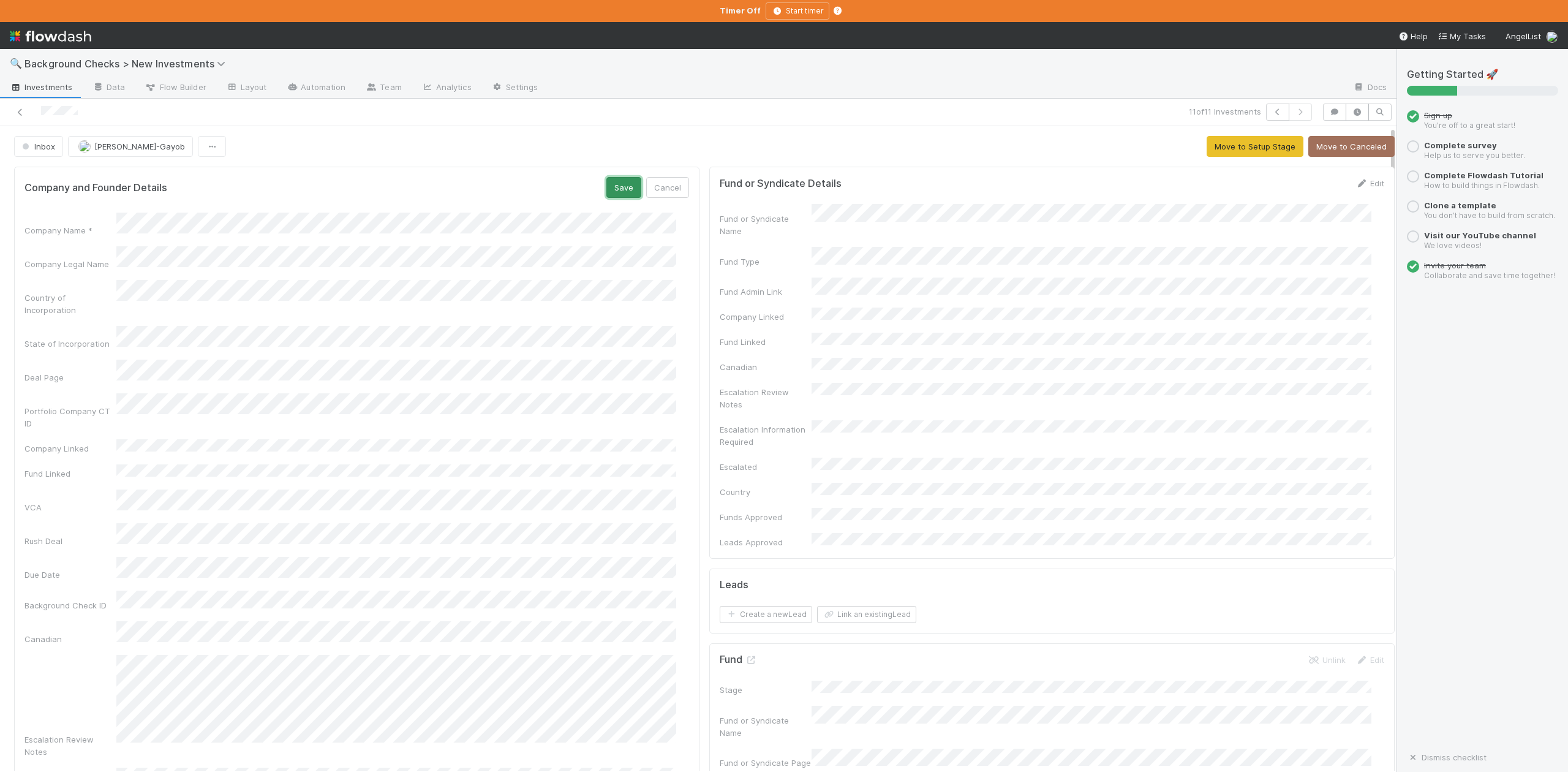
click at [611, 194] on button "Save" at bounding box center [624, 187] width 35 height 21
click at [1207, 151] on button "Move to Setup Stage" at bounding box center [1256, 147] width 97 height 21
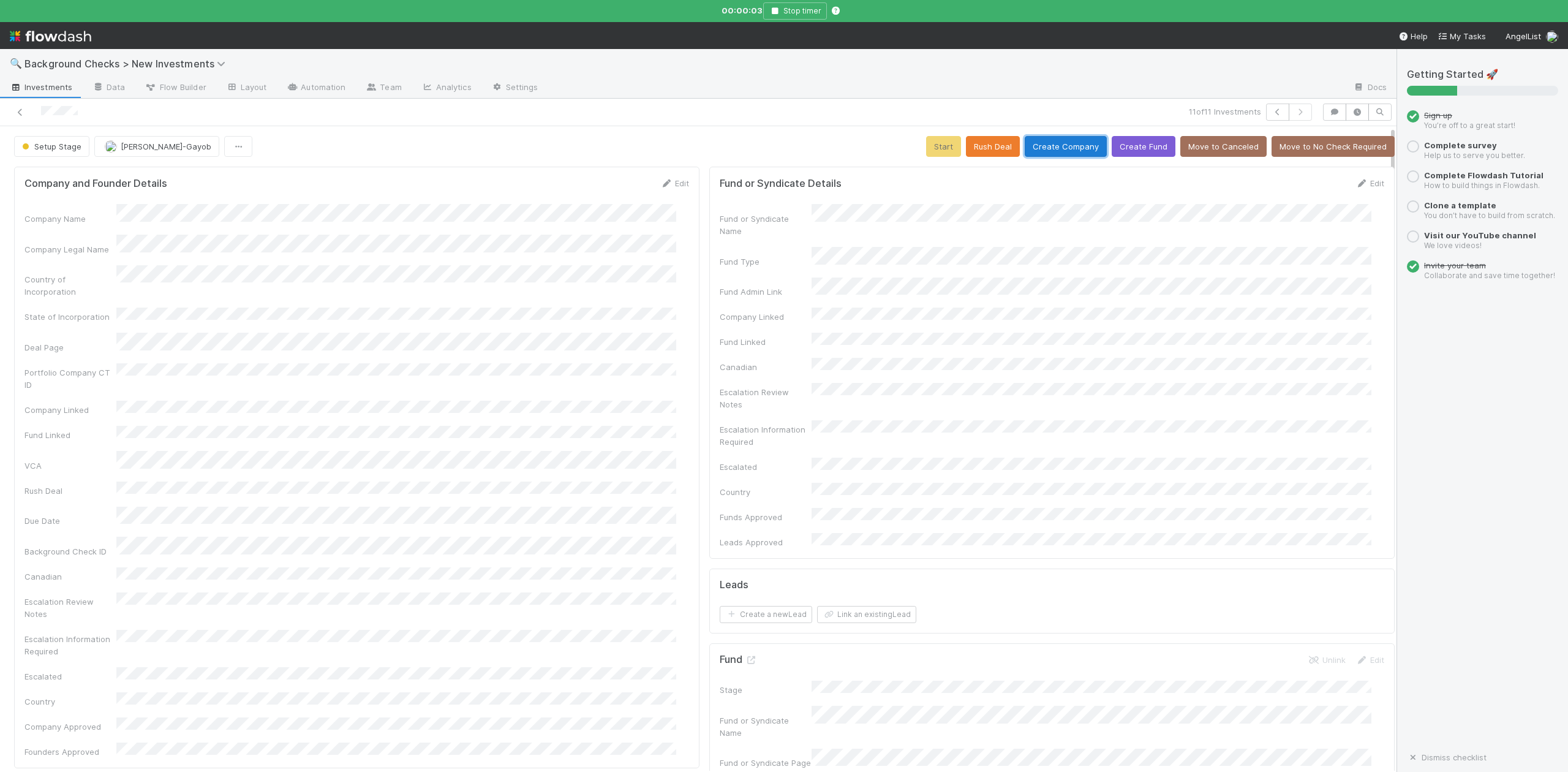
click at [1060, 145] on button "Create Company" at bounding box center [1066, 147] width 82 height 21
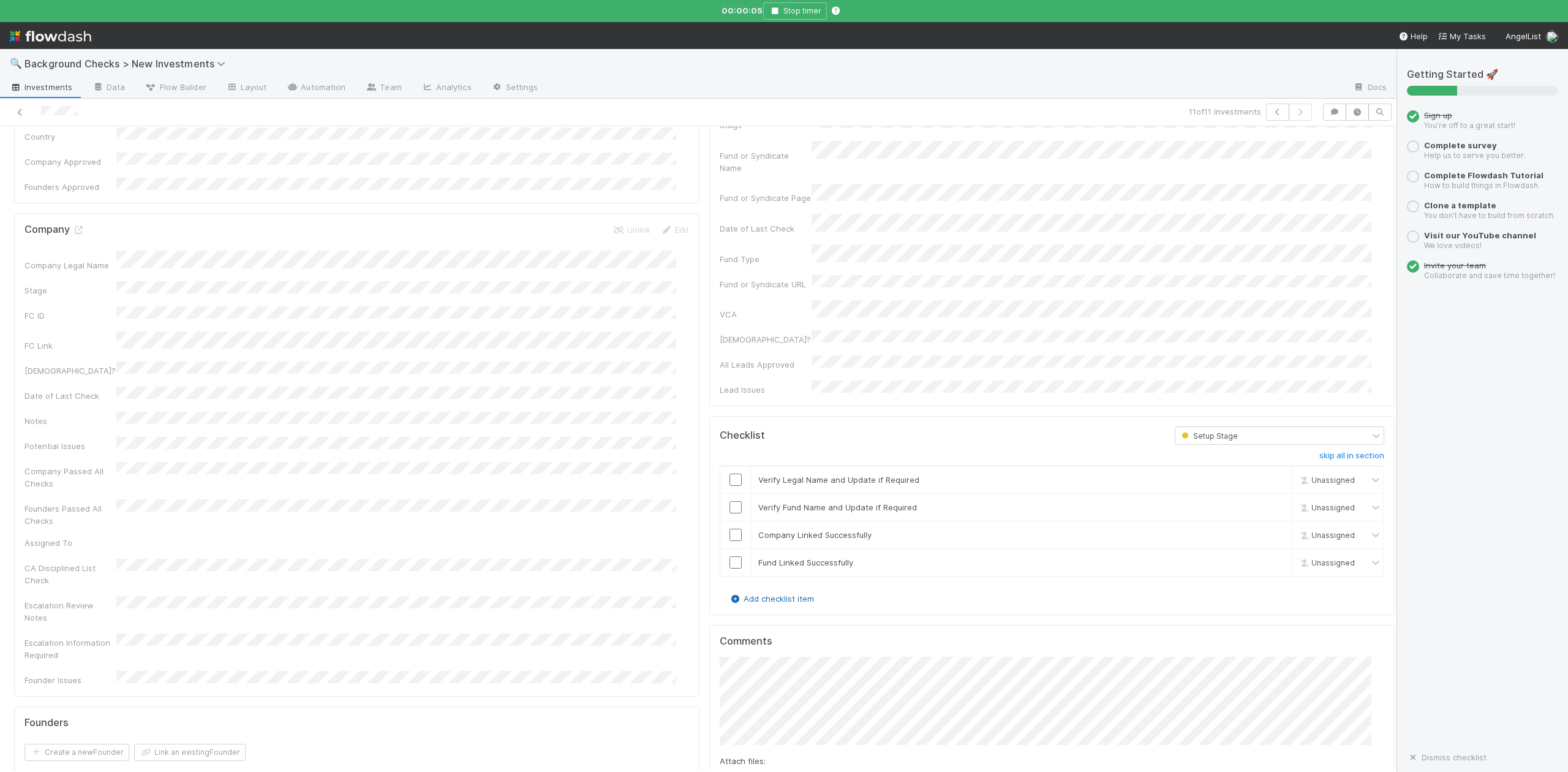
scroll to position [571, 0]
click at [730, 467] on input "checkbox" at bounding box center [735, 473] width 12 height 12
click at [730, 495] on input "checkbox" at bounding box center [735, 500] width 12 height 12
click at [730, 522] on input "checkbox" at bounding box center [735, 527] width 12 height 12
click at [730, 549] on input "checkbox" at bounding box center [735, 555] width 12 height 12
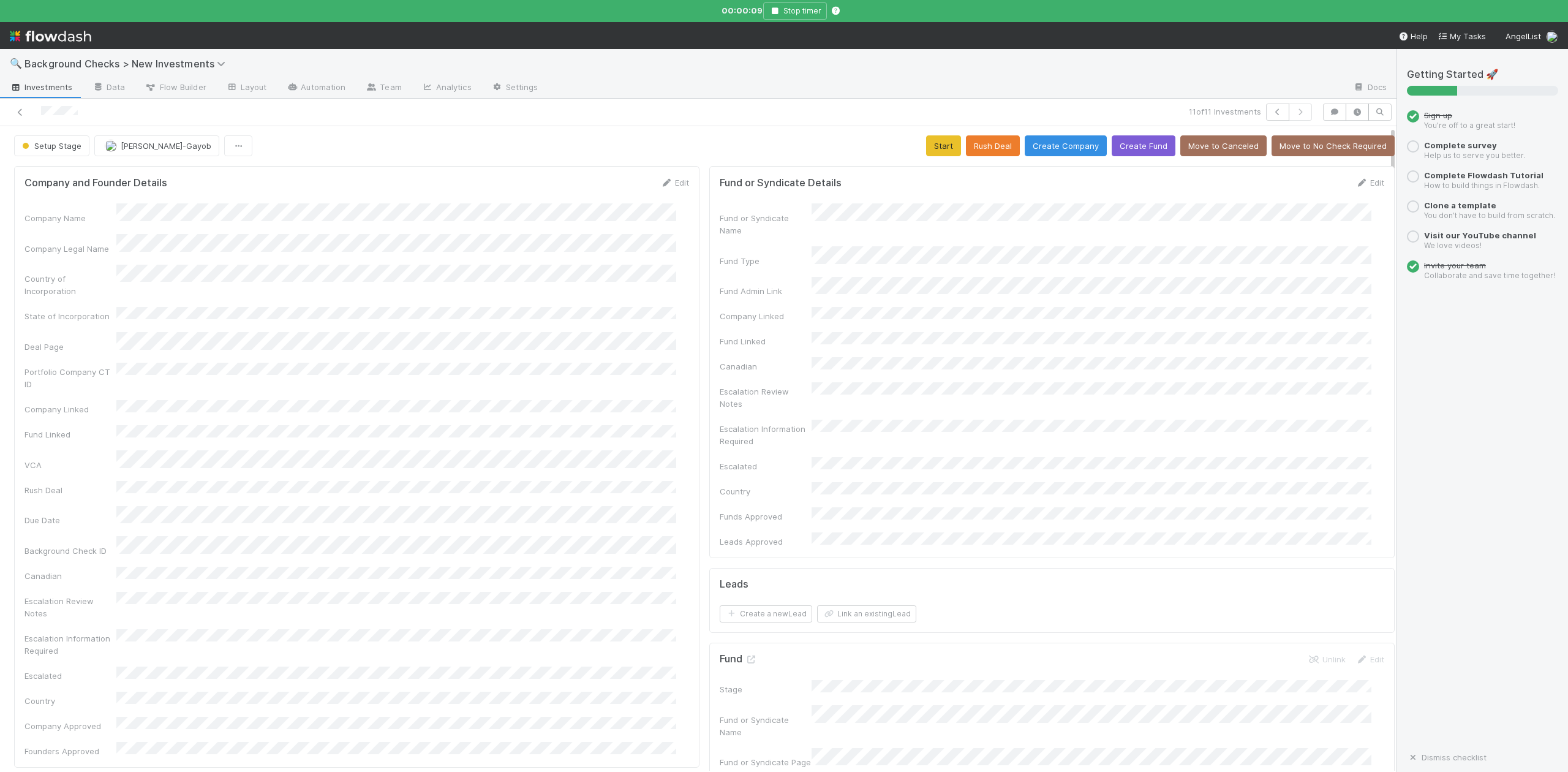
scroll to position [0, 0]
click at [935, 146] on button "Start" at bounding box center [944, 147] width 35 height 21
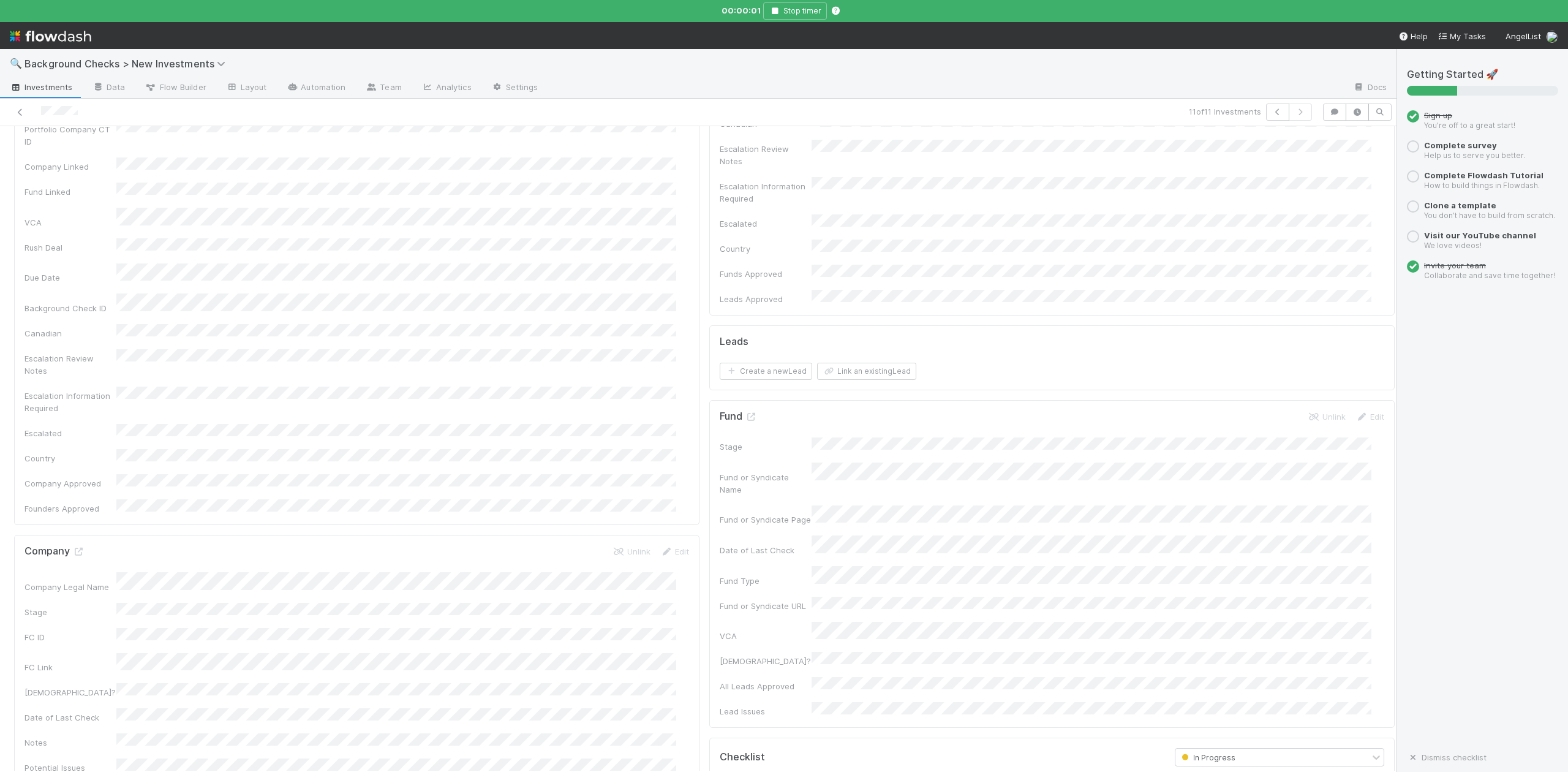
scroll to position [245, 0]
click at [77, 546] on icon at bounding box center [78, 549] width 12 height 8
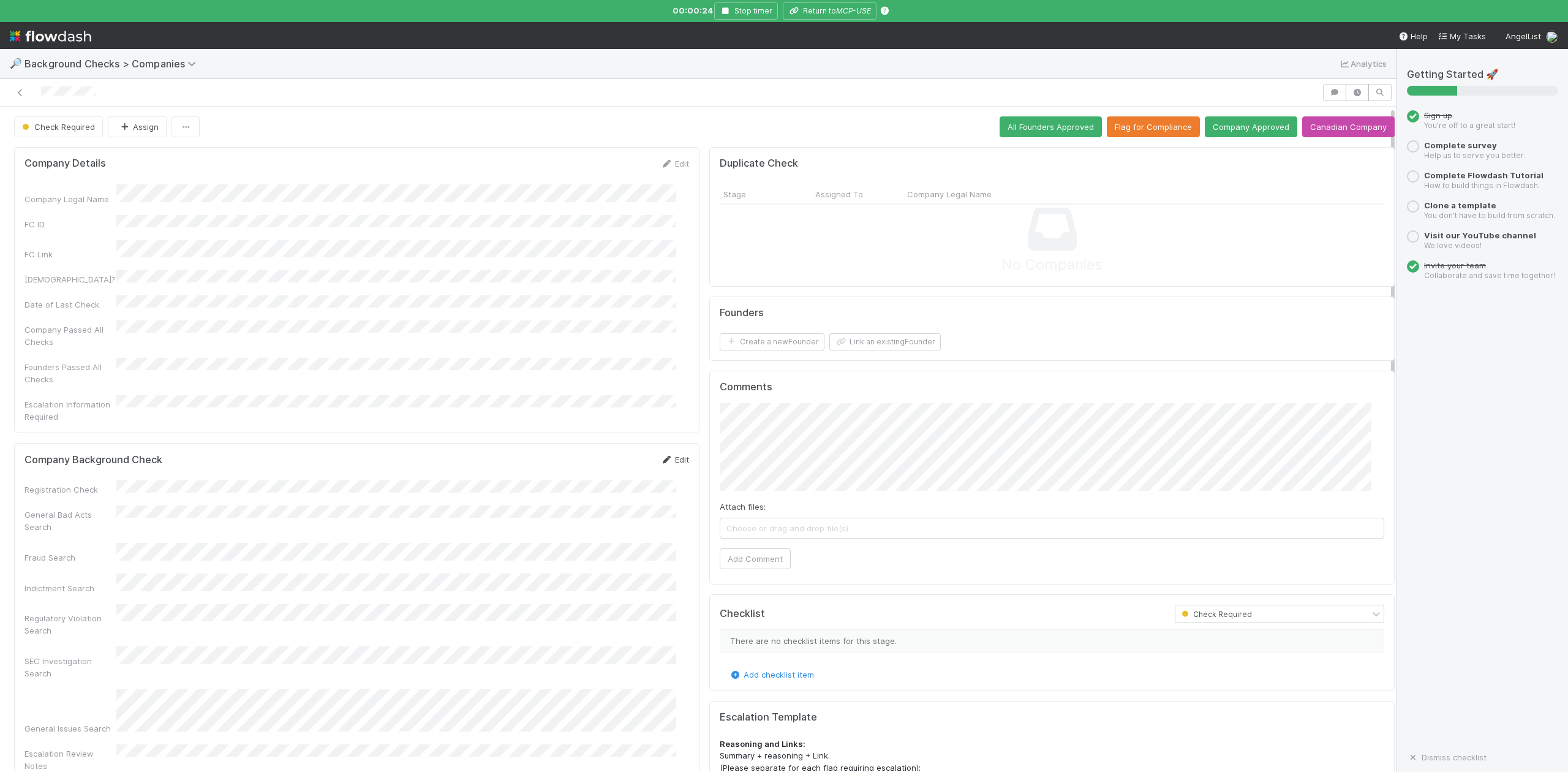
click at [667, 455] on link "Edit" at bounding box center [675, 460] width 28 height 10
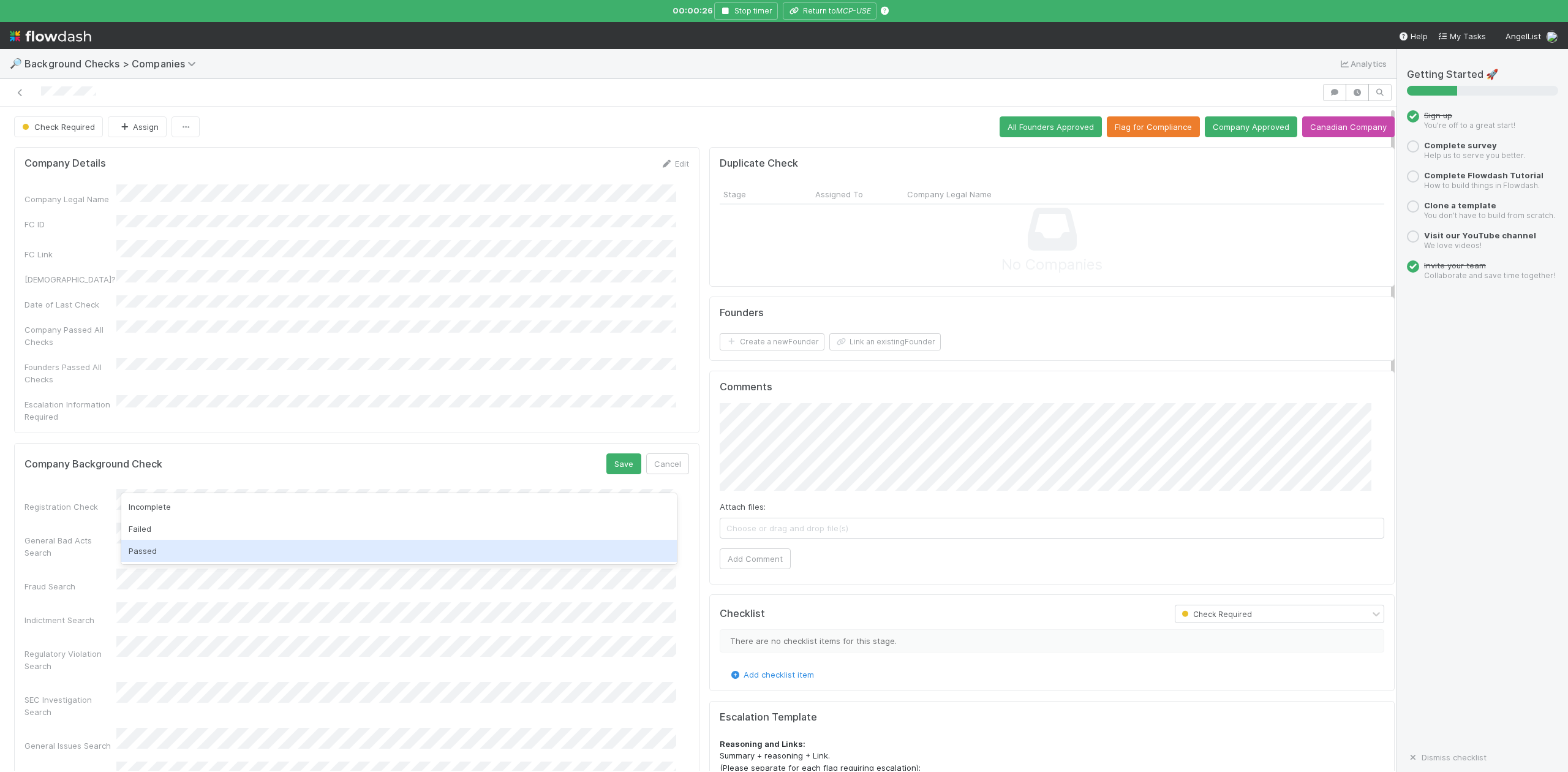
click at [147, 547] on div "Passed" at bounding box center [399, 551] width 555 height 22
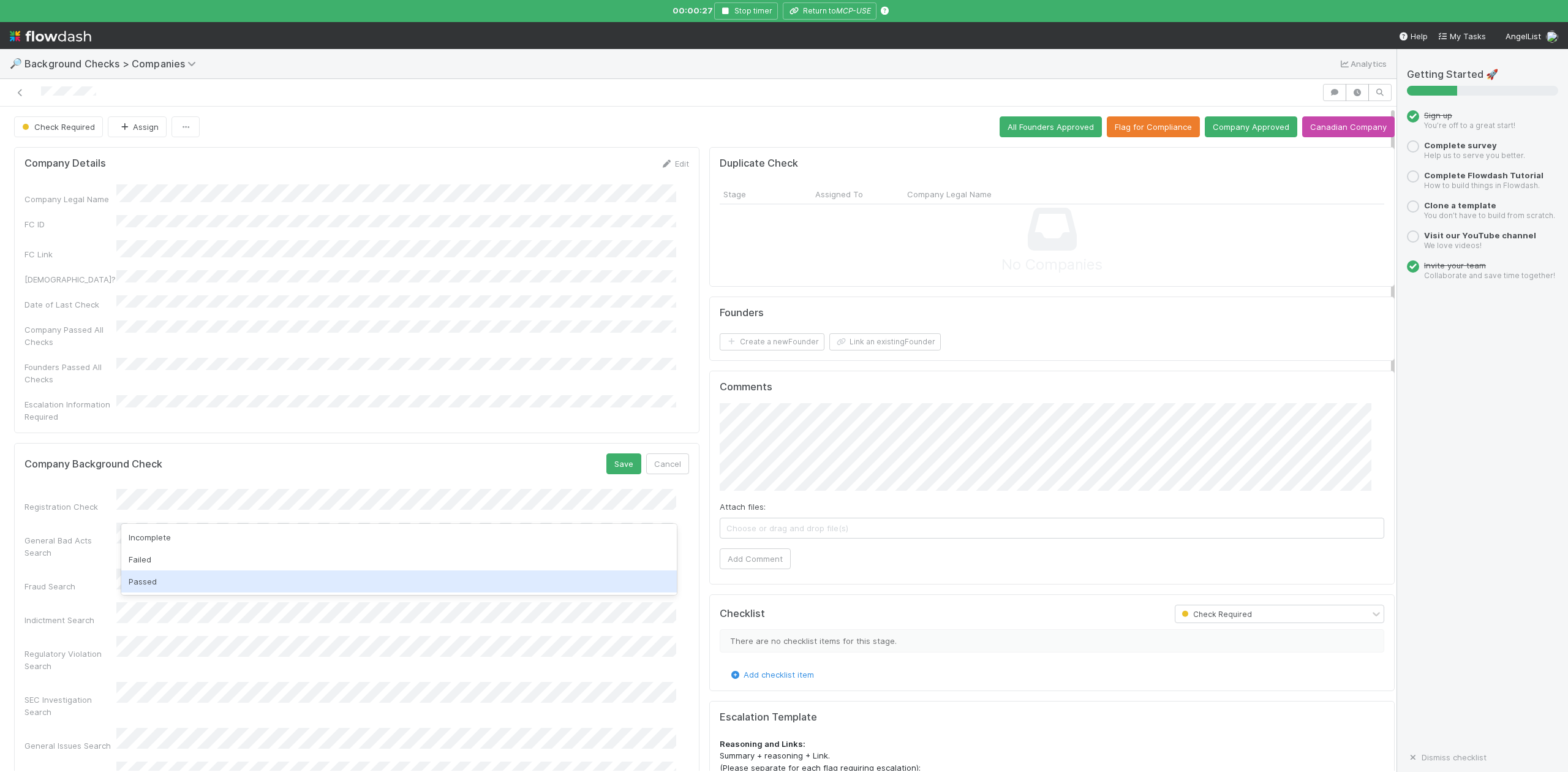
click at [146, 576] on div "Passed" at bounding box center [399, 582] width 555 height 22
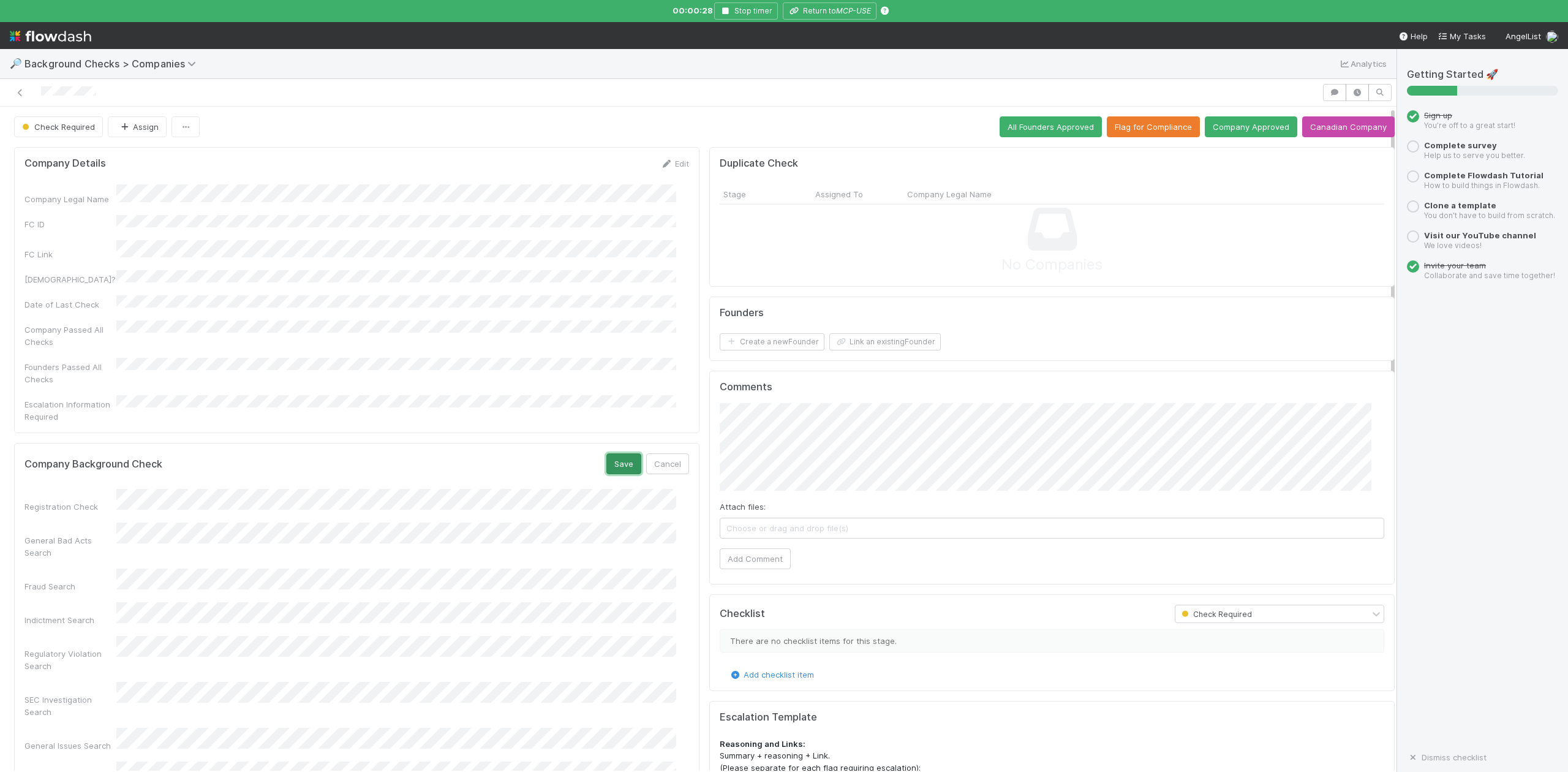
click at [618, 453] on button "Save" at bounding box center [624, 463] width 35 height 21
click at [903, 346] on button "Link an existing Founder" at bounding box center [885, 342] width 112 height 17
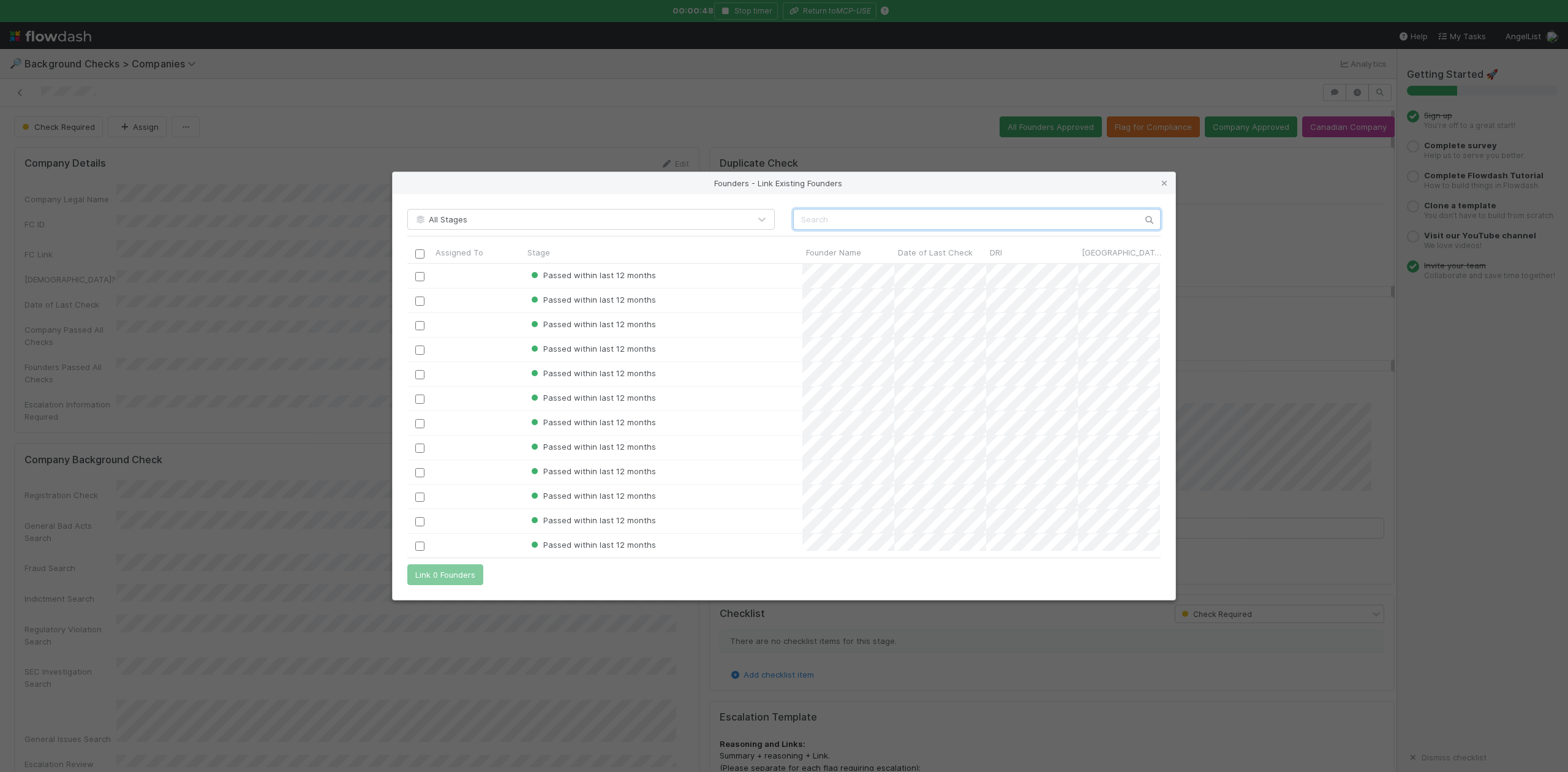
click at [855, 213] on input "text" at bounding box center [978, 219] width 368 height 21
paste input "Pietro Zullo"
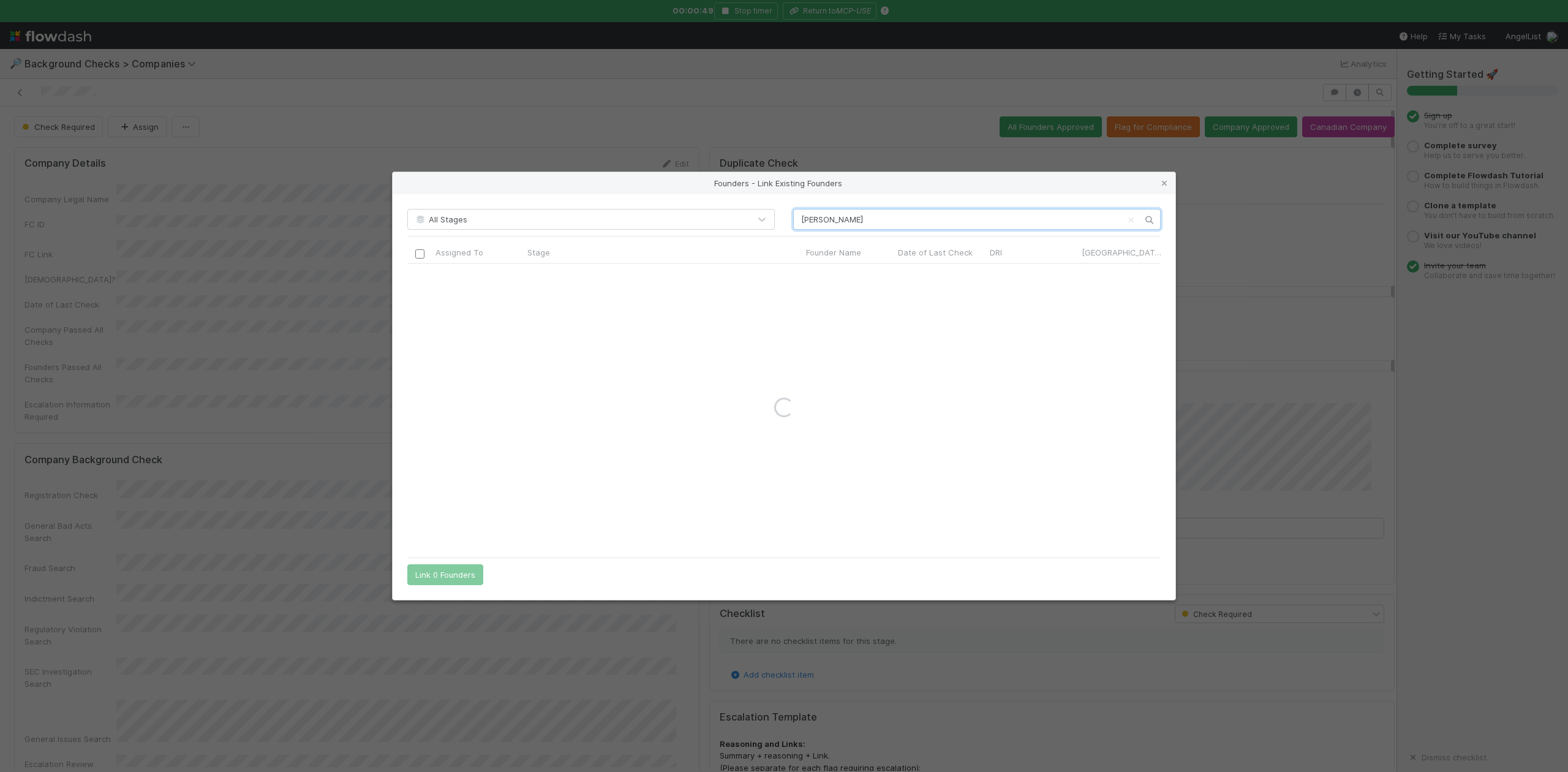
click at [797, 212] on input "Pietro Zullo" at bounding box center [978, 219] width 368 height 21
click at [863, 217] on input "Pietro Zullo" at bounding box center [978, 219] width 368 height 21
type input "Pietro Zullo"
click at [1159, 179] on icon at bounding box center [1164, 183] width 12 height 8
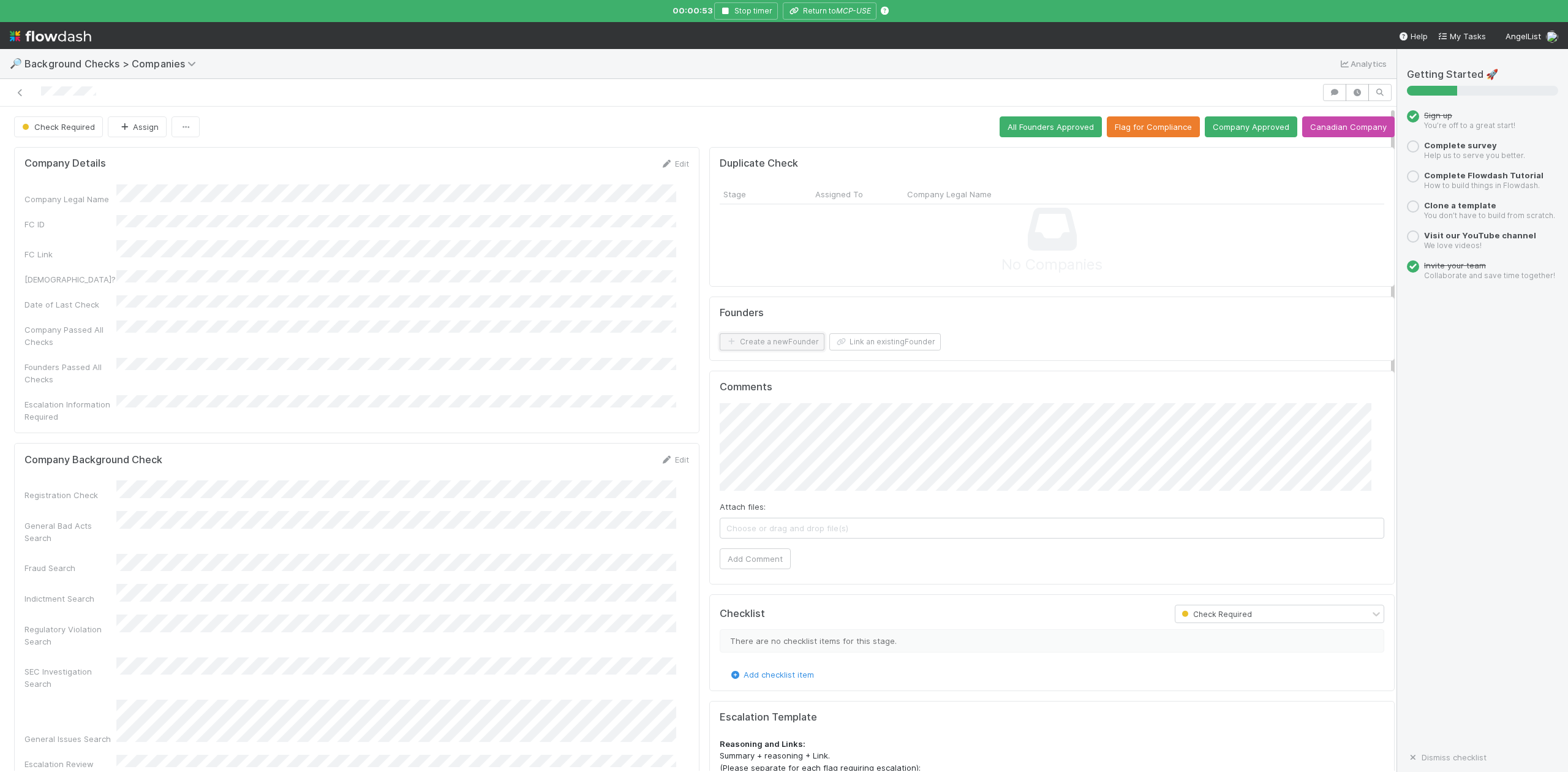
click at [764, 342] on button "Create a new Founder" at bounding box center [772, 342] width 104 height 17
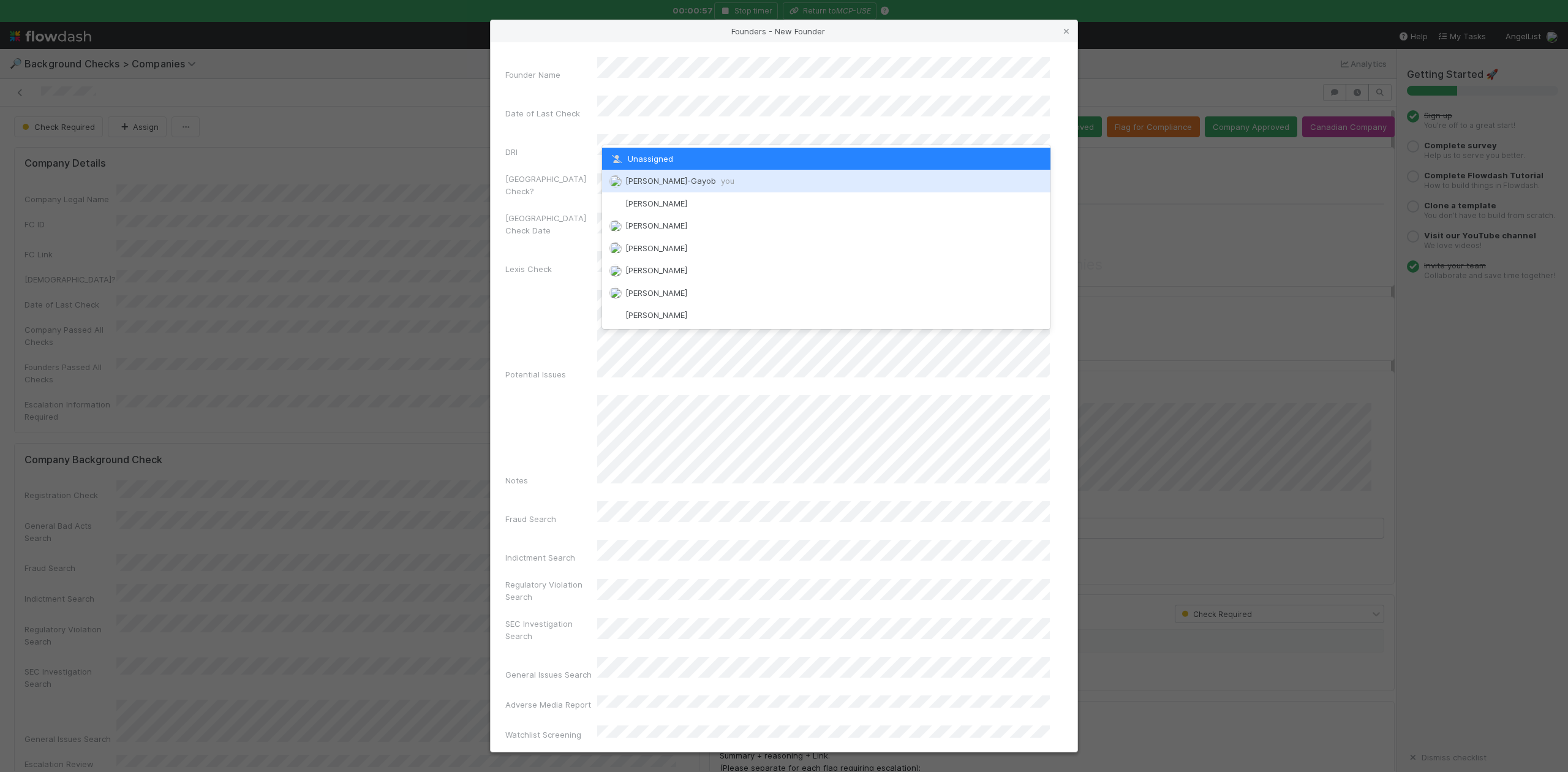
click at [680, 181] on span "Loraine Pati-Gayob you" at bounding box center [679, 180] width 109 height 10
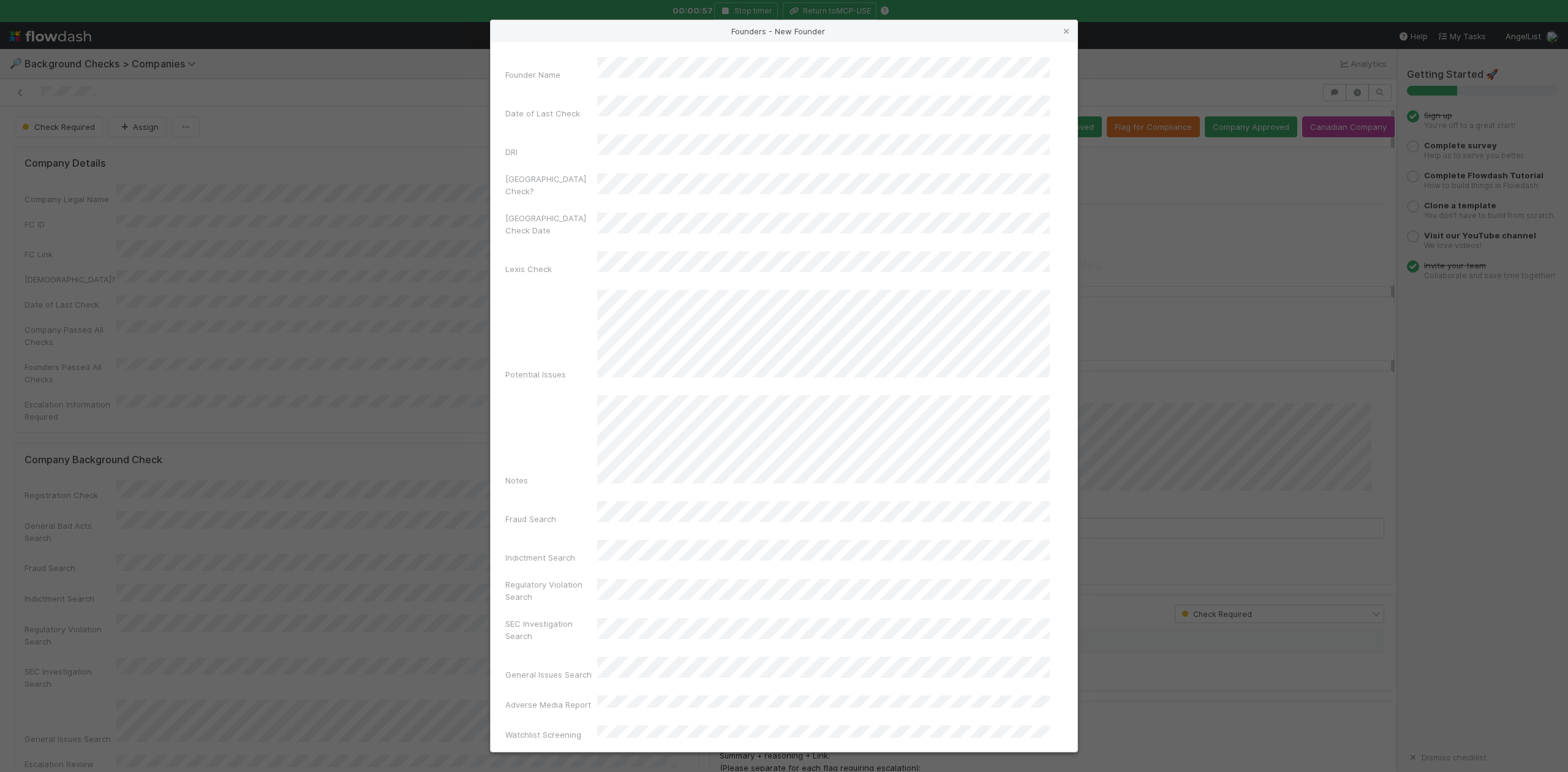
scroll to position [283, 0]
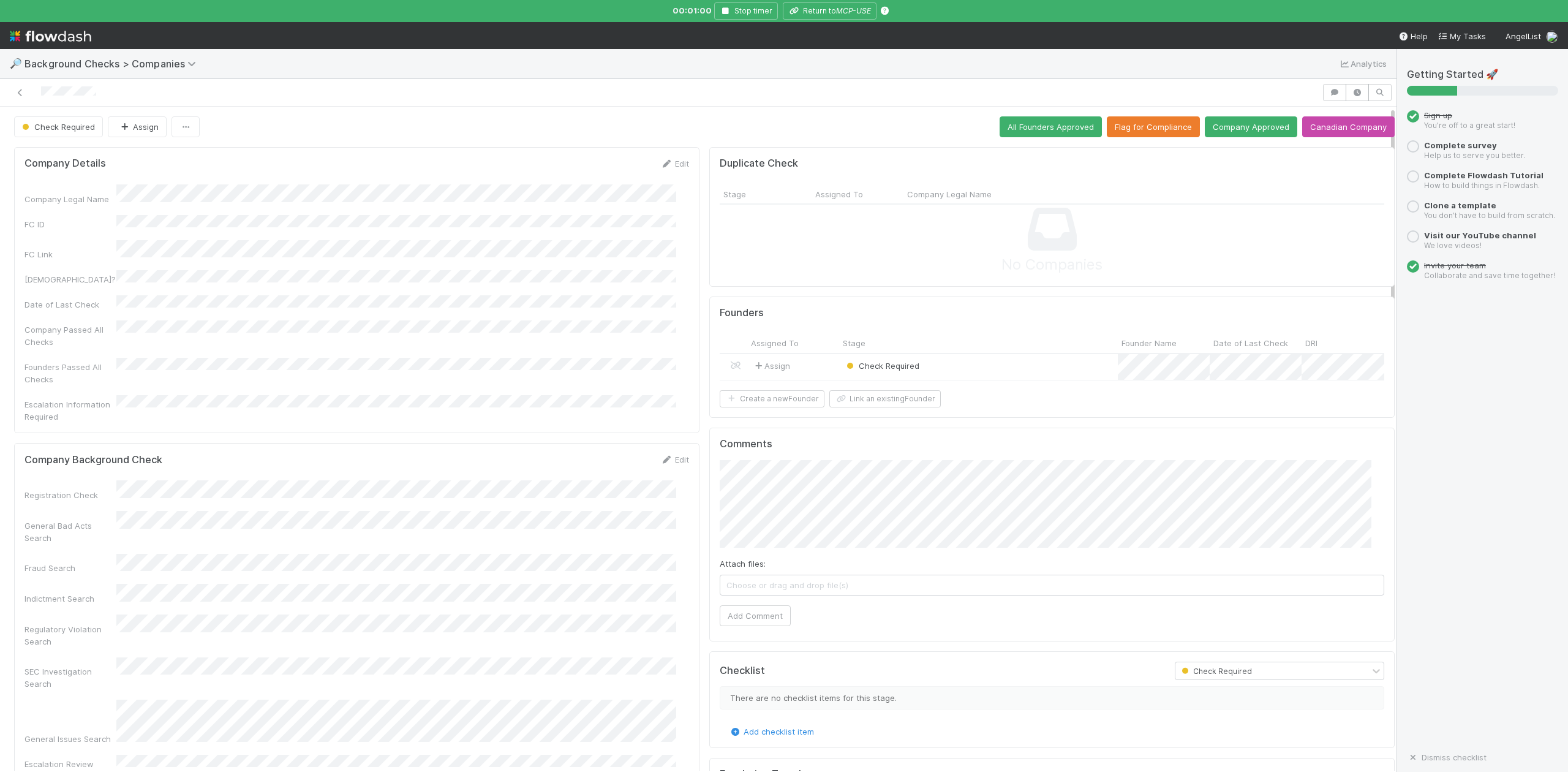
click at [957, 369] on div "Check Required" at bounding box center [979, 367] width 279 height 27
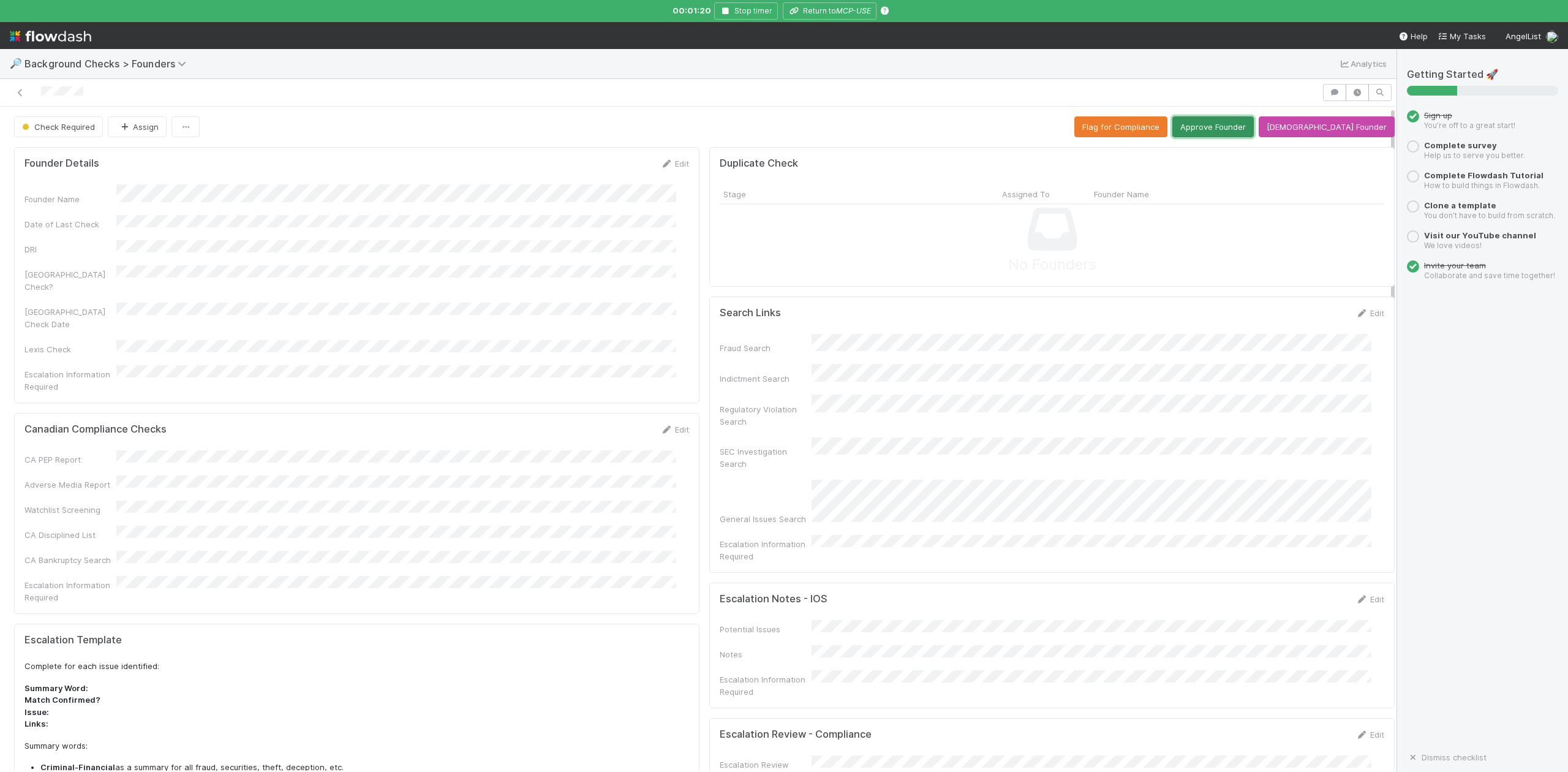
click at [1237, 124] on button "Approve Founder" at bounding box center [1213, 126] width 81 height 21
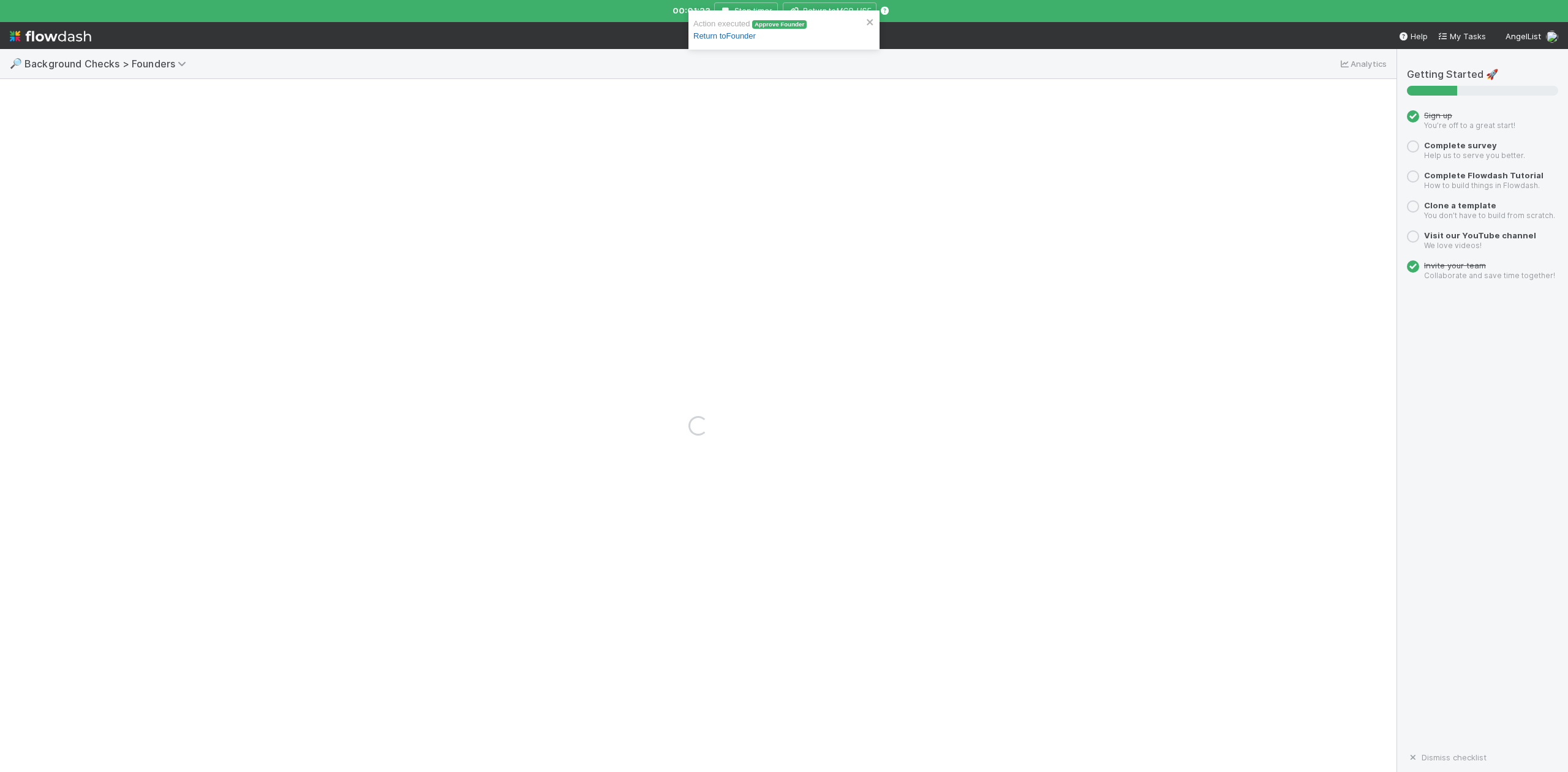
click at [737, 38] on link "Return to Founder" at bounding box center [725, 36] width 62 height 9
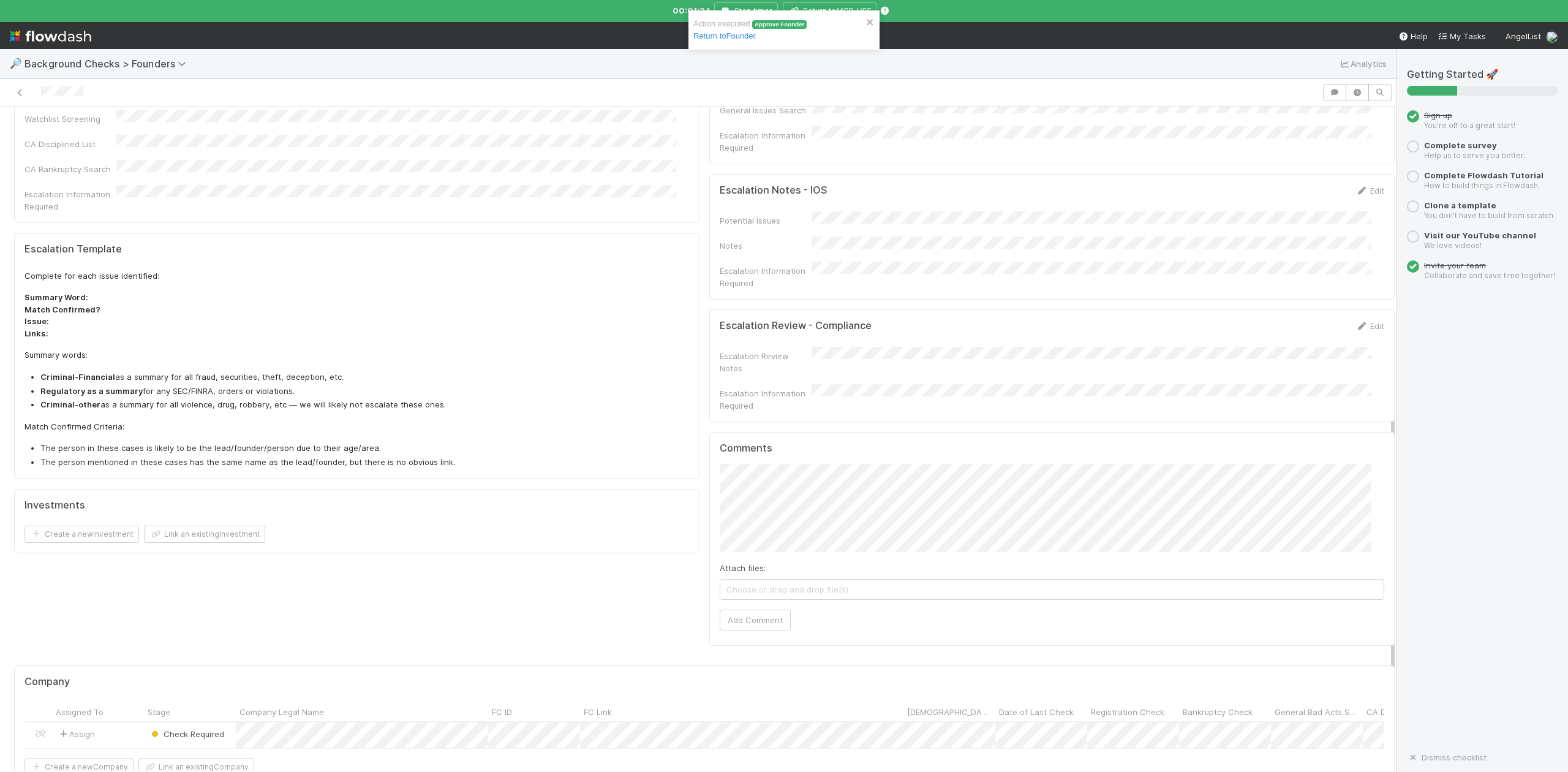
scroll to position [513, 0]
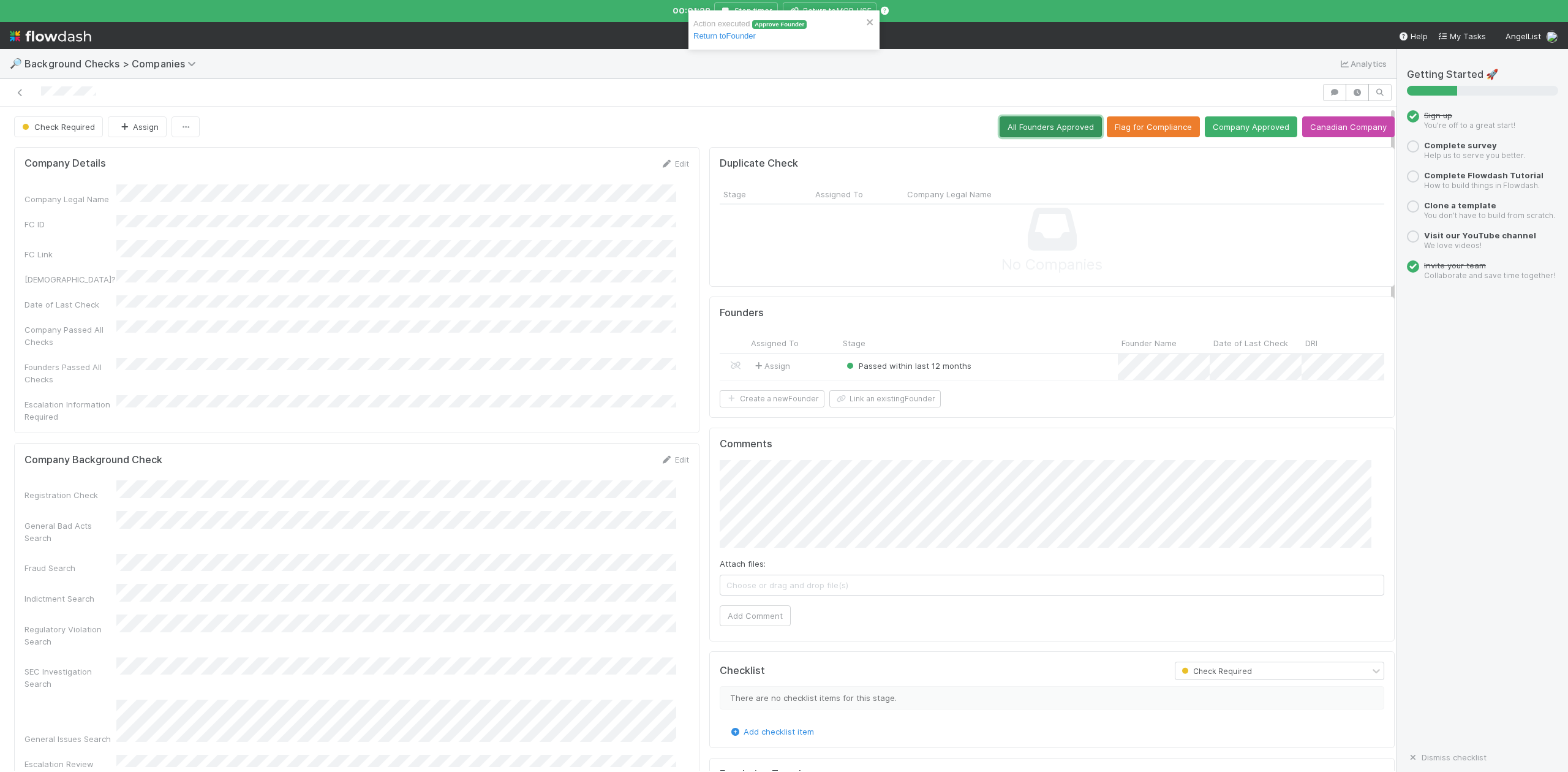
click at [1022, 126] on button "All Founders Approved" at bounding box center [1051, 126] width 103 height 21
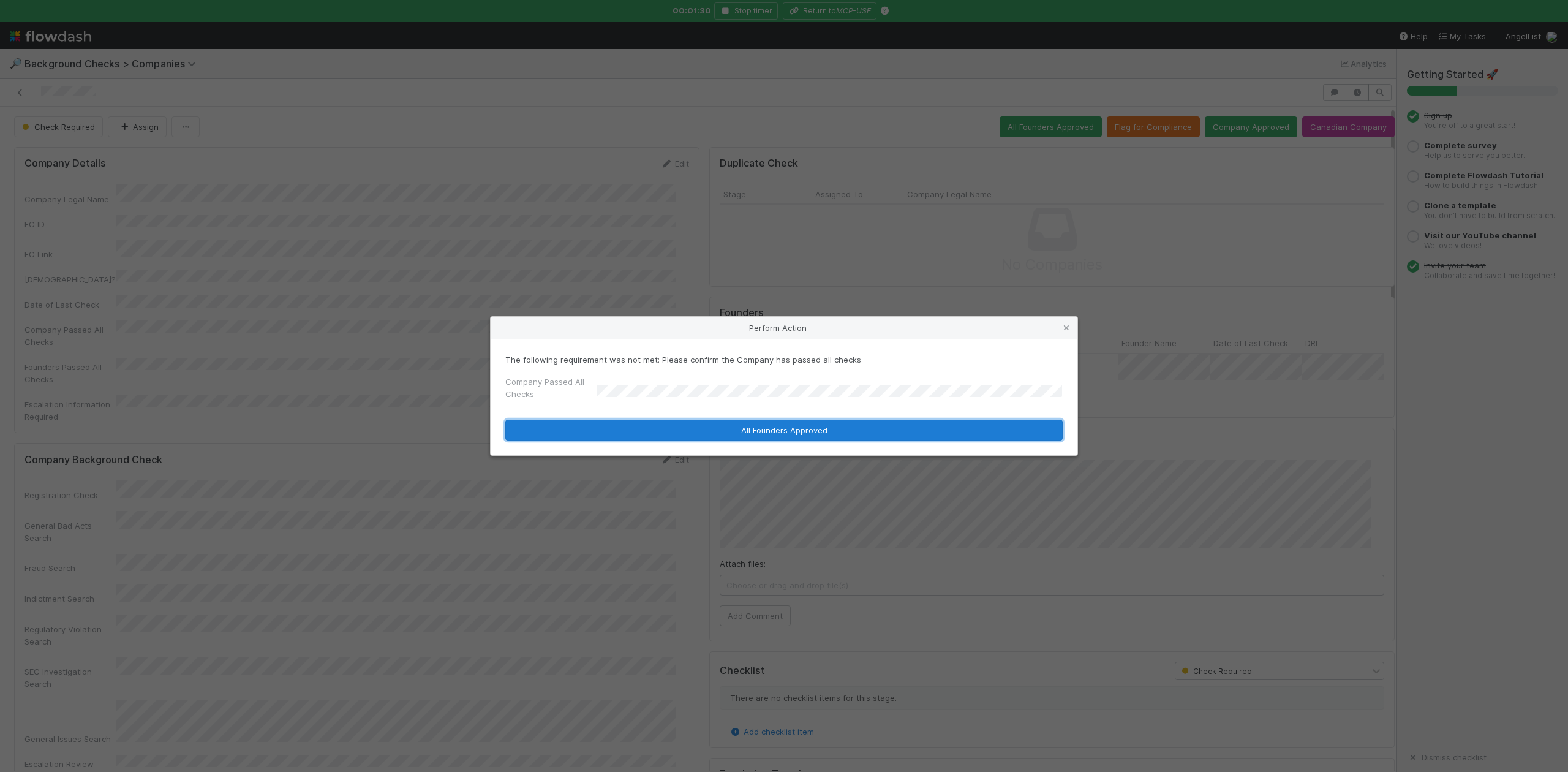
click at [622, 437] on button "All Founders Approved" at bounding box center [784, 429] width 557 height 21
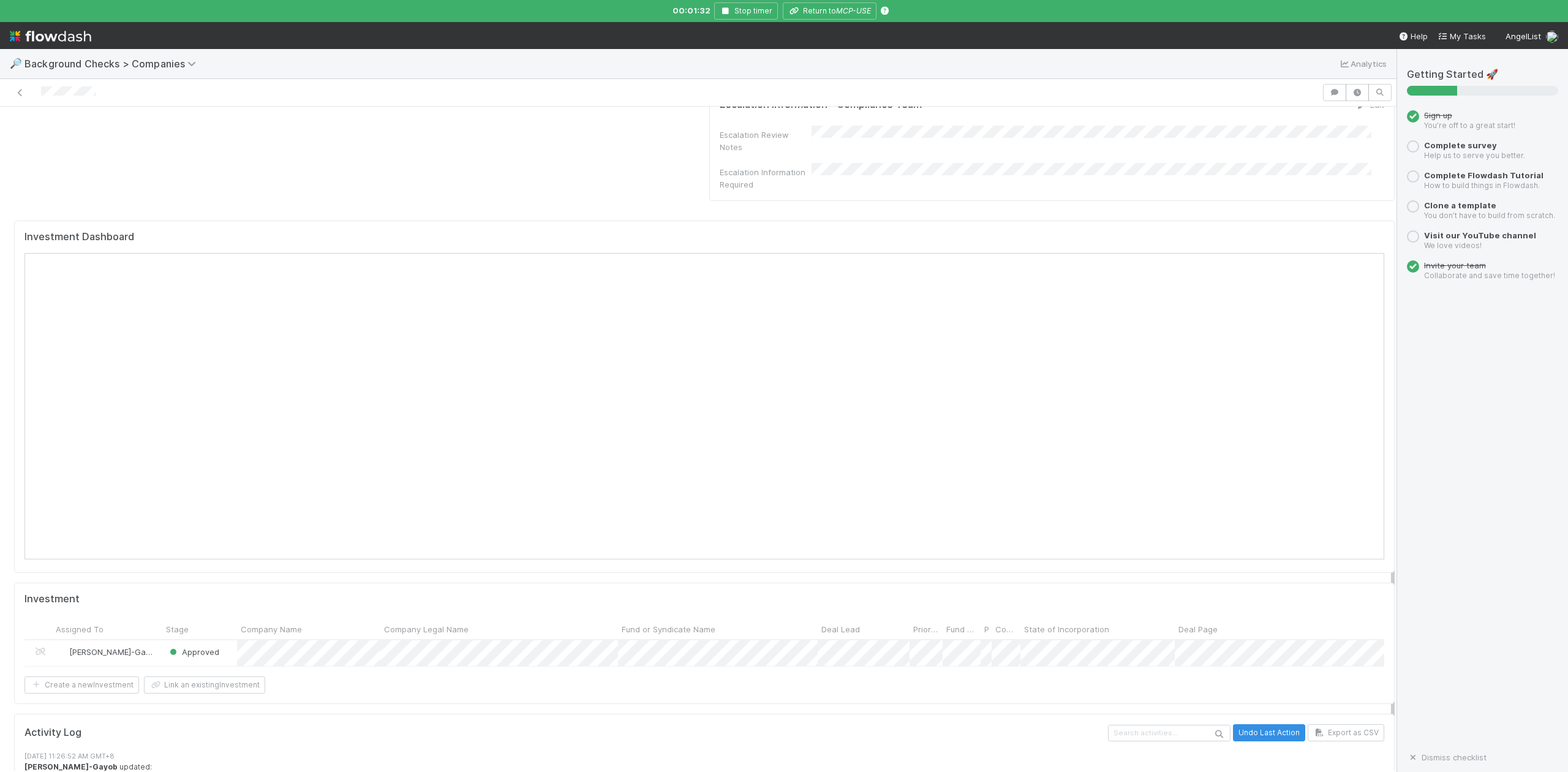
scroll to position [1038, 0]
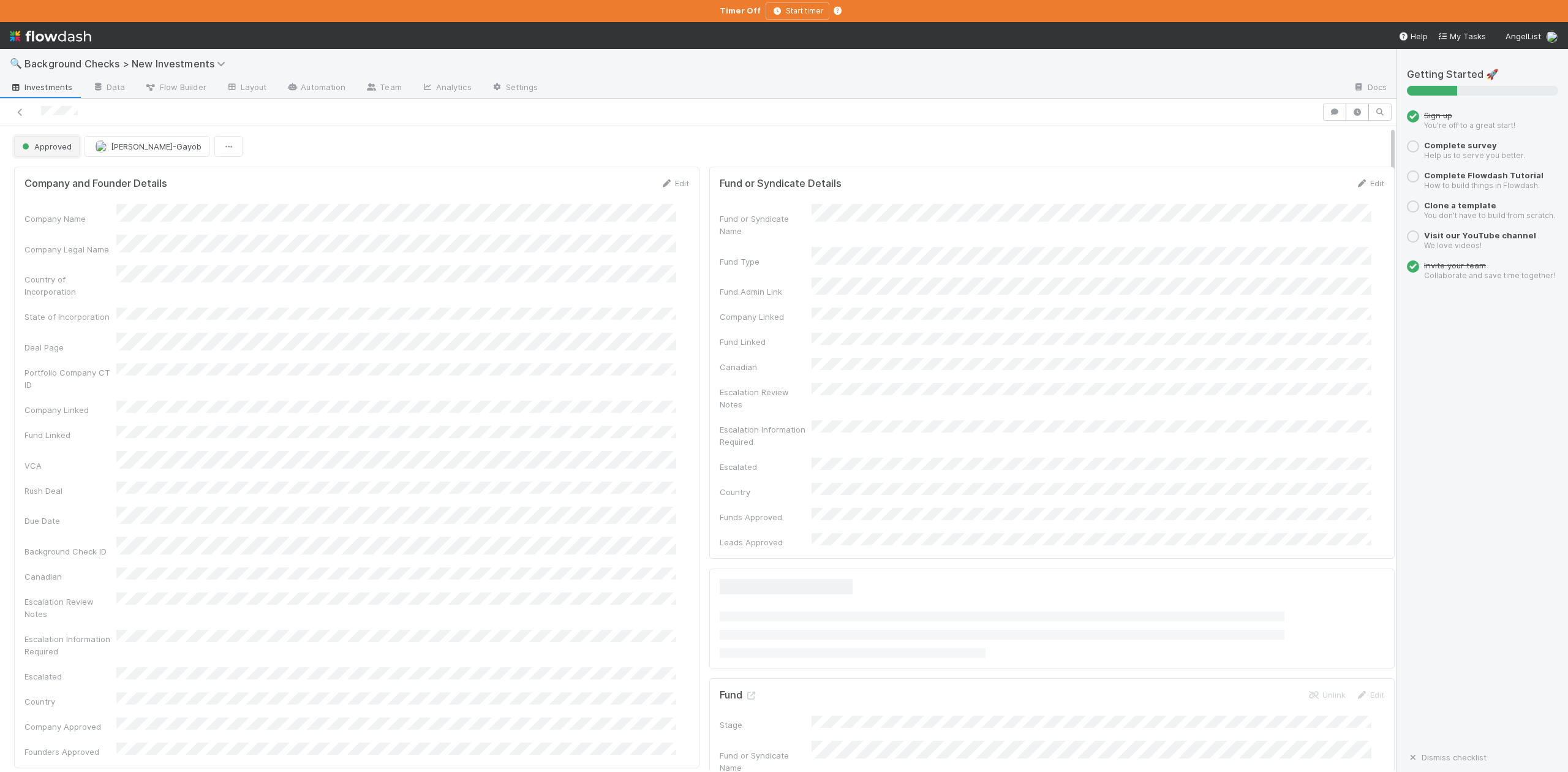
click at [49, 150] on span "Approved" at bounding box center [45, 147] width 52 height 10
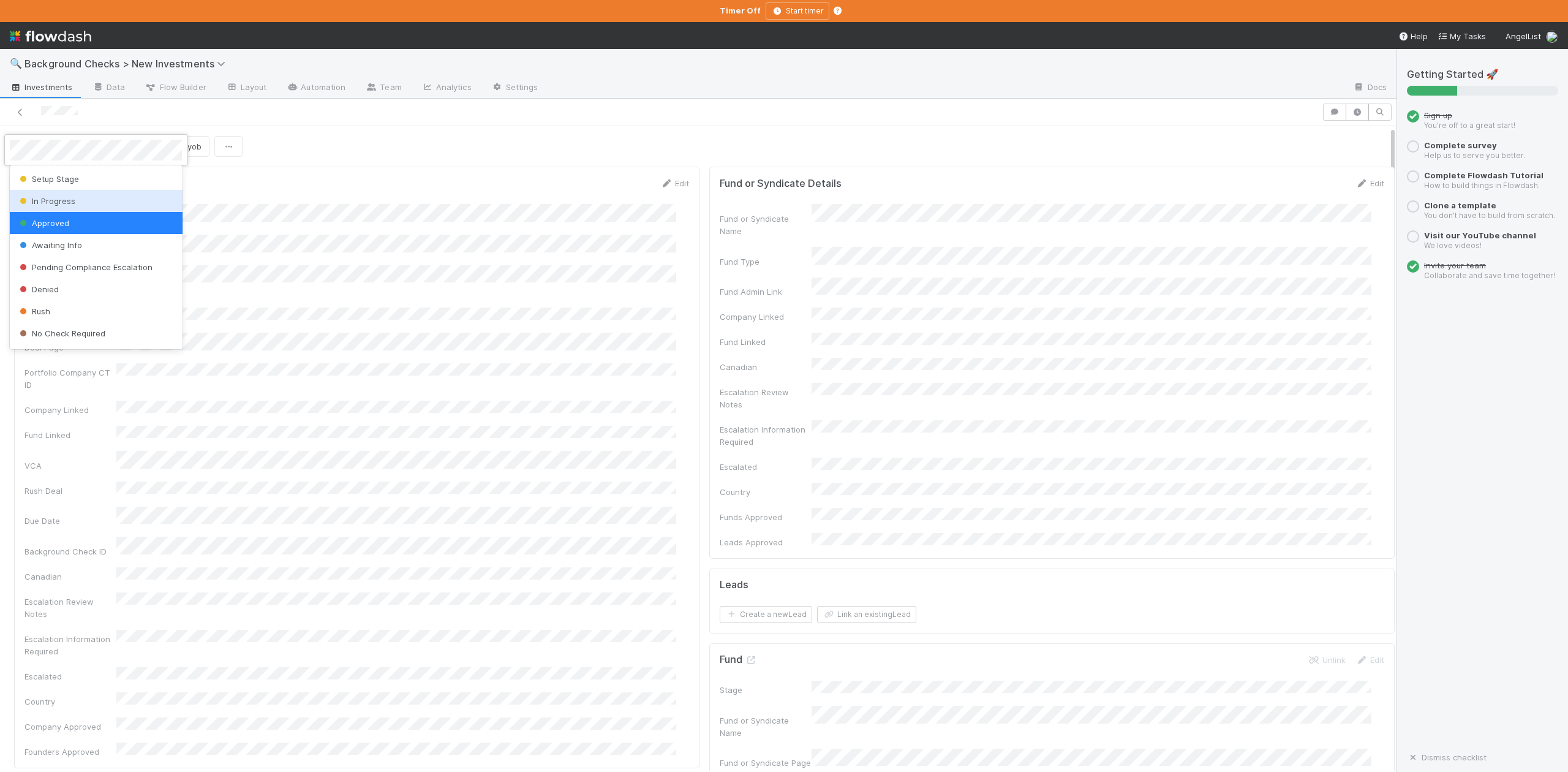
click at [57, 202] on span "In Progress" at bounding box center [47, 201] width 59 height 10
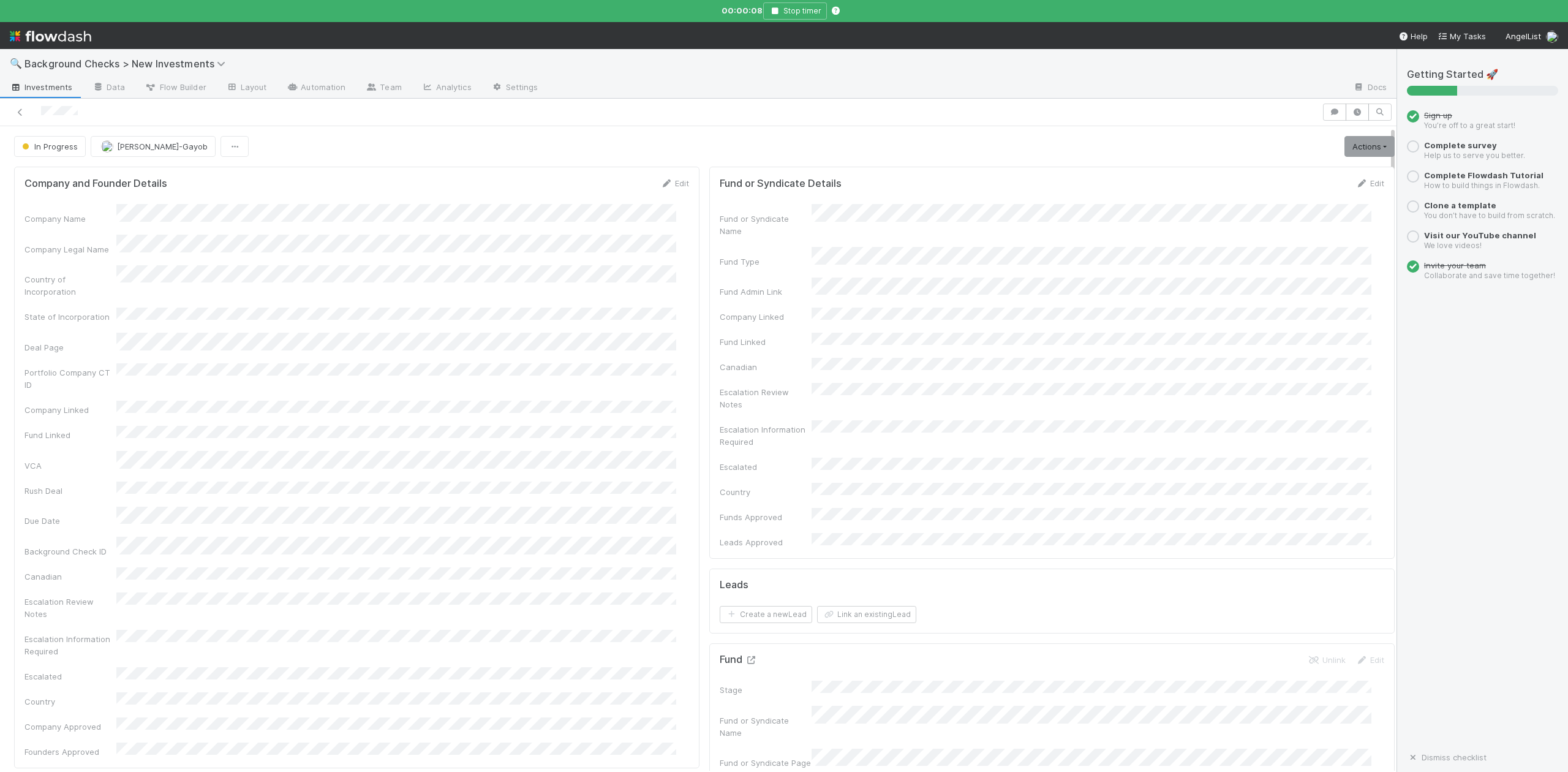
click at [745, 657] on icon at bounding box center [751, 660] width 12 height 8
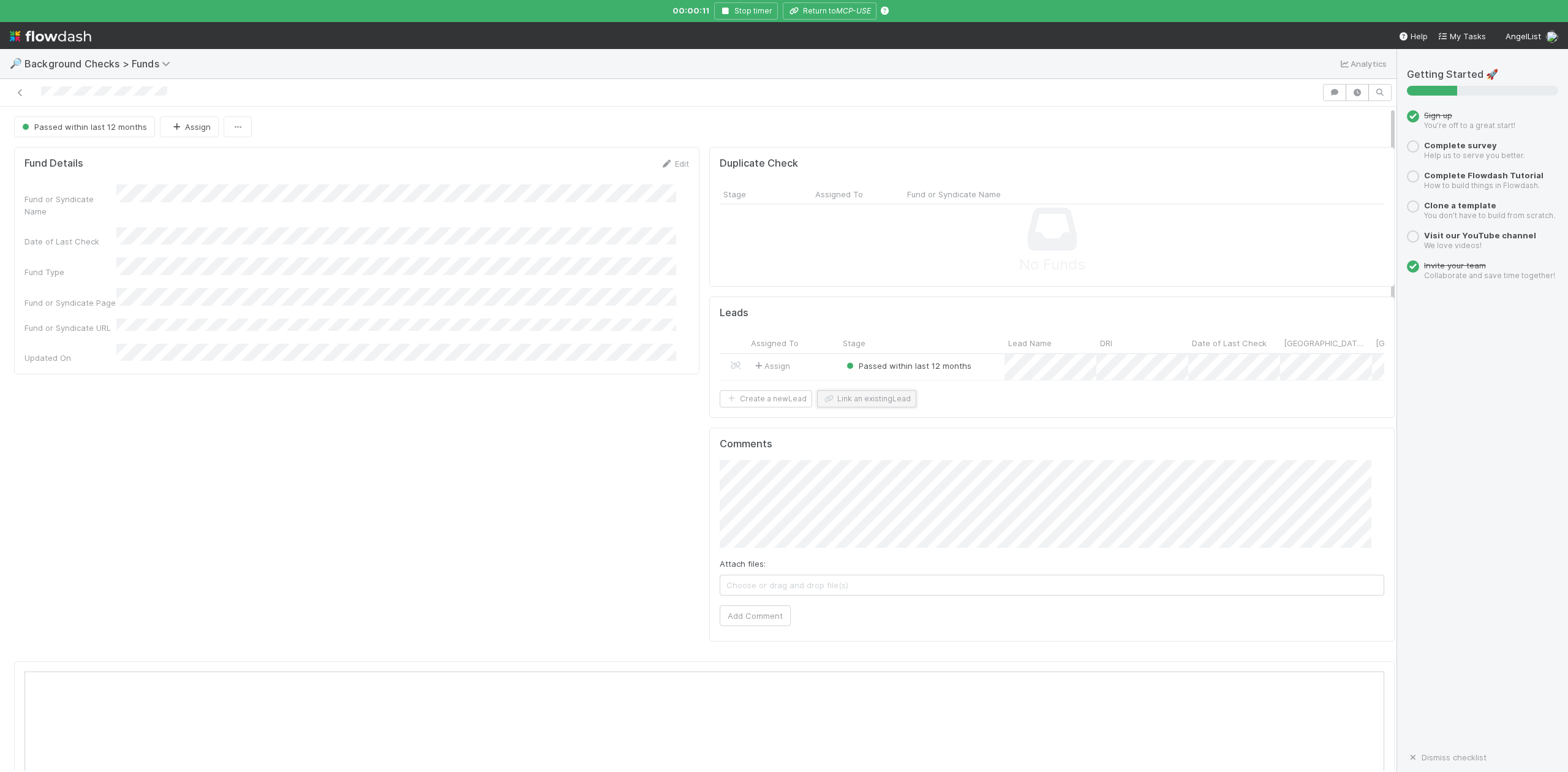
click at [853, 408] on button "Link an existing Lead" at bounding box center [867, 398] width 99 height 17
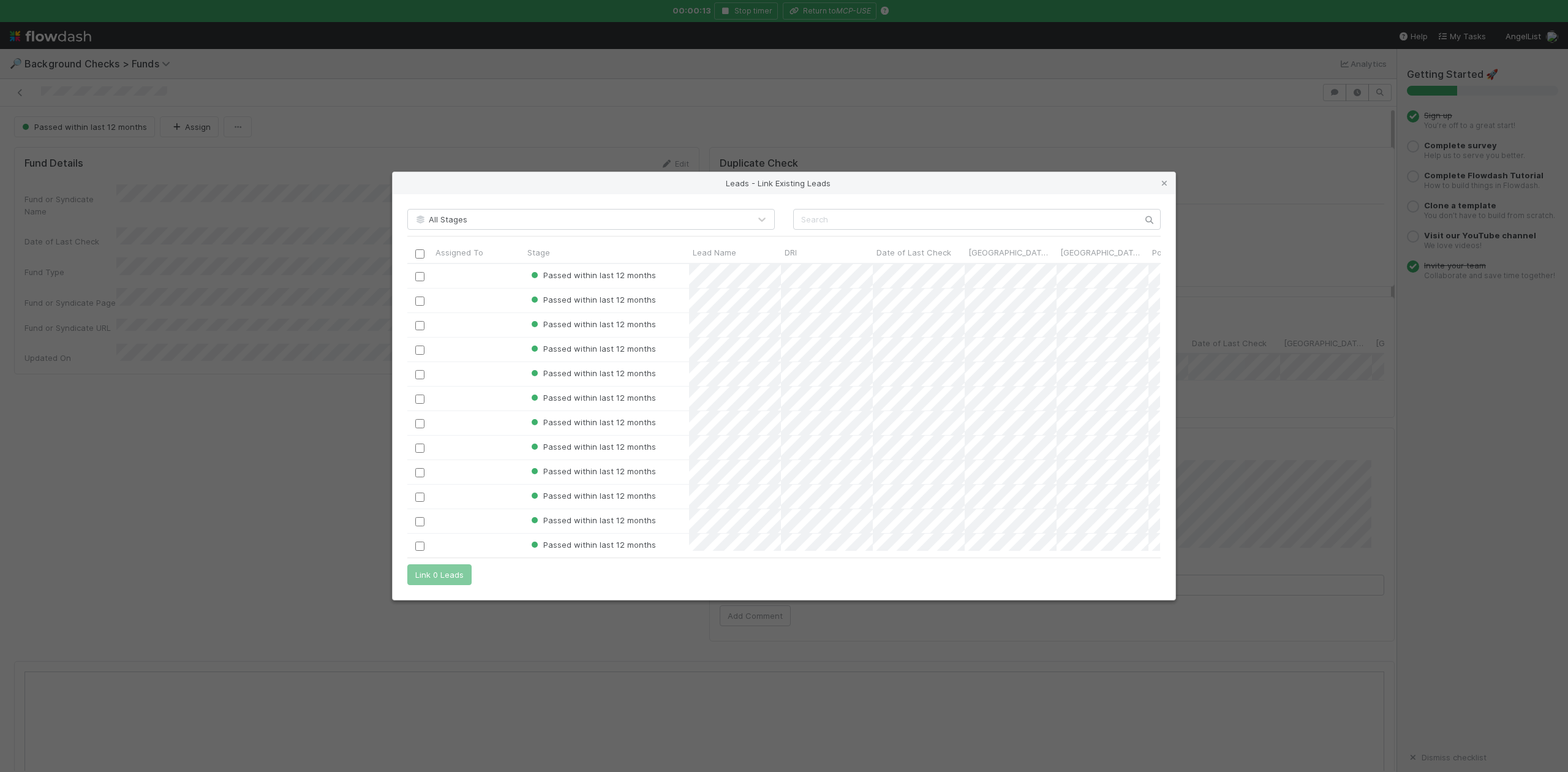
scroll to position [276, 741]
click at [824, 221] on input "text" at bounding box center [978, 219] width 368 height 21
paste input "Daevenn Paul Robles"
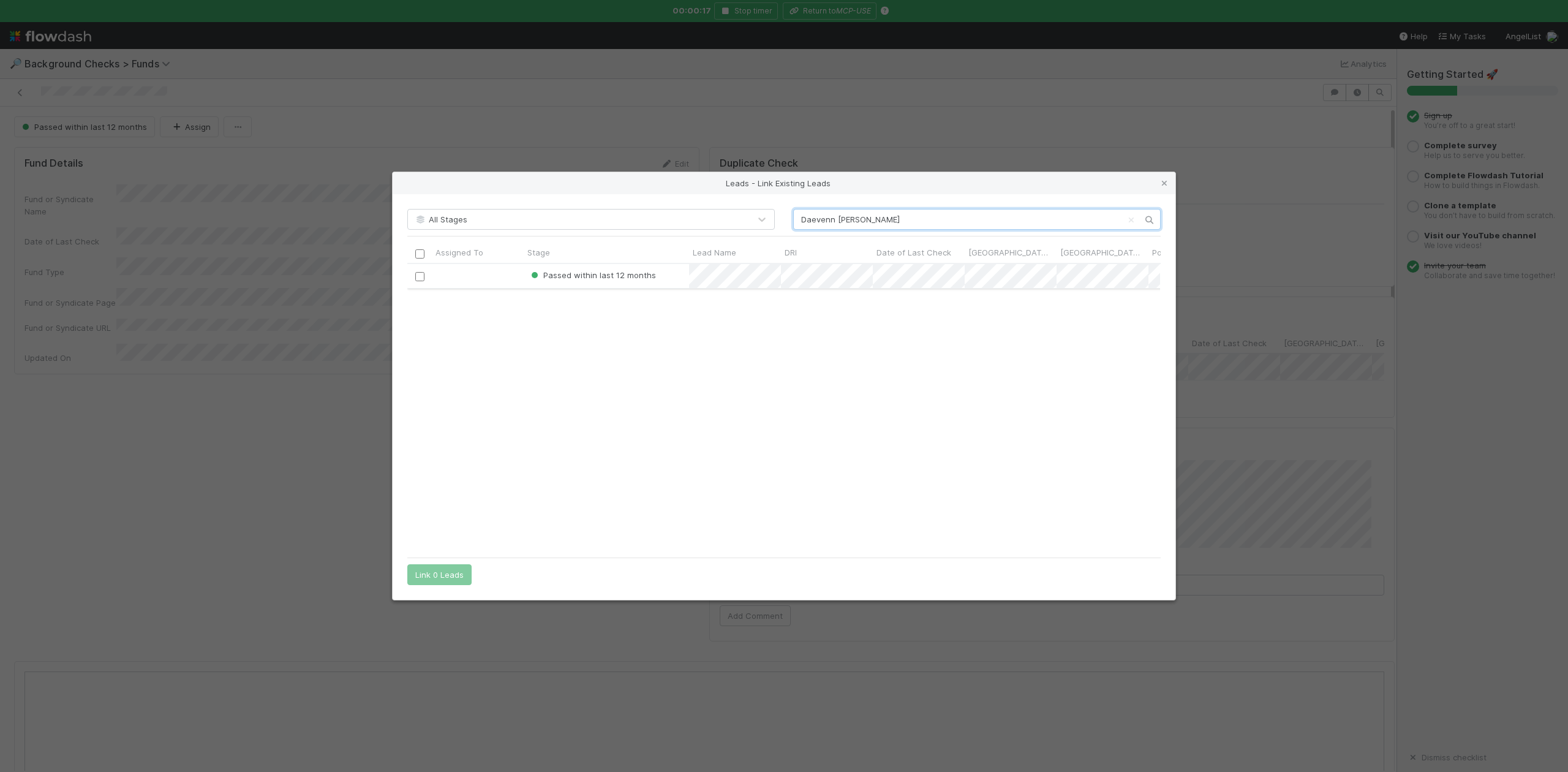
type input "Daevenn Paul Robles"
click at [420, 277] on input "checkbox" at bounding box center [420, 277] width 9 height 9
click at [448, 573] on button "Link 1 Lead" at bounding box center [437, 574] width 59 height 21
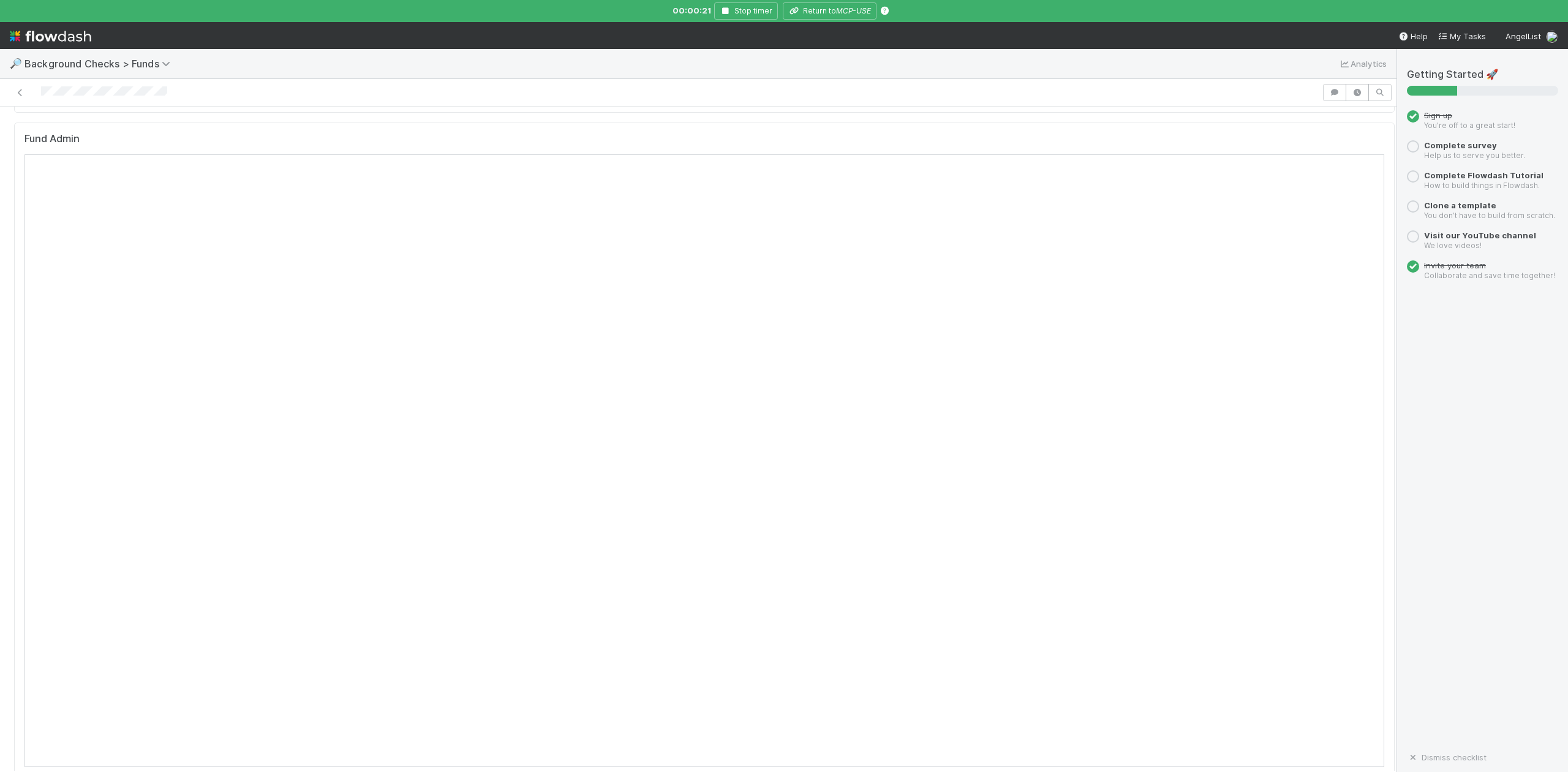
scroll to position [981, 0]
click at [851, 12] on icon "MCP-USE" at bounding box center [854, 11] width 35 height 9
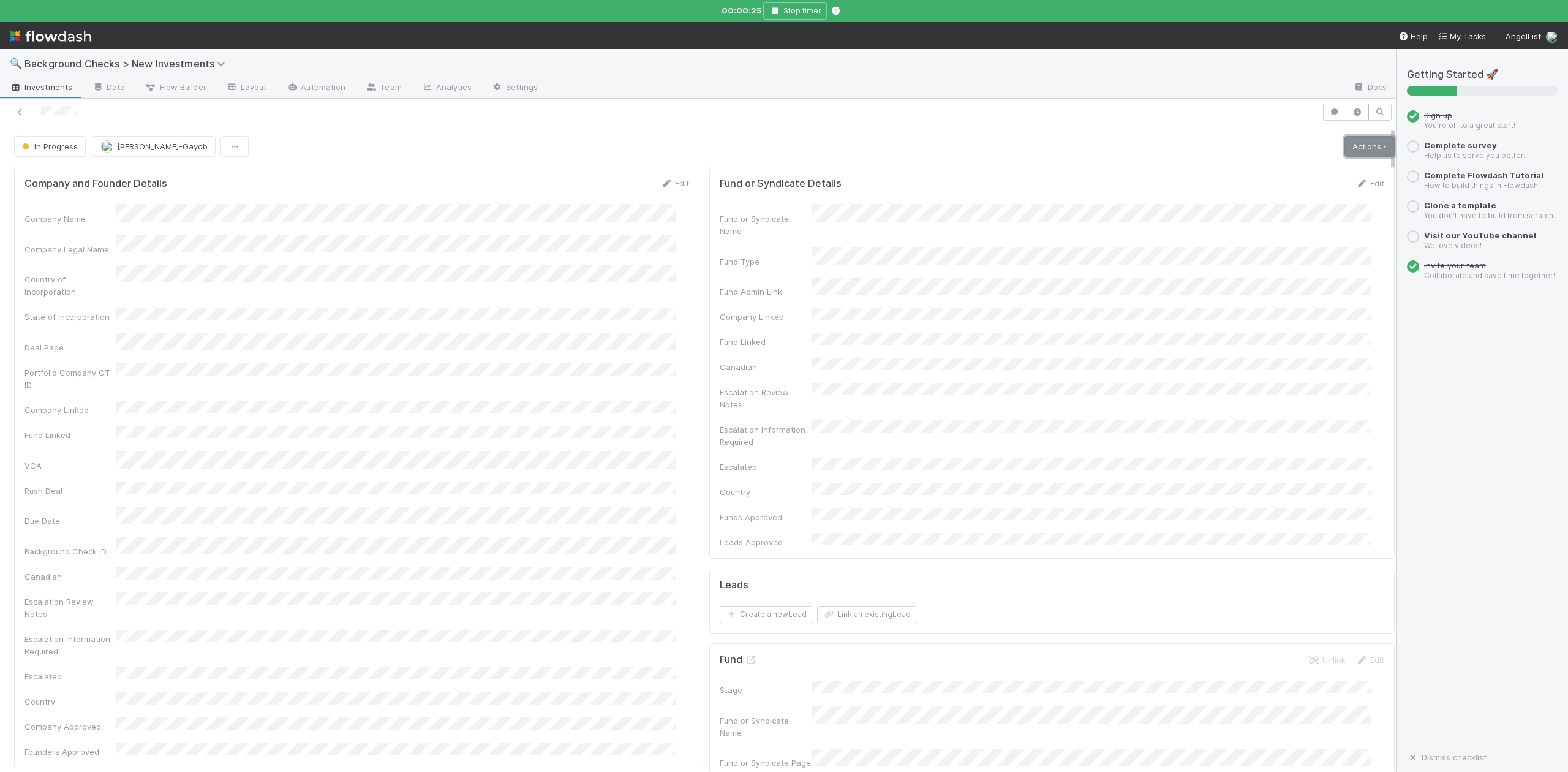
click at [1345, 146] on link "Actions" at bounding box center [1369, 147] width 50 height 21
click at [1259, 175] on button "Finish" at bounding box center [1326, 172] width 136 height 17
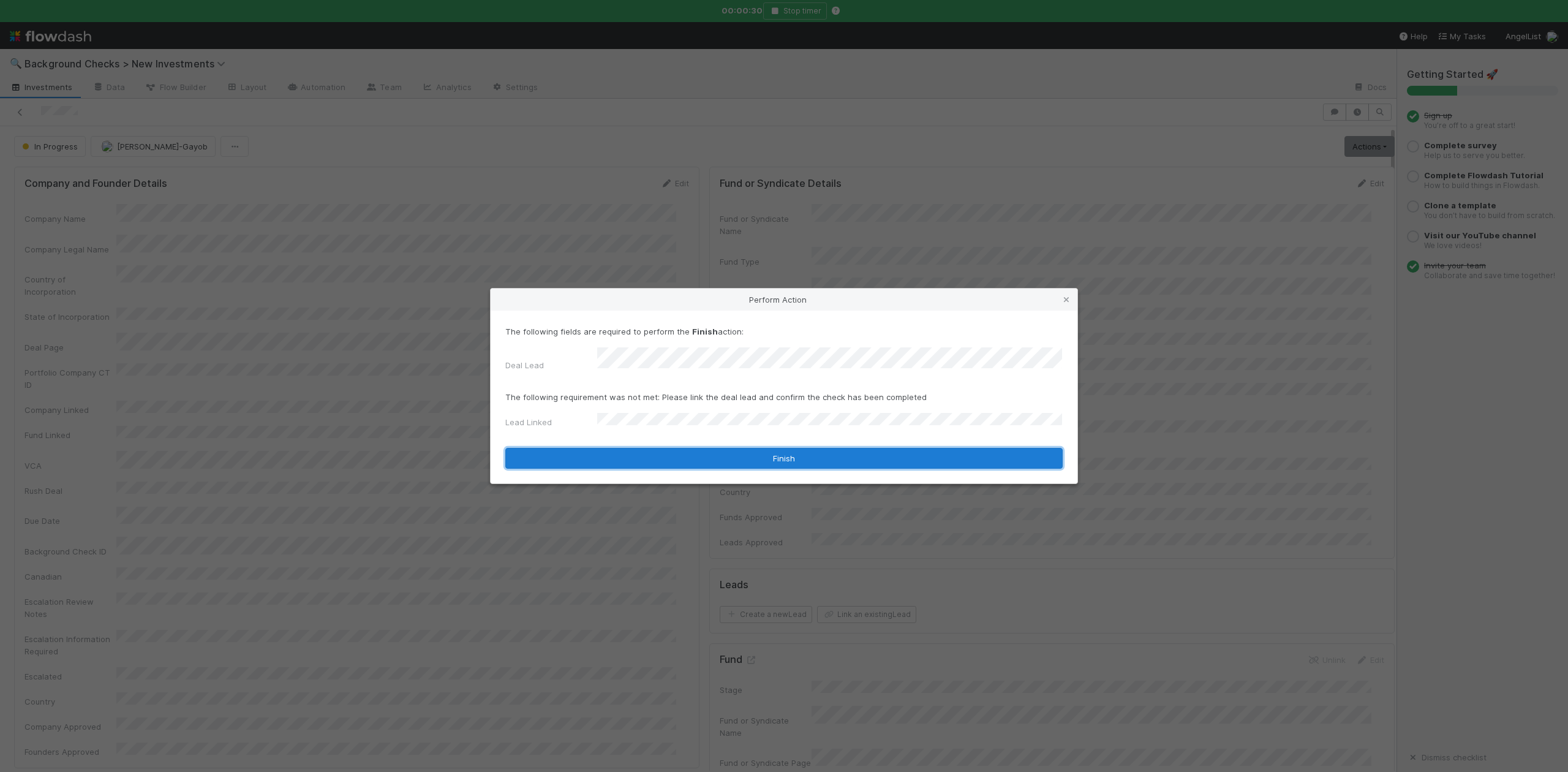
click at [626, 451] on button "Finish" at bounding box center [784, 458] width 557 height 21
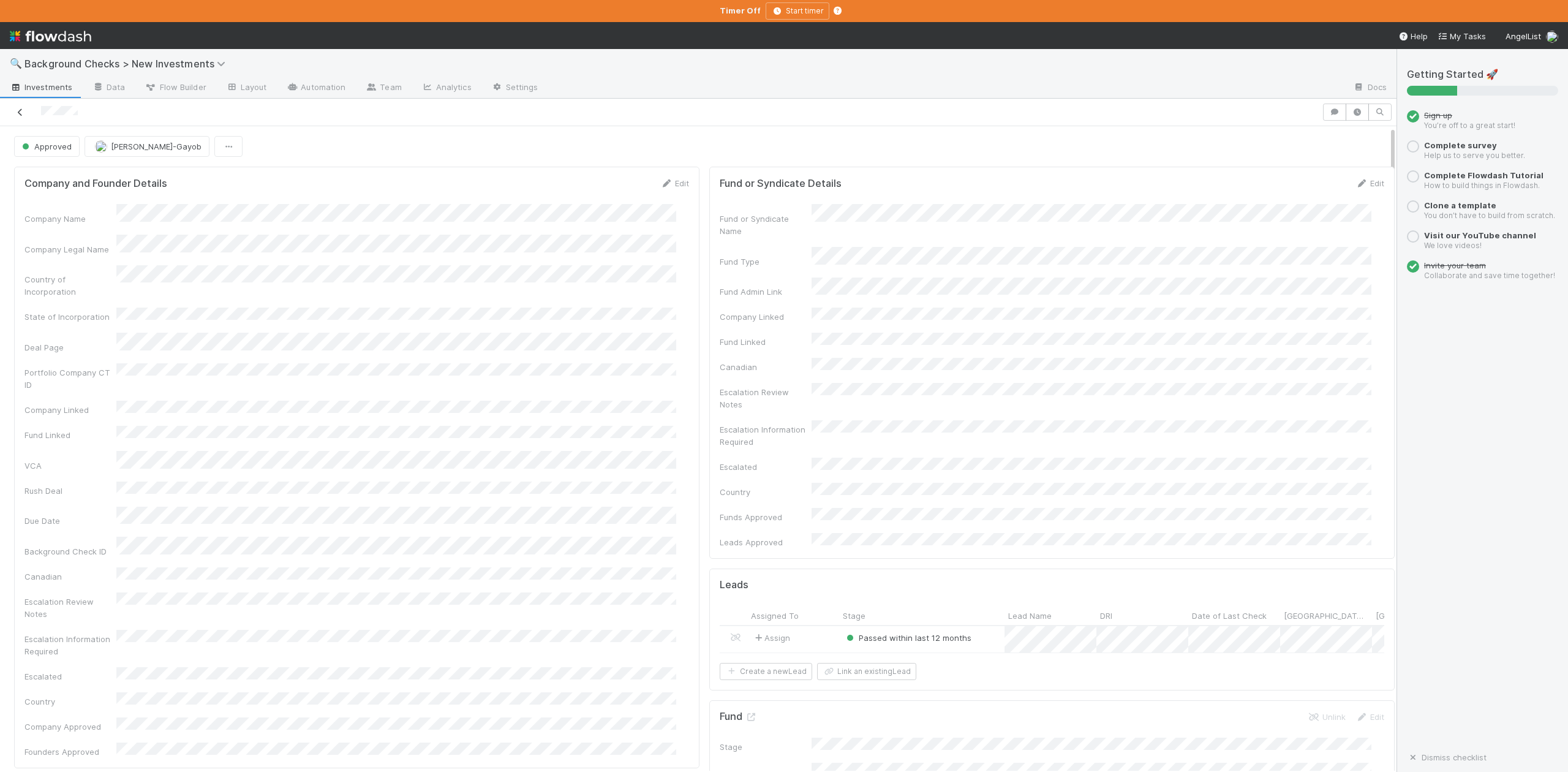
click at [17, 111] on icon at bounding box center [19, 112] width 12 height 8
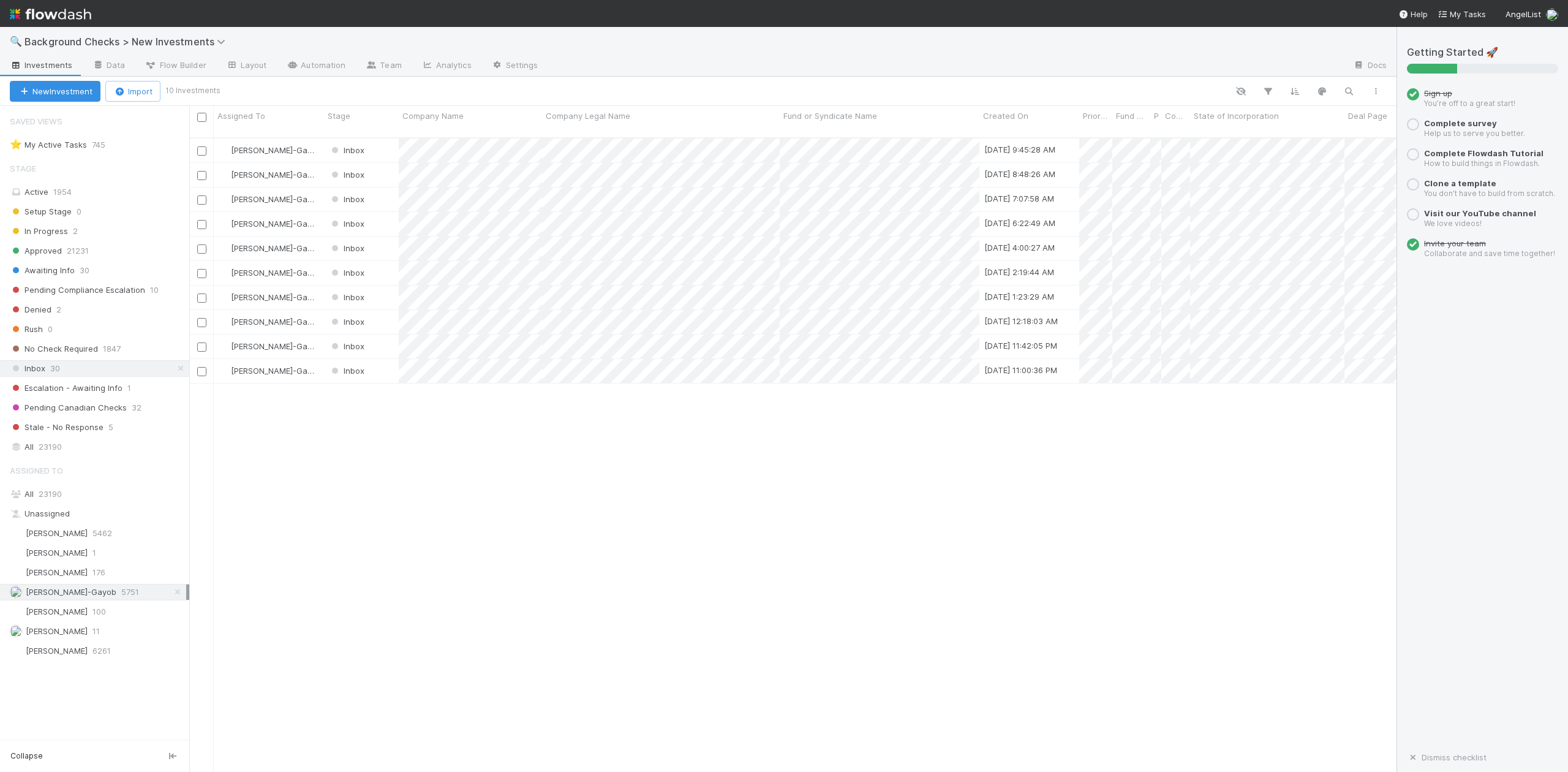
scroll to position [633, 1195]
click at [464, 545] on div at bounding box center [784, 386] width 1568 height 772
click at [542, 531] on div at bounding box center [784, 386] width 1568 height 772
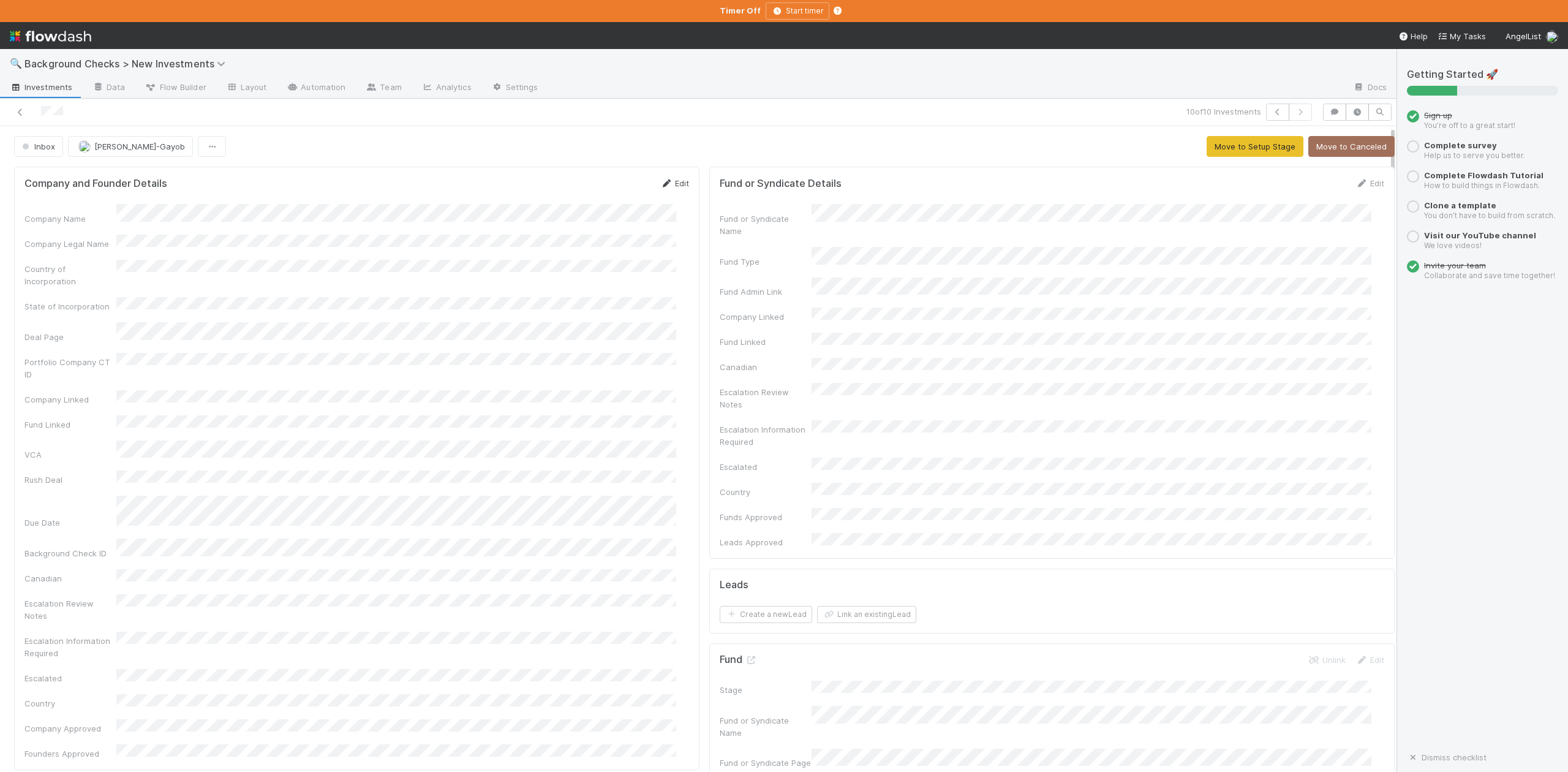
click at [666, 184] on link "Edit" at bounding box center [675, 183] width 28 height 10
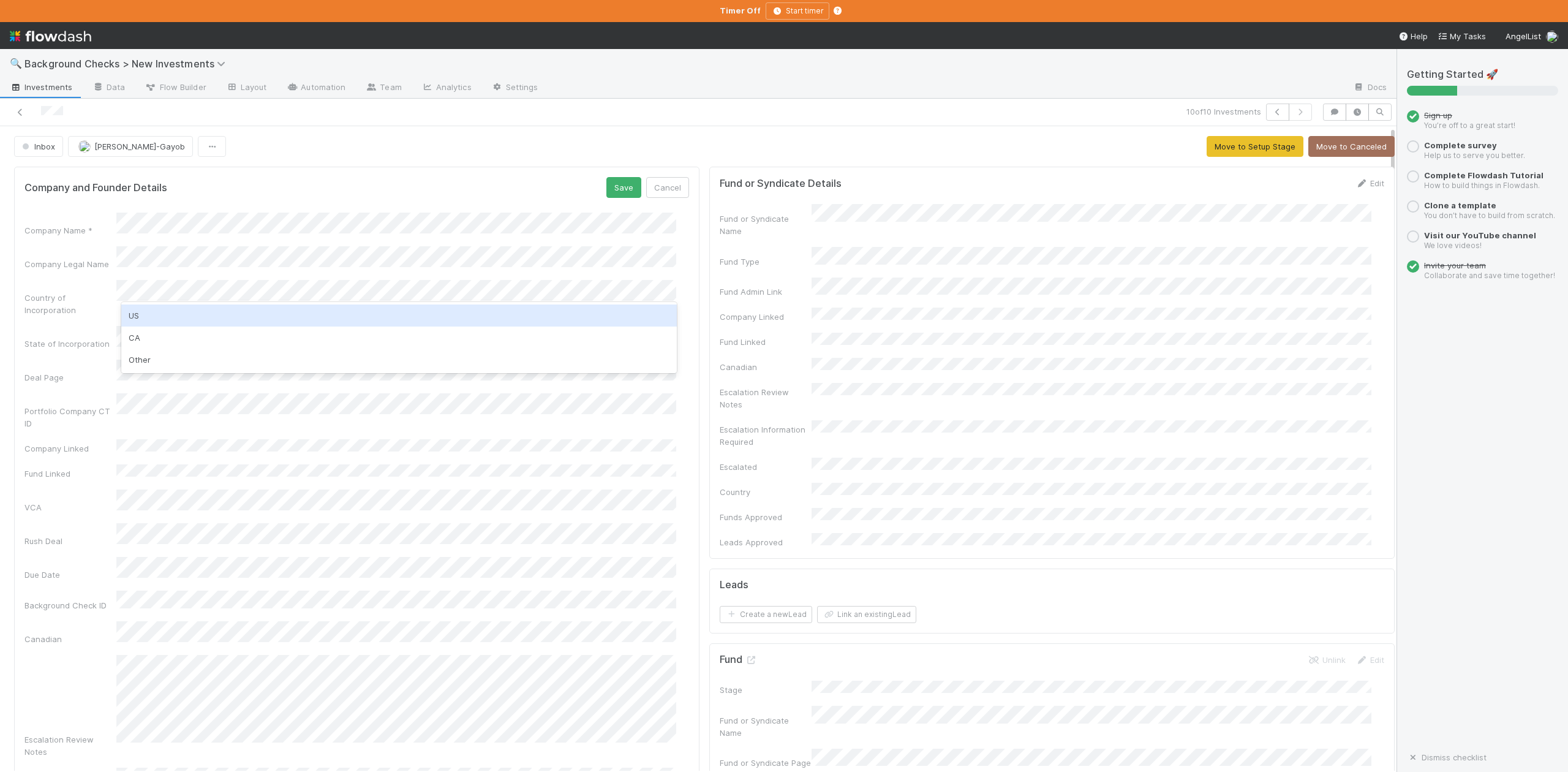
click at [148, 314] on div "US" at bounding box center [399, 316] width 555 height 22
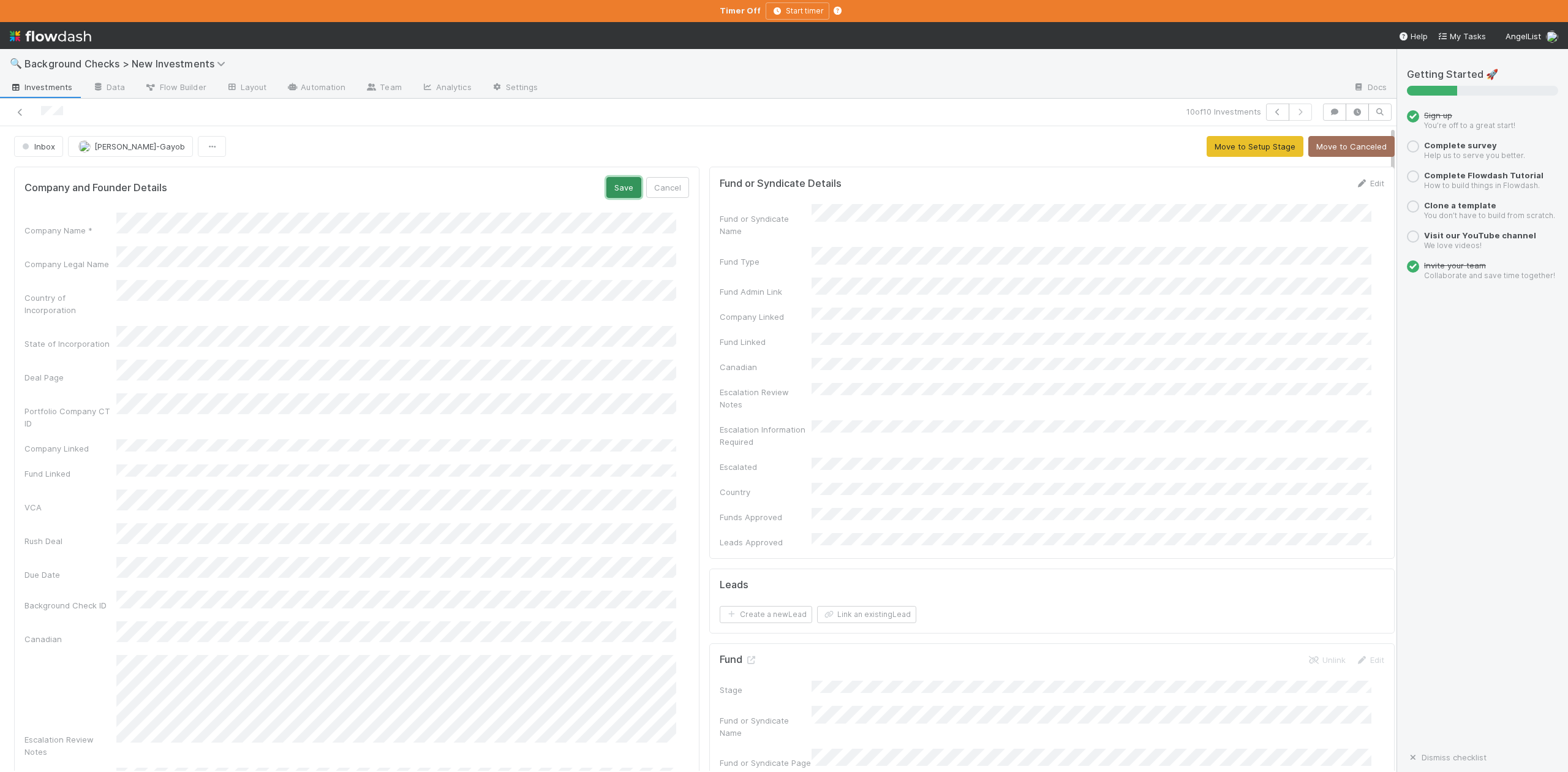
click at [616, 194] on button "Save" at bounding box center [624, 187] width 35 height 21
click at [1208, 148] on button "Move to Setup Stage" at bounding box center [1256, 147] width 97 height 21
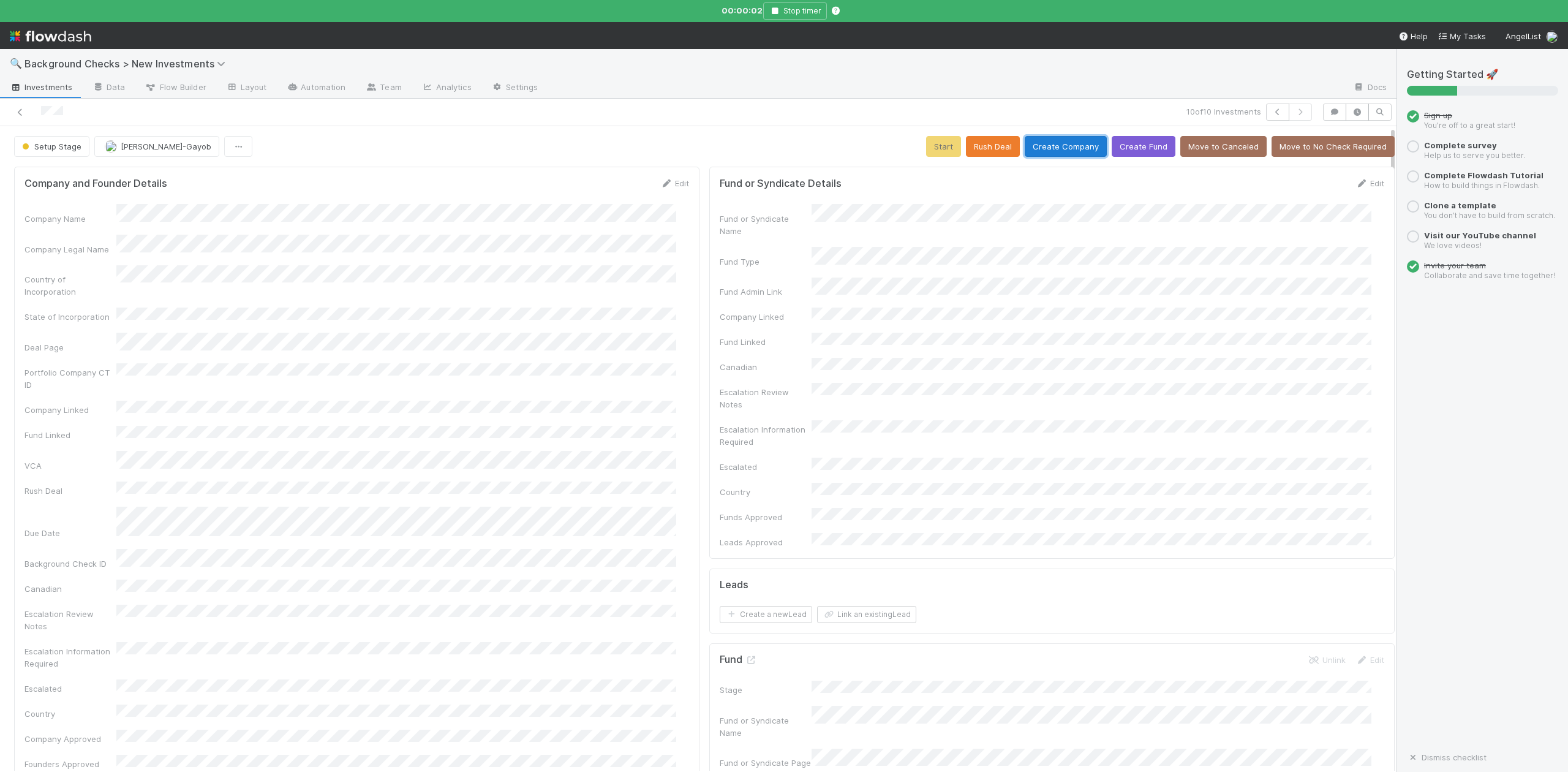
click at [1042, 146] on button "Create Company" at bounding box center [1066, 147] width 82 height 21
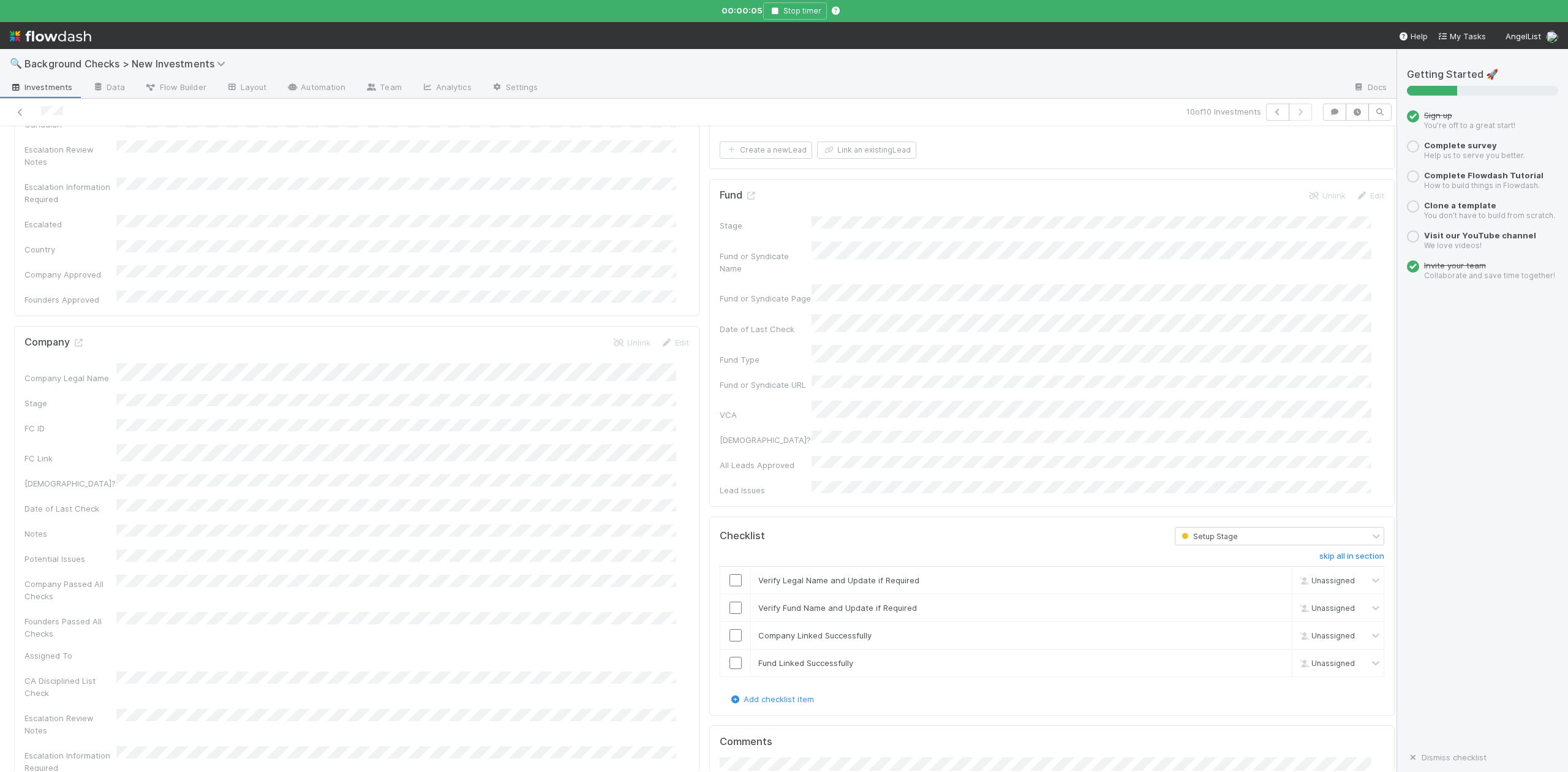
scroll to position [490, 0]
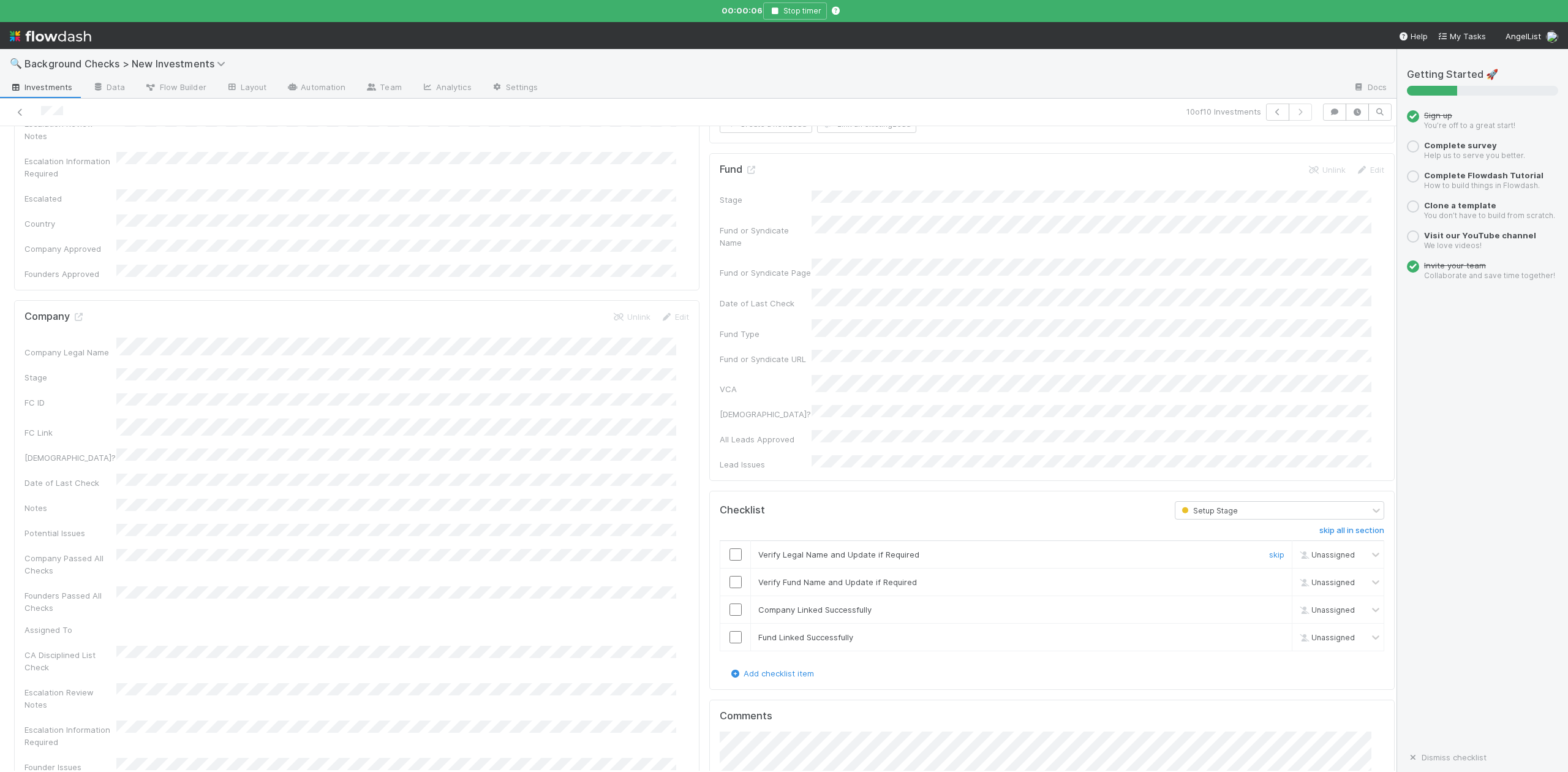
click at [730, 549] on input "checkbox" at bounding box center [735, 554] width 12 height 12
click at [730, 576] on input "checkbox" at bounding box center [735, 582] width 12 height 12
click at [730, 603] on input "checkbox" at bounding box center [735, 609] width 12 height 12
click at [730, 631] on input "checkbox" at bounding box center [735, 636] width 12 height 12
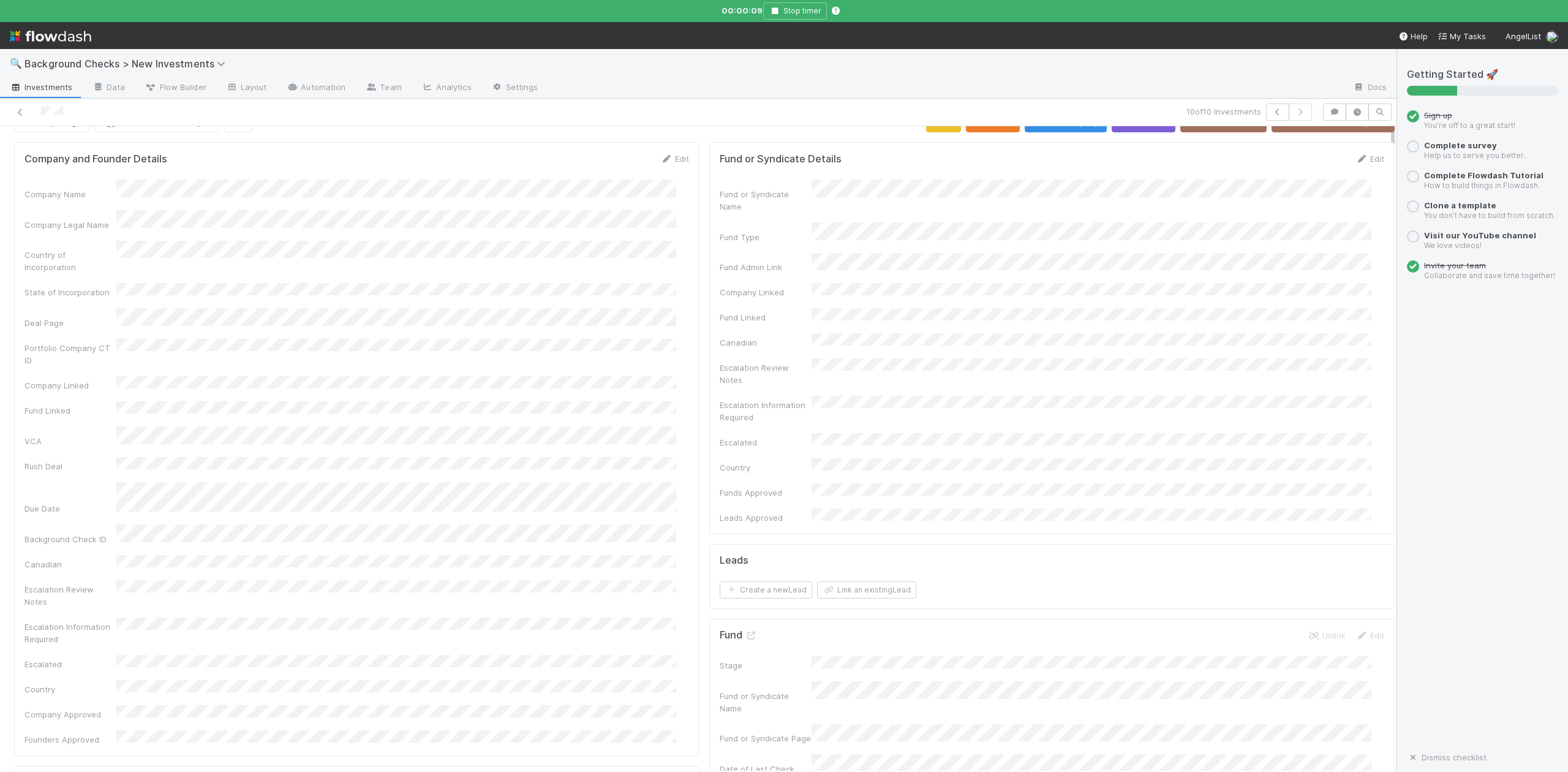
scroll to position [0, 0]
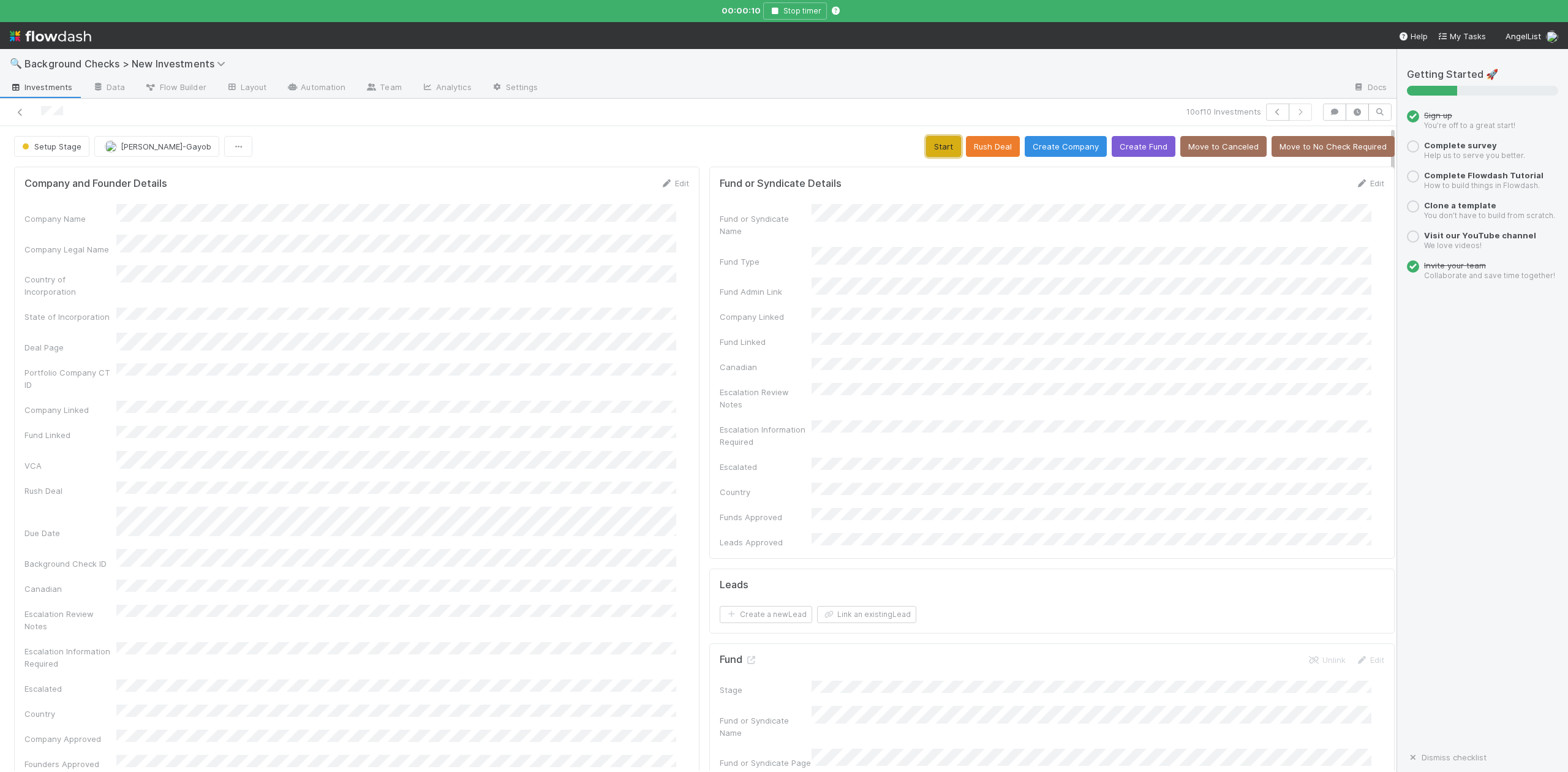
click at [926, 146] on button "Start" at bounding box center [944, 147] width 35 height 21
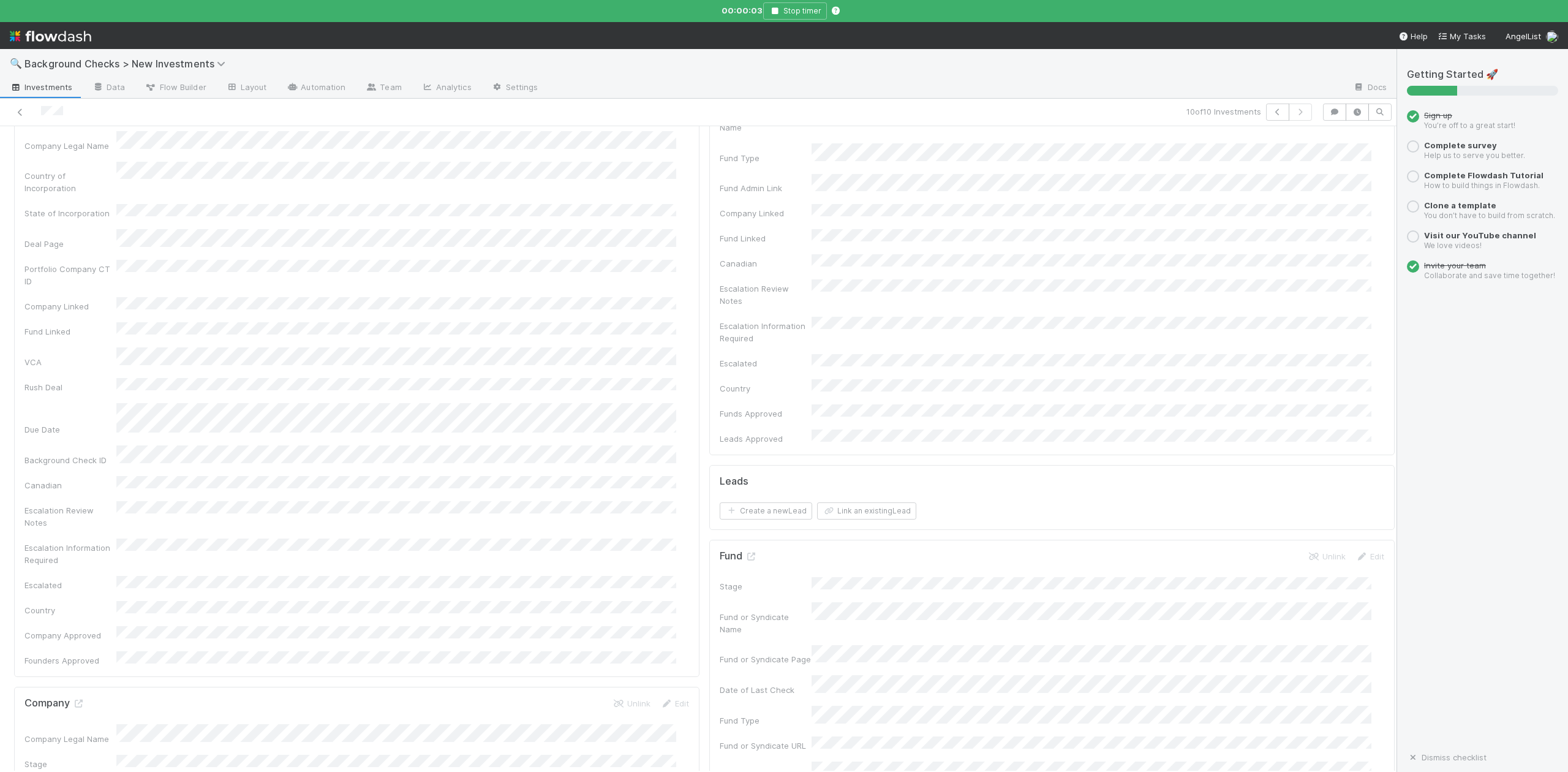
scroll to position [163, 0]
click at [80, 640] on icon at bounding box center [78, 644] width 12 height 8
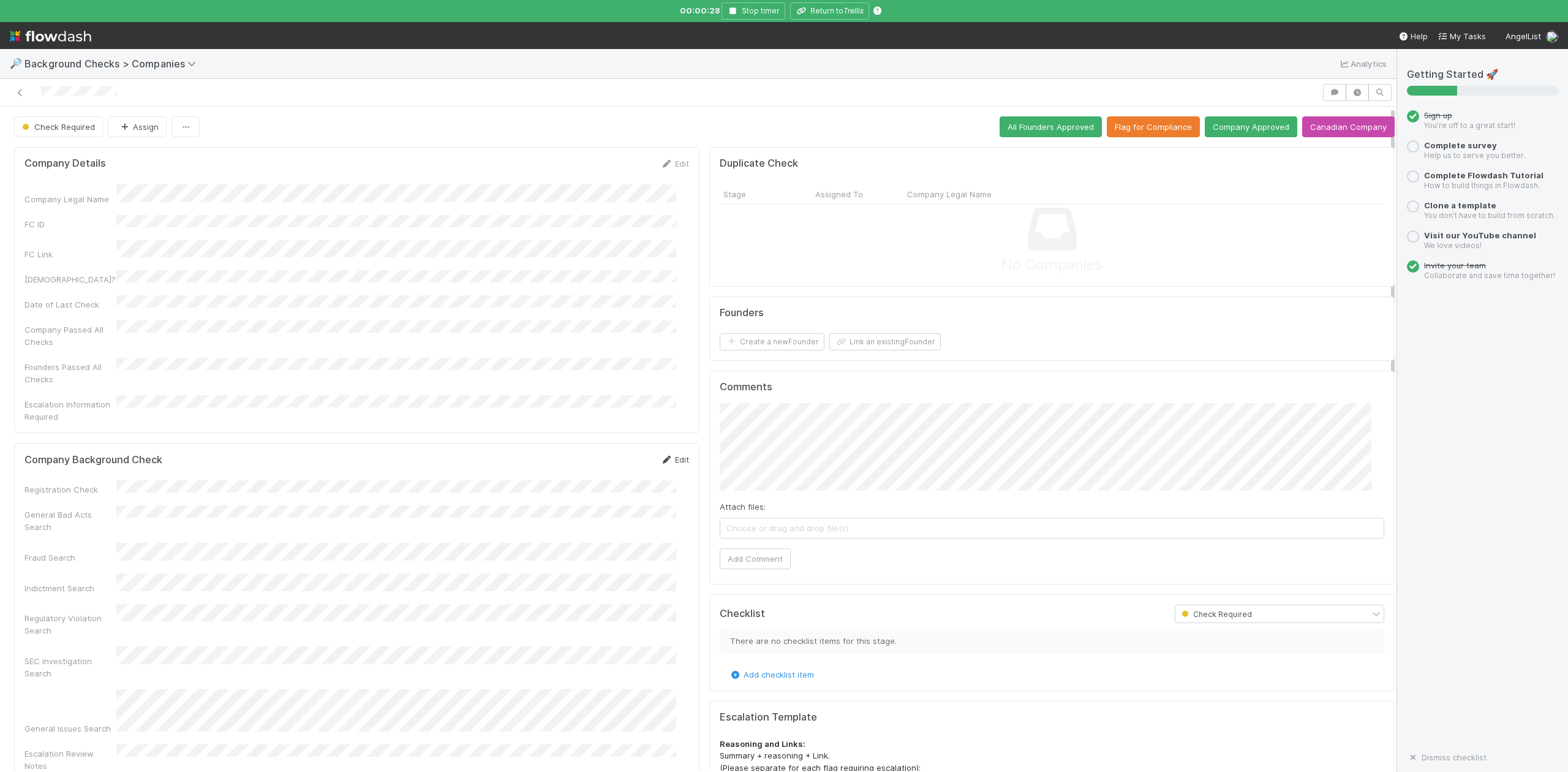
click at [669, 455] on link "Edit" at bounding box center [675, 460] width 28 height 10
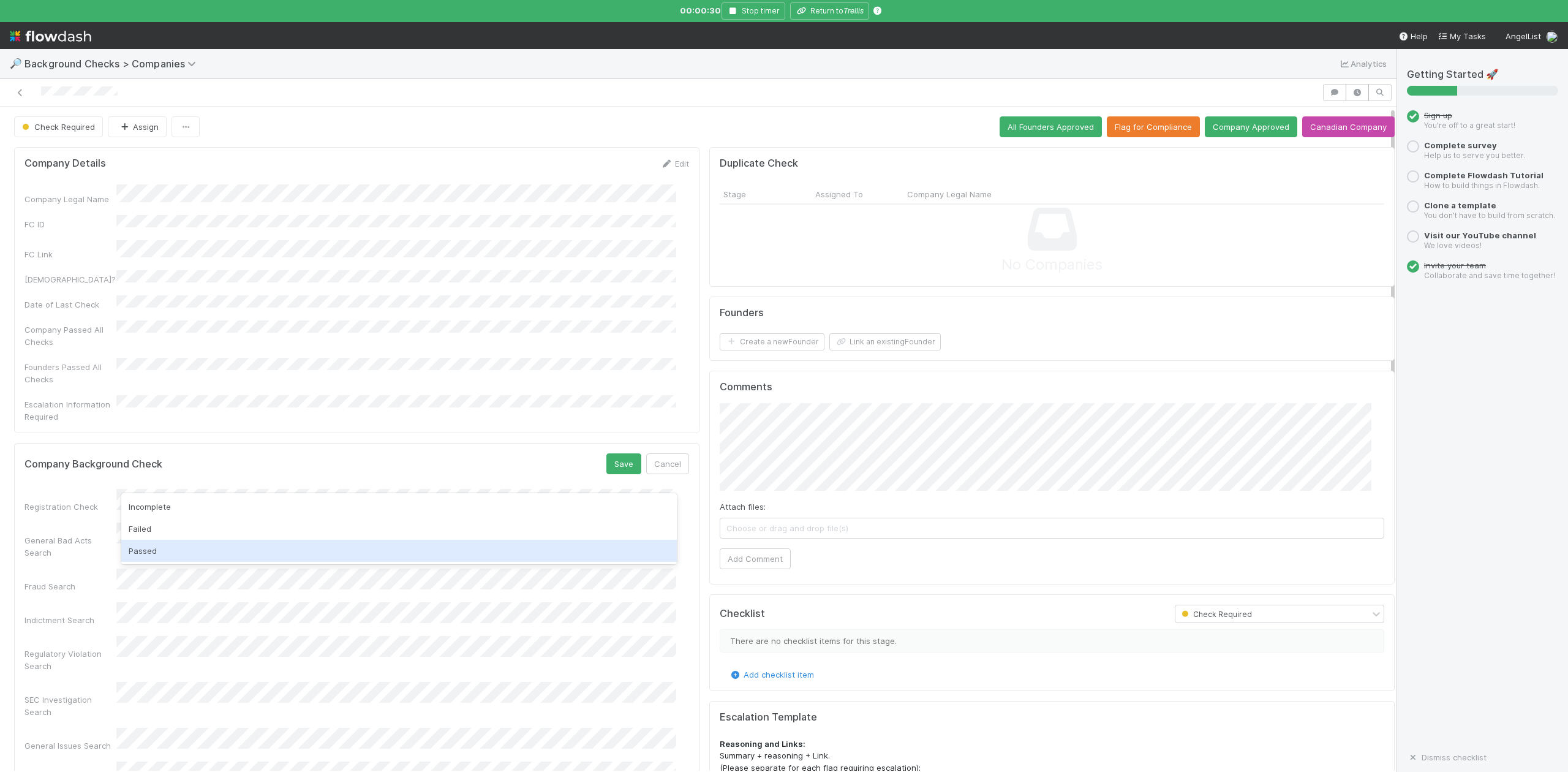
click at [157, 550] on div "Passed" at bounding box center [399, 551] width 555 height 22
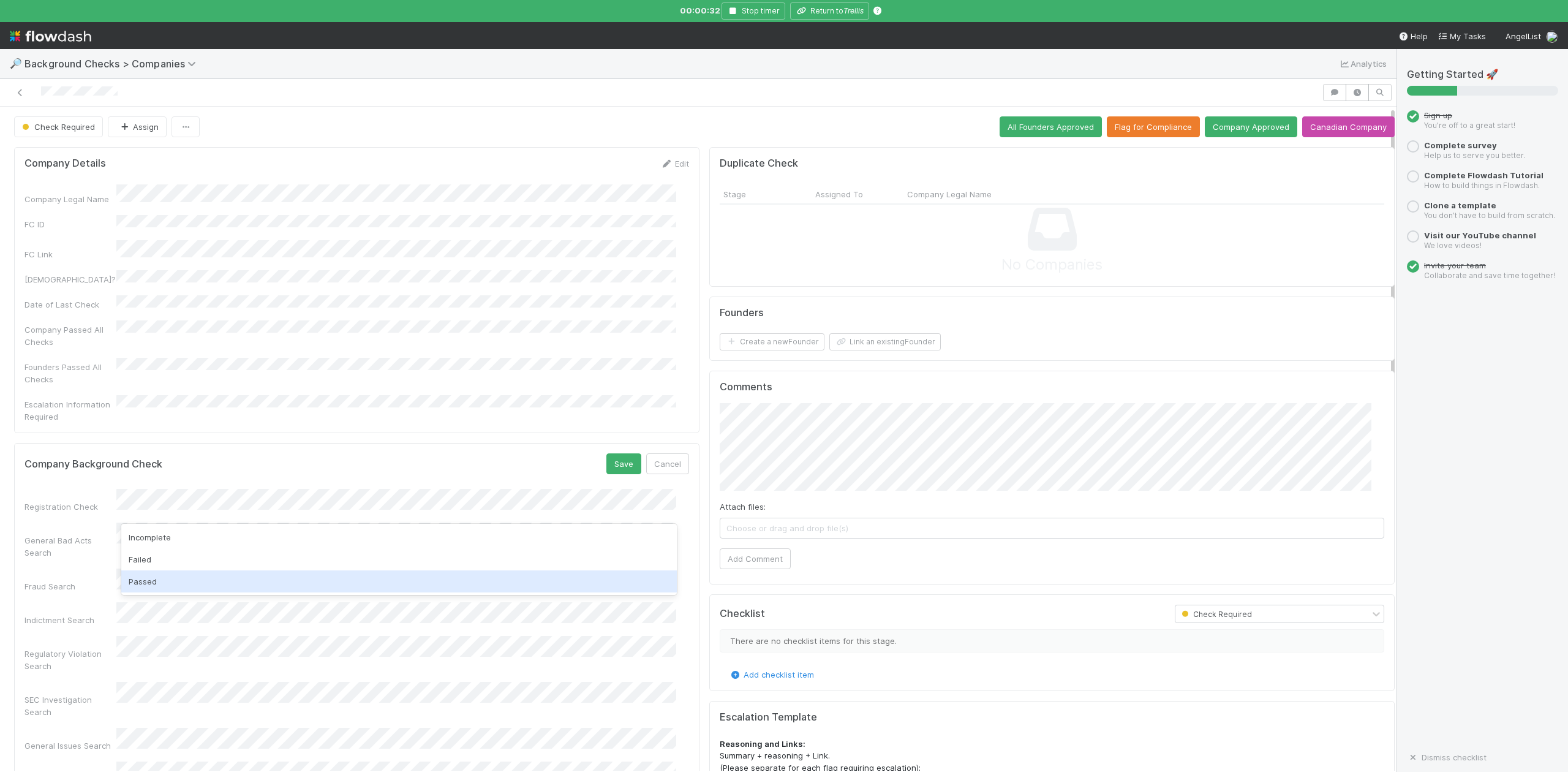
click at [155, 574] on div "Passed" at bounding box center [399, 582] width 555 height 22
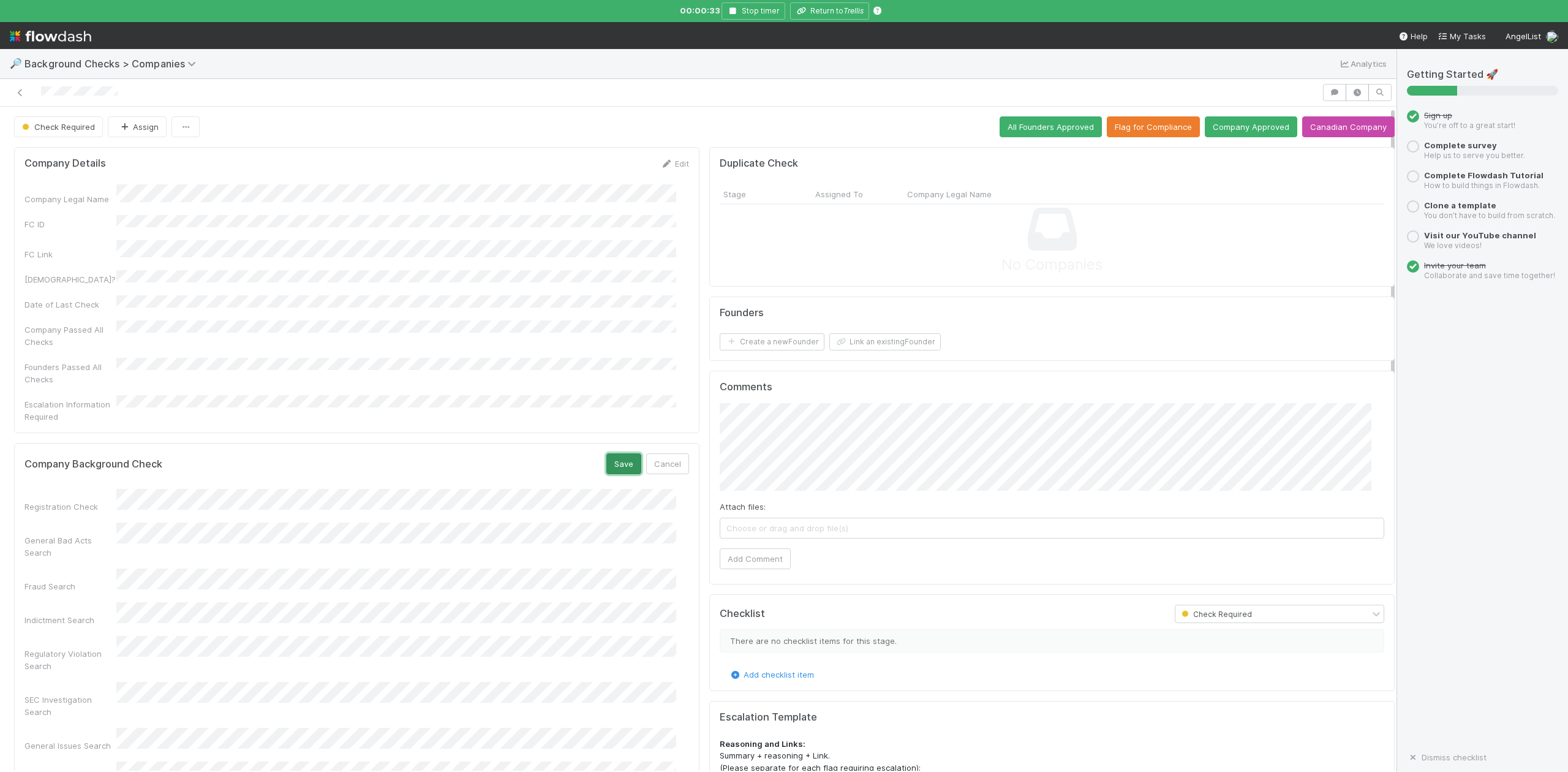
click at [607, 453] on button "Save" at bounding box center [624, 463] width 35 height 21
click at [875, 342] on button "Link an existing Founder" at bounding box center [885, 342] width 112 height 17
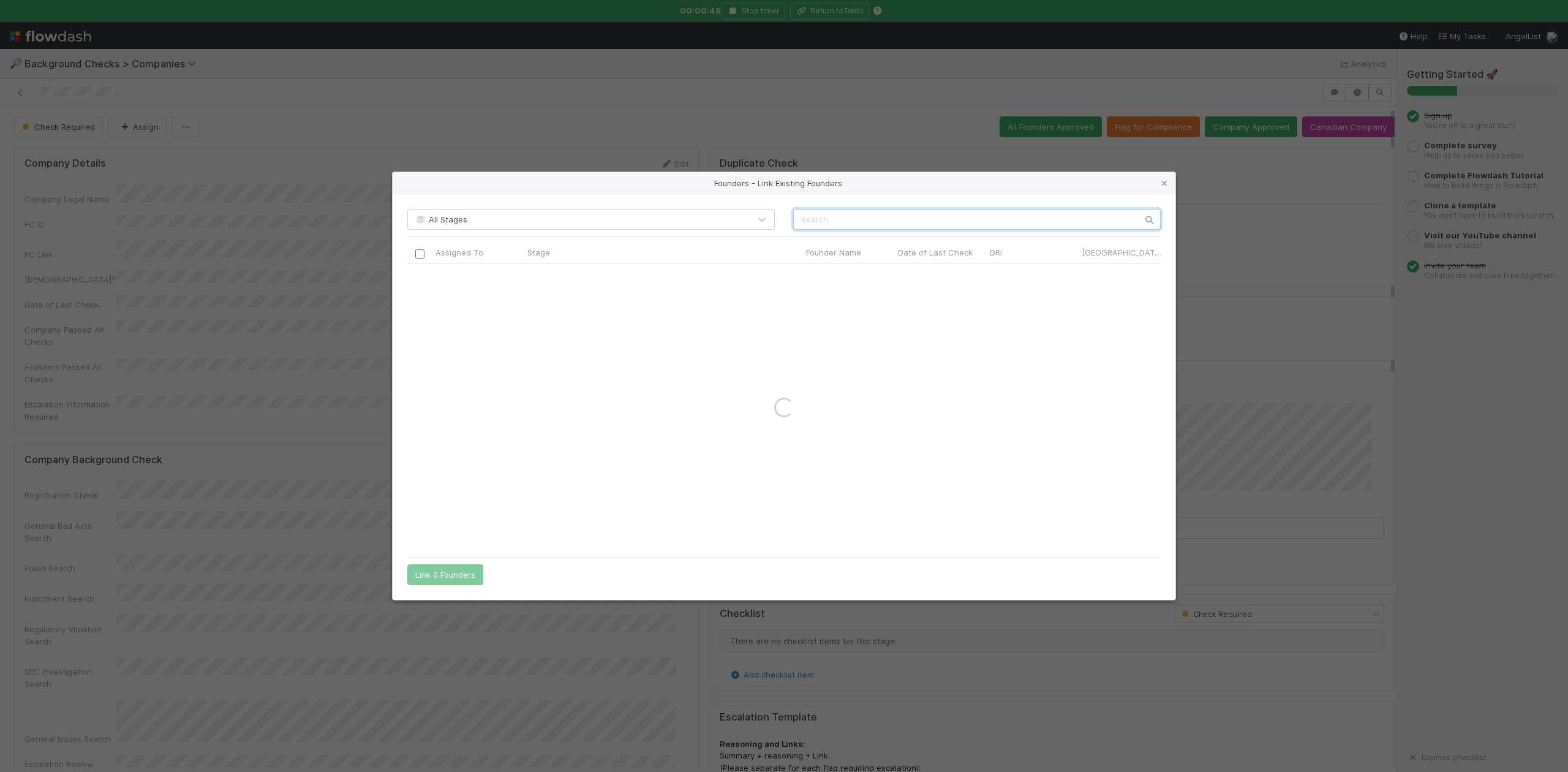
click at [820, 212] on input "text" at bounding box center [978, 219] width 368 height 21
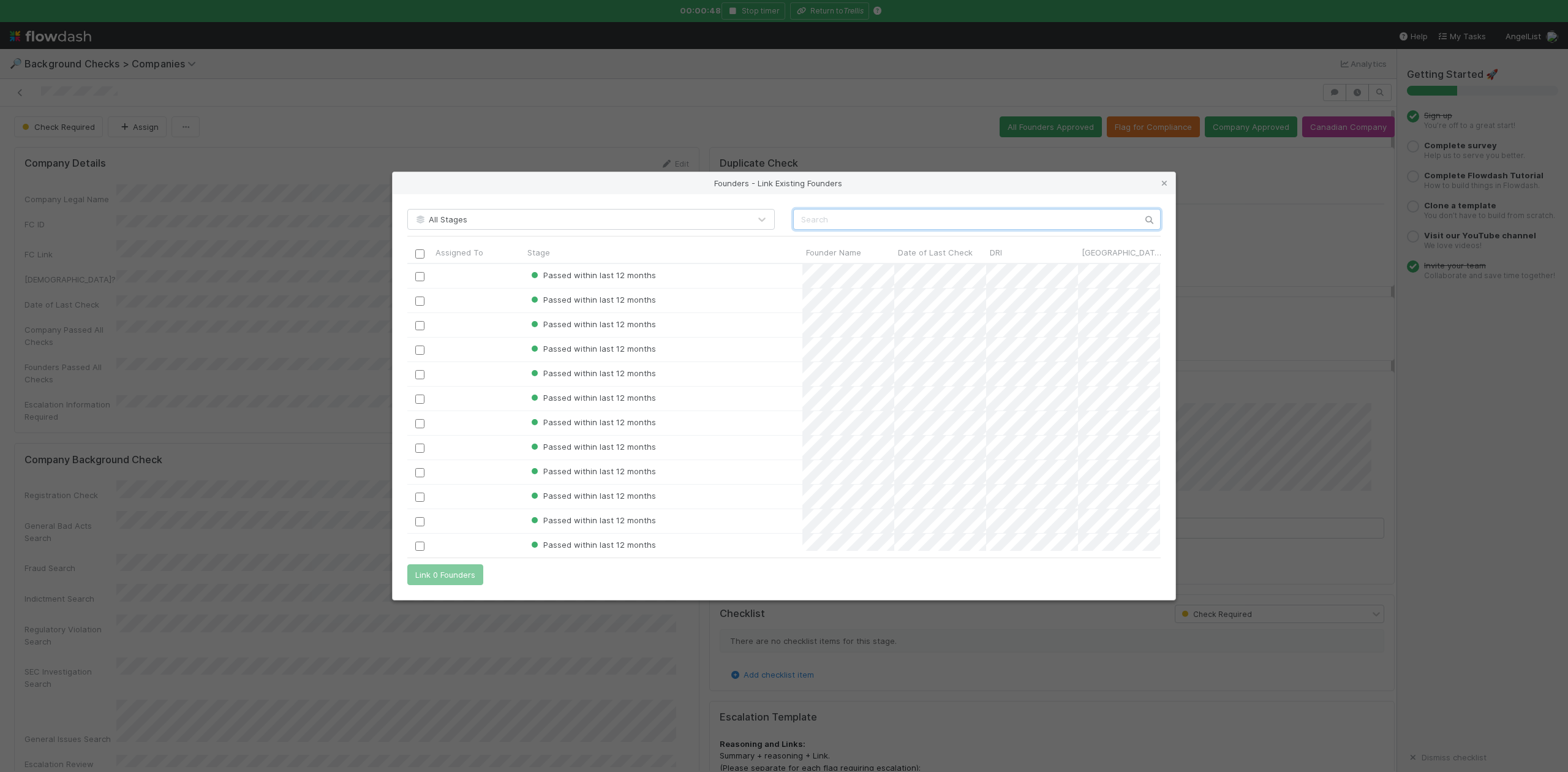
scroll to position [276, 741]
paste input "Paul Burlage"
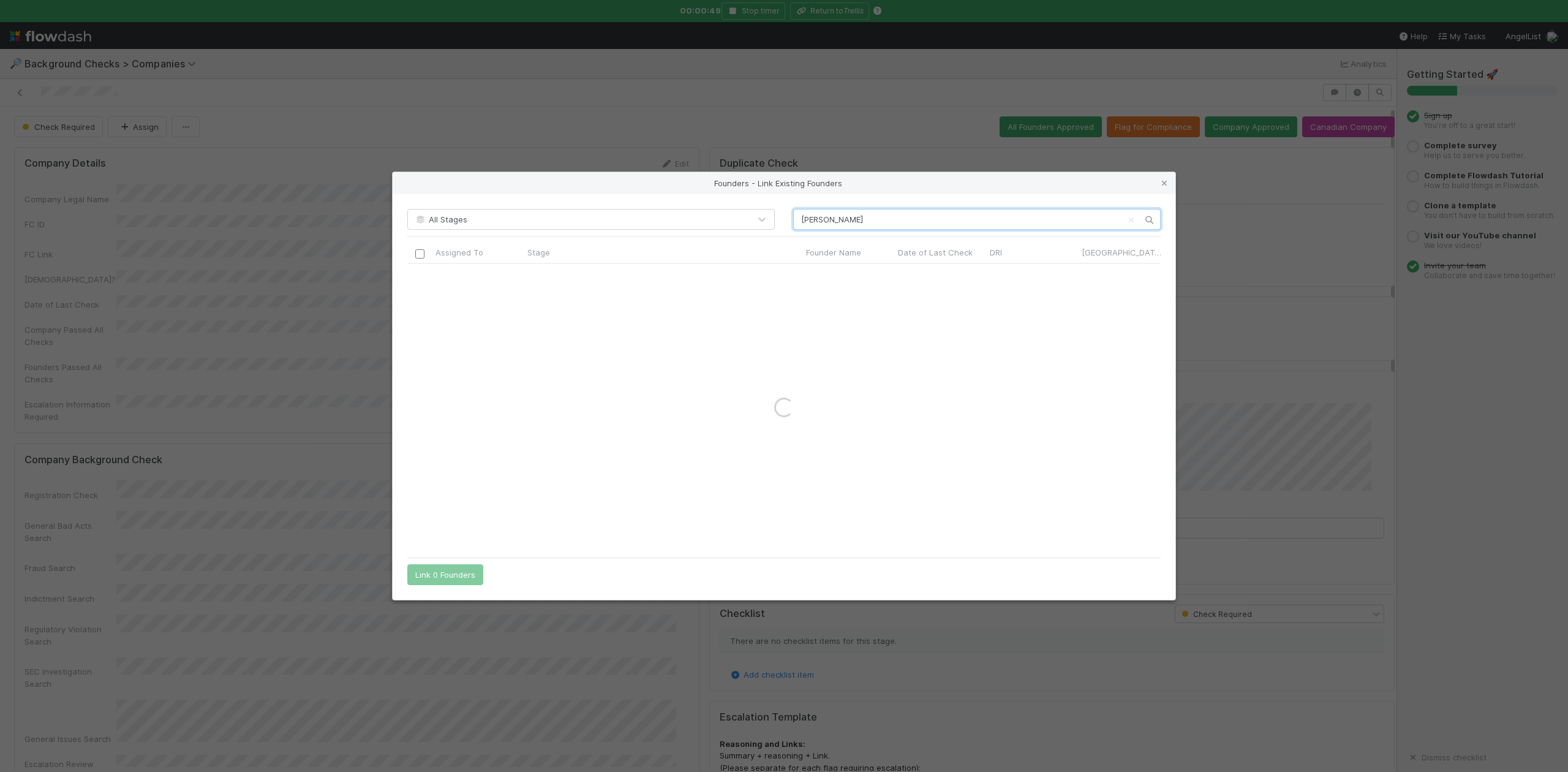
click at [803, 220] on input "Paul Burlage" at bounding box center [978, 219] width 368 height 21
type input "Paul Burlage"
click at [1162, 177] on link at bounding box center [1164, 182] width 12 height 12
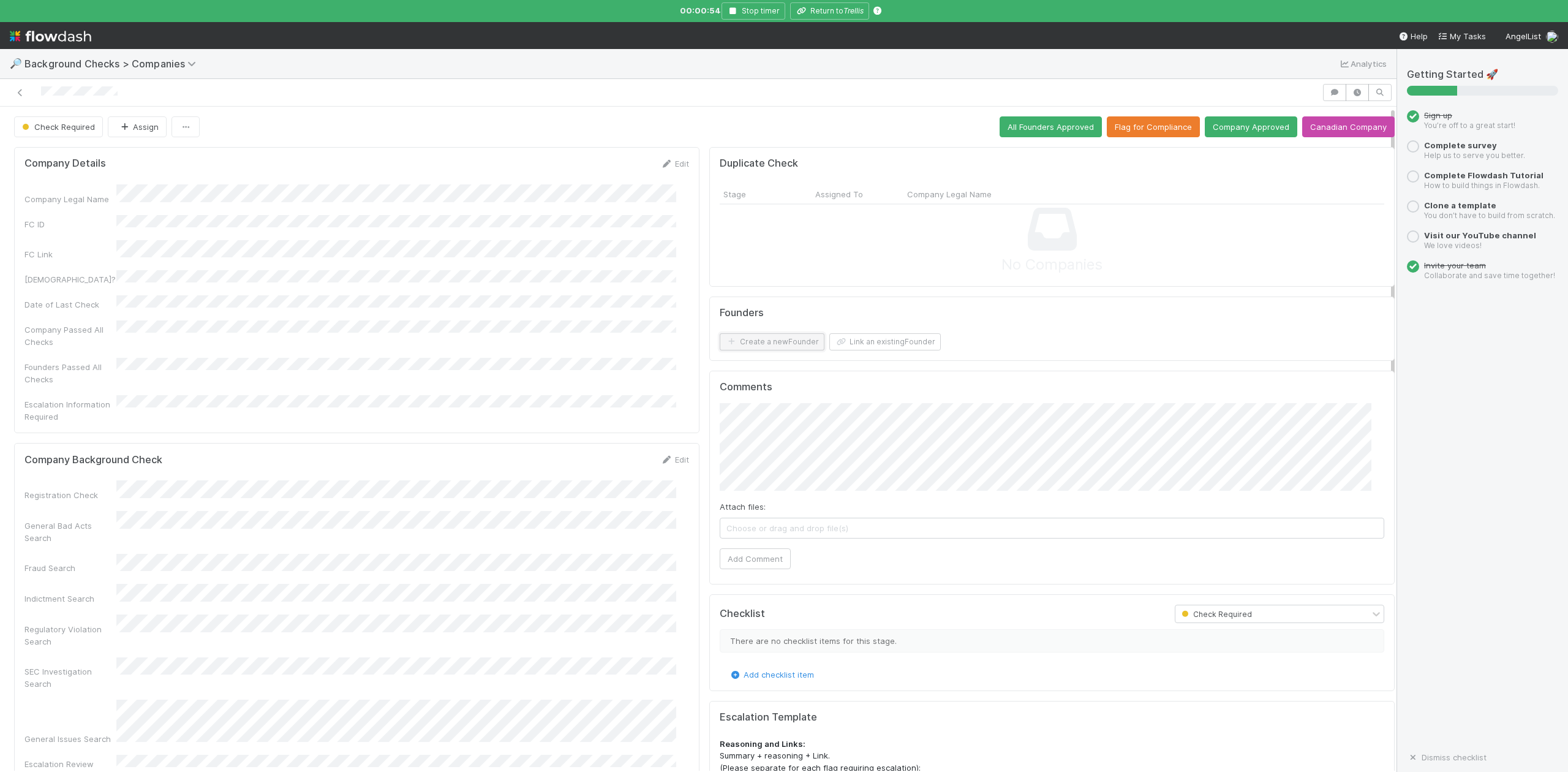
click at [774, 340] on button "Create a new Founder" at bounding box center [772, 342] width 104 height 17
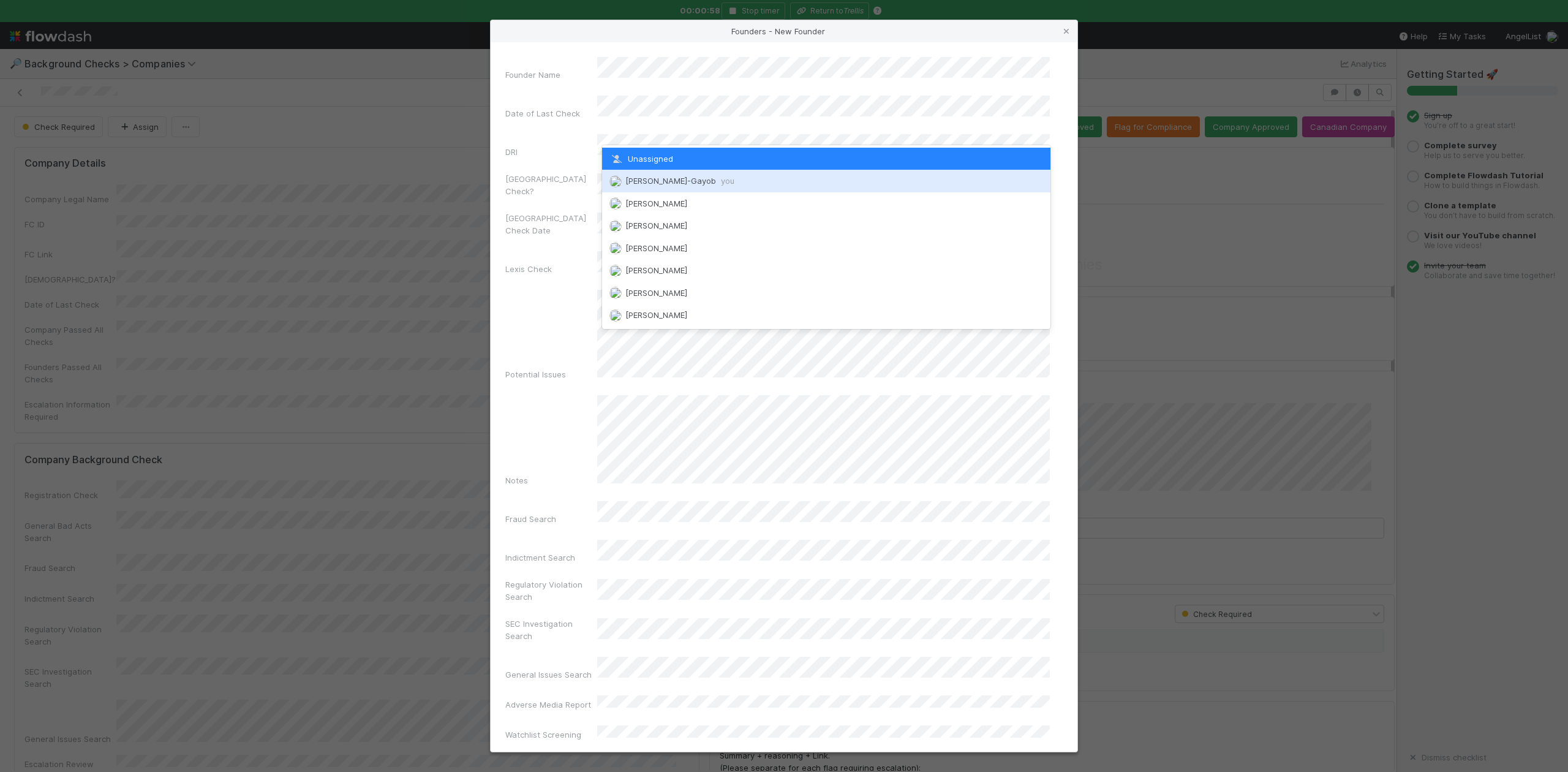
click at [657, 182] on span "Loraine Pati-Gayob you" at bounding box center [679, 180] width 109 height 10
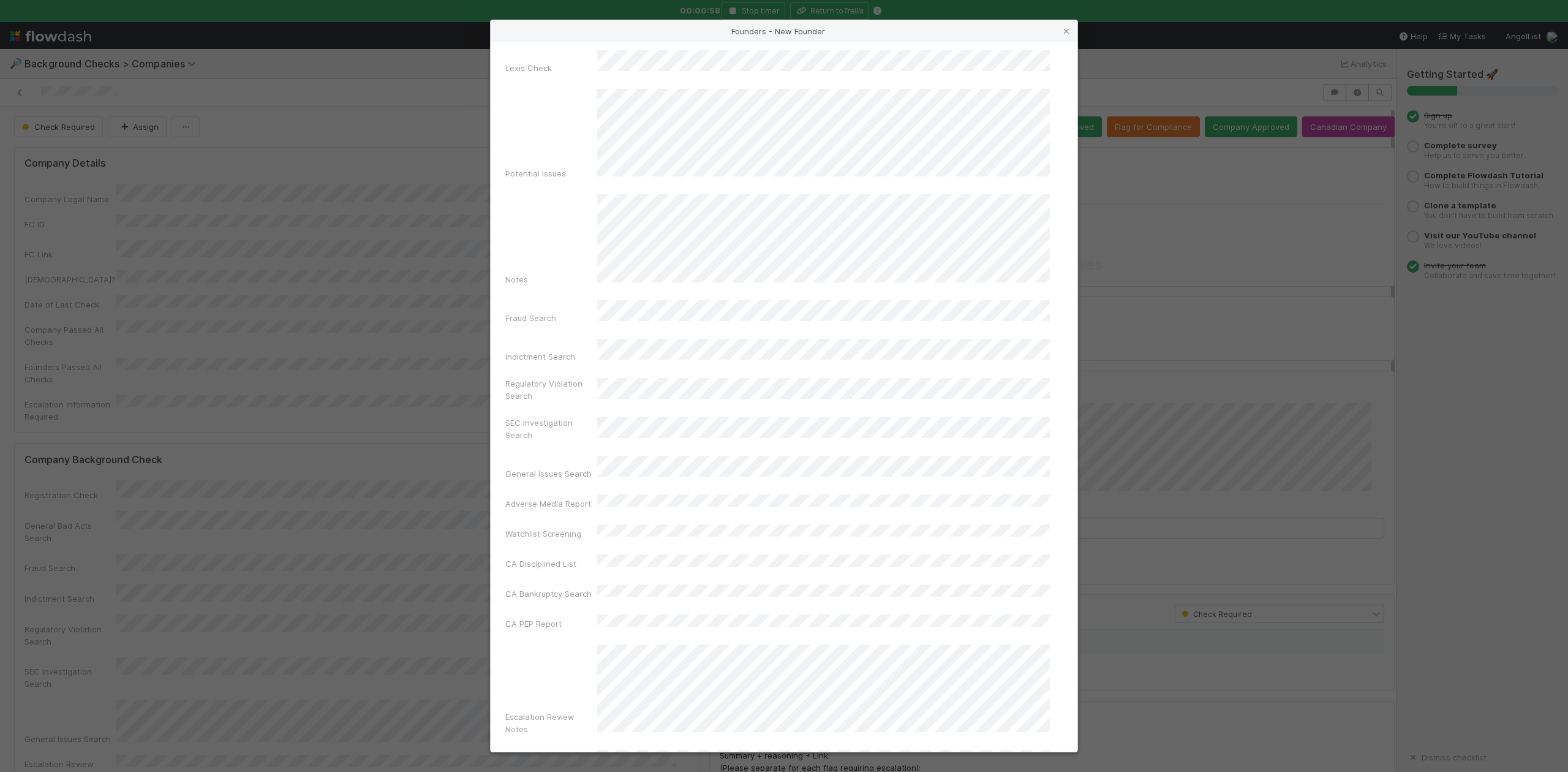
scroll to position [283, 0]
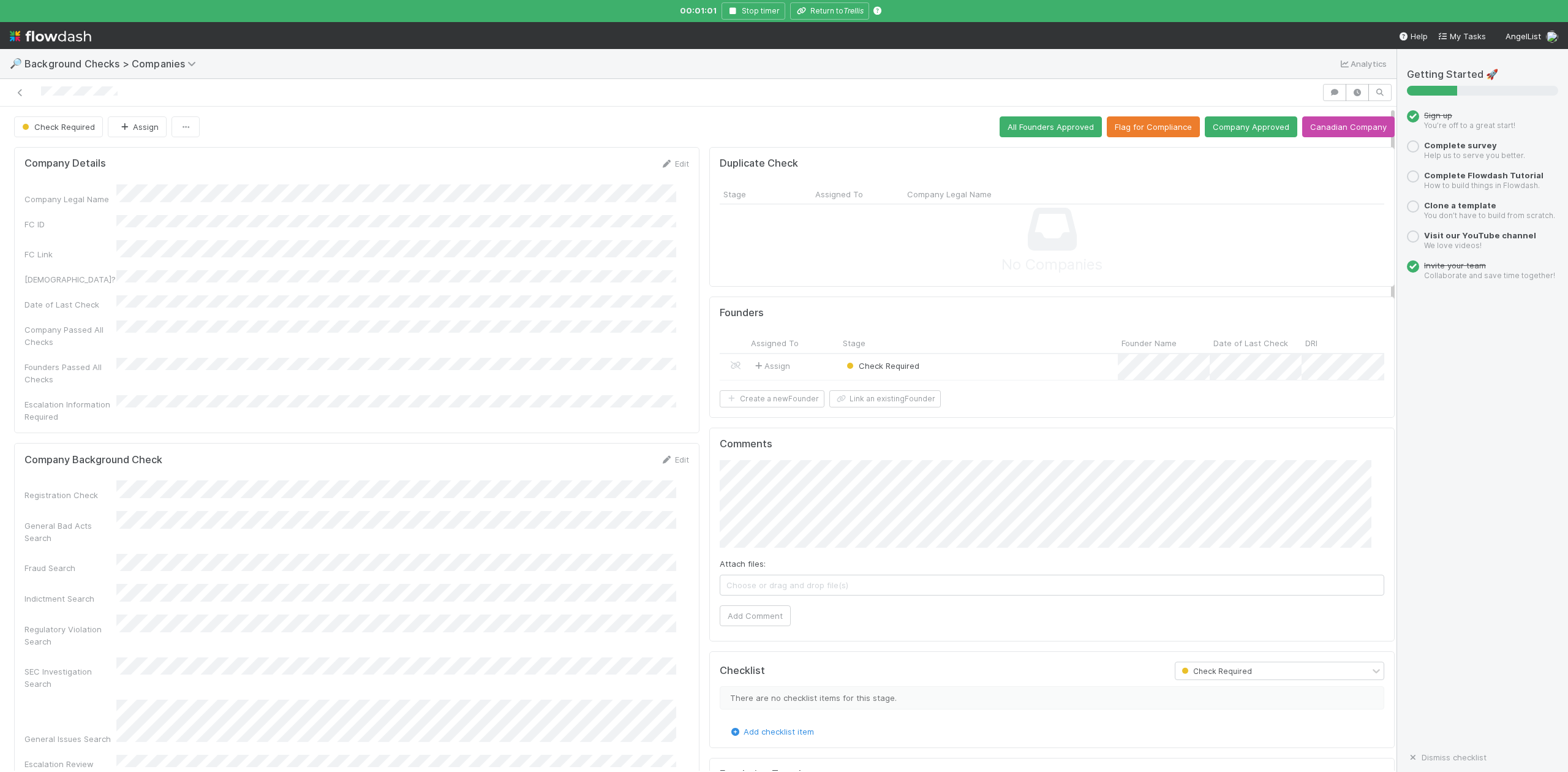
click at [945, 369] on div "Check Required" at bounding box center [979, 367] width 279 height 27
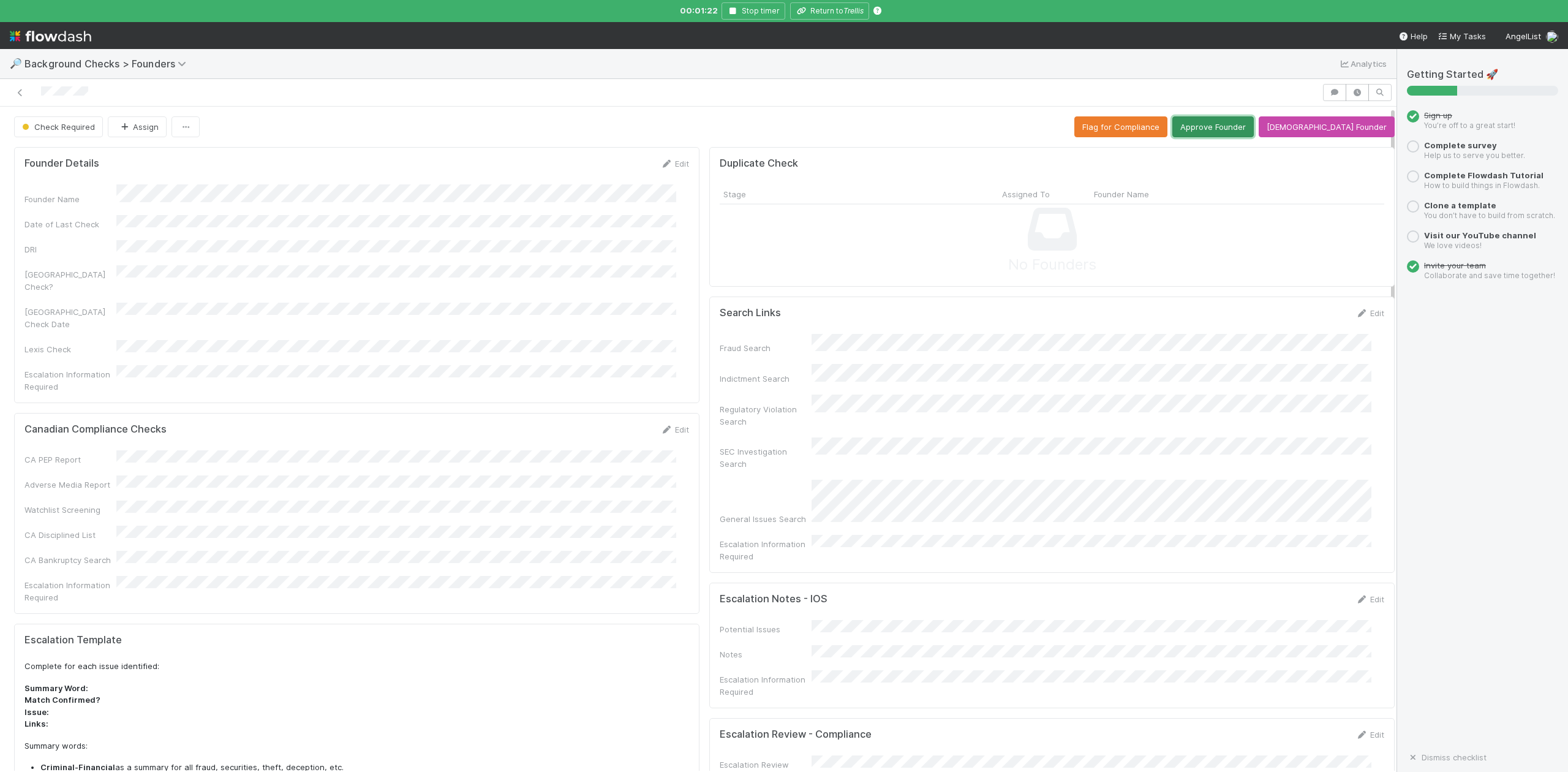
click at [1240, 131] on button "Approve Founder" at bounding box center [1213, 126] width 81 height 21
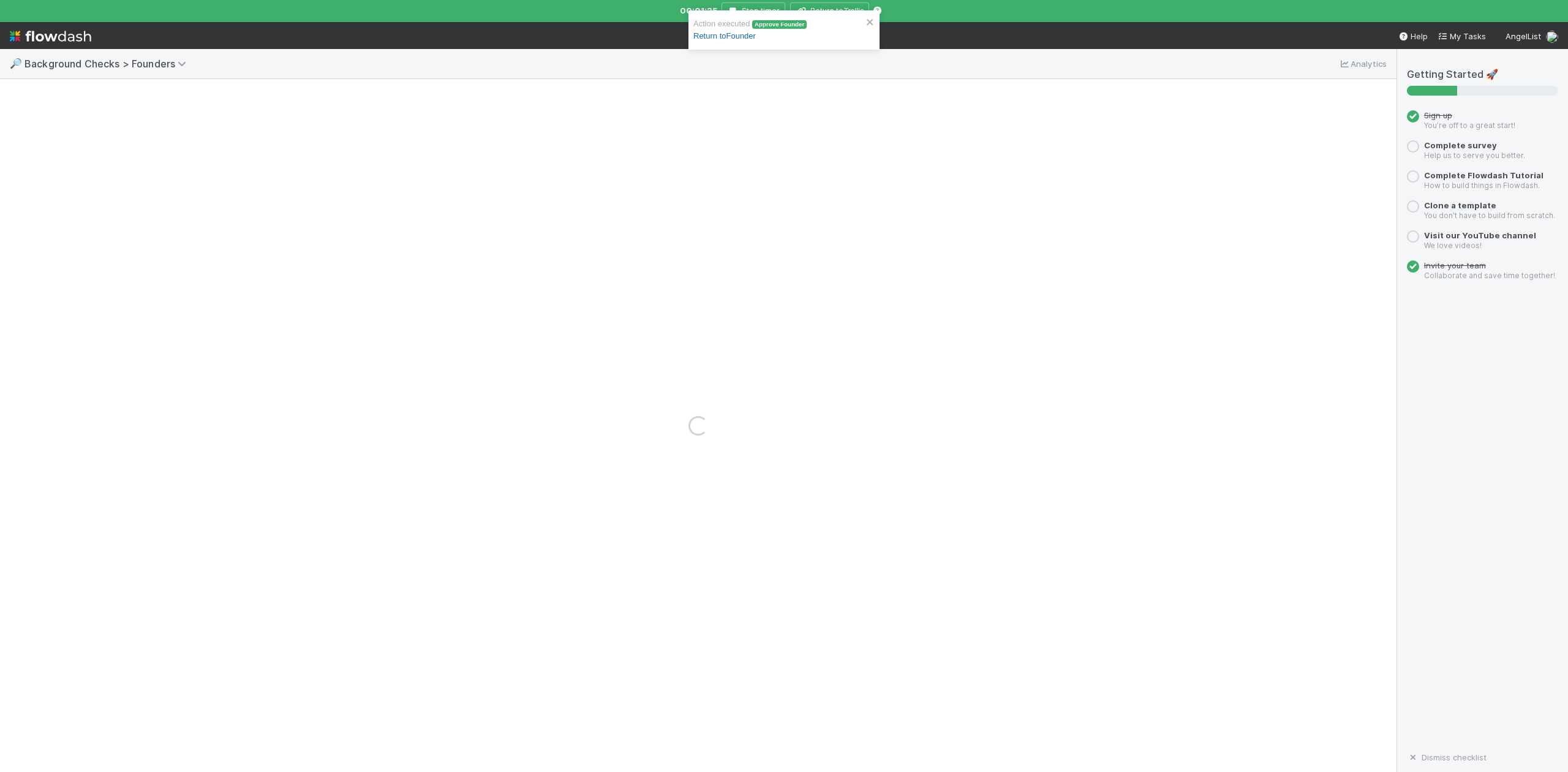
click at [749, 35] on link "Return to Founder" at bounding box center [725, 36] width 62 height 9
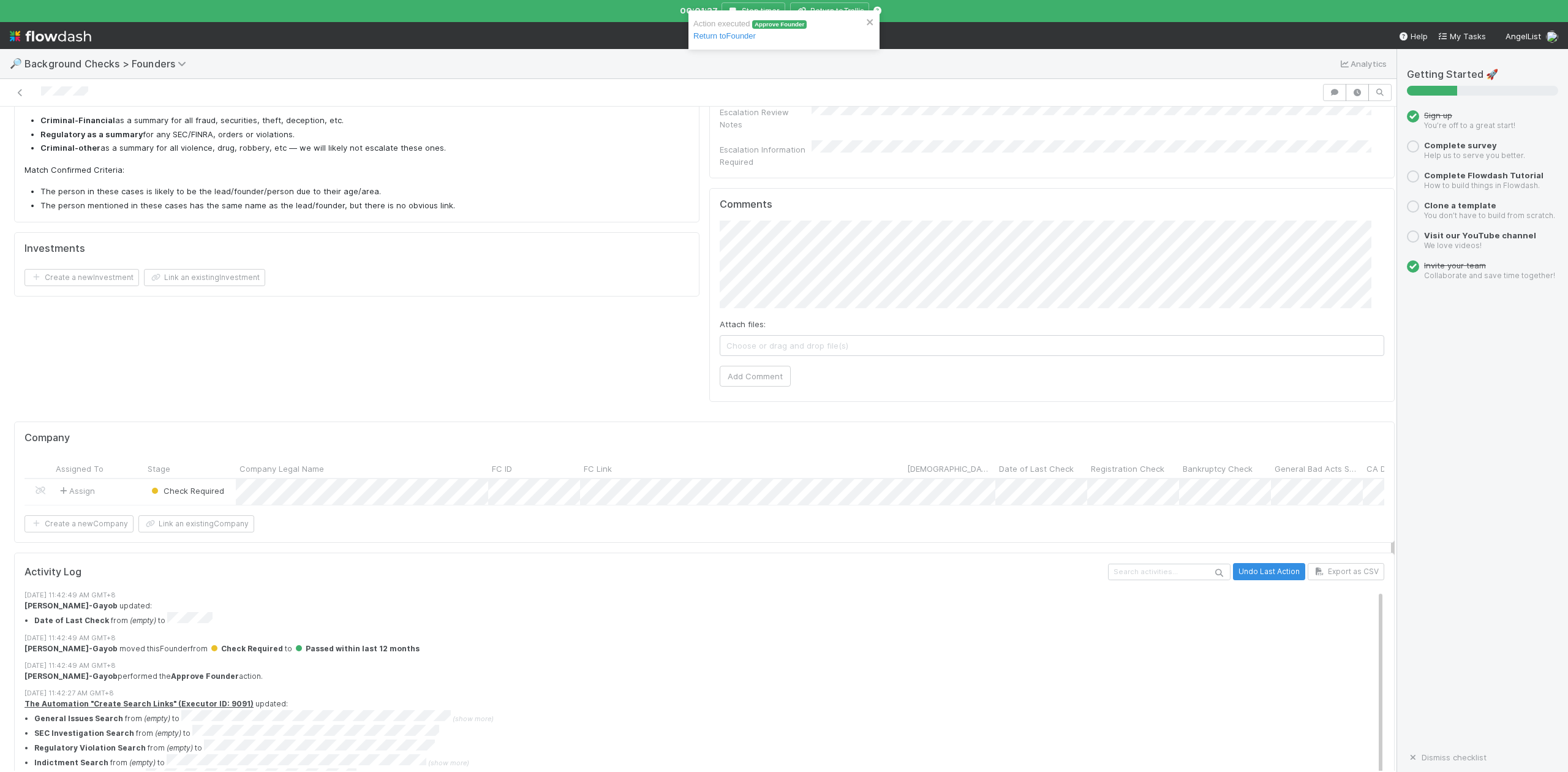
scroll to position [719, 0]
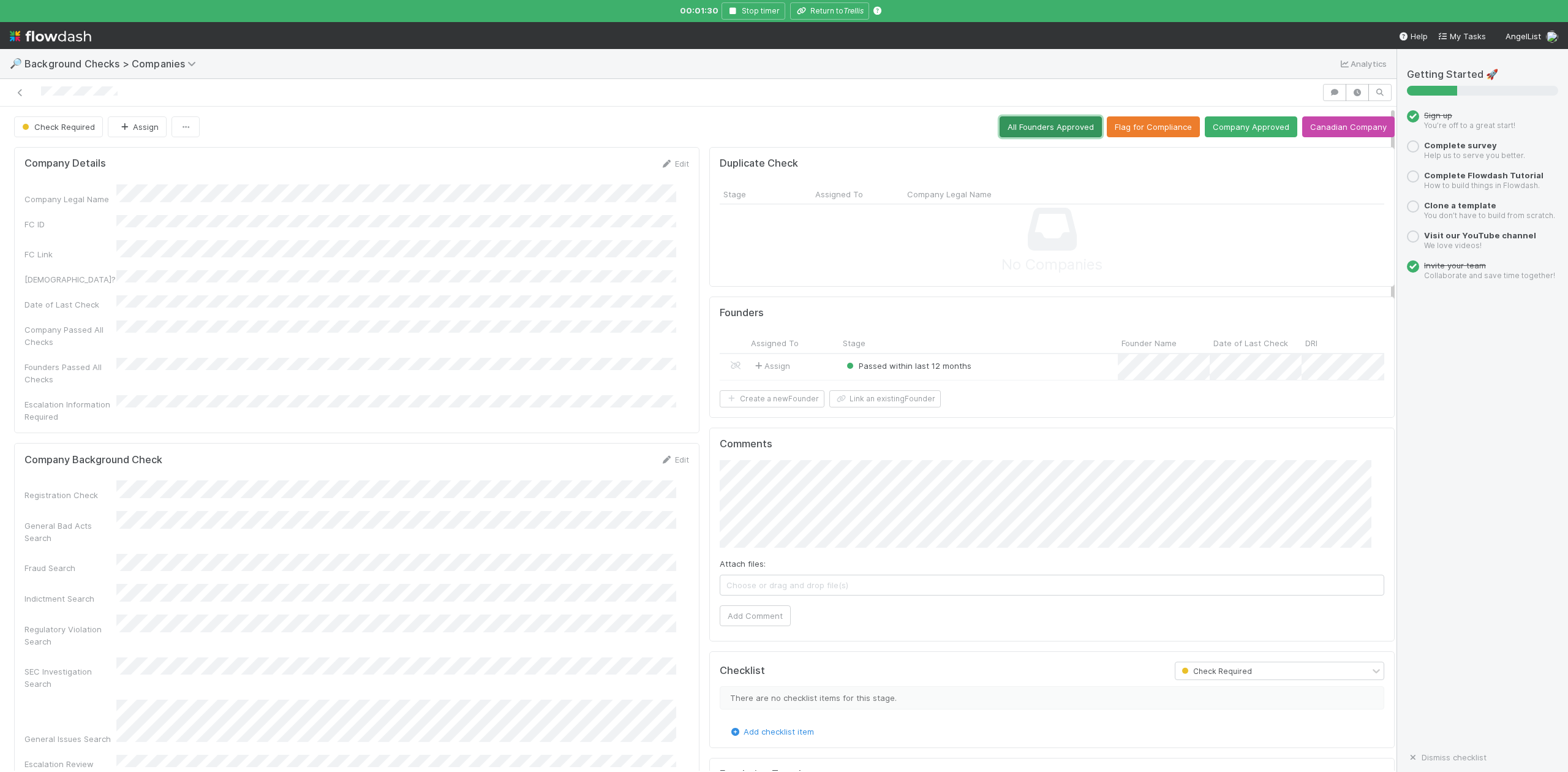
click at [1025, 126] on button "All Founders Approved" at bounding box center [1051, 126] width 103 height 21
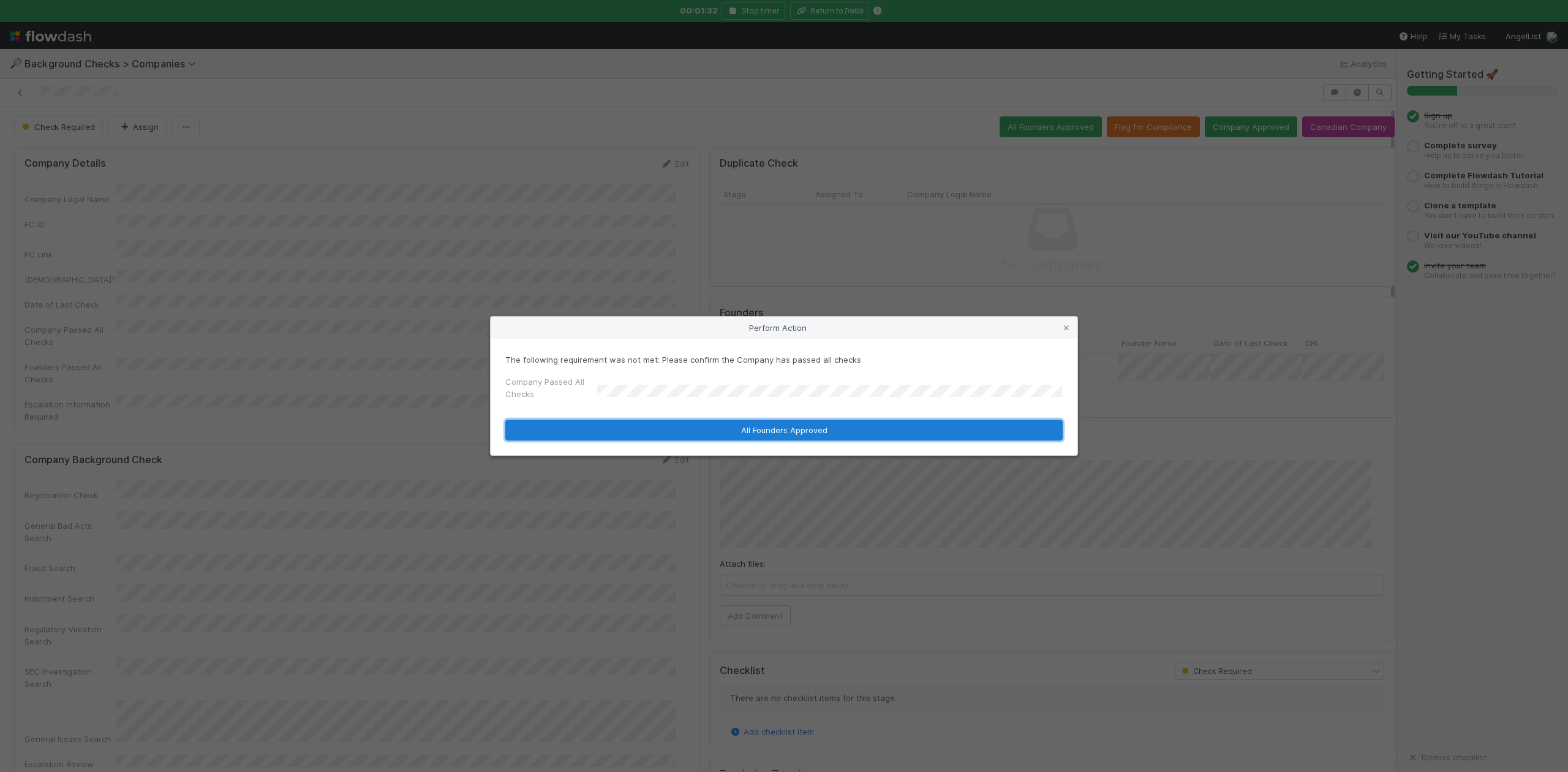
click at [745, 435] on button "All Founders Approved" at bounding box center [784, 429] width 557 height 21
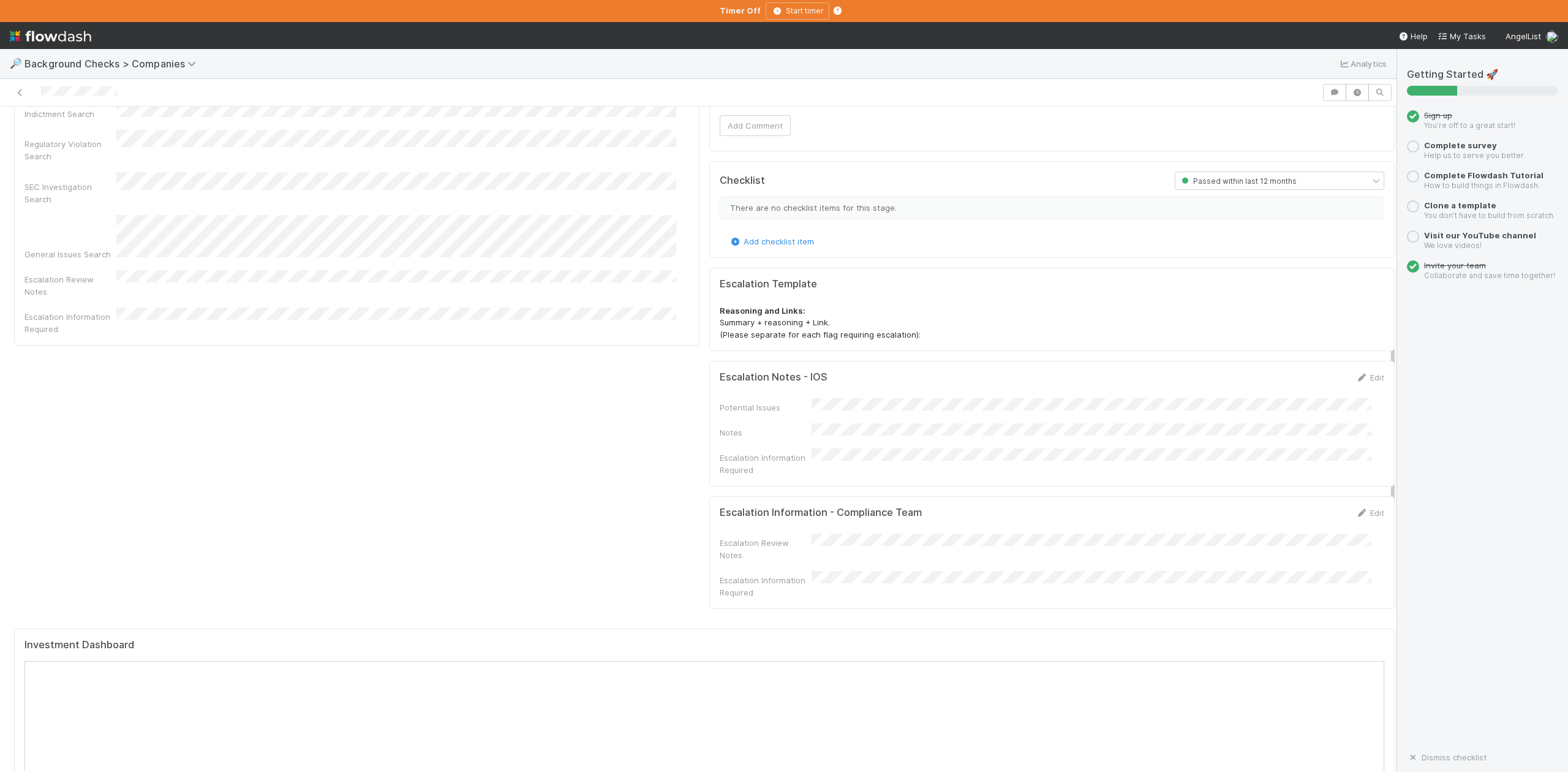
scroll to position [981, 0]
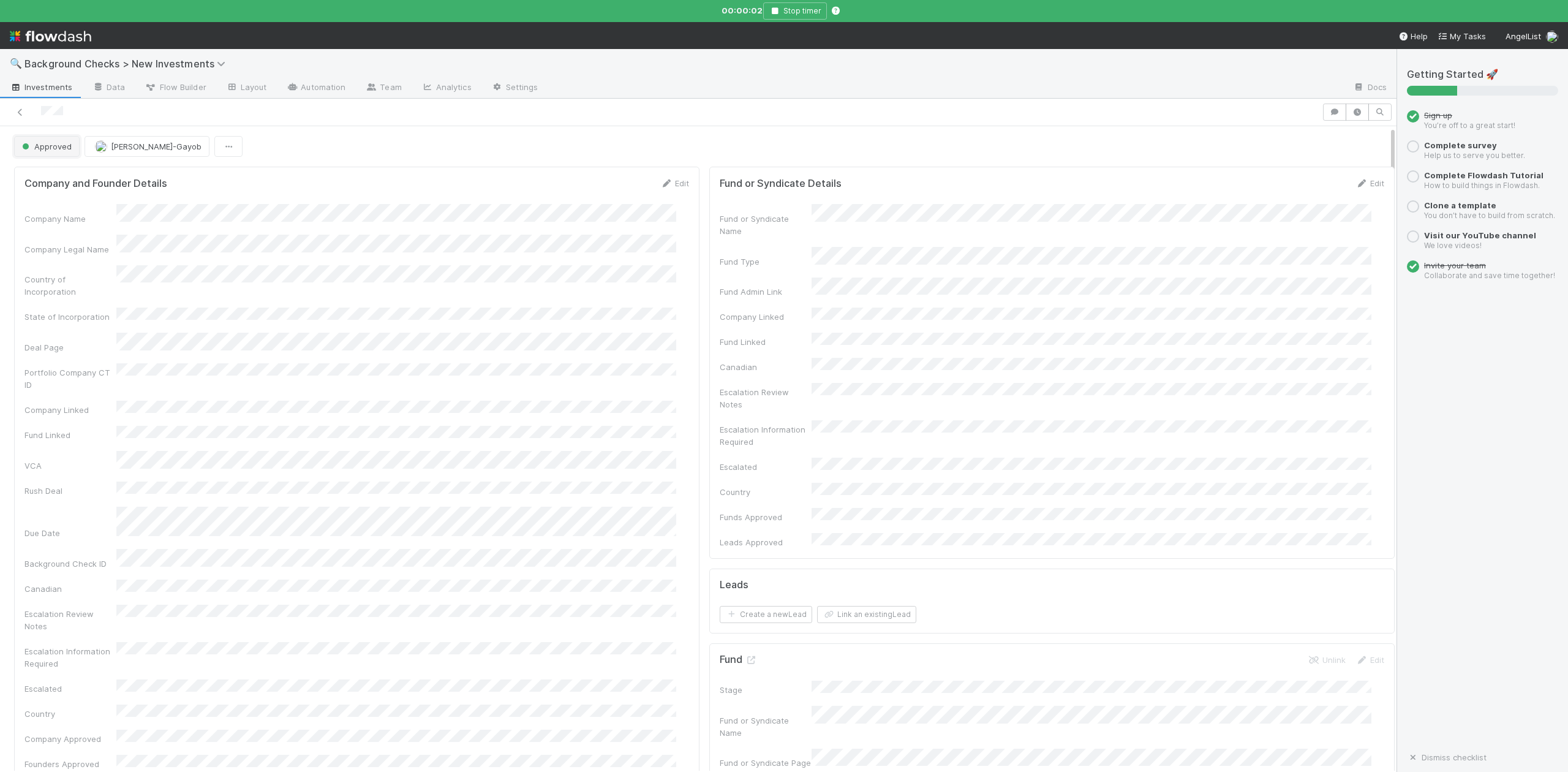
click at [59, 150] on span "Approved" at bounding box center [45, 147] width 52 height 10
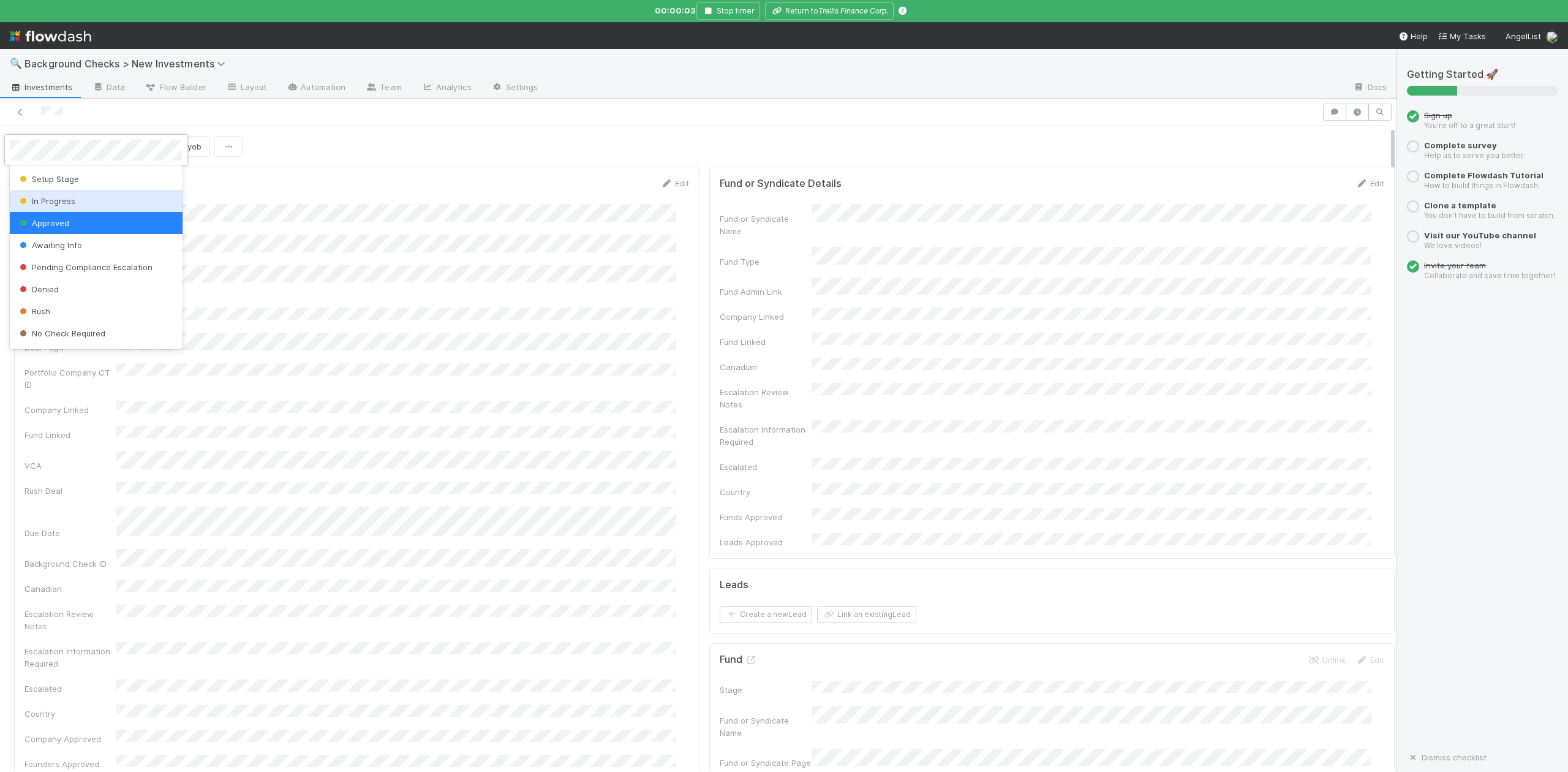
click at [53, 201] on span "In Progress" at bounding box center [47, 201] width 59 height 10
click at [745, 657] on icon at bounding box center [751, 660] width 12 height 8
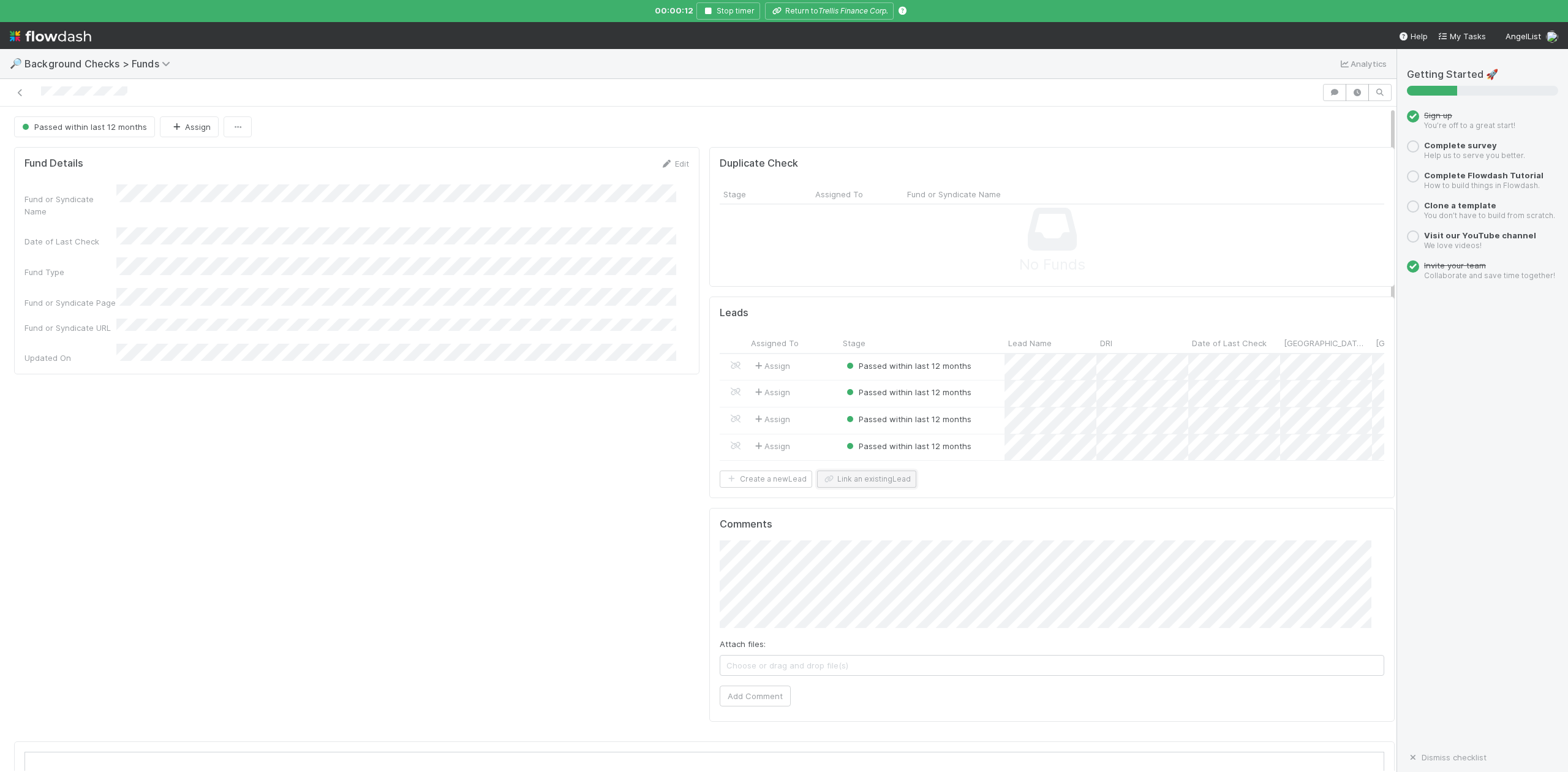
click at [860, 488] on button "Link an existing Lead" at bounding box center [867, 479] width 99 height 17
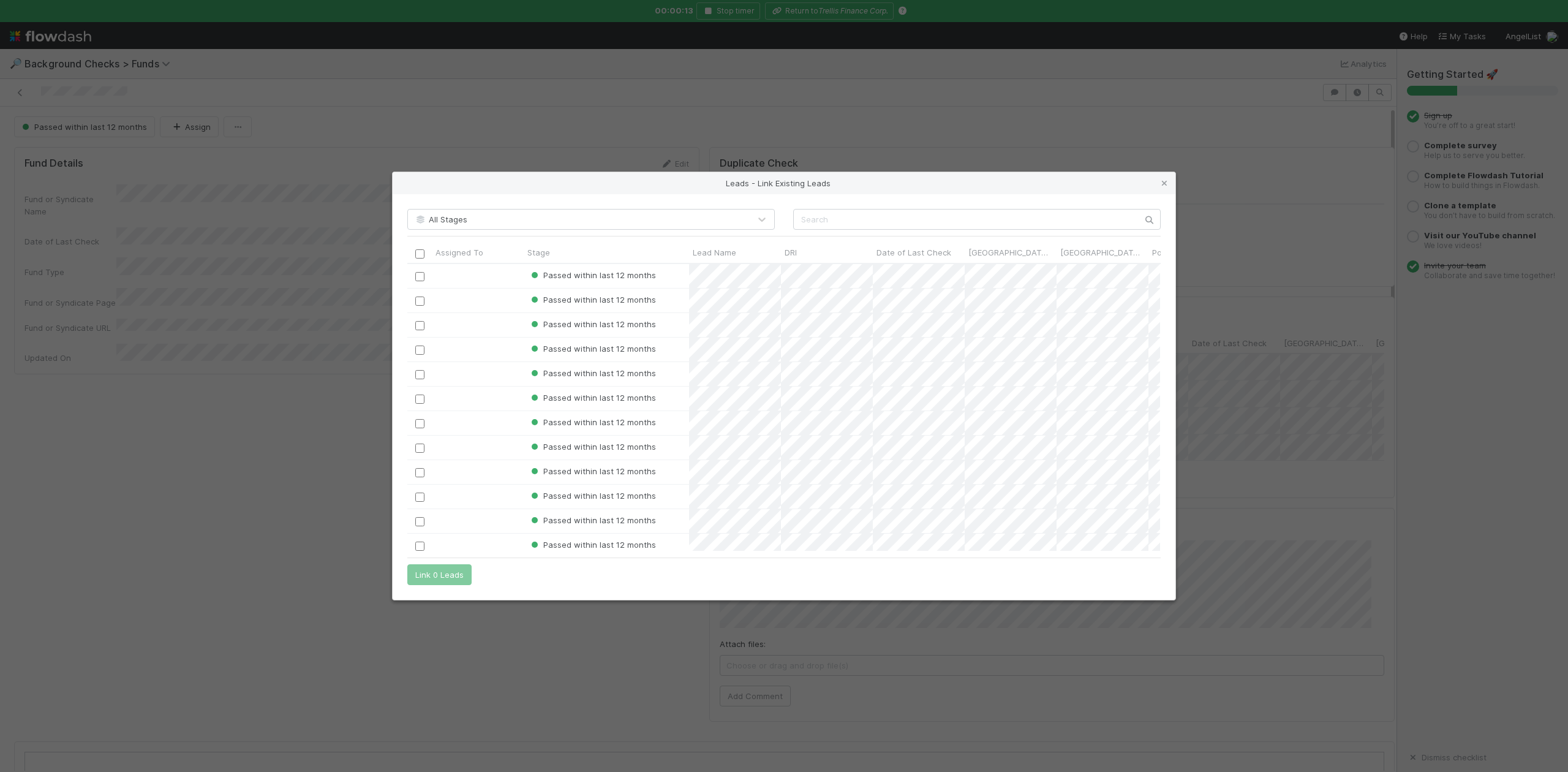
scroll to position [276, 741]
click at [825, 221] on input "text" at bounding box center [978, 219] width 368 height 21
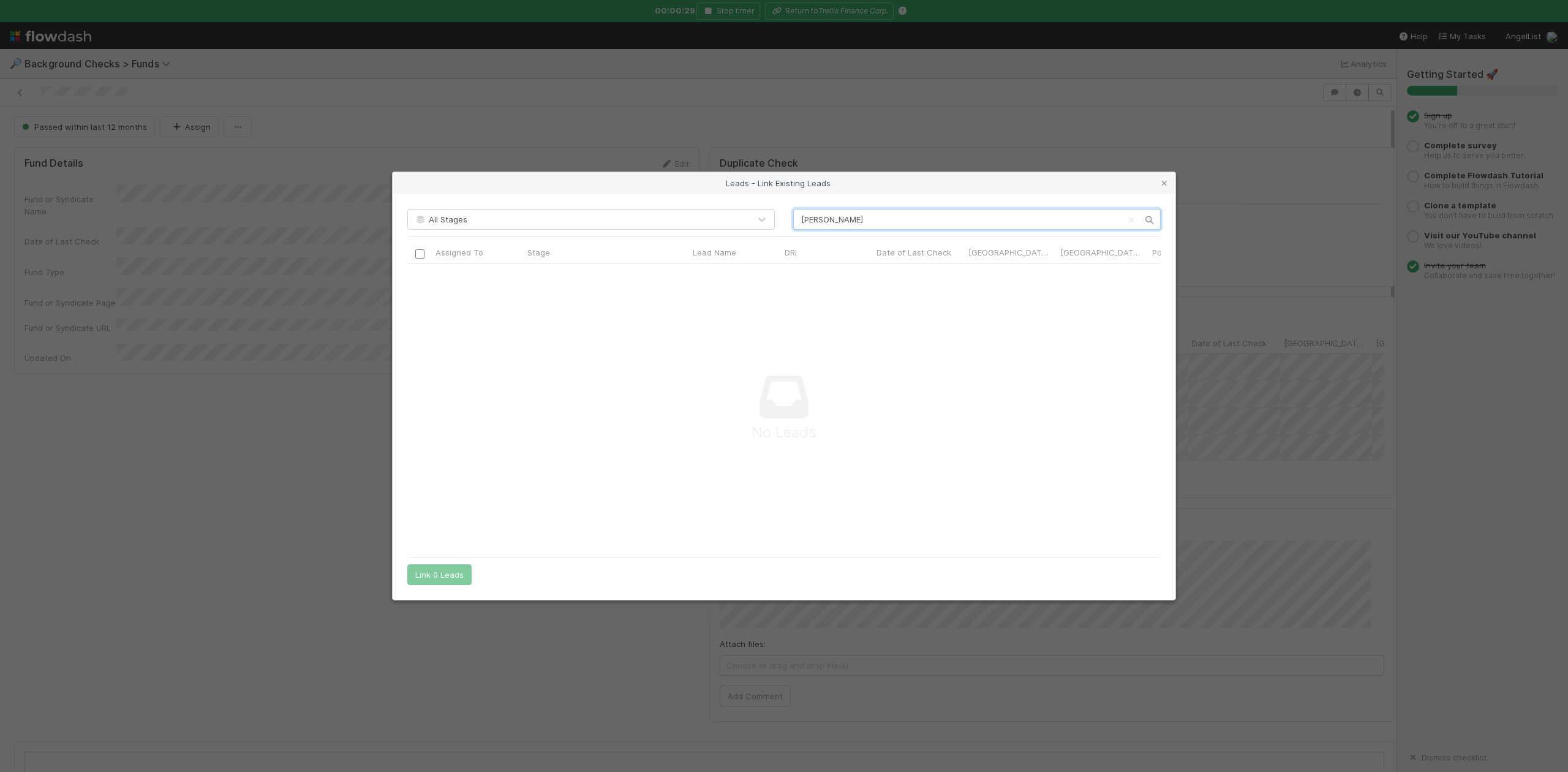
scroll to position [263, 729]
type input "Nick van"
click at [1161, 181] on icon at bounding box center [1164, 183] width 12 height 8
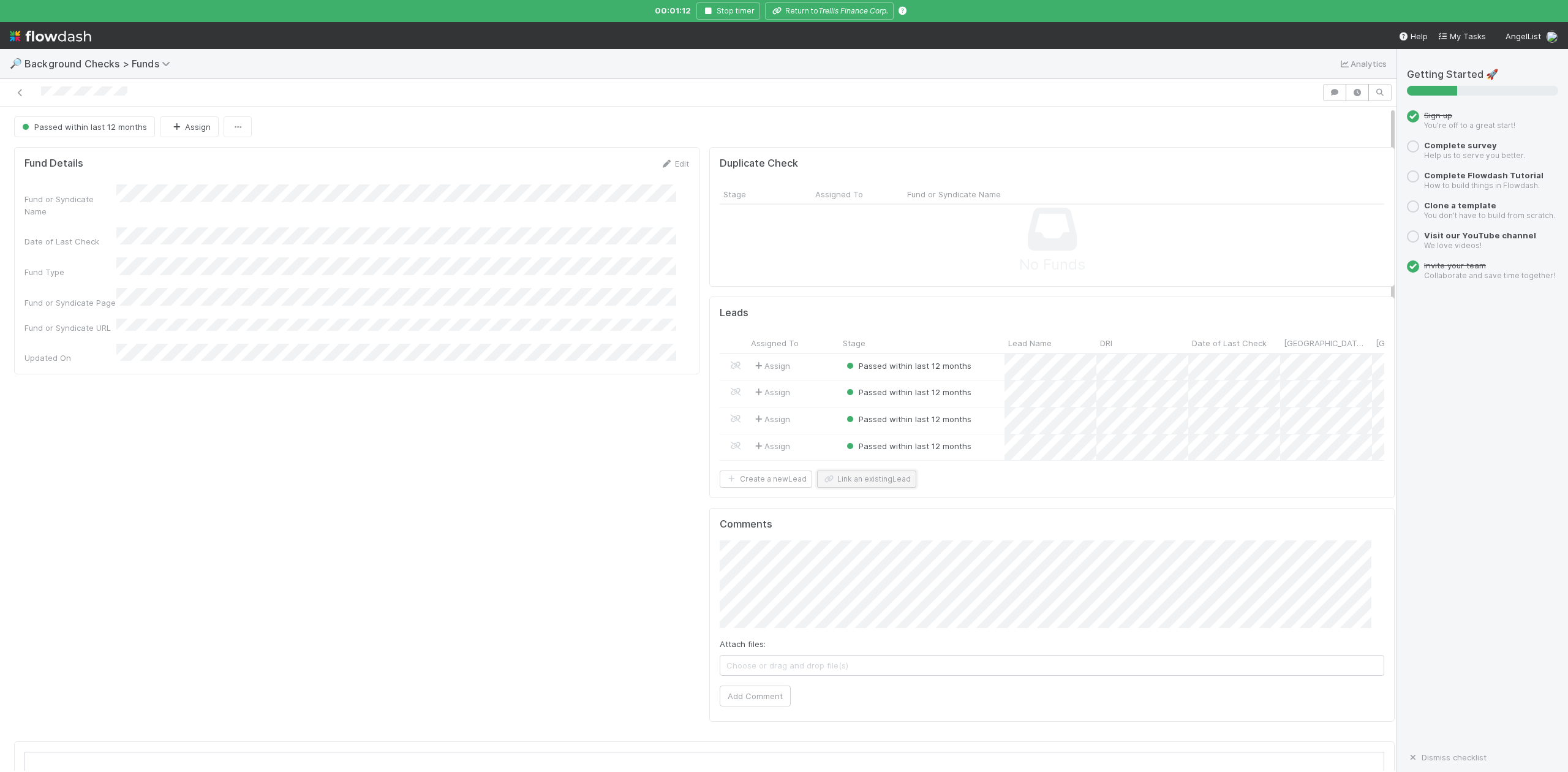
click at [846, 488] on button "Link an existing Lead" at bounding box center [867, 479] width 99 height 17
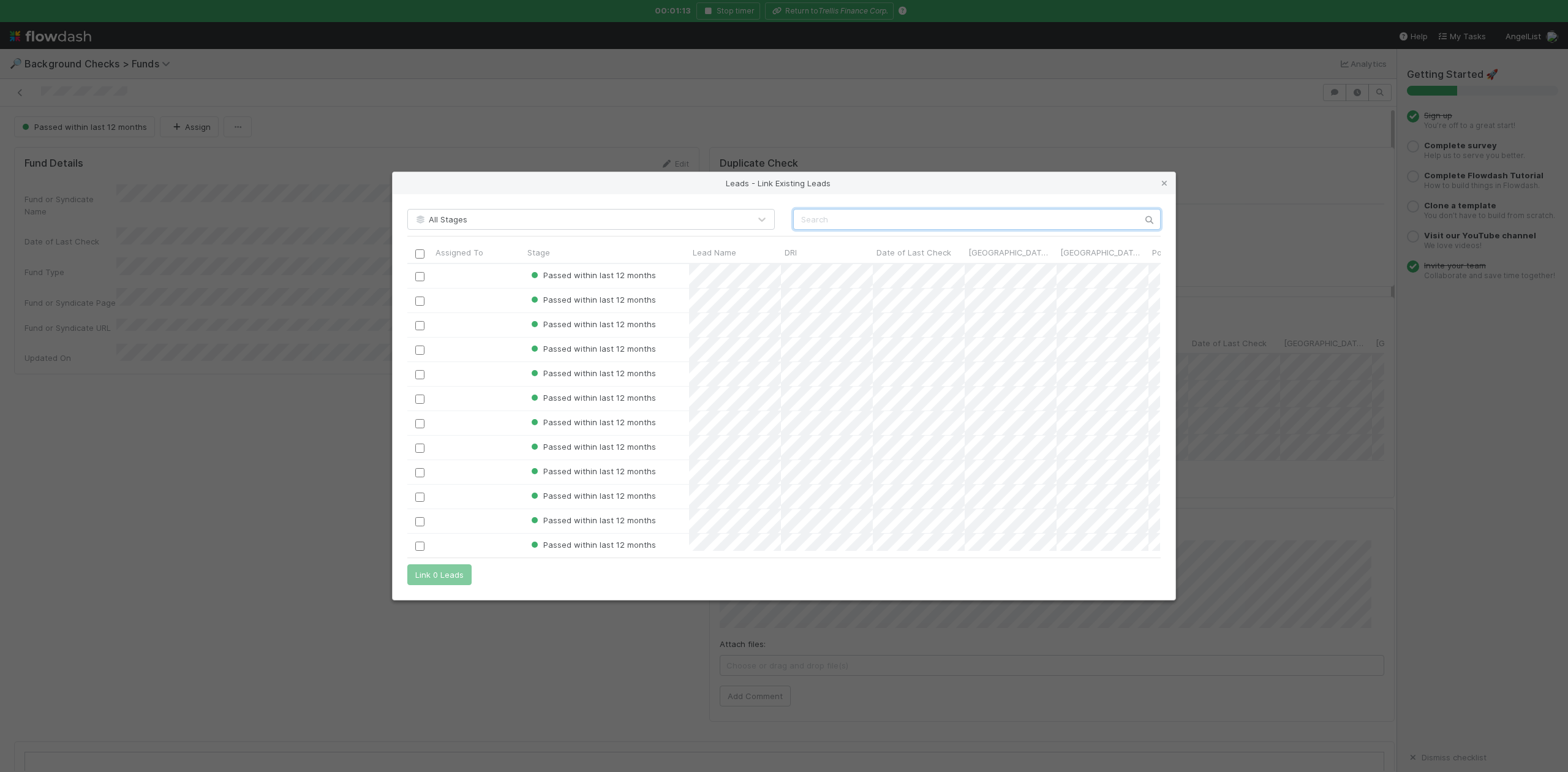
click at [818, 214] on input "text" at bounding box center [978, 219] width 368 height 21
paste input "Nick van Eck"
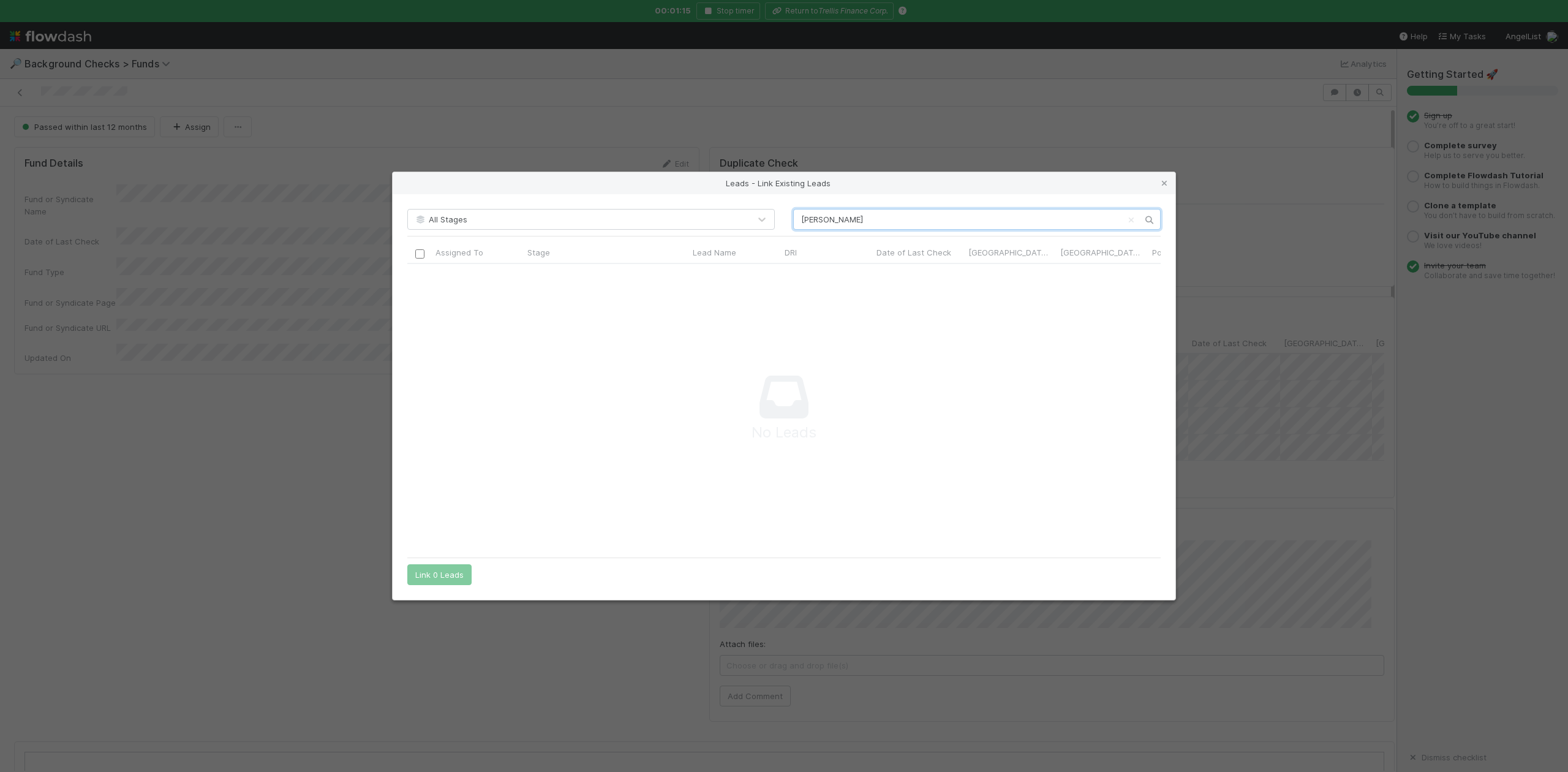
click at [799, 219] on input "Nick van Eck" at bounding box center [978, 219] width 368 height 21
type input "Nick van Eck"
drag, startPoint x: 1162, startPoint y: 182, endPoint x: 1144, endPoint y: 207, distance: 30.8
click at [1162, 182] on icon at bounding box center [1164, 183] width 12 height 8
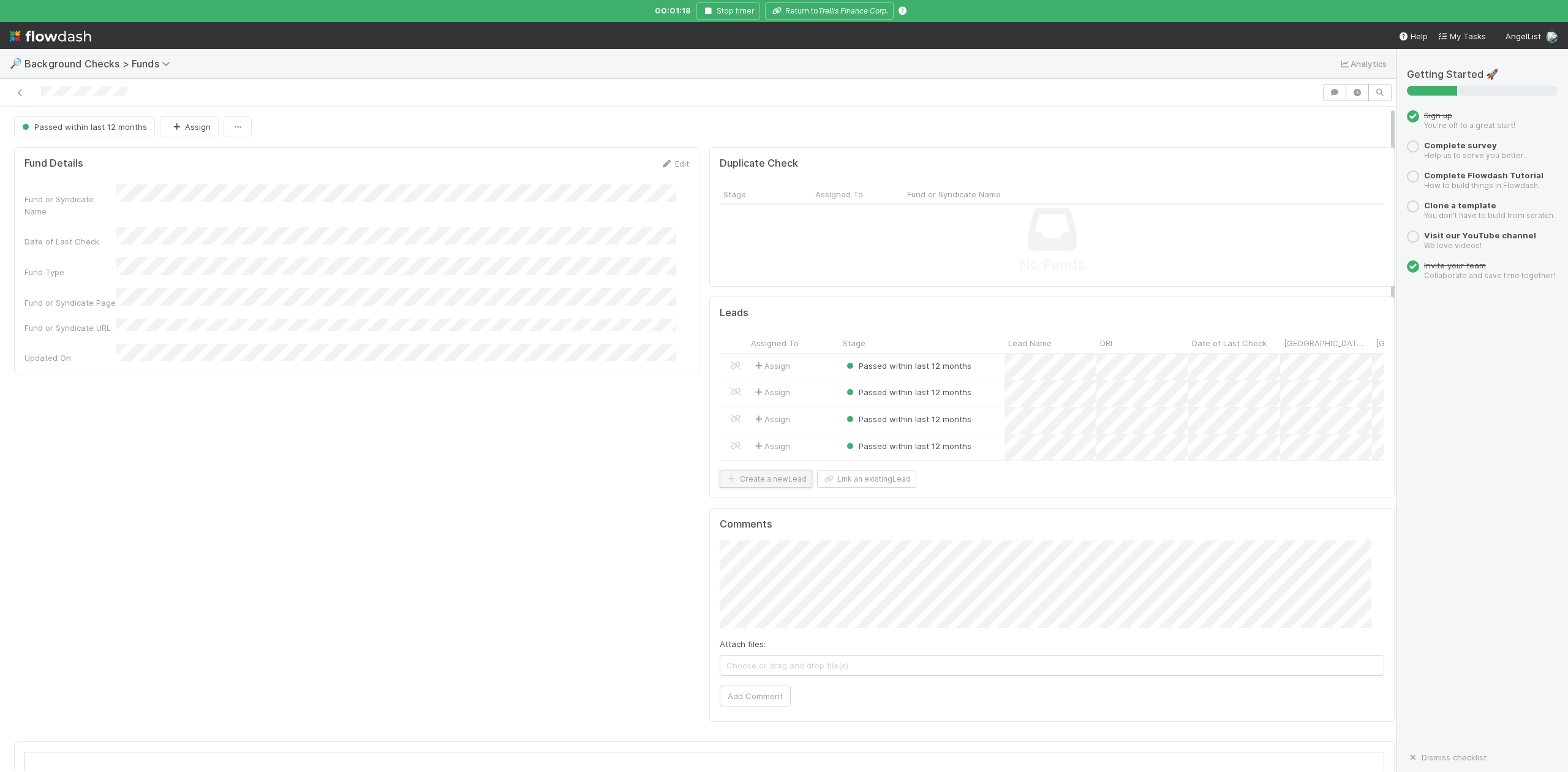
click at [767, 488] on button "Create a new Lead" at bounding box center [765, 479] width 92 height 17
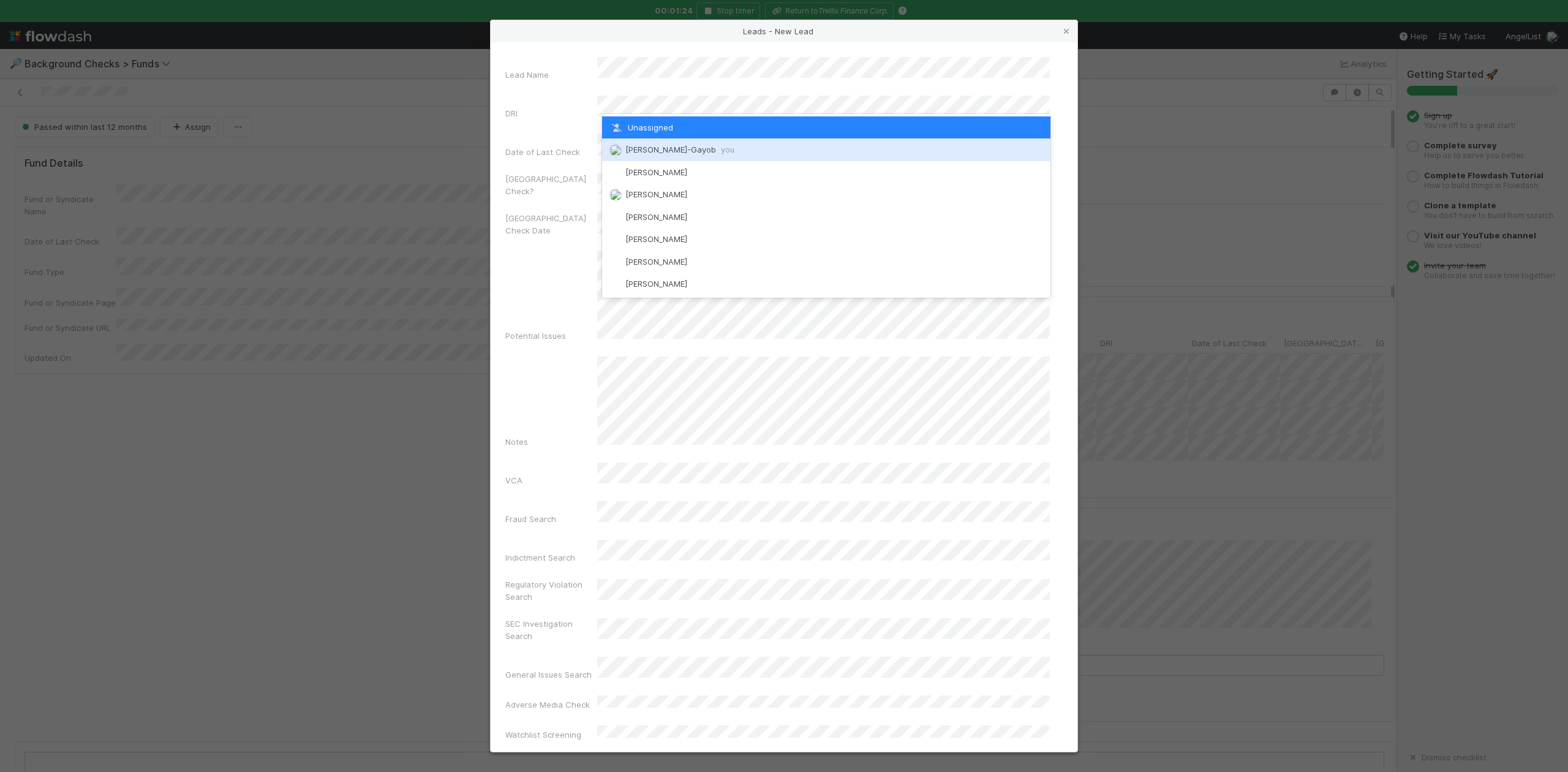
click at [675, 148] on span "Loraine Pati-Gayob you" at bounding box center [679, 149] width 109 height 10
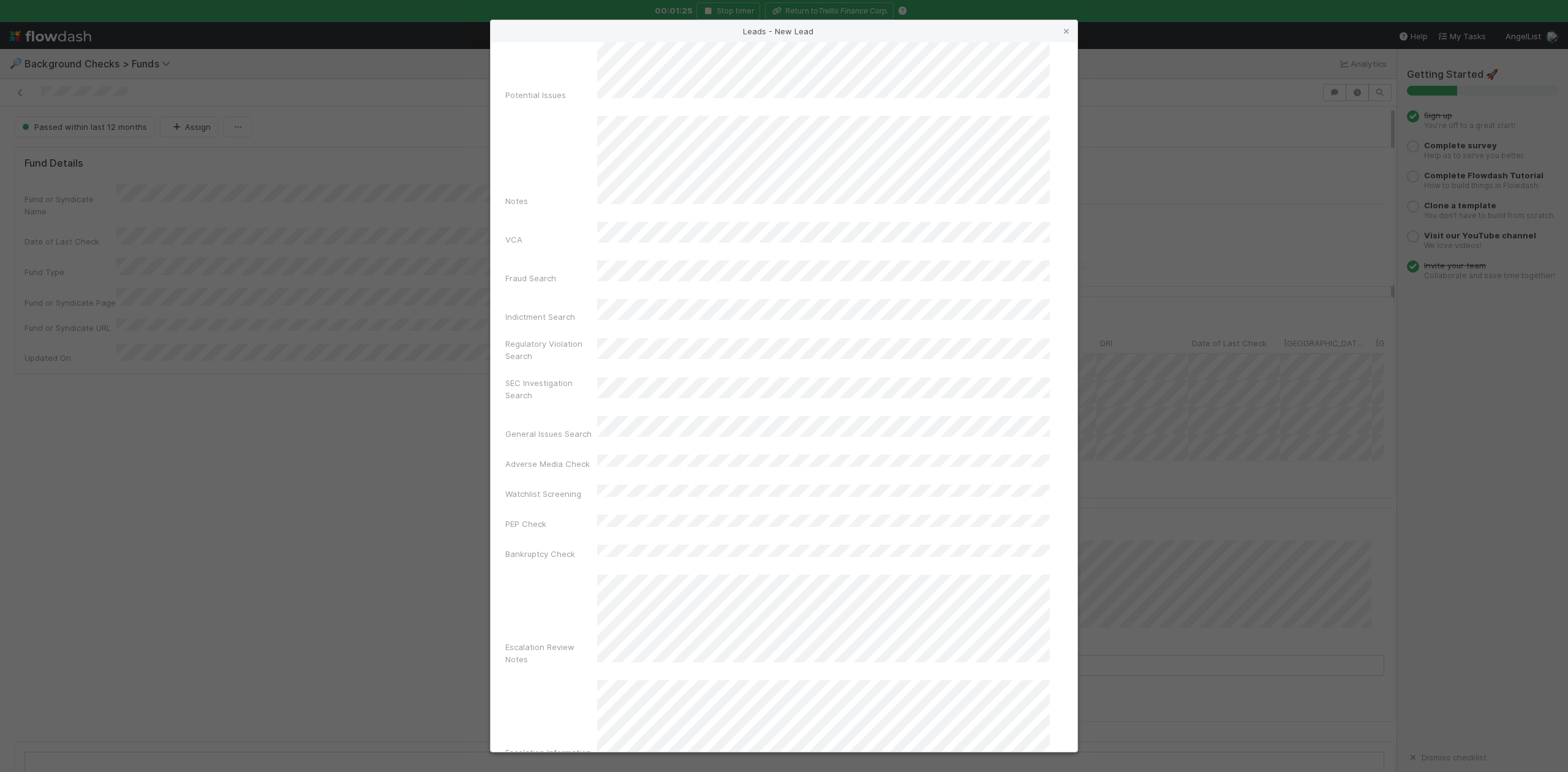
scroll to position [296, 0]
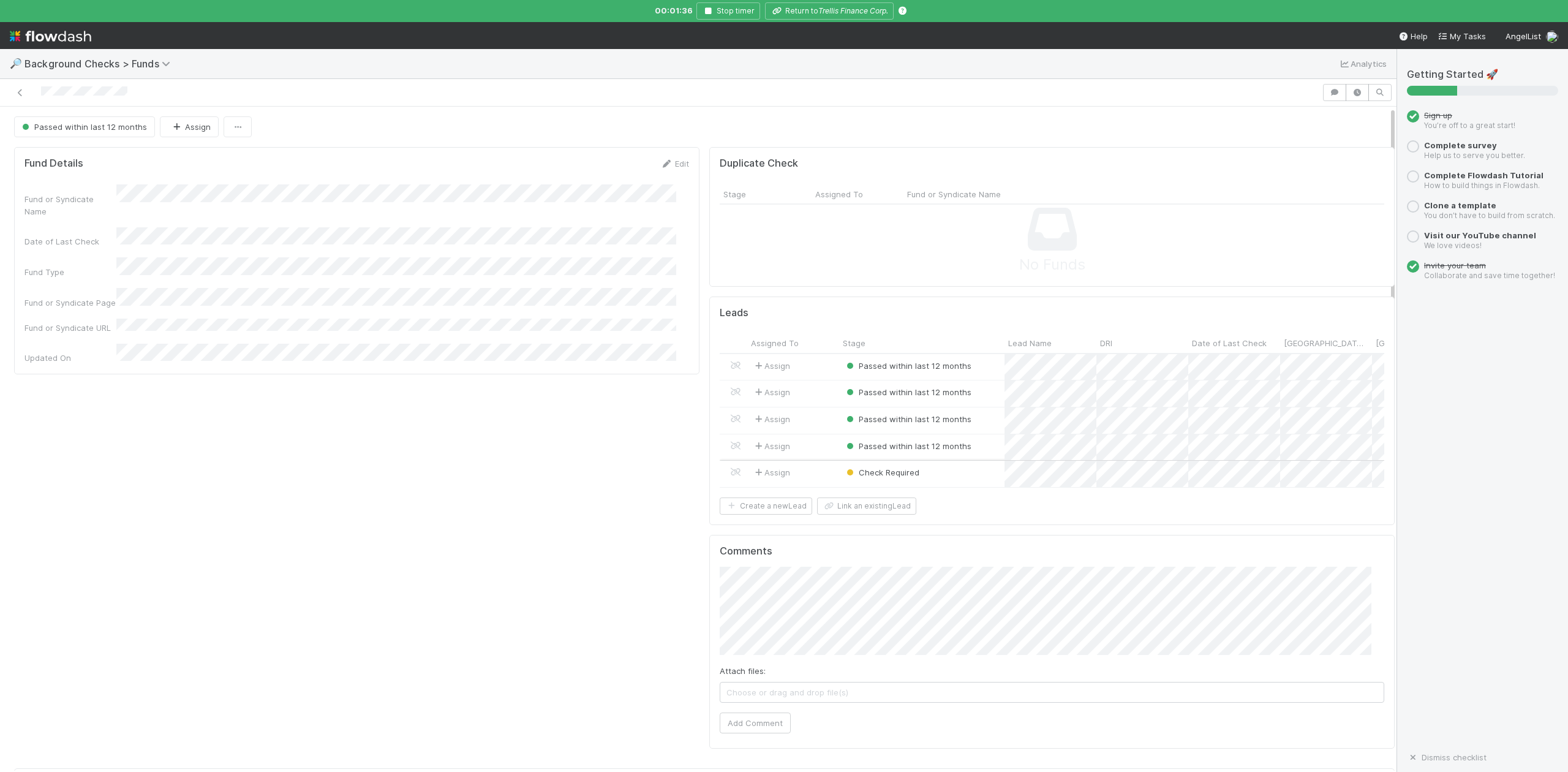
click at [976, 479] on div "Check Required" at bounding box center [922, 473] width 166 height 27
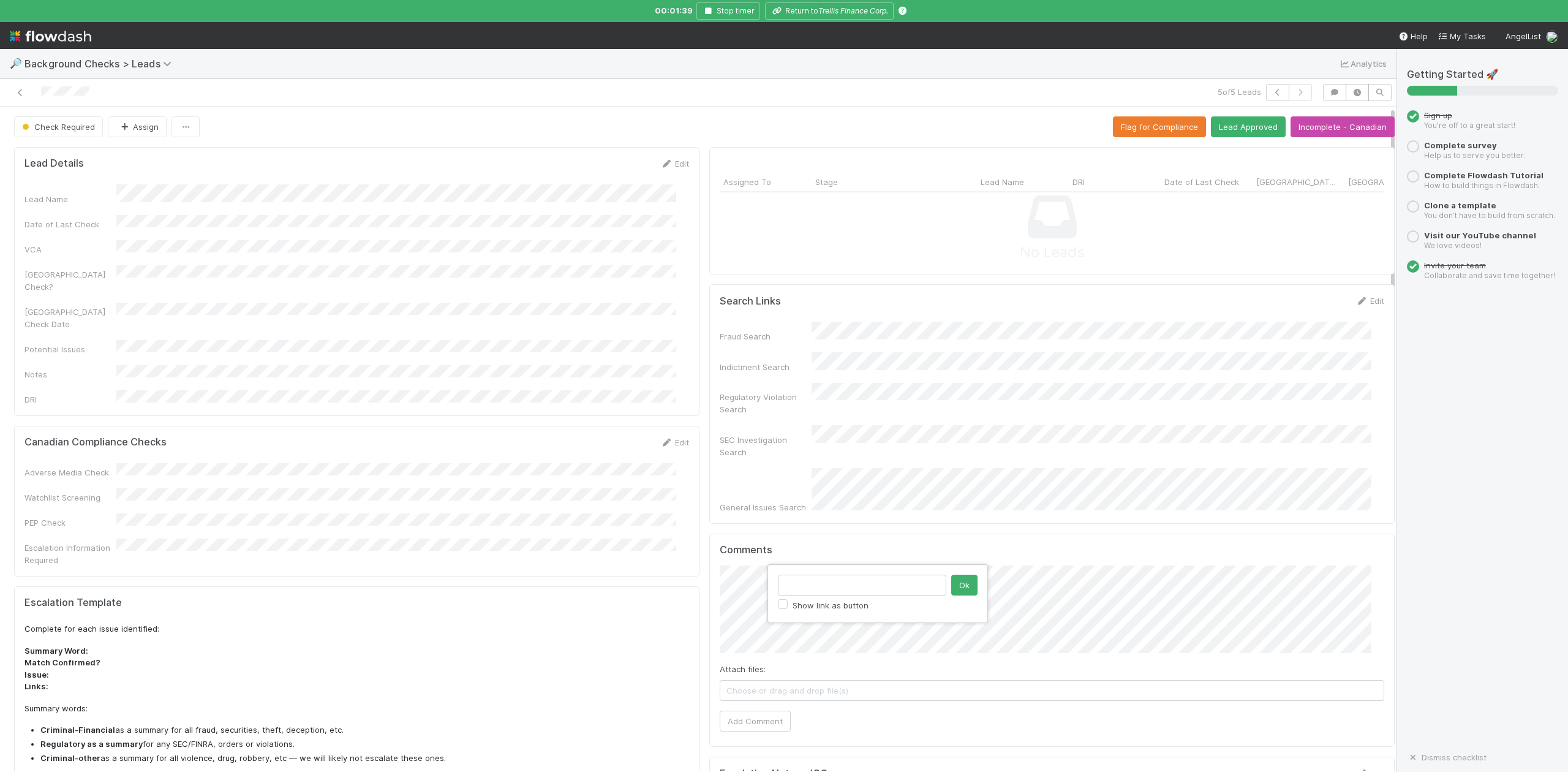
click at [724, 579] on div "Show link as button Ok" at bounding box center [784, 386] width 1568 height 772
click at [759, 711] on button "Add Comment" at bounding box center [755, 721] width 71 height 21
click at [1226, 127] on button "Lead Approved" at bounding box center [1249, 126] width 75 height 21
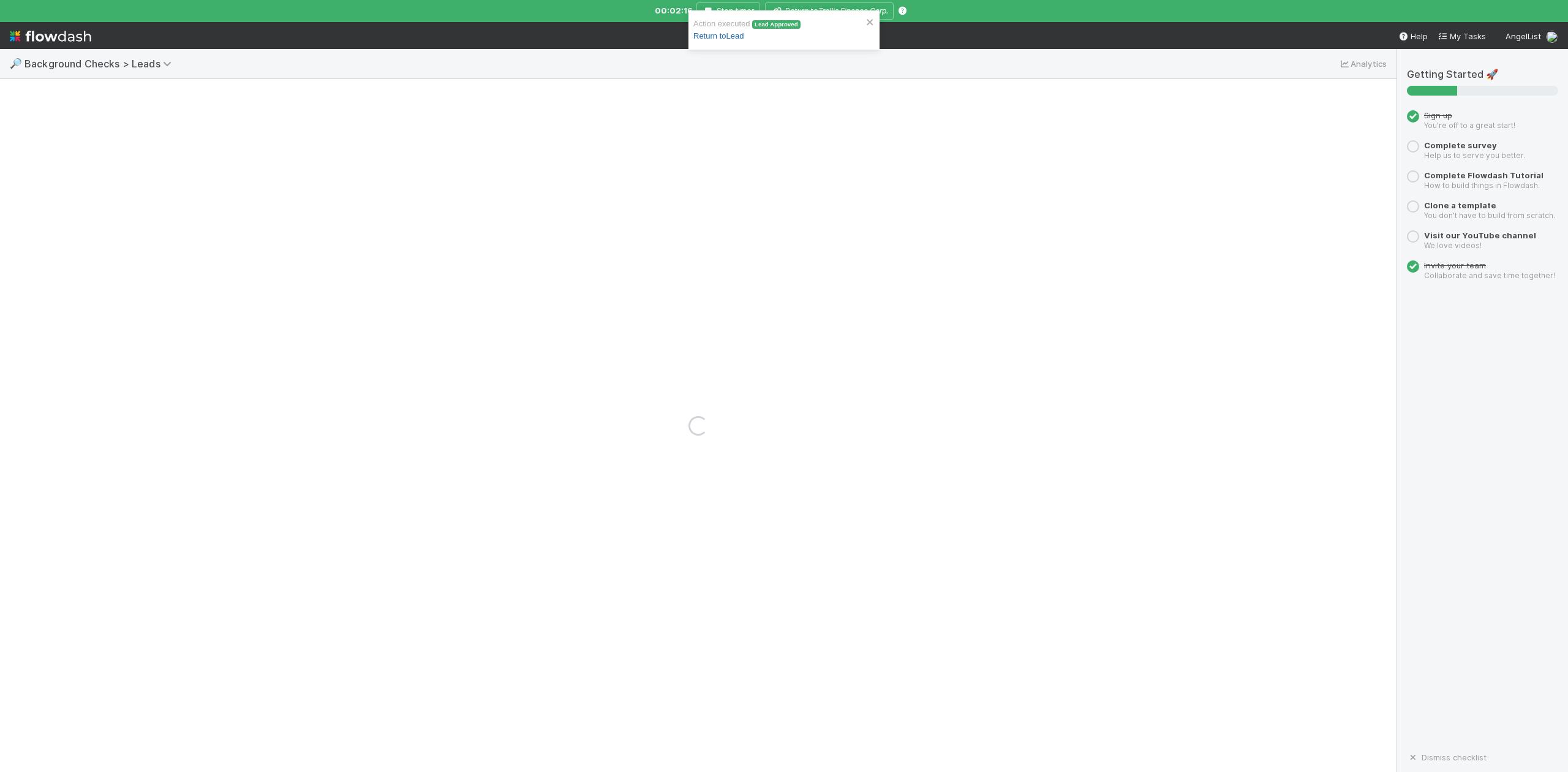
click at [729, 35] on link "Return to Lead" at bounding box center [719, 36] width 50 height 9
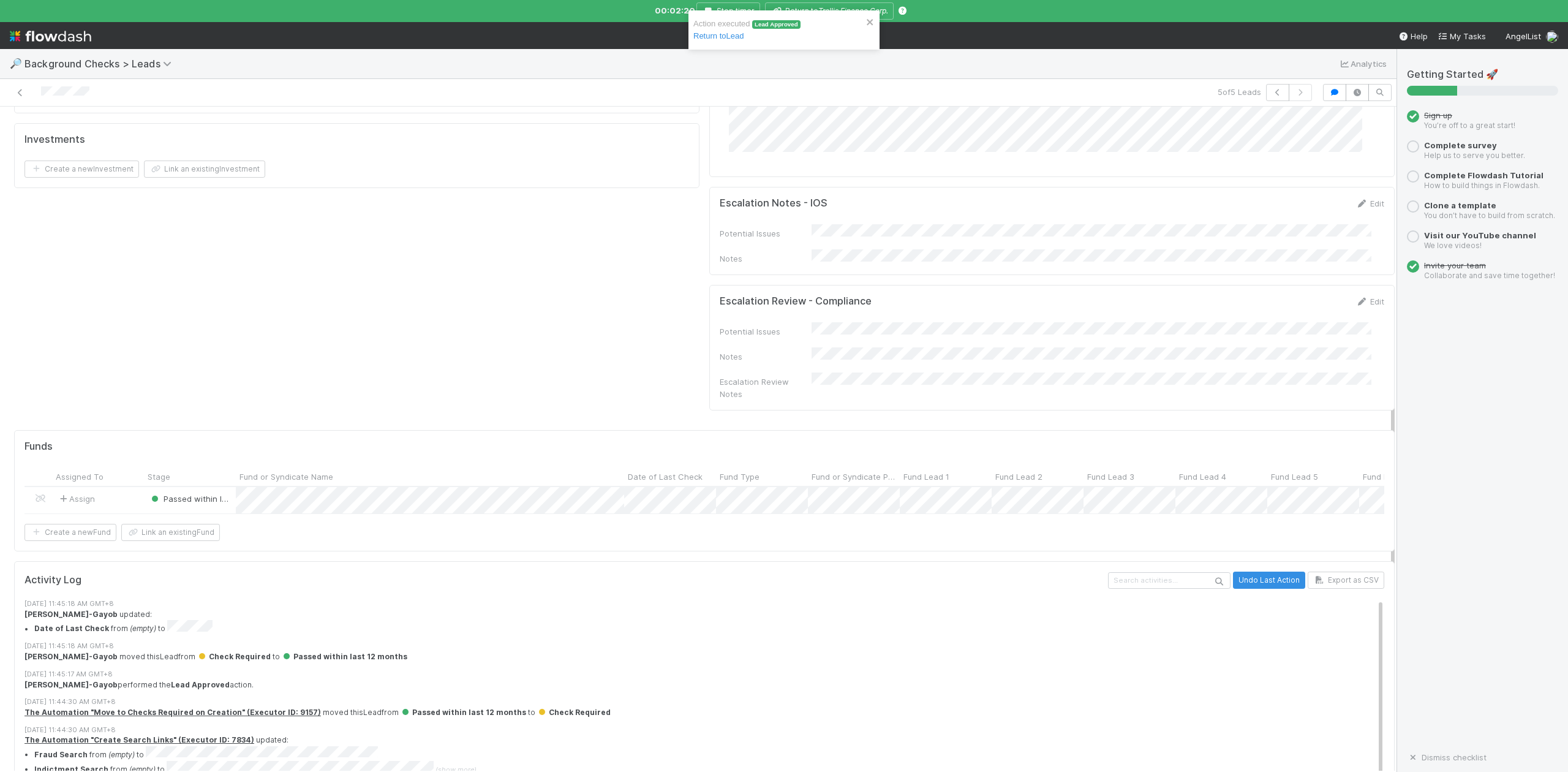
scroll to position [567, 0]
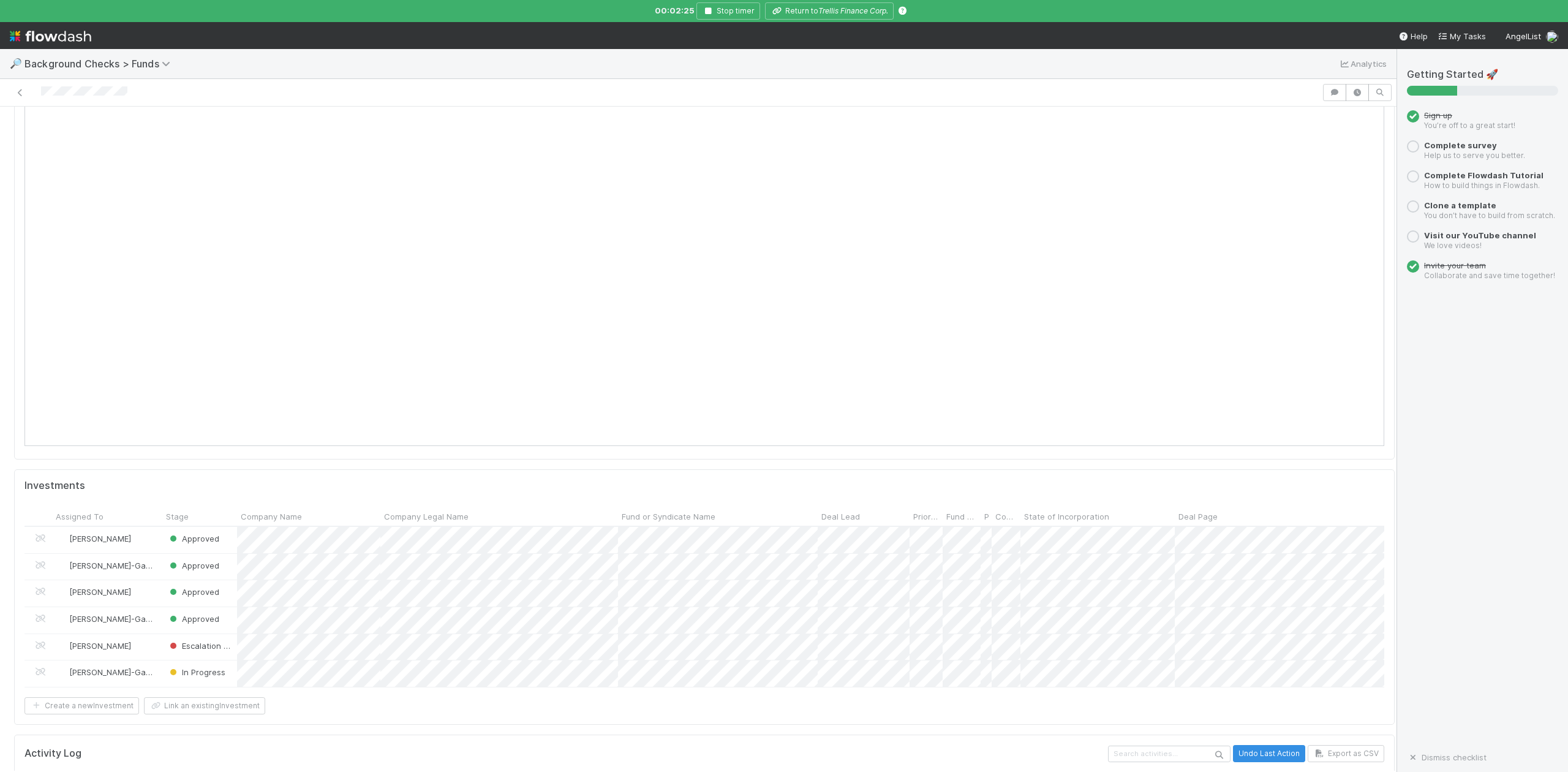
scroll to position [1528, 0]
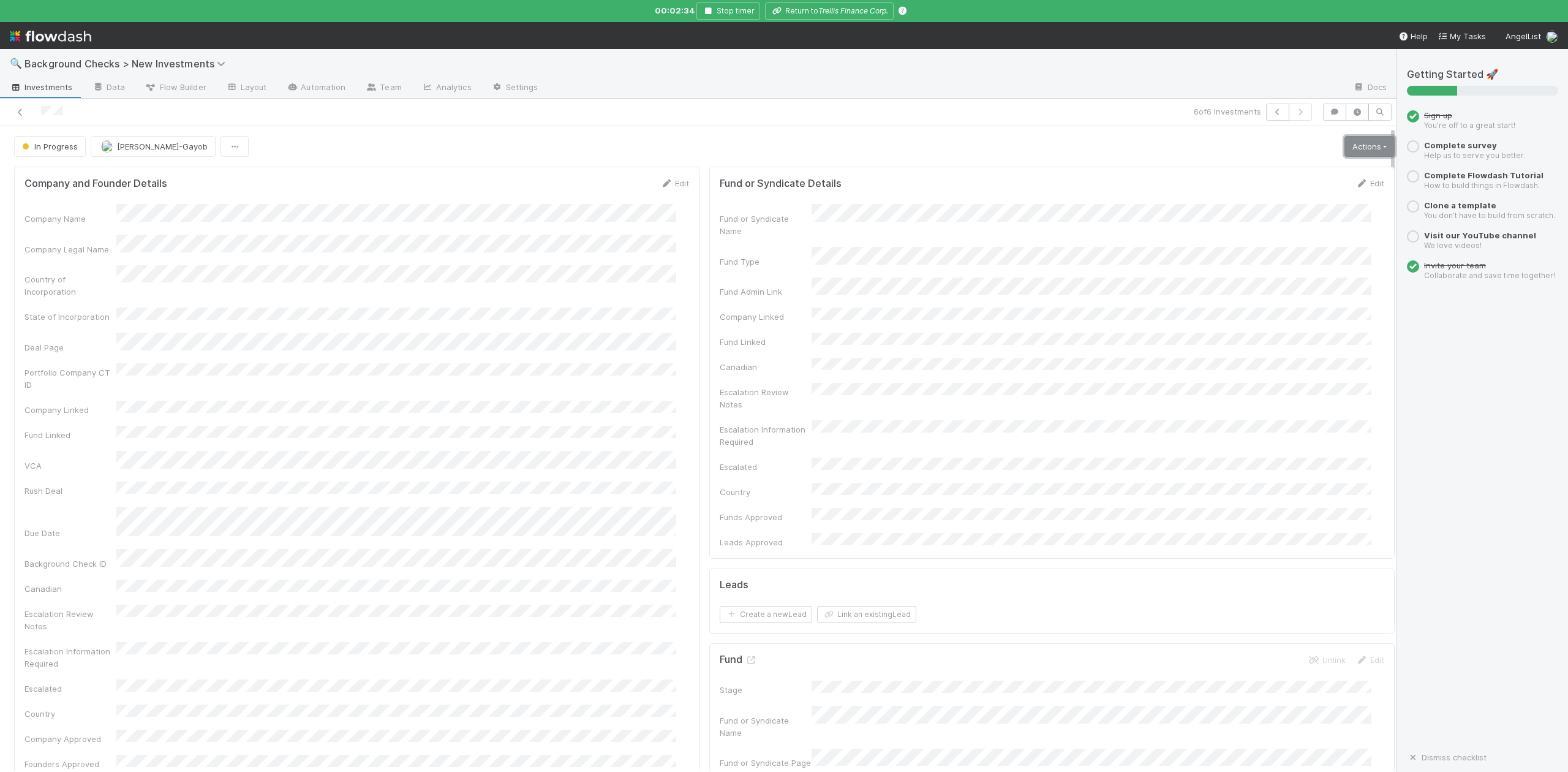
click at [1350, 152] on link "Actions" at bounding box center [1369, 147] width 50 height 21
click at [1259, 167] on button "Finish" at bounding box center [1326, 172] width 136 height 17
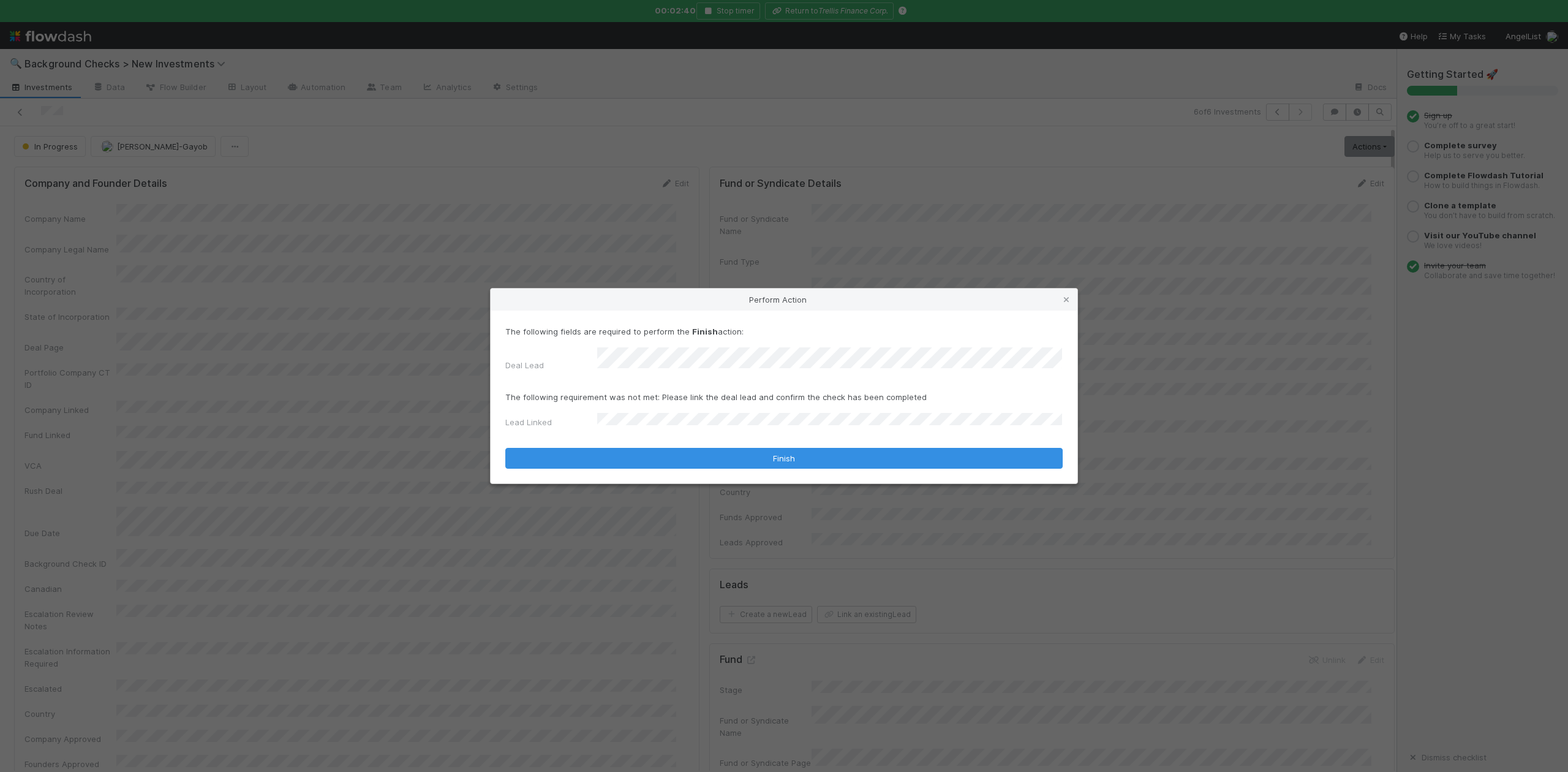
click at [657, 464] on div "The following fields are required to perform the Finish action: Deal Lead The f…" at bounding box center [784, 397] width 587 height 173
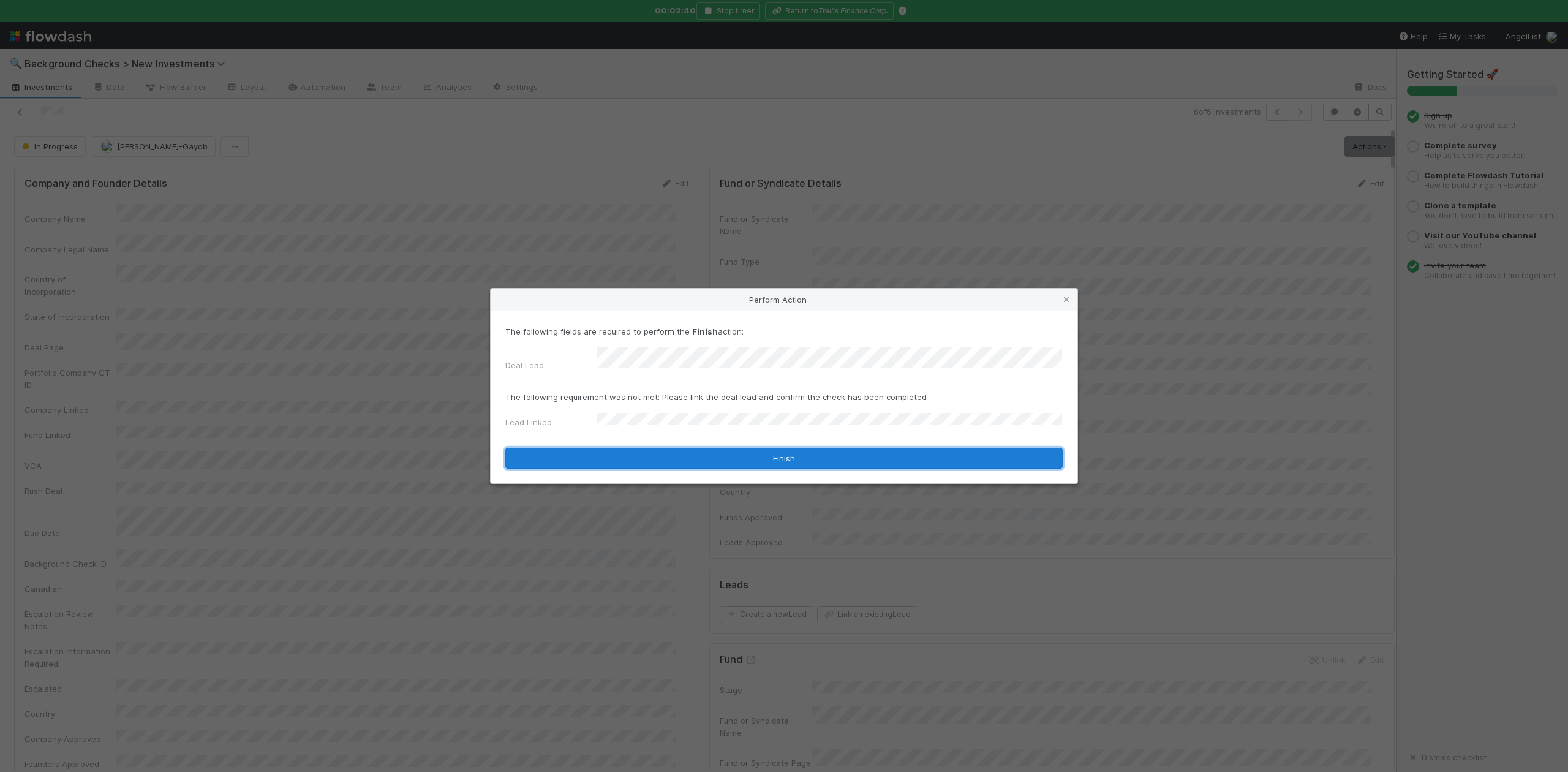
click at [651, 459] on button "Finish" at bounding box center [784, 458] width 557 height 21
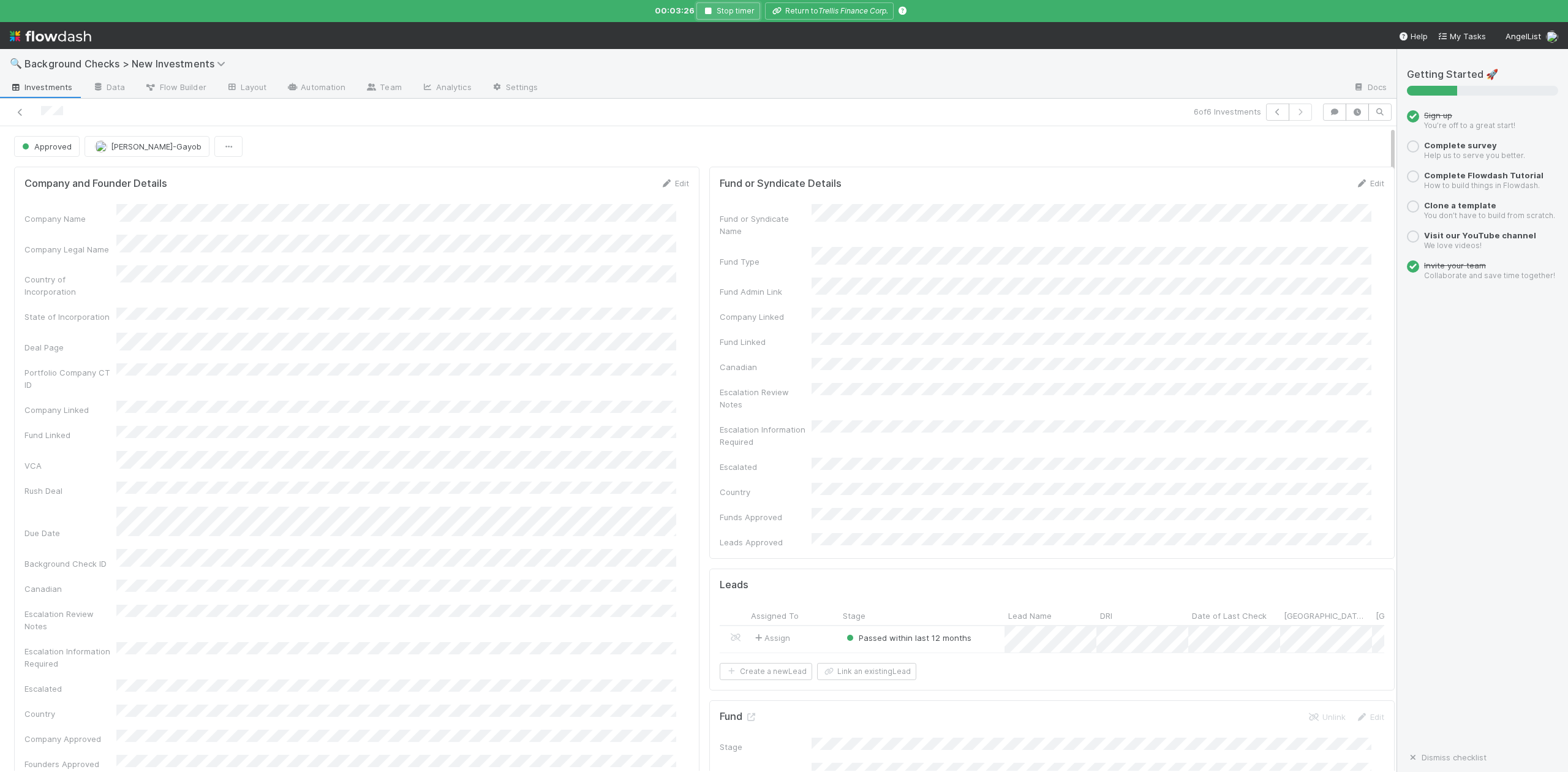
click at [707, 5] on button "Stop timer" at bounding box center [729, 11] width 64 height 17
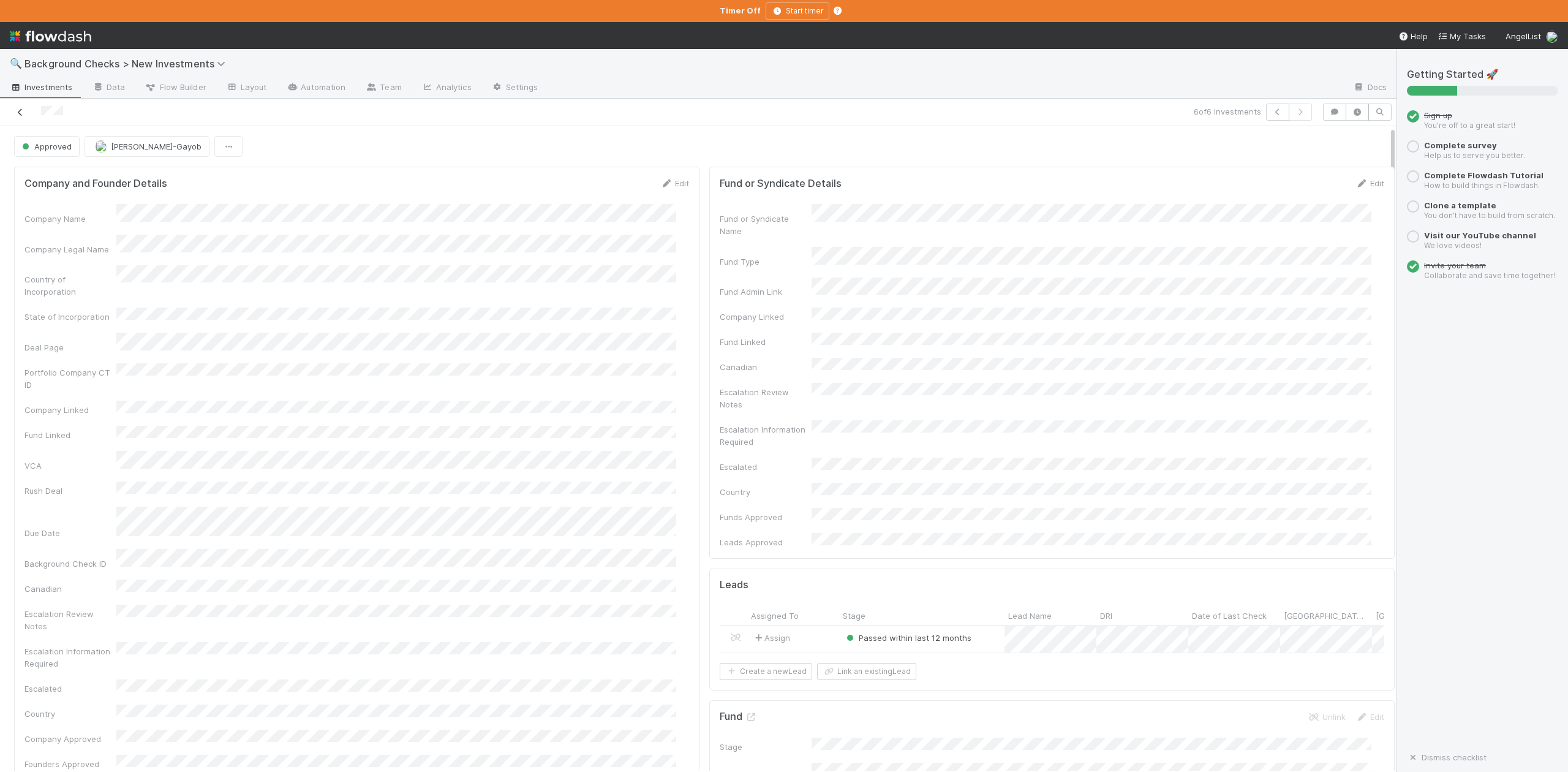
click at [19, 116] on icon at bounding box center [19, 112] width 12 height 8
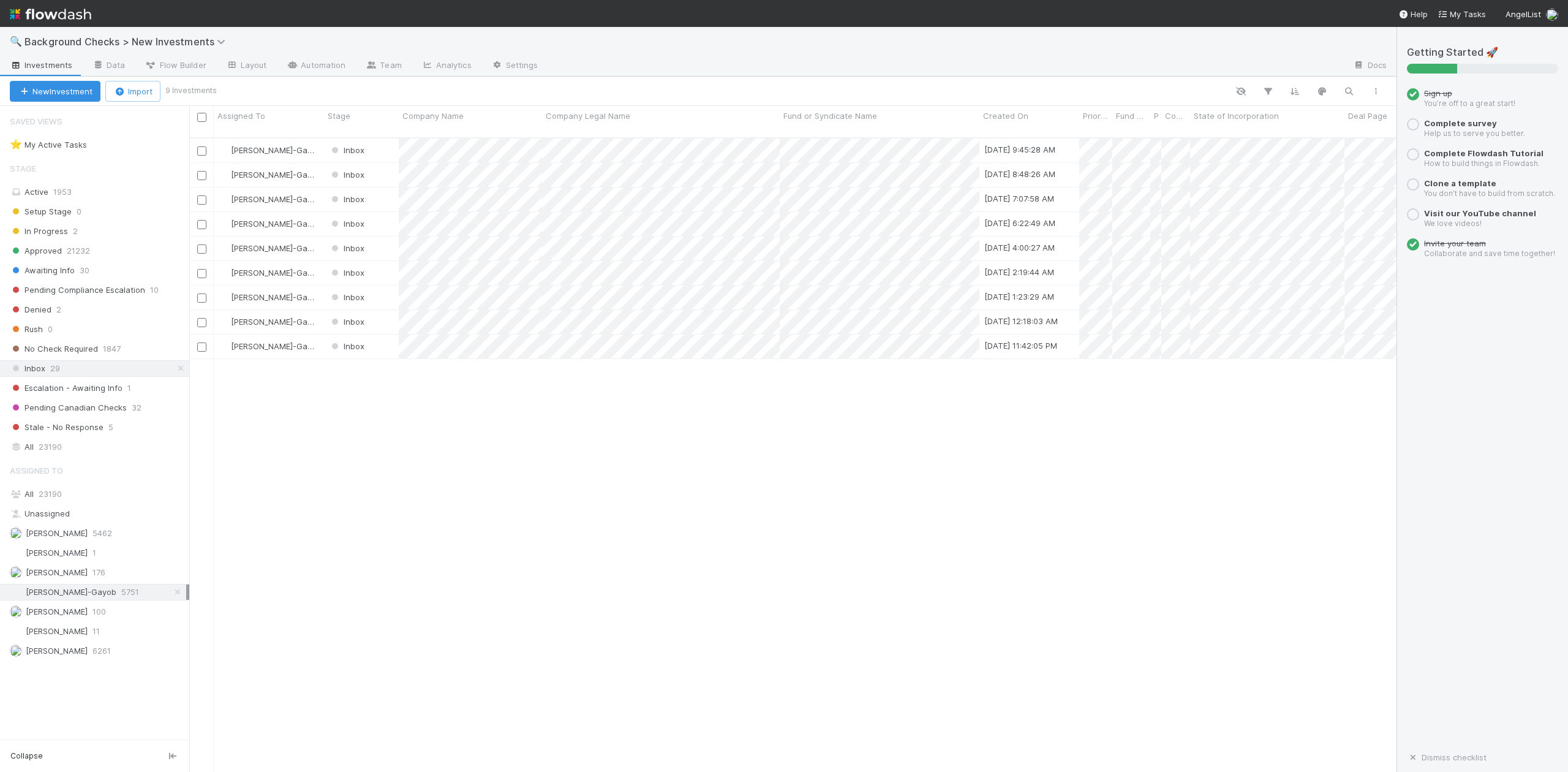
scroll to position [633, 1195]
click at [384, 474] on div at bounding box center [784, 386] width 1568 height 772
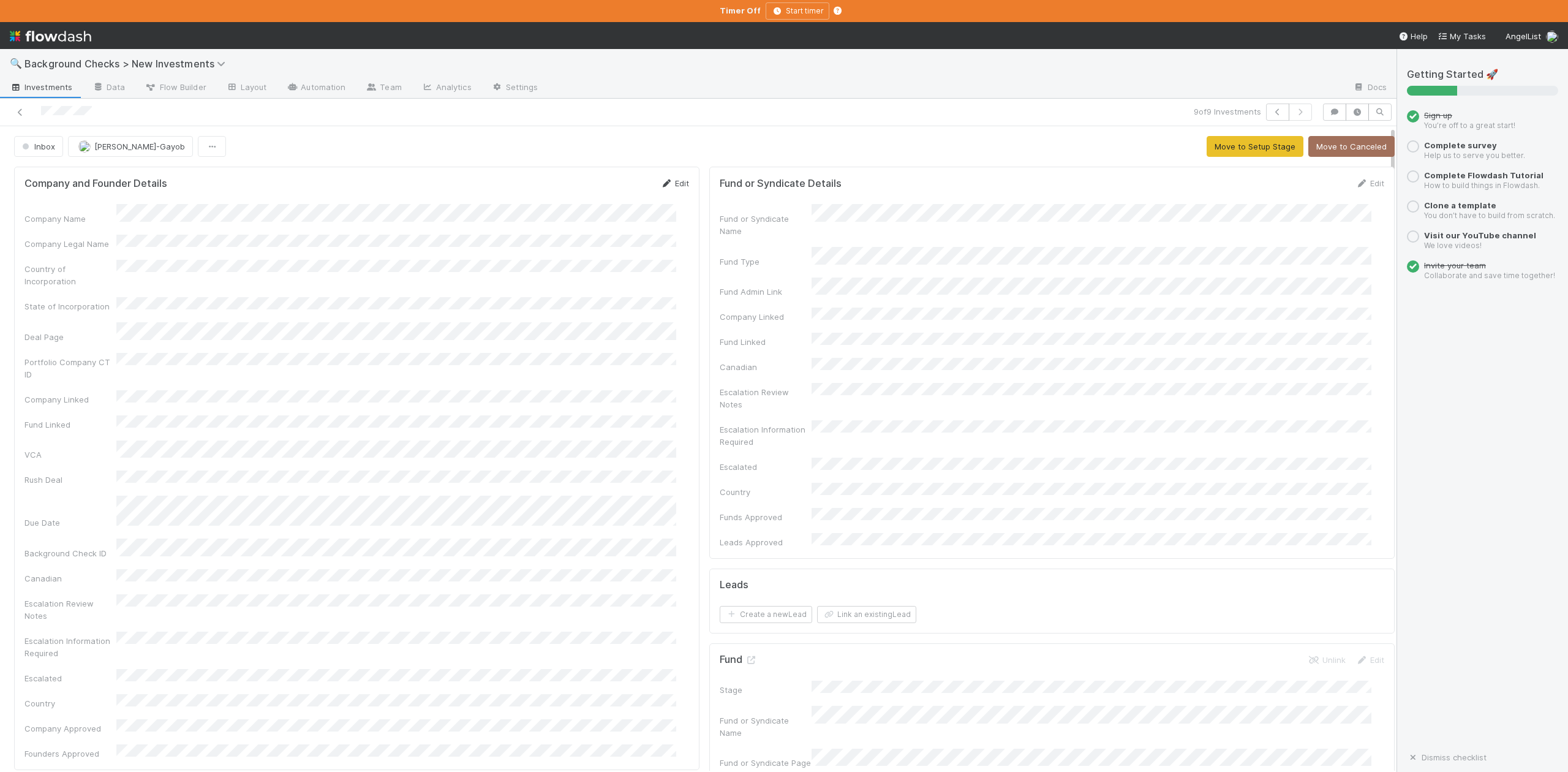
click at [665, 185] on link "Edit" at bounding box center [675, 183] width 28 height 10
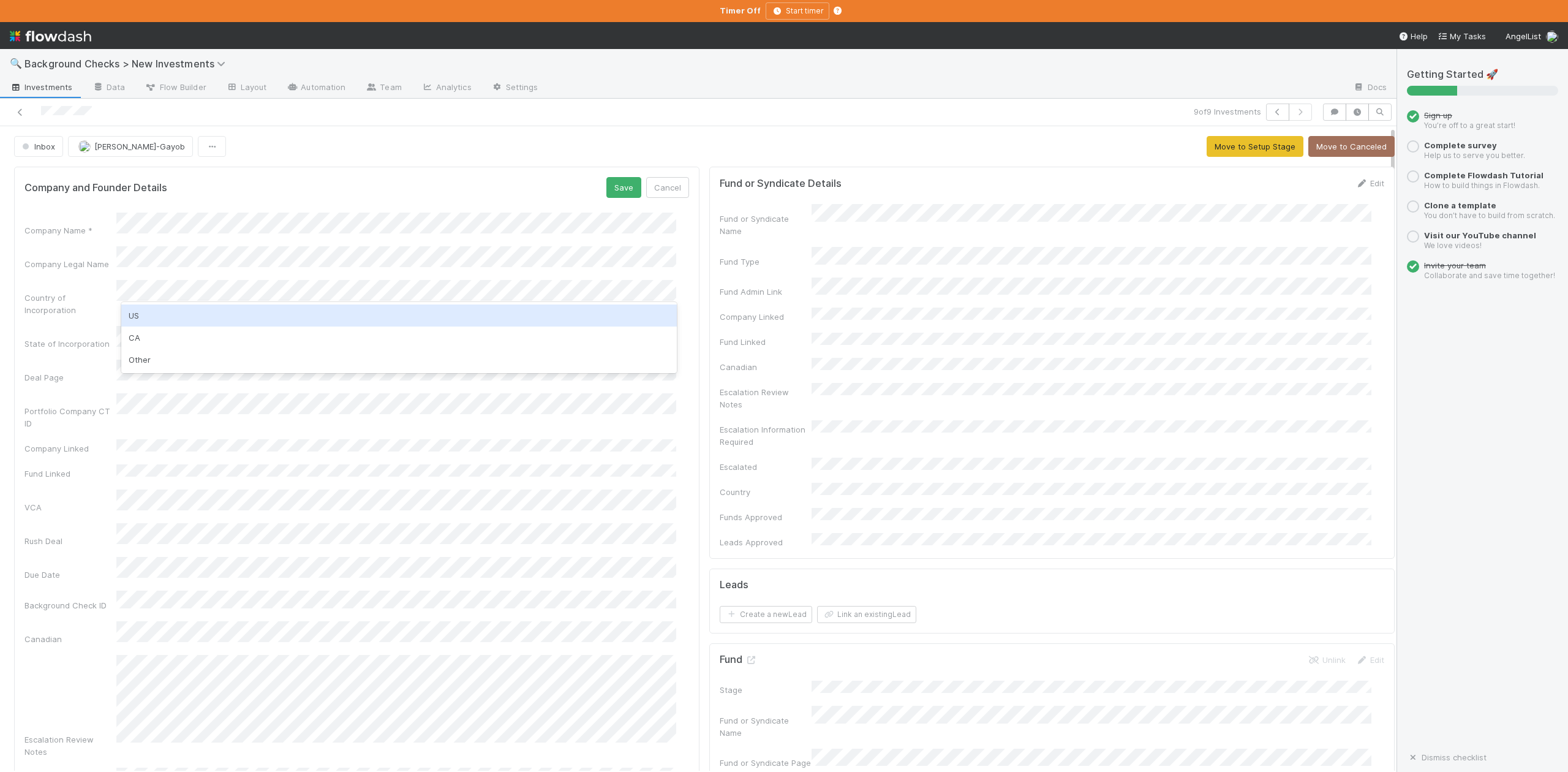
click at [129, 316] on div "US" at bounding box center [399, 316] width 555 height 22
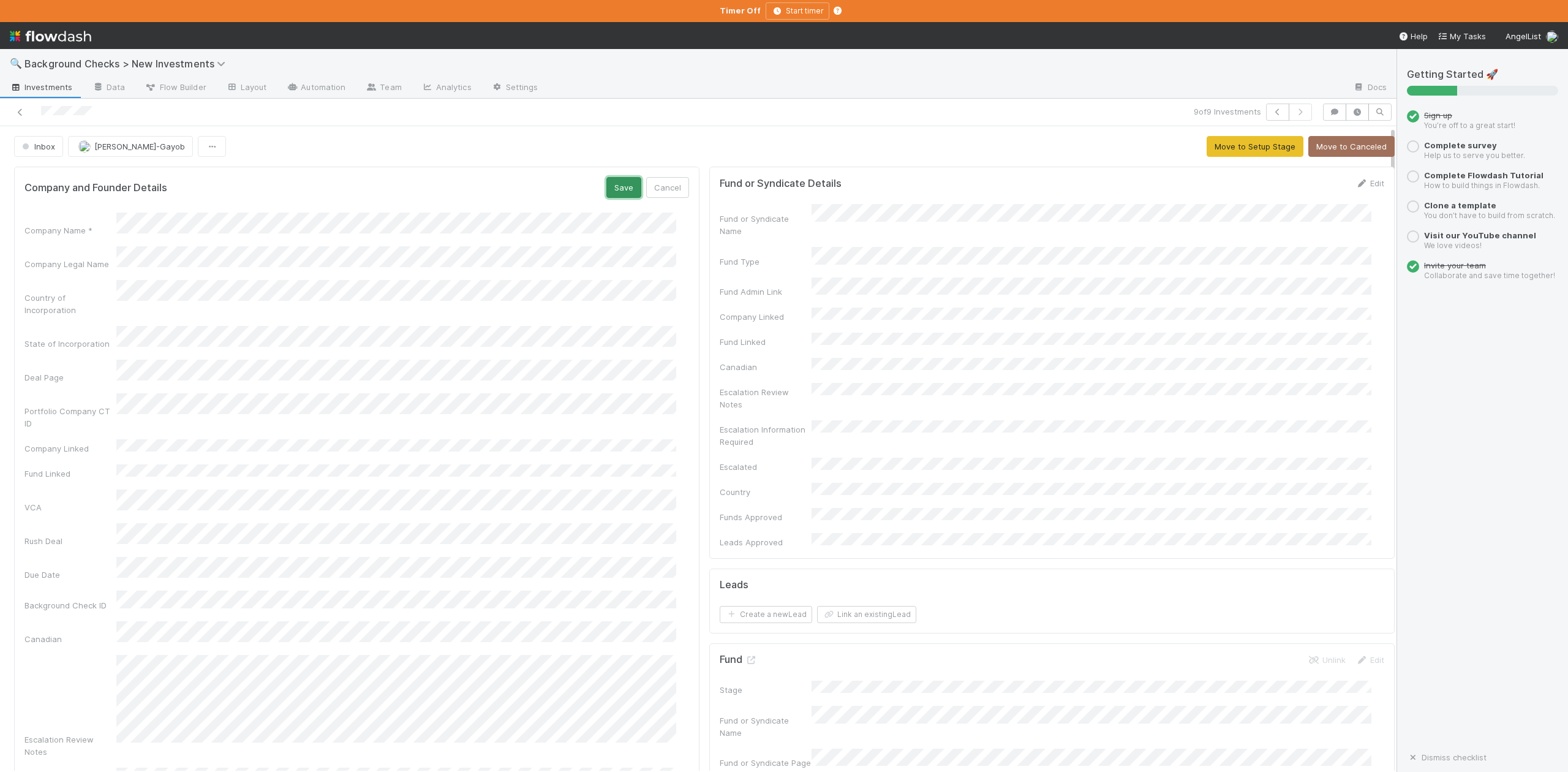
click at [607, 186] on button "Save" at bounding box center [624, 187] width 35 height 21
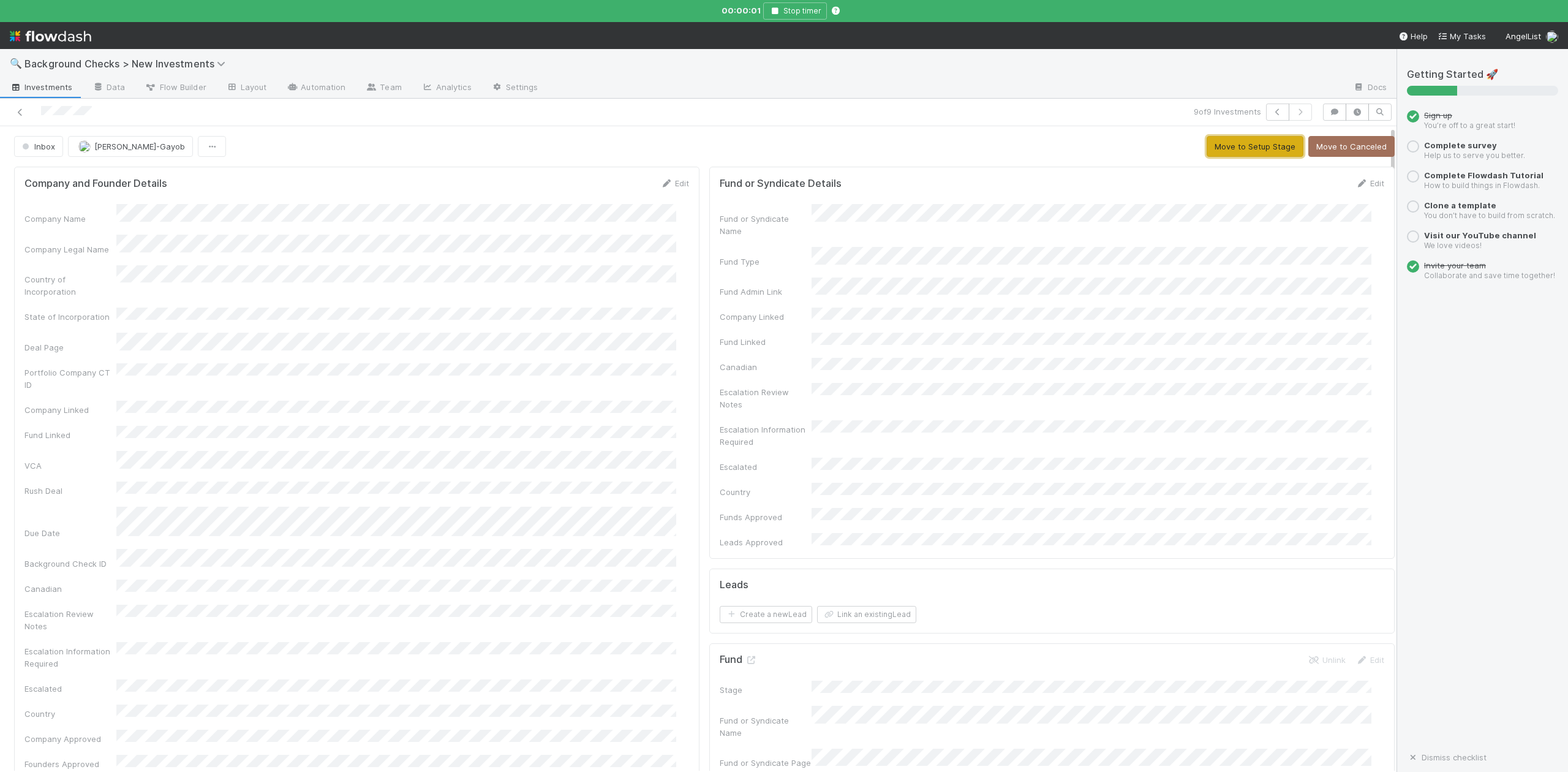
click at [1211, 152] on button "Move to Setup Stage" at bounding box center [1256, 147] width 97 height 21
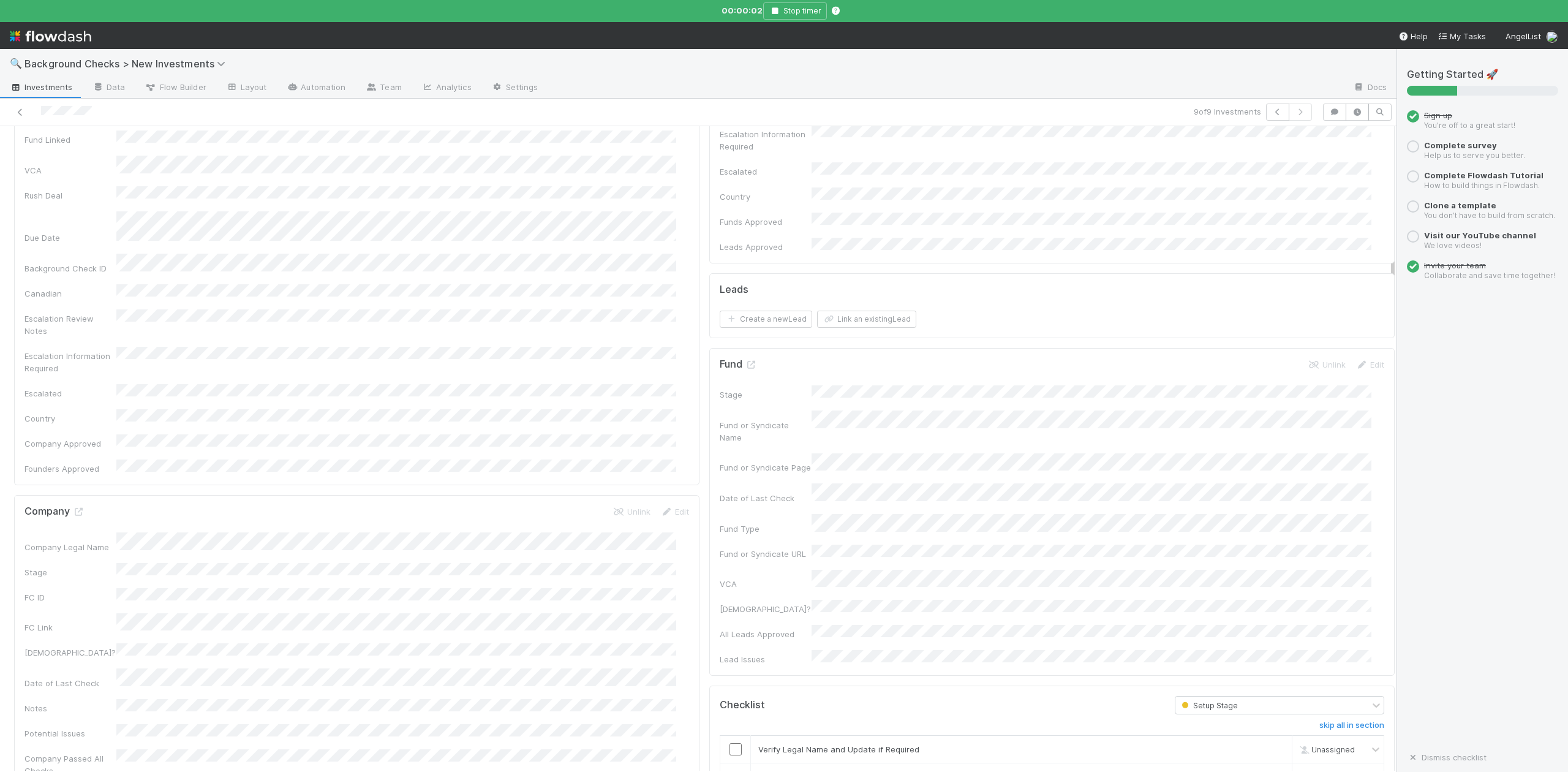
scroll to position [653, 0]
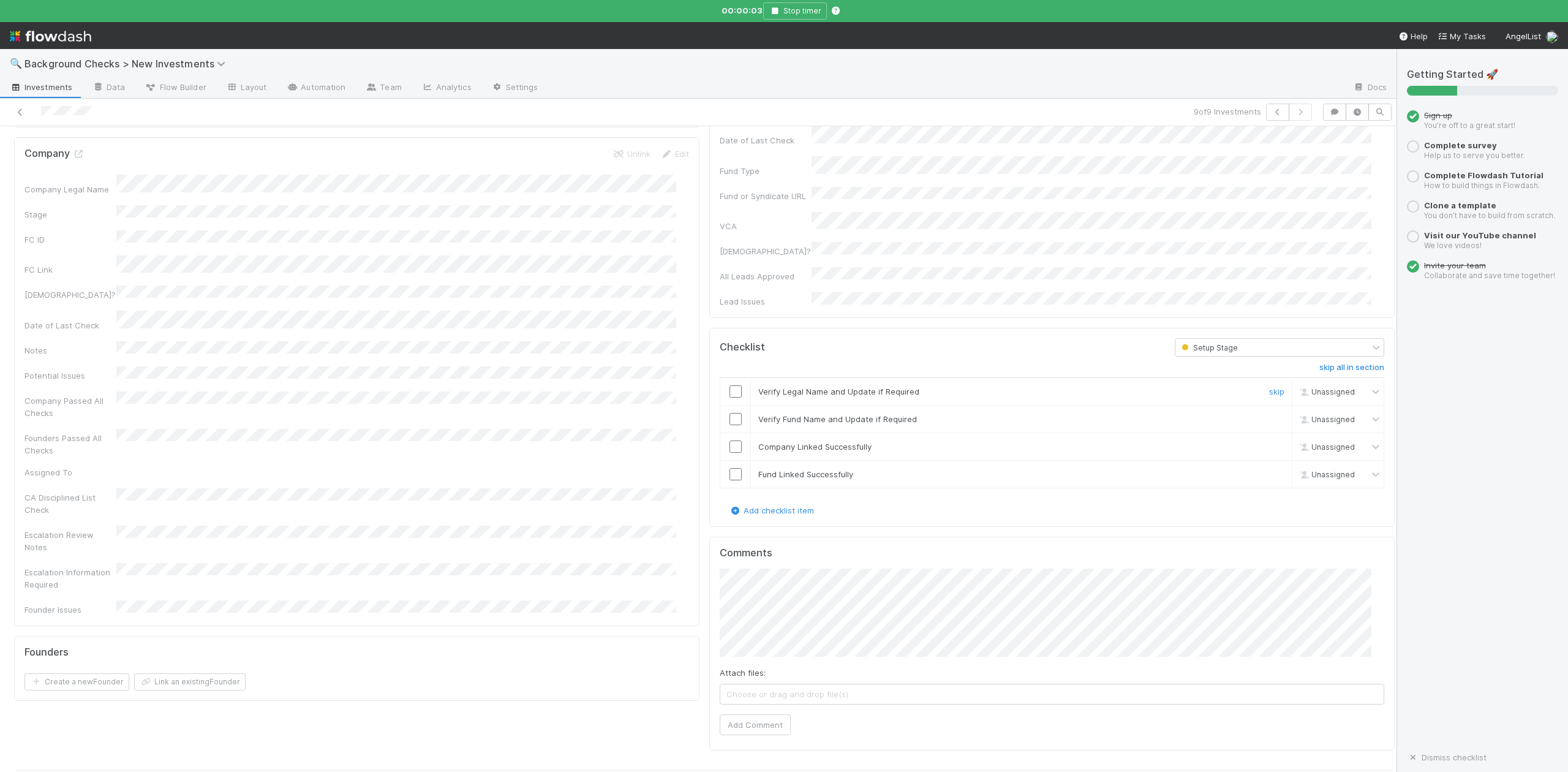
click at [730, 386] on input "checkbox" at bounding box center [735, 391] width 12 height 12
click at [730, 413] on input "checkbox" at bounding box center [735, 419] width 12 height 12
checkbox input "true"
click at [730, 440] on input "checkbox" at bounding box center [735, 446] width 12 height 12
click at [730, 468] on input "checkbox" at bounding box center [735, 473] width 12 height 12
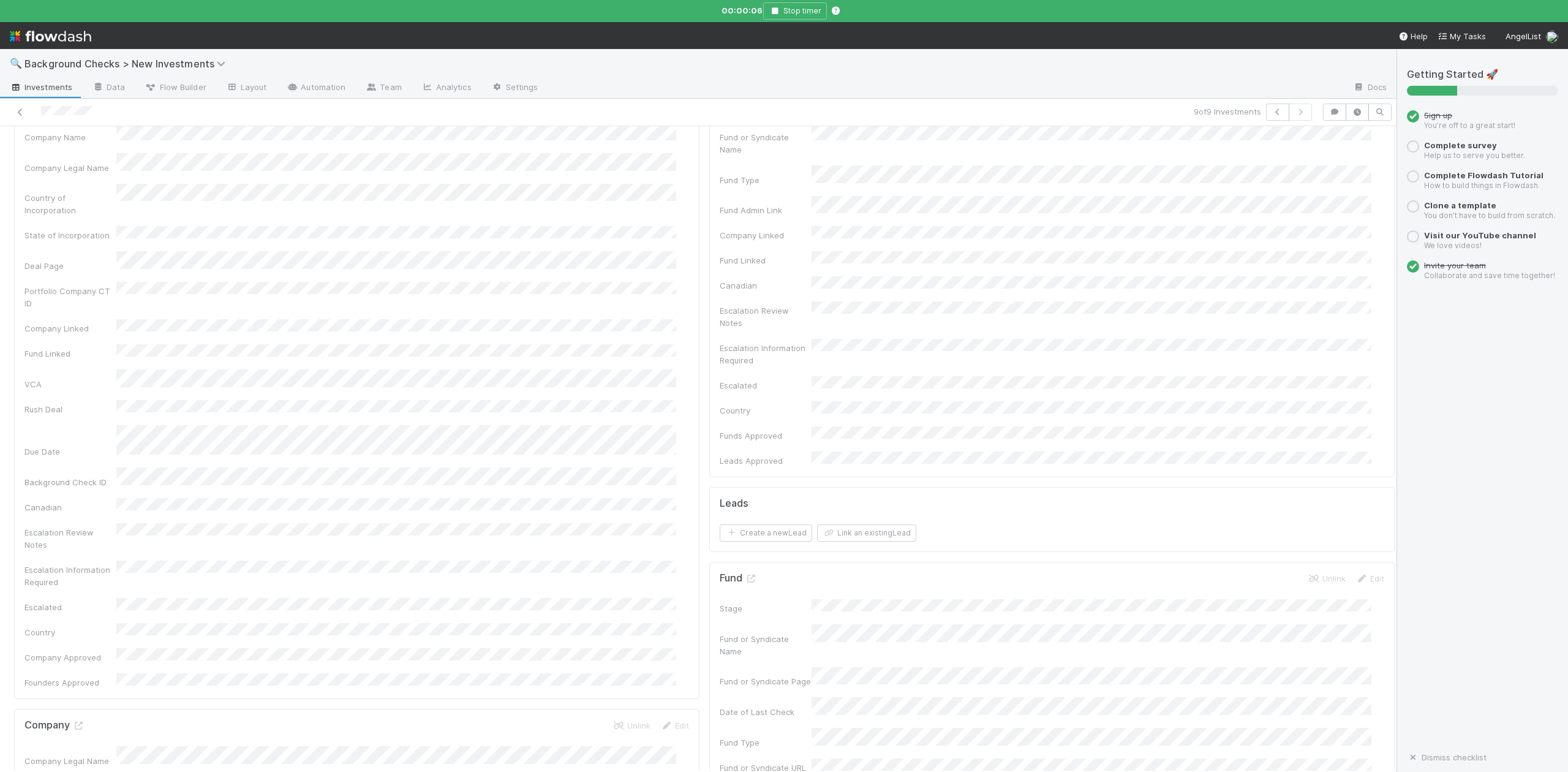
scroll to position [0, 0]
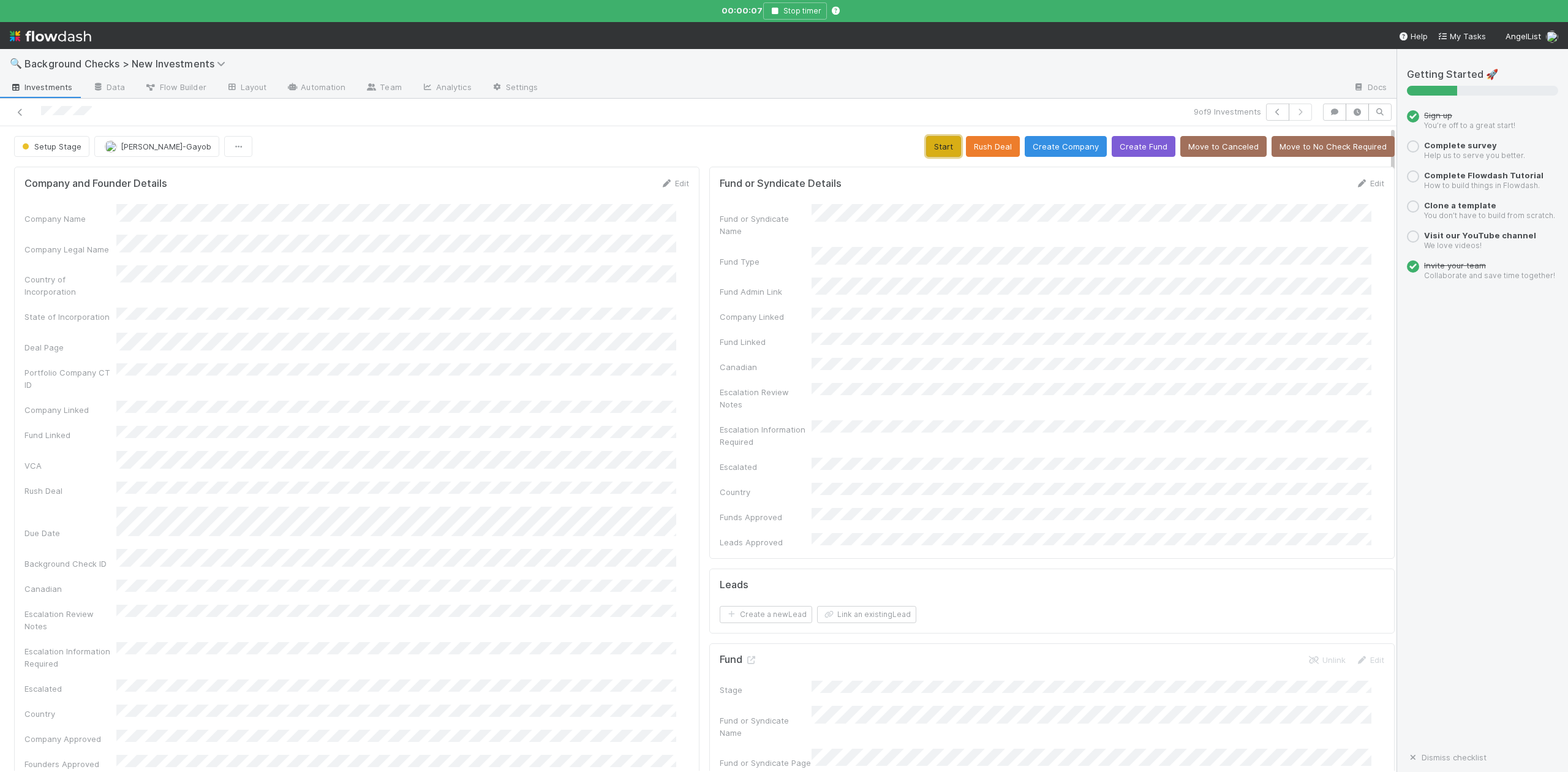
click at [933, 145] on button "Start" at bounding box center [944, 147] width 35 height 21
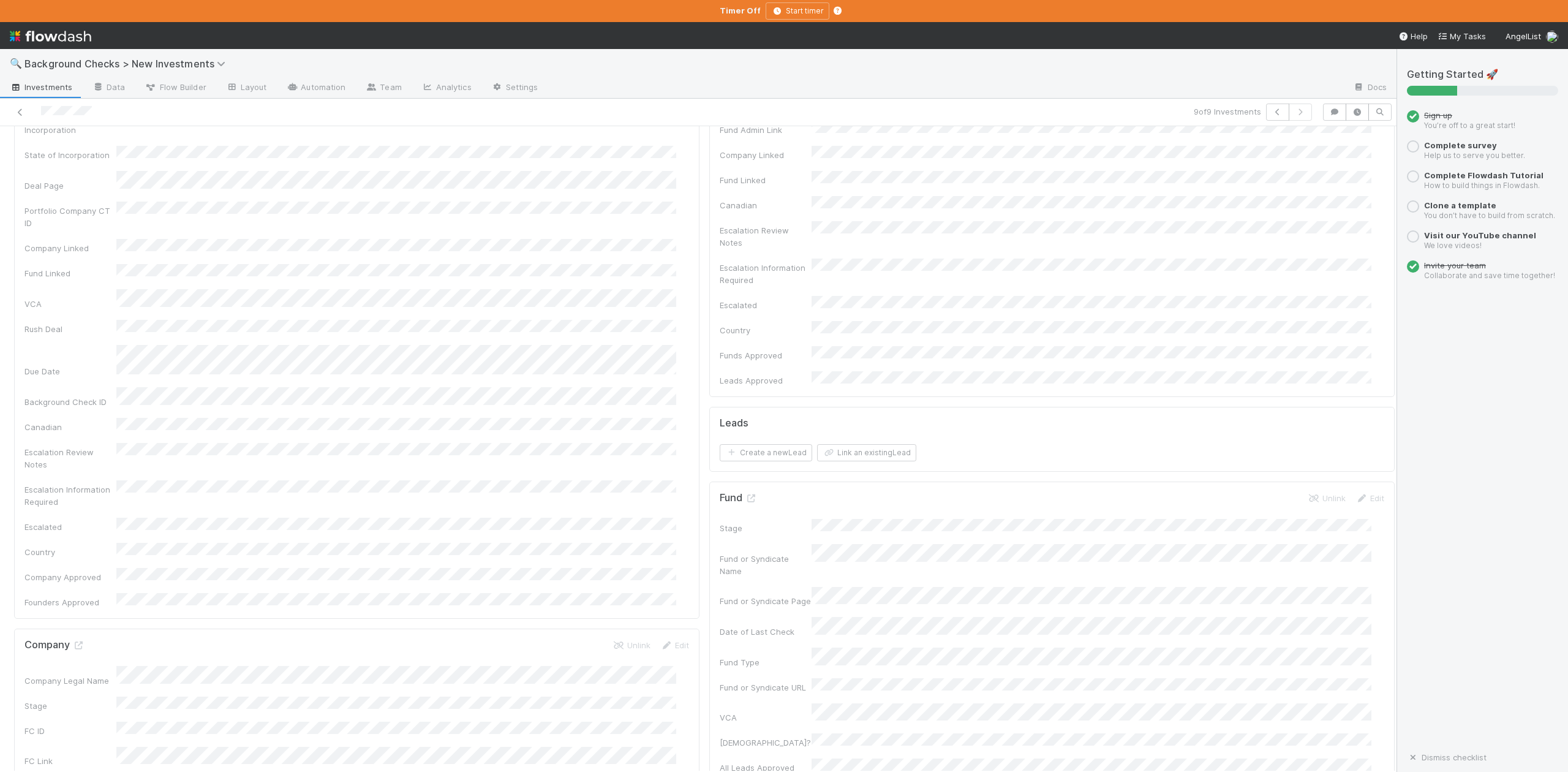
scroll to position [245, 0]
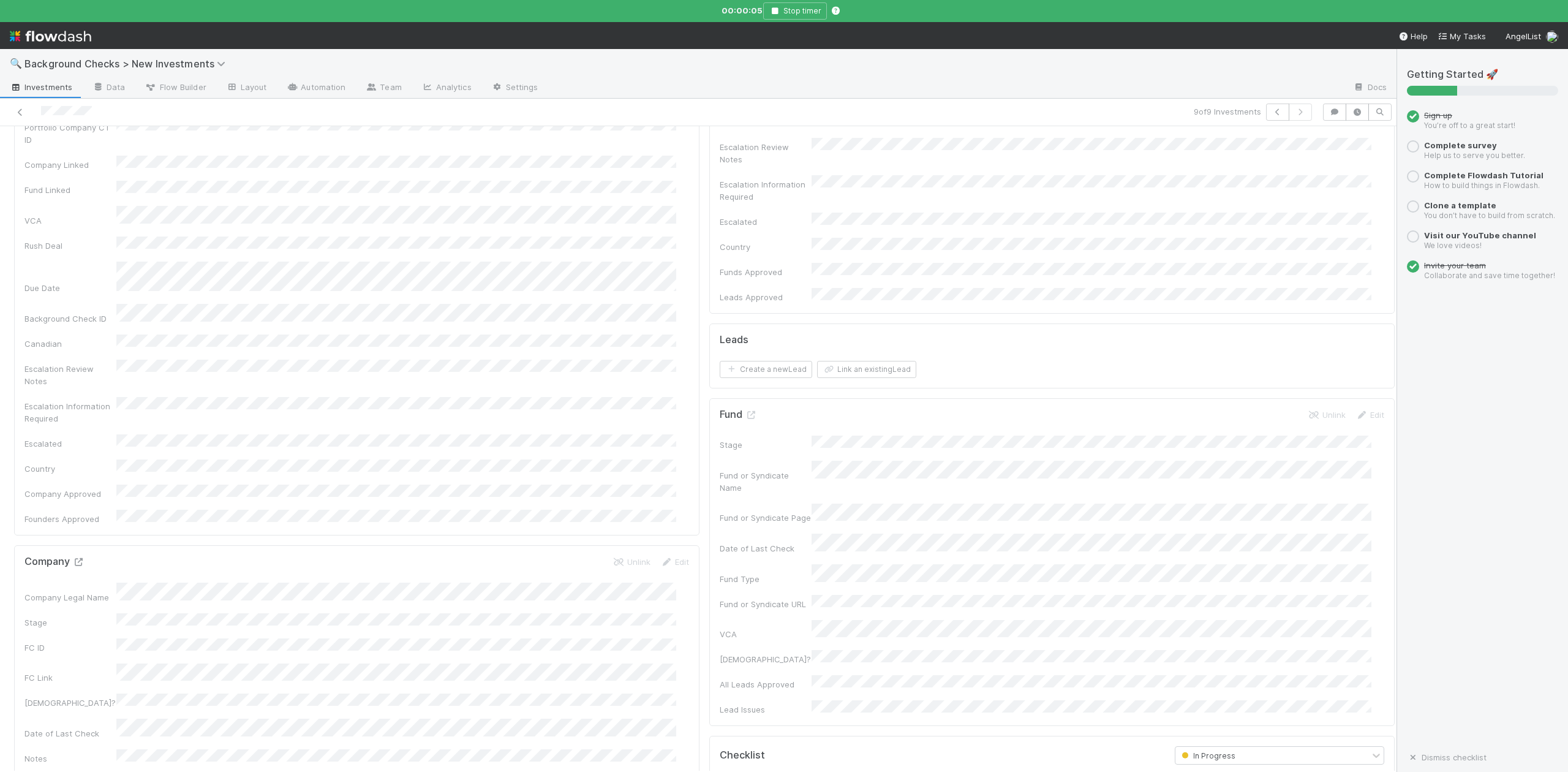
click at [77, 559] on icon at bounding box center [78, 562] width 12 height 8
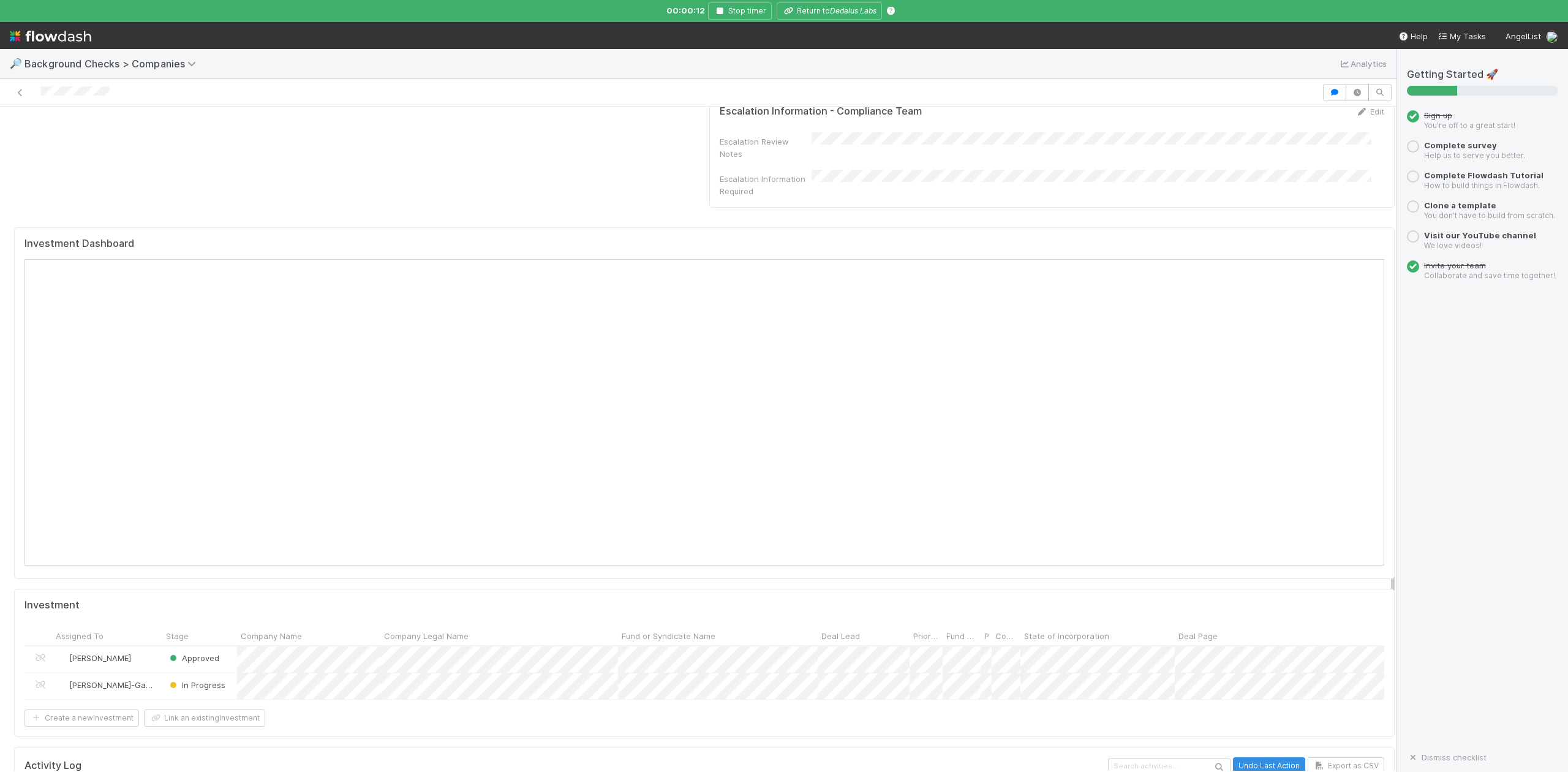
scroll to position [1144, 0]
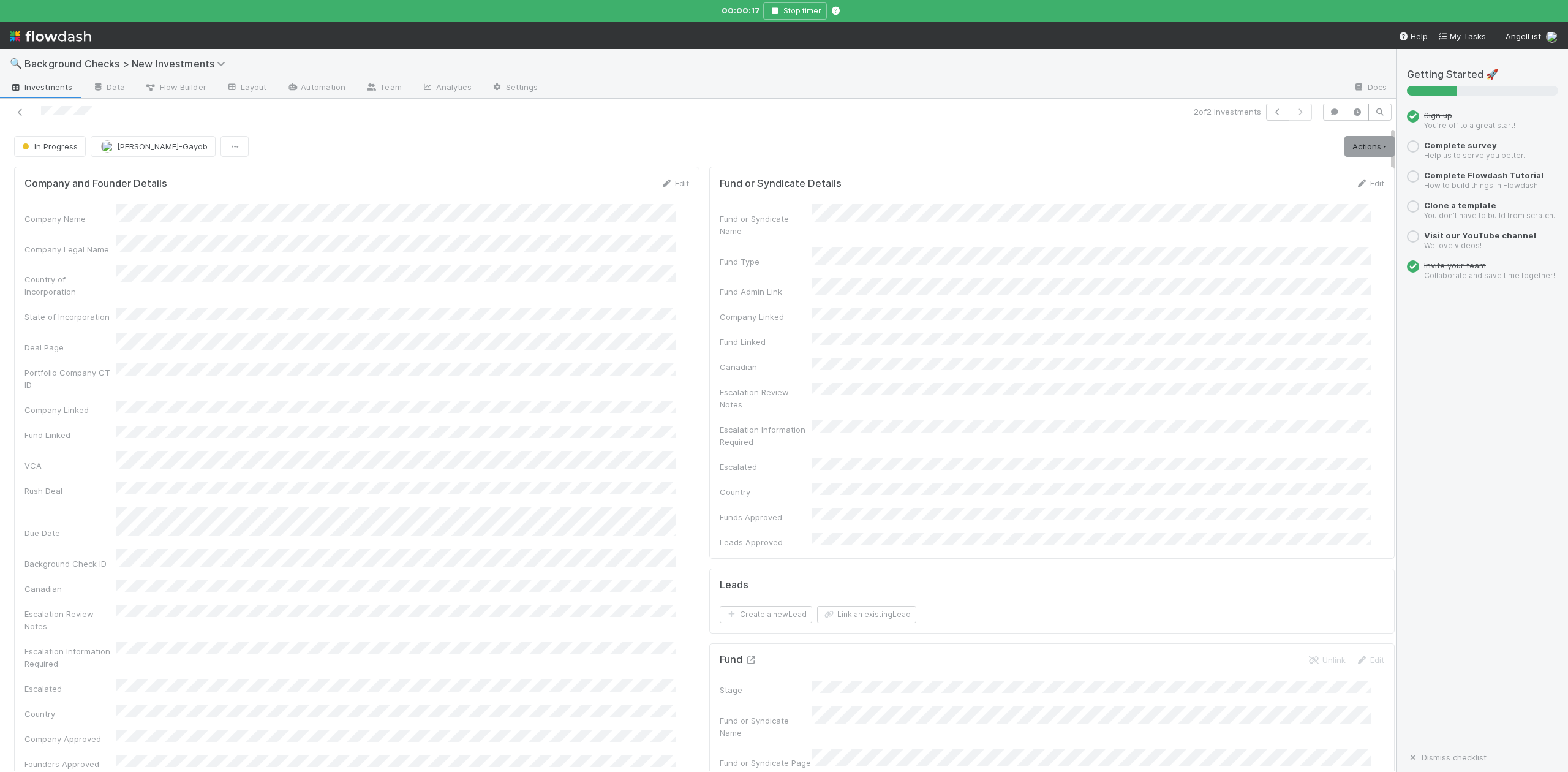
click at [745, 657] on icon at bounding box center [751, 660] width 12 height 8
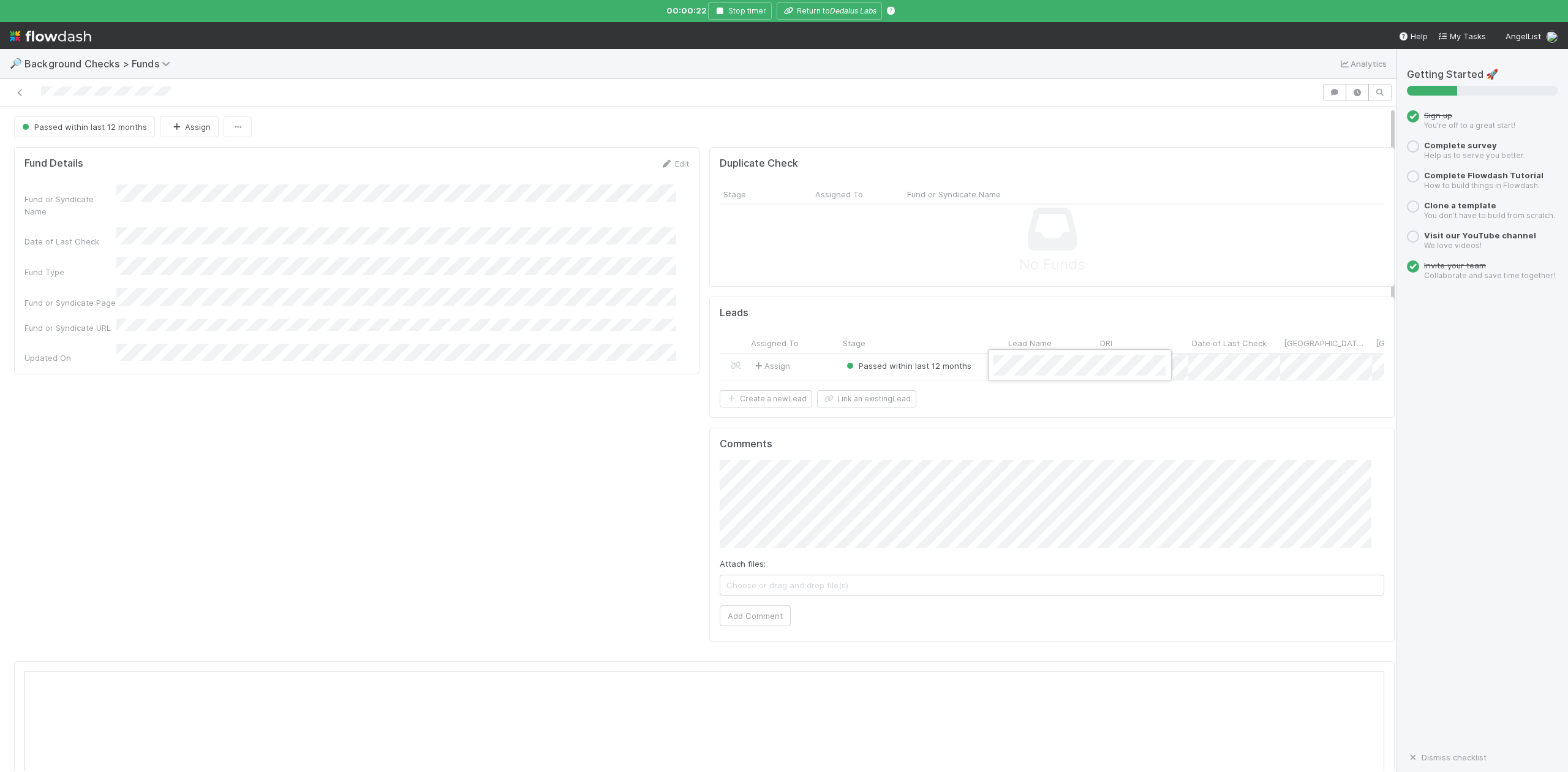
click at [832, 10] on div at bounding box center [784, 386] width 1568 height 772
click at [832, 12] on icon "Dedalus Labs" at bounding box center [853, 11] width 47 height 9
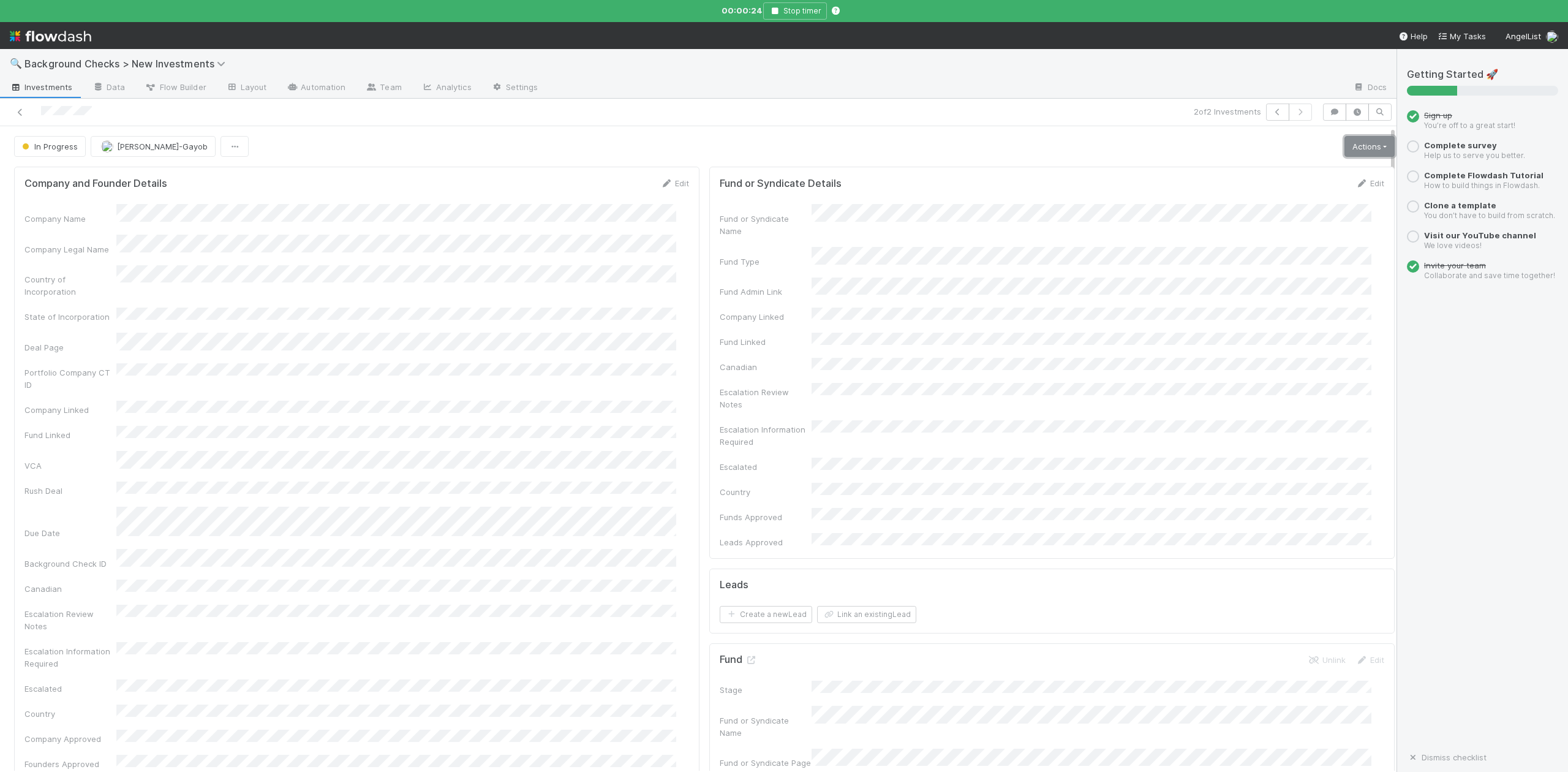
click at [1345, 146] on link "Actions" at bounding box center [1369, 147] width 50 height 21
click at [1260, 174] on button "Finish" at bounding box center [1326, 172] width 136 height 17
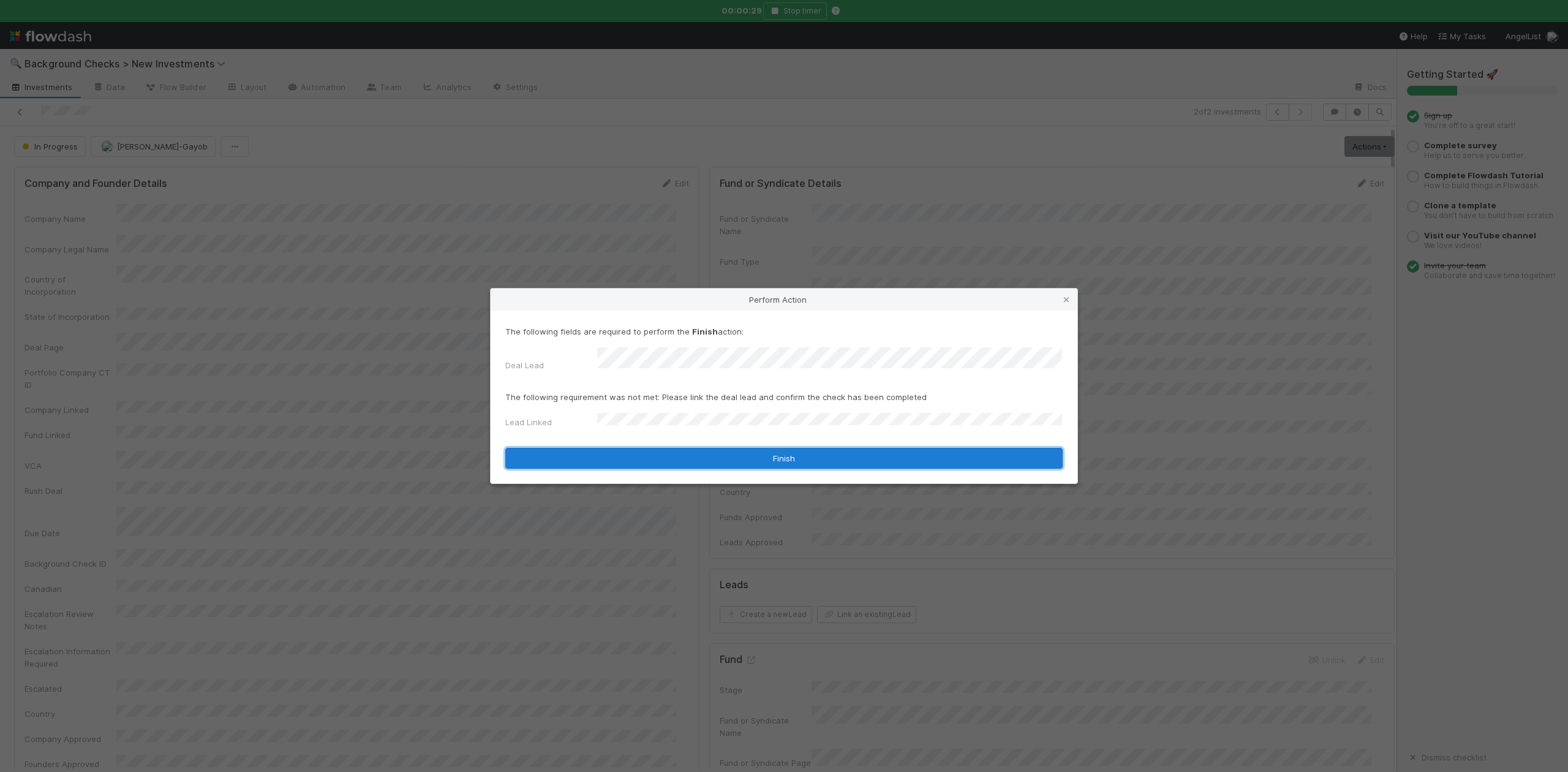
click at [616, 448] on button "Finish" at bounding box center [784, 458] width 557 height 21
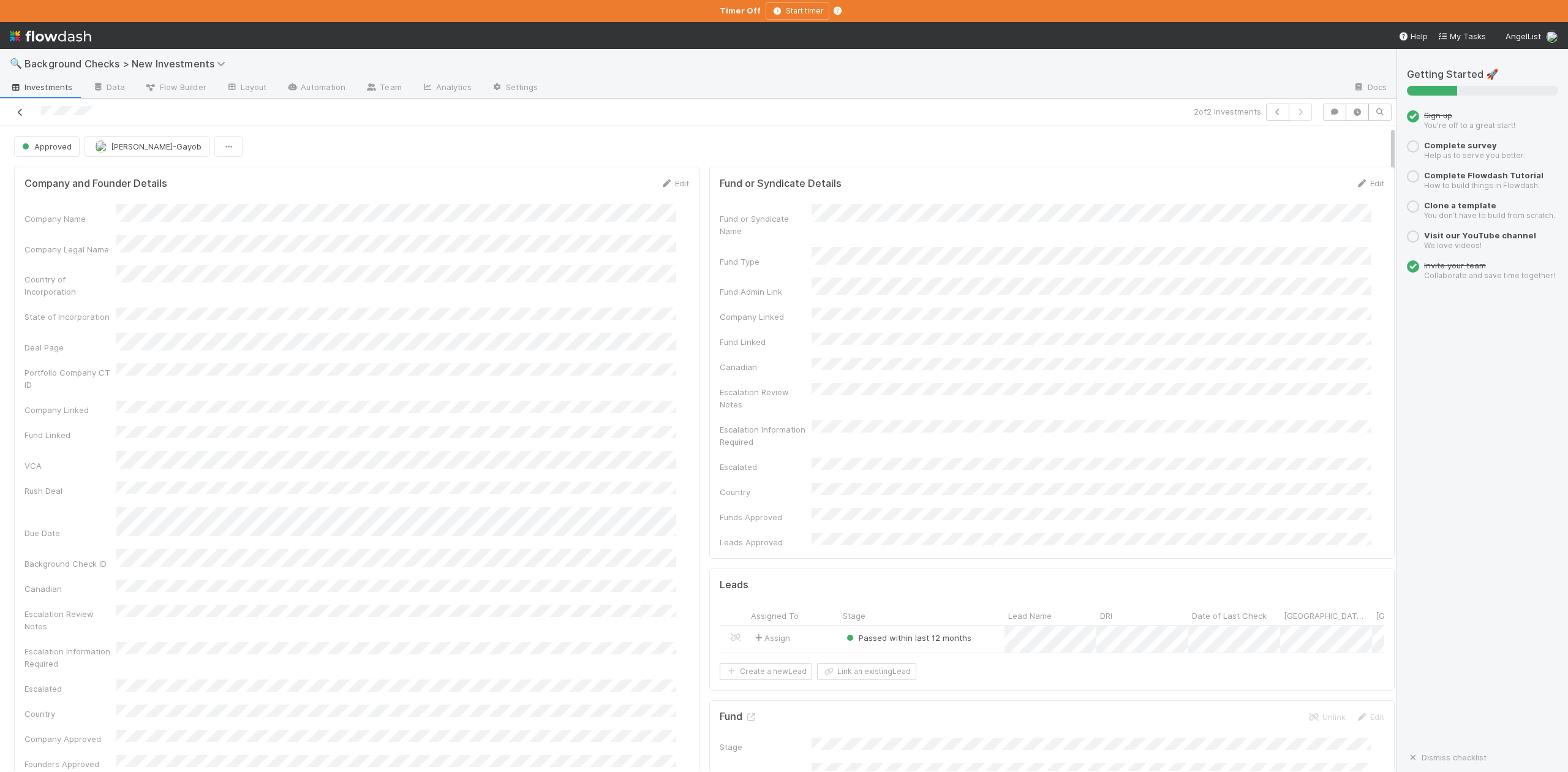
click at [23, 110] on icon at bounding box center [19, 112] width 12 height 8
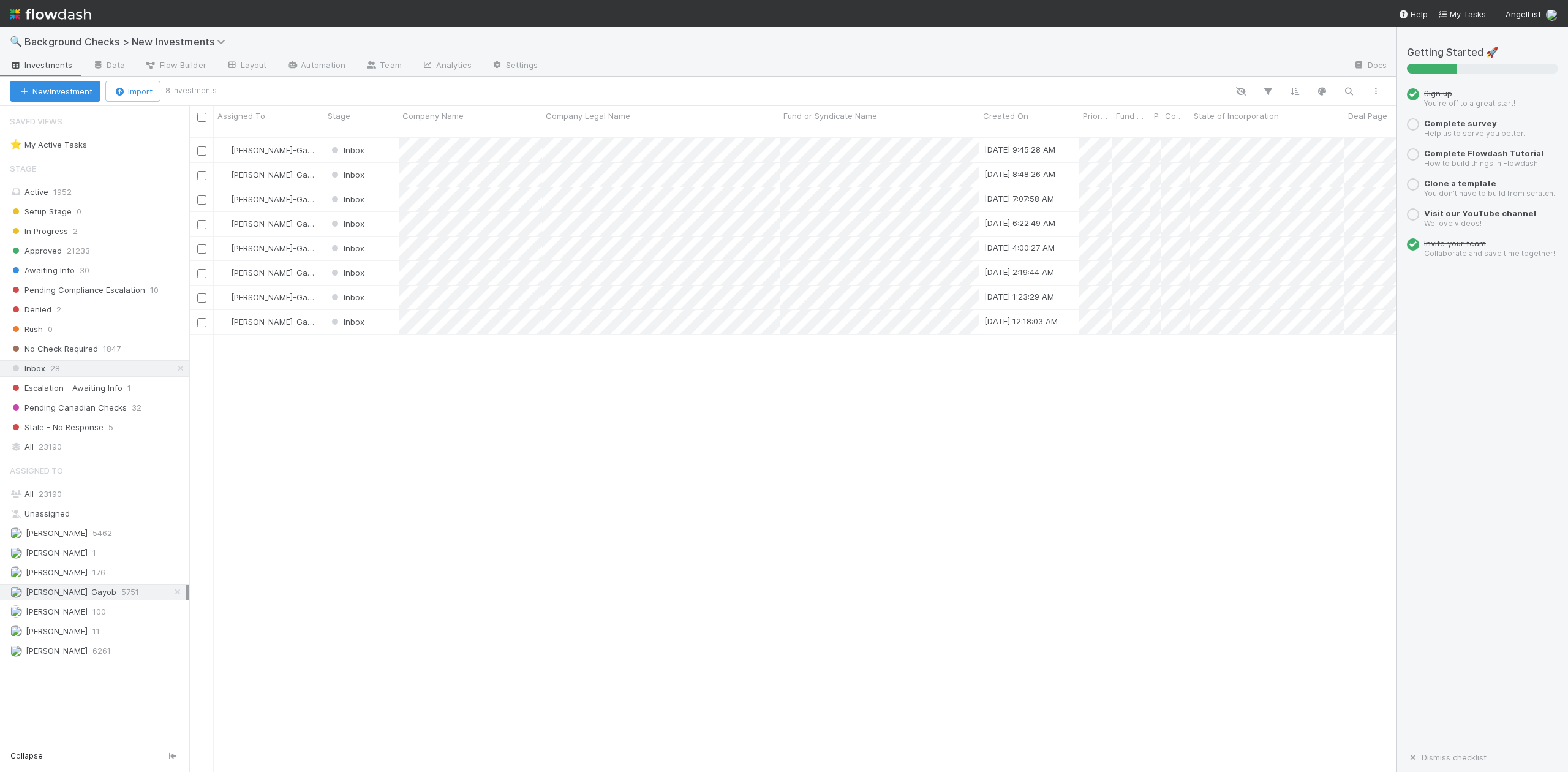
scroll to position [633, 1195]
click at [571, 481] on div at bounding box center [784, 386] width 1568 height 772
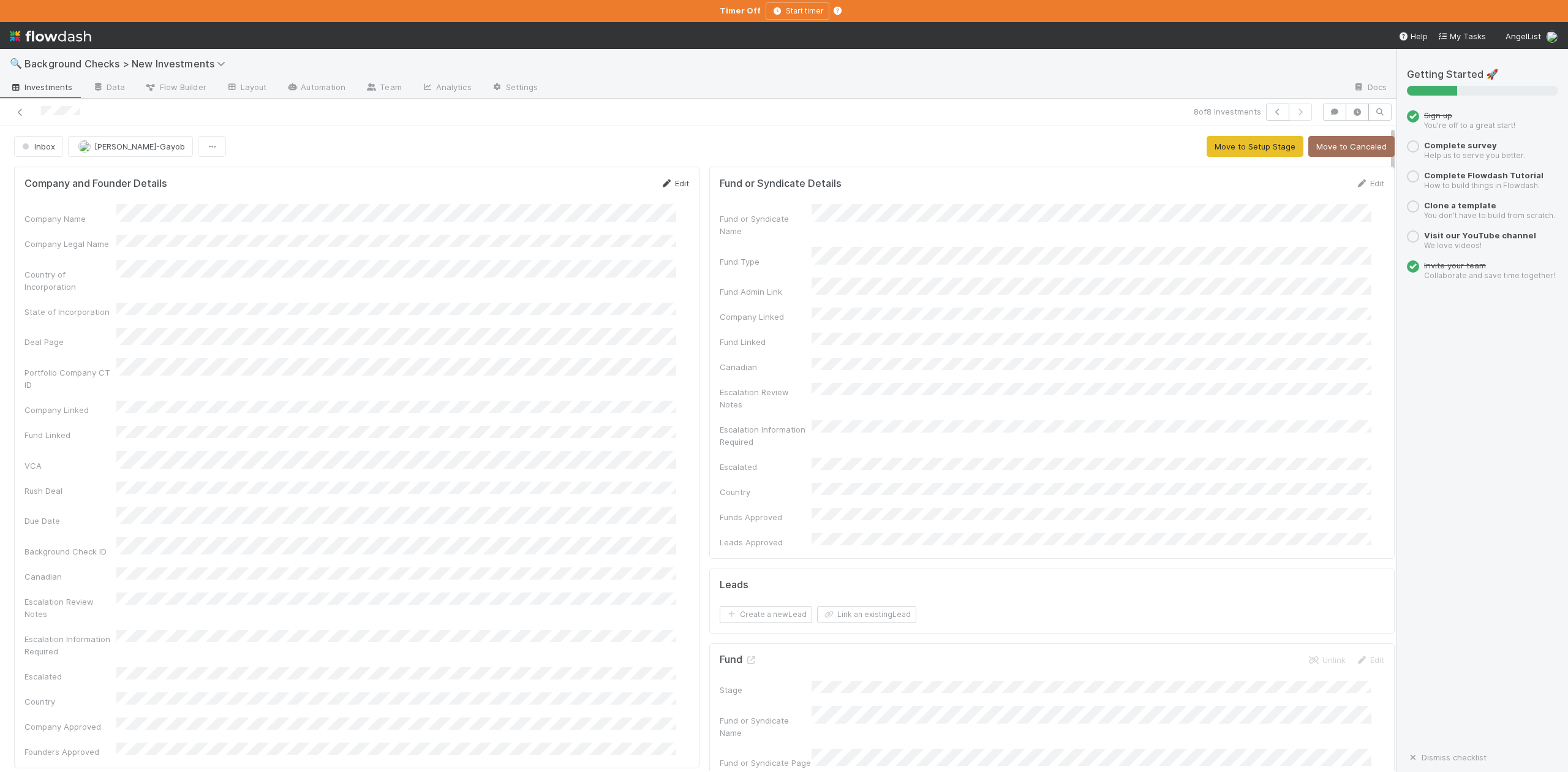
click at [670, 187] on link "Edit" at bounding box center [675, 183] width 28 height 10
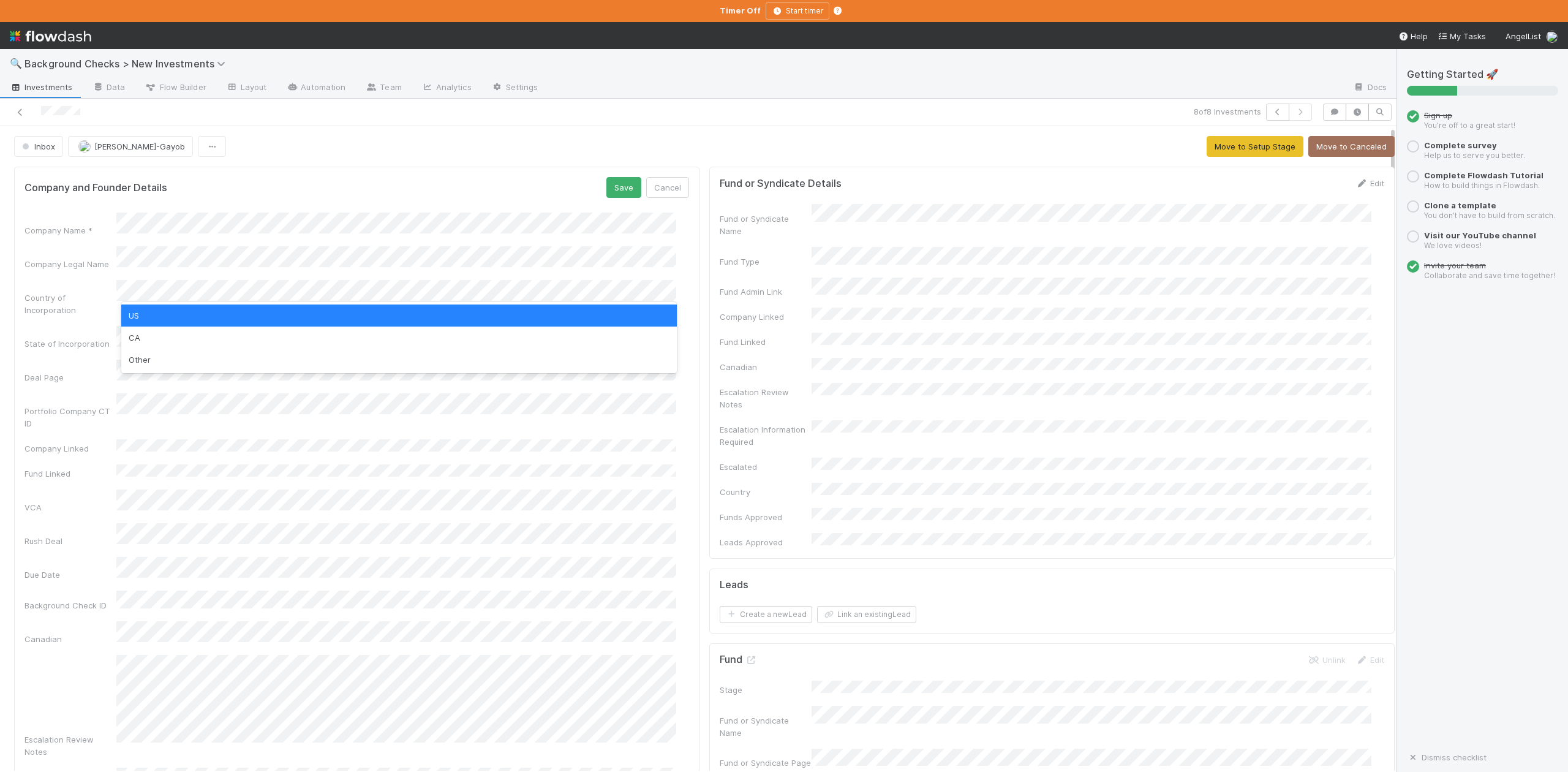
click at [172, 319] on div "US" at bounding box center [399, 316] width 555 height 22
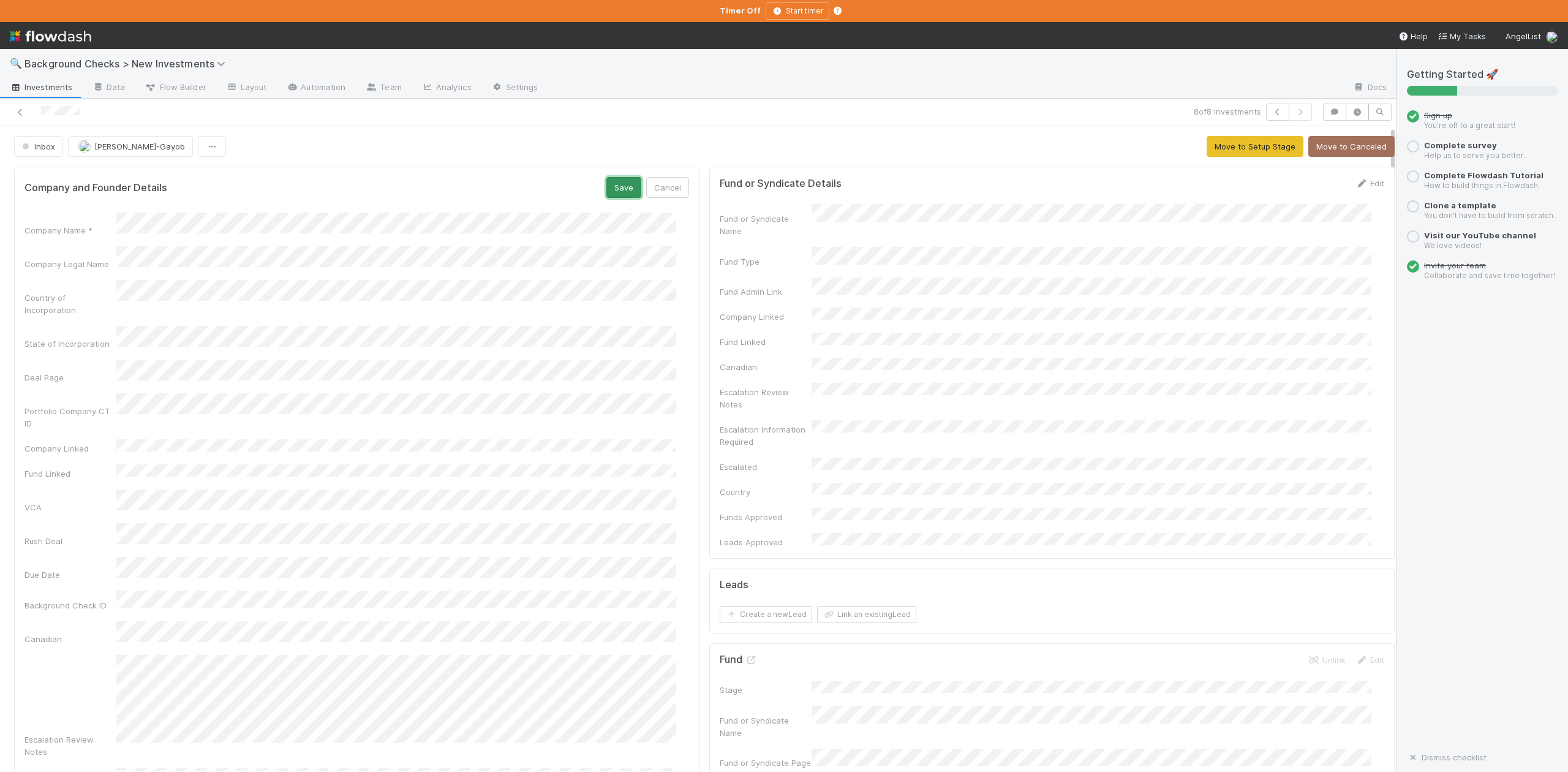
click at [611, 190] on button "Save" at bounding box center [624, 187] width 35 height 21
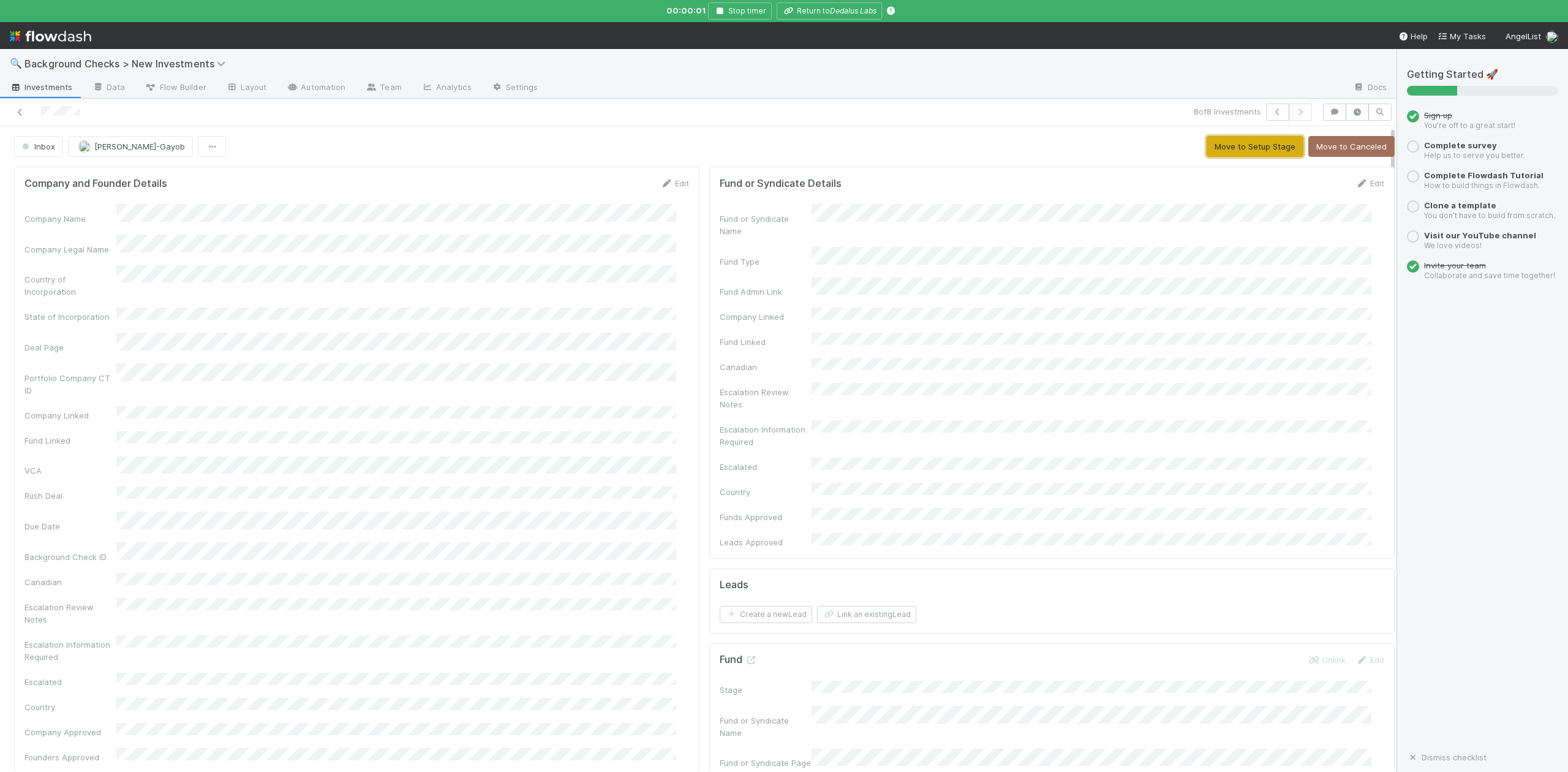
click at [1207, 147] on button "Move to Setup Stage" at bounding box center [1256, 147] width 97 height 21
click at [1046, 146] on button "Create Company" at bounding box center [1066, 147] width 82 height 21
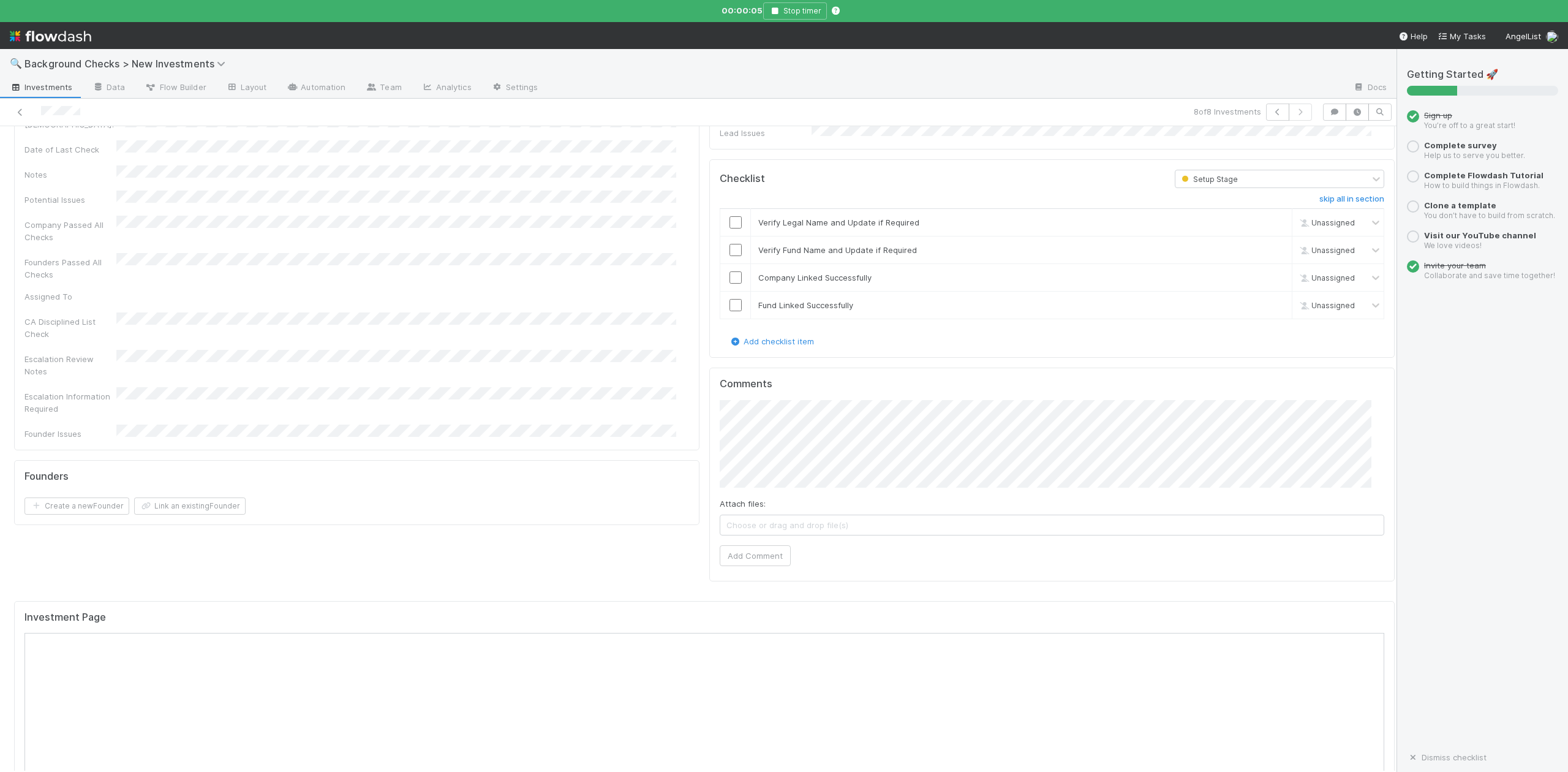
scroll to position [571, 0]
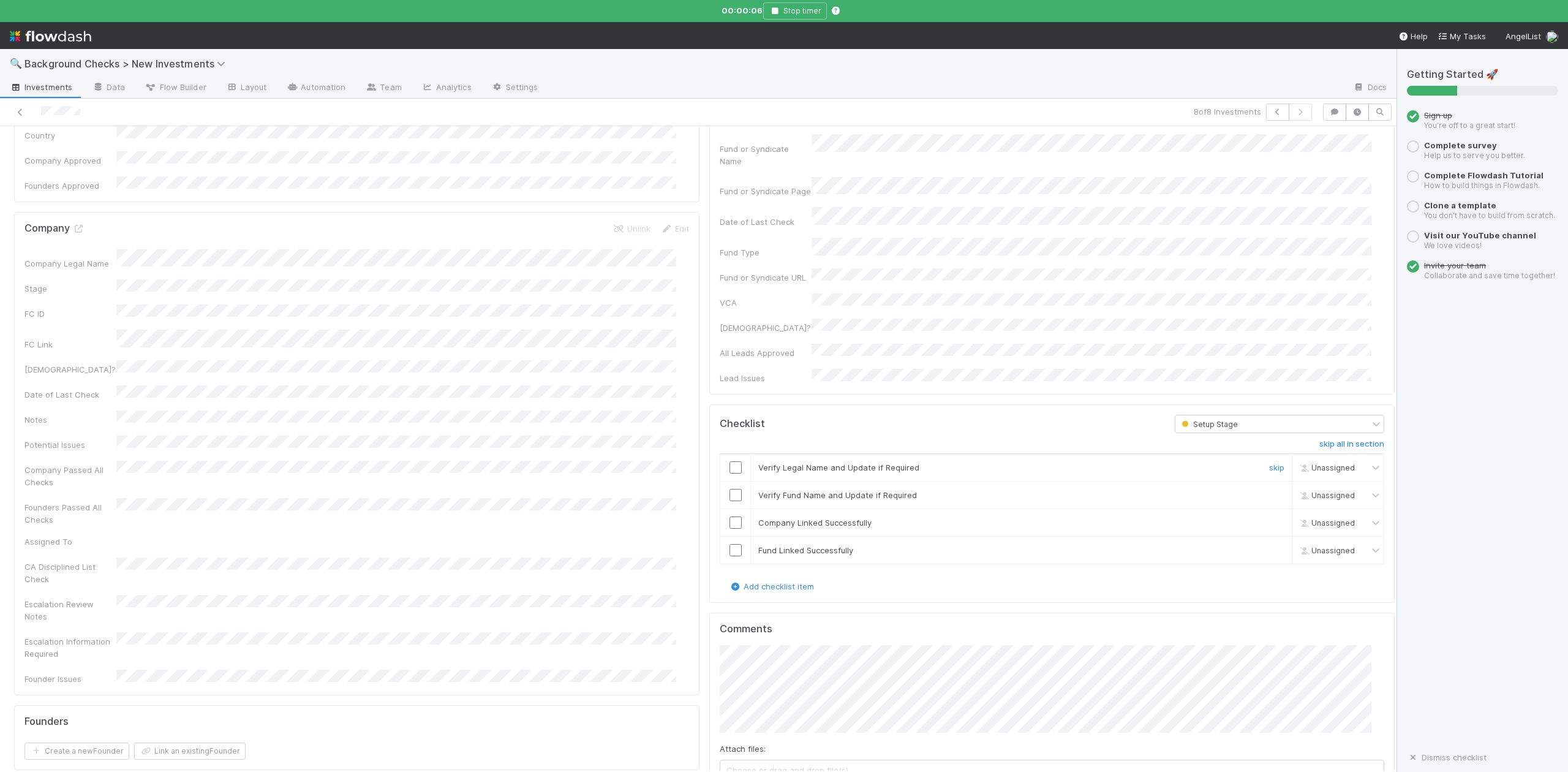
click at [730, 462] on input "checkbox" at bounding box center [735, 467] width 12 height 12
click at [730, 489] on input "checkbox" at bounding box center [735, 495] width 12 height 12
click at [730, 516] on input "checkbox" at bounding box center [735, 522] width 12 height 12
click at [730, 544] on input "checkbox" at bounding box center [735, 549] width 12 height 12
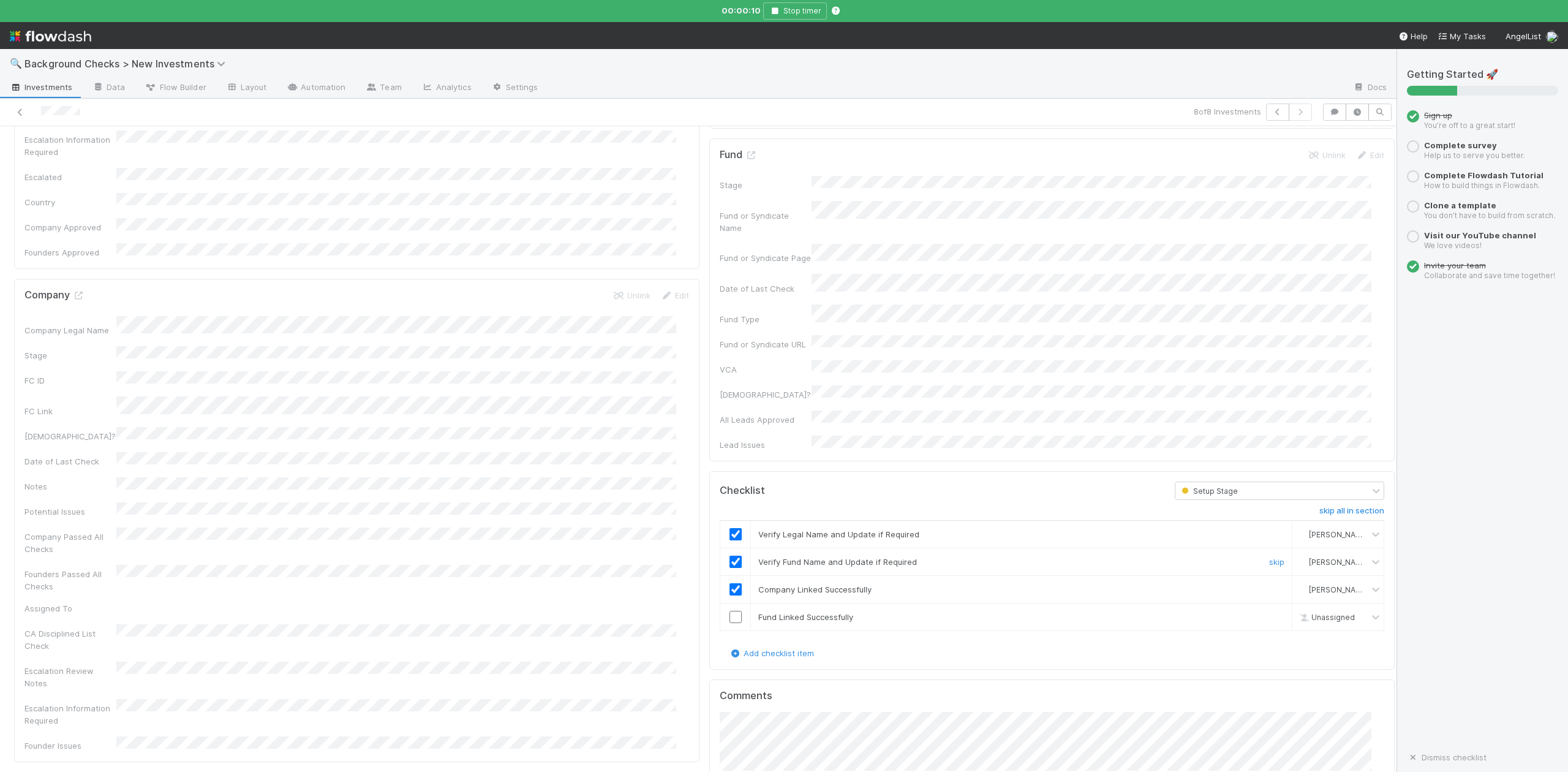
scroll to position [653, 0]
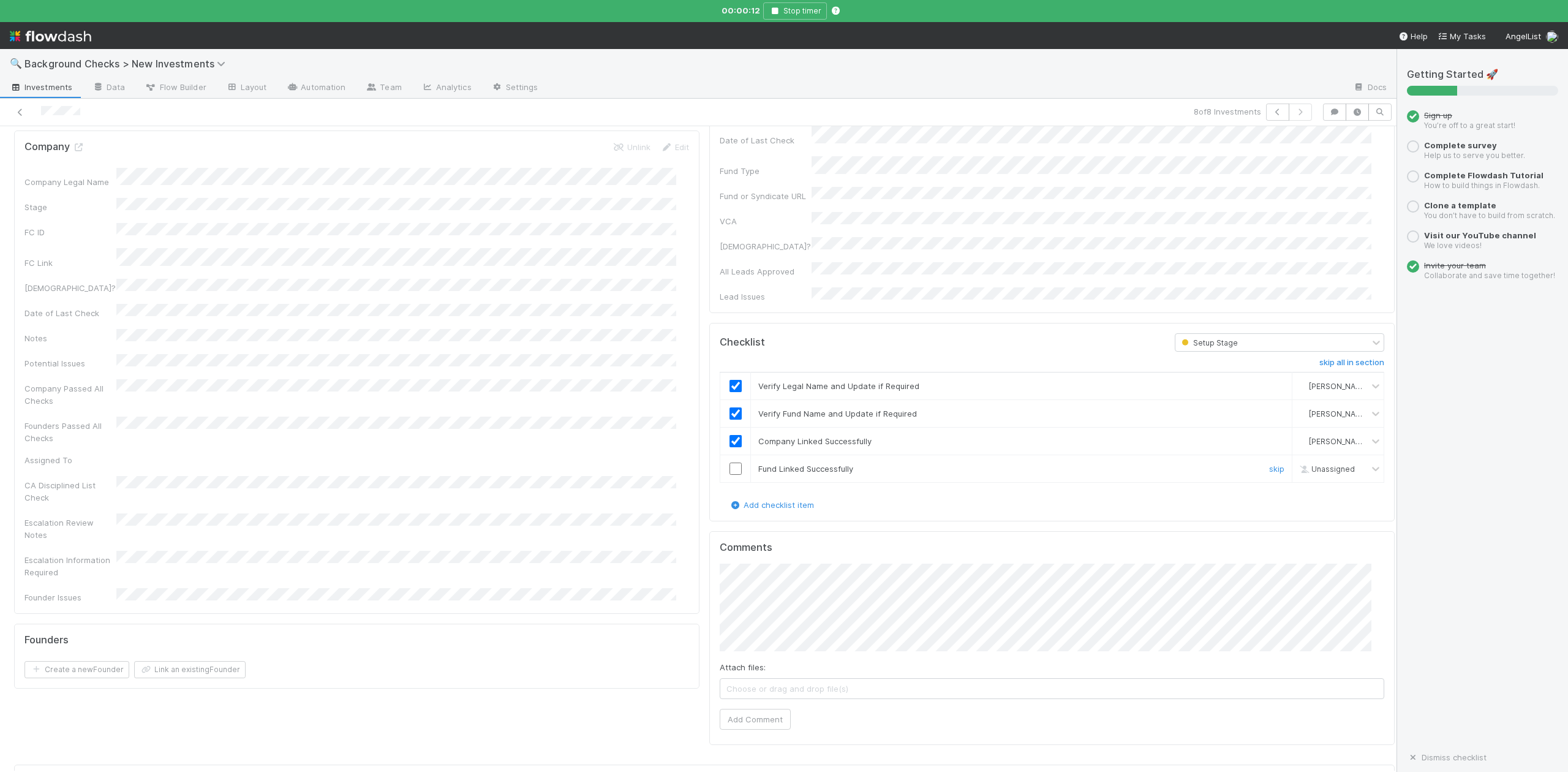
click at [730, 462] on input "checkbox" at bounding box center [735, 468] width 12 height 12
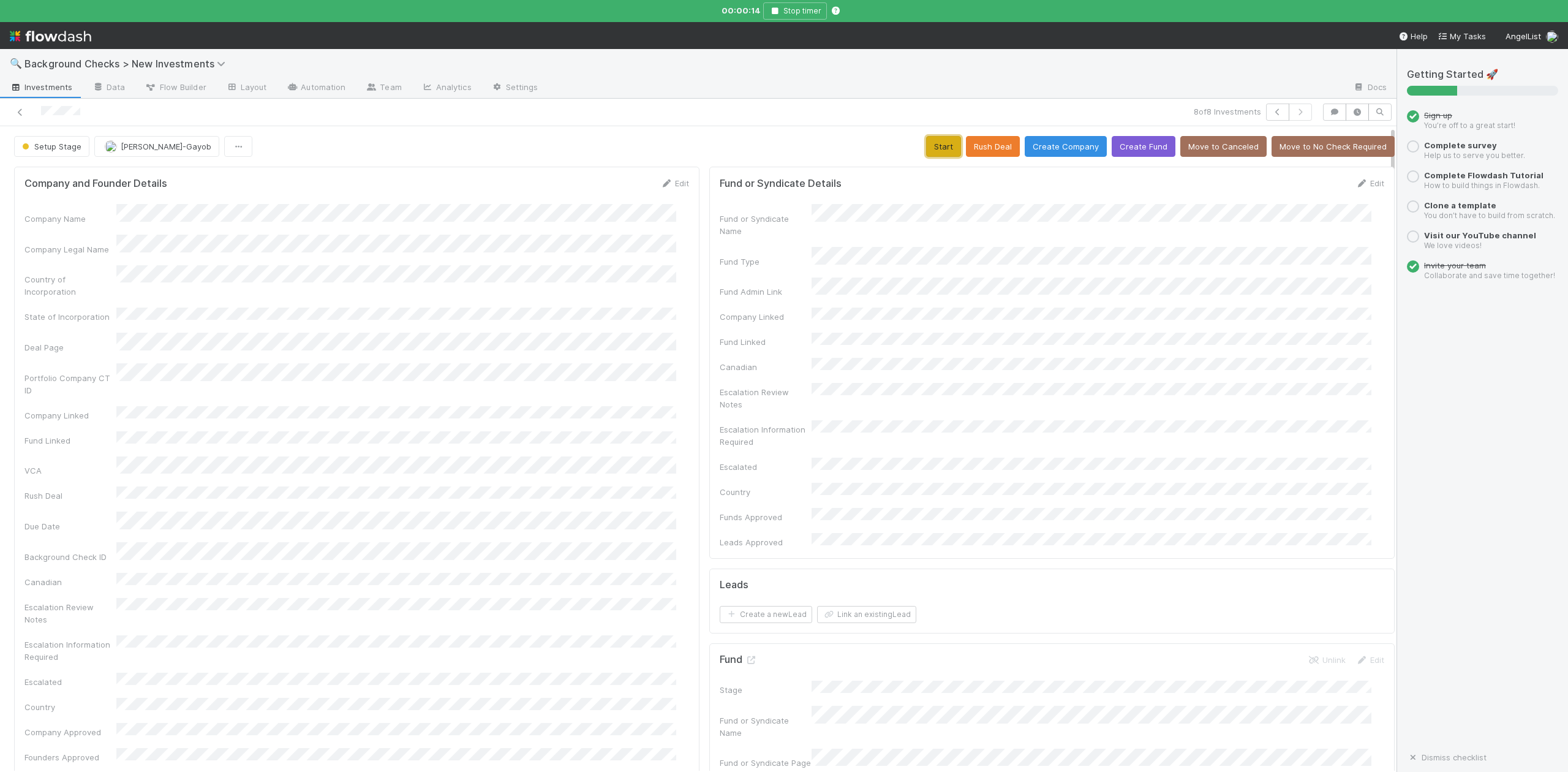
click at [926, 149] on button "Start" at bounding box center [944, 147] width 35 height 21
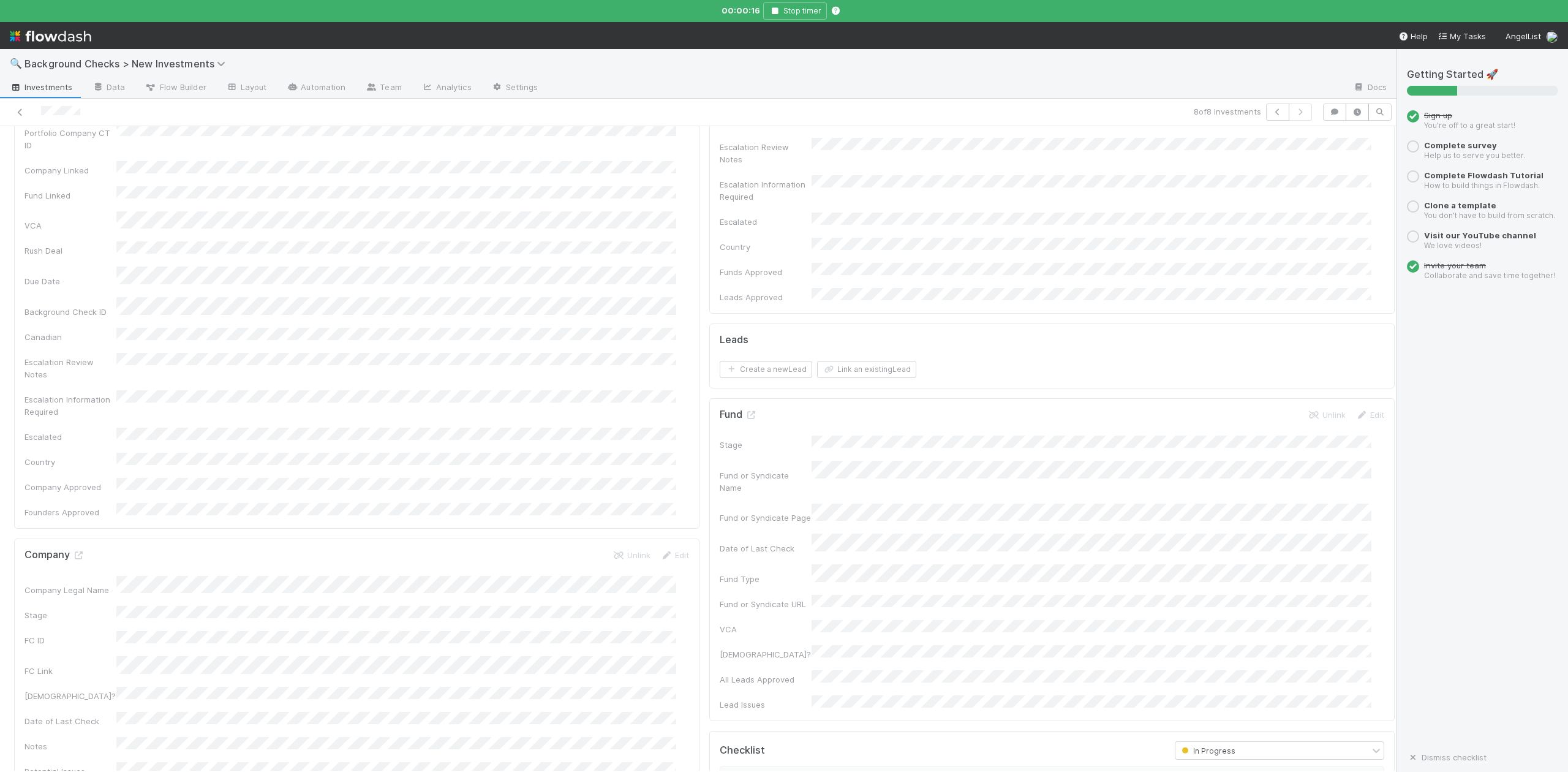
scroll to position [327, 0]
click at [81, 470] on icon at bounding box center [78, 473] width 12 height 8
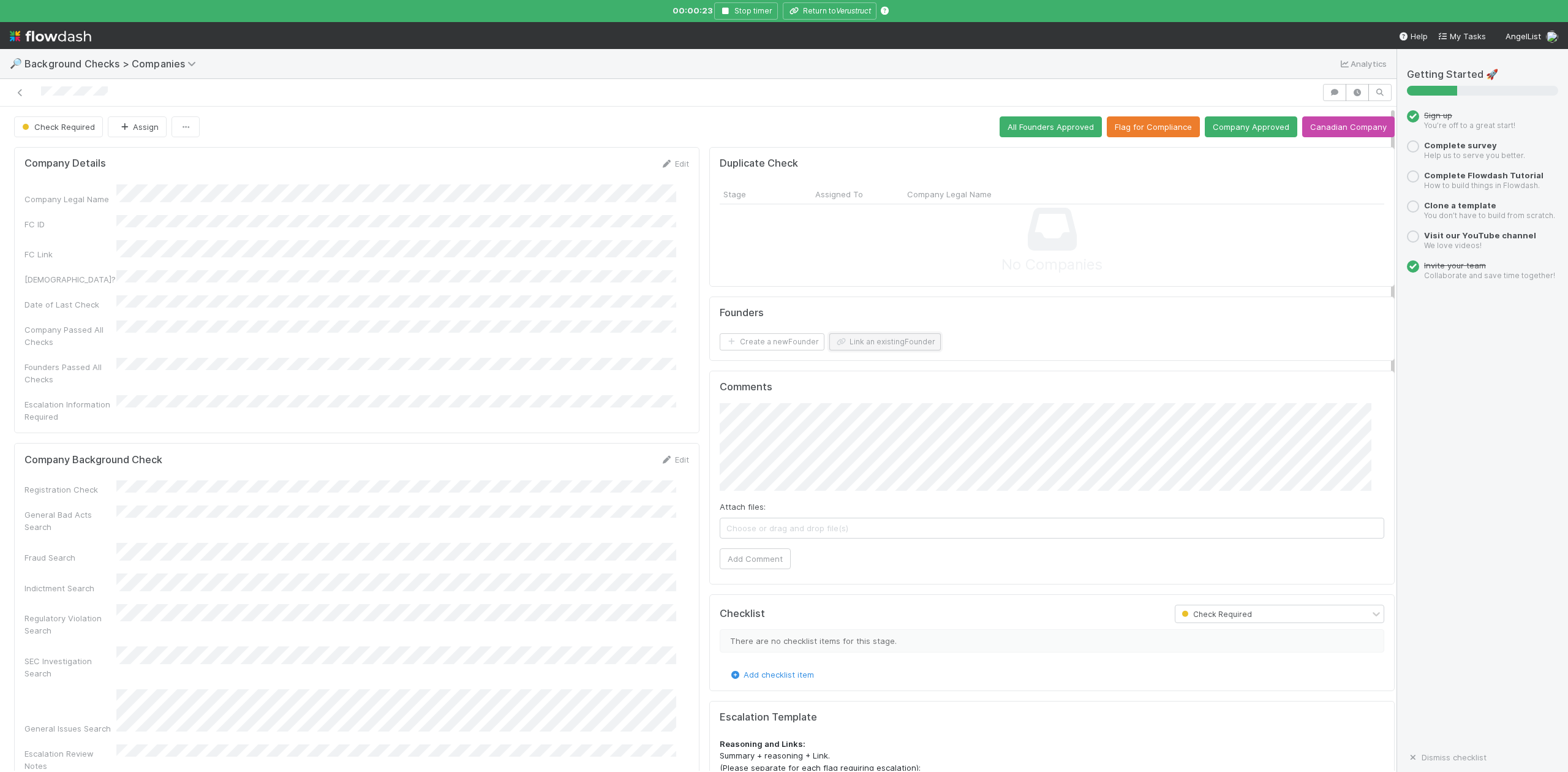
click at [887, 342] on button "Link an existing Founder" at bounding box center [885, 342] width 112 height 17
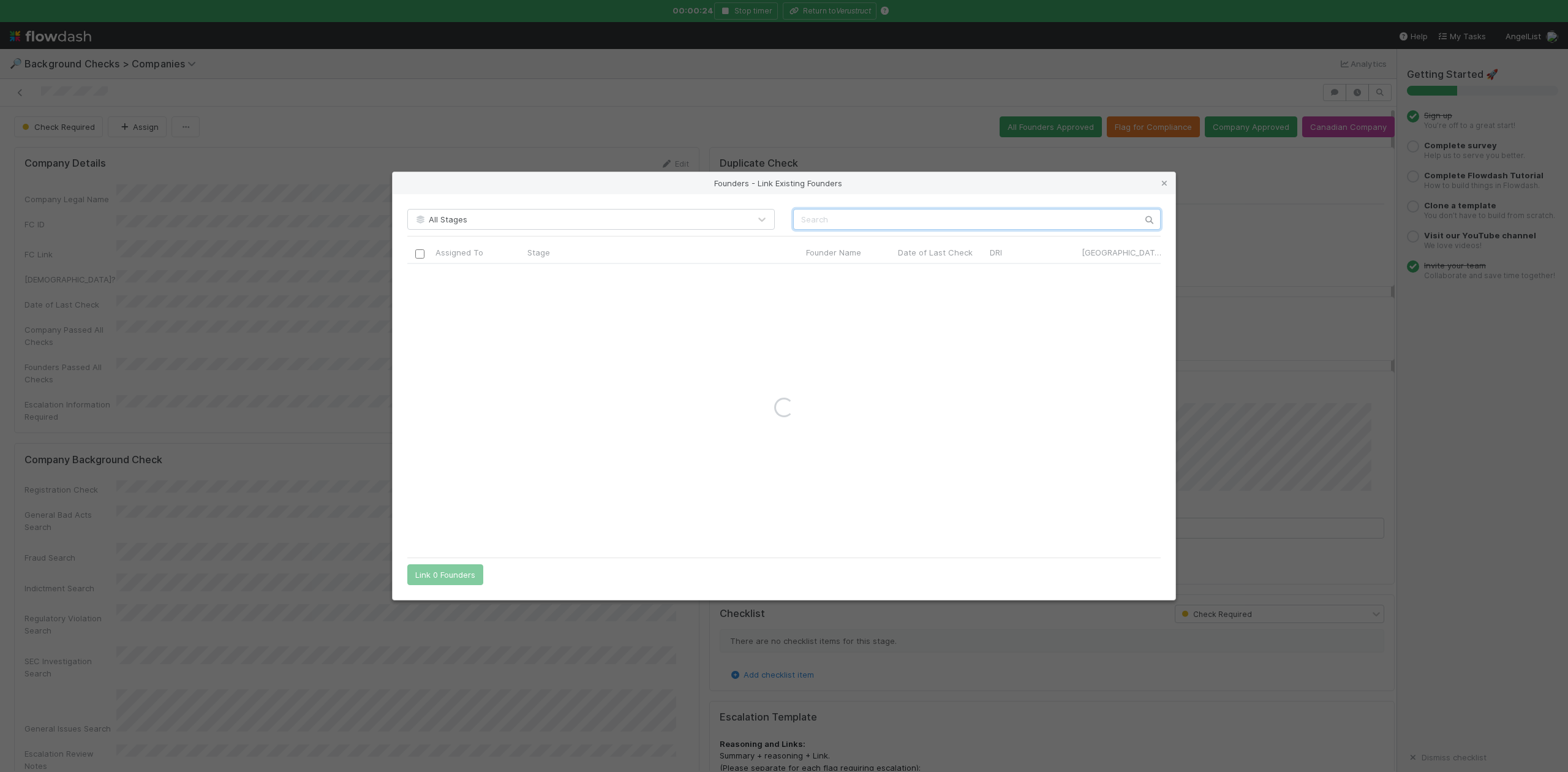
click at [811, 221] on input "text" at bounding box center [978, 219] width 368 height 21
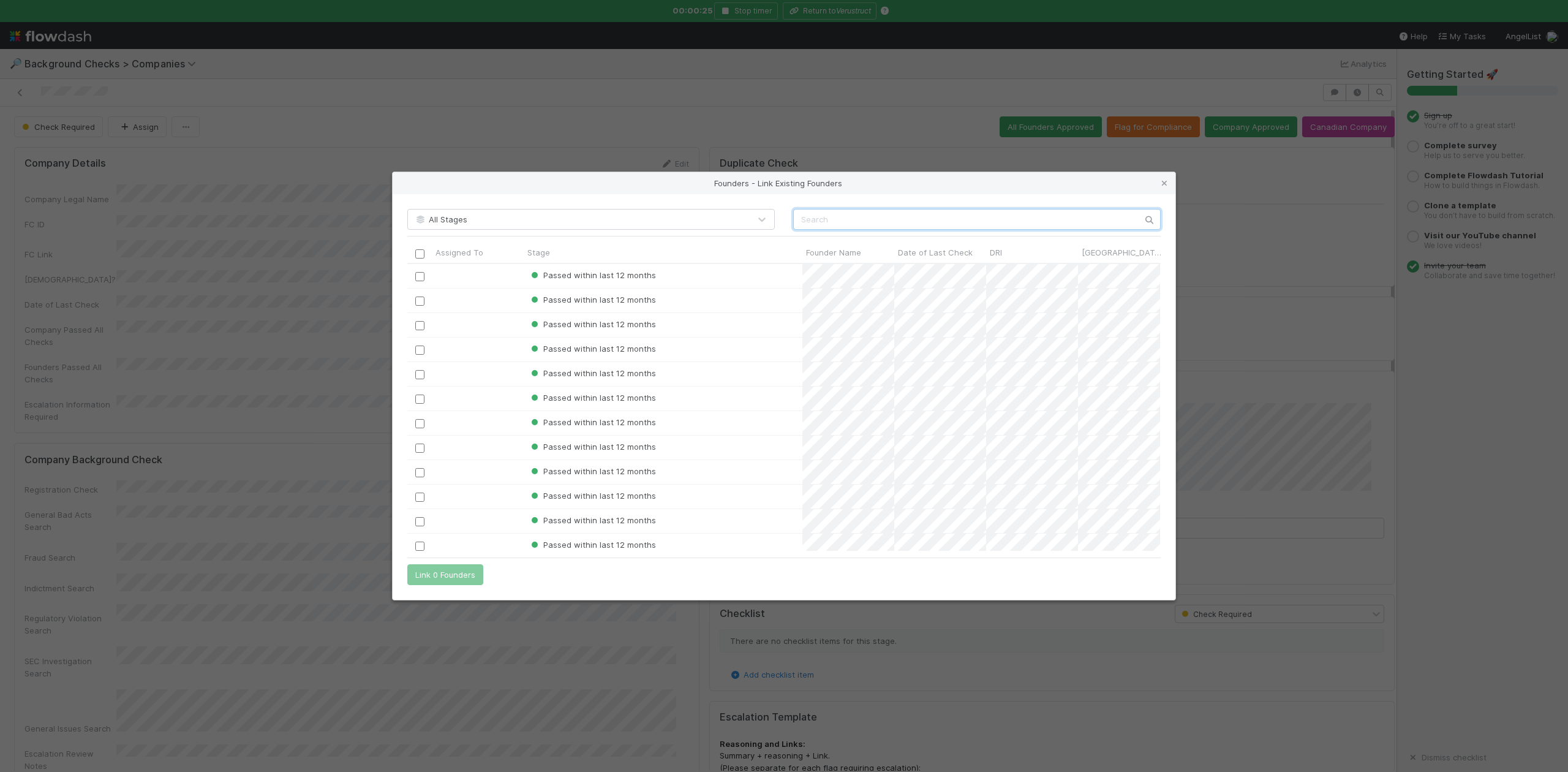
scroll to position [276, 741]
paste input "[PERSON_NAME]"
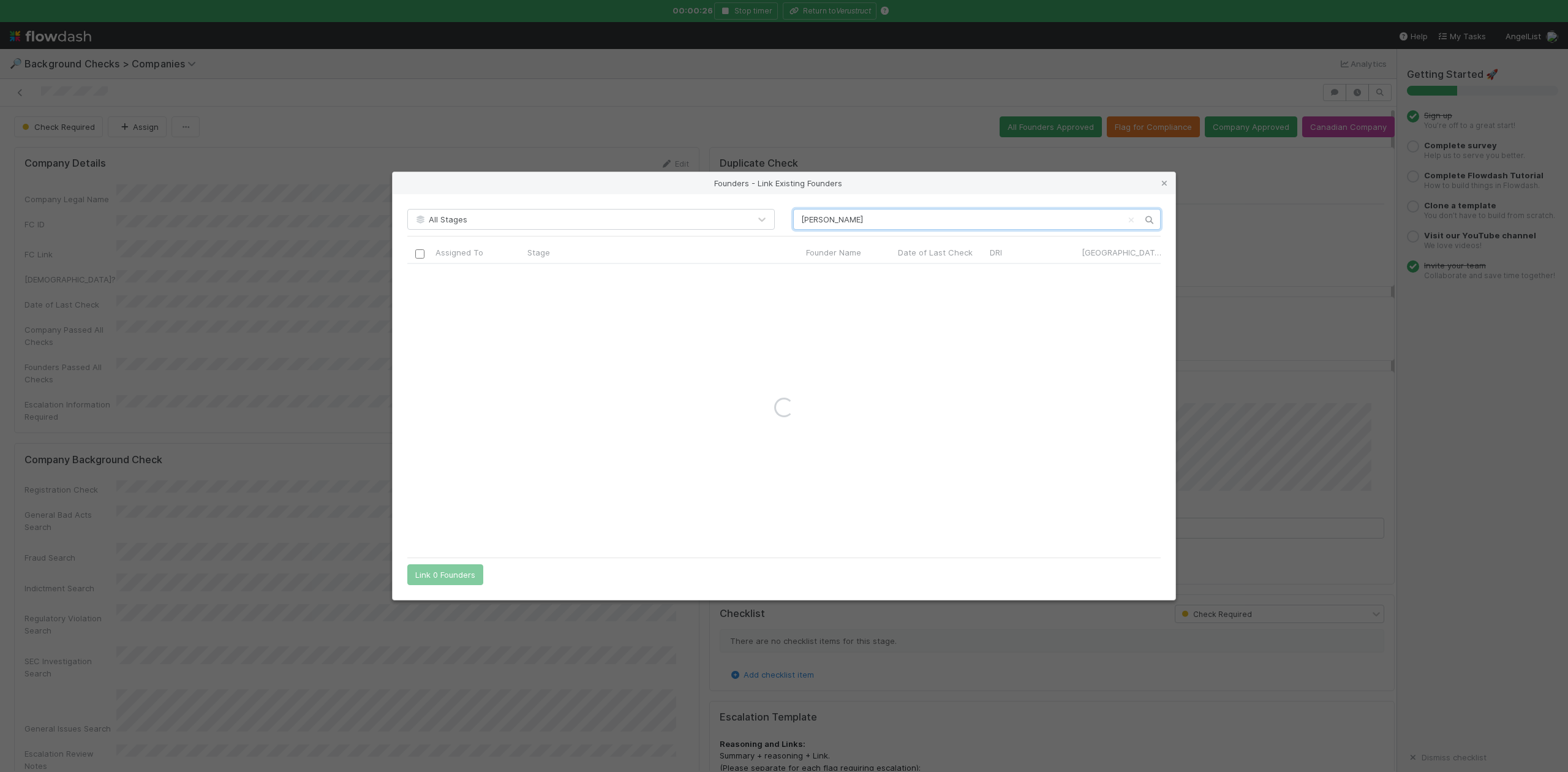
click at [794, 219] on input "[PERSON_NAME]" at bounding box center [978, 219] width 368 height 21
type input "[PERSON_NAME]"
click at [1166, 181] on icon at bounding box center [1164, 183] width 12 height 8
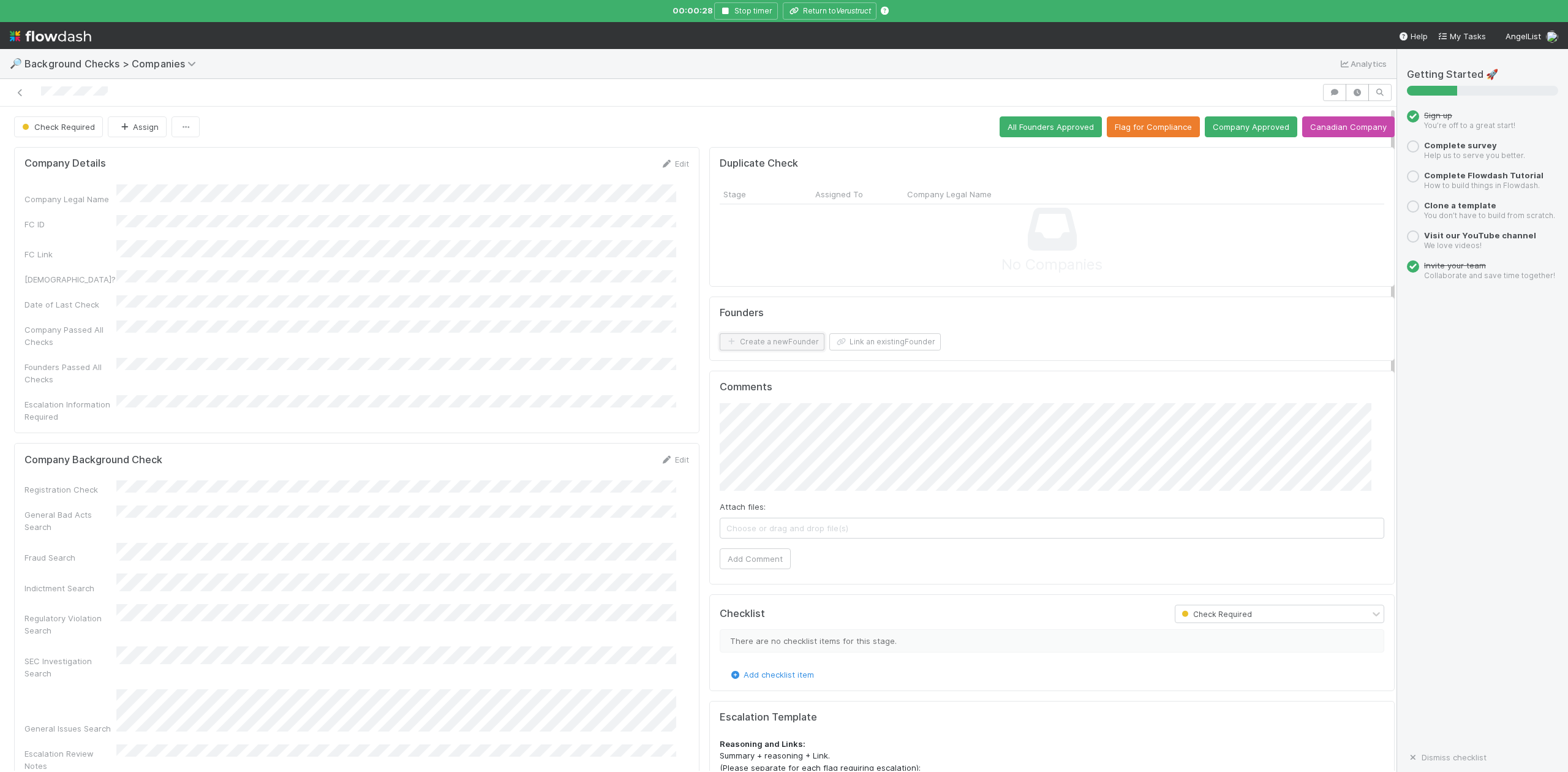
click at [773, 343] on button "Create a new Founder" at bounding box center [772, 342] width 104 height 17
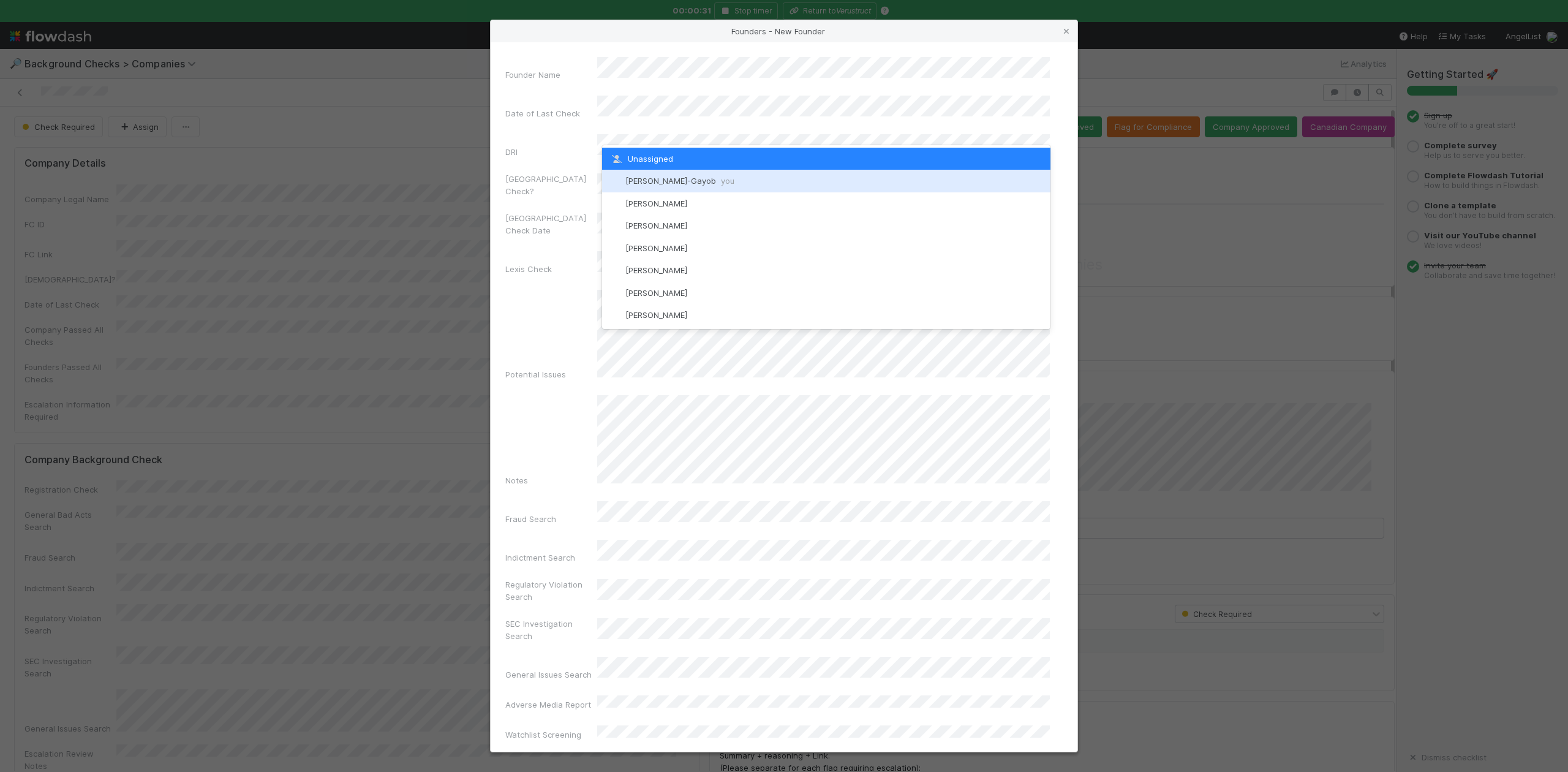
click at [663, 179] on span "Loraine Pati-Gayob you" at bounding box center [679, 180] width 109 height 10
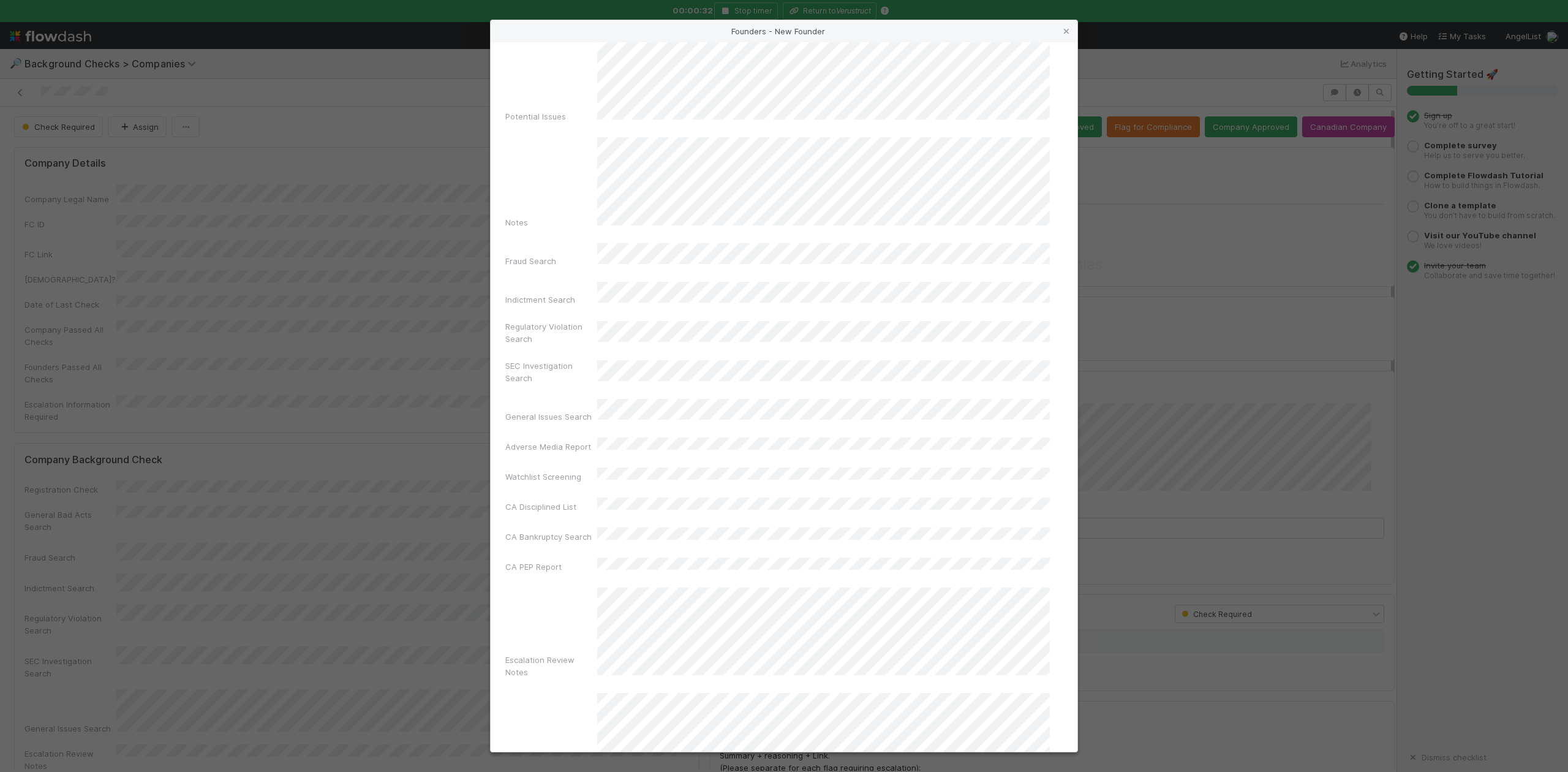
scroll to position [283, 0]
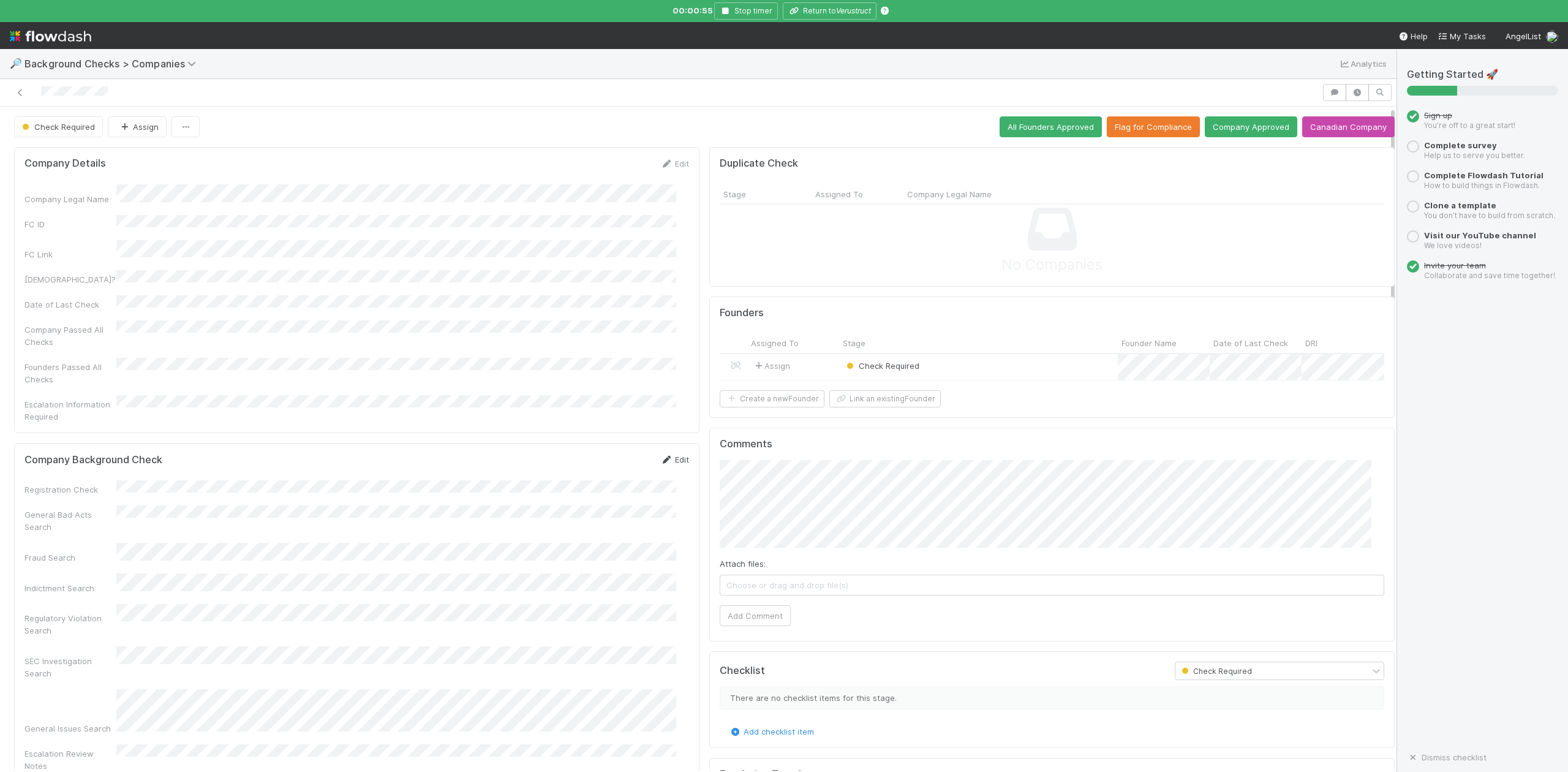
click at [670, 455] on link "Edit" at bounding box center [675, 460] width 28 height 10
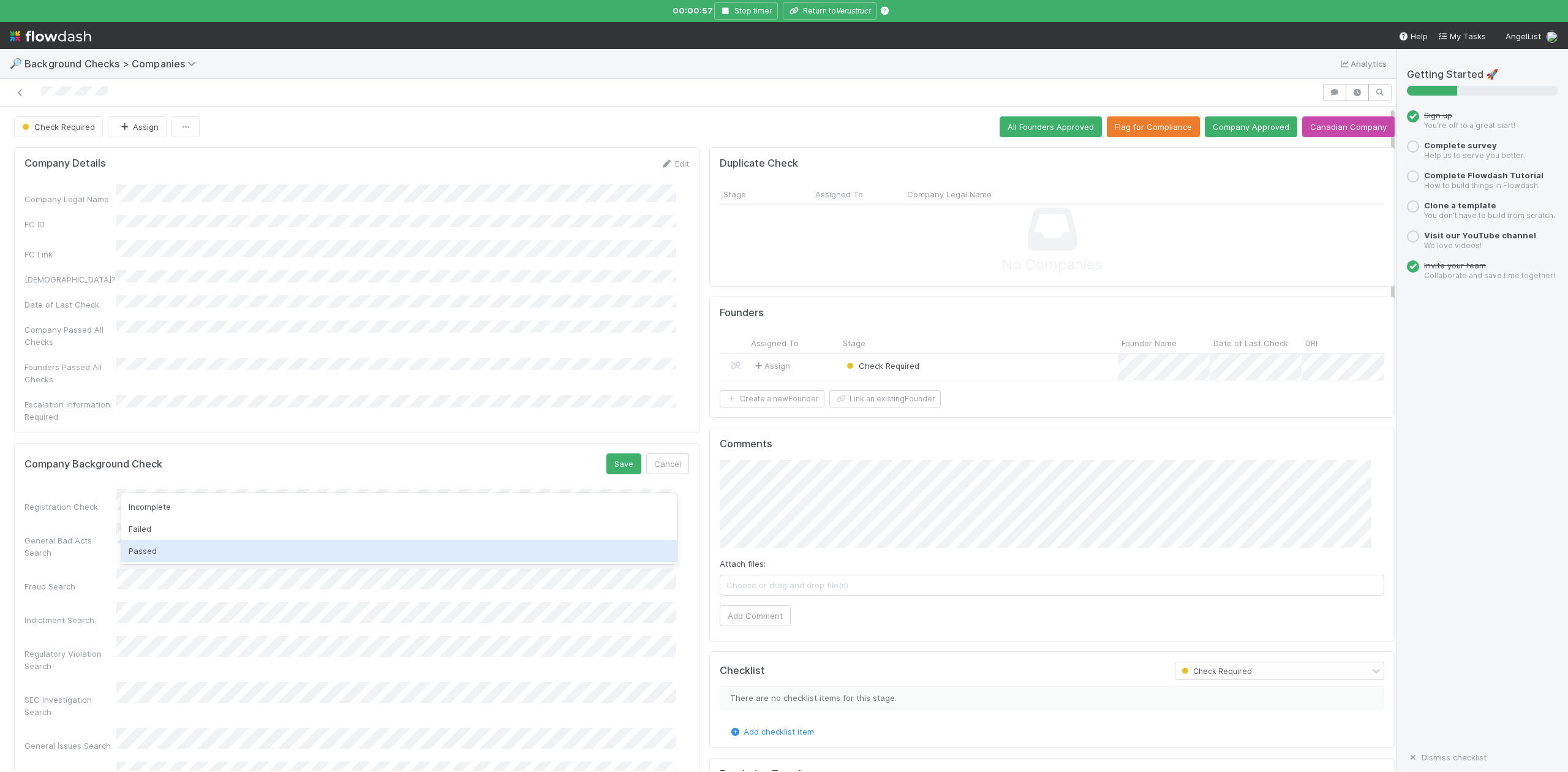
click at [171, 552] on div "Passed" at bounding box center [399, 551] width 555 height 22
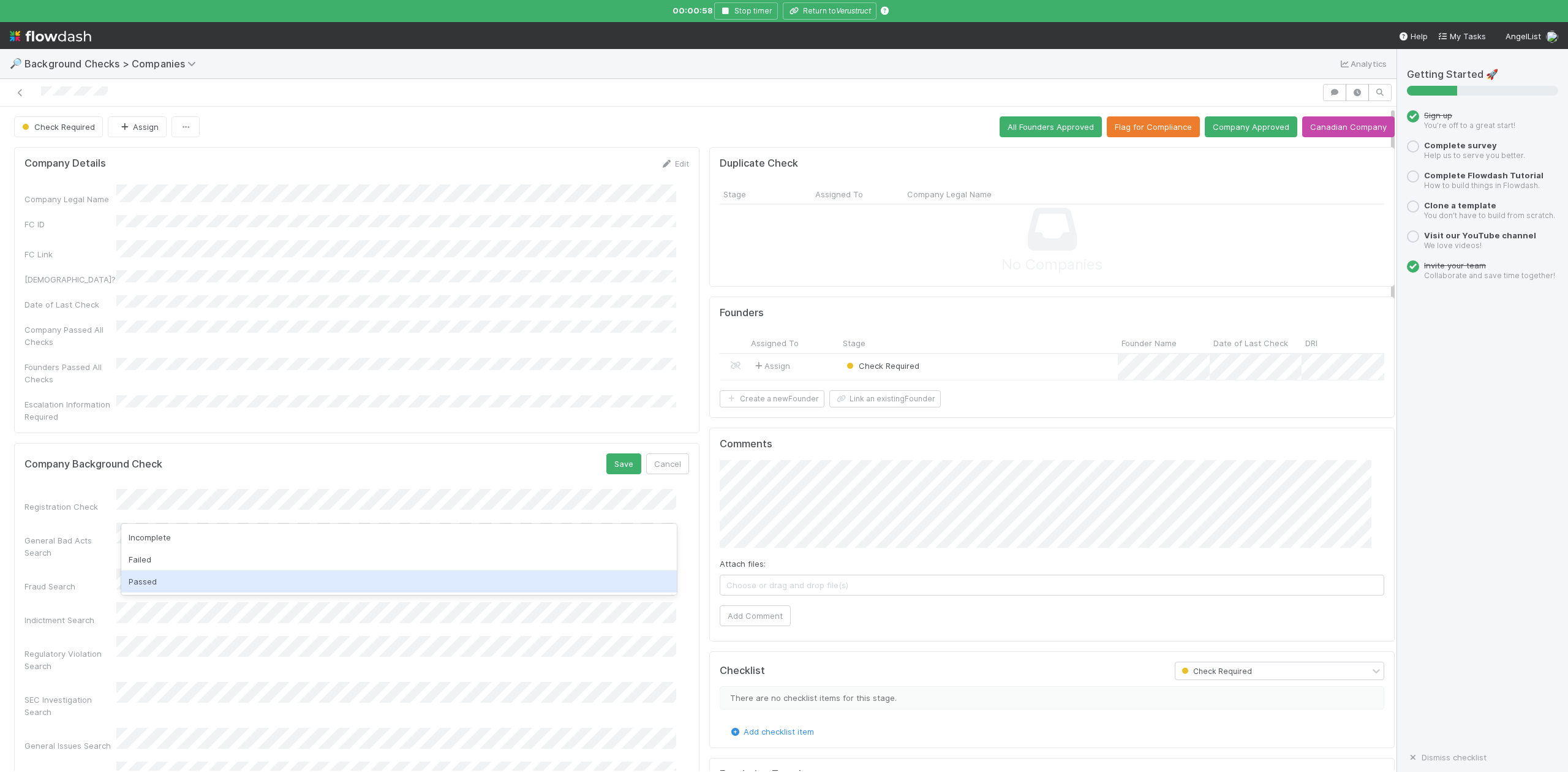
click at [168, 583] on div "Passed" at bounding box center [399, 582] width 555 height 22
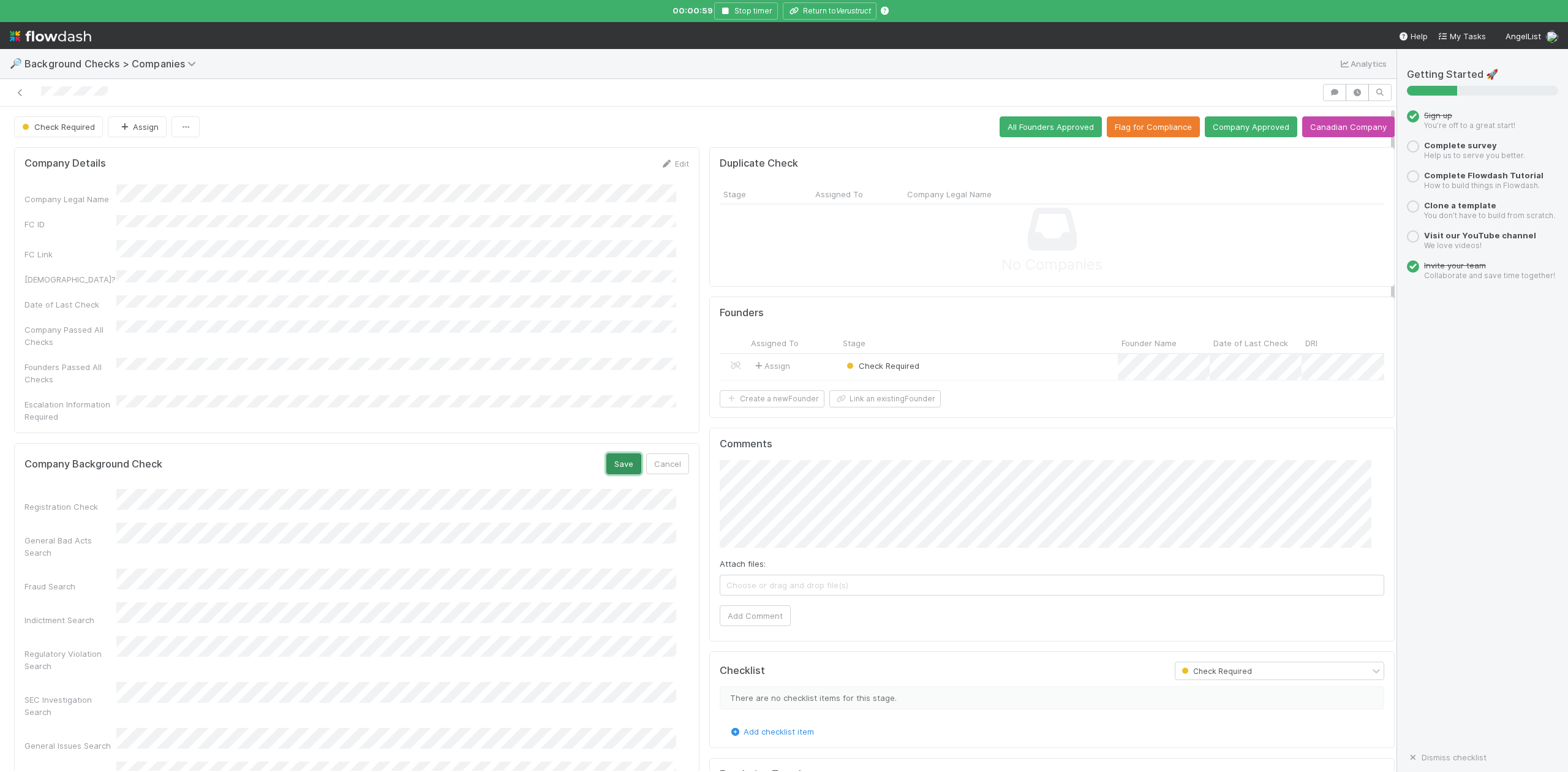
click at [607, 453] on button "Save" at bounding box center [624, 463] width 35 height 21
click at [949, 368] on div "Check Required" at bounding box center [979, 367] width 279 height 27
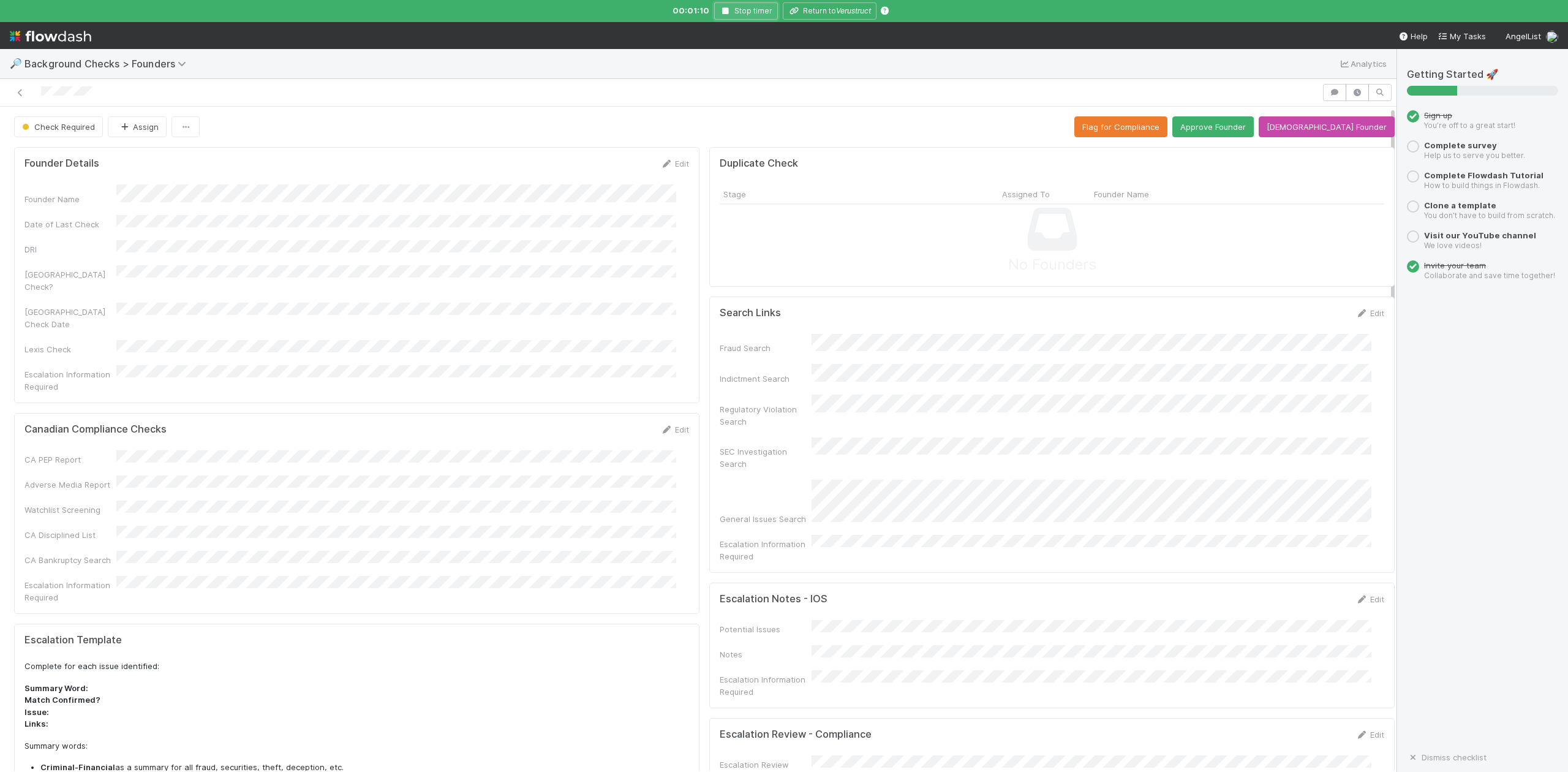
click at [723, 12] on icon "button" at bounding box center [725, 11] width 12 height 7
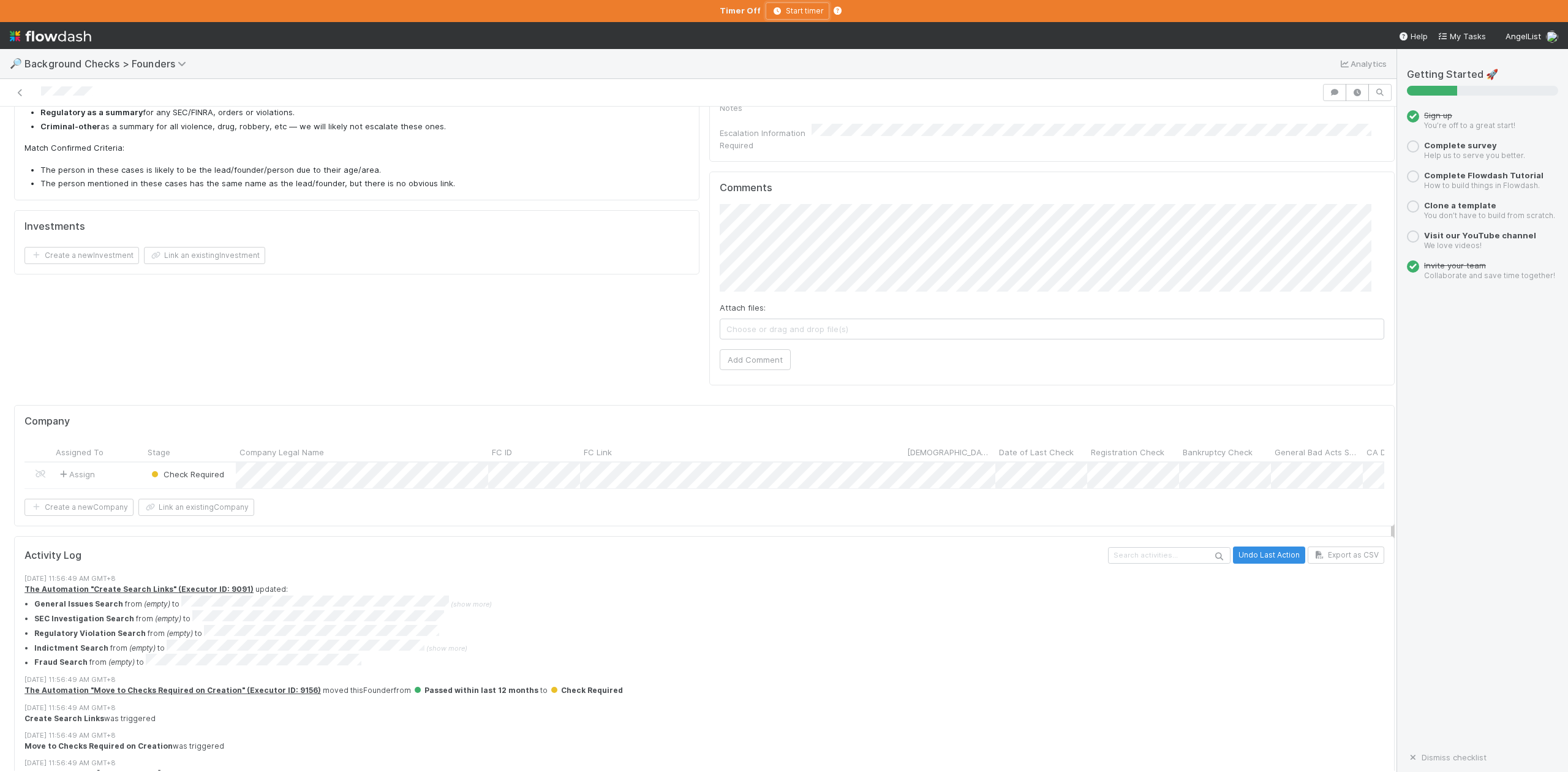
scroll to position [12, 0]
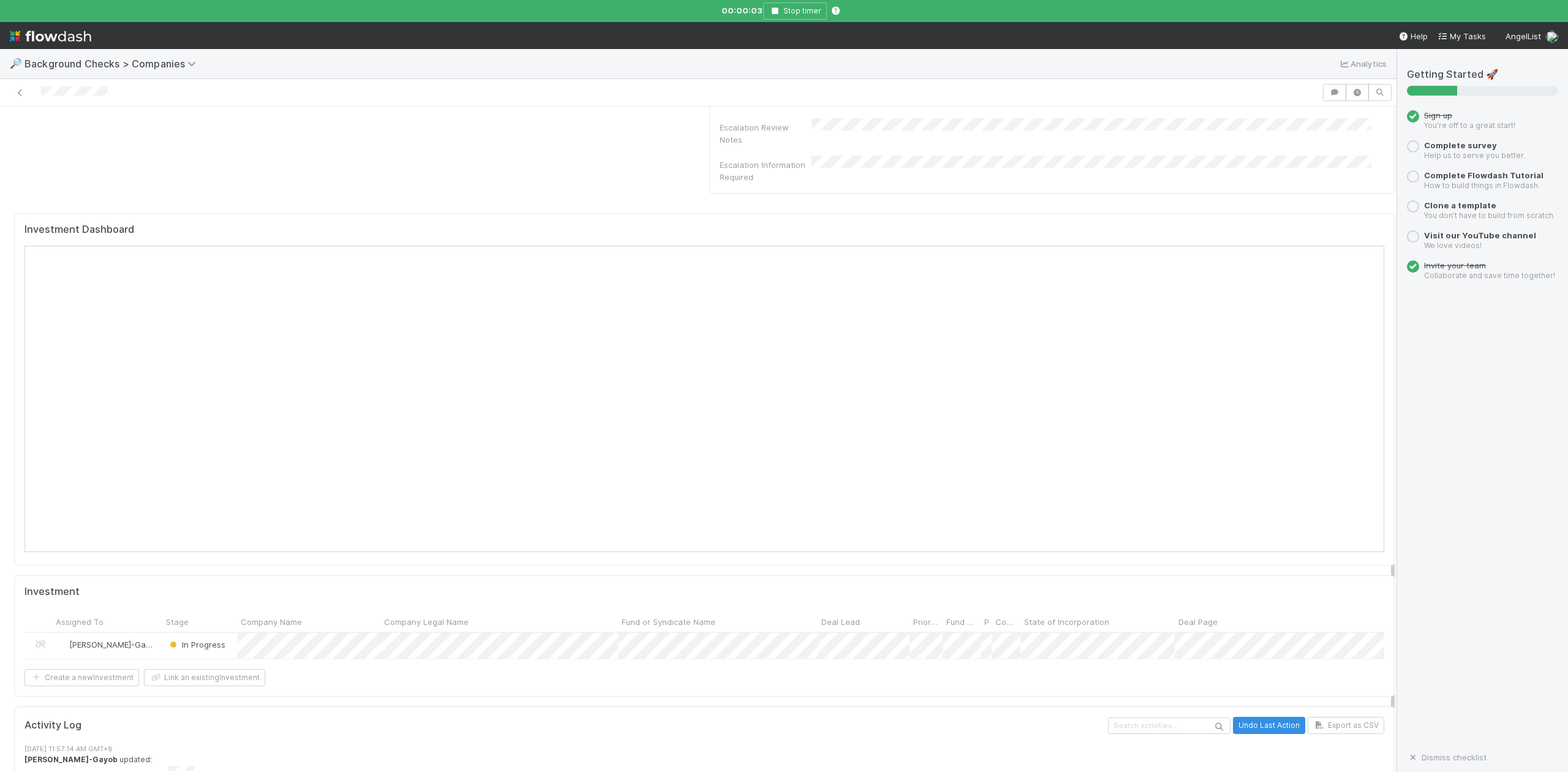
scroll to position [998, 0]
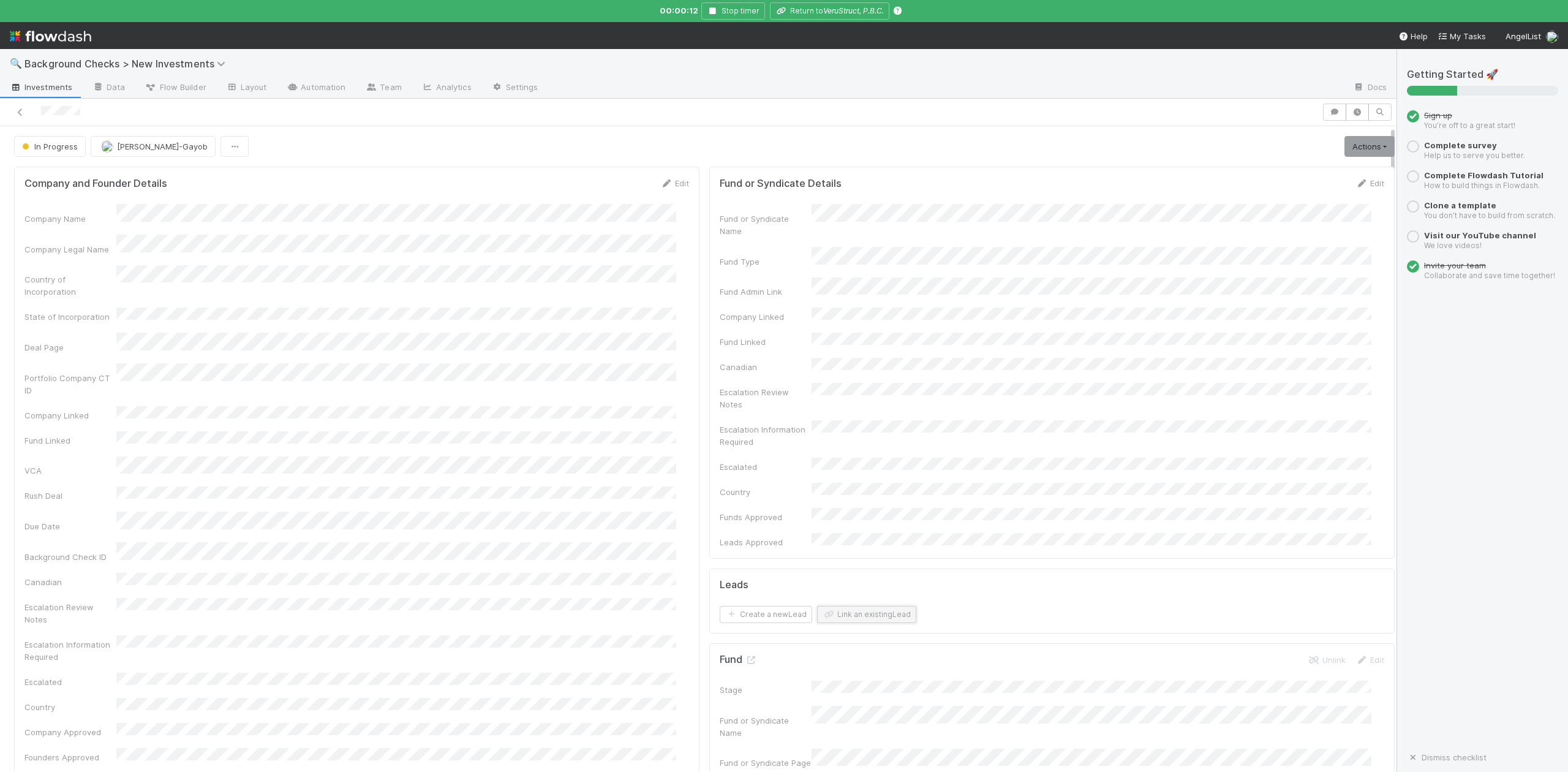
click at [872, 606] on button "Link an existing Lead" at bounding box center [867, 614] width 99 height 17
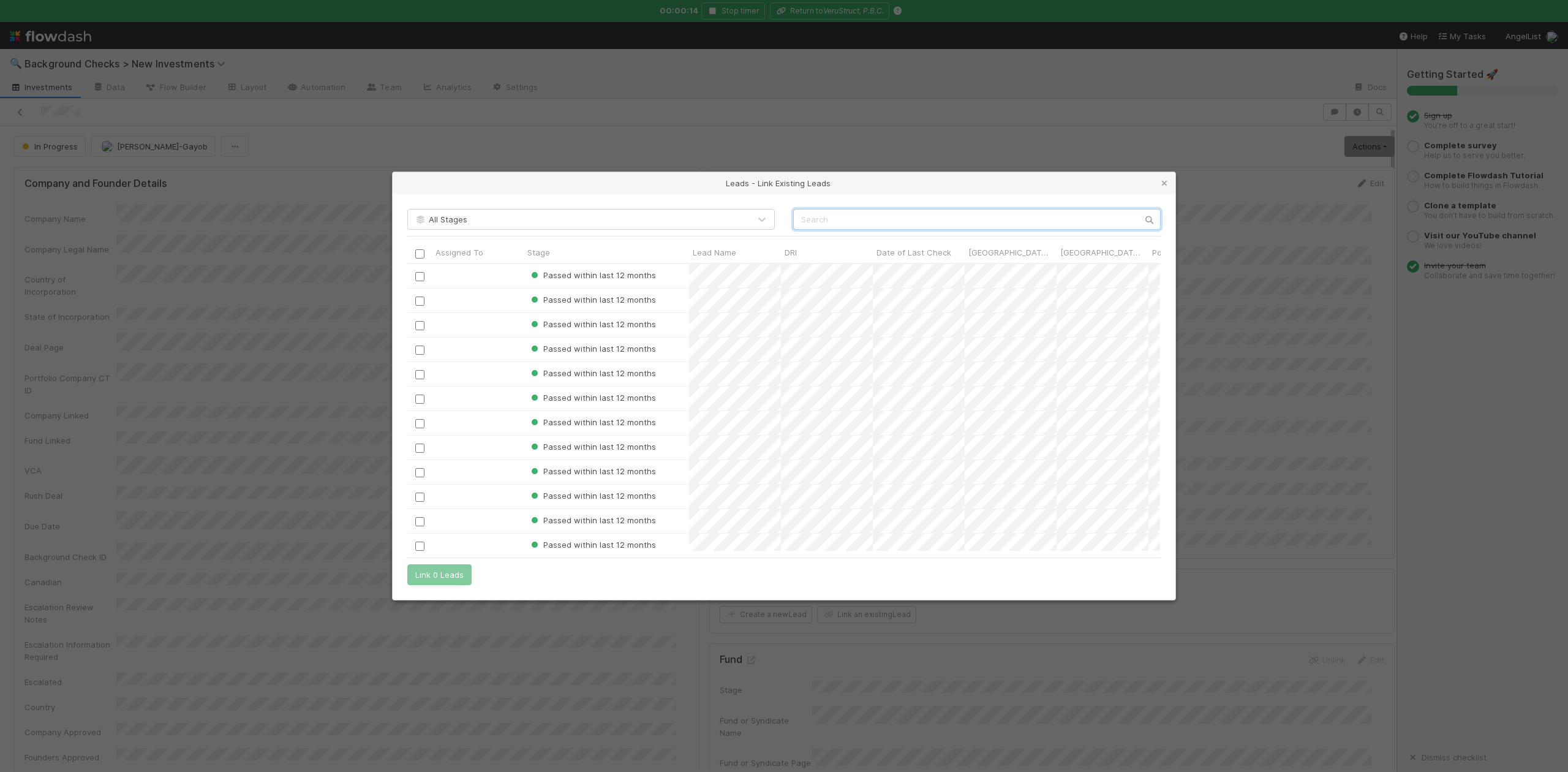
click at [826, 214] on input "text" at bounding box center [978, 219] width 368 height 21
paste input "Morgan Schwanke"
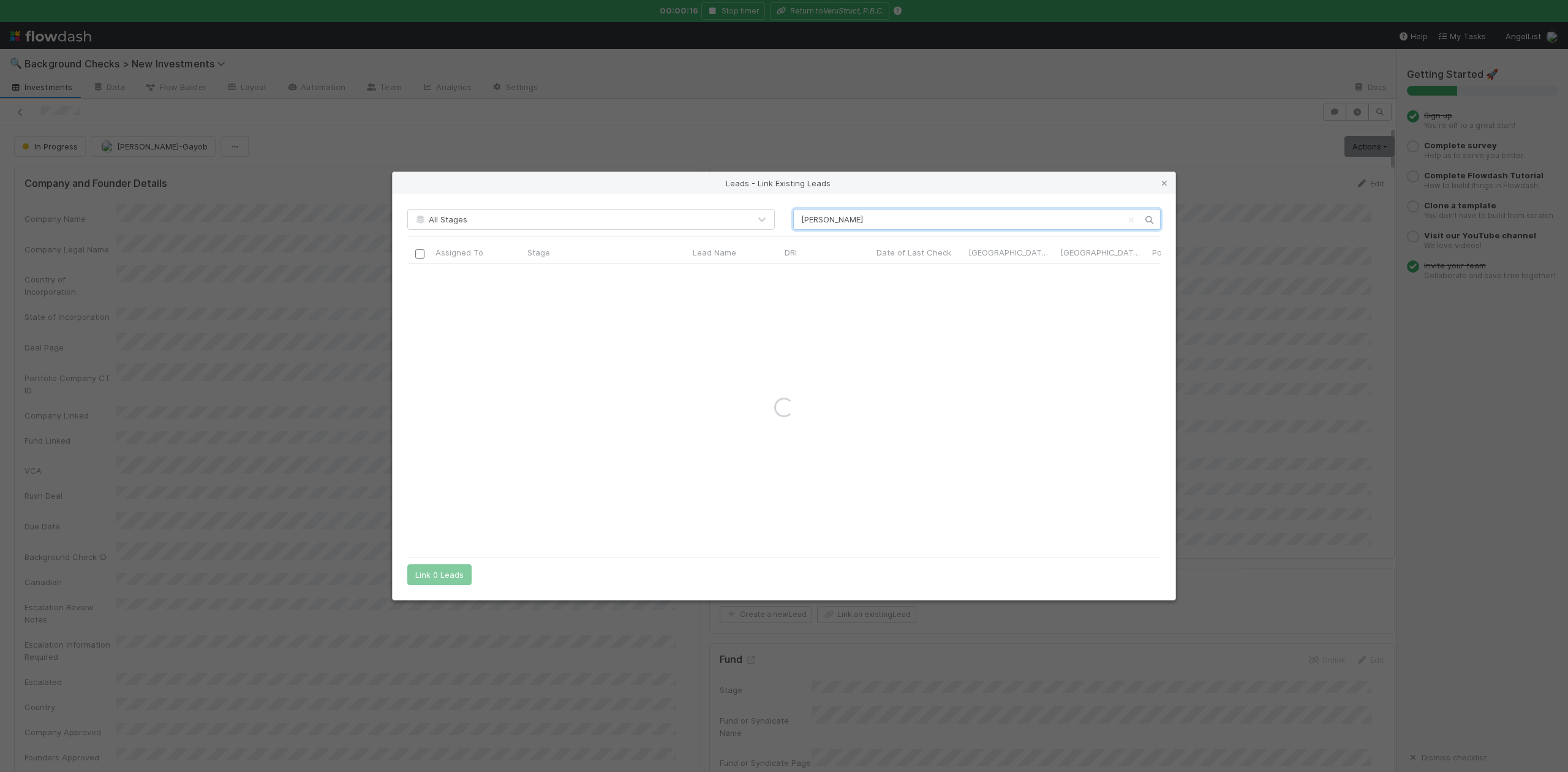
click at [800, 214] on input "Morgan Schwanke" at bounding box center [978, 219] width 368 height 21
type input "Morgan Schwanke"
click at [419, 276] on input "checkbox" at bounding box center [420, 277] width 9 height 9
click at [444, 577] on button "Link 1 Lead" at bounding box center [437, 574] width 59 height 21
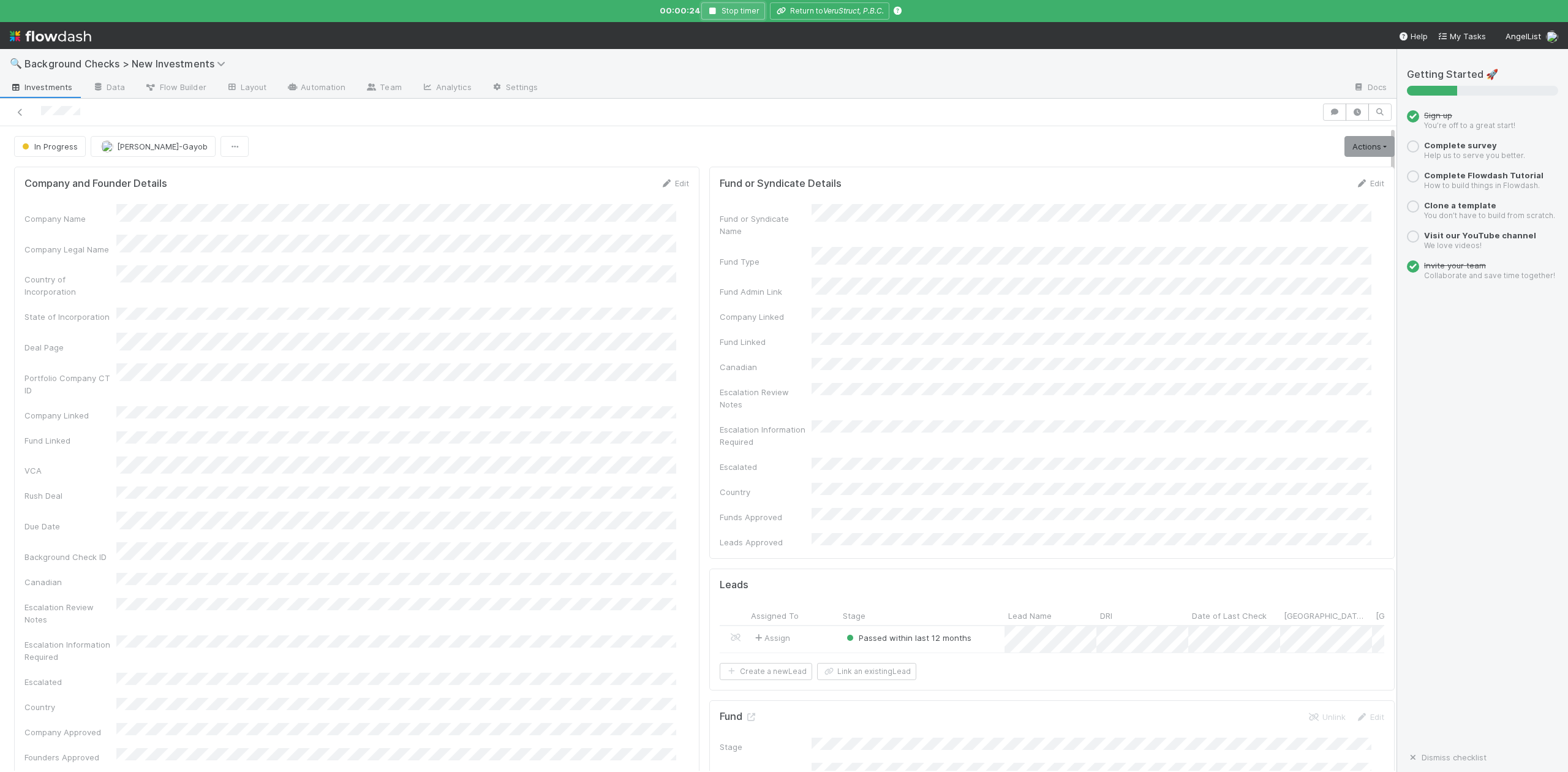
click at [713, 12] on icon "button" at bounding box center [712, 11] width 12 height 7
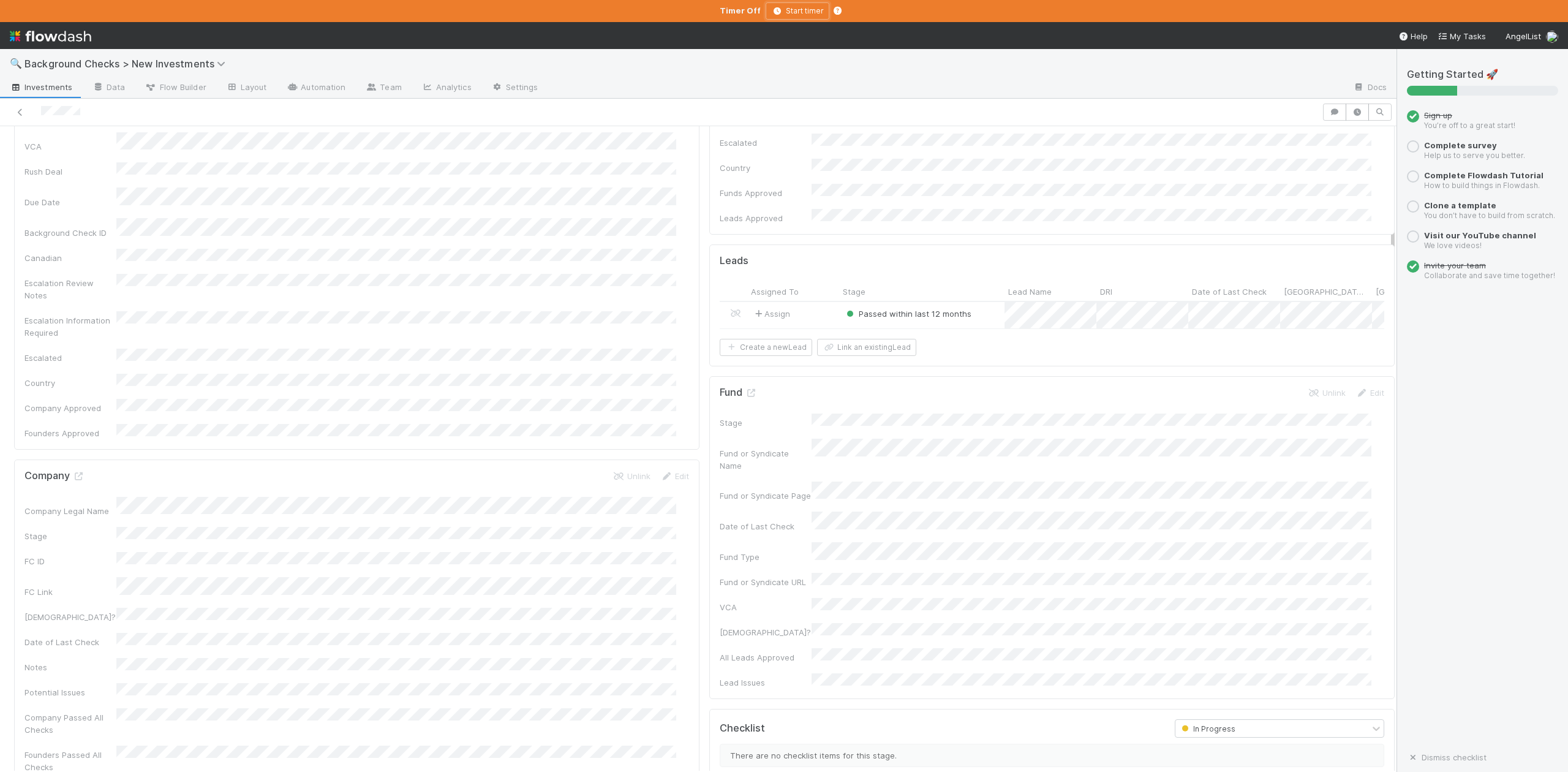
scroll to position [327, 0]
click at [77, 470] on icon at bounding box center [78, 473] width 12 height 8
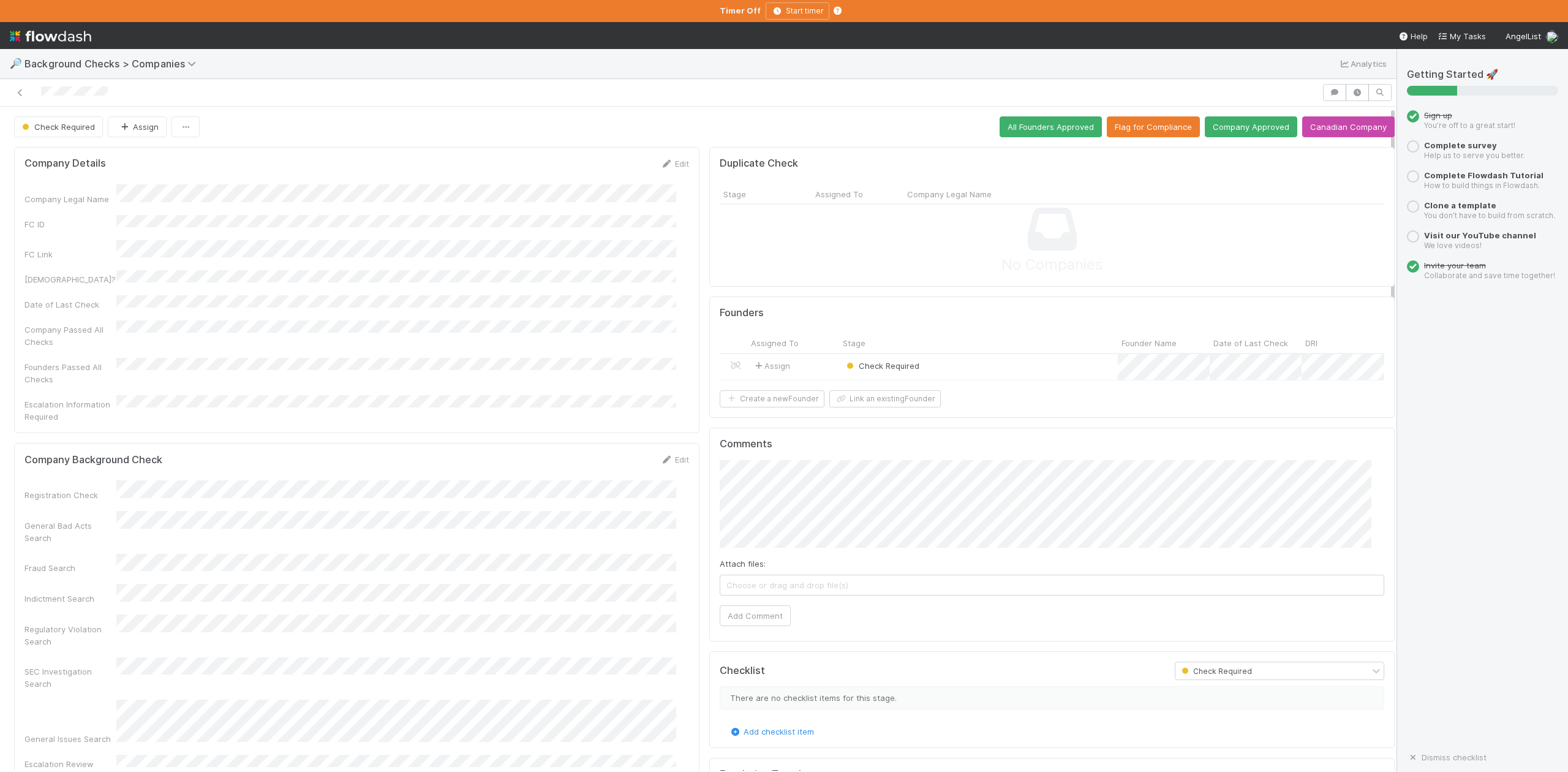
click at [981, 369] on div "Check Required" at bounding box center [979, 367] width 279 height 27
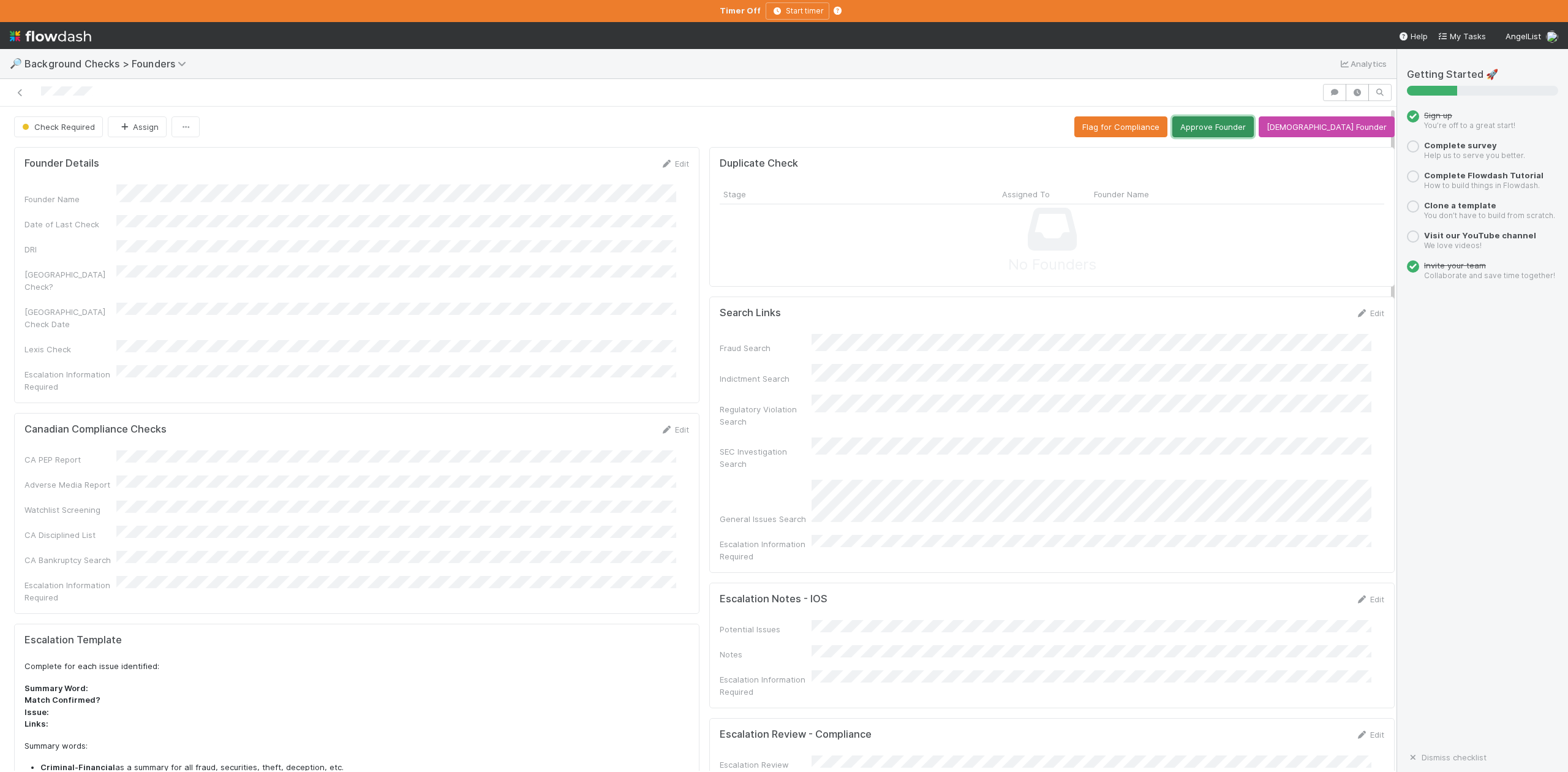
click at [1233, 131] on button "Approve Founder" at bounding box center [1213, 126] width 81 height 21
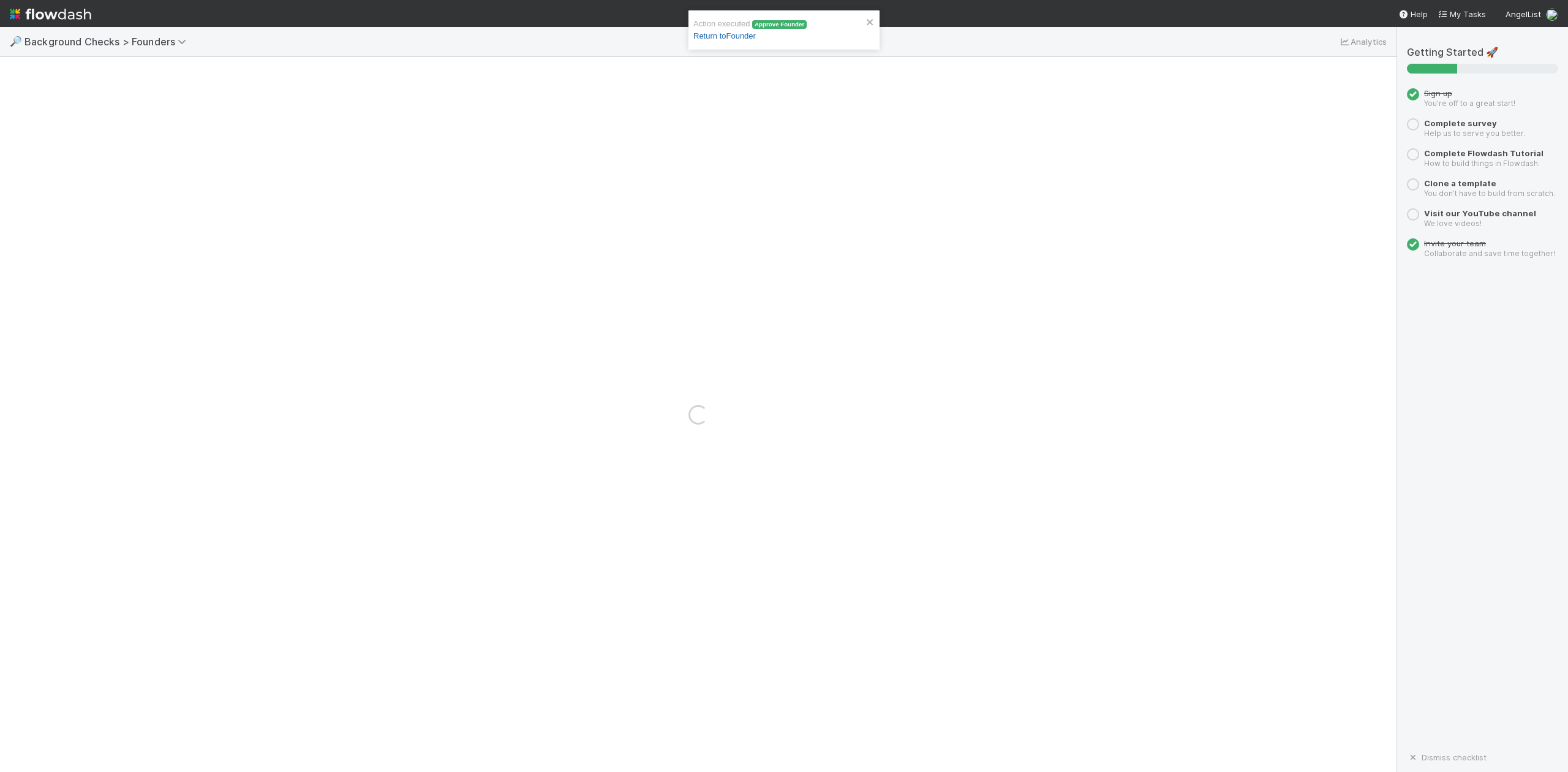
click at [727, 36] on link "Return to Founder" at bounding box center [725, 36] width 62 height 9
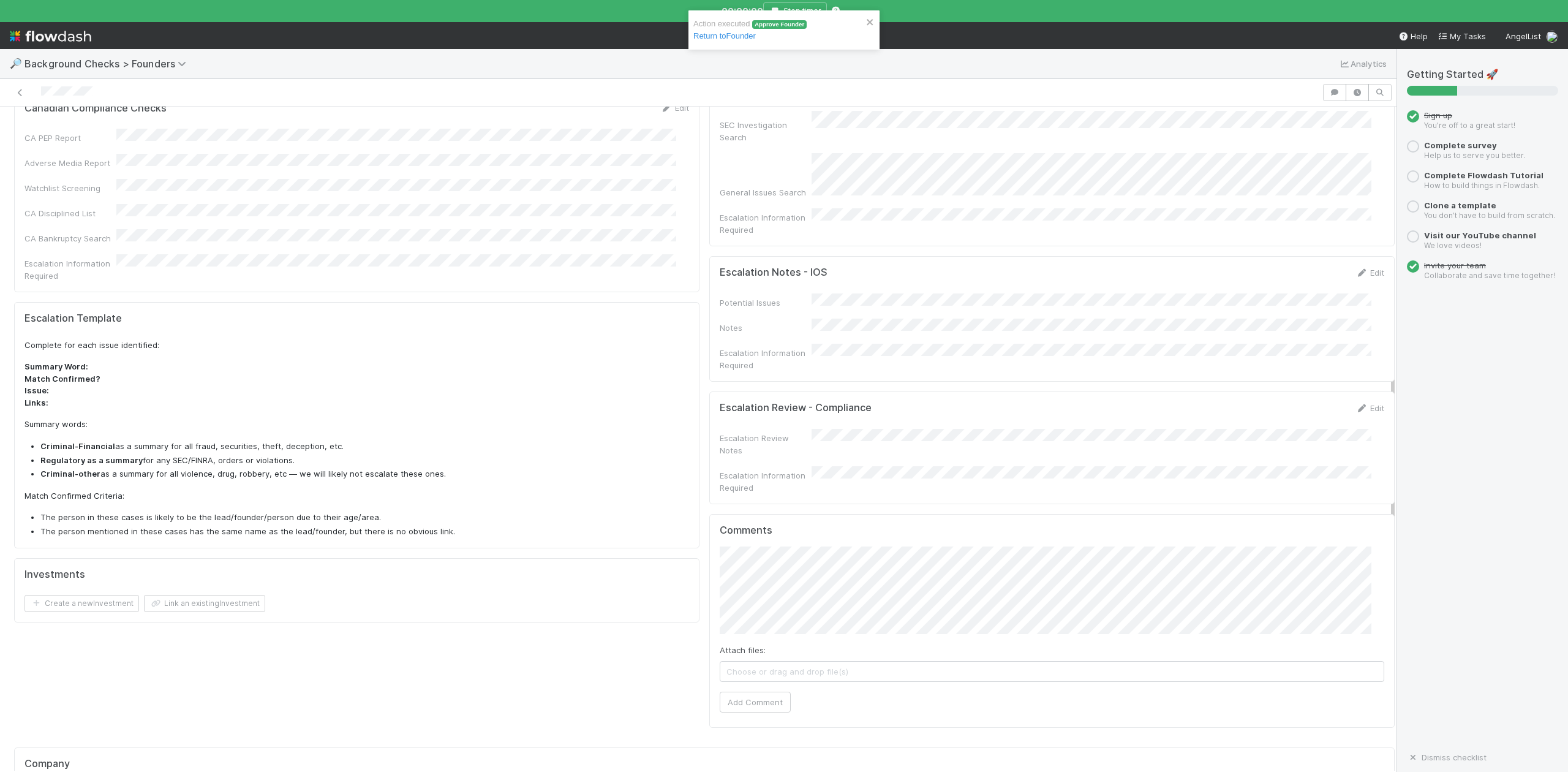
scroll to position [653, 0]
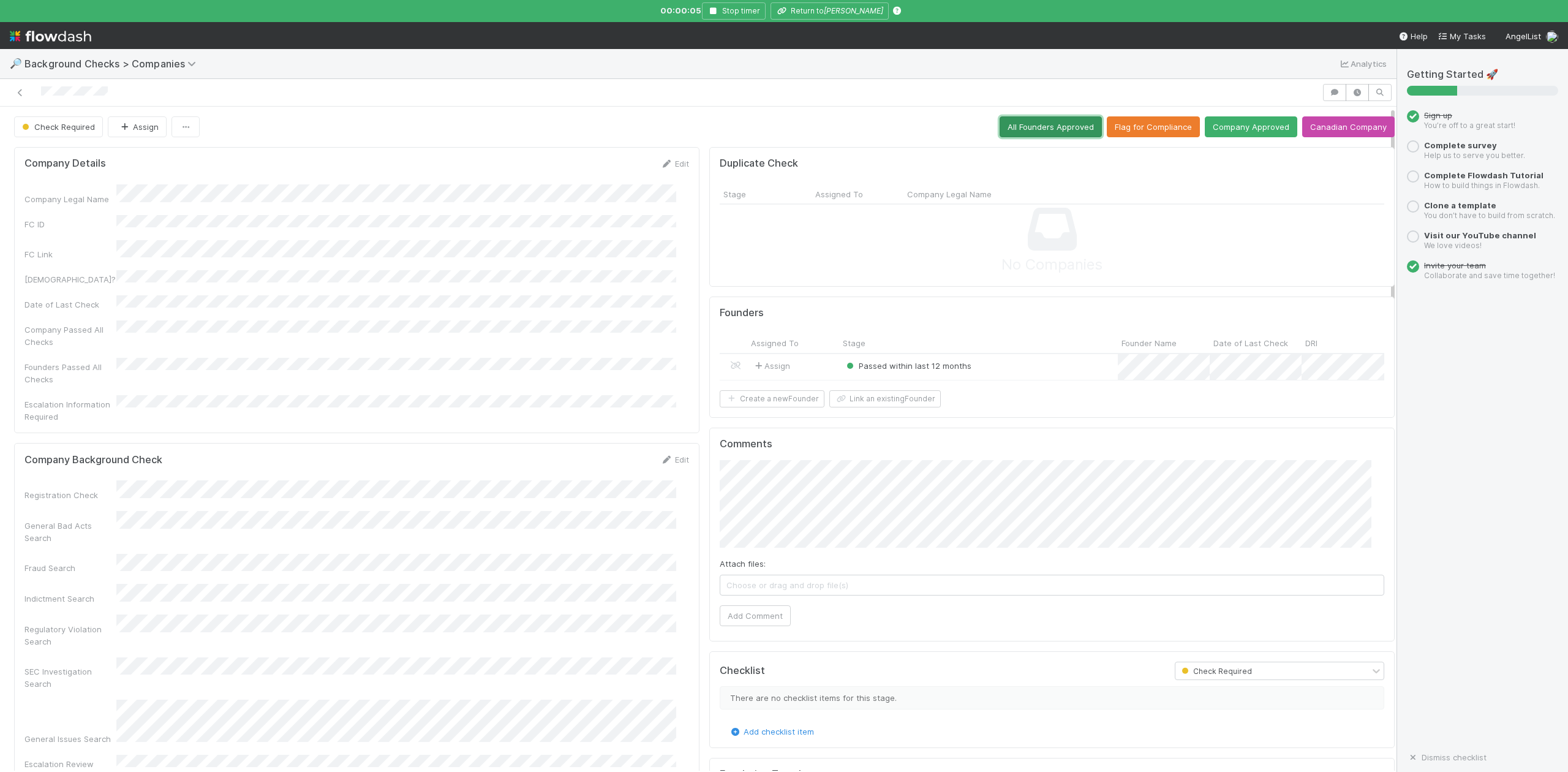
click at [1025, 127] on button "All Founders Approved" at bounding box center [1051, 126] width 103 height 21
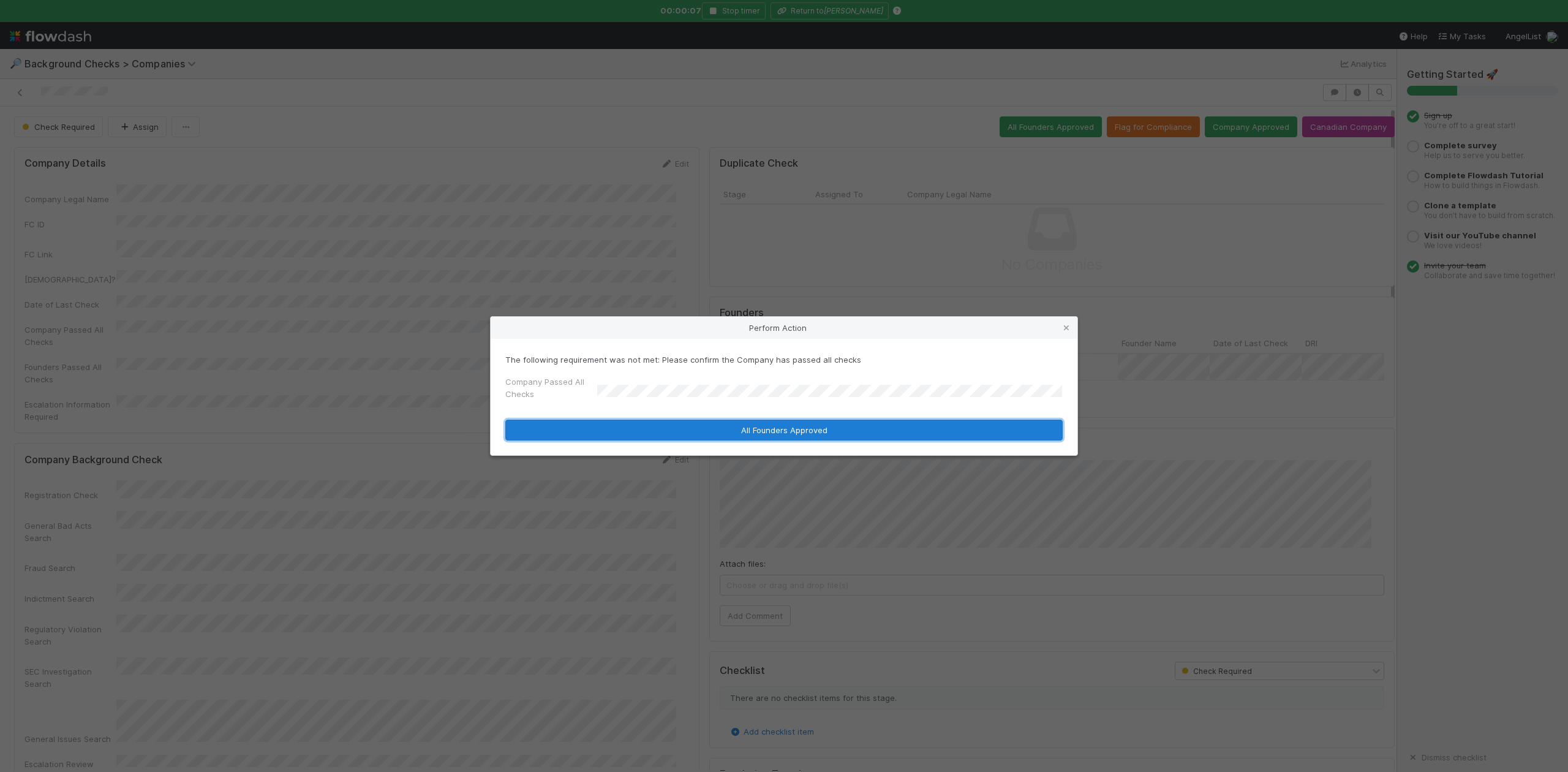
click at [652, 429] on button "All Founders Approved" at bounding box center [784, 429] width 557 height 21
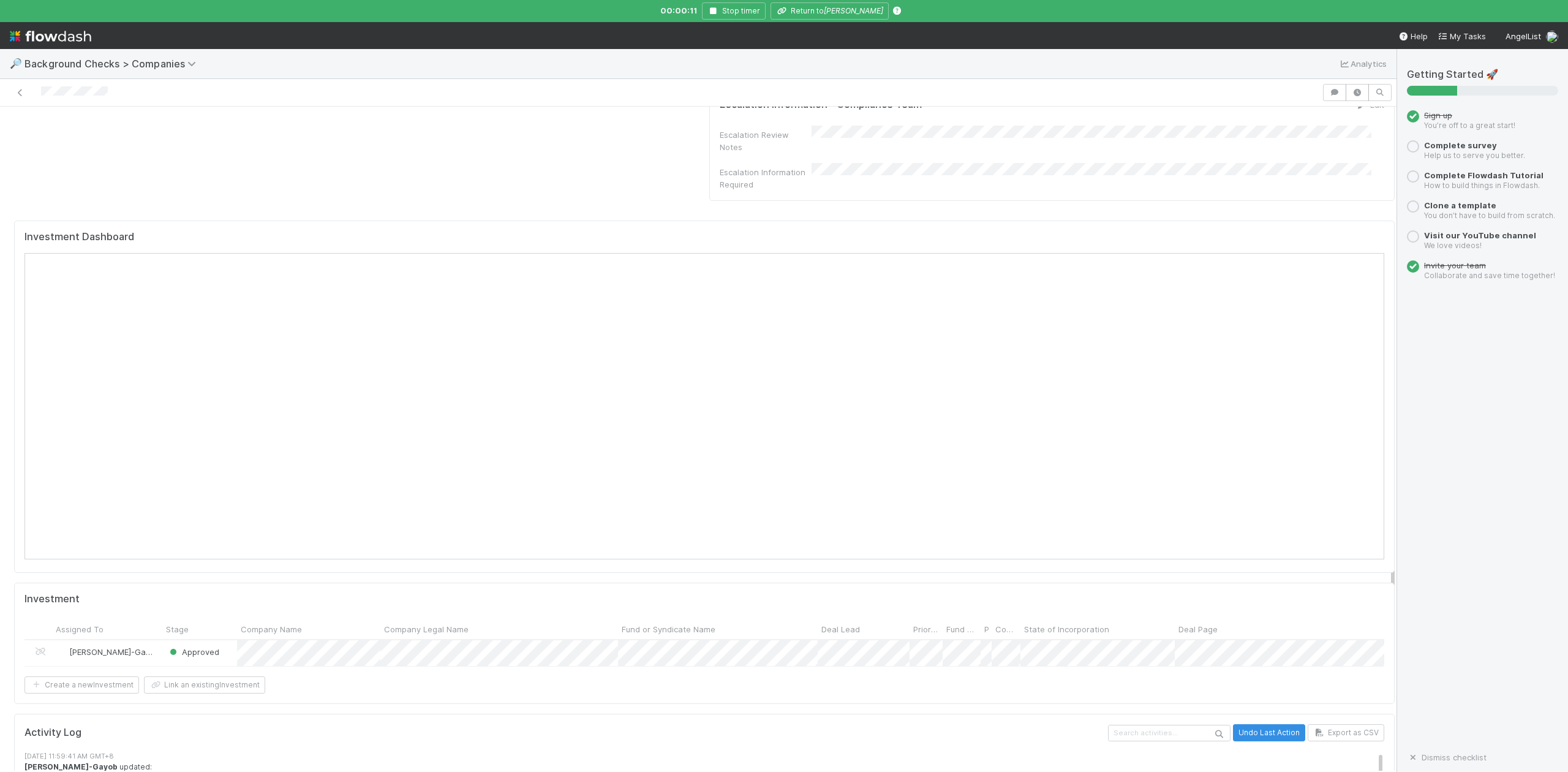
scroll to position [1166, 0]
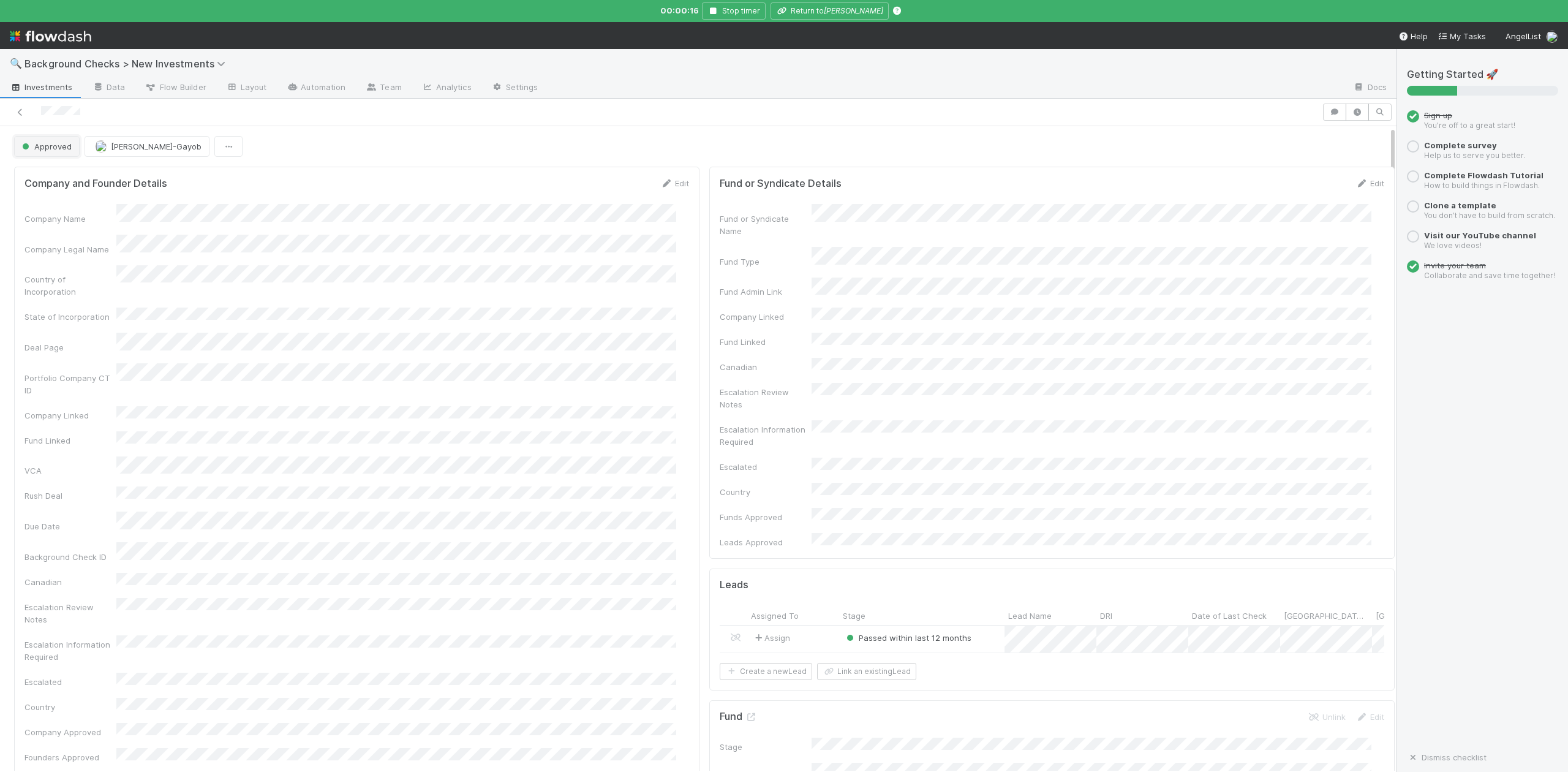
click at [54, 153] on button "Approved" at bounding box center [47, 147] width 66 height 21
click at [58, 200] on span "In Progress" at bounding box center [47, 201] width 59 height 10
click at [1345, 150] on link "Actions" at bounding box center [1369, 147] width 50 height 21
click at [1268, 170] on button "Finish" at bounding box center [1326, 172] width 136 height 17
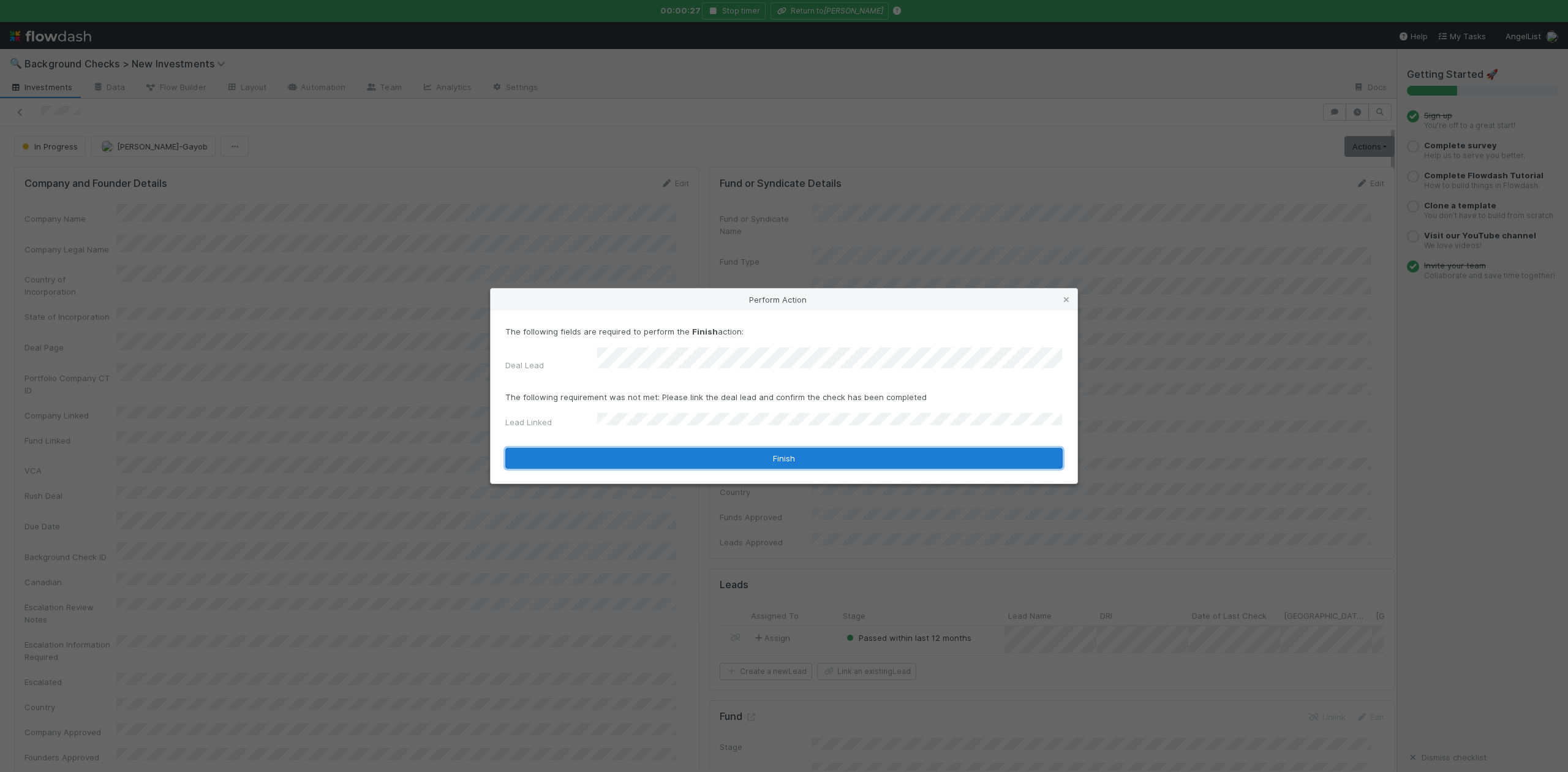
click at [614, 448] on button "Finish" at bounding box center [784, 458] width 557 height 21
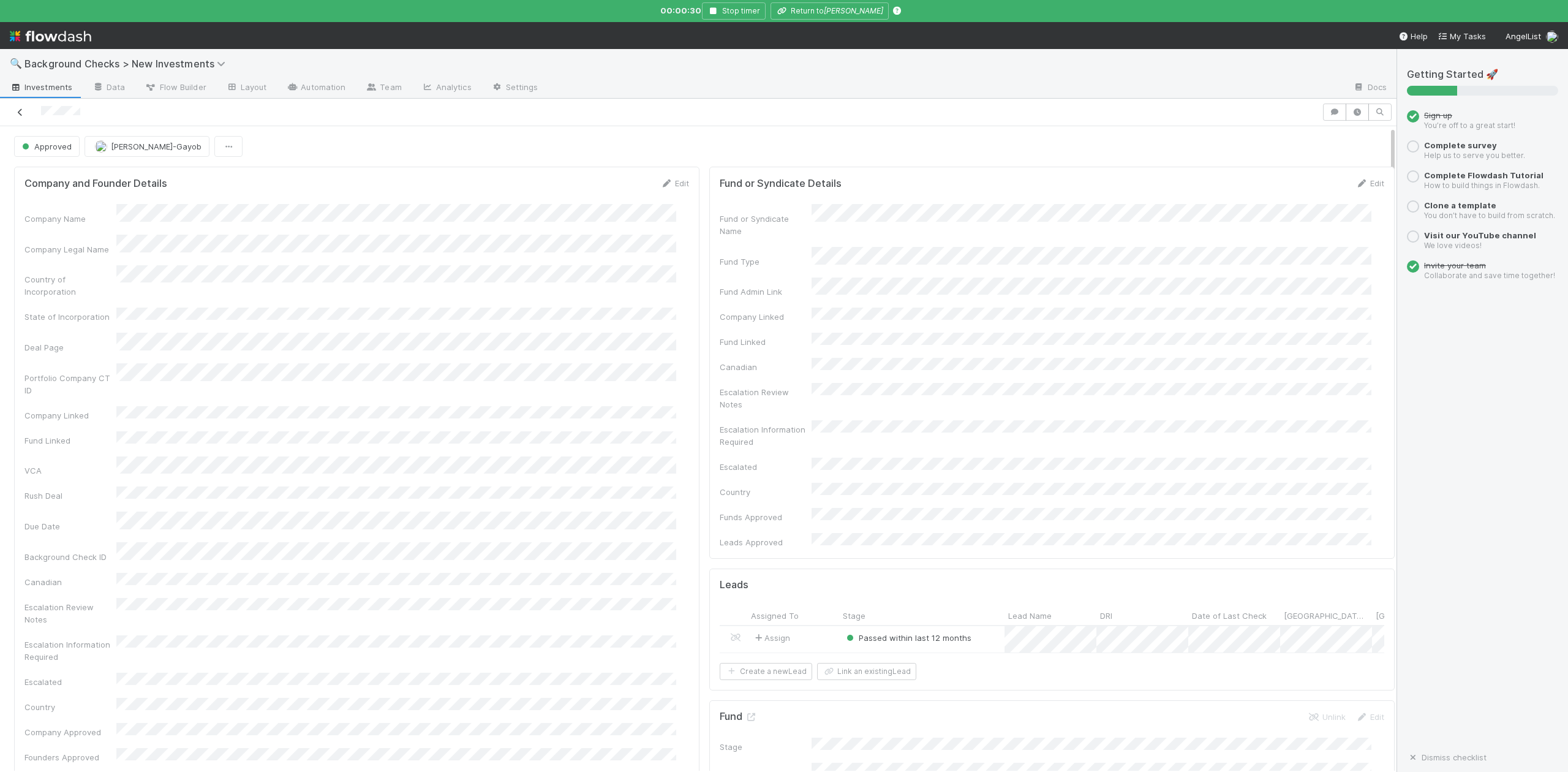
click at [17, 110] on icon at bounding box center [19, 112] width 12 height 8
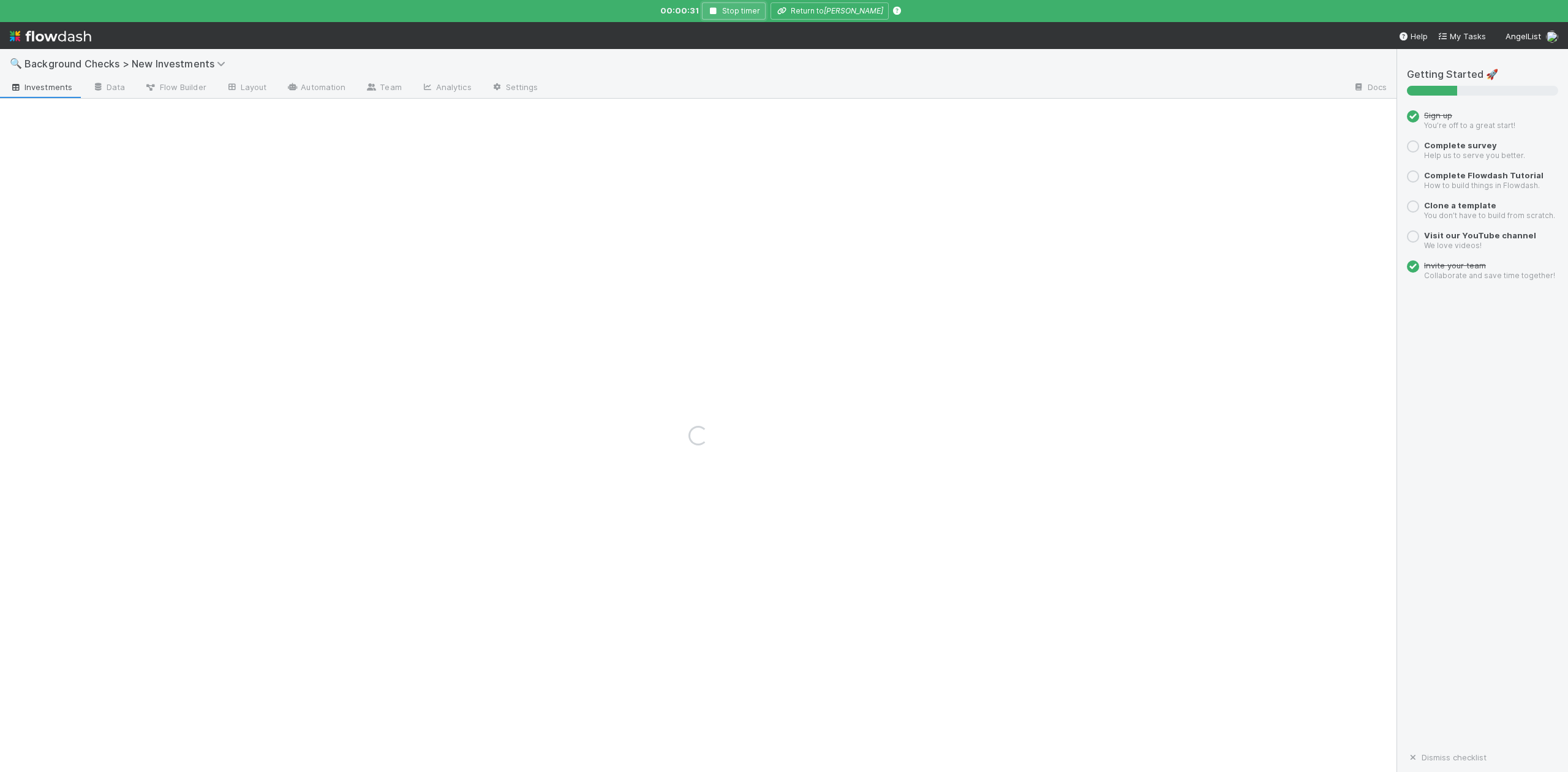
click at [719, 11] on icon "button" at bounding box center [713, 11] width 12 height 7
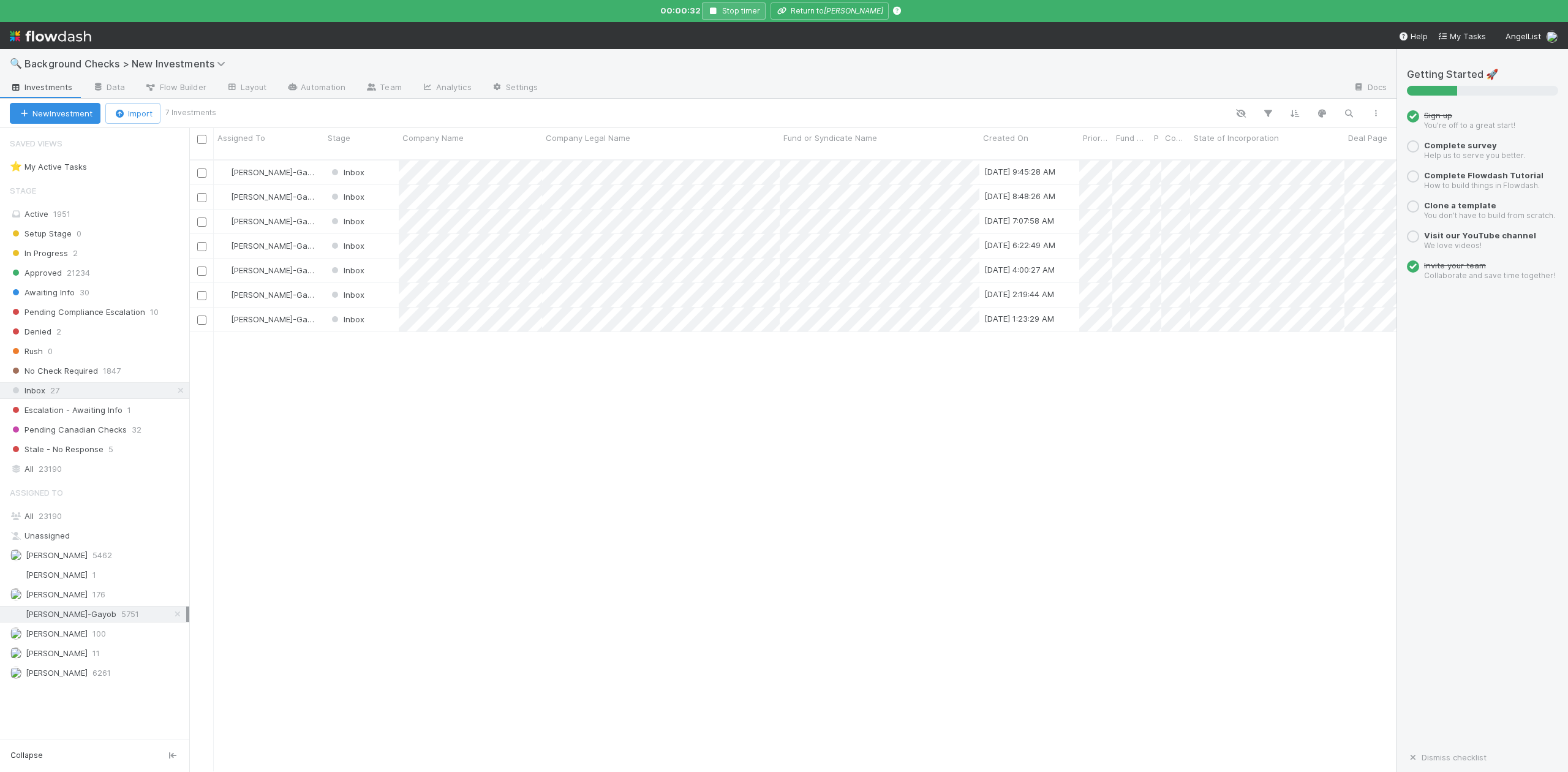
scroll to position [609, 1195]
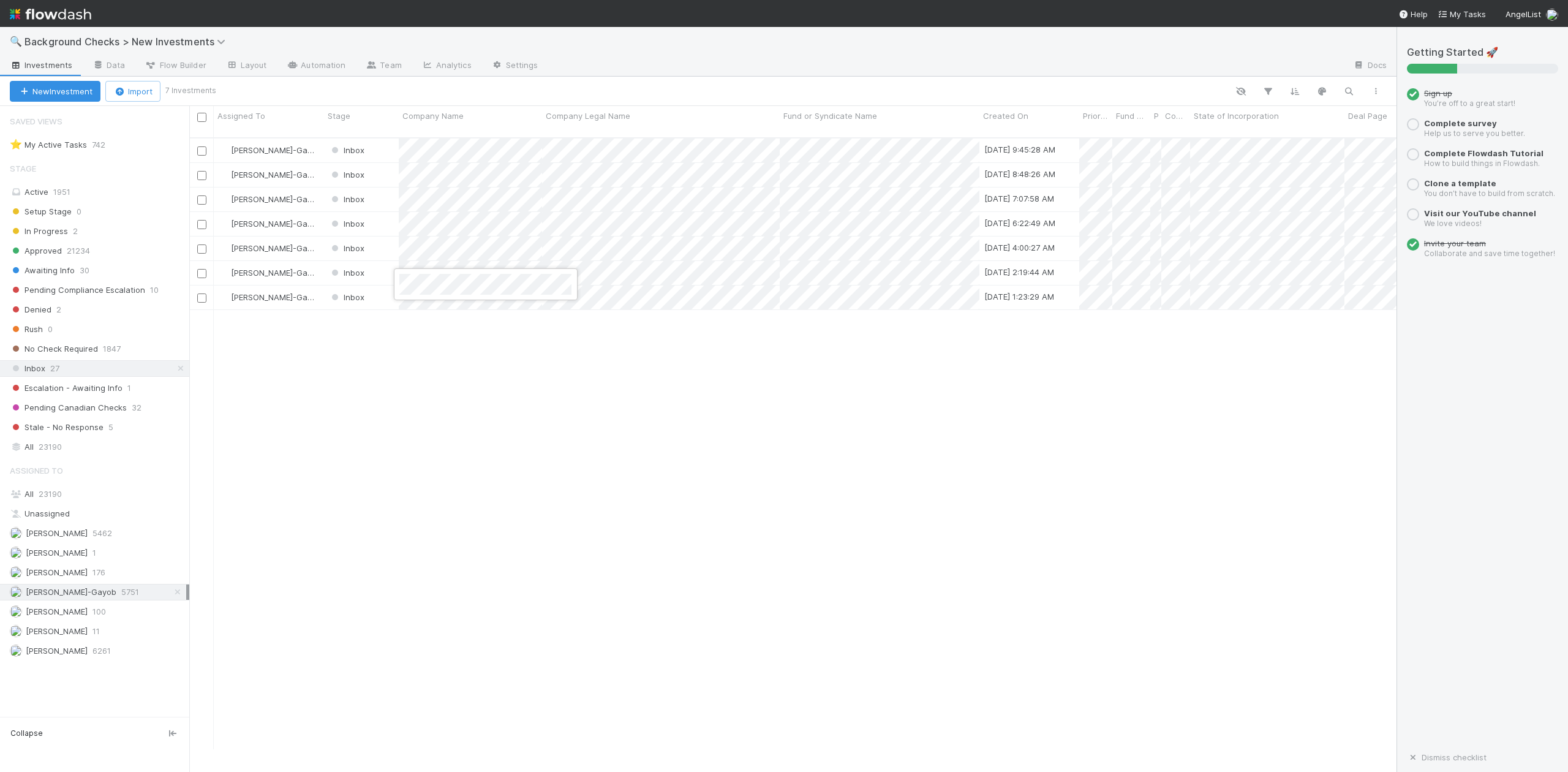
click at [528, 399] on div at bounding box center [784, 386] width 1568 height 772
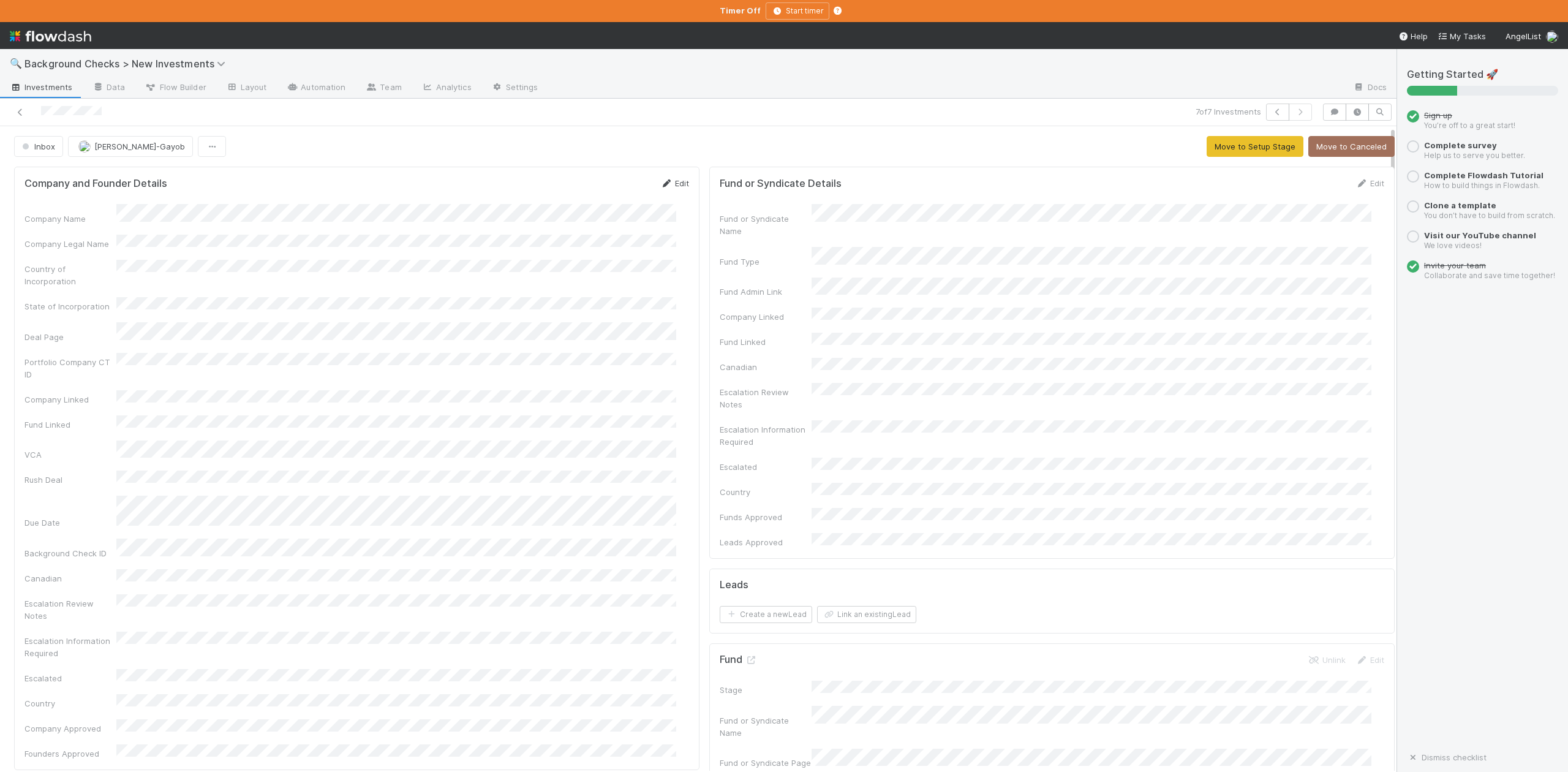
click at [665, 185] on link "Edit" at bounding box center [675, 183] width 28 height 10
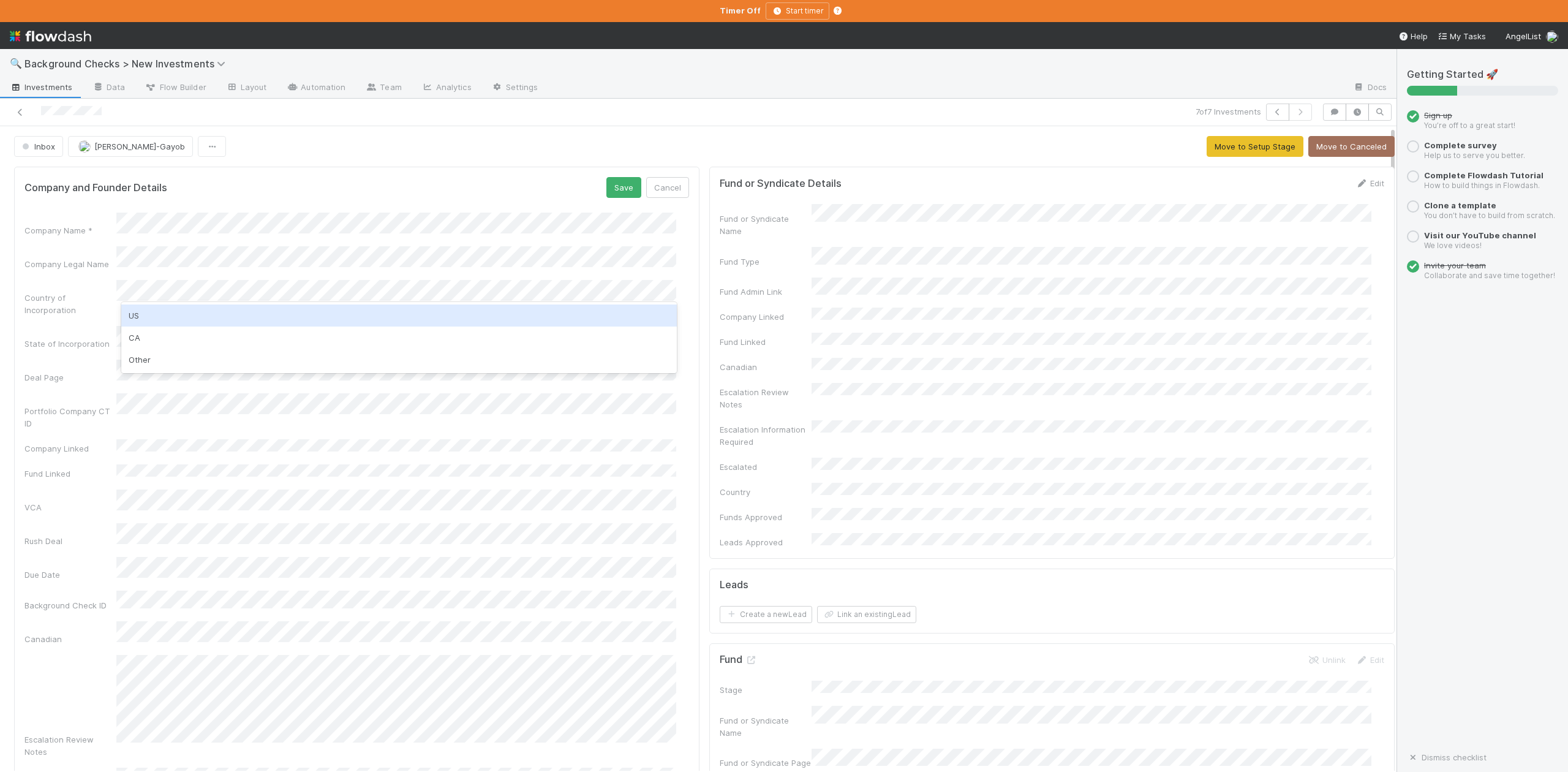
click at [163, 308] on div "US" at bounding box center [399, 316] width 555 height 22
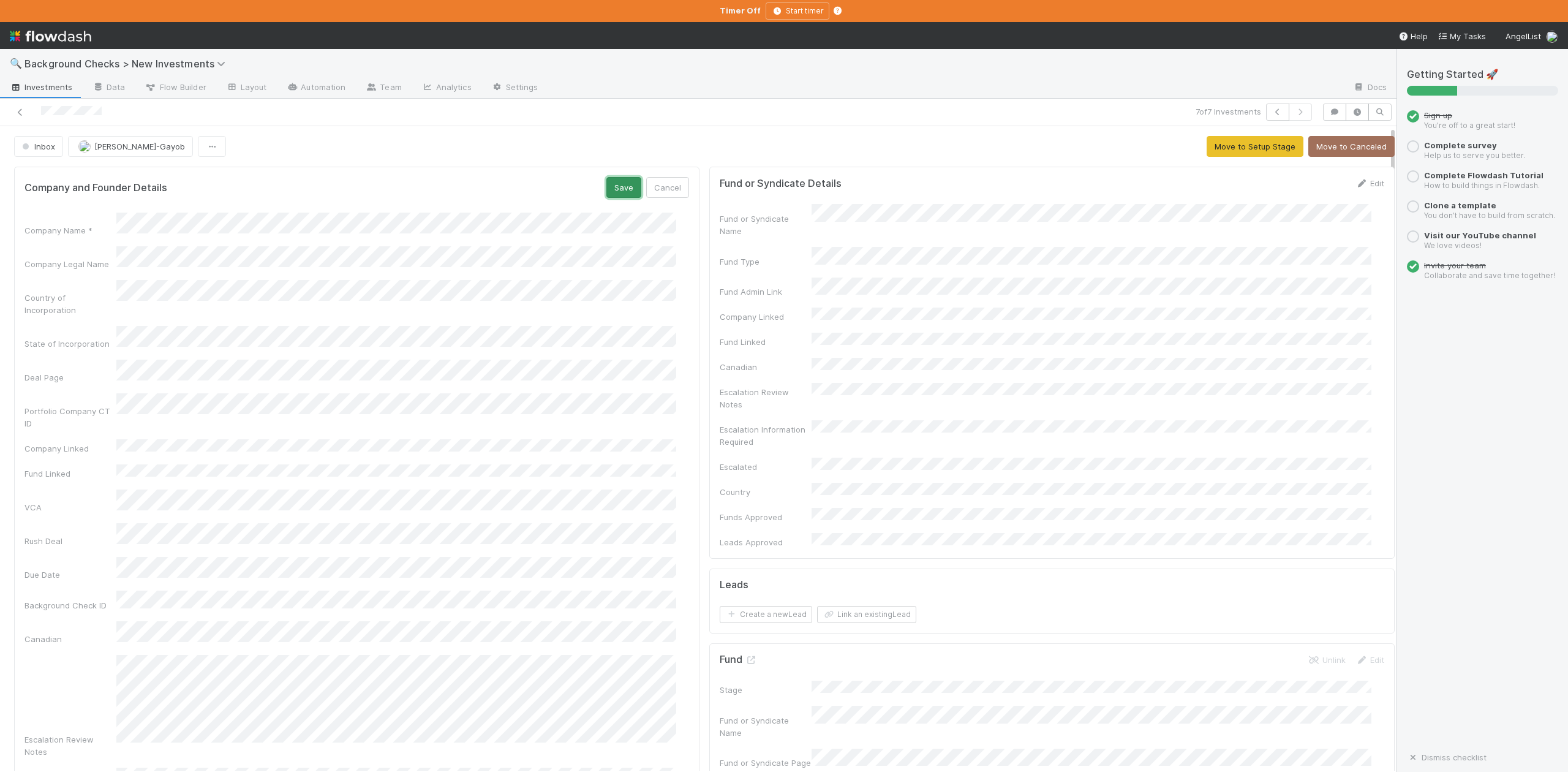
click at [612, 189] on button "Save" at bounding box center [624, 187] width 35 height 21
click at [667, 185] on link "Edit" at bounding box center [675, 183] width 28 height 10
click at [607, 185] on button "Save" at bounding box center [624, 187] width 35 height 21
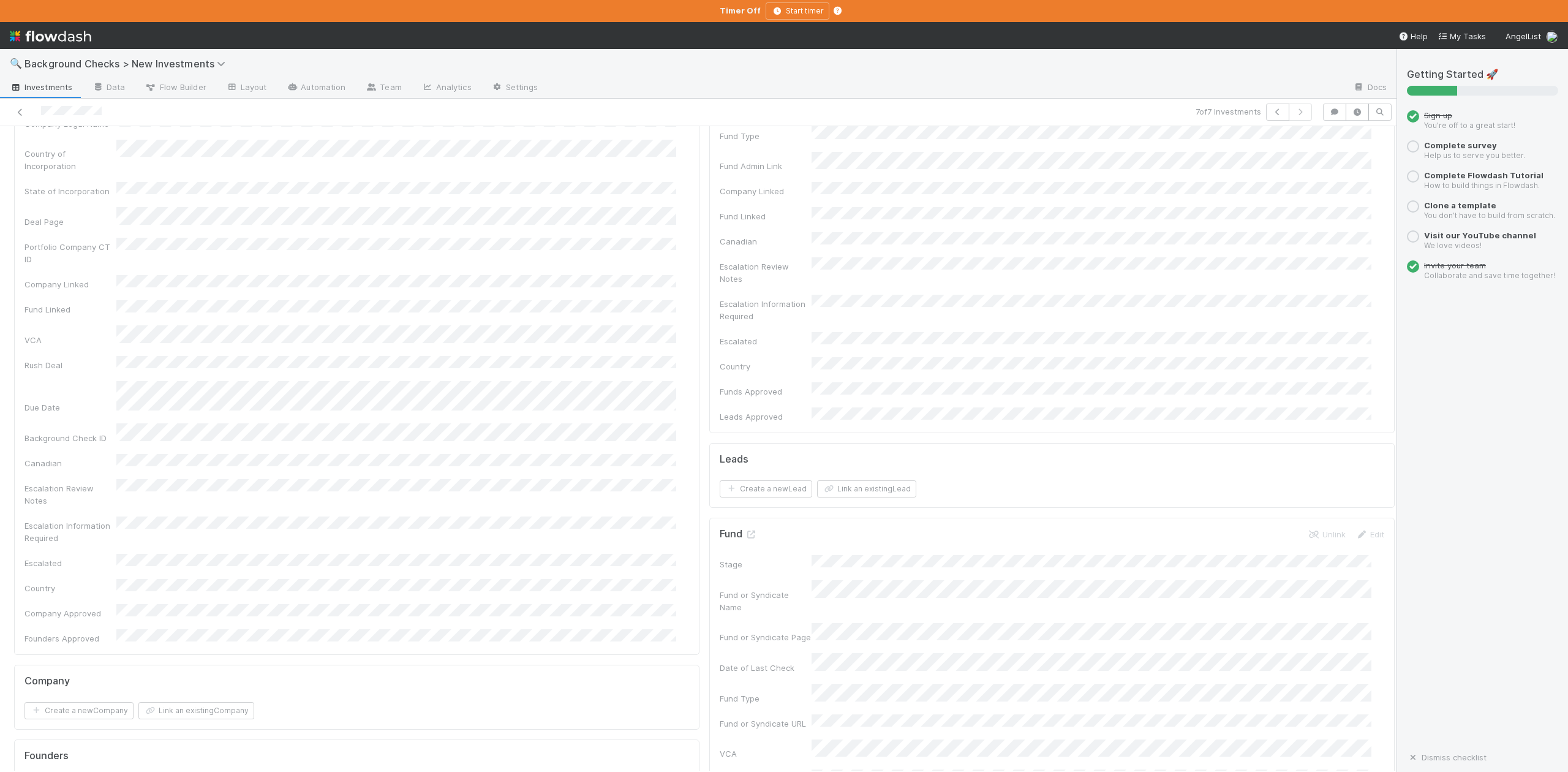
scroll to position [245, 0]
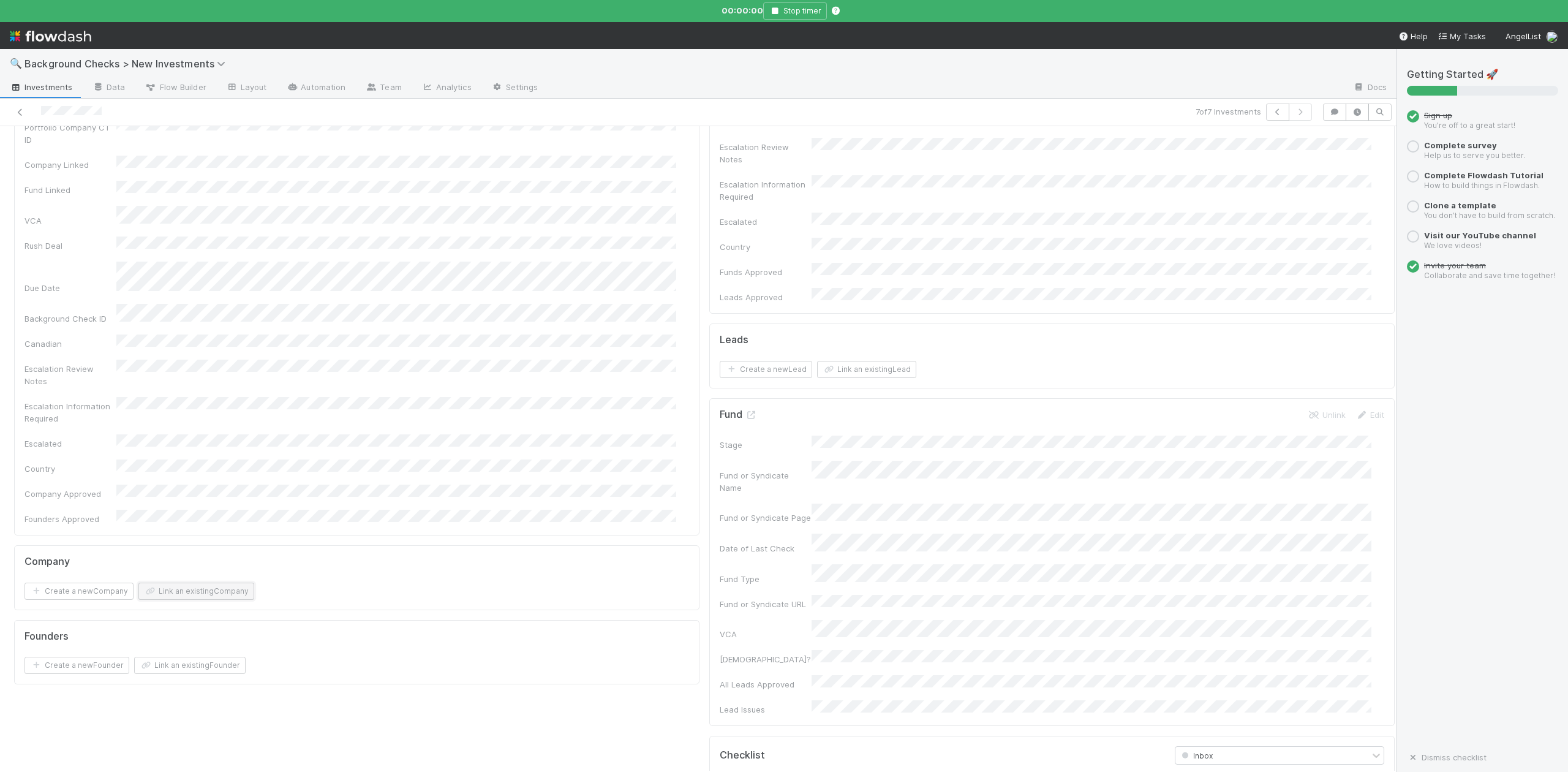
click at [197, 583] on button "Link an existing Company" at bounding box center [196, 592] width 115 height 17
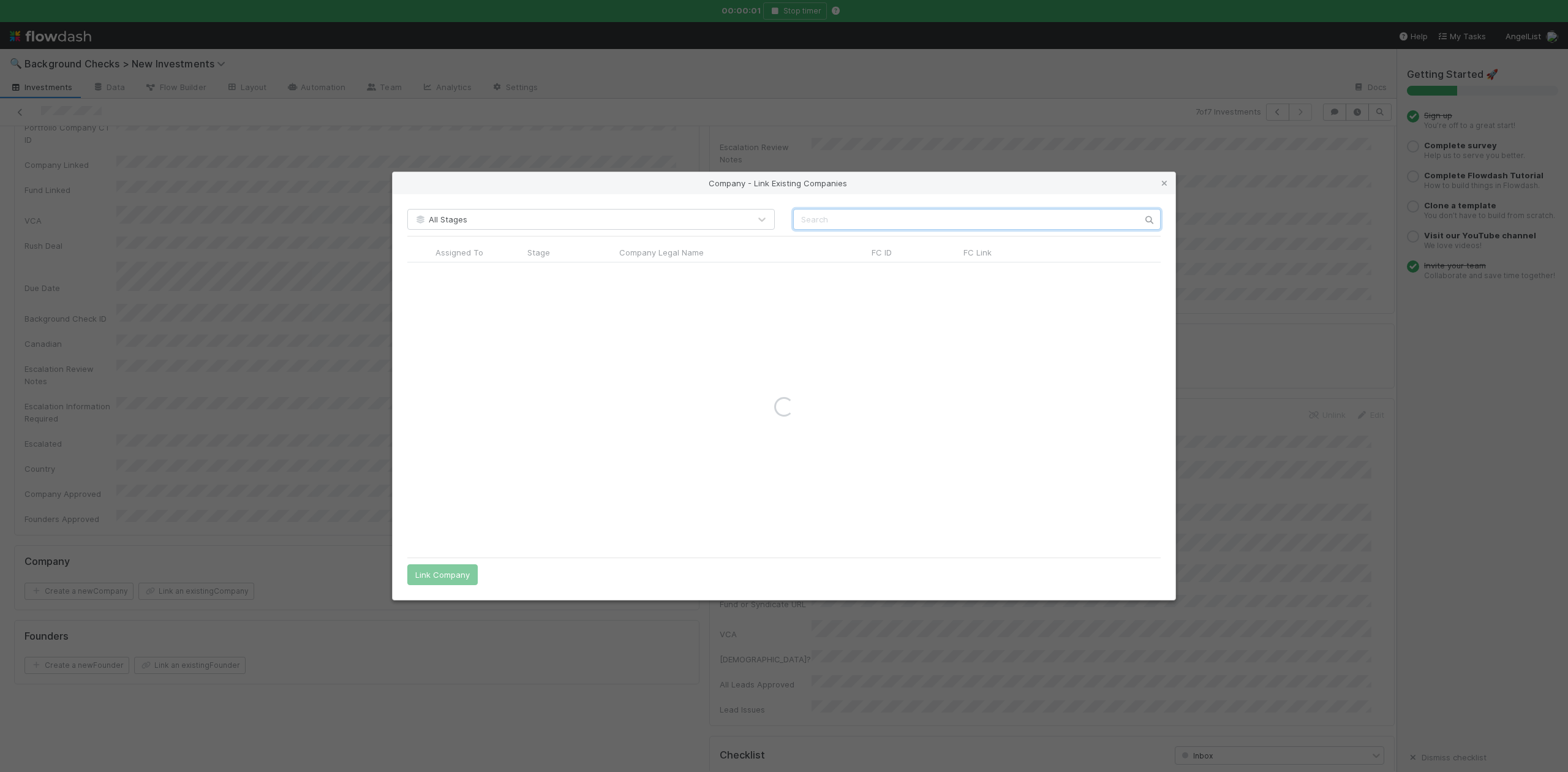
click at [857, 216] on input "text" at bounding box center [978, 219] width 368 height 21
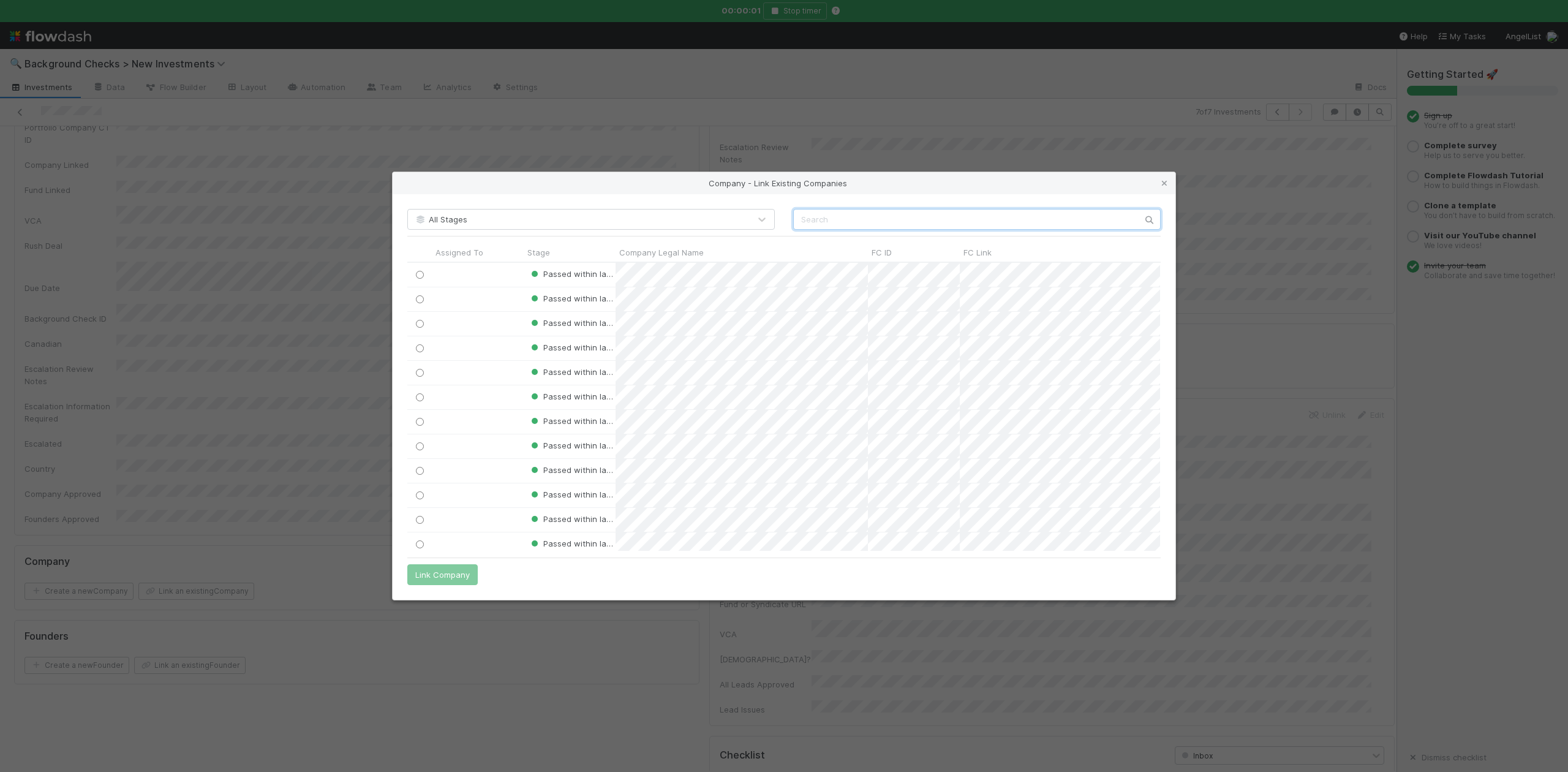
scroll to position [276, 741]
paste input "Agent Hub Labs, Inc."
click at [803, 220] on input "Agent" at bounding box center [978, 219] width 368 height 21
type input "Agent"
drag, startPoint x: 1162, startPoint y: 179, endPoint x: 1118, endPoint y: 185, distance: 44.4
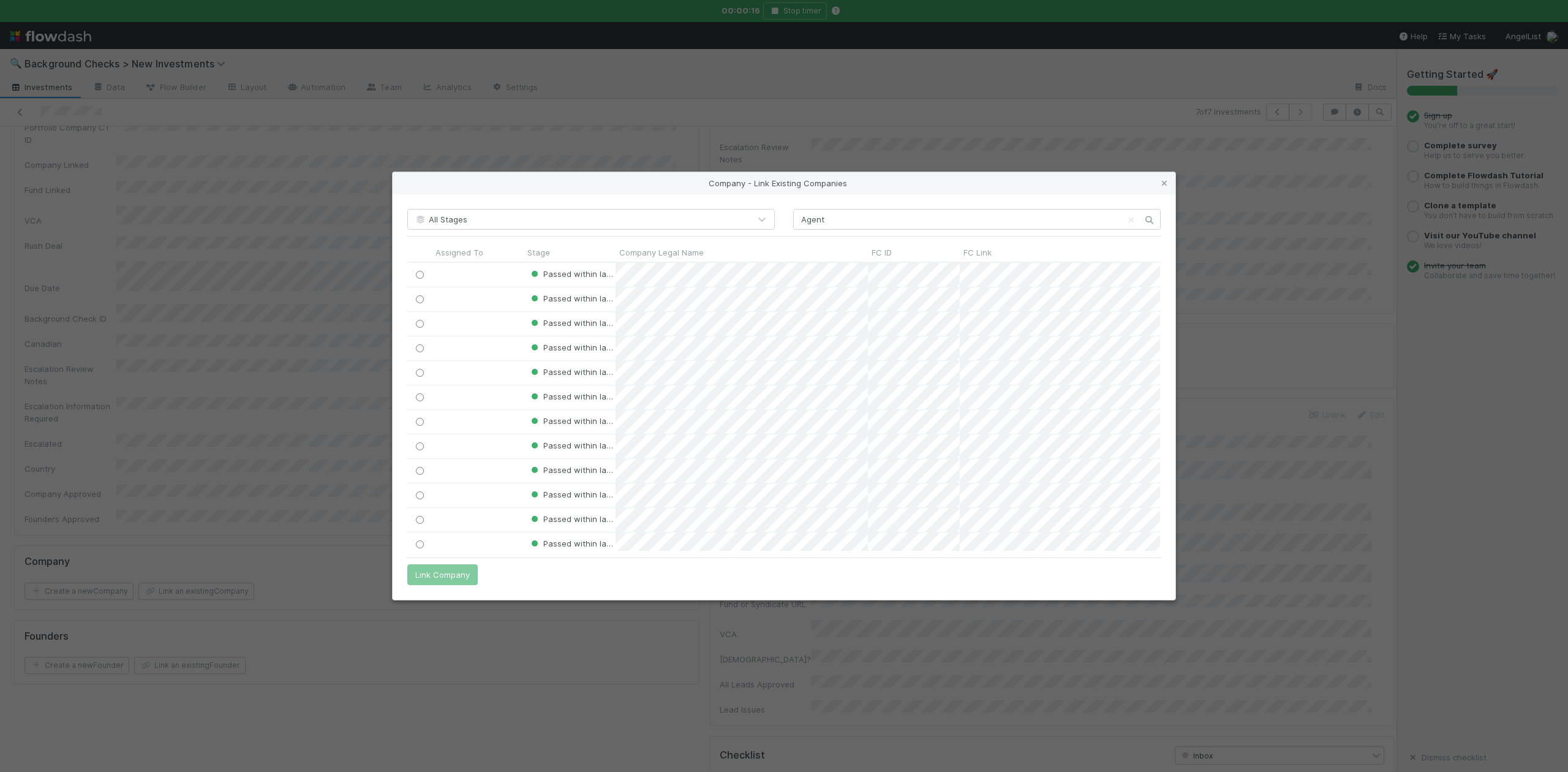
click at [1162, 179] on icon at bounding box center [1164, 183] width 12 height 8
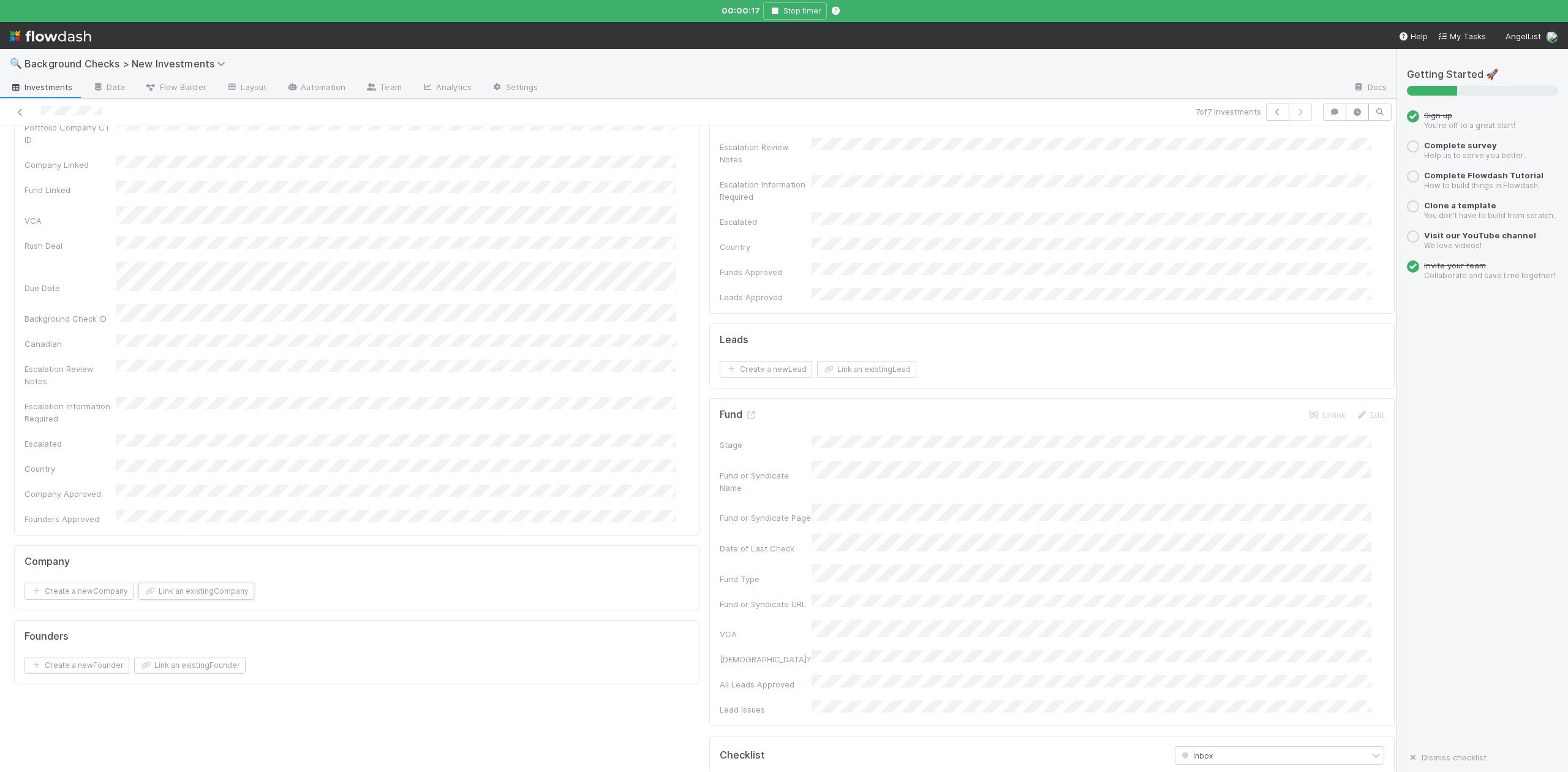
scroll to position [0, 0]
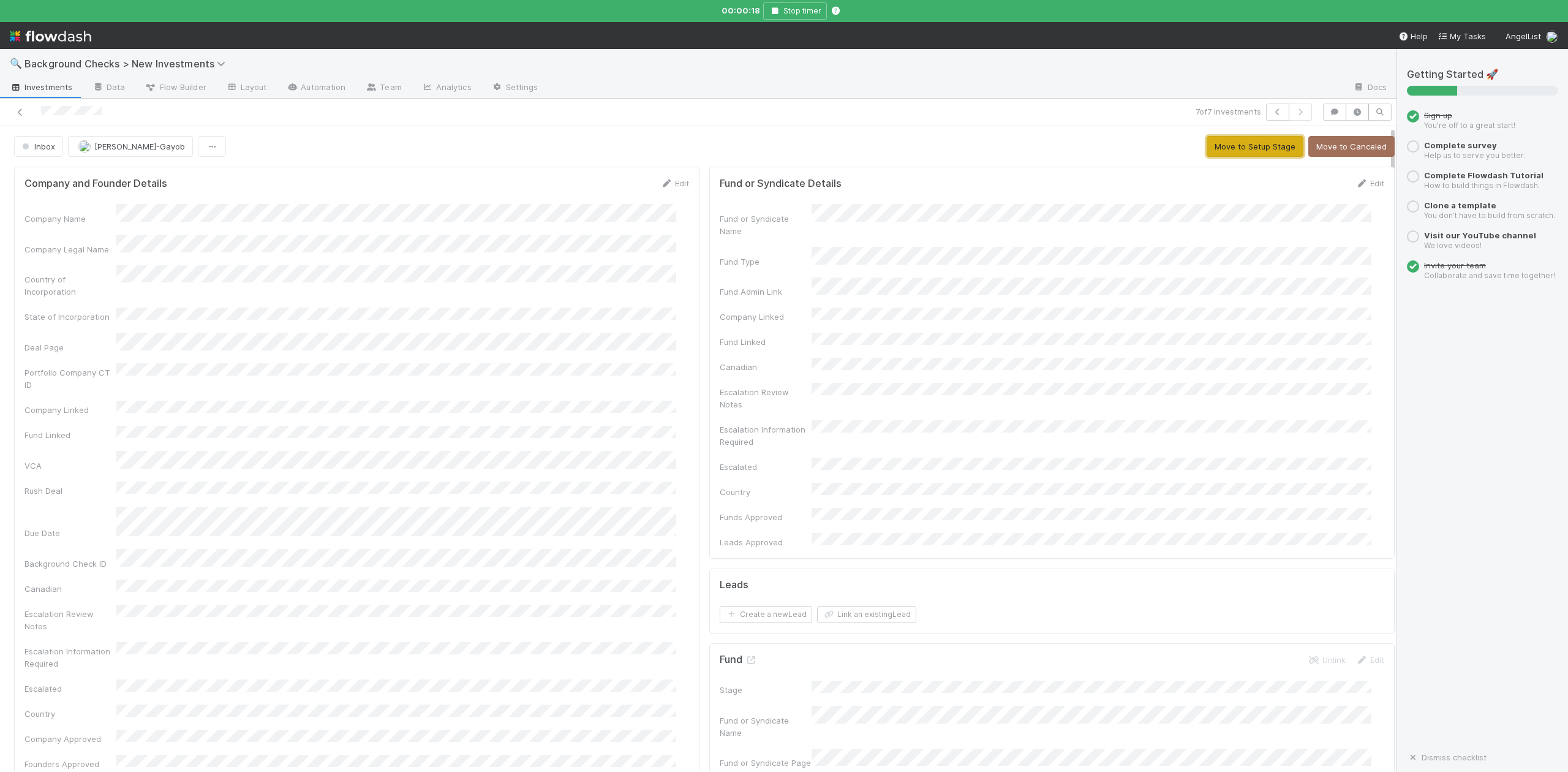
click at [1222, 148] on button "Move to Setup Stage" at bounding box center [1256, 147] width 97 height 21
click at [1054, 152] on button "Create Company" at bounding box center [1066, 147] width 82 height 21
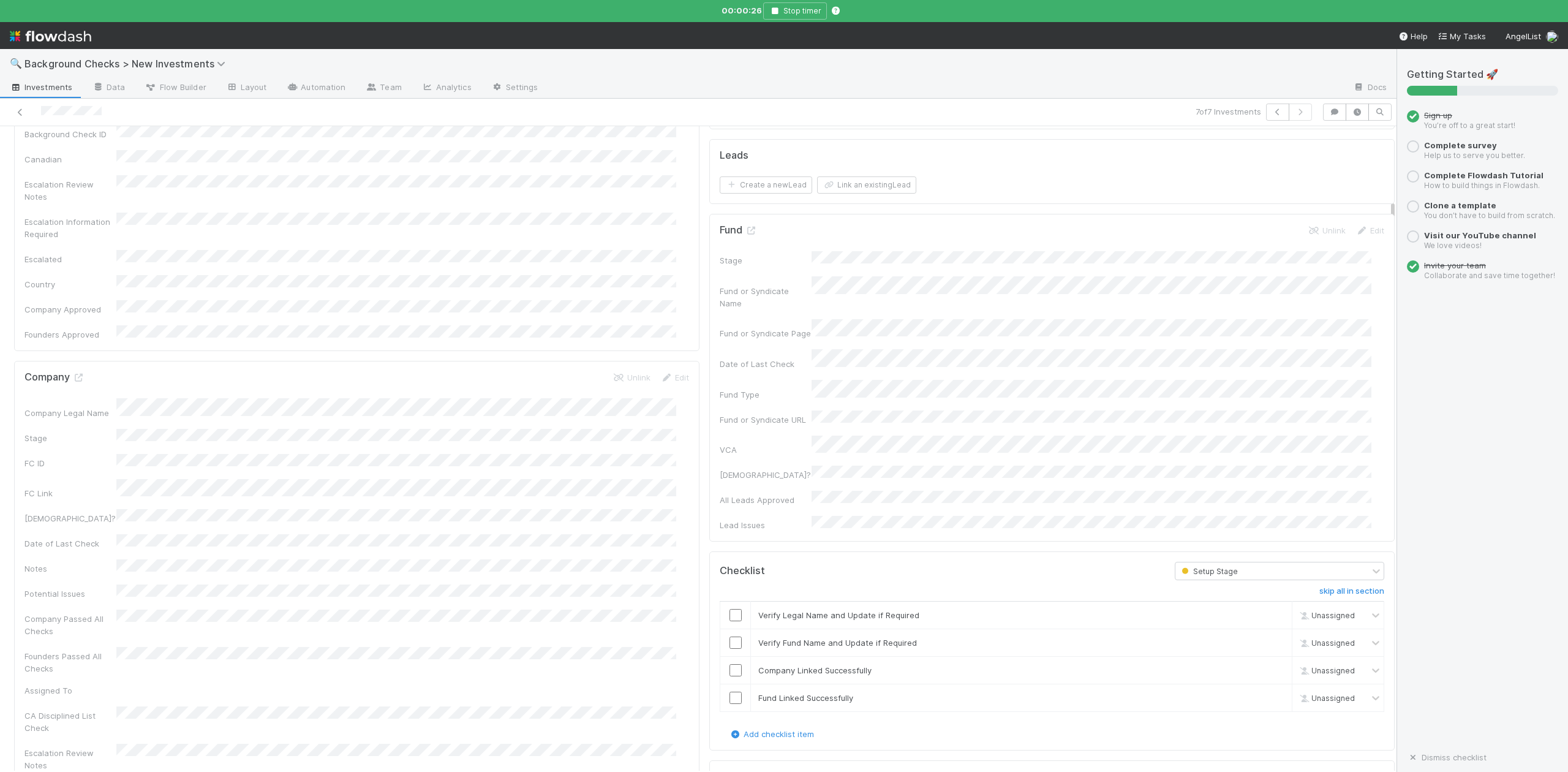
scroll to position [571, 0]
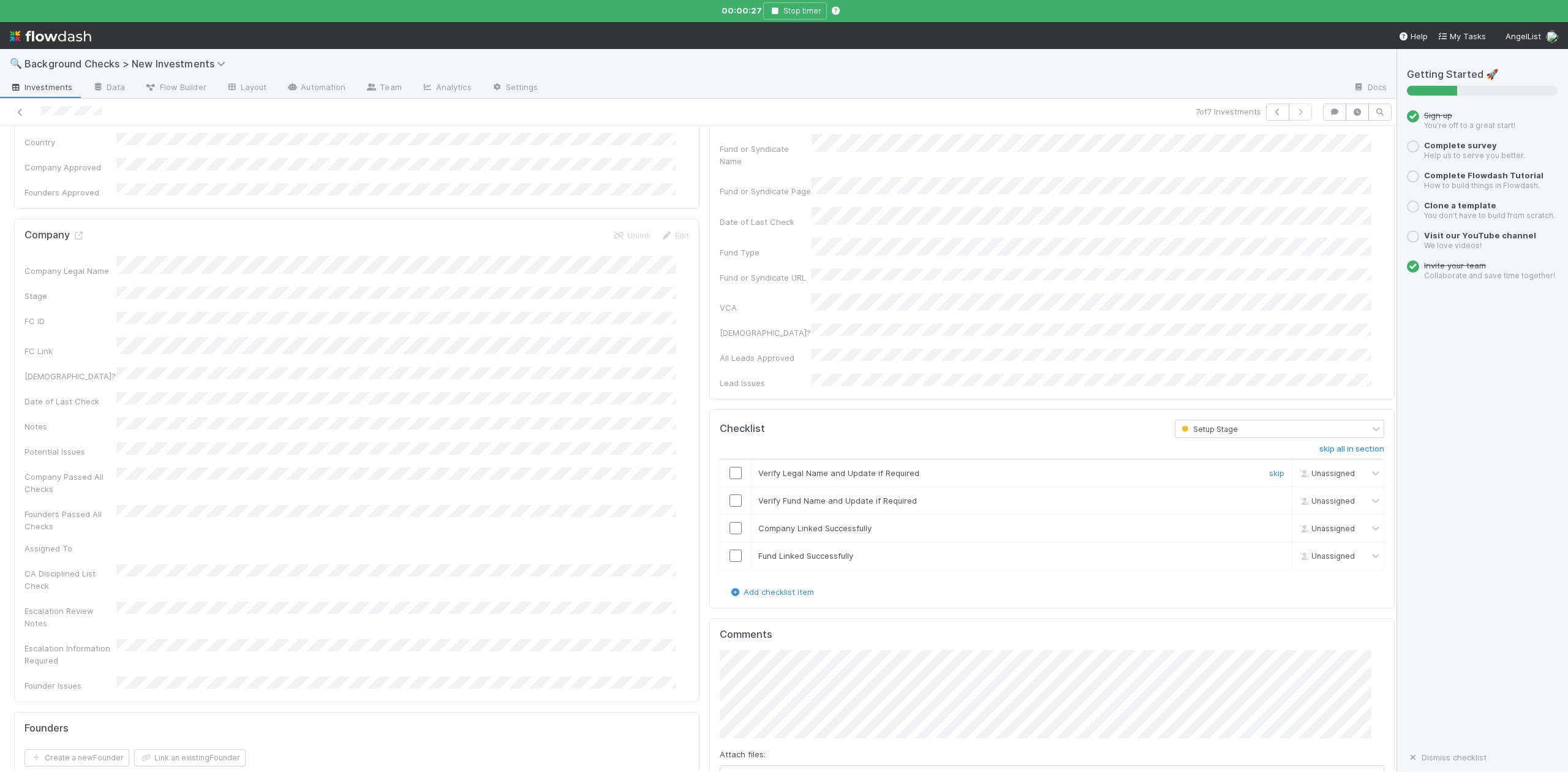
click at [730, 467] on input "checkbox" at bounding box center [735, 473] width 12 height 12
click at [730, 495] on input "checkbox" at bounding box center [735, 500] width 12 height 12
click at [730, 522] on input "checkbox" at bounding box center [735, 527] width 12 height 12
checkbox input "true"
click at [730, 549] on input "checkbox" at bounding box center [735, 555] width 12 height 12
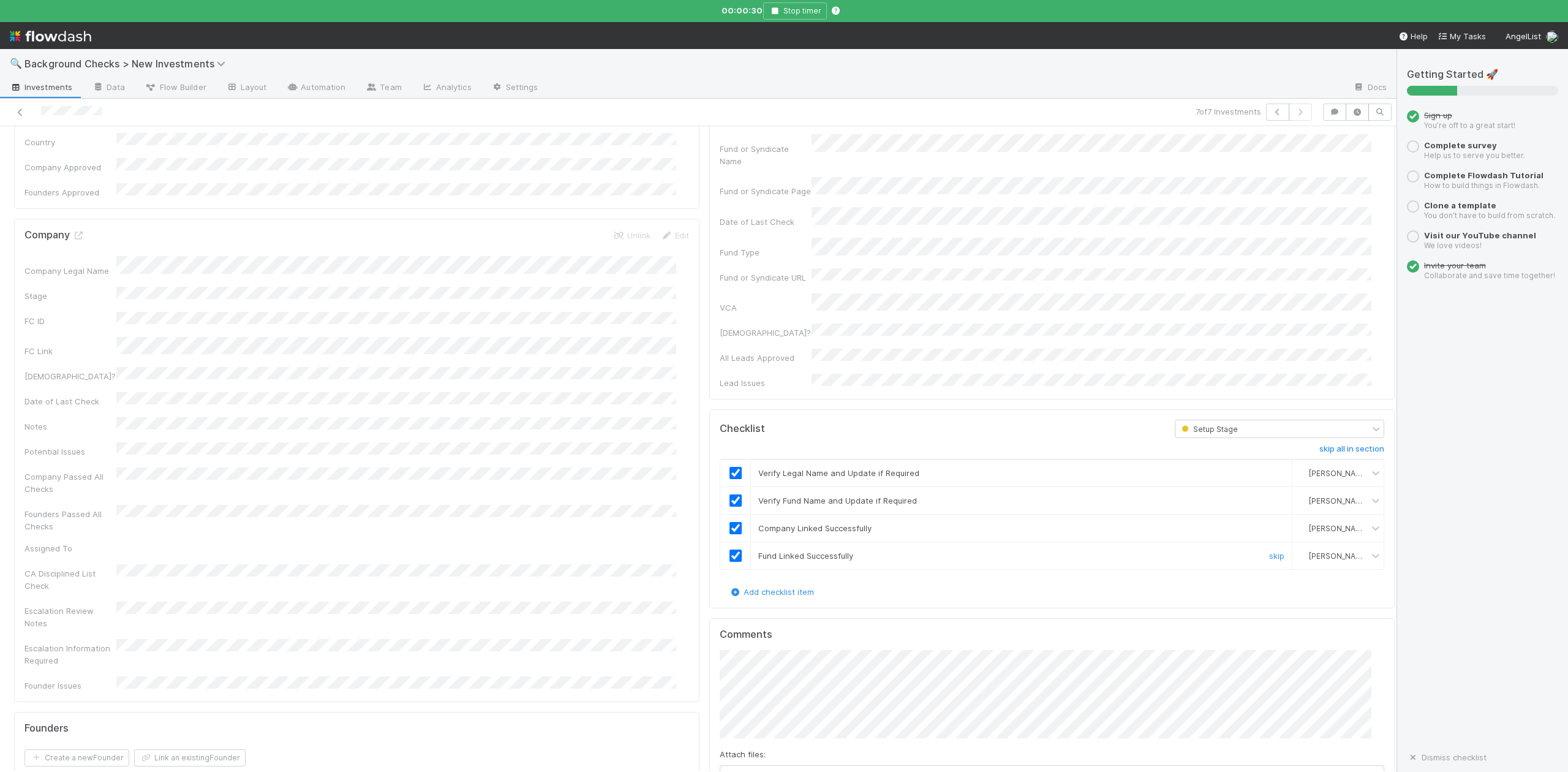
scroll to position [0, 0]
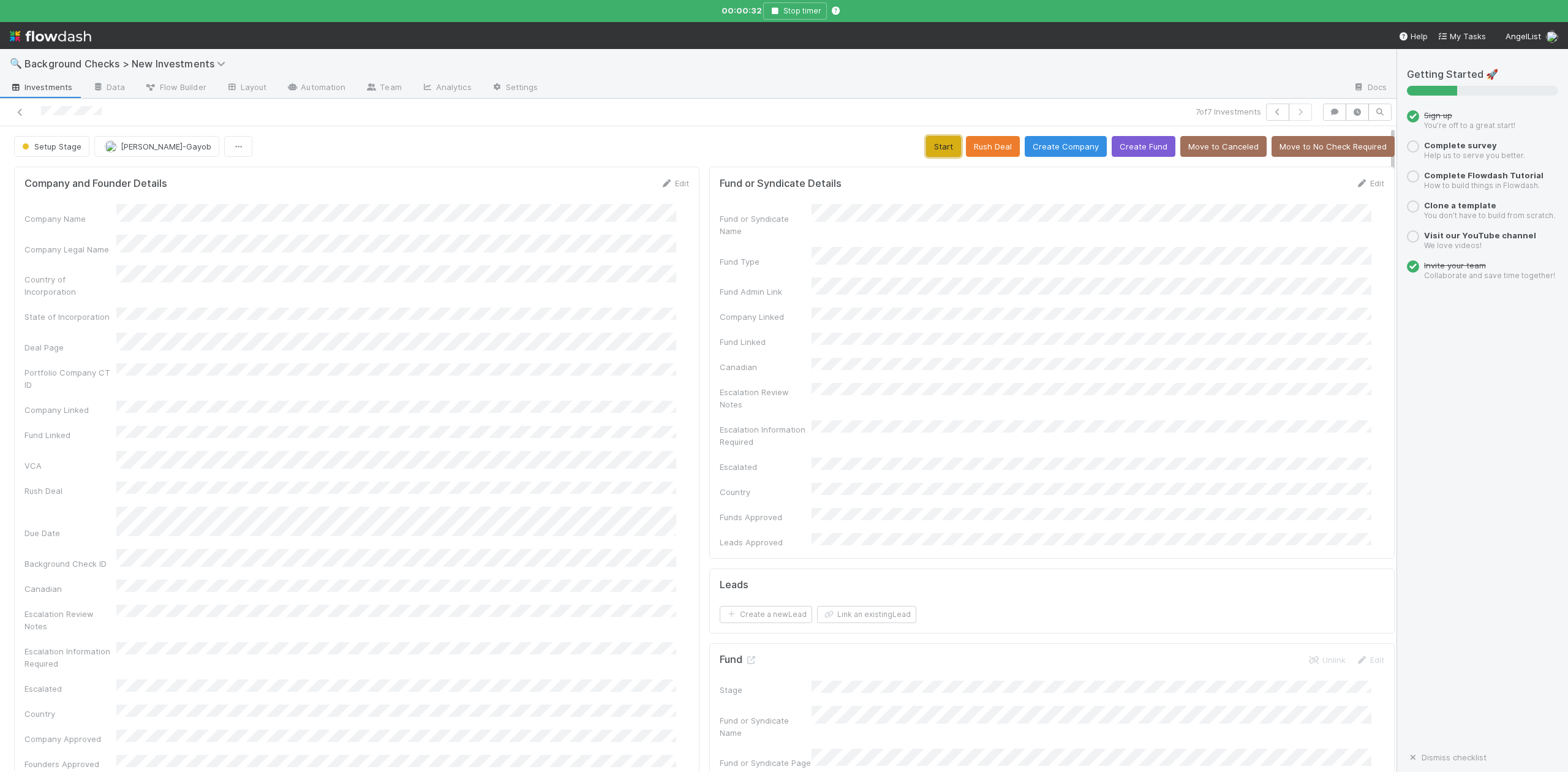
click at [927, 151] on button "Start" at bounding box center [944, 147] width 35 height 21
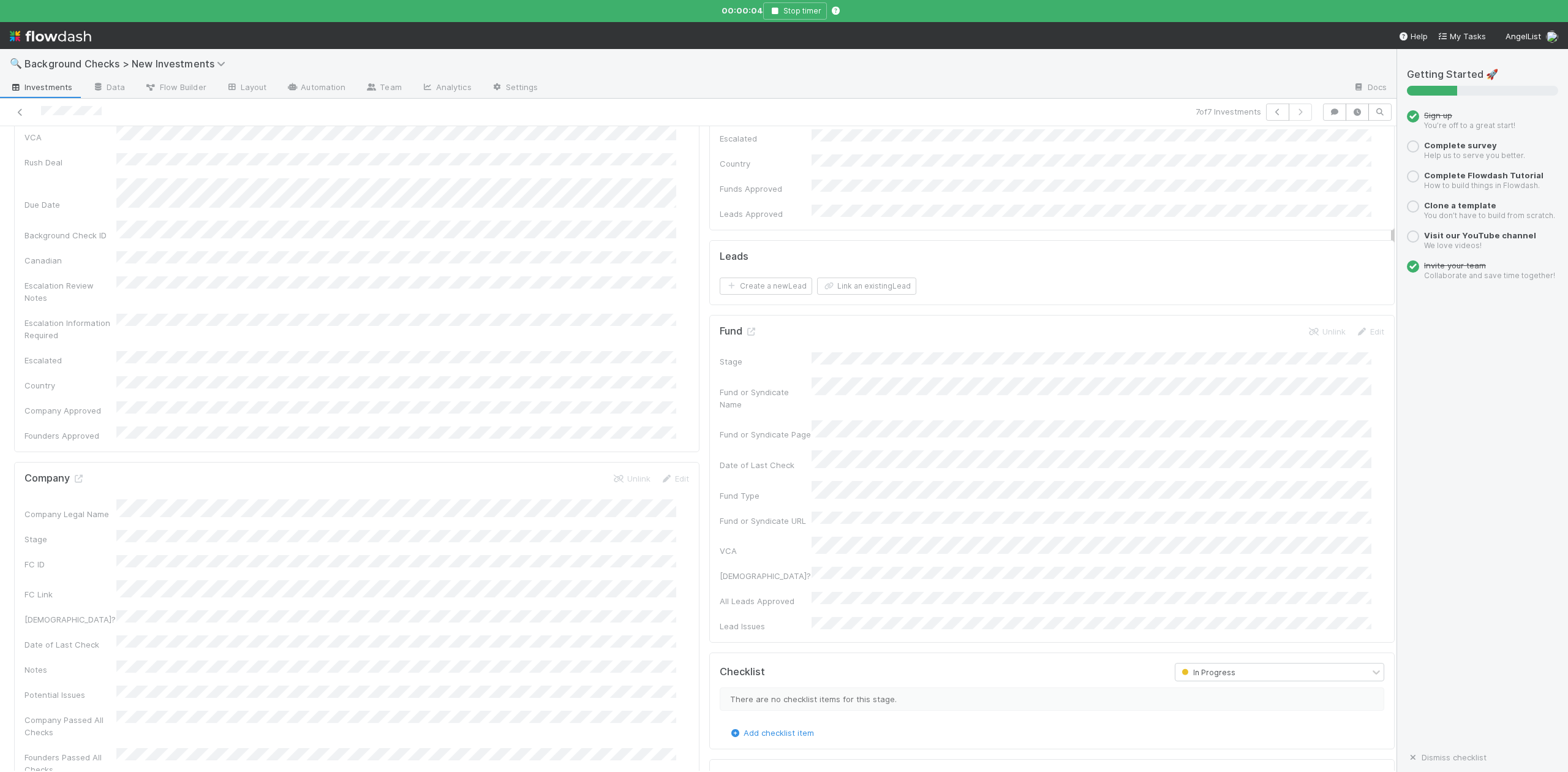
scroll to position [327, 0]
click at [75, 477] on icon at bounding box center [78, 481] width 12 height 8
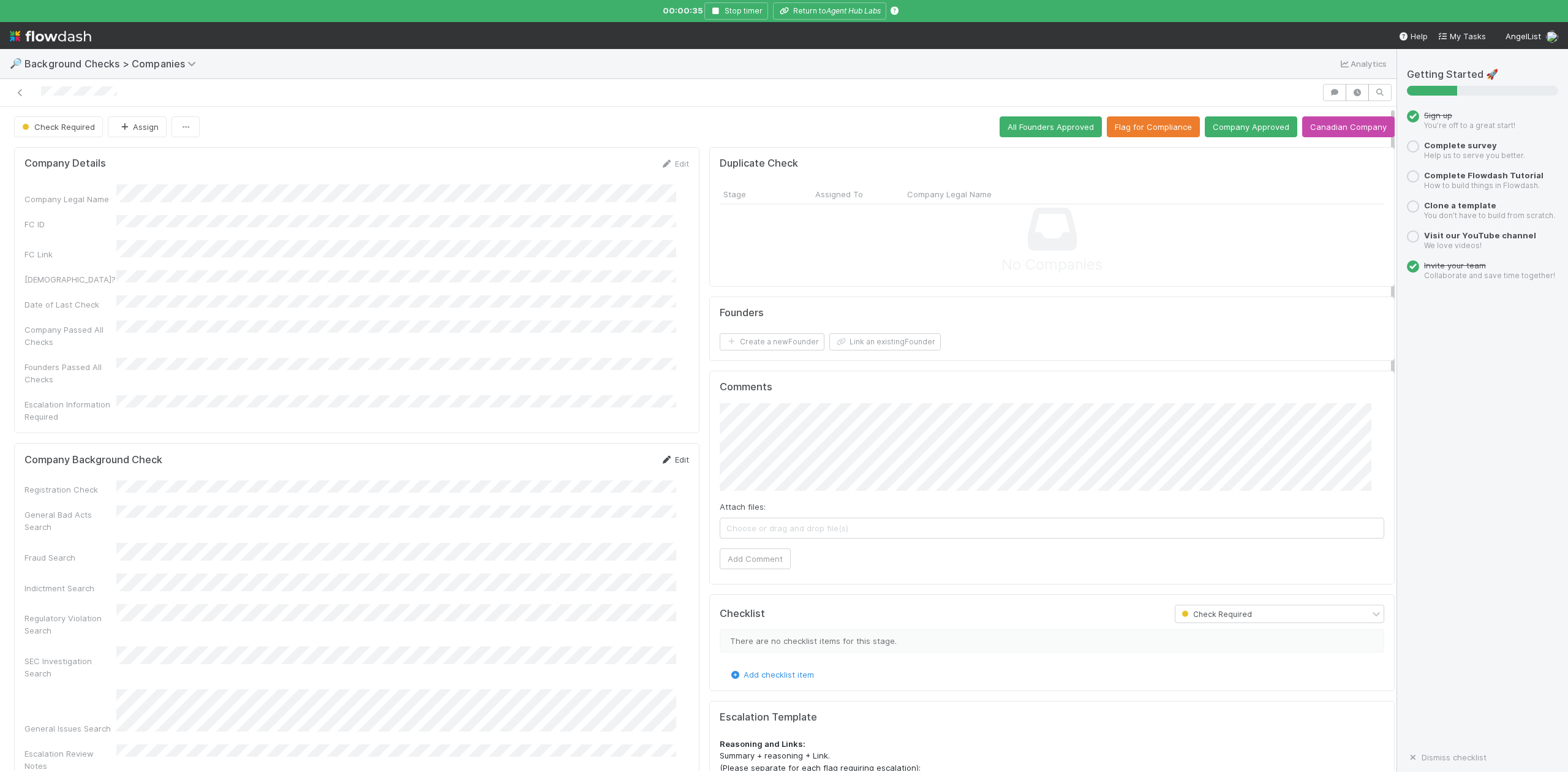
click at [665, 455] on link "Edit" at bounding box center [675, 460] width 28 height 10
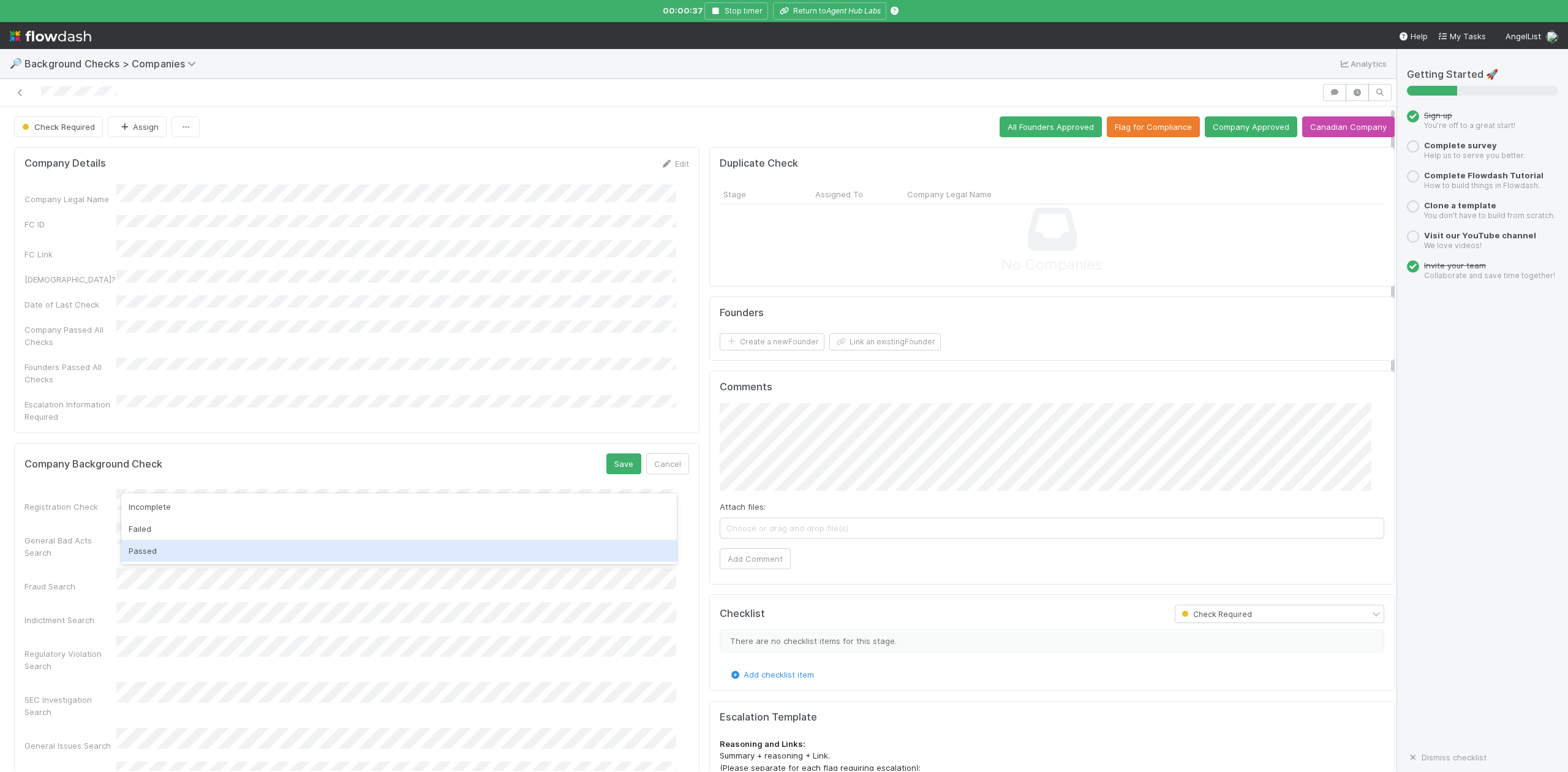
click at [172, 547] on div "Passed" at bounding box center [399, 551] width 555 height 22
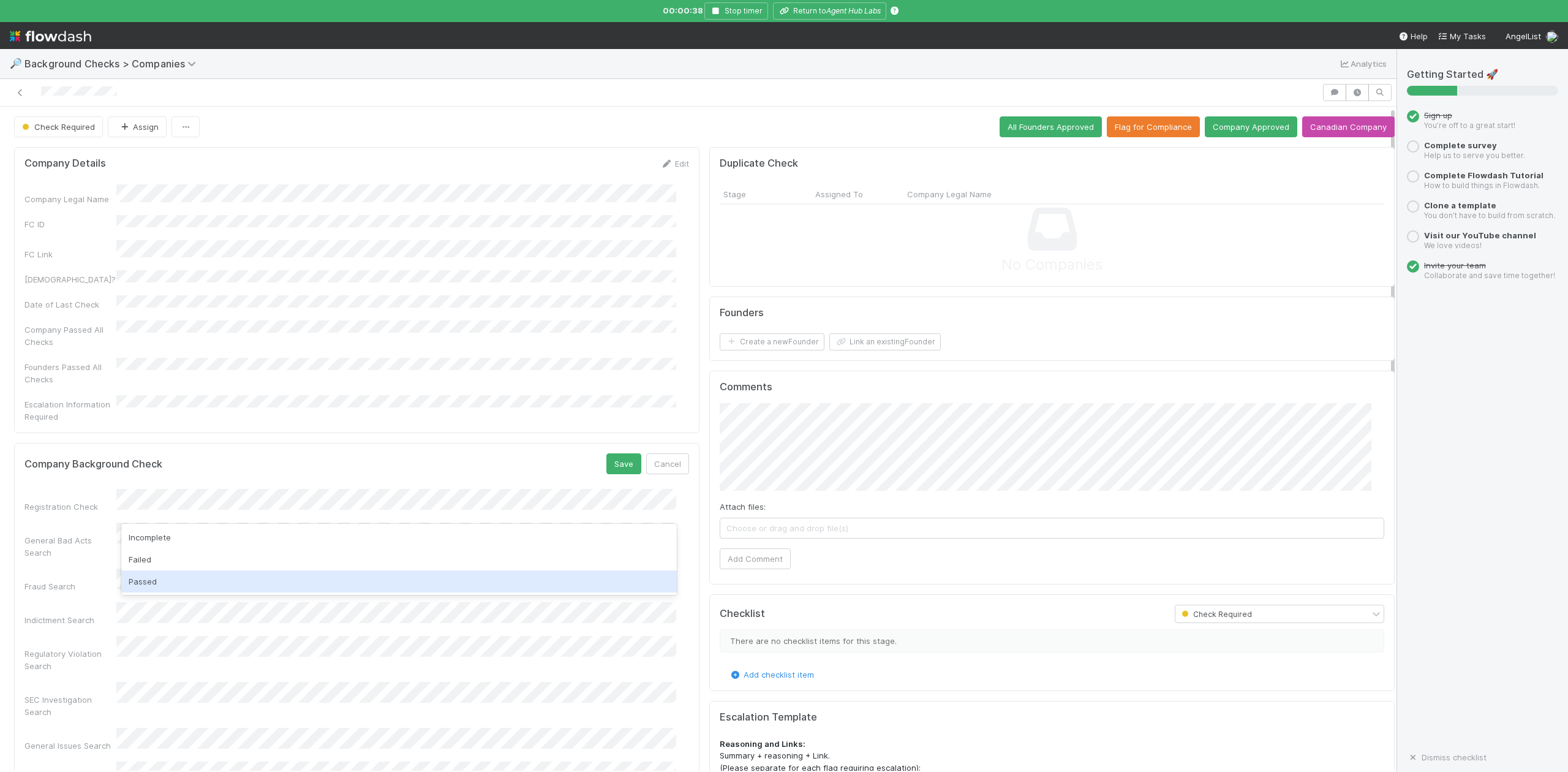
click at [166, 575] on div "Passed" at bounding box center [399, 582] width 555 height 22
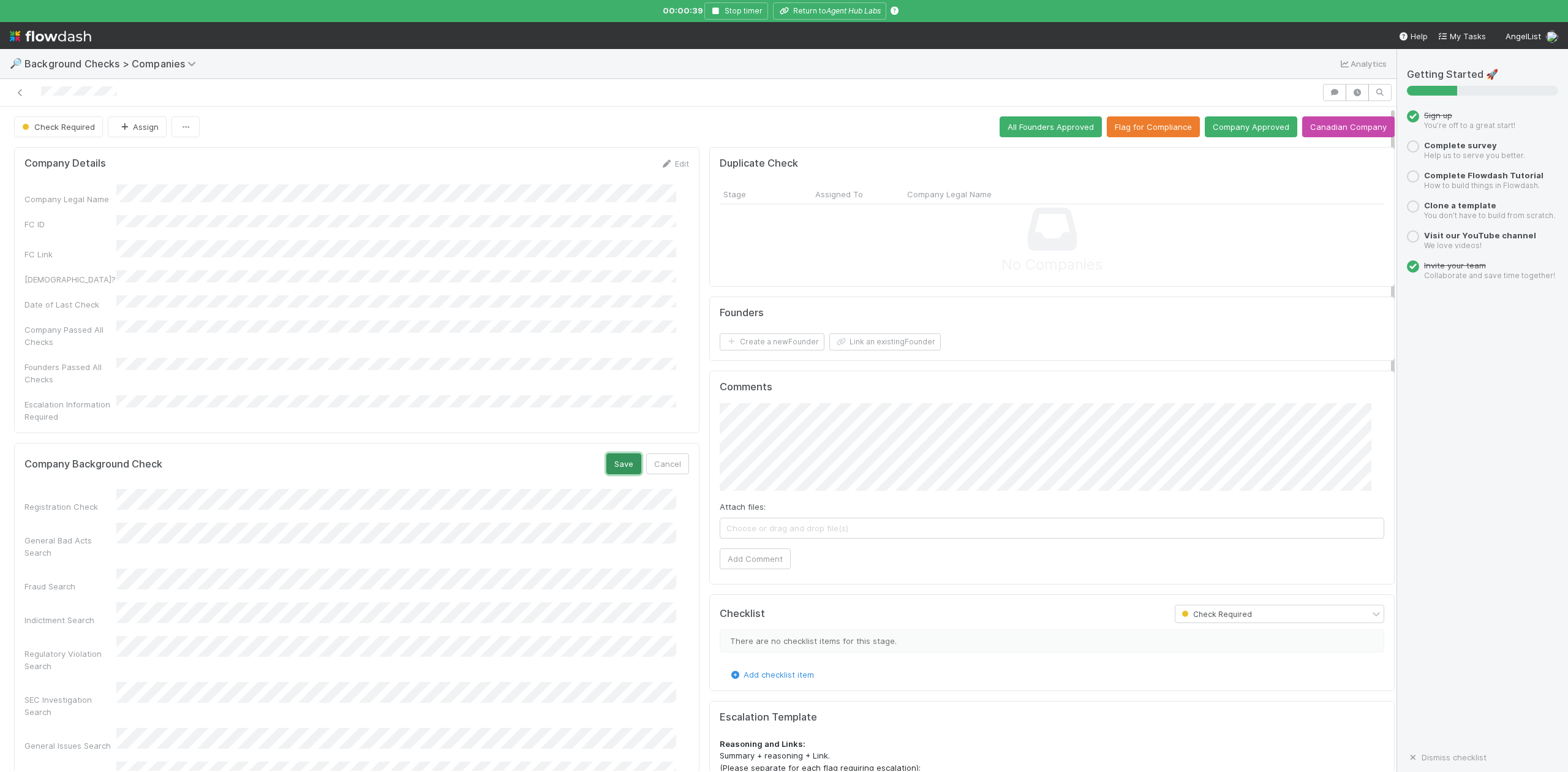
click at [609, 453] on button "Save" at bounding box center [624, 463] width 35 height 21
click at [881, 351] on button "Link an existing Founder" at bounding box center [885, 342] width 112 height 17
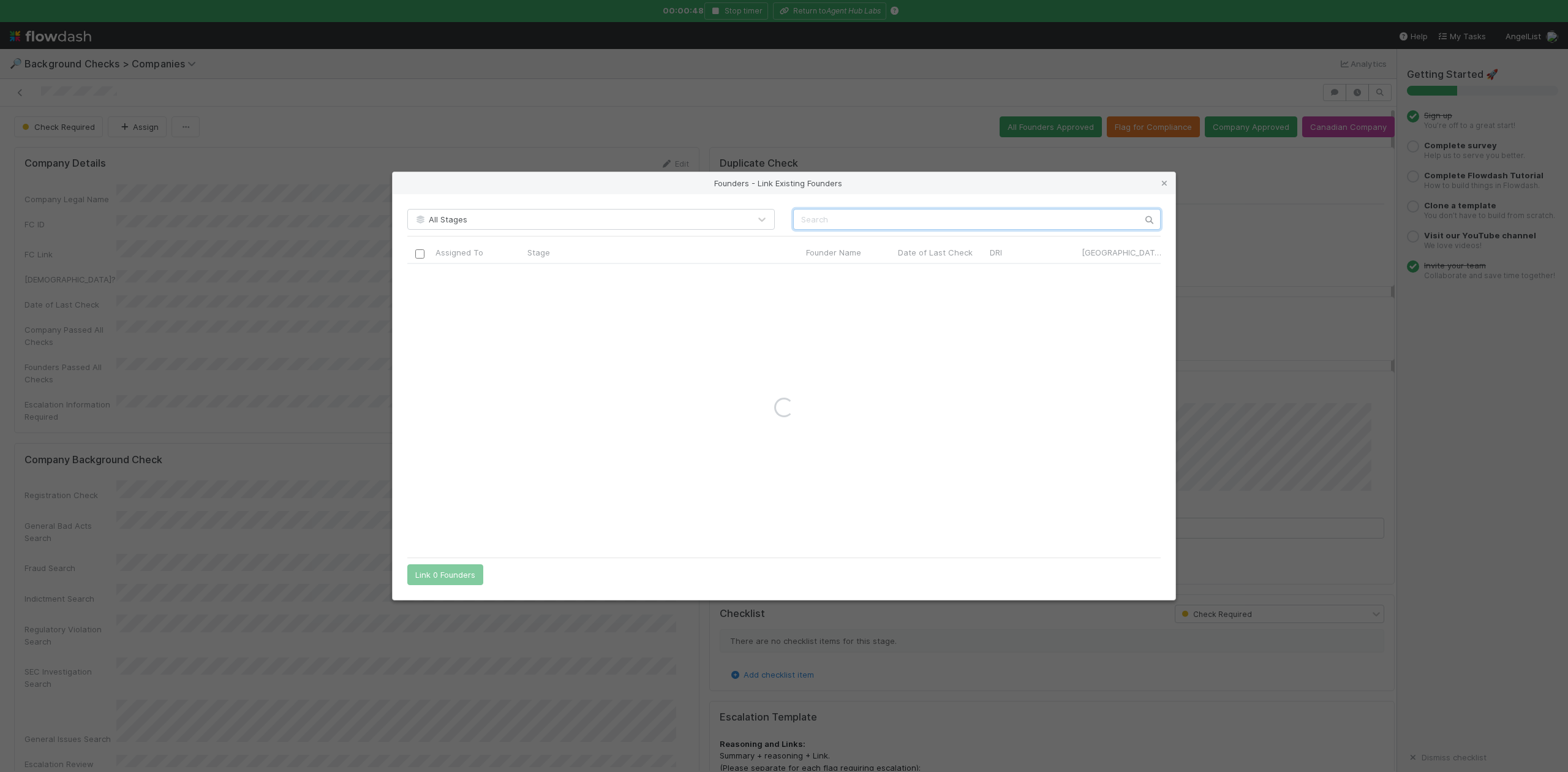
click at [803, 218] on input "text" at bounding box center [978, 219] width 368 height 21
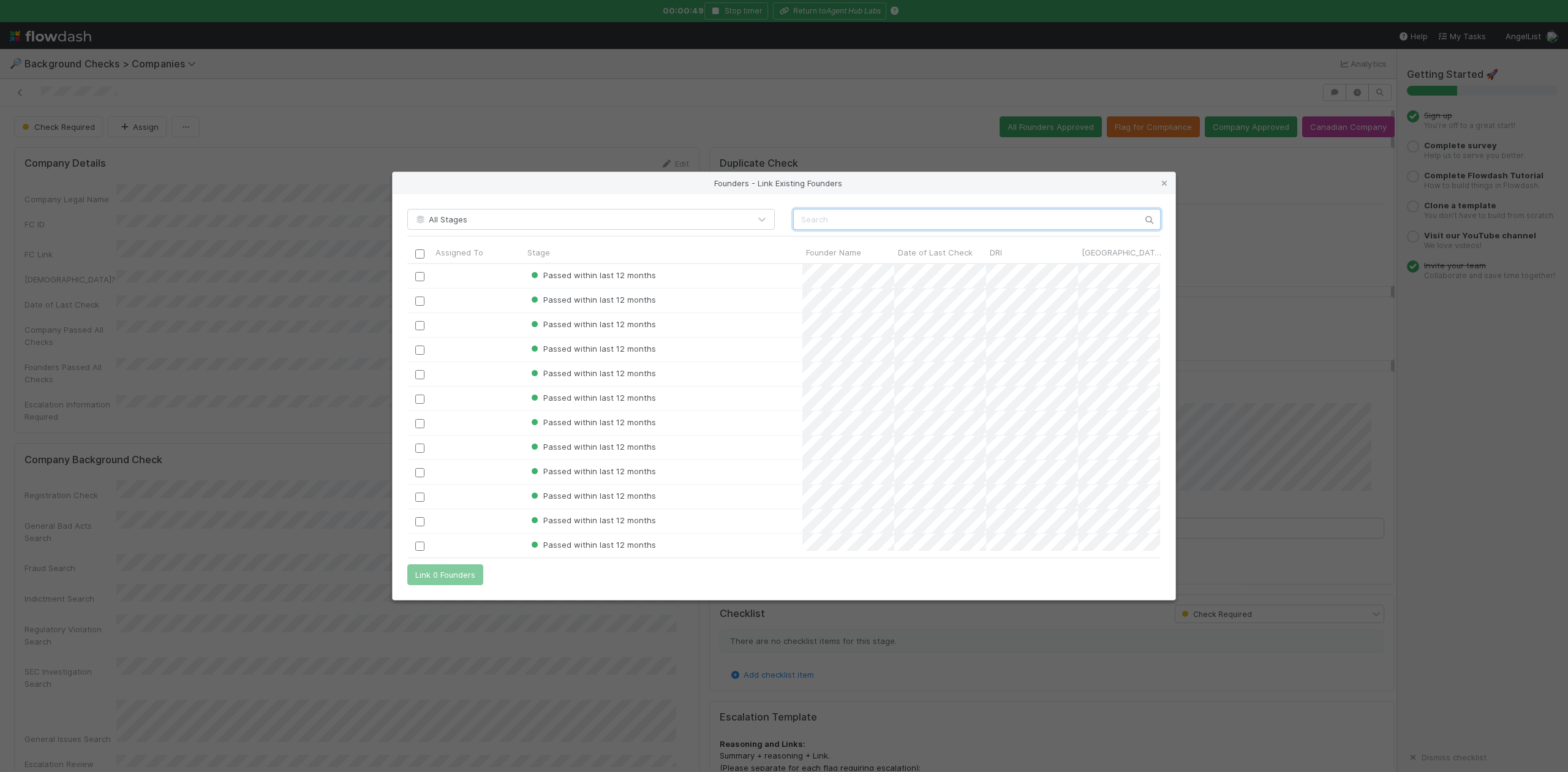
scroll to position [276, 741]
paste input "Youssef Kallel"
click at [803, 222] on input "Youssef Kallel" at bounding box center [978, 219] width 368 height 21
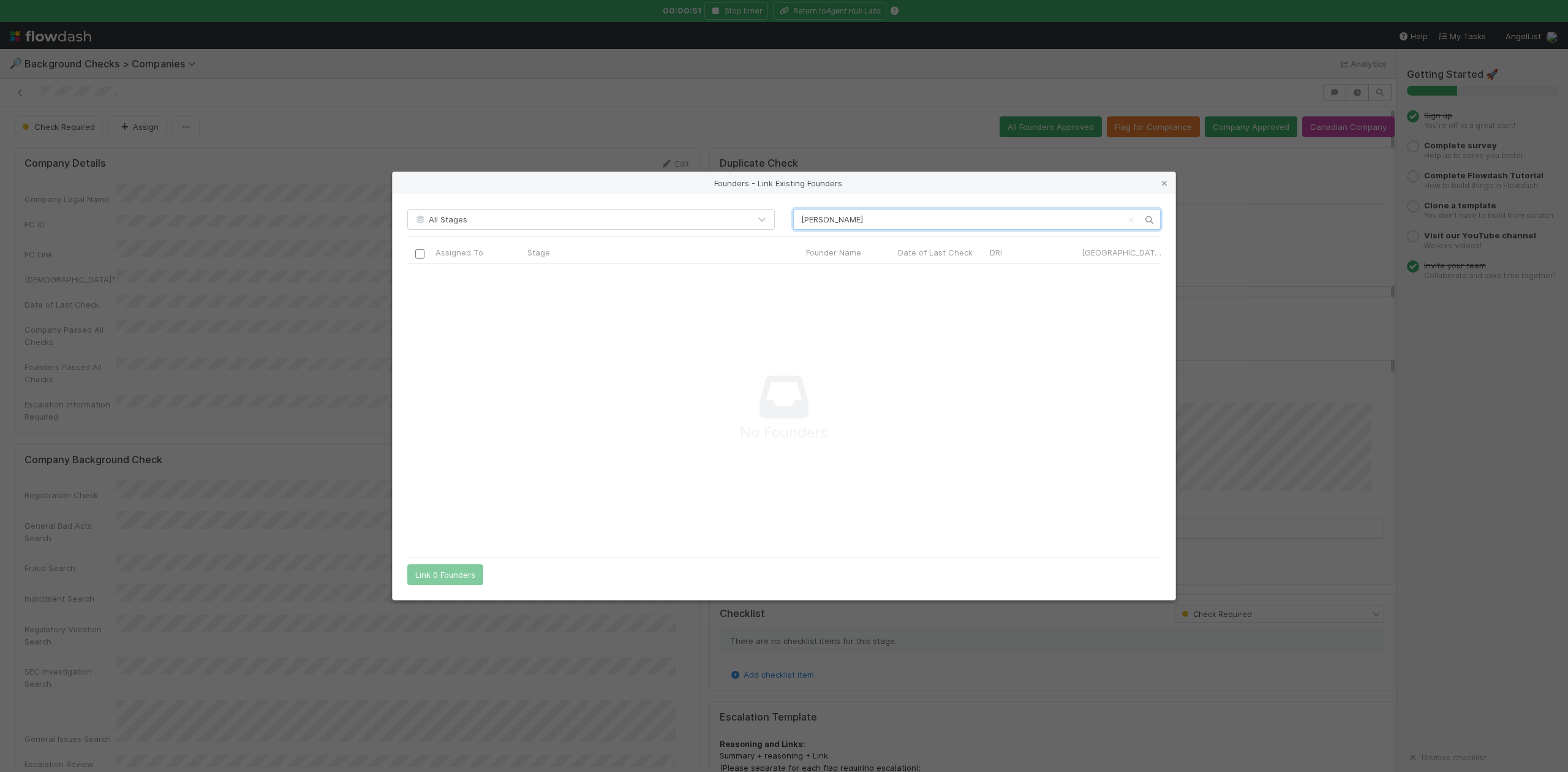
scroll to position [263, 729]
type input "Youssef Kallel"
click at [1164, 184] on icon at bounding box center [1164, 183] width 12 height 8
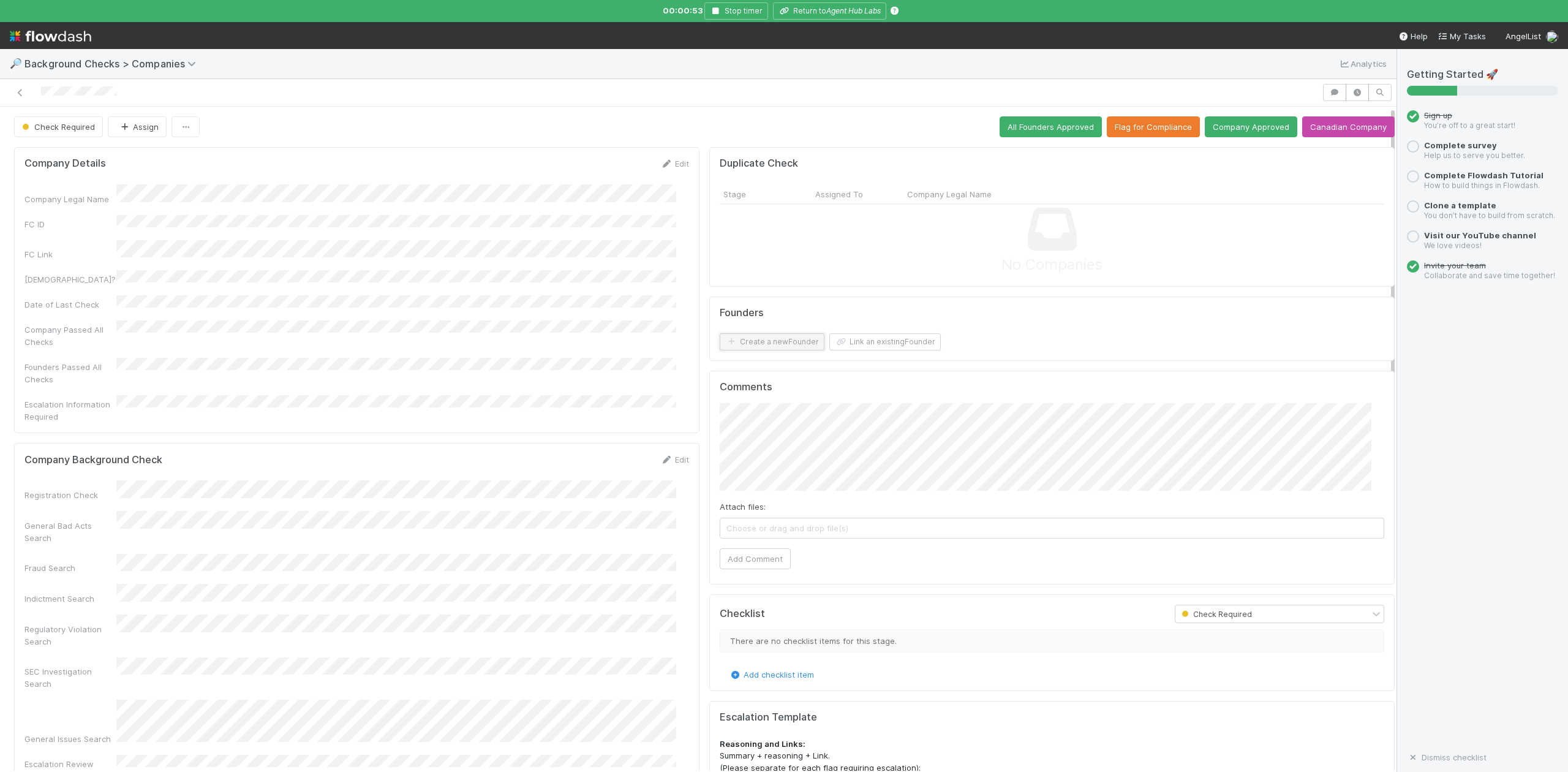
click at [768, 340] on button "Create a new Founder" at bounding box center [772, 342] width 104 height 17
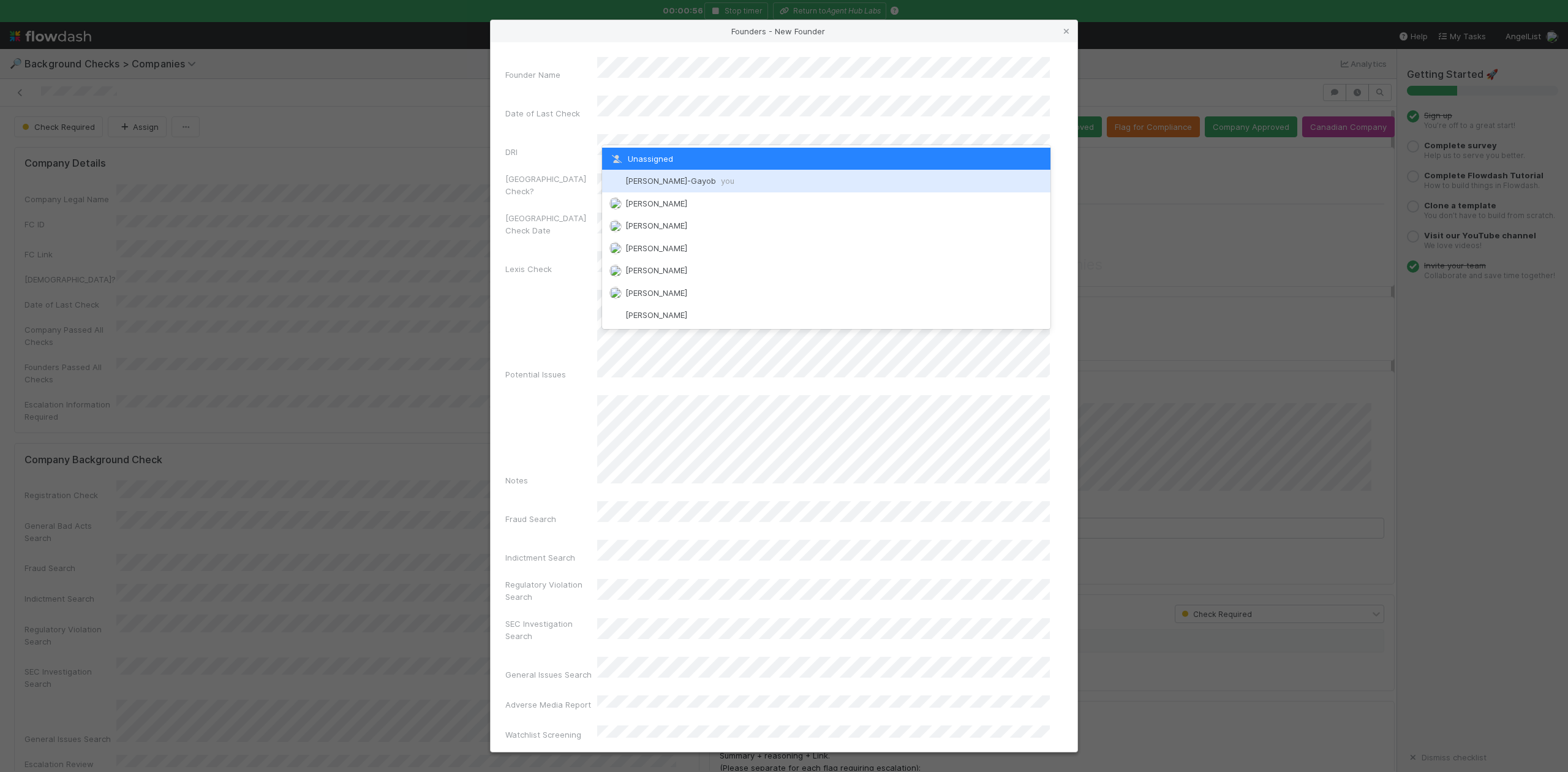
click at [672, 179] on span "Loraine Pati-Gayob you" at bounding box center [679, 180] width 109 height 10
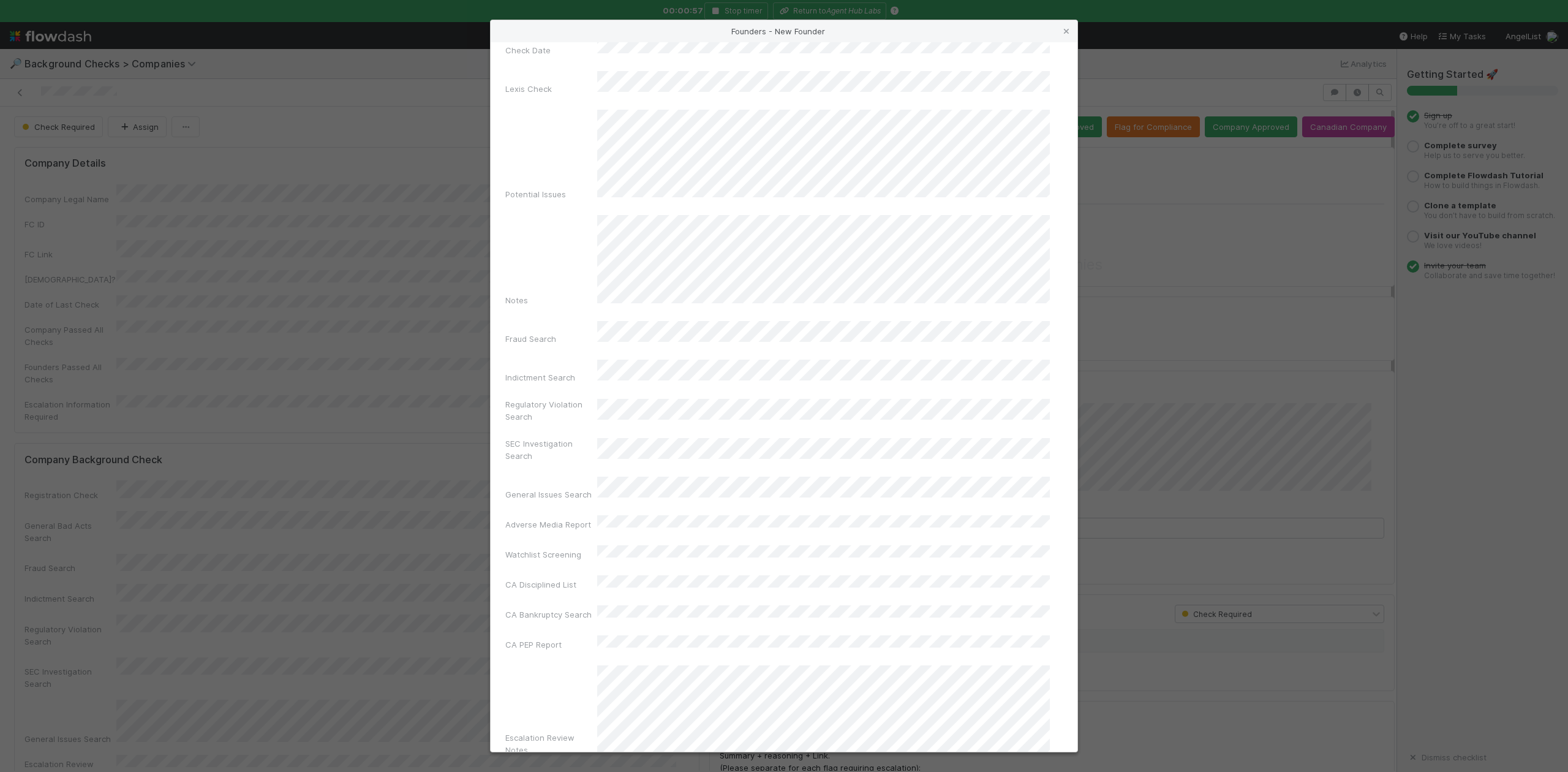
scroll to position [283, 0]
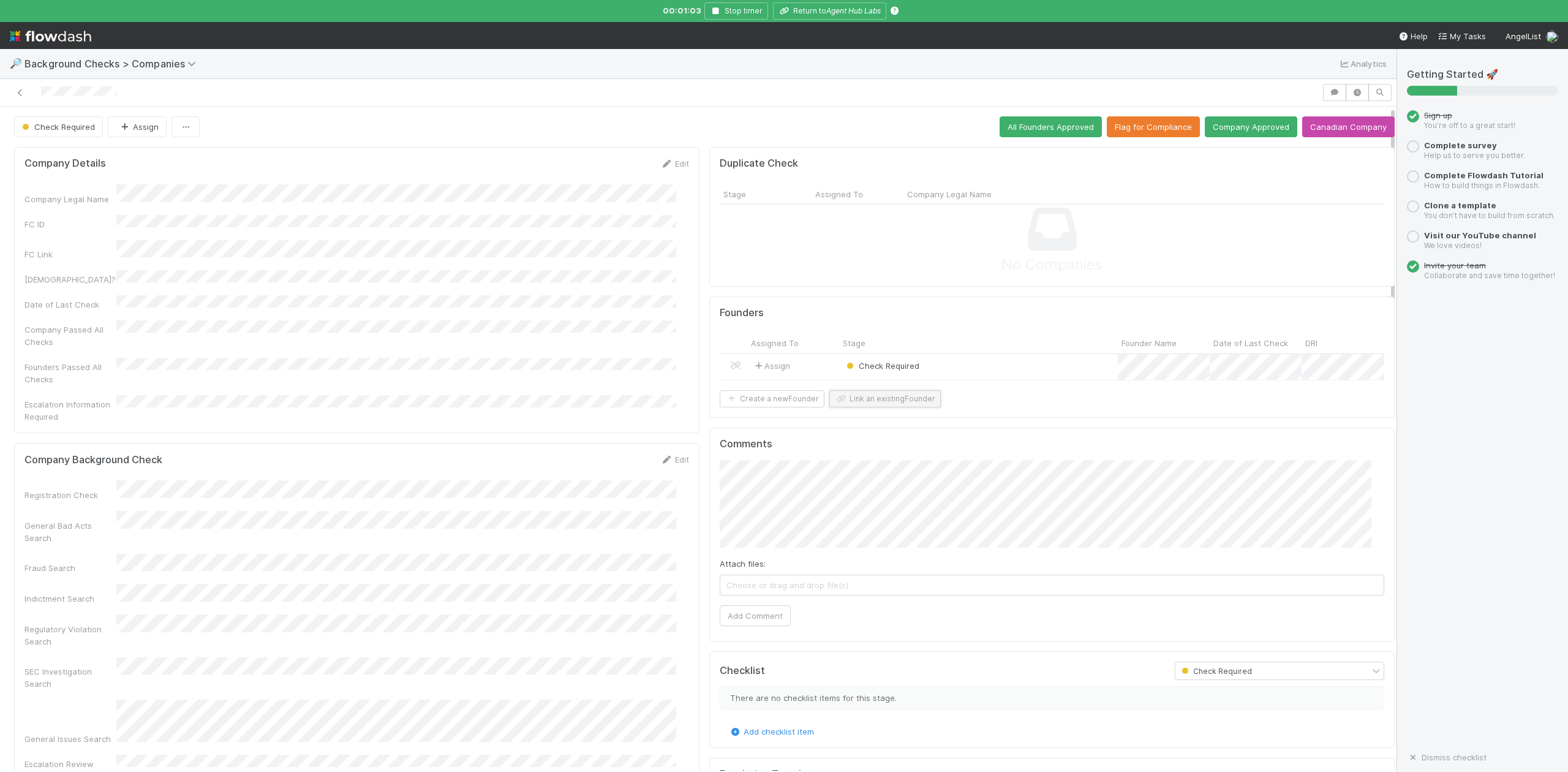
click at [855, 408] on button "Link an existing Founder" at bounding box center [885, 398] width 112 height 17
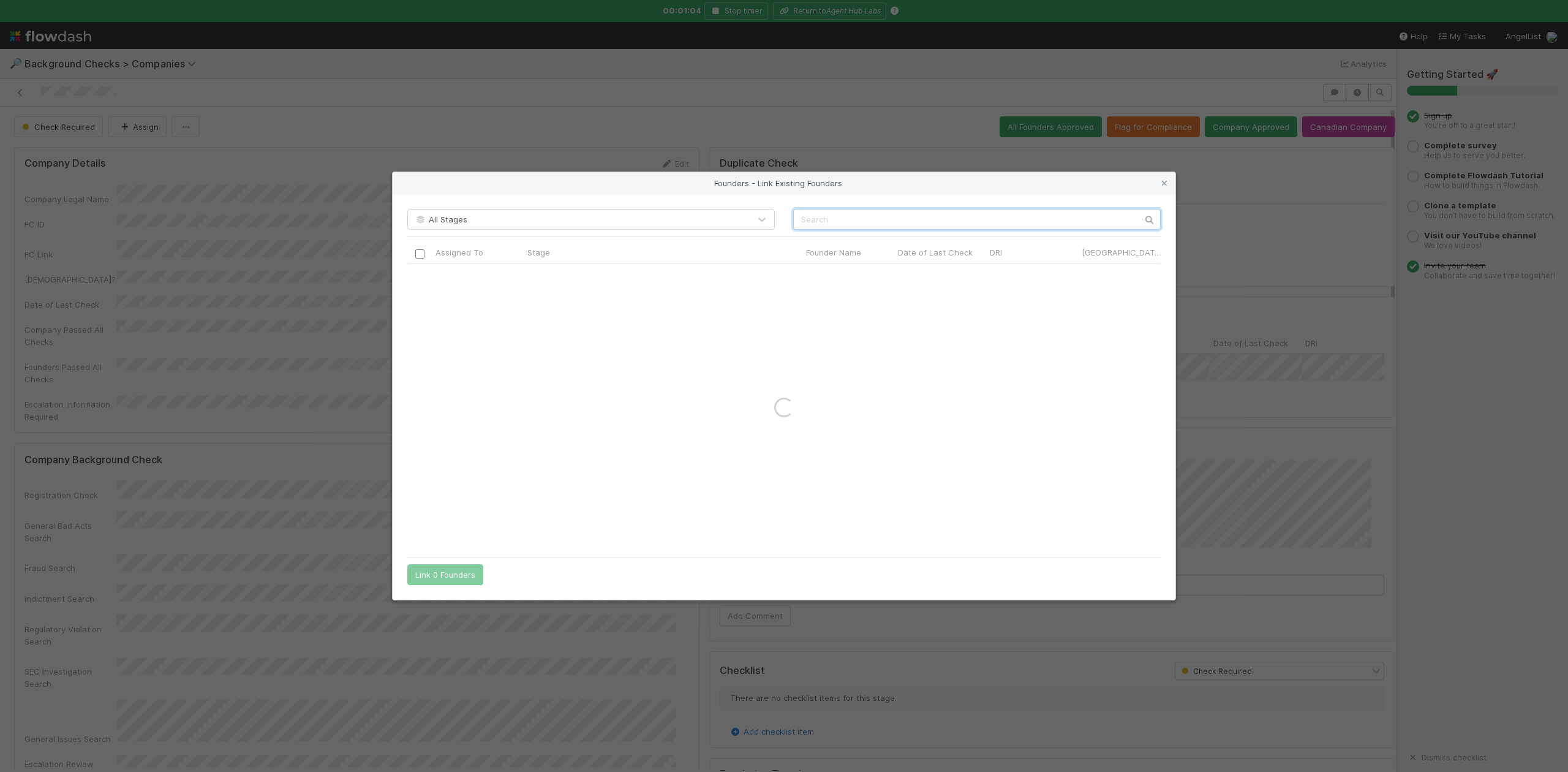
click at [810, 222] on input "text" at bounding box center [978, 219] width 368 height 21
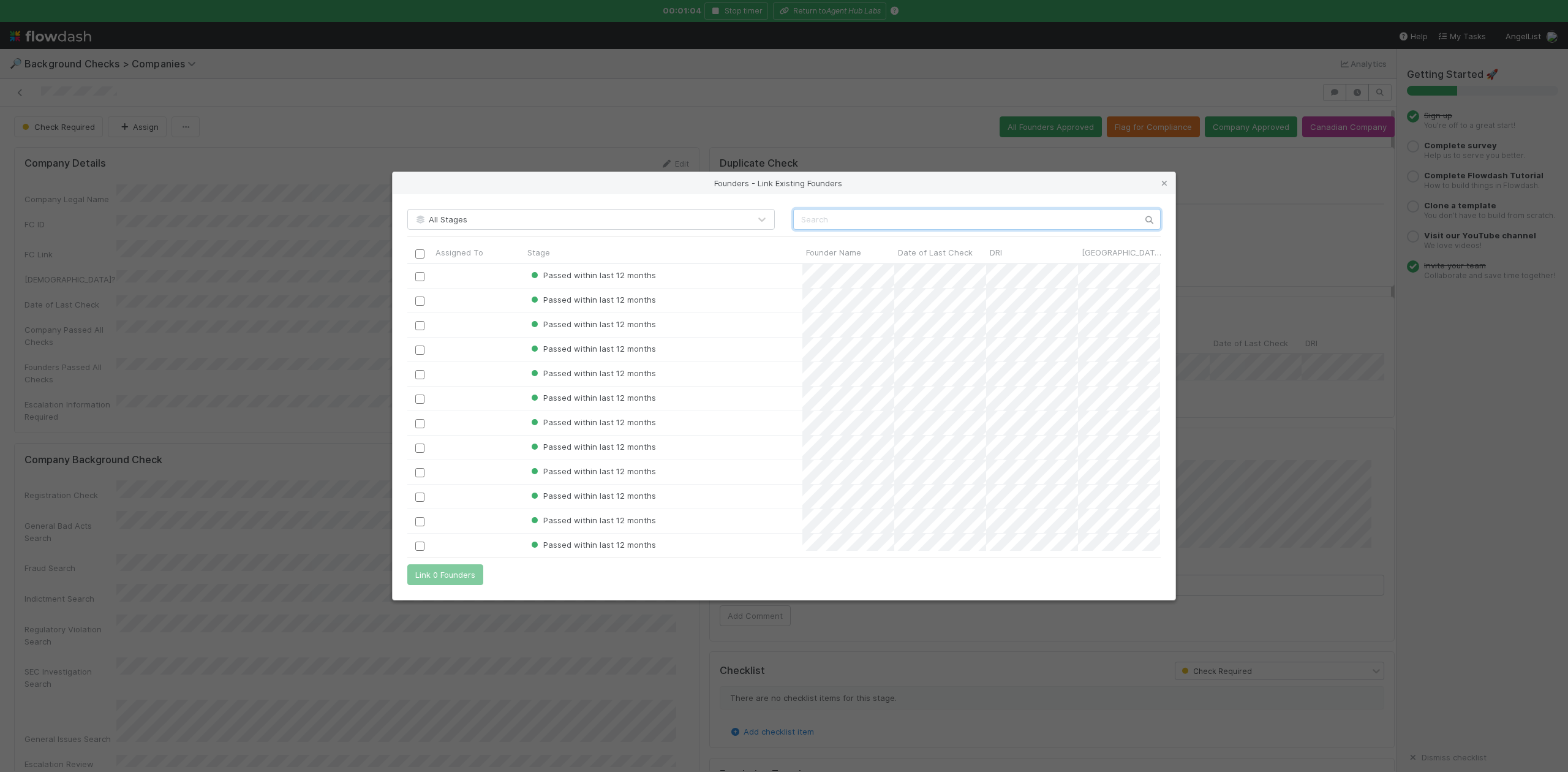
scroll to position [276, 741]
paste input "Sandra Tang"
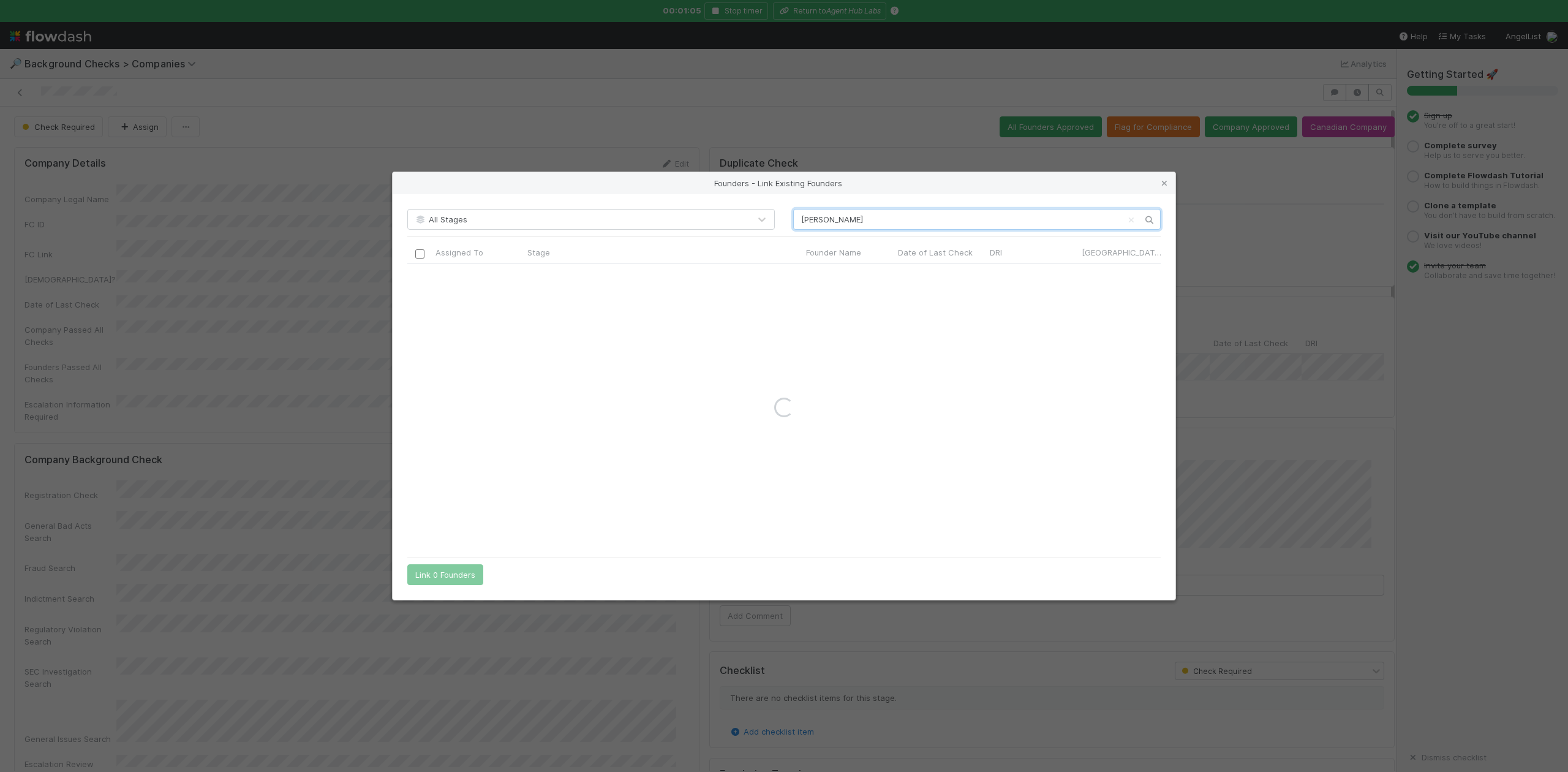
click at [799, 220] on input "Sandra Tang" at bounding box center [978, 219] width 368 height 21
type input "Sandra Tang"
click at [1166, 184] on icon at bounding box center [1164, 183] width 12 height 8
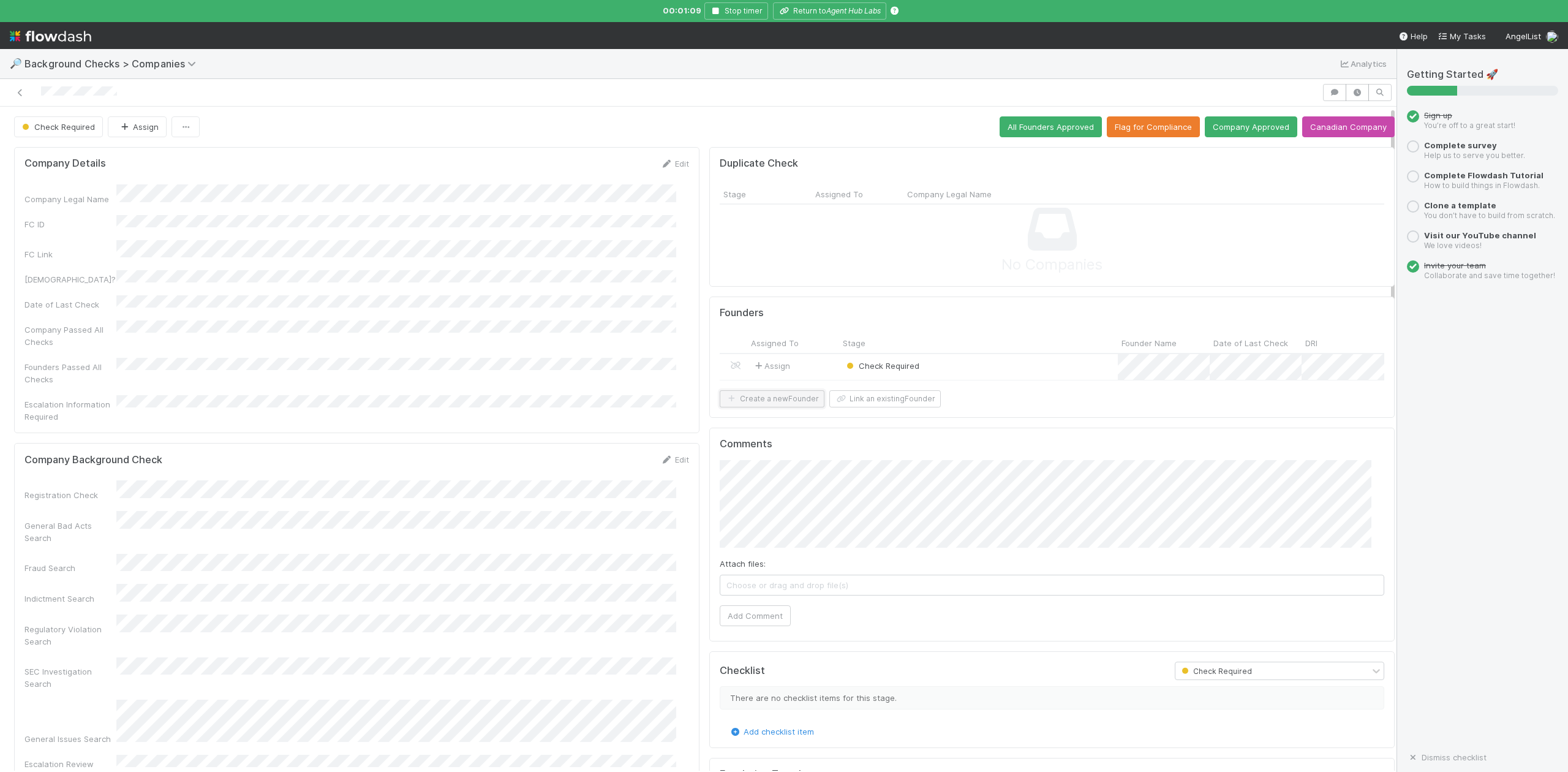
click at [766, 408] on button "Create a new Founder" at bounding box center [772, 398] width 104 height 17
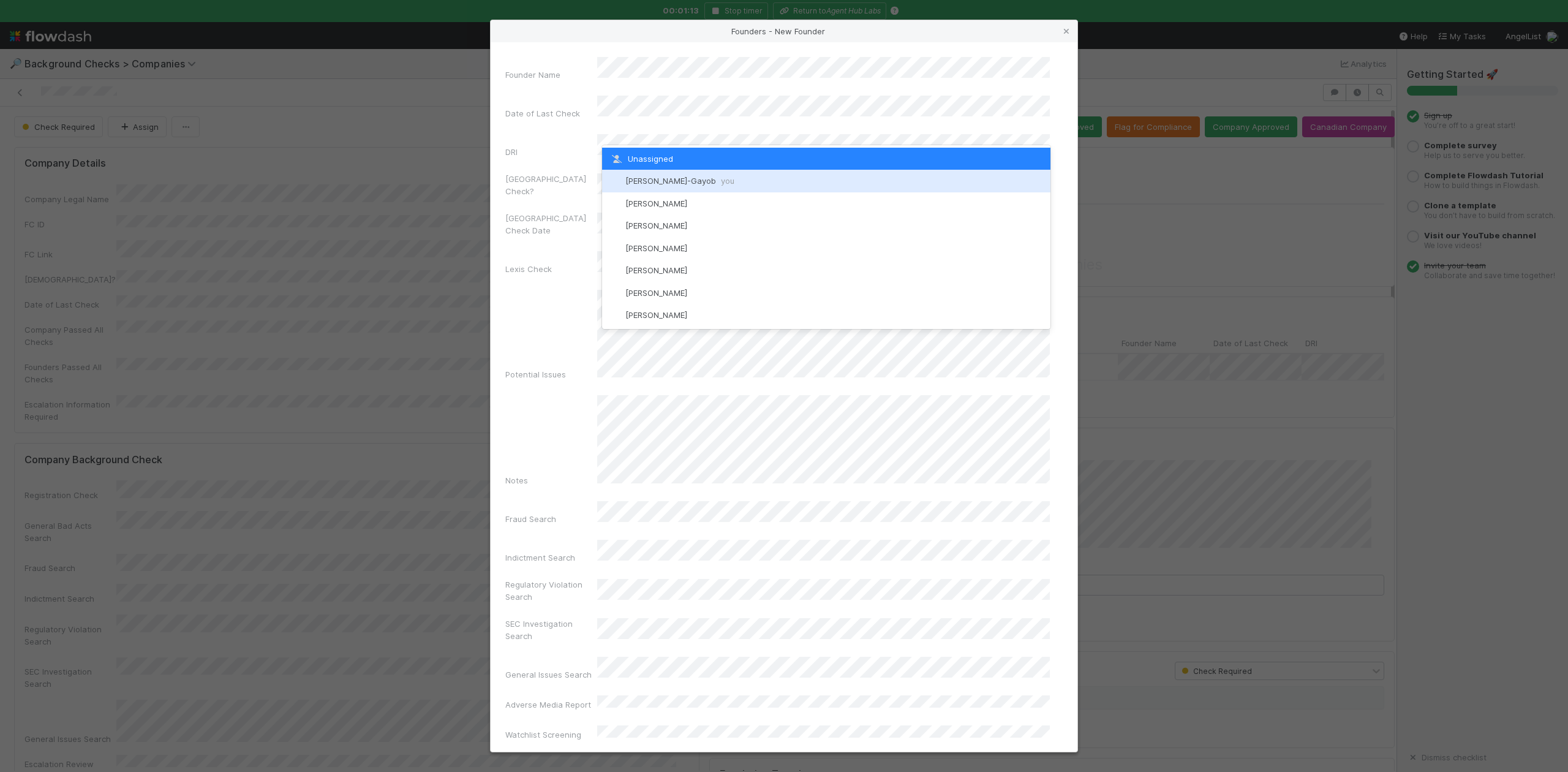
click at [665, 175] on div "Loraine Pati-Gayob you" at bounding box center [826, 180] width 448 height 22
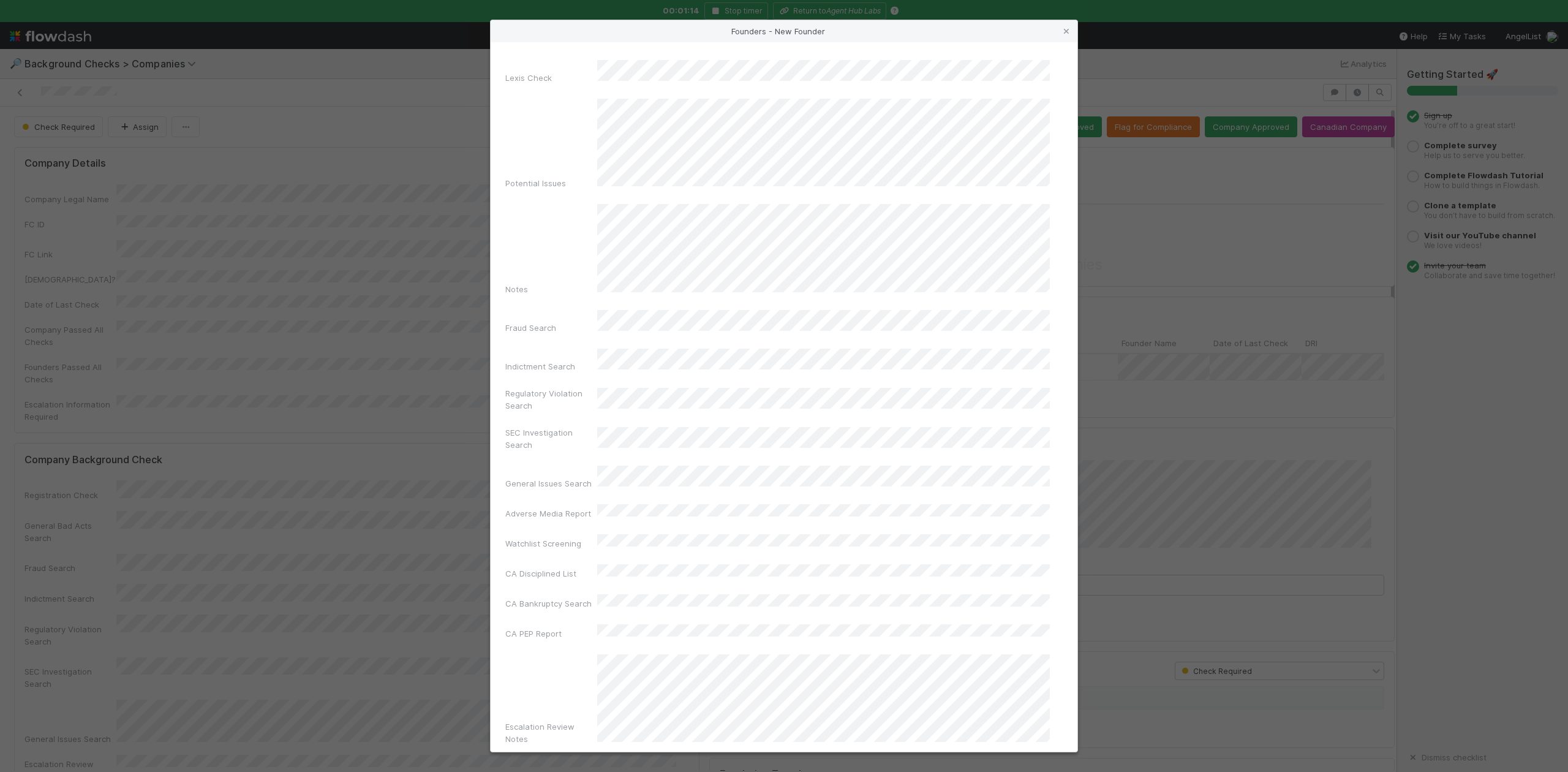
scroll to position [283, 0]
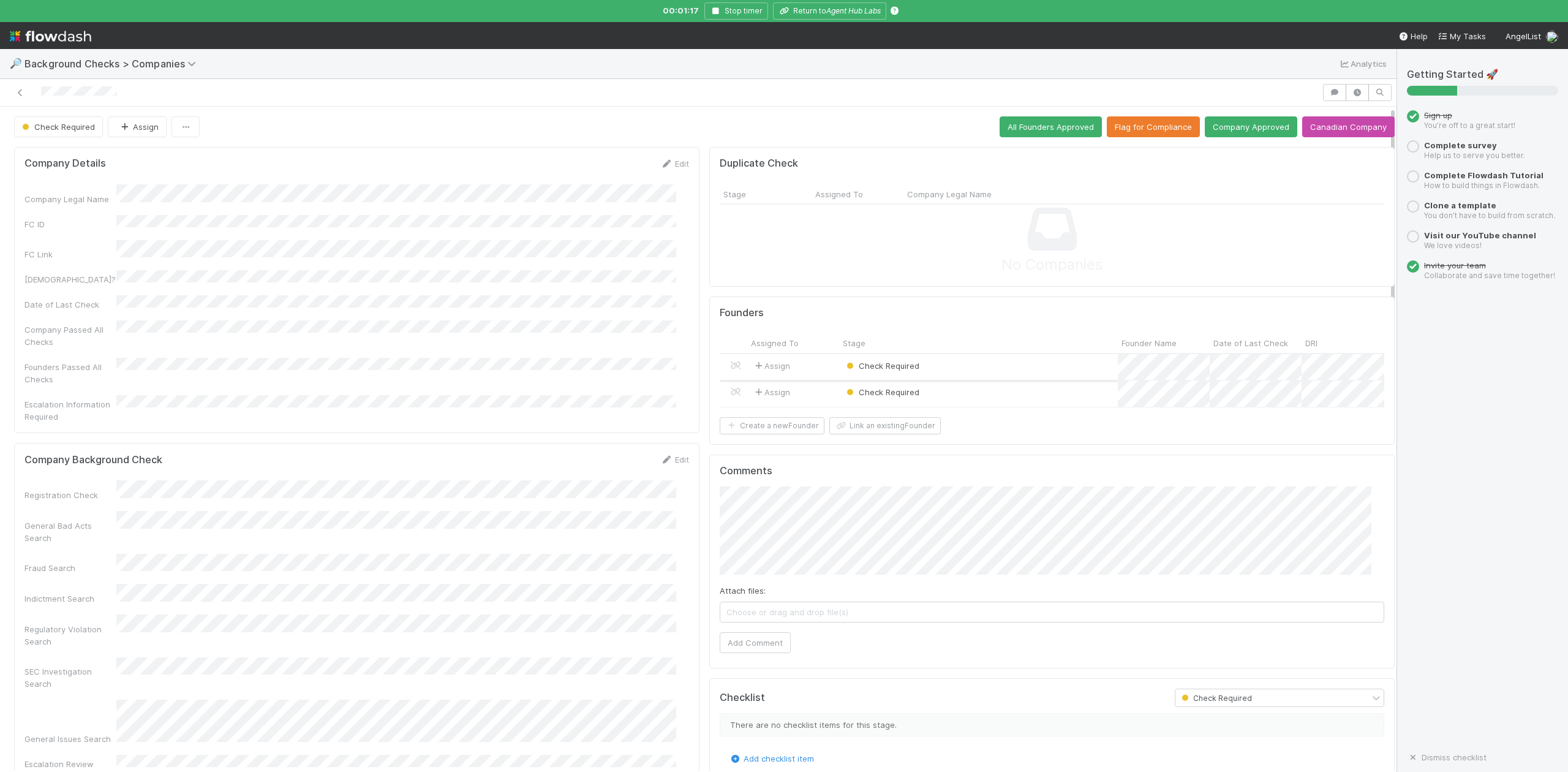
click at [925, 371] on div "Check Required" at bounding box center [979, 367] width 279 height 27
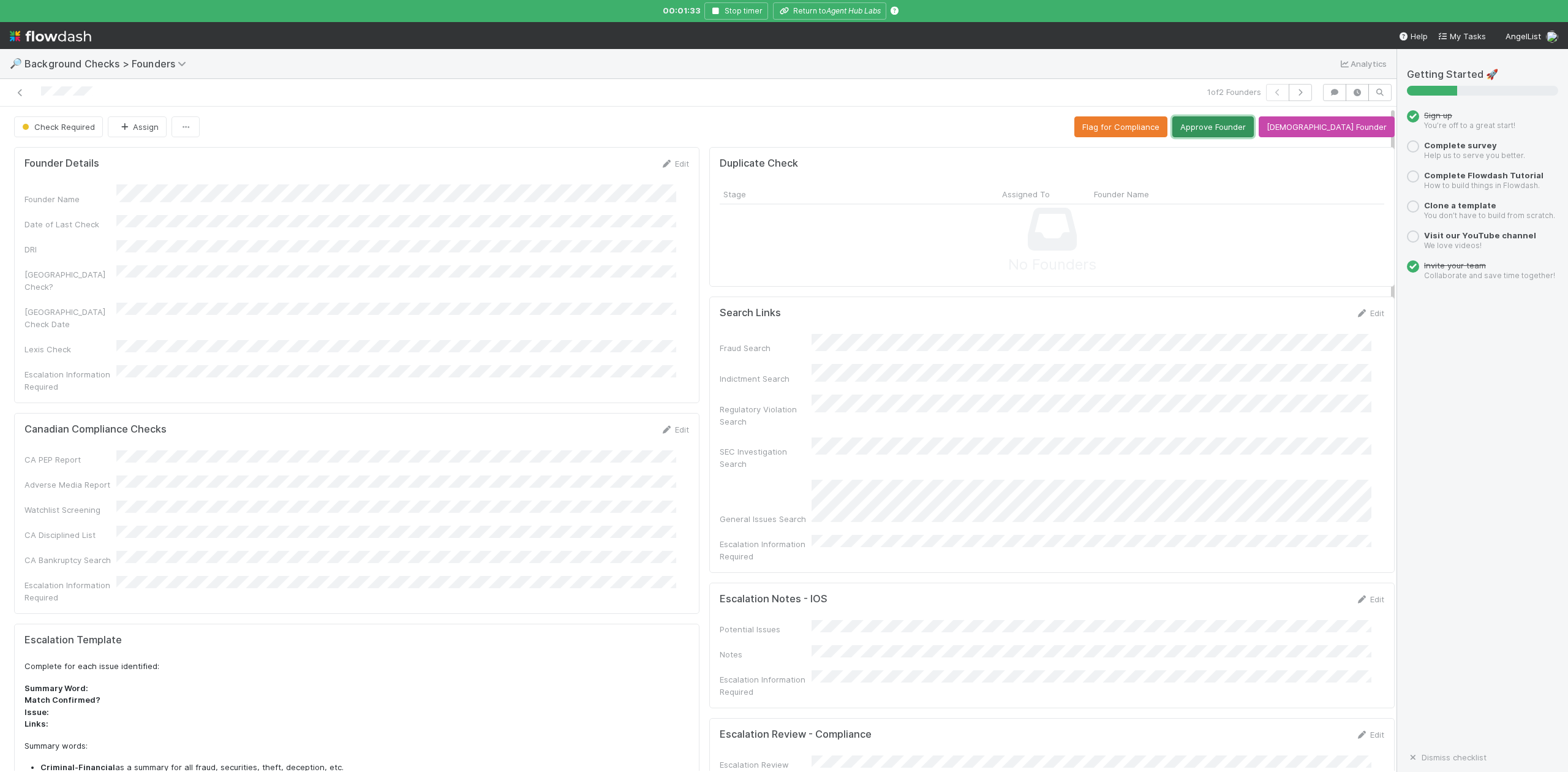
click at [1238, 131] on button "Approve Founder" at bounding box center [1213, 126] width 81 height 21
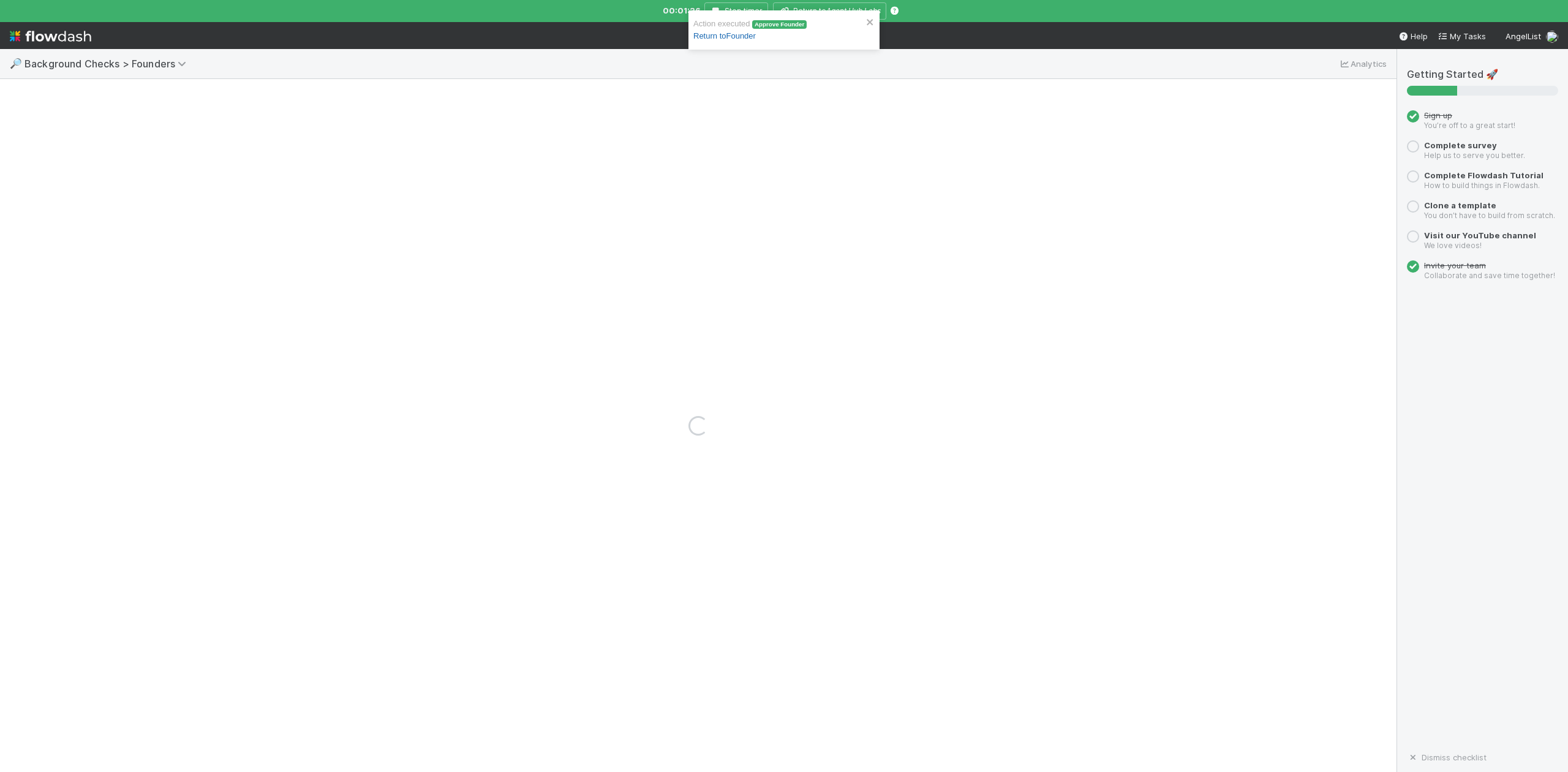
click at [741, 38] on link "Return to Founder" at bounding box center [725, 36] width 62 height 9
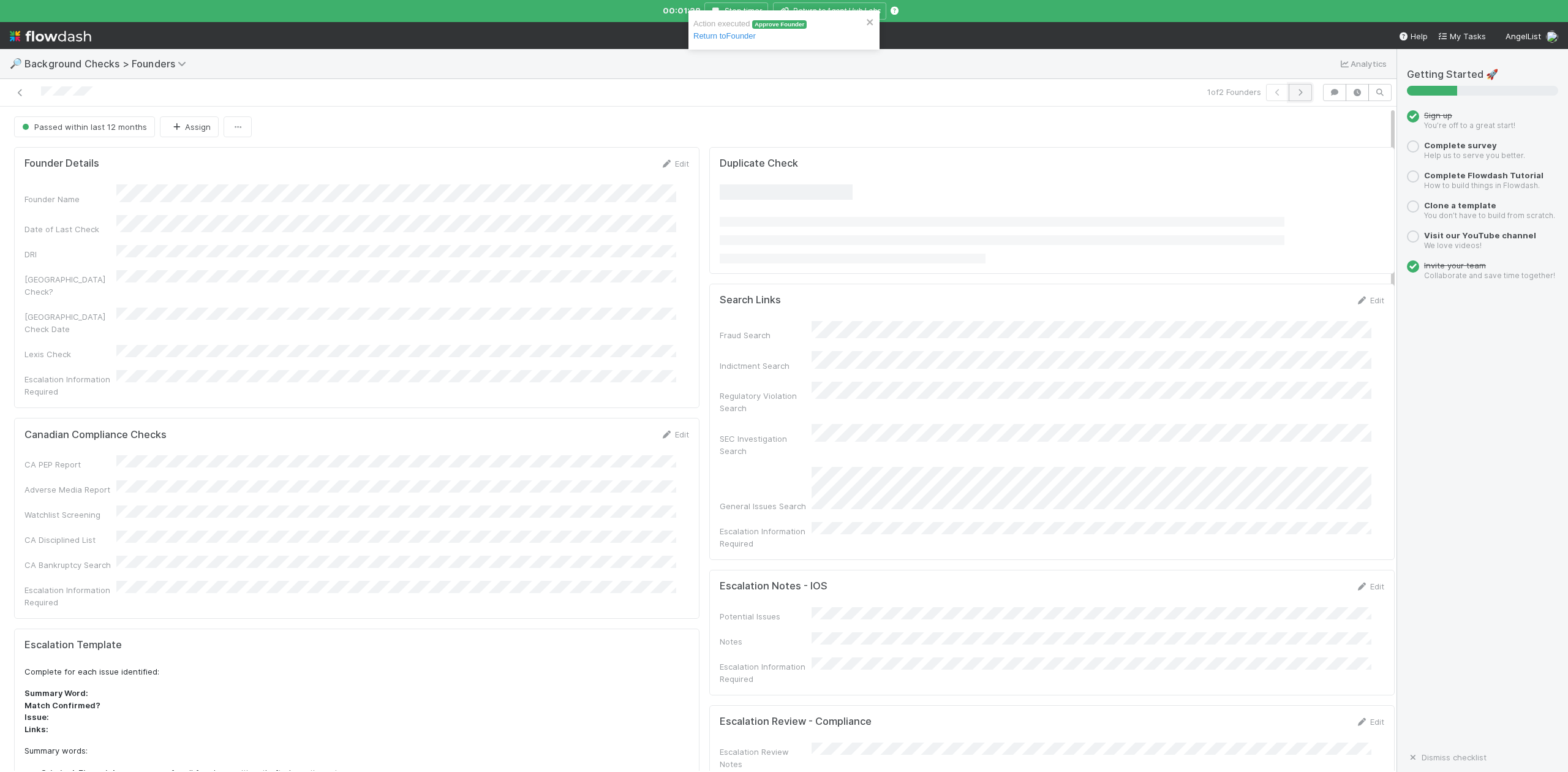
click at [1294, 96] on icon "button" at bounding box center [1300, 92] width 12 height 7
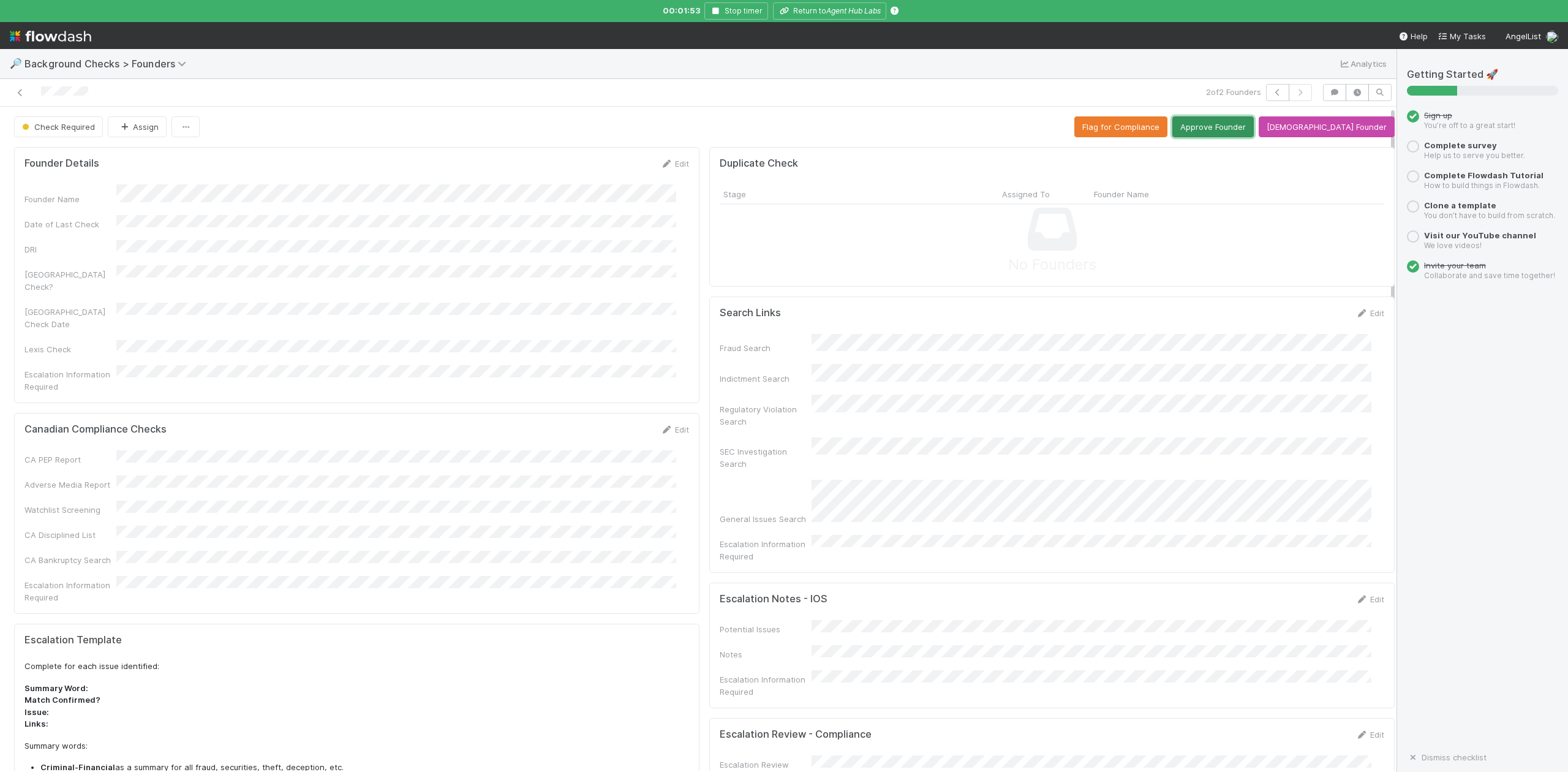
click at [1241, 124] on button "Approve Founder" at bounding box center [1213, 126] width 81 height 21
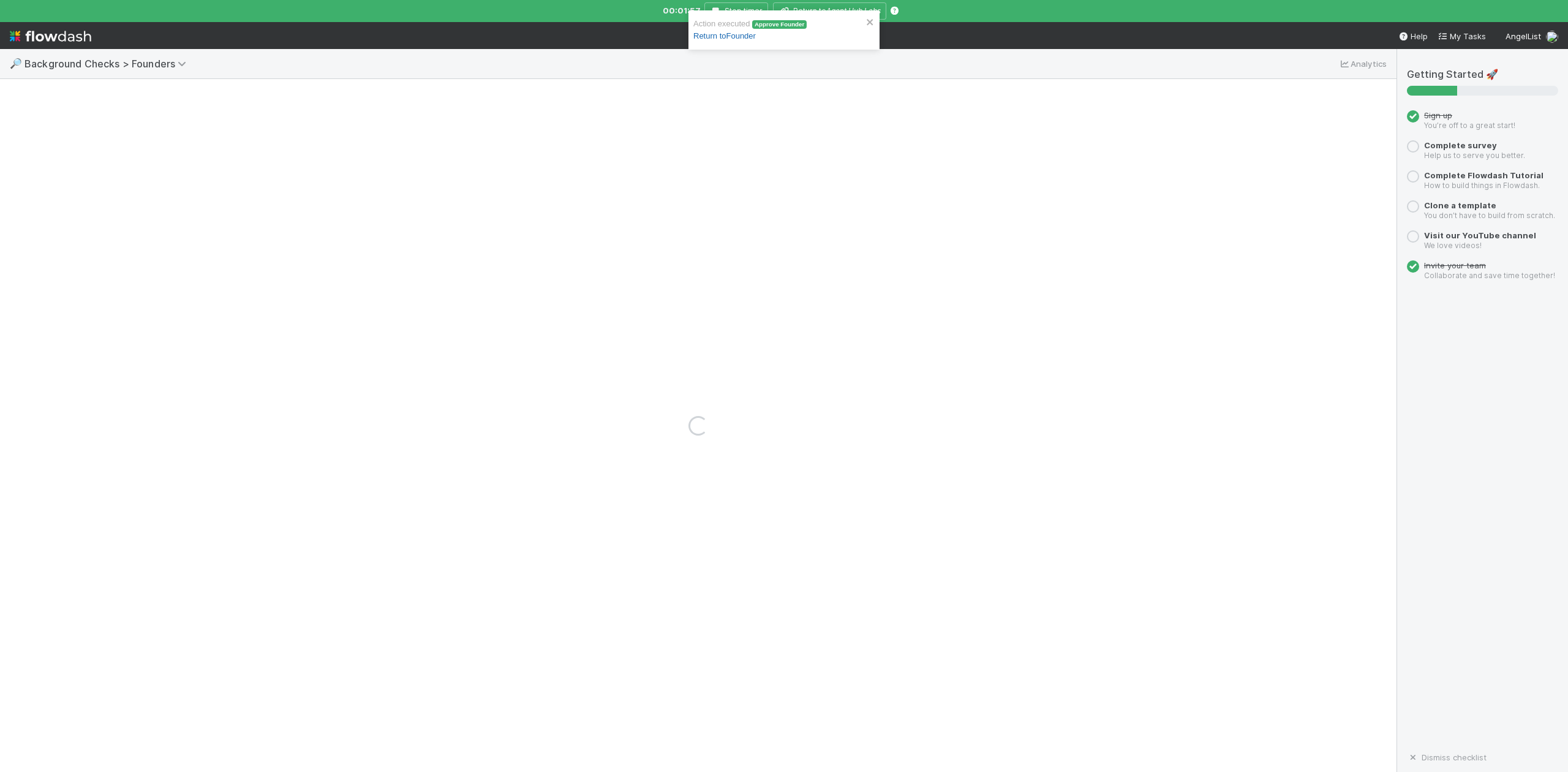
click at [714, 38] on link "Return to Founder" at bounding box center [725, 36] width 62 height 9
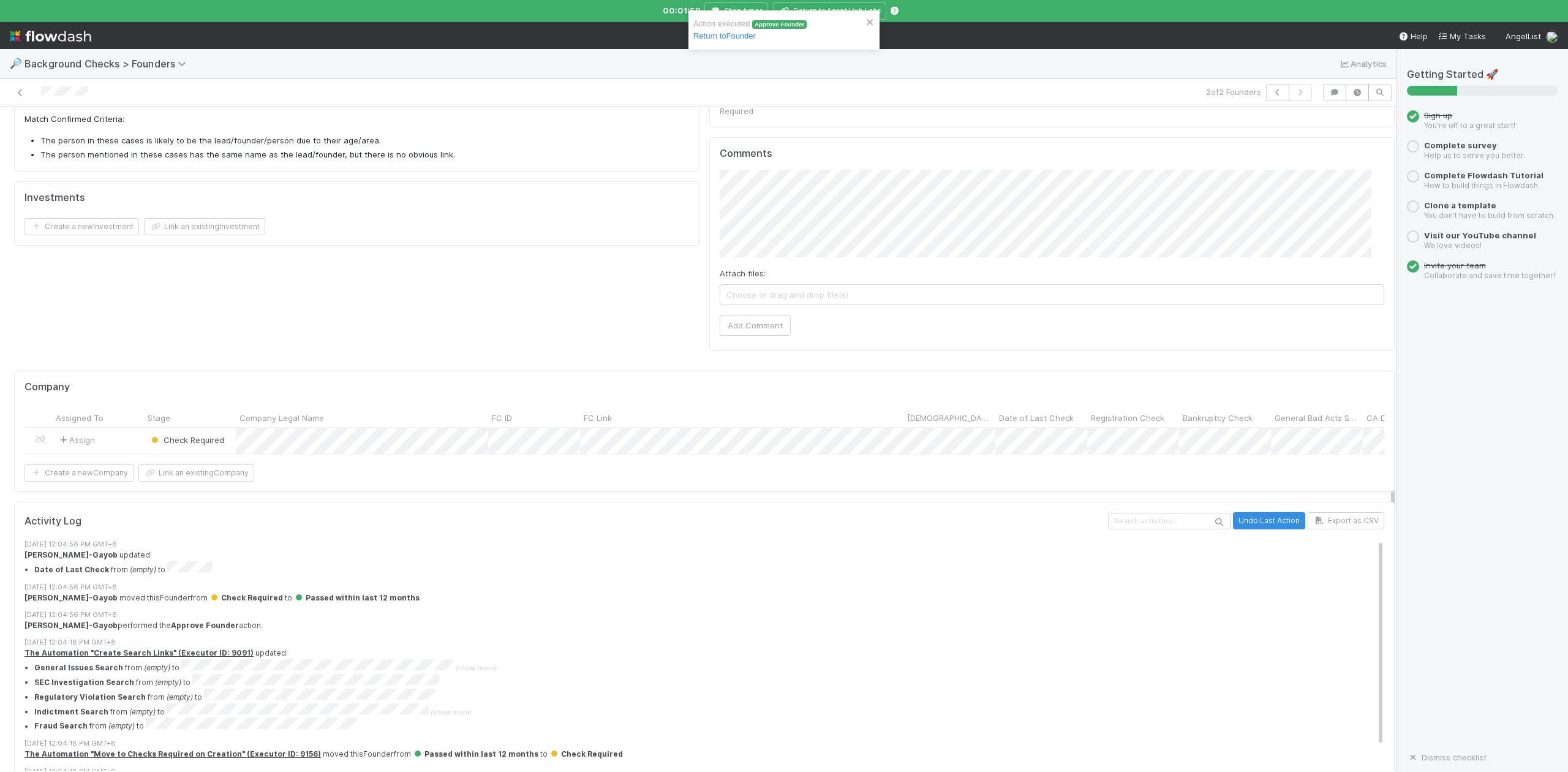
scroll to position [706, 0]
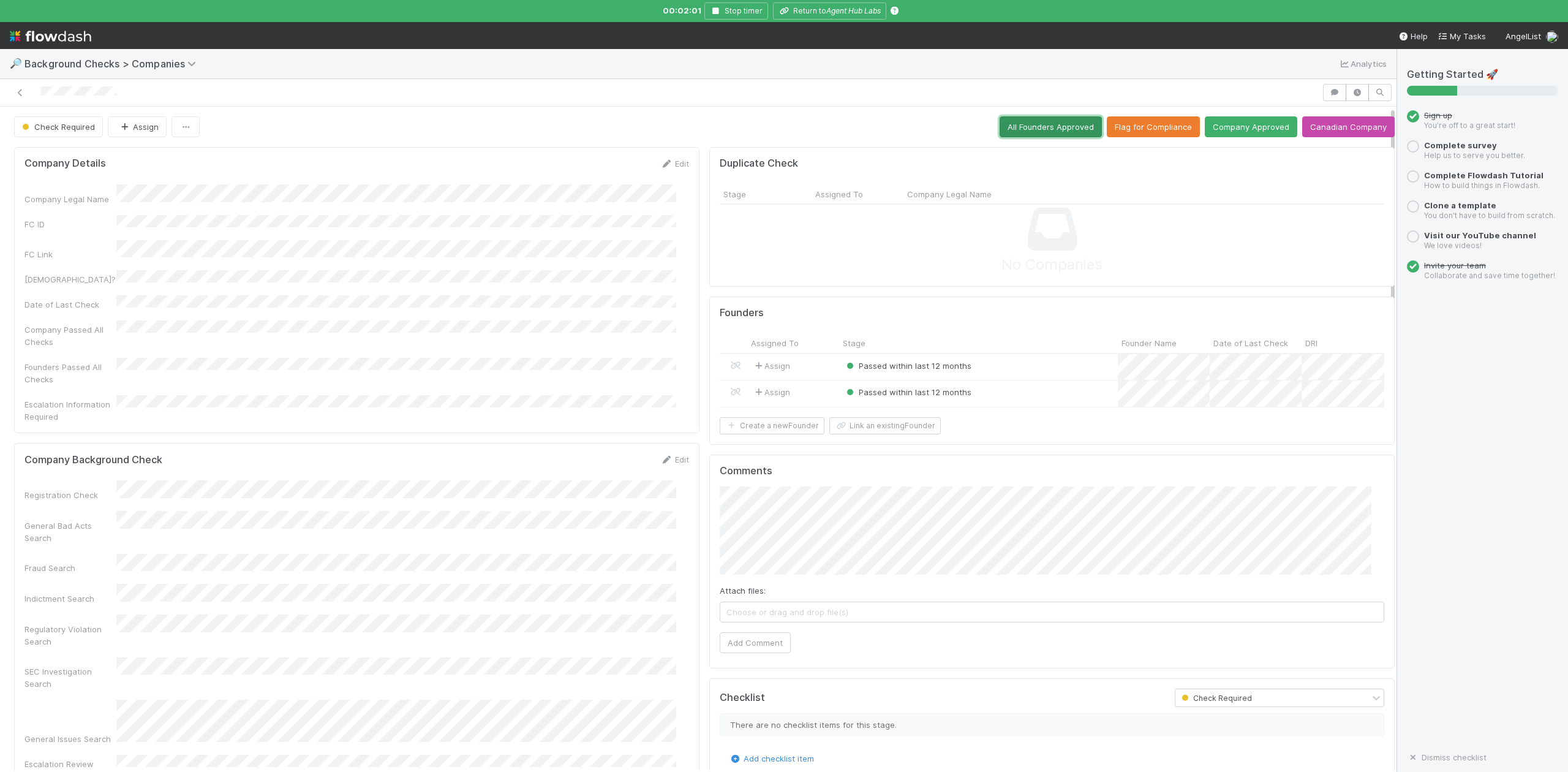
click at [1022, 127] on button "All Founders Approved" at bounding box center [1051, 126] width 103 height 21
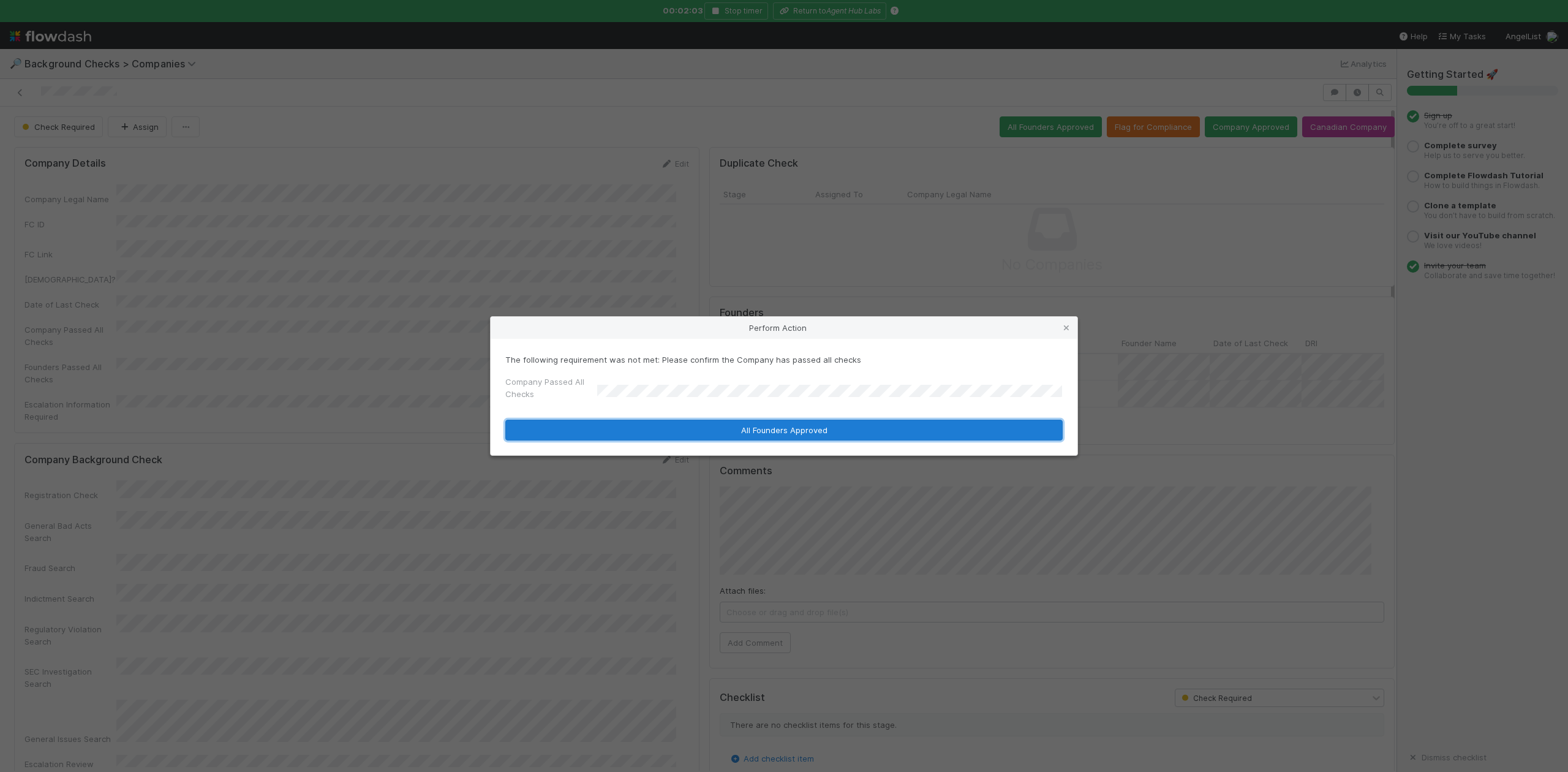
click at [622, 425] on button "All Founders Approved" at bounding box center [784, 429] width 557 height 21
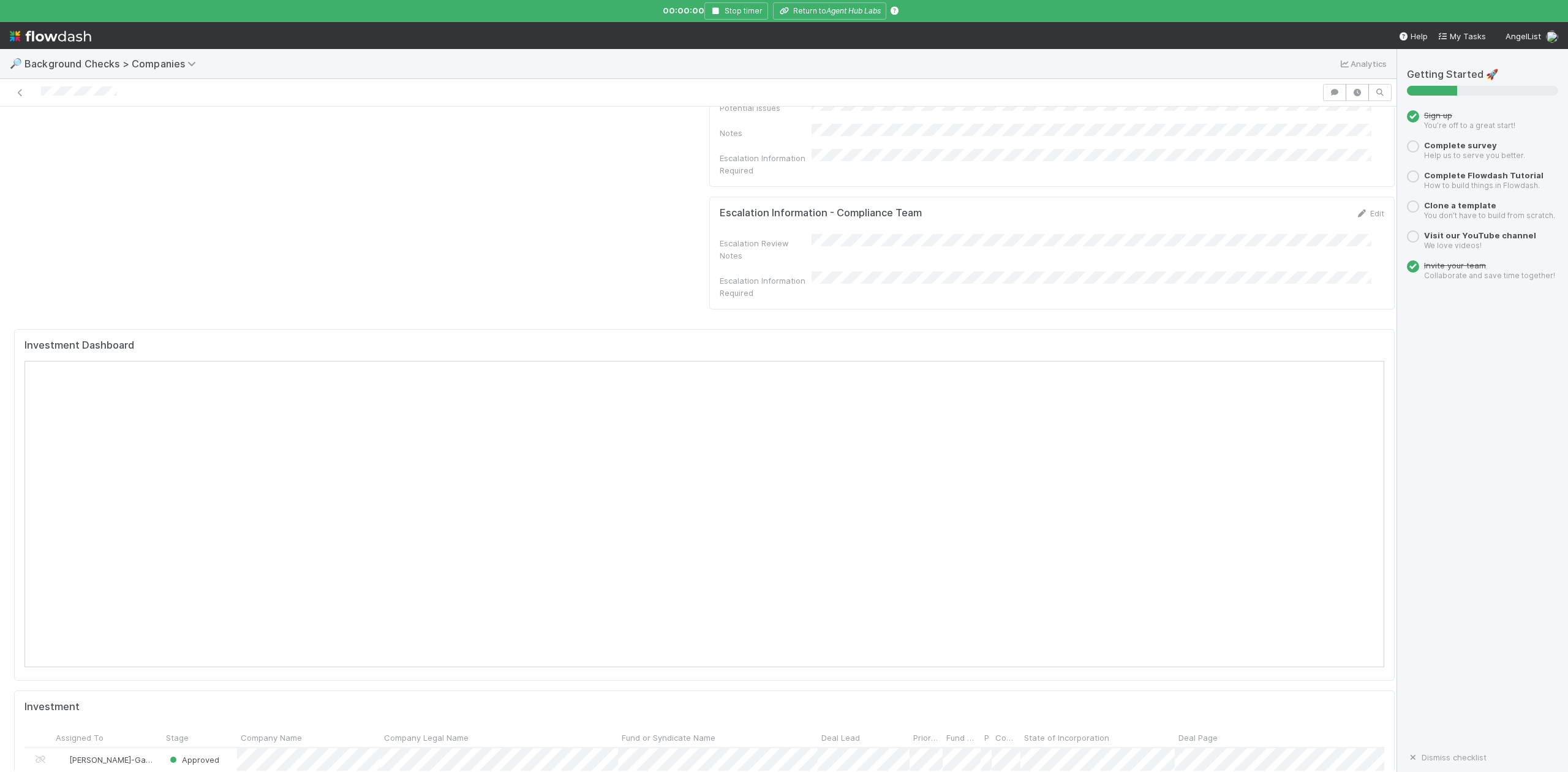
scroll to position [1192, 0]
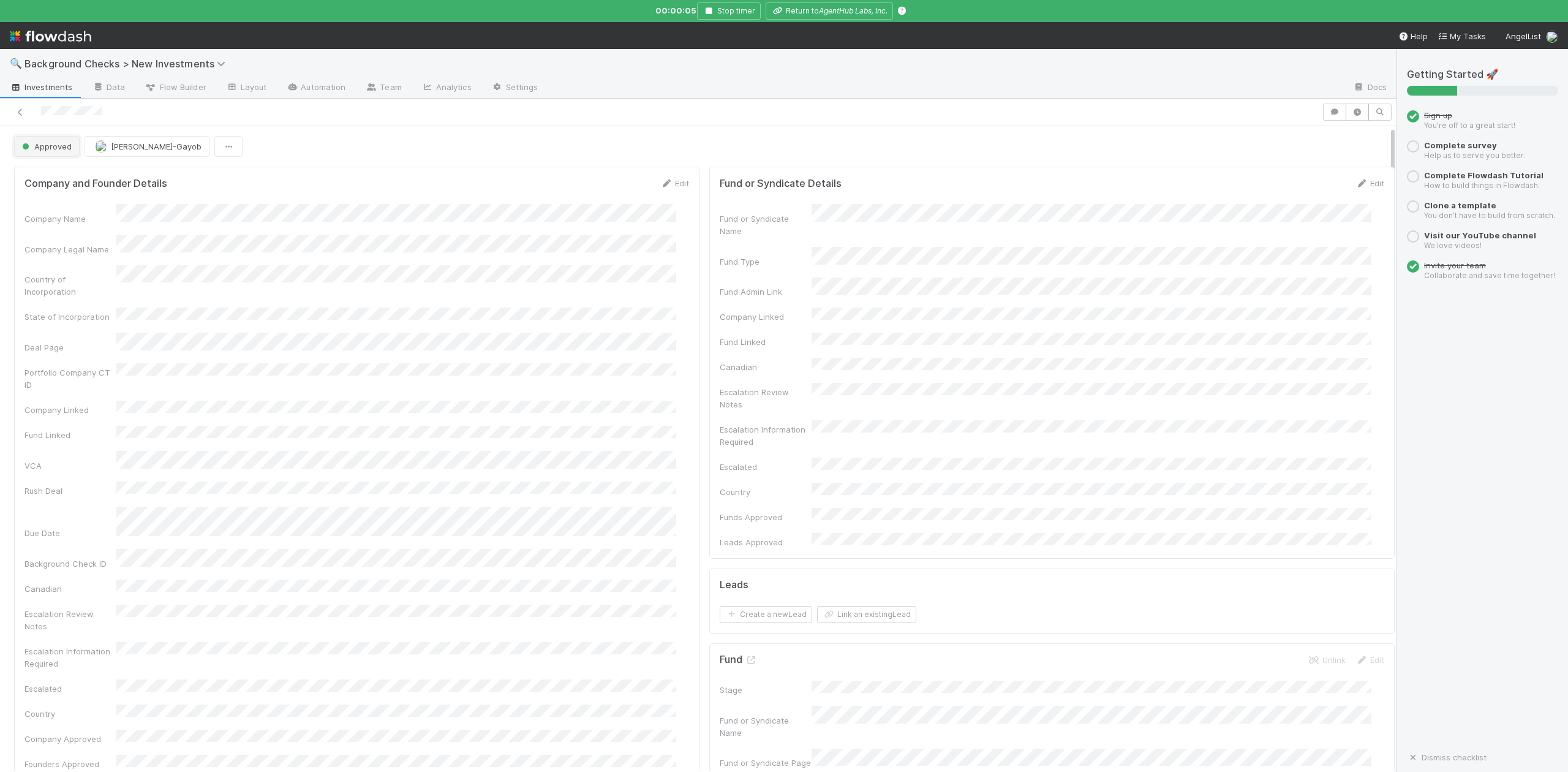
click at [49, 144] on span "Approved" at bounding box center [45, 147] width 52 height 10
click at [64, 199] on span "In Progress" at bounding box center [47, 201] width 59 height 10
click at [745, 657] on icon at bounding box center [751, 660] width 12 height 8
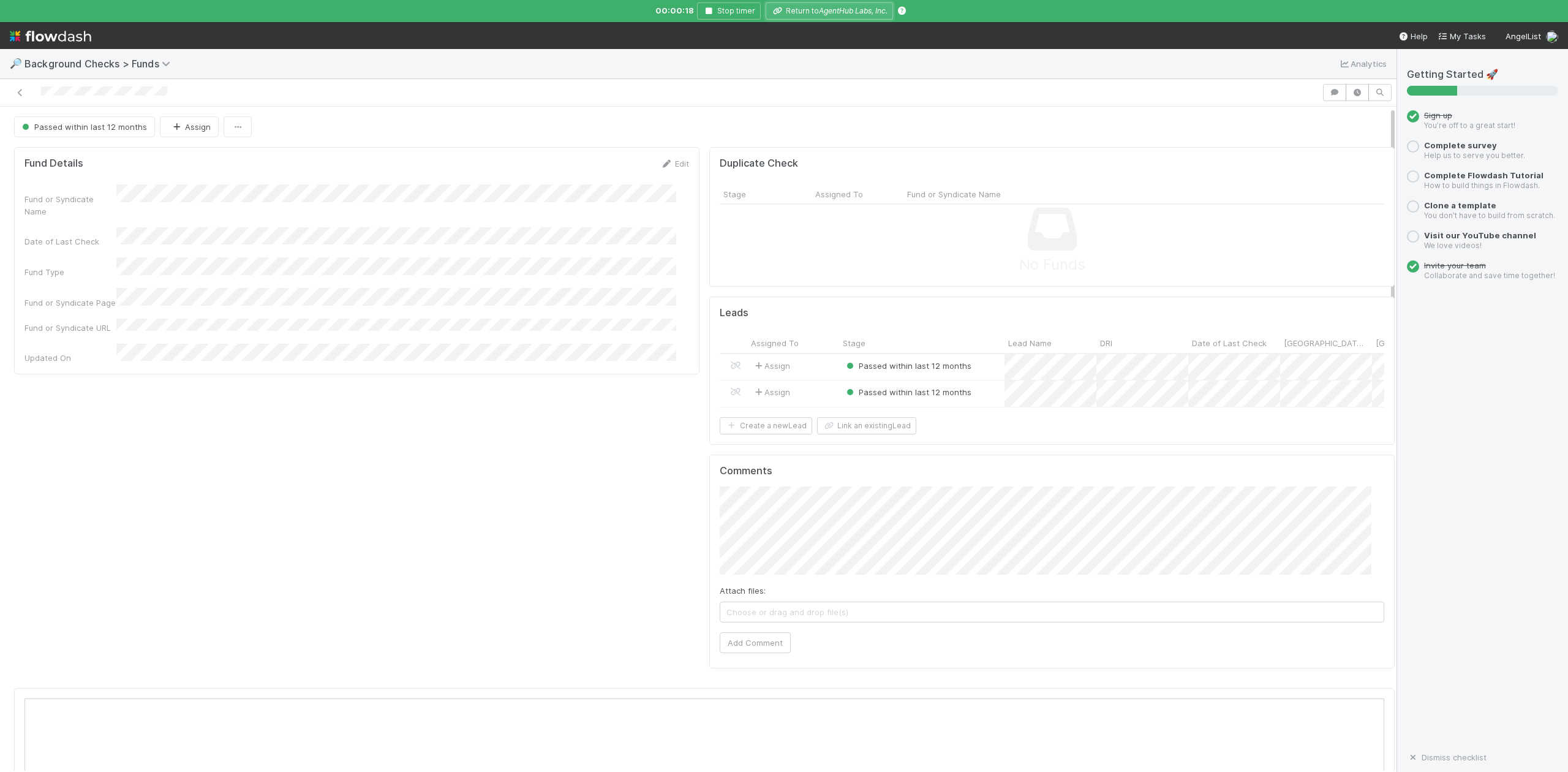
click at [837, 11] on icon "AgentHub Labs, Inc." at bounding box center [853, 11] width 69 height 9
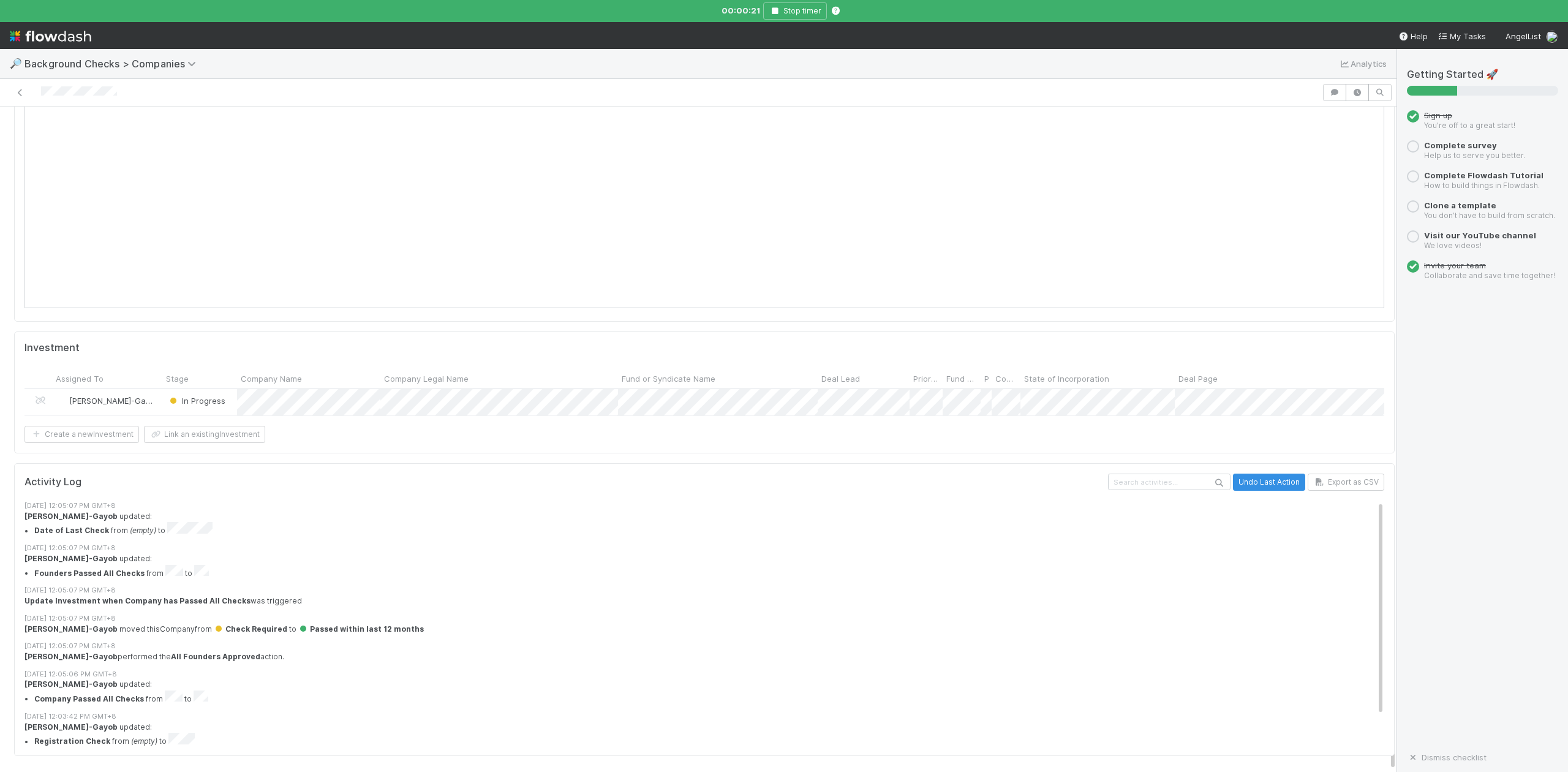
scroll to position [12, 0]
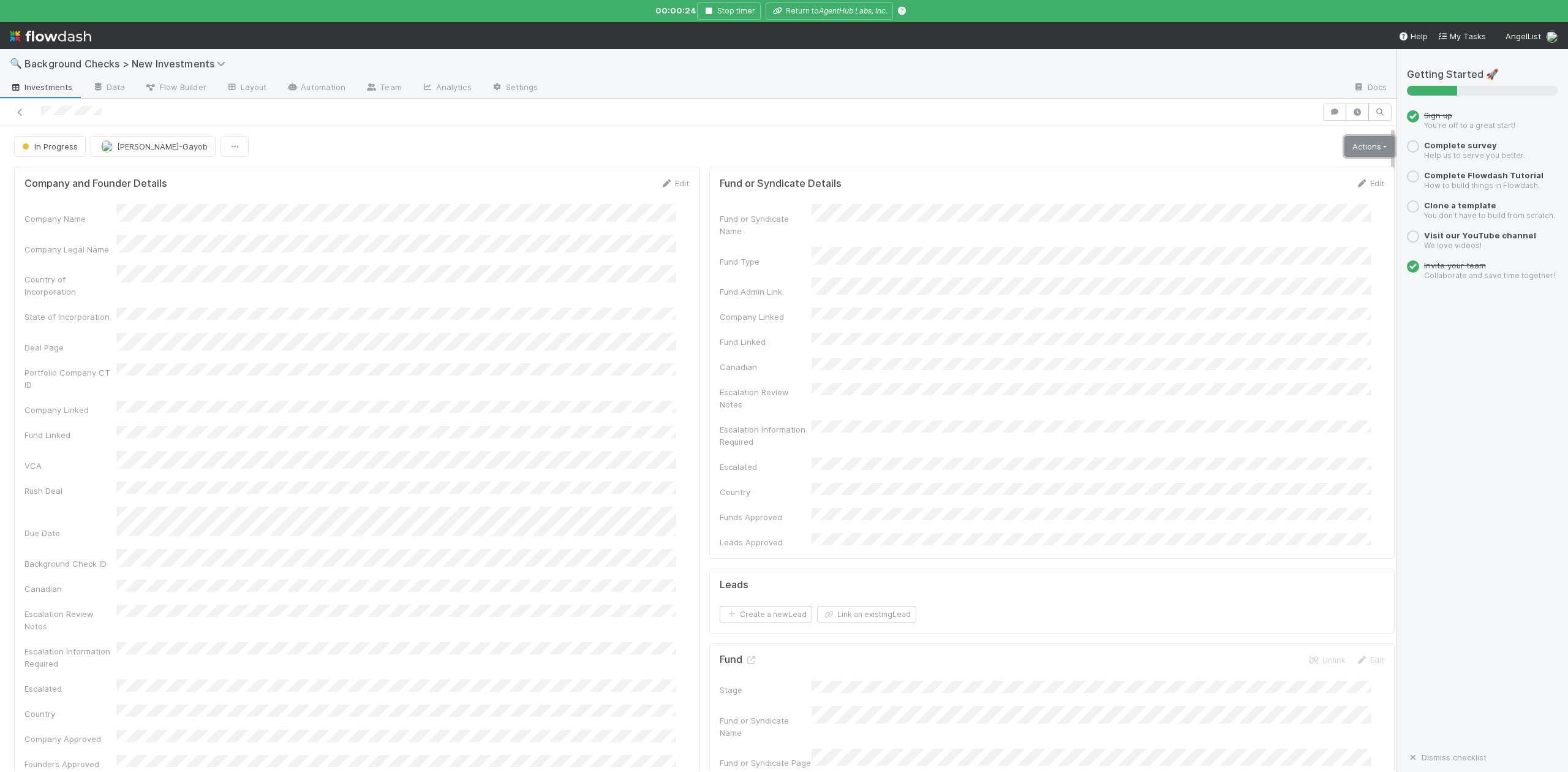
click at [1345, 146] on link "Actions" at bounding box center [1369, 147] width 50 height 21
click at [1259, 175] on button "Finish" at bounding box center [1326, 172] width 136 height 17
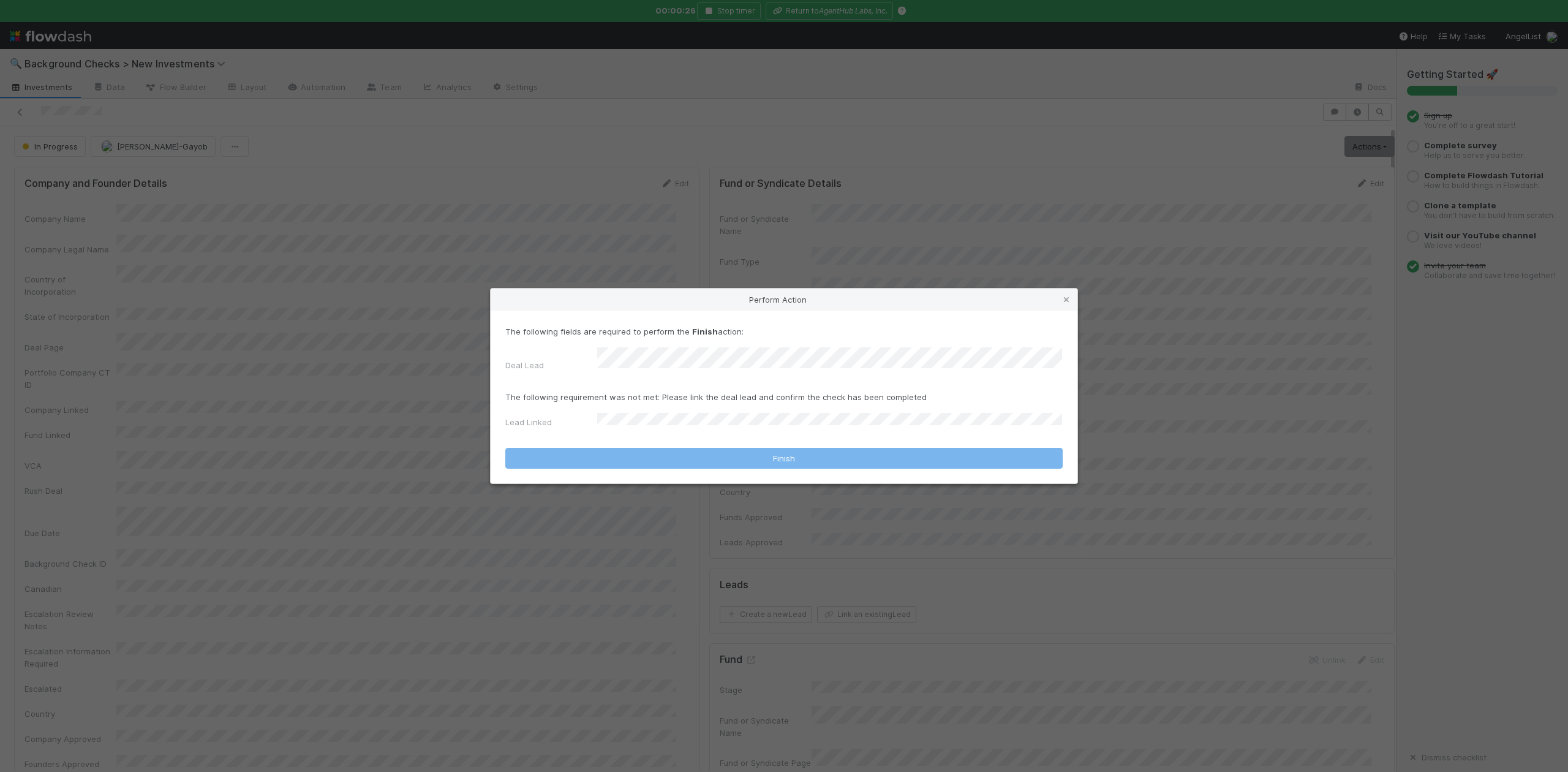
click at [628, 351] on div "The following fields are required to perform the Finish action: Deal Lead" at bounding box center [784, 351] width 557 height 51
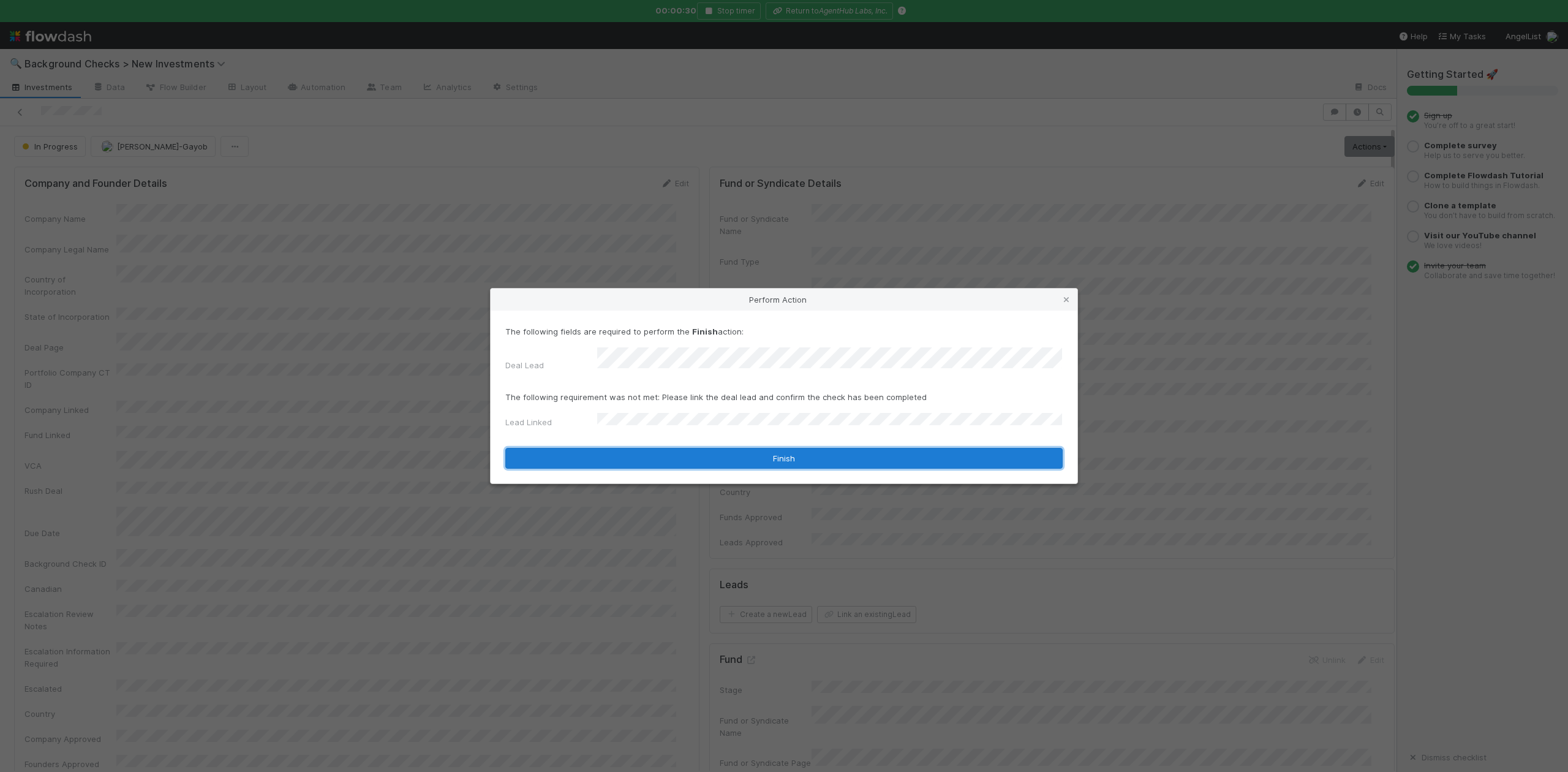
click at [606, 448] on button "Finish" at bounding box center [784, 458] width 557 height 21
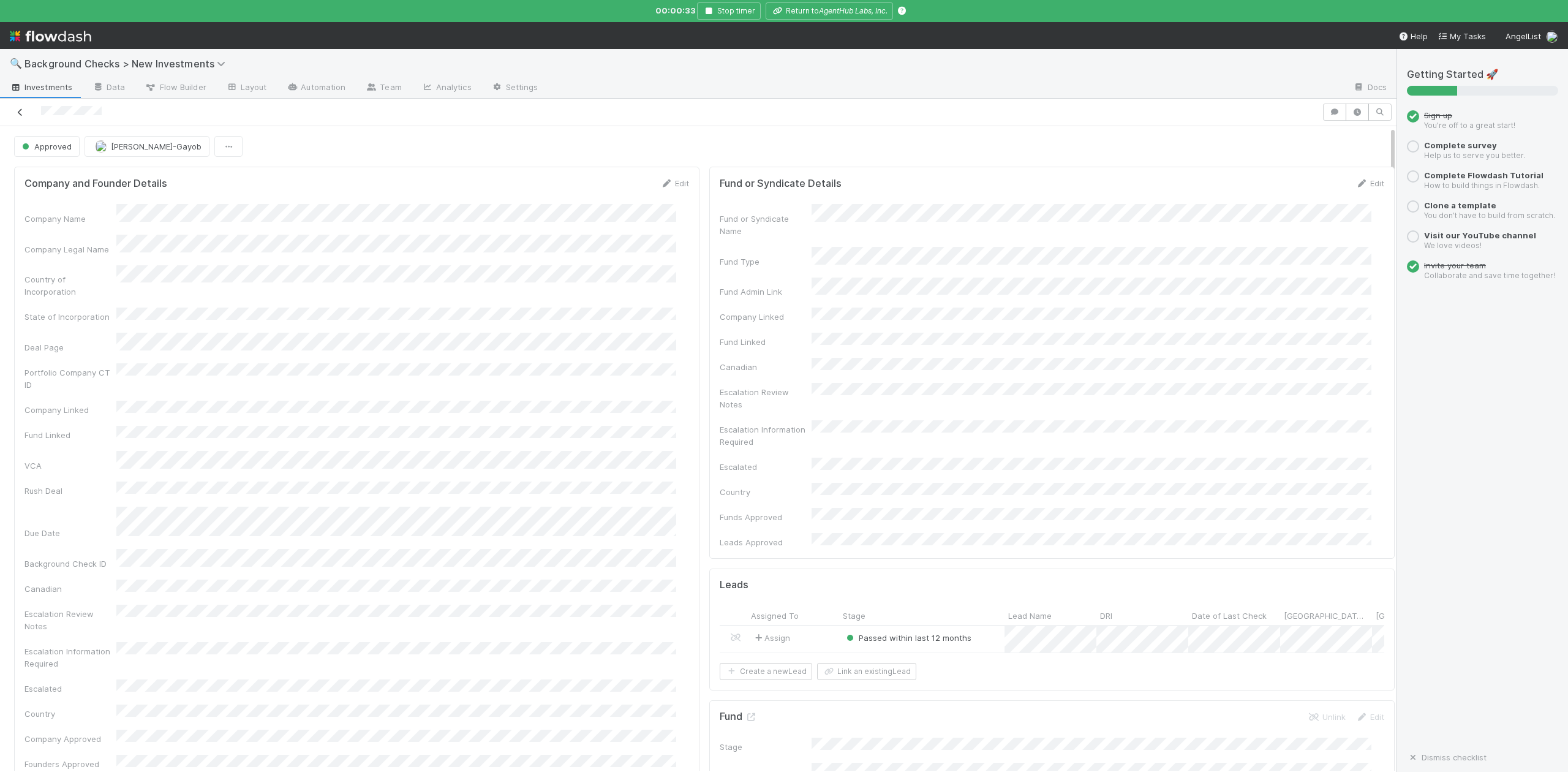
click at [22, 111] on icon at bounding box center [19, 112] width 12 height 8
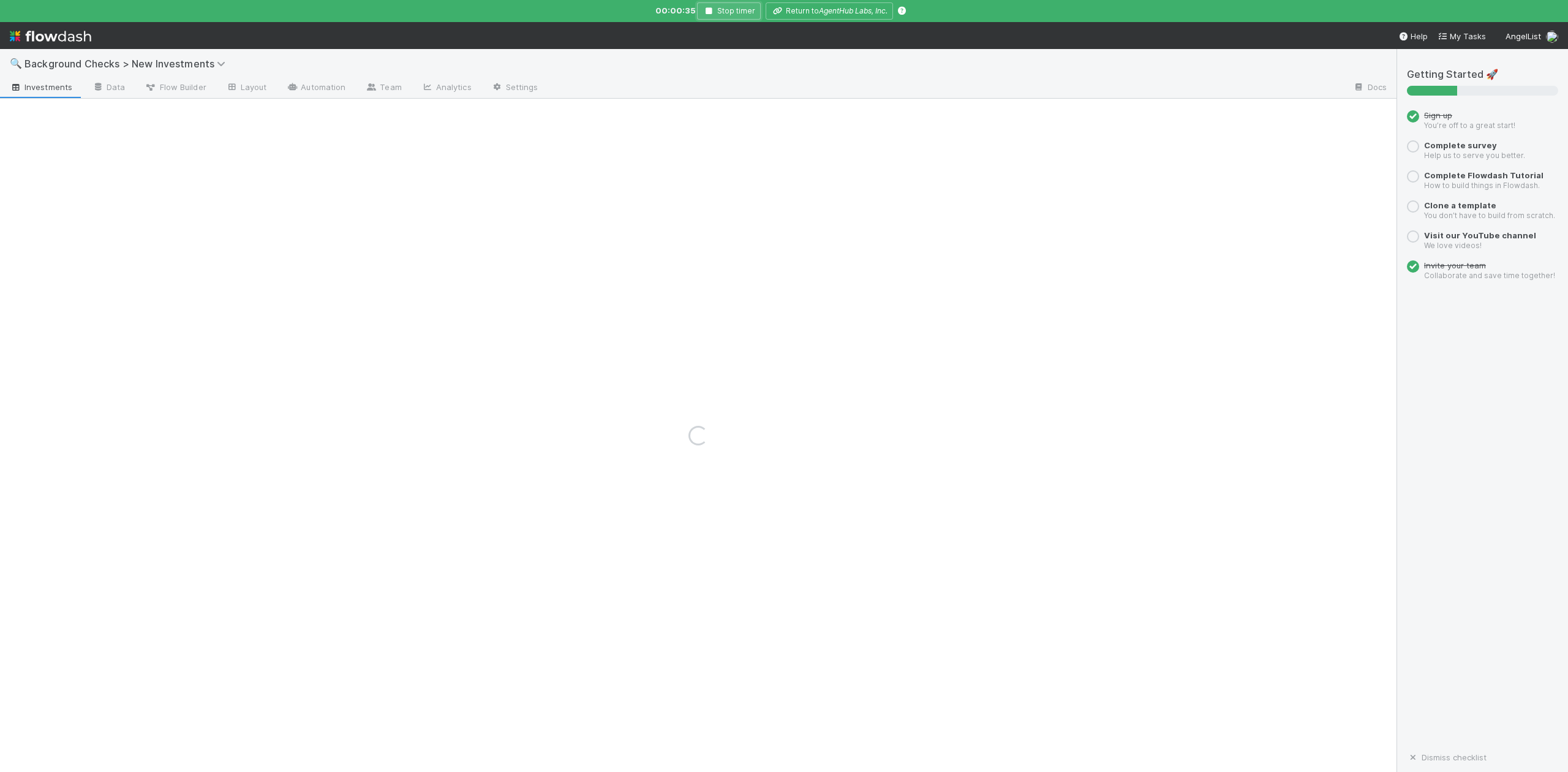
click at [712, 8] on icon "button" at bounding box center [708, 11] width 12 height 7
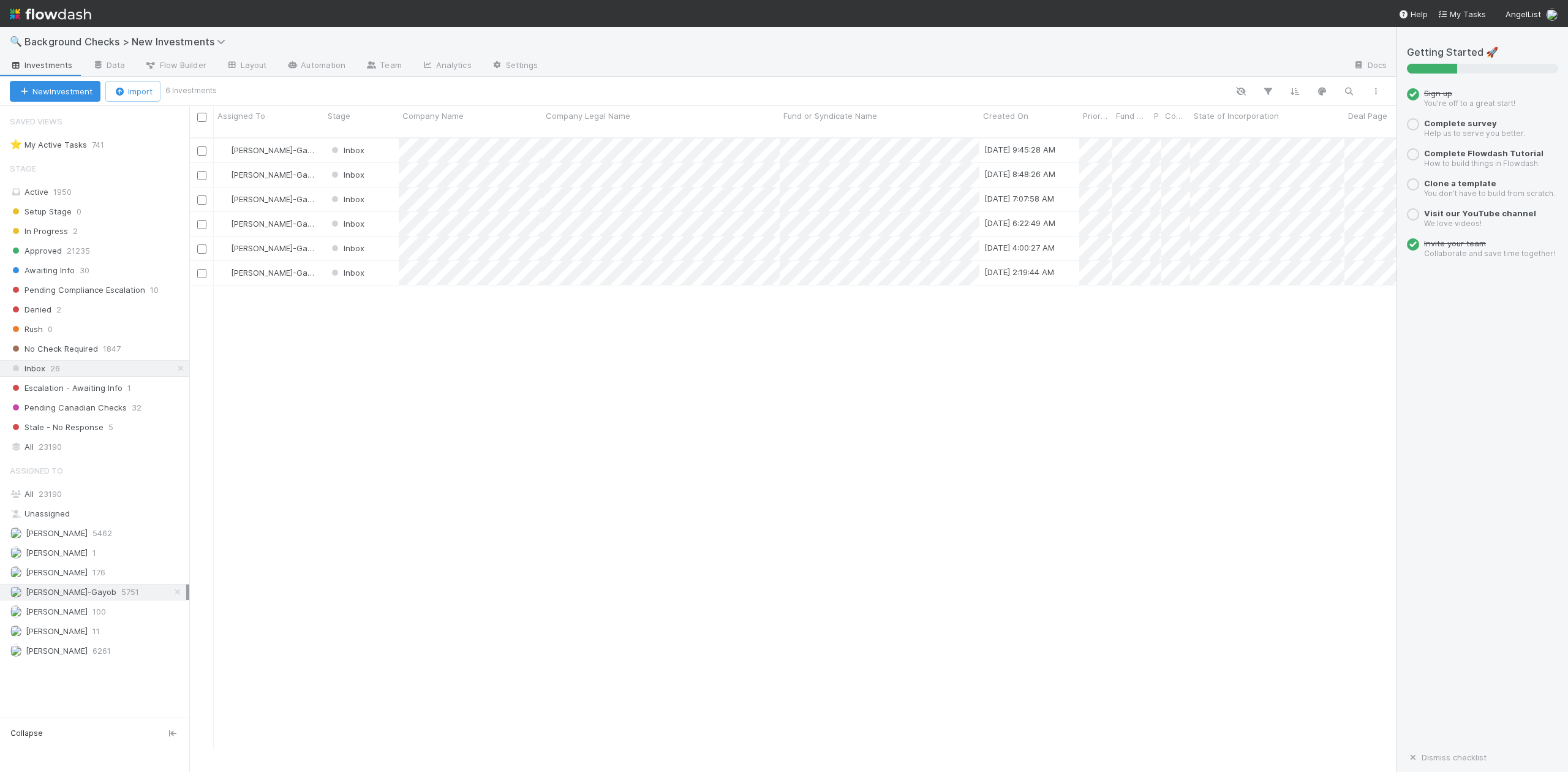
scroll to position [609, 1195]
click at [445, 305] on div at bounding box center [784, 386] width 1568 height 772
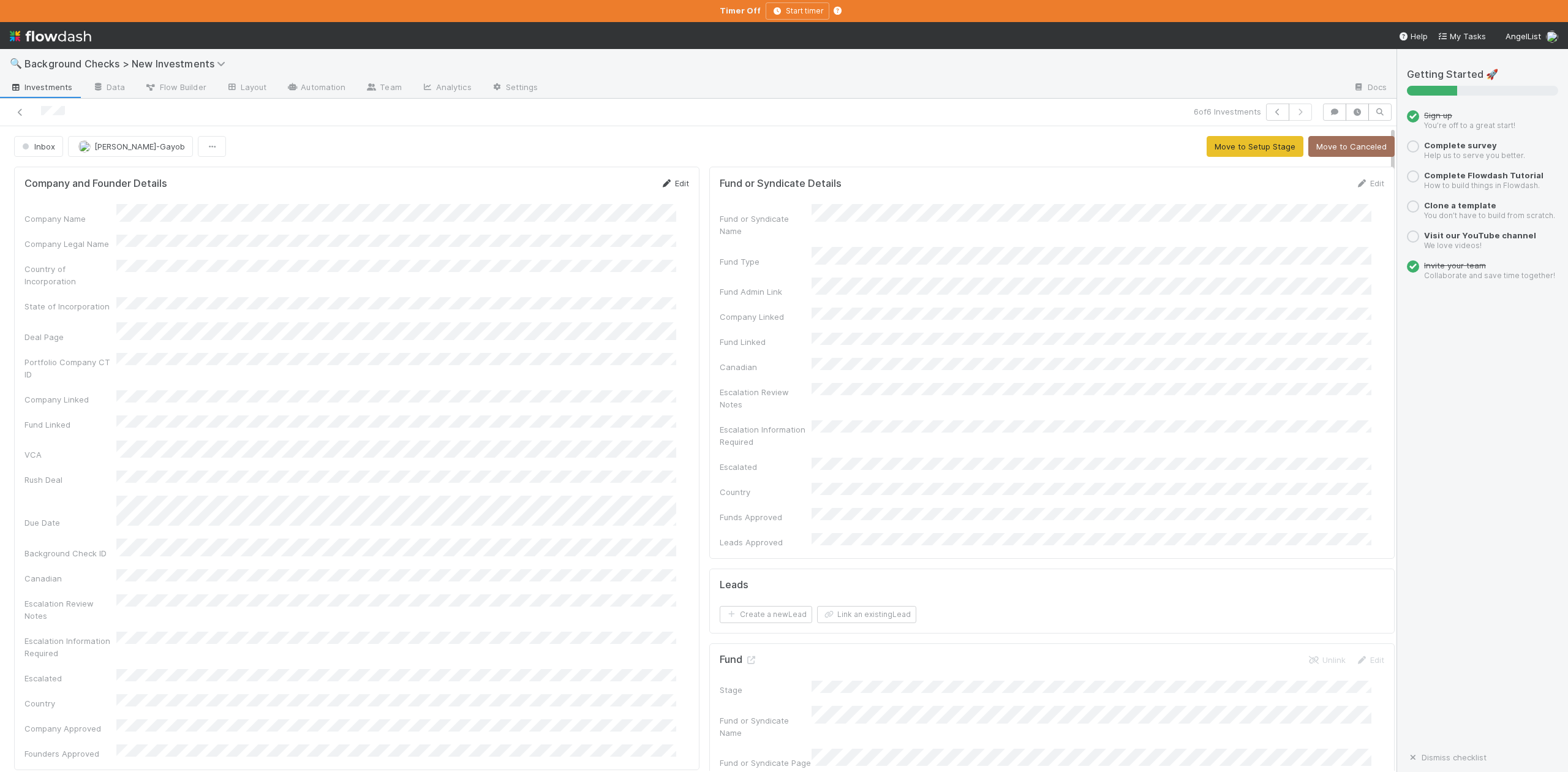
click at [668, 184] on link "Edit" at bounding box center [675, 183] width 28 height 10
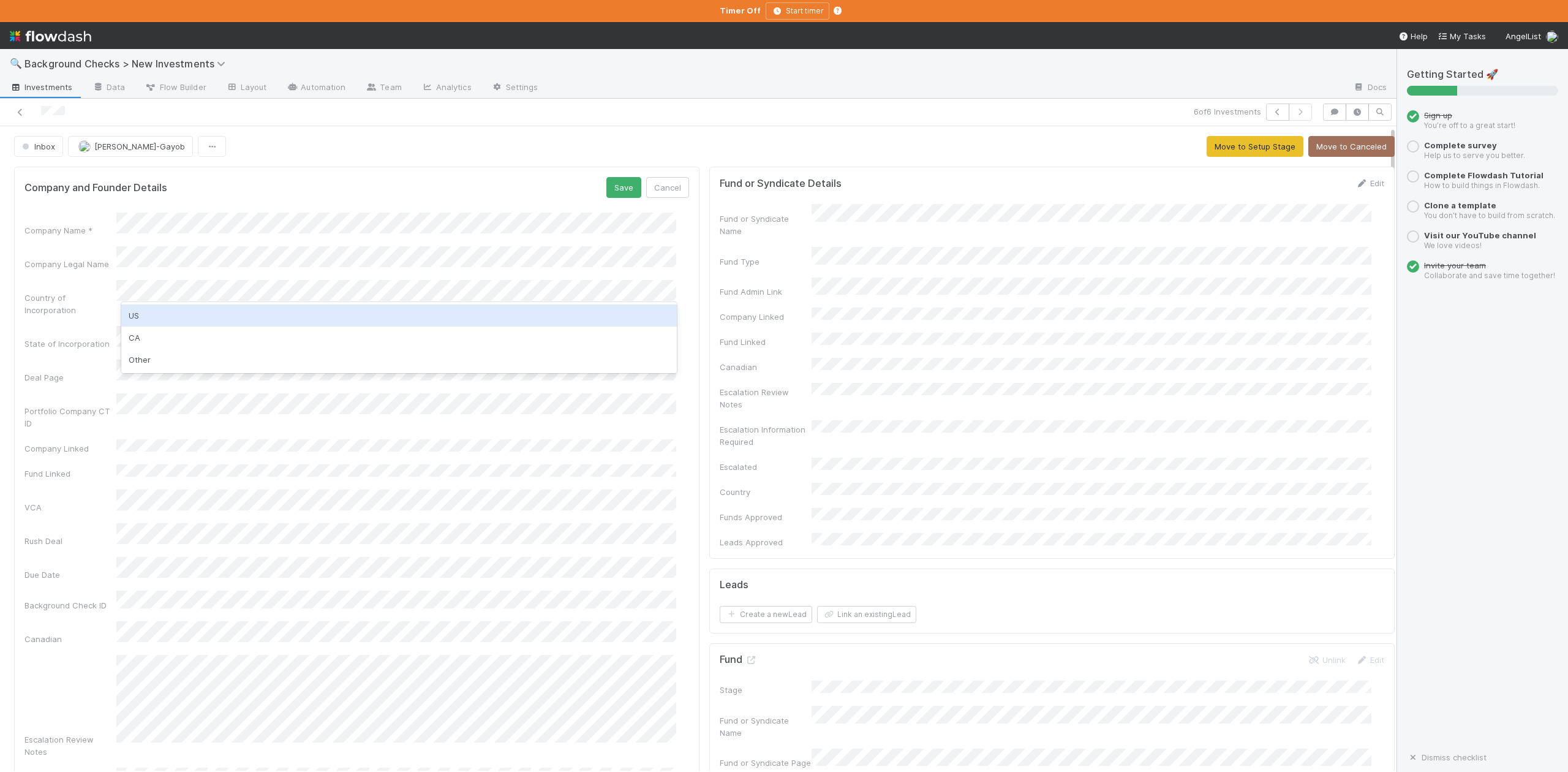
click at [146, 319] on div "US" at bounding box center [399, 316] width 555 height 22
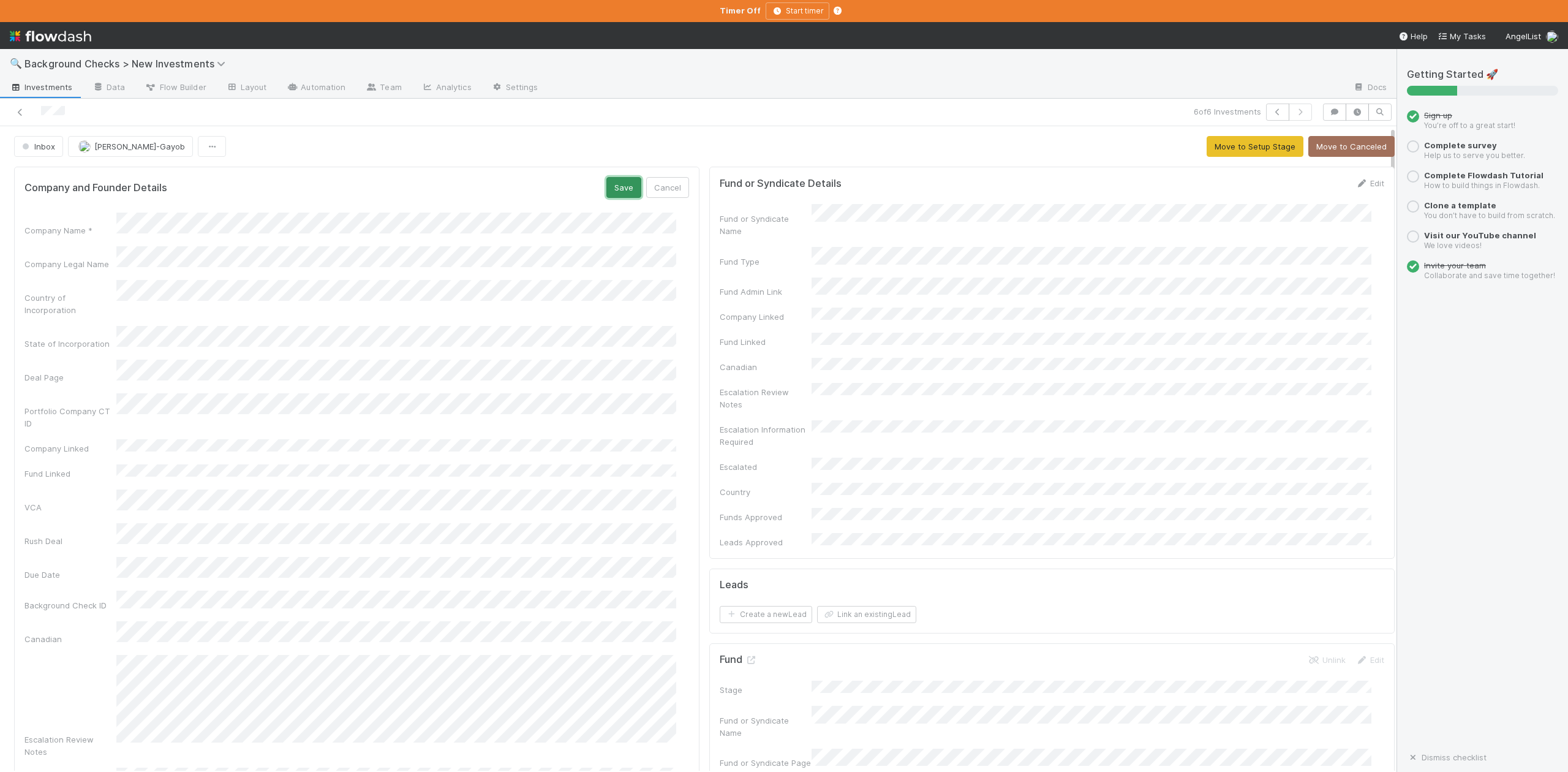
click at [614, 182] on button "Save" at bounding box center [624, 187] width 35 height 21
click at [1214, 146] on button "Move to Setup Stage" at bounding box center [1256, 147] width 97 height 21
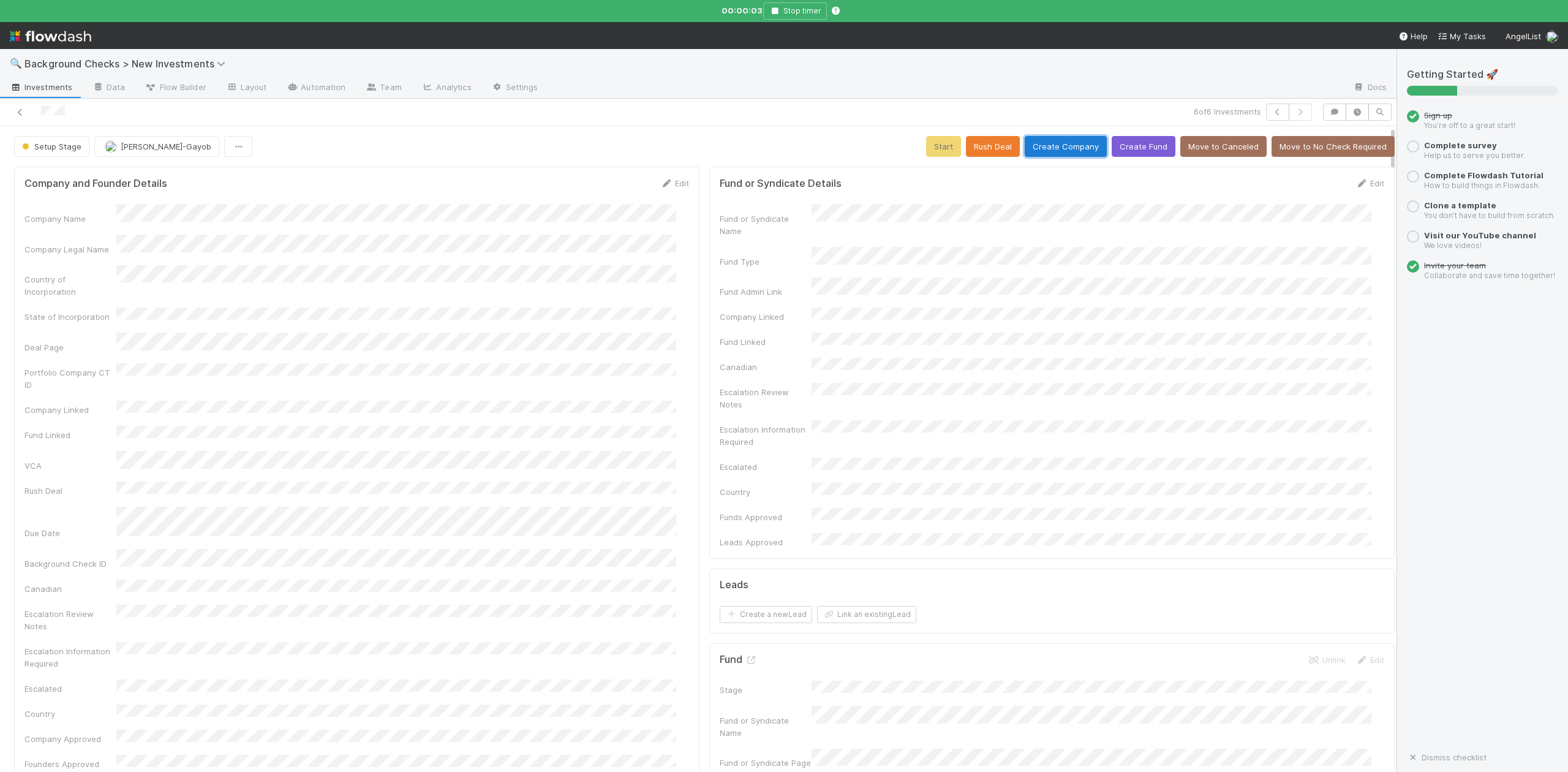
click at [1038, 145] on button "Create Company" at bounding box center [1066, 147] width 82 height 21
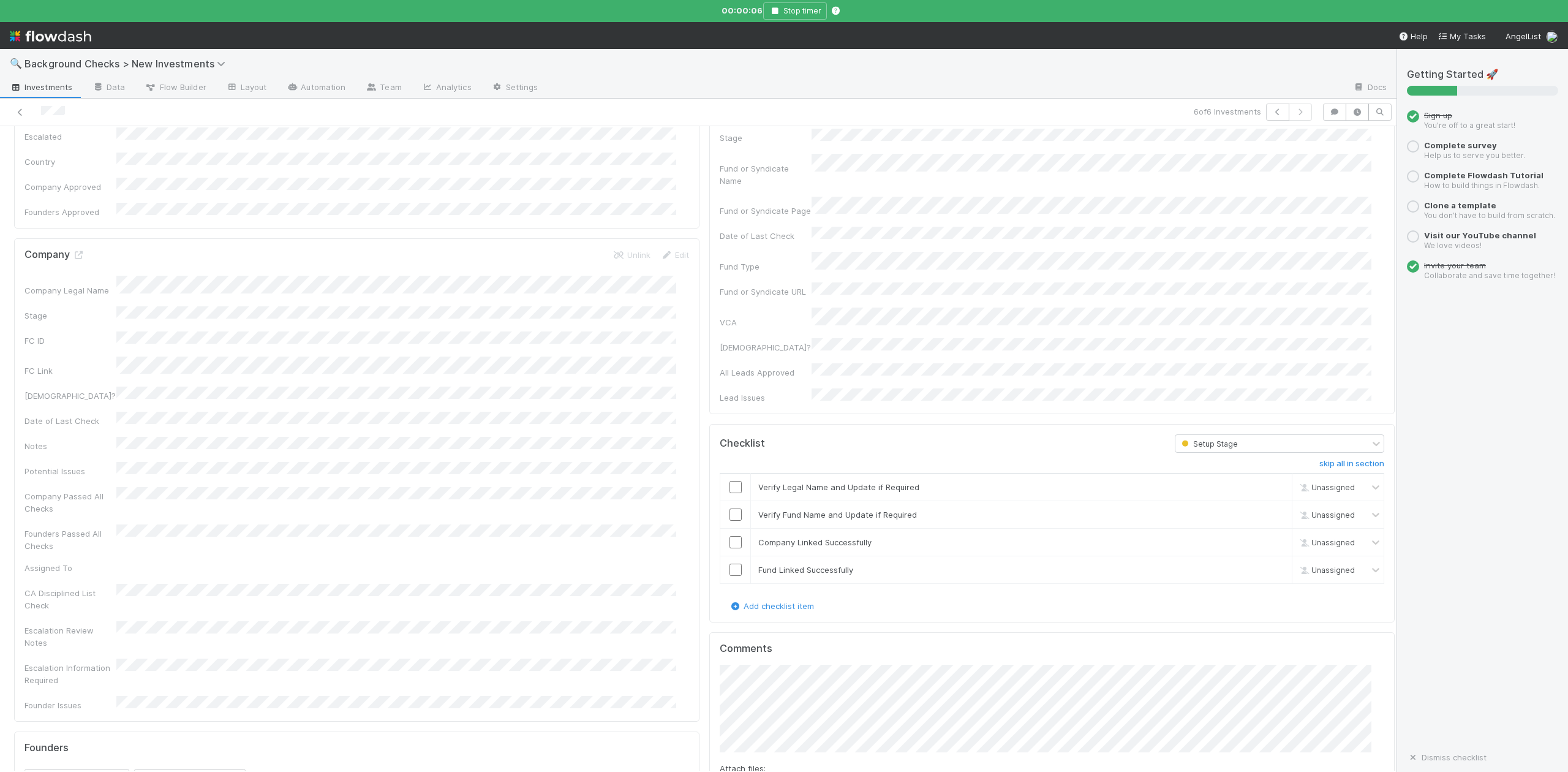
scroll to position [653, 0]
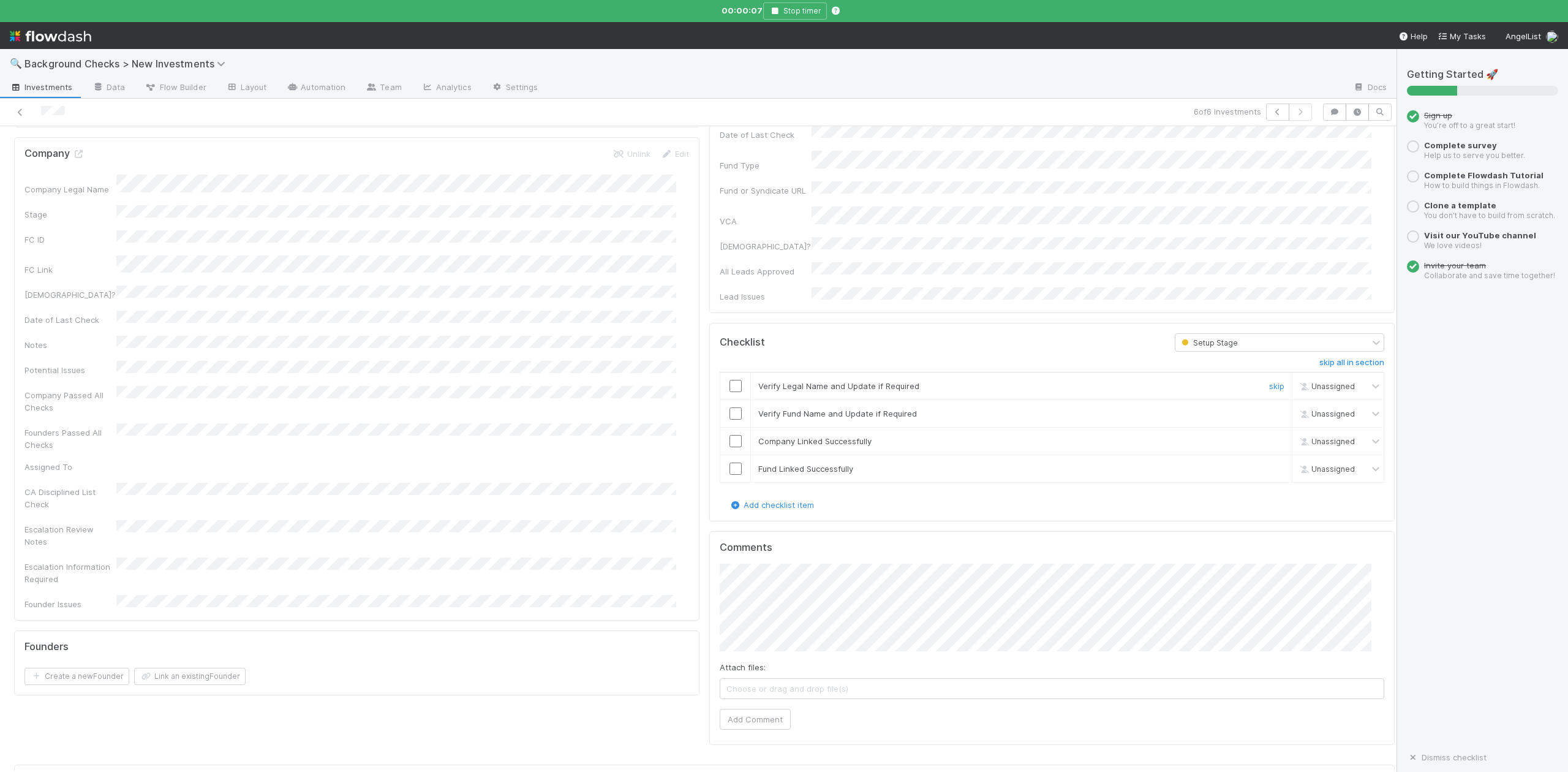
click at [730, 380] on input "checkbox" at bounding box center [735, 386] width 12 height 12
click at [730, 408] on input "checkbox" at bounding box center [735, 413] width 12 height 12
click at [730, 435] on input "checkbox" at bounding box center [735, 440] width 12 height 12
checkbox input "true"
click at [730, 462] on input "checkbox" at bounding box center [735, 468] width 12 height 12
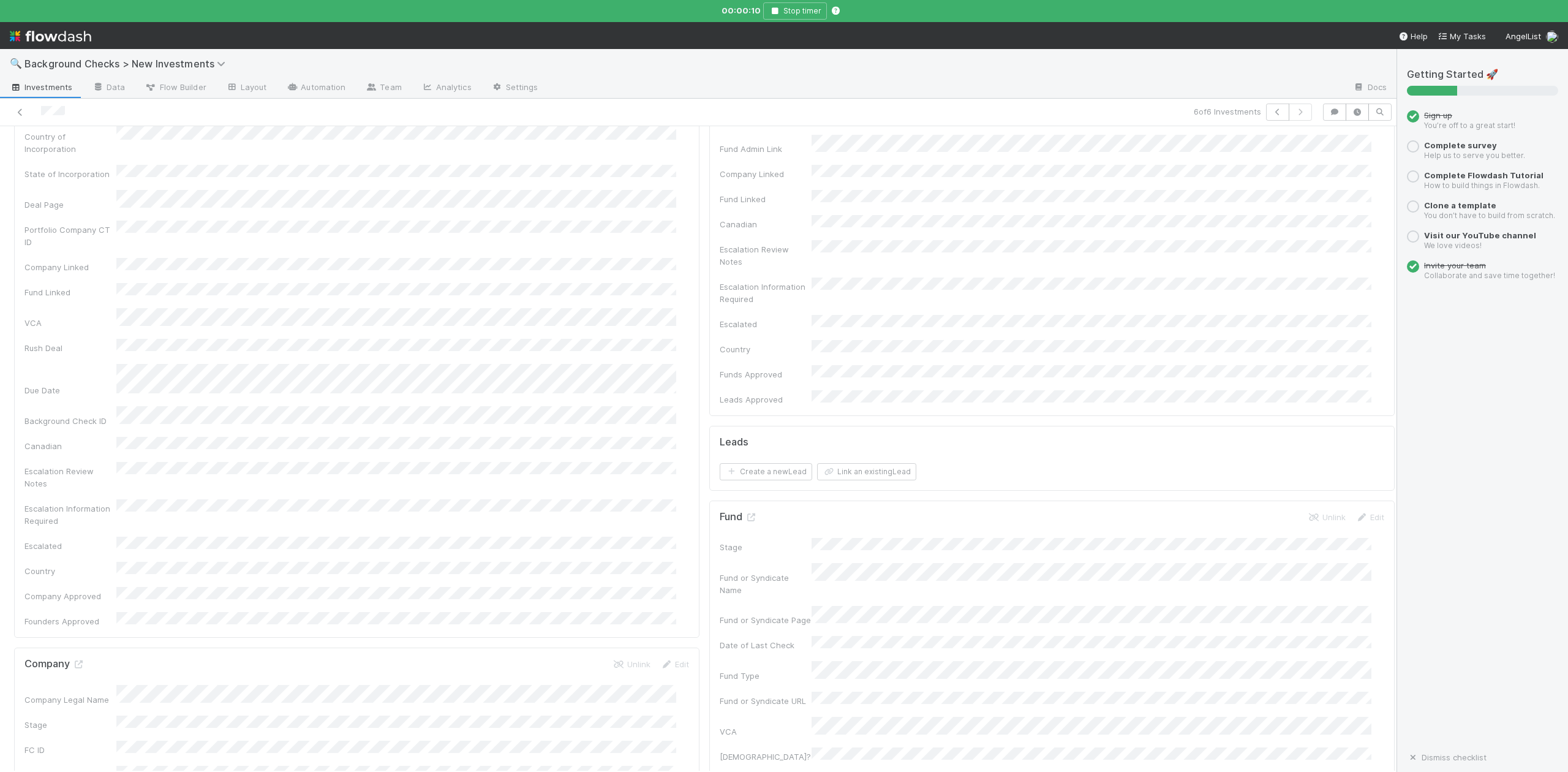
scroll to position [0, 0]
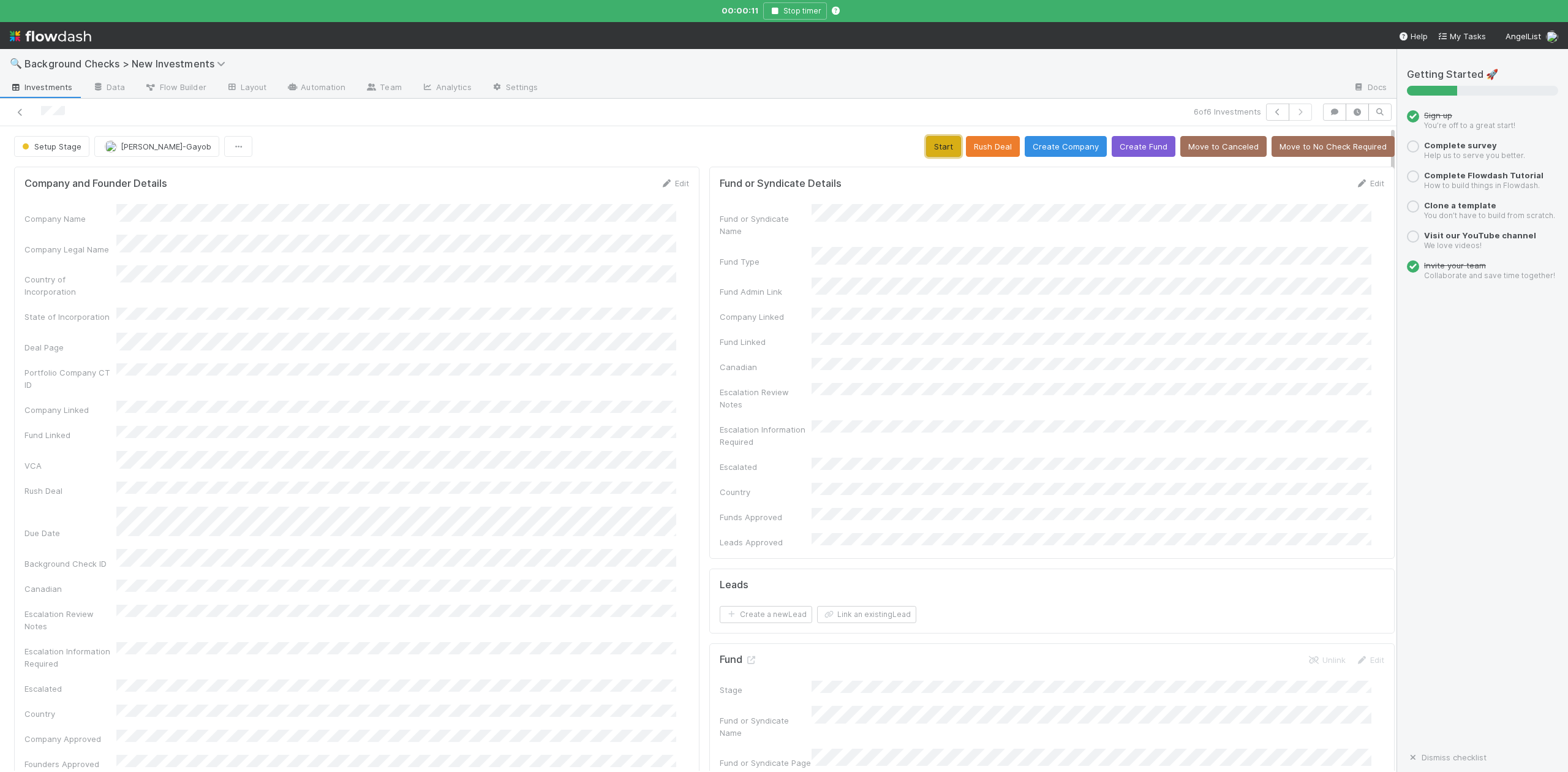
click at [926, 145] on button "Start" at bounding box center [944, 147] width 35 height 21
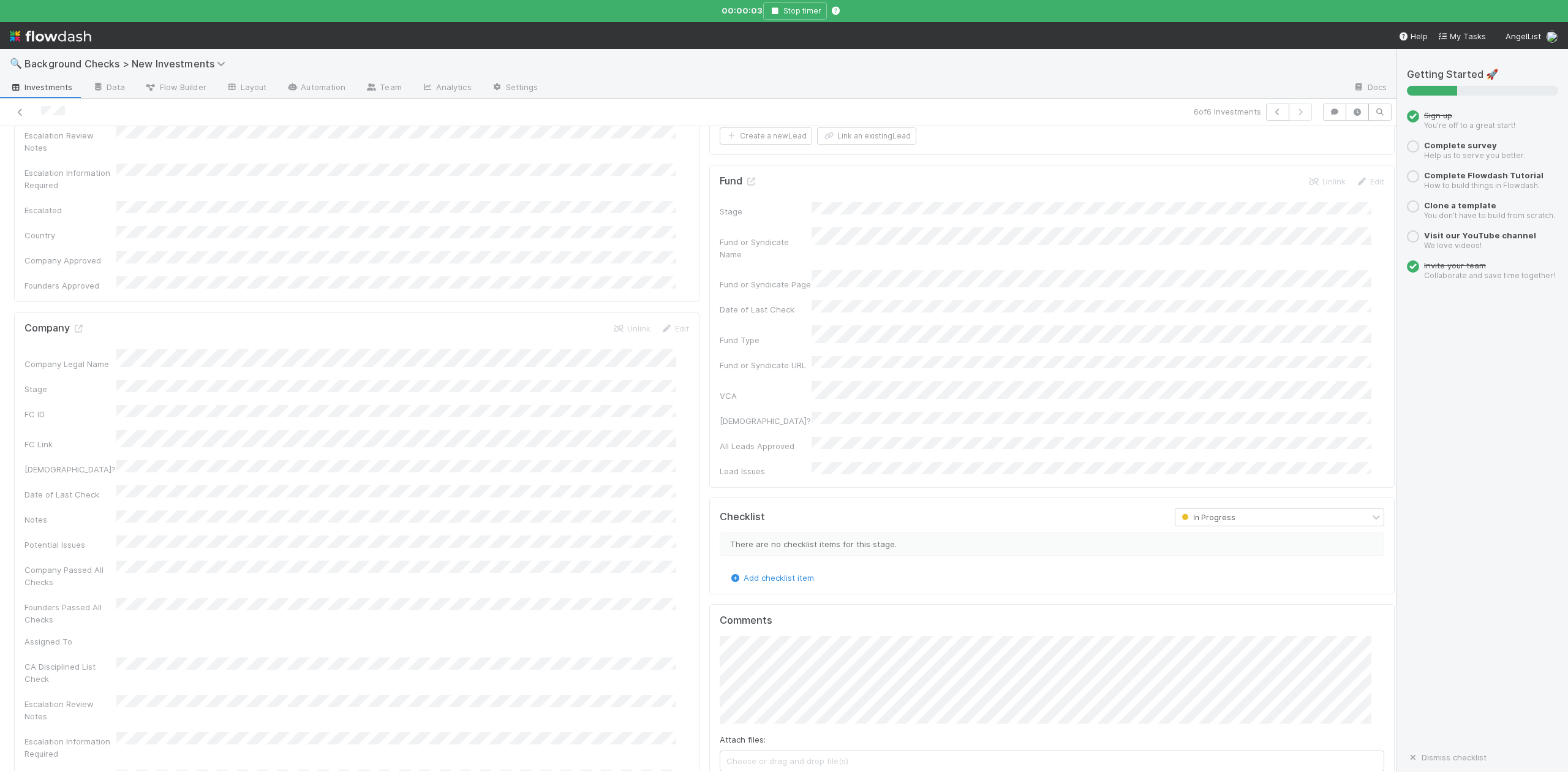
scroll to position [408, 0]
click at [79, 396] on icon at bounding box center [78, 399] width 12 height 8
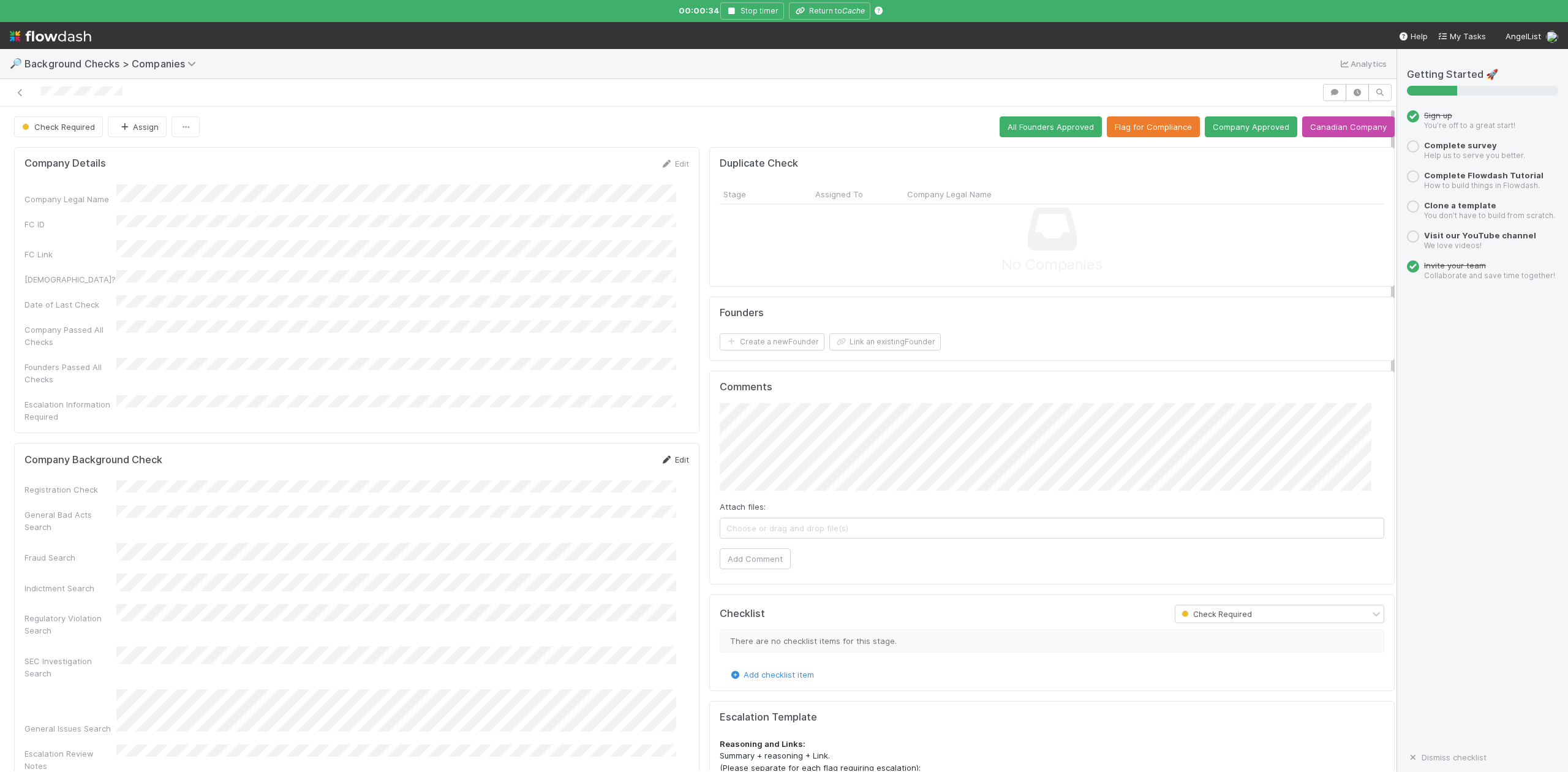
click at [666, 455] on link "Edit" at bounding box center [675, 460] width 28 height 10
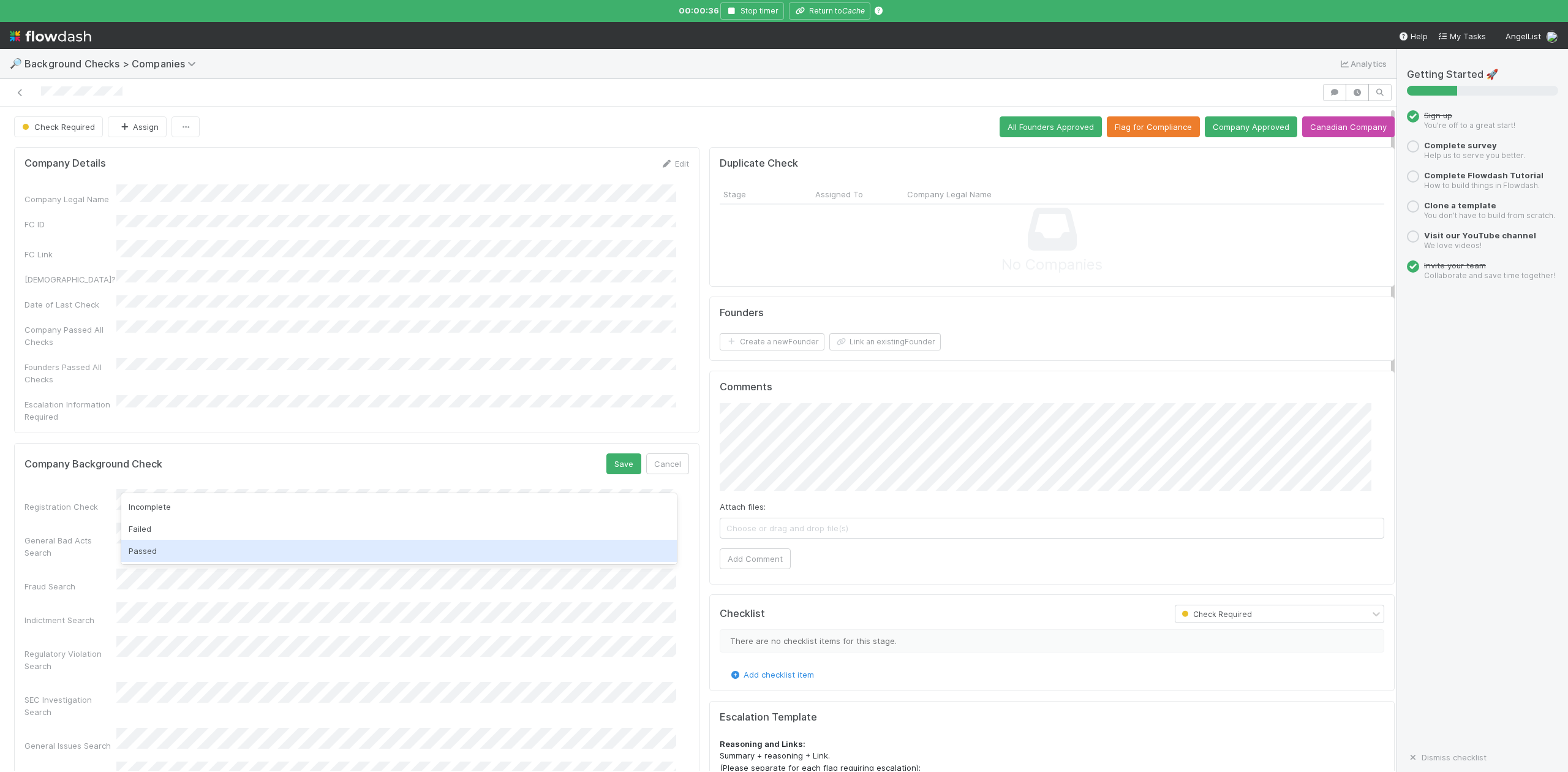
click at [155, 555] on div "Passed" at bounding box center [399, 551] width 555 height 22
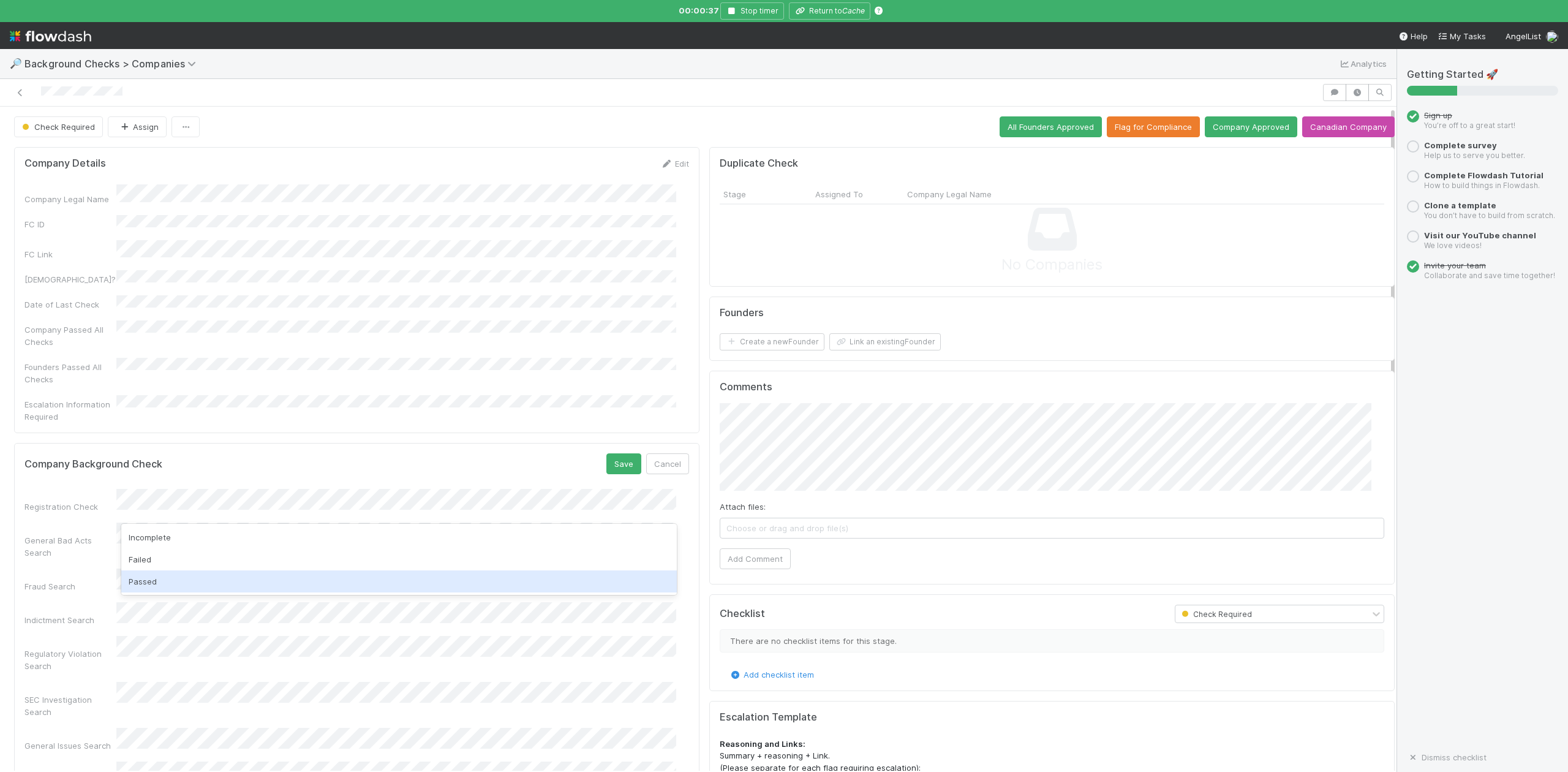
click at [146, 576] on div "Passed" at bounding box center [399, 582] width 555 height 22
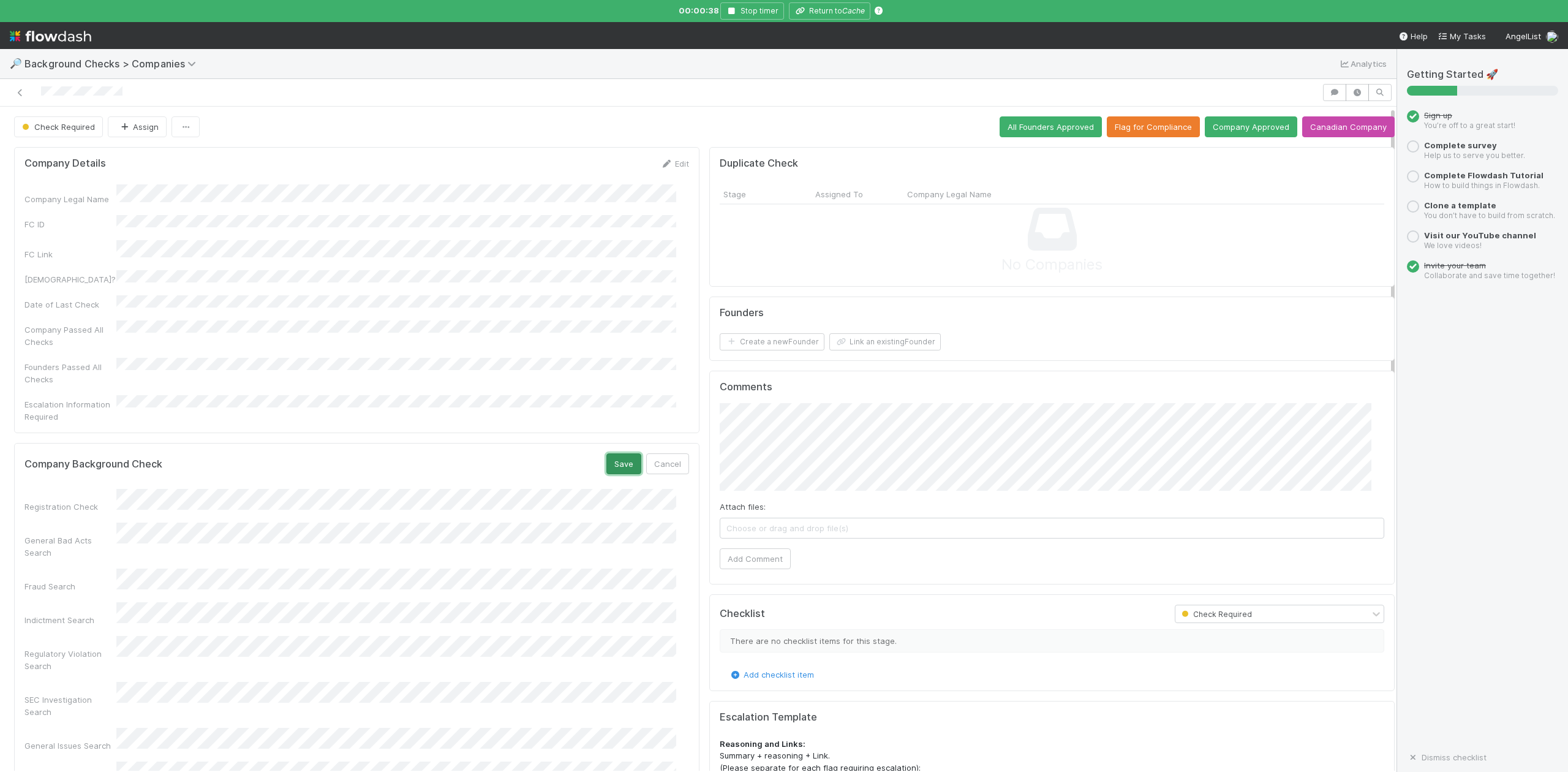
click at [615, 453] on button "Save" at bounding box center [624, 463] width 35 height 21
click at [859, 341] on button "Link an existing Founder" at bounding box center [885, 342] width 112 height 17
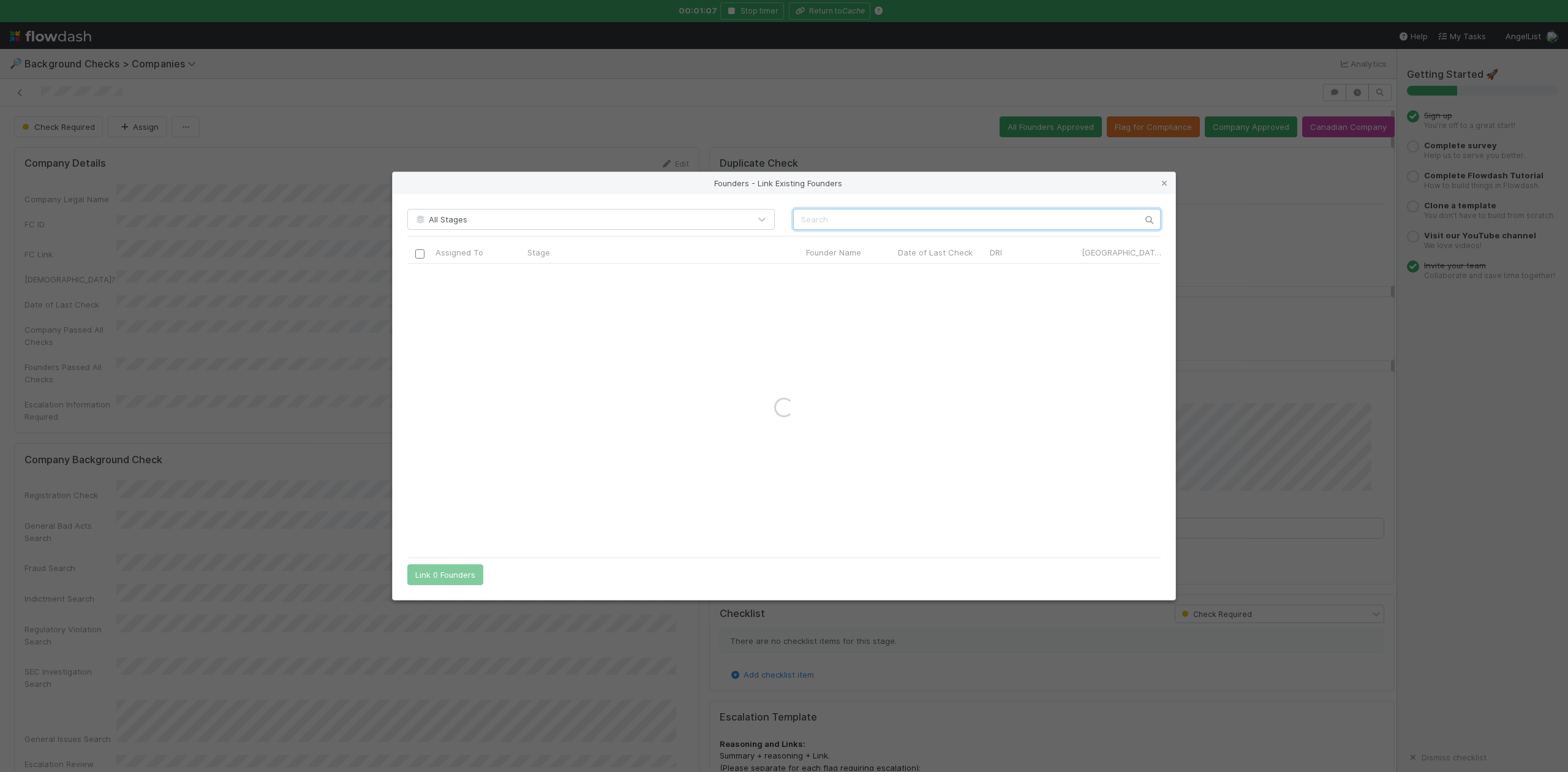
click at [801, 222] on input "text" at bounding box center [978, 219] width 368 height 21
paste input "Srikanth Narayan"
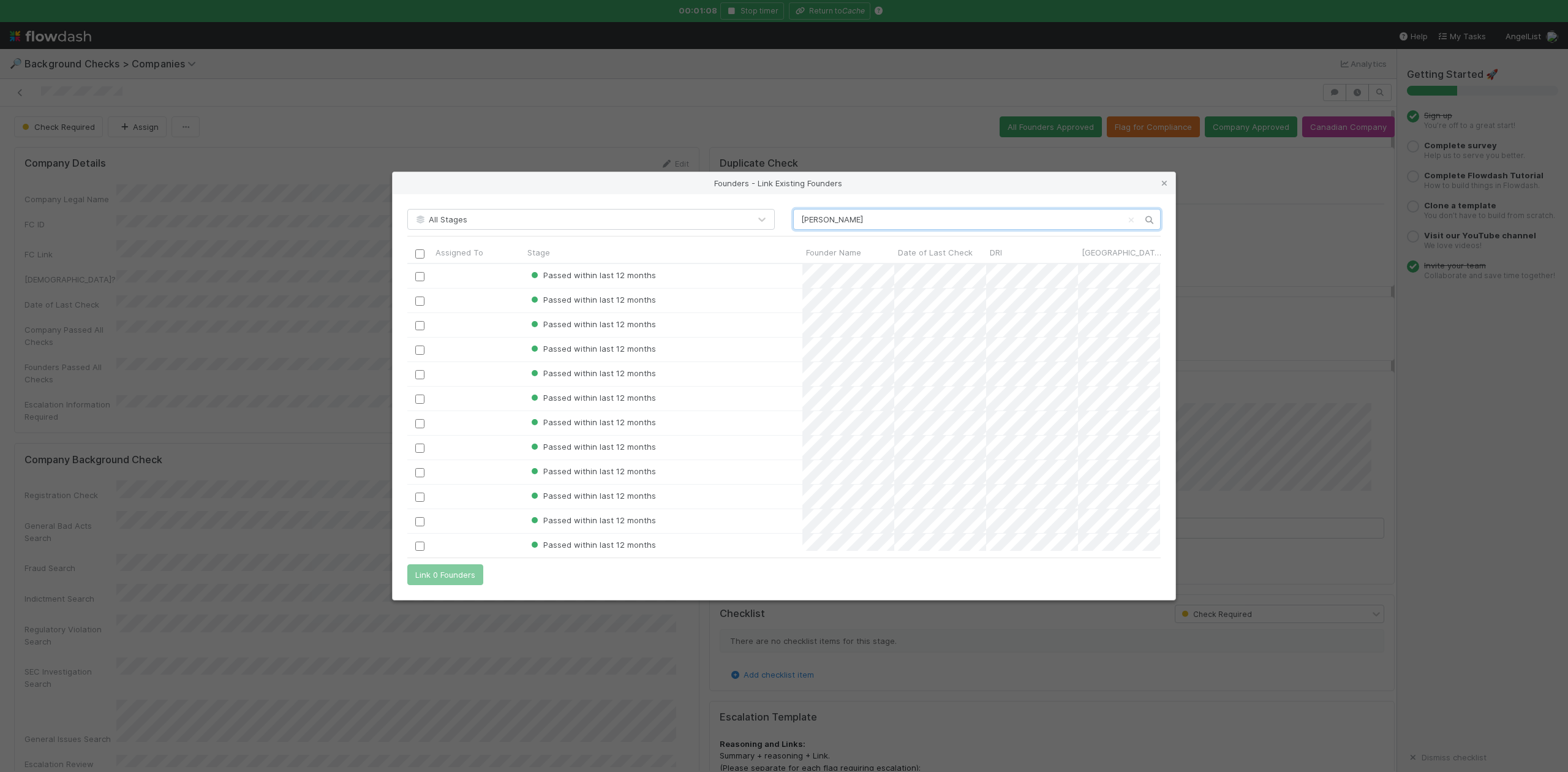
scroll to position [276, 741]
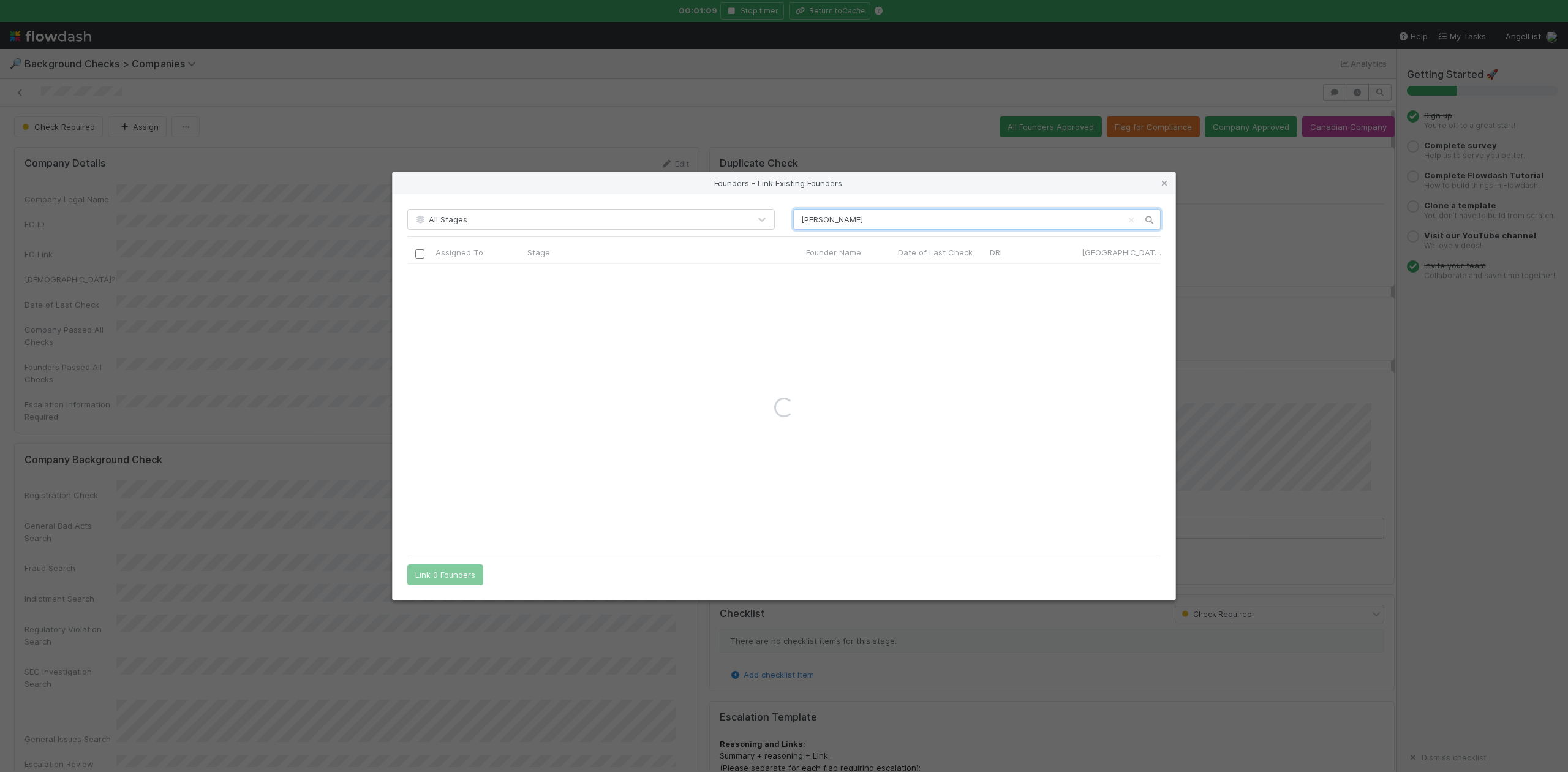
click at [801, 222] on input "Srikanth Narayan" at bounding box center [978, 219] width 368 height 21
click at [878, 211] on input "Srikanth Narayan" at bounding box center [978, 219] width 368 height 21
type input "Srikanth Narayan"
click at [1165, 181] on icon at bounding box center [1164, 183] width 12 height 8
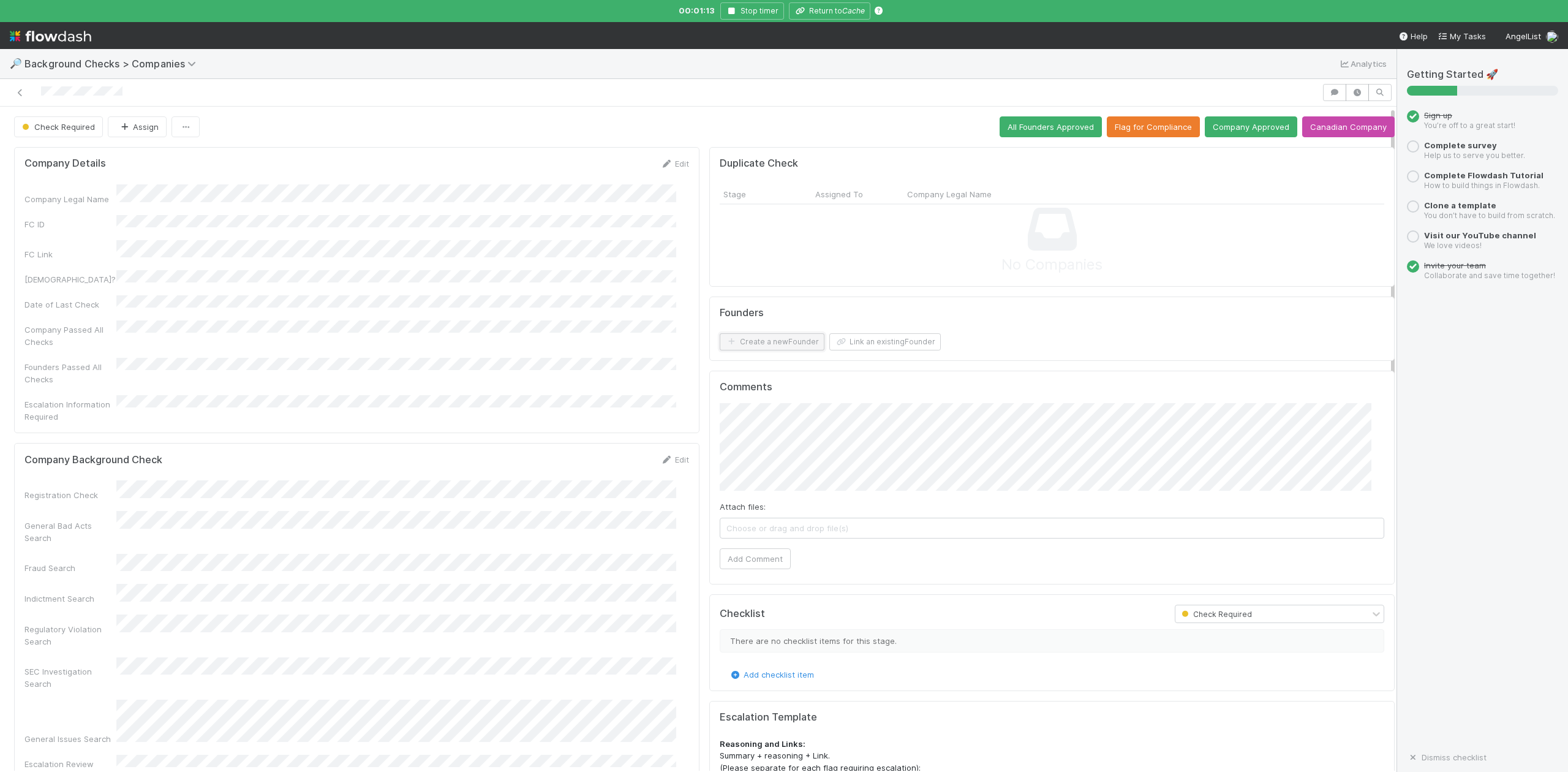
click at [770, 345] on button "Create a new Founder" at bounding box center [772, 342] width 104 height 17
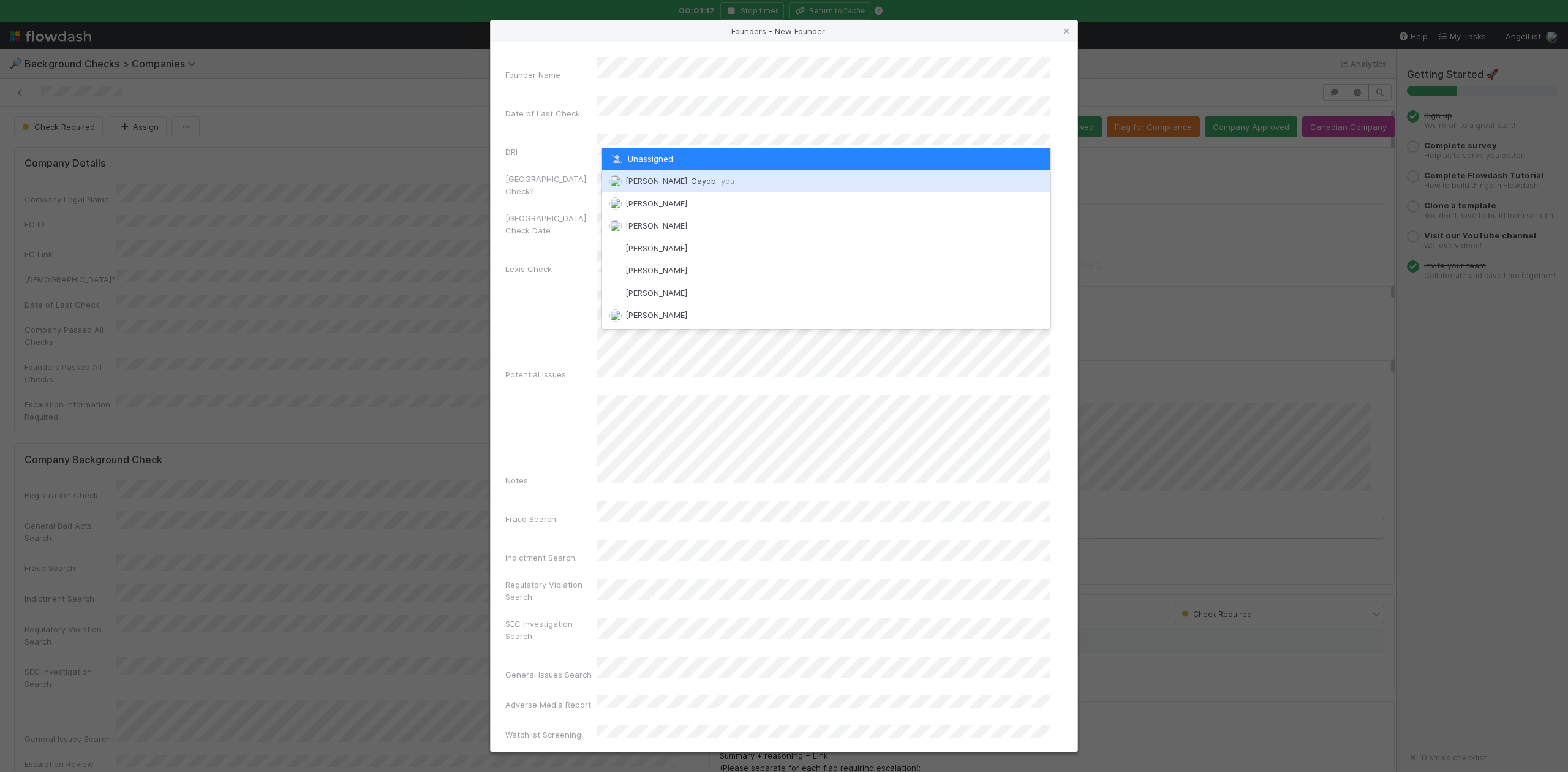
click at [653, 172] on div "Loraine Pati-Gayob you" at bounding box center [826, 180] width 448 height 22
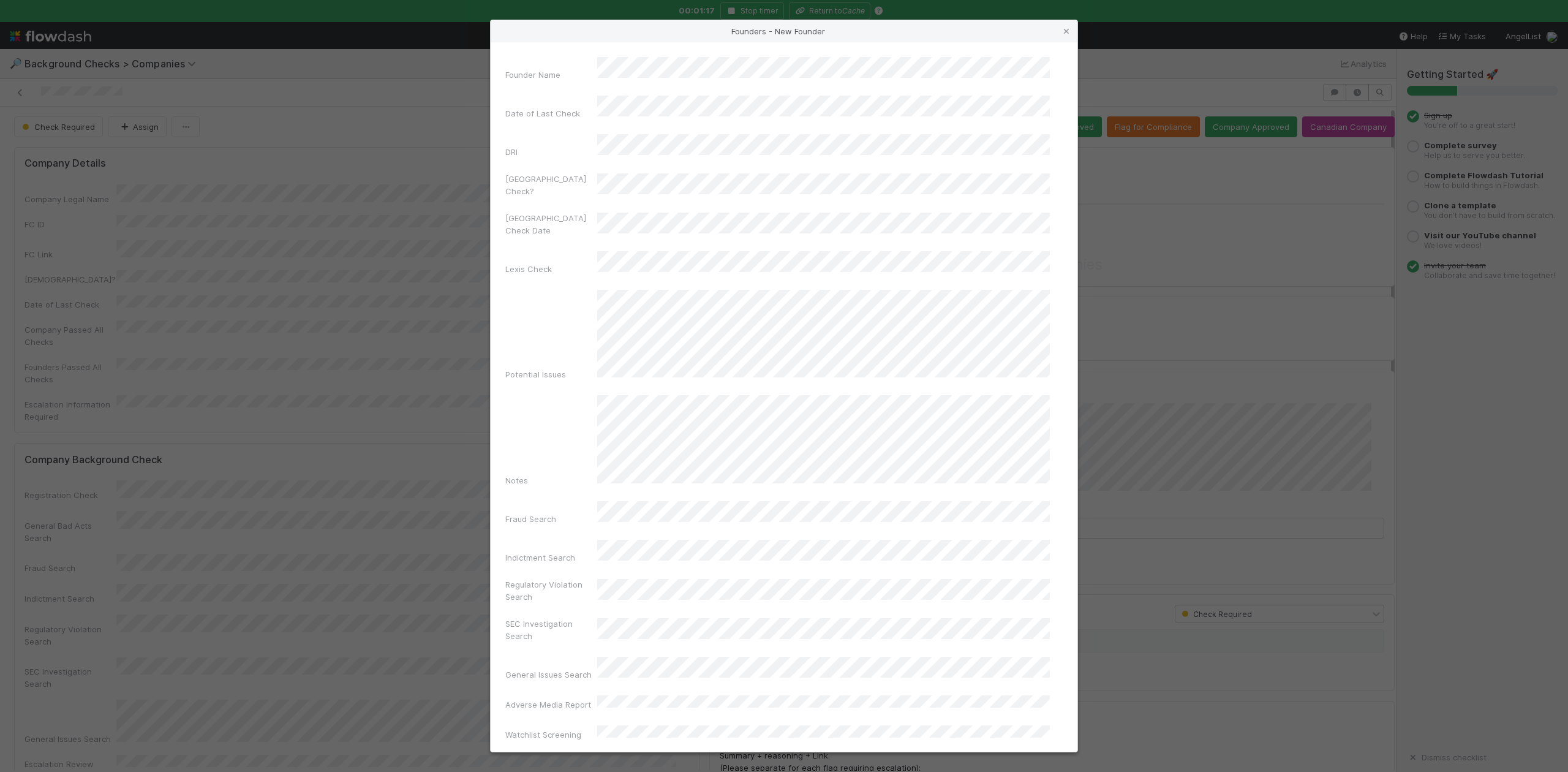
scroll to position [283, 0]
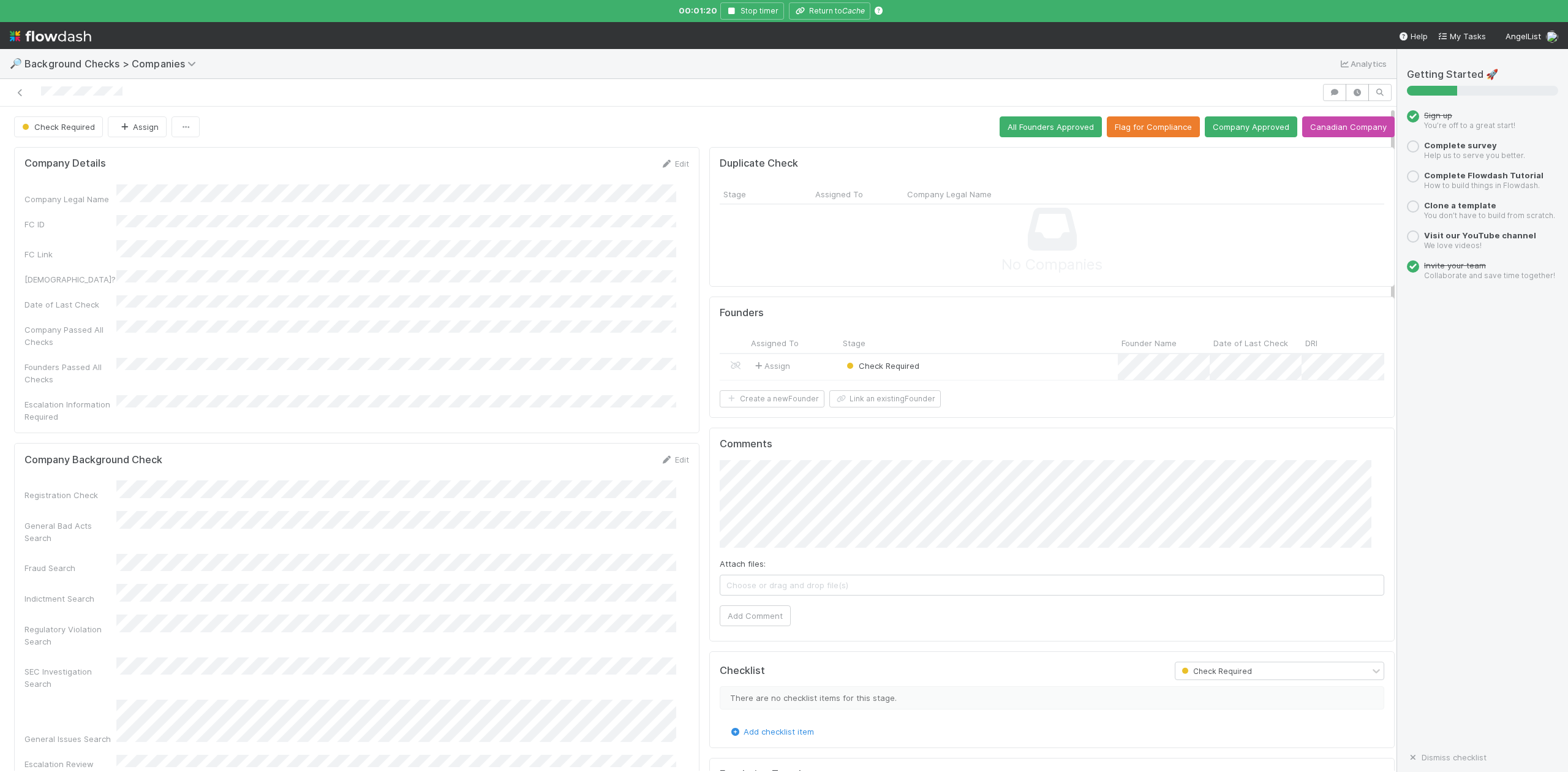
click at [963, 368] on div "Check Required" at bounding box center [979, 367] width 279 height 27
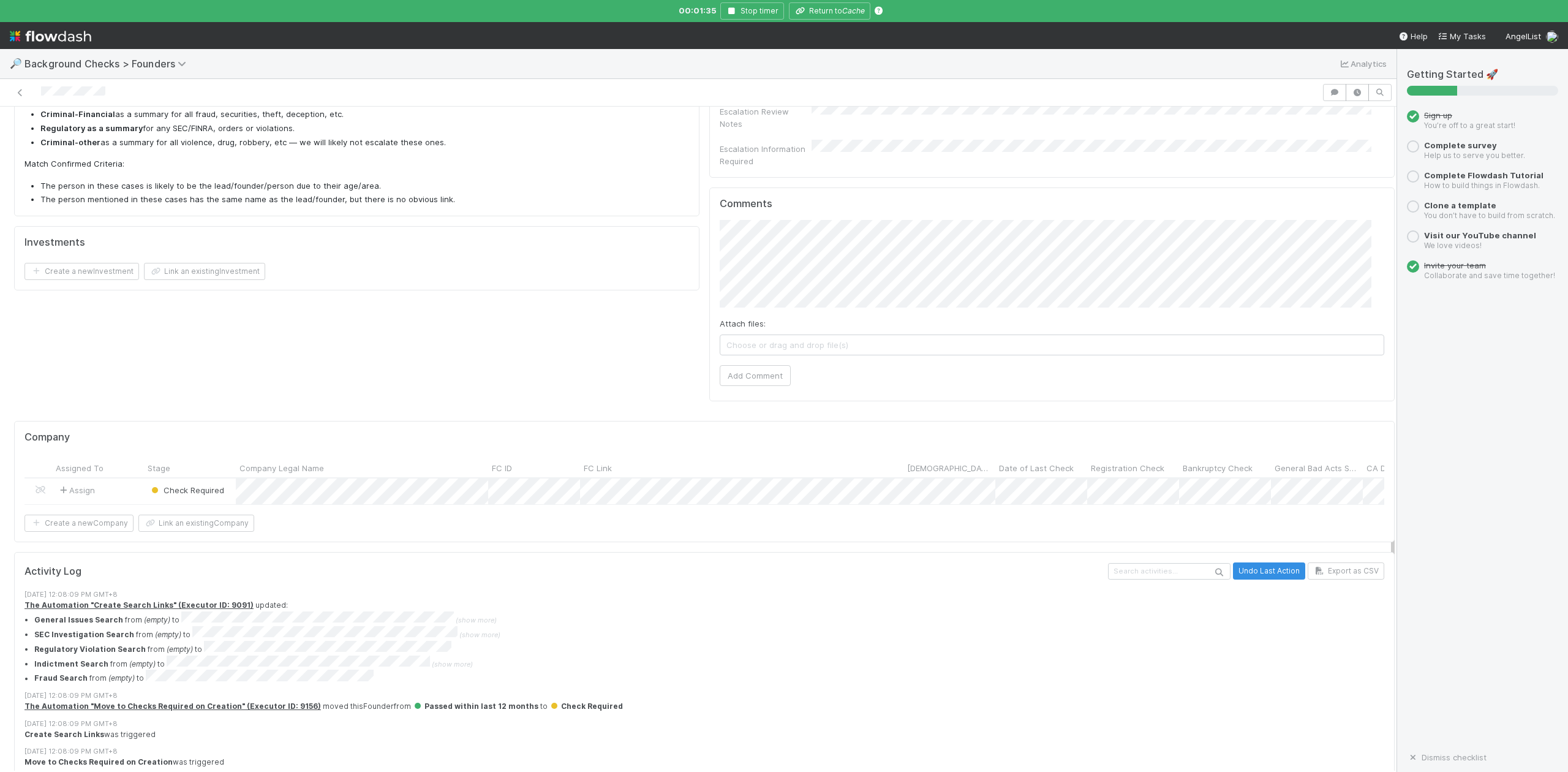
scroll to position [669, 0]
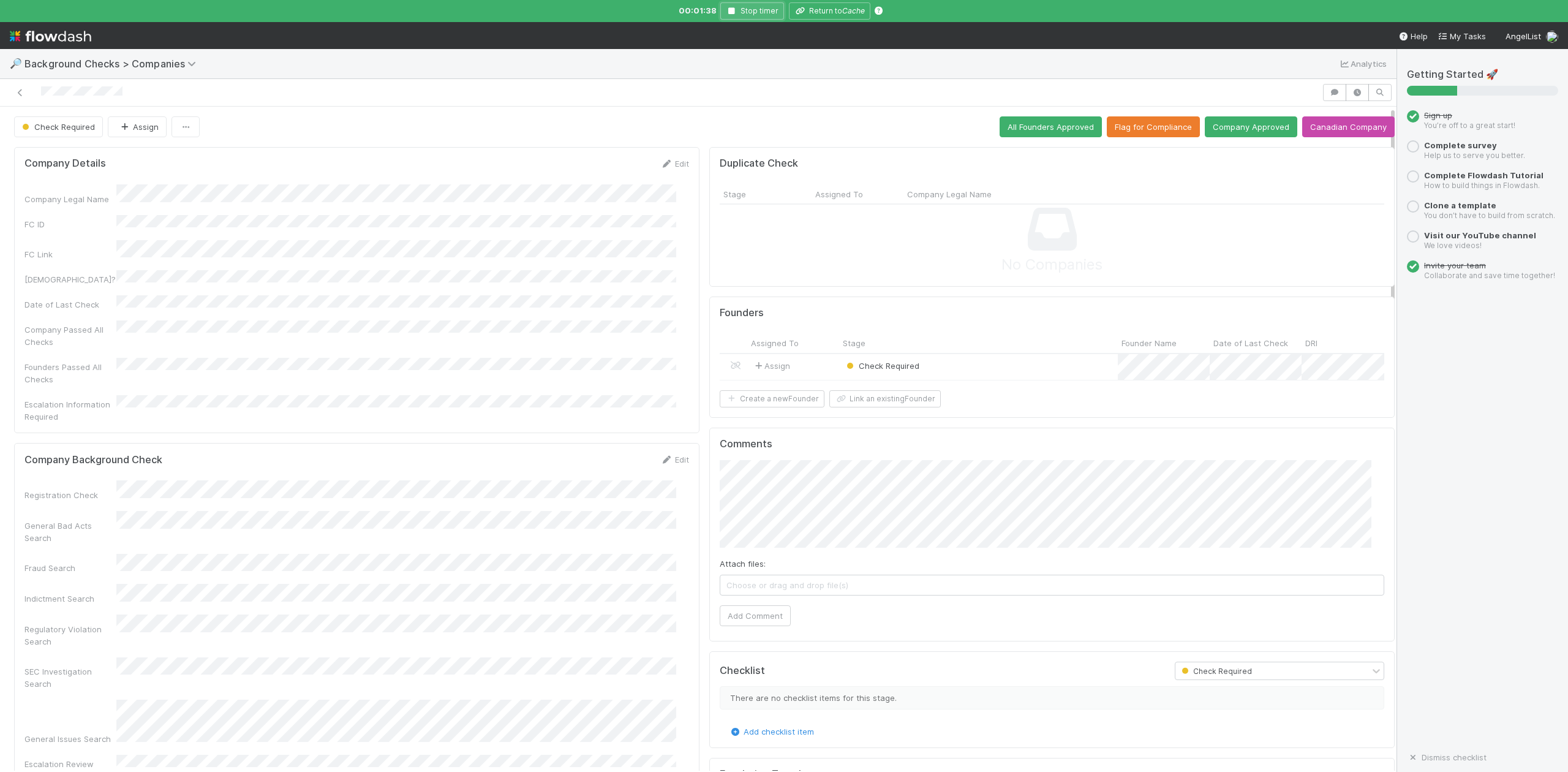
click at [729, 12] on icon "button" at bounding box center [731, 11] width 12 height 7
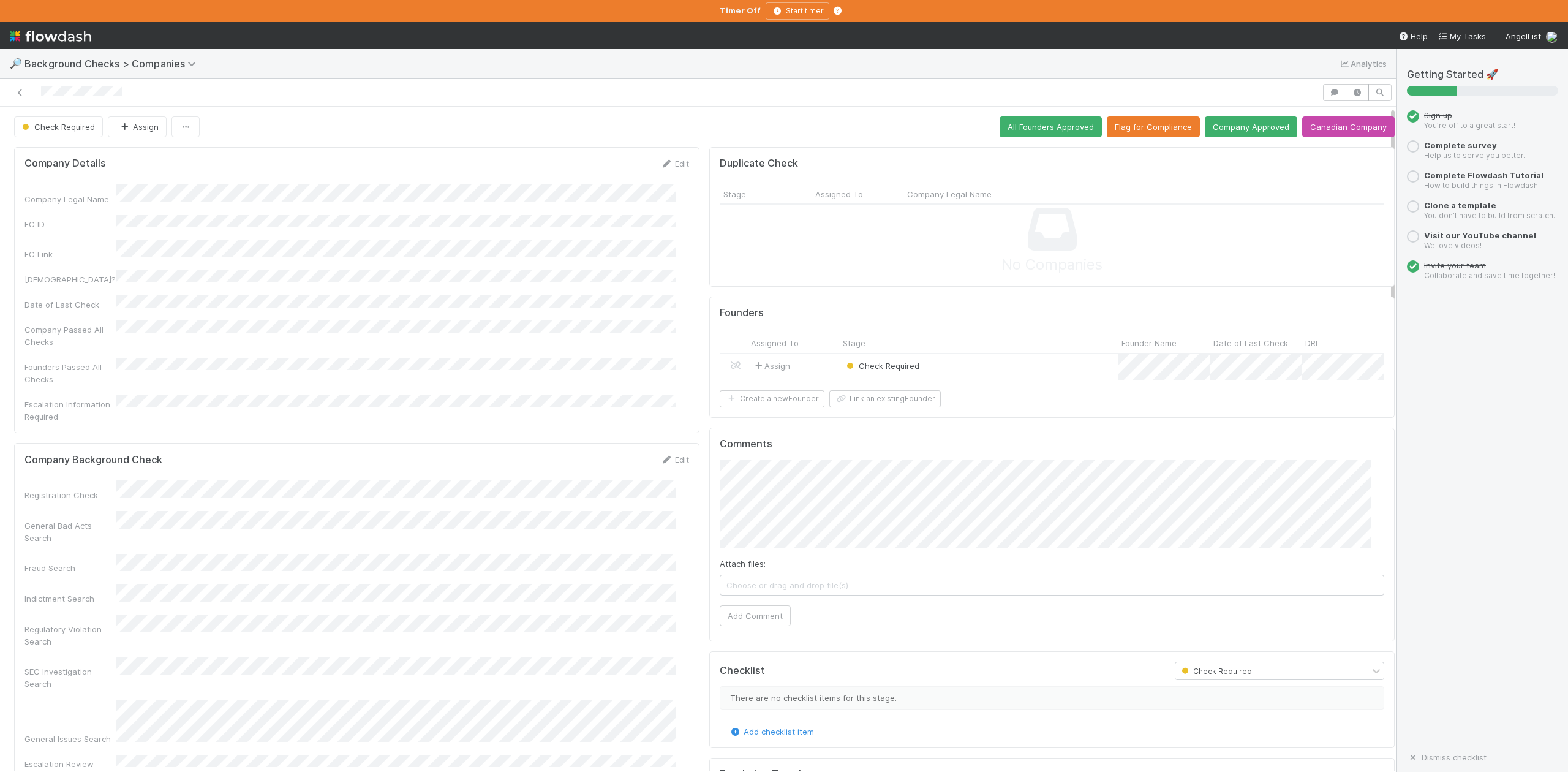
click at [956, 374] on div "Check Required" at bounding box center [979, 367] width 279 height 27
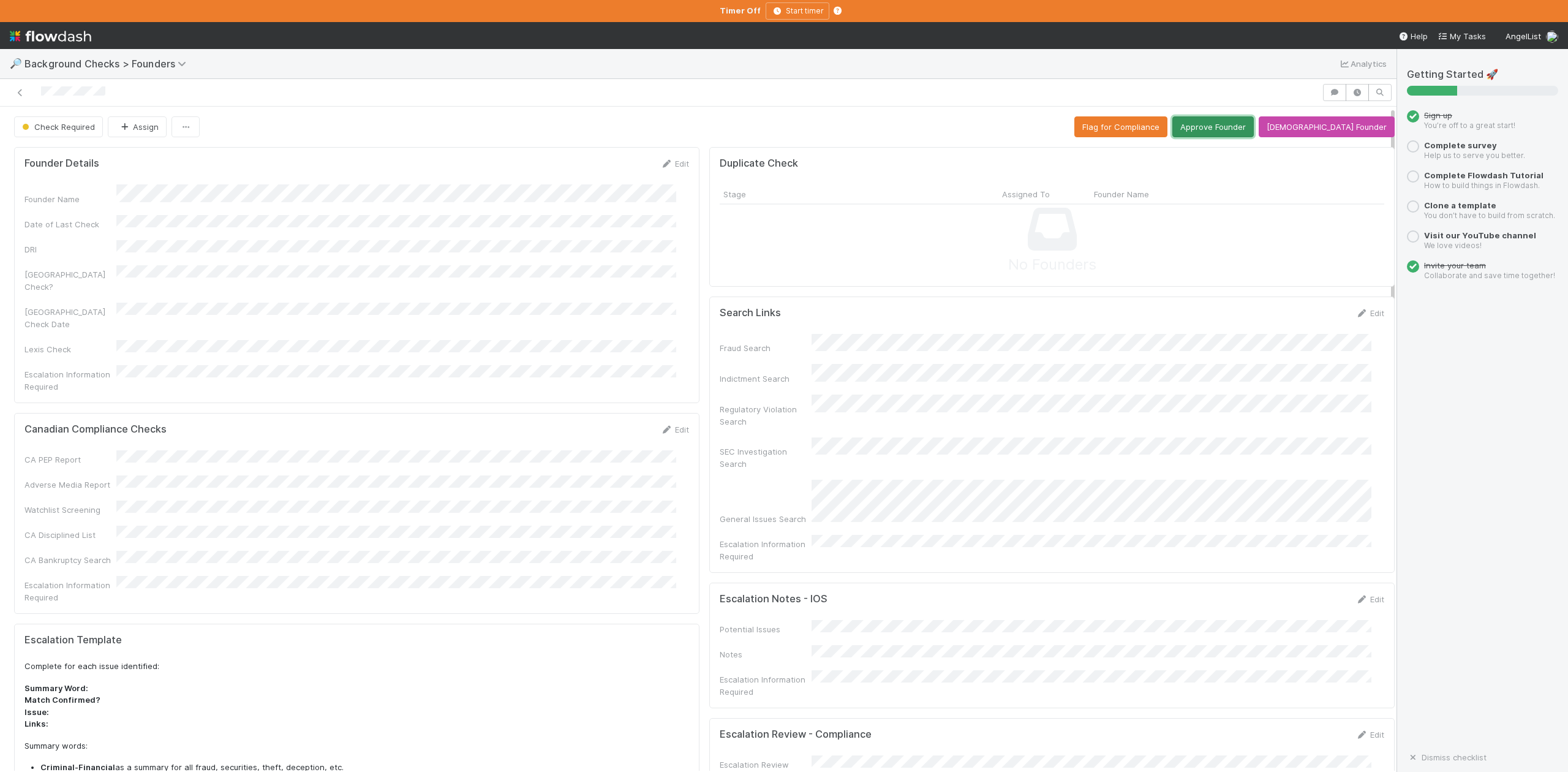
click at [1229, 129] on button "Approve Founder" at bounding box center [1213, 126] width 81 height 21
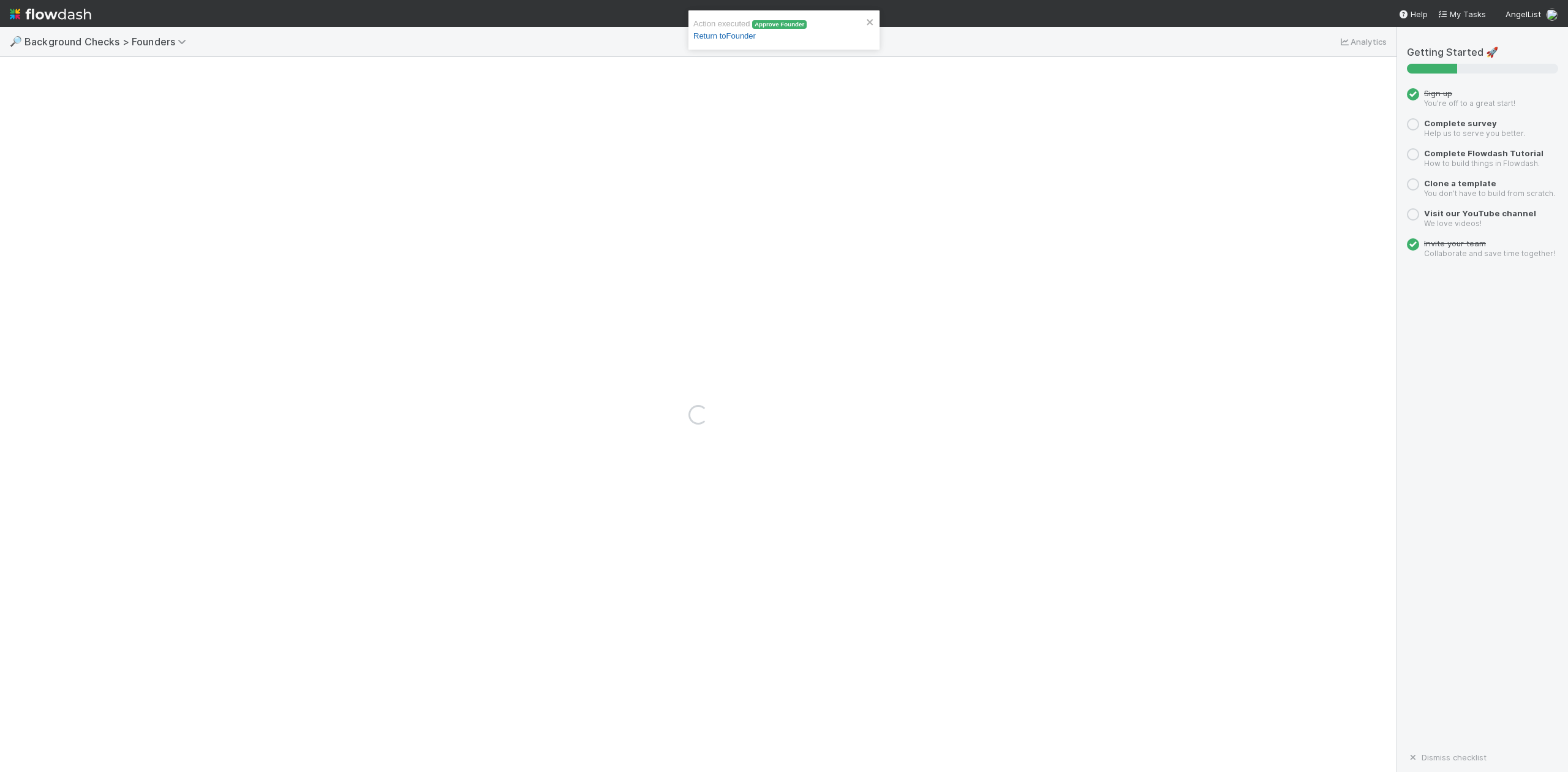
click at [739, 38] on link "Return to Founder" at bounding box center [725, 36] width 62 height 9
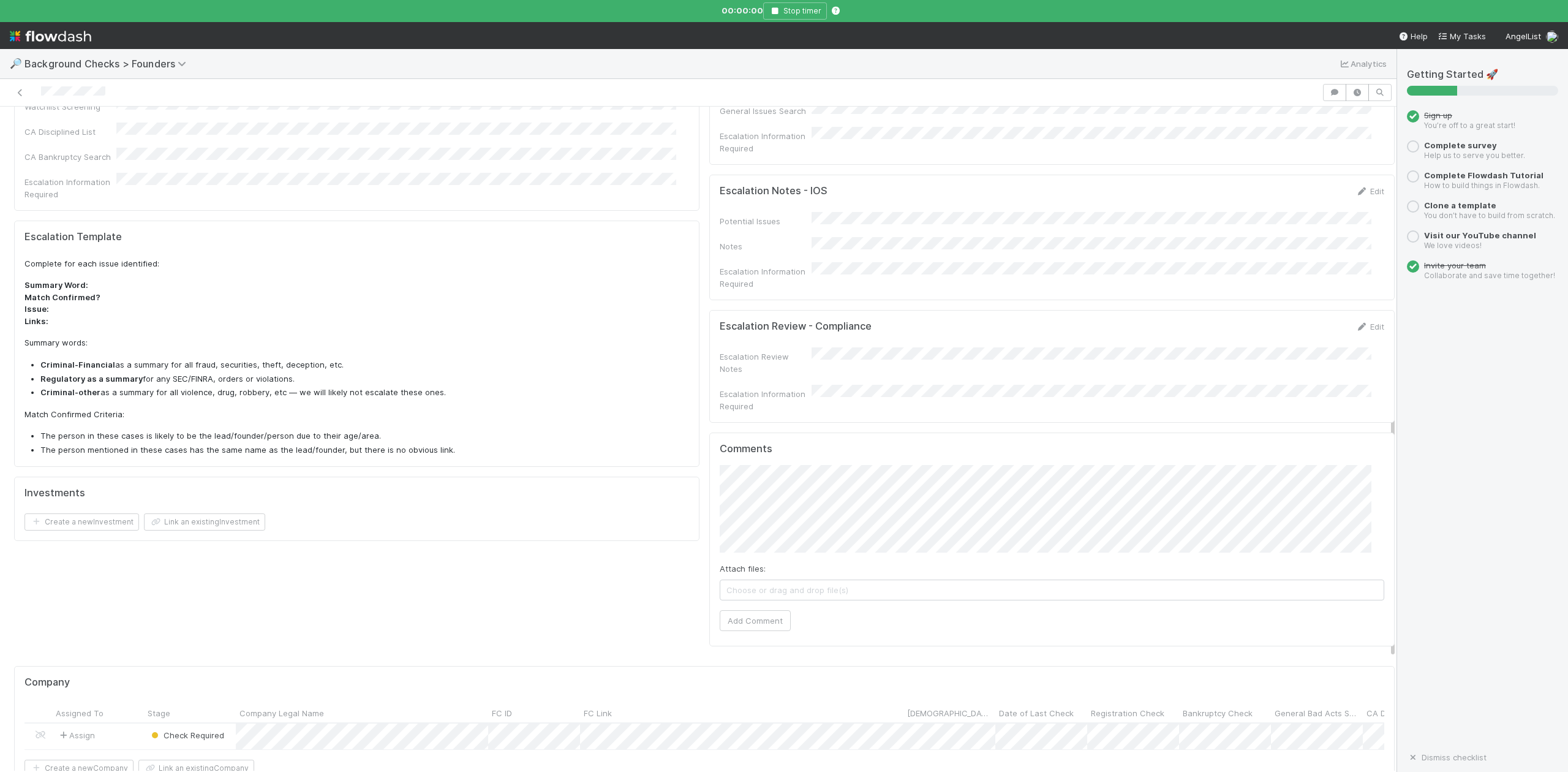
scroll to position [719, 0]
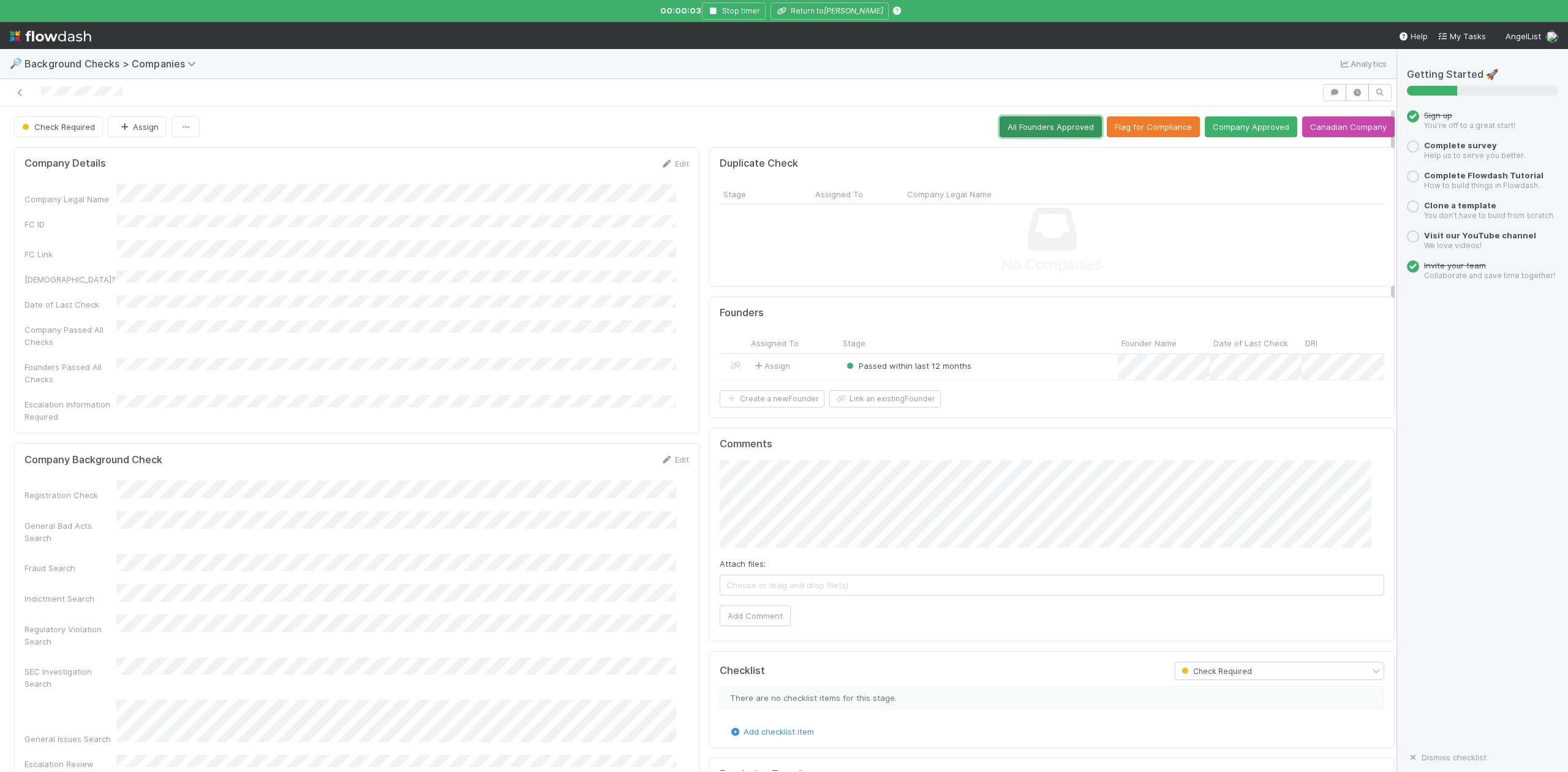
click at [1036, 124] on button "All Founders Approved" at bounding box center [1051, 126] width 103 height 21
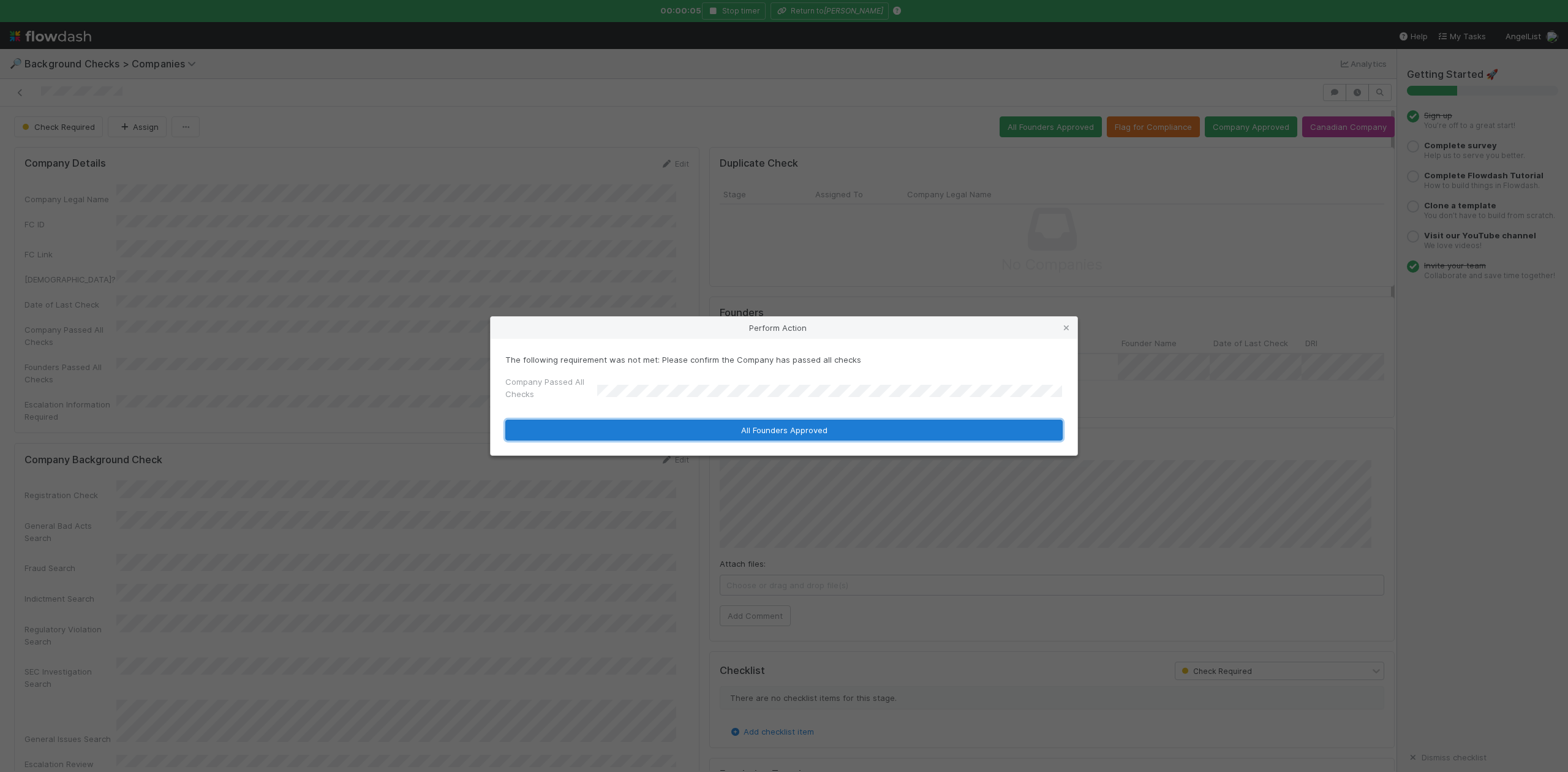
click at [663, 425] on button "All Founders Approved" at bounding box center [784, 429] width 557 height 21
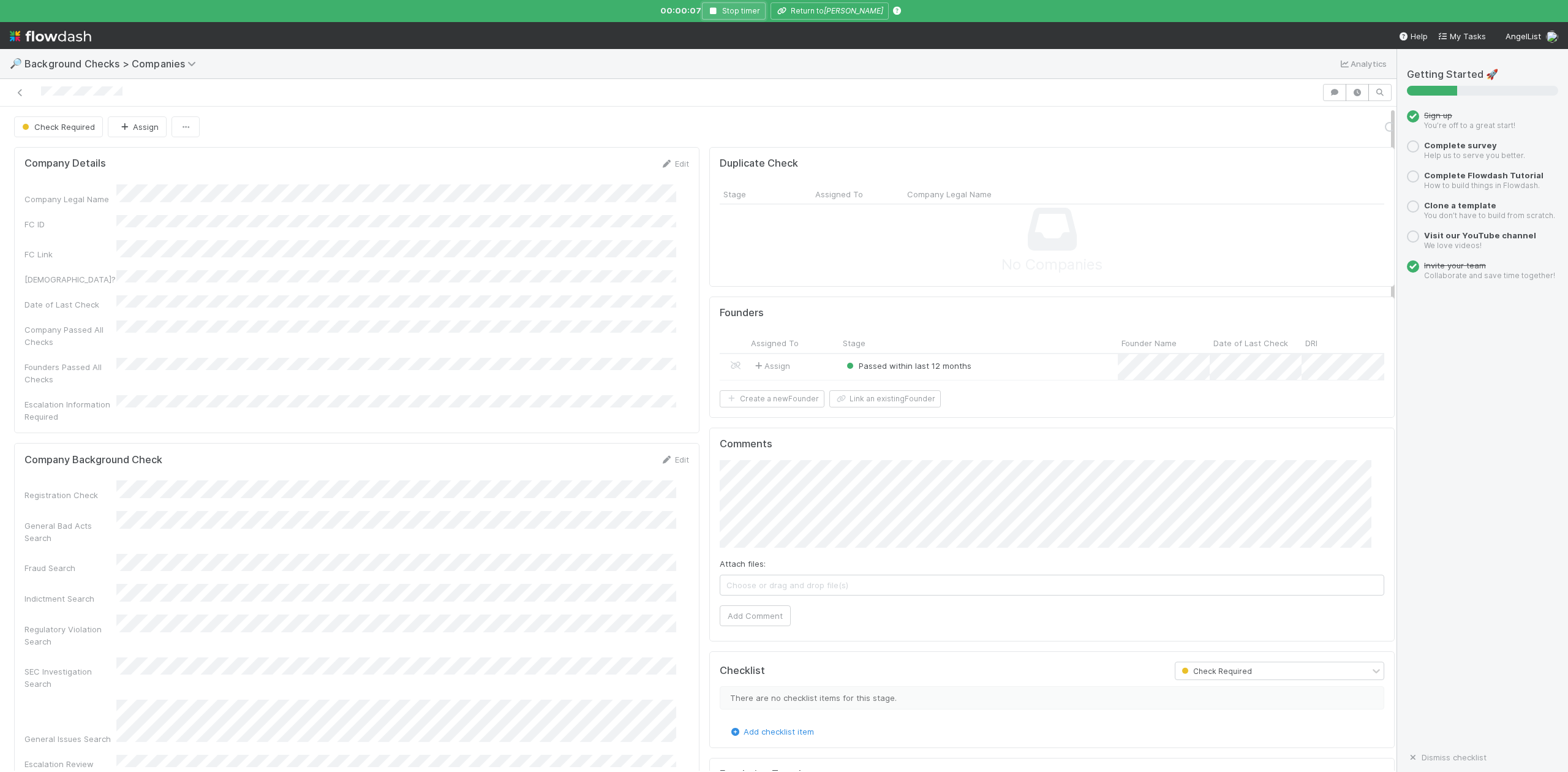
click at [714, 11] on icon "button" at bounding box center [713, 11] width 12 height 7
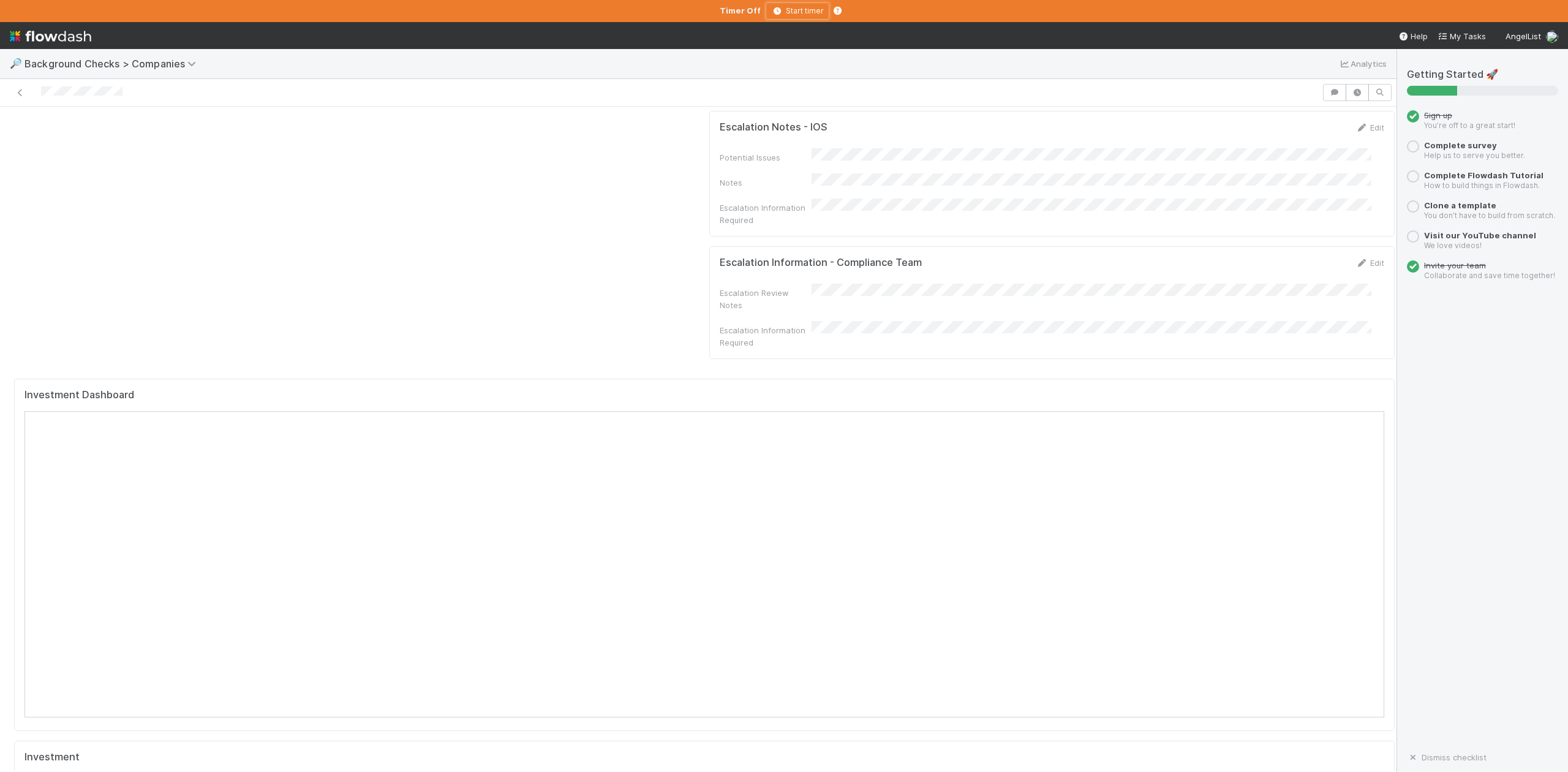
scroll to position [1067, 0]
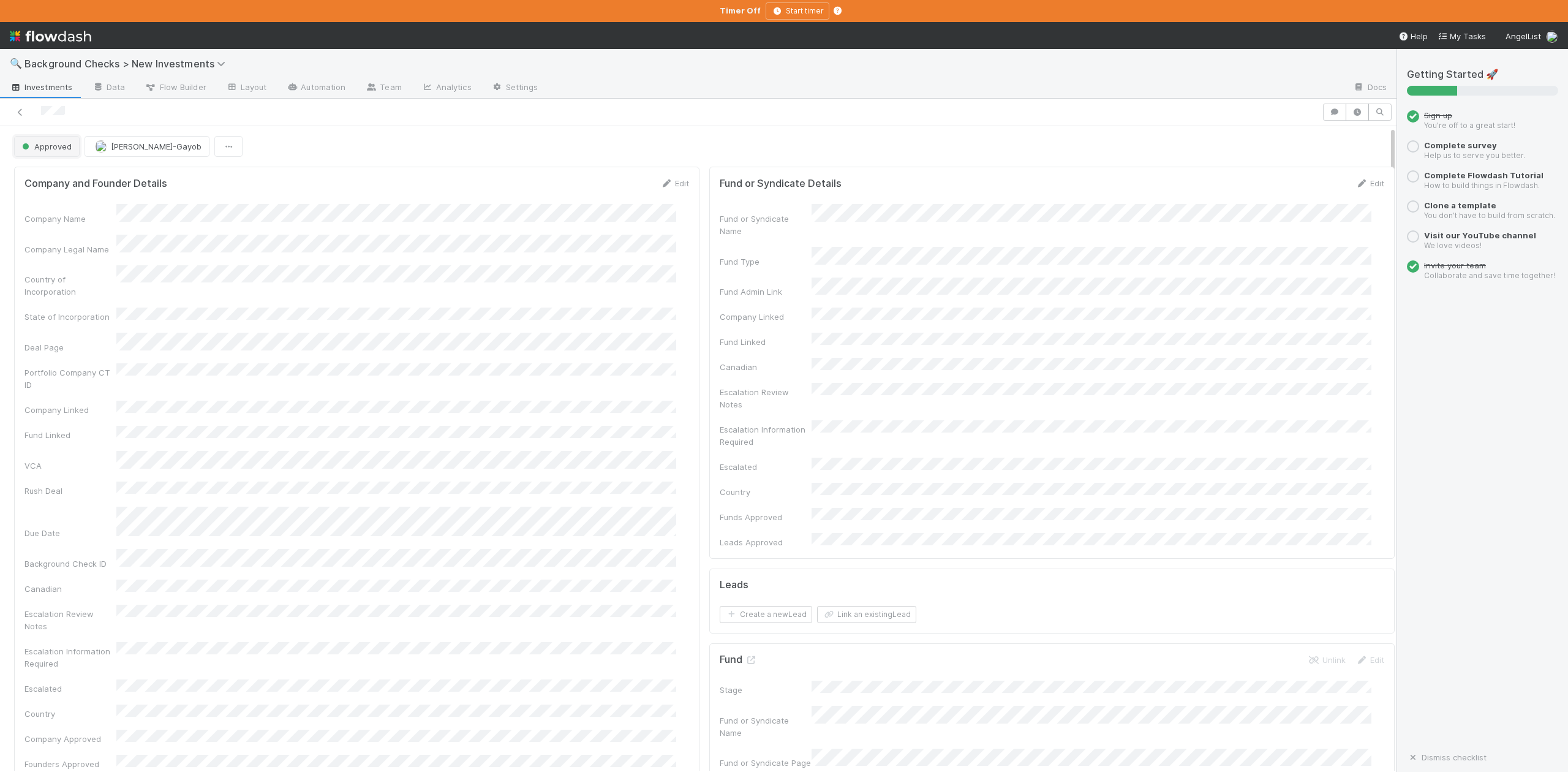
click at [55, 153] on button "Approved" at bounding box center [47, 147] width 66 height 21
click at [61, 201] on span "In Progress" at bounding box center [47, 201] width 59 height 10
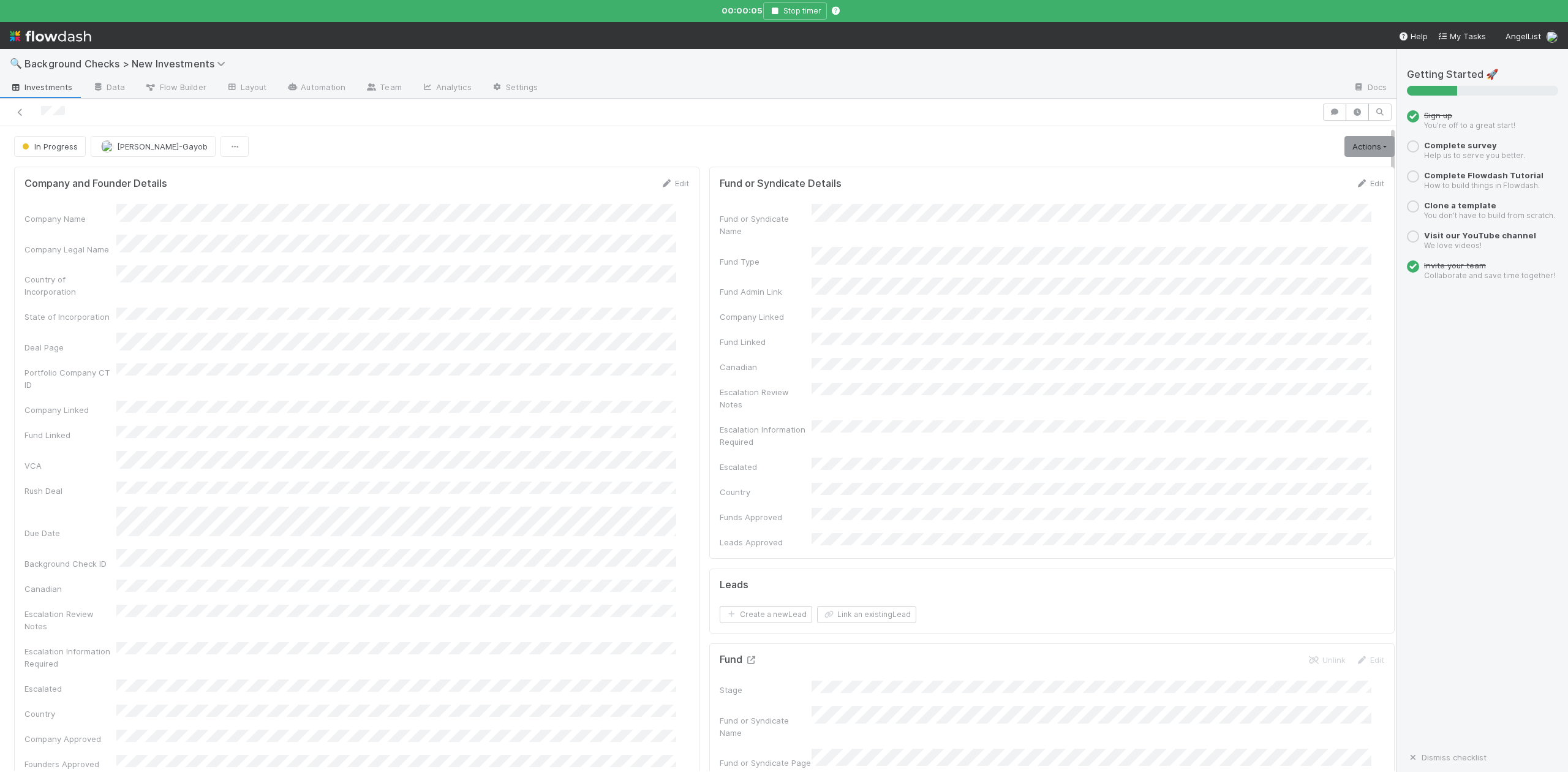
click at [745, 657] on icon at bounding box center [751, 660] width 12 height 8
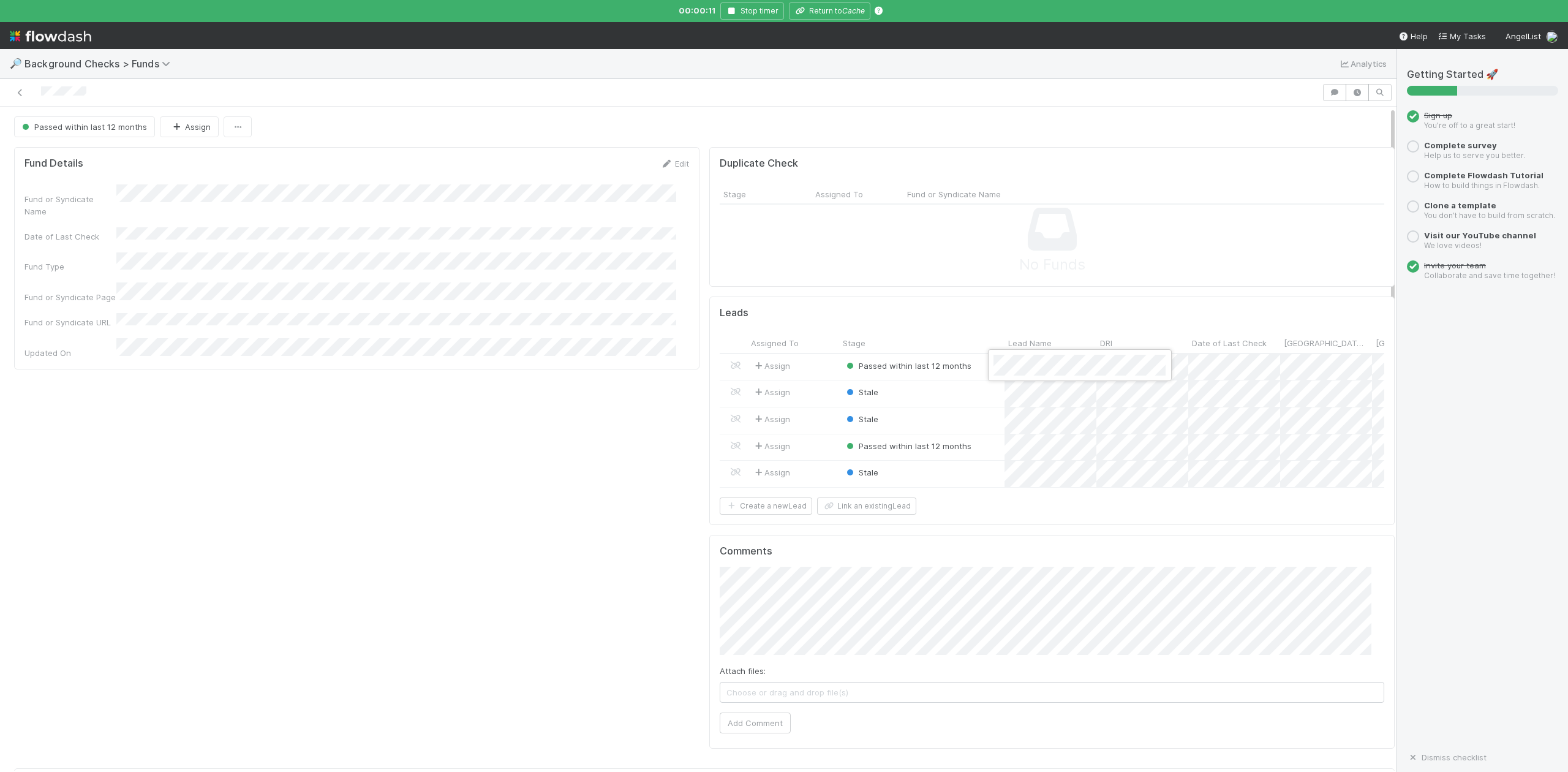
click at [815, 8] on div at bounding box center [784, 386] width 1568 height 772
click at [826, 8] on button "Return to Cache" at bounding box center [829, 11] width 81 height 17
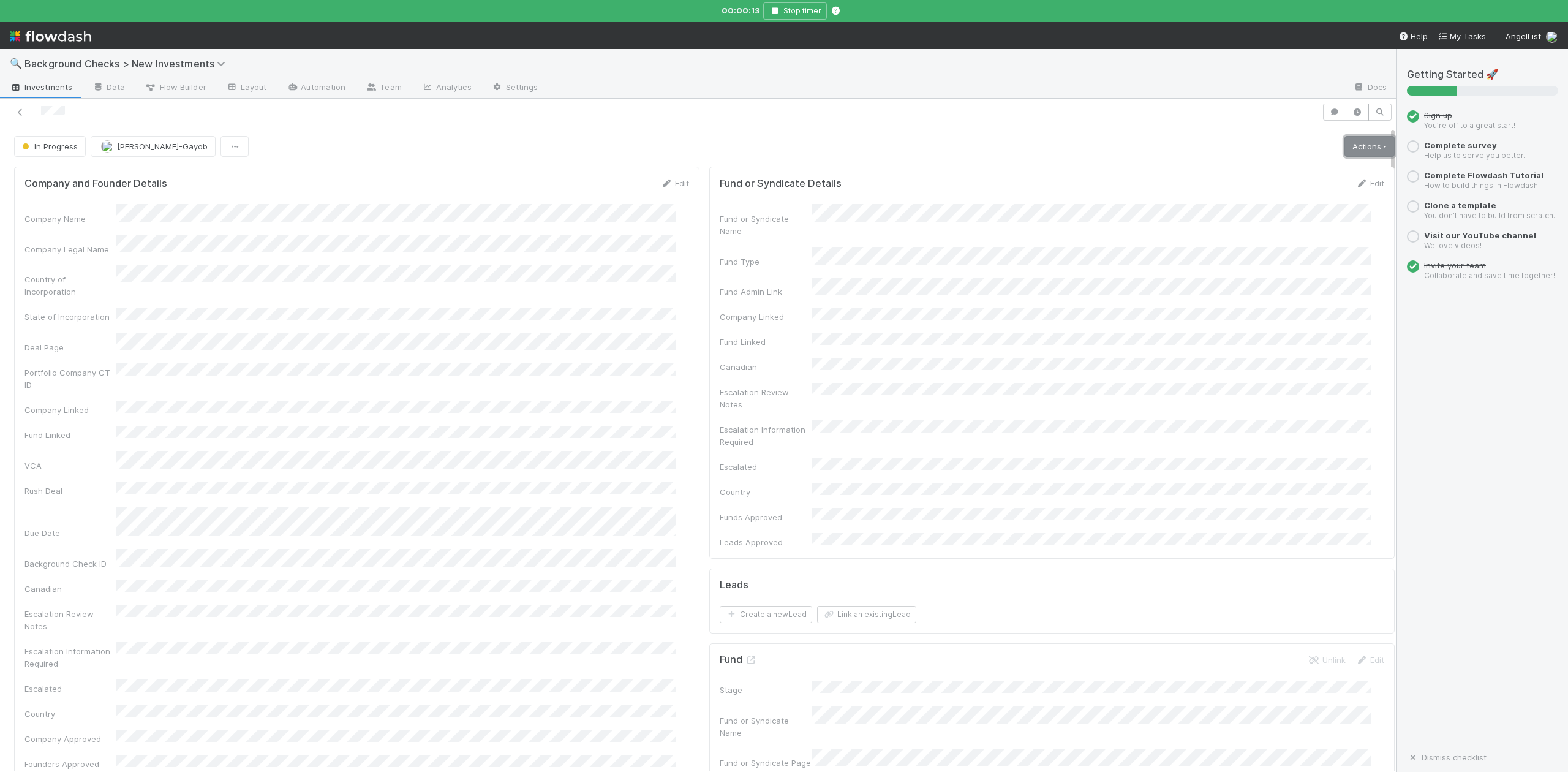
click at [1350, 146] on link "Actions" at bounding box center [1369, 147] width 50 height 21
click at [1260, 170] on button "Finish" at bounding box center [1326, 172] width 136 height 17
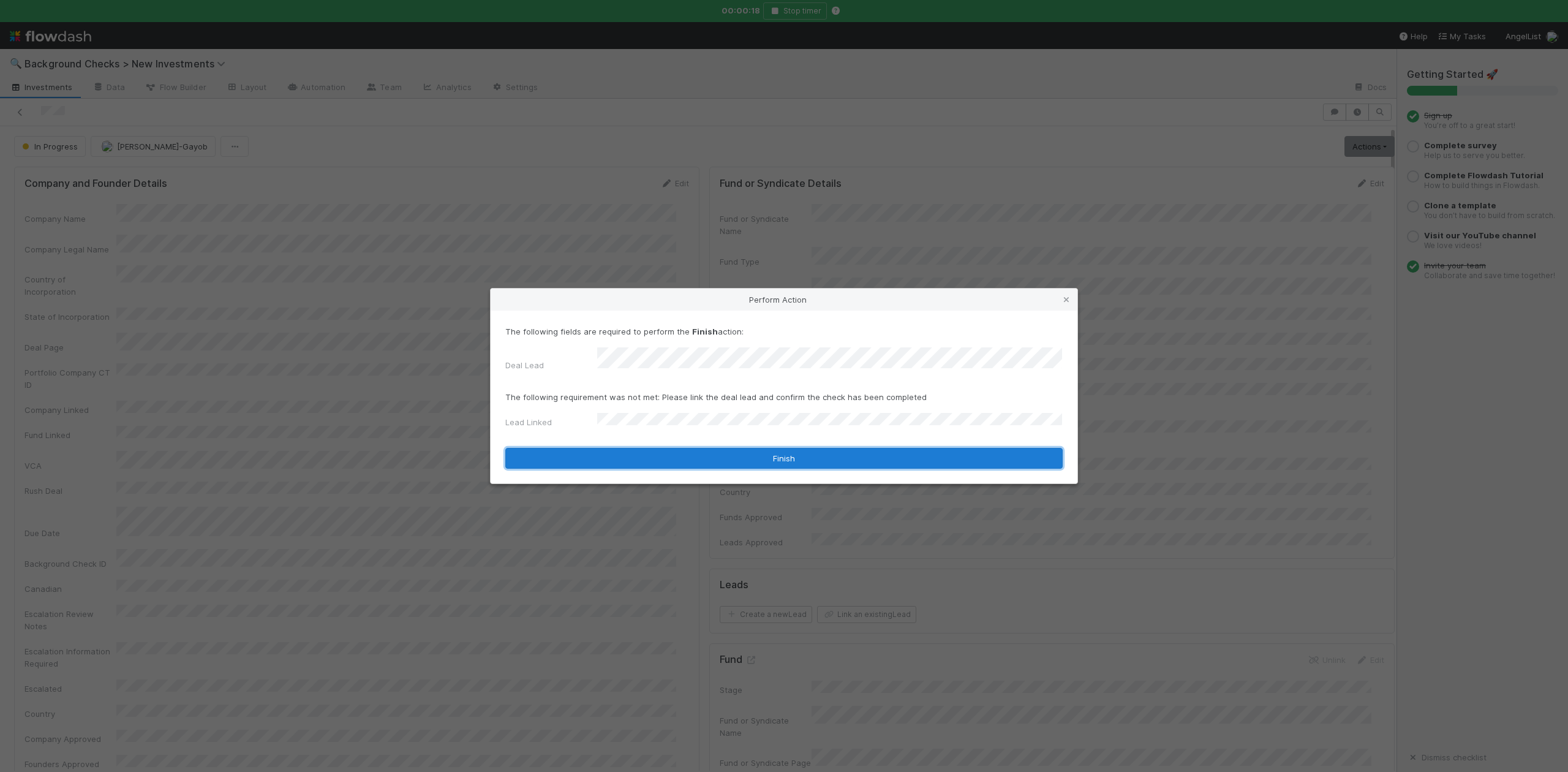
click at [631, 459] on button "Finish" at bounding box center [784, 458] width 557 height 21
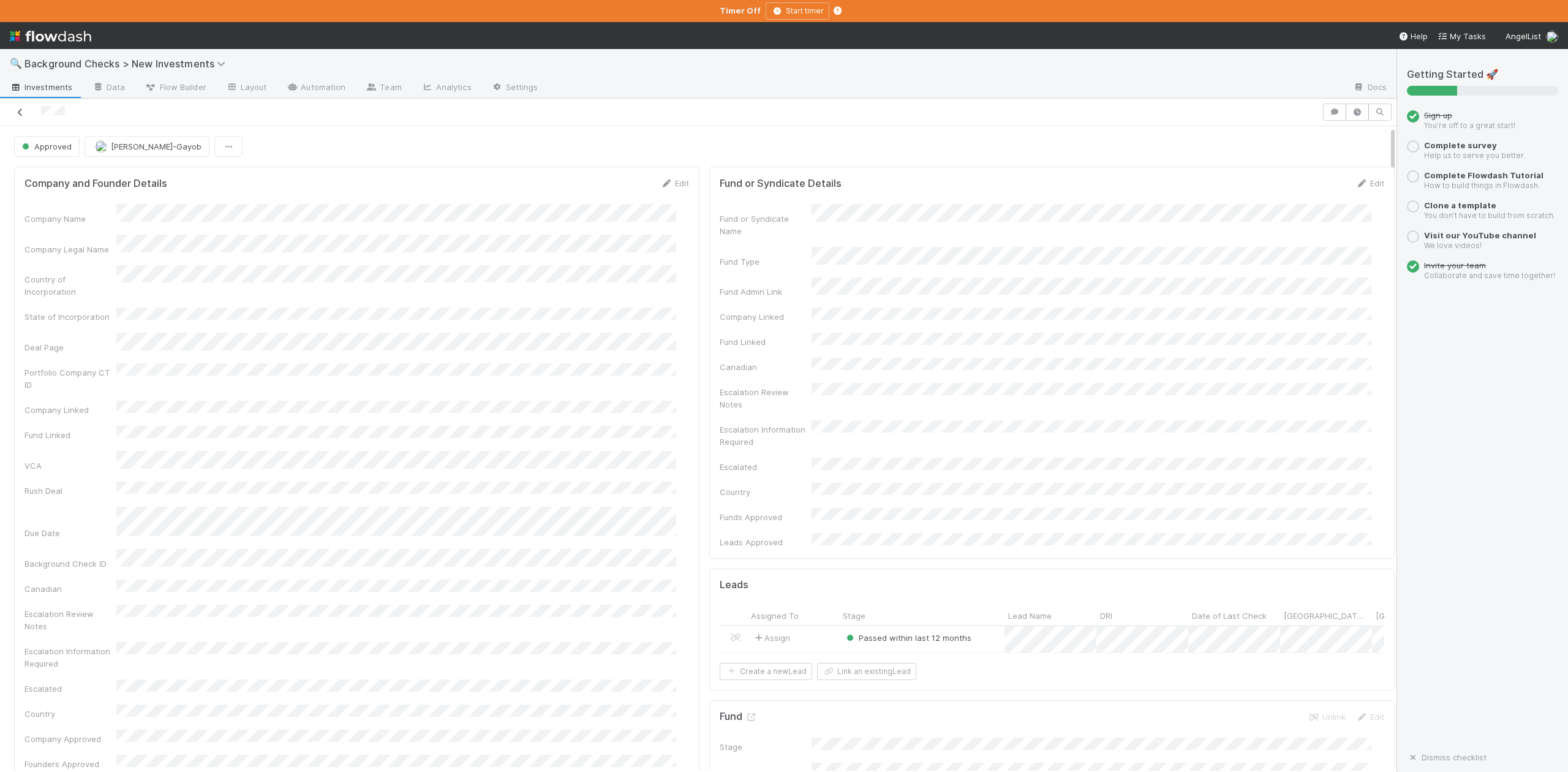
click at [18, 114] on icon at bounding box center [19, 112] width 12 height 8
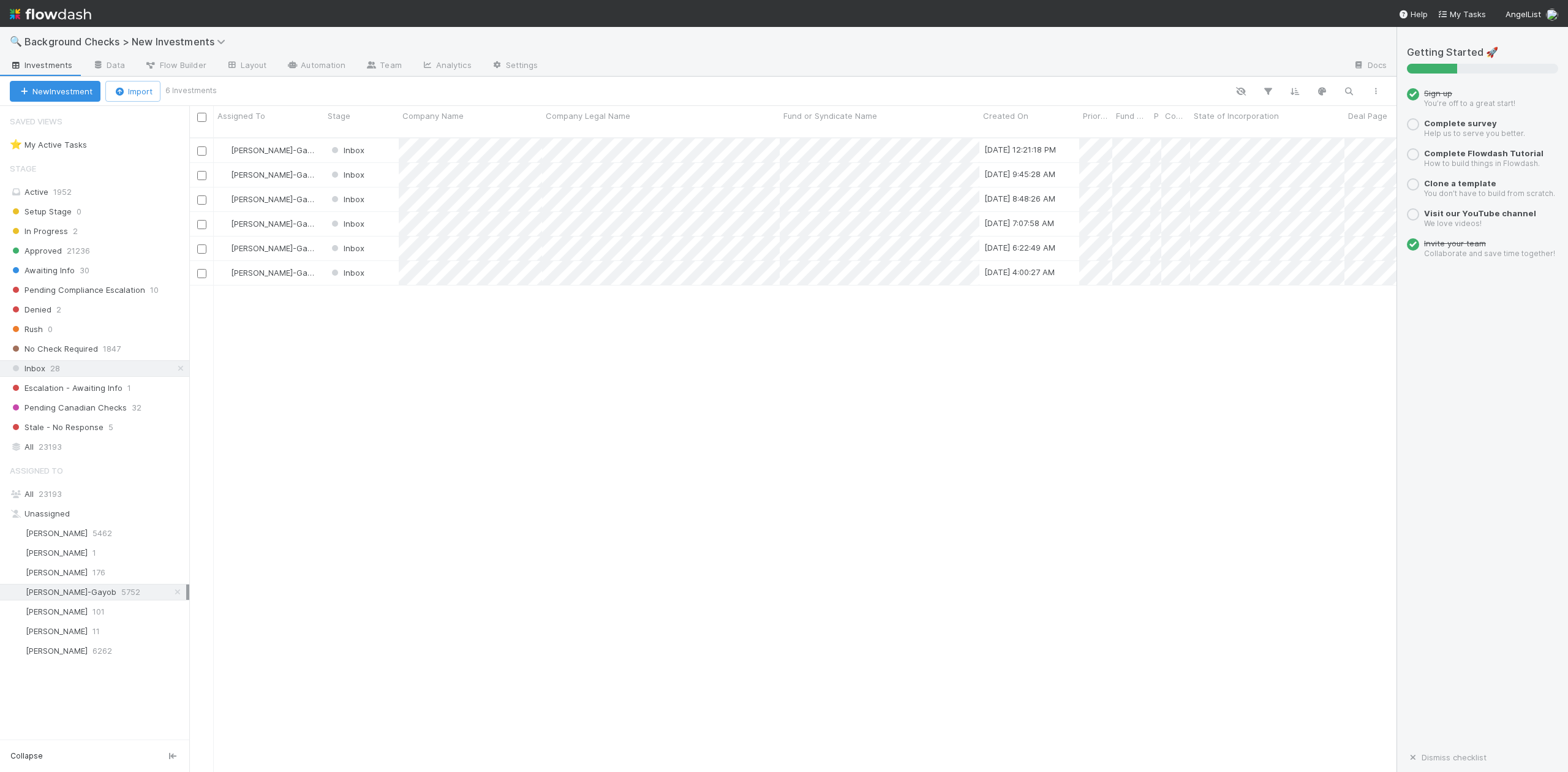
scroll to position [633, 1195]
click at [361, 493] on div "Loraine Pati-Gayob Inbox 8/26/25, 12:21:18 PM 0 1 1 0 0 8/26/25, 12:21:19 PM 0 …" at bounding box center [793, 460] width 1207 height 644
click at [466, 357] on div at bounding box center [784, 386] width 1568 height 772
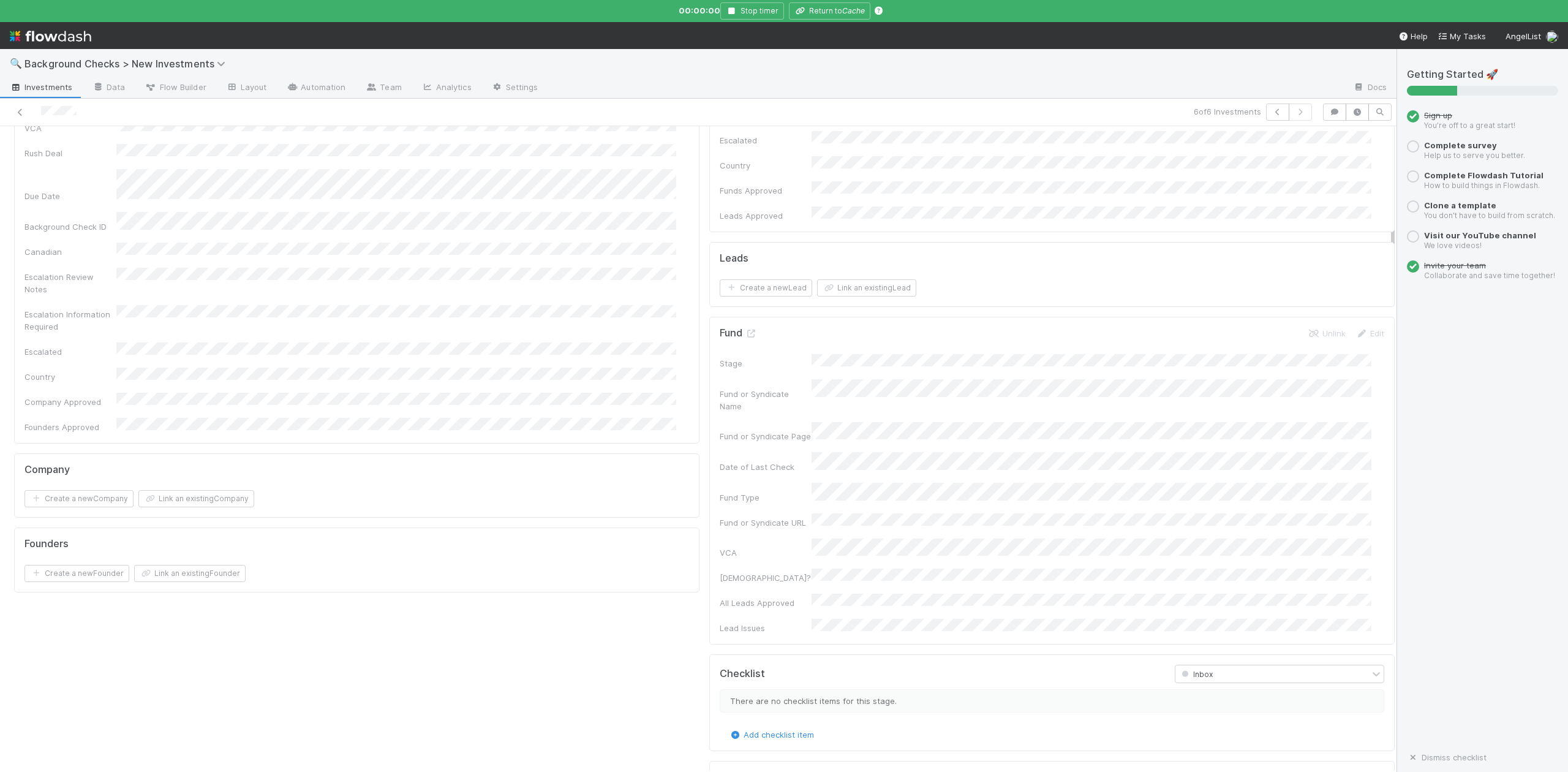
scroll to position [735, 0]
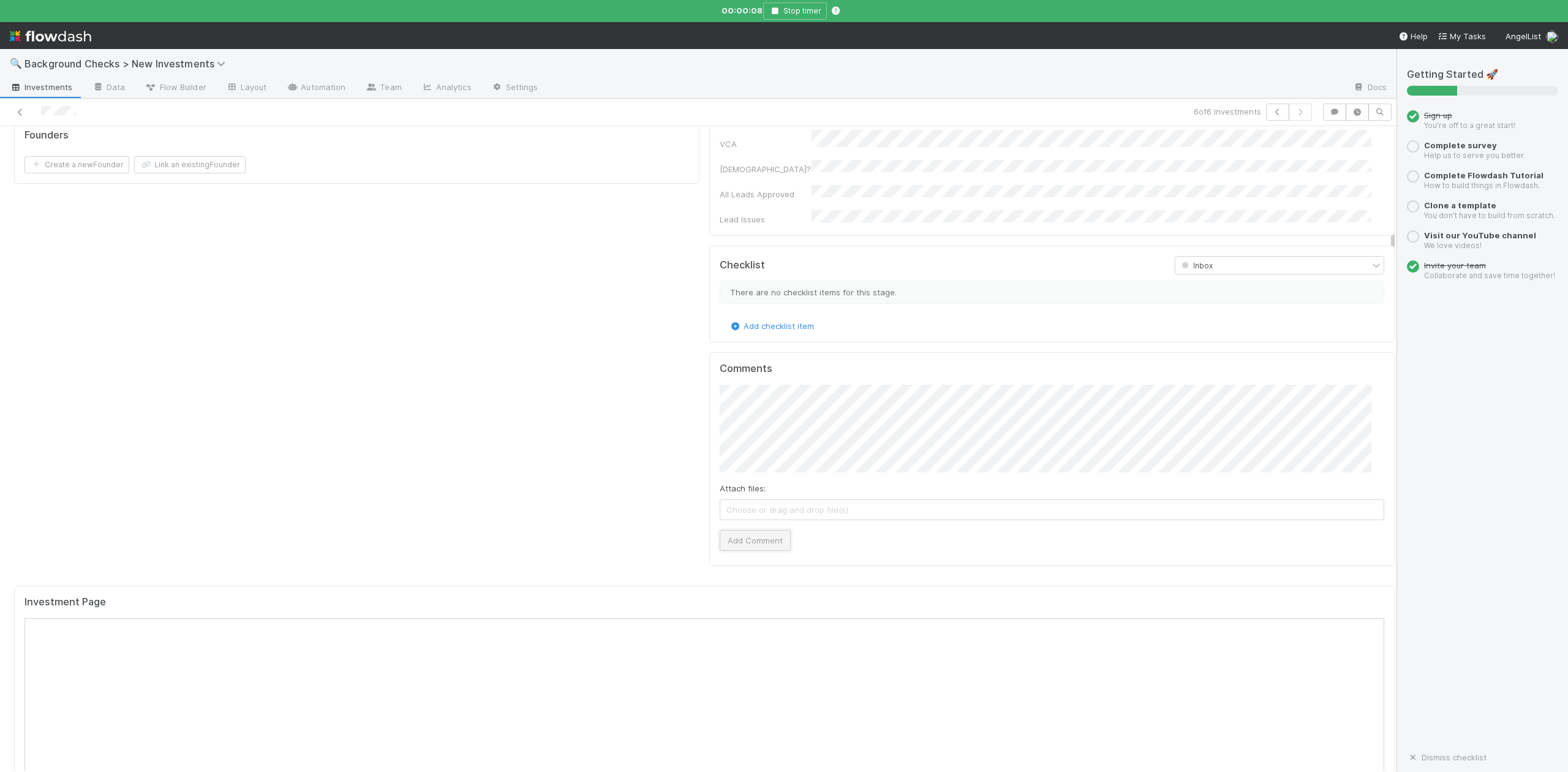
click at [755, 530] on button "Add Comment" at bounding box center [755, 540] width 71 height 21
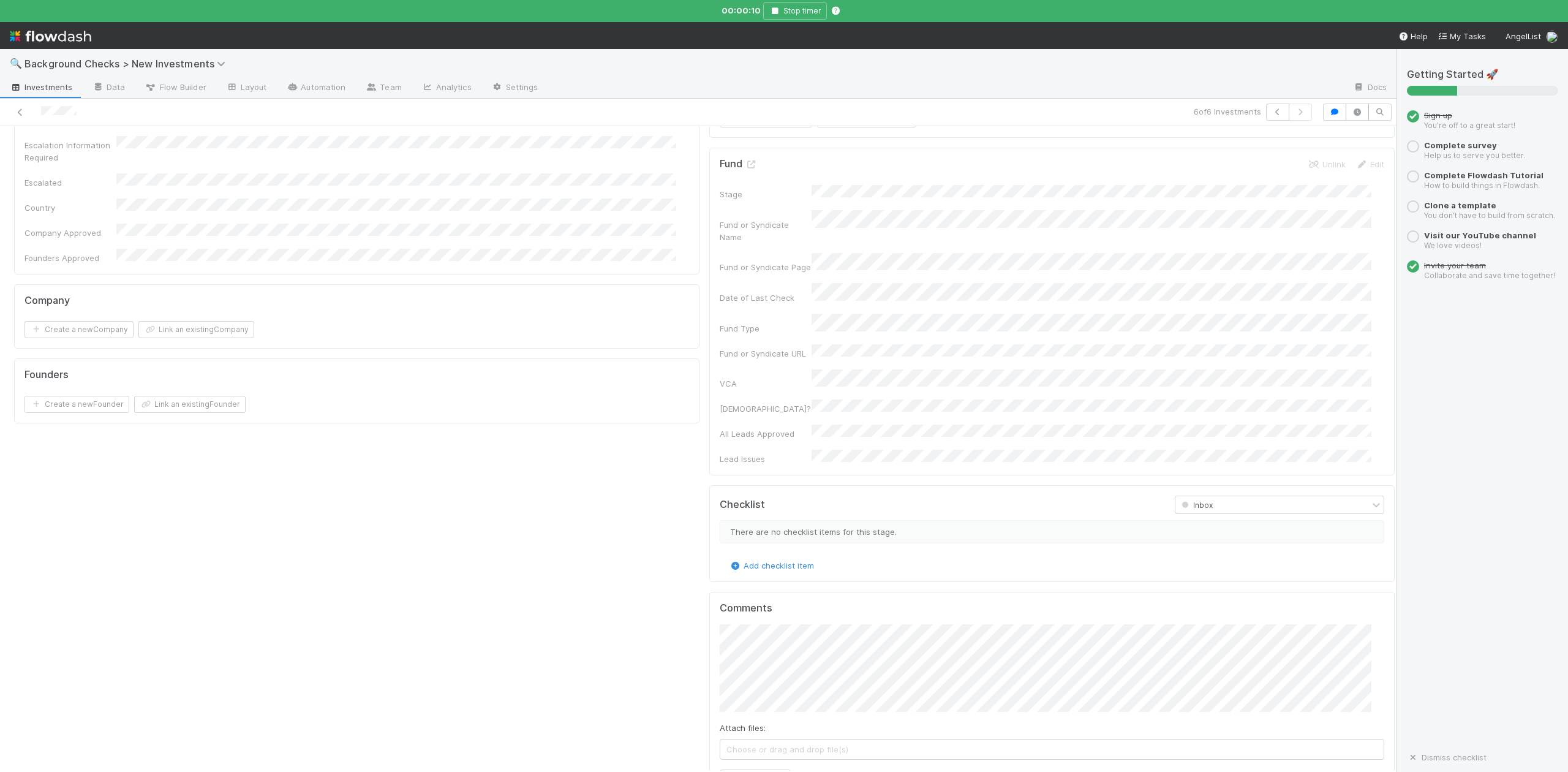
scroll to position [0, 0]
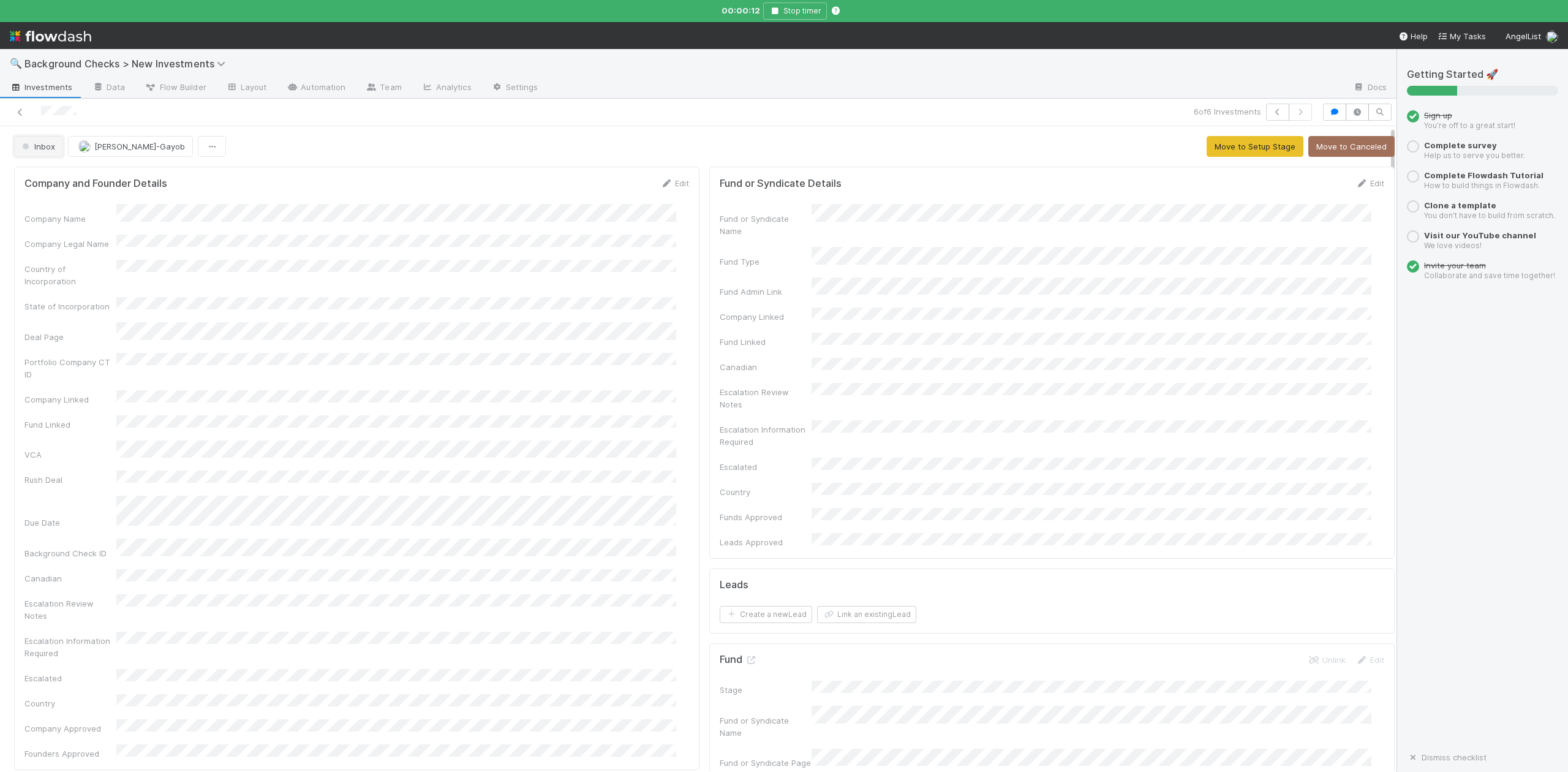
click at [44, 151] on span "Inbox" at bounding box center [37, 147] width 36 height 10
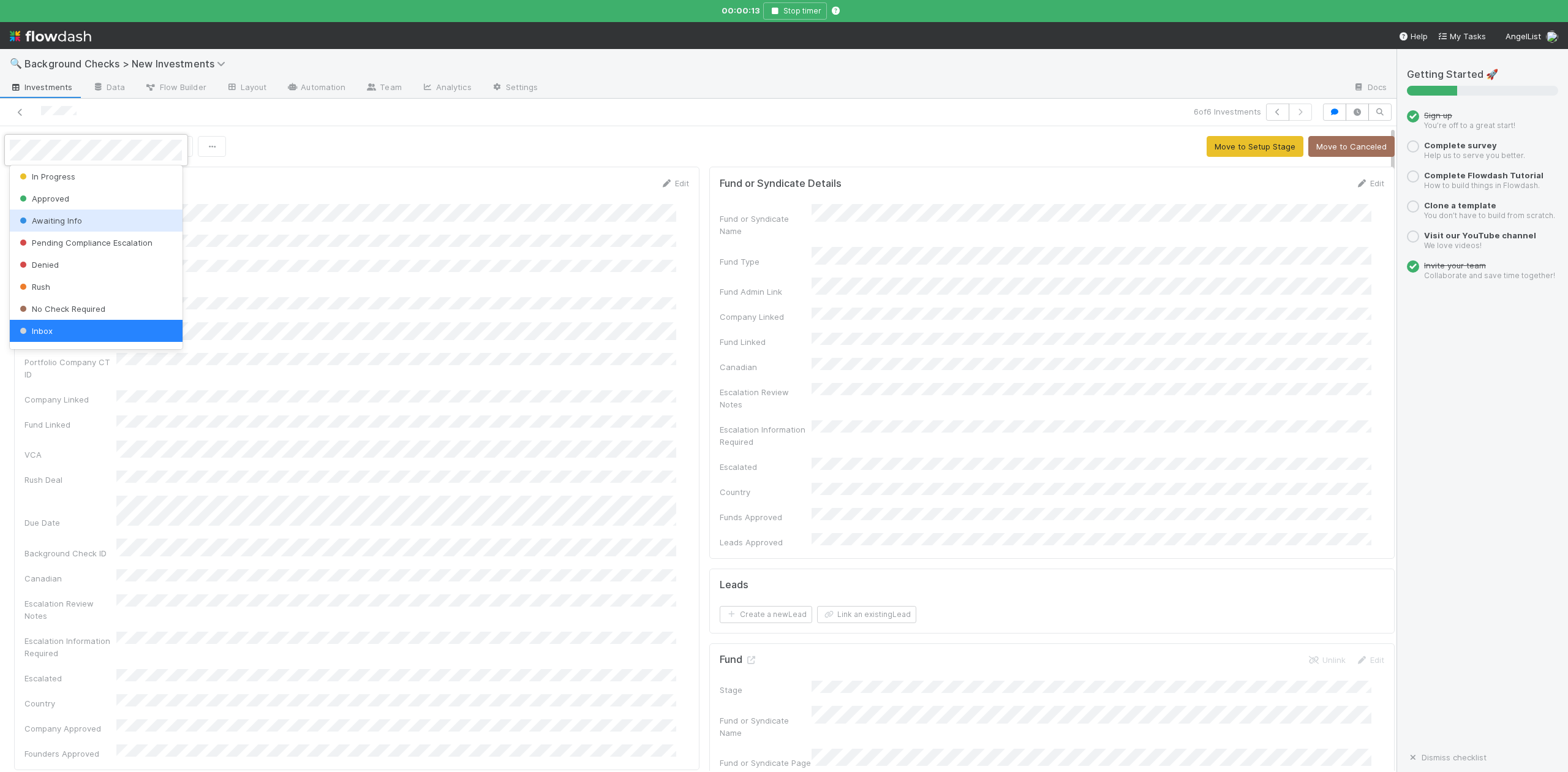
click at [50, 219] on span "Awaiting Info" at bounding box center [49, 221] width 65 height 10
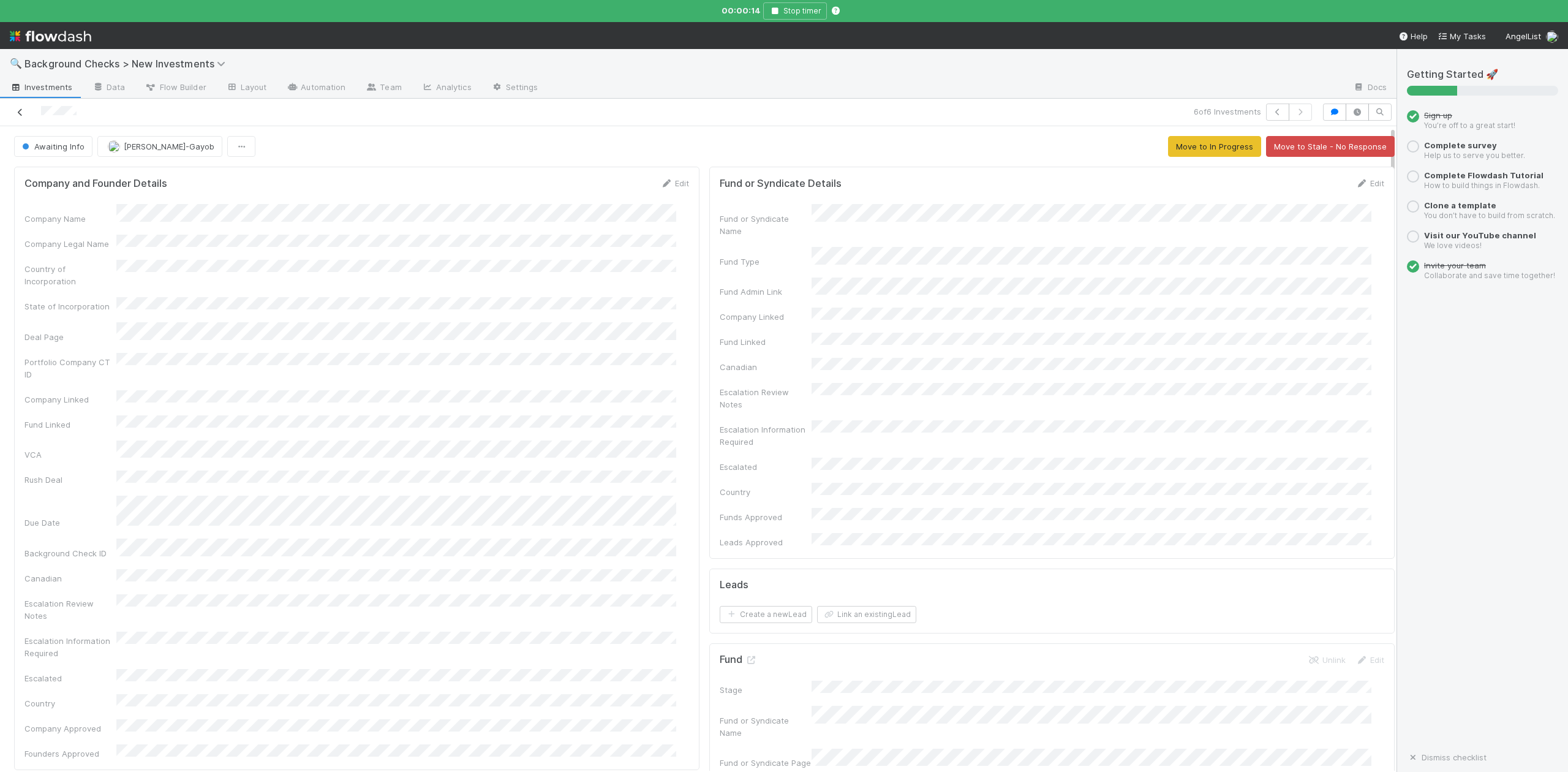
click at [19, 114] on icon at bounding box center [19, 112] width 12 height 8
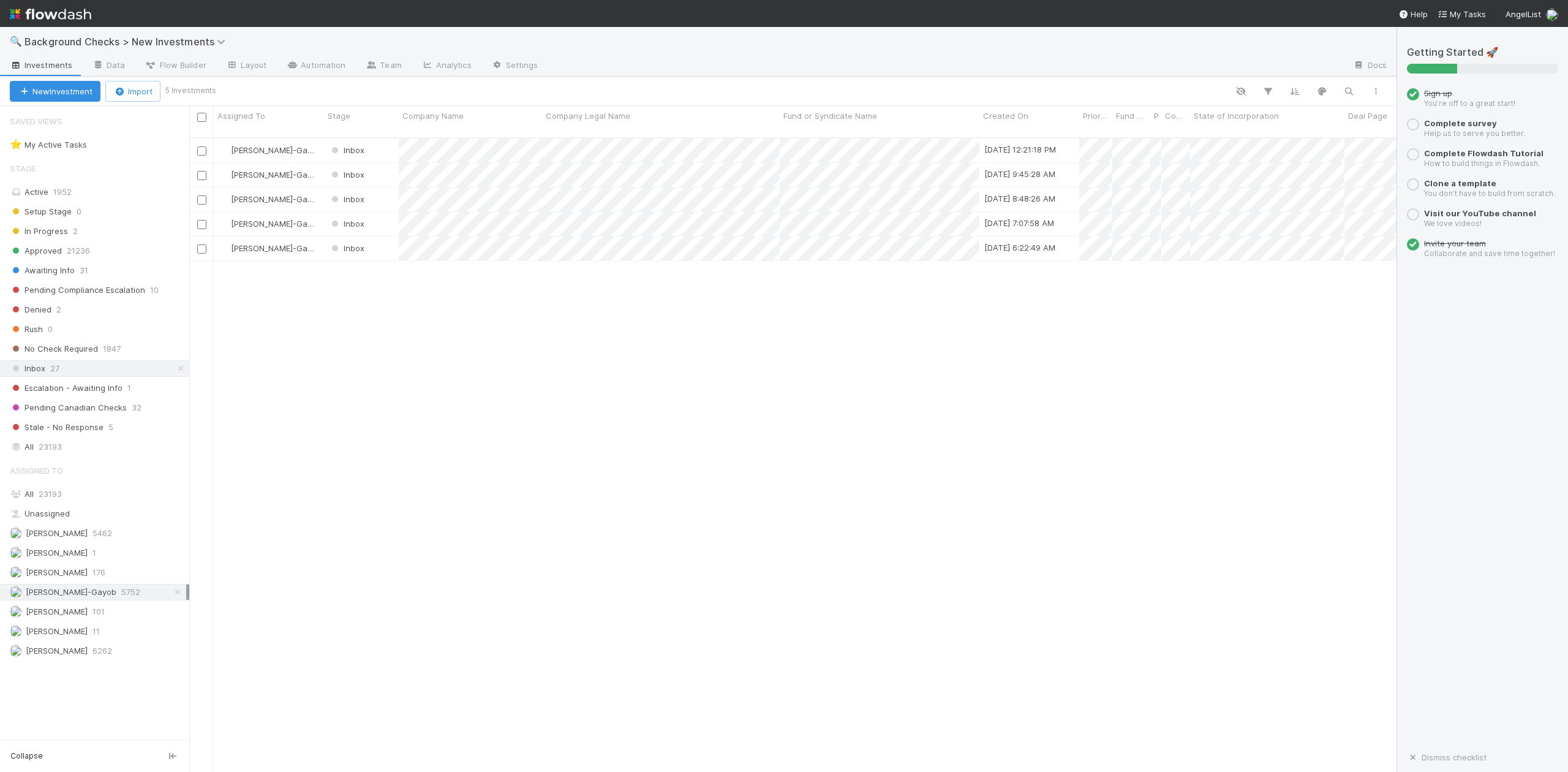
scroll to position [633, 1195]
click at [486, 276] on div at bounding box center [784, 386] width 1568 height 772
click at [402, 316] on div "Loraine Pati-Gayob Inbox 8/26/25, 12:21:18 PM 0 1 1 0 0 8/26/25, 12:21:19 PM 0 …" at bounding box center [793, 460] width 1207 height 644
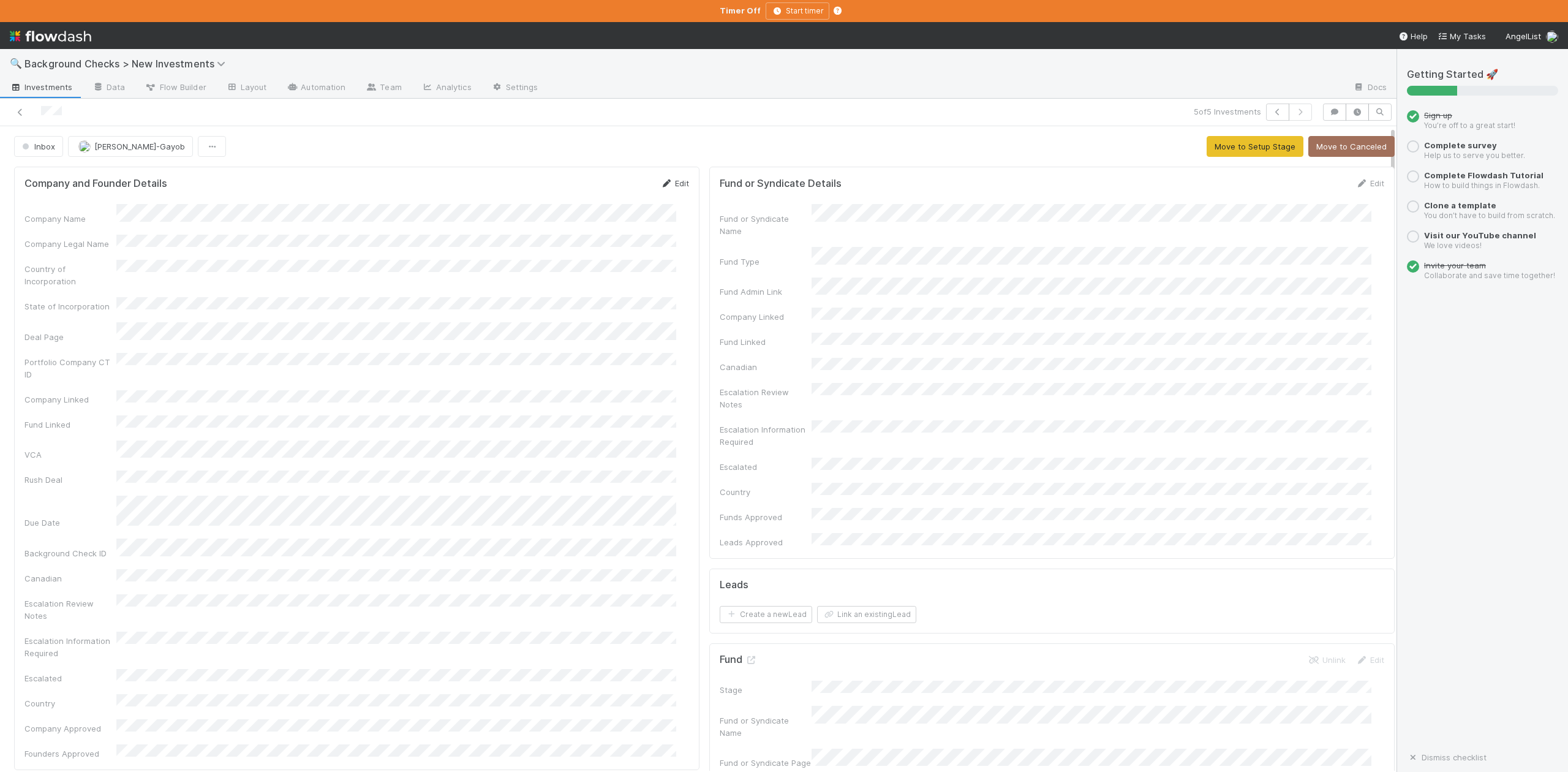
click at [673, 184] on link "Edit" at bounding box center [675, 183] width 28 height 10
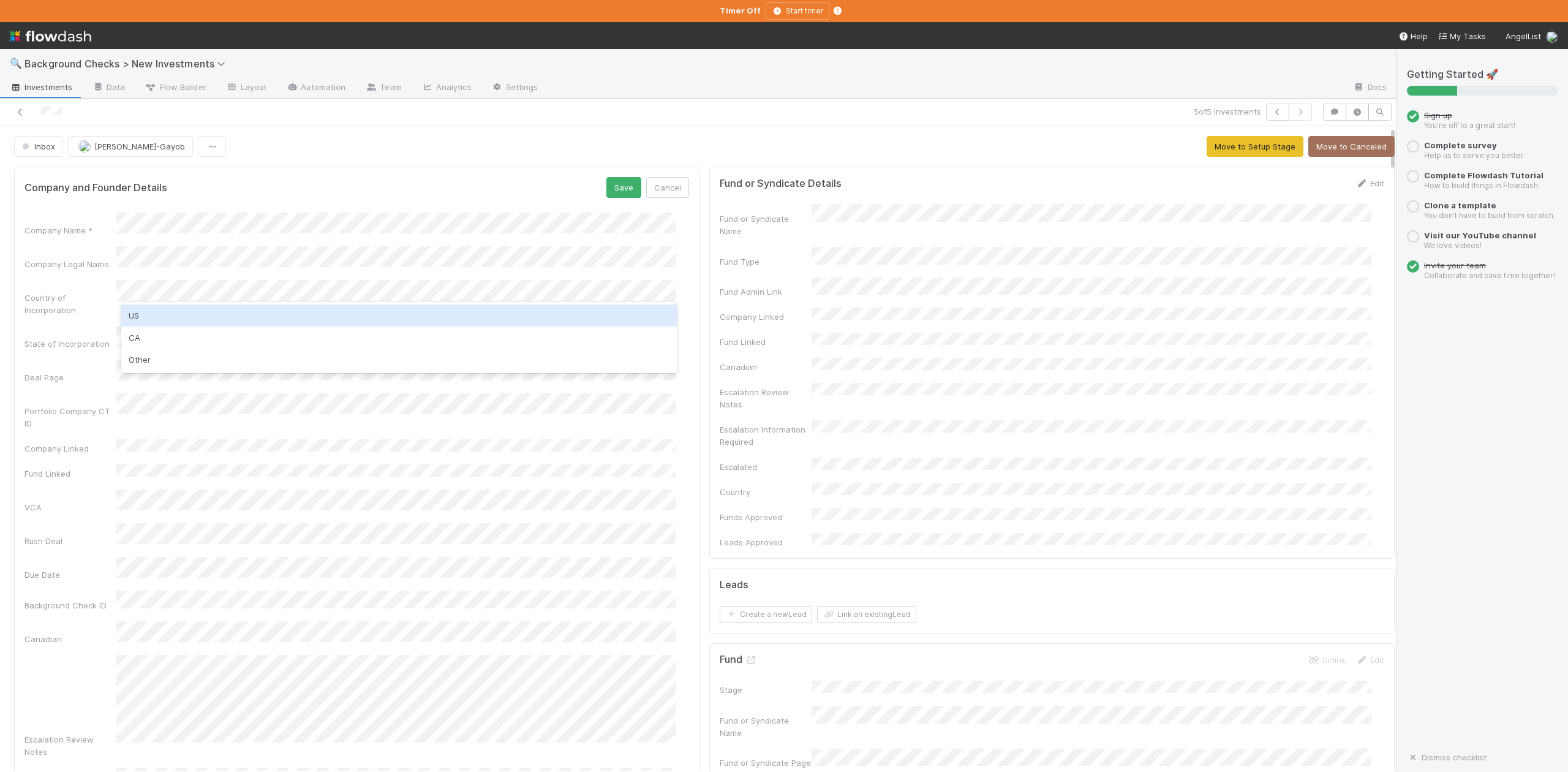
click at [133, 318] on div "US" at bounding box center [399, 316] width 555 height 22
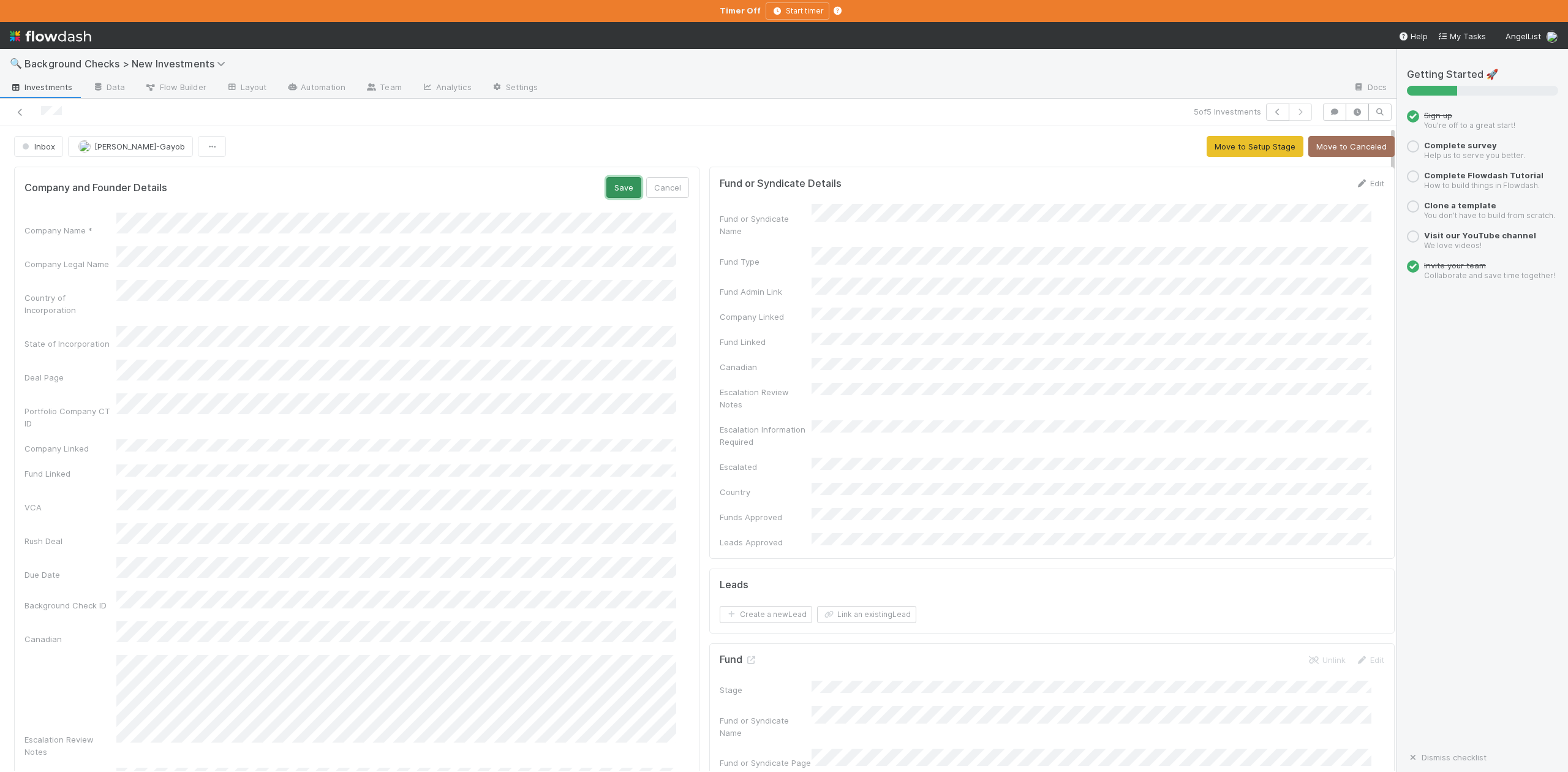
click at [607, 189] on button "Save" at bounding box center [624, 187] width 35 height 21
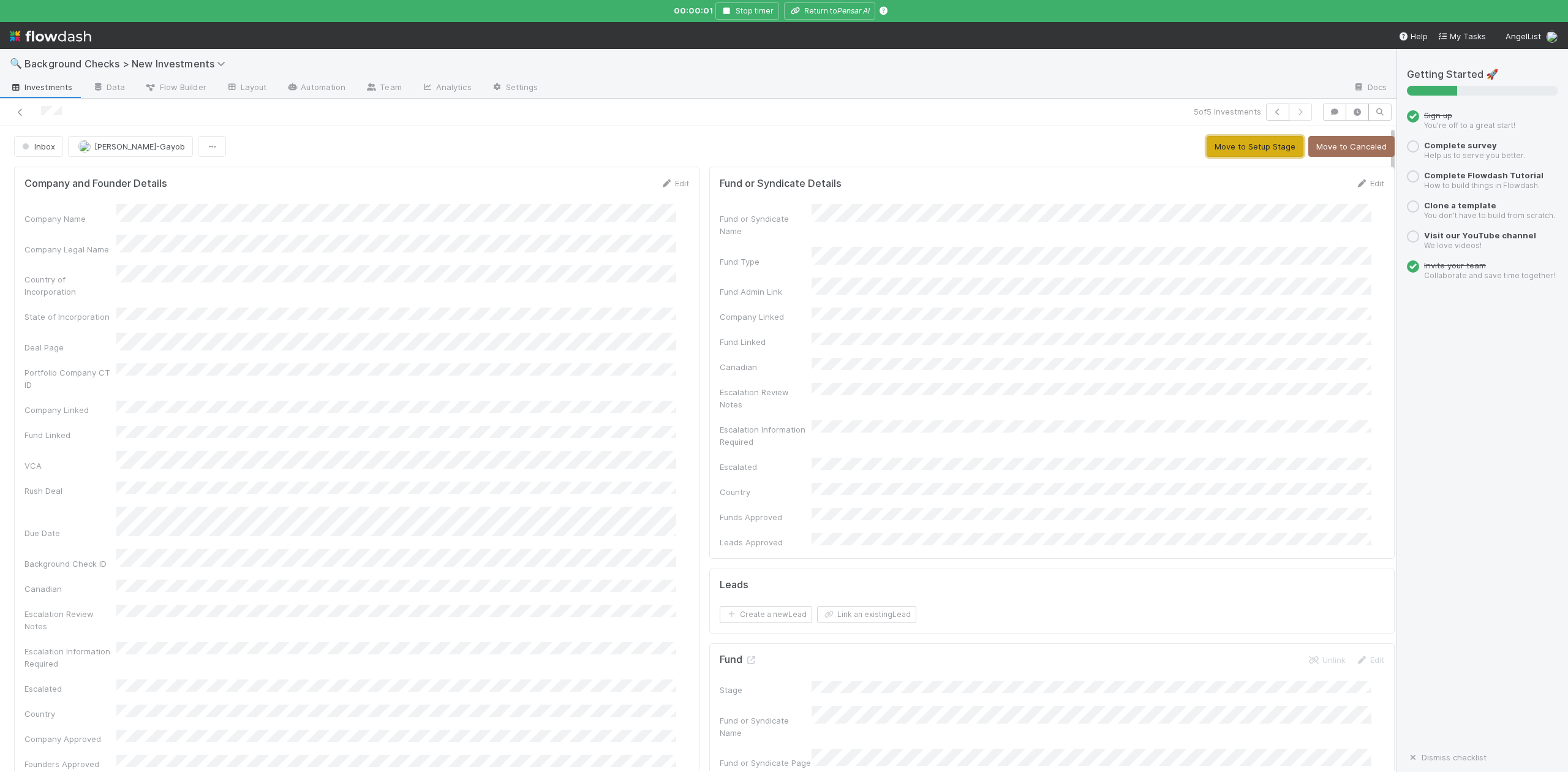
click at [1207, 153] on button "Move to Setup Stage" at bounding box center [1256, 147] width 97 height 21
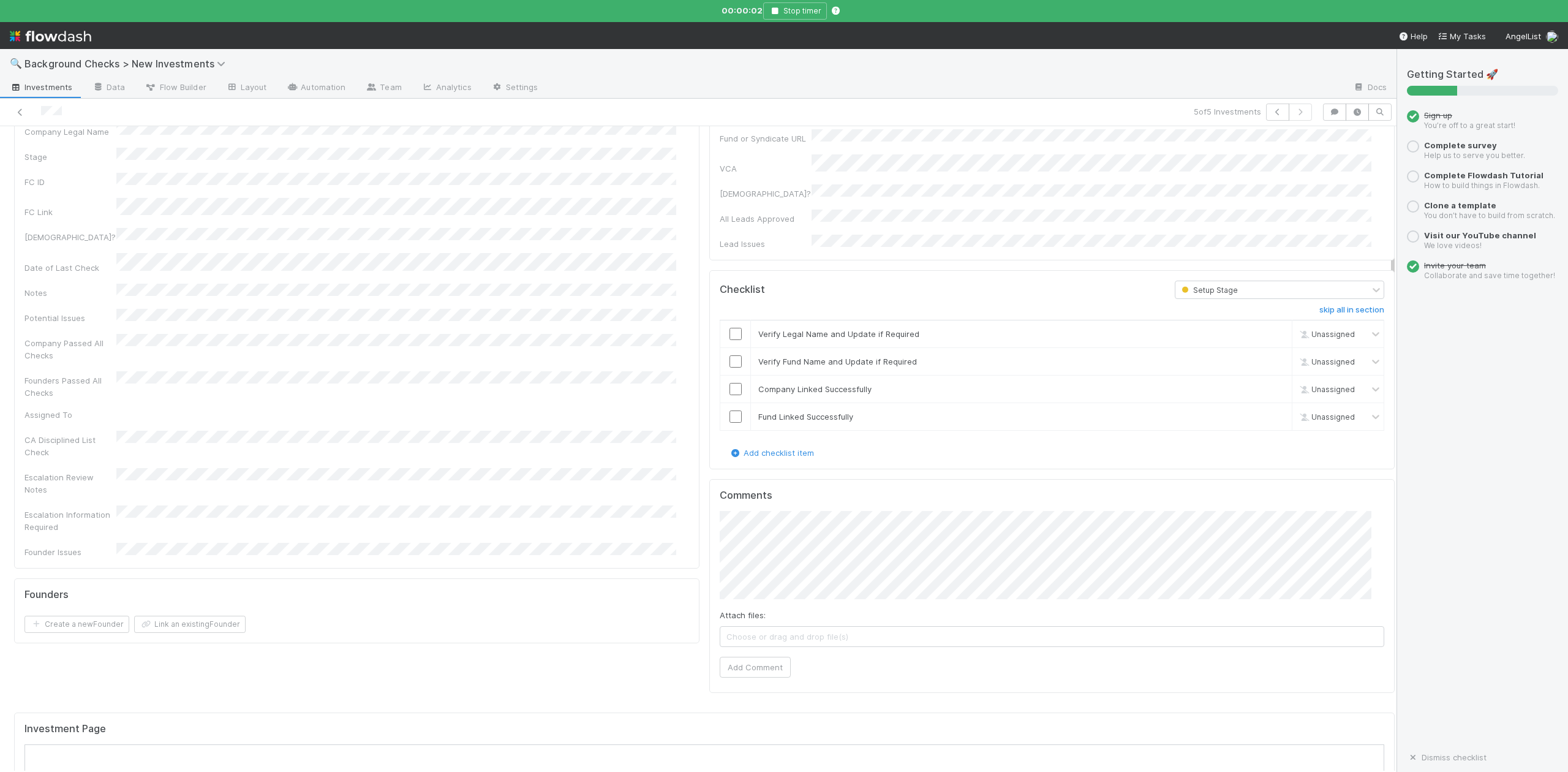
scroll to position [490, 0]
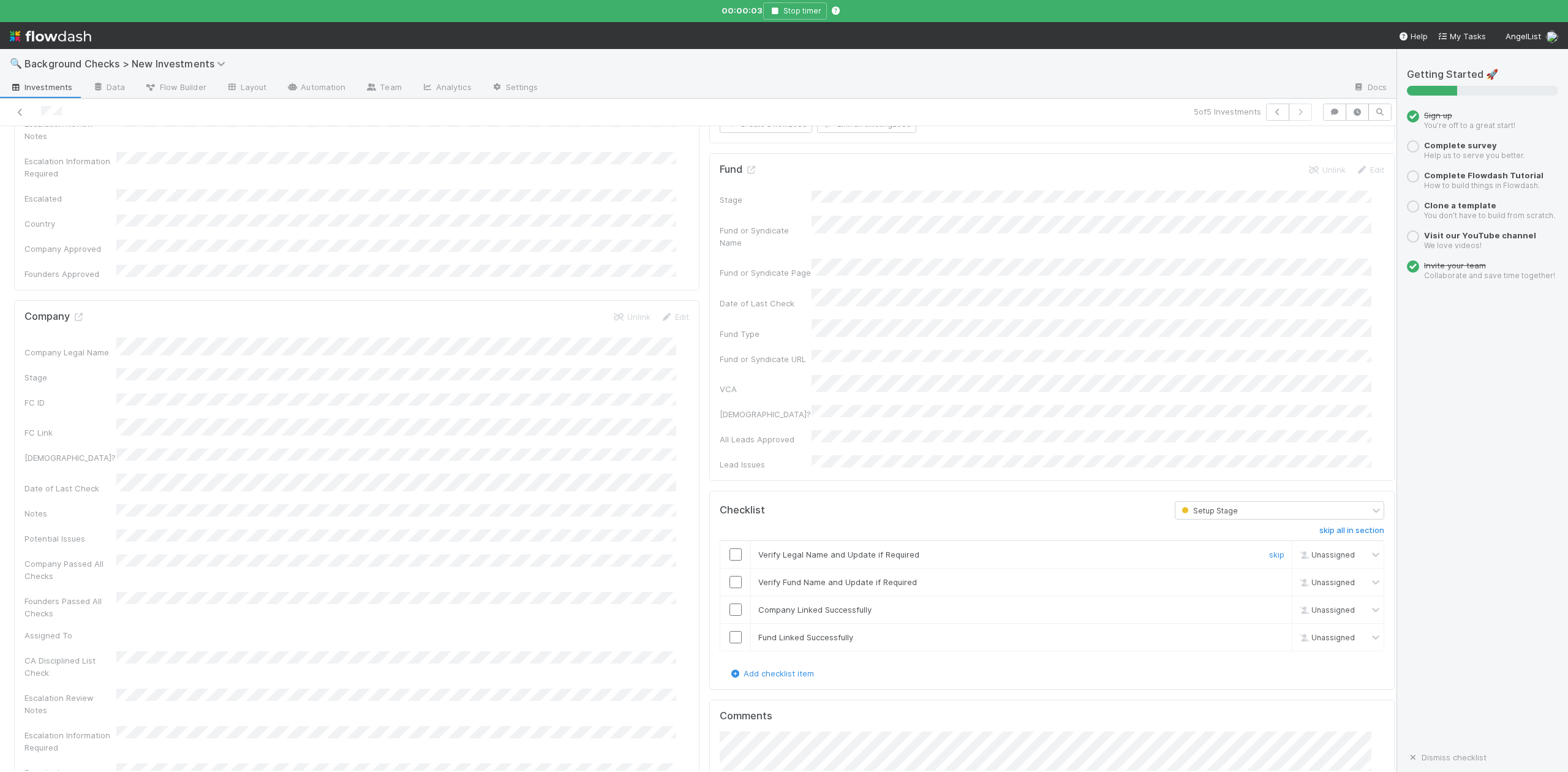
click at [730, 549] on input "checkbox" at bounding box center [735, 554] width 12 height 12
click at [730, 576] on input "checkbox" at bounding box center [735, 582] width 12 height 12
click at [730, 603] on input "checkbox" at bounding box center [735, 609] width 12 height 12
checkbox input "true"
click at [730, 631] on input "checkbox" at bounding box center [735, 636] width 12 height 12
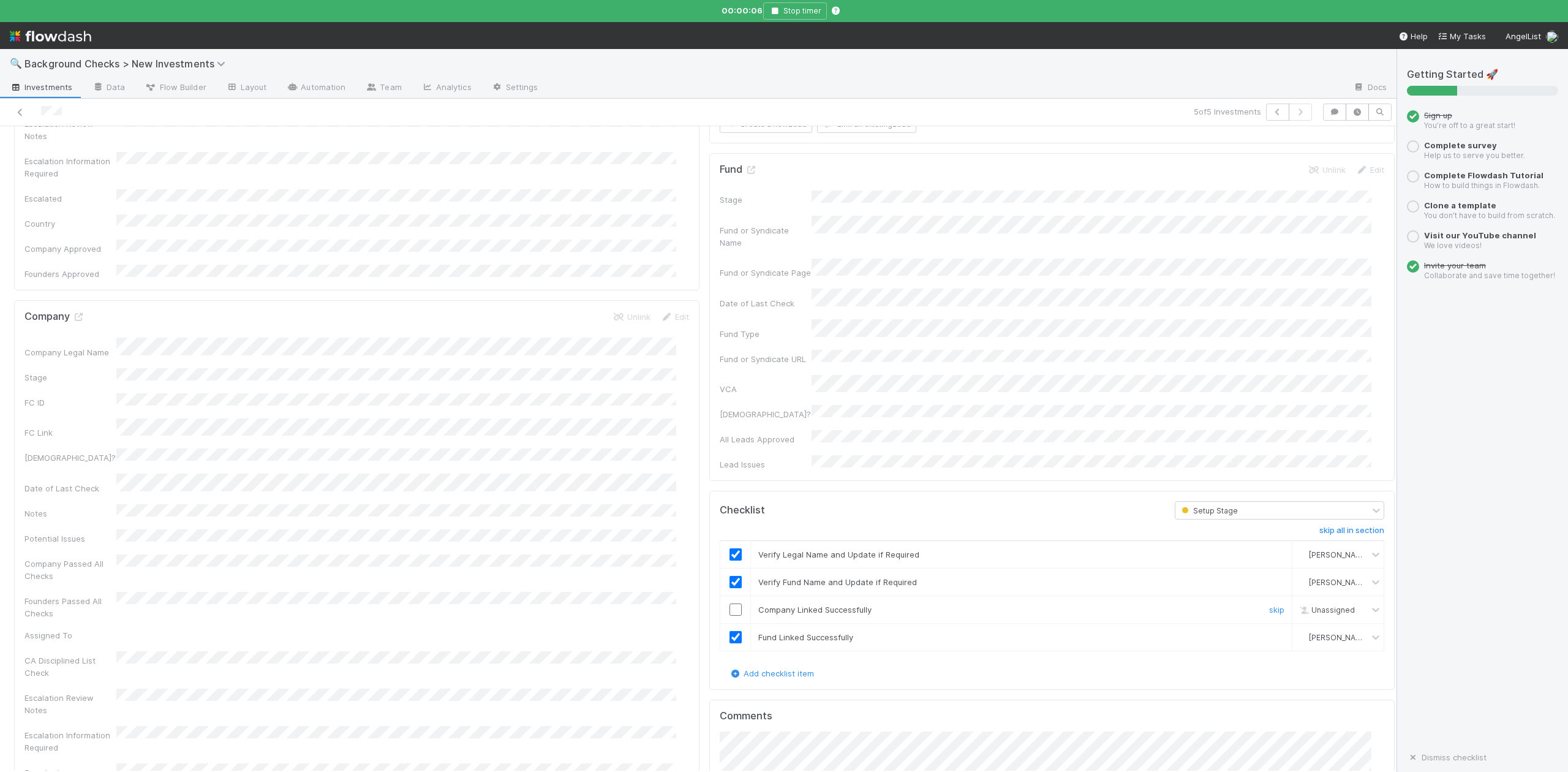
click at [730, 603] on input "checkbox" at bounding box center [735, 609] width 12 height 12
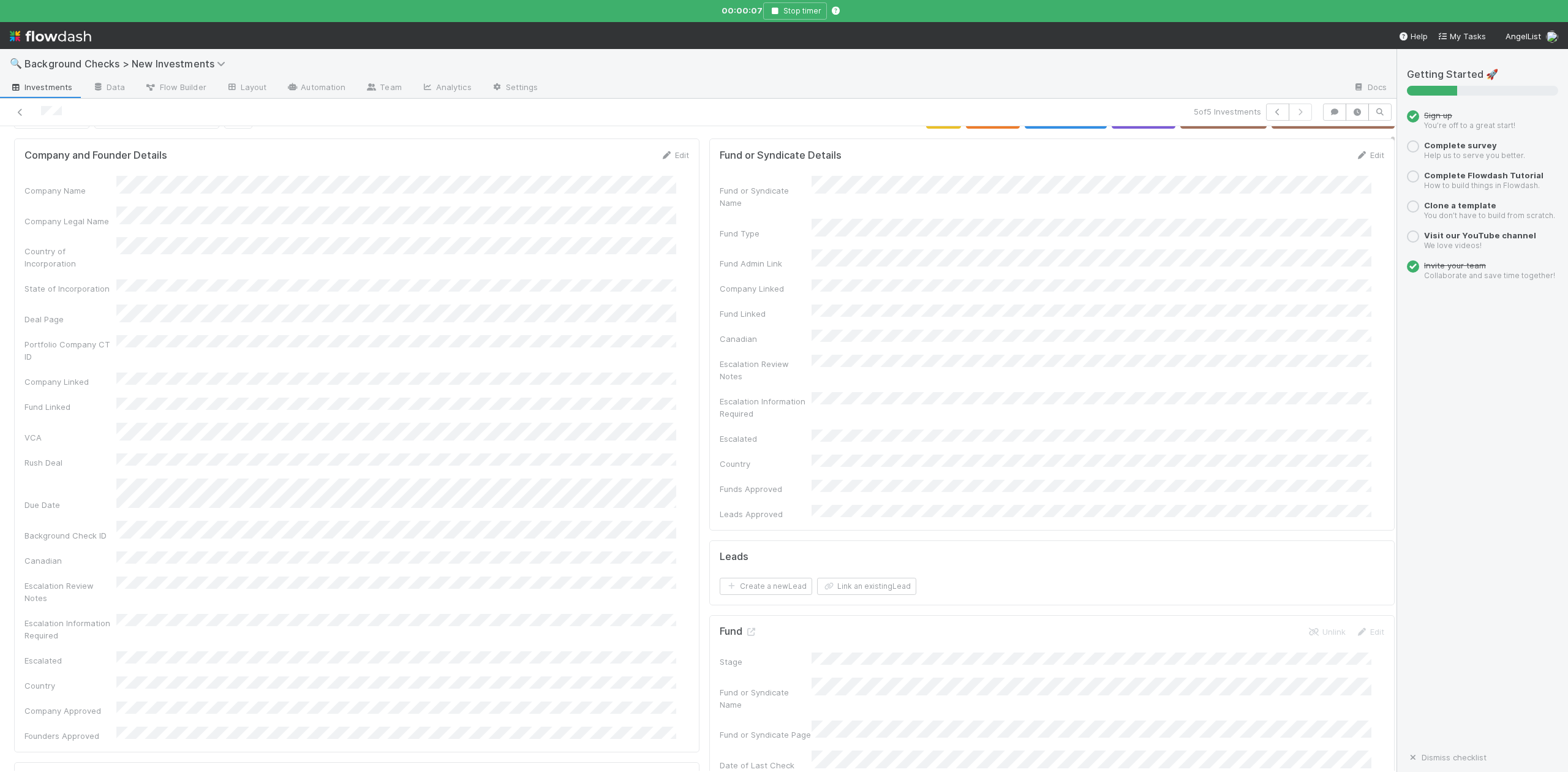
scroll to position [0, 0]
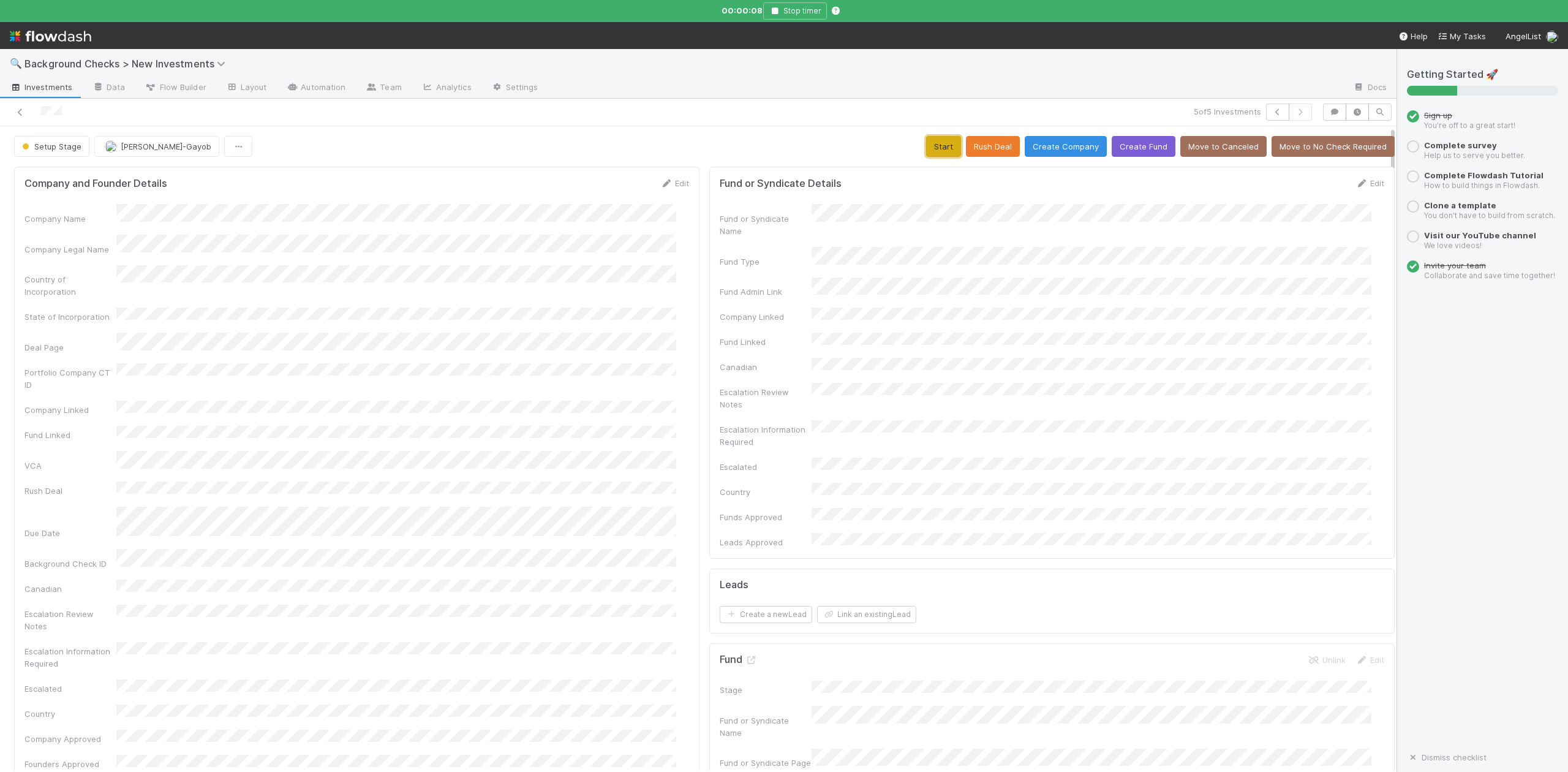
click at [926, 149] on button "Start" at bounding box center [944, 147] width 35 height 21
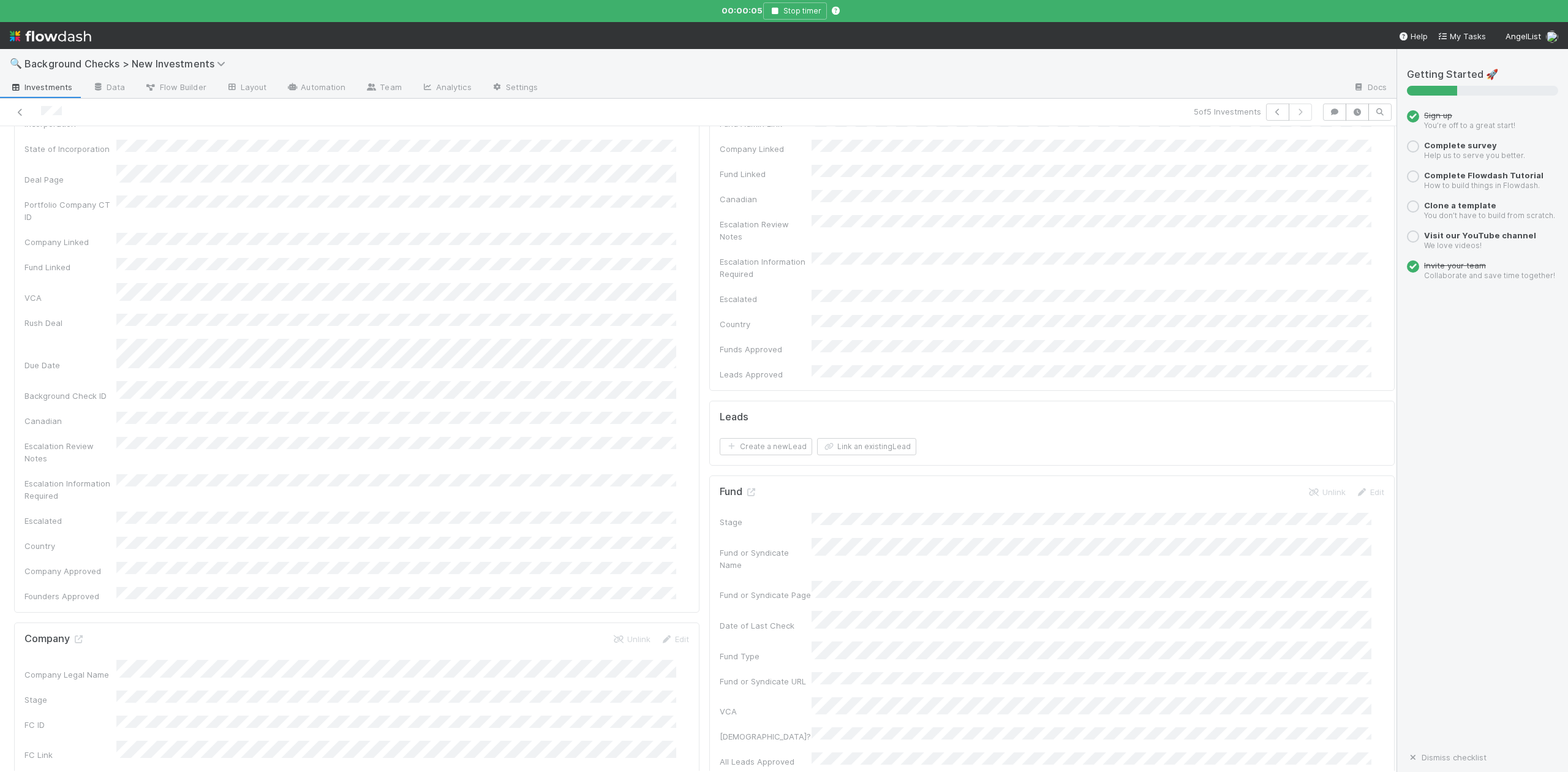
scroll to position [327, 0]
click at [79, 477] on icon at bounding box center [78, 481] width 12 height 8
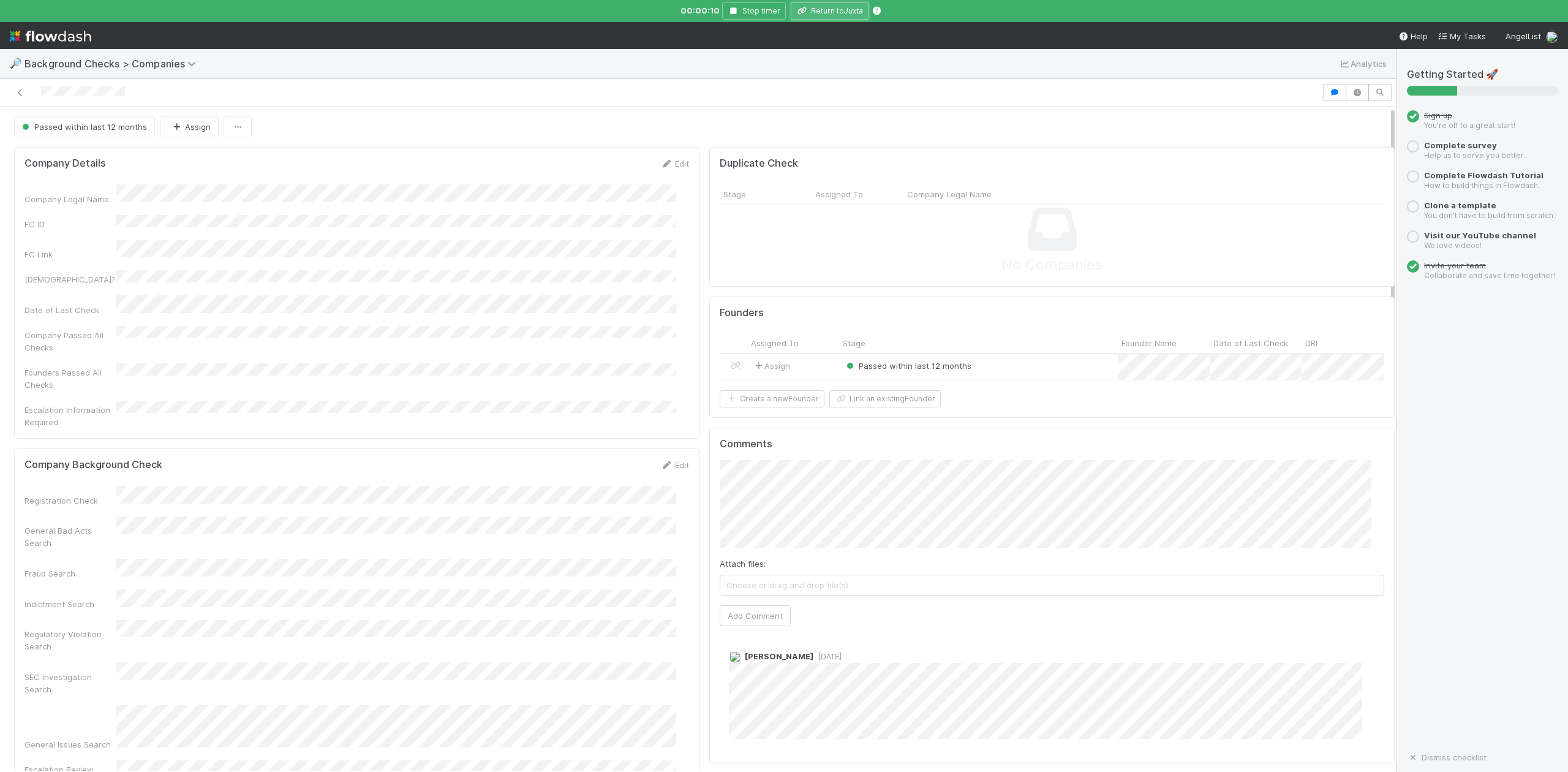
click at [829, 6] on button "Return to Juxta" at bounding box center [829, 11] width 78 height 17
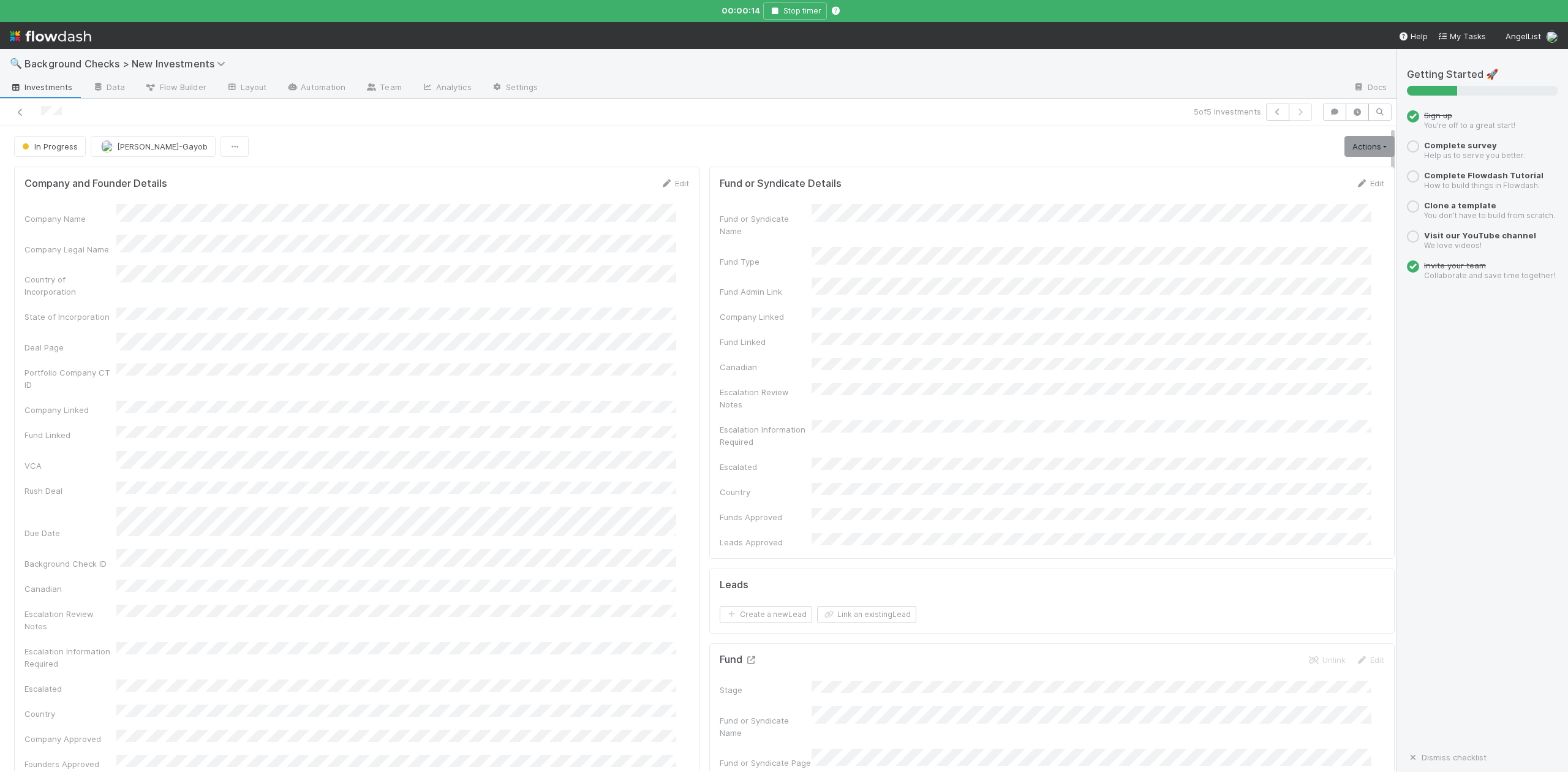
click at [745, 657] on icon at bounding box center [751, 660] width 12 height 8
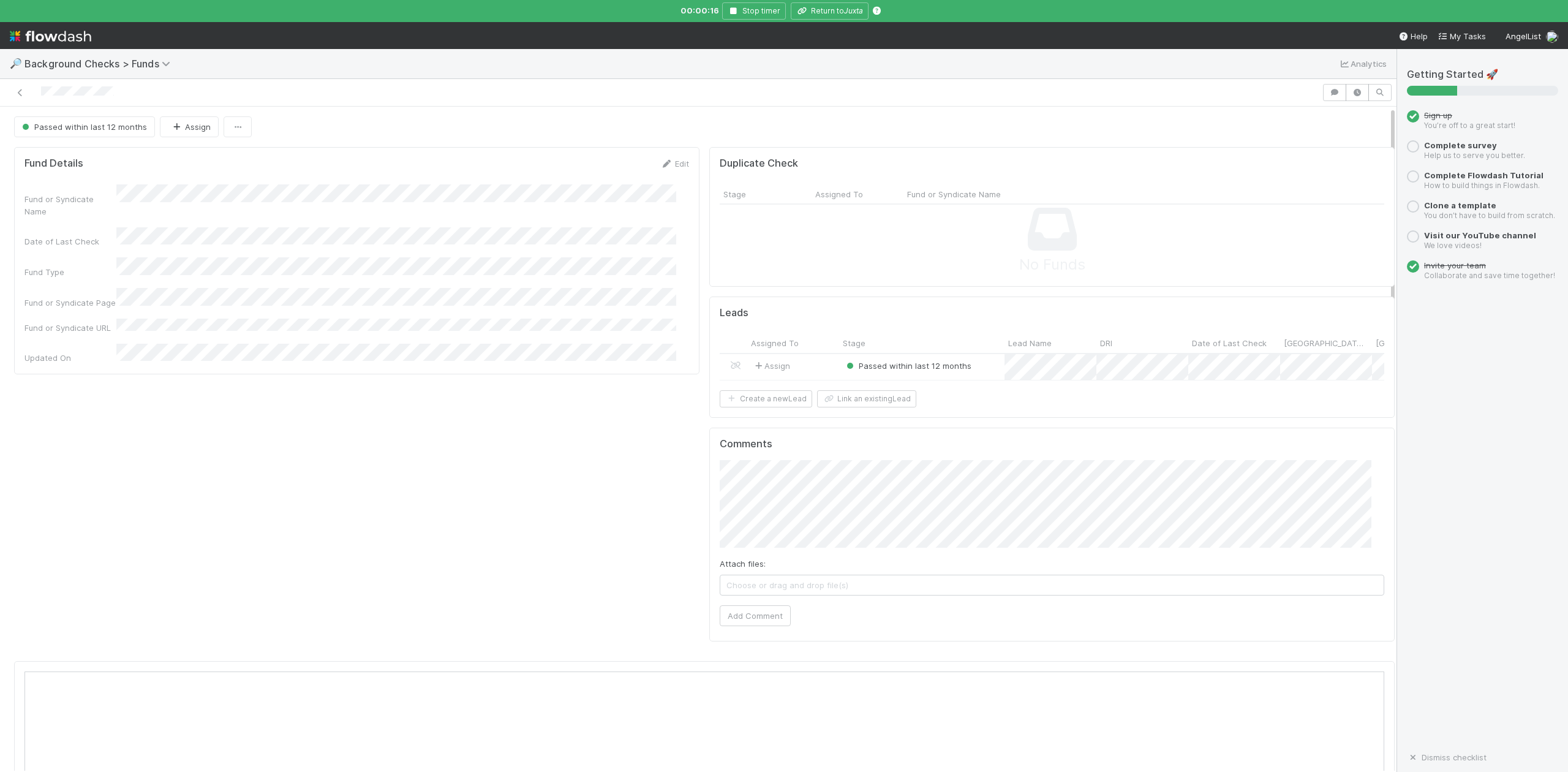
scroll to position [236, 1322]
click at [822, 13] on div at bounding box center [784, 386] width 1568 height 772
click at [829, 13] on button "Return to Juxta" at bounding box center [829, 11] width 78 height 17
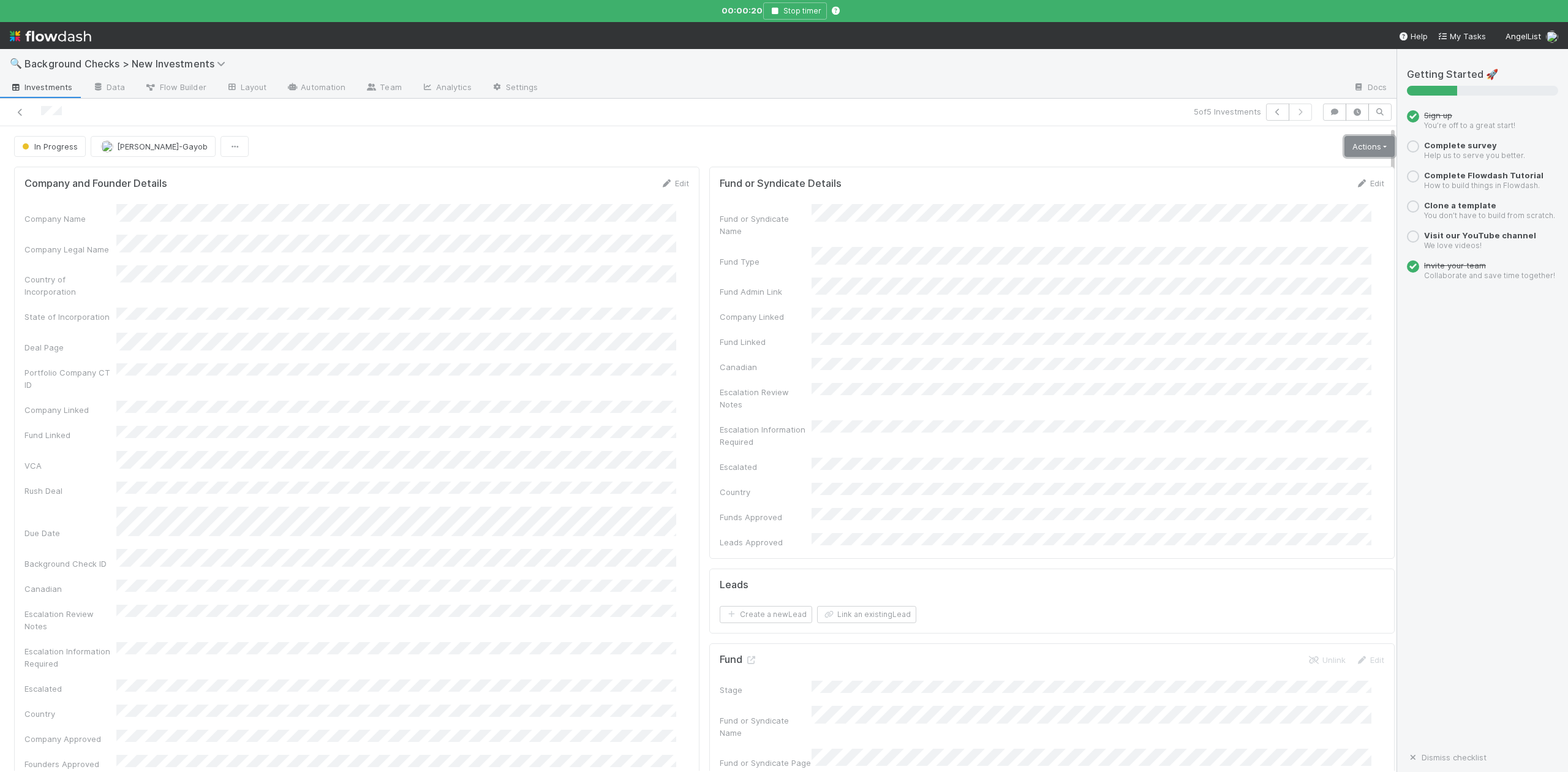
click at [1345, 146] on link "Actions" at bounding box center [1369, 147] width 50 height 21
click at [1259, 175] on button "Finish" at bounding box center [1326, 172] width 136 height 17
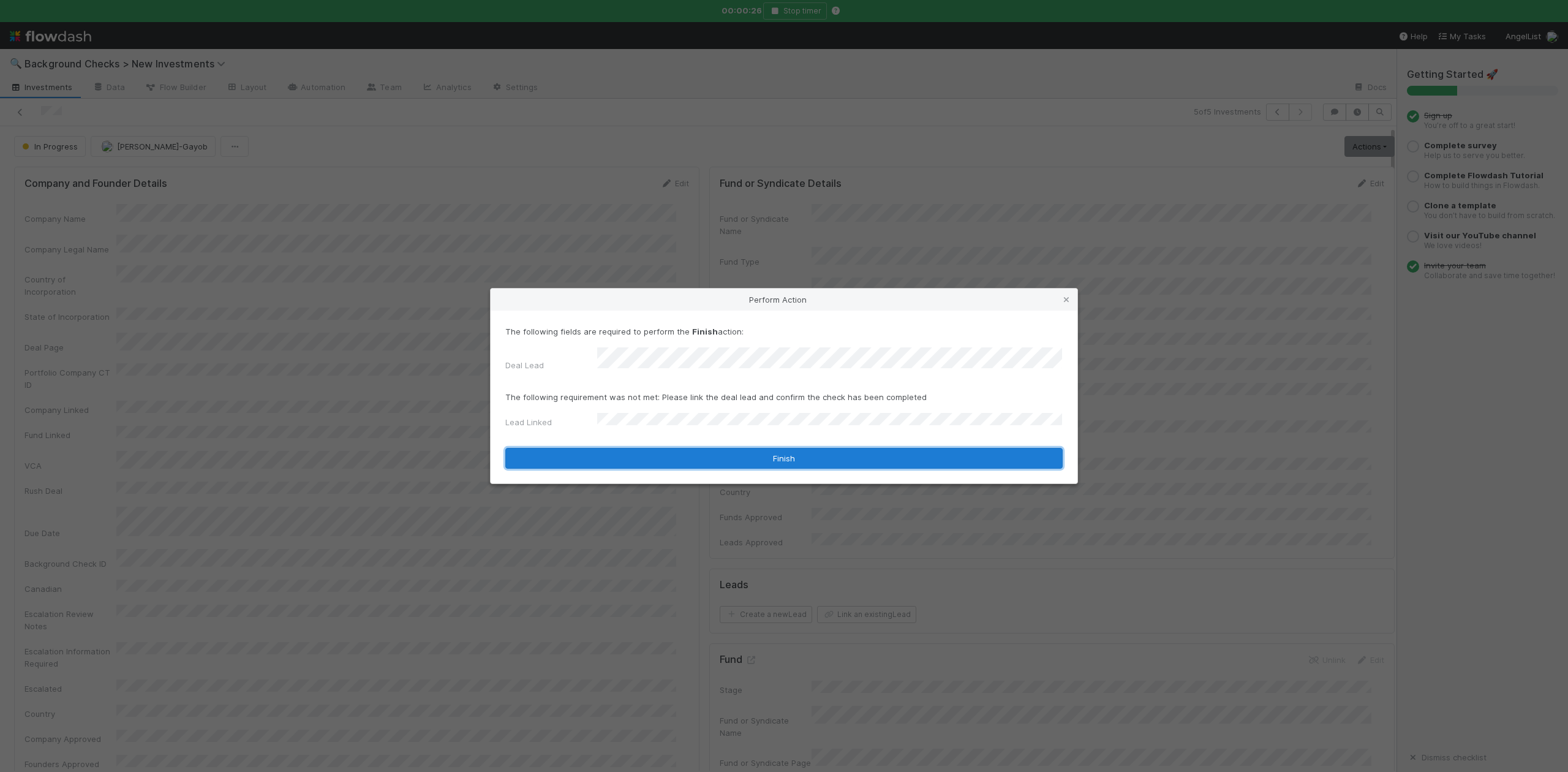
click at [641, 448] on button "Finish" at bounding box center [784, 458] width 557 height 21
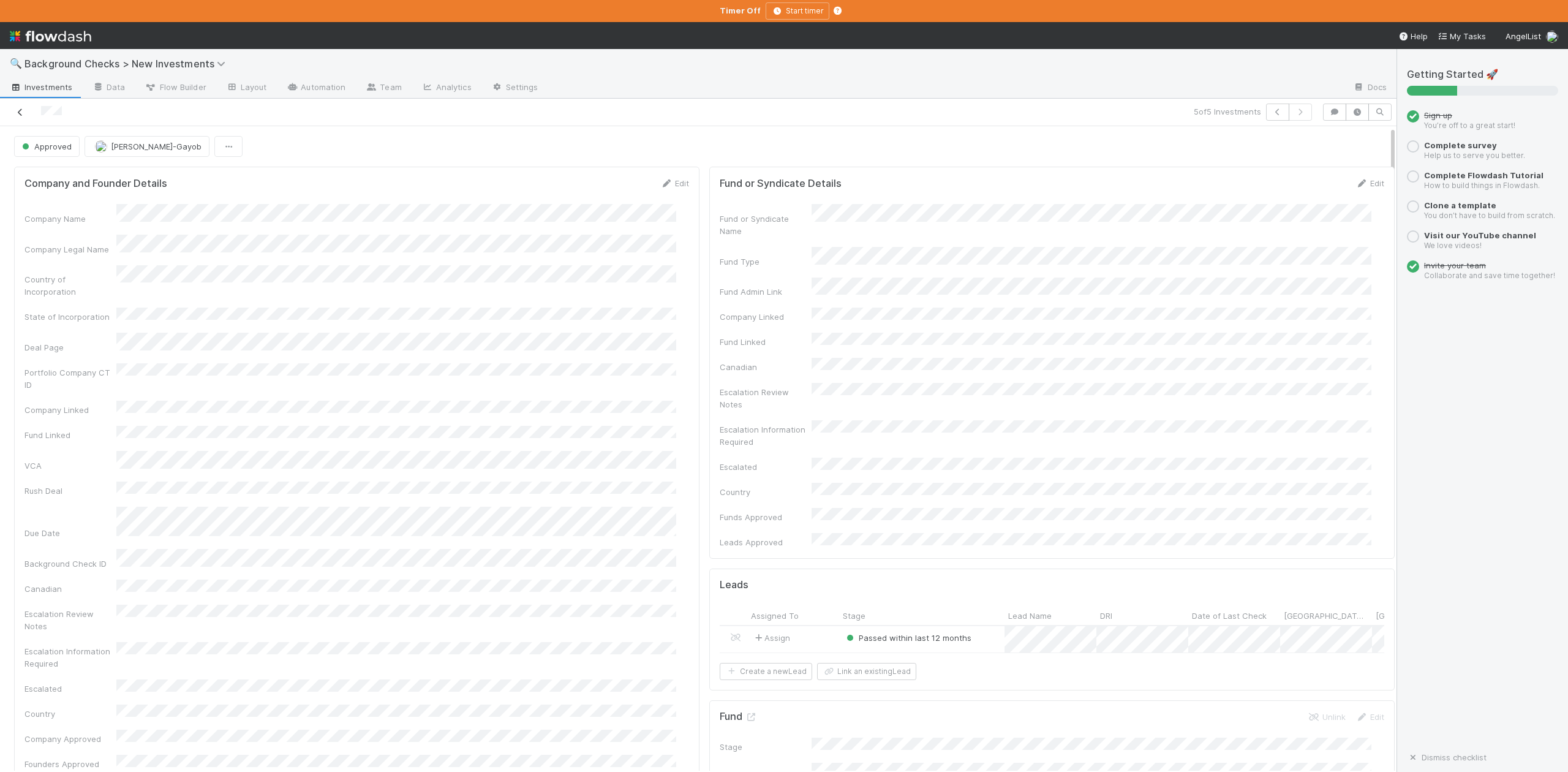
click at [17, 111] on icon at bounding box center [19, 112] width 12 height 8
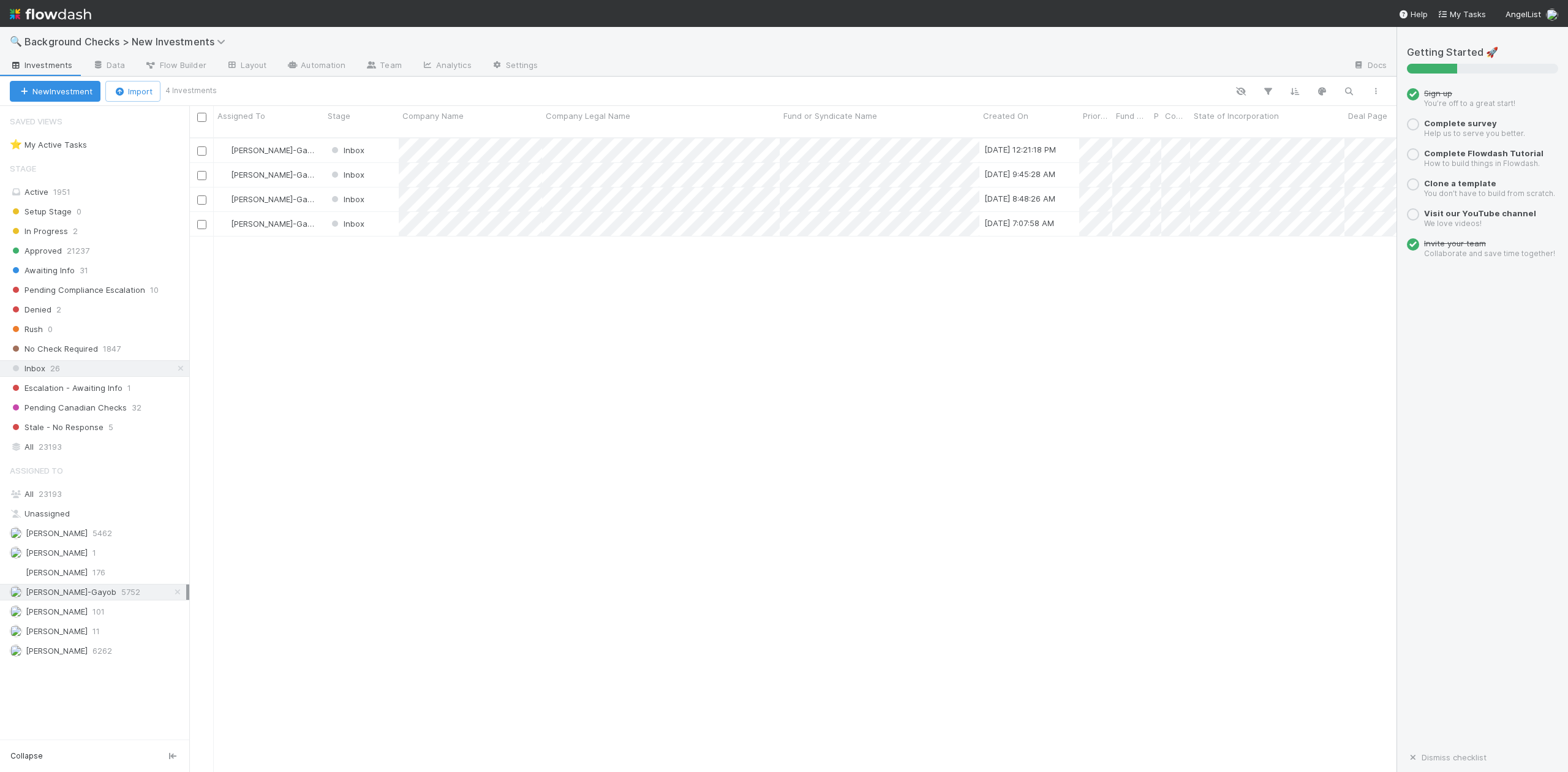
scroll to position [633, 1195]
click at [379, 261] on div at bounding box center [784, 386] width 1568 height 772
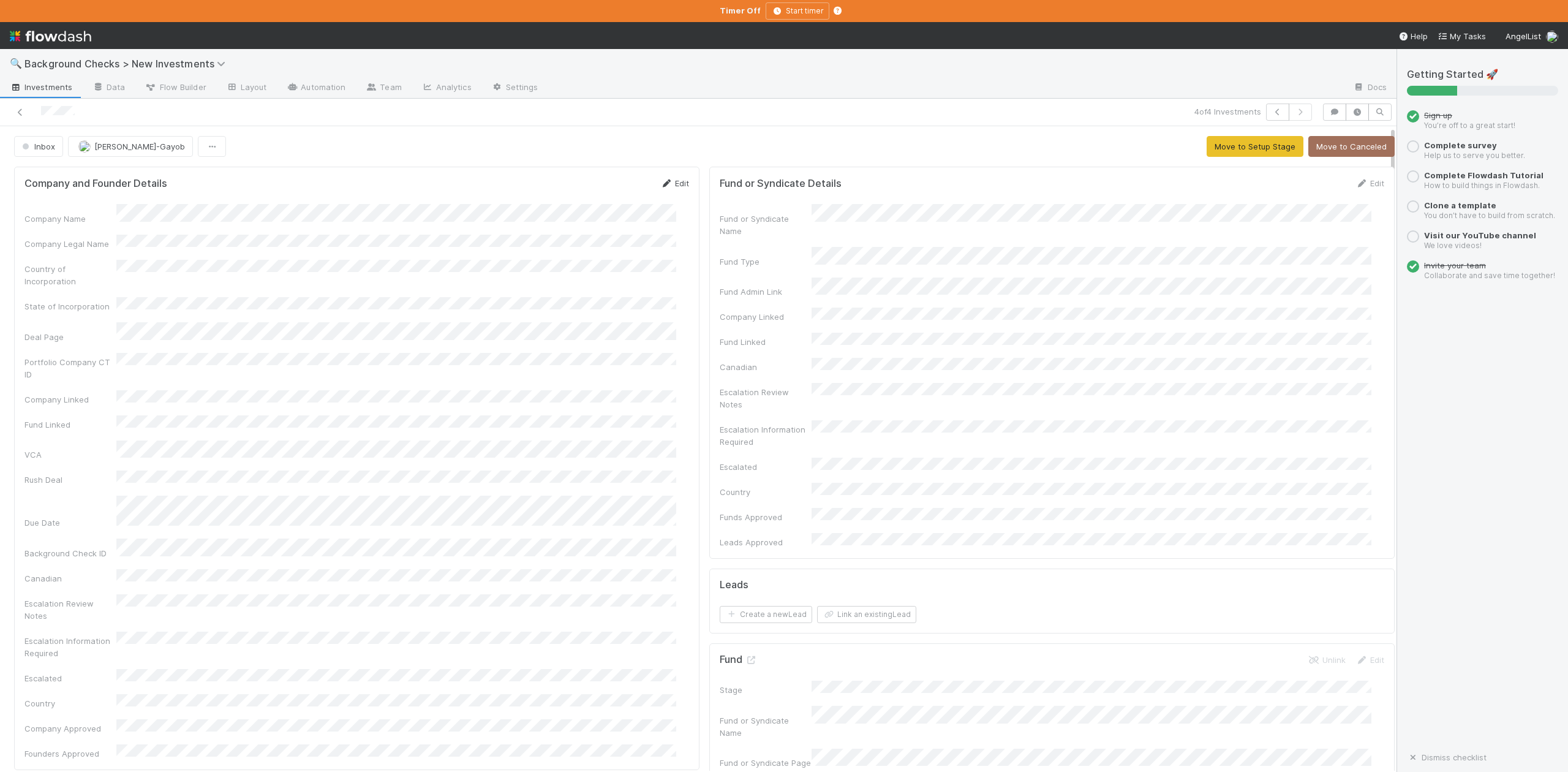
click at [665, 185] on link "Edit" at bounding box center [675, 183] width 28 height 10
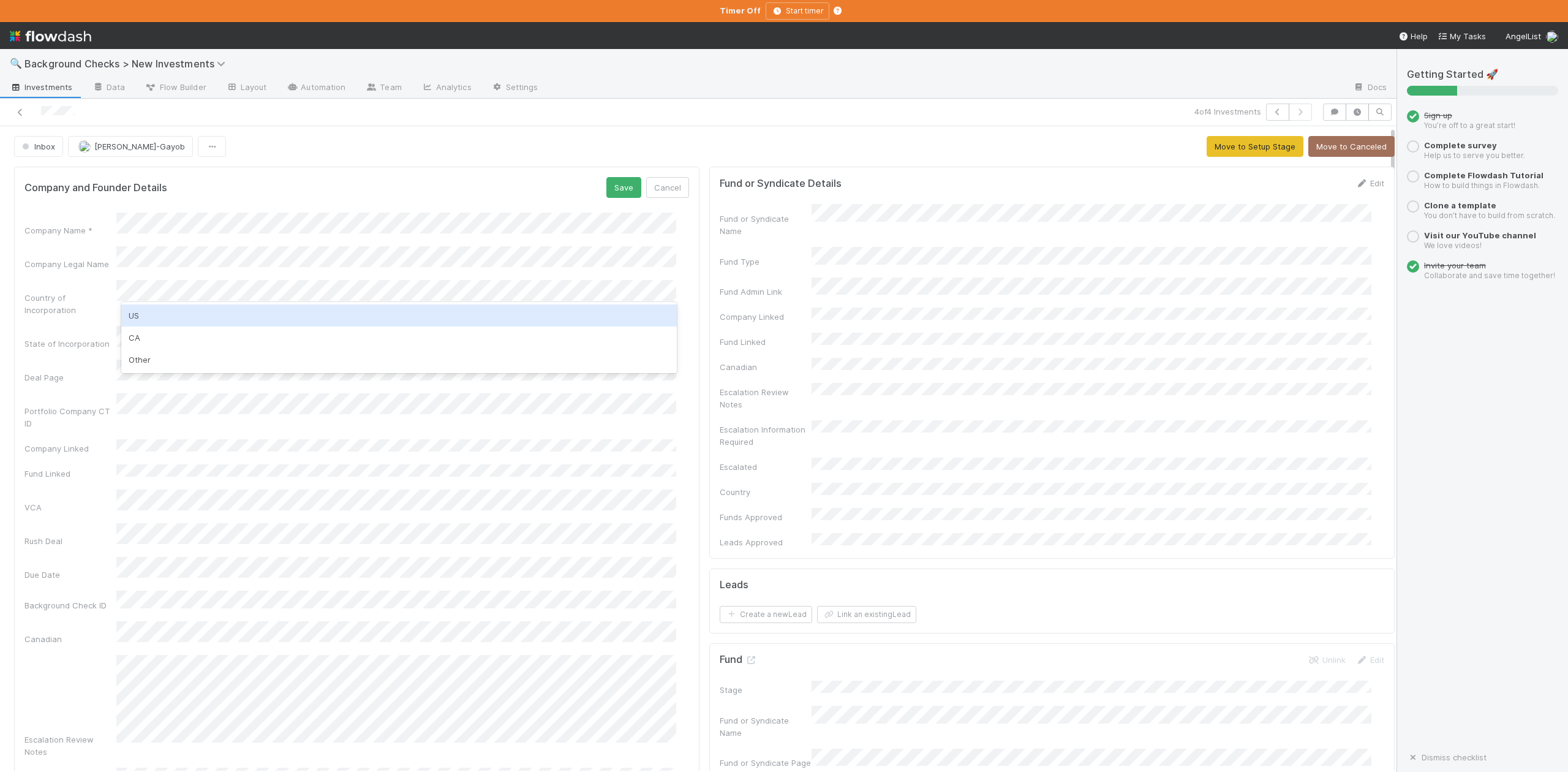
click at [145, 314] on div "US" at bounding box center [399, 316] width 555 height 22
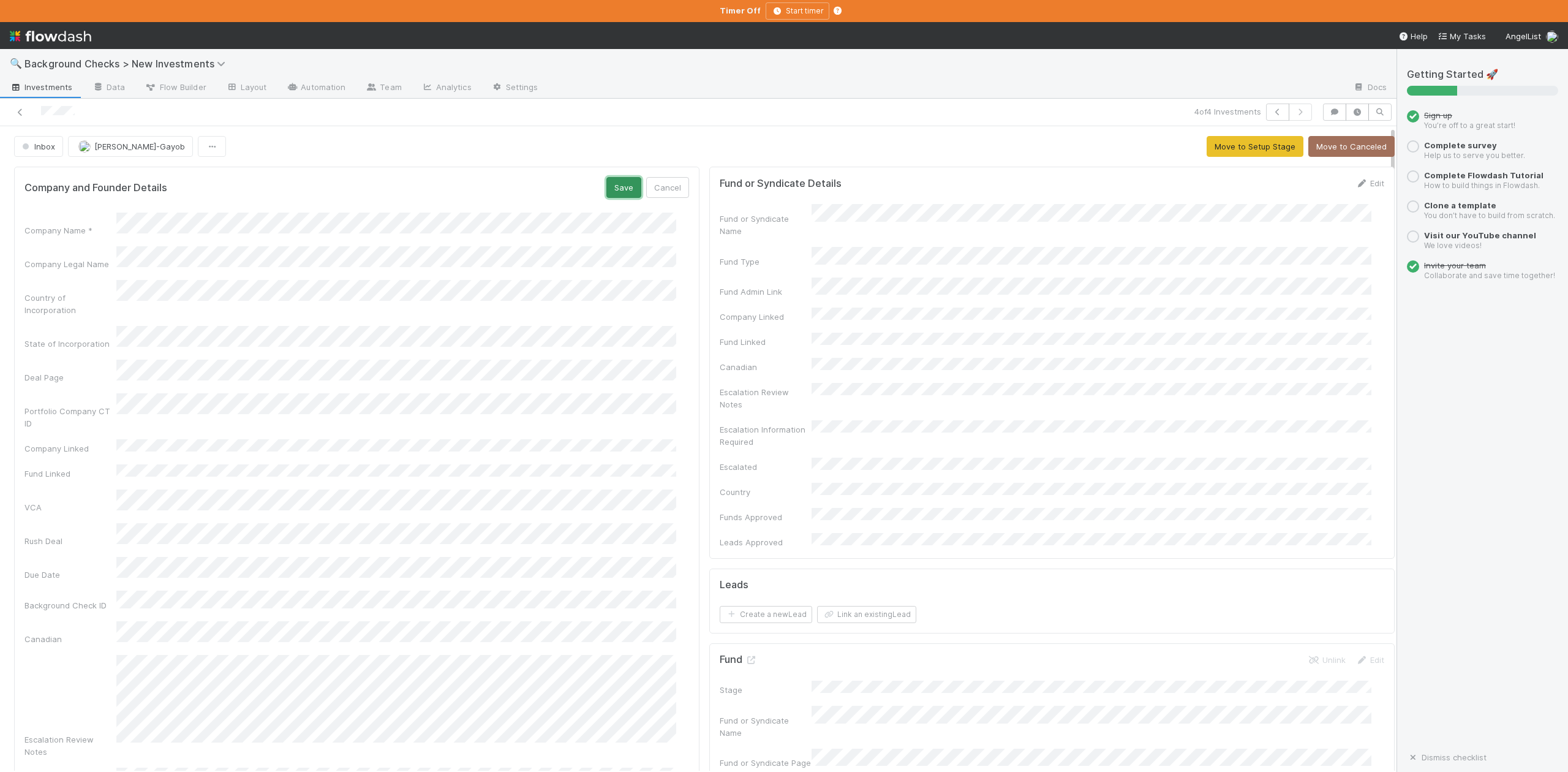
click at [611, 194] on button "Save" at bounding box center [624, 187] width 35 height 21
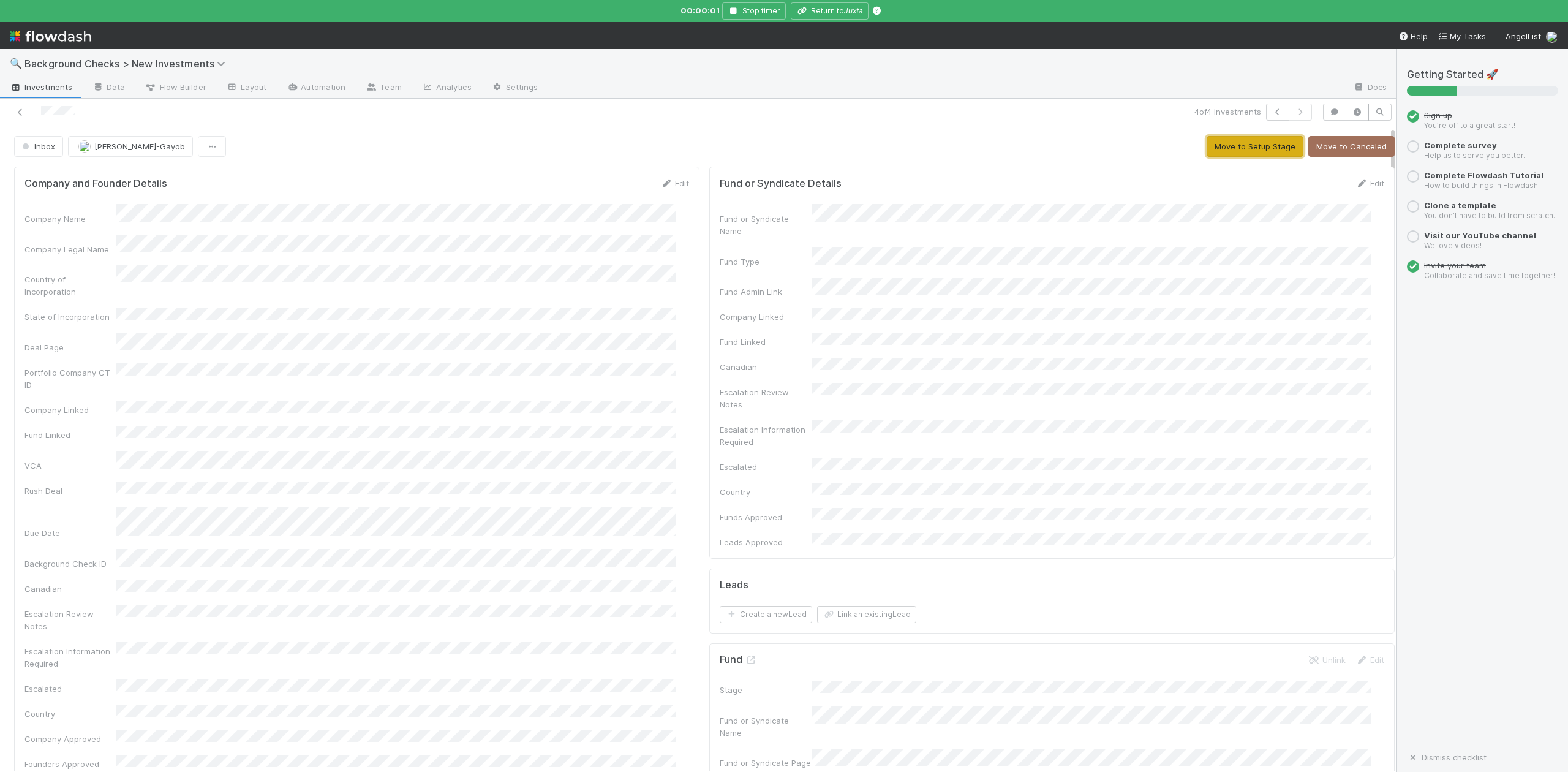
click at [1212, 147] on button "Move to Setup Stage" at bounding box center [1256, 147] width 97 height 21
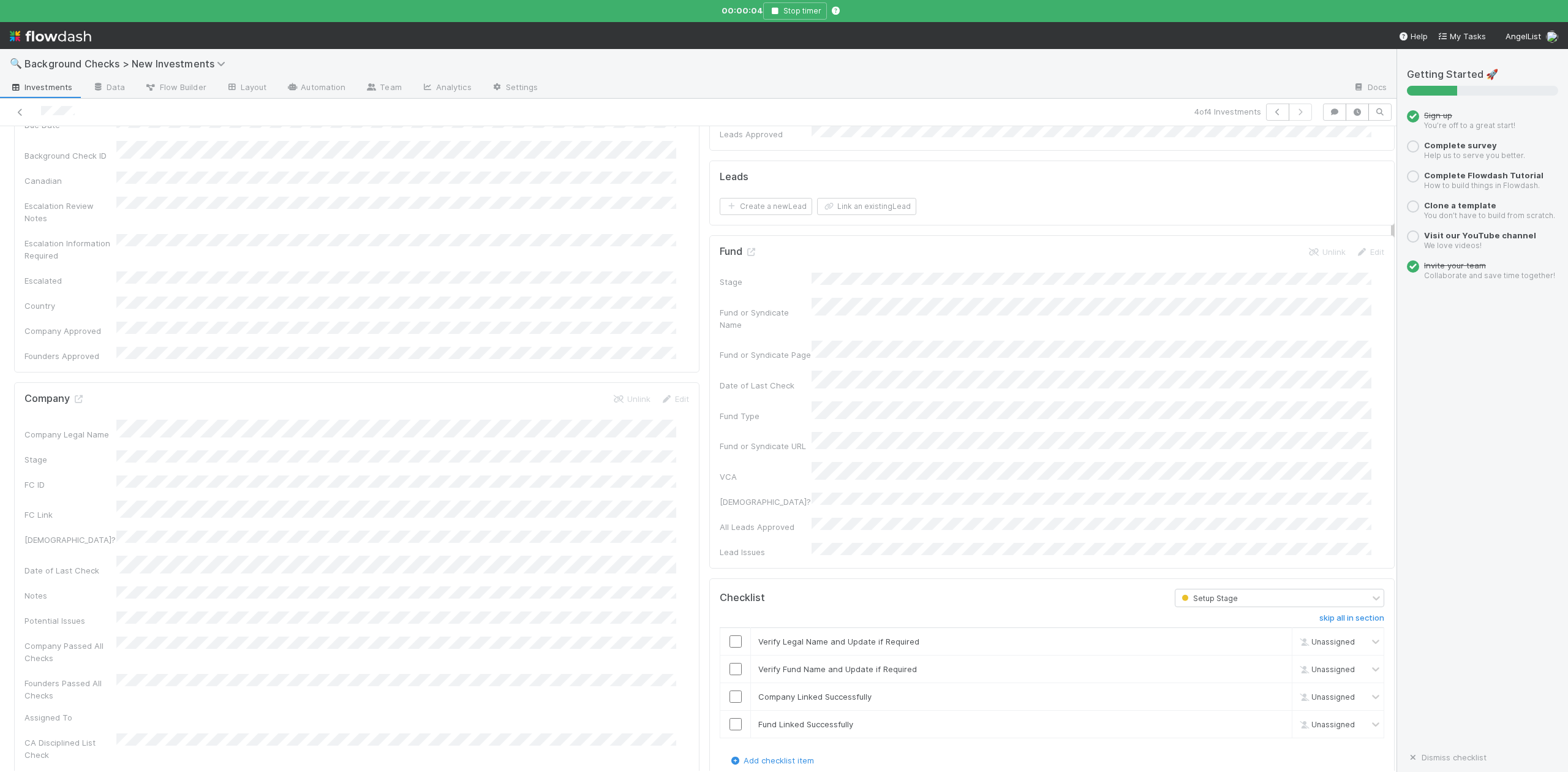
scroll to position [817, 0]
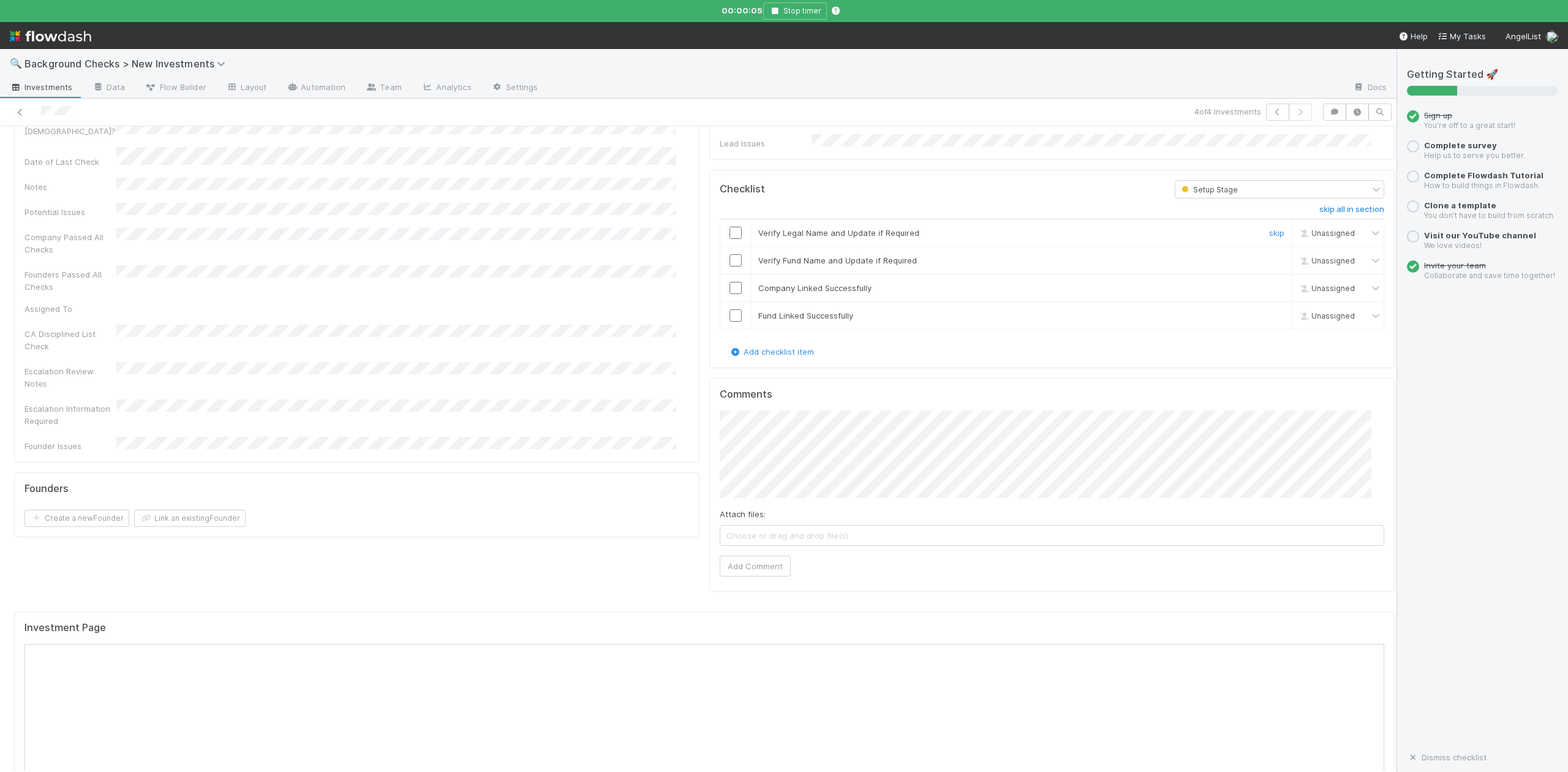
click at [730, 227] on input "checkbox" at bounding box center [735, 233] width 12 height 12
click at [730, 255] on input "checkbox" at bounding box center [735, 260] width 12 height 12
click at [730, 282] on input "checkbox" at bounding box center [735, 288] width 12 height 12
click at [730, 310] on input "checkbox" at bounding box center [735, 315] width 12 height 12
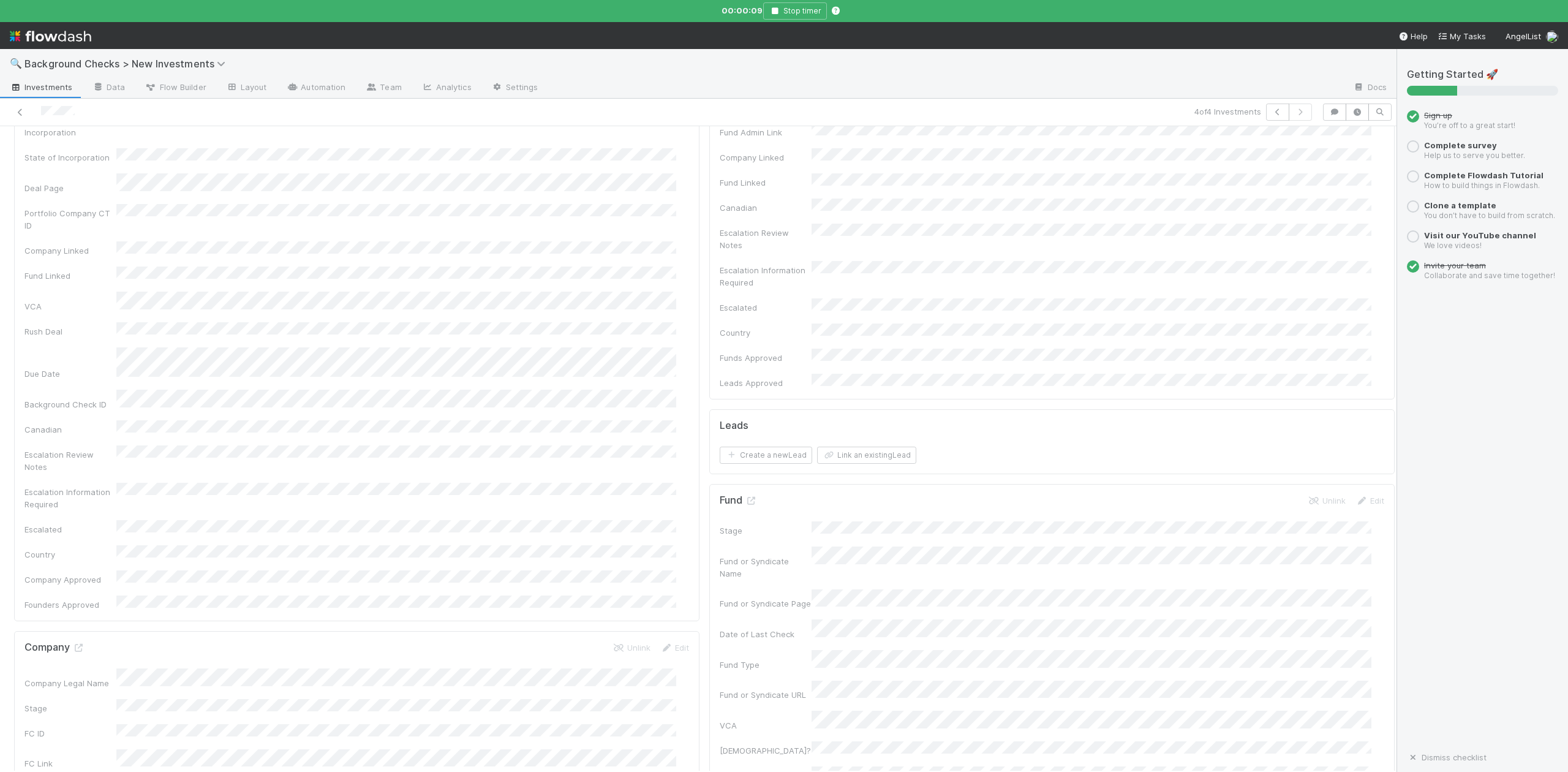
scroll to position [0, 0]
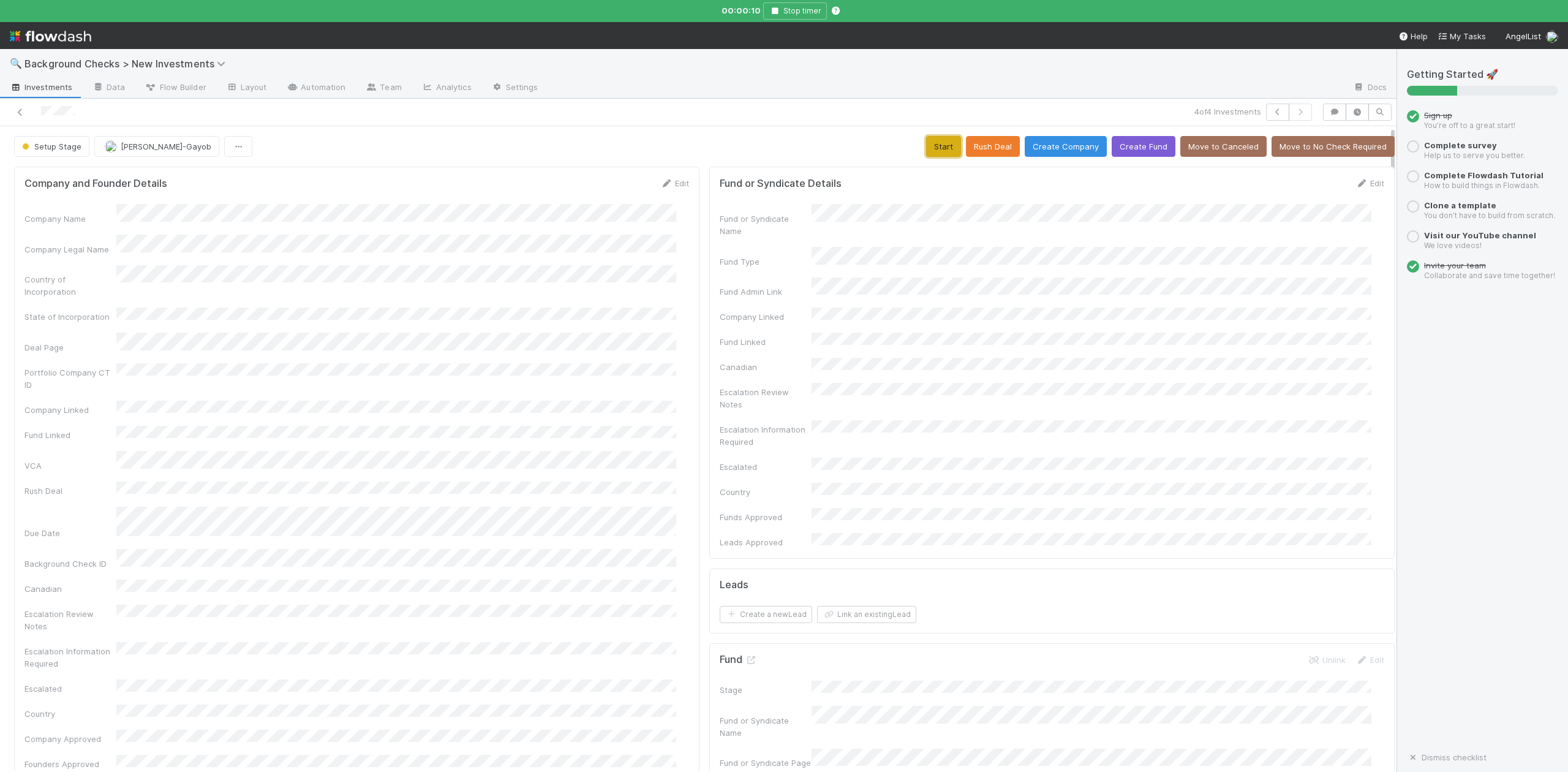
click at [933, 143] on button "Start" at bounding box center [944, 147] width 35 height 21
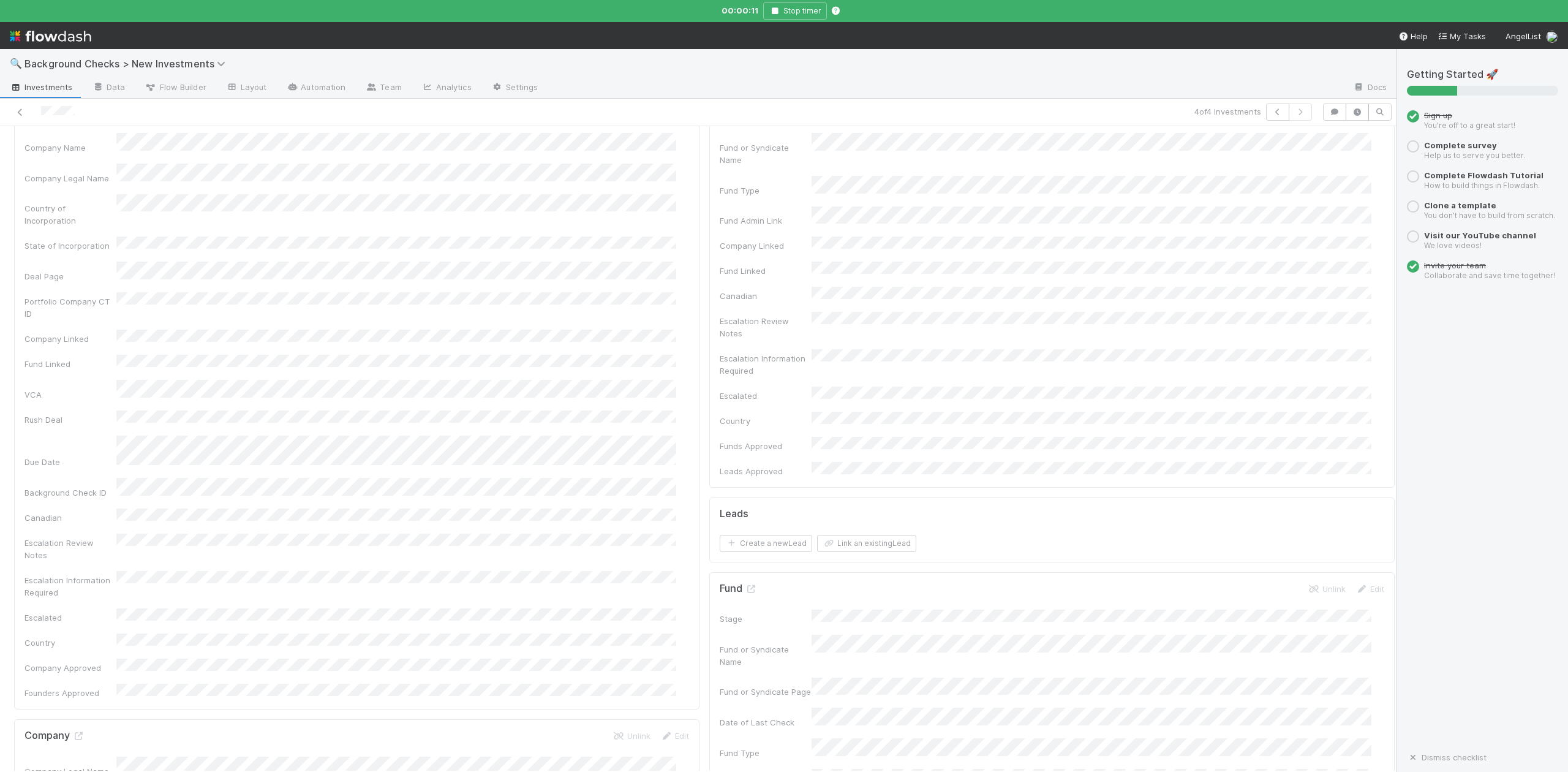
scroll to position [327, 0]
click at [77, 477] on icon at bounding box center [78, 481] width 12 height 8
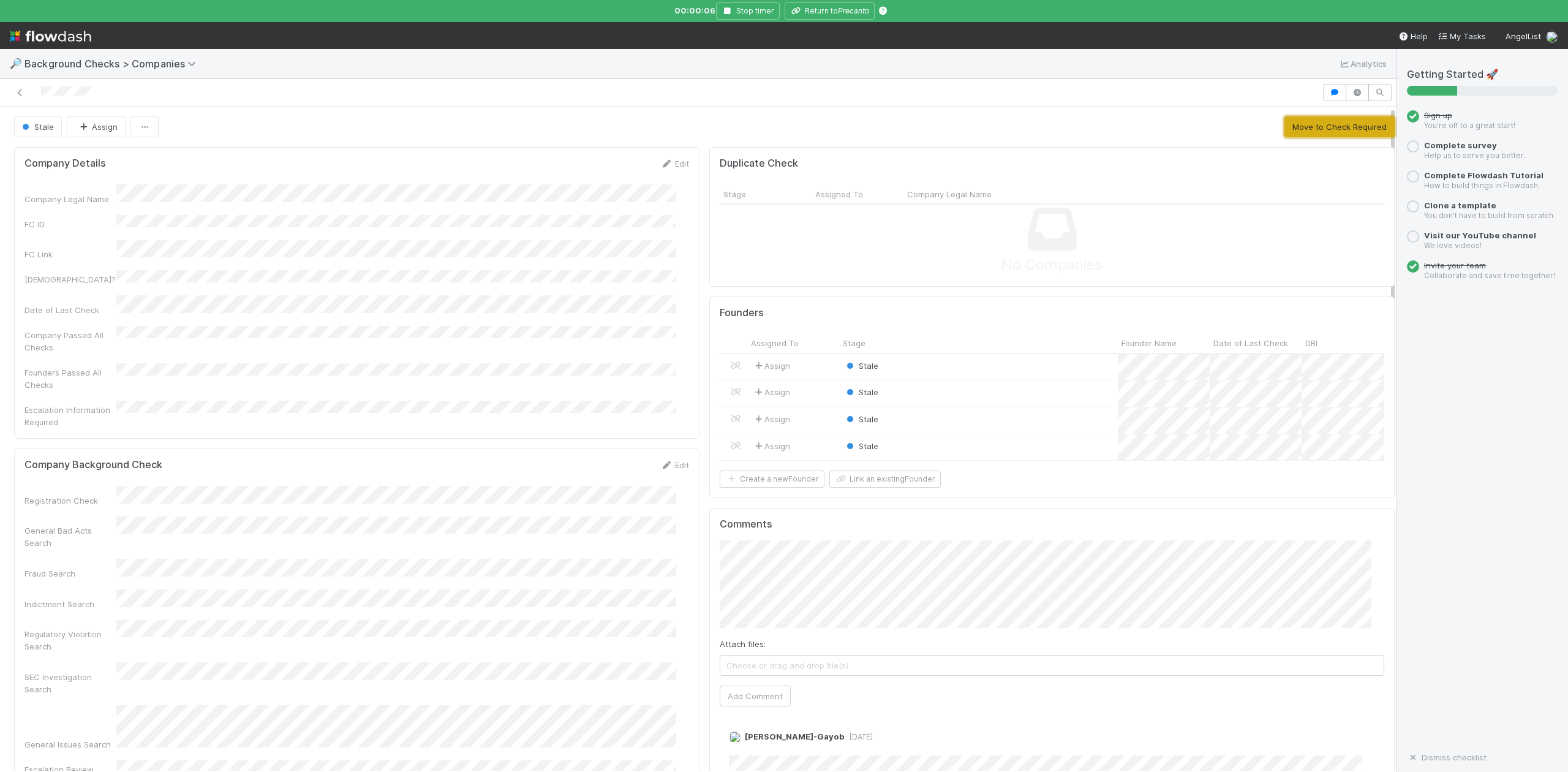
click at [1313, 127] on button "Move to Check Required" at bounding box center [1340, 126] width 110 height 21
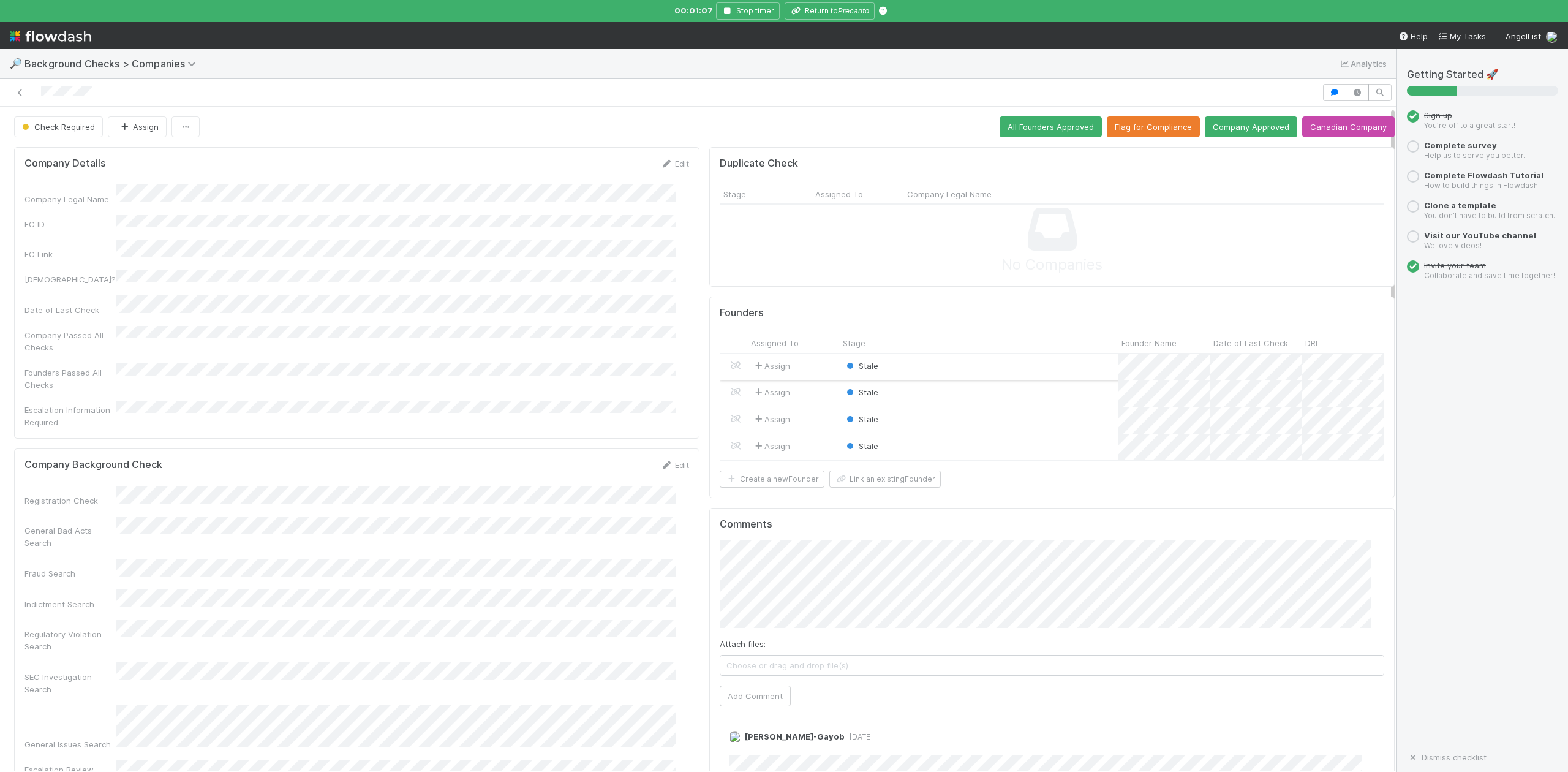
click at [880, 372] on div "Stale" at bounding box center [979, 367] width 279 height 27
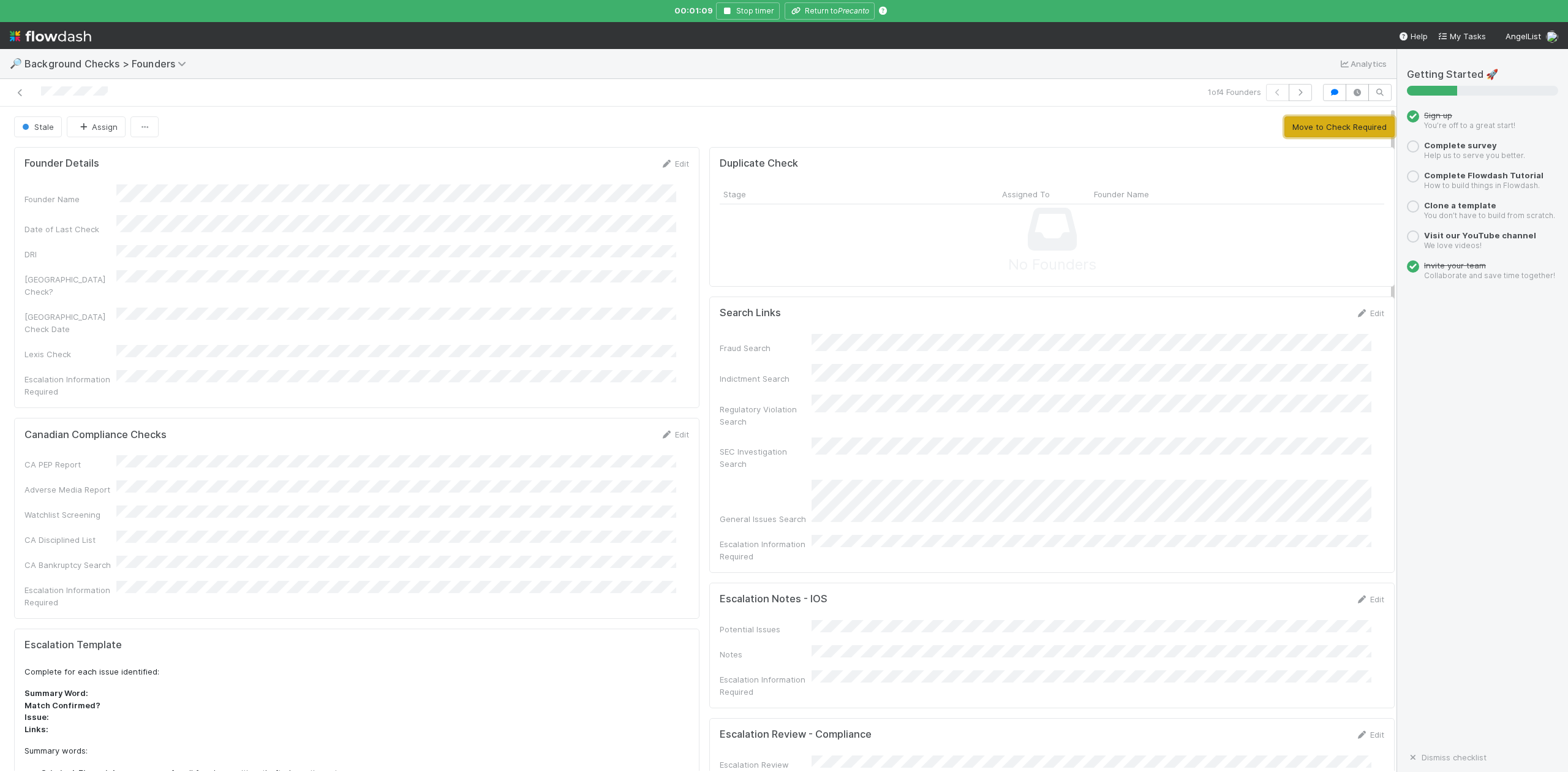
click at [1303, 128] on button "Move to Check Required" at bounding box center [1340, 126] width 110 height 21
click at [1227, 135] on button "Approve Founder" at bounding box center [1213, 126] width 81 height 21
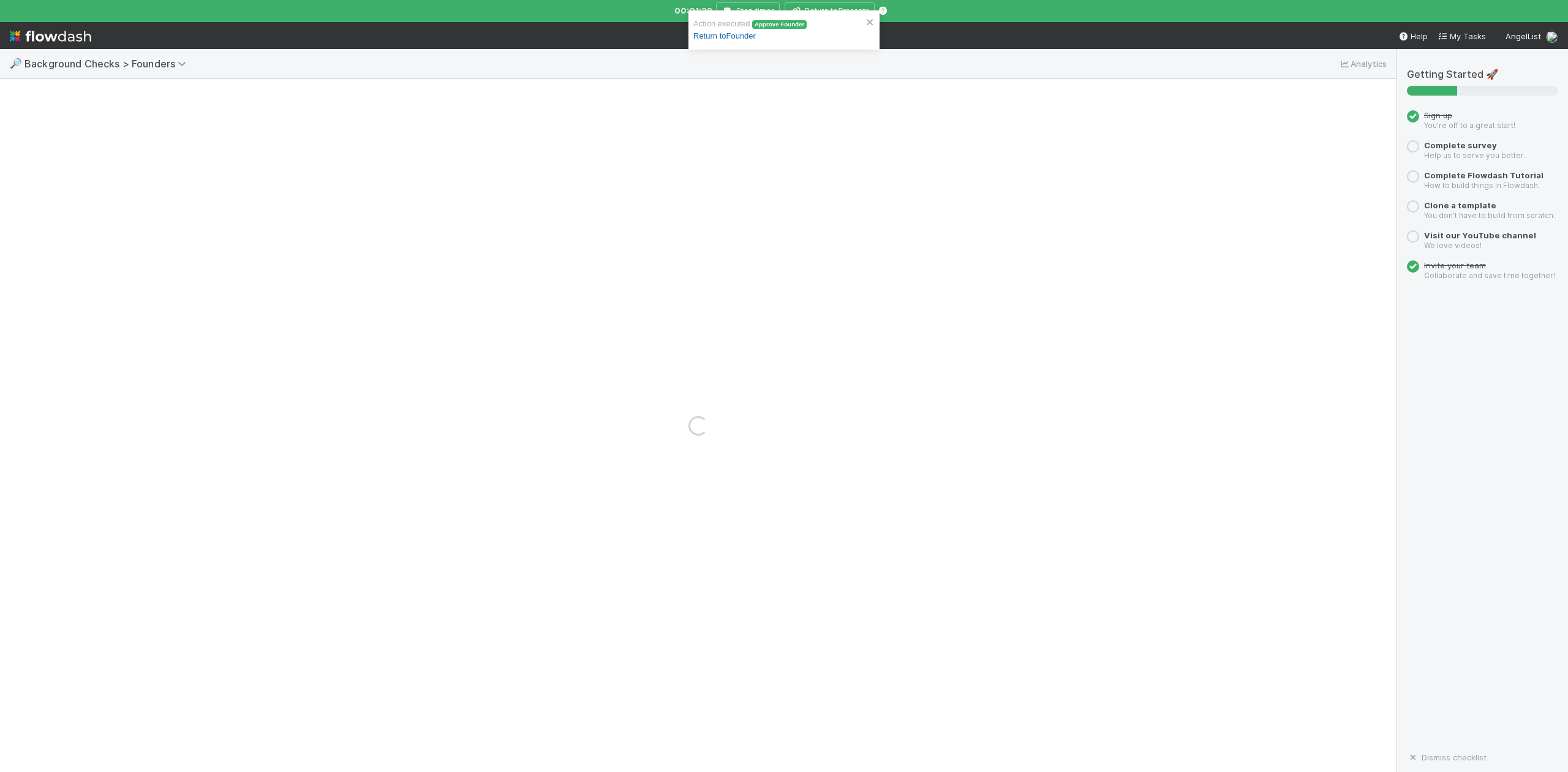
click at [756, 35] on link "Return to Founder" at bounding box center [725, 36] width 62 height 9
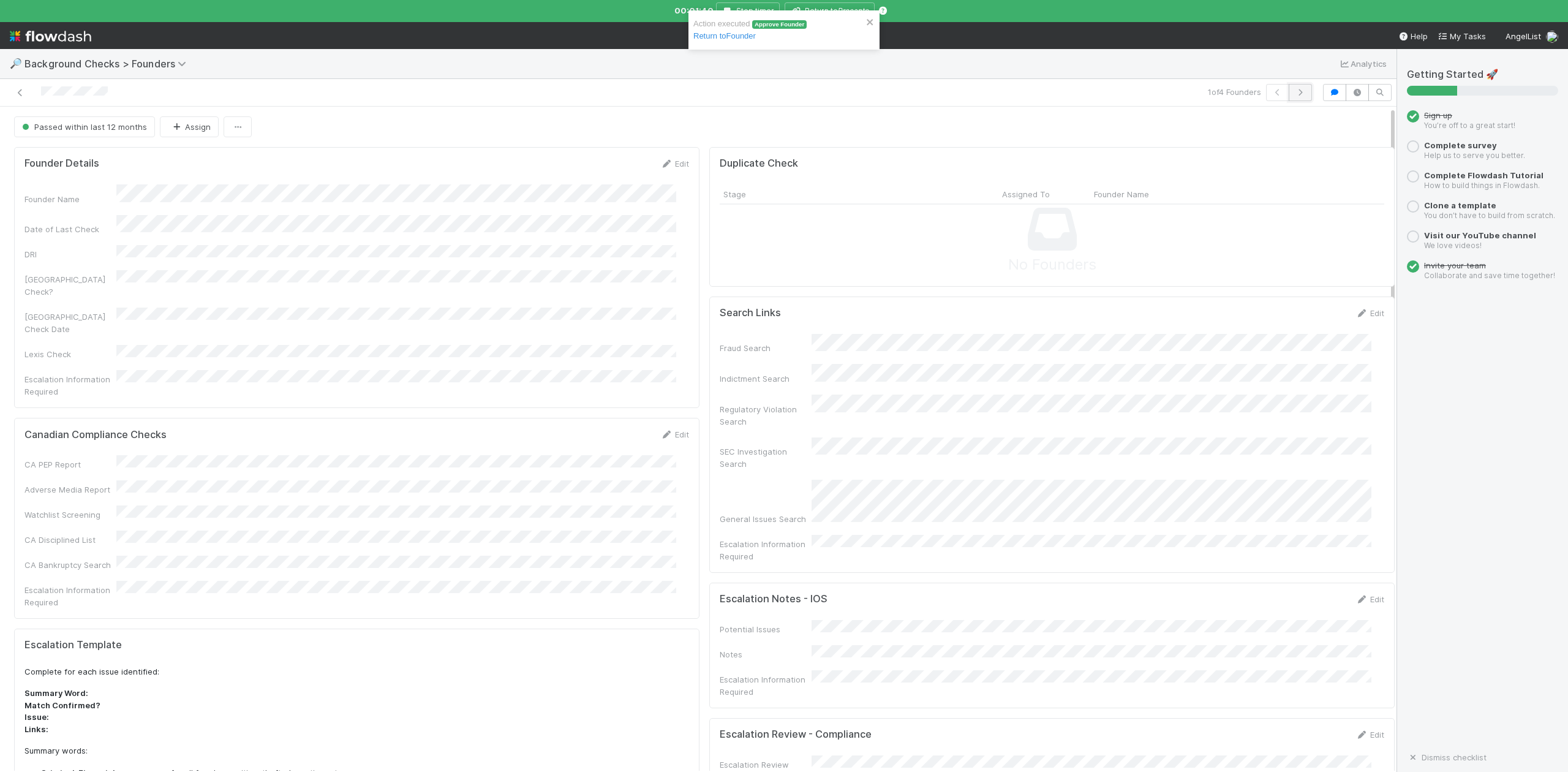
click at [1291, 87] on button "button" at bounding box center [1300, 92] width 23 height 17
click at [1307, 126] on button "Move to Check Required" at bounding box center [1340, 126] width 110 height 21
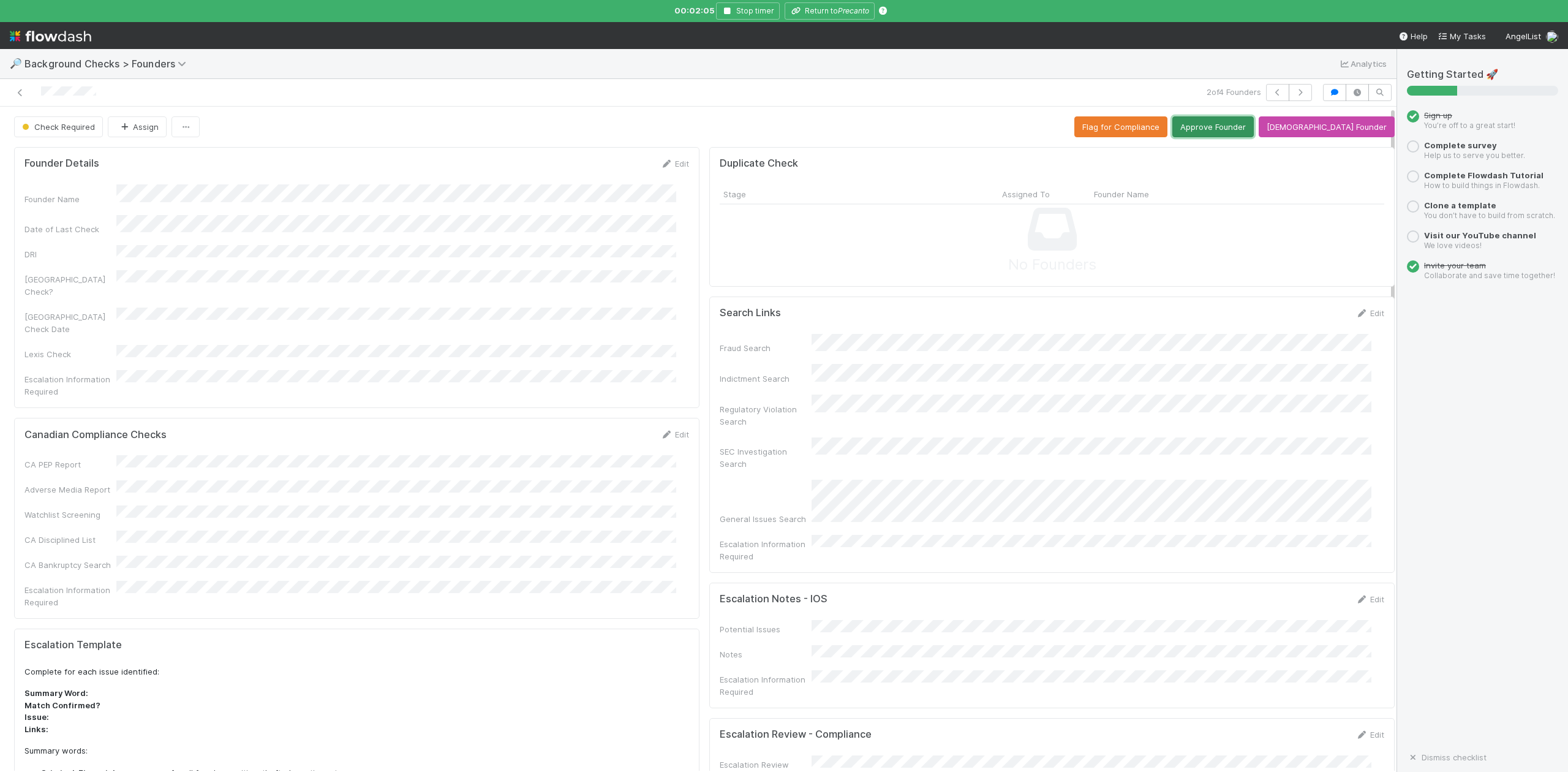
click at [1241, 131] on button "Approve Founder" at bounding box center [1213, 126] width 81 height 21
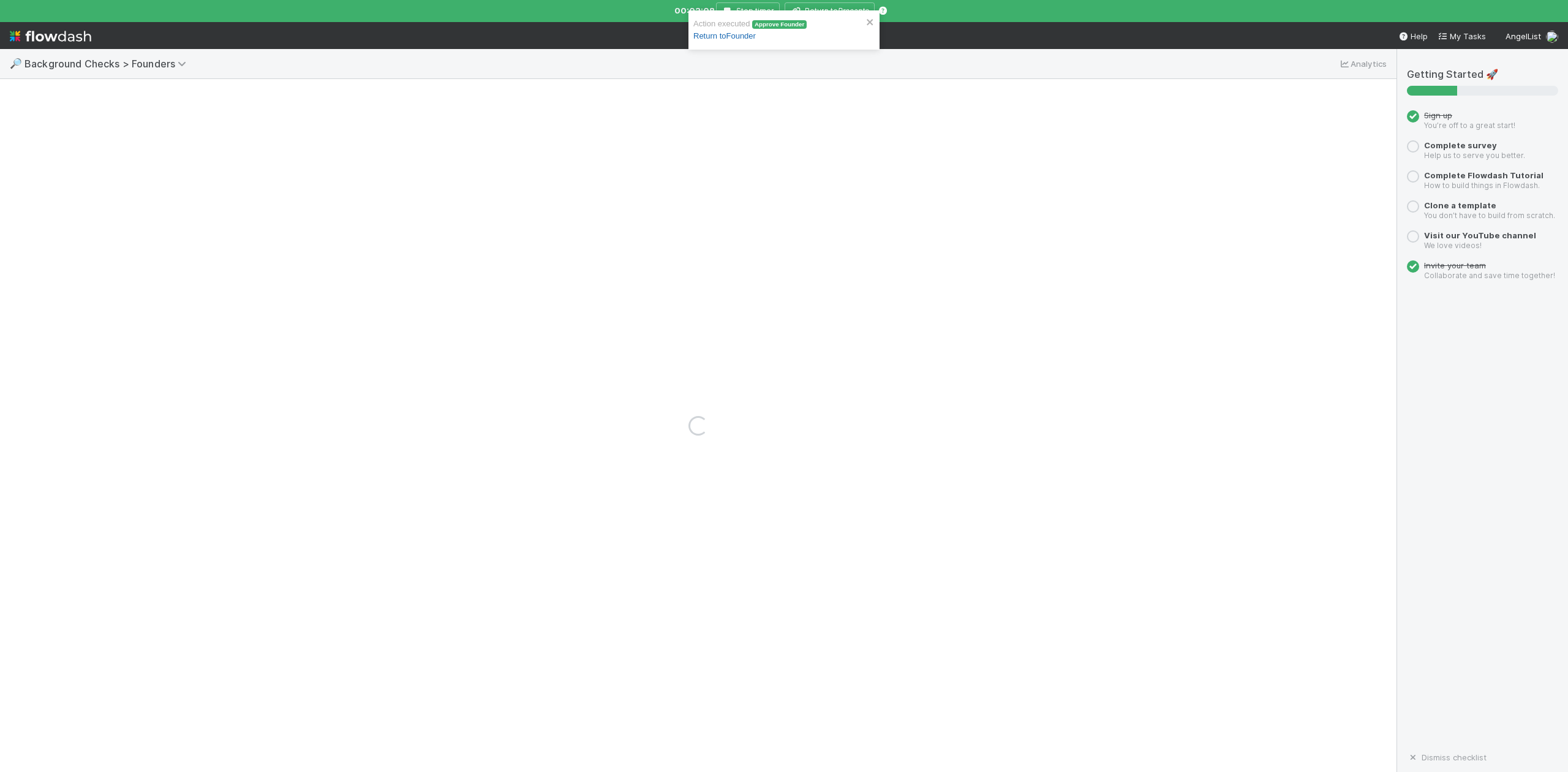
click at [739, 36] on link "Return to Founder" at bounding box center [725, 36] width 62 height 9
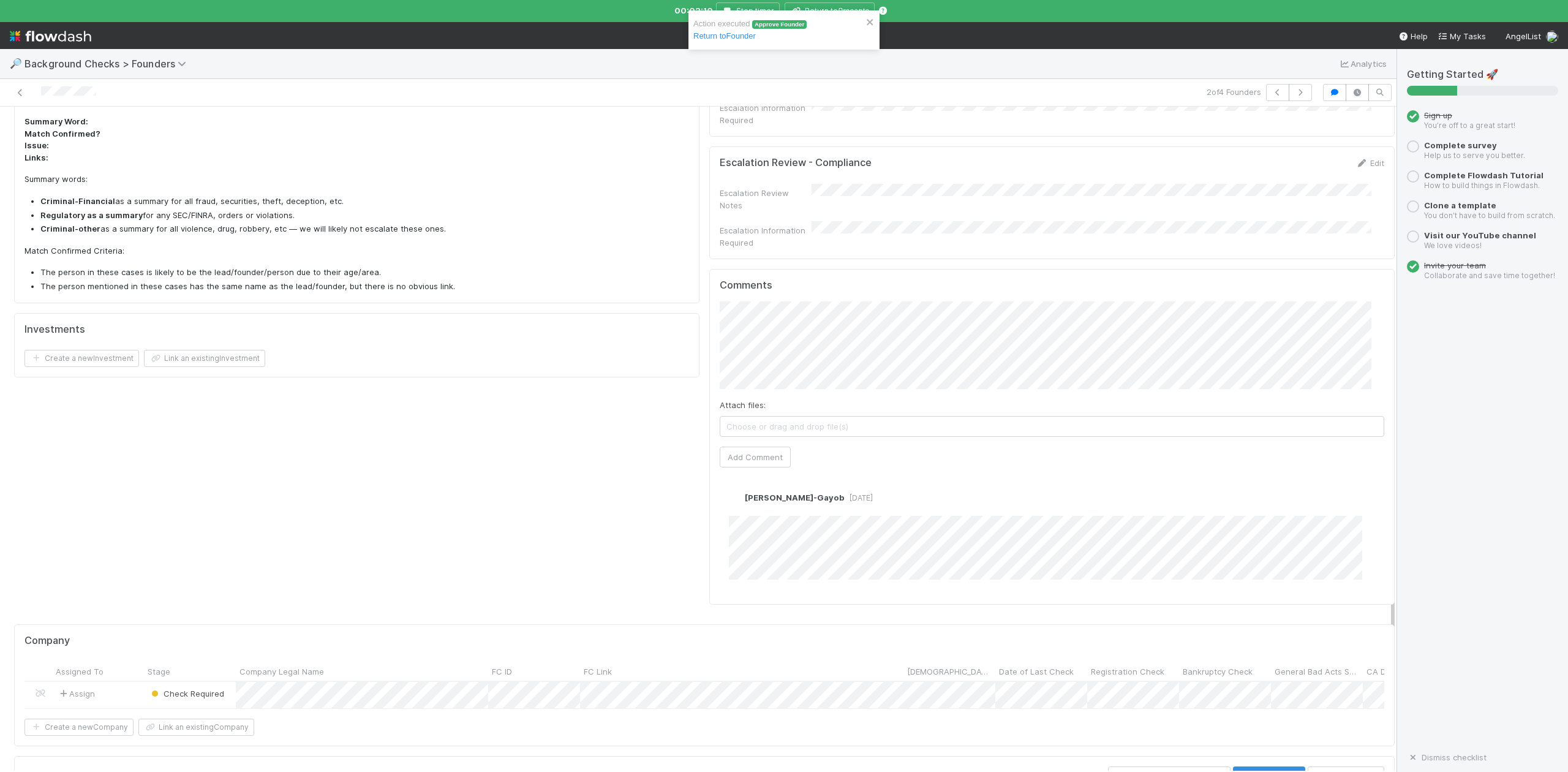
scroll to position [817, 0]
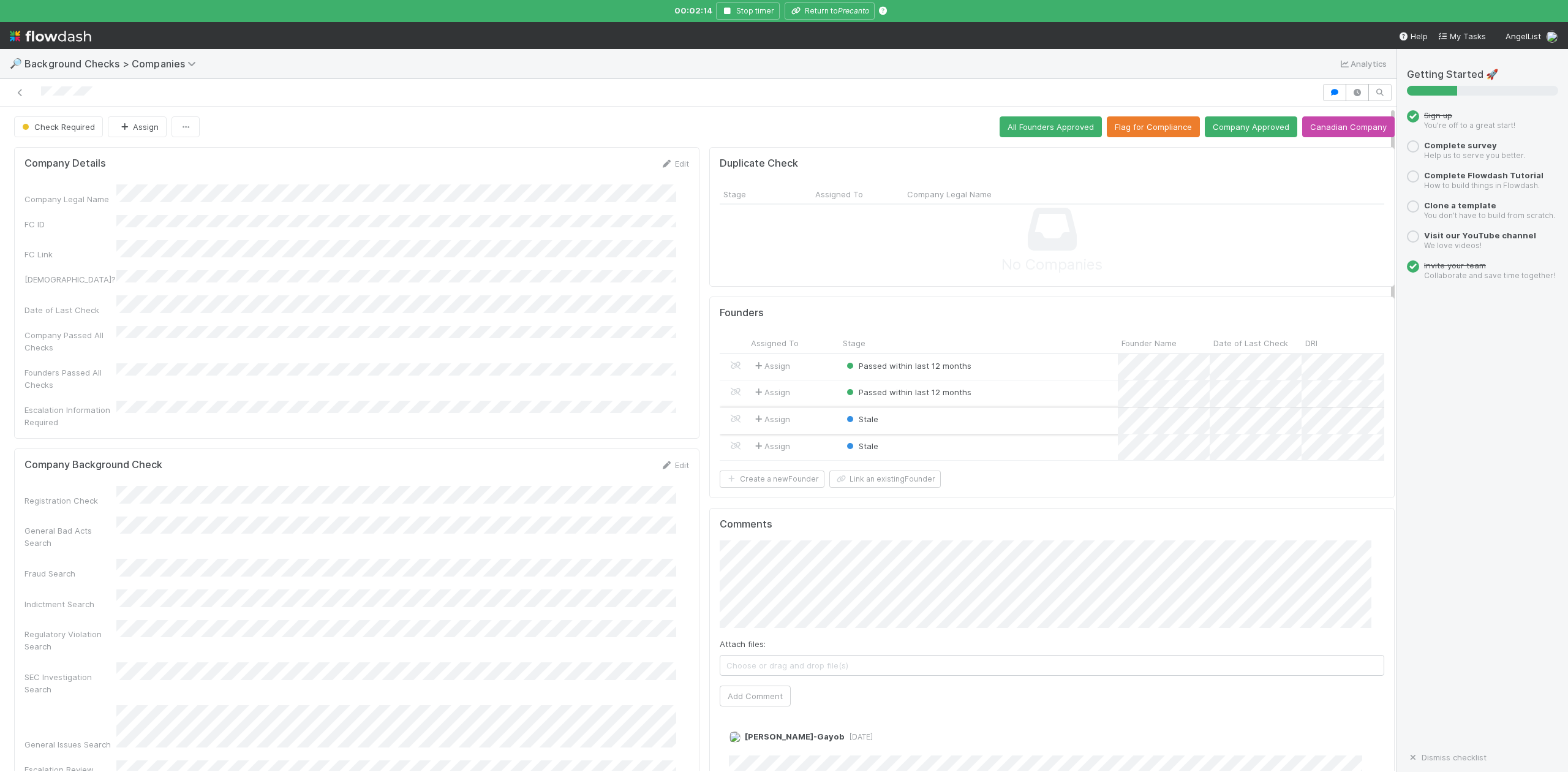
click at [929, 424] on div "Stale" at bounding box center [979, 420] width 279 height 27
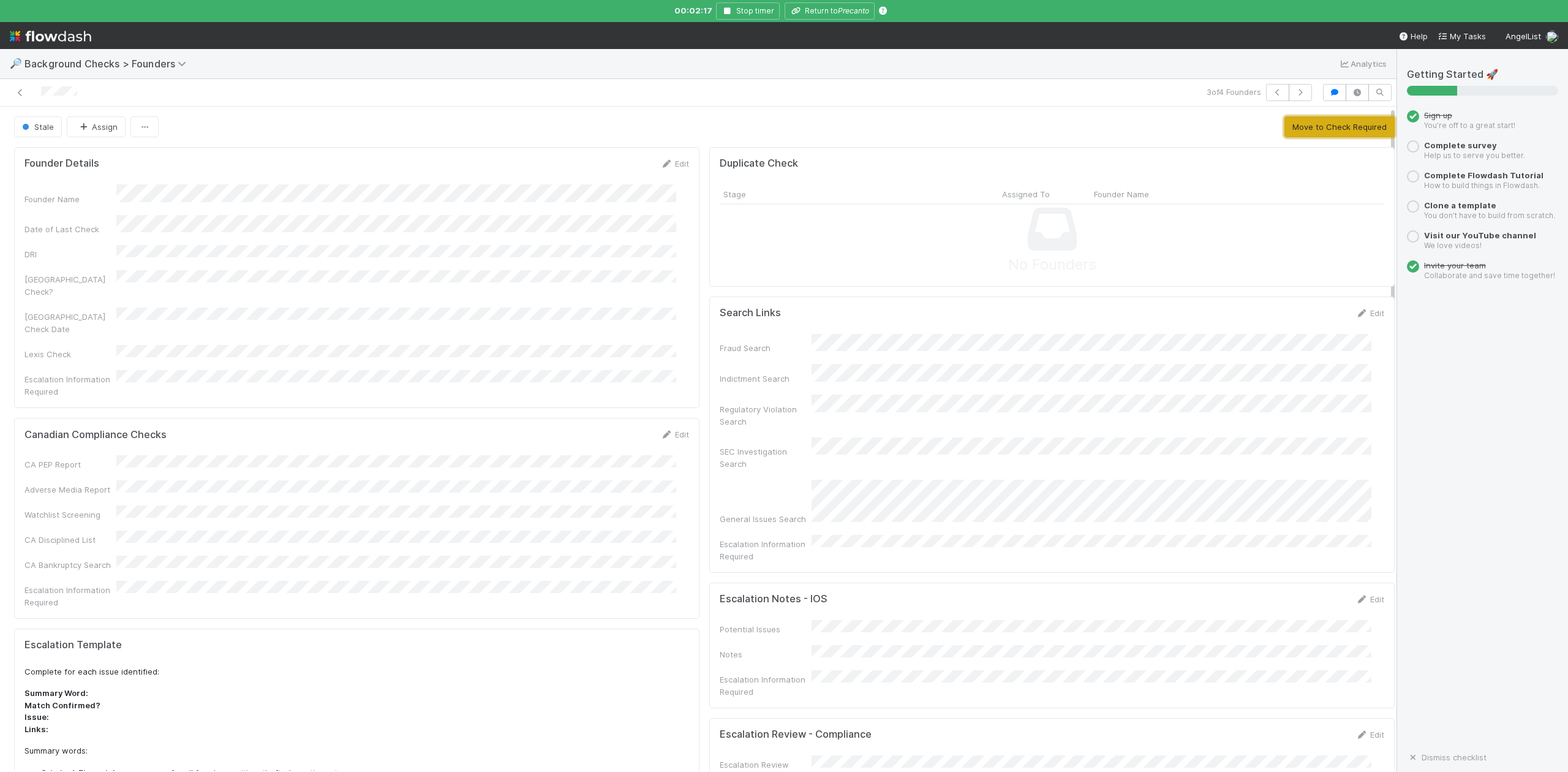
click at [1302, 133] on button "Move to Check Required" at bounding box center [1340, 126] width 110 height 21
click at [1231, 129] on button "Approve Founder" at bounding box center [1213, 126] width 81 height 21
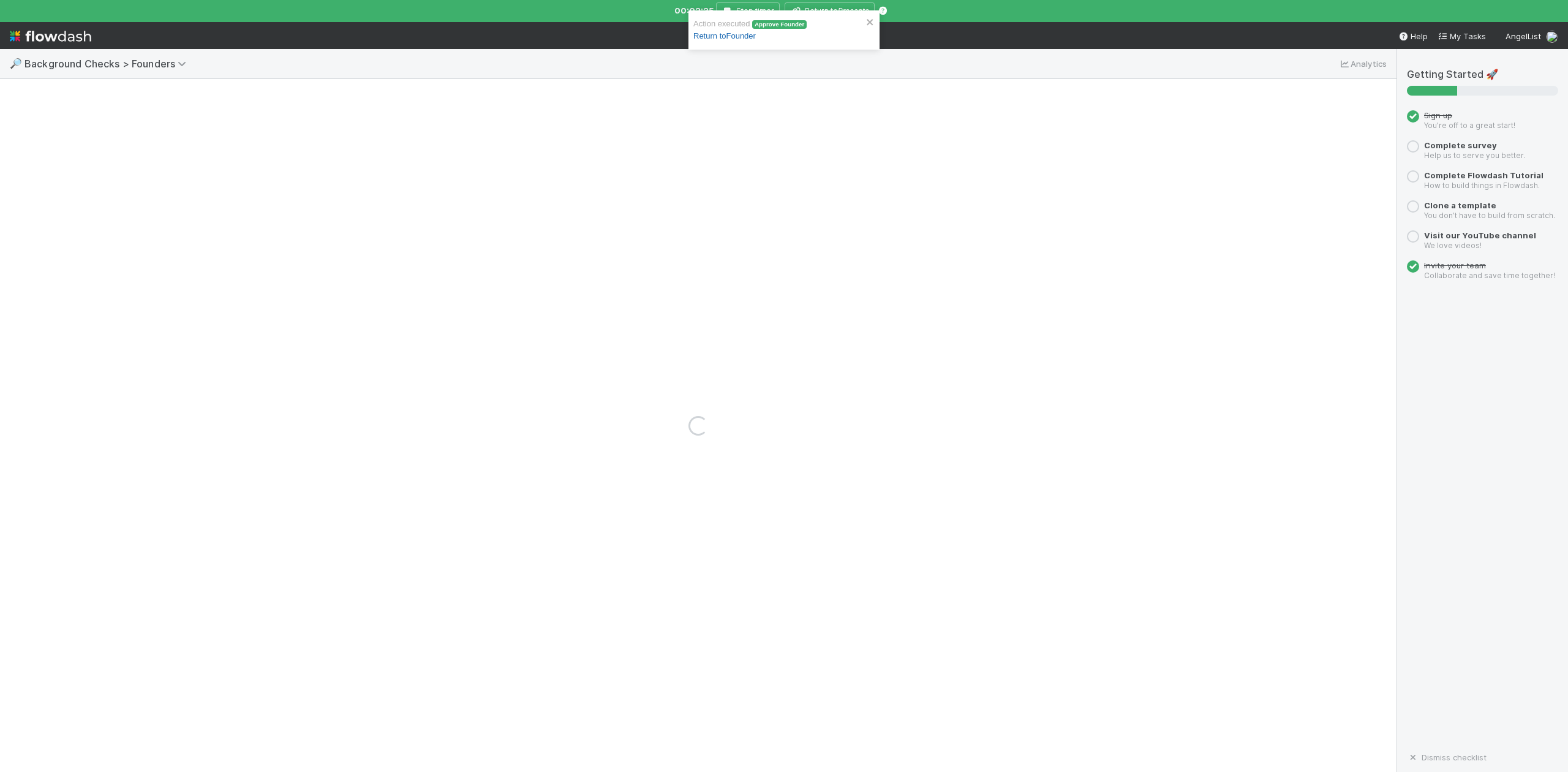
click at [743, 35] on link "Return to Founder" at bounding box center [725, 36] width 62 height 9
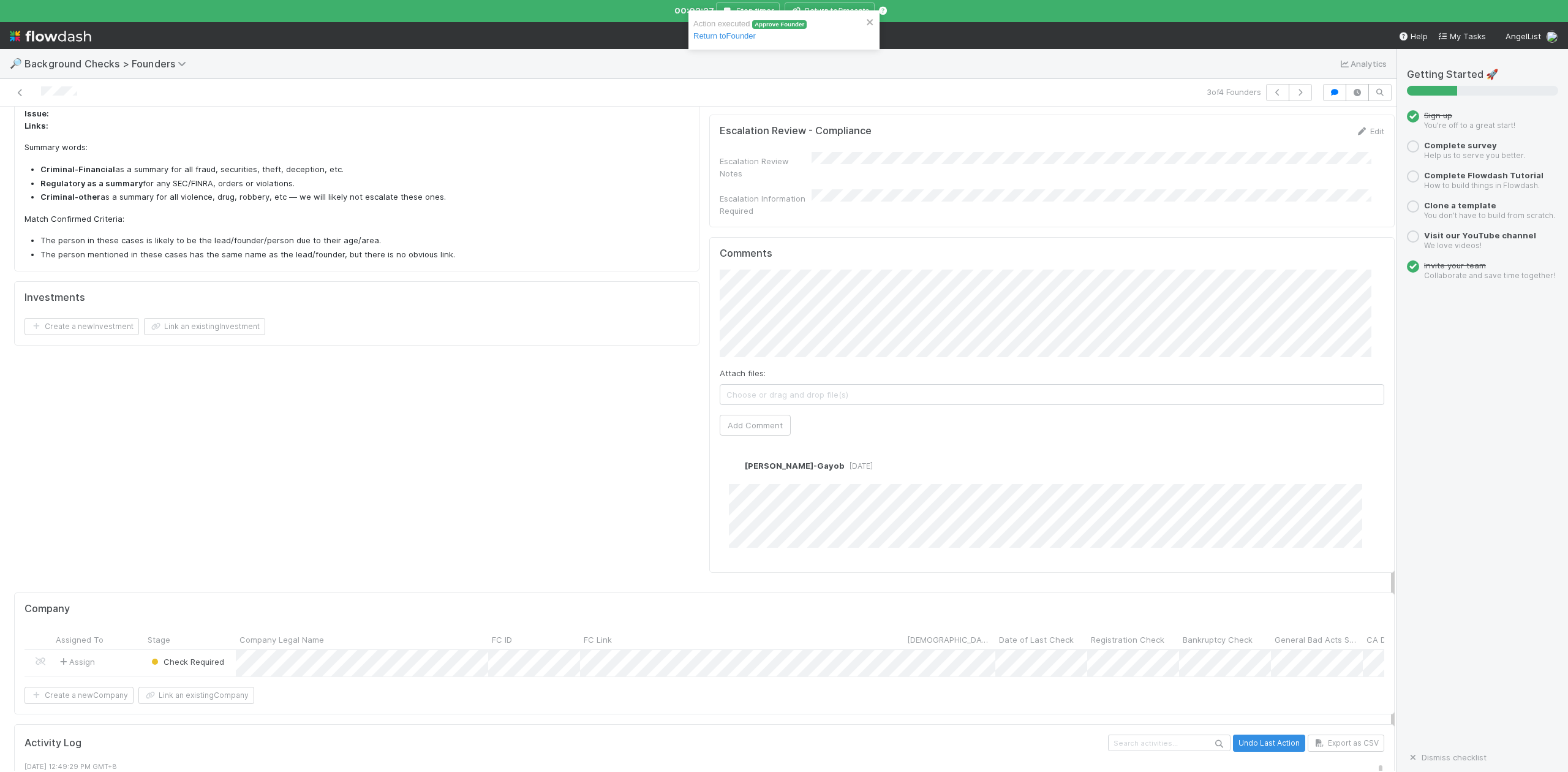
scroll to position [805, 0]
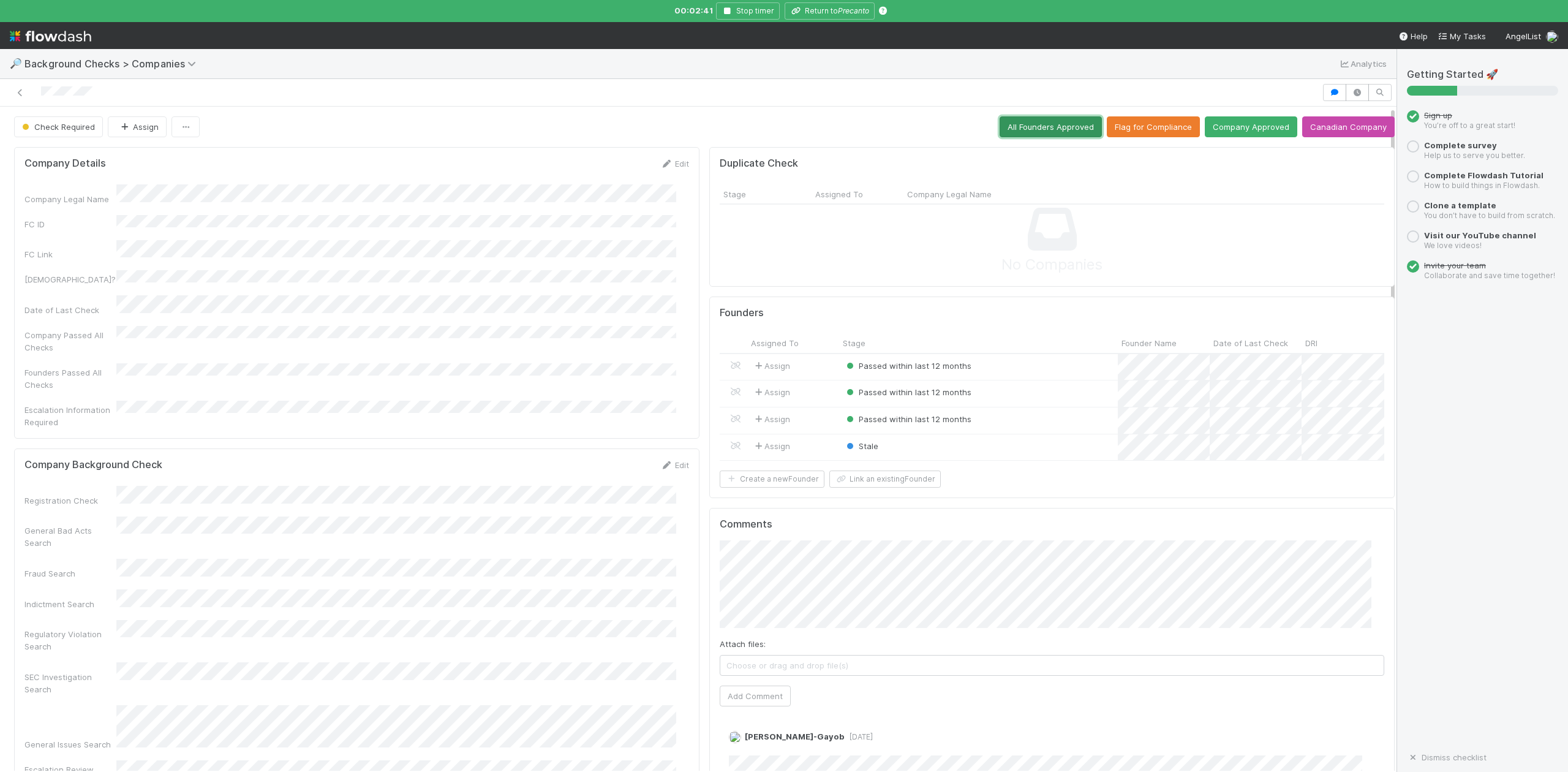
click at [1020, 127] on button "All Founders Approved" at bounding box center [1051, 126] width 103 height 21
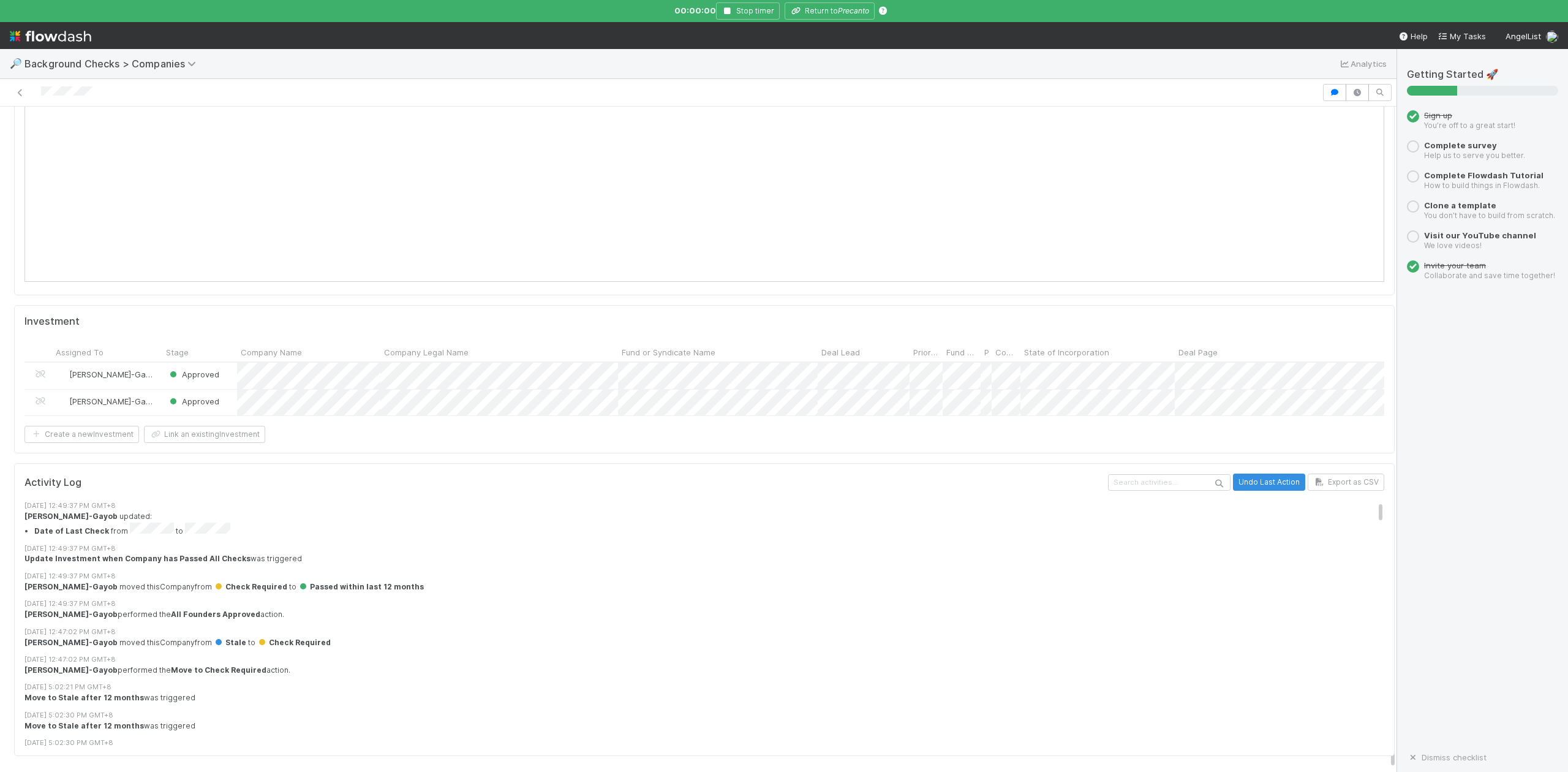
scroll to position [1389, 0]
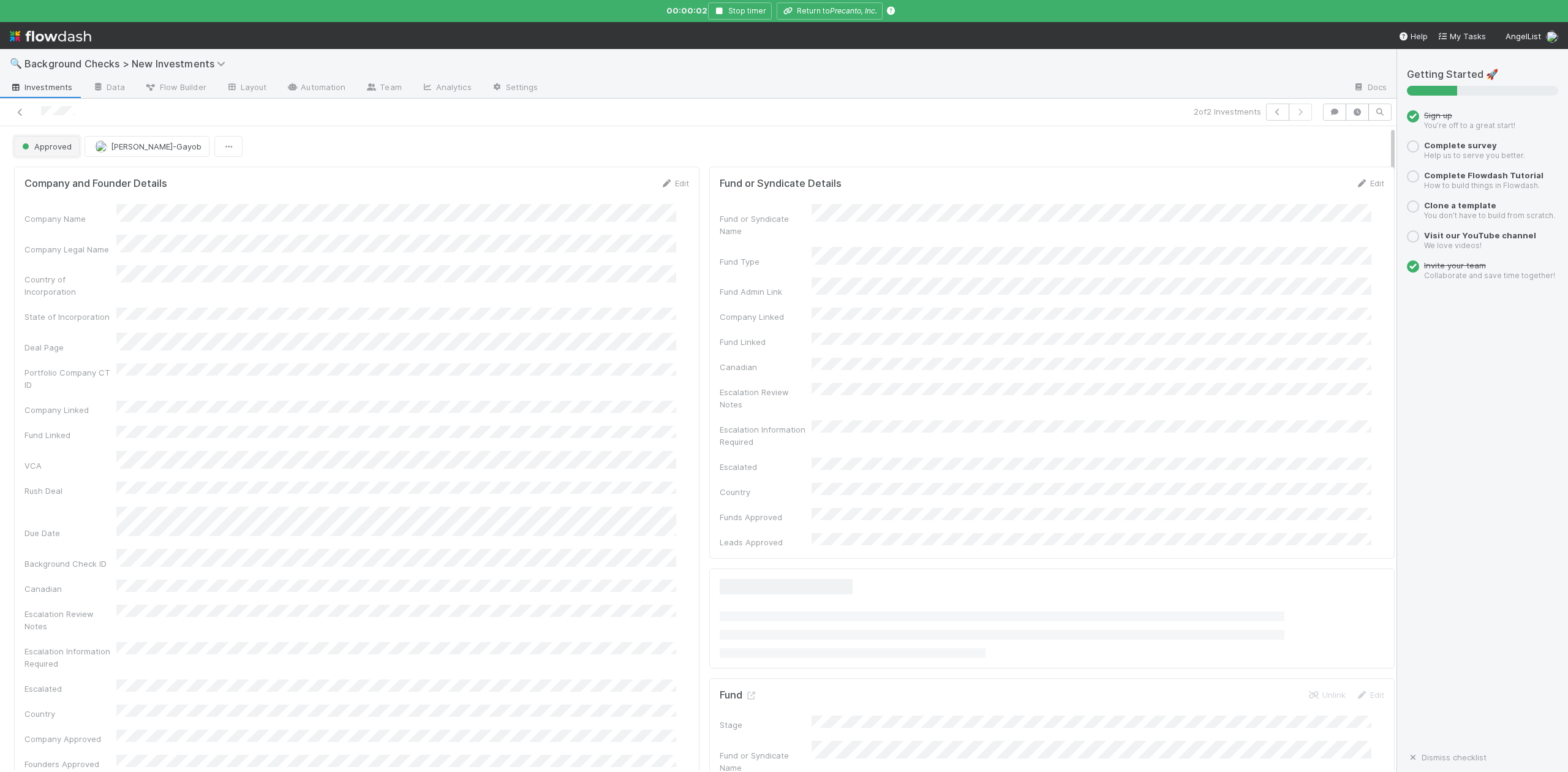
click at [64, 147] on span "Approved" at bounding box center [45, 147] width 52 height 10
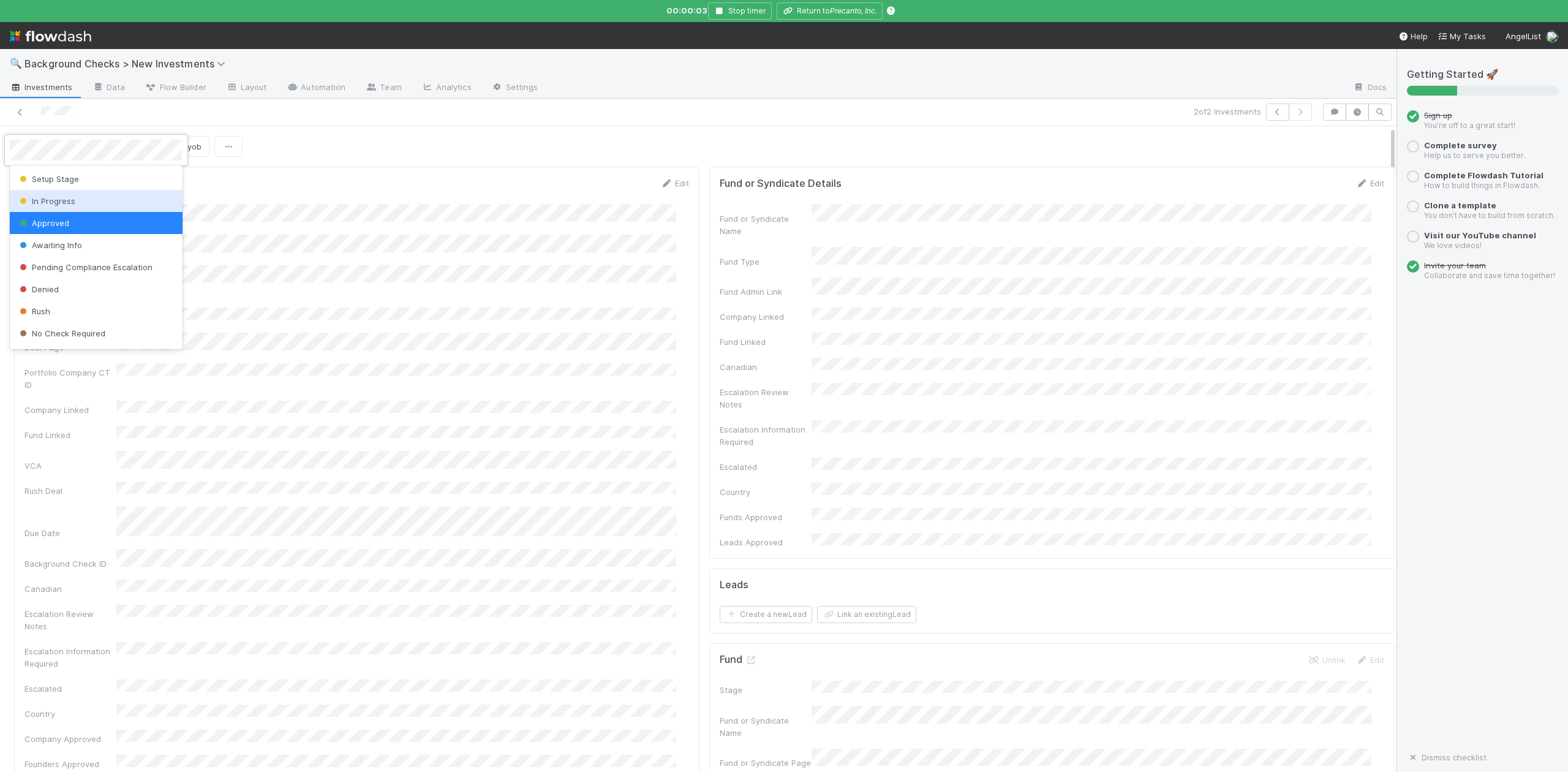
click at [55, 198] on span "In Progress" at bounding box center [47, 201] width 59 height 10
click at [745, 657] on icon at bounding box center [751, 660] width 12 height 8
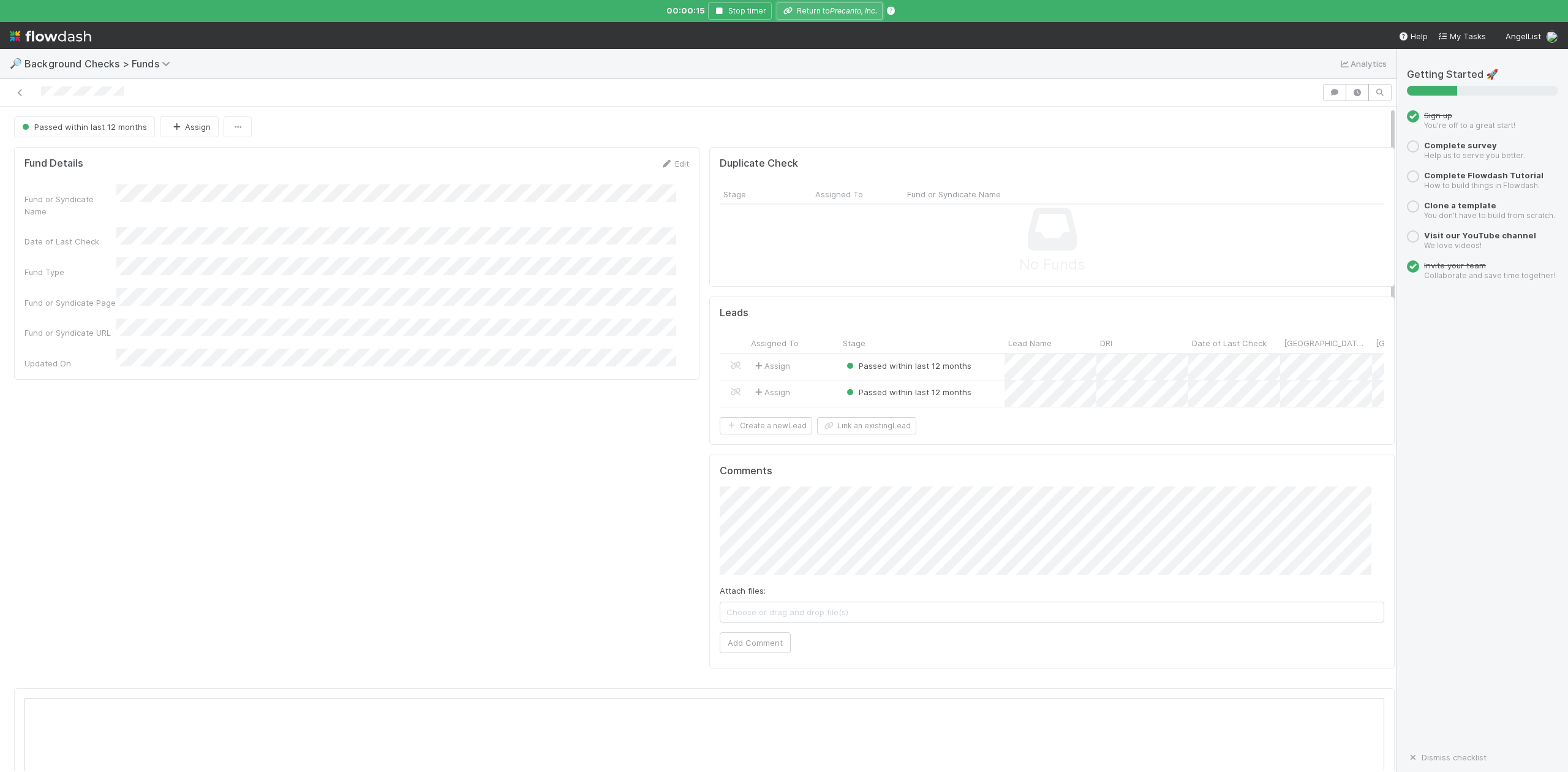
click at [837, 13] on icon "Precanto, Inc." at bounding box center [854, 11] width 48 height 9
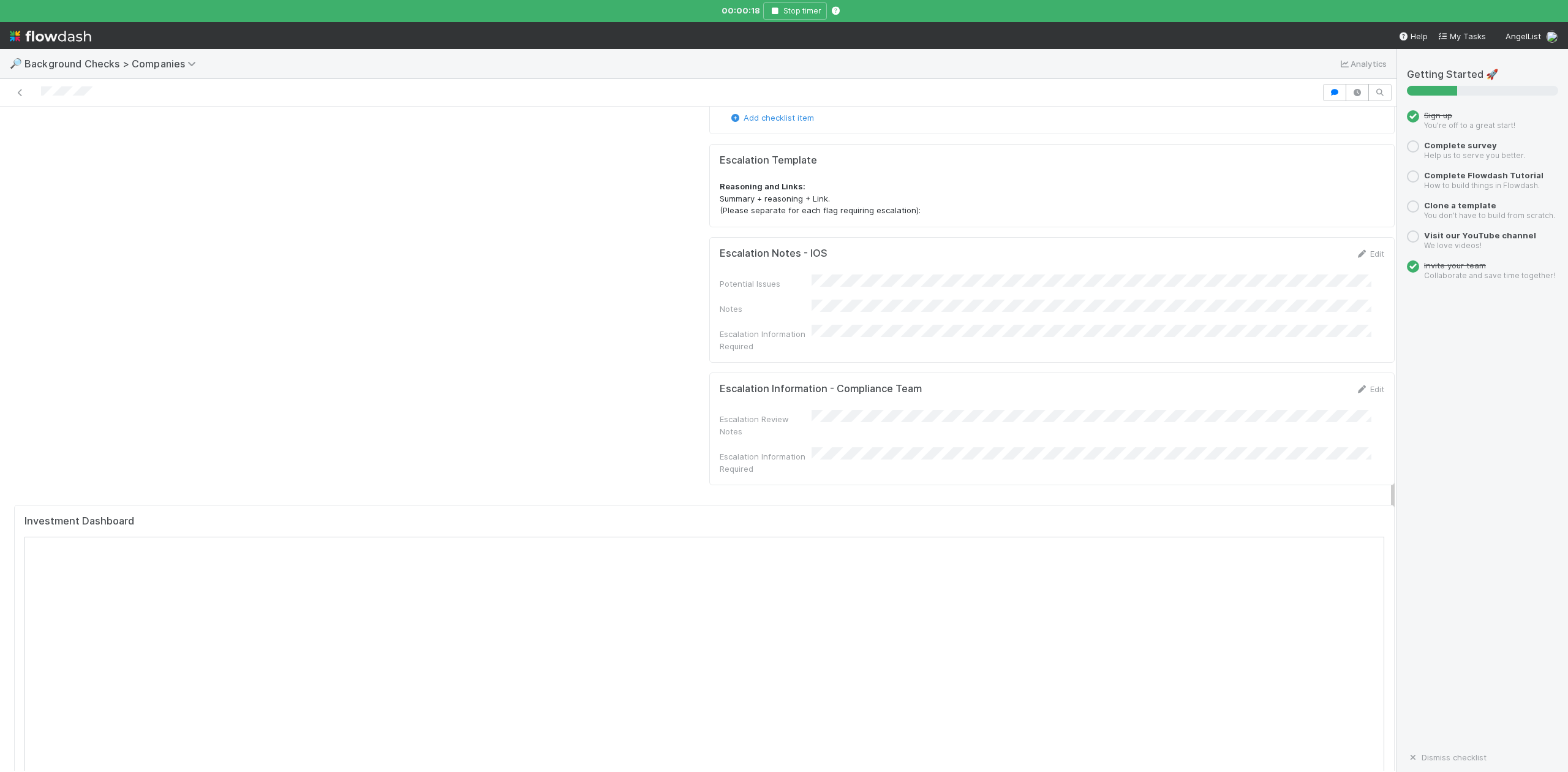
scroll to position [1144, 0]
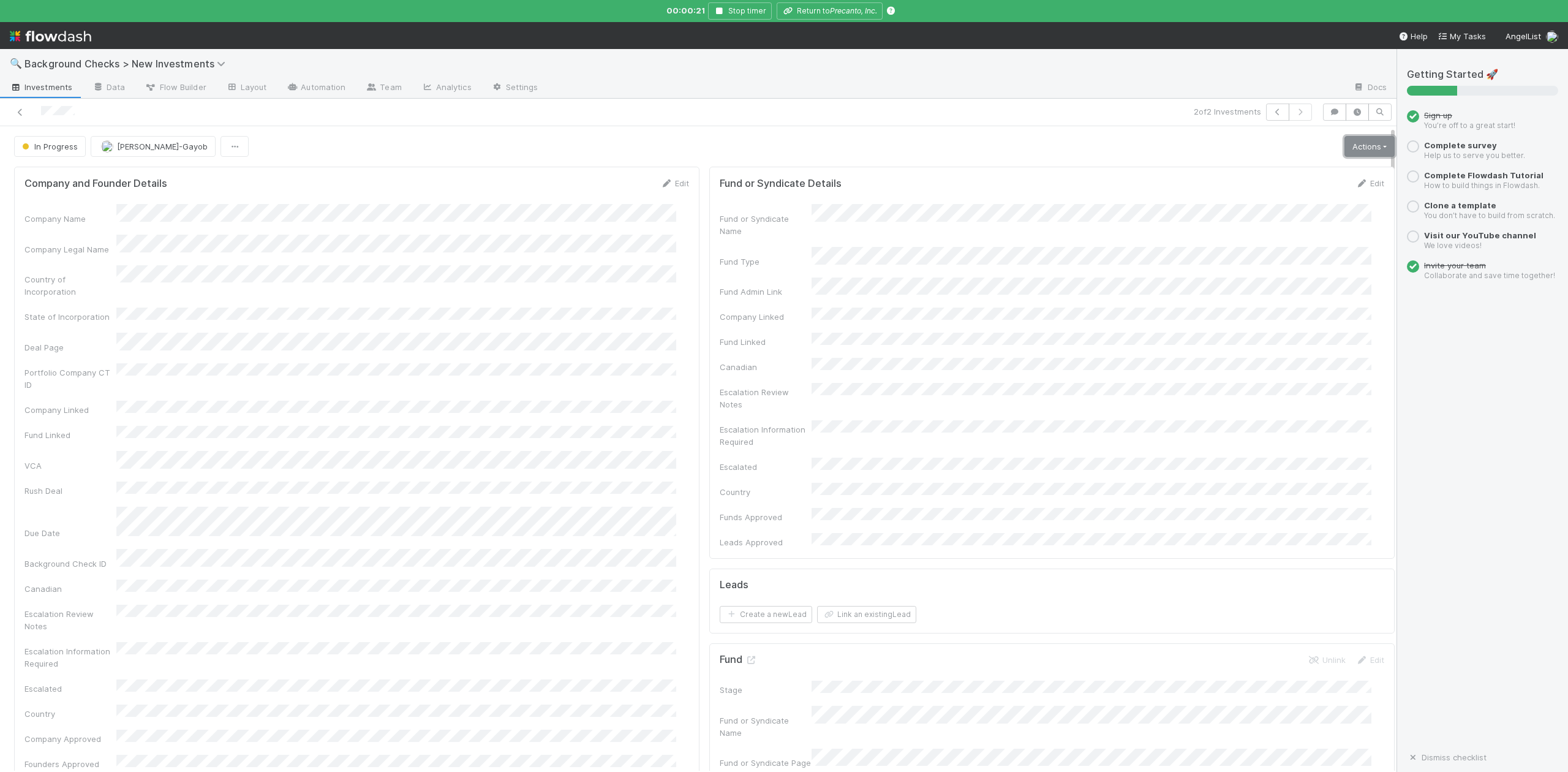
click at [1345, 143] on link "Actions" at bounding box center [1369, 147] width 50 height 21
click at [0, 0] on button "Finish" at bounding box center [0, 0] width 0 height 0
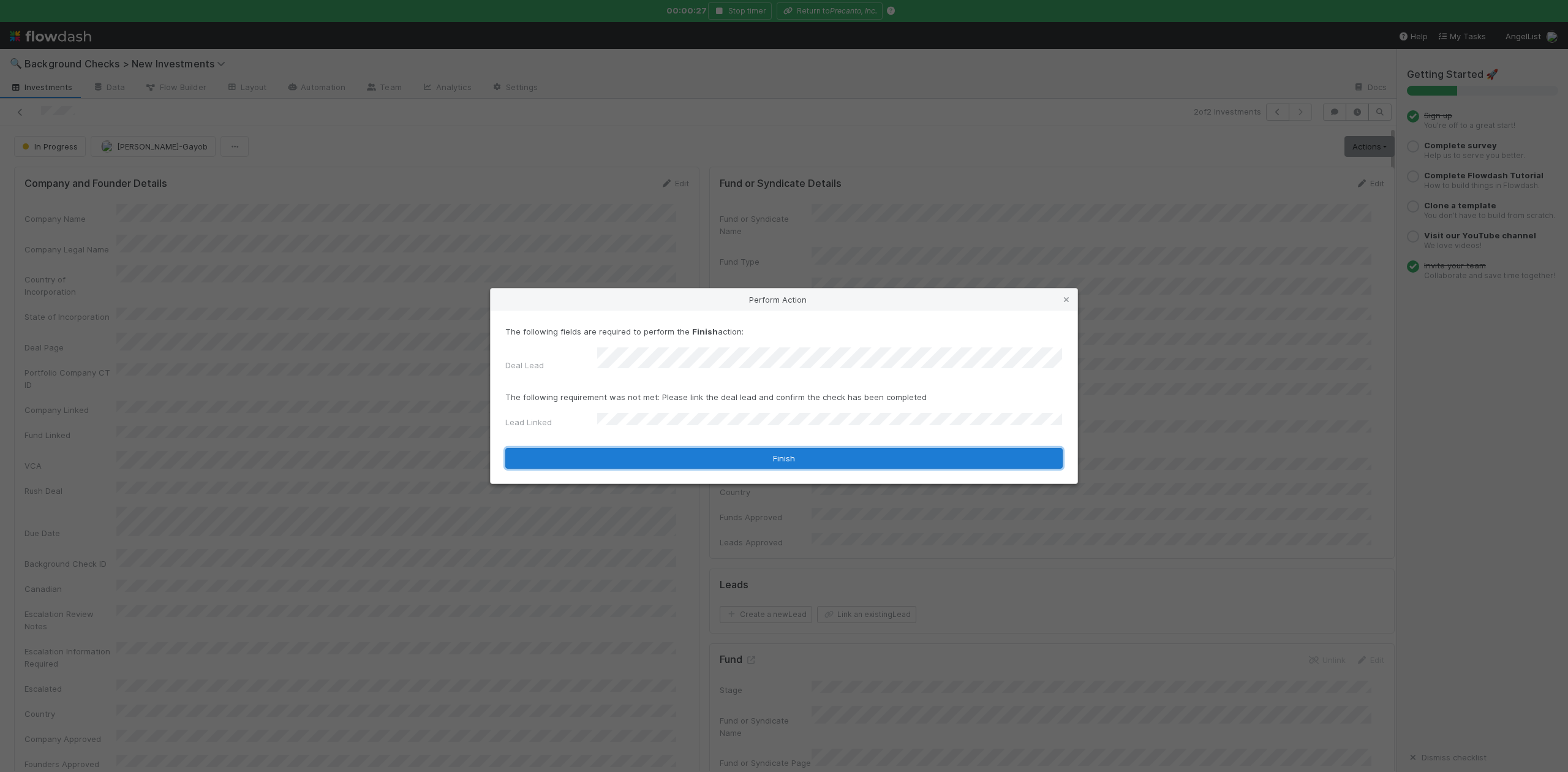
click at [616, 449] on button "Finish" at bounding box center [784, 458] width 557 height 21
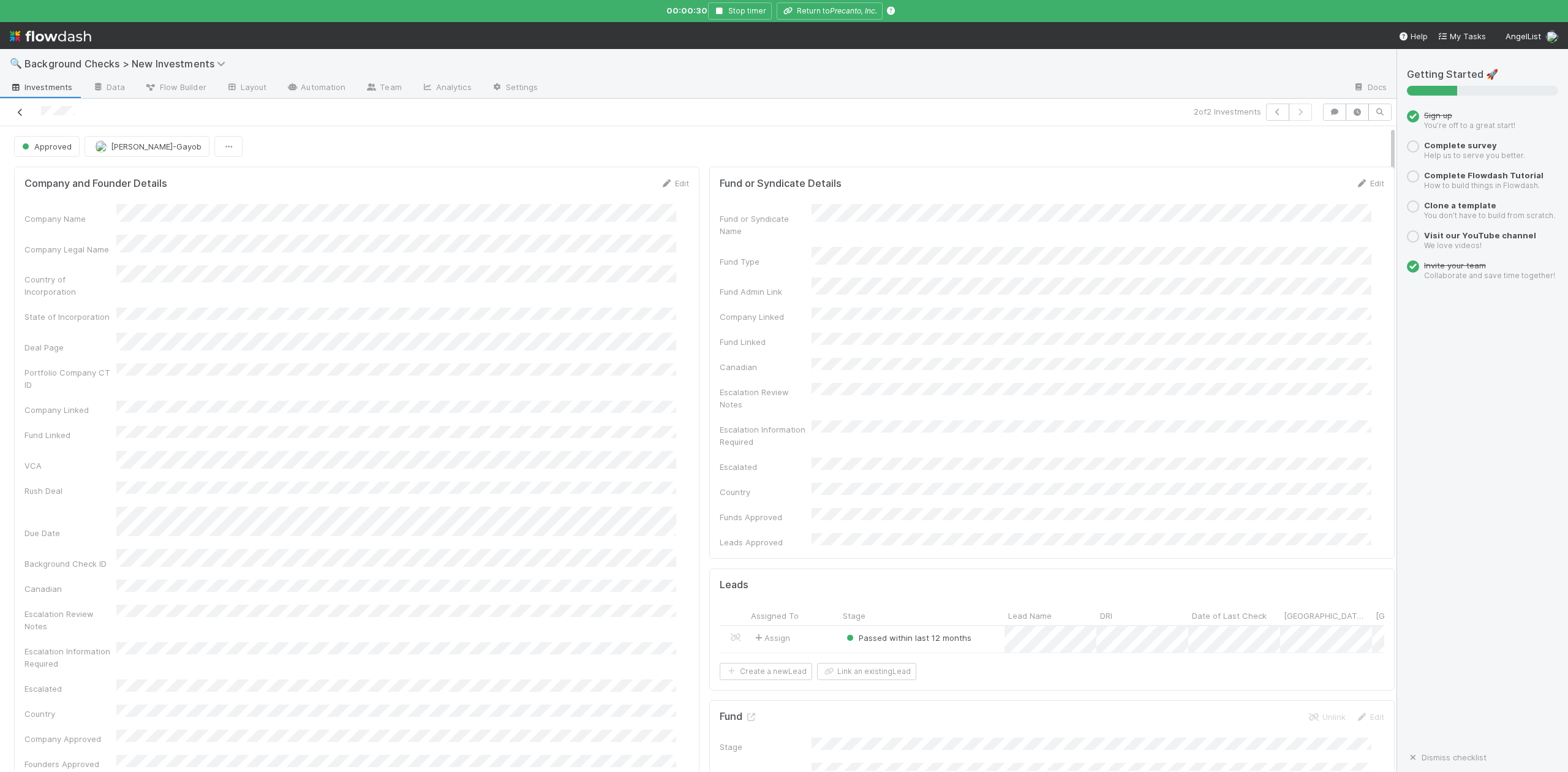
click at [20, 115] on icon at bounding box center [19, 112] width 12 height 8
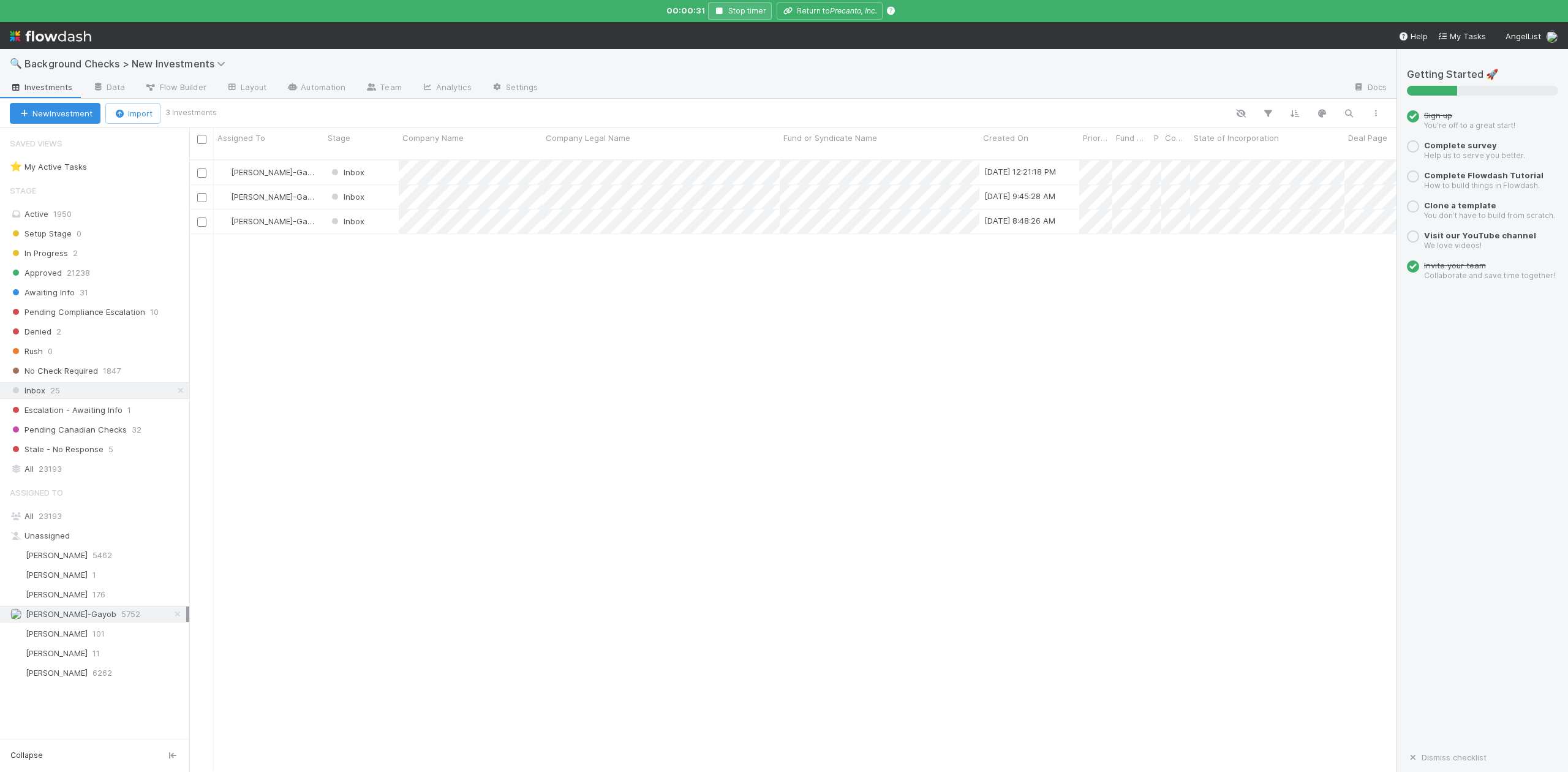
scroll to position [609, 1195]
click at [716, 10] on div at bounding box center [784, 386] width 1568 height 772
click at [557, 274] on div at bounding box center [784, 386] width 1568 height 772
click at [720, 5] on button "Stop timer" at bounding box center [741, 11] width 64 height 17
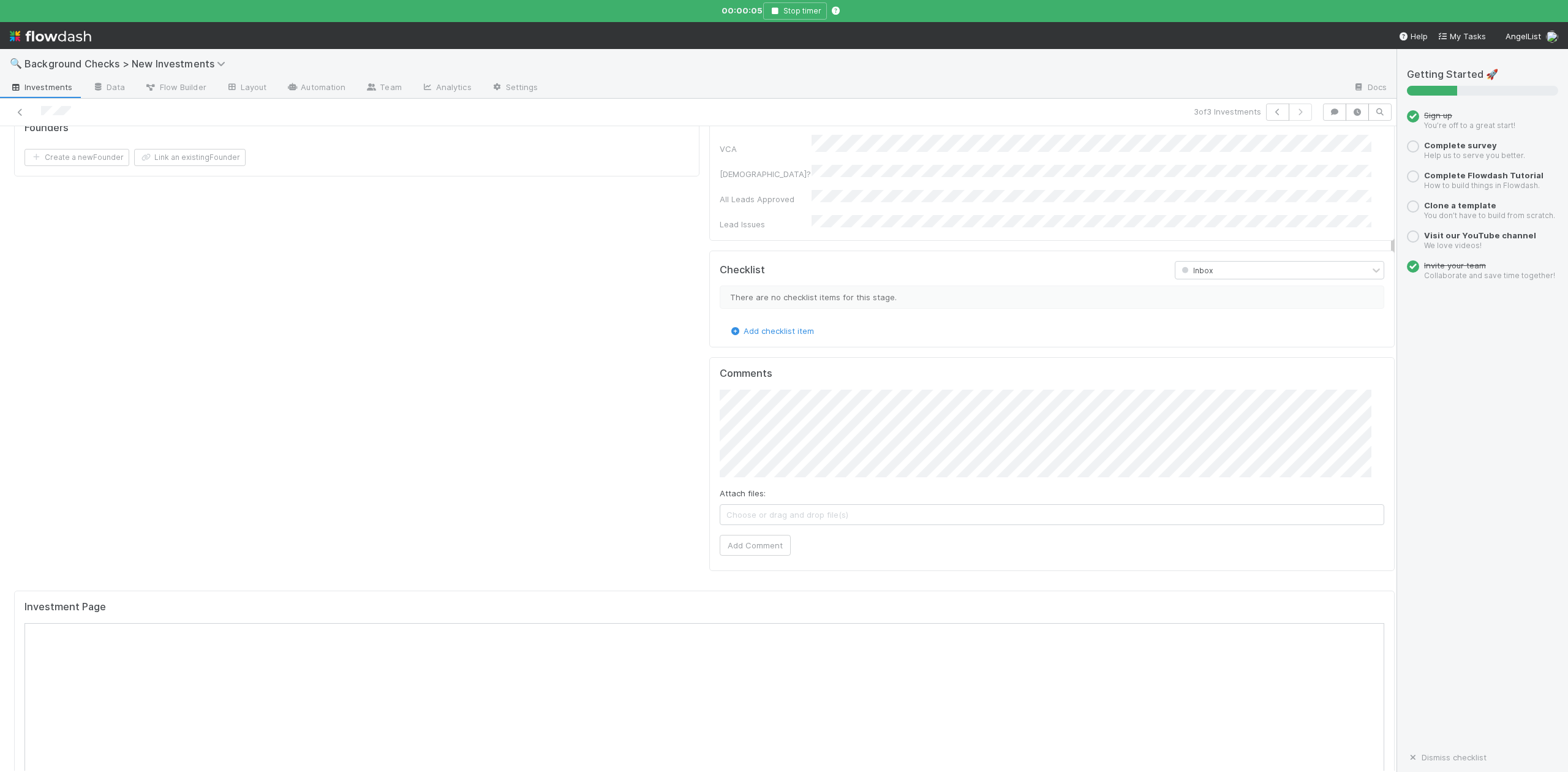
scroll to position [898, 0]
click at [755, 367] on button "Add Comment" at bounding box center [755, 377] width 71 height 21
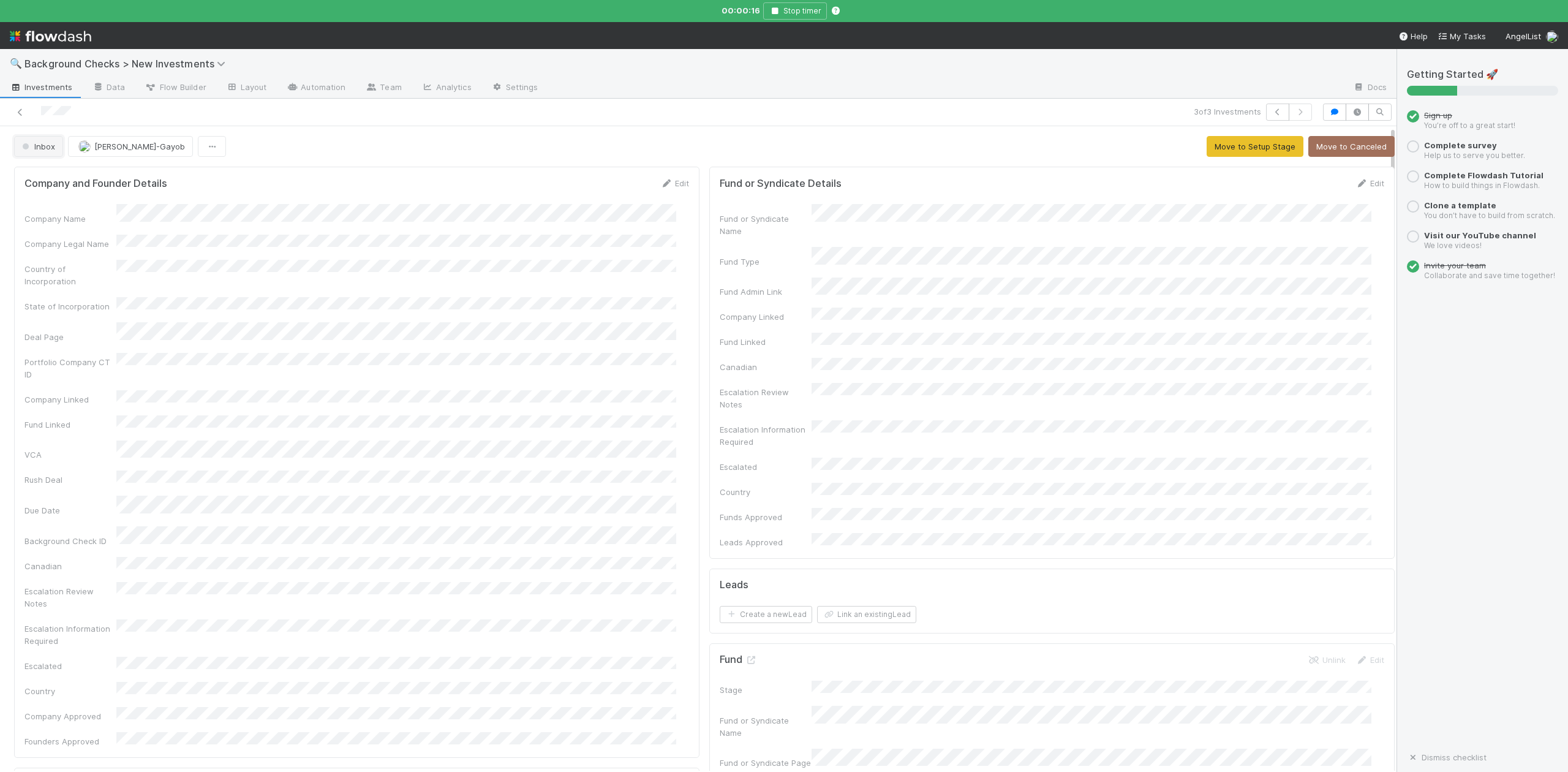
click at [47, 151] on span "Inbox" at bounding box center [37, 147] width 36 height 10
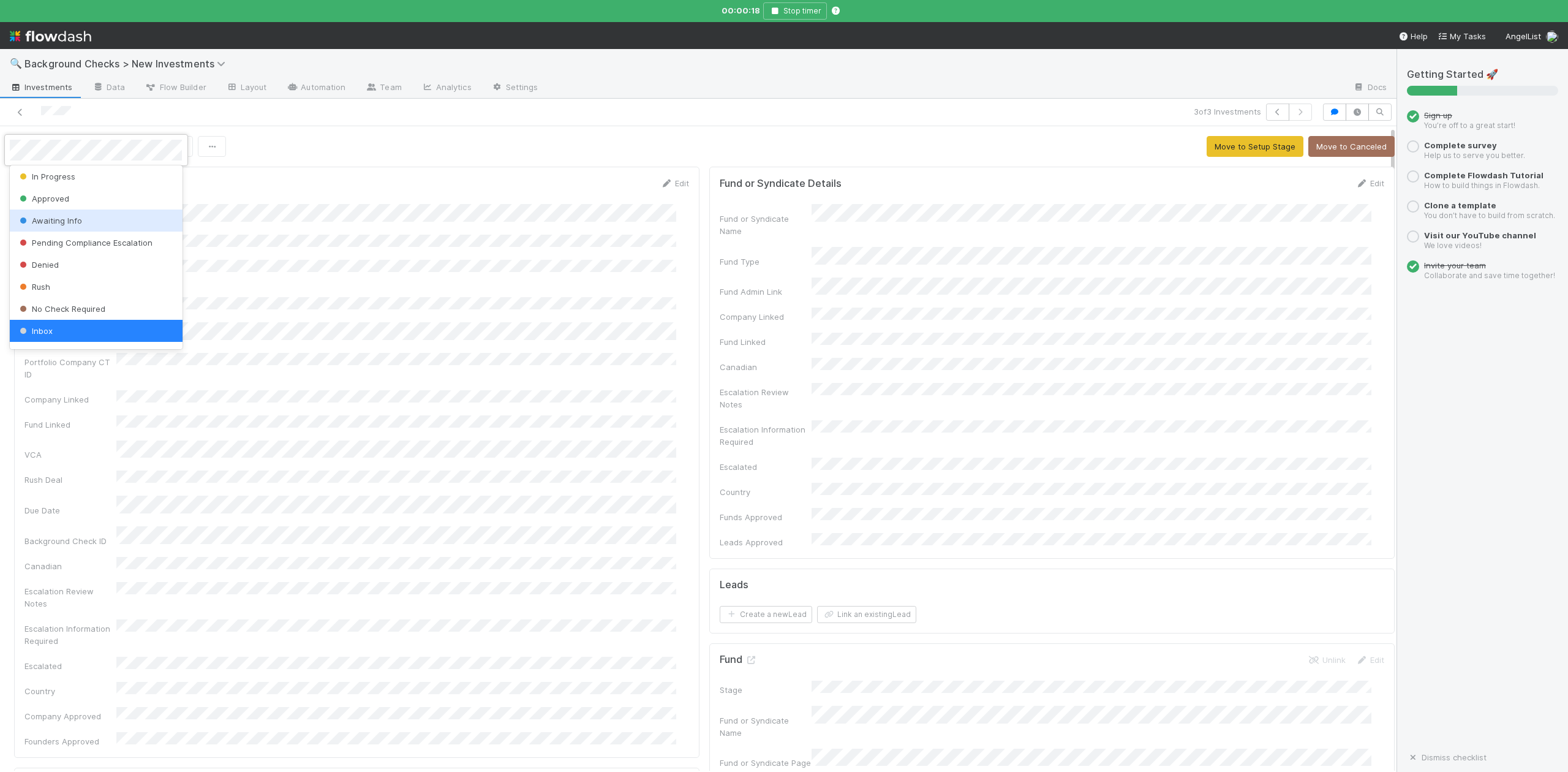
click at [49, 220] on span "Awaiting Info" at bounding box center [49, 221] width 65 height 10
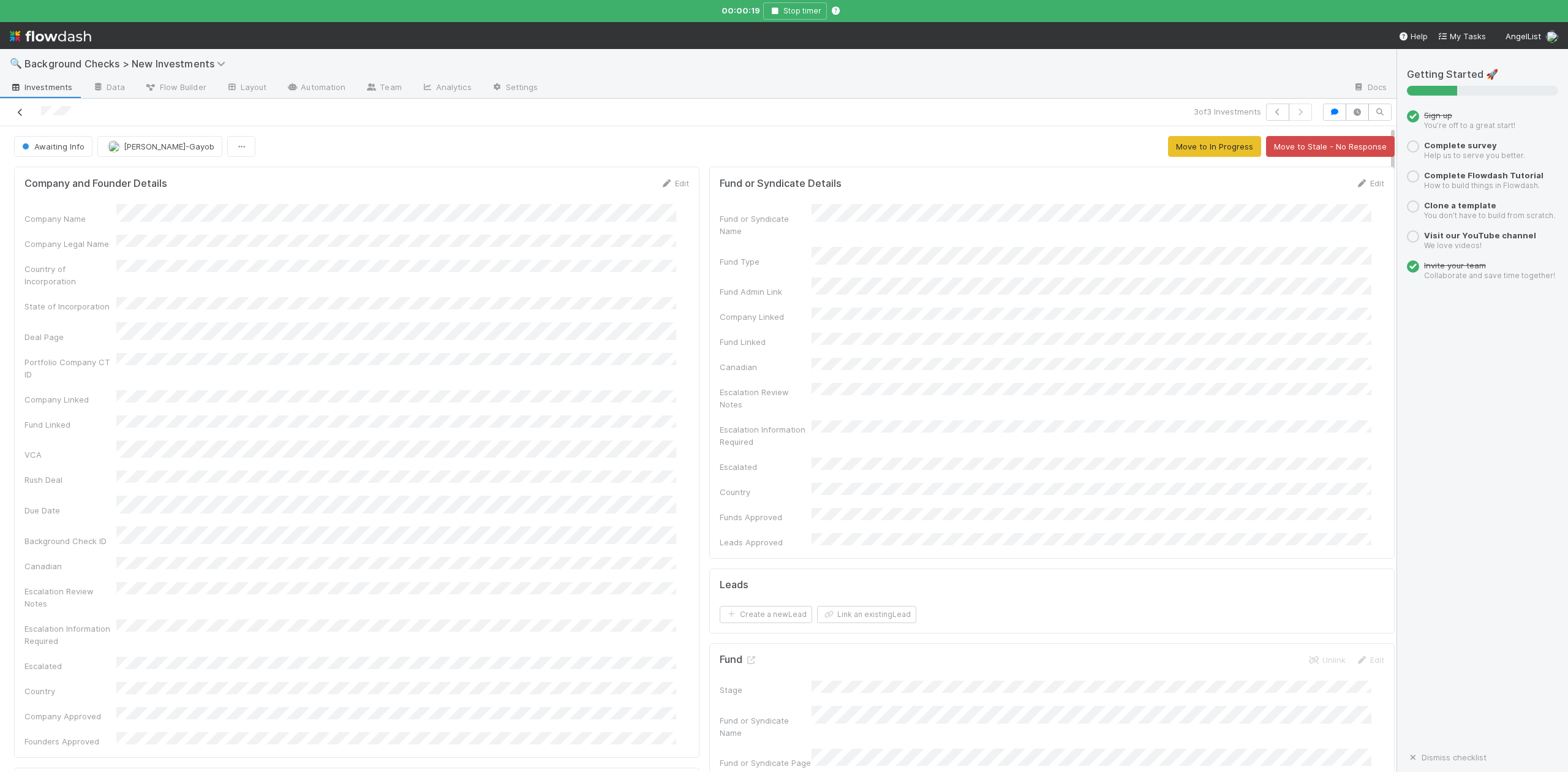
click at [22, 109] on icon at bounding box center [19, 112] width 12 height 8
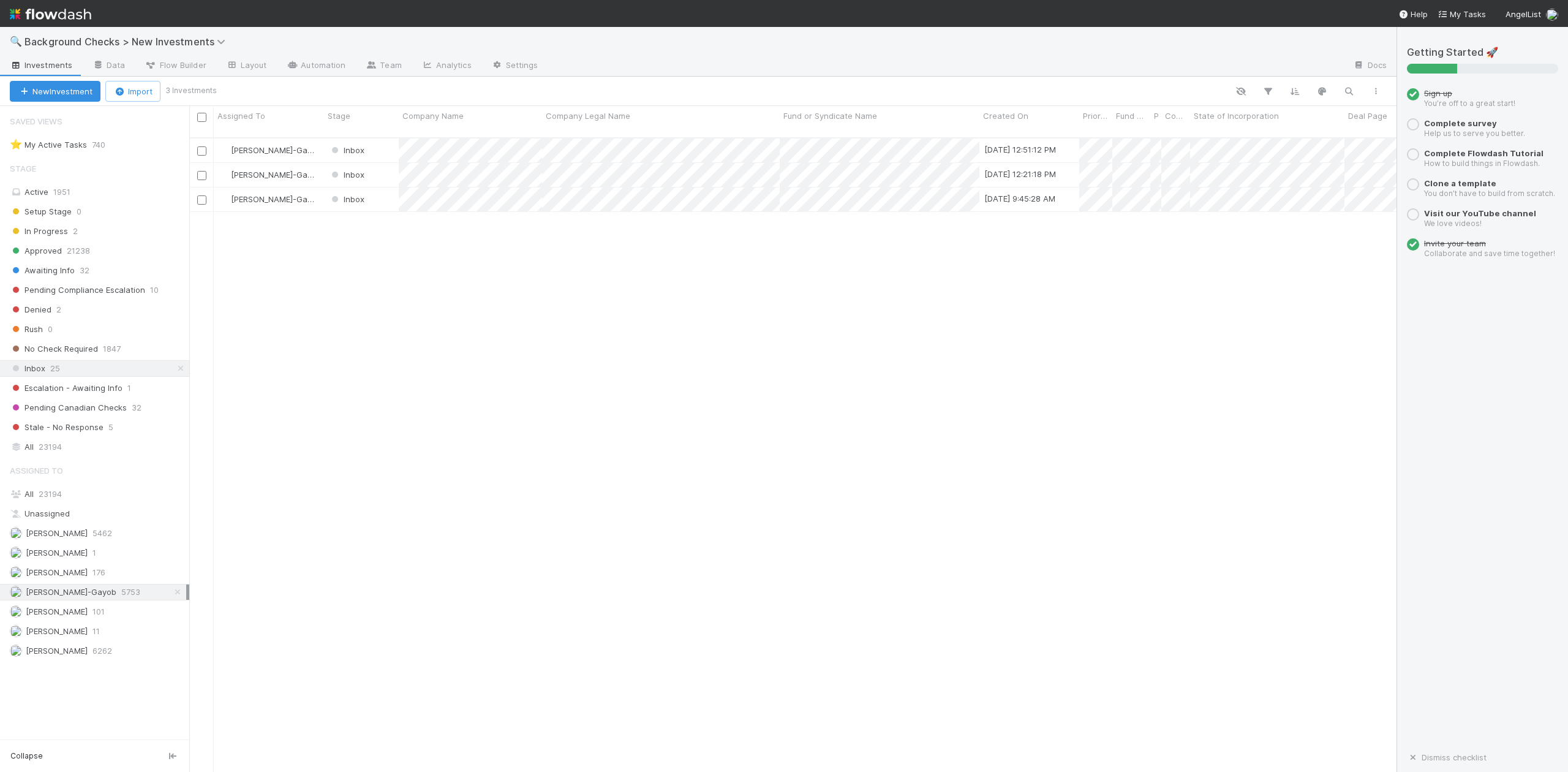
scroll to position [633, 1195]
click at [599, 312] on div at bounding box center [784, 386] width 1568 height 772
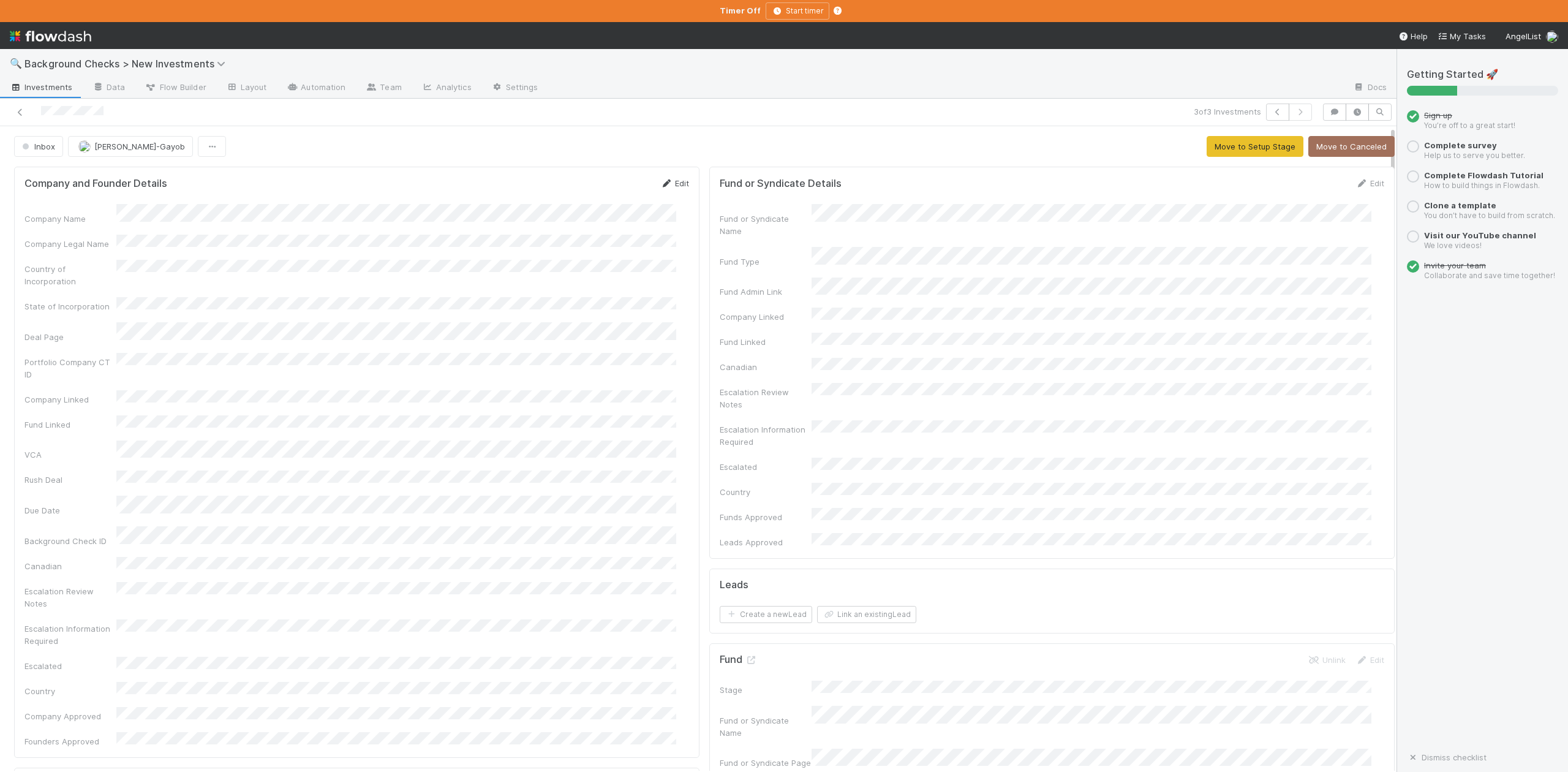
click at [670, 180] on link "Edit" at bounding box center [675, 183] width 28 height 10
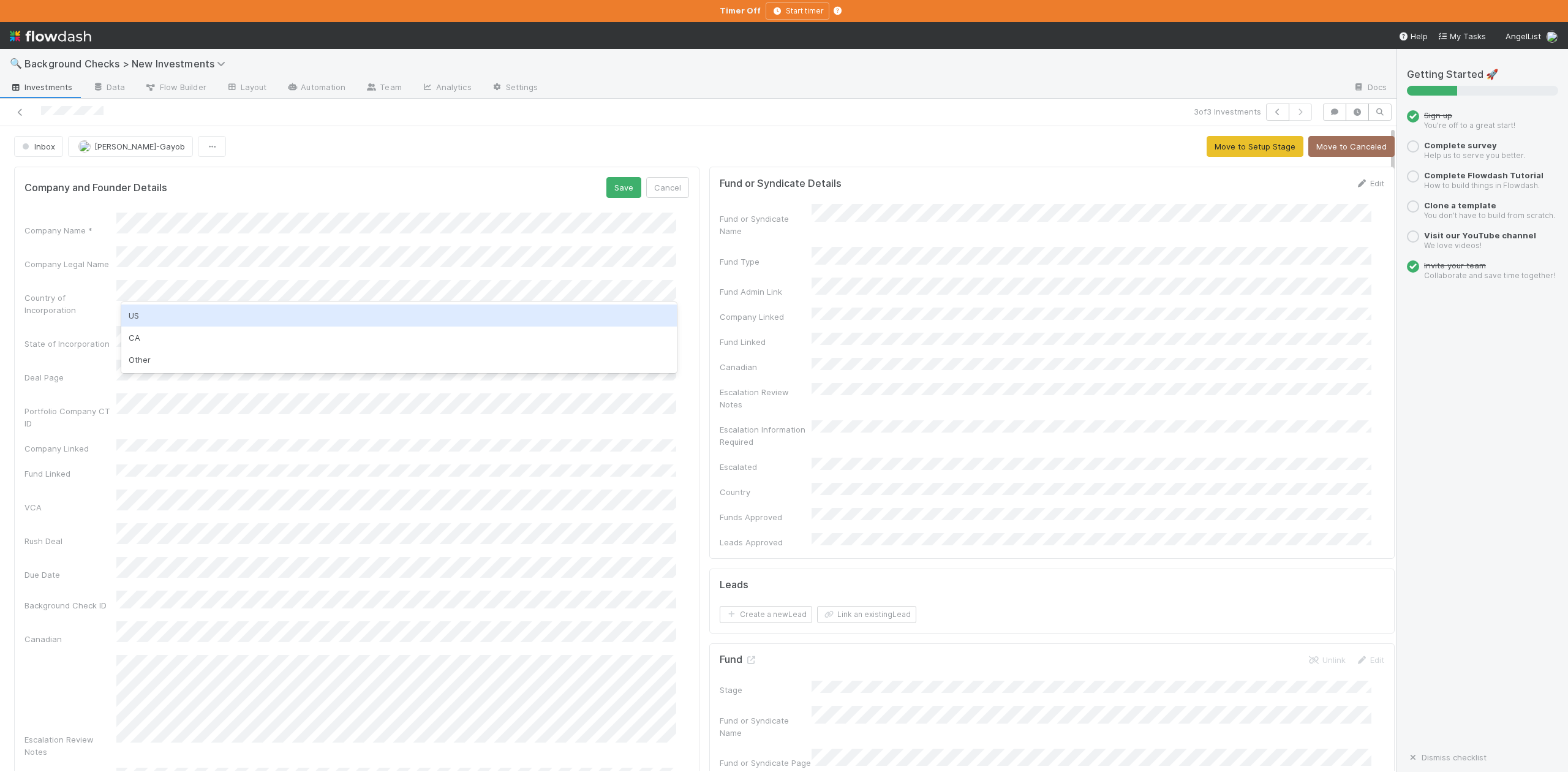
click at [138, 310] on div "US" at bounding box center [399, 316] width 555 height 22
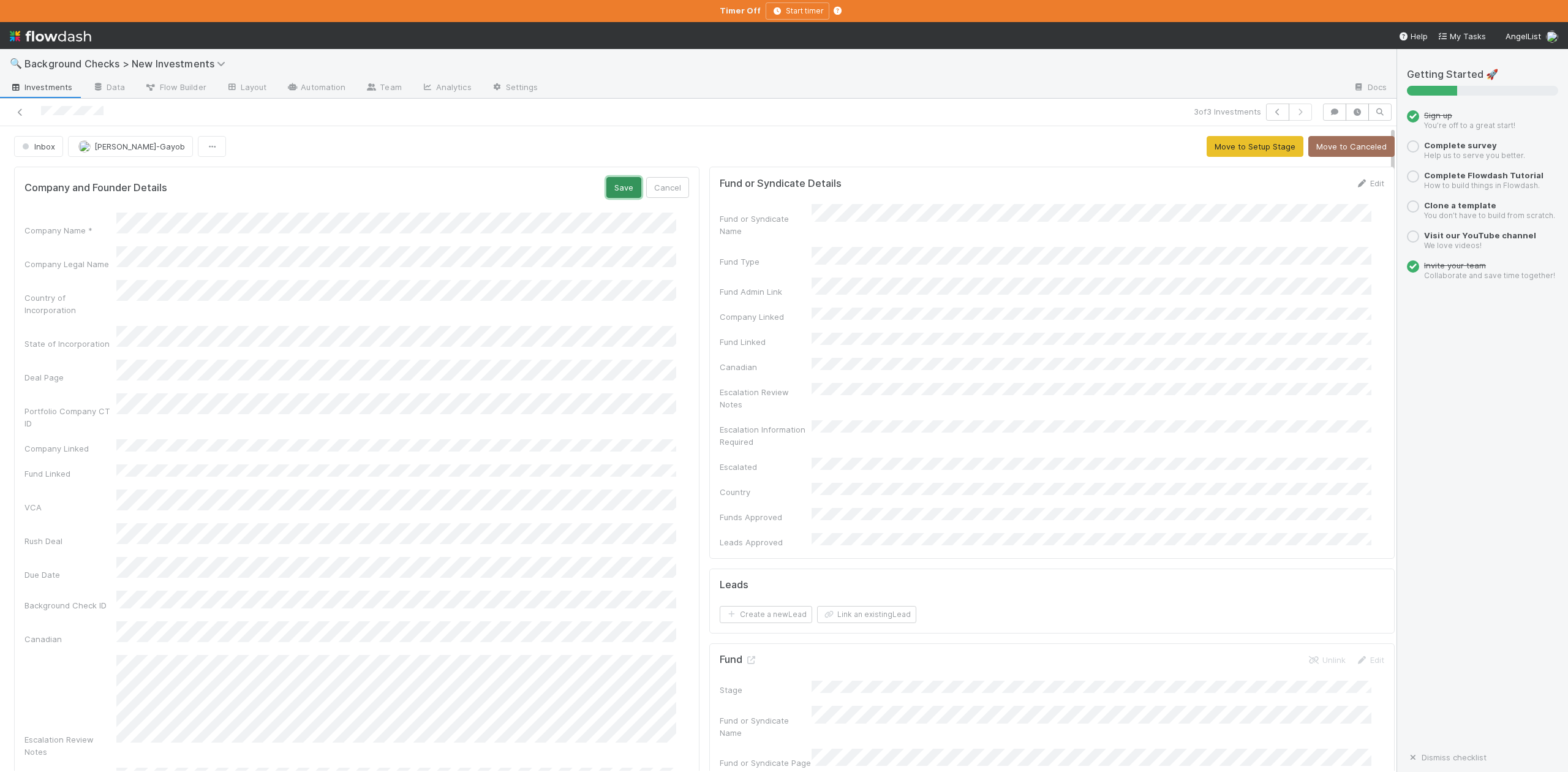
click at [614, 191] on button "Save" at bounding box center [624, 187] width 35 height 21
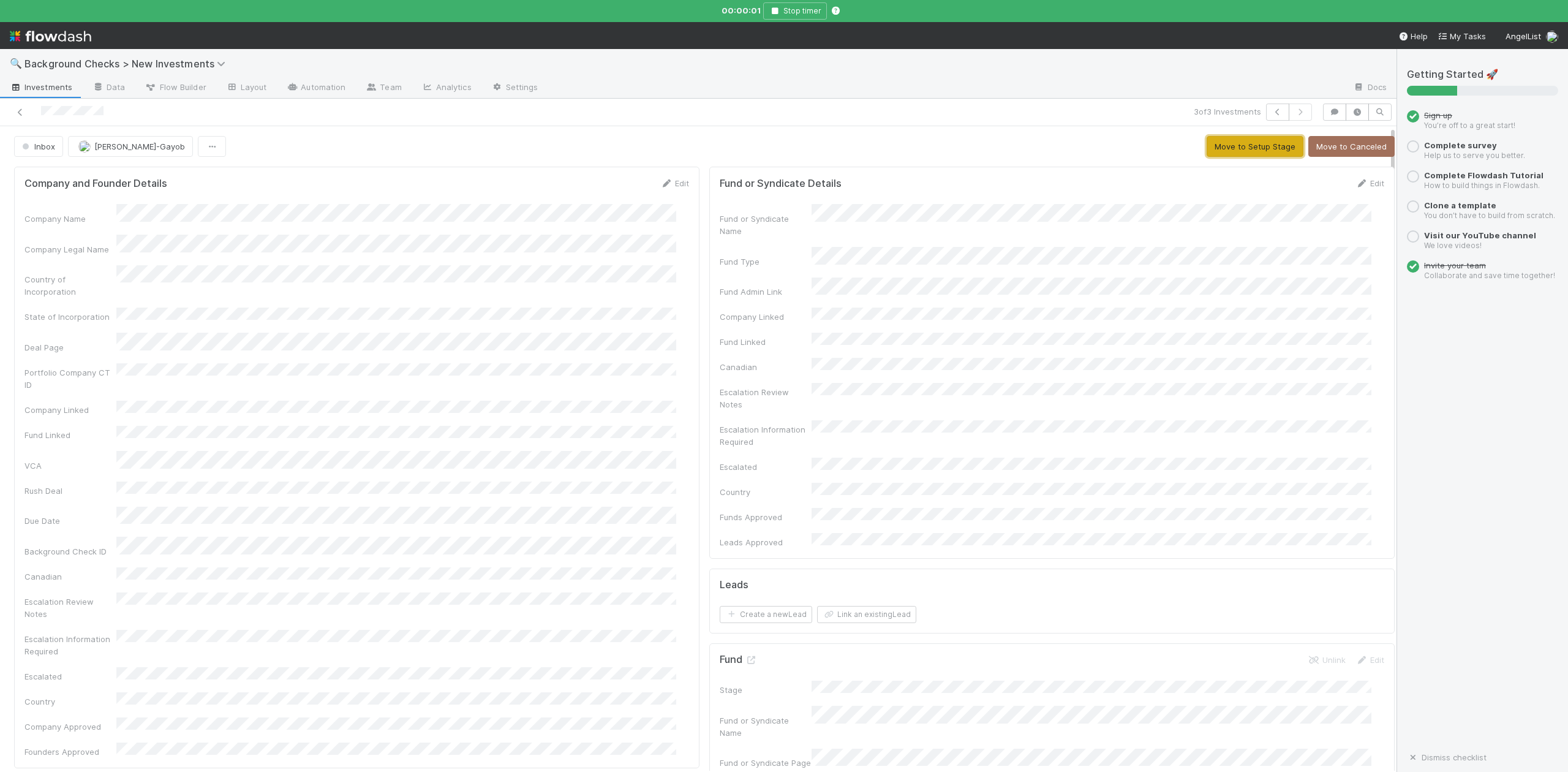
click at [1207, 151] on button "Move to Setup Stage" at bounding box center [1256, 147] width 97 height 21
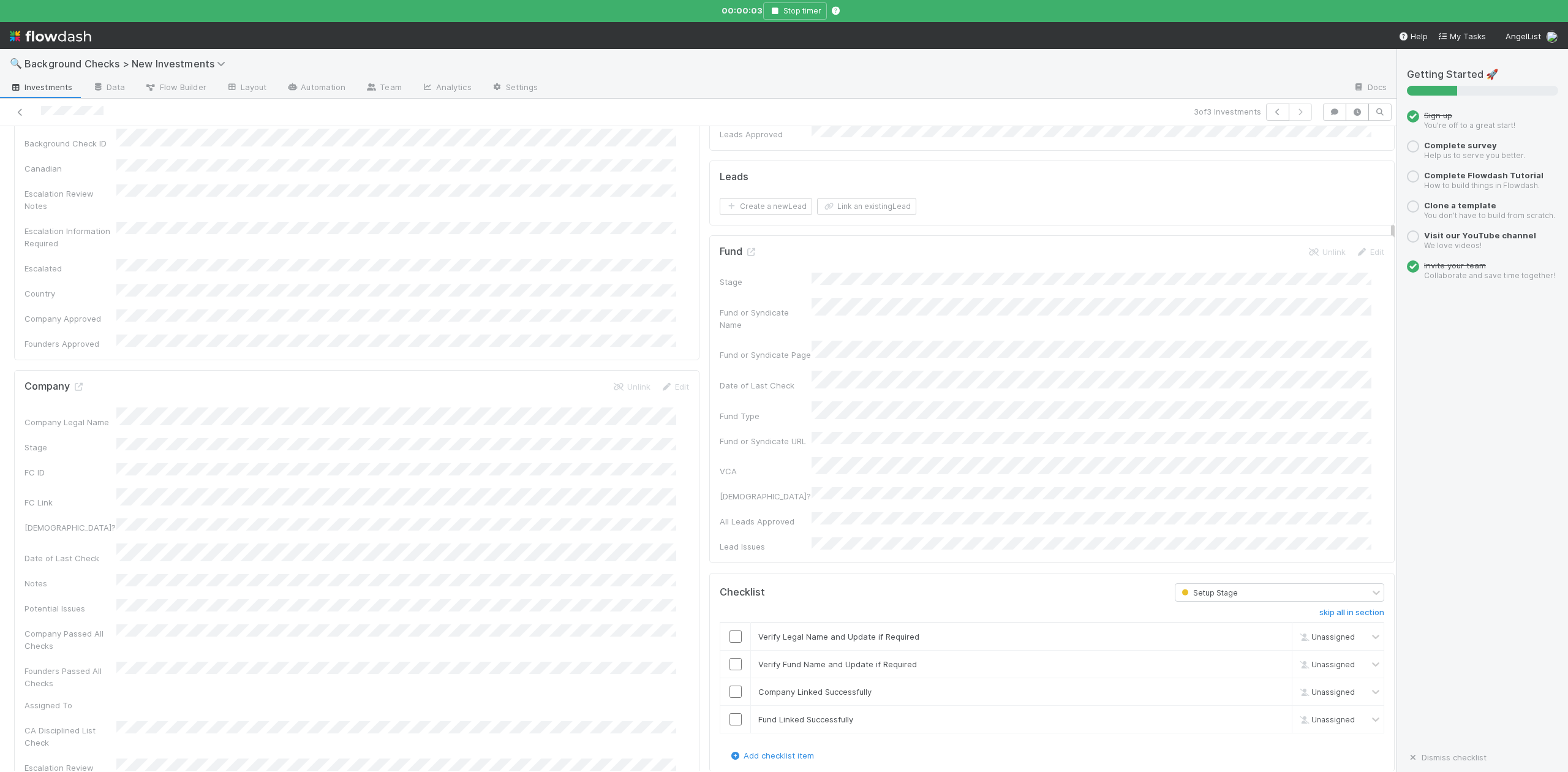
scroll to position [735, 0]
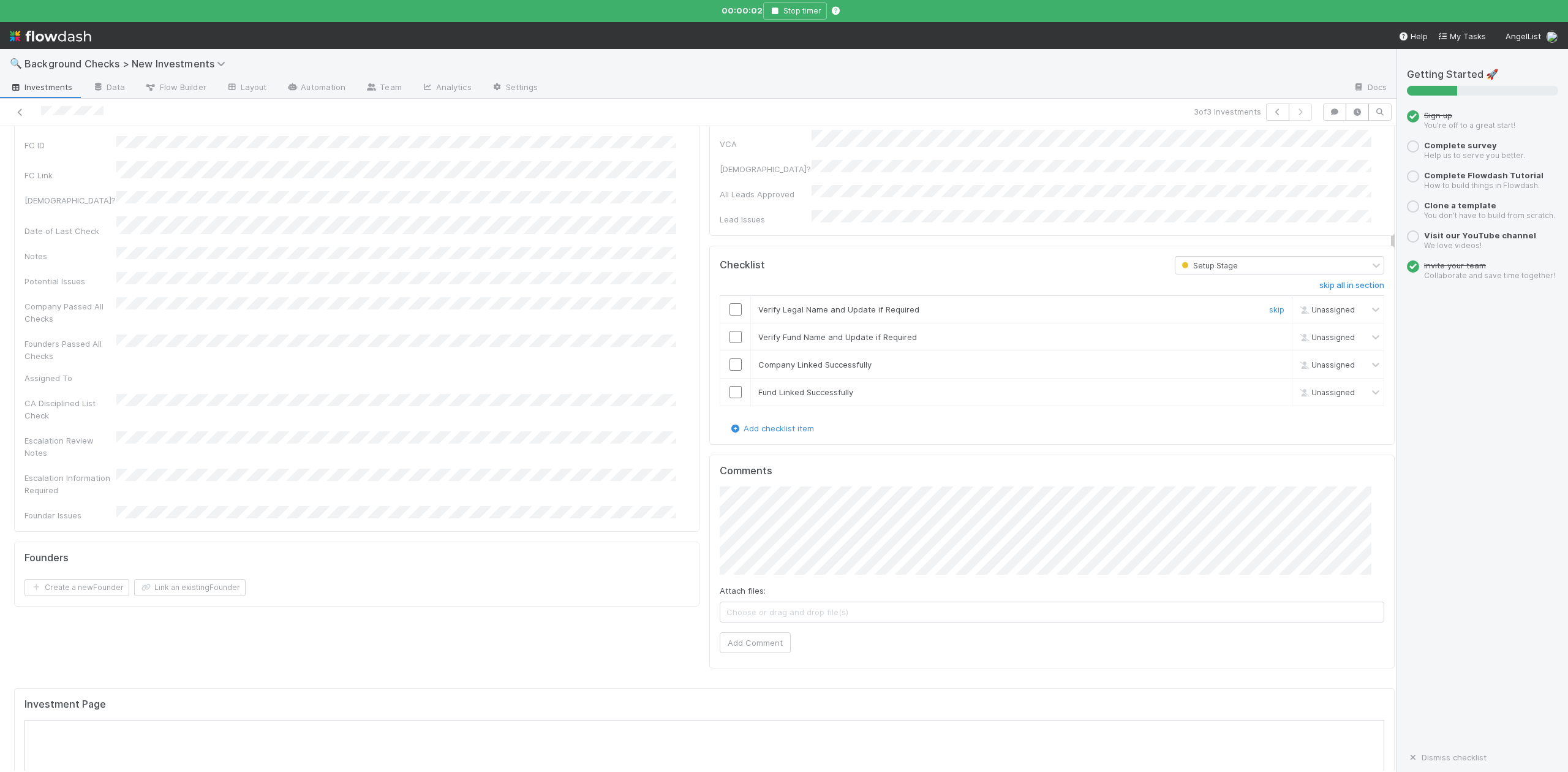
click at [730, 303] on input "checkbox" at bounding box center [735, 309] width 12 height 12
click at [730, 331] on input "checkbox" at bounding box center [735, 336] width 12 height 12
click at [730, 359] on input "checkbox" at bounding box center [735, 364] width 12 height 12
click at [730, 386] on input "checkbox" at bounding box center [735, 392] width 12 height 12
checkbox input "true"
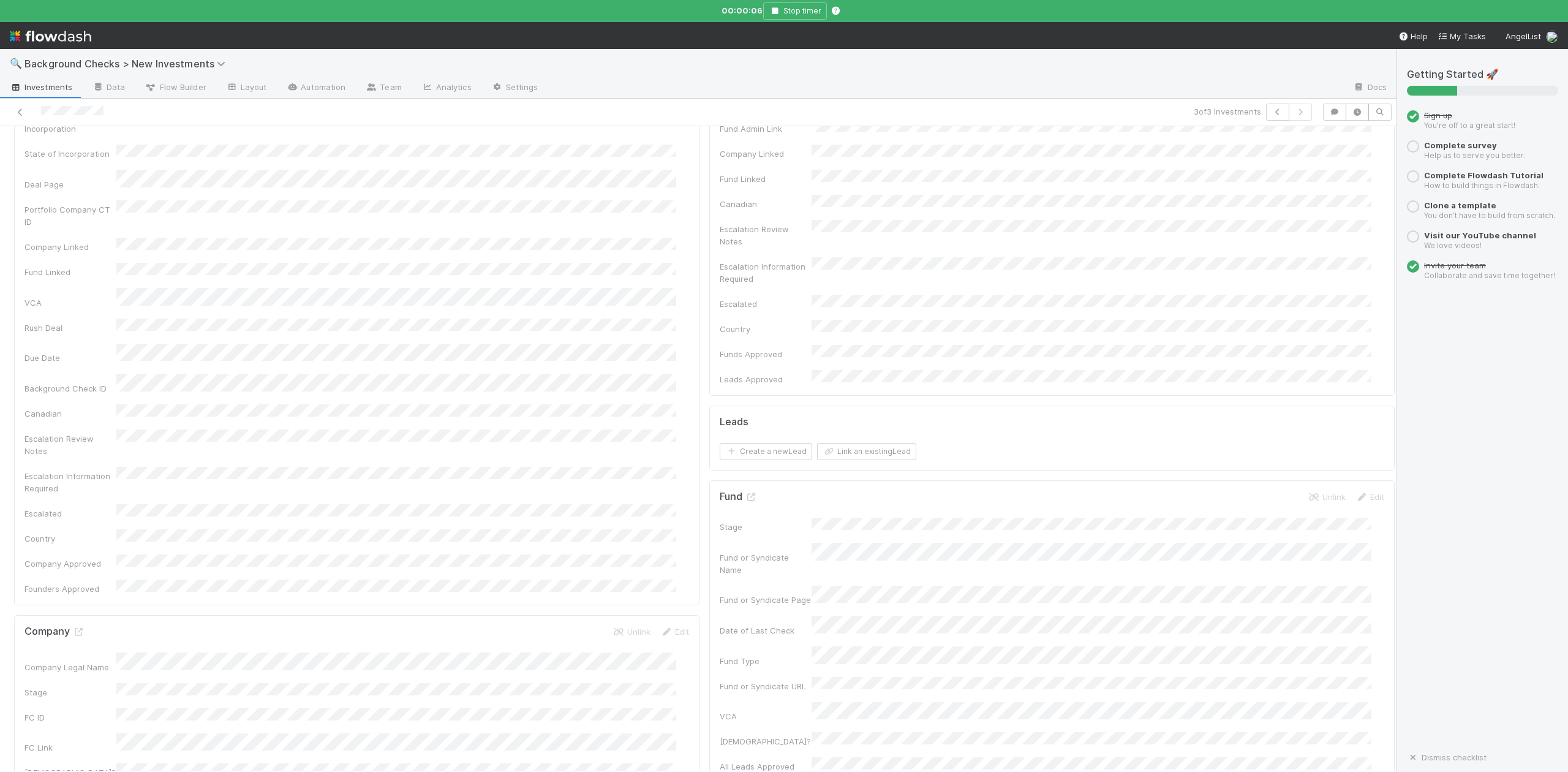
scroll to position [0, 0]
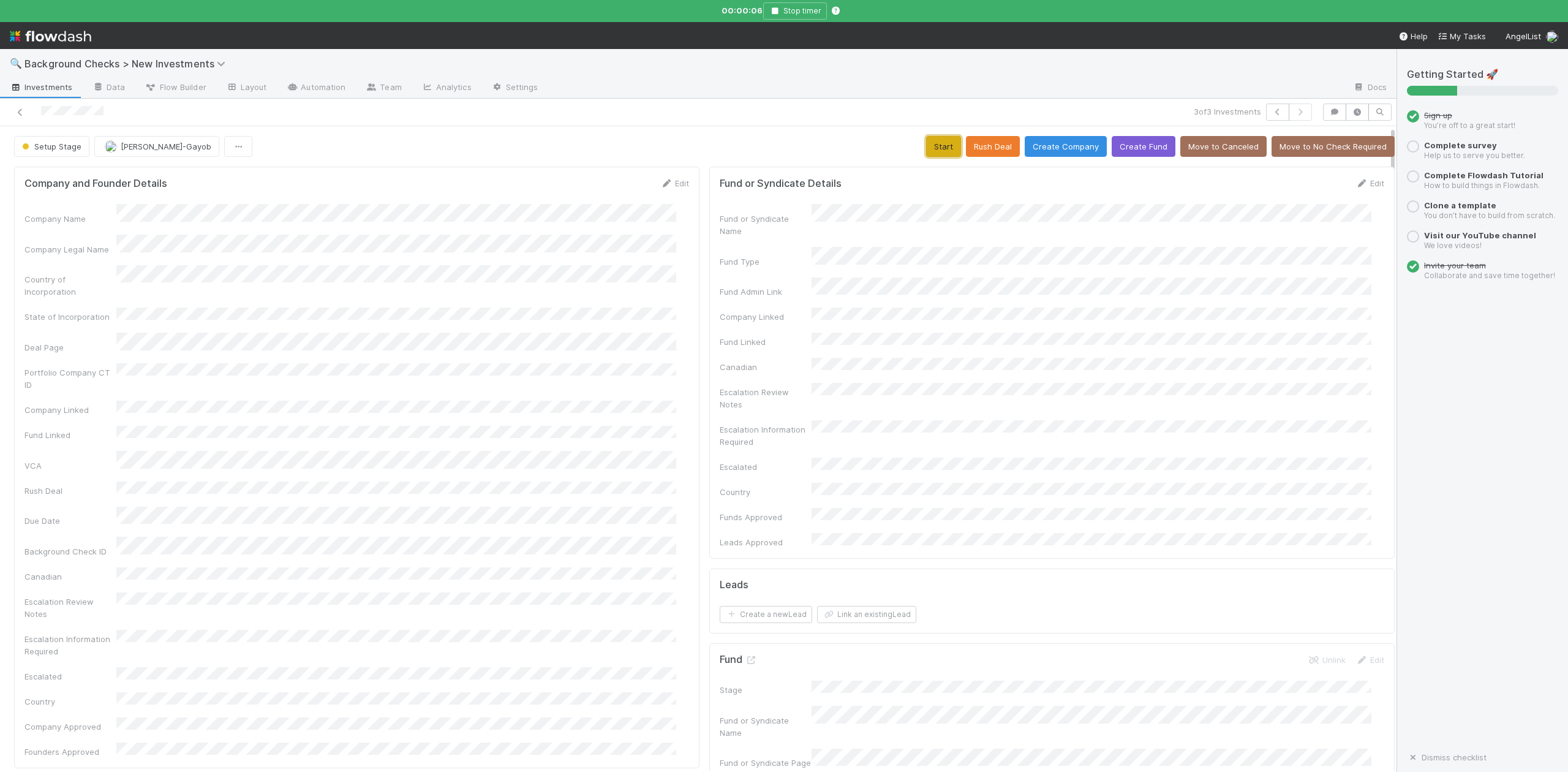
click at [926, 146] on button "Start" at bounding box center [944, 147] width 35 height 21
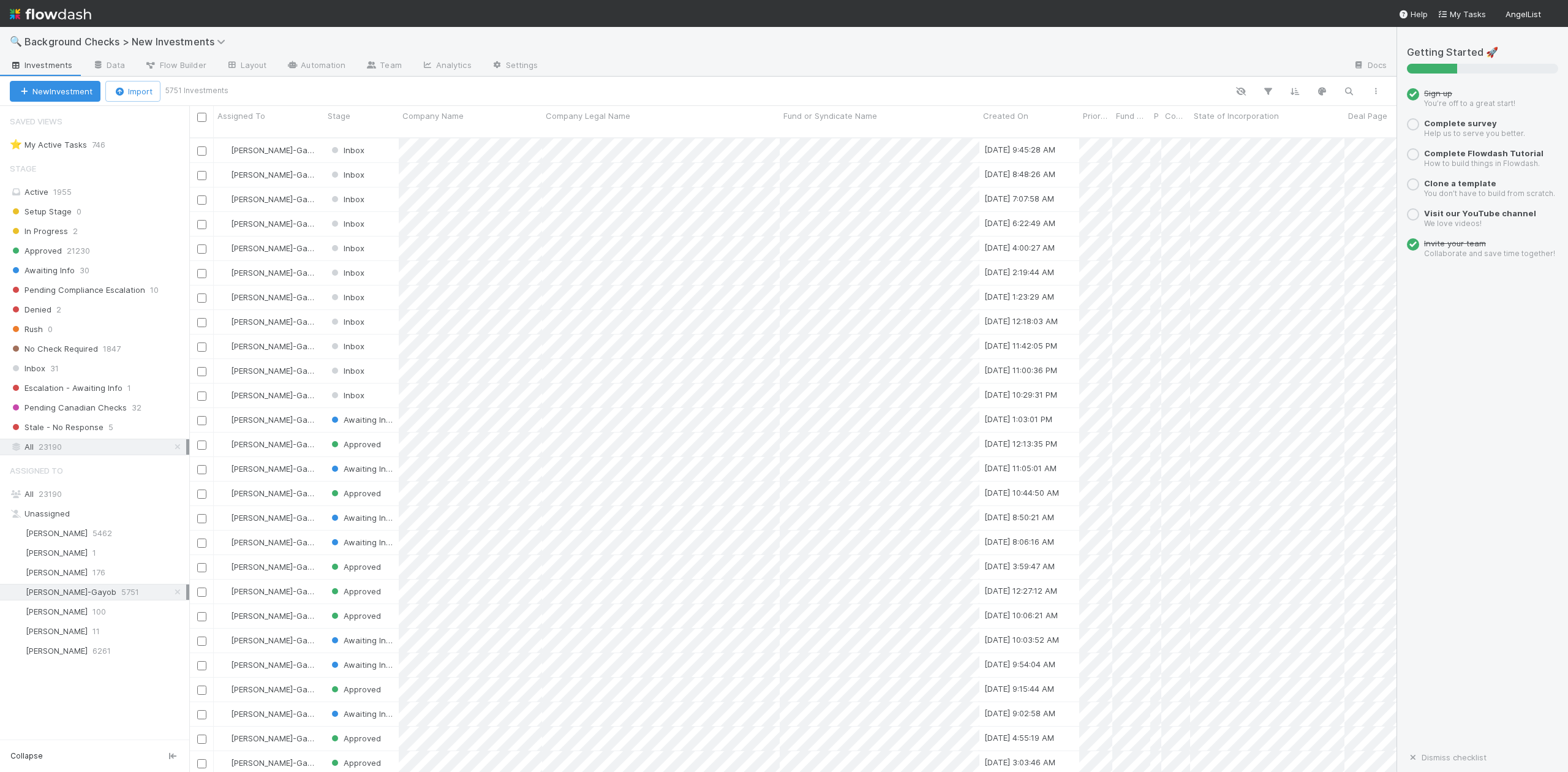
scroll to position [633, 1195]
click at [52, 499] on span "23190" at bounding box center [49, 494] width 23 height 10
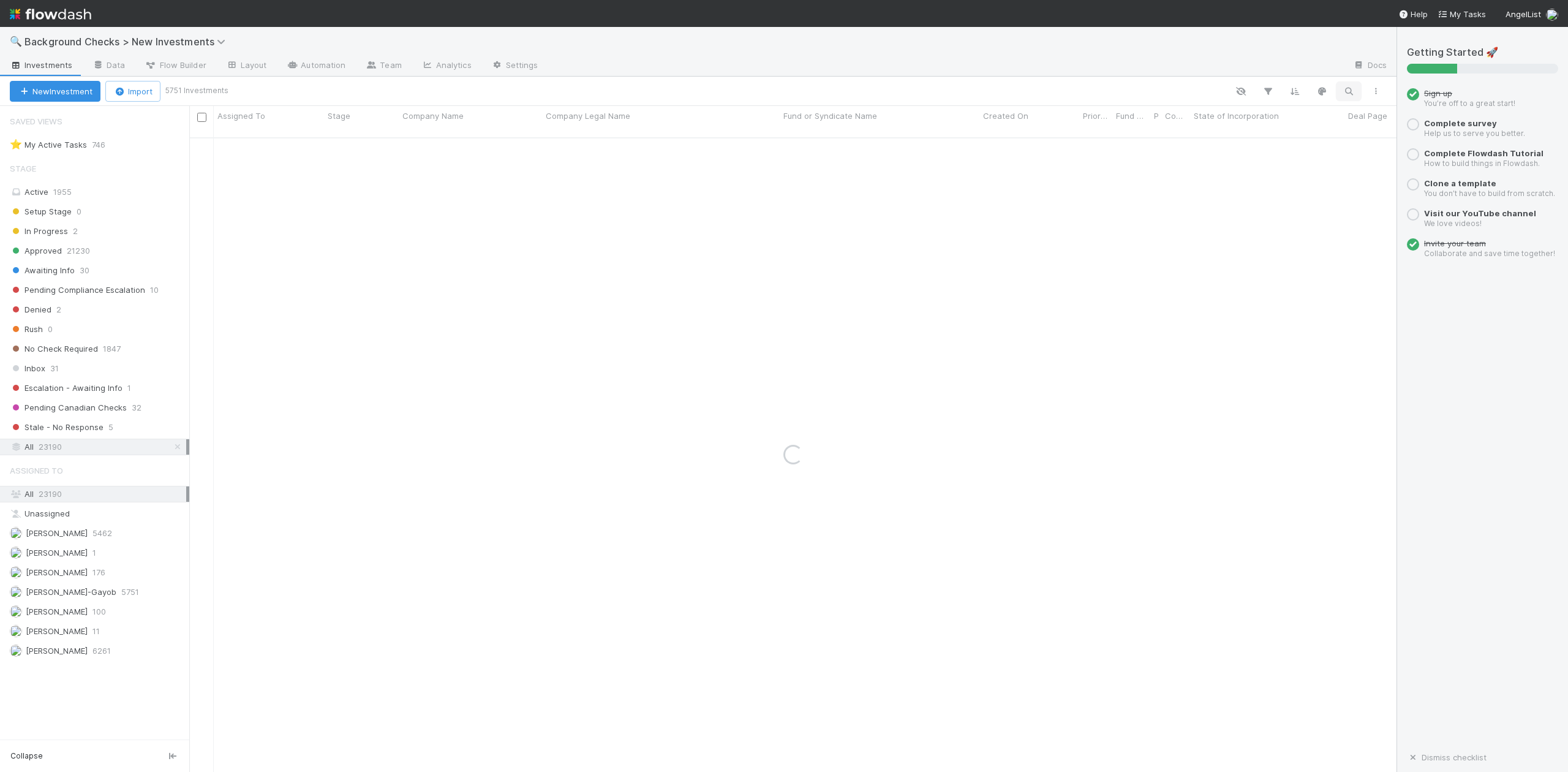
click at [1350, 90] on icon "button" at bounding box center [1348, 92] width 12 height 11
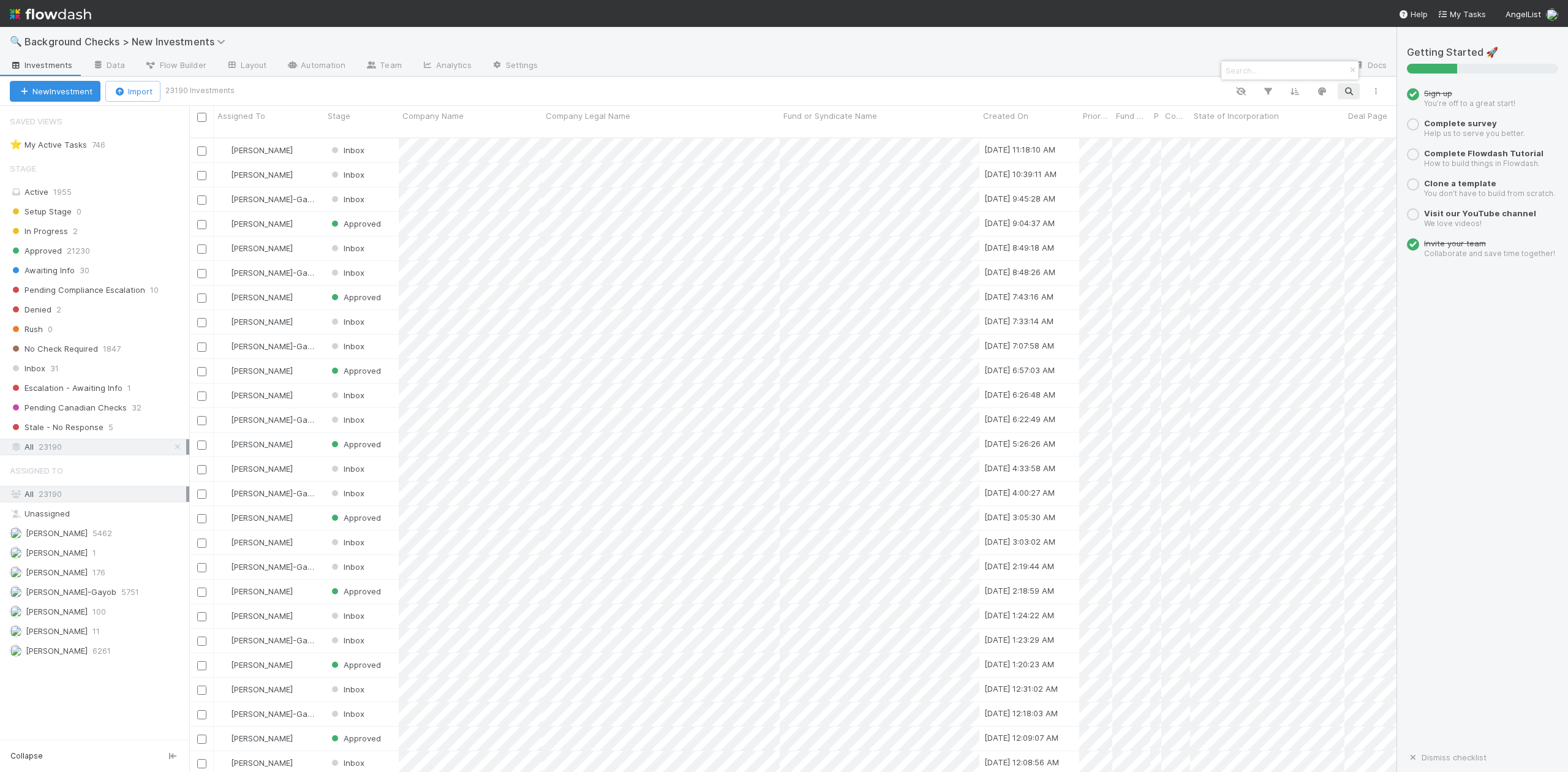
scroll to position [633, 1195]
paste input "MCP-USE, Inc."
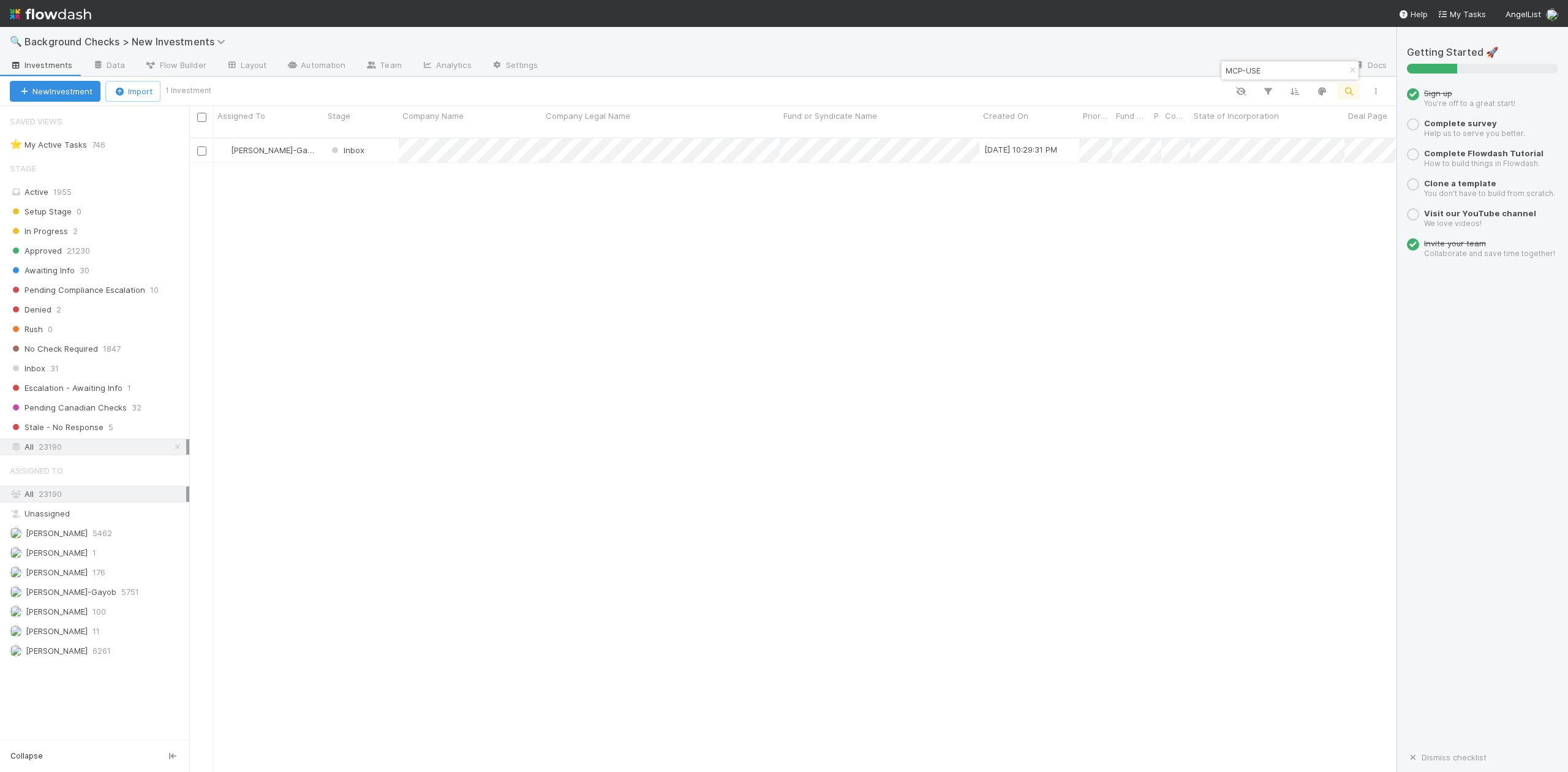
click at [1275, 73] on input "MCP-USE" at bounding box center [1285, 71] width 123 height 15
type input "M"
paste input "Trellis"
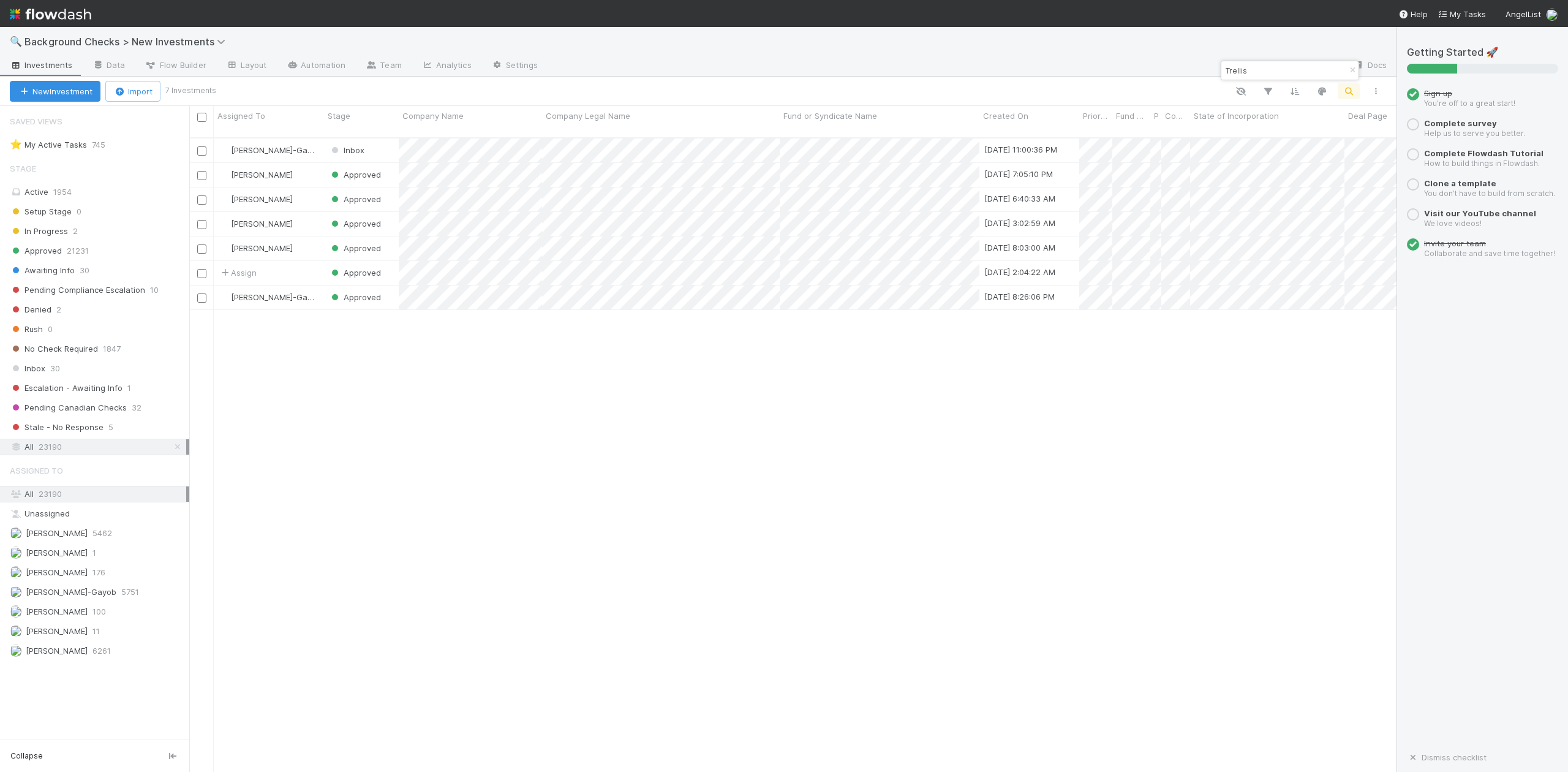
click at [1303, 79] on div "Trellis" at bounding box center [1291, 71] width 137 height 18
click at [1287, 62] on body "🔍 Background Checks > New Investments Investments Data Flow Builder Layout Auto…" at bounding box center [784, 386] width 1568 height 772
click at [1285, 70] on input "Trellis" at bounding box center [1285, 71] width 123 height 15
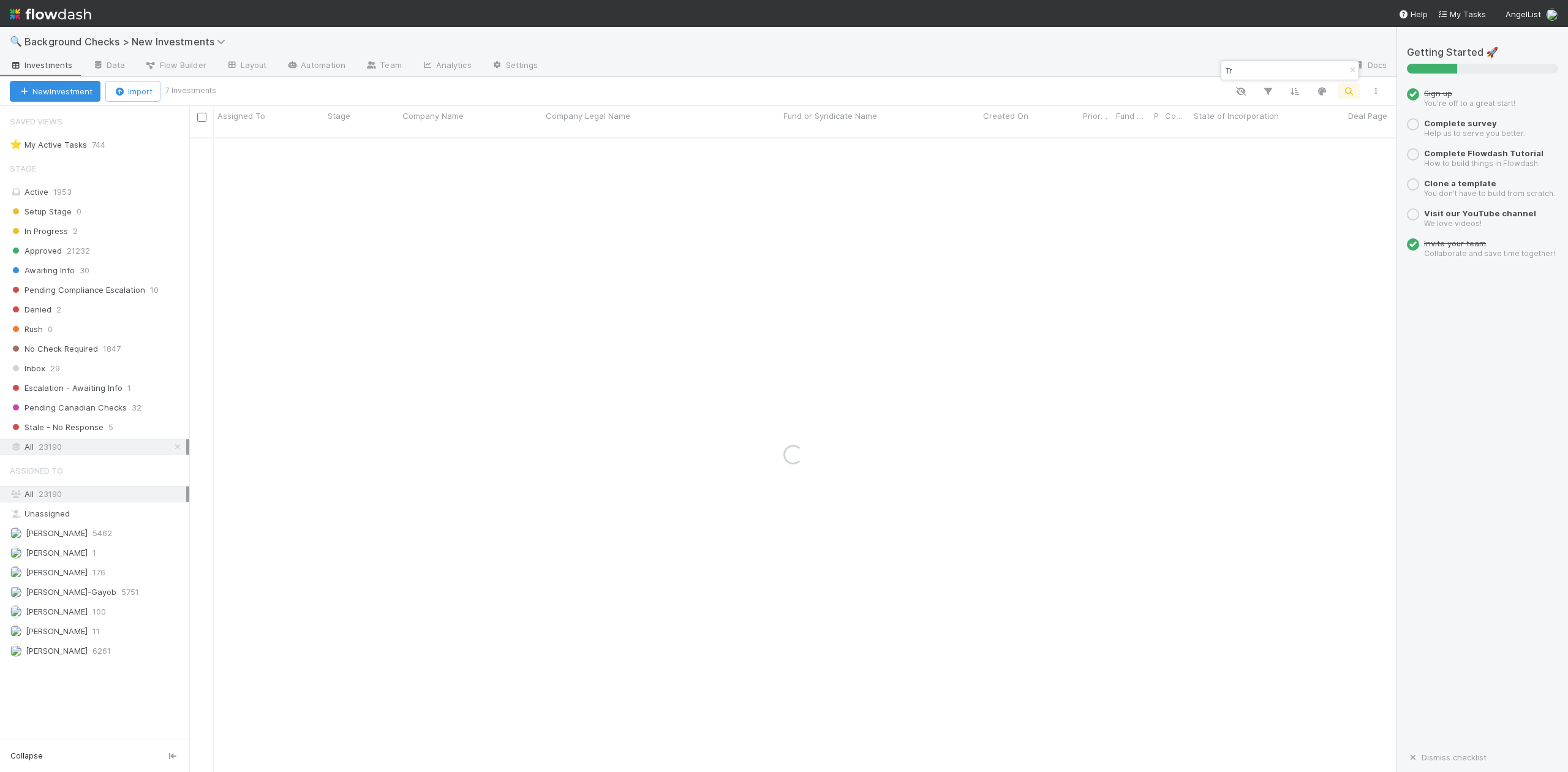
type input "T"
paste input "Dedalus Labs"
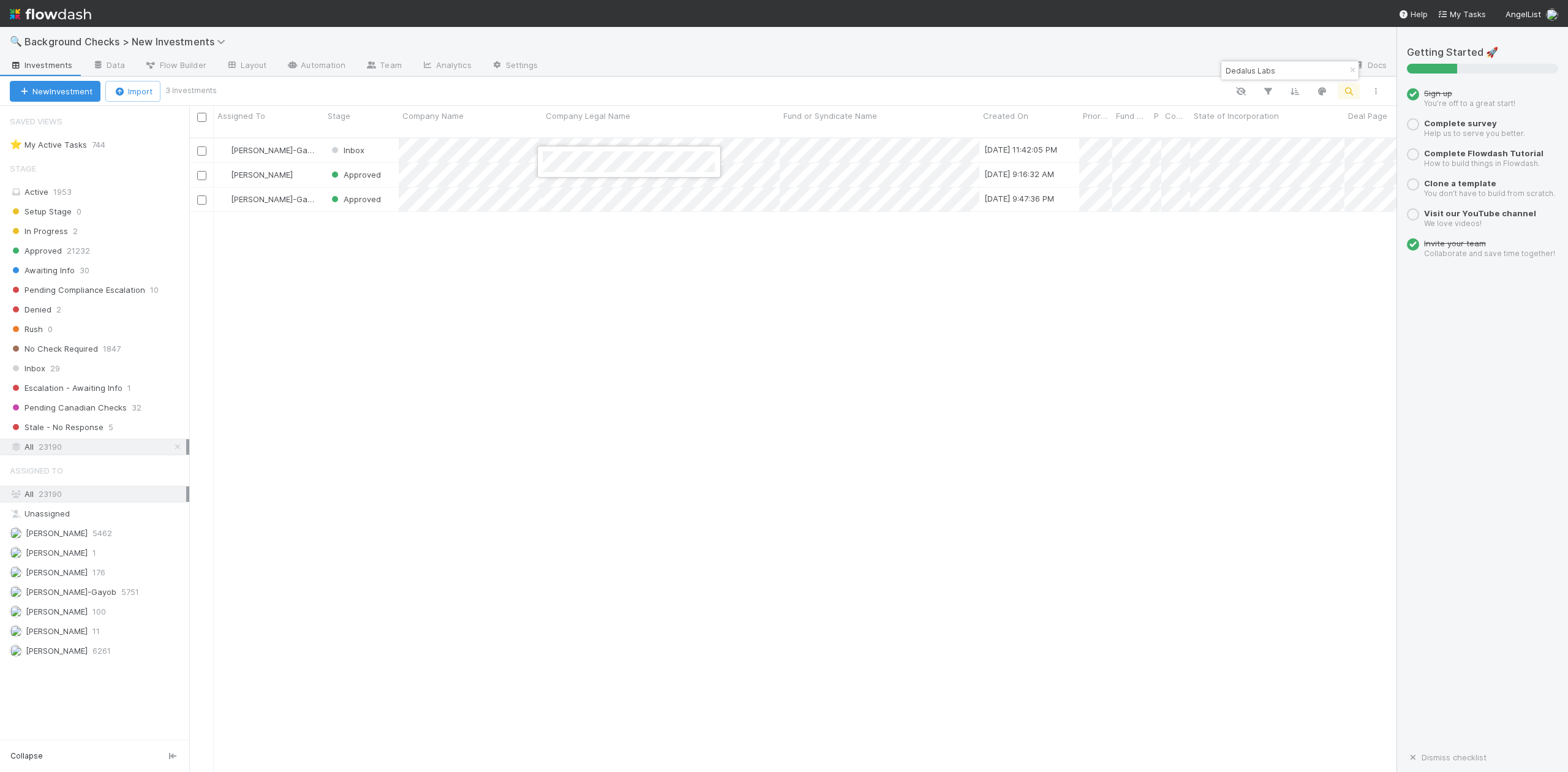
scroll to position [633, 1184]
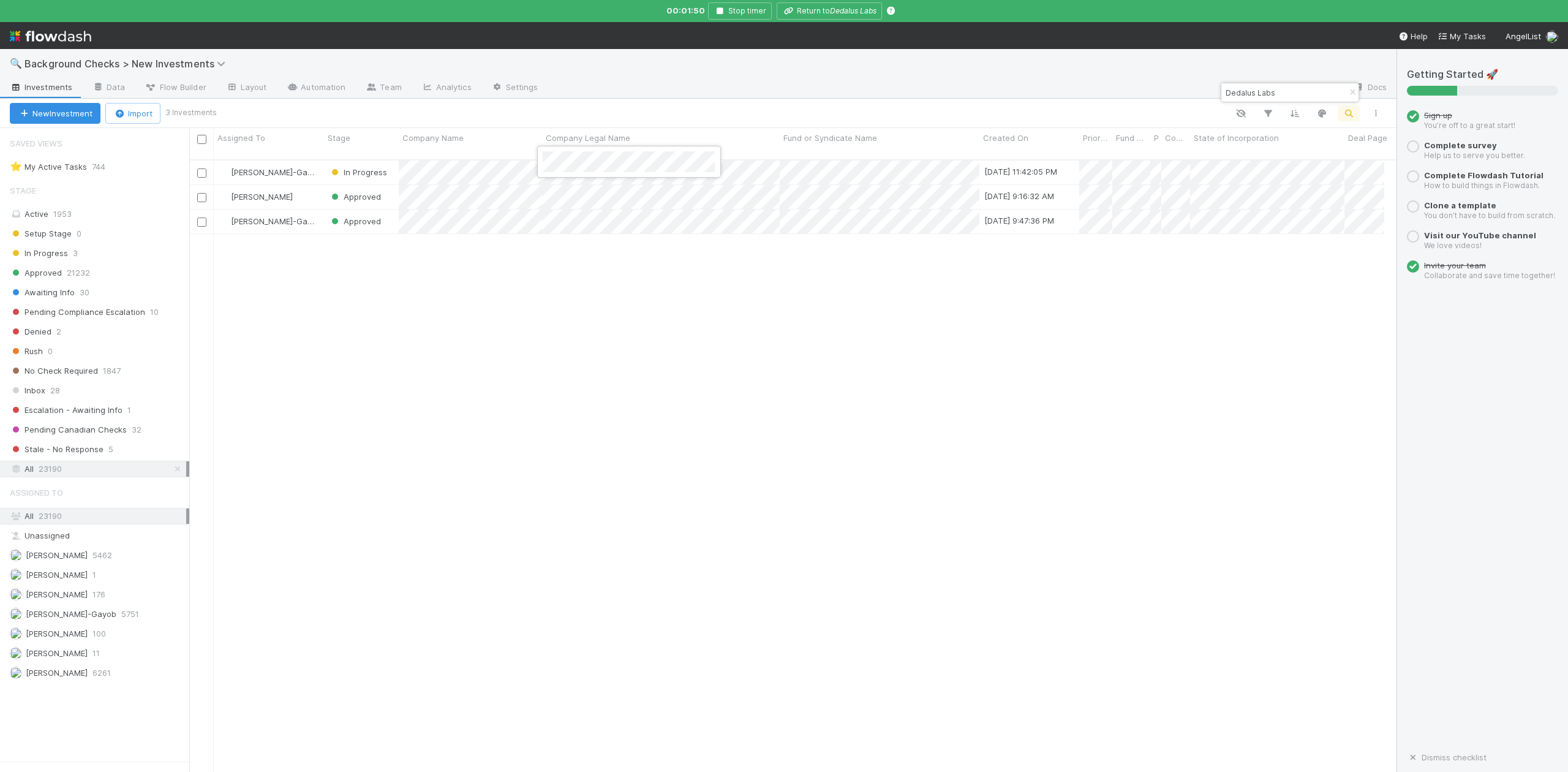
click at [719, 11] on div at bounding box center [784, 386] width 1568 height 772
click at [721, 8] on icon "button" at bounding box center [719, 11] width 12 height 7
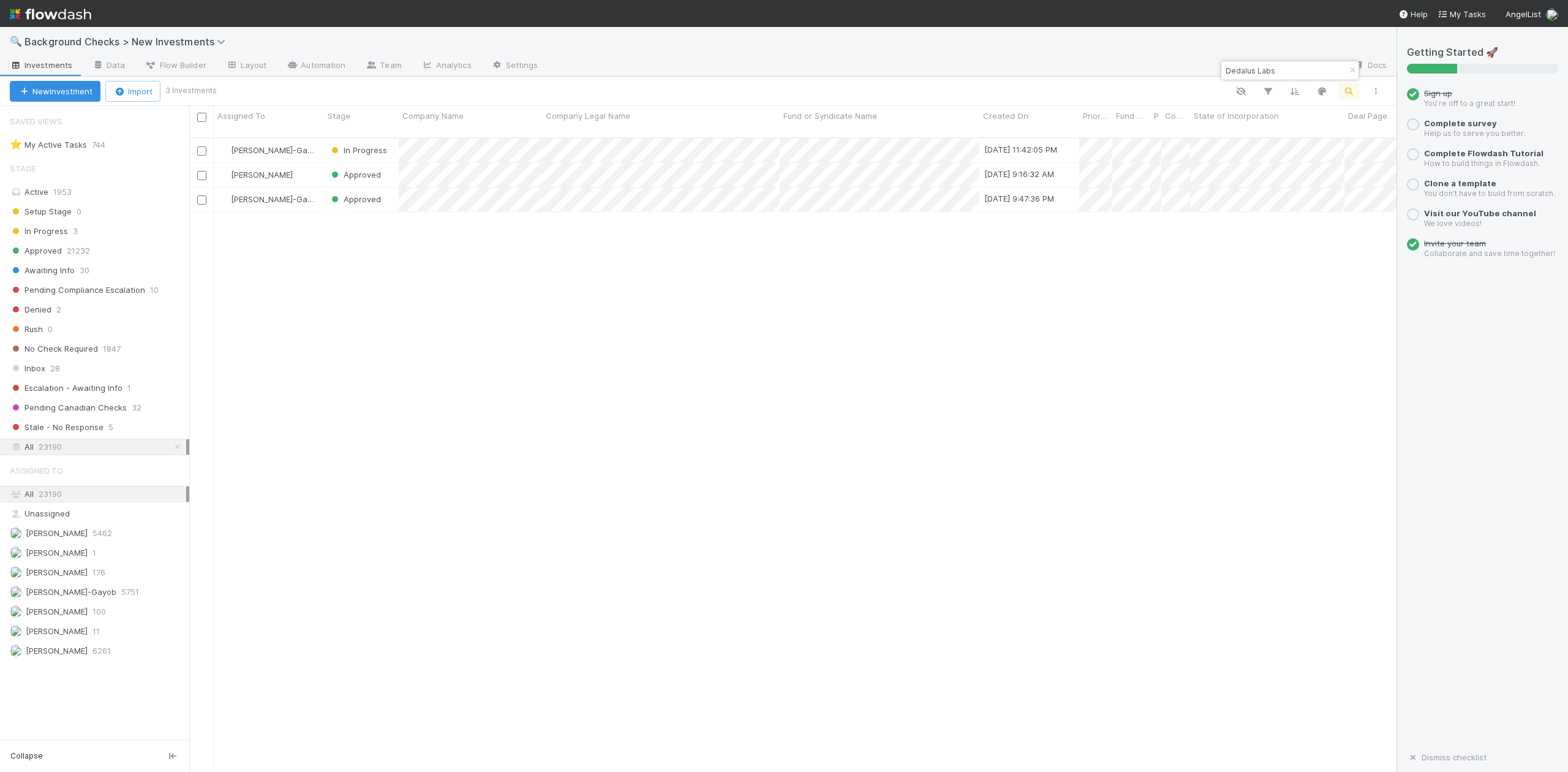
click at [1299, 70] on input "Dedalus Labs" at bounding box center [1285, 71] width 123 height 15
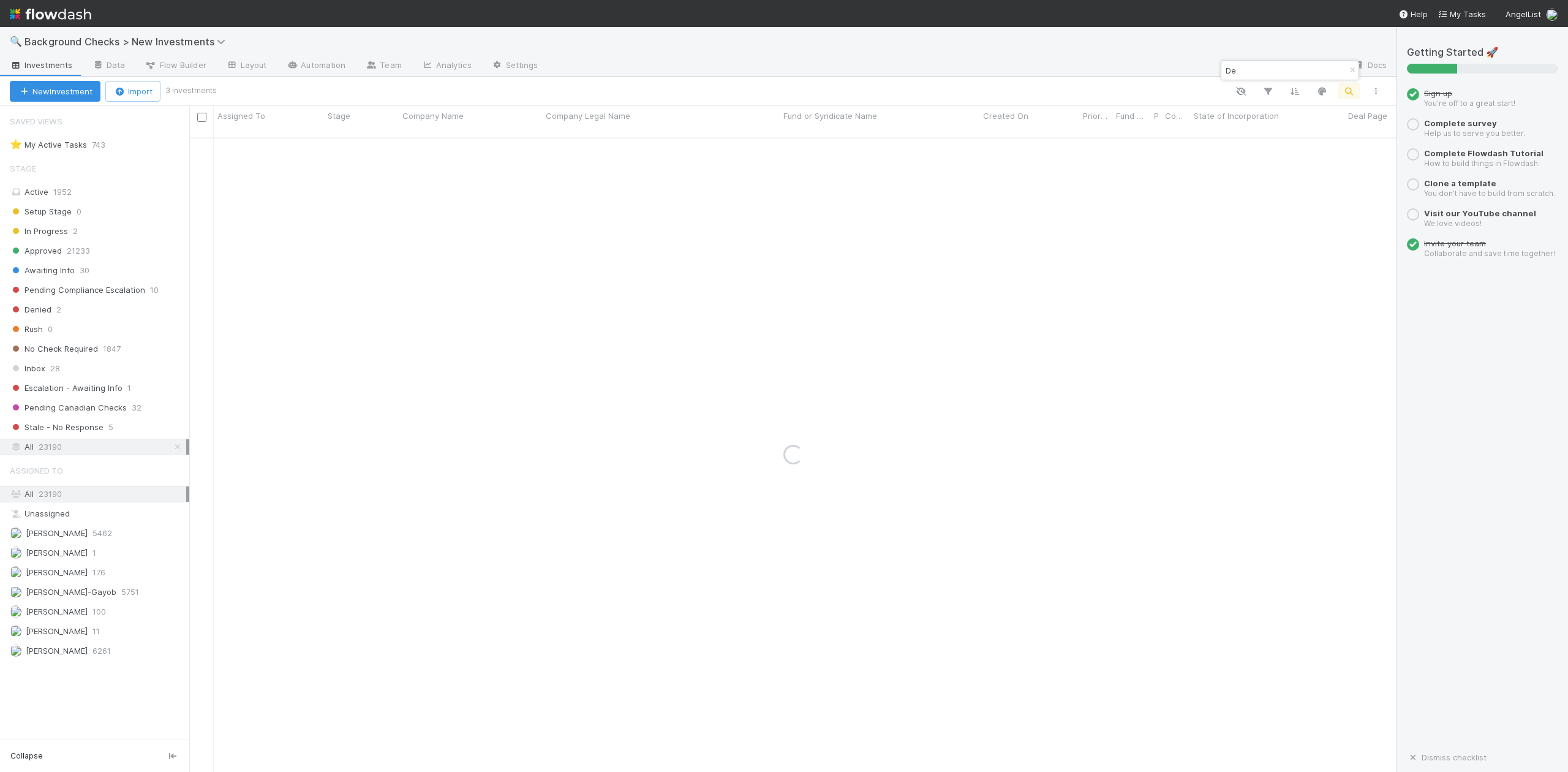
type input "D"
paste input "Verustruct"
click at [1285, 68] on input "Verustruct" at bounding box center [1285, 71] width 123 height 15
type input "V"
paste input "Agent Hub Labs"
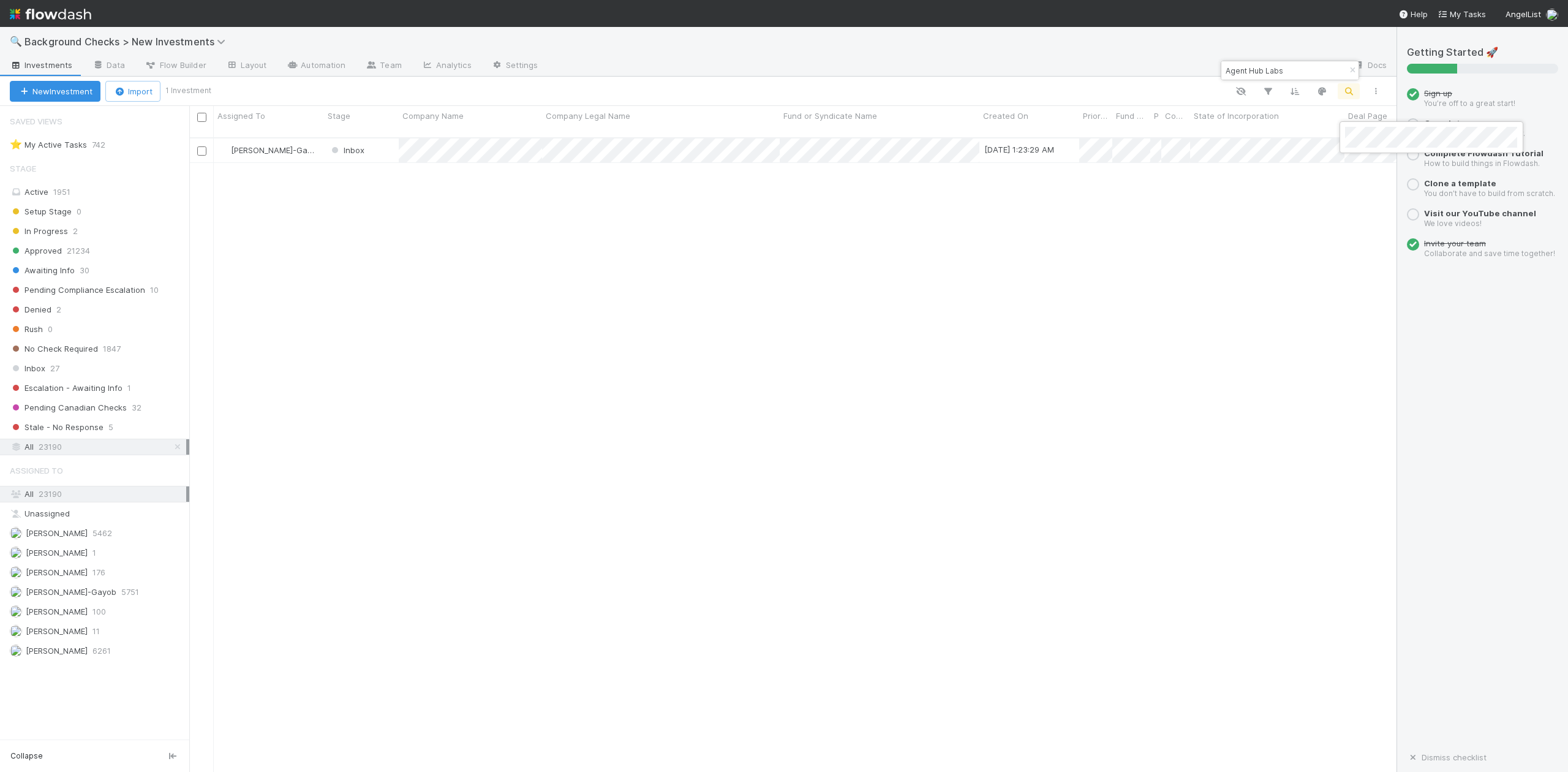
click at [1221, 275] on div at bounding box center [784, 386] width 1568 height 772
click at [1300, 70] on input "Agent Hub Labs" at bounding box center [1285, 71] width 123 height 15
click at [1252, 67] on input "Agent Hub Labs" at bounding box center [1285, 71] width 123 height 15
click at [1290, 71] on input "AgentHub Labs" at bounding box center [1285, 71] width 123 height 15
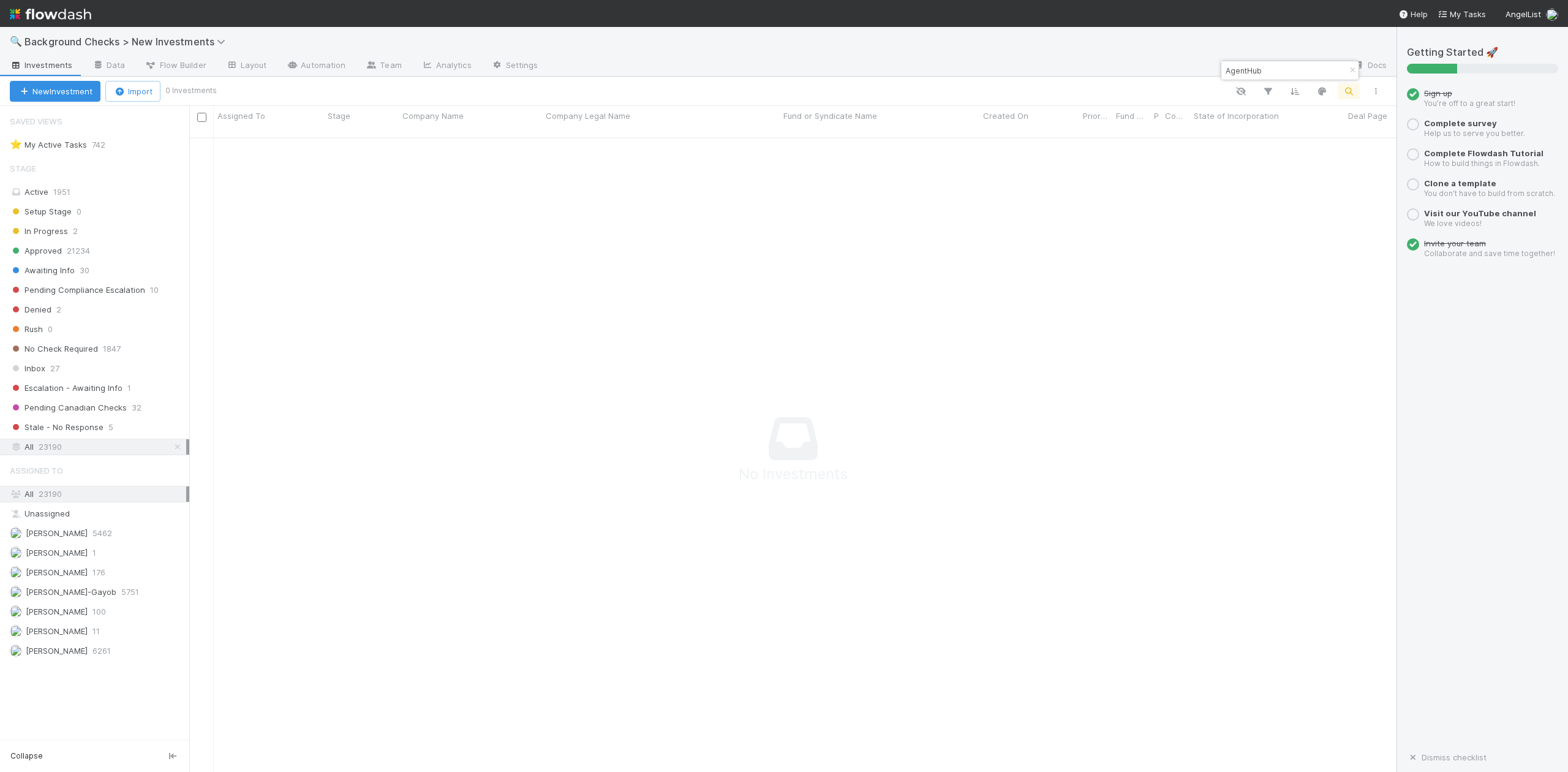
scroll to position [13, 13]
click at [1268, 76] on input "AgentHub" at bounding box center [1285, 71] width 123 height 15
type input "A"
paste input "Cache"
type input "Cache"
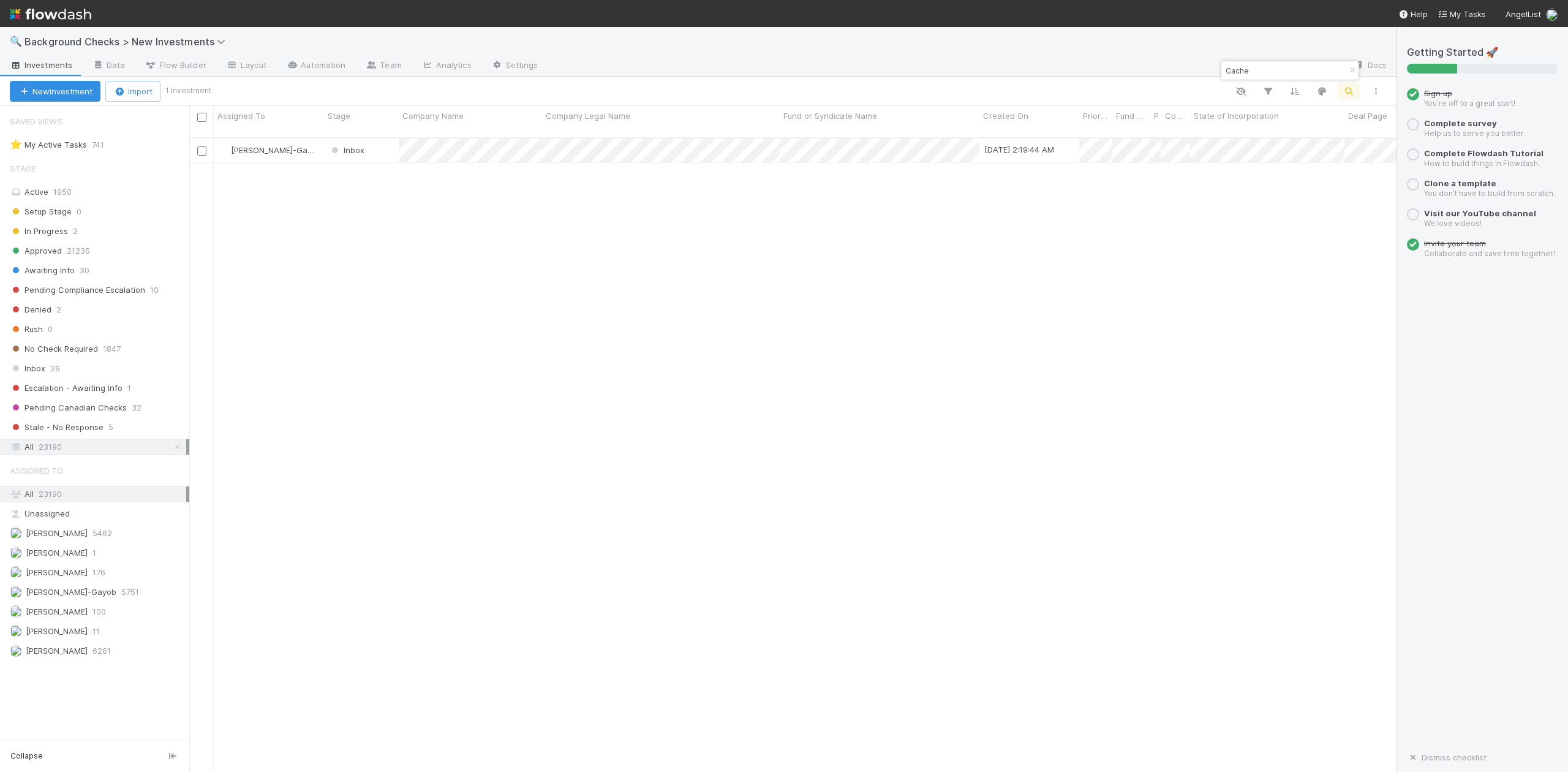
scroll to position [633, 1195]
click at [1268, 70] on input "Cache" at bounding box center [1285, 71] width 123 height 15
